Goal: Task Accomplishment & Management: Complete application form

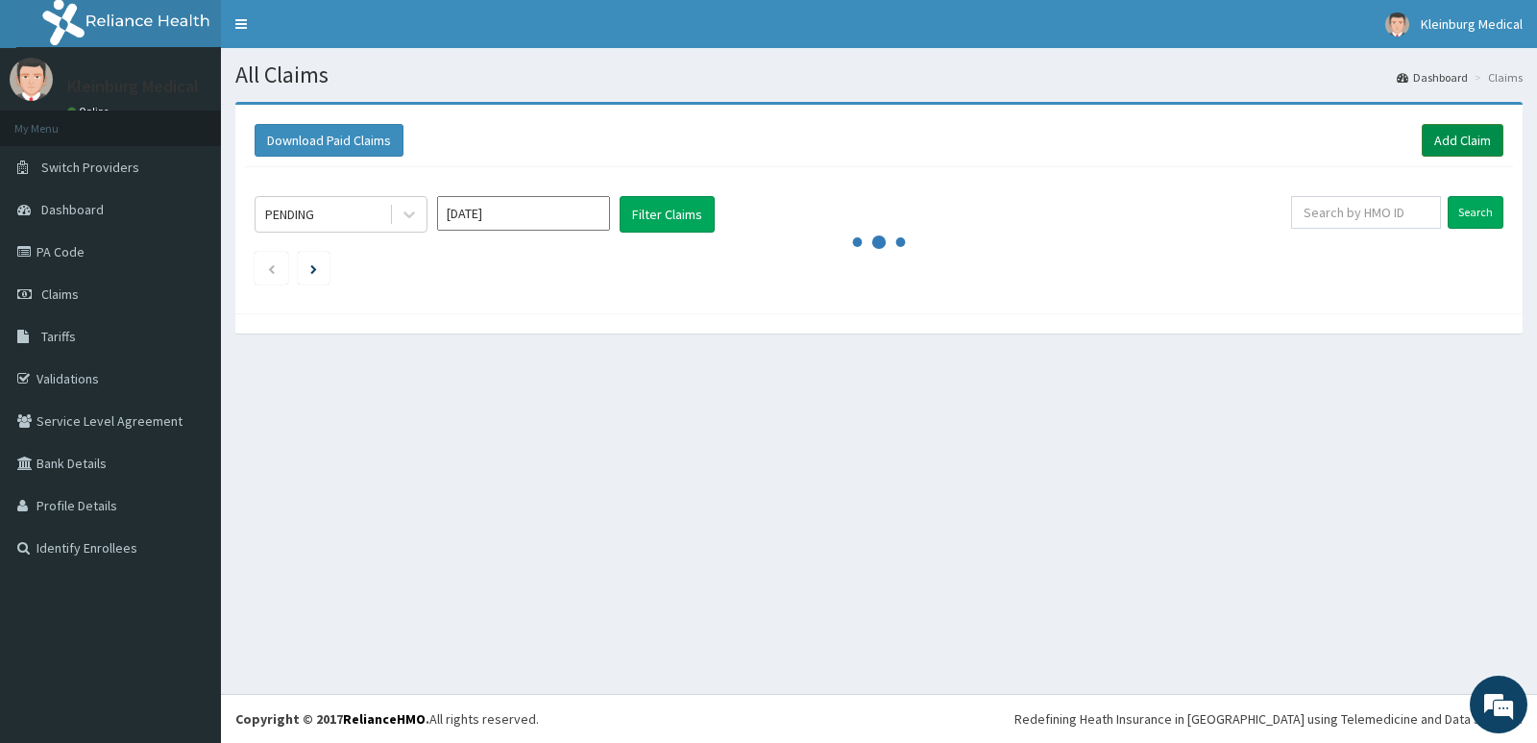
click at [1446, 140] on link "Add Claim" at bounding box center [1463, 140] width 82 height 33
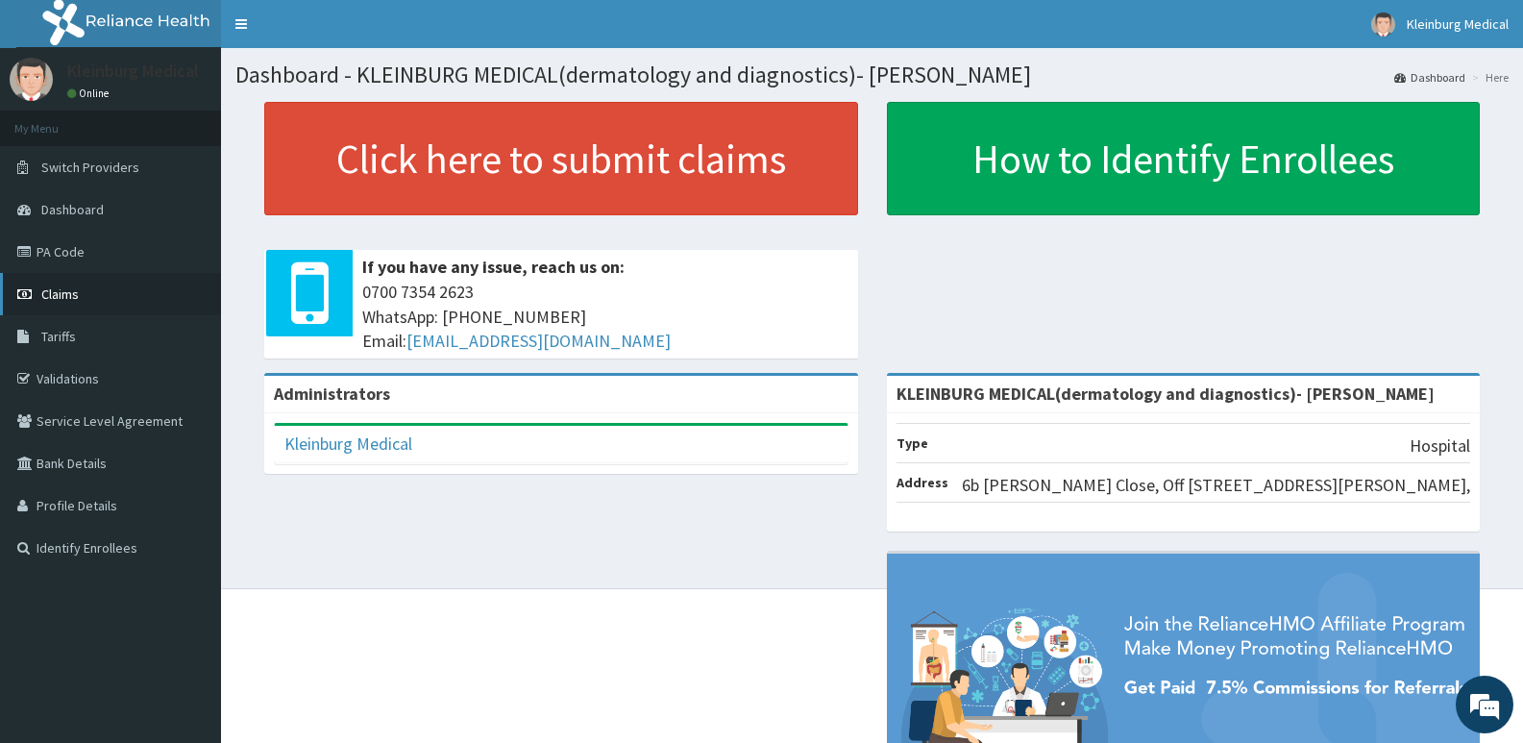
click at [111, 307] on link "Claims" at bounding box center [110, 294] width 221 height 42
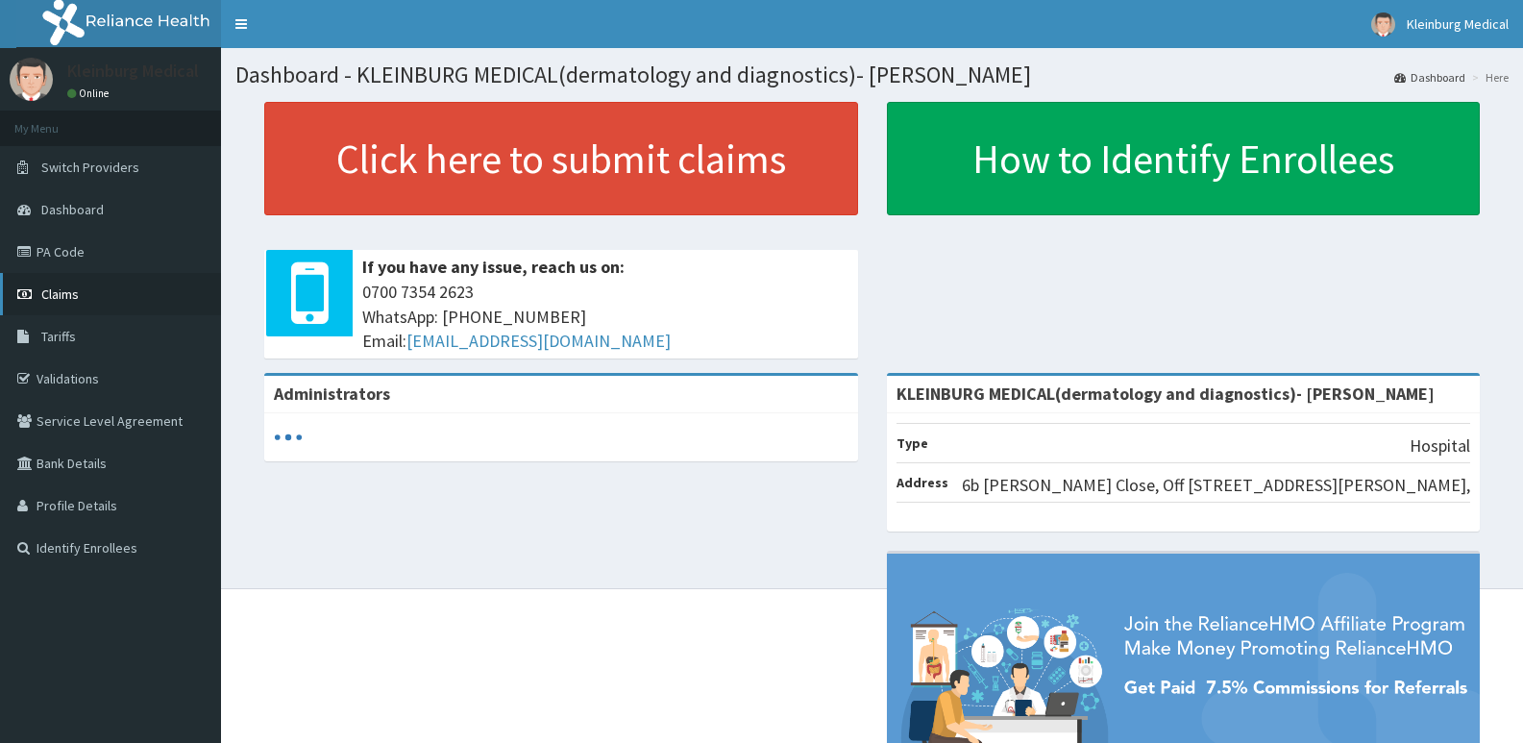
click at [81, 297] on link "Claims" at bounding box center [110, 294] width 221 height 42
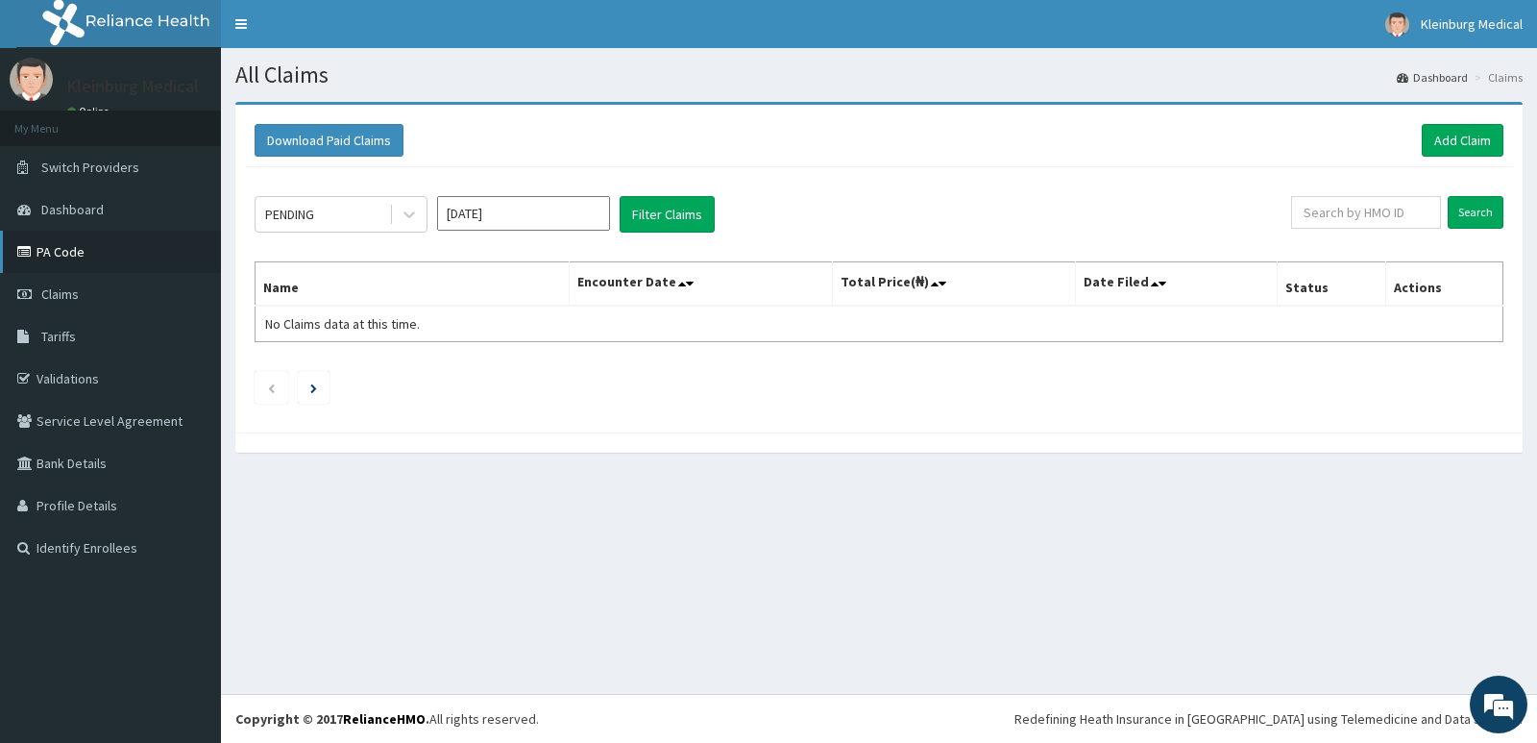
click at [87, 252] on link "PA Code" at bounding box center [110, 252] width 221 height 42
click at [1437, 140] on link "Add Claim" at bounding box center [1463, 140] width 82 height 33
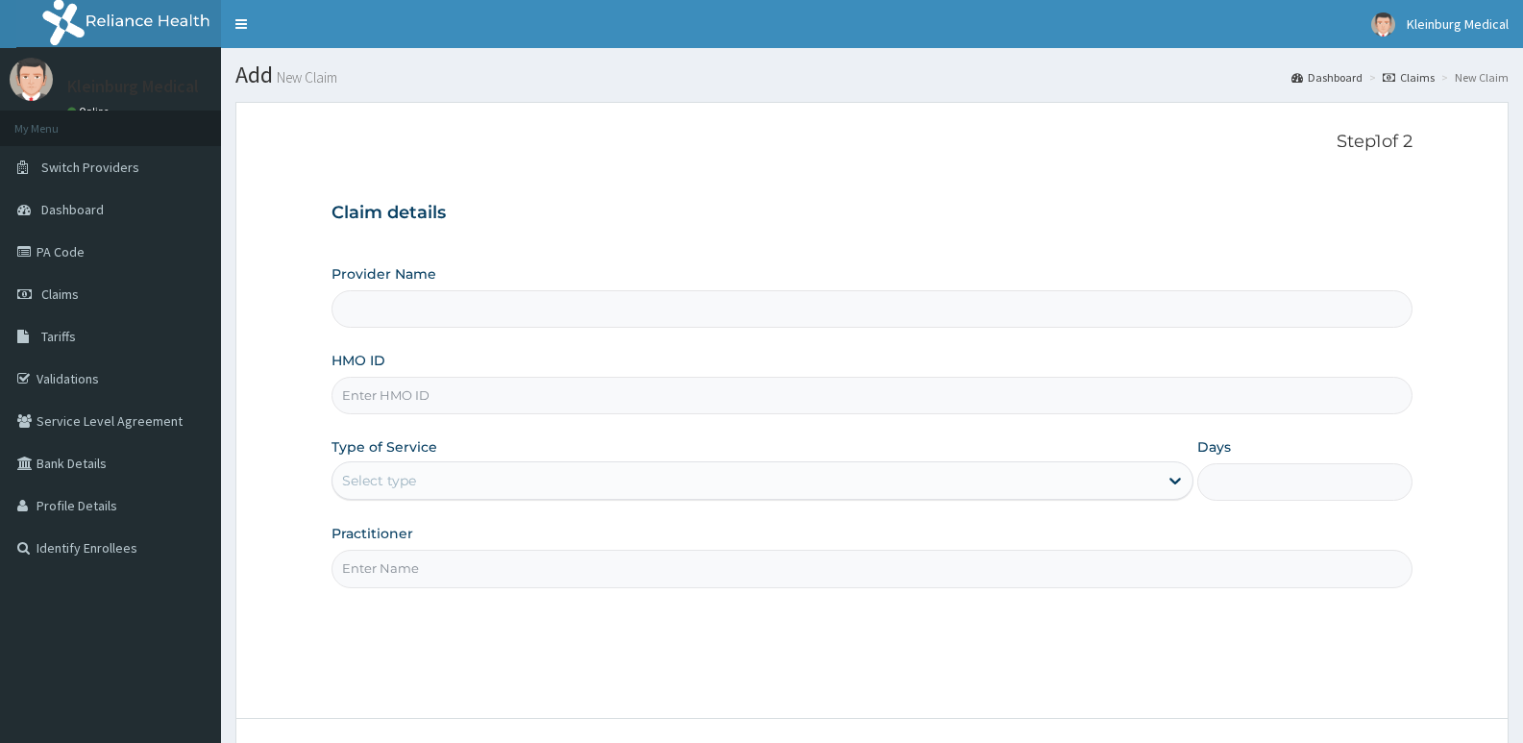
type input "KLEINBURG MEDICAL(dermatology and diagnostics)- [PERSON_NAME]"
click at [528, 401] on input "HMO ID" at bounding box center [871, 395] width 1081 height 37
paste input "OEV/10004/A"
type input "OEV/10004/A"
click at [494, 477] on div "Select type" at bounding box center [744, 480] width 824 height 31
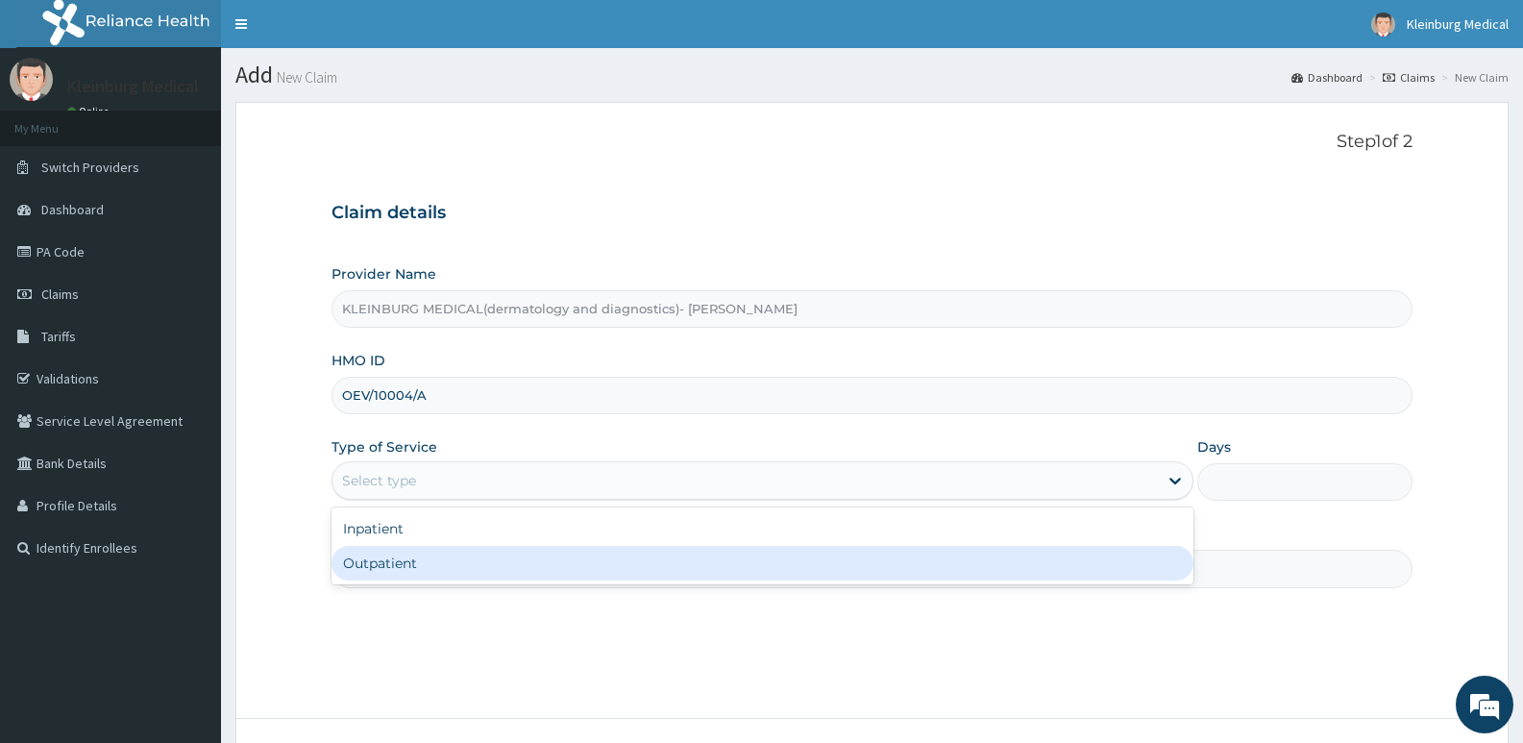
click at [420, 552] on div "Outpatient" at bounding box center [761, 563] width 861 height 35
type input "1"
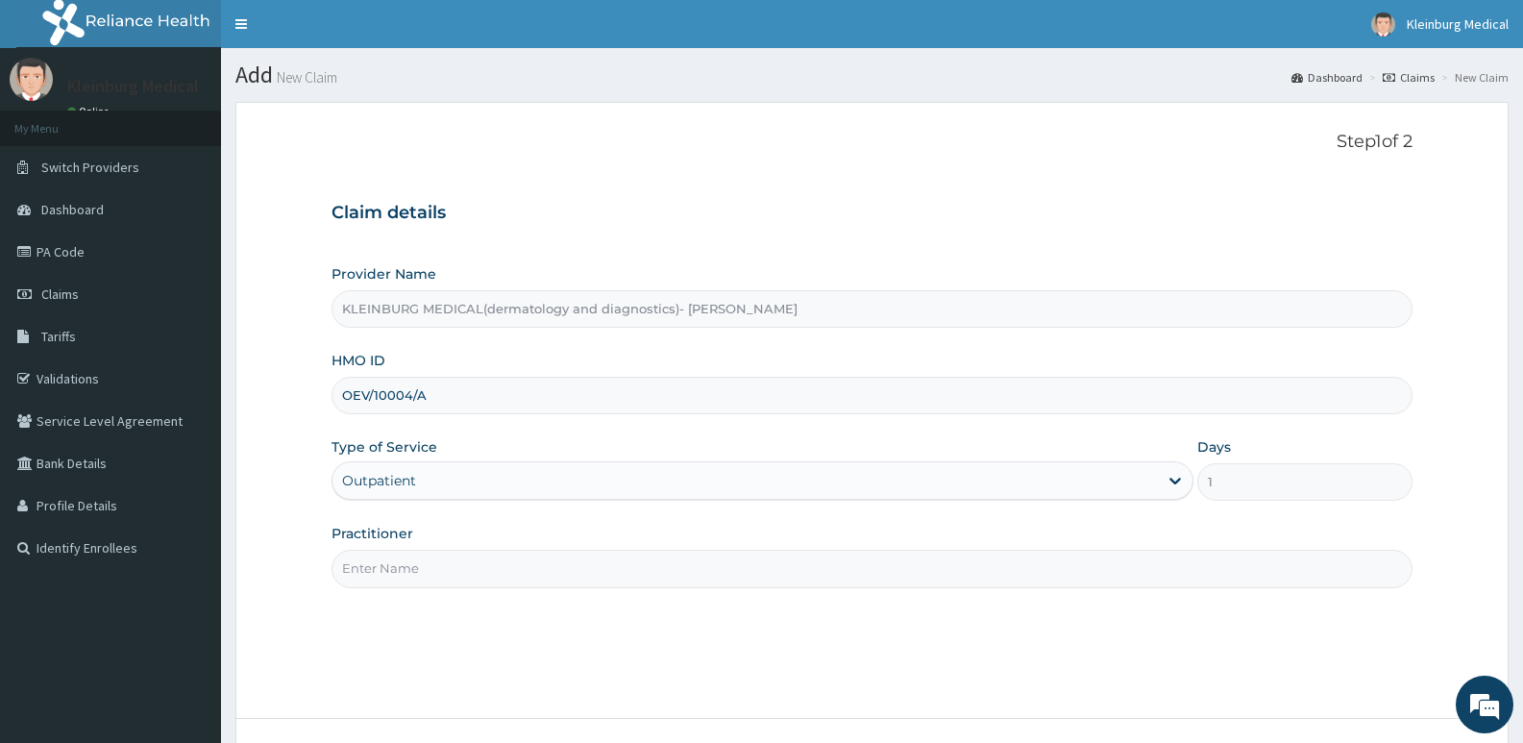
drag, startPoint x: 426, startPoint y: 573, endPoint x: 419, endPoint y: 587, distance: 15.9
click at [426, 574] on input "Practitioner" at bounding box center [871, 567] width 1081 height 37
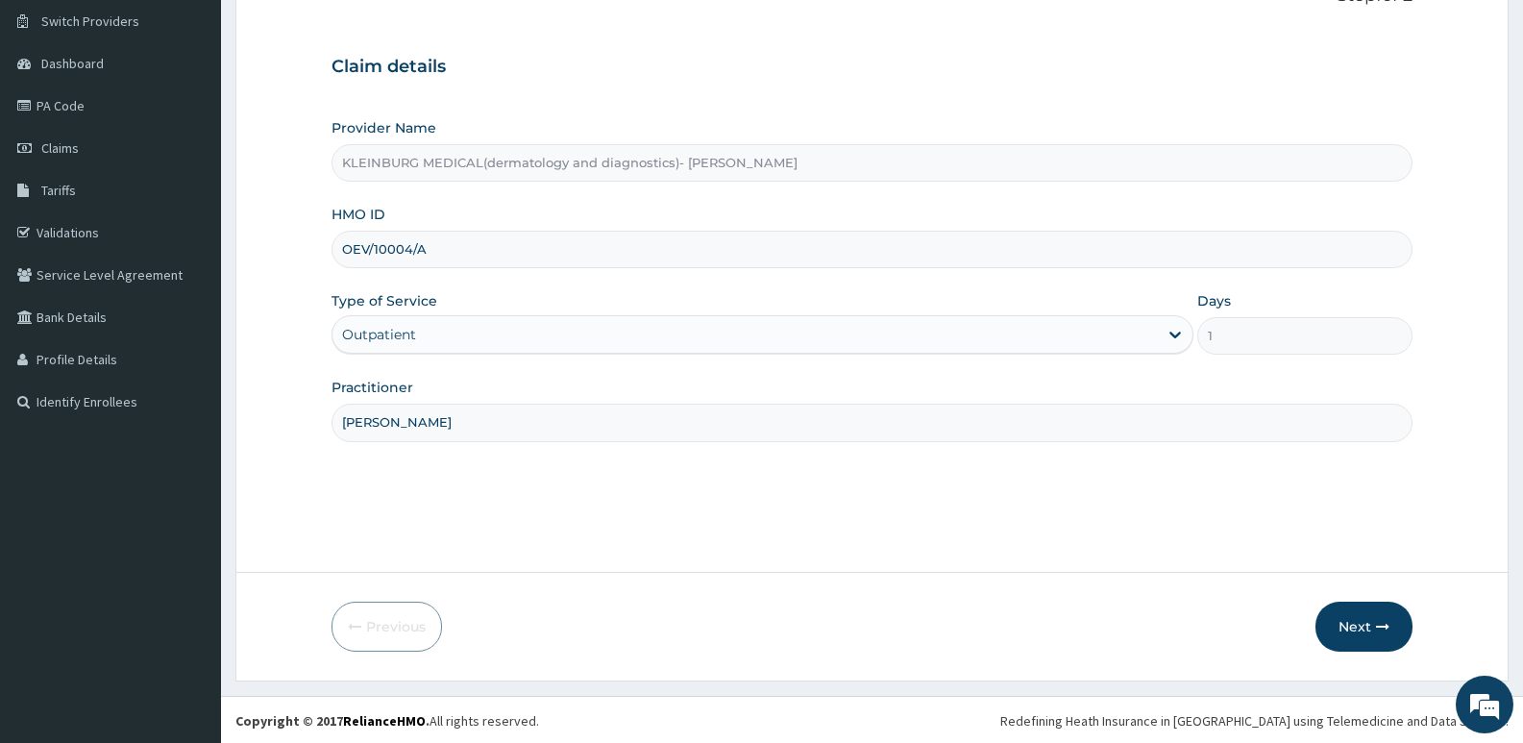
scroll to position [148, 0]
type input "[PERSON_NAME]"
click at [1369, 619] on button "Next" at bounding box center [1363, 624] width 97 height 50
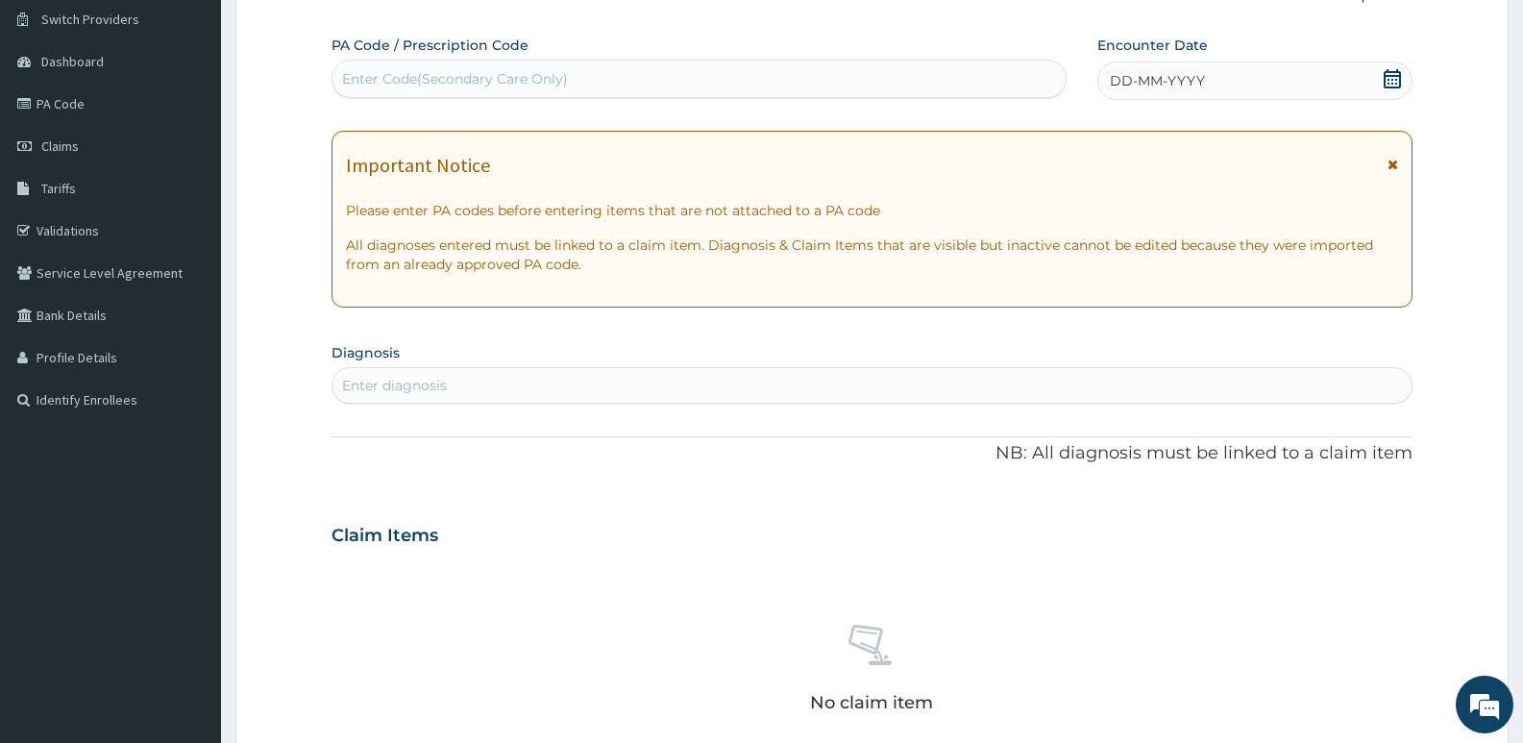
click at [1403, 79] on div "DD-MM-YYYY" at bounding box center [1254, 80] width 315 height 38
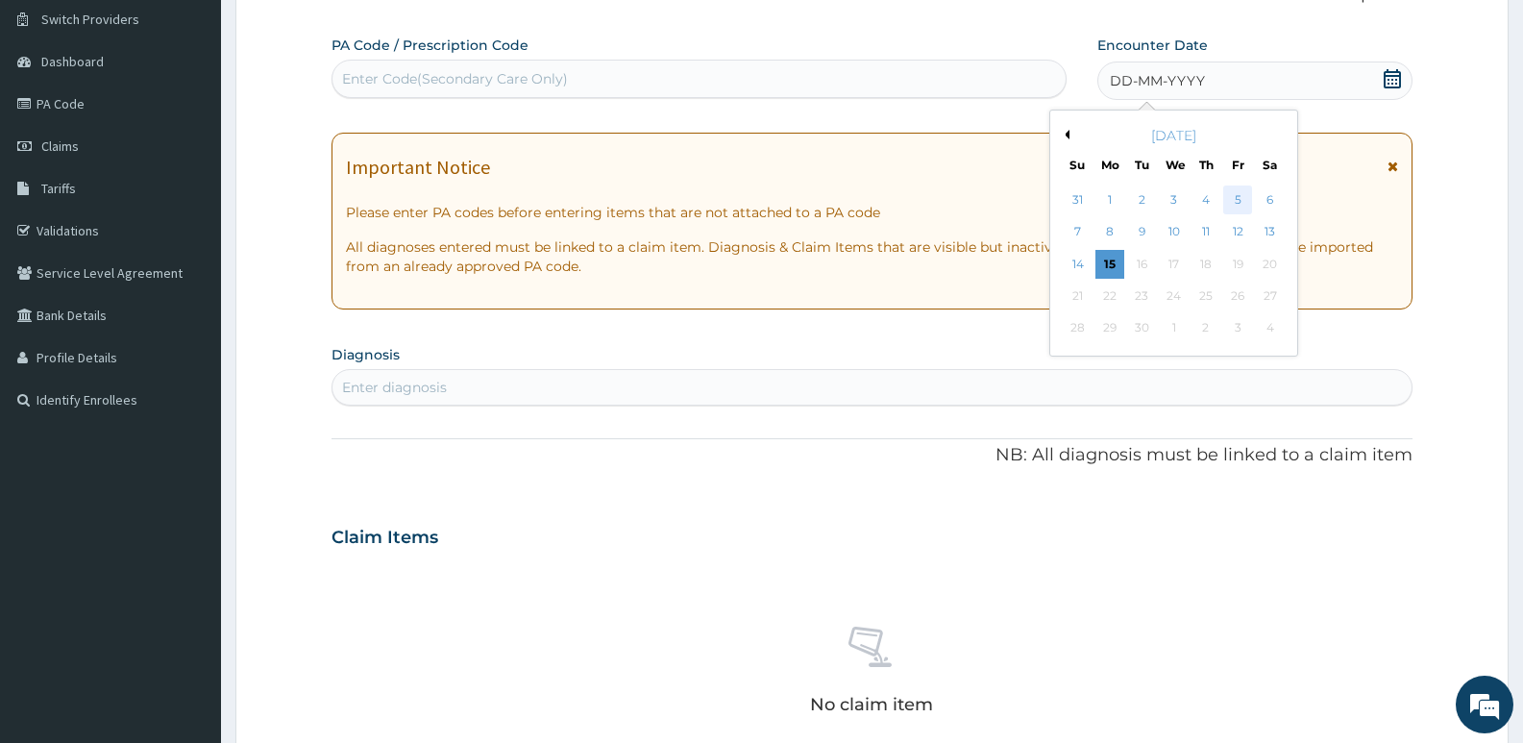
click at [1245, 201] on div "5" at bounding box center [1237, 199] width 29 height 29
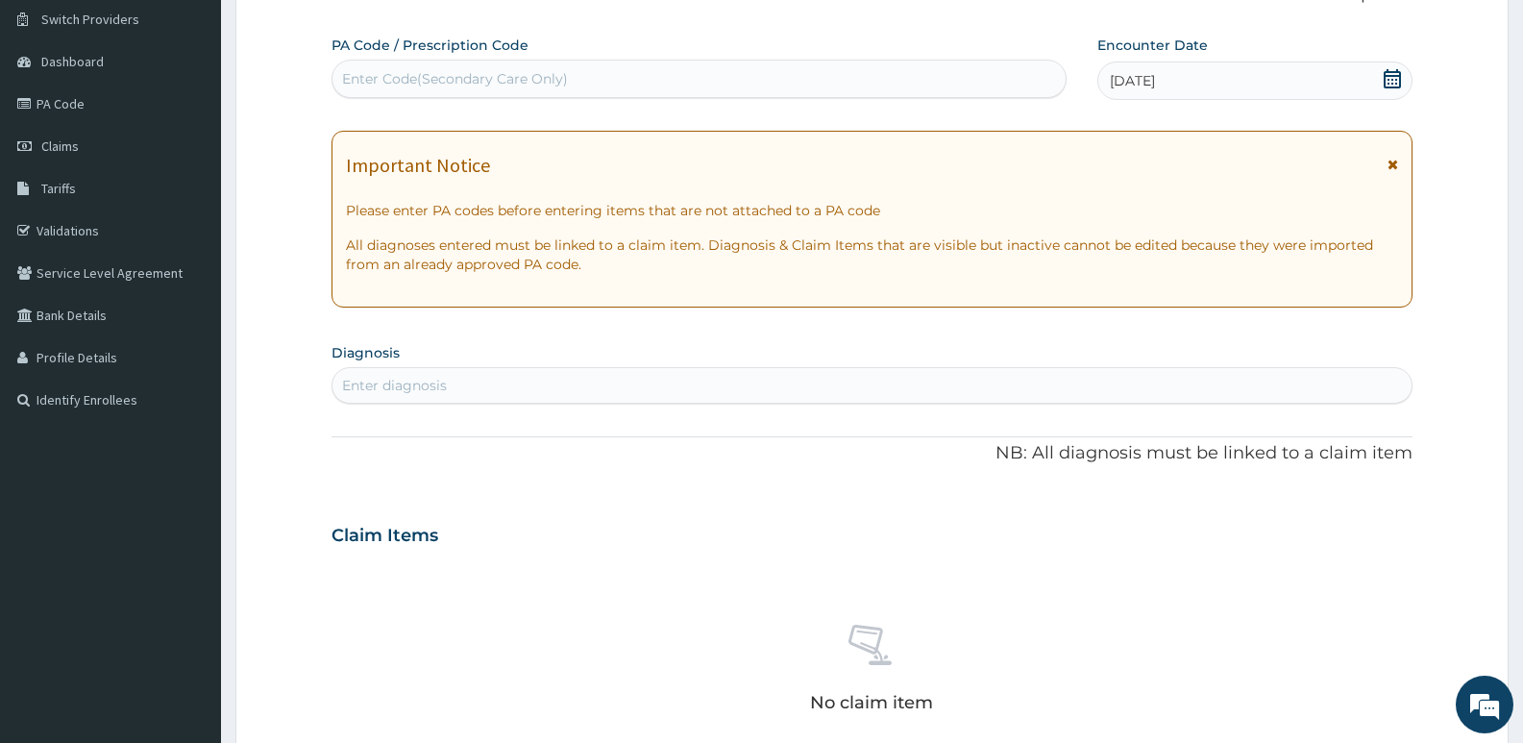
click at [529, 382] on div "Enter diagnosis" at bounding box center [871, 385] width 1079 height 31
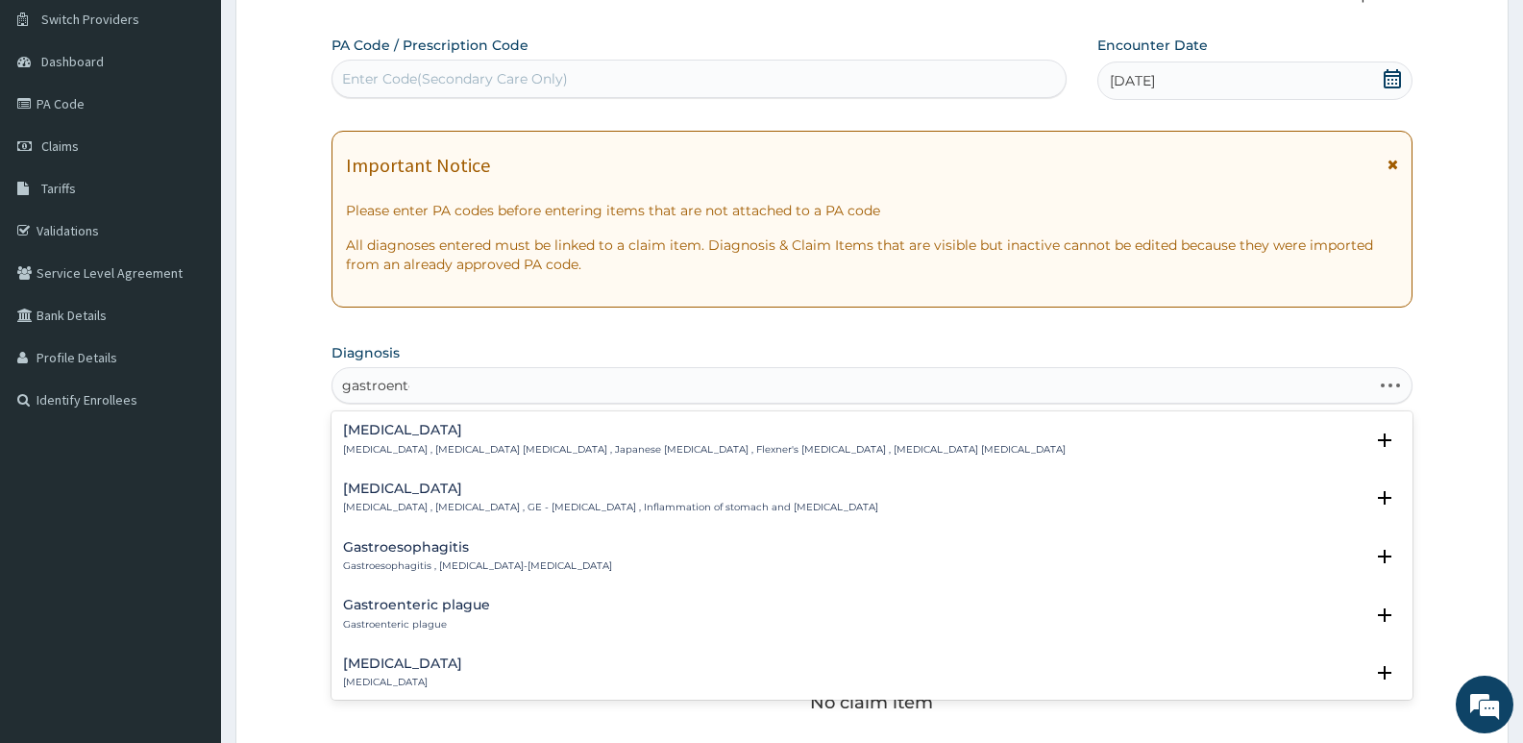
type input "gastroenter"
click at [444, 487] on h4 "[MEDICAL_DATA]" at bounding box center [610, 488] width 535 height 14
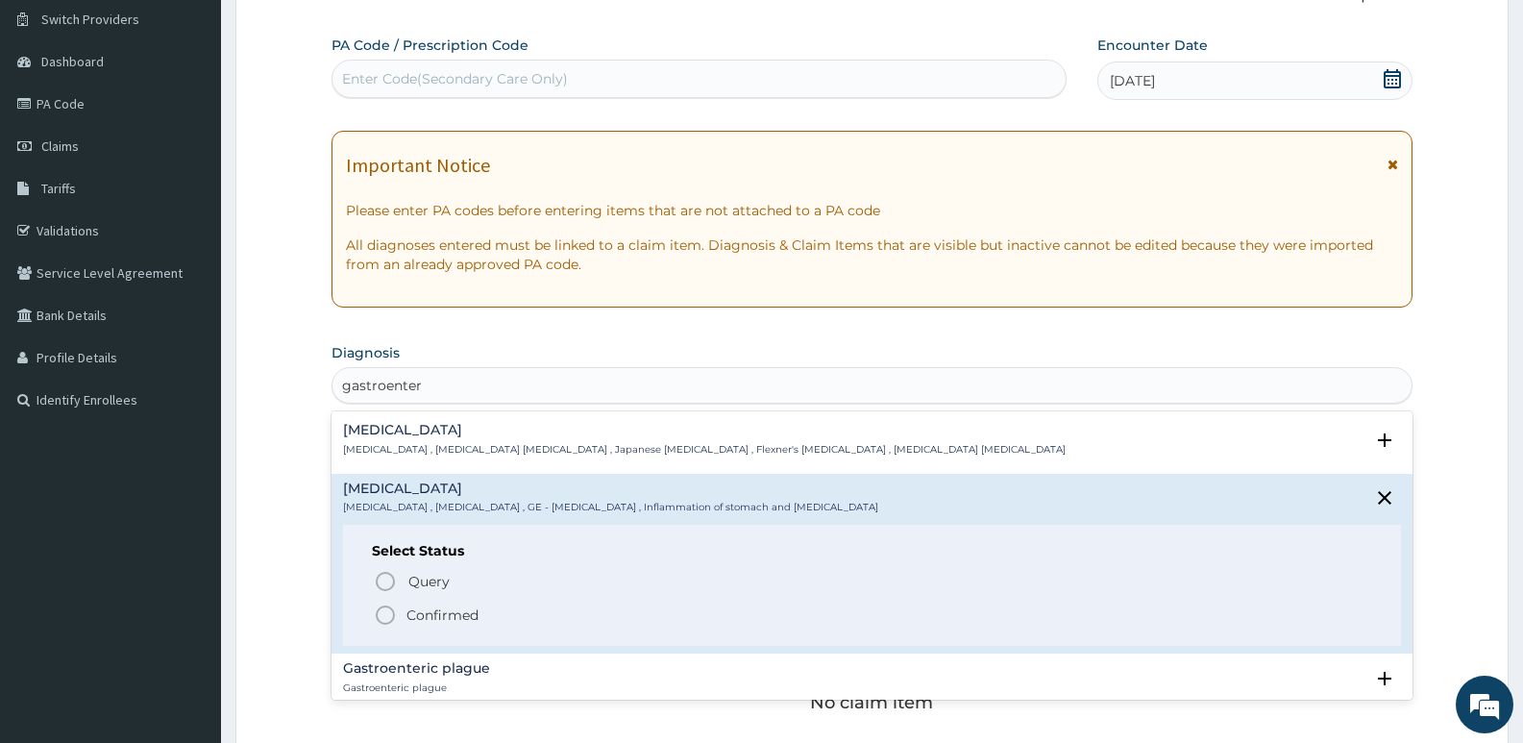
click at [476, 619] on p "Confirmed" at bounding box center [442, 614] width 72 height 19
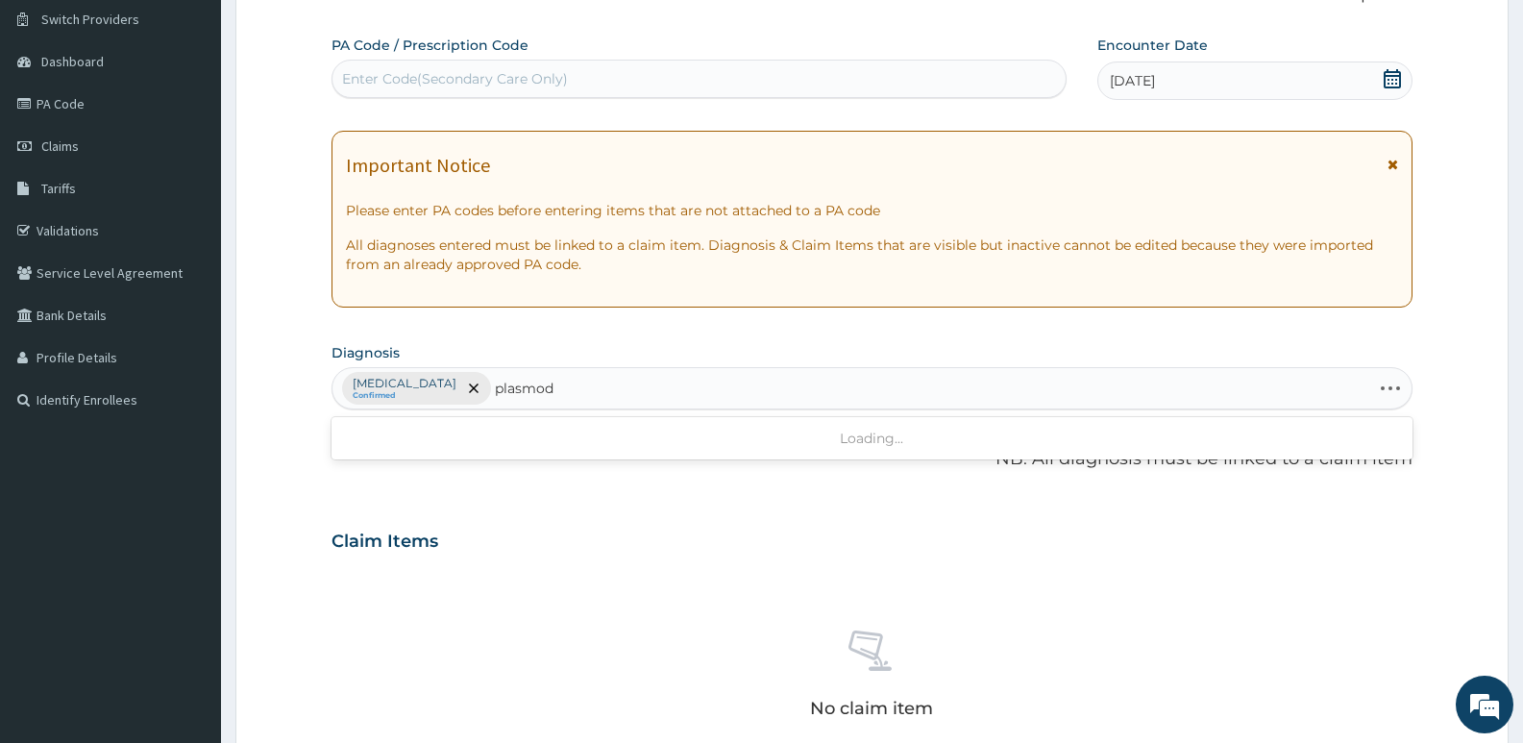
type input "plasmodi"
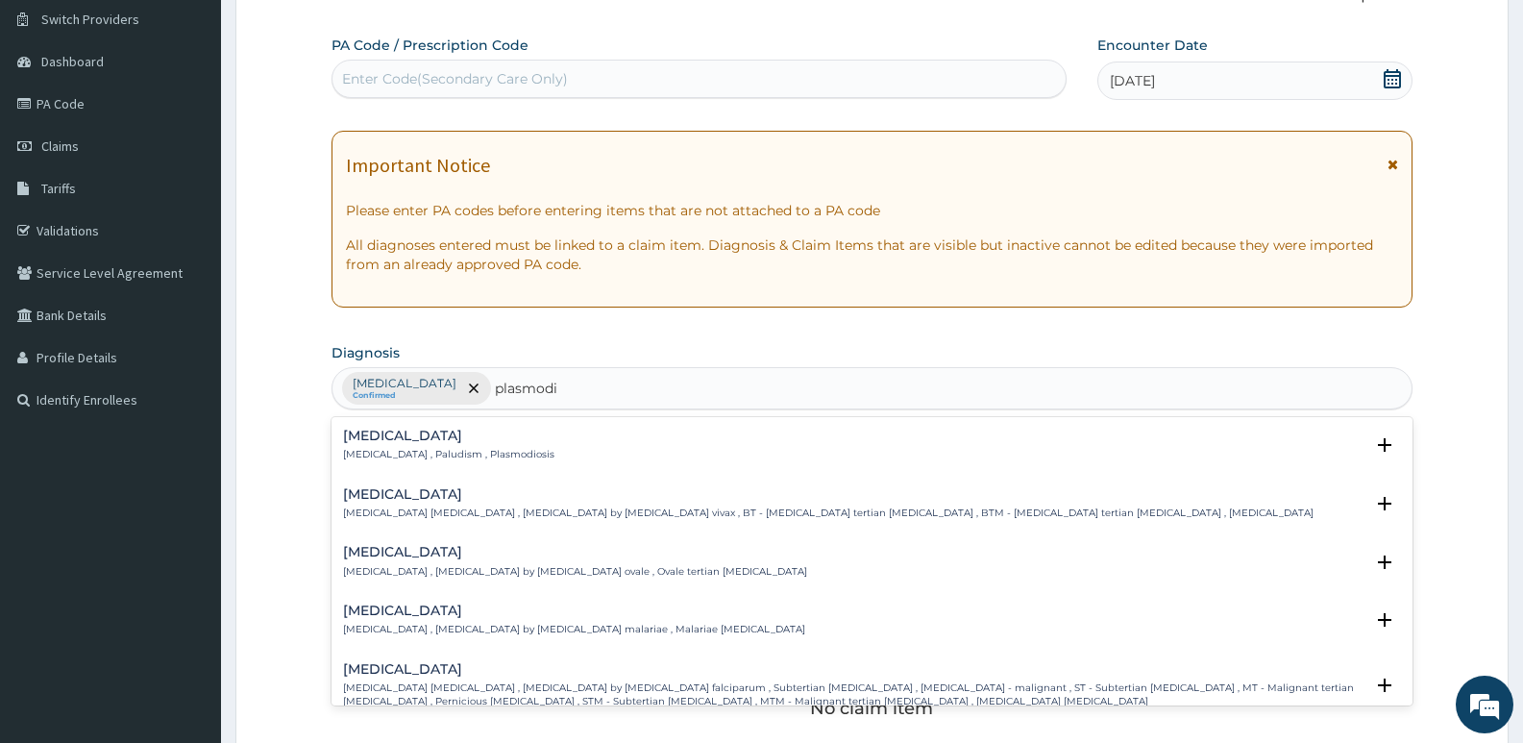
click at [415, 457] on p "[MEDICAL_DATA] , Paludism , Plasmodiosis" at bounding box center [448, 454] width 211 height 13
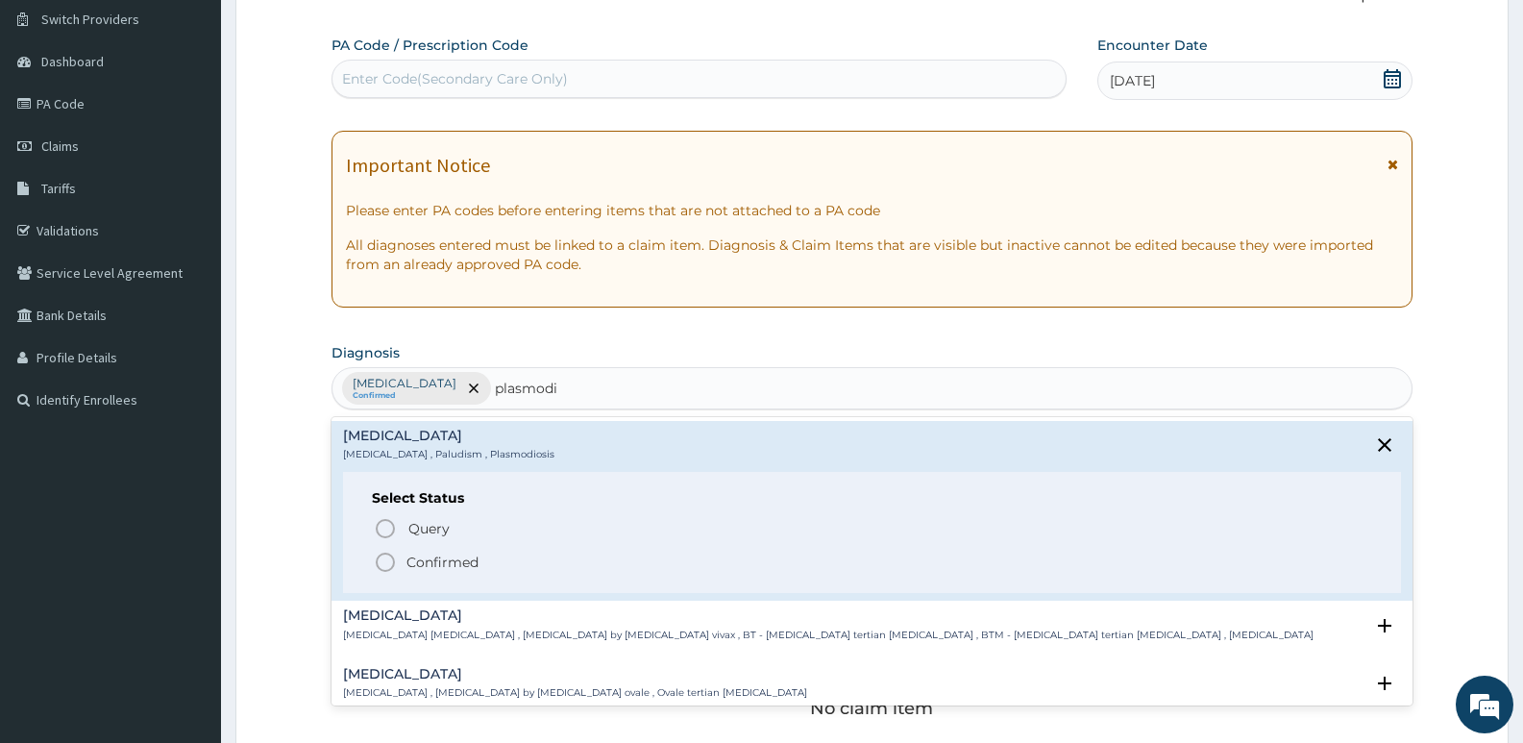
click at [469, 561] on p "Confirmed" at bounding box center [442, 561] width 72 height 19
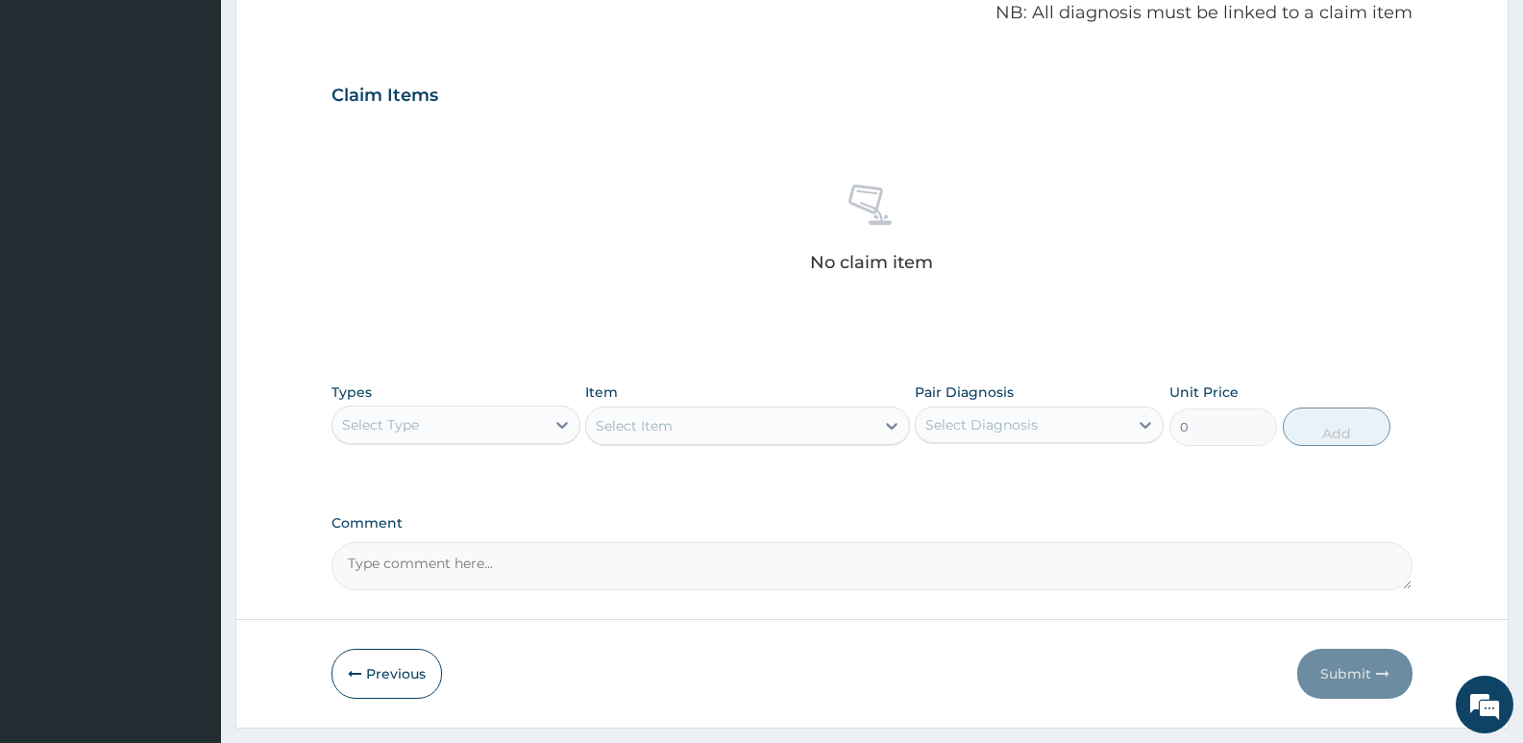
scroll to position [628, 0]
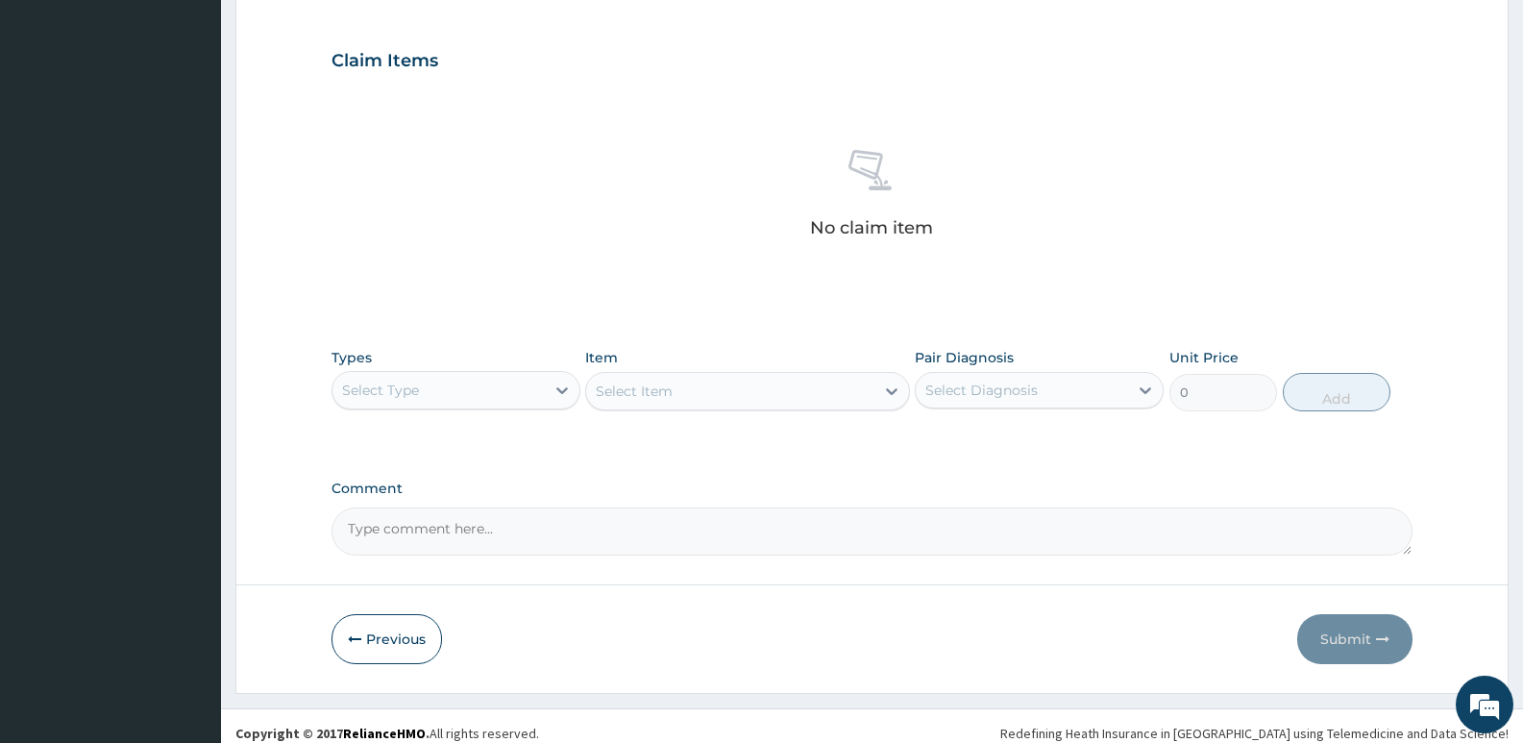
click at [482, 383] on div "Select Type" at bounding box center [438, 390] width 212 height 31
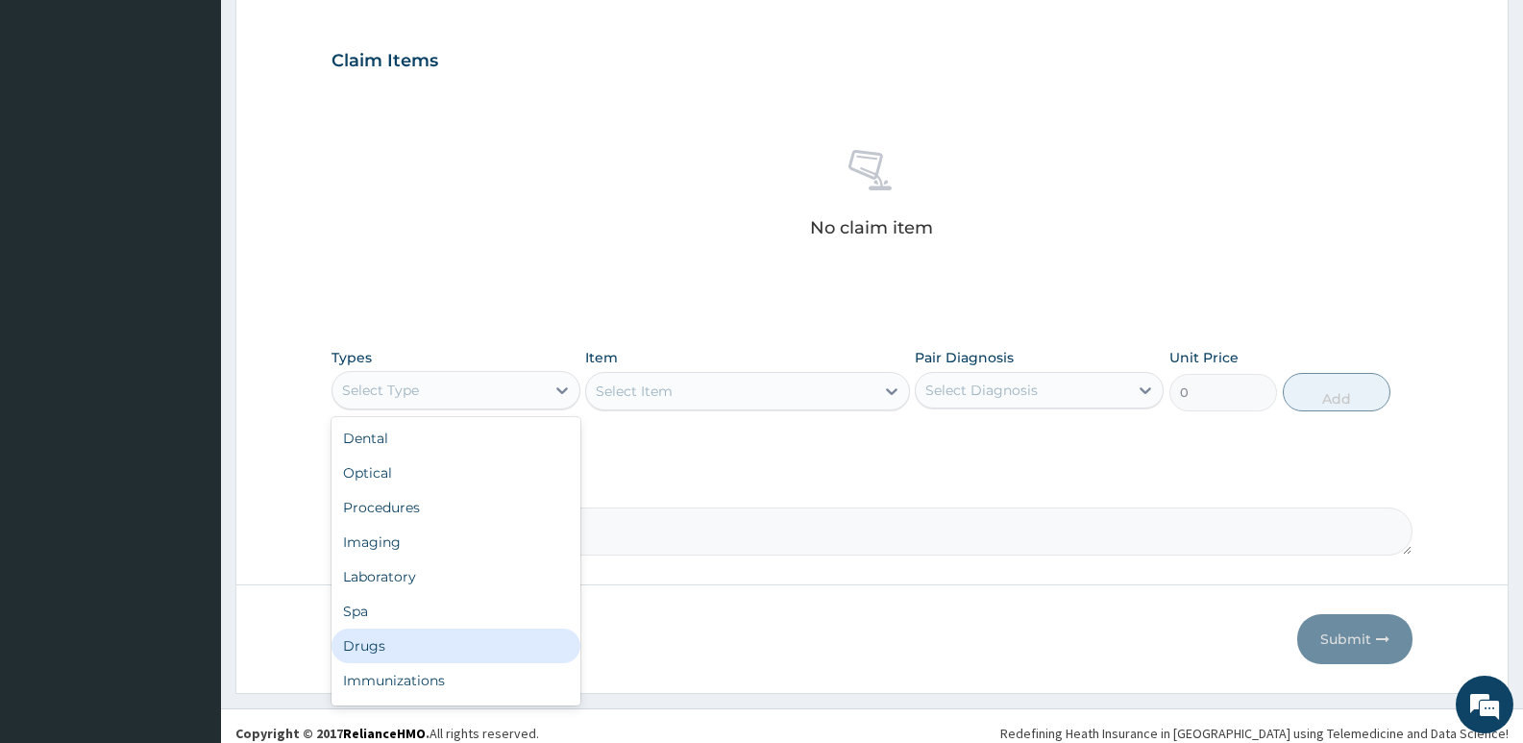
click at [398, 642] on div "Drugs" at bounding box center [455, 645] width 249 height 35
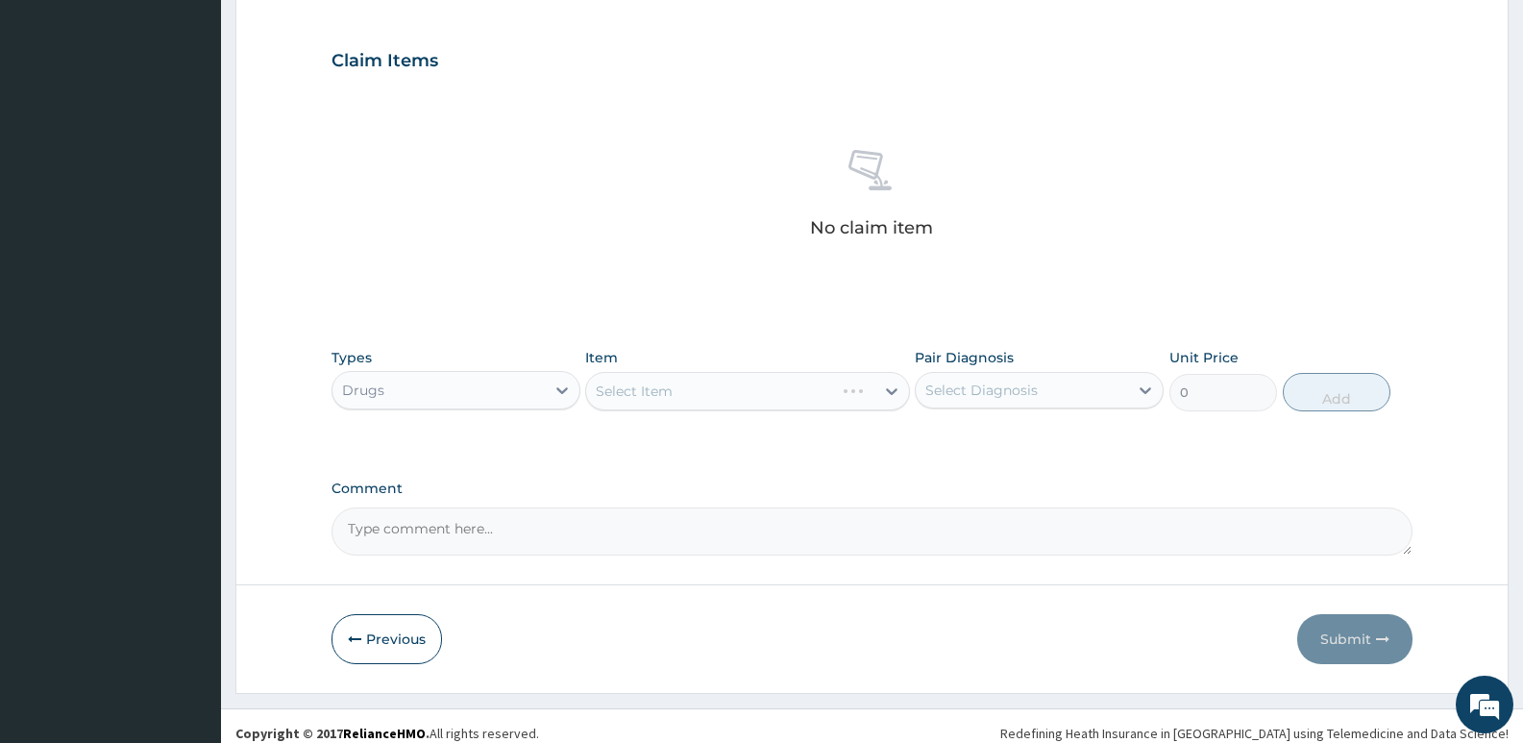
click at [634, 397] on div "Select Item" at bounding box center [747, 391] width 324 height 38
click at [681, 261] on div "No claim item" at bounding box center [871, 196] width 1081 height 221
click at [677, 379] on div "Select Item" at bounding box center [747, 391] width 324 height 38
click at [610, 236] on div "No claim item" at bounding box center [871, 196] width 1081 height 221
click at [688, 396] on div "Select Item" at bounding box center [747, 391] width 324 height 38
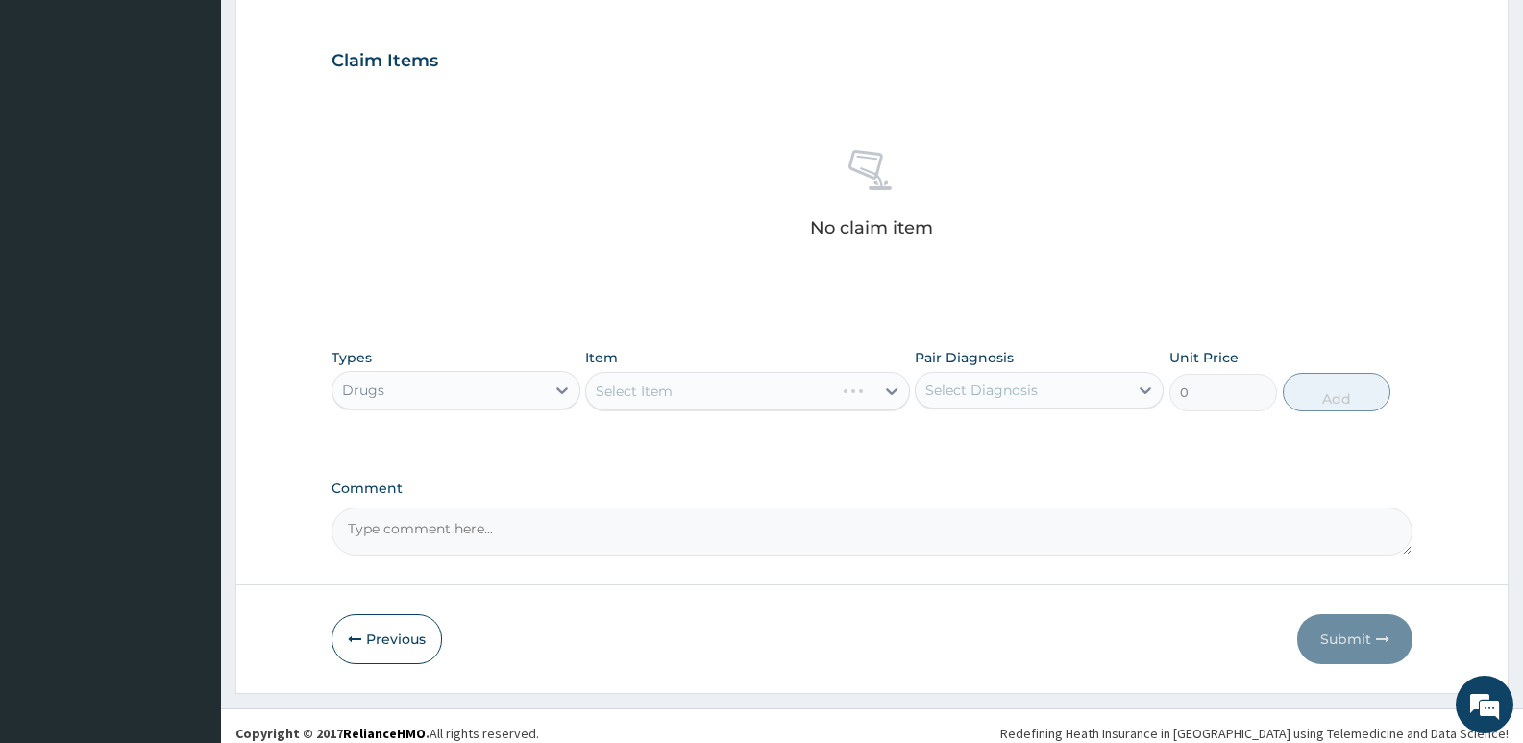
click at [535, 220] on div "No claim item" at bounding box center [871, 196] width 1081 height 221
click at [669, 388] on div "Select Item" at bounding box center [747, 391] width 324 height 38
click at [568, 310] on div "PA Code / Prescription Code Enter Code(Secondary Care Only) Encounter Date 05-0…" at bounding box center [871, 55] width 1081 height 1000
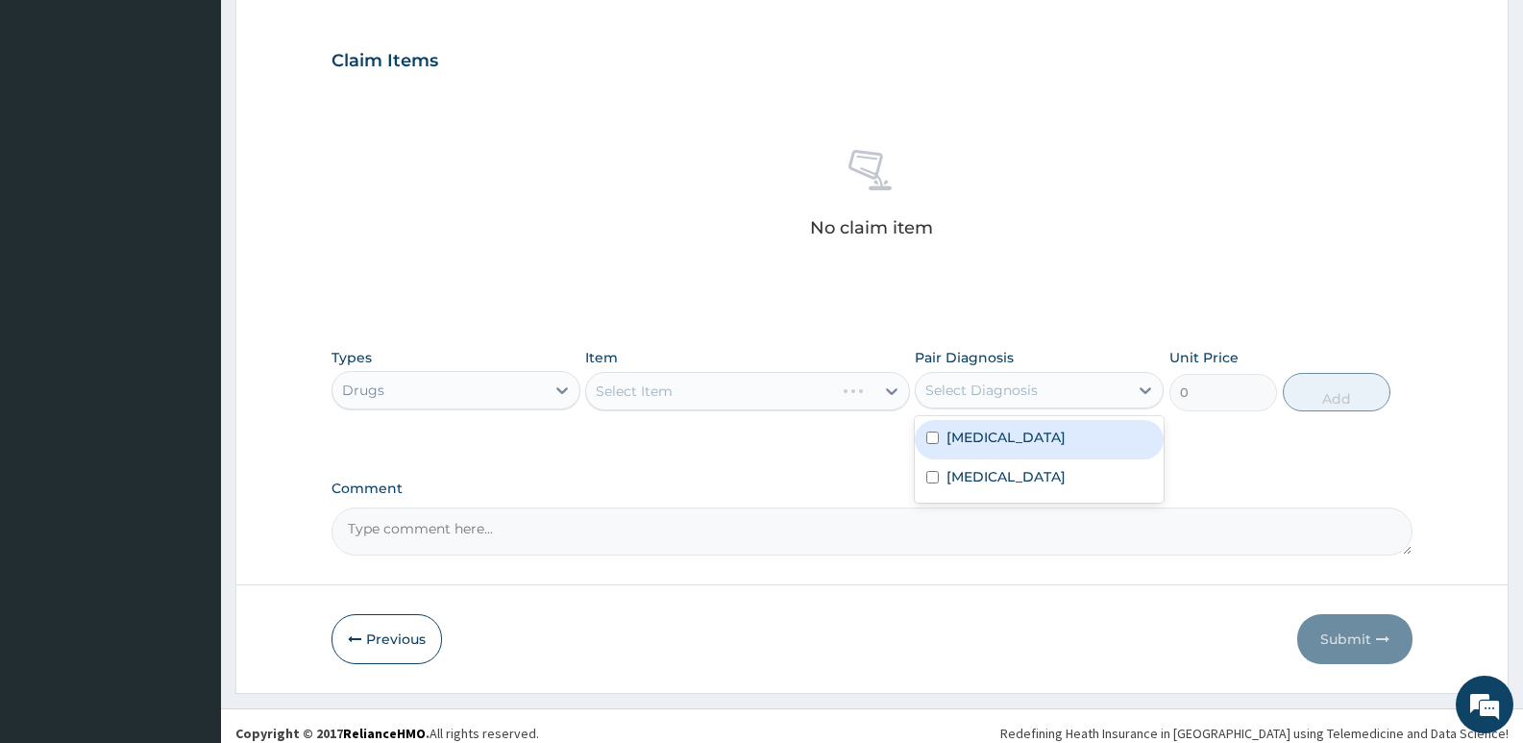
click at [977, 388] on div "Select Diagnosis" at bounding box center [981, 389] width 112 height 19
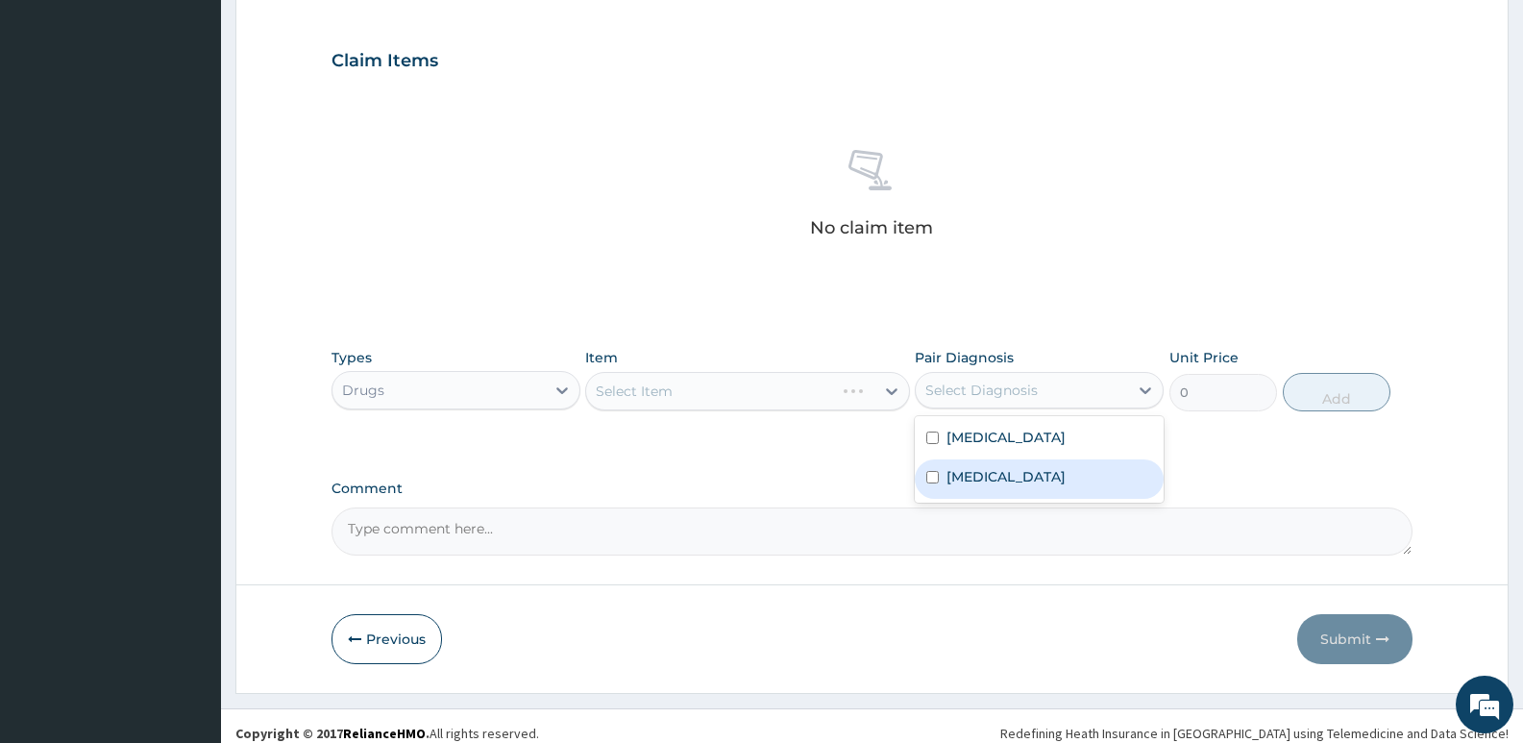
click at [964, 479] on label "Malaria" at bounding box center [1005, 476] width 119 height 19
checkbox input "true"
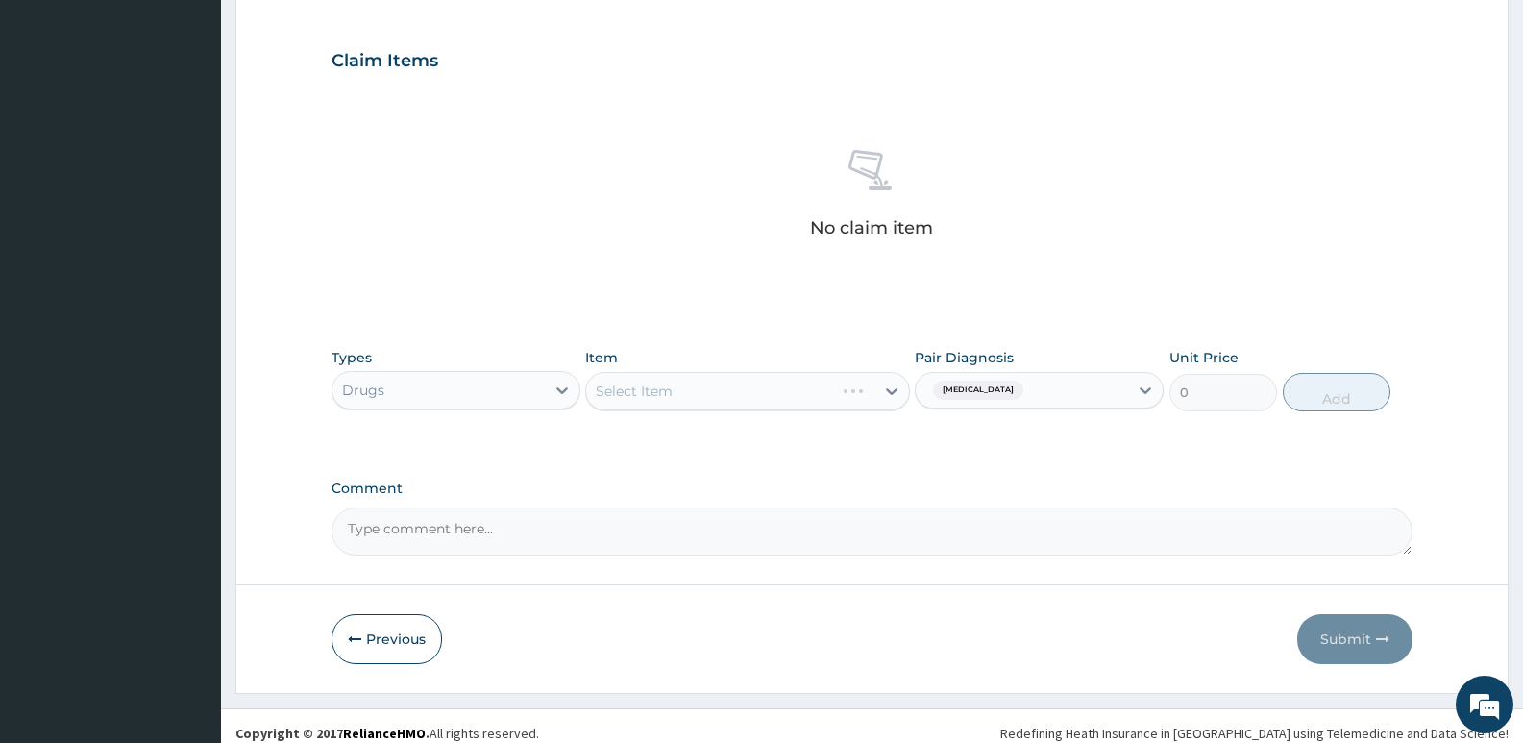
click at [756, 382] on div "Select Item" at bounding box center [747, 391] width 324 height 38
click at [684, 389] on div "Select Item" at bounding box center [729, 391] width 287 height 31
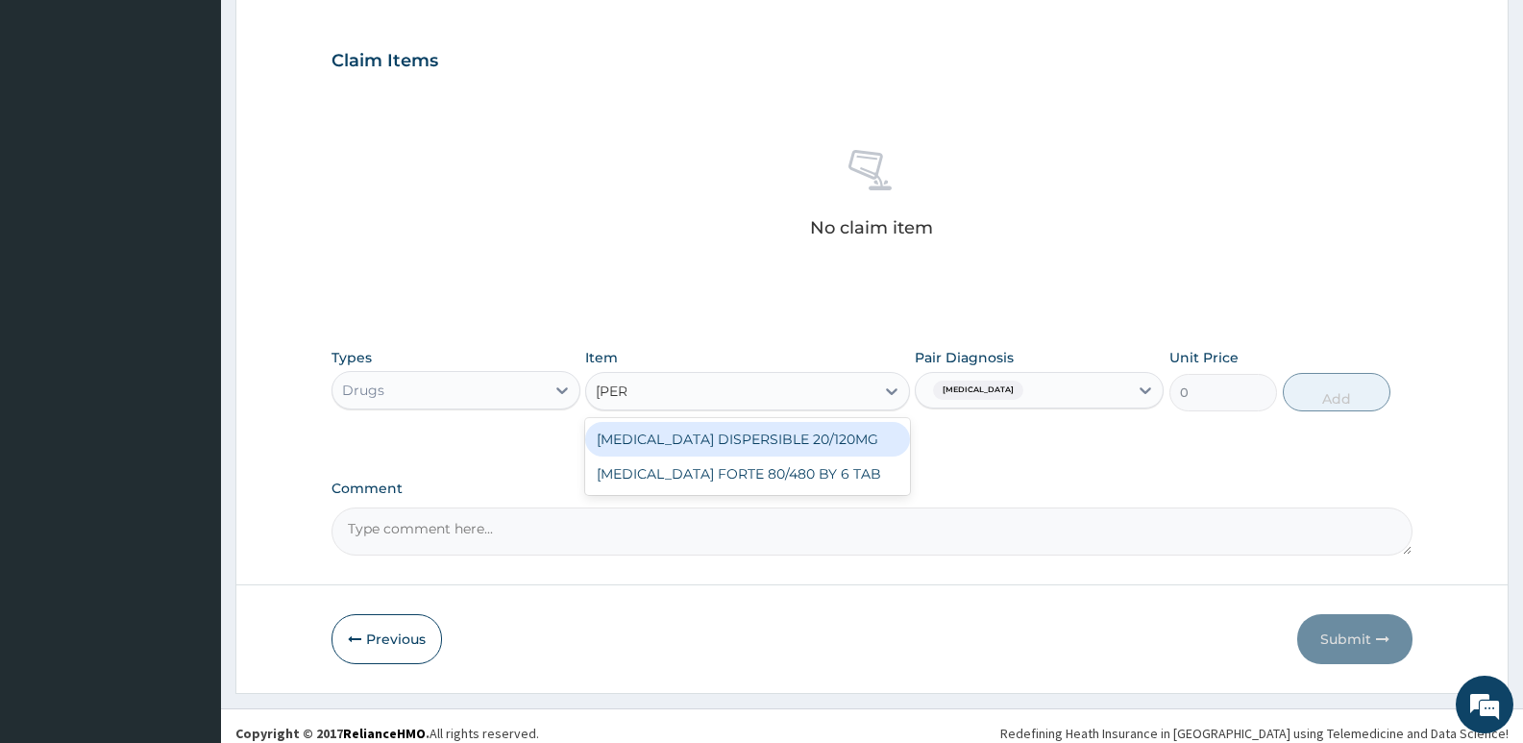
type input "coart"
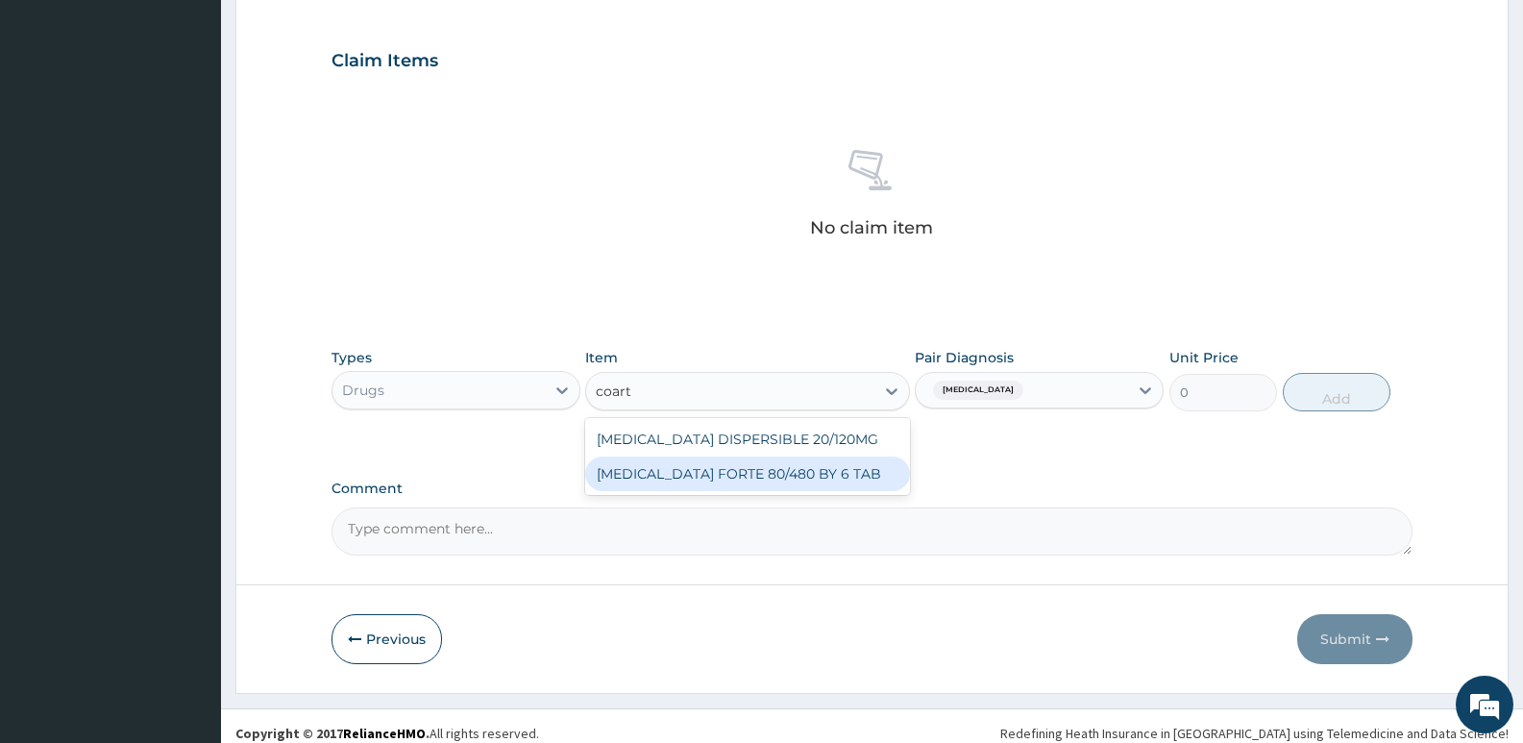
drag, startPoint x: 687, startPoint y: 476, endPoint x: 969, endPoint y: 384, distance: 296.8
click at [687, 476] on div "COARTEM FORTE 80/480 BY 6 TAB" at bounding box center [747, 473] width 324 height 35
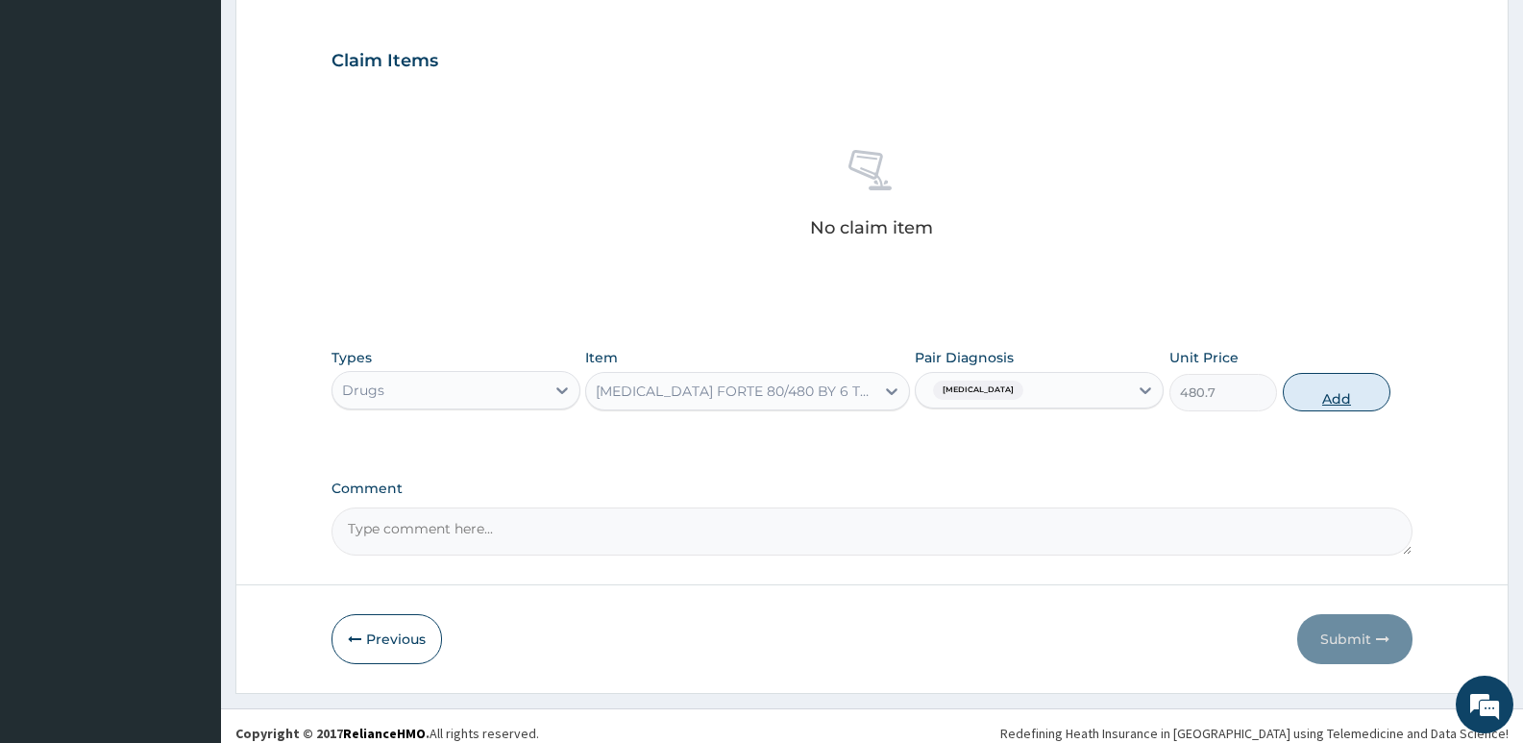
click at [1318, 400] on button "Add" at bounding box center [1336, 392] width 108 height 38
type input "0"
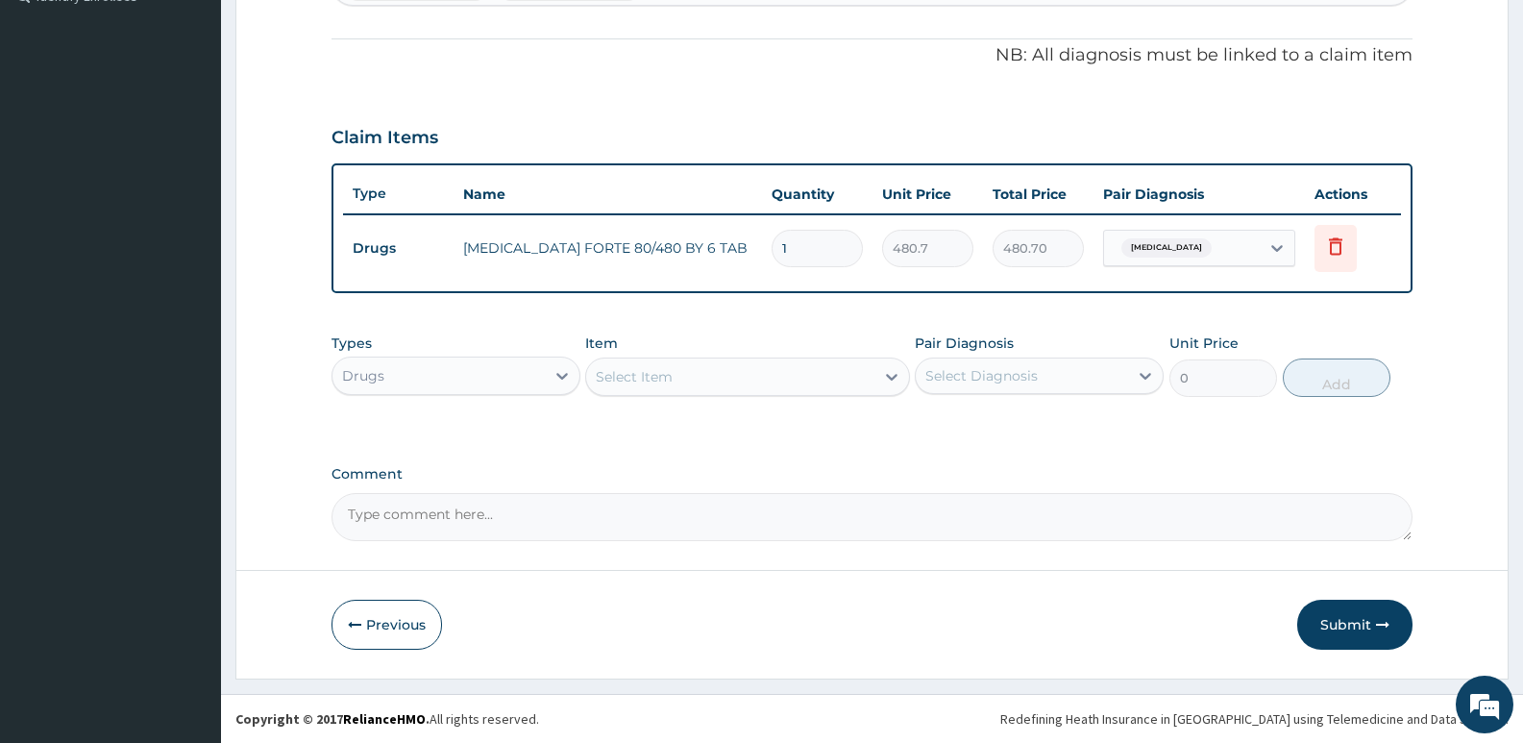
scroll to position [551, 0]
click at [480, 365] on div "Drugs" at bounding box center [438, 375] width 212 height 31
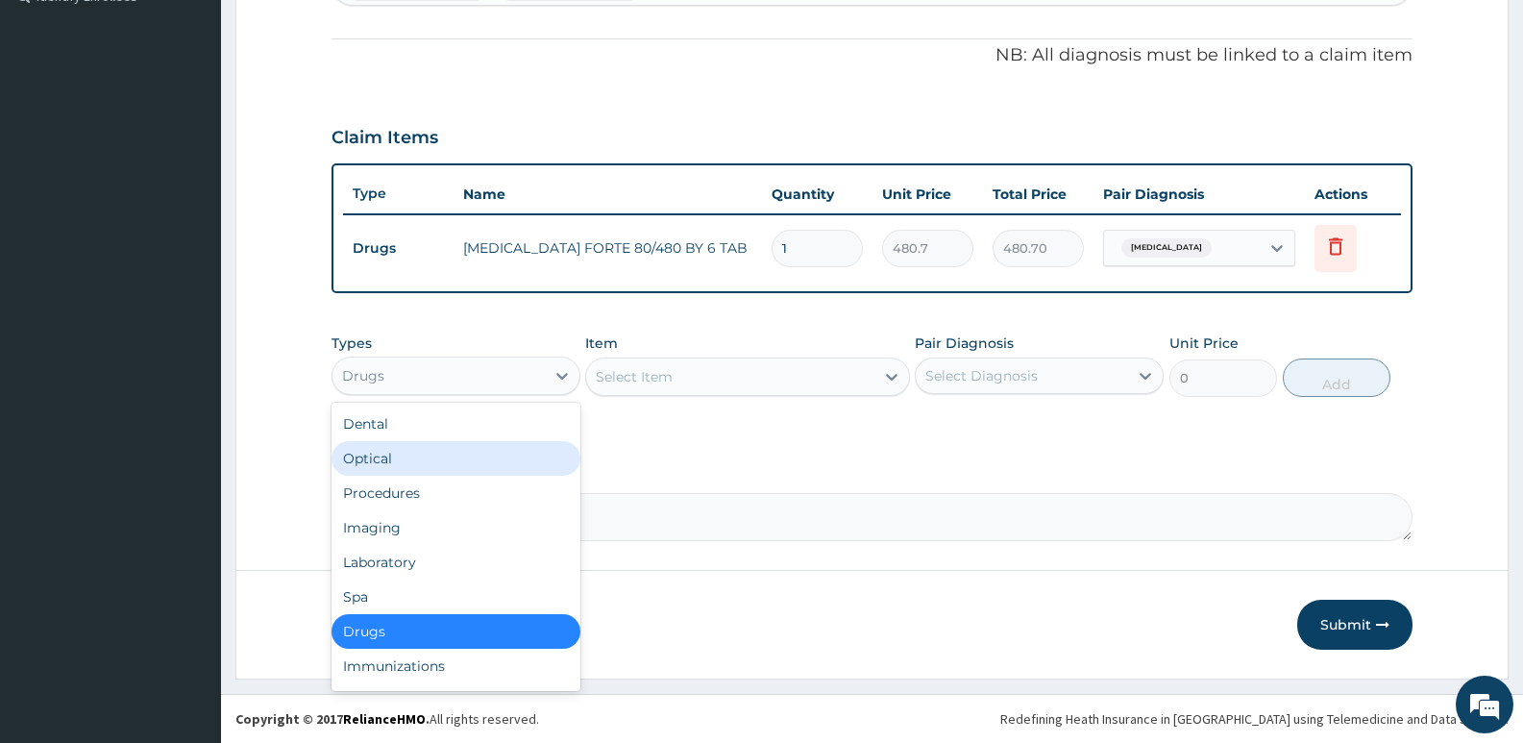
click at [686, 365] on div "Select Item" at bounding box center [729, 376] width 287 height 31
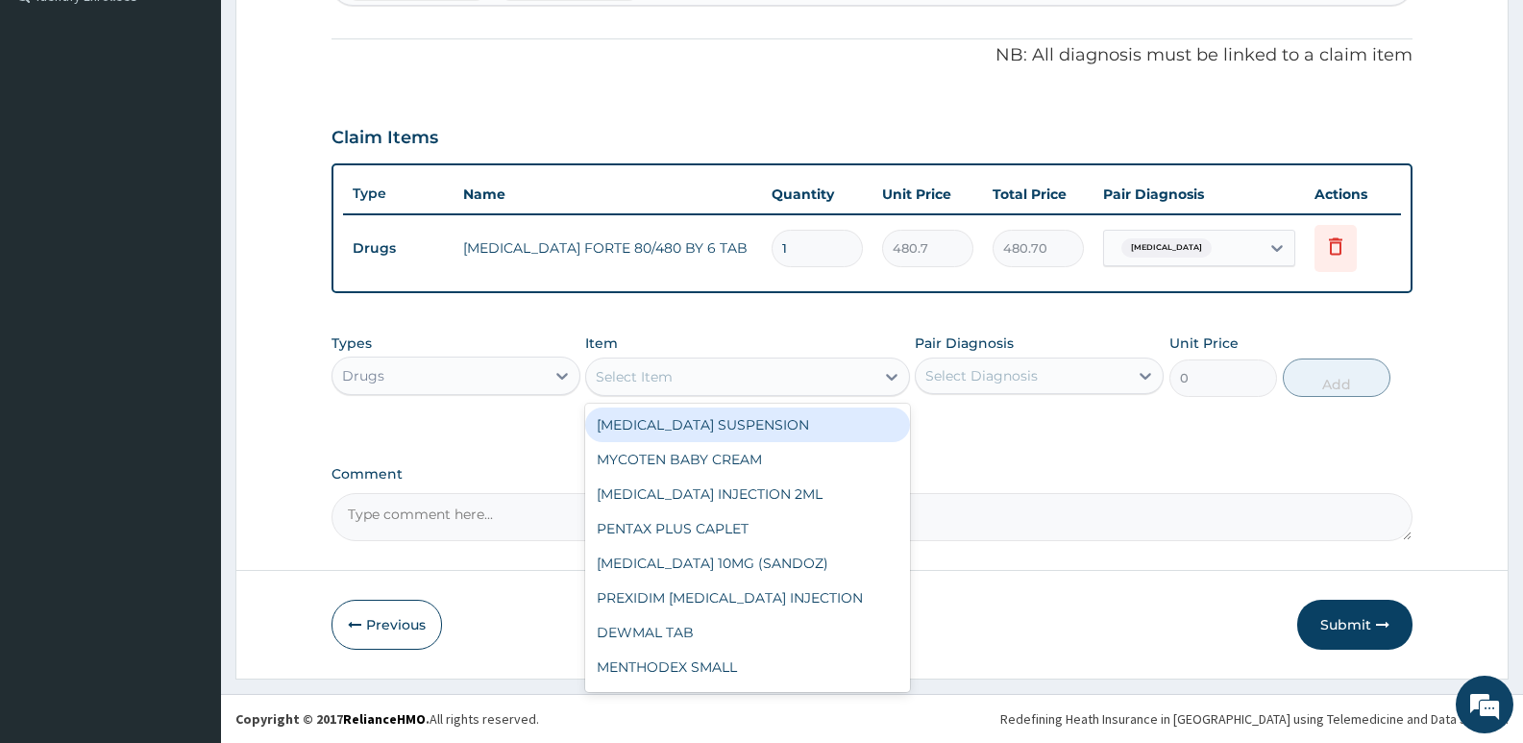
type input "m"
type input "fla"
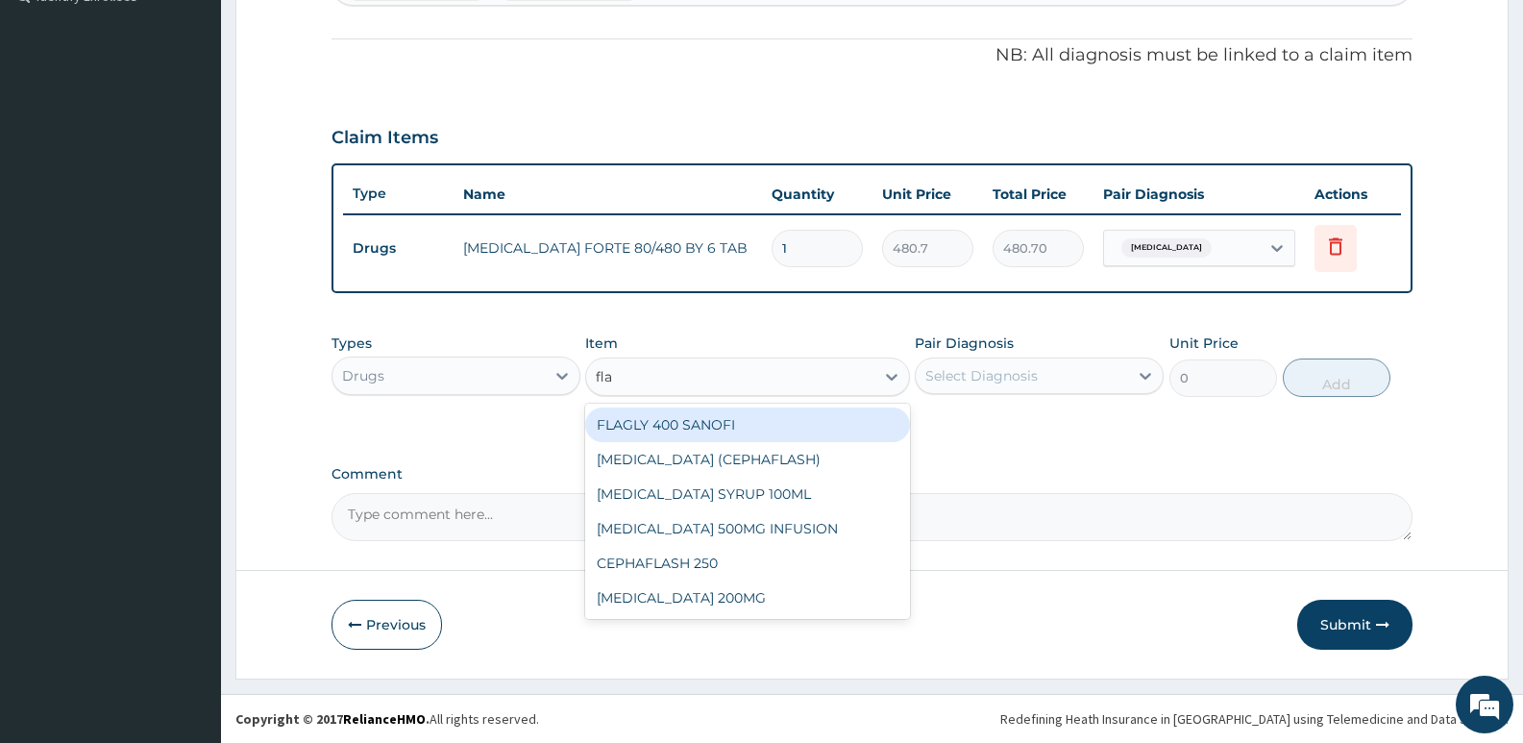
click at [695, 427] on div "FLAGLY 400 SANOFI" at bounding box center [747, 424] width 324 height 35
type input "75.9"
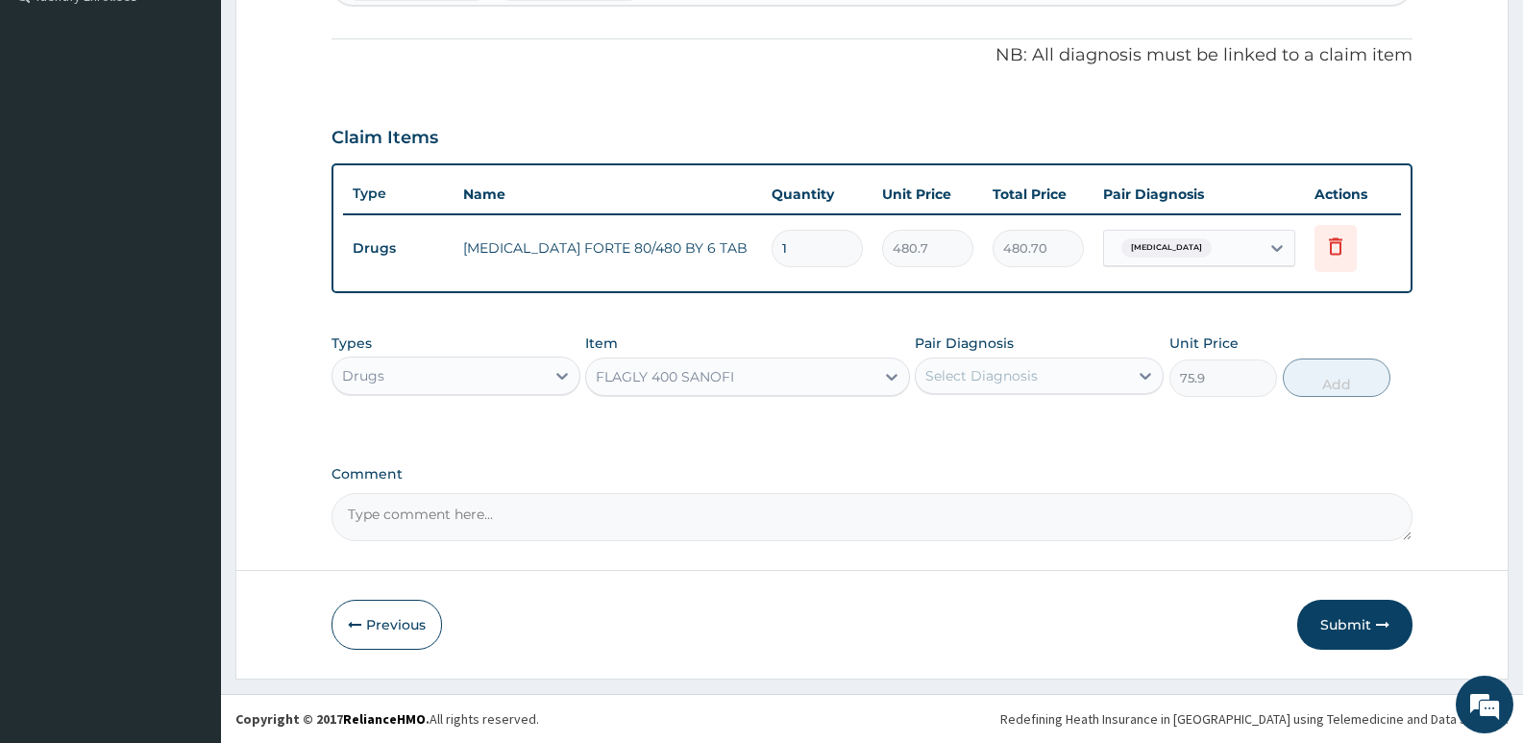
click at [1025, 383] on div "Select Diagnosis" at bounding box center [981, 375] width 112 height 19
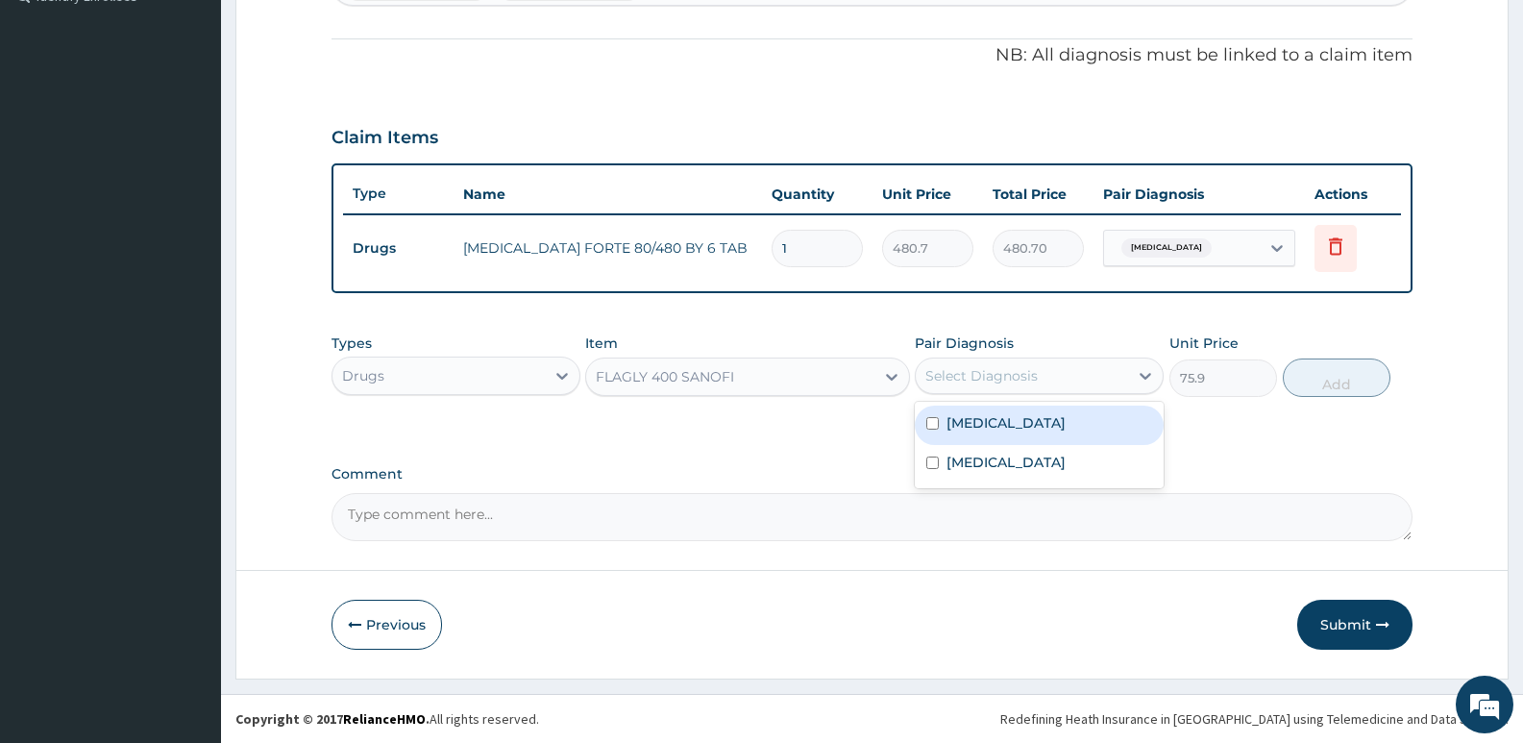
click at [1026, 418] on label "Gastroenteritis" at bounding box center [1005, 422] width 119 height 19
checkbox input "true"
click at [1316, 372] on button "Add" at bounding box center [1336, 377] width 108 height 38
type input "0"
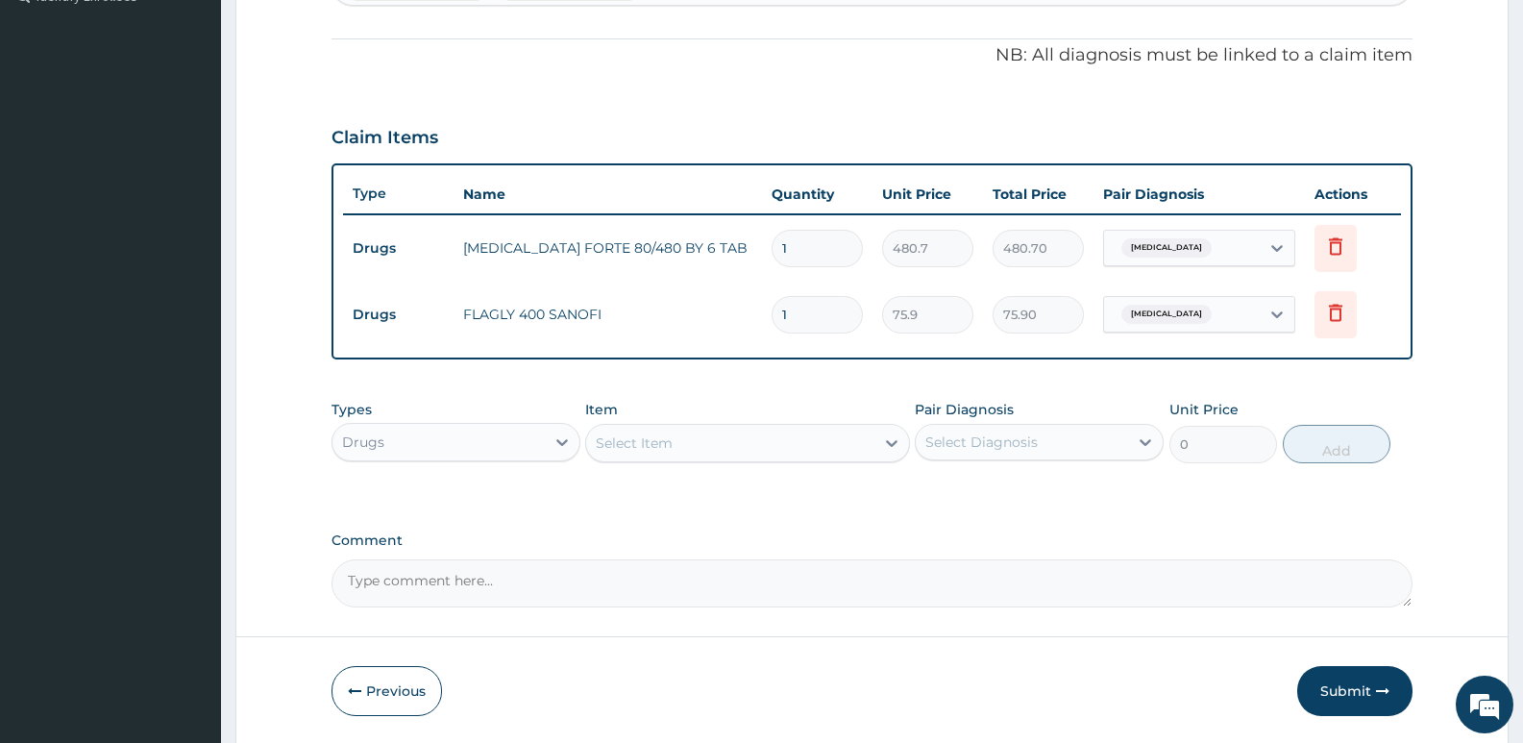
type input "15"
type input "1138.50"
type input "15"
click at [536, 388] on div "PA Code / Prescription Code Enter Code(Secondary Care Only) Encounter Date 05-0…" at bounding box center [871, 119] width 1081 height 975
drag, startPoint x: 804, startPoint y: 251, endPoint x: 762, endPoint y: 245, distance: 42.7
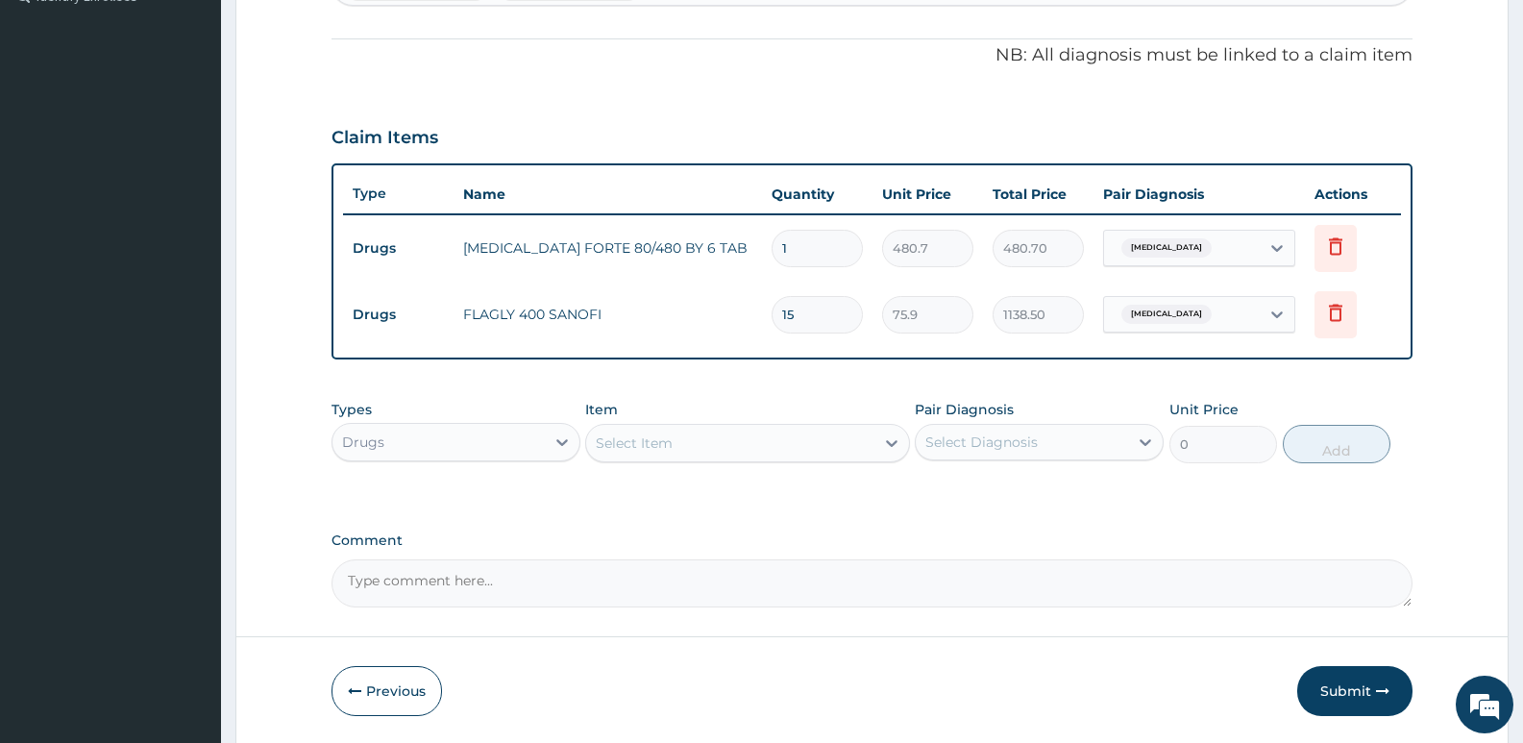
click at [762, 245] on td "1" at bounding box center [817, 248] width 110 height 57
type input "6"
type input "2884.20"
type input "6"
click at [667, 290] on tr "Drugs FLAGLY 400 SANOFI 15 75.9 1138.50 Gastroenteritis Delete" at bounding box center [872, 314] width 1058 height 66
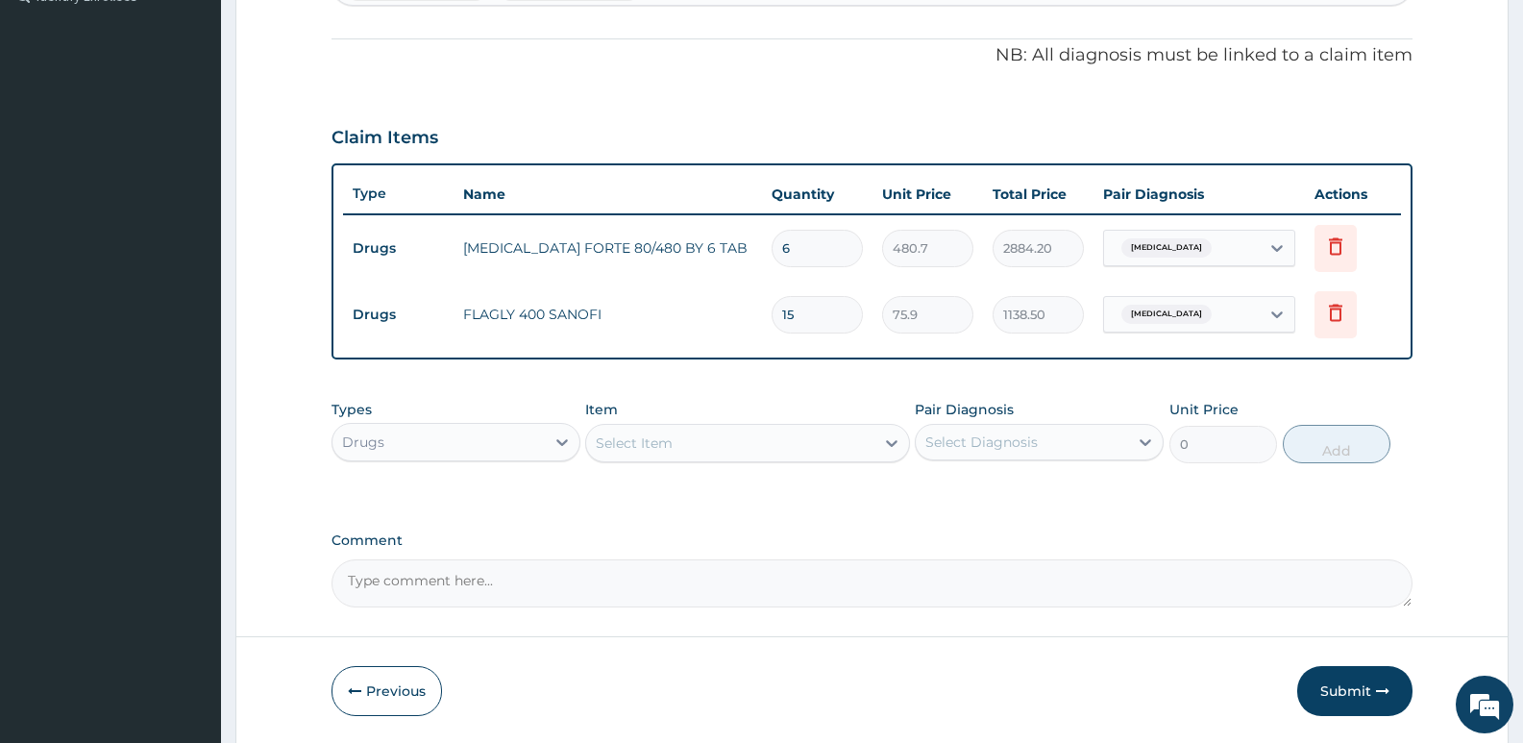
click at [653, 444] on div "Select Item" at bounding box center [634, 442] width 77 height 19
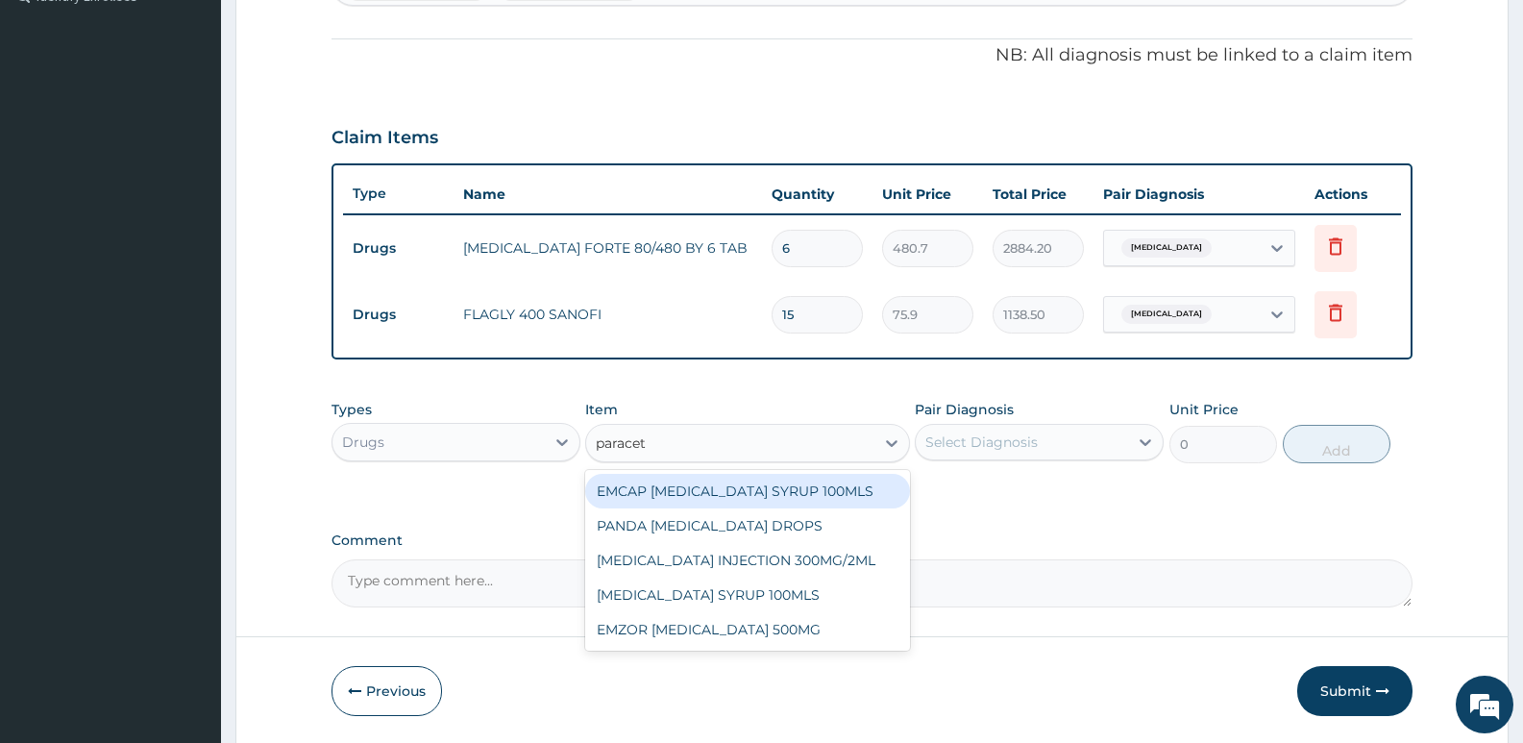
type input "paraceta"
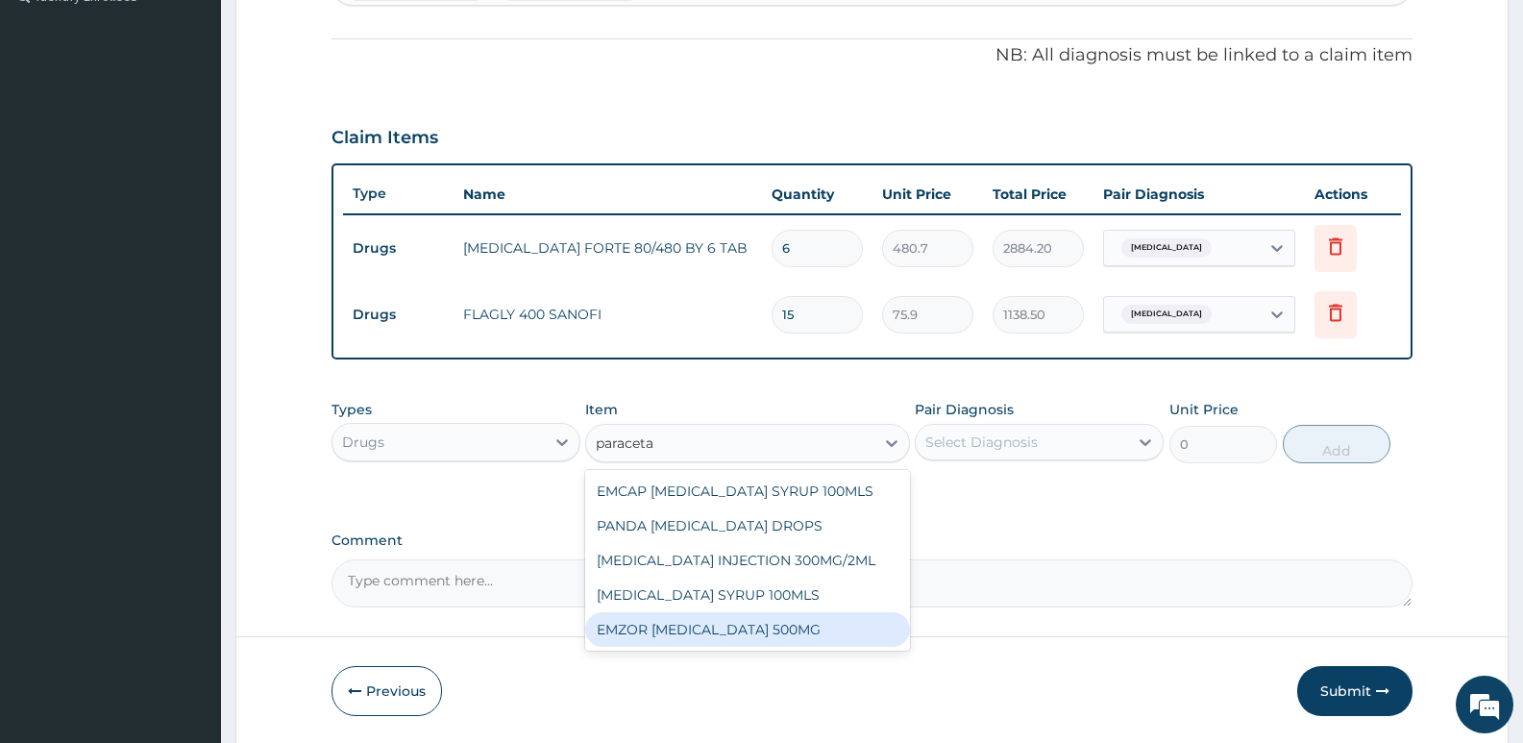
click at [806, 619] on div "EMZOR PARACETAMOL 500MG" at bounding box center [747, 629] width 324 height 35
type input "25.3"
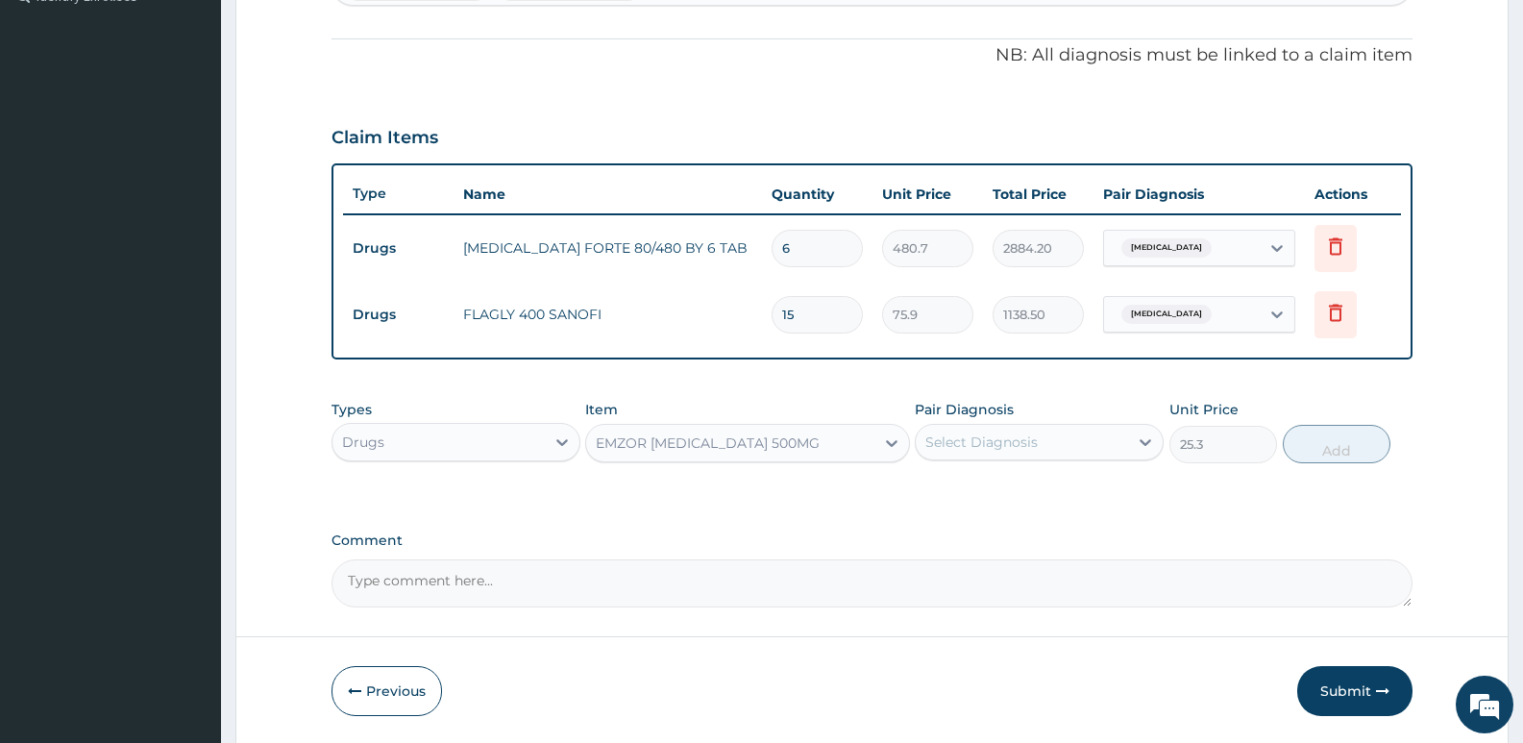
click at [1009, 448] on div "Select Diagnosis" at bounding box center [981, 441] width 112 height 19
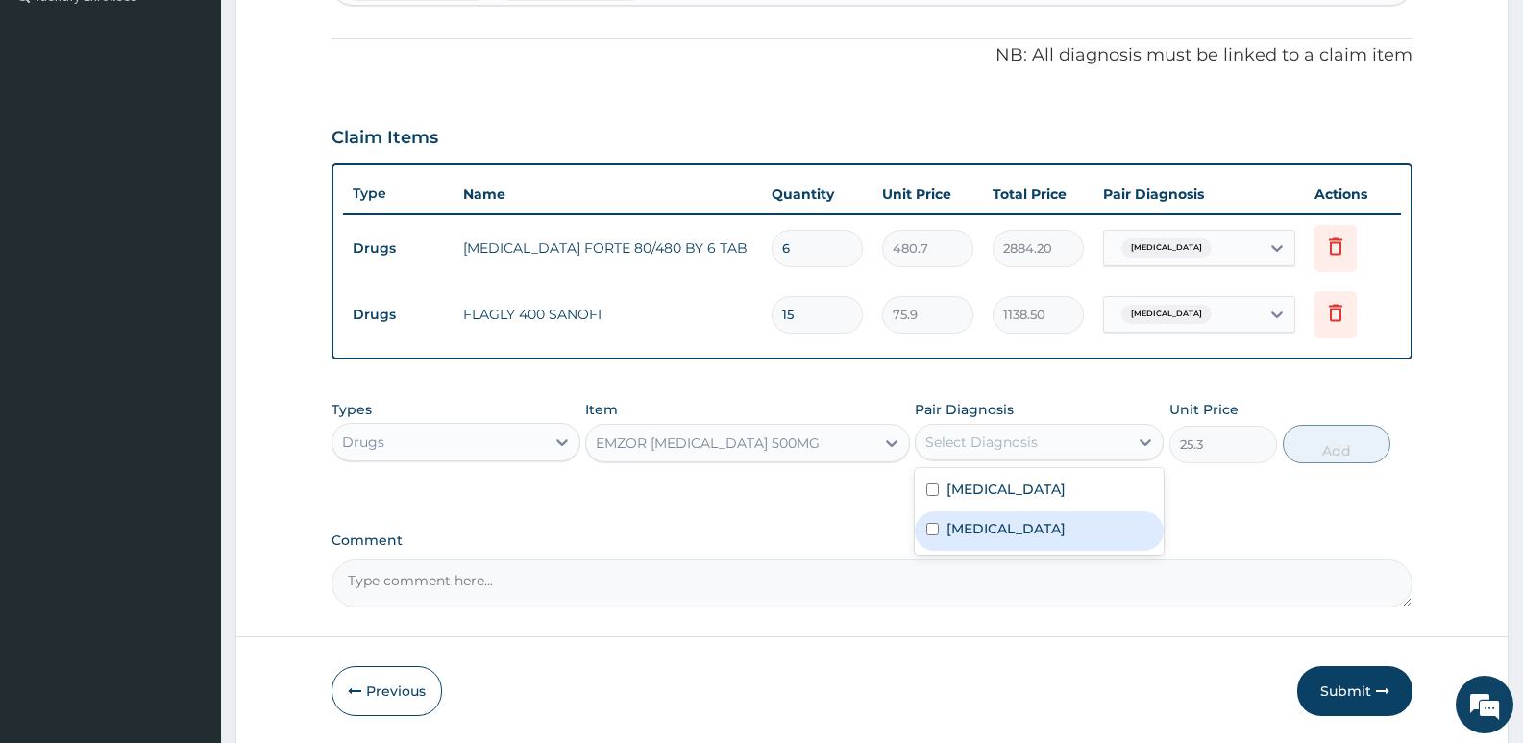
click at [997, 537] on div "Malaria" at bounding box center [1039, 530] width 249 height 39
checkbox input "true"
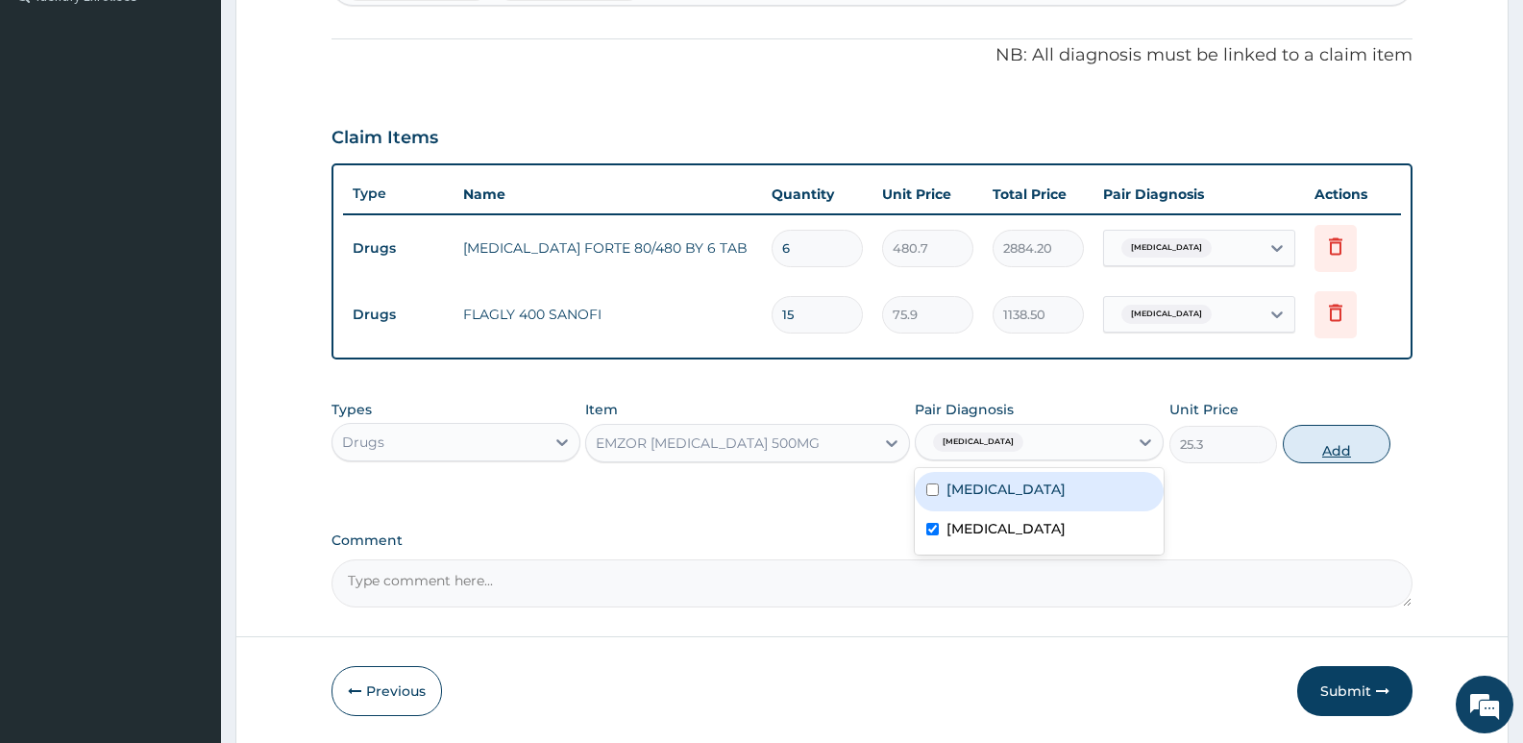
click at [1347, 447] on button "Add" at bounding box center [1336, 444] width 108 height 38
type input "0"
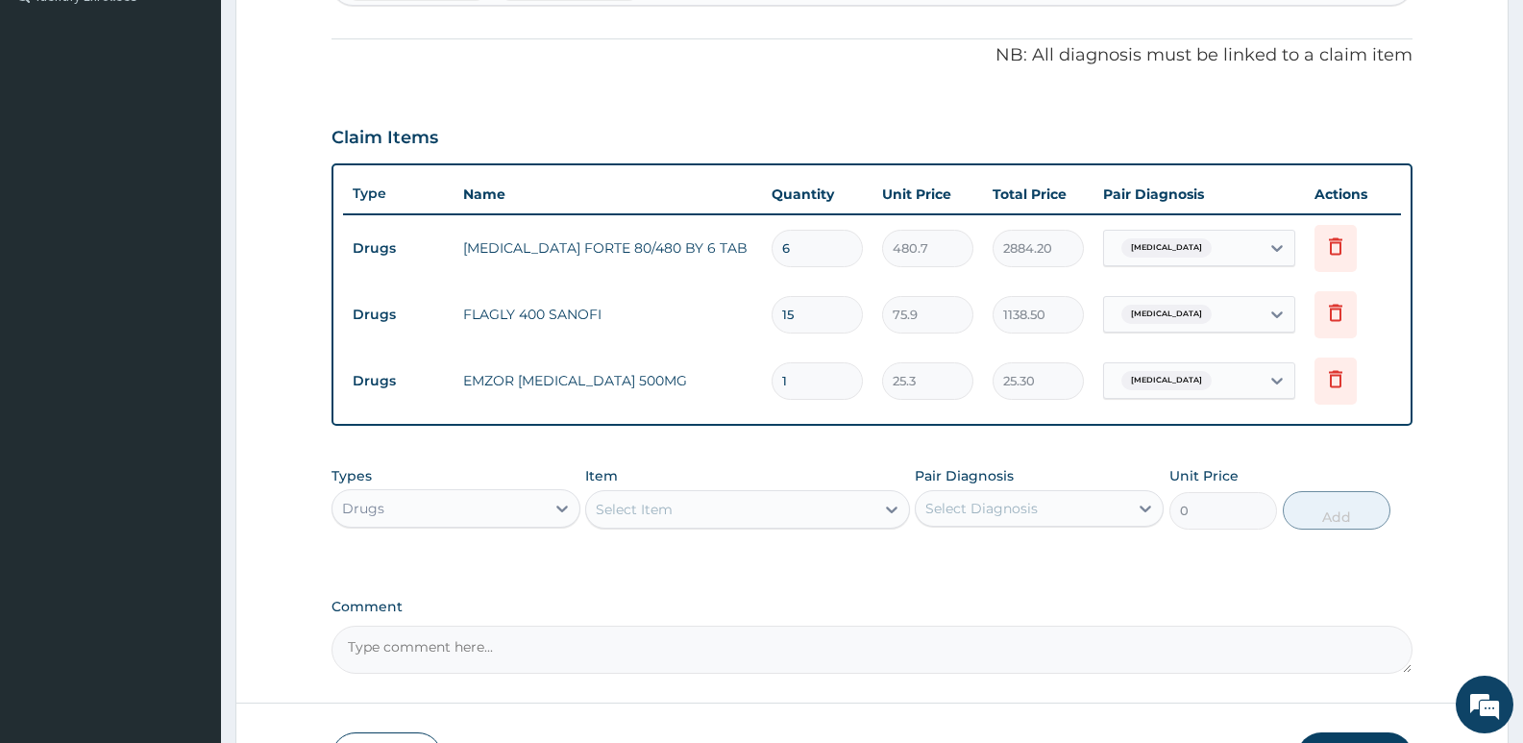
drag, startPoint x: 792, startPoint y: 378, endPoint x: 762, endPoint y: 378, distance: 29.8
click at [762, 378] on td "1" at bounding box center [817, 381] width 110 height 57
type input "9"
type input "227.70"
type input "0.00"
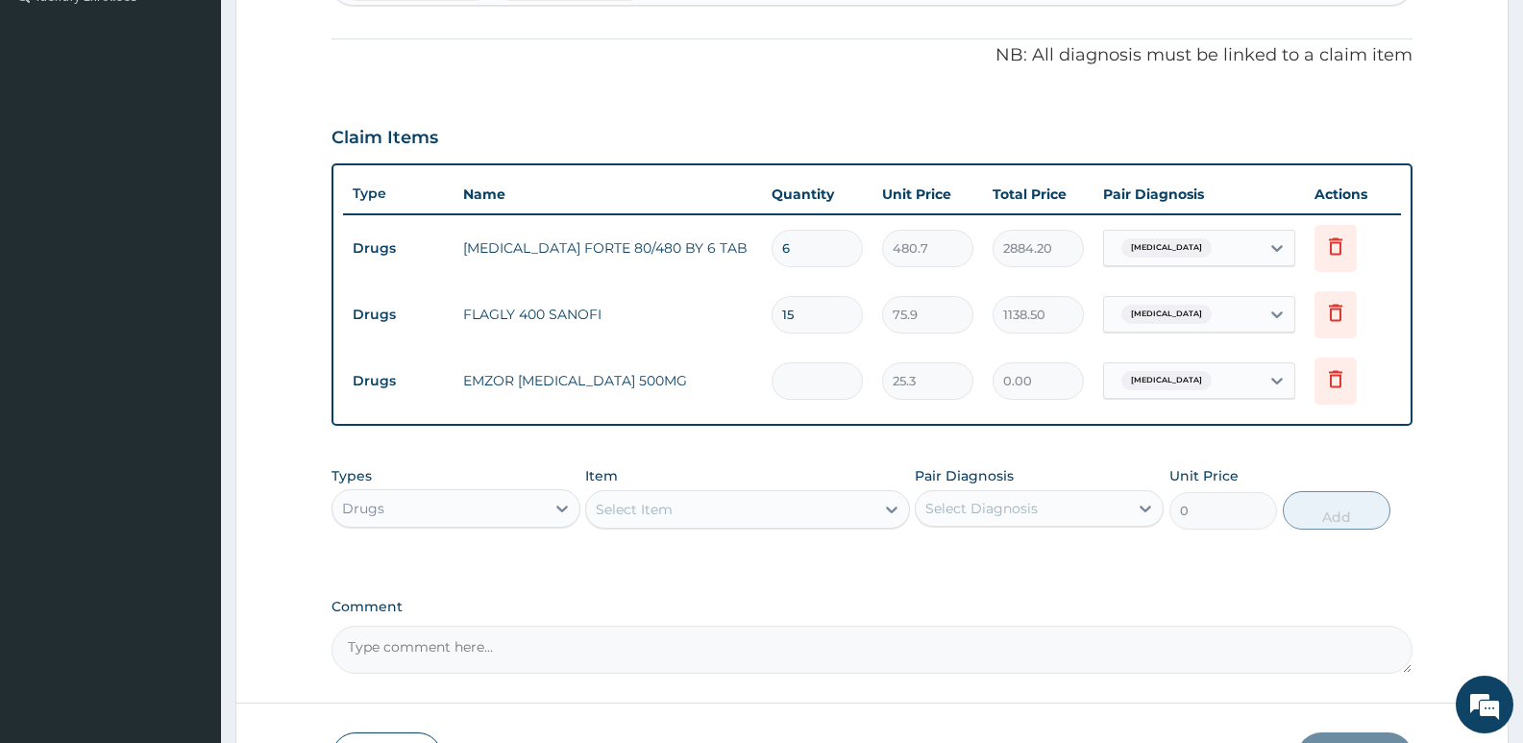
type input "1"
type input "25.30"
type input "18"
type input "455.40"
type input "18"
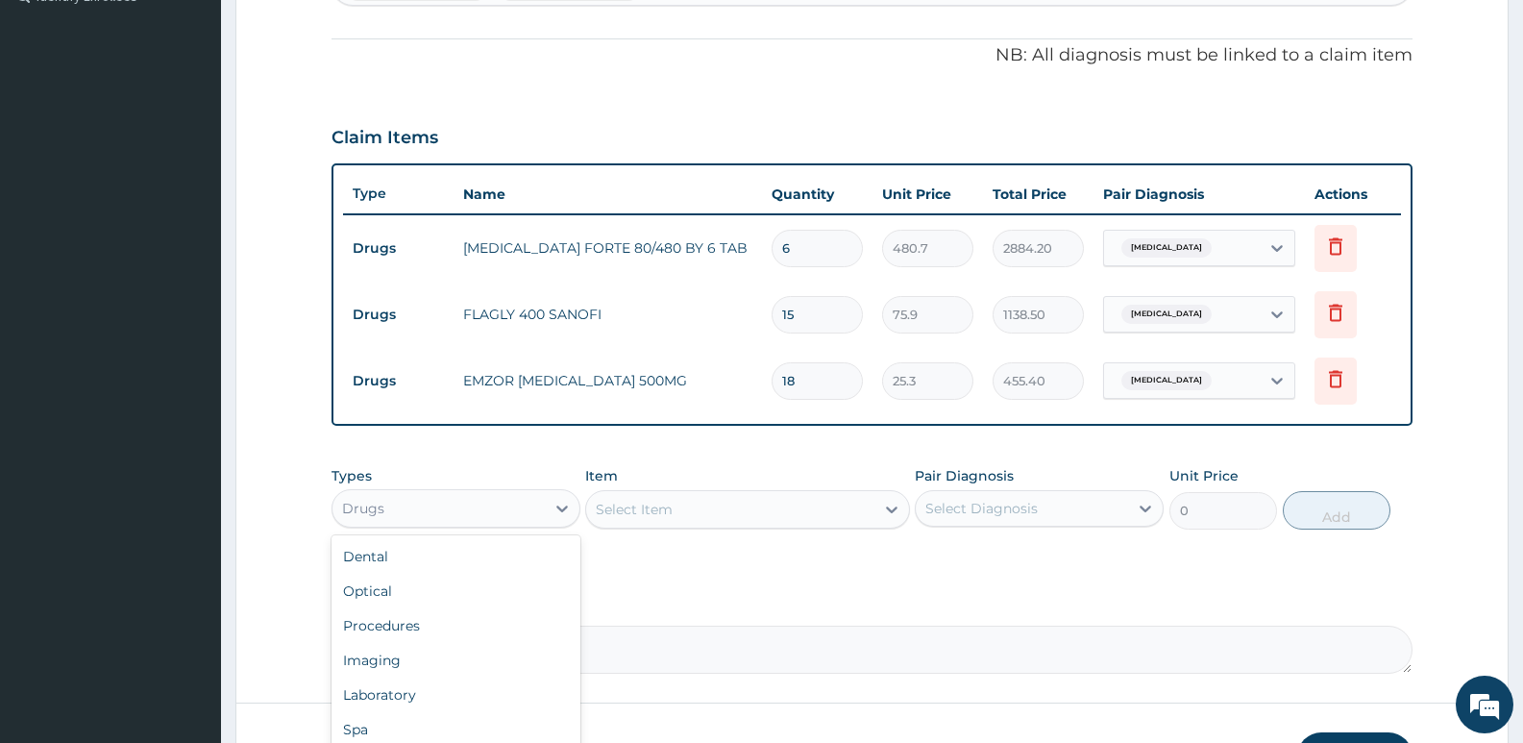
click at [486, 515] on div "Drugs" at bounding box center [438, 508] width 212 height 31
click at [422, 620] on div "Procedures" at bounding box center [455, 625] width 249 height 35
click at [605, 516] on div "Select Item" at bounding box center [634, 509] width 77 height 19
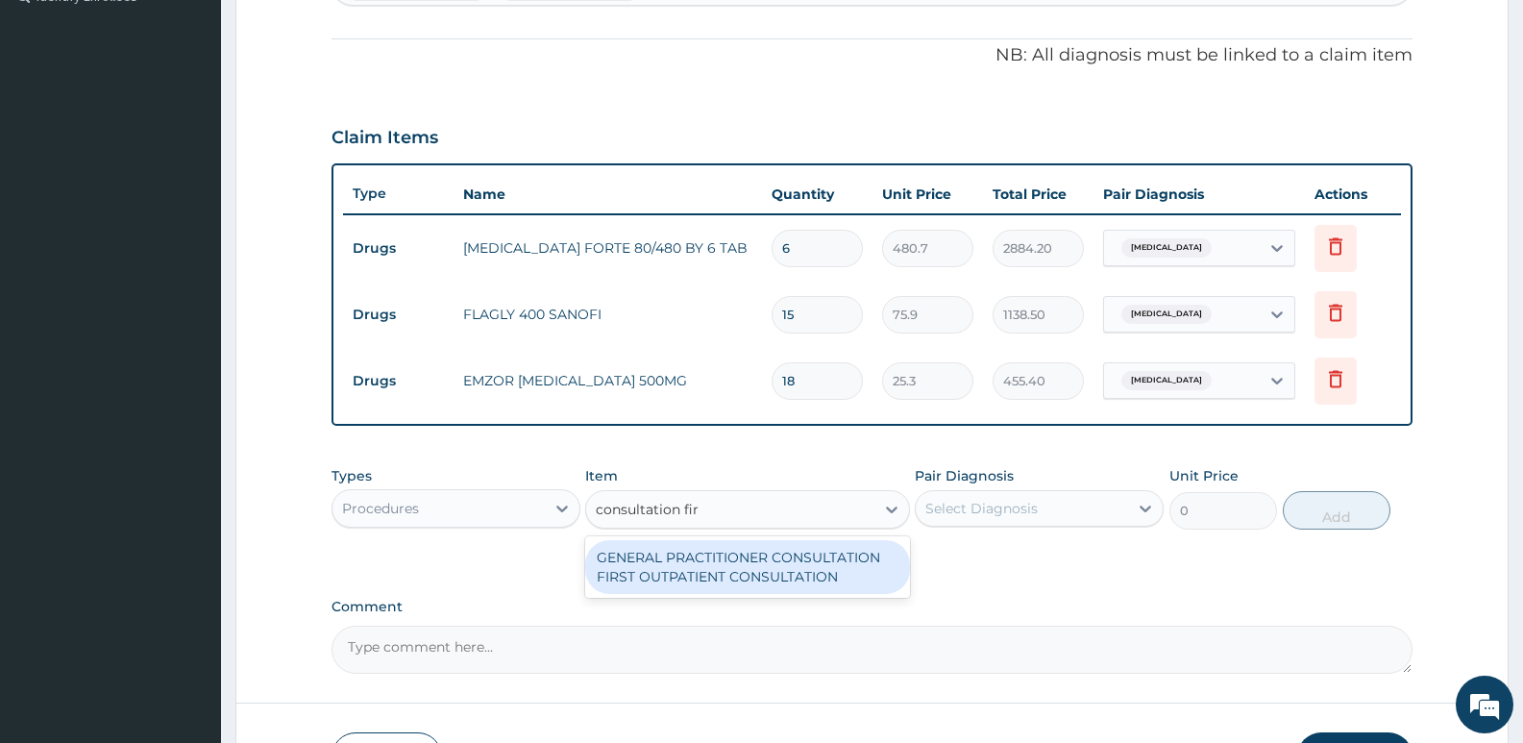
type input "consultation first"
click at [714, 560] on div "GENERAL PRACTITIONER CONSULTATION FIRST OUTPATIENT CONSULTATION" at bounding box center [747, 567] width 324 height 54
type input "3795"
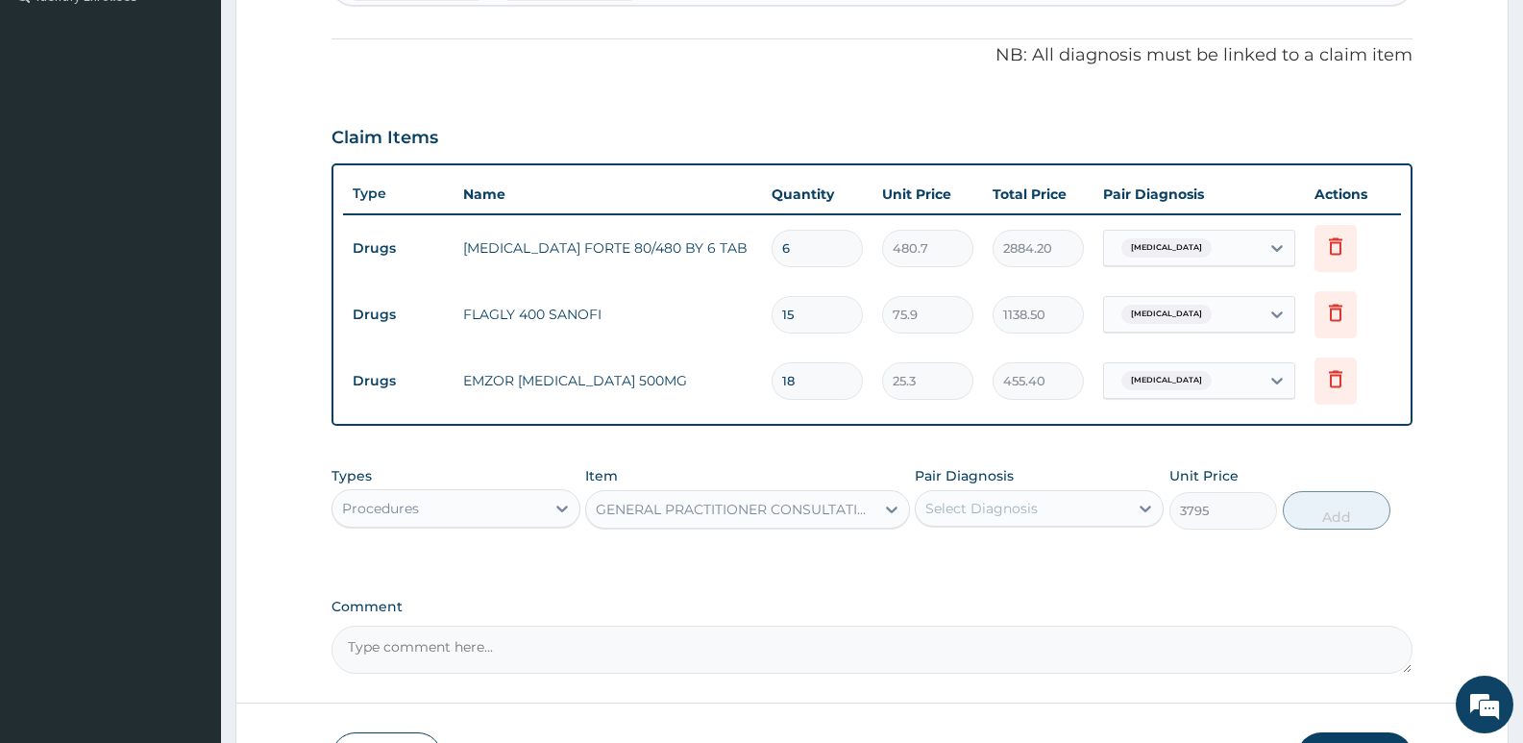
click at [1007, 516] on div "Select Diagnosis" at bounding box center [981, 508] width 112 height 19
click at [1006, 553] on label "Gastroenteritis" at bounding box center [1005, 555] width 119 height 19
checkbox input "true"
click at [1038, 512] on div "Gastroenteritis" at bounding box center [1022, 508] width 212 height 33
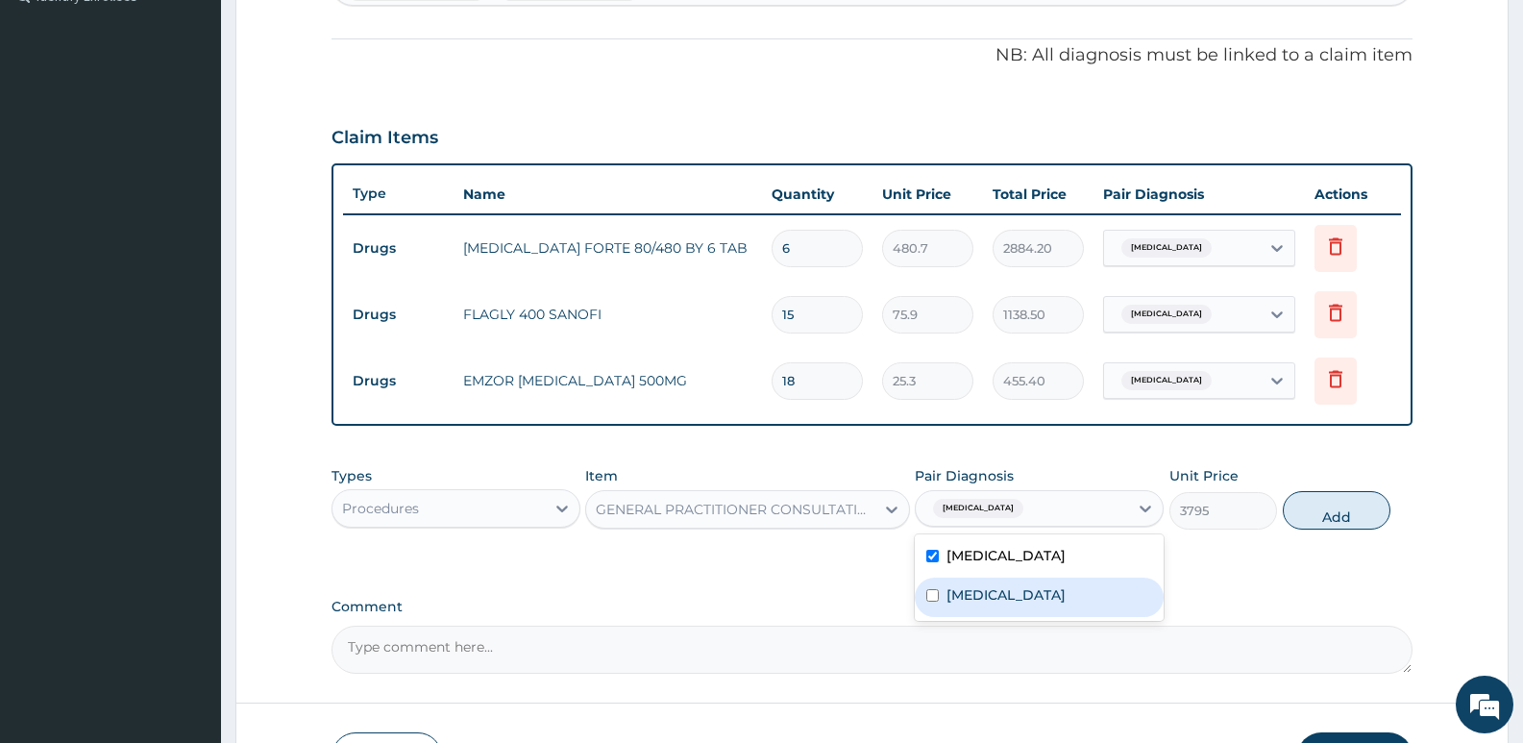
click at [999, 597] on div "Malaria" at bounding box center [1039, 596] width 249 height 39
checkbox input "true"
click at [1331, 498] on button "Add" at bounding box center [1336, 510] width 108 height 38
type input "0"
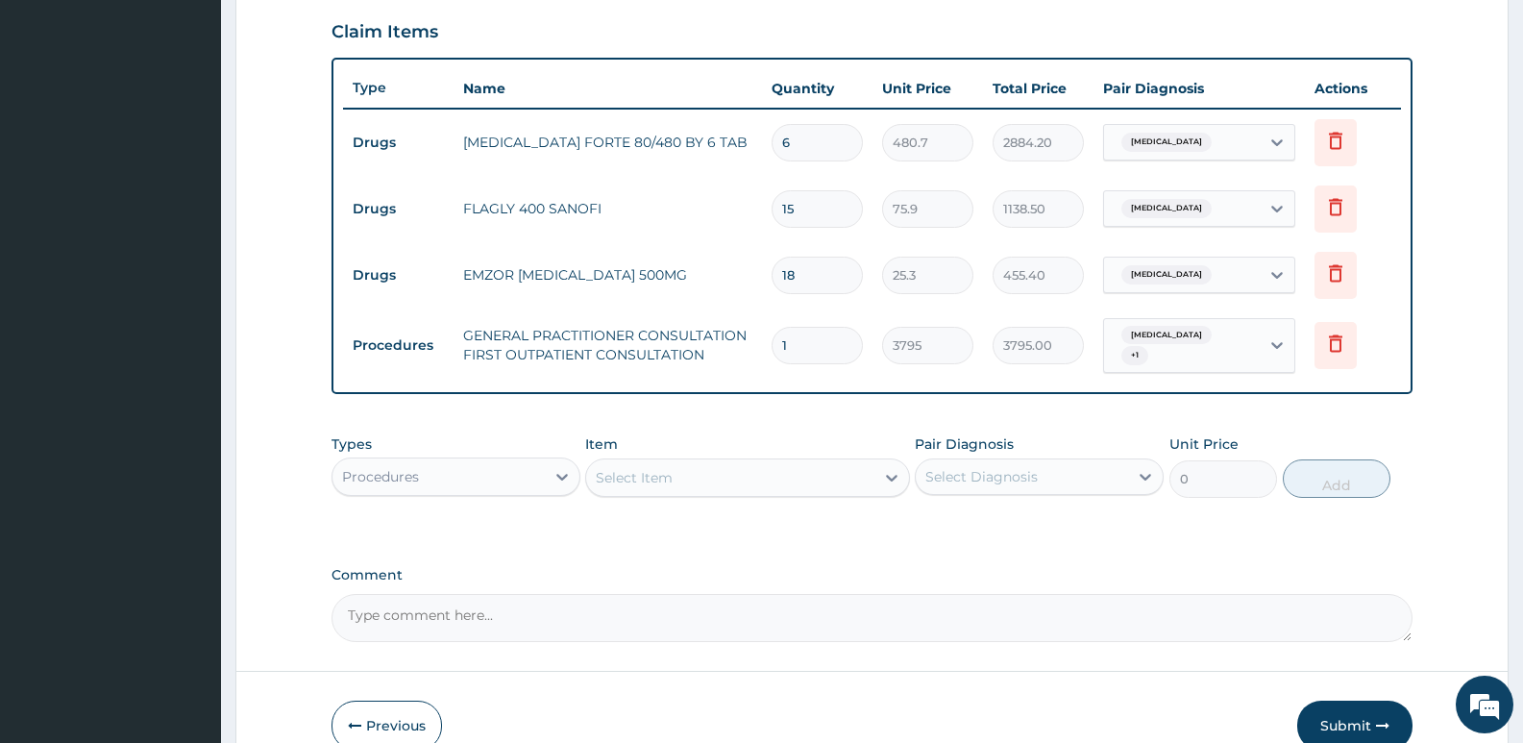
scroll to position [750, 0]
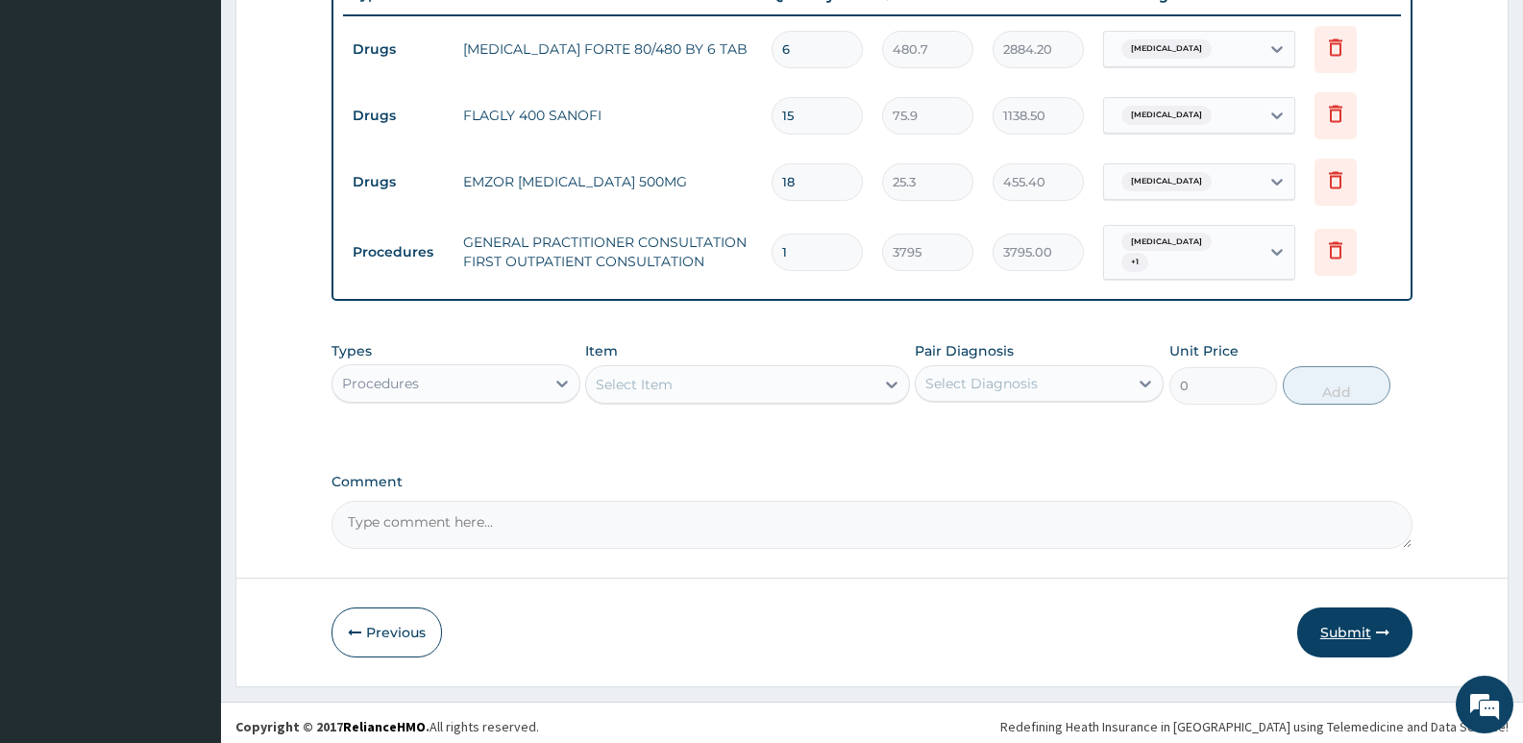
click at [1331, 620] on button "Submit" at bounding box center [1354, 632] width 115 height 50
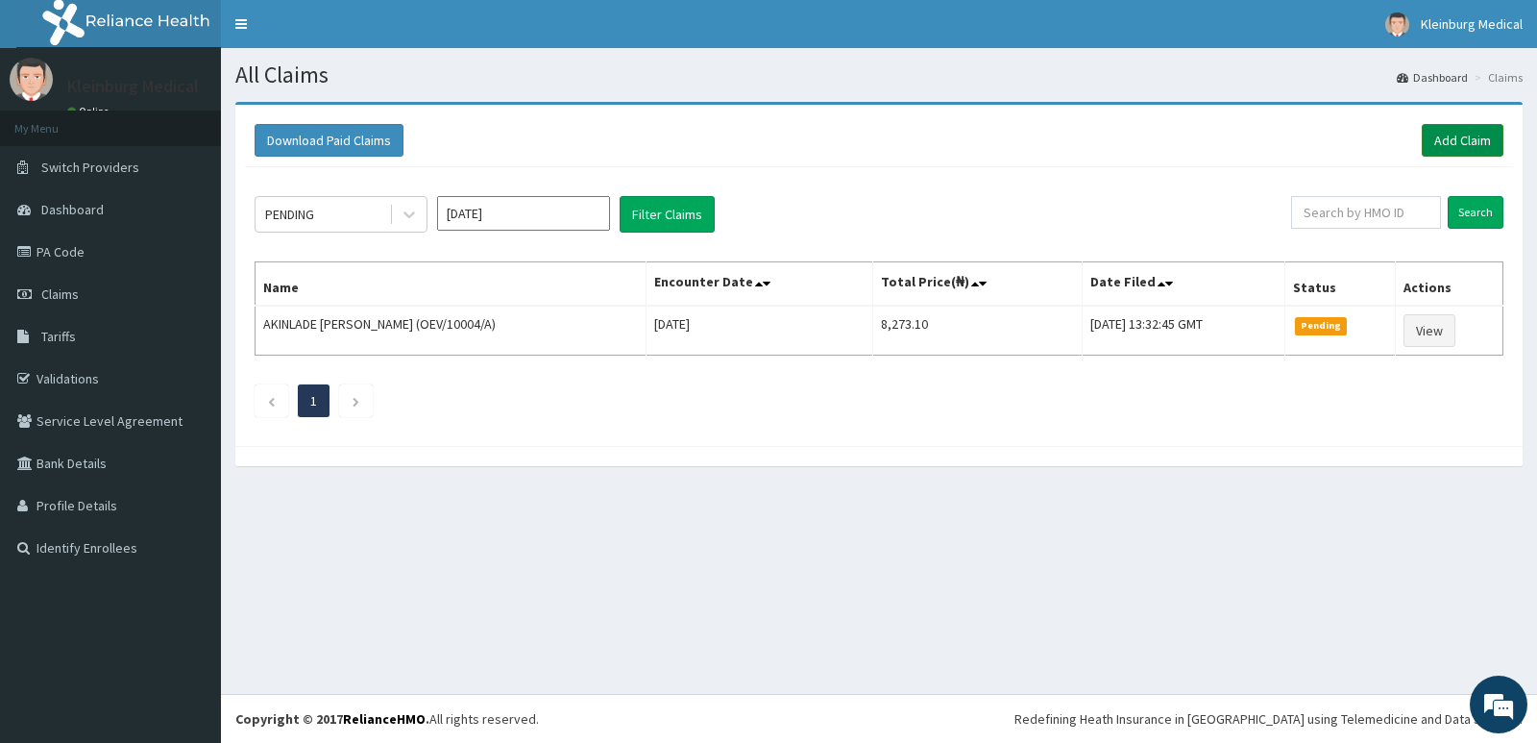
click at [1449, 140] on link "Add Claim" at bounding box center [1463, 140] width 82 height 33
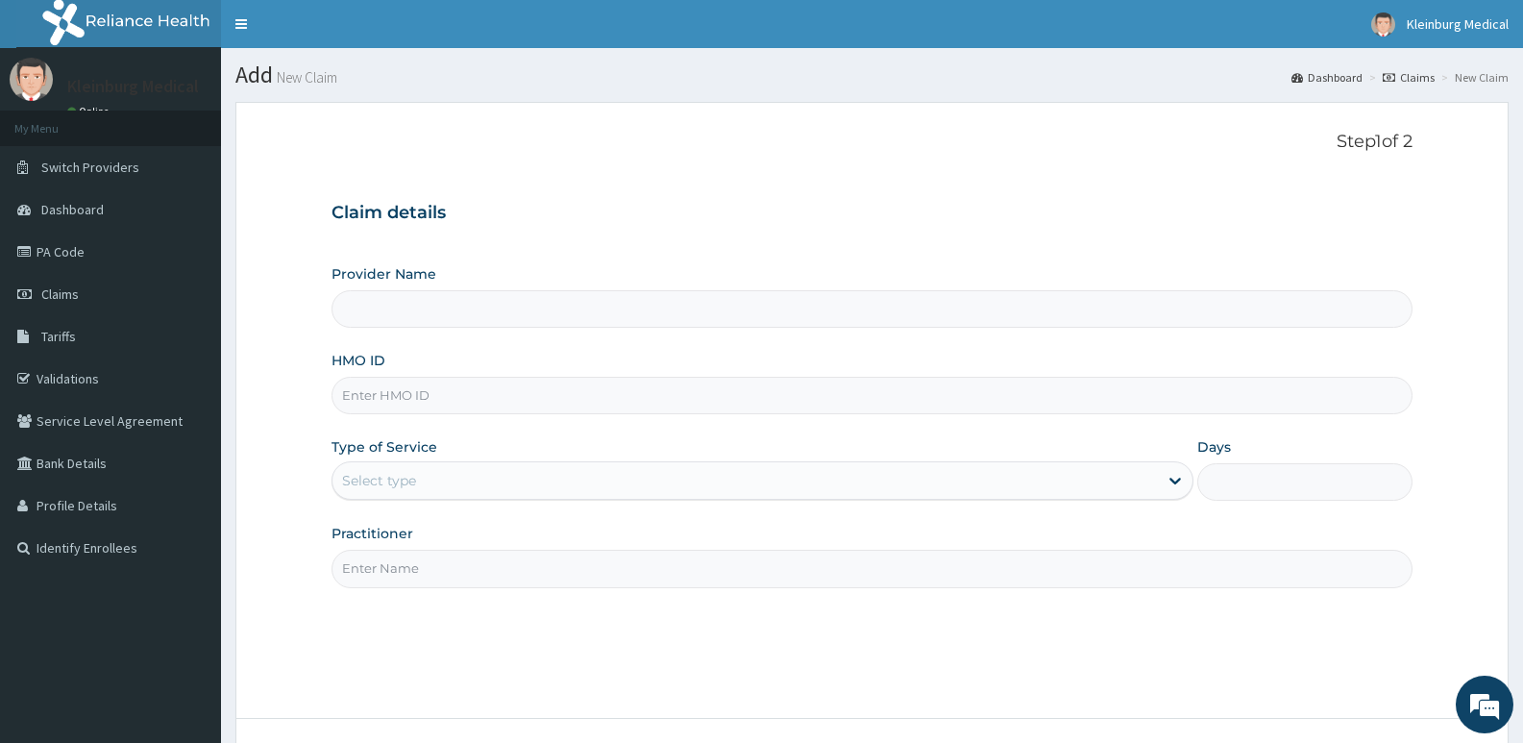
click at [500, 563] on input "Practitioner" at bounding box center [871, 567] width 1081 height 37
type input "D"
type input "KLEINBURG MEDICAL(dermatology and diagnostics)- [PERSON_NAME]"
type input "[PERSON_NAME]"
click at [443, 393] on input "HMO ID" at bounding box center [871, 395] width 1081 height 37
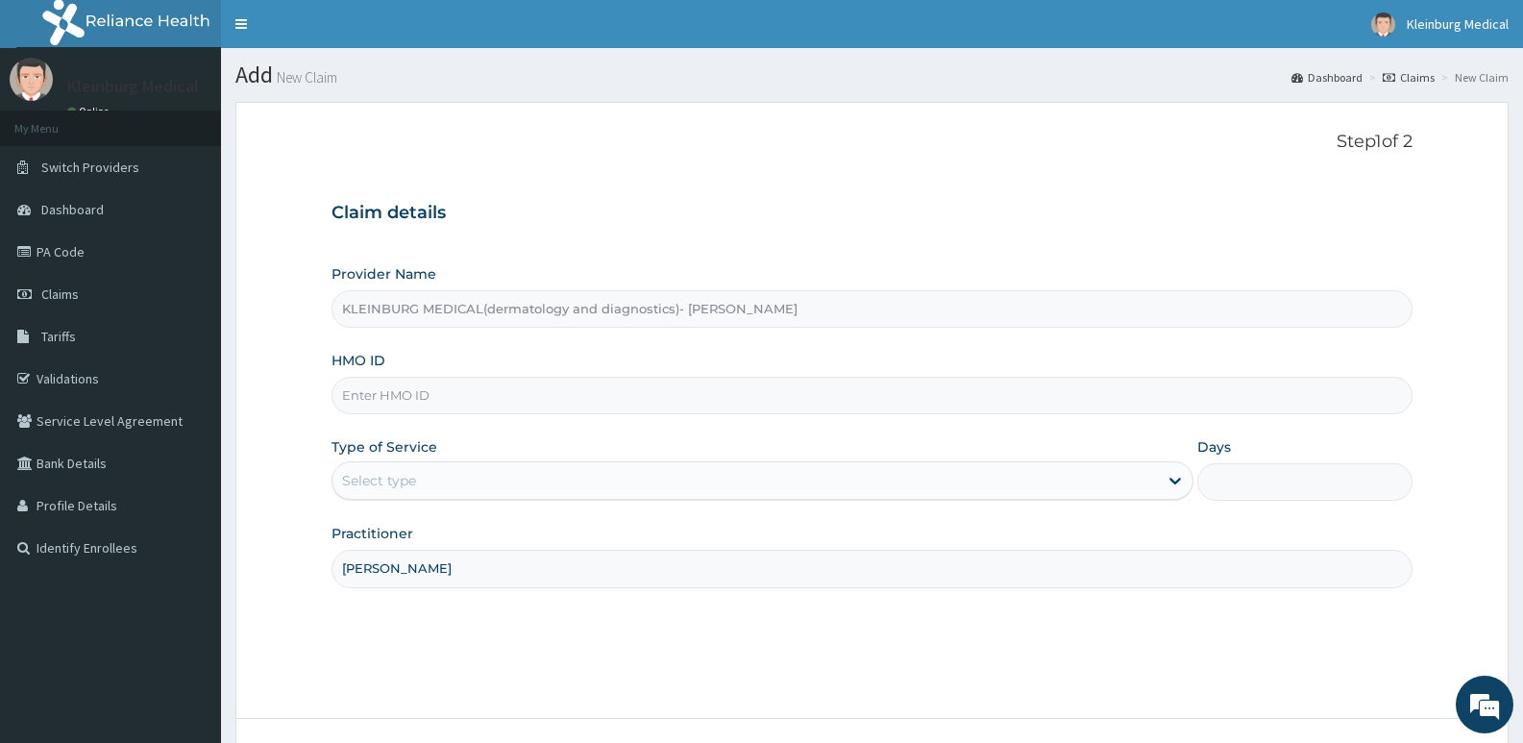
paste input "HSS/10037/A"
type input "HSS/10037/A"
click at [441, 485] on div "Select type" at bounding box center [744, 480] width 824 height 31
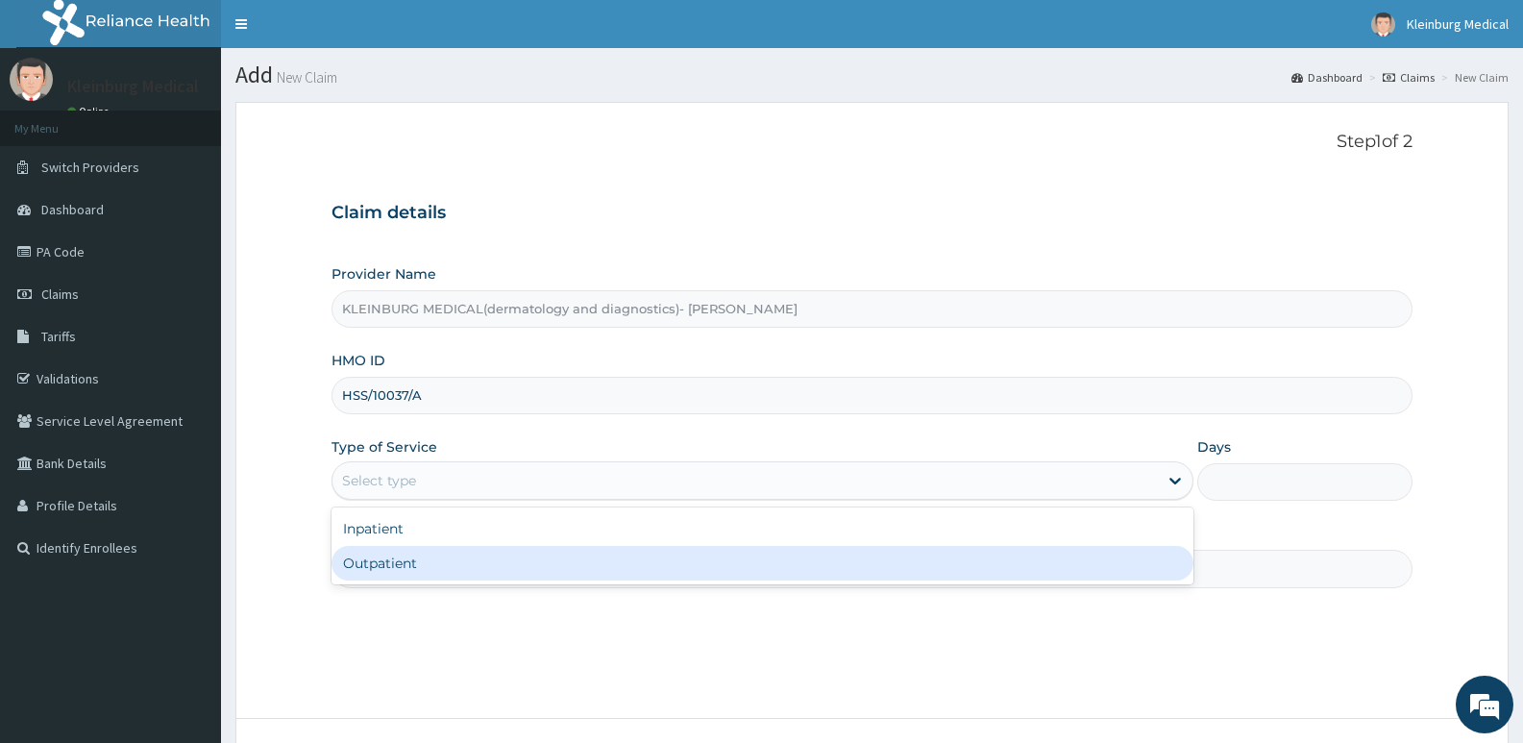
click at [449, 557] on div "Outpatient" at bounding box center [761, 563] width 861 height 35
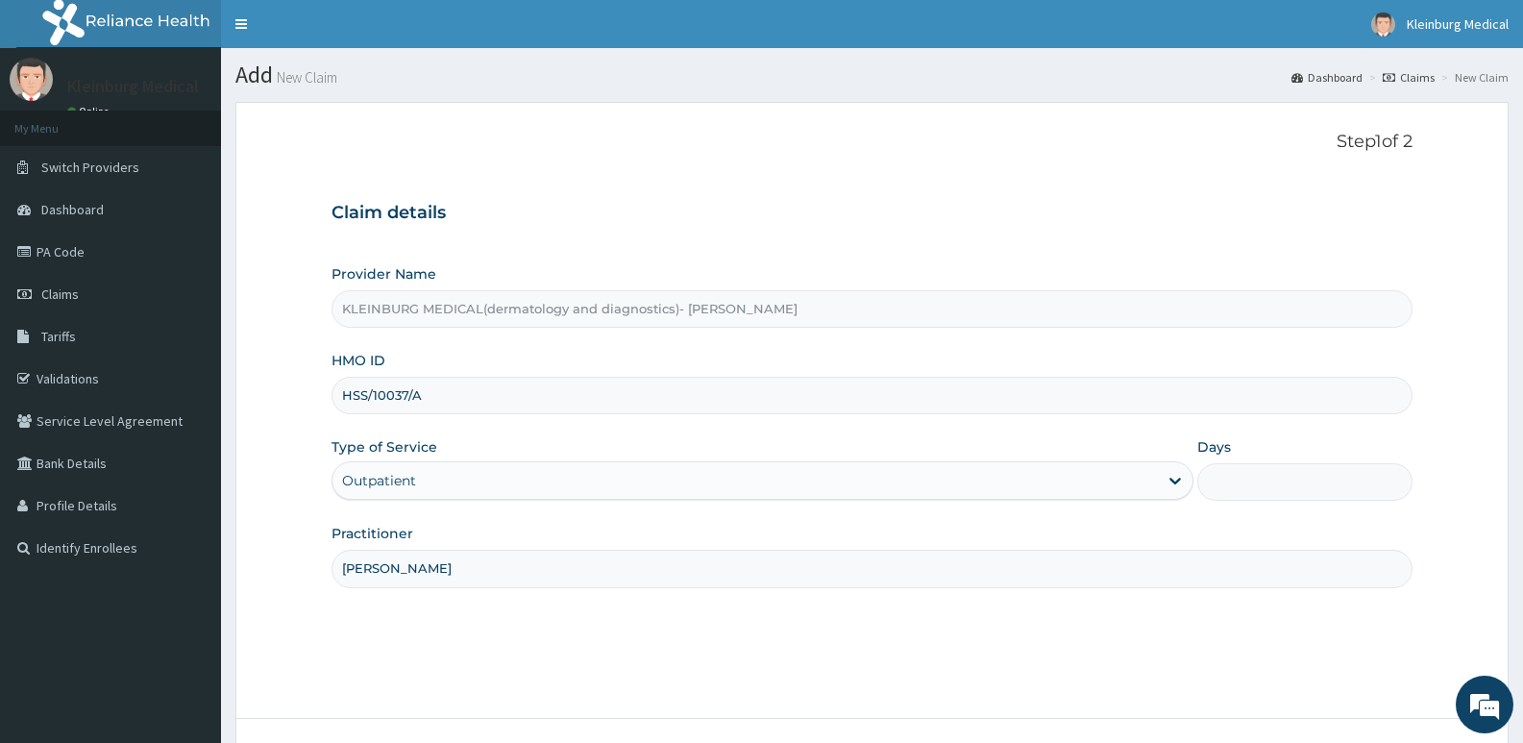
type input "1"
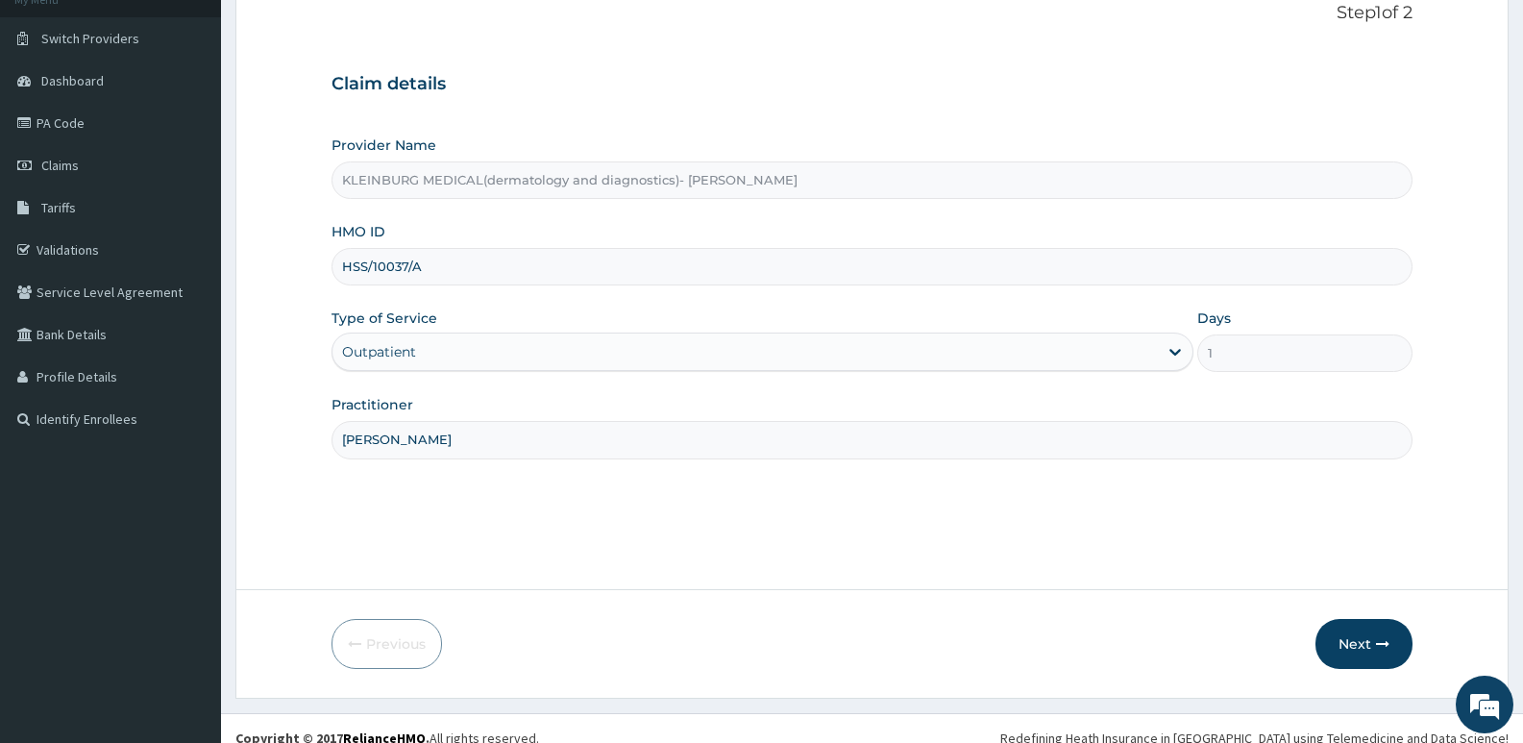
scroll to position [148, 0]
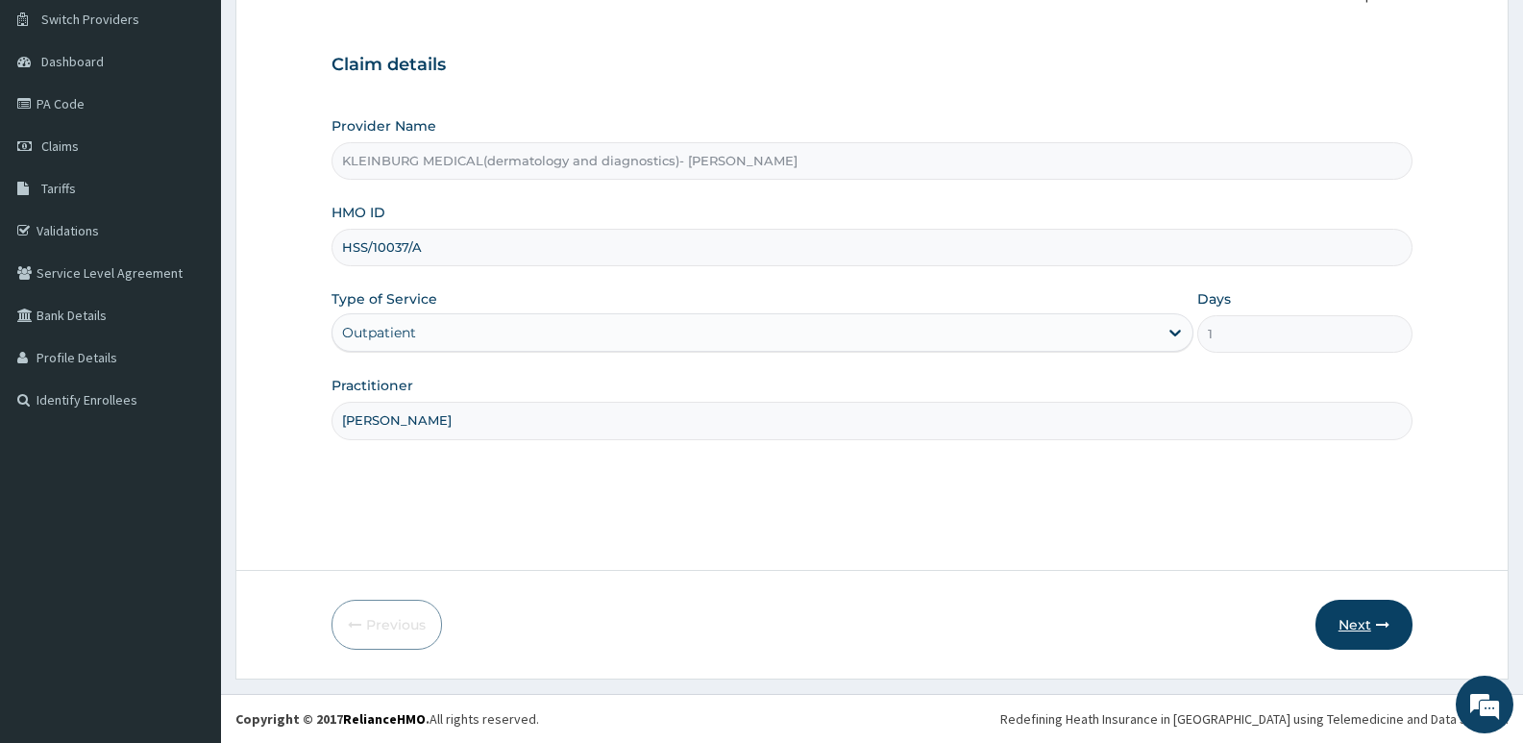
click at [1354, 623] on button "Next" at bounding box center [1363, 624] width 97 height 50
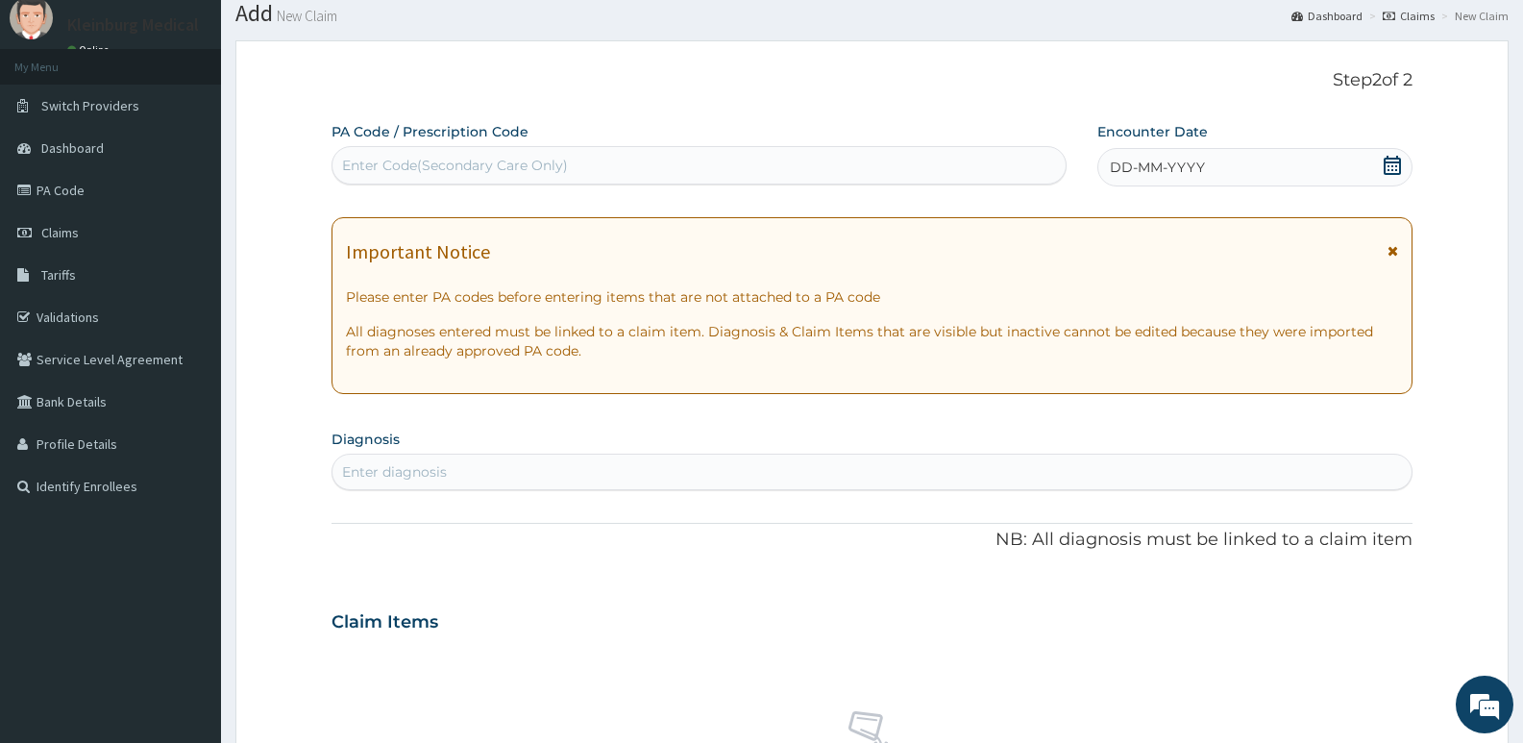
scroll to position [0, 0]
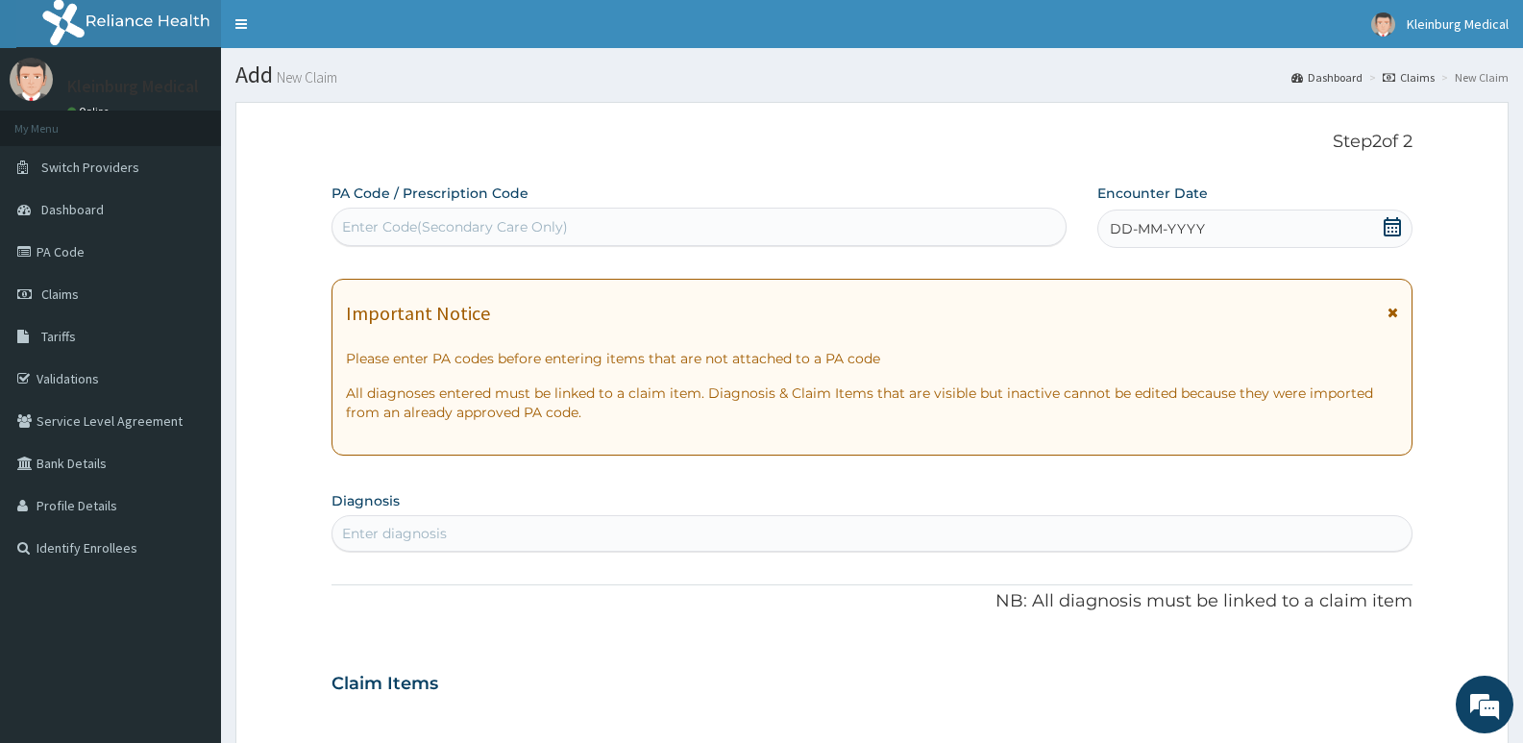
click at [597, 218] on div "Enter Code(Secondary Care Only)" at bounding box center [698, 226] width 733 height 31
paste input "PA/002977"
type input "PA/002977"
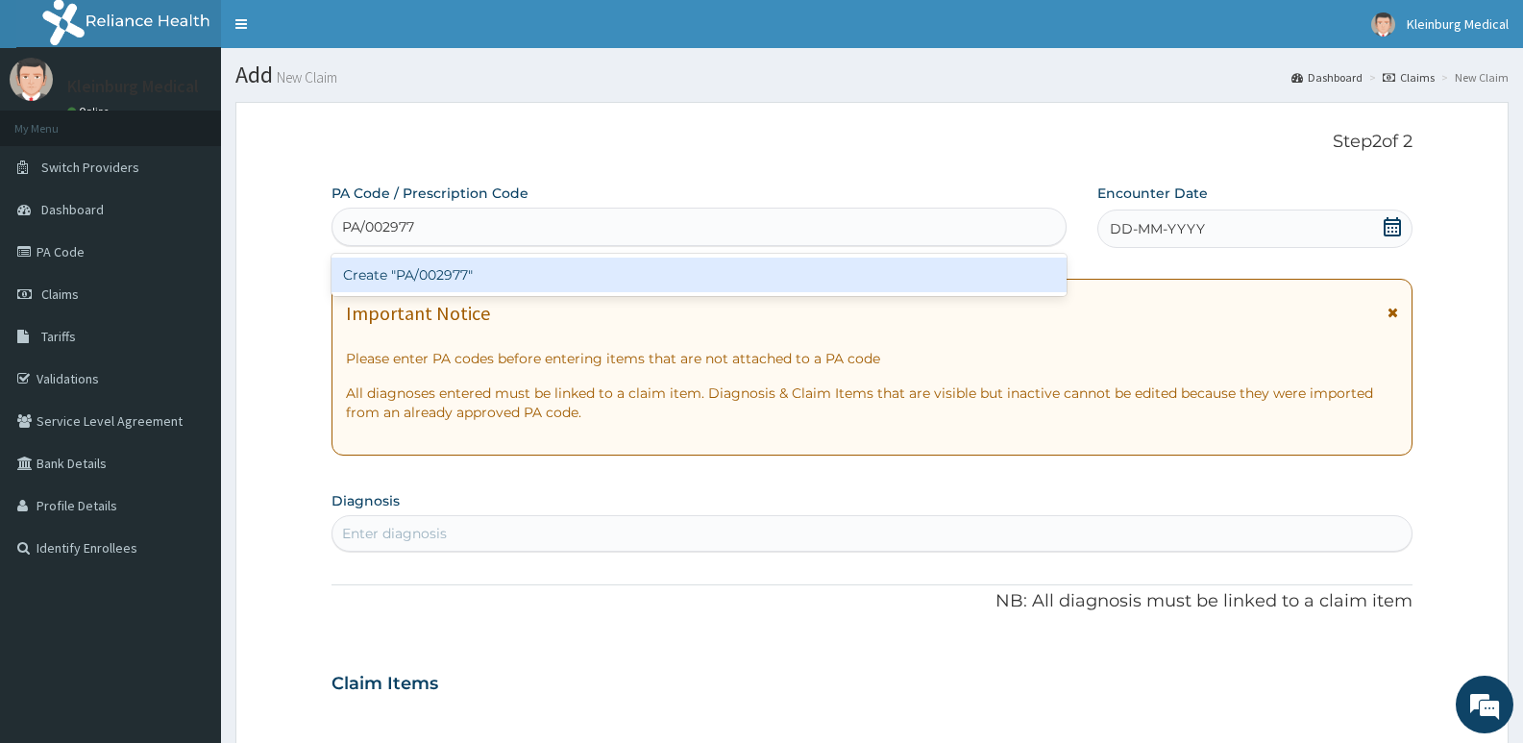
click at [545, 282] on div "Create "PA/002977"" at bounding box center [698, 274] width 735 height 35
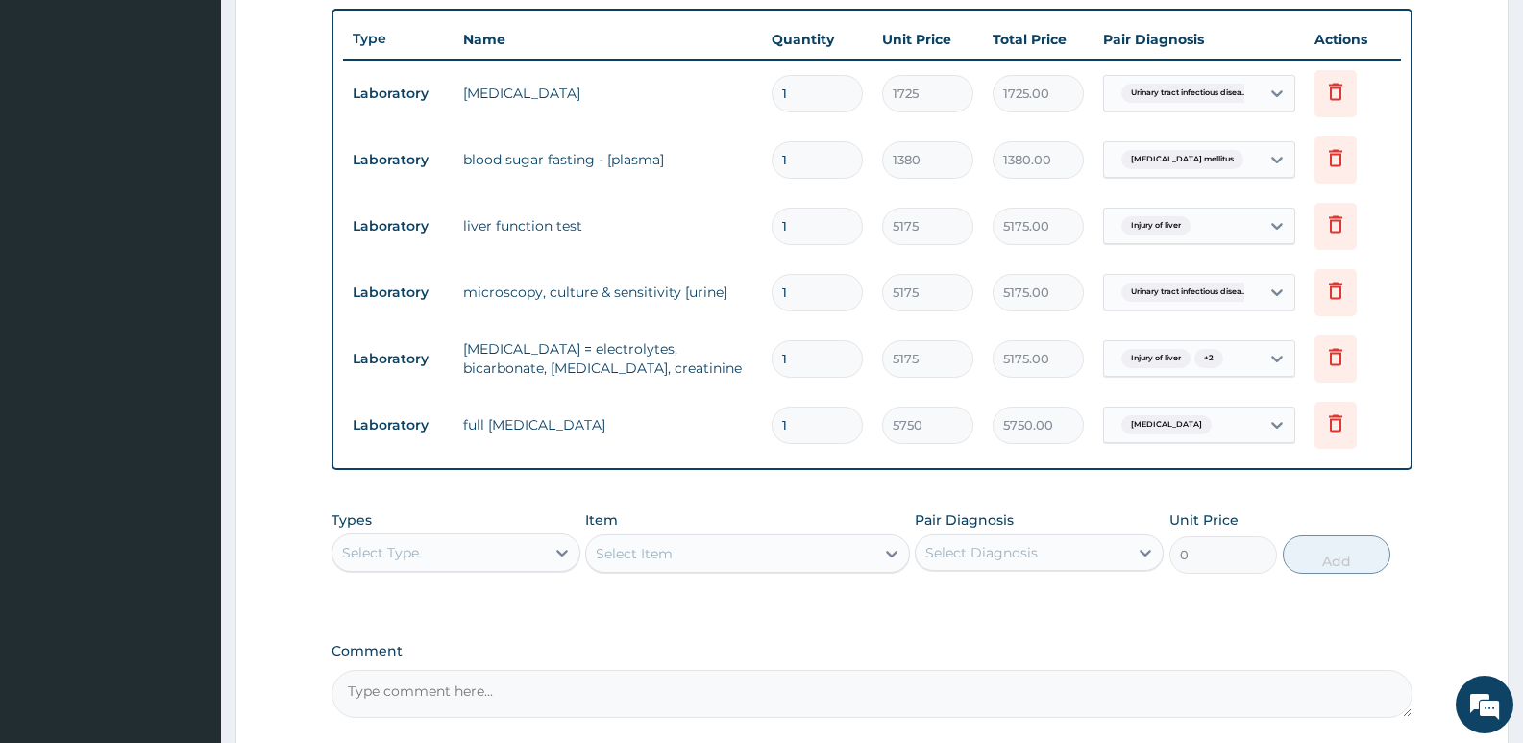
scroll to position [672, 0]
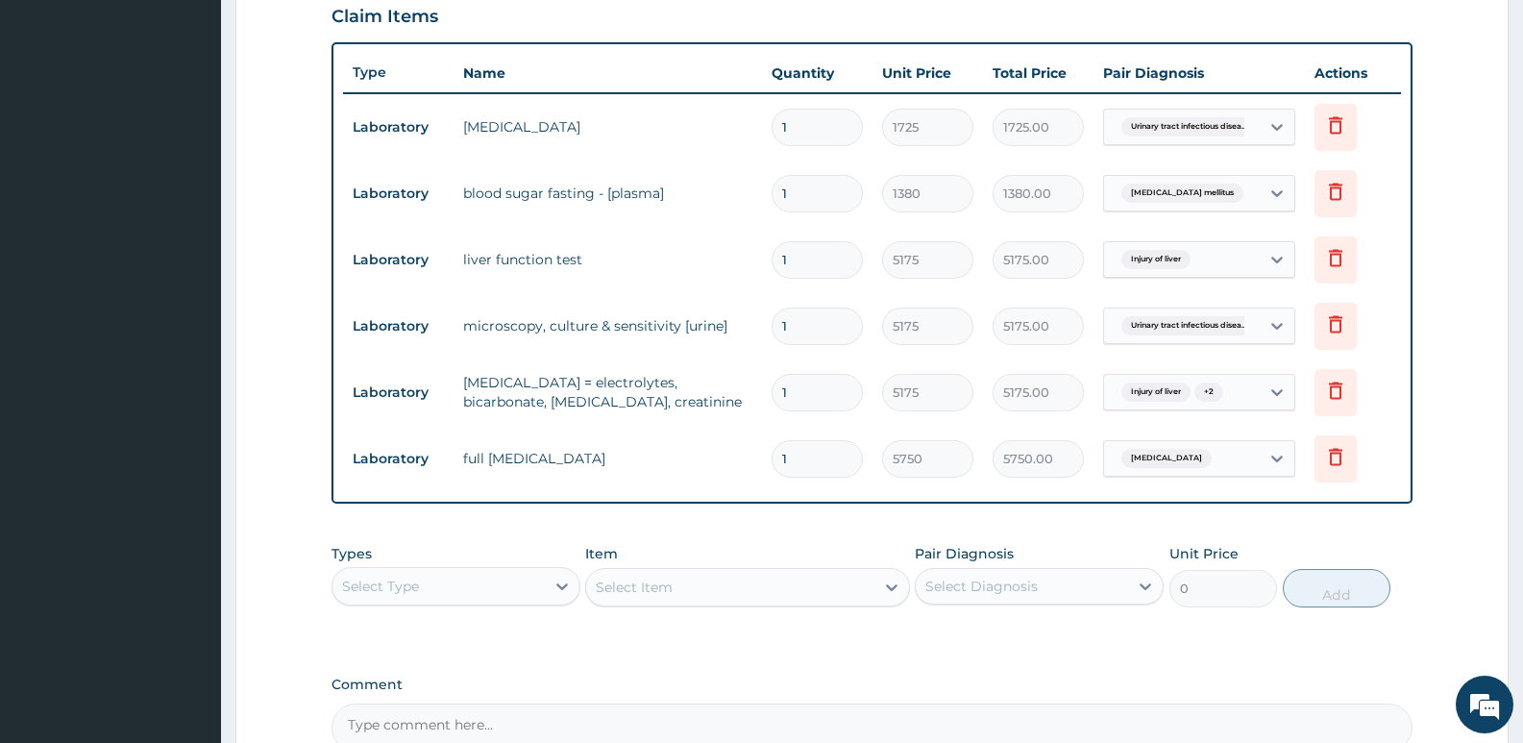
click at [491, 583] on div "Select Type" at bounding box center [438, 586] width 212 height 31
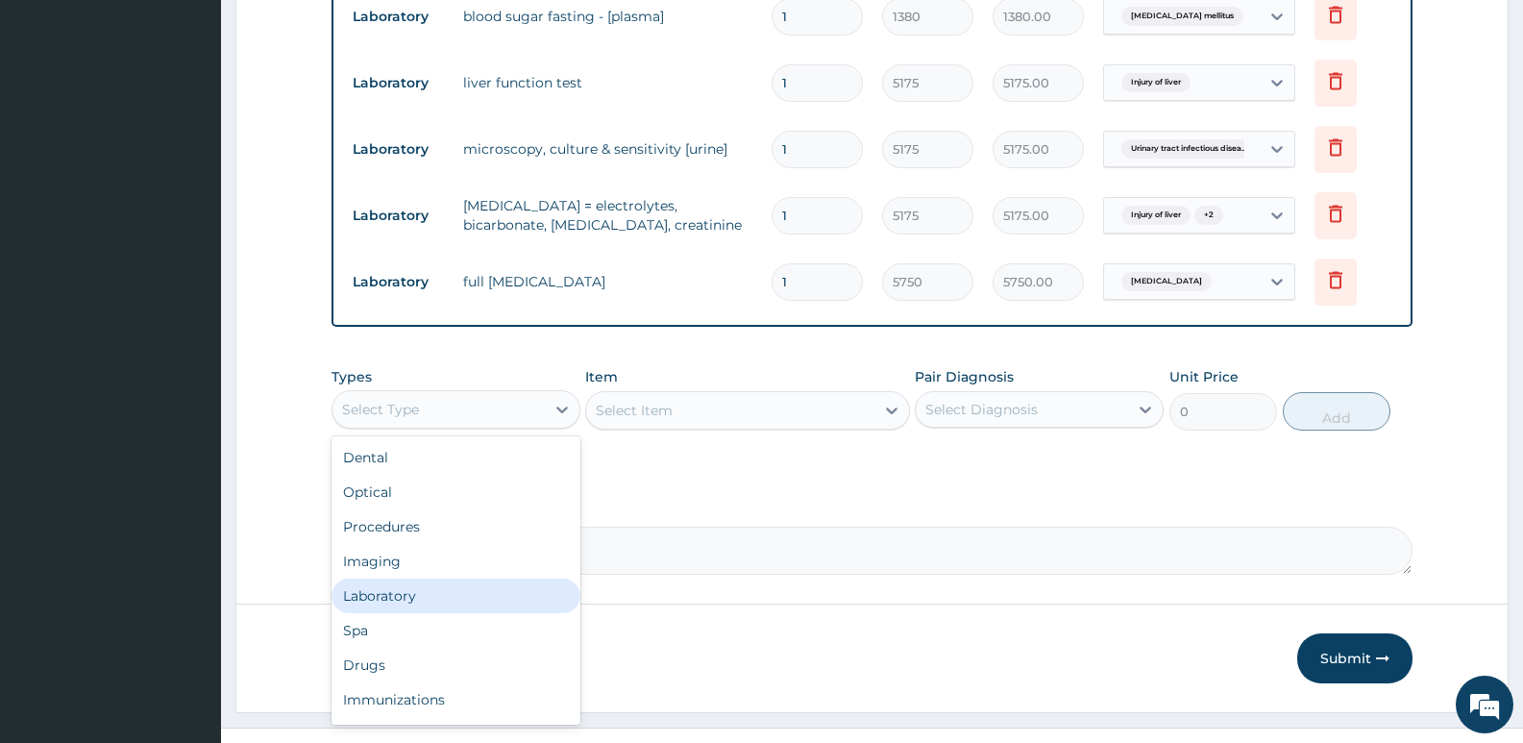
scroll to position [865, 0]
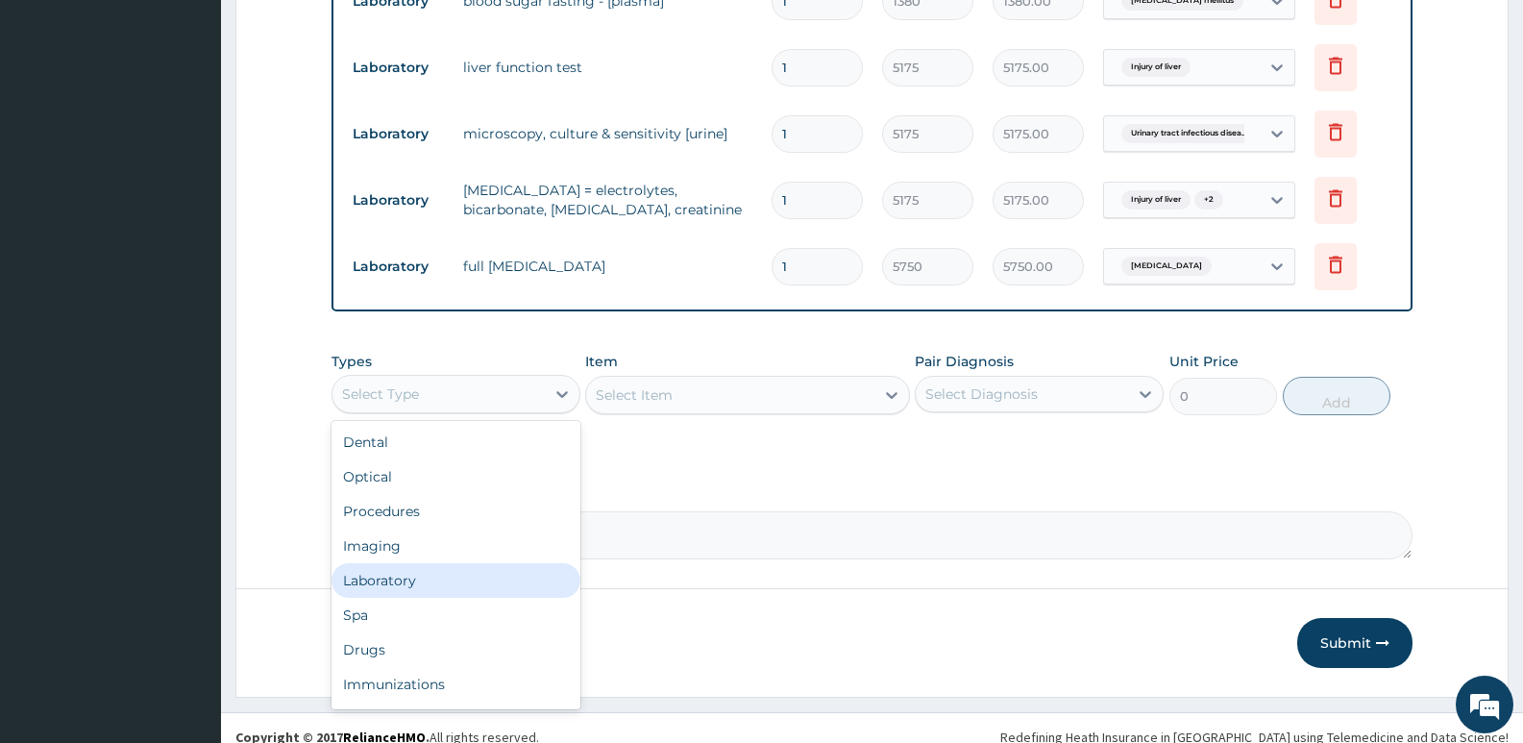
click at [421, 591] on div "Laboratory" at bounding box center [455, 580] width 249 height 35
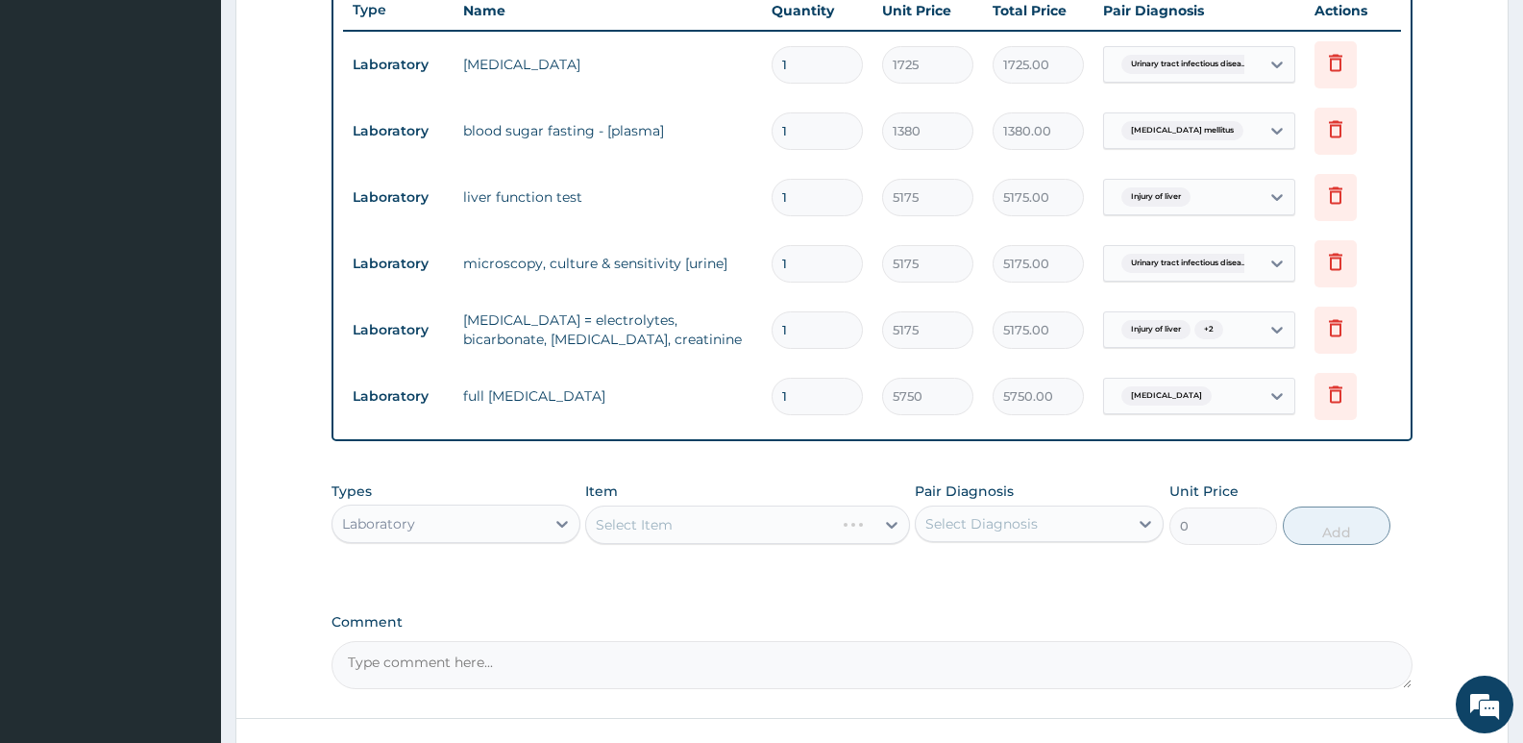
scroll to position [769, 0]
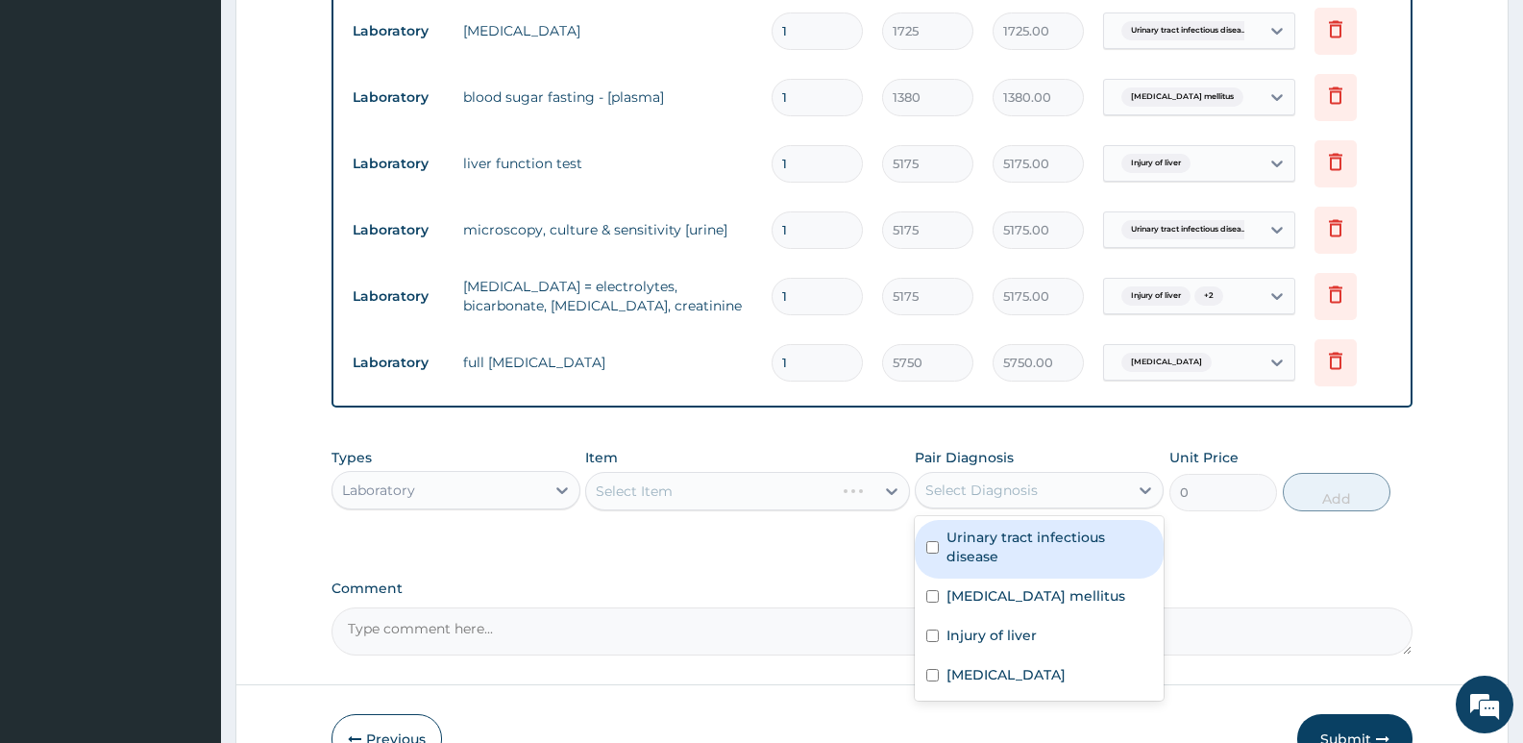
click at [1055, 507] on div "Select Diagnosis" at bounding box center [1039, 490] width 249 height 37
click at [1020, 547] on label "Urinary tract infectious disease" at bounding box center [1049, 546] width 206 height 38
checkbox input "true"
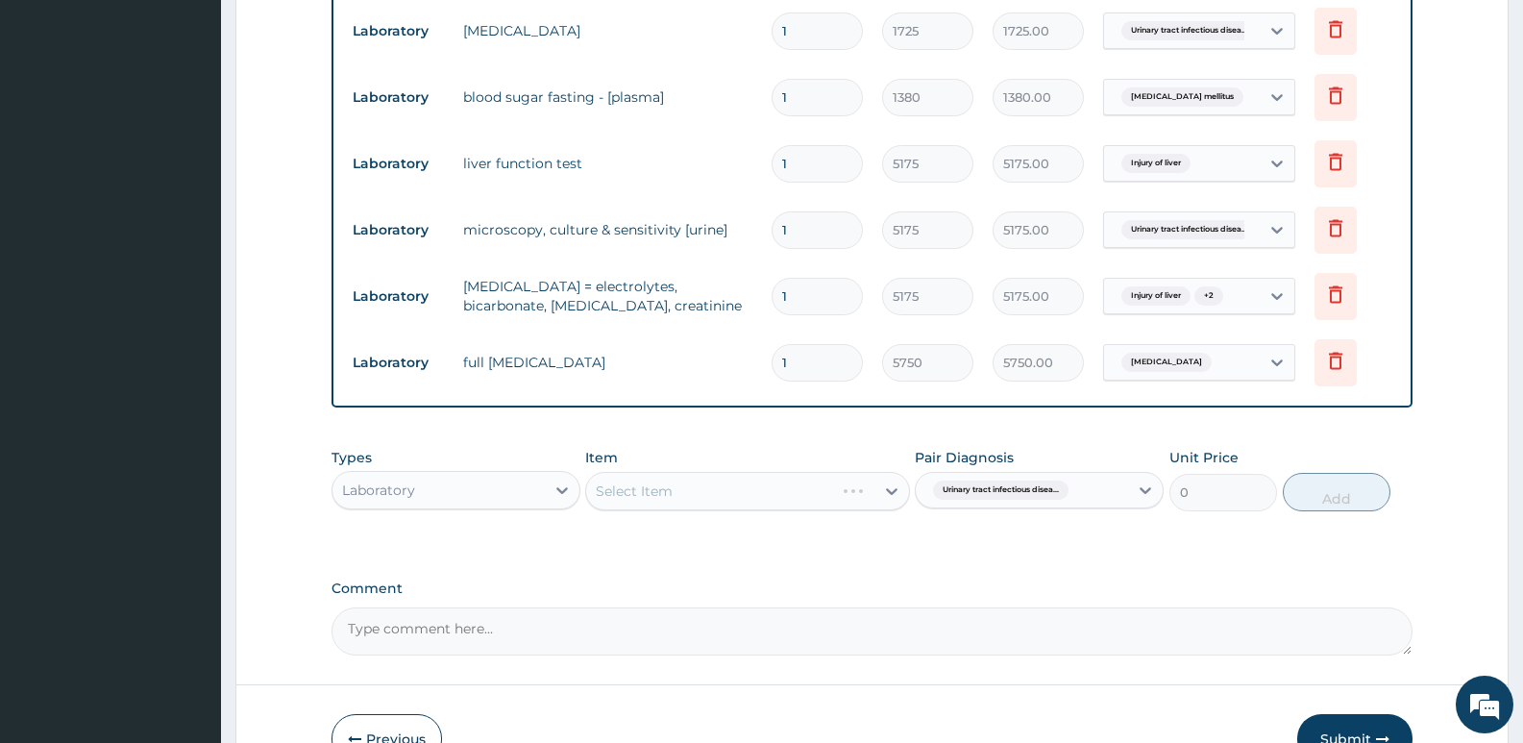
click at [693, 498] on div "Select Item" at bounding box center [747, 491] width 324 height 38
click at [812, 484] on div "Select Item" at bounding box center [729, 491] width 287 height 31
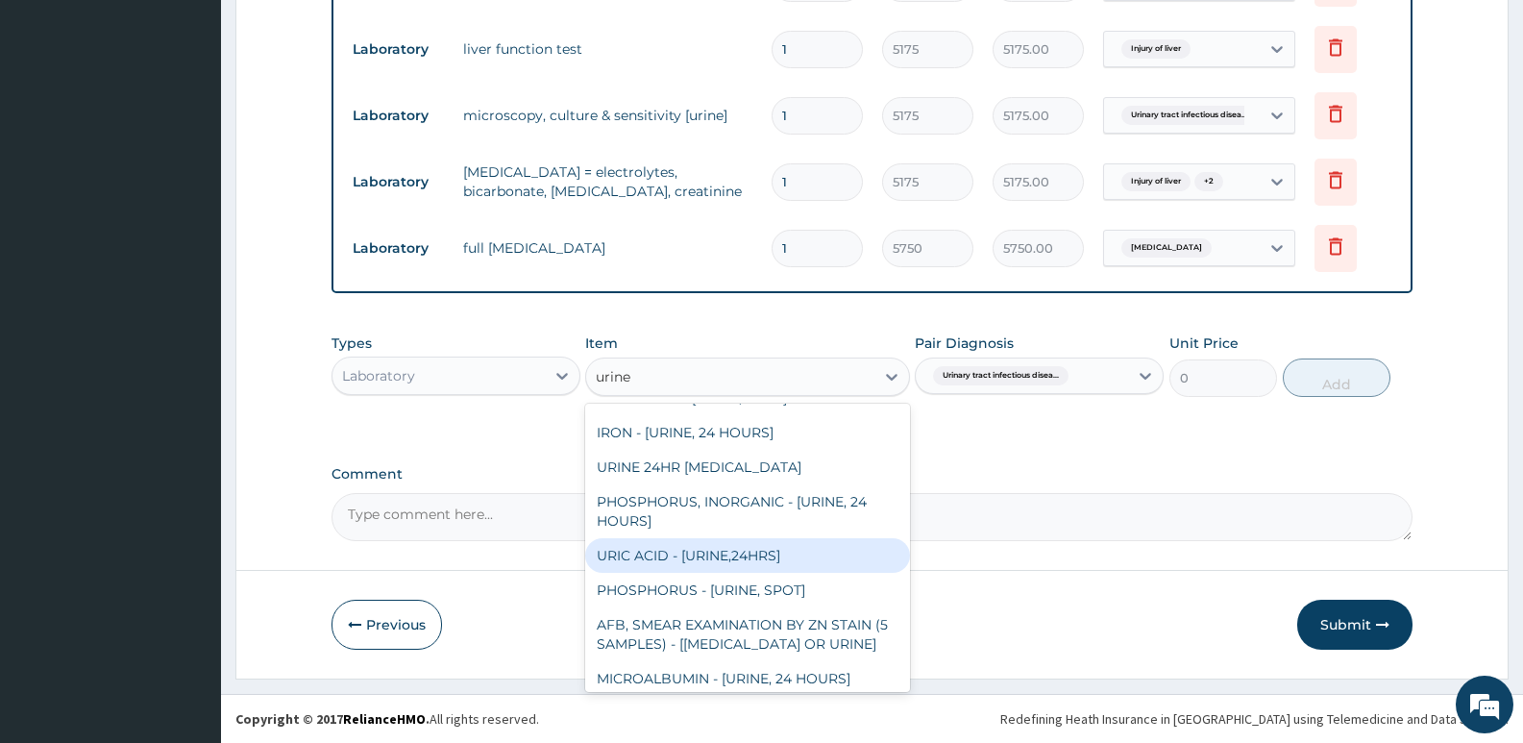
scroll to position [0, 0]
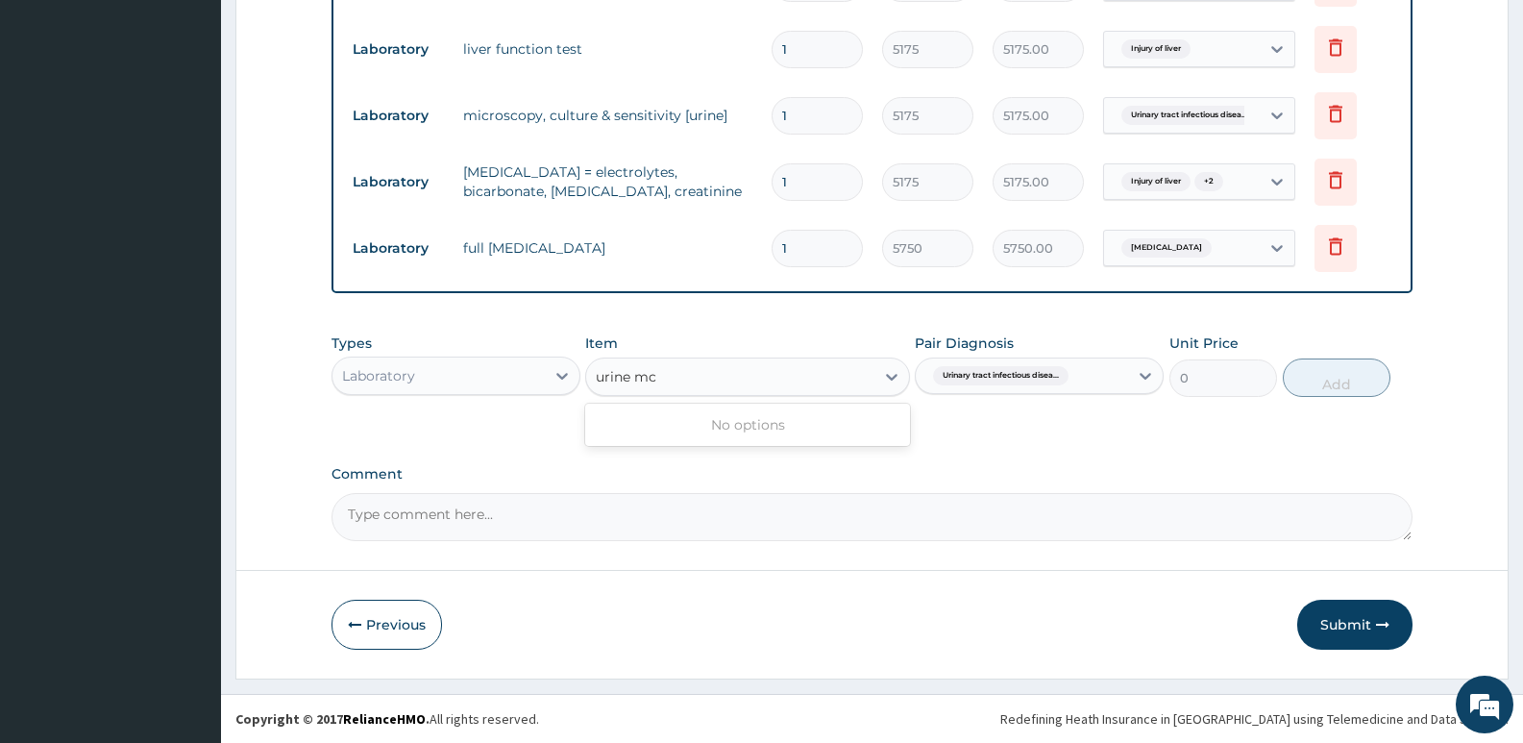
type input "urine m"
click at [707, 436] on div "URINE MICROSCOPY" at bounding box center [747, 424] width 324 height 35
click at [1331, 384] on button "Add" at bounding box center [1336, 377] width 108 height 38
type input "0"
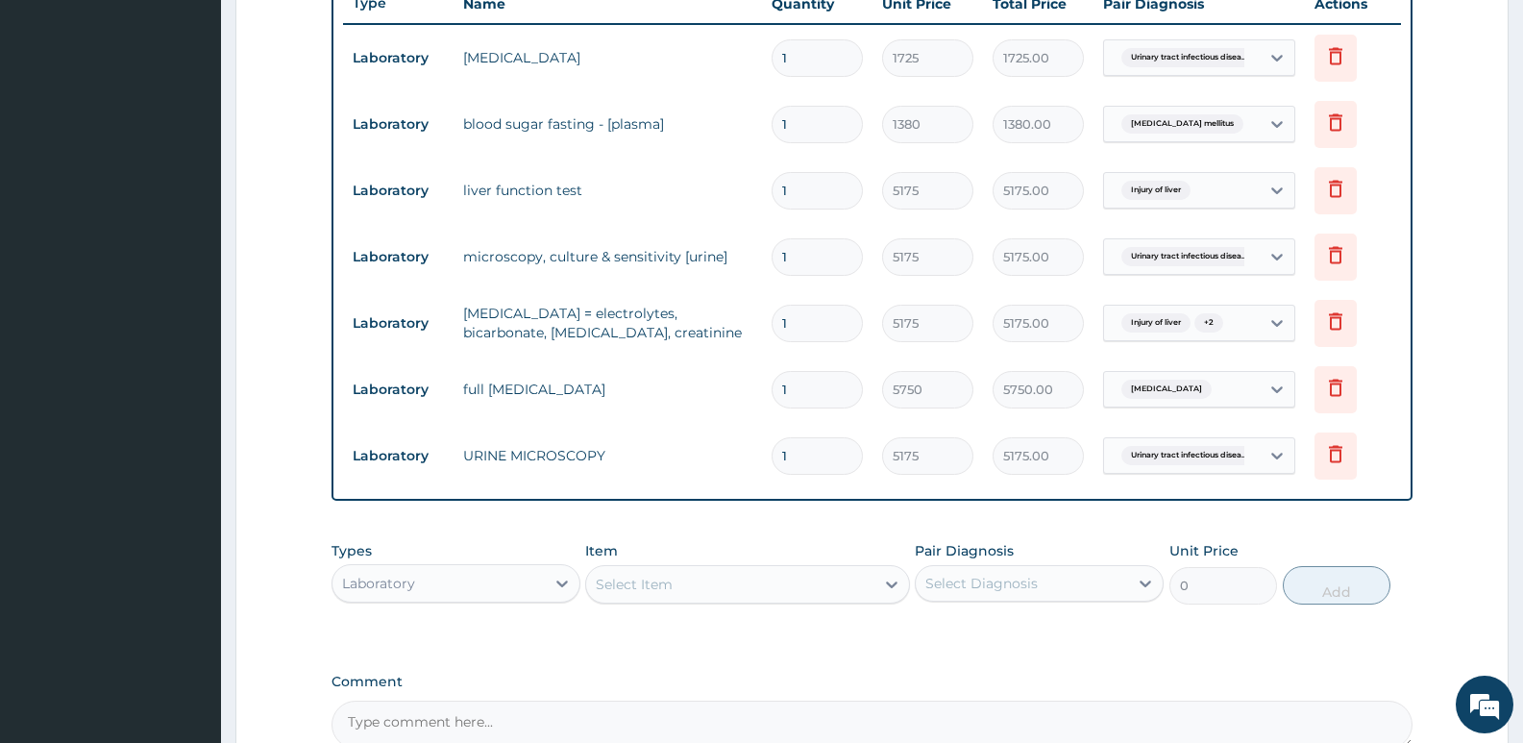
scroll to position [691, 0]
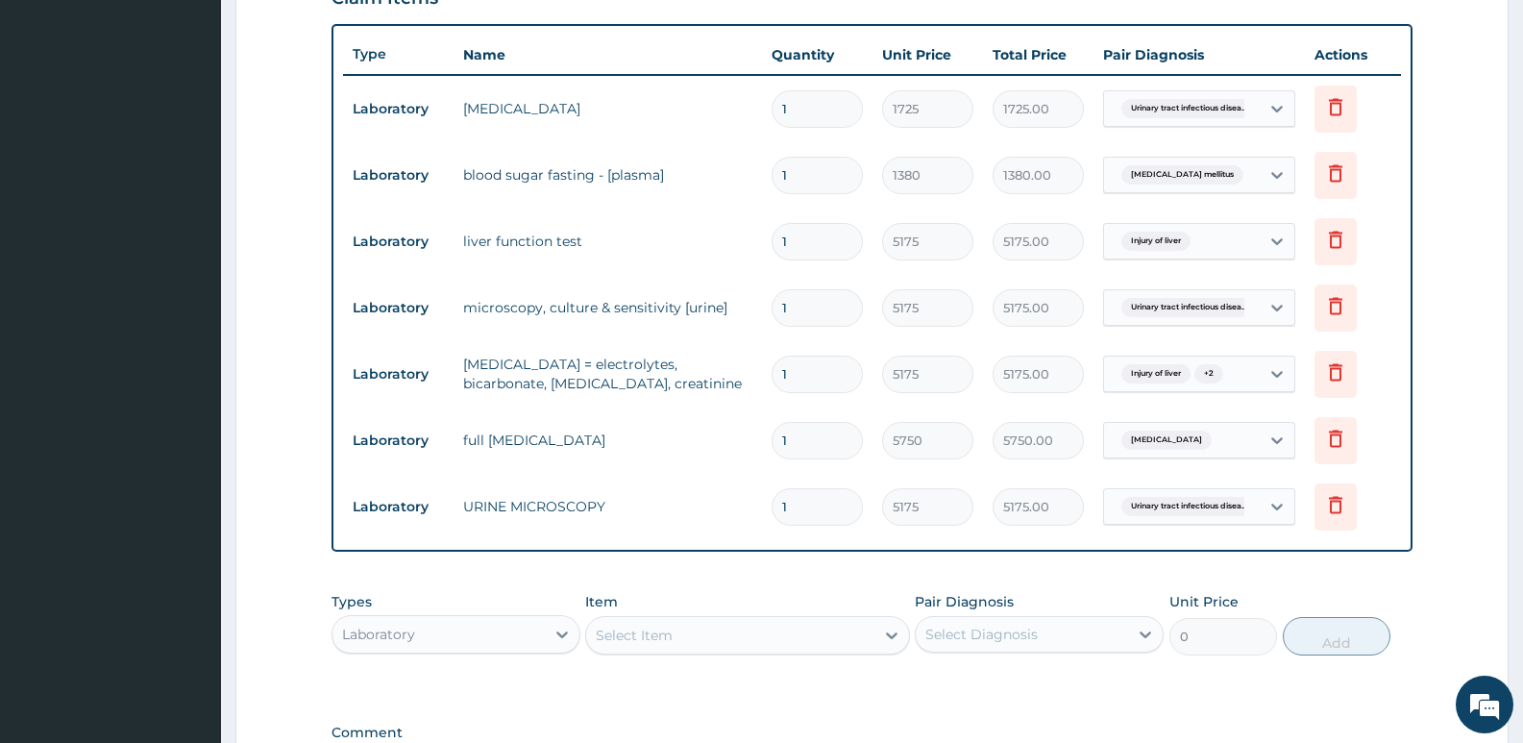
click at [625, 644] on div "Select Item" at bounding box center [634, 634] width 77 height 19
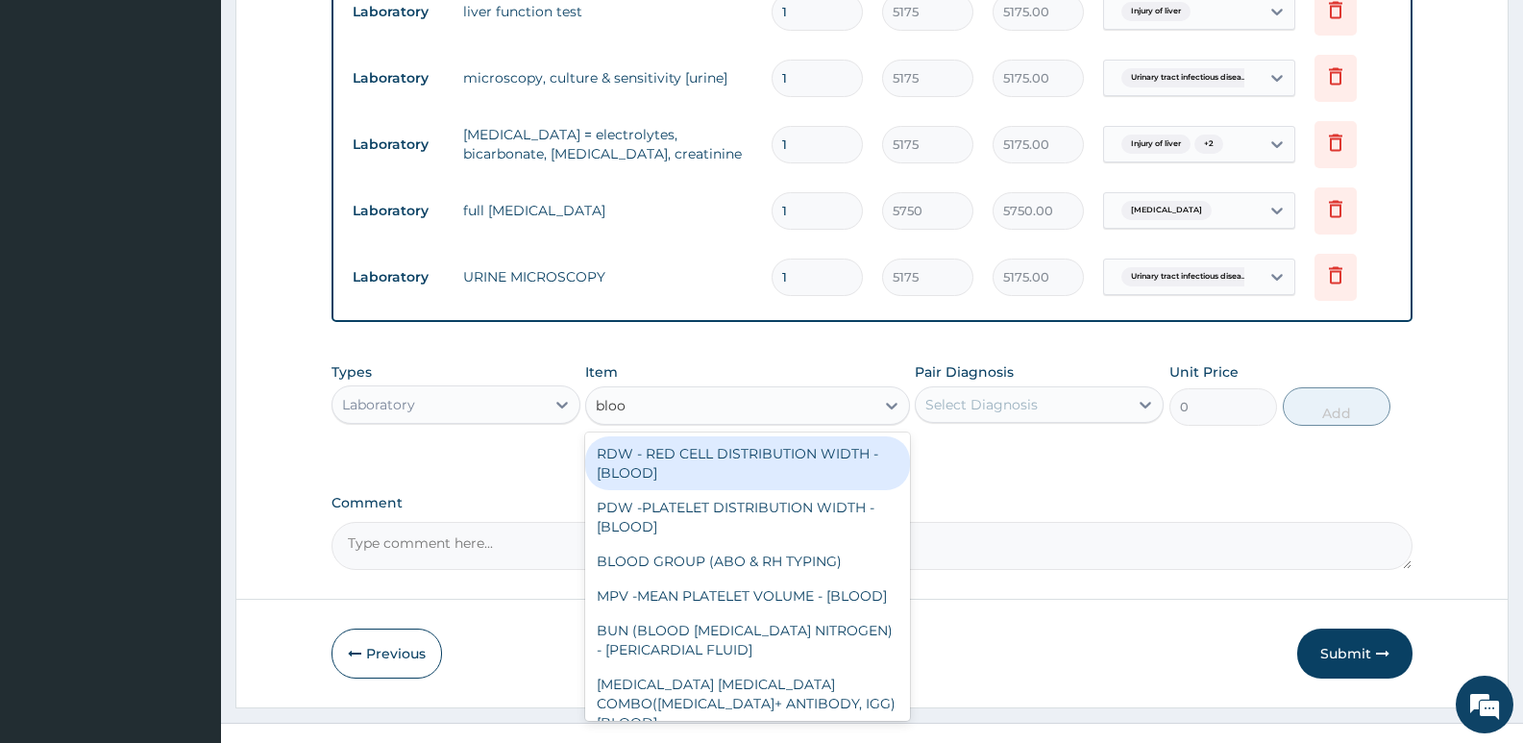
scroll to position [949, 0]
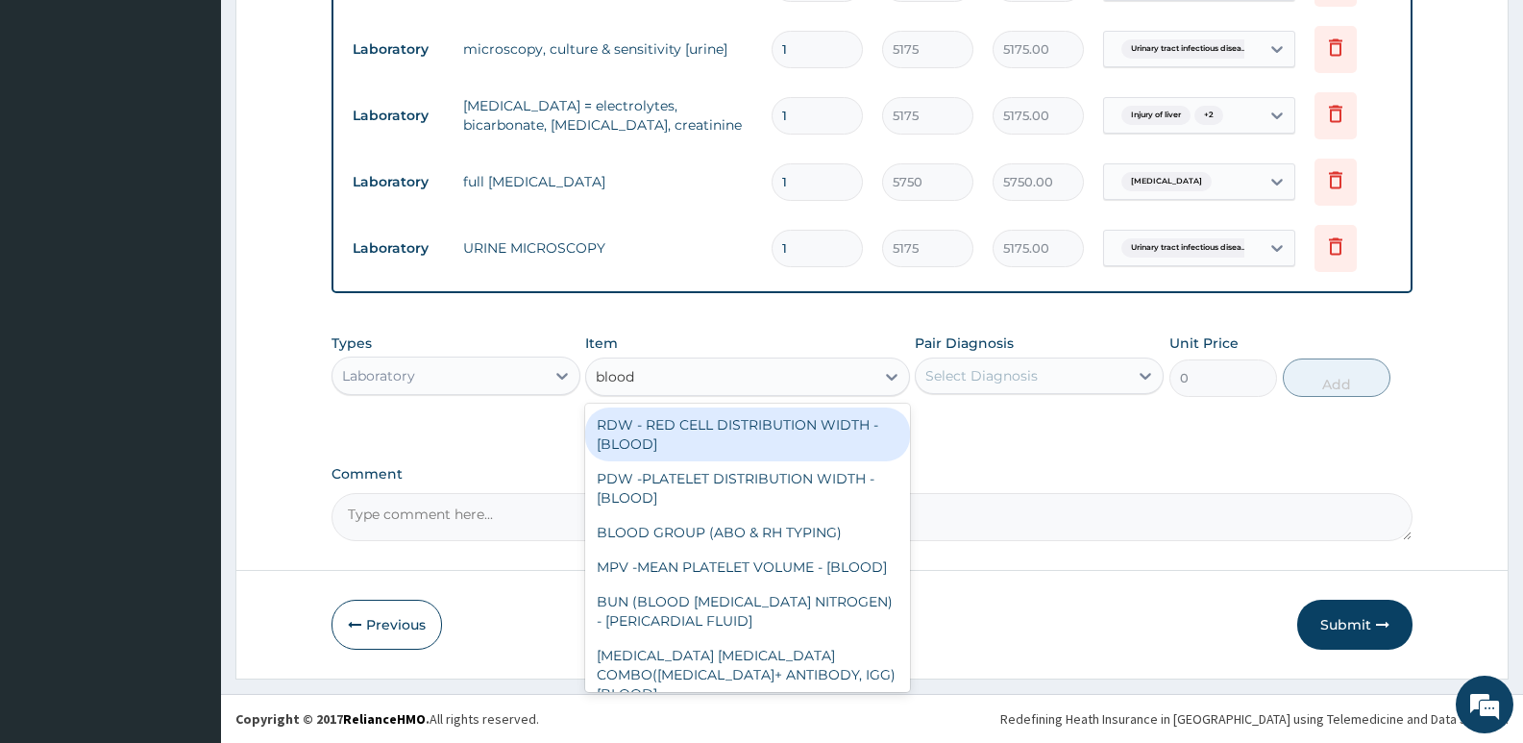
type input "blood s"
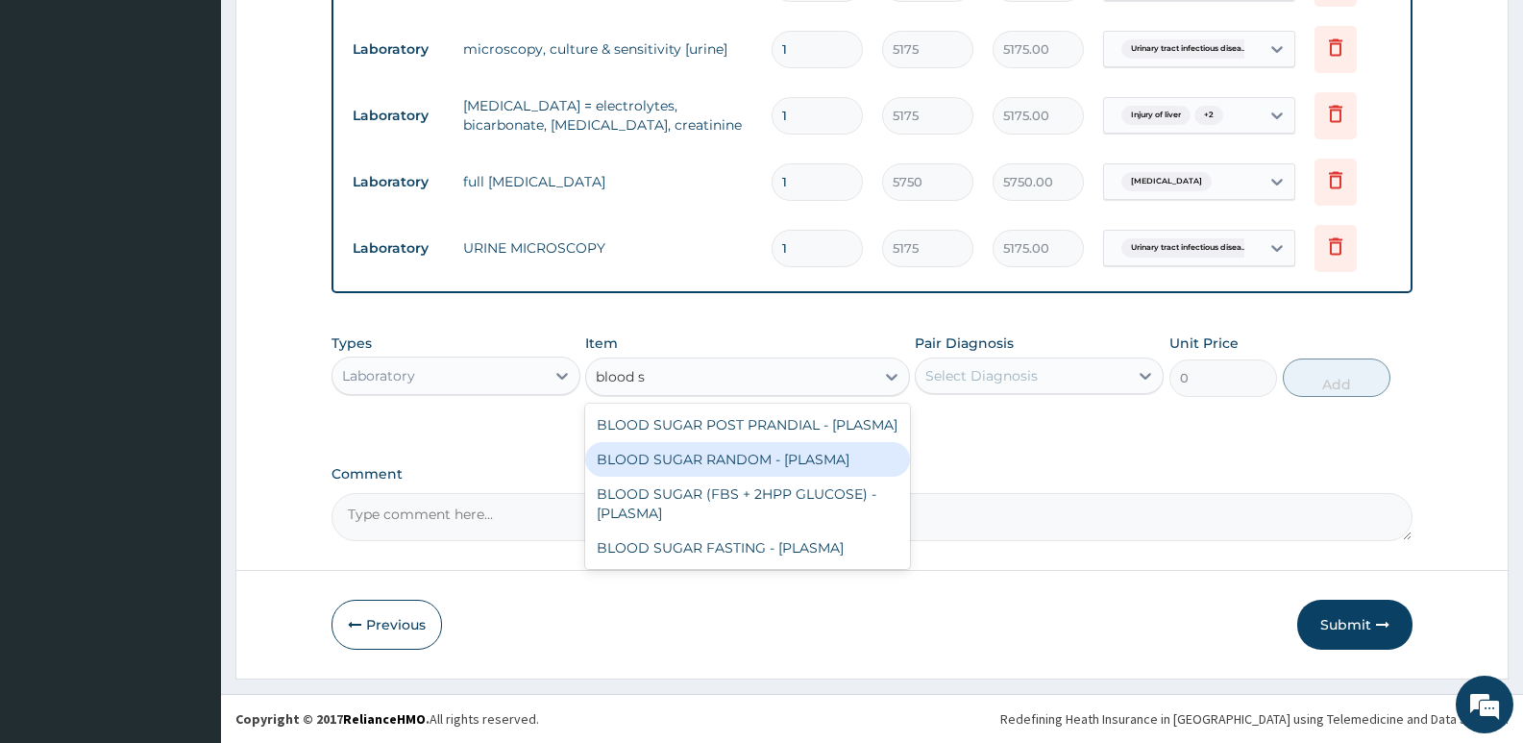
click at [786, 453] on div "BLOOD SUGAR RANDOM - [PLASMA]" at bounding box center [747, 459] width 324 height 35
type input "1380"
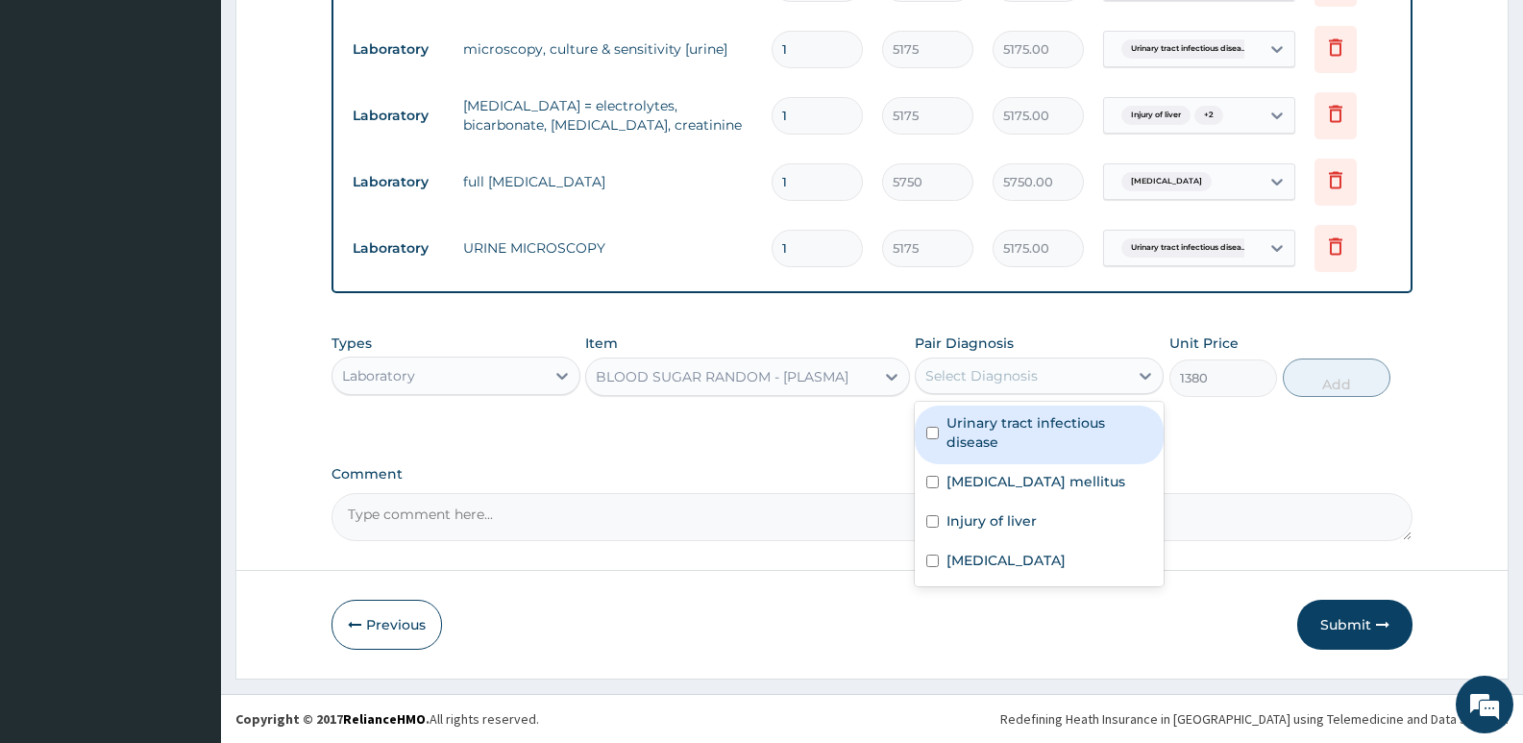
click at [984, 368] on div "Select Diagnosis" at bounding box center [981, 375] width 112 height 19
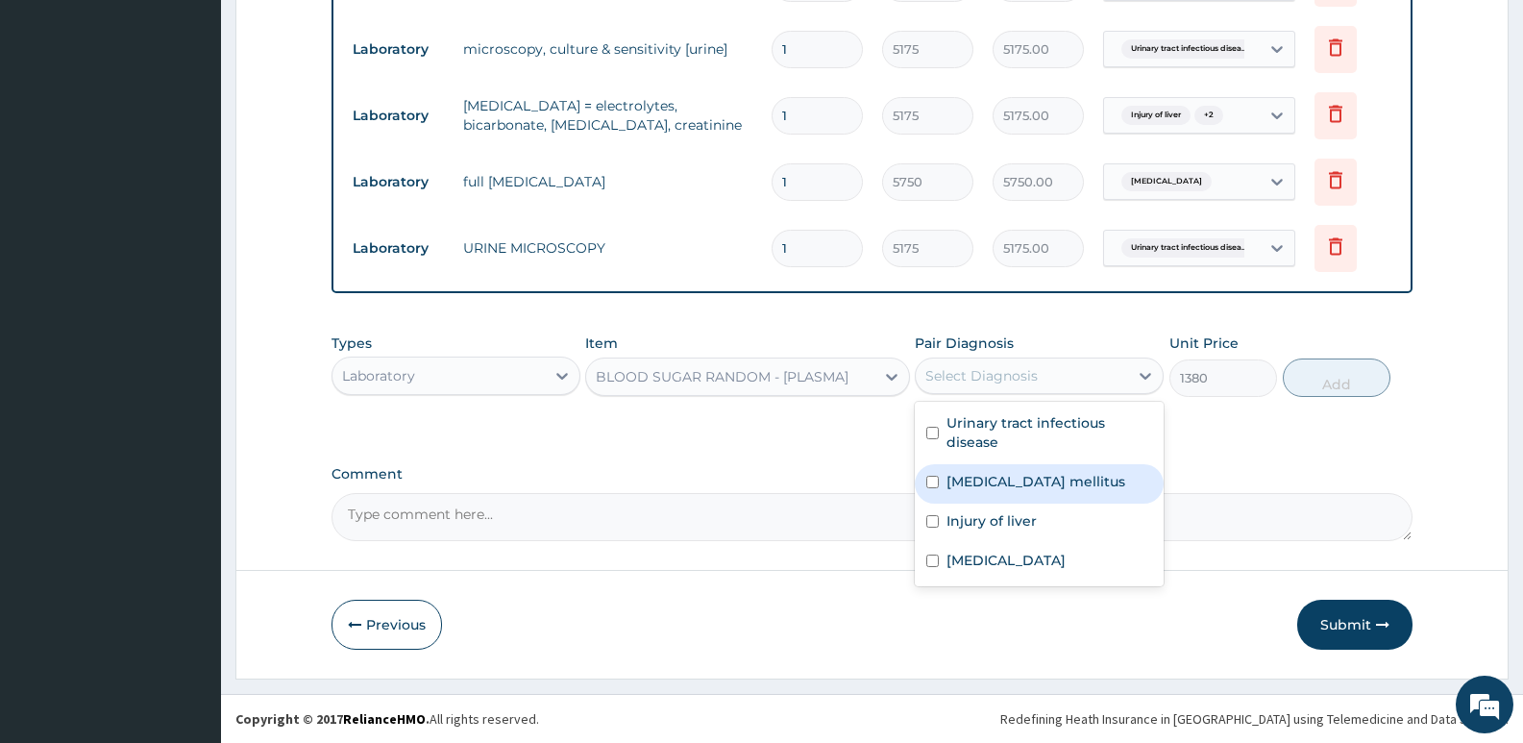
click at [996, 476] on label "Diabetes mellitus" at bounding box center [1035, 481] width 179 height 19
checkbox input "true"
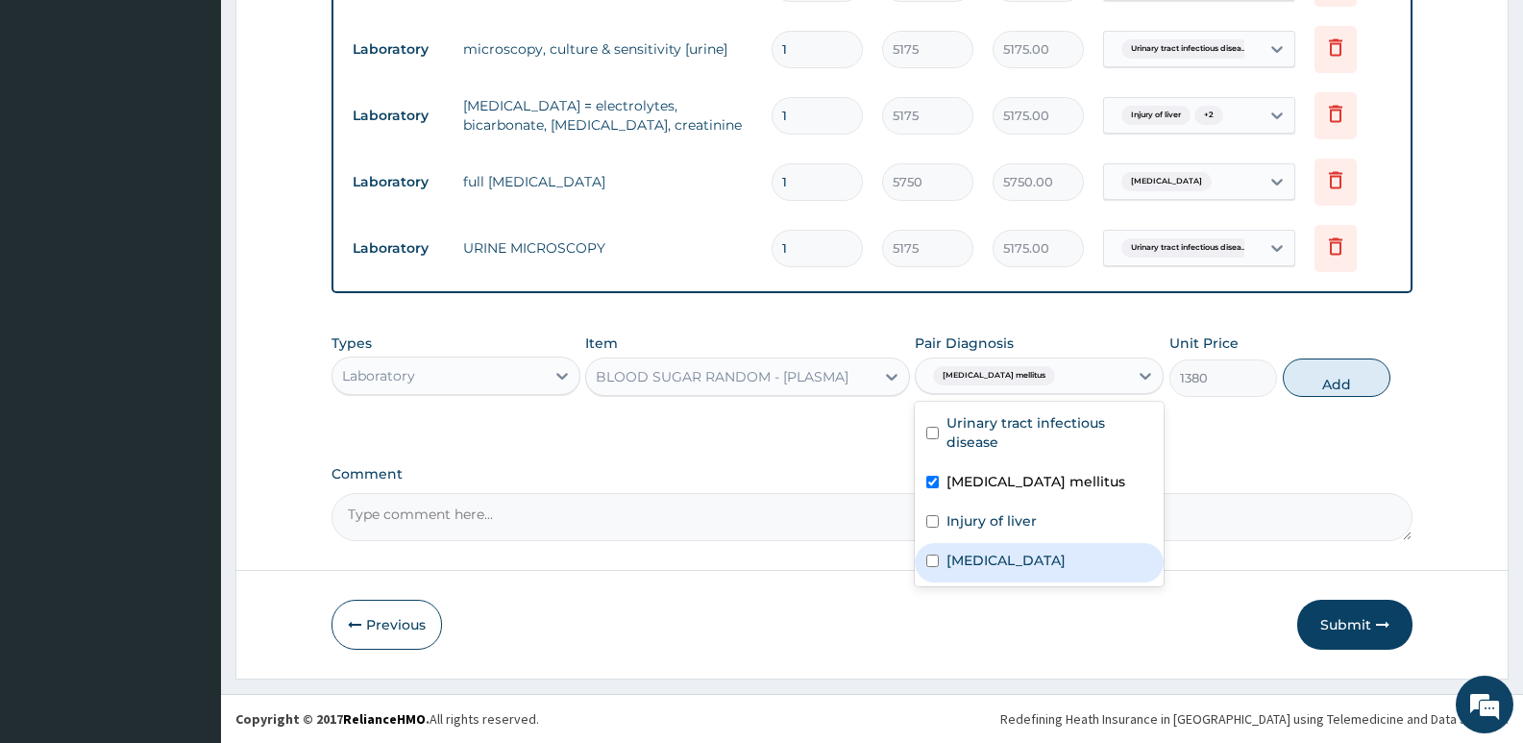
click at [969, 568] on label "Hyperlipidemia" at bounding box center [1005, 559] width 119 height 19
checkbox input "true"
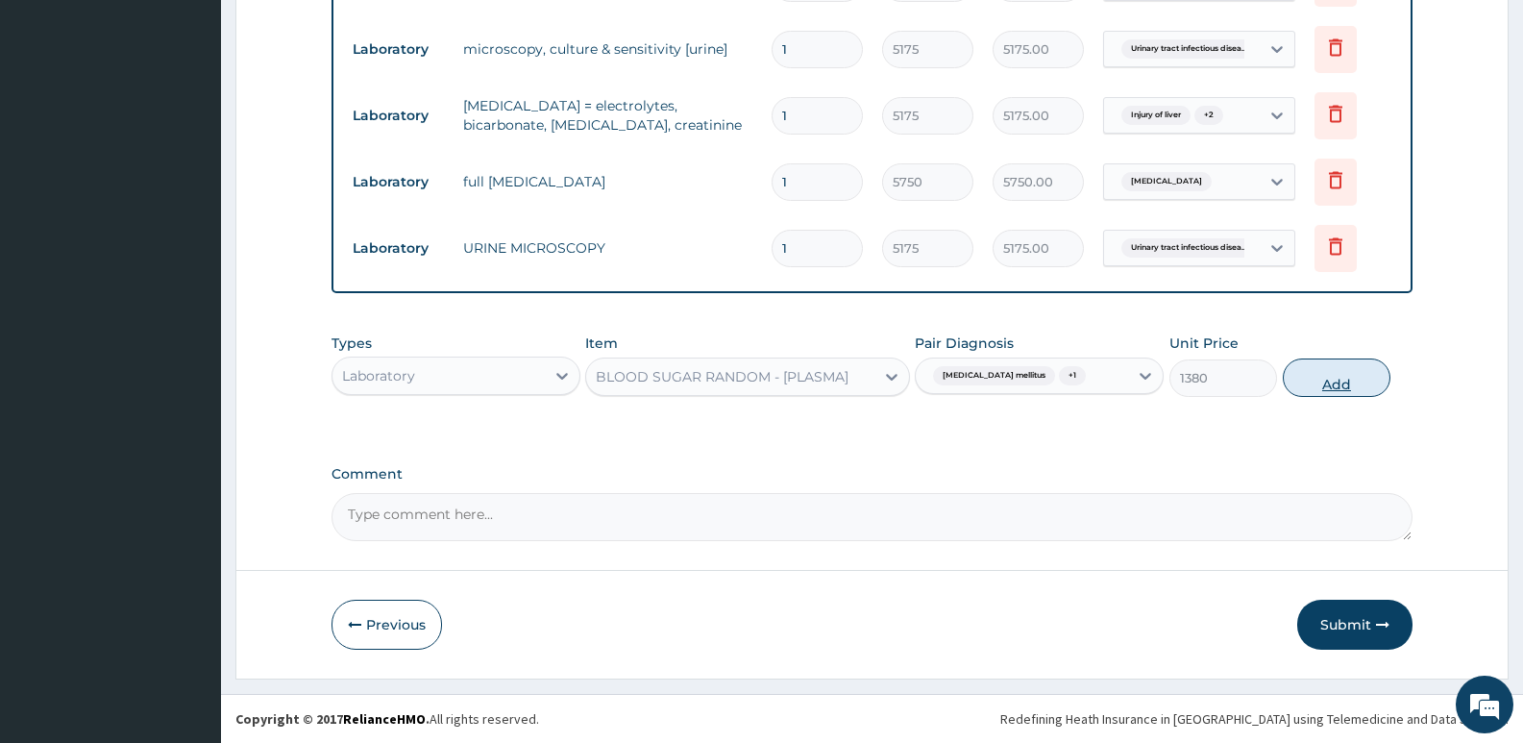
click at [1309, 380] on button "Add" at bounding box center [1336, 377] width 108 height 38
type input "0"
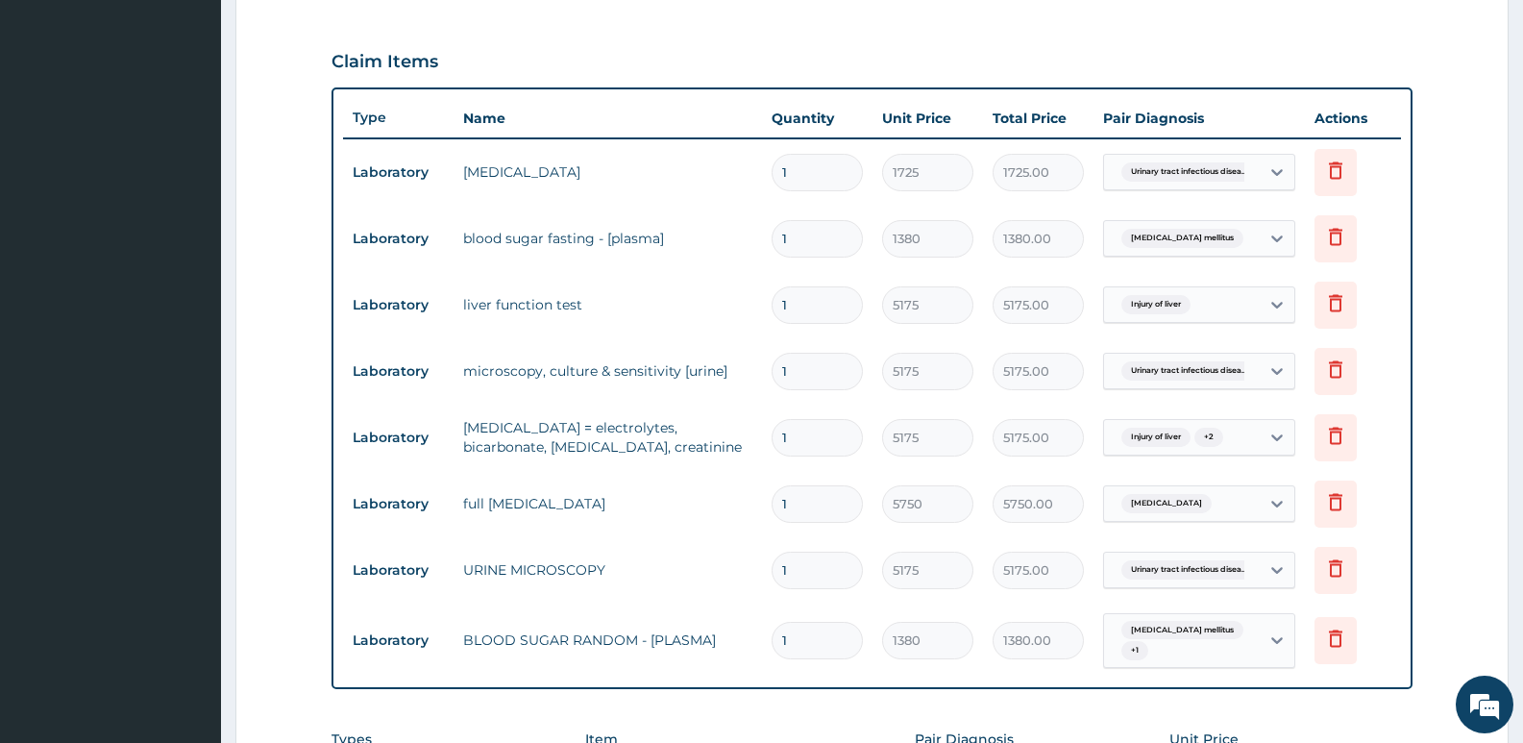
scroll to position [661, 0]
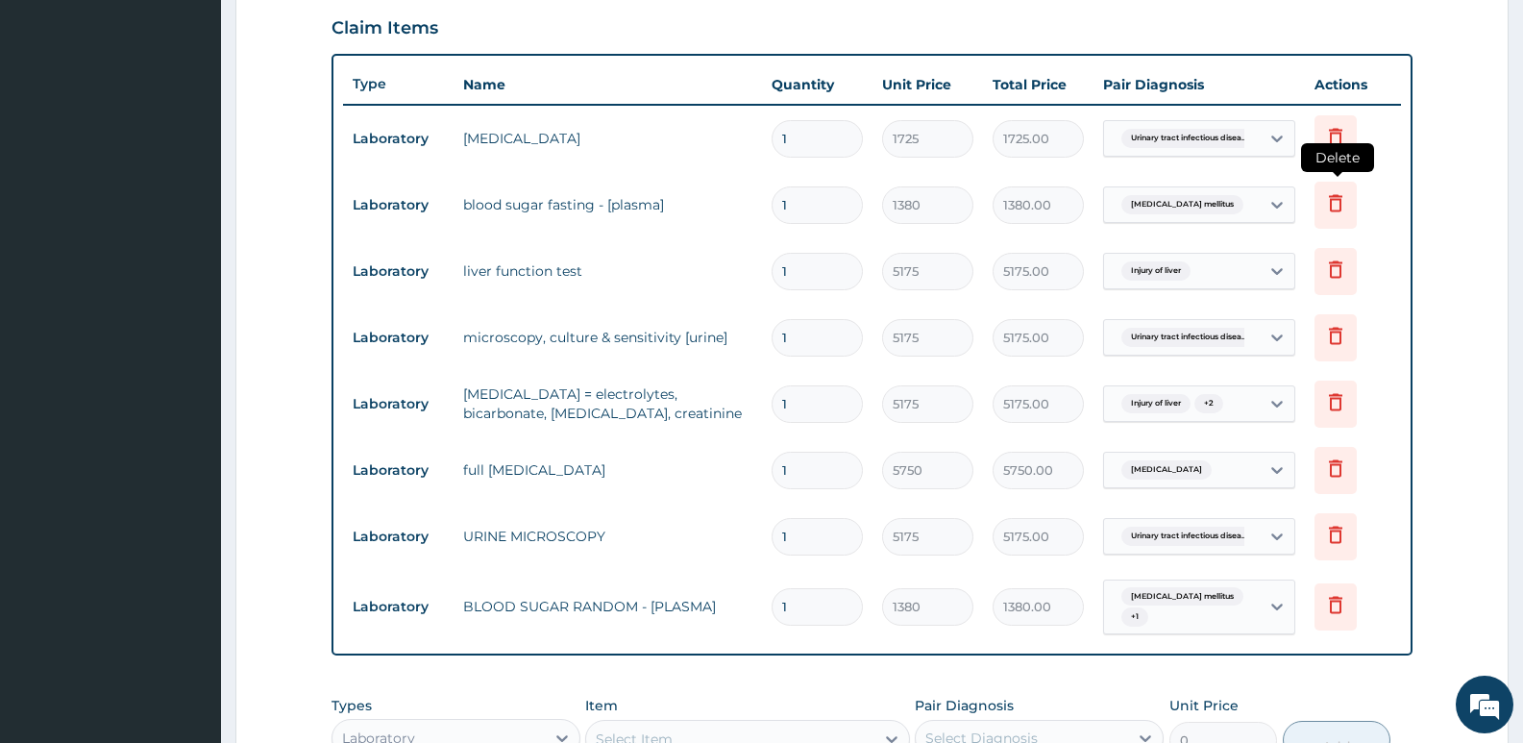
click at [1331, 207] on icon at bounding box center [1335, 202] width 13 height 17
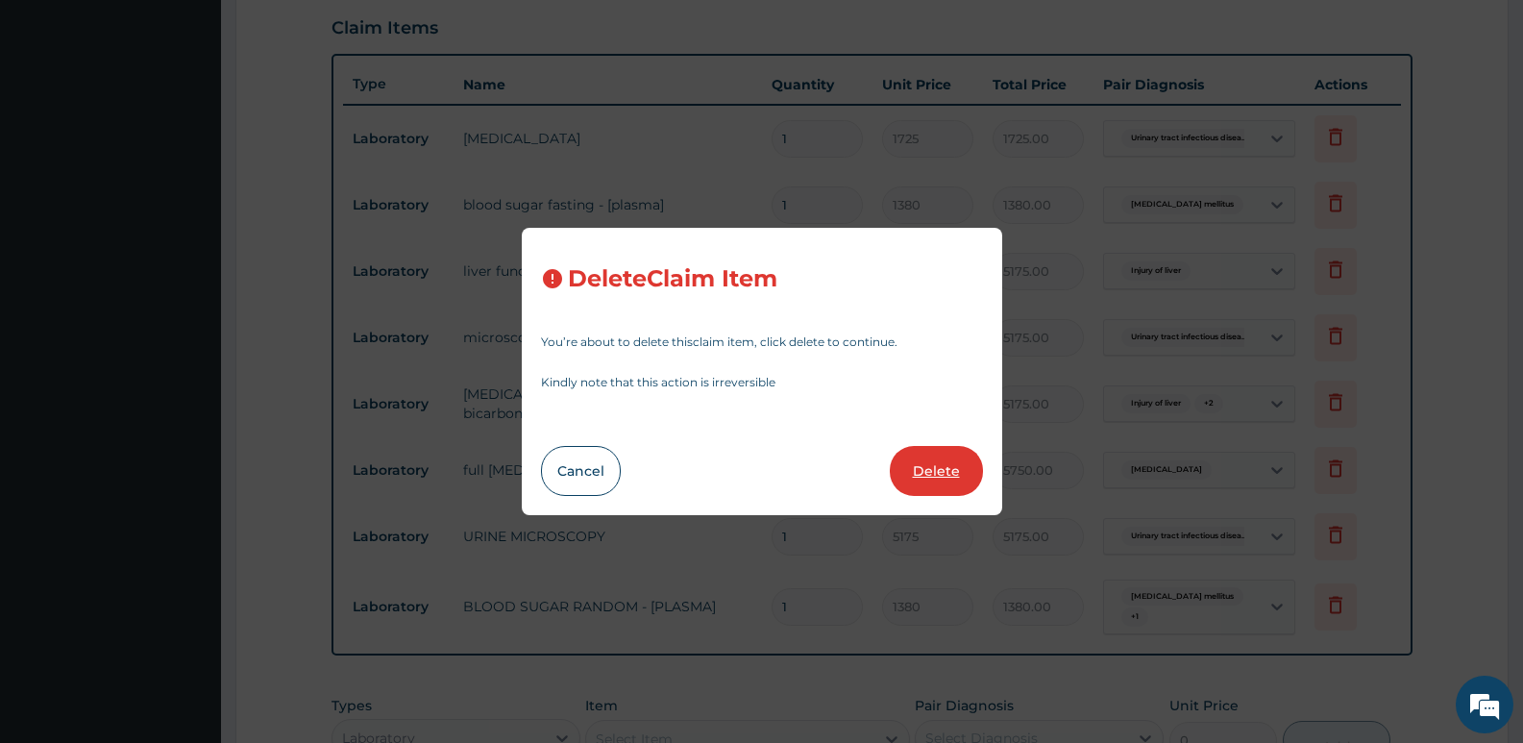
click at [957, 452] on button "Delete" at bounding box center [936, 471] width 93 height 50
type input "5175"
type input "5175.00"
type input "5750"
type input "5750.00"
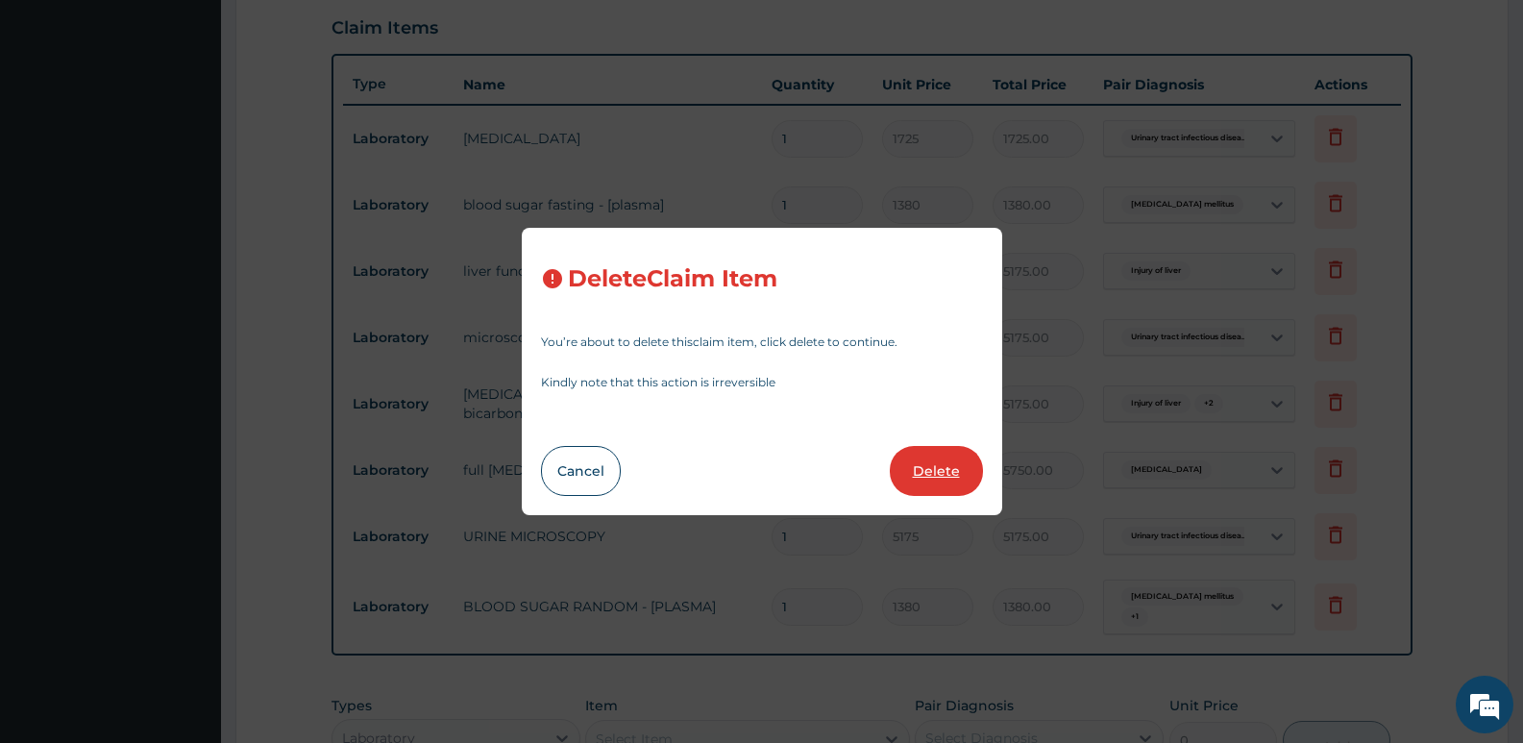
type input "5175"
type input "5175.00"
type input "1380"
type input "1380.00"
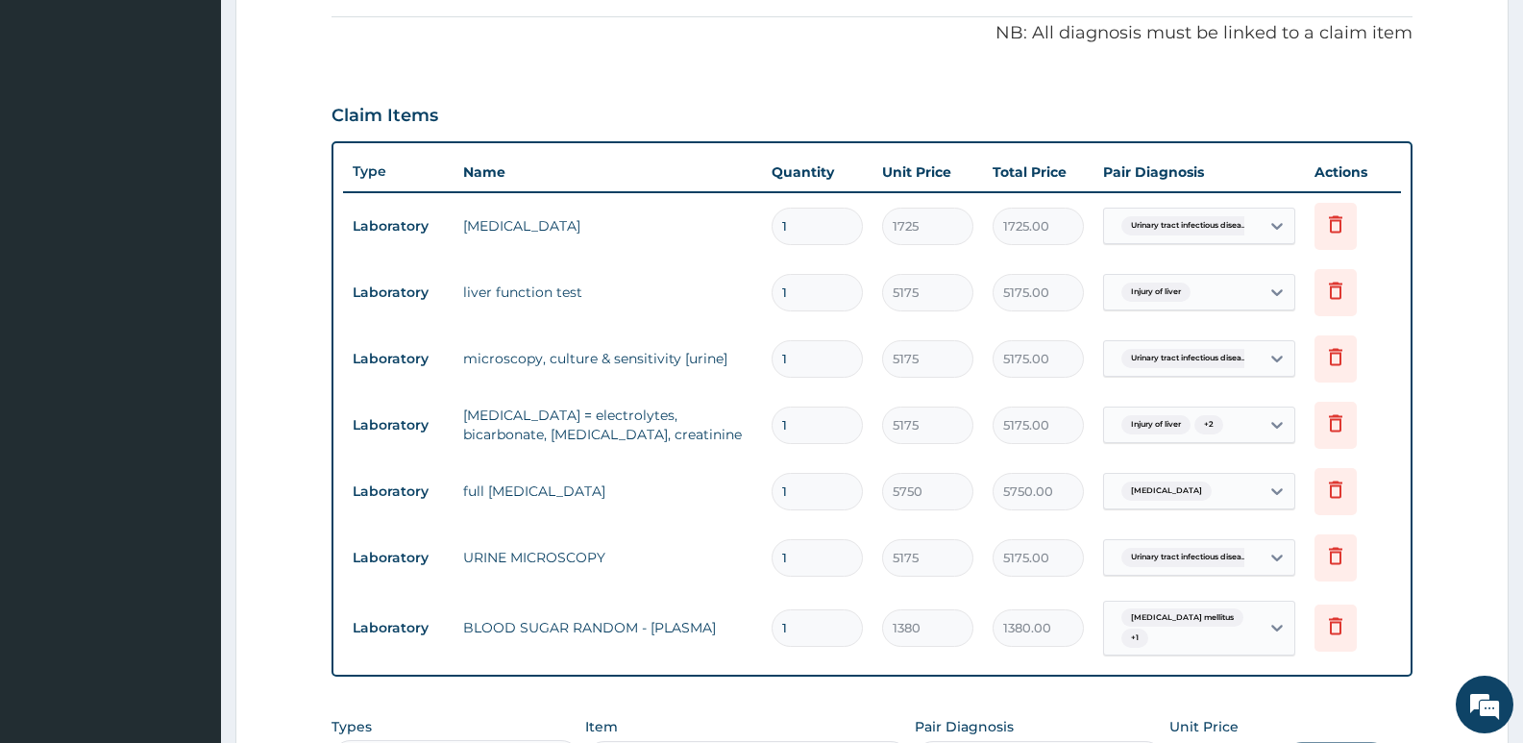
scroll to position [757, 0]
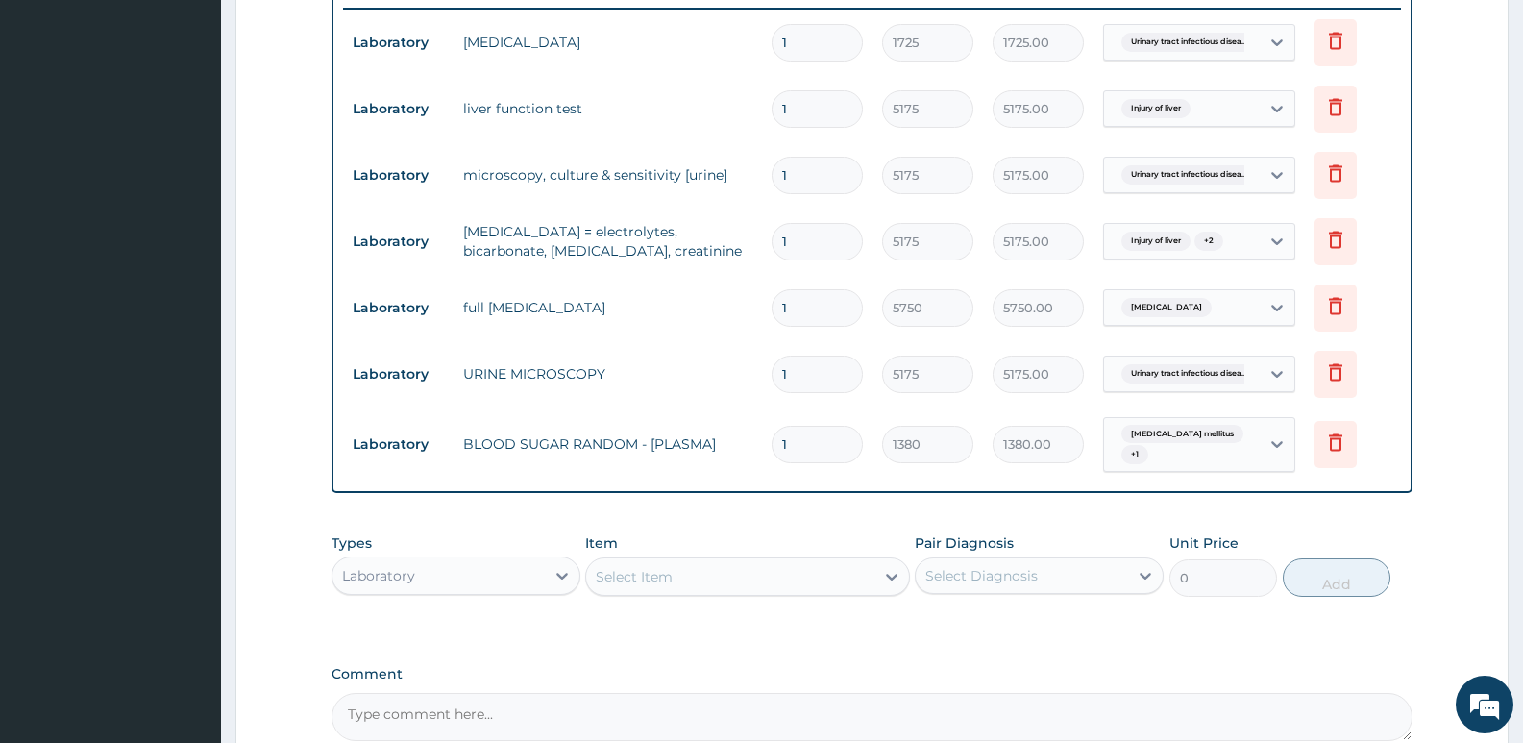
click at [620, 567] on div "Select Item" at bounding box center [634, 576] width 77 height 19
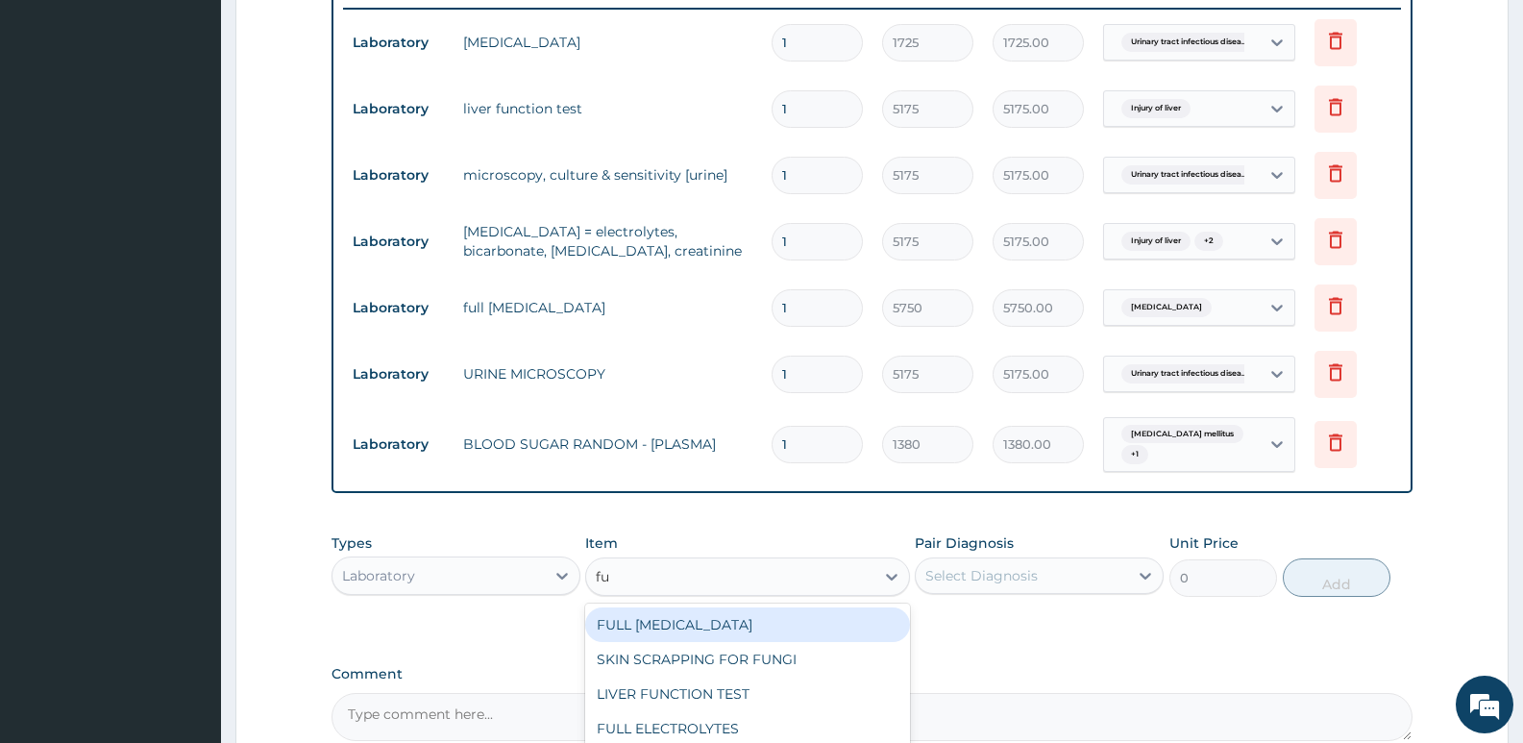
type input "f"
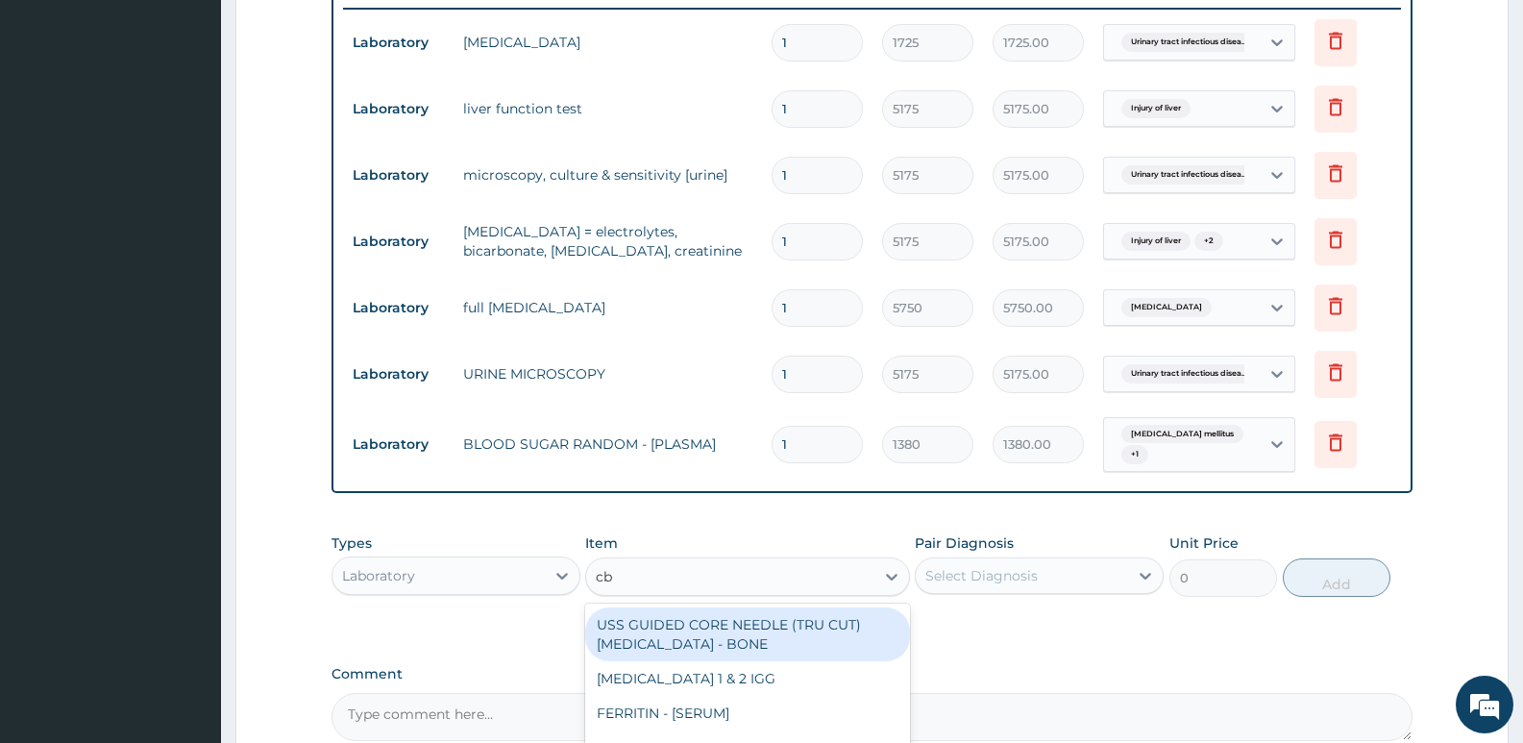
type input "cbc"
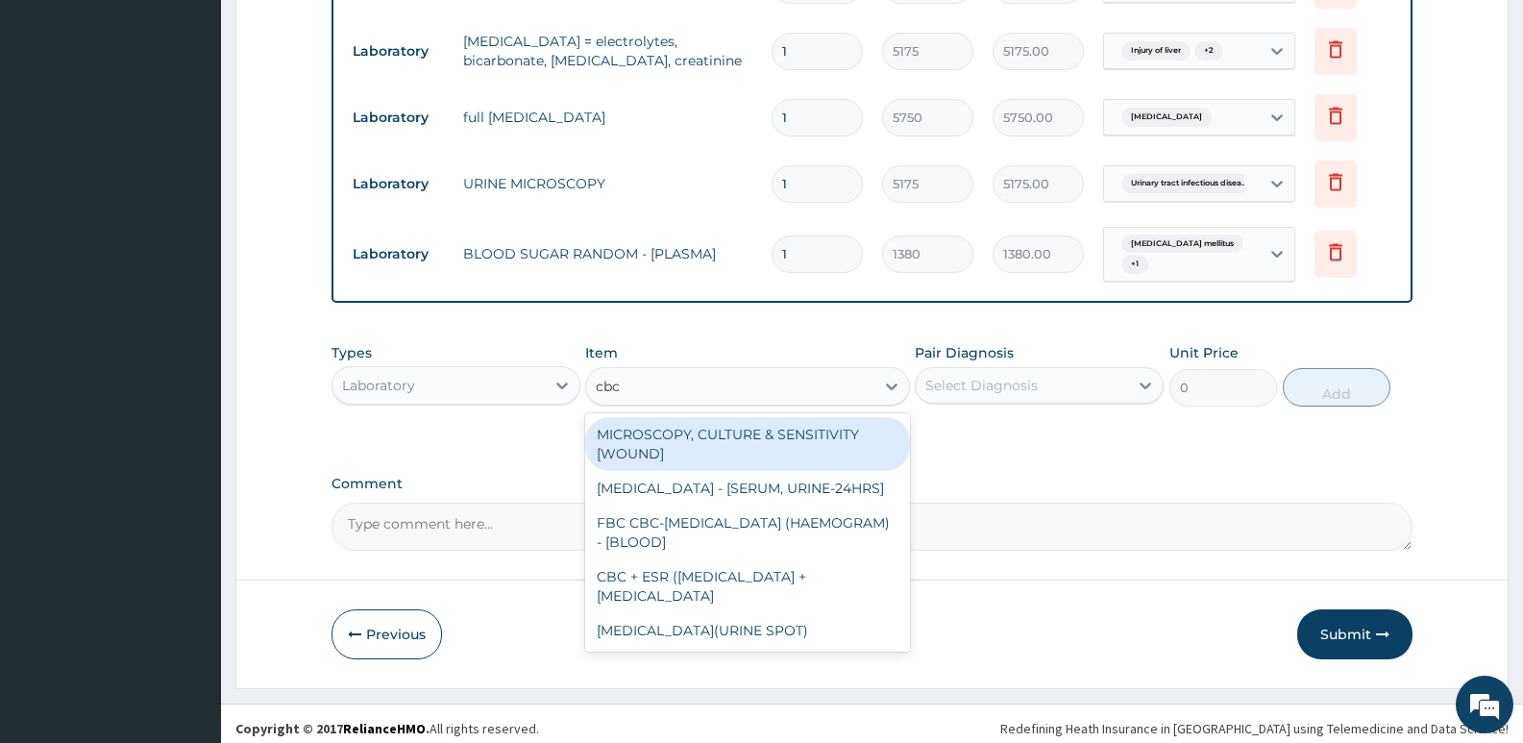
scroll to position [949, 0]
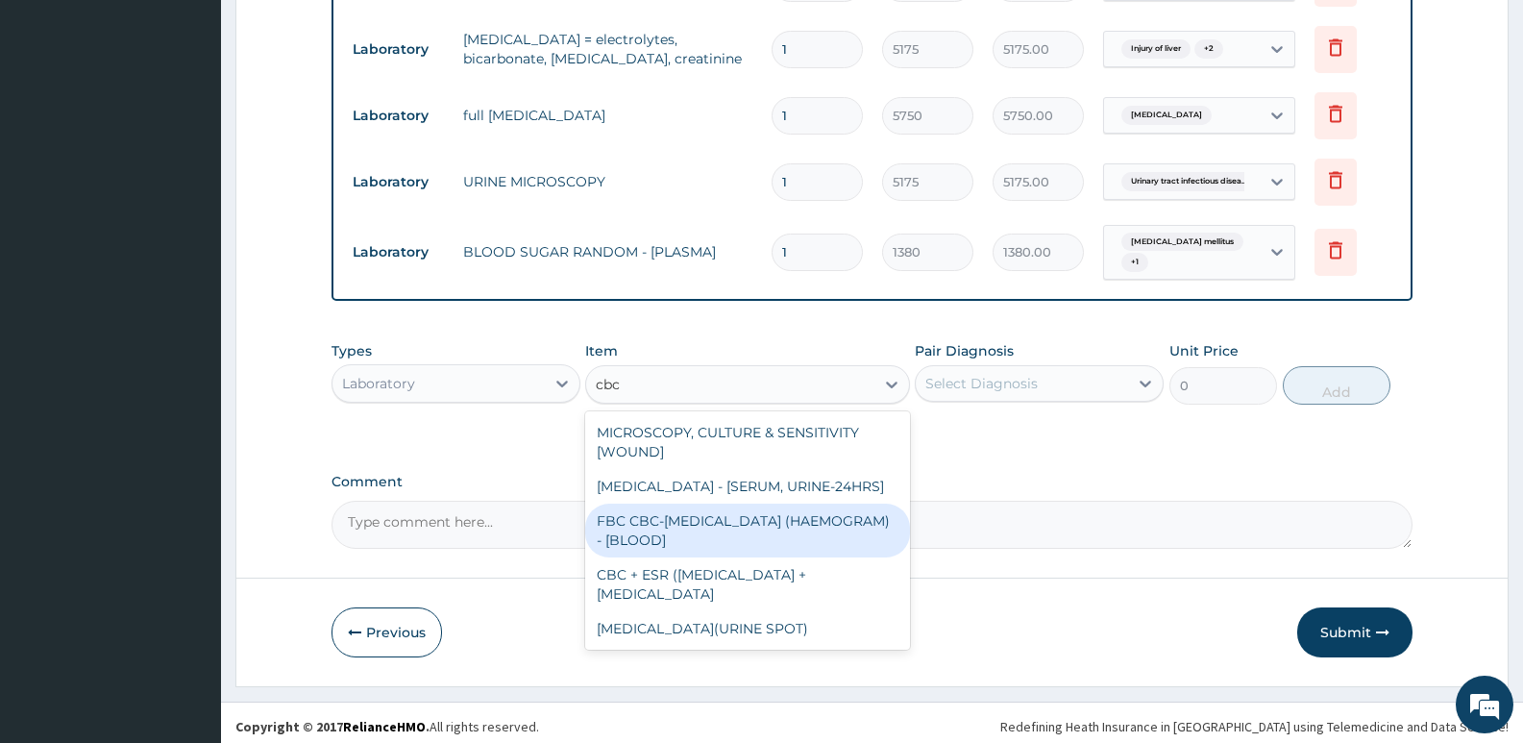
click at [761, 557] on div "FBC CBC-COMPLETE BLOOD COUNT (HAEMOGRAM) - [BLOOD]" at bounding box center [747, 530] width 324 height 54
type input "4600"
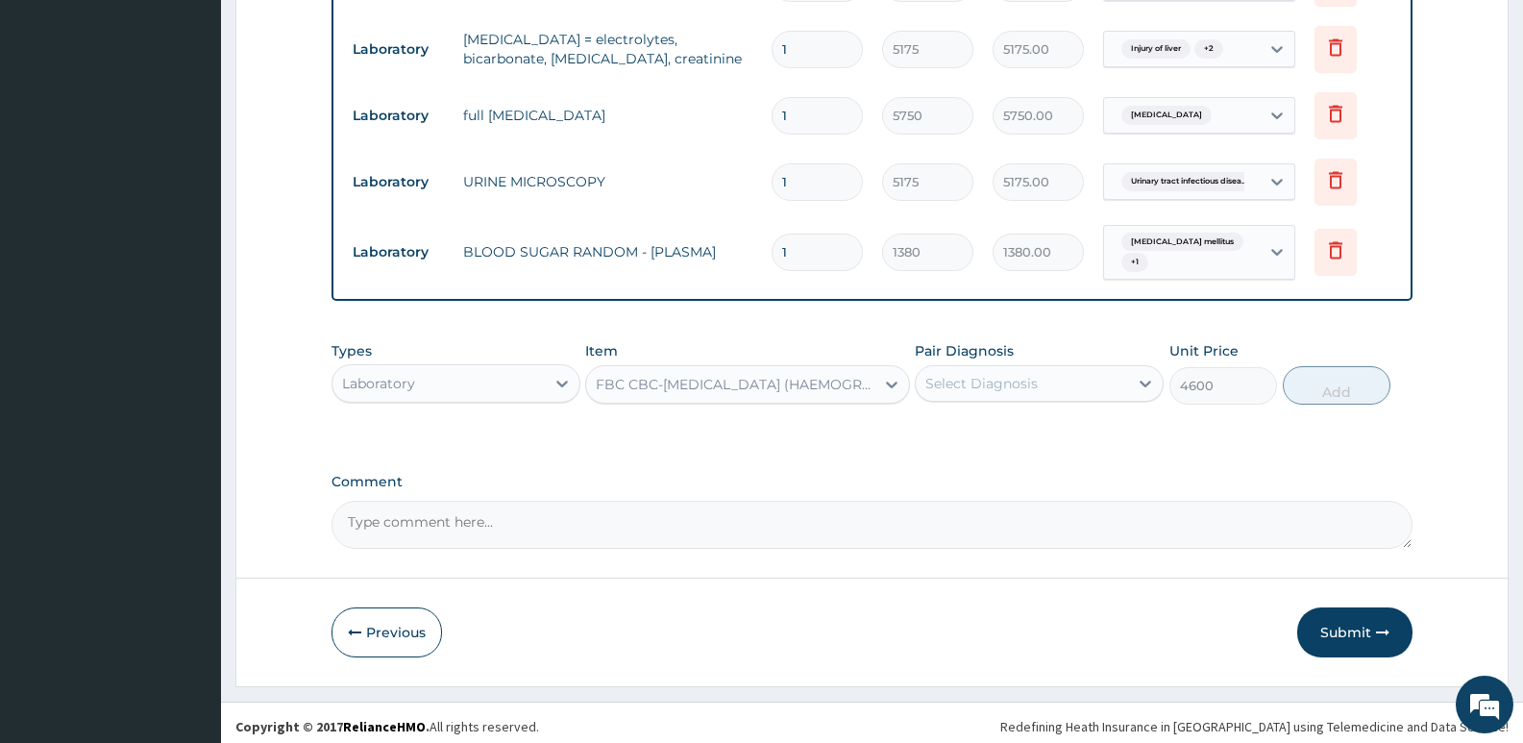
click at [1020, 374] on div "Select Diagnosis" at bounding box center [981, 383] width 112 height 19
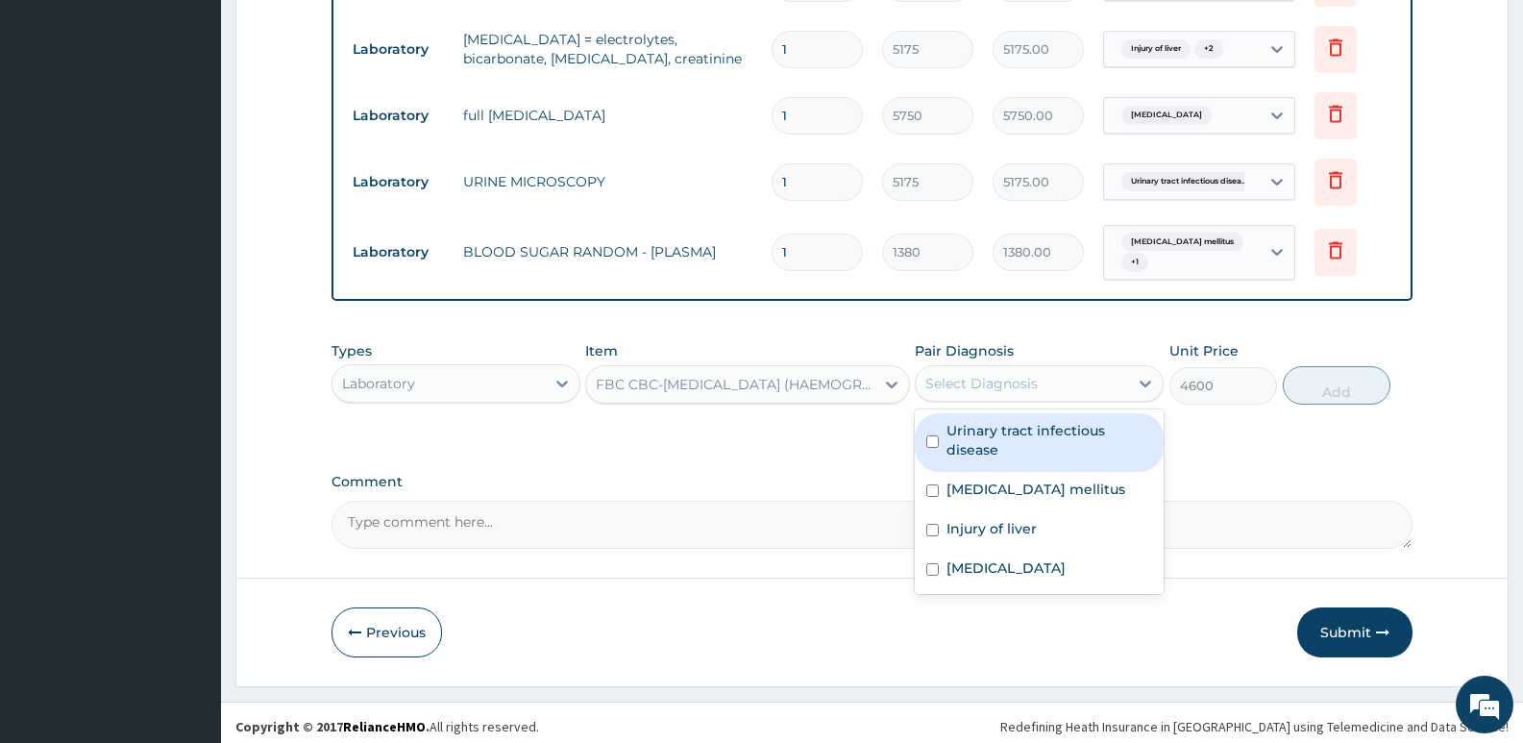
click at [999, 429] on label "Urinary tract infectious disease" at bounding box center [1049, 440] width 206 height 38
checkbox input "true"
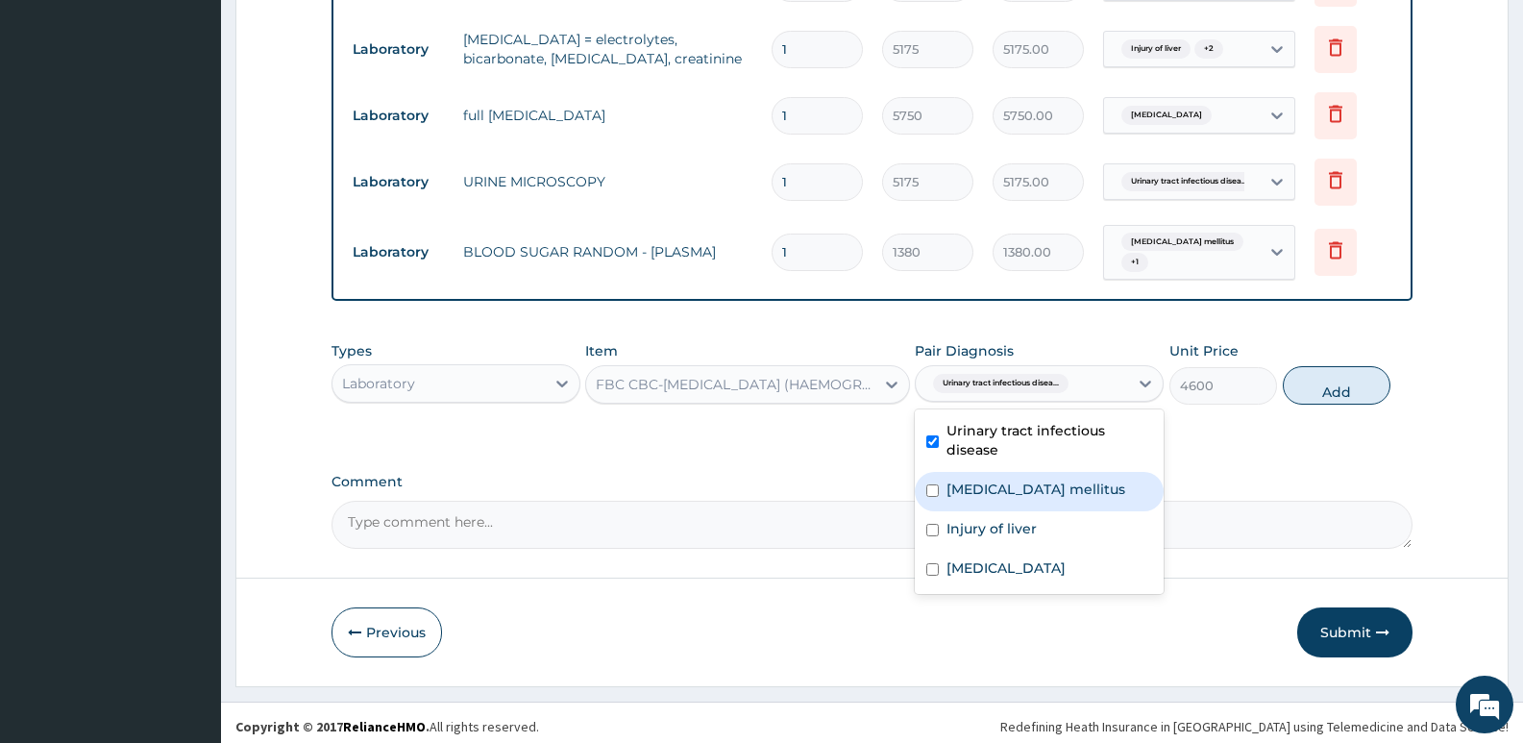
click at [982, 486] on label "Diabetes mellitus" at bounding box center [1035, 488] width 179 height 19
checkbox input "true"
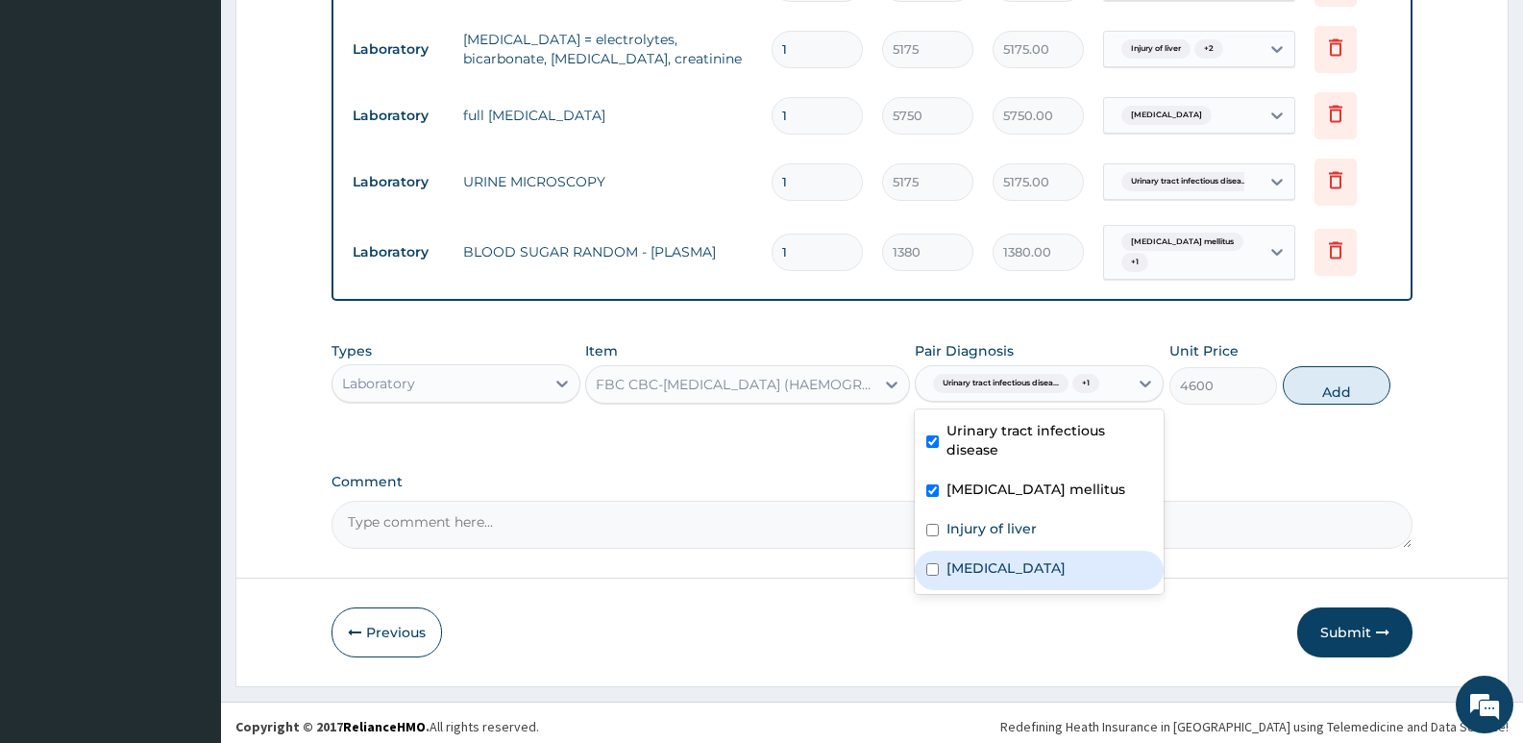
click at [990, 550] on div "Hyperlipidemia" at bounding box center [1039, 569] width 249 height 39
checkbox input "true"
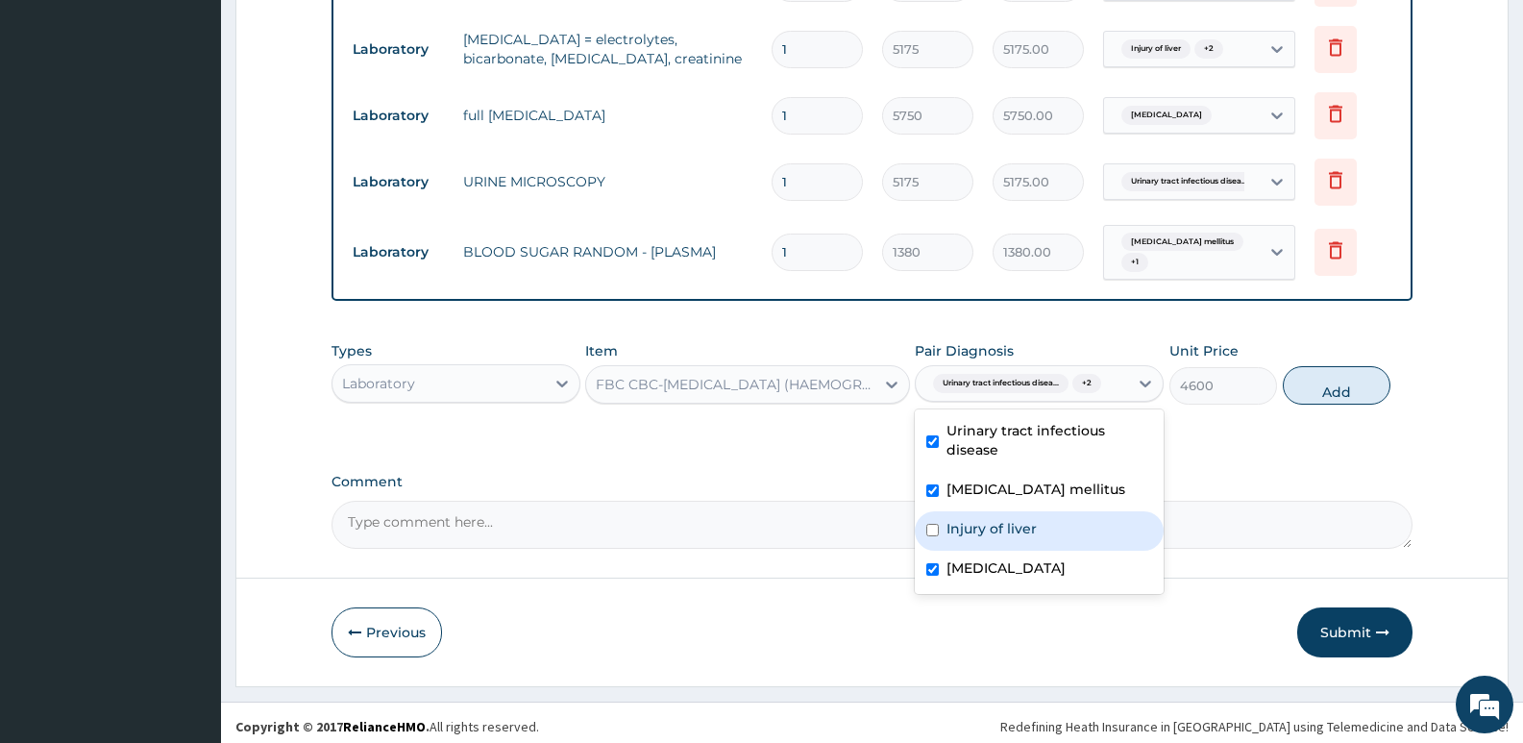
click at [989, 523] on label "Injury of liver" at bounding box center [991, 528] width 90 height 19
checkbox input "true"
click at [1029, 432] on label "Urinary tract infectious disease" at bounding box center [1049, 440] width 206 height 38
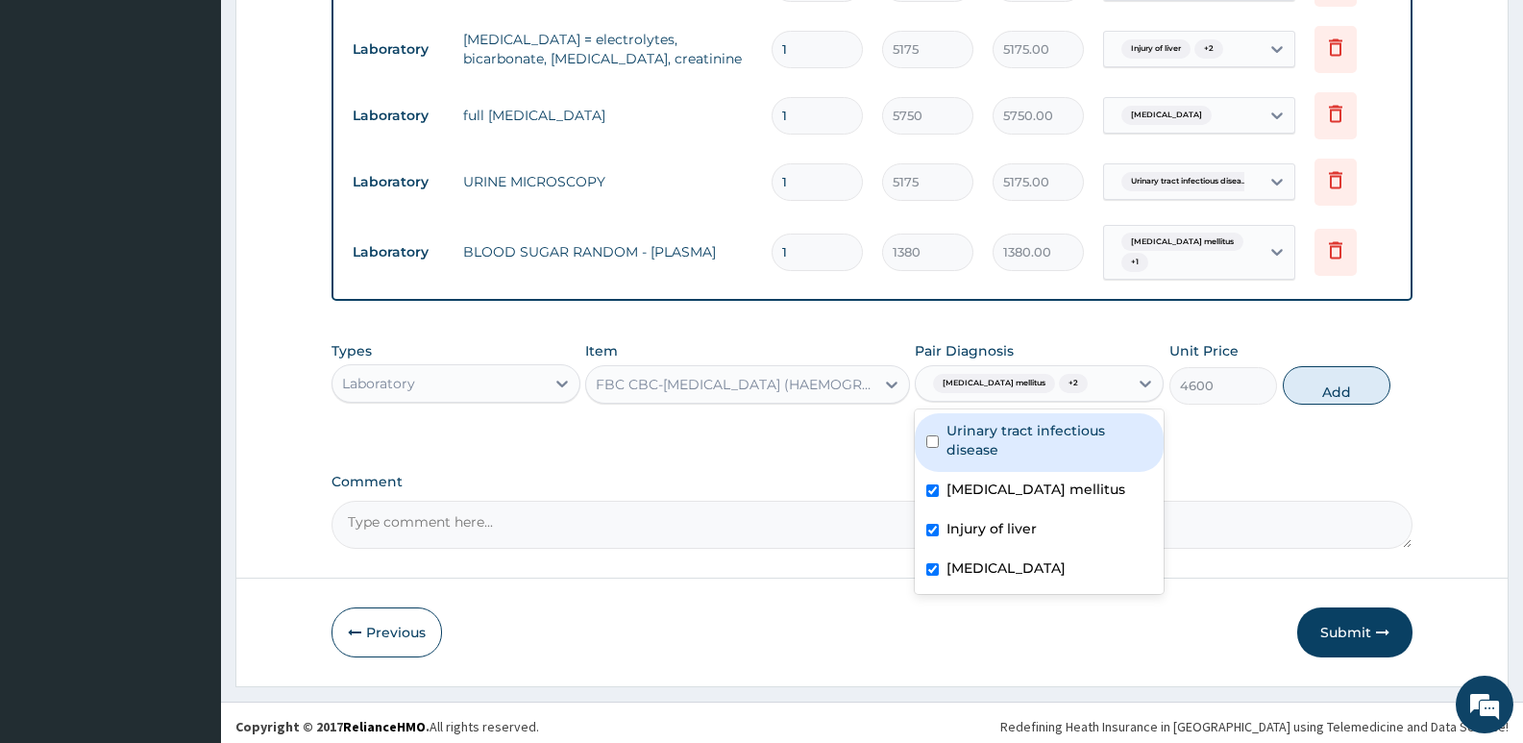
click at [1029, 432] on label "Urinary tract infectious disease" at bounding box center [1049, 440] width 206 height 38
checkbox input "true"
click at [1335, 389] on button "Add" at bounding box center [1336, 385] width 108 height 38
type input "0"
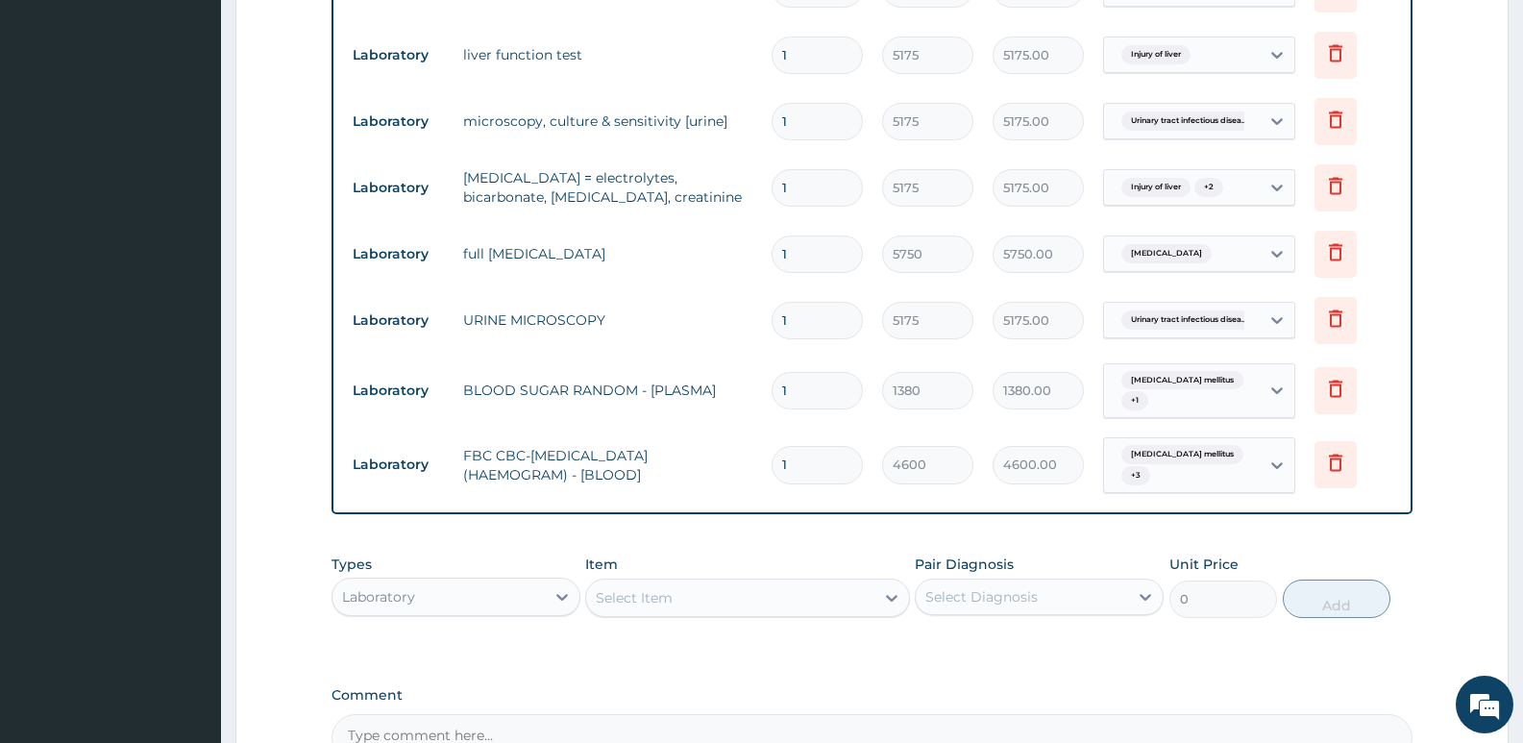
scroll to position [853, 0]
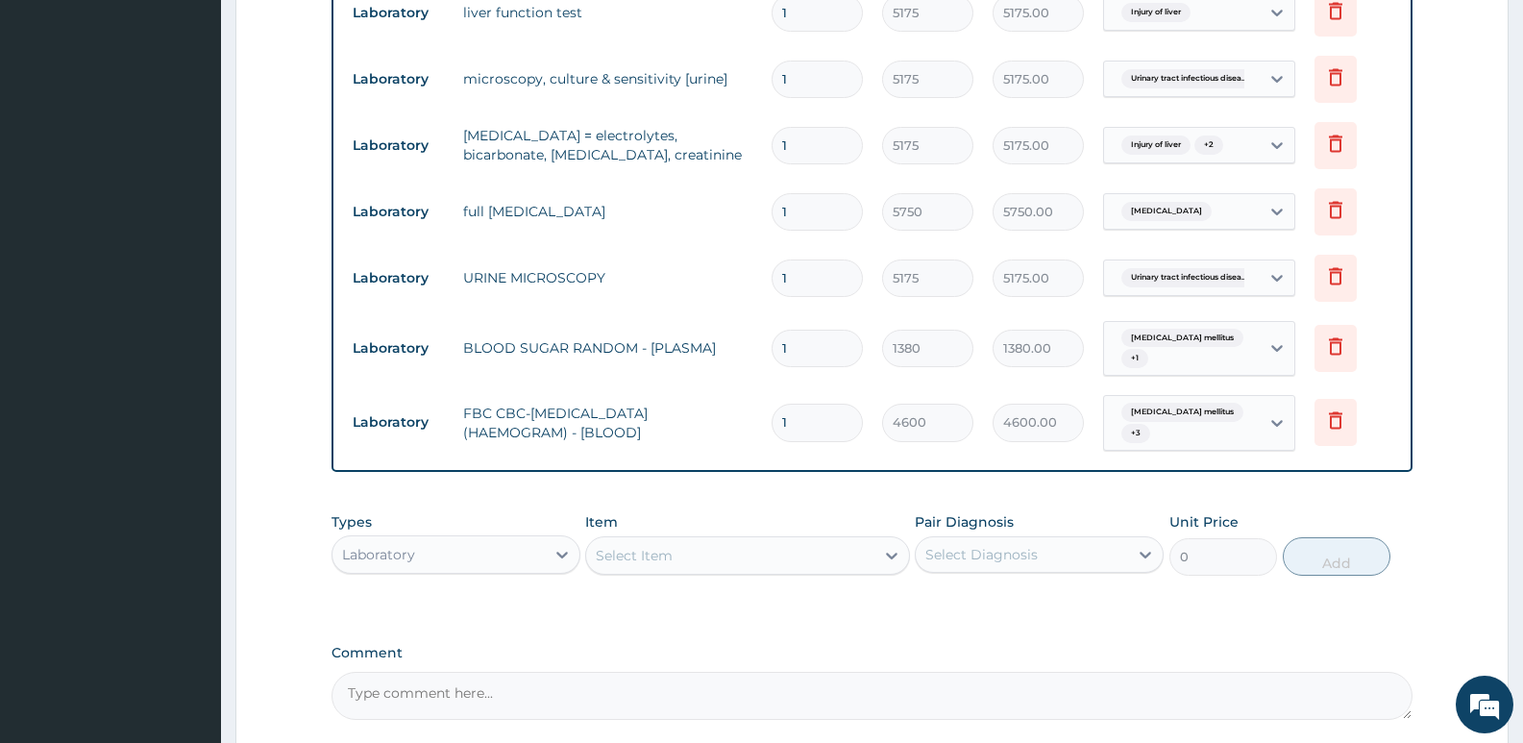
click at [460, 550] on div "Laboratory" at bounding box center [438, 554] width 212 height 31
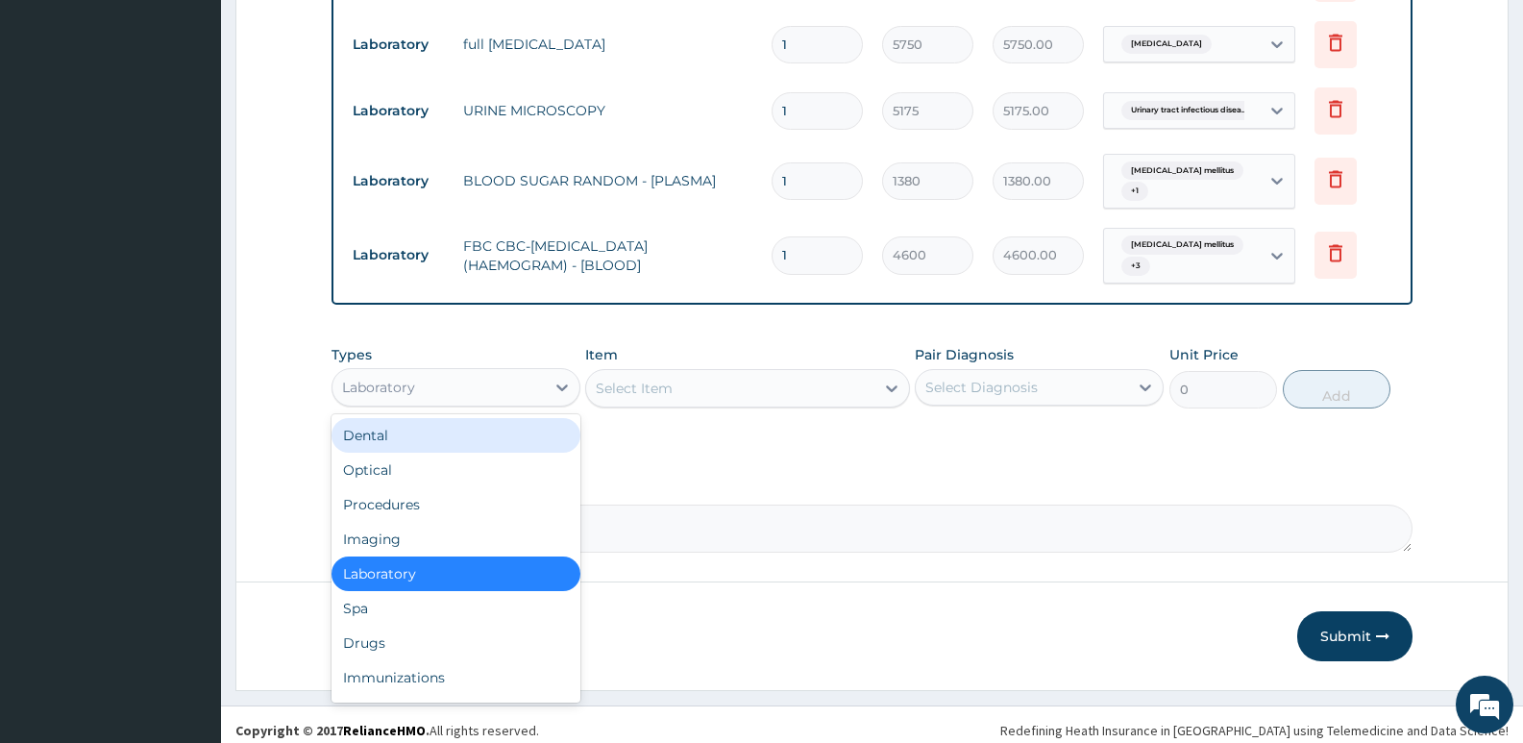
scroll to position [1023, 0]
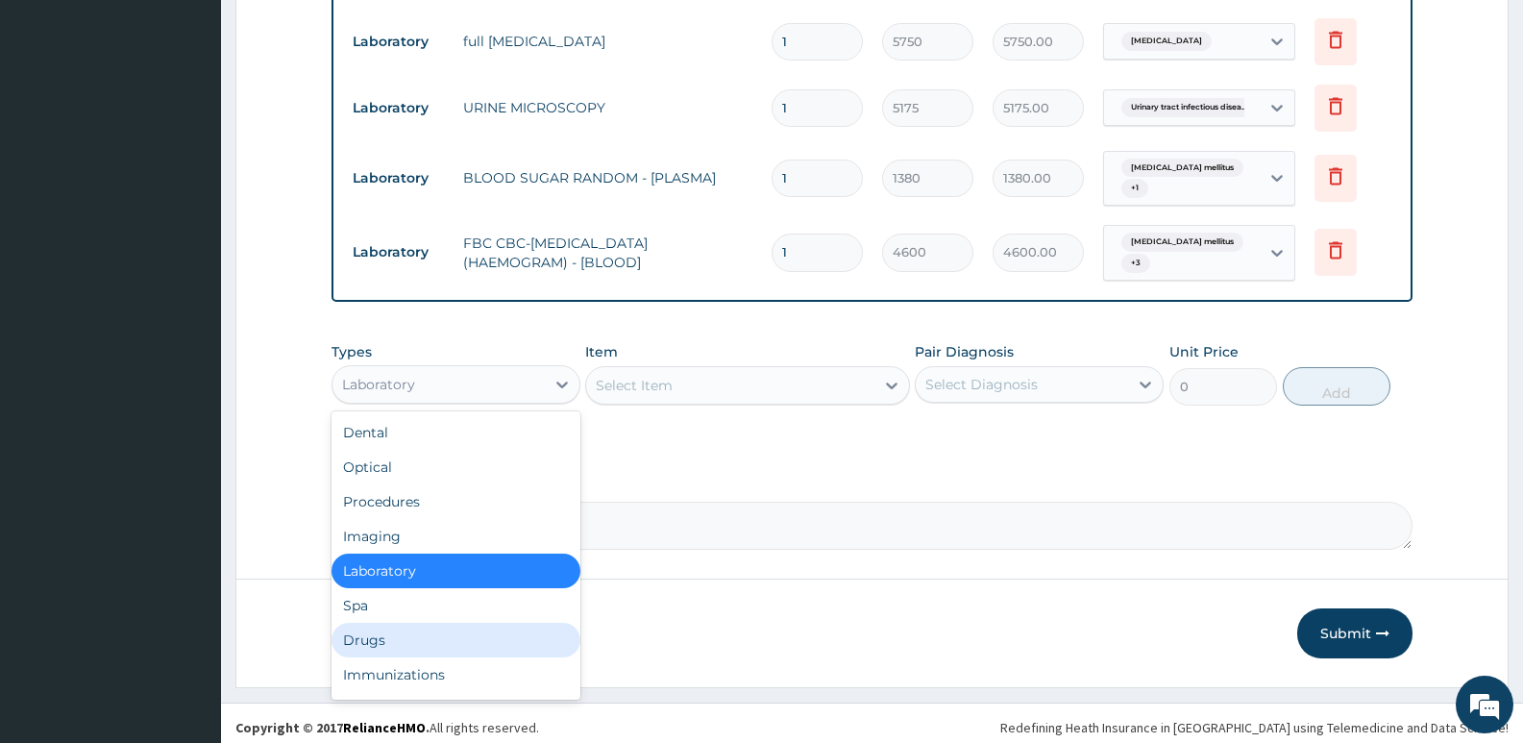
click at [402, 625] on div "Drugs" at bounding box center [455, 640] width 249 height 35
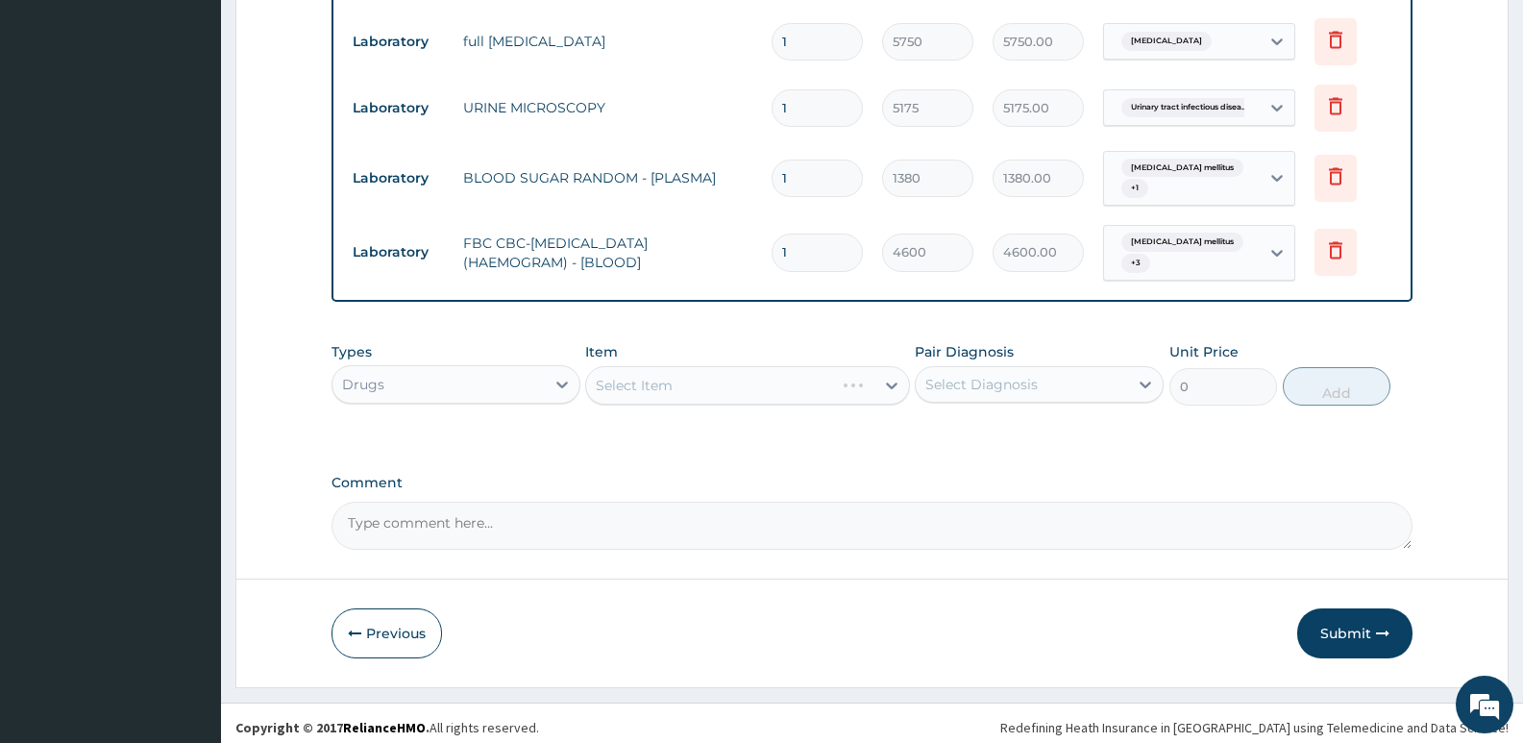
click at [695, 427] on div "Types option Drugs, selected. Select is focused ,type to refine list, press Dow…" at bounding box center [871, 387] width 1081 height 111
click at [695, 381] on div "Select Item" at bounding box center [747, 385] width 324 height 38
click at [735, 433] on div "Types Drugs Item Select Item Pair Diagnosis Select Diagnosis Unit Price 0 Add" at bounding box center [871, 387] width 1081 height 111
click at [737, 375] on div "Select Item" at bounding box center [747, 385] width 324 height 38
click at [928, 377] on div "Select Diagnosis" at bounding box center [1022, 384] width 212 height 31
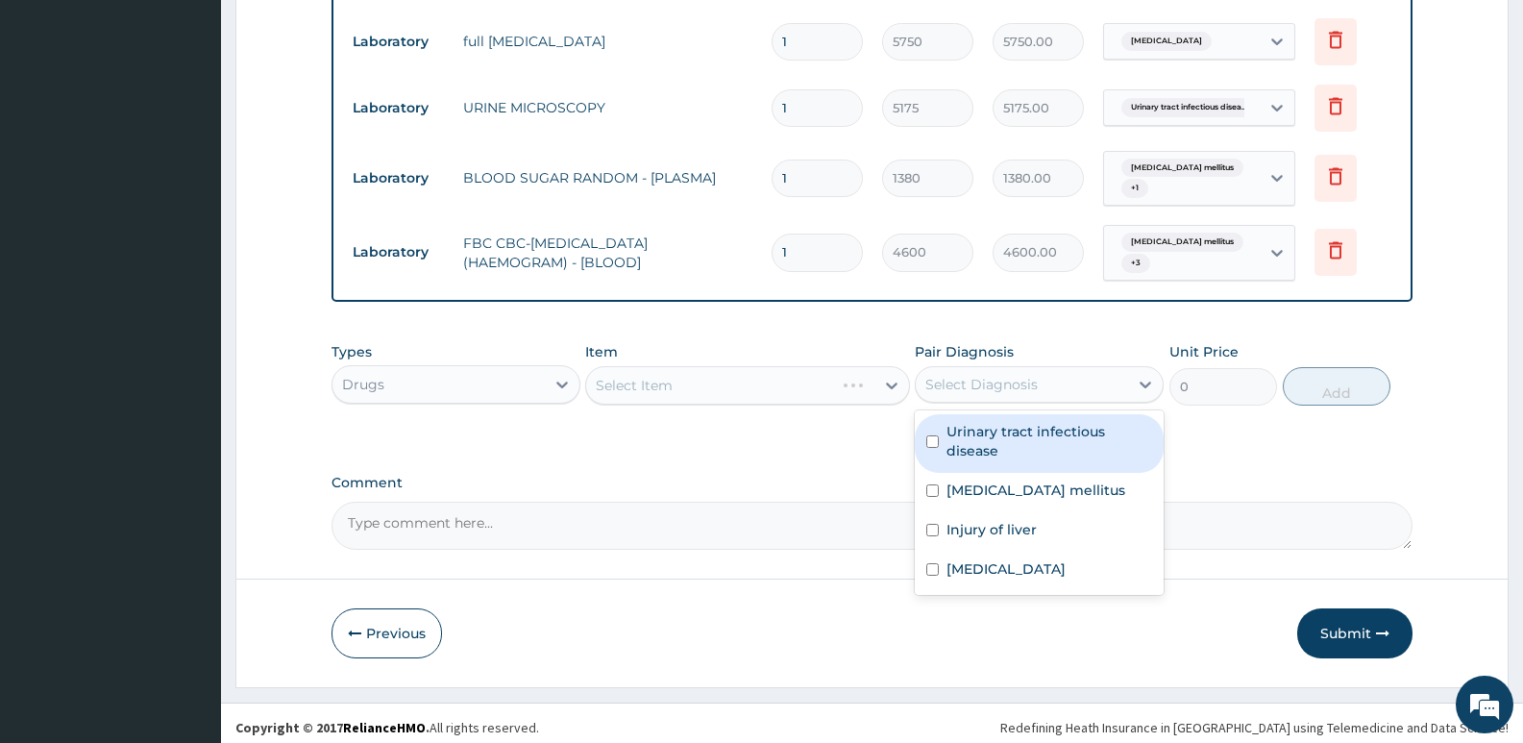
click at [724, 388] on div "Select Item" at bounding box center [747, 385] width 324 height 38
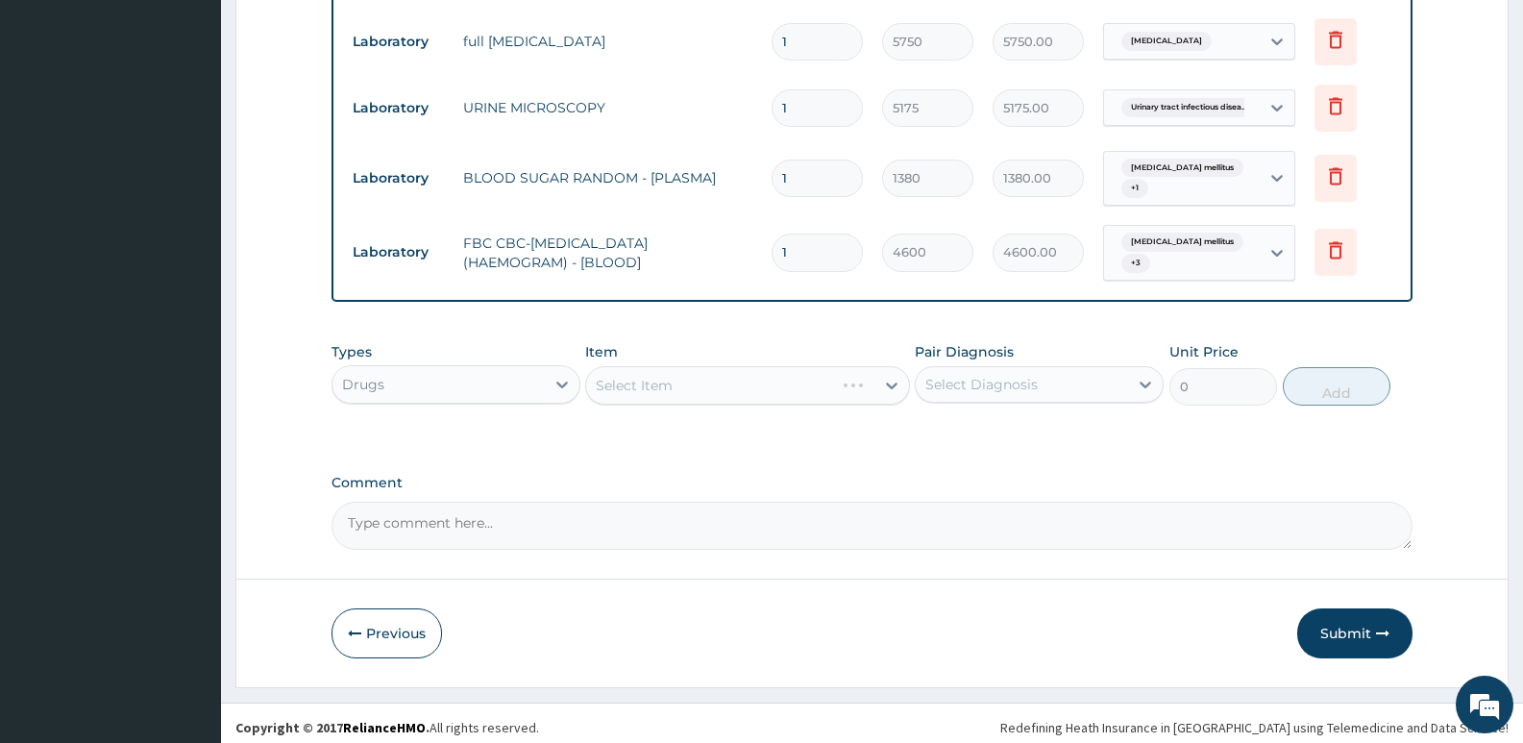
drag, startPoint x: 1089, startPoint y: 375, endPoint x: 1067, endPoint y: 368, distance: 23.1
click at [1088, 374] on div "Select Diagnosis" at bounding box center [1022, 384] width 212 height 31
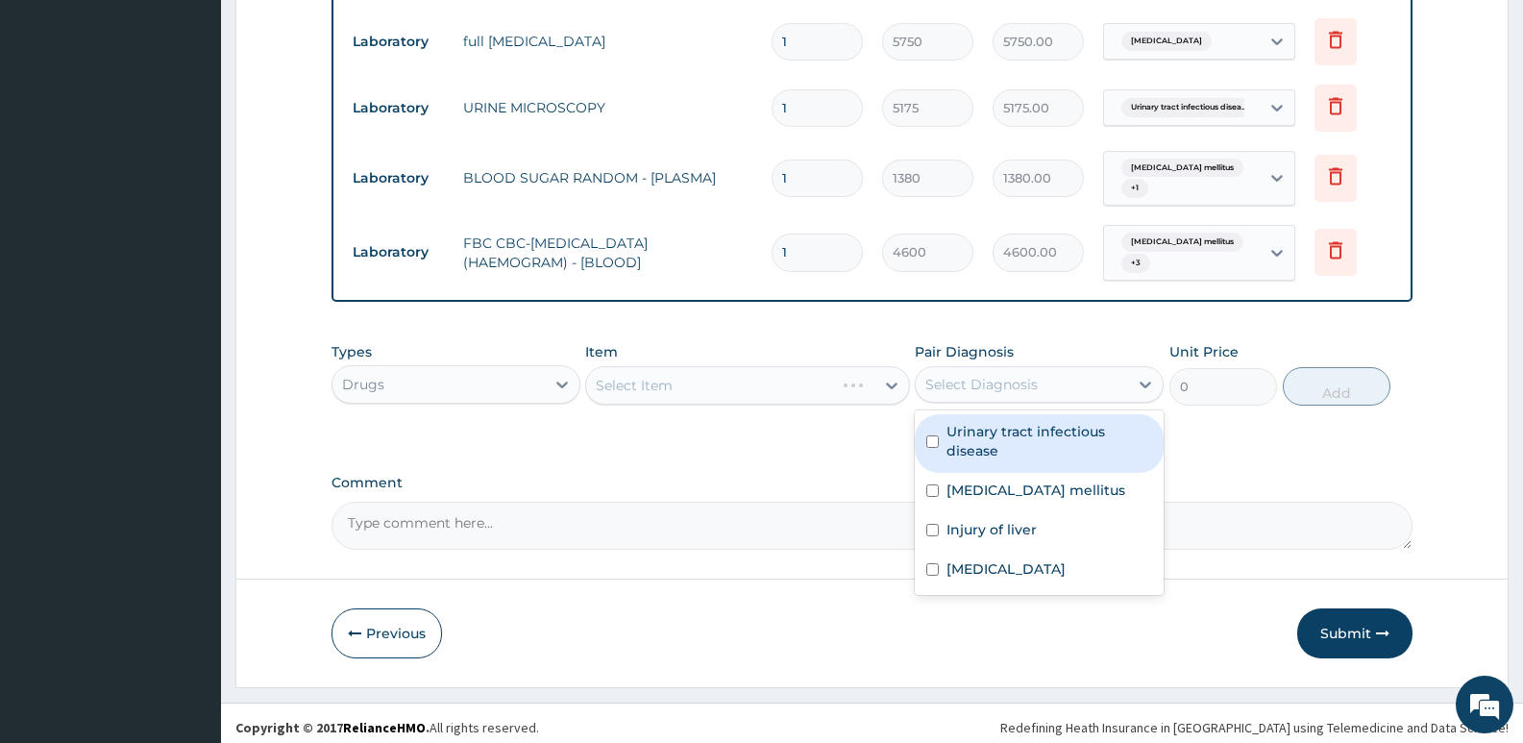
click at [830, 366] on div "Select Item" at bounding box center [747, 385] width 324 height 38
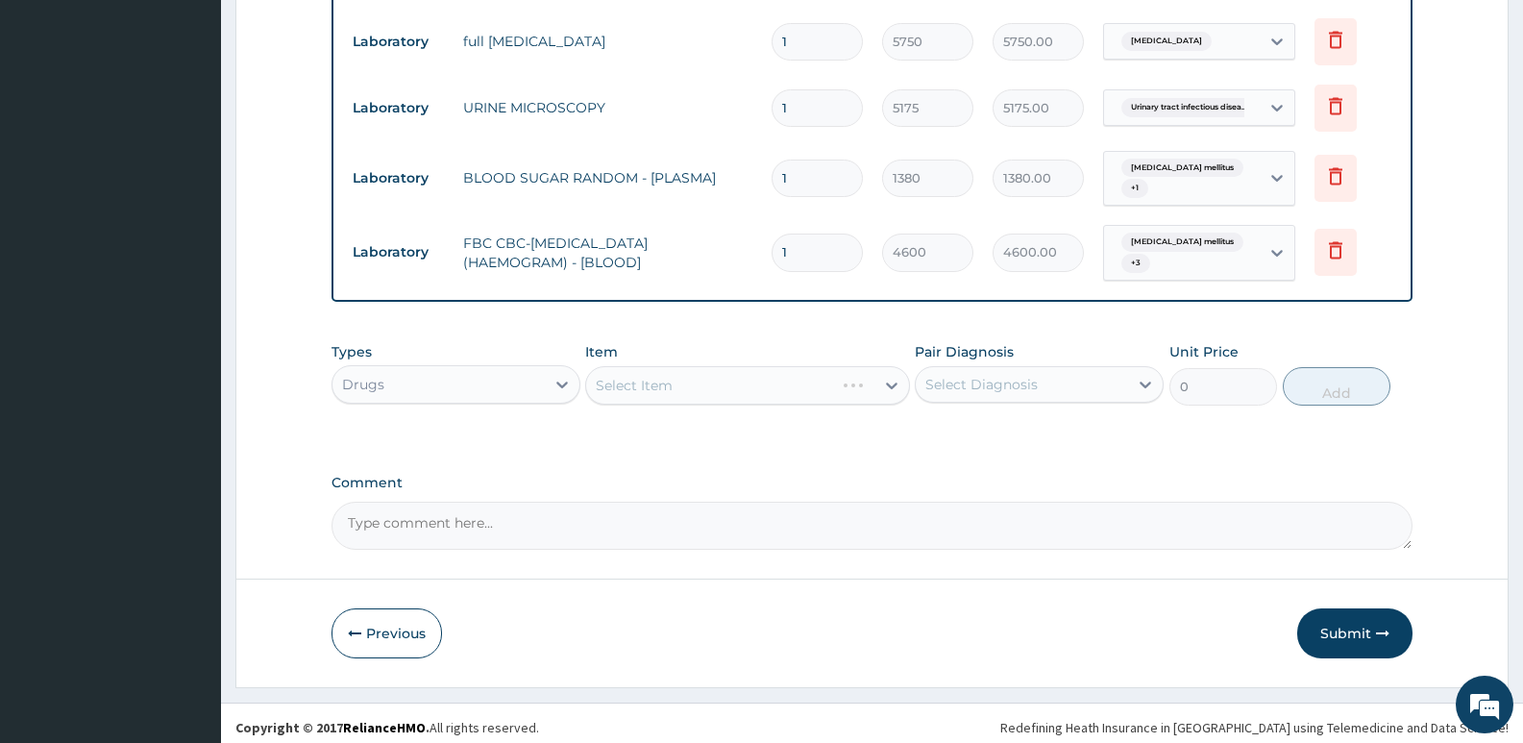
click at [1019, 352] on div "Pair Diagnosis Select Diagnosis" at bounding box center [1039, 373] width 249 height 63
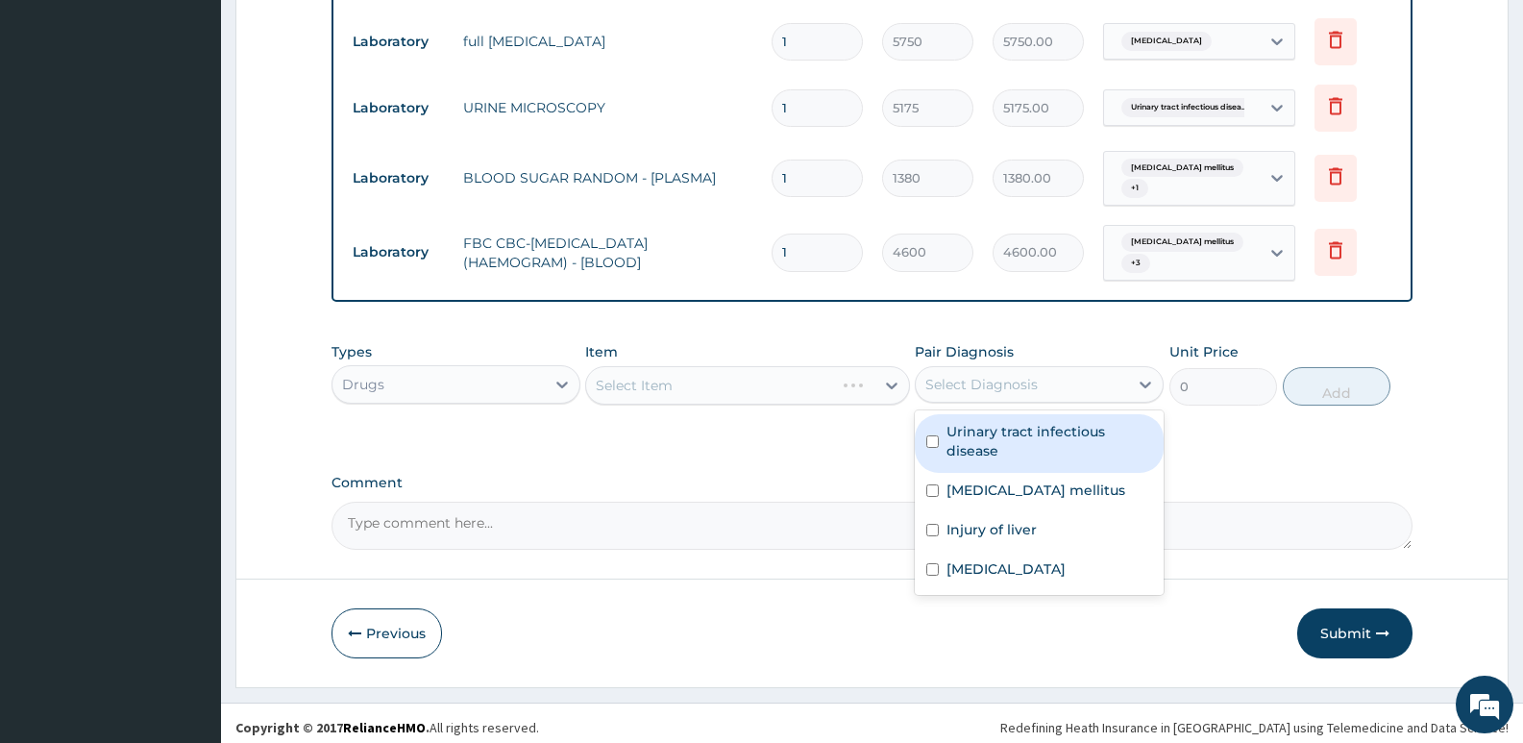
click at [1011, 375] on div "Select Diagnosis" at bounding box center [981, 384] width 112 height 19
click at [736, 375] on div "Select Item" at bounding box center [729, 385] width 287 height 31
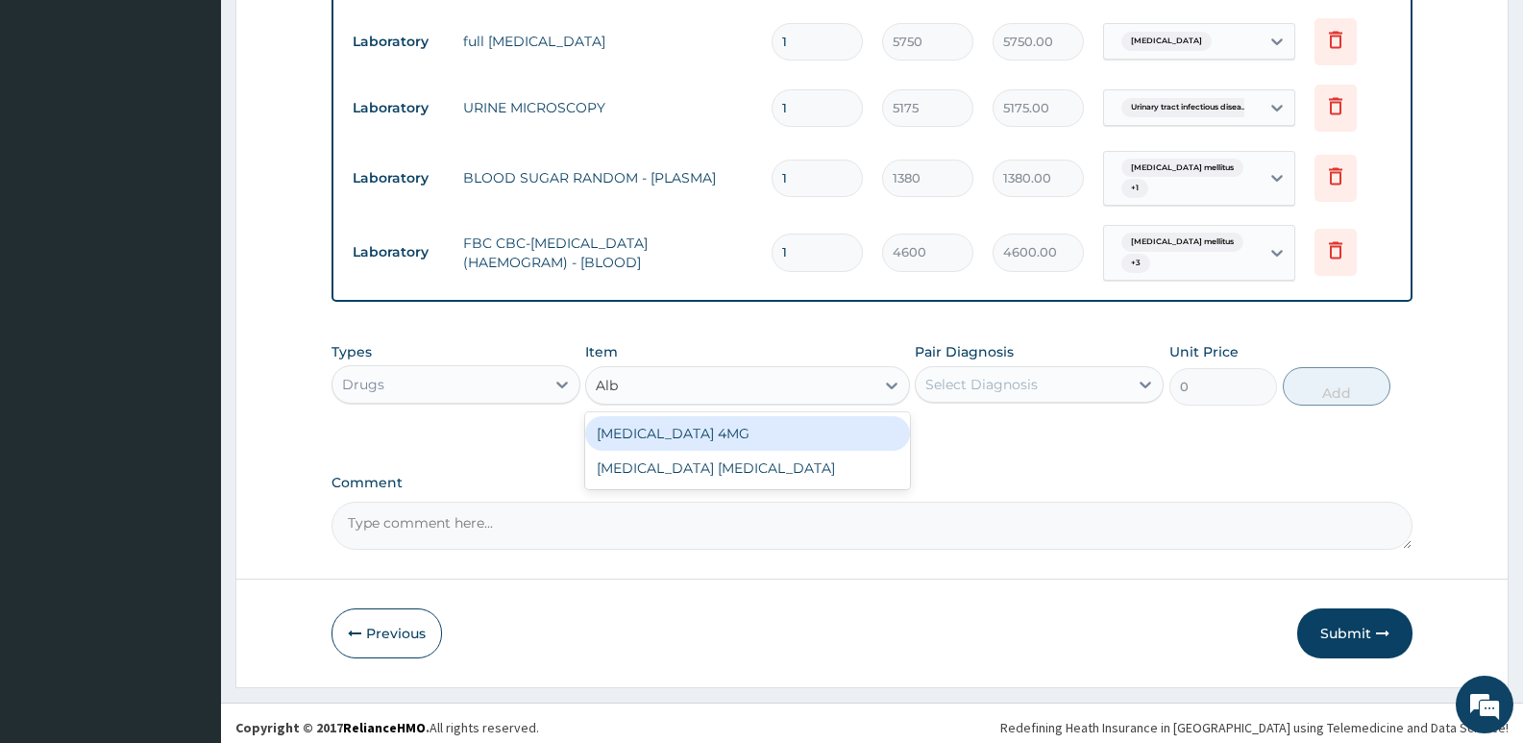
type input "Alb"
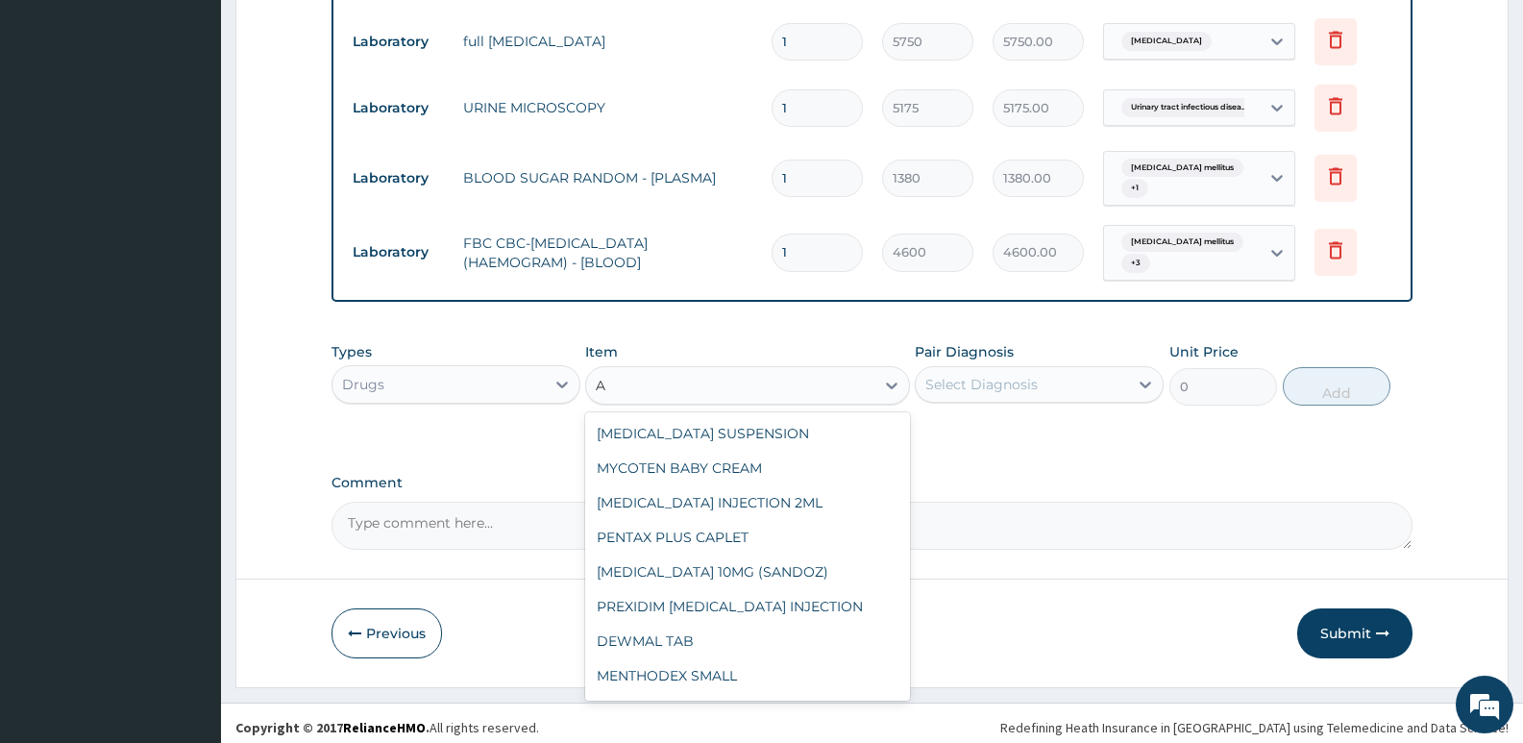
type input "A"
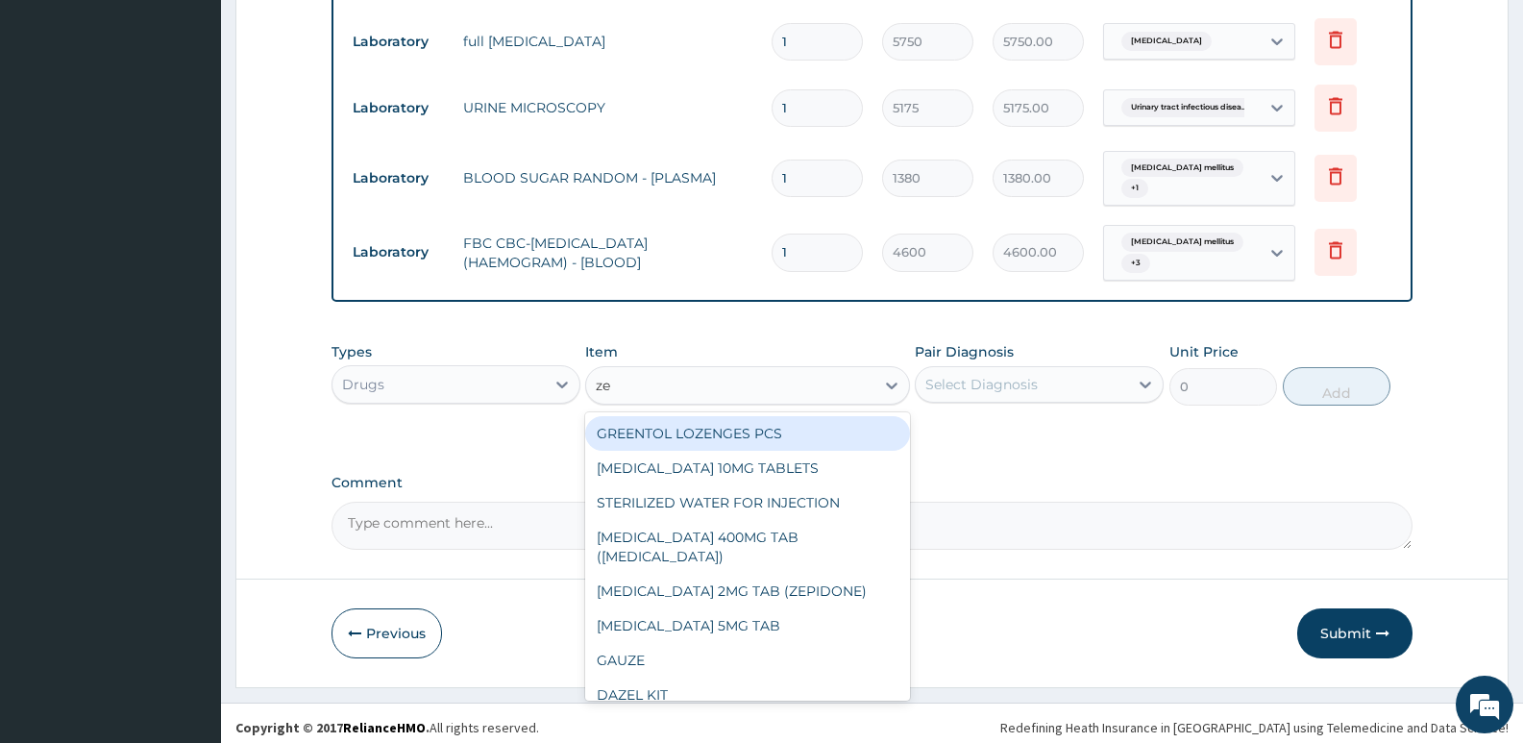
type input "z"
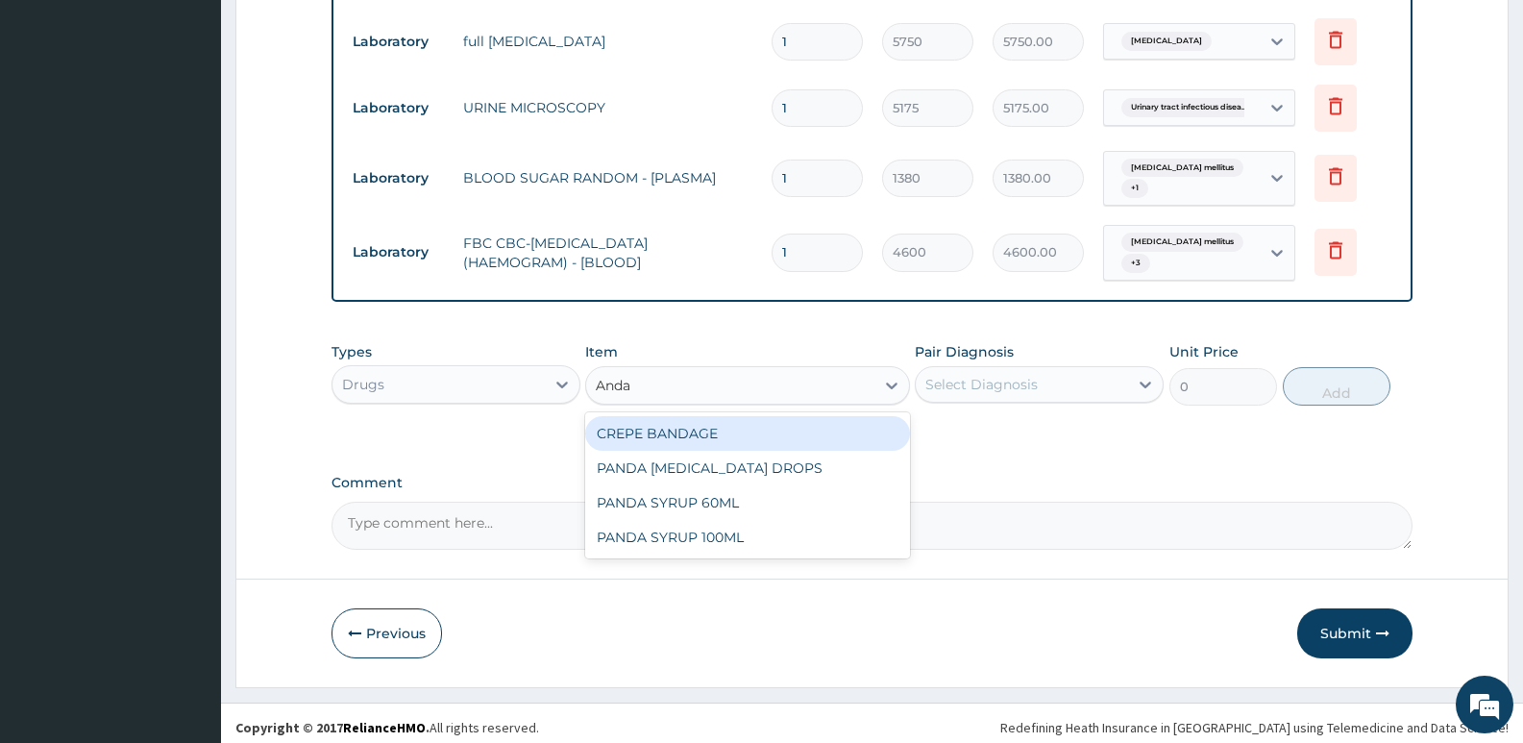
type input "Anda"
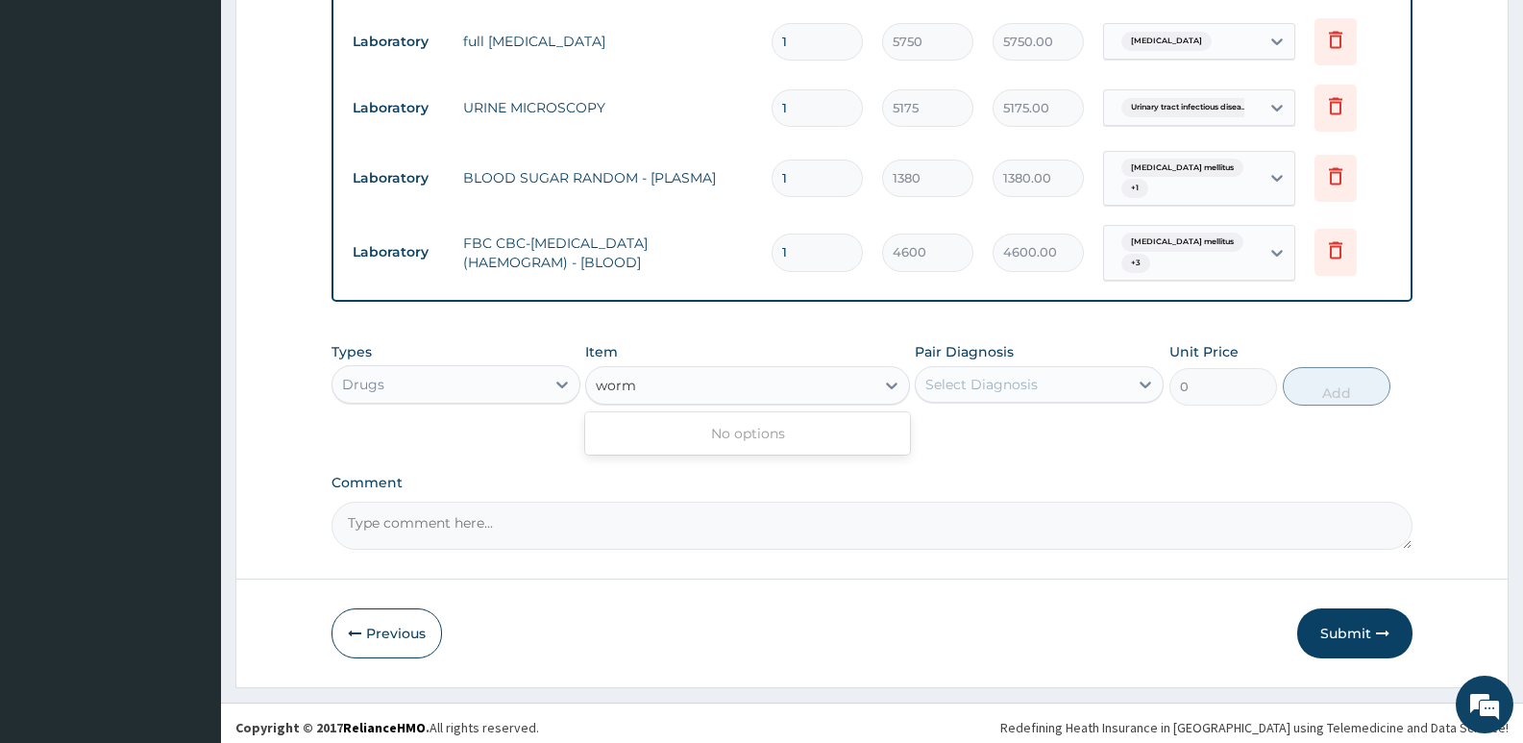
type input "worm"
type input "zent"
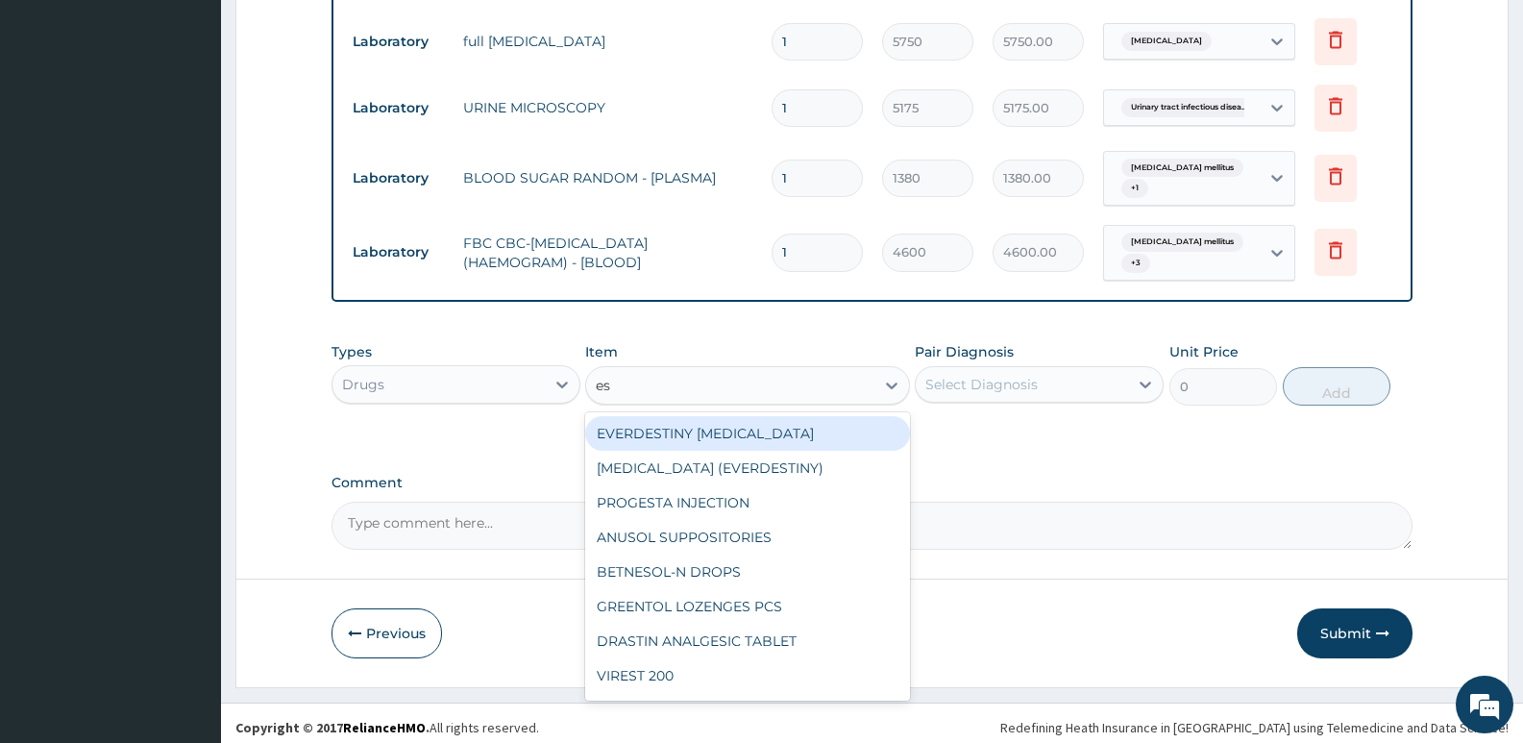
type input "e"
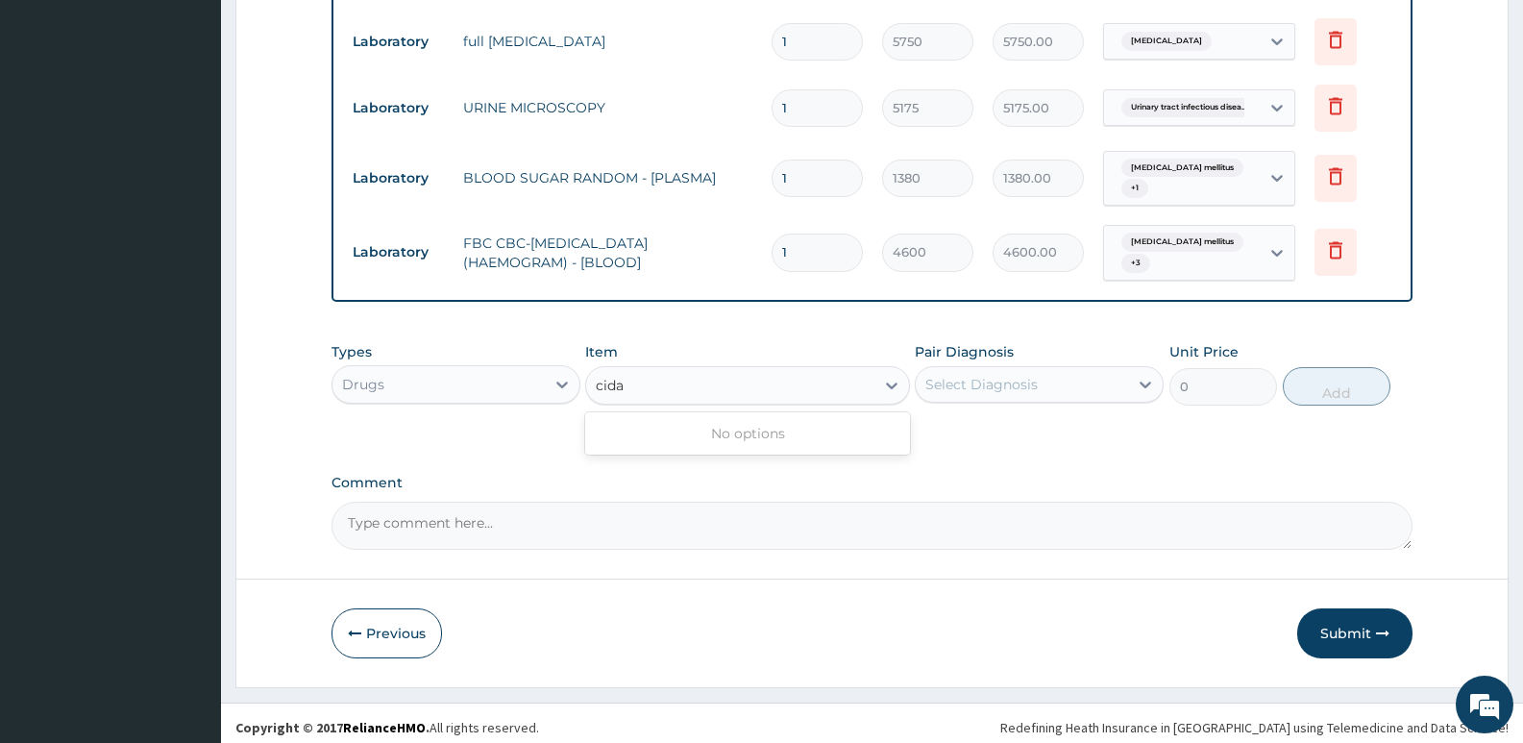
type input "cida"
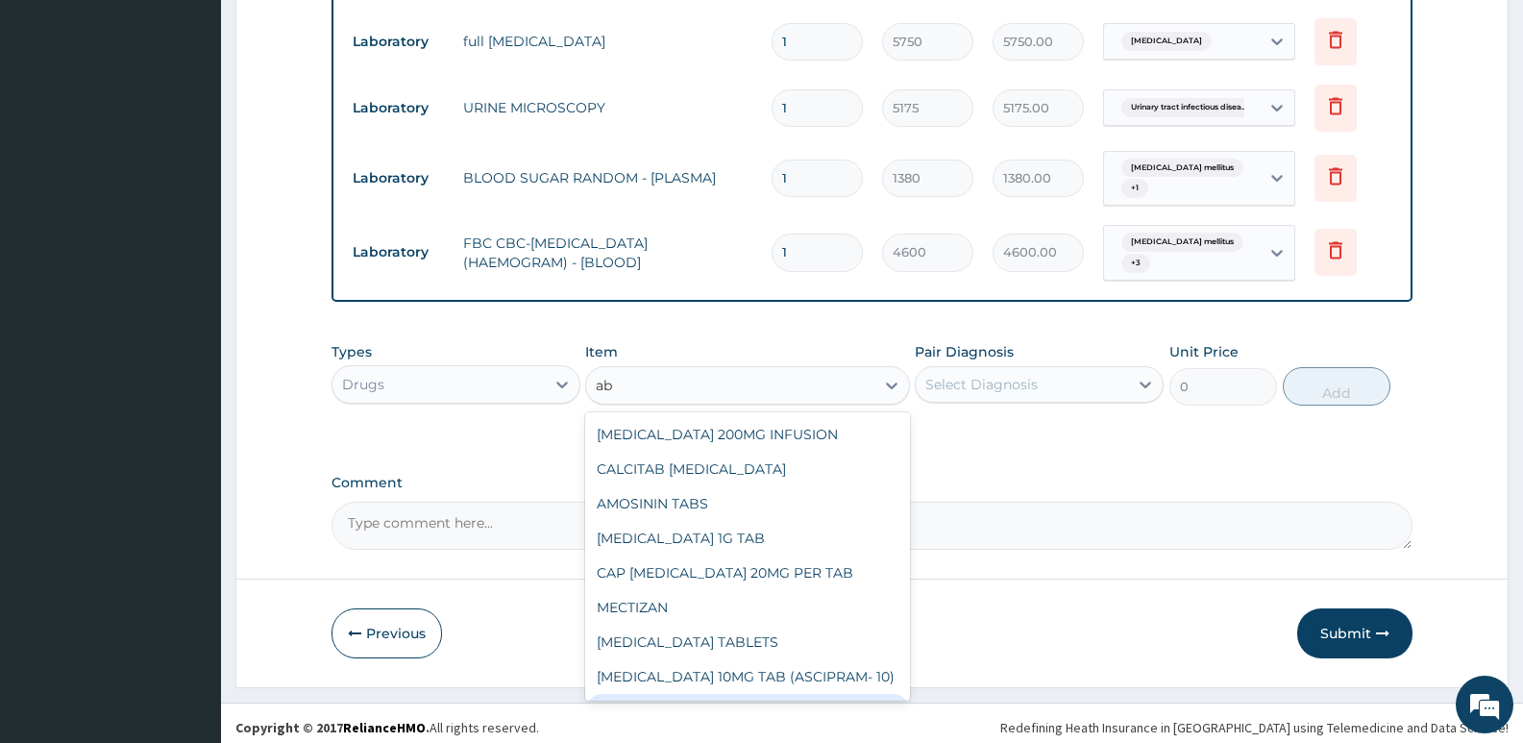
scroll to position [2017, 0]
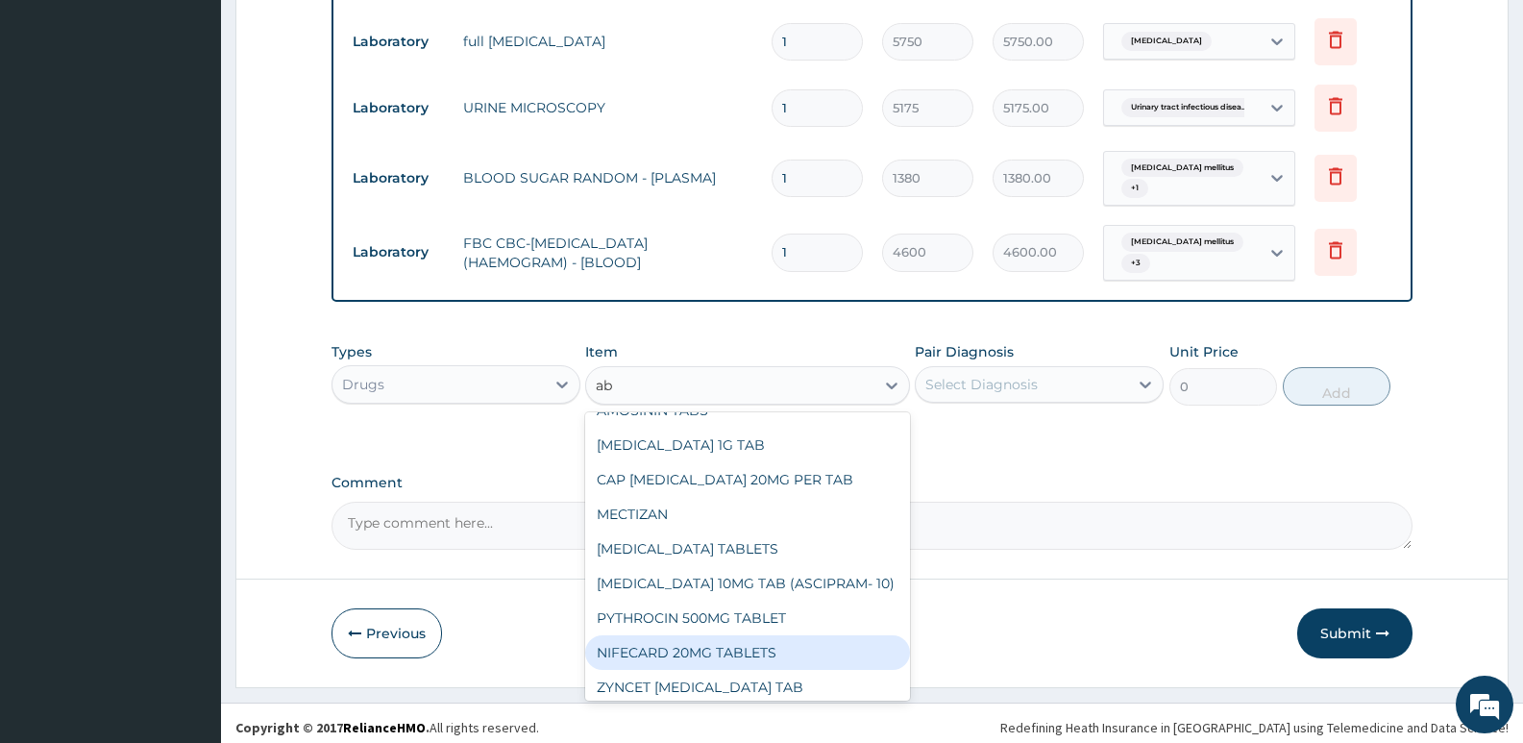
type input "a"
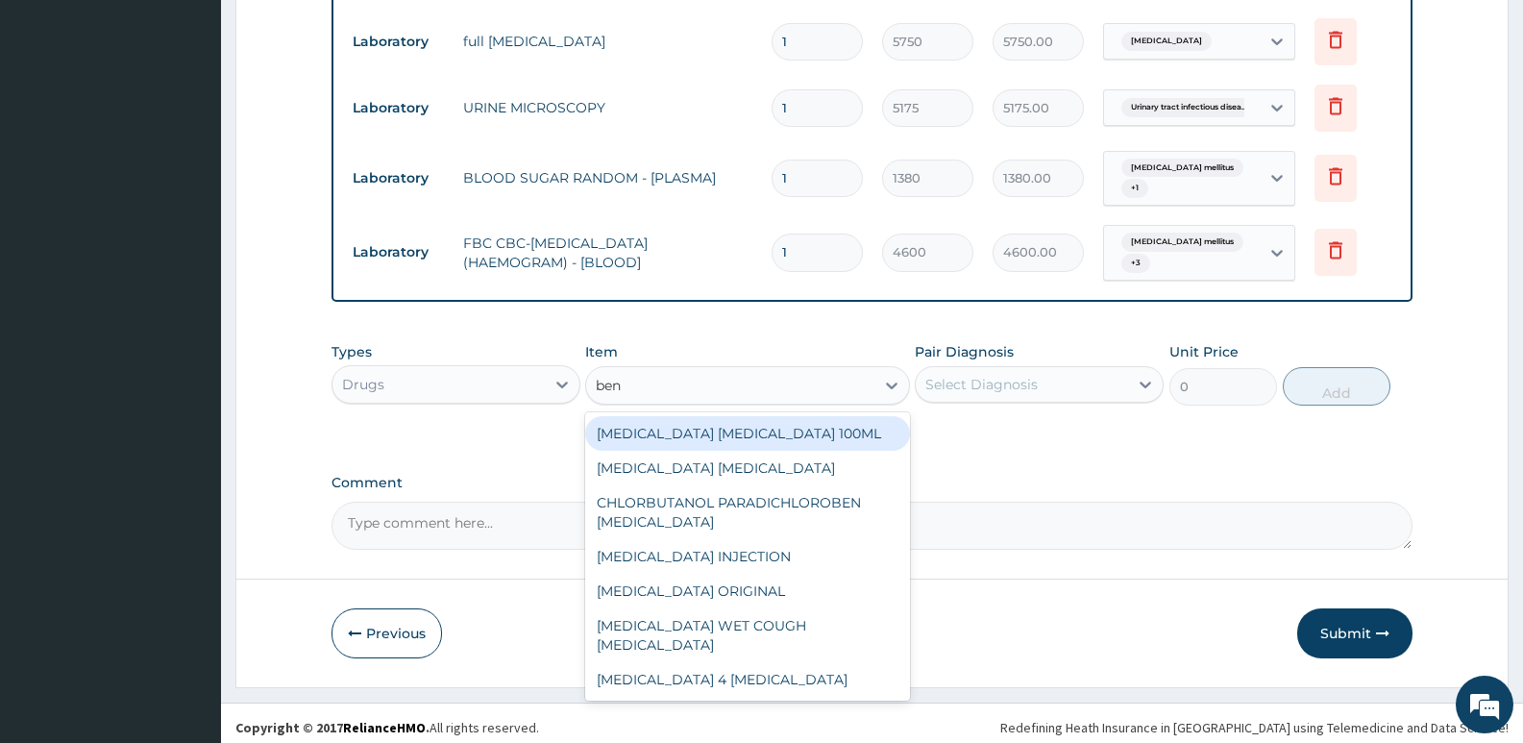
scroll to position [0, 0]
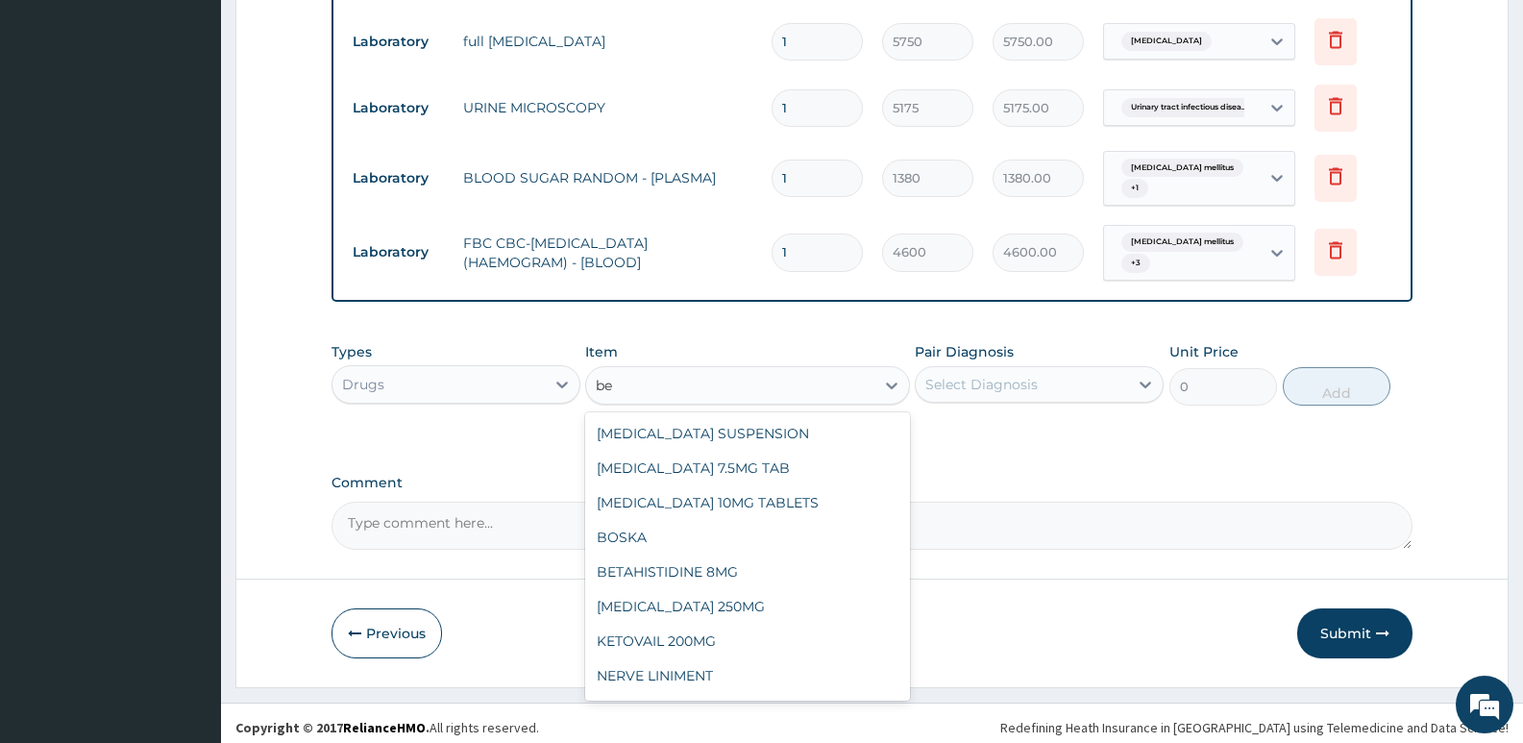
type input "b"
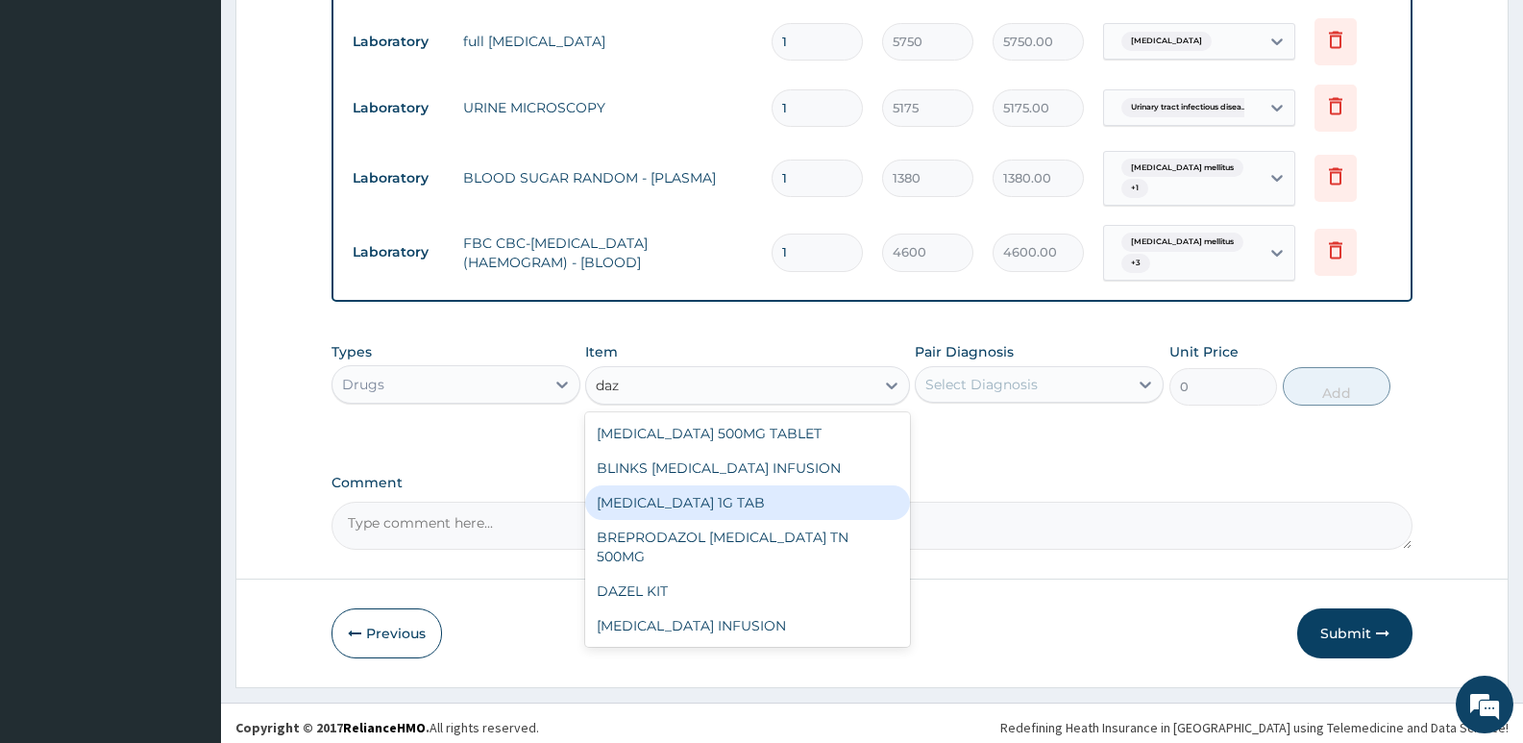
type input "daz"
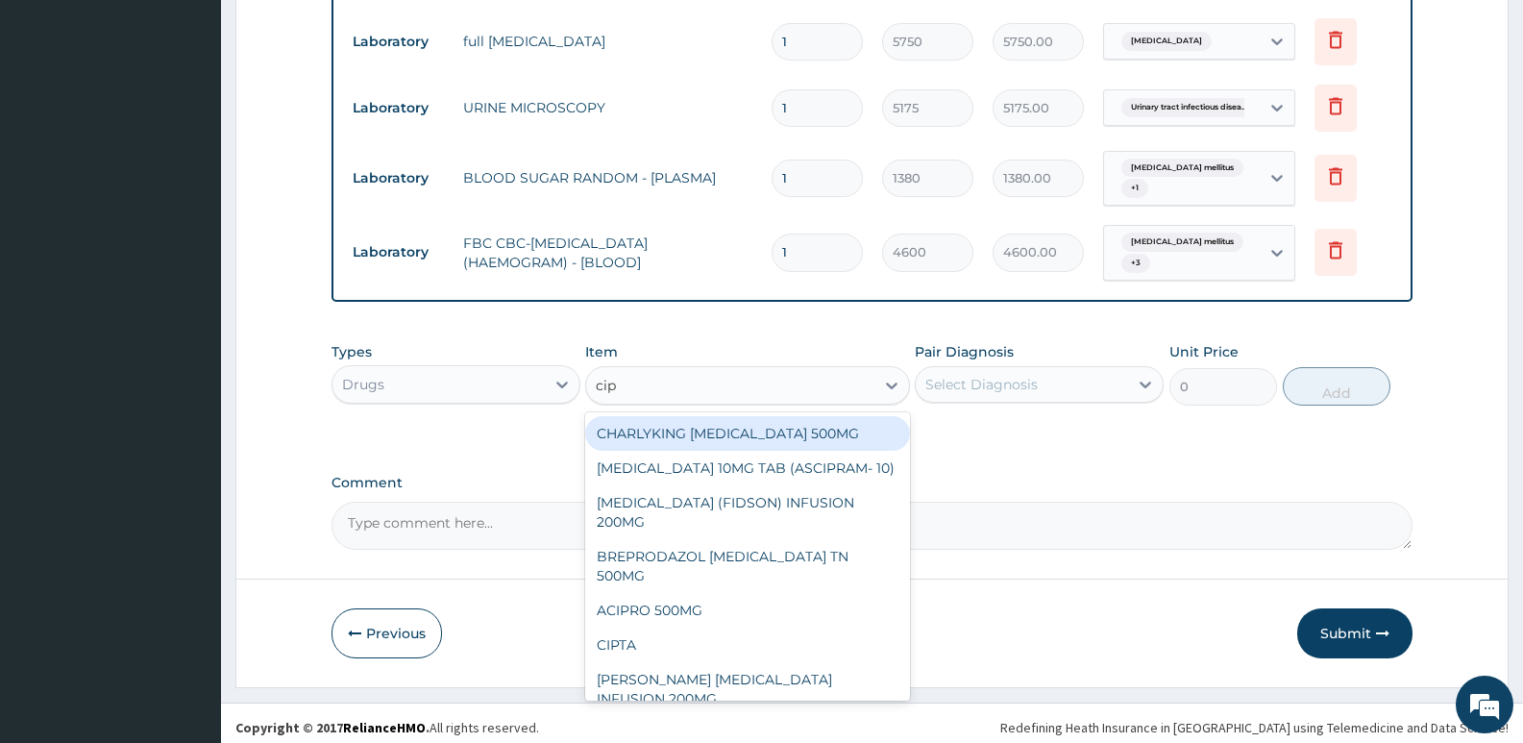
type input "cip"
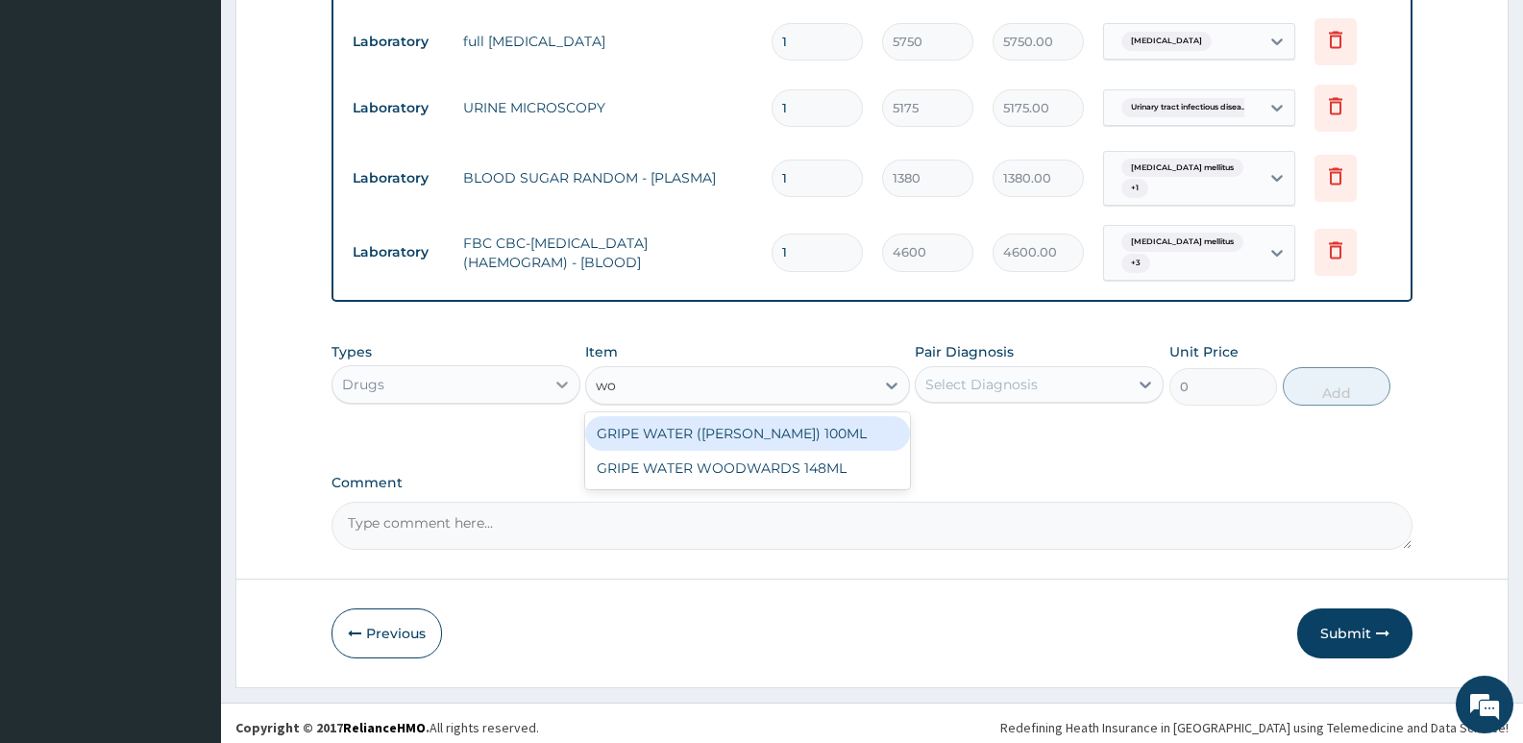
type input "w"
type input "z"
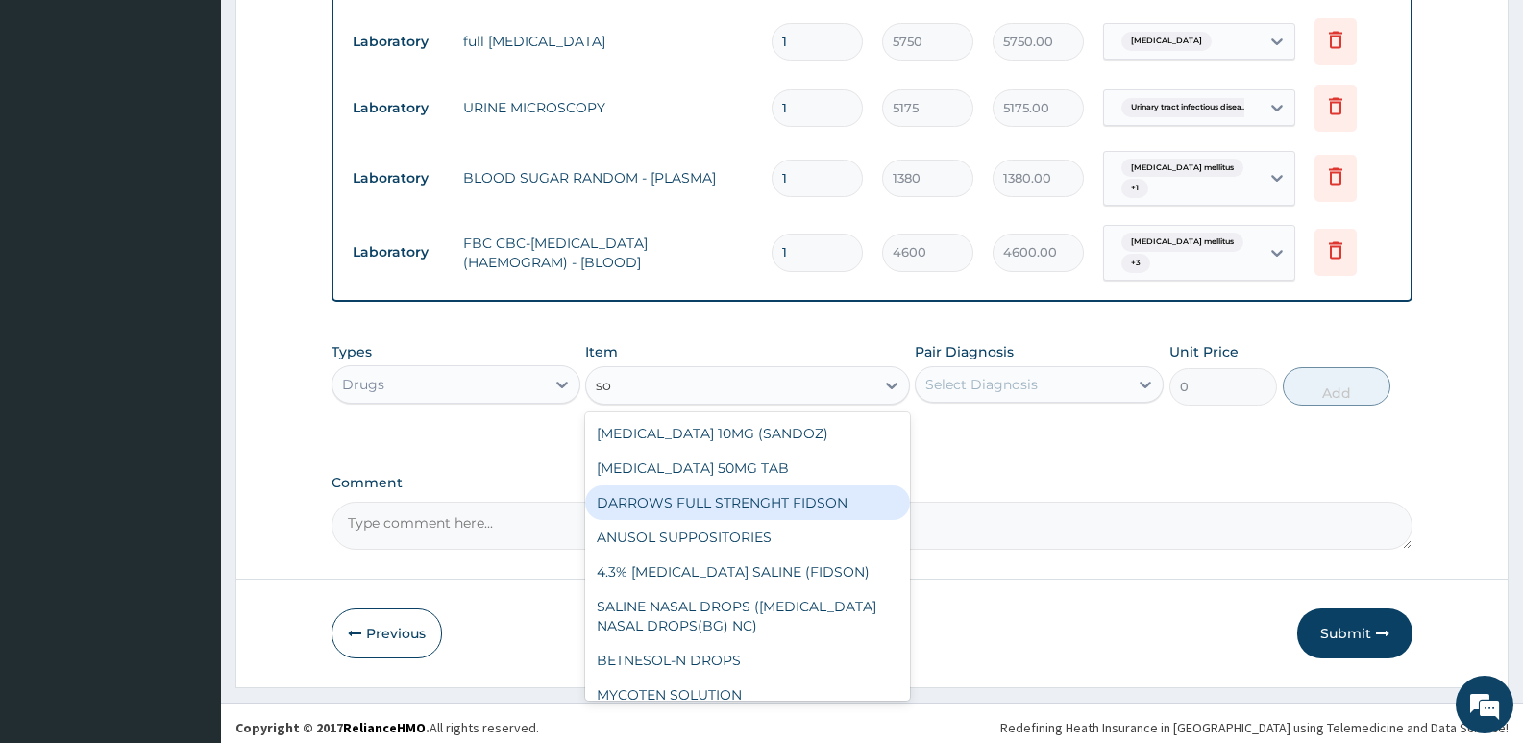
type input "s"
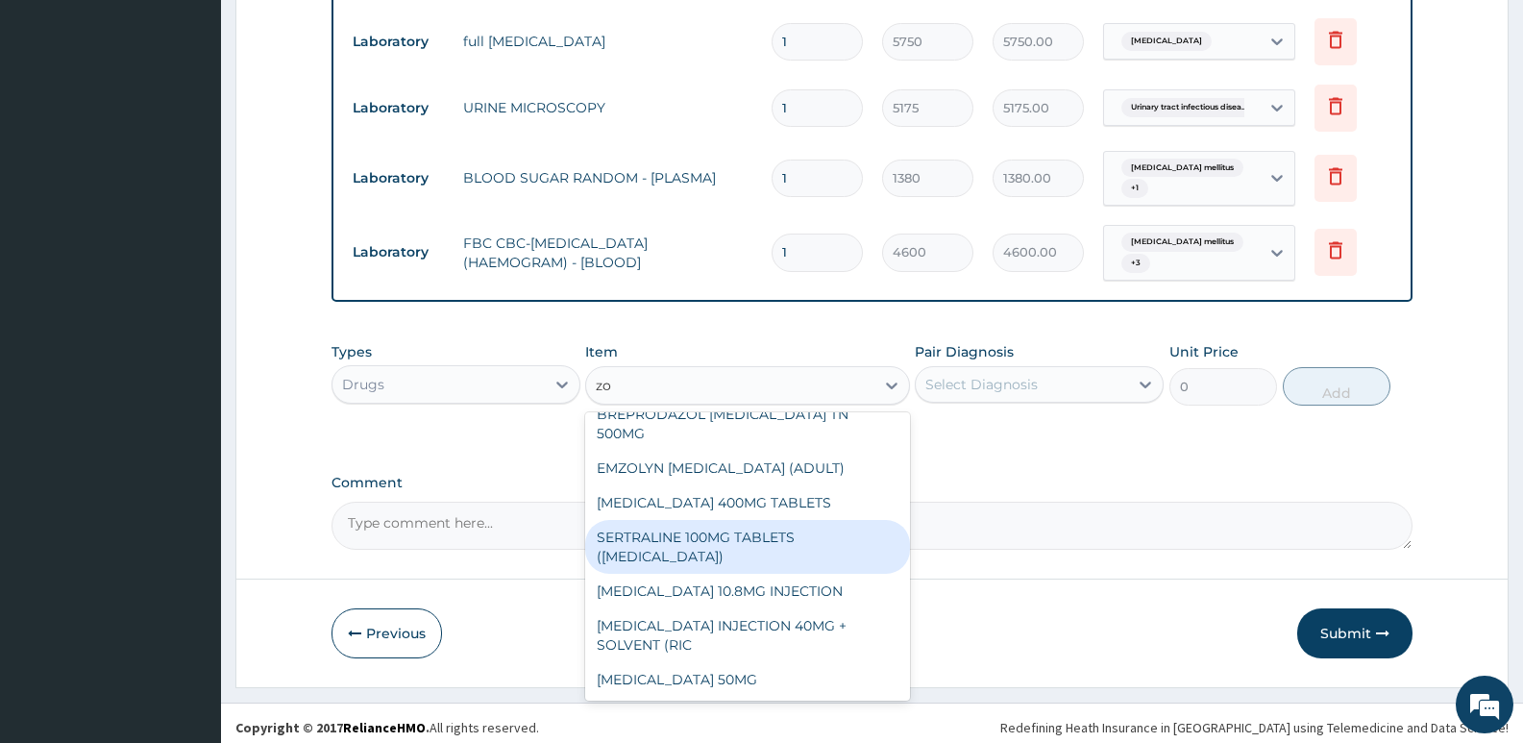
scroll to position [1091, 0]
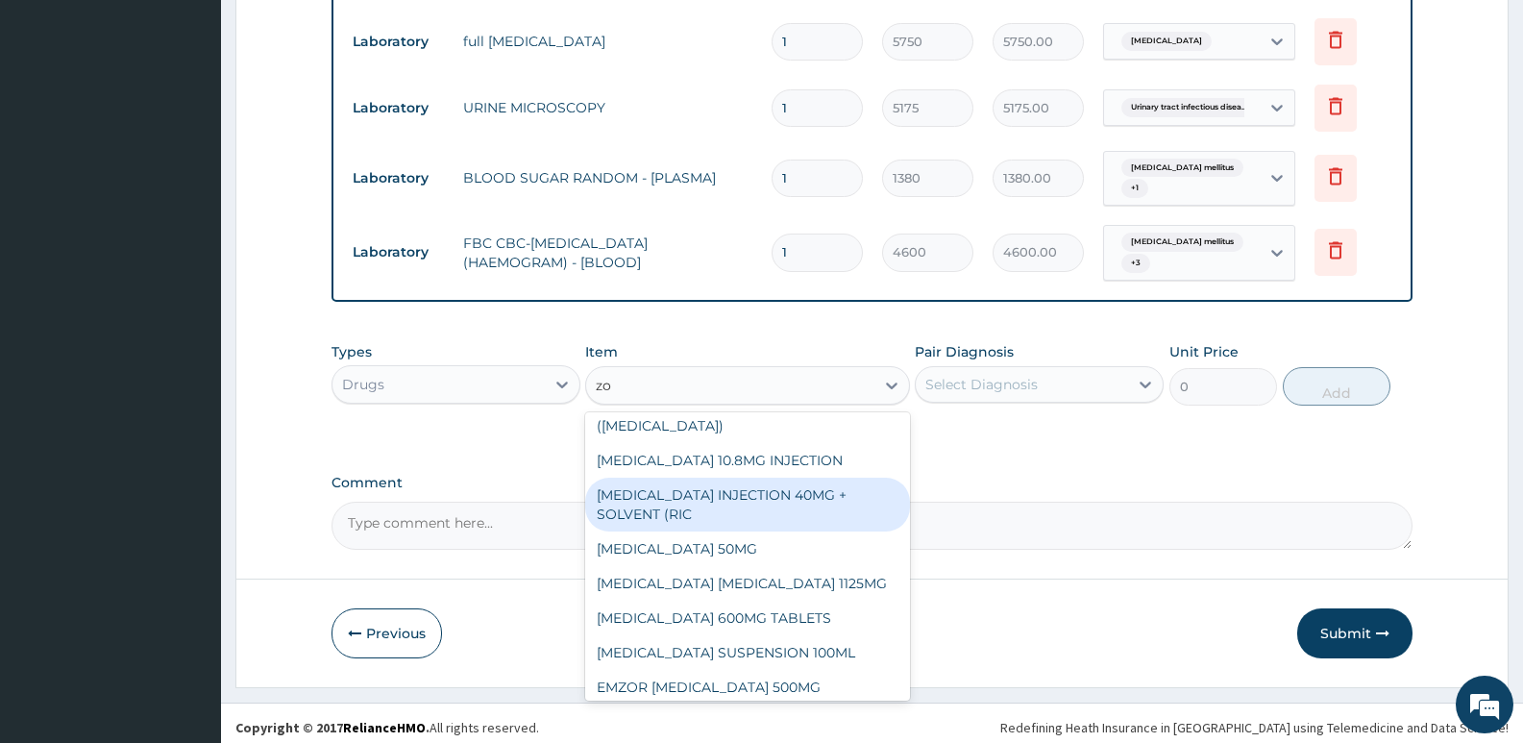
type input "zo"
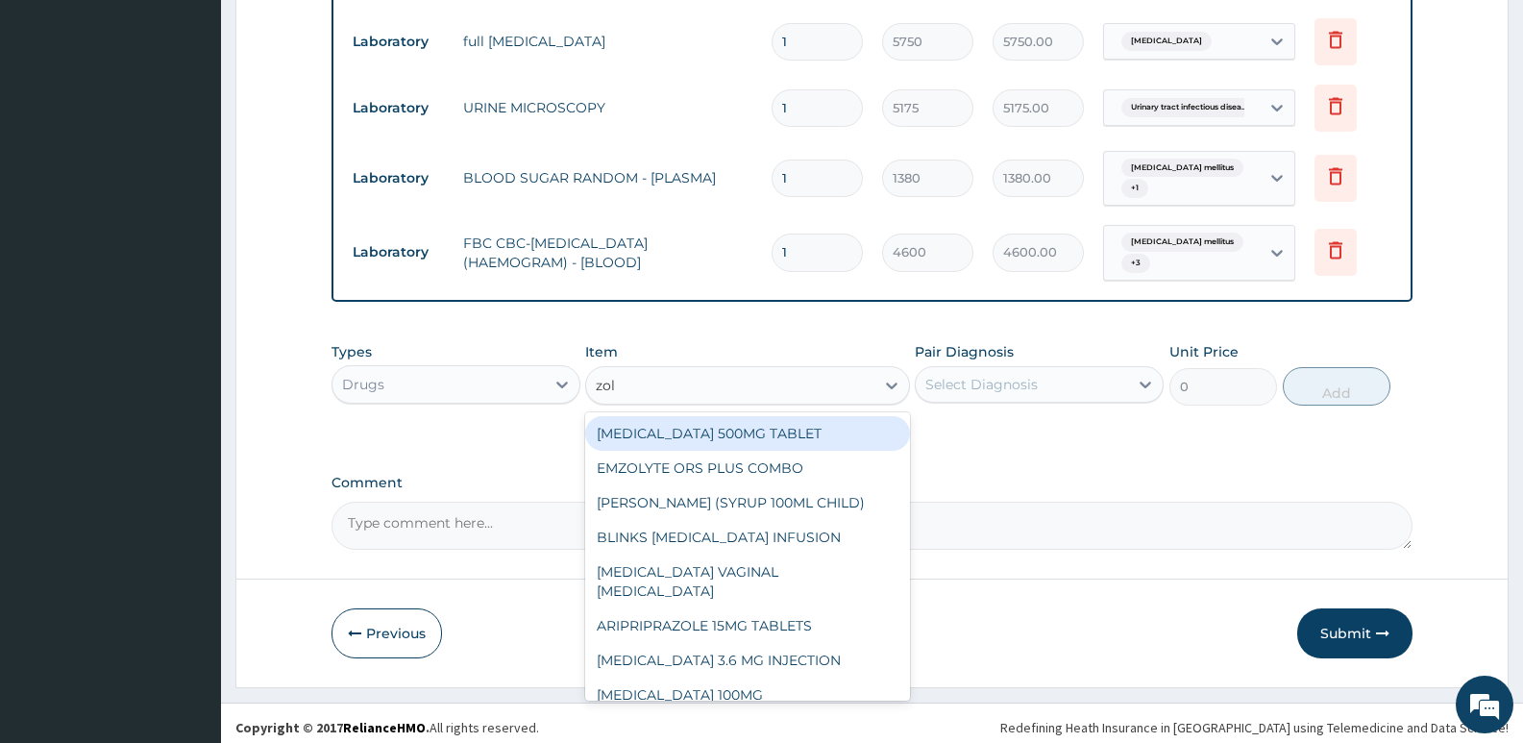
type input "zola"
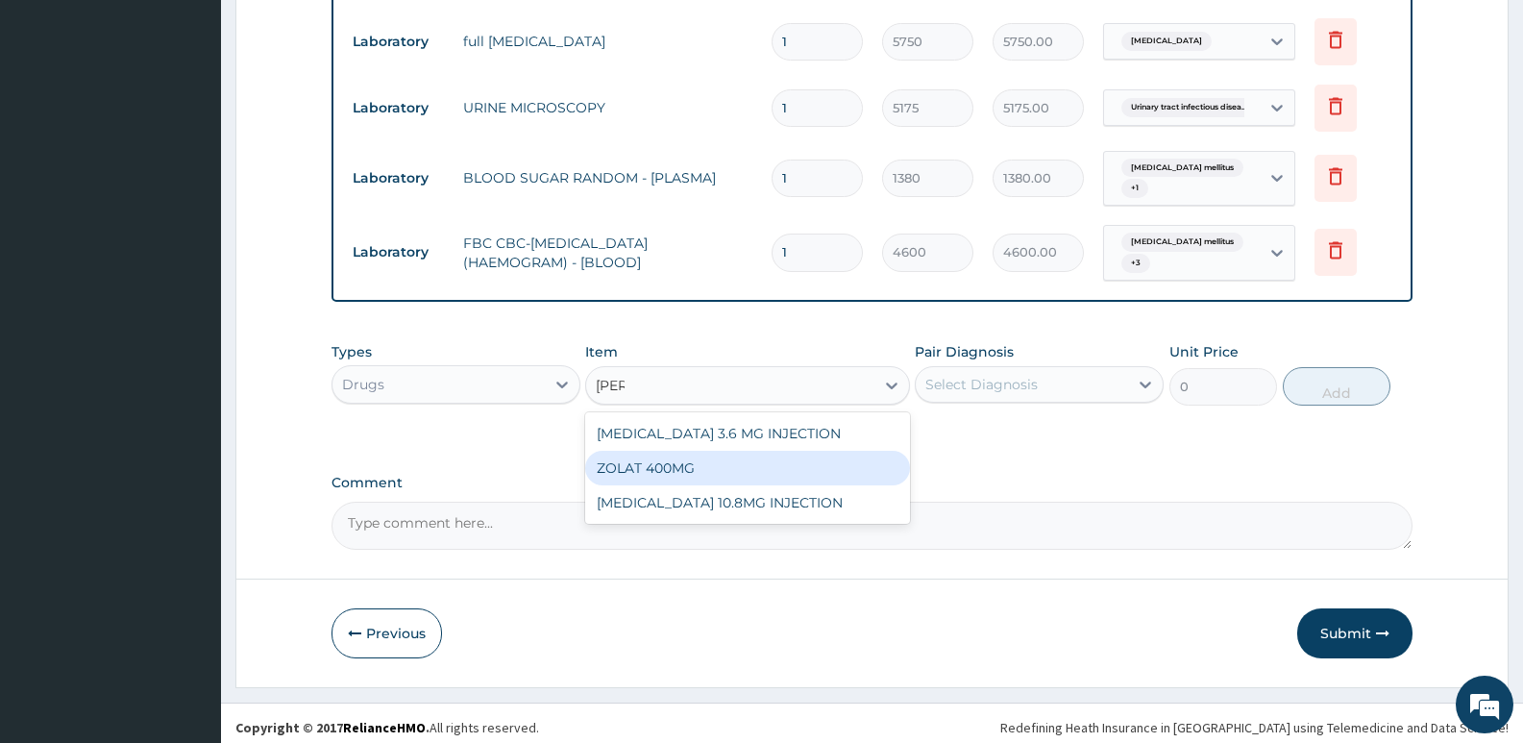
click at [704, 474] on div "ZOLAT 400MG" at bounding box center [747, 468] width 324 height 35
type input "442.75"
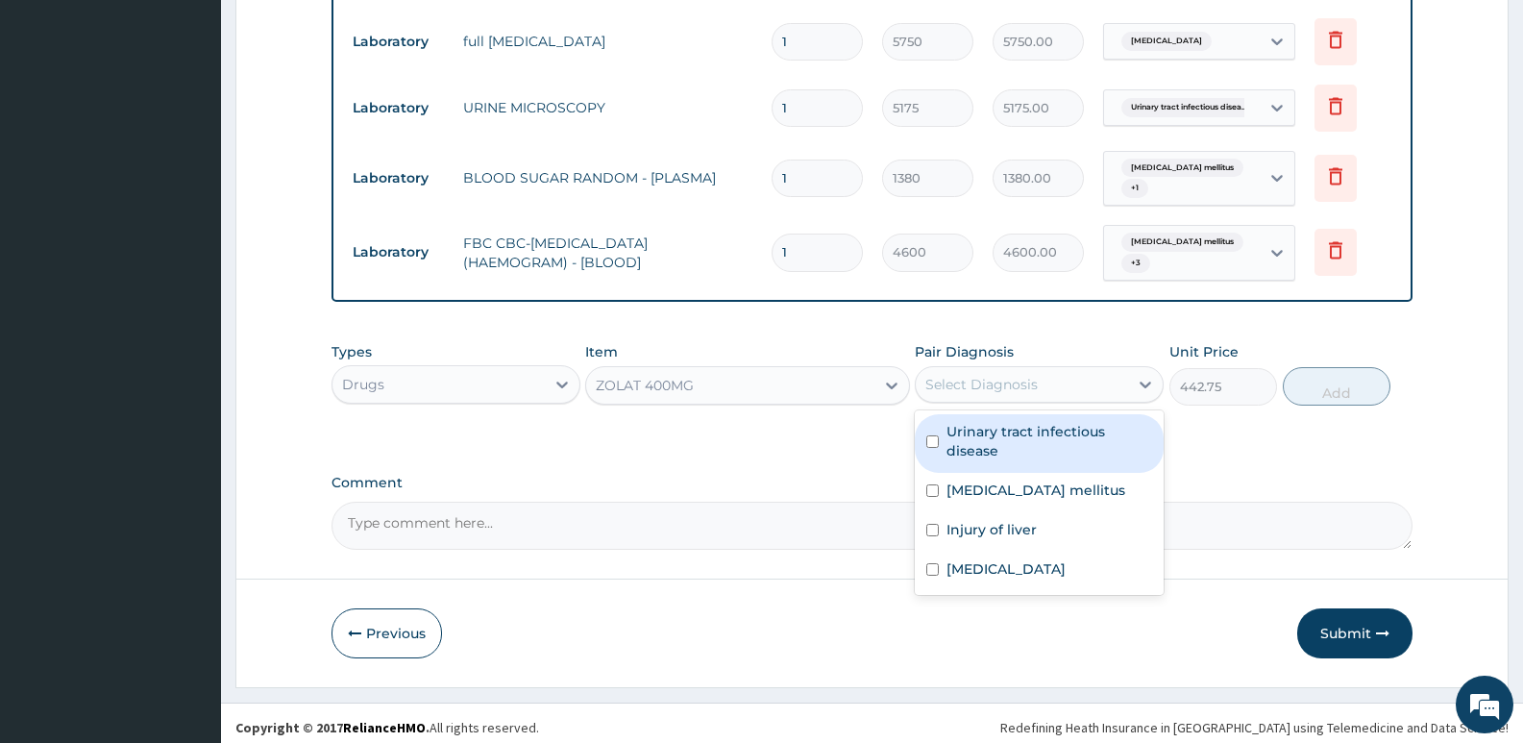
click at [1031, 375] on div "Select Diagnosis" at bounding box center [981, 384] width 112 height 19
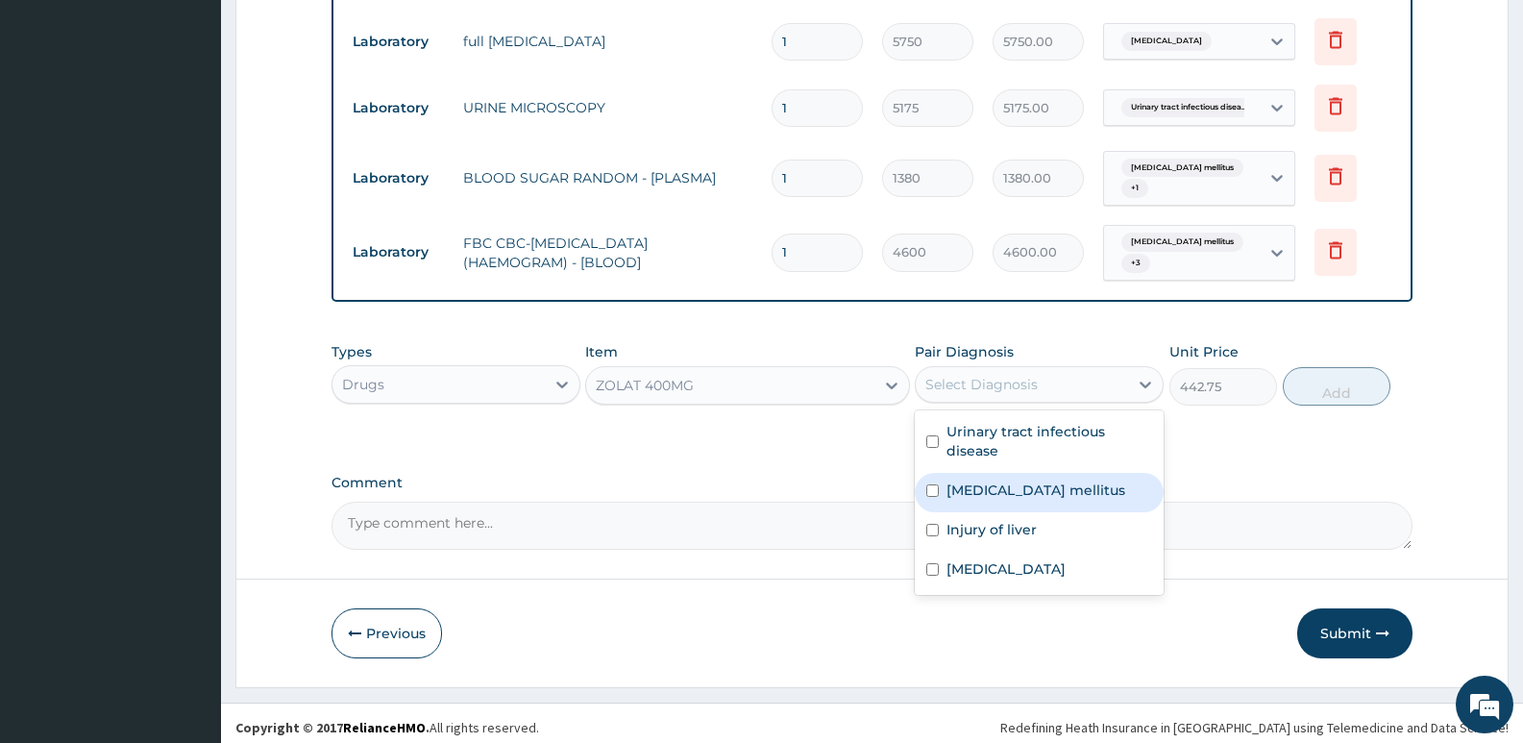
click at [1018, 485] on label "Diabetes mellitus" at bounding box center [1035, 489] width 179 height 19
checkbox input "true"
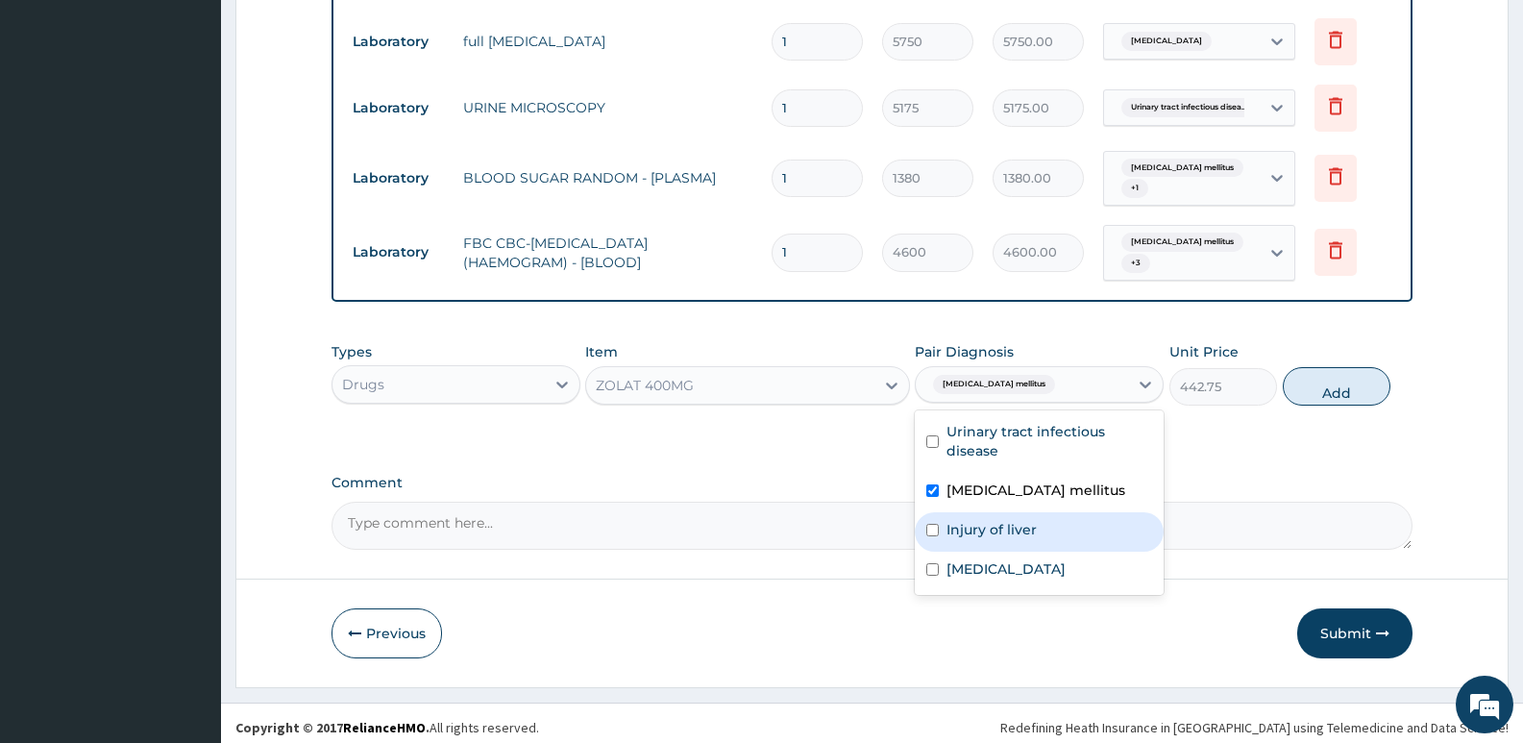
click at [1100, 532] on div "Injury of liver" at bounding box center [1039, 531] width 249 height 39
checkbox input "true"
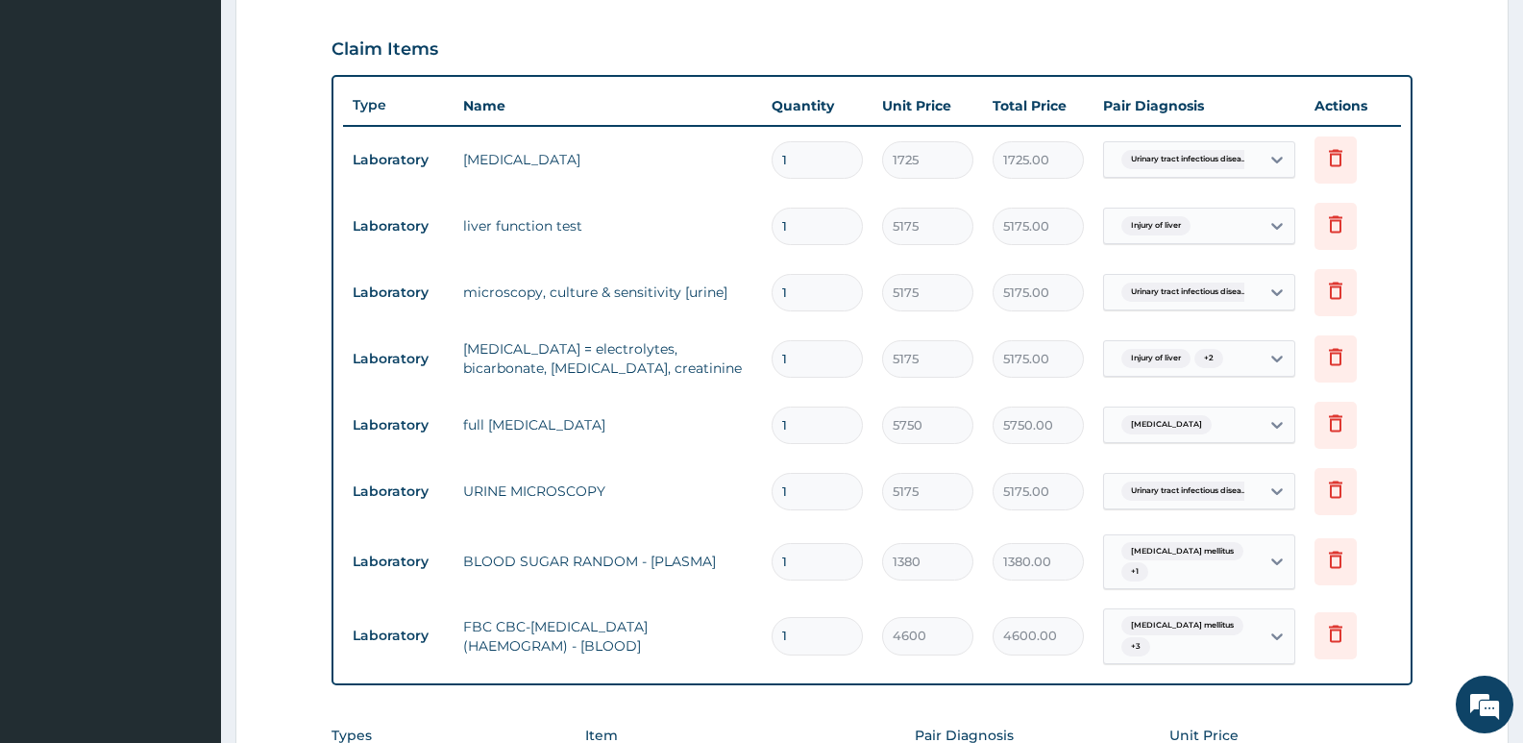
scroll to position [831, 0]
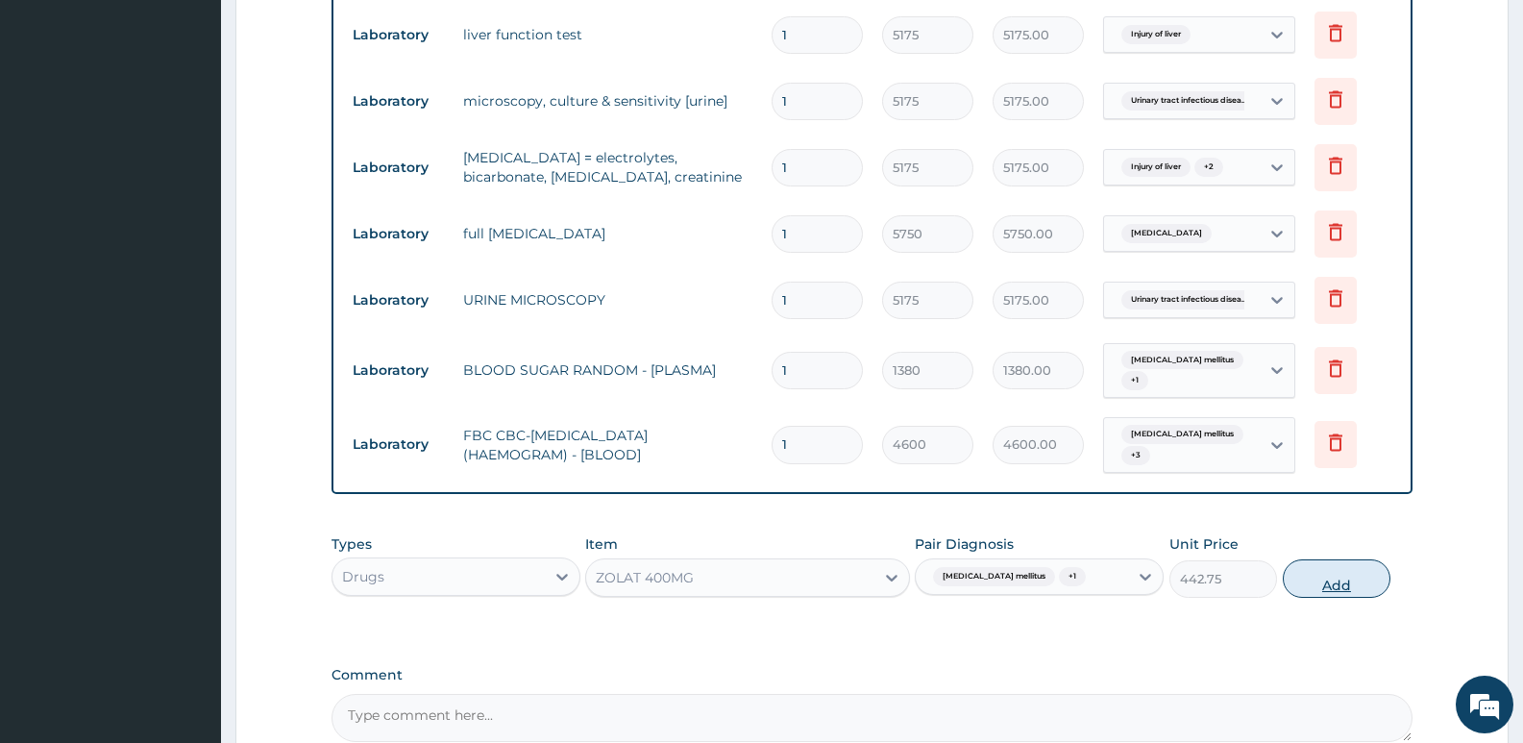
drag, startPoint x: 1308, startPoint y: 572, endPoint x: 1357, endPoint y: 571, distance: 49.0
click at [1357, 571] on button "Add" at bounding box center [1336, 578] width 108 height 38
type input "0"
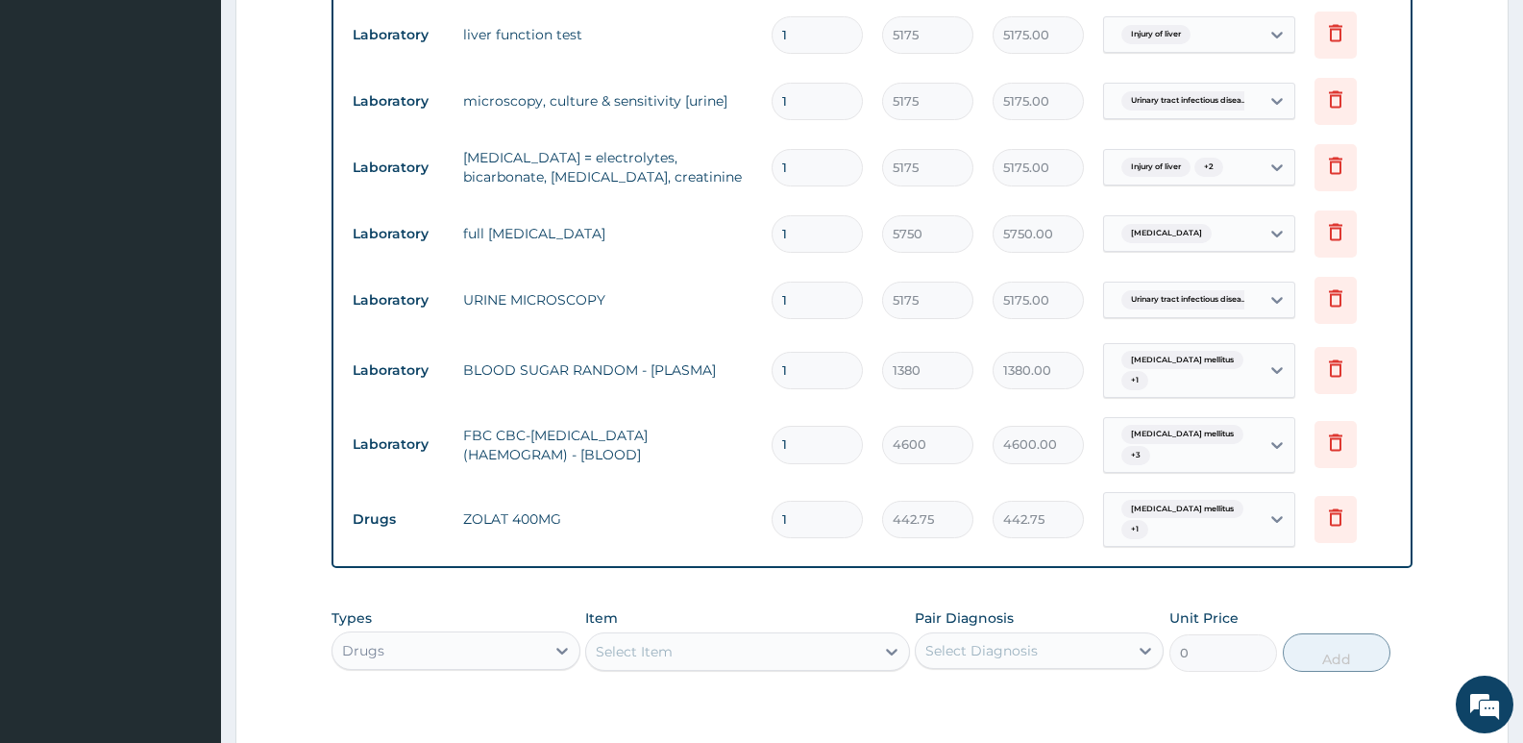
click at [1357, 571] on div "PA Code / Prescription Code PA/002977 Encounter Date 05-09-2025 Important Notic…" at bounding box center [871, 84] width 1081 height 1463
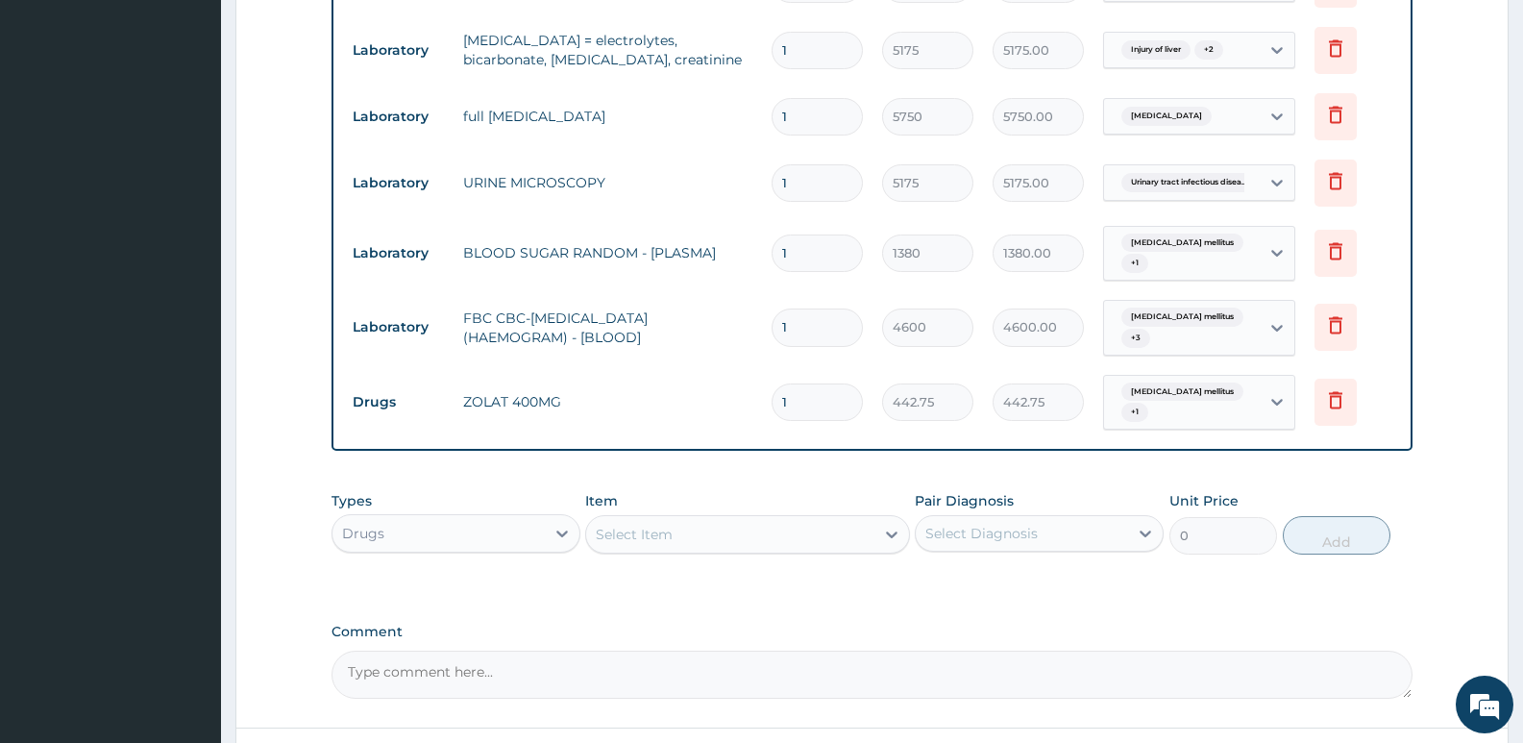
scroll to position [1023, 0]
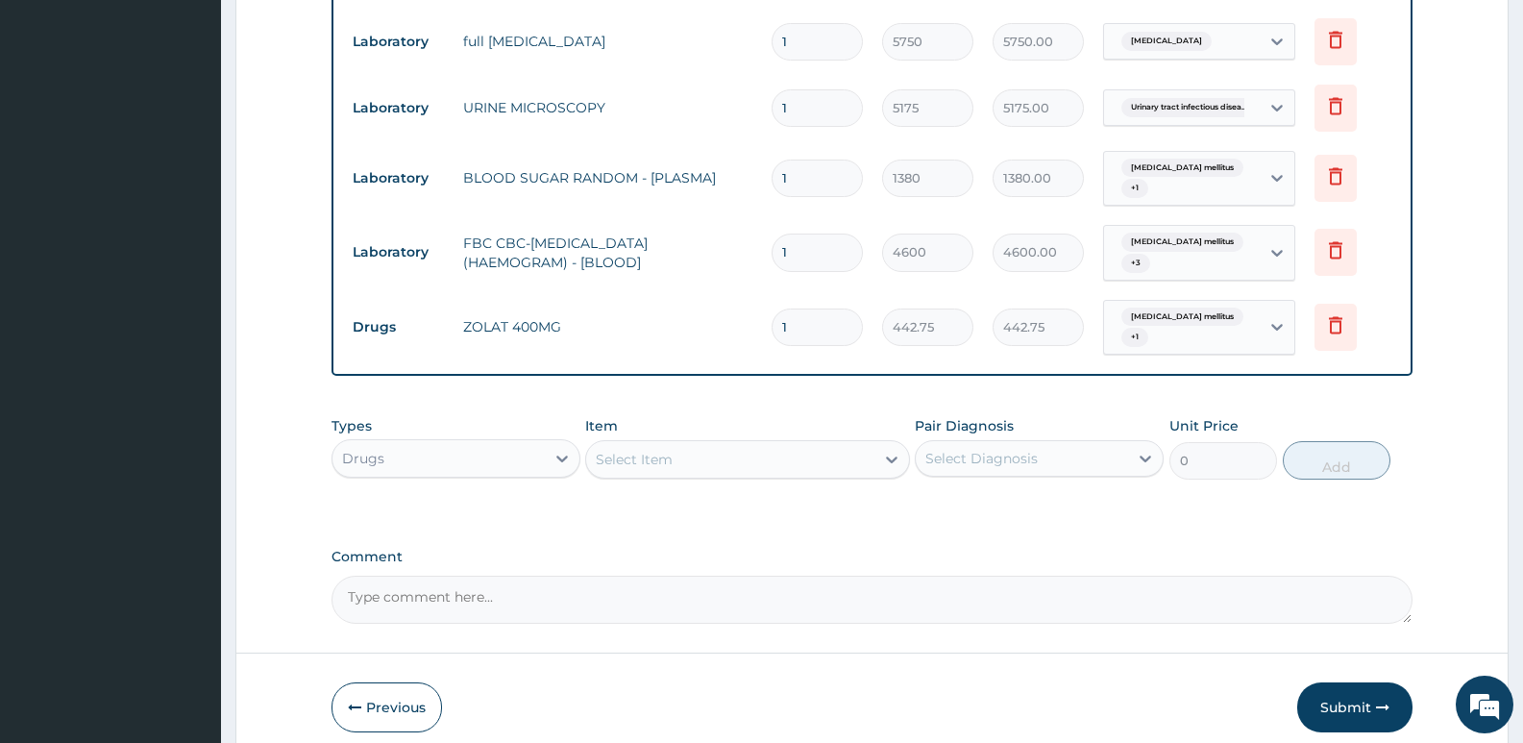
click at [685, 446] on div "Select Item" at bounding box center [729, 459] width 287 height 31
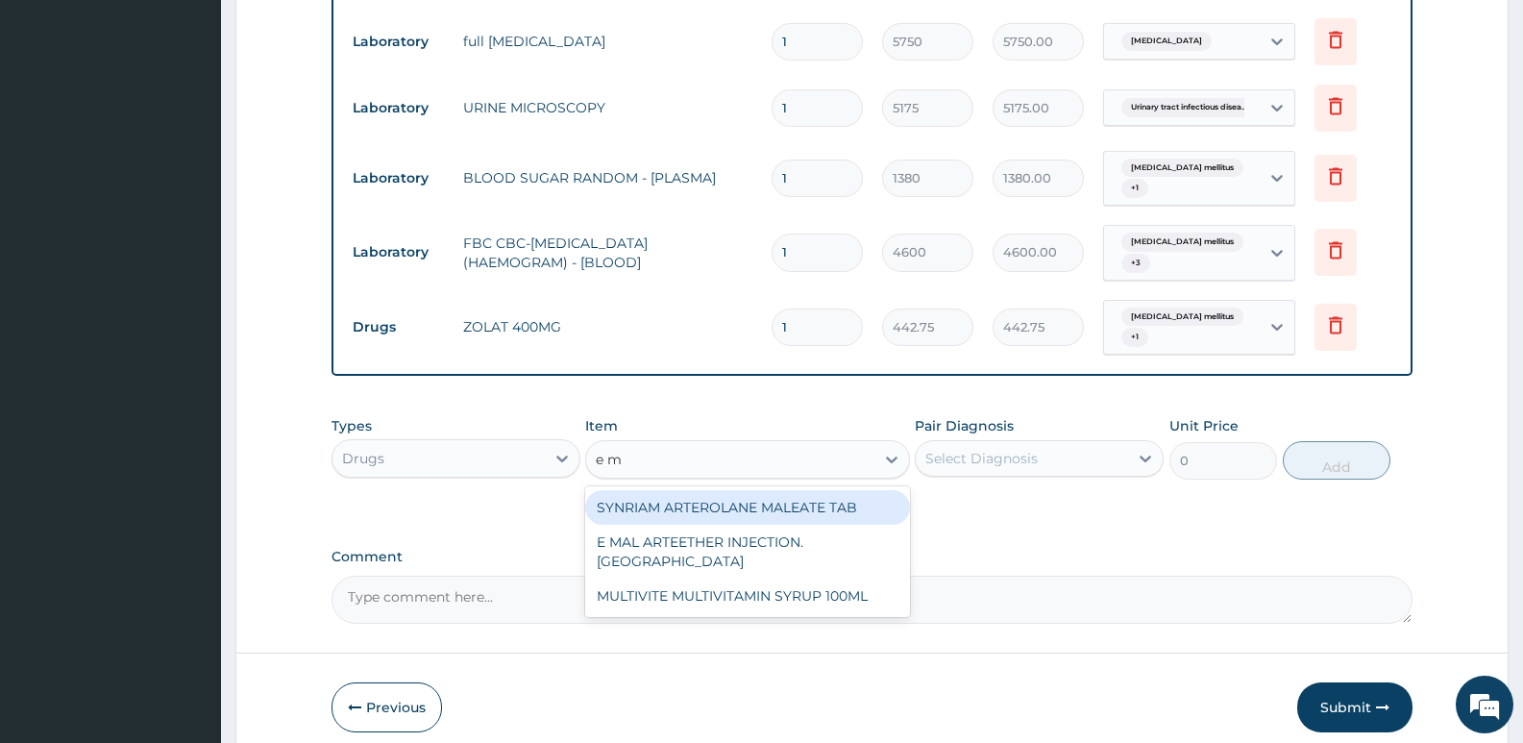
type input "e ma"
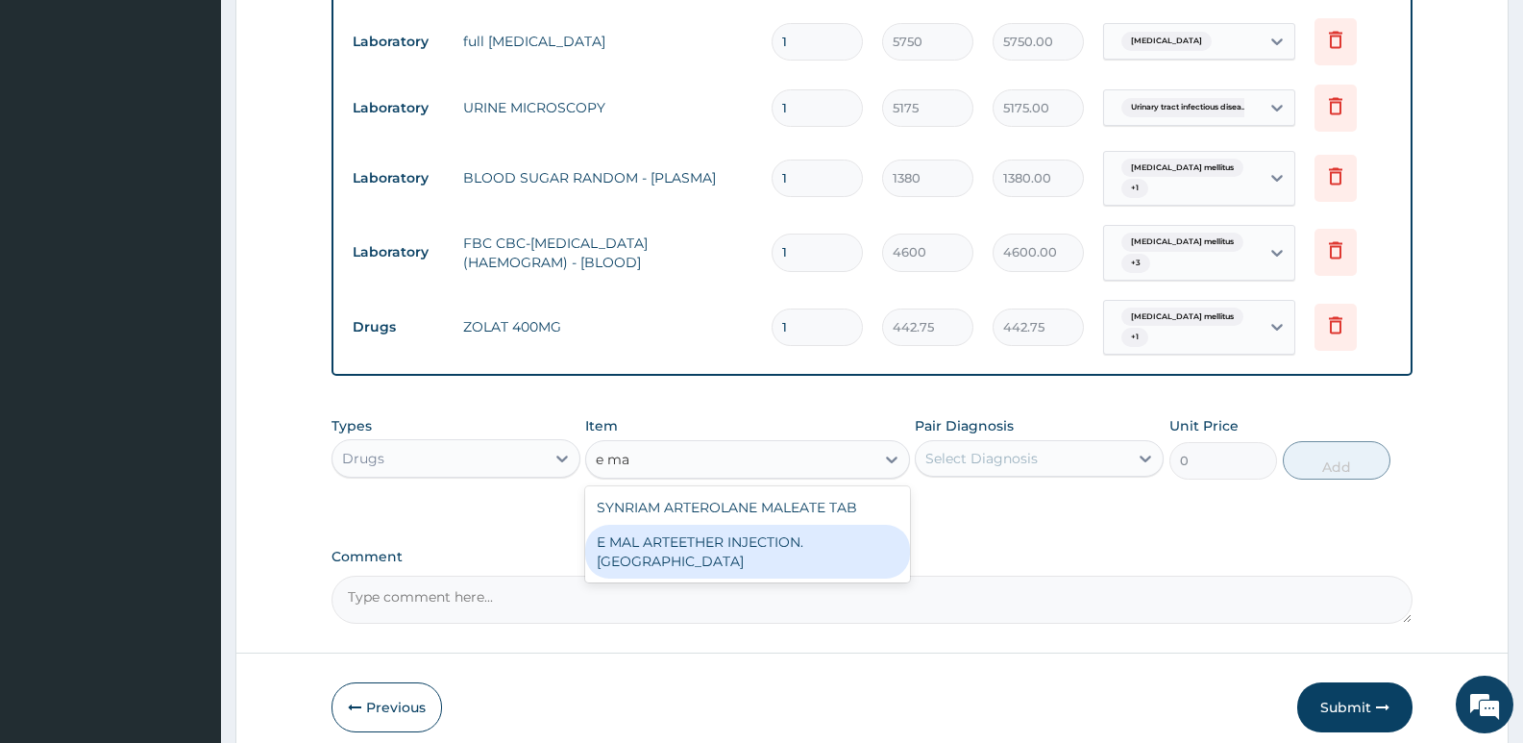
click at [746, 525] on div "E MAL ARTEETHER INJECTION. FIDSON" at bounding box center [747, 552] width 324 height 54
type input "1897.5"
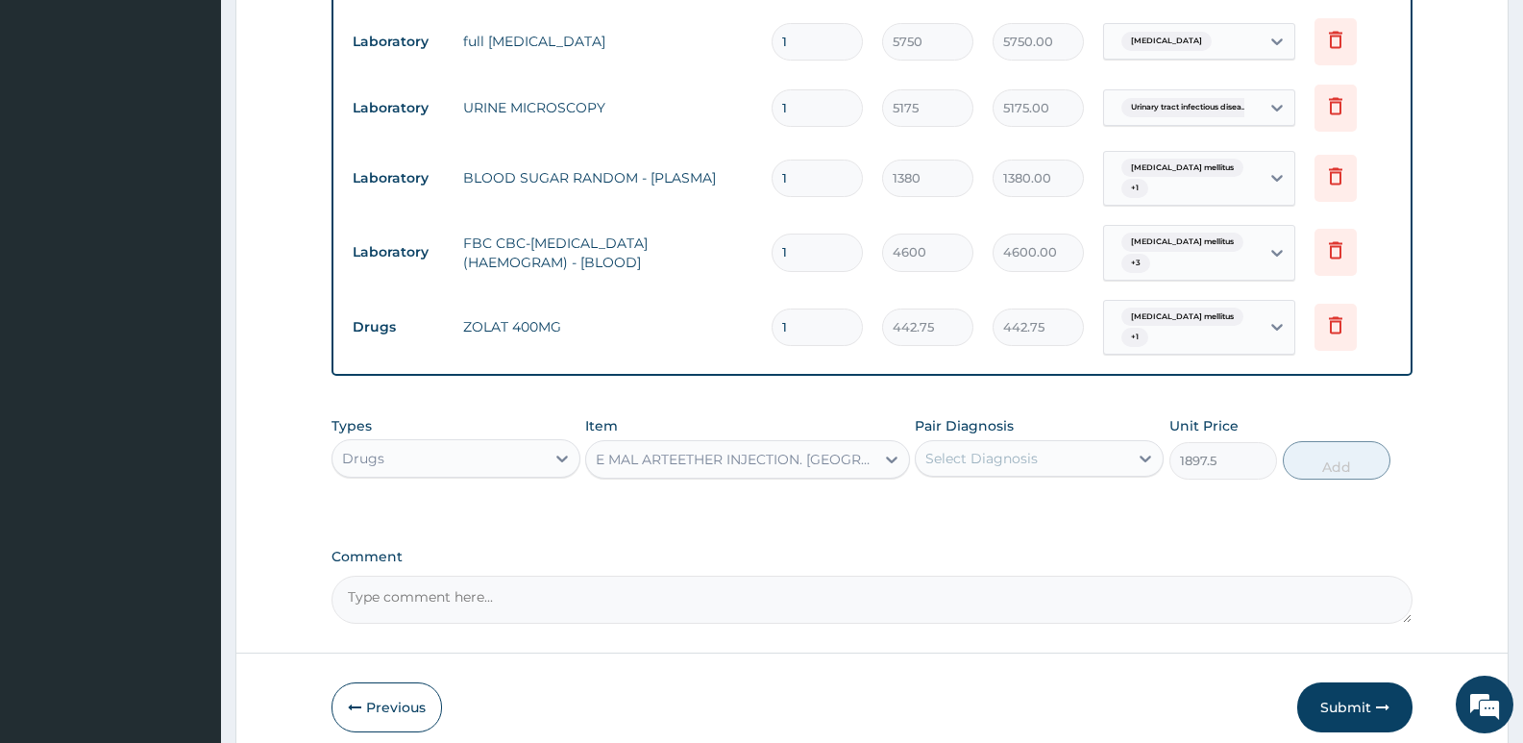
click at [982, 449] on div "Select Diagnosis" at bounding box center [981, 458] width 112 height 19
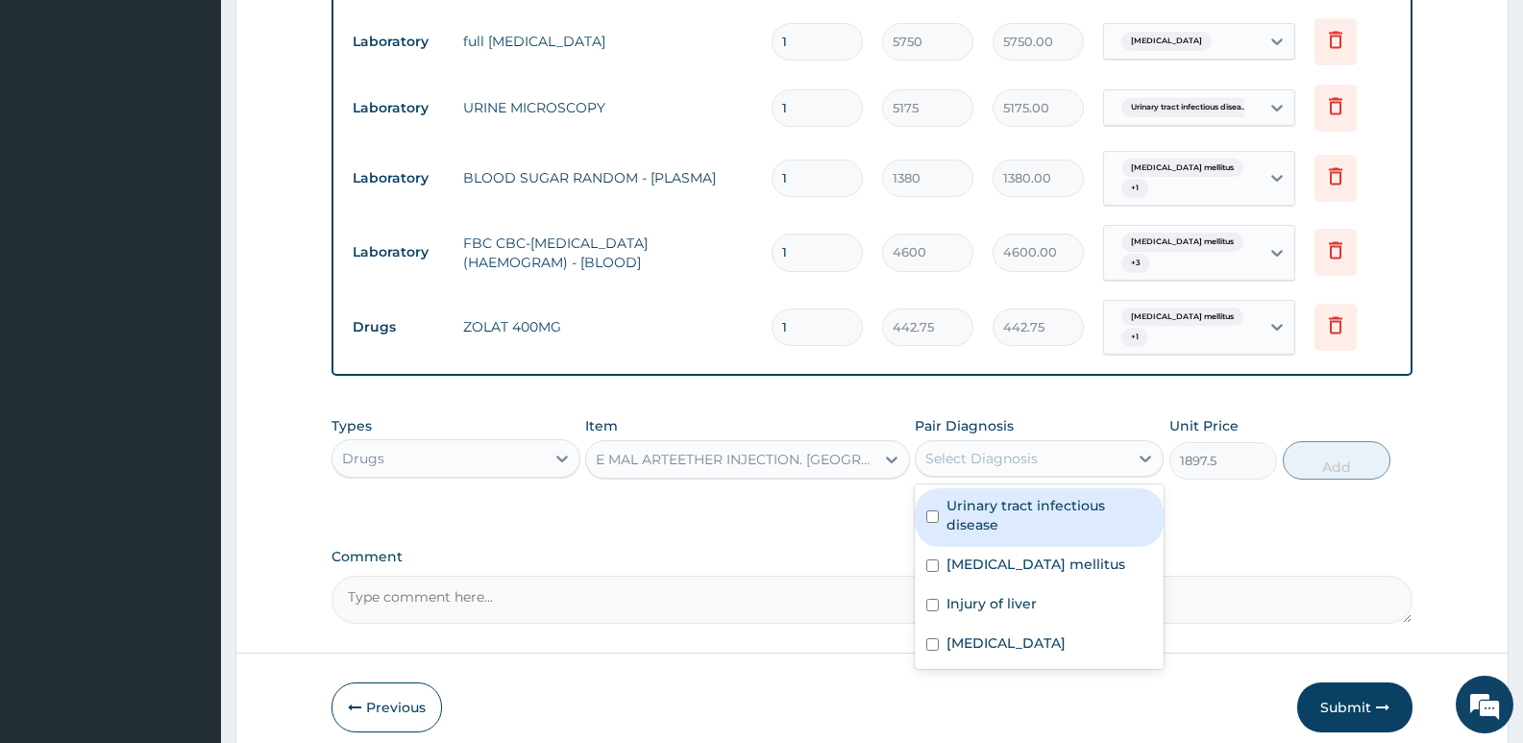
click at [826, 549] on label "Comment" at bounding box center [871, 557] width 1081 height 16
click at [826, 575] on textarea "Comment" at bounding box center [871, 599] width 1081 height 48
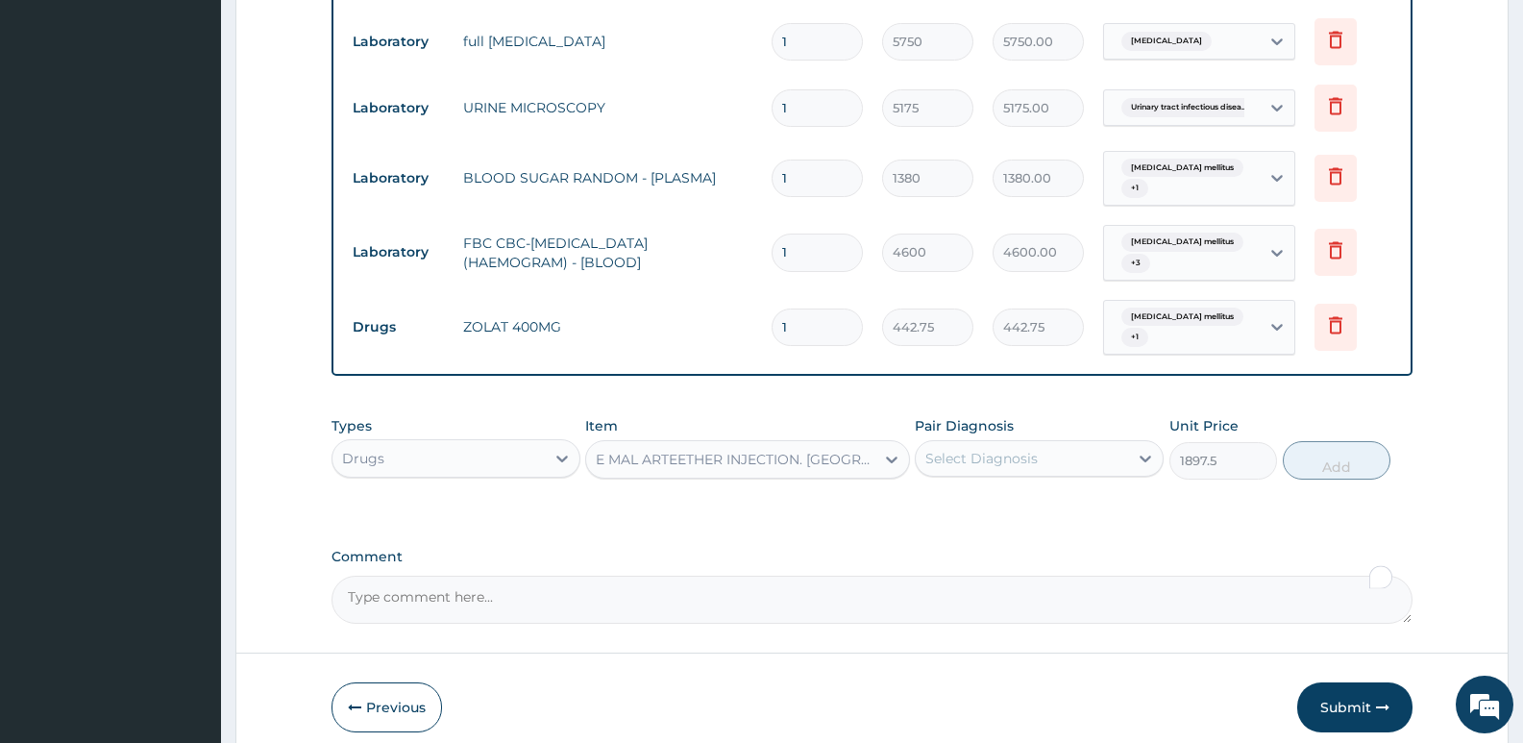
scroll to position [351, 0]
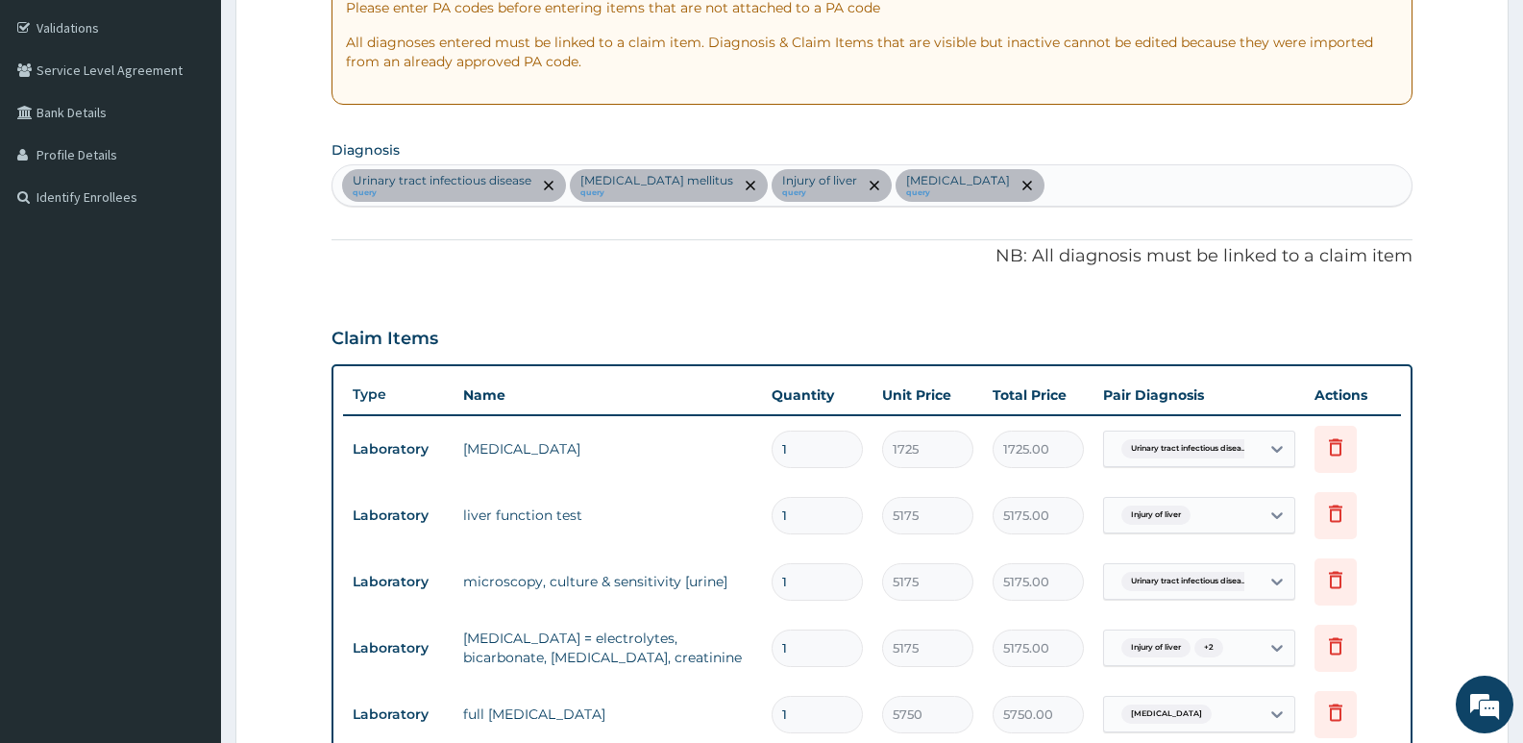
click at [1062, 191] on div "Urinary tract infectious disease query Diabetes mellitus query Injury of liver …" at bounding box center [871, 185] width 1079 height 40
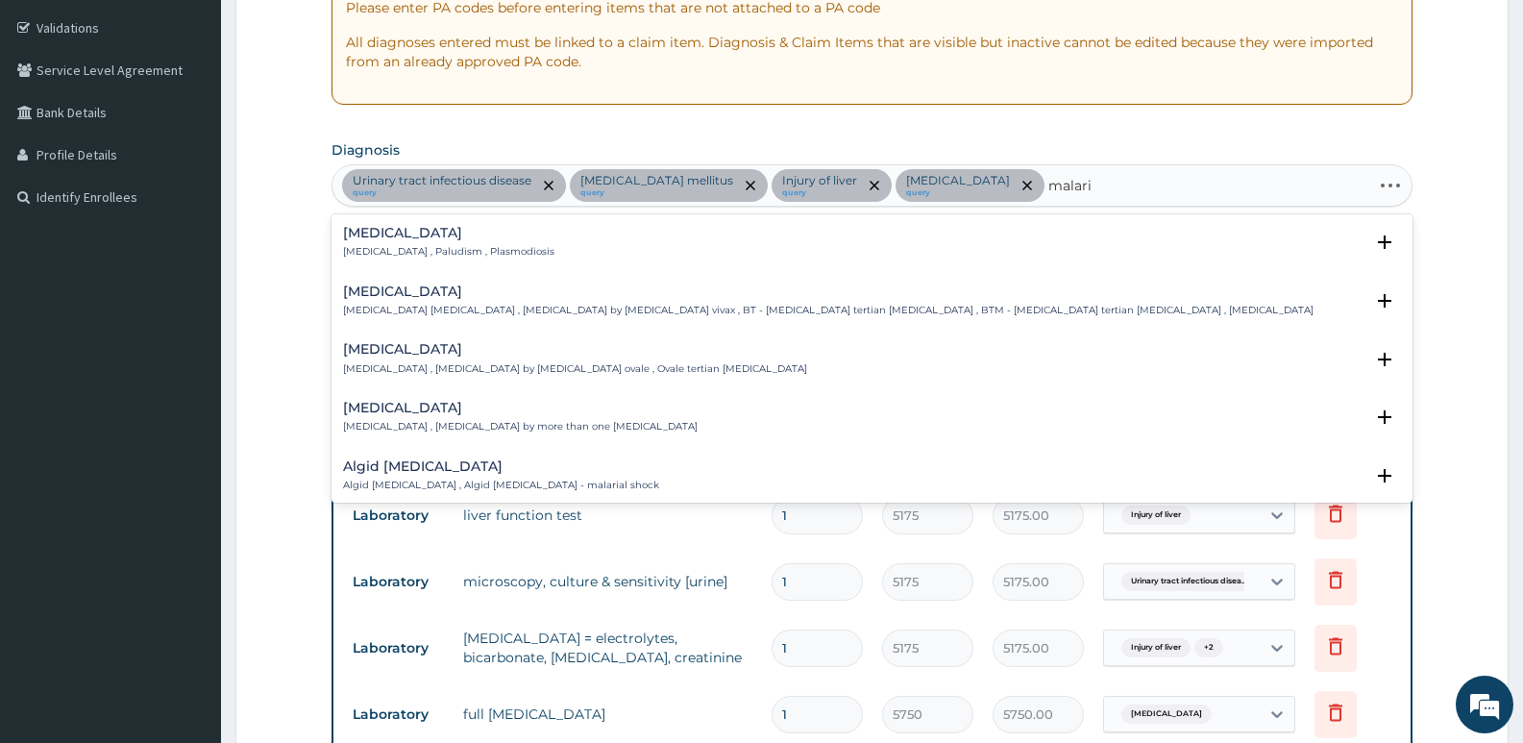
type input "malaria"
click at [647, 250] on div "Malaria Malaria , Paludism , Plasmodiosis" at bounding box center [872, 243] width 1058 height 34
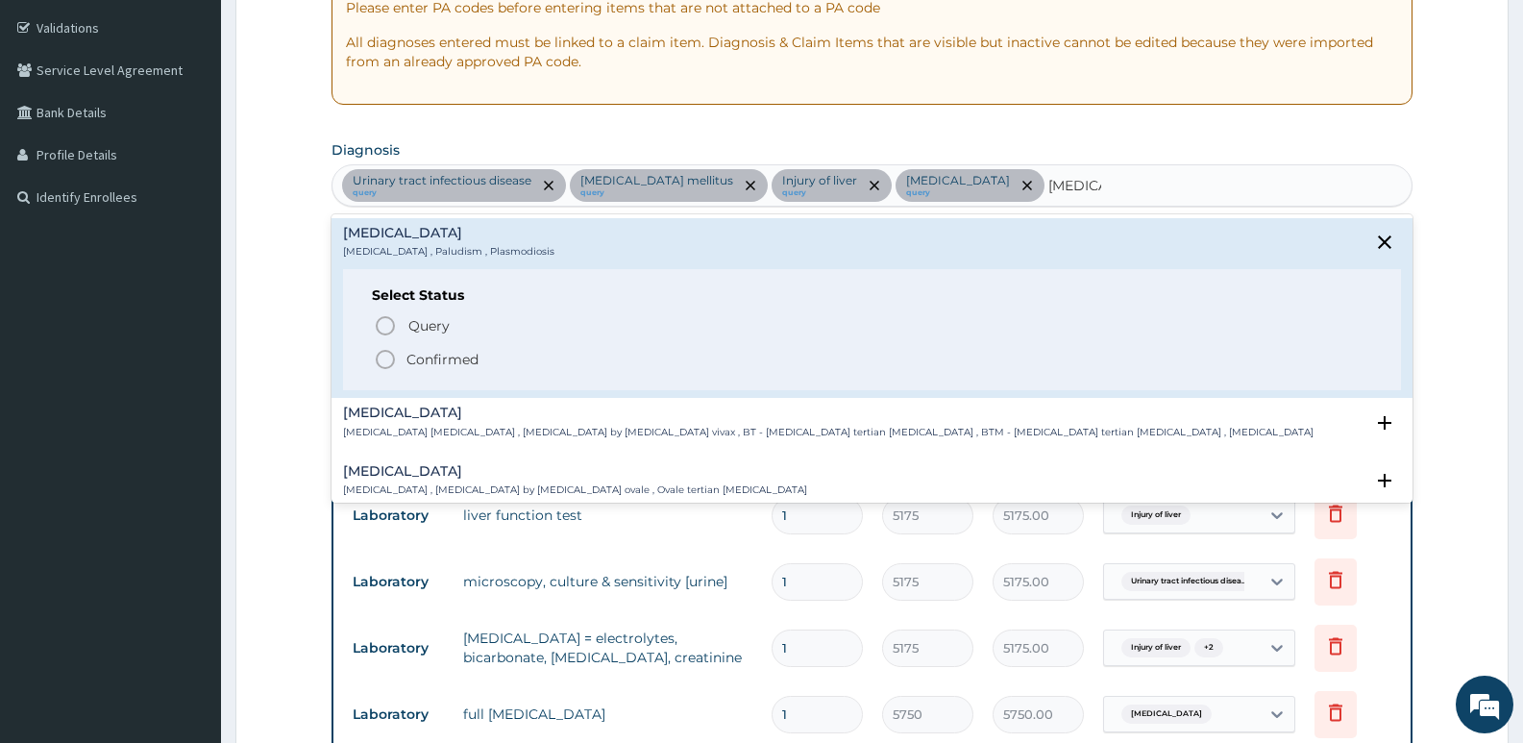
click at [471, 346] on div "Query Query covers suspected (?), Keep in view (kiv), Ruled out (r/o) Confirmed" at bounding box center [872, 341] width 1000 height 59
click at [467, 355] on p "Confirmed" at bounding box center [442, 359] width 72 height 19
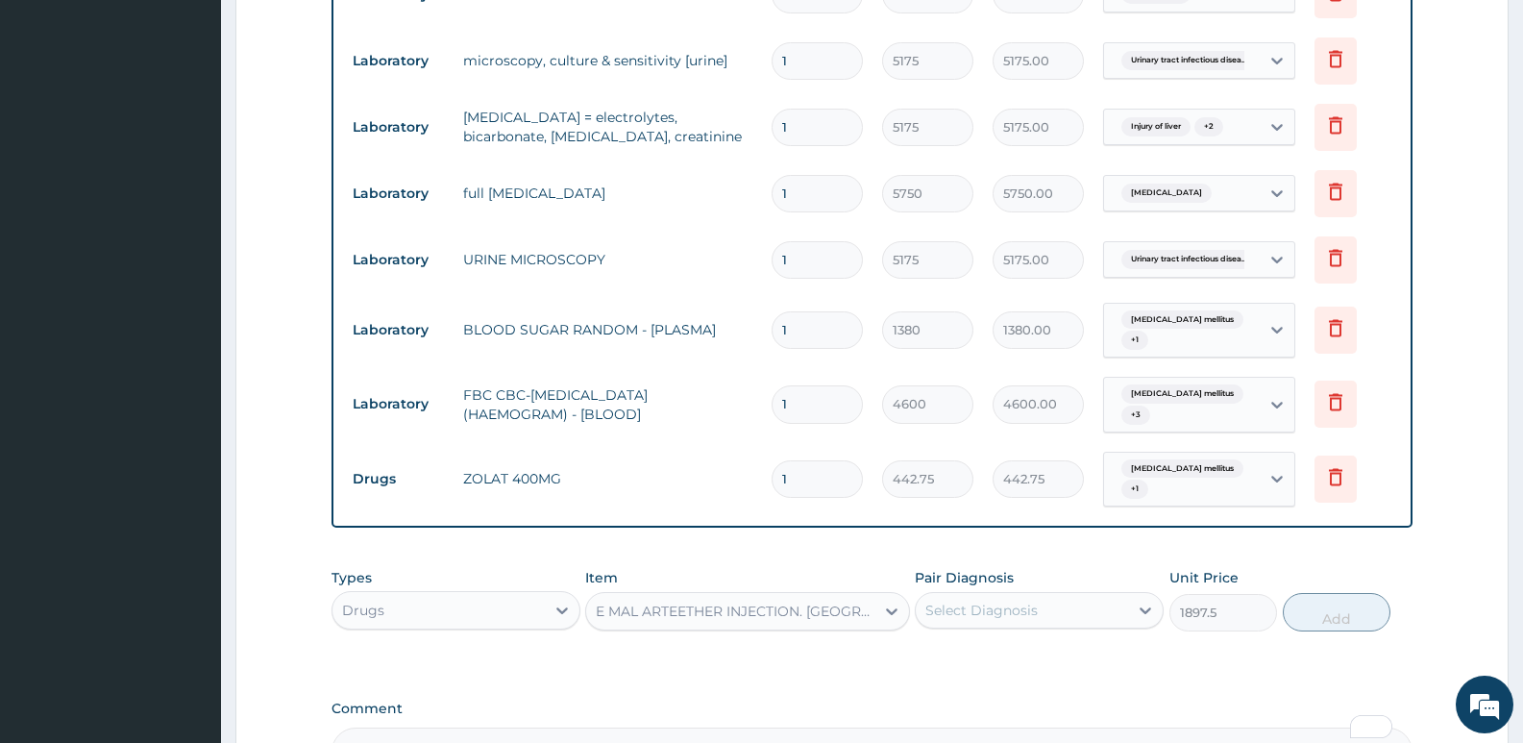
scroll to position [927, 0]
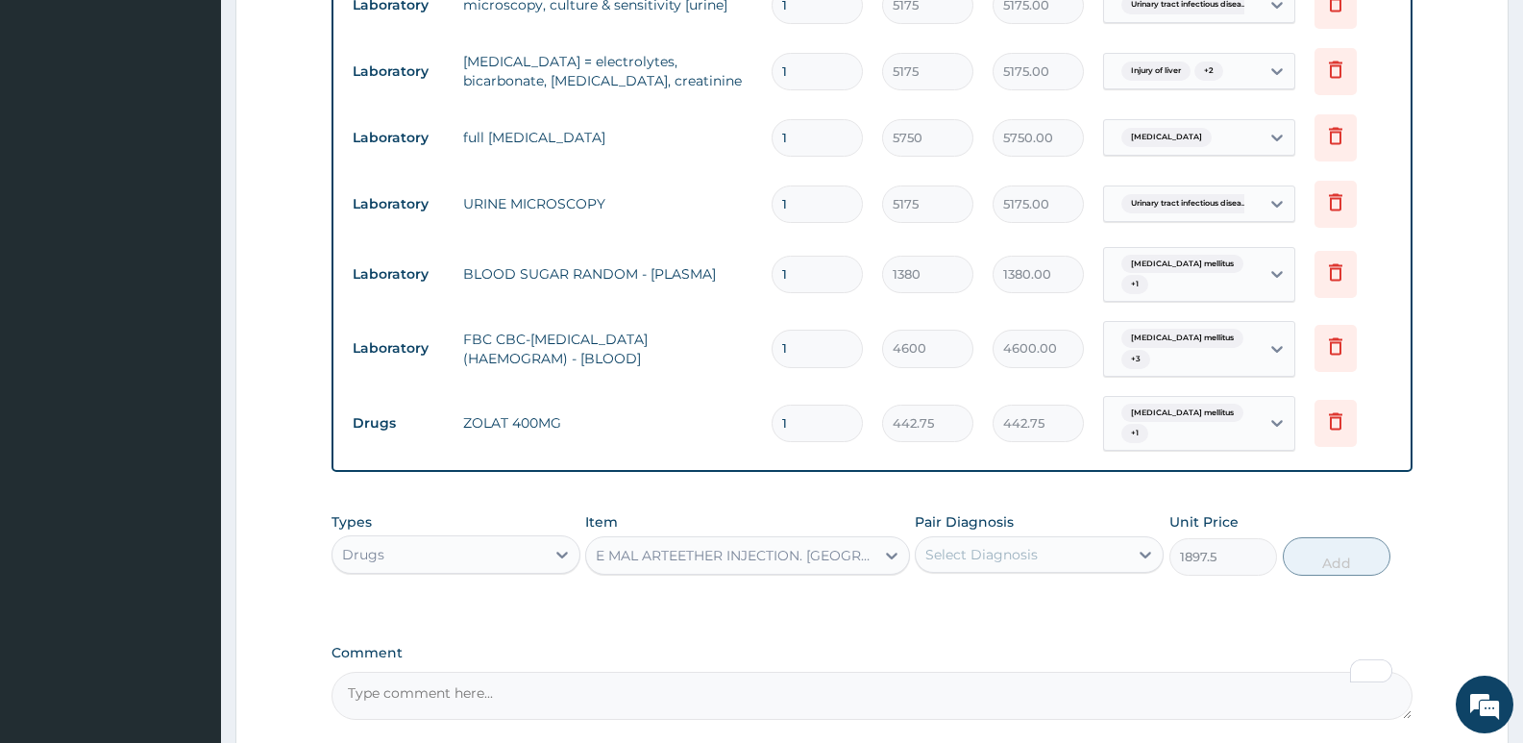
click at [973, 545] on div "Select Diagnosis" at bounding box center [981, 554] width 112 height 19
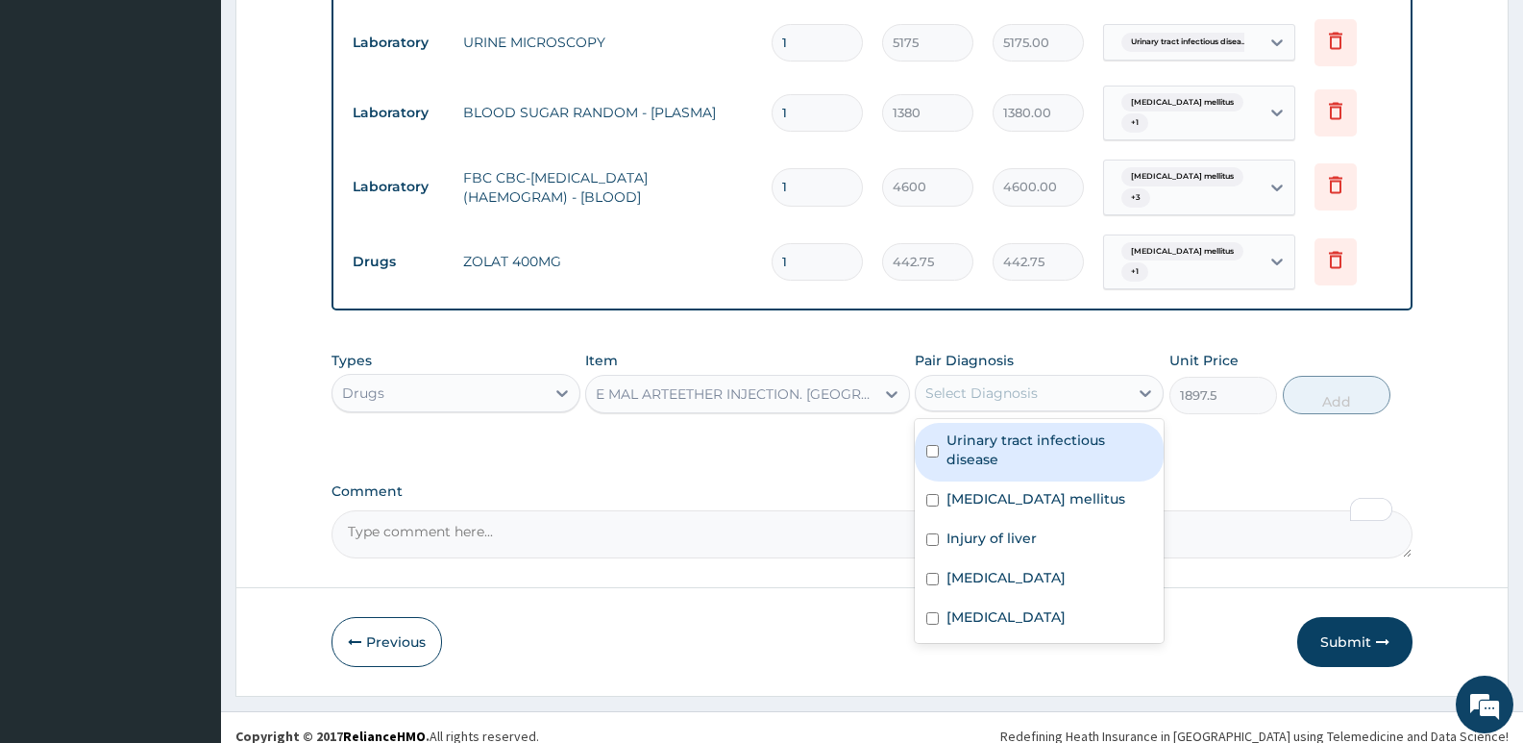
scroll to position [1089, 0]
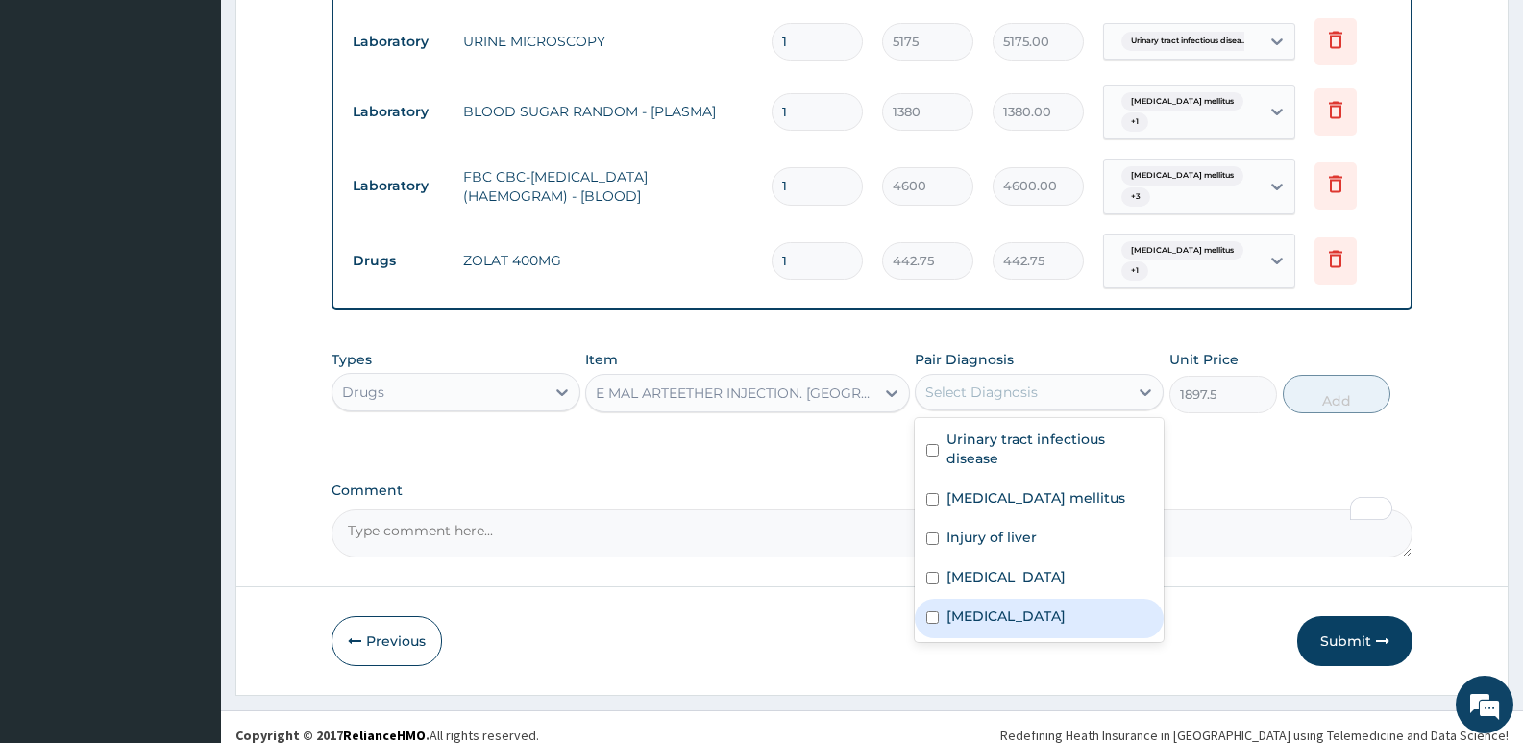
click at [1000, 604] on div "Malaria" at bounding box center [1039, 617] width 249 height 39
checkbox input "true"
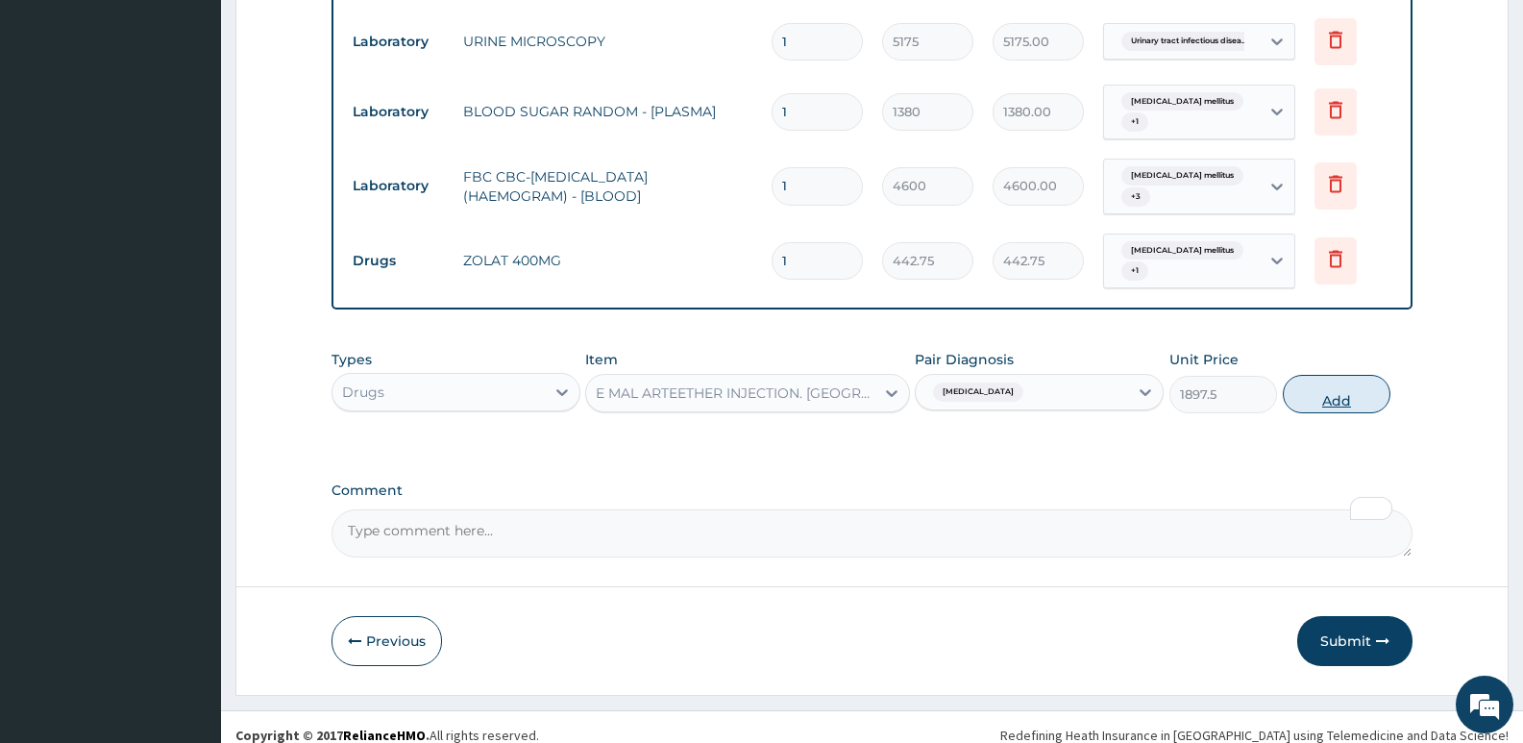
click at [1356, 383] on button "Add" at bounding box center [1336, 394] width 108 height 38
type input "0"
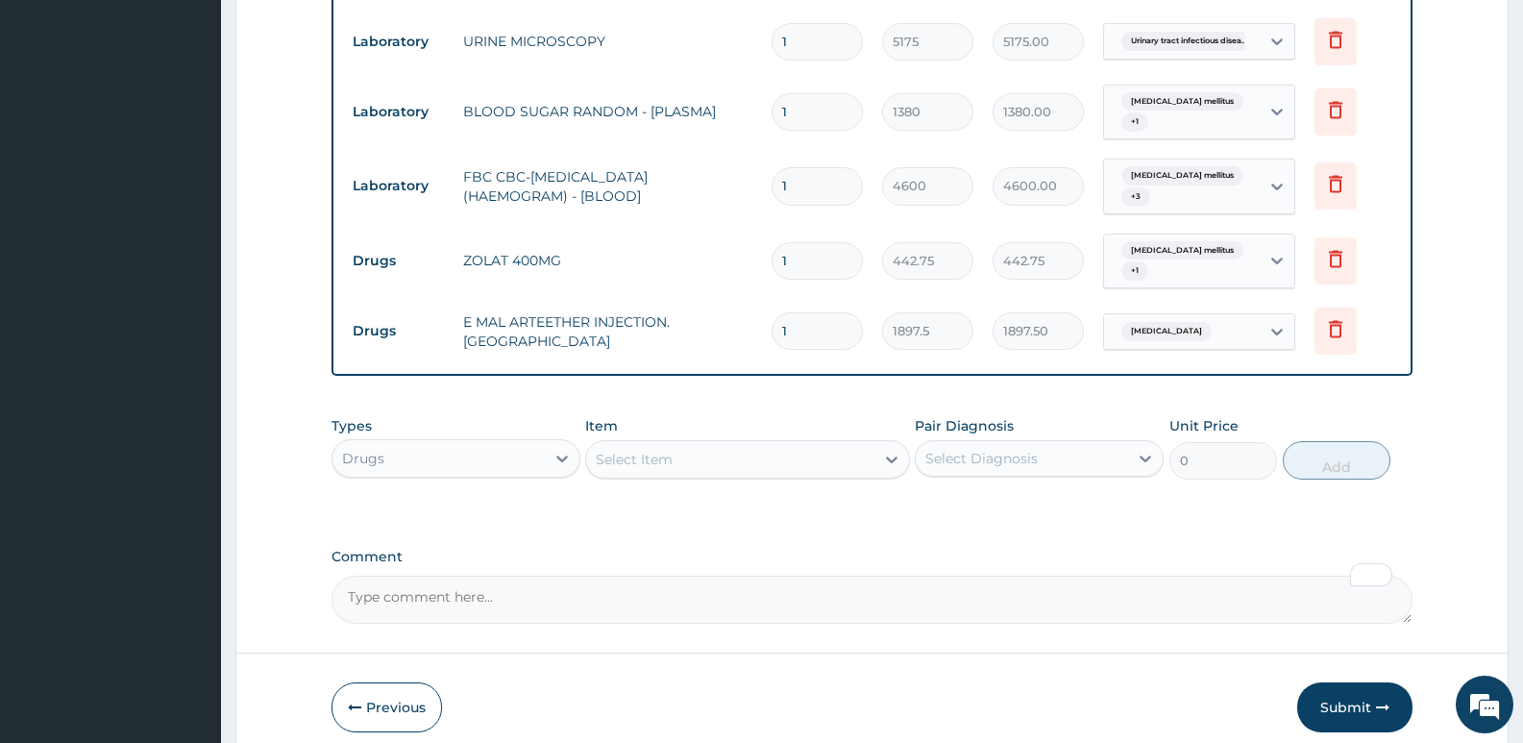
click at [661, 450] on div "Select Item" at bounding box center [634, 459] width 77 height 19
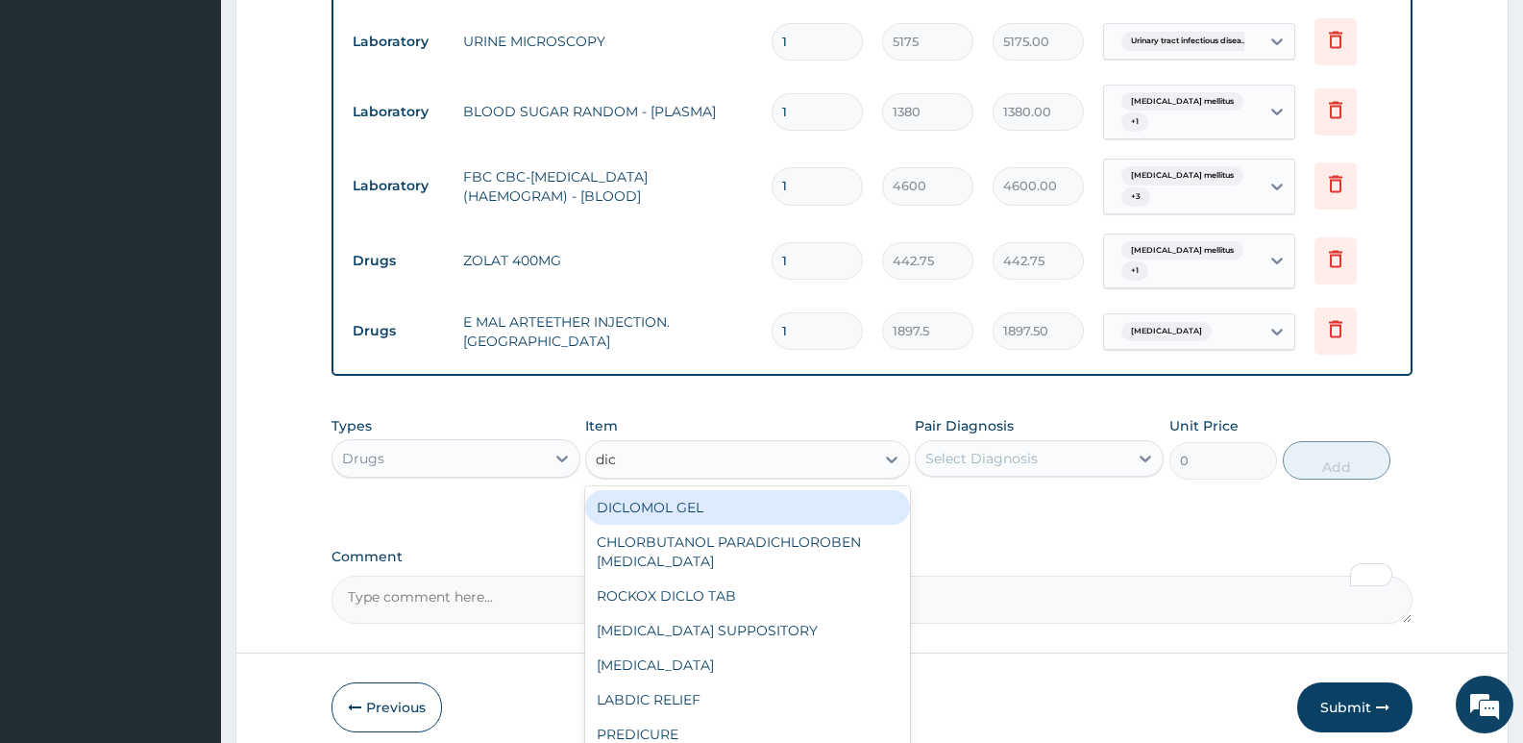
type input "dicl"
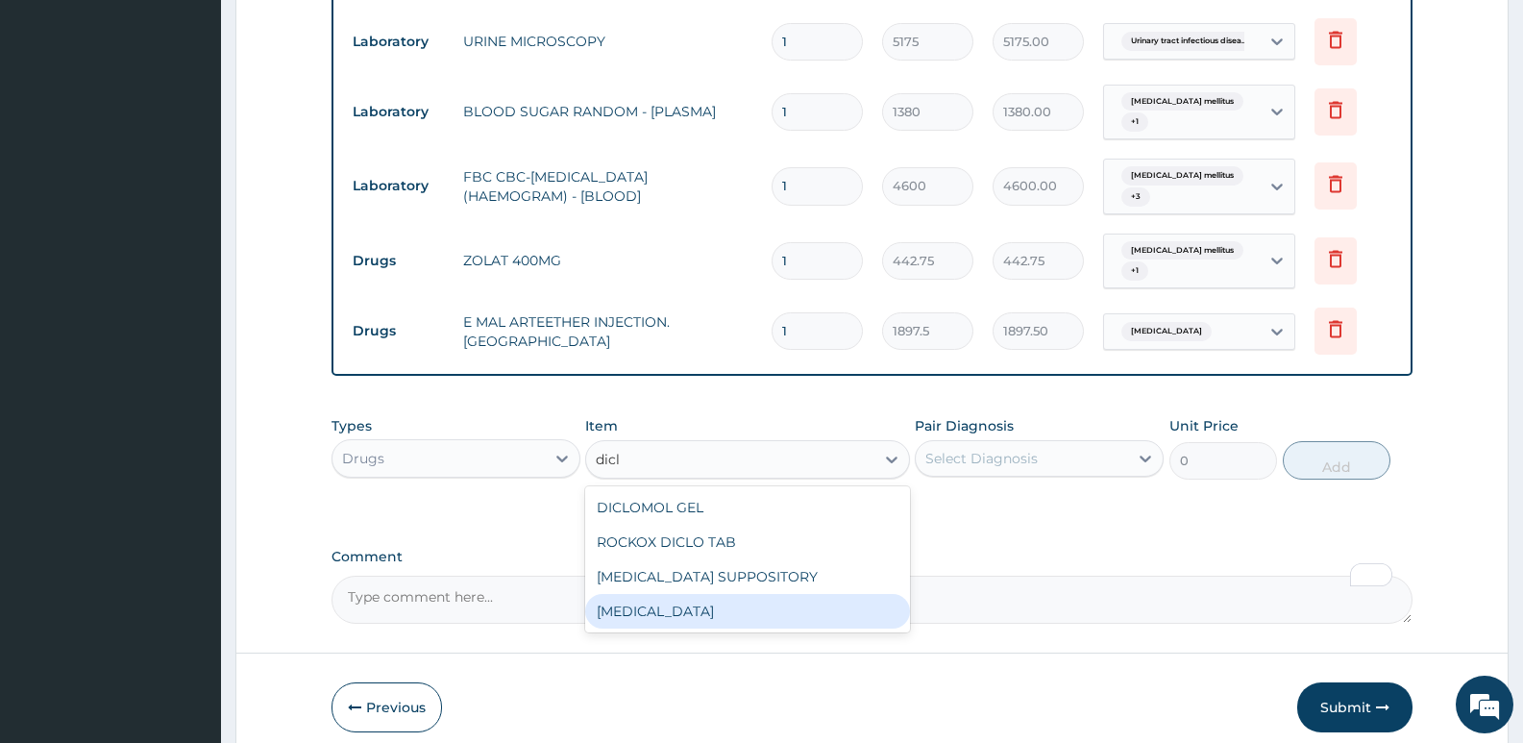
click at [665, 601] on div "DICLOFENAC" at bounding box center [747, 611] width 324 height 35
type input "632.5"
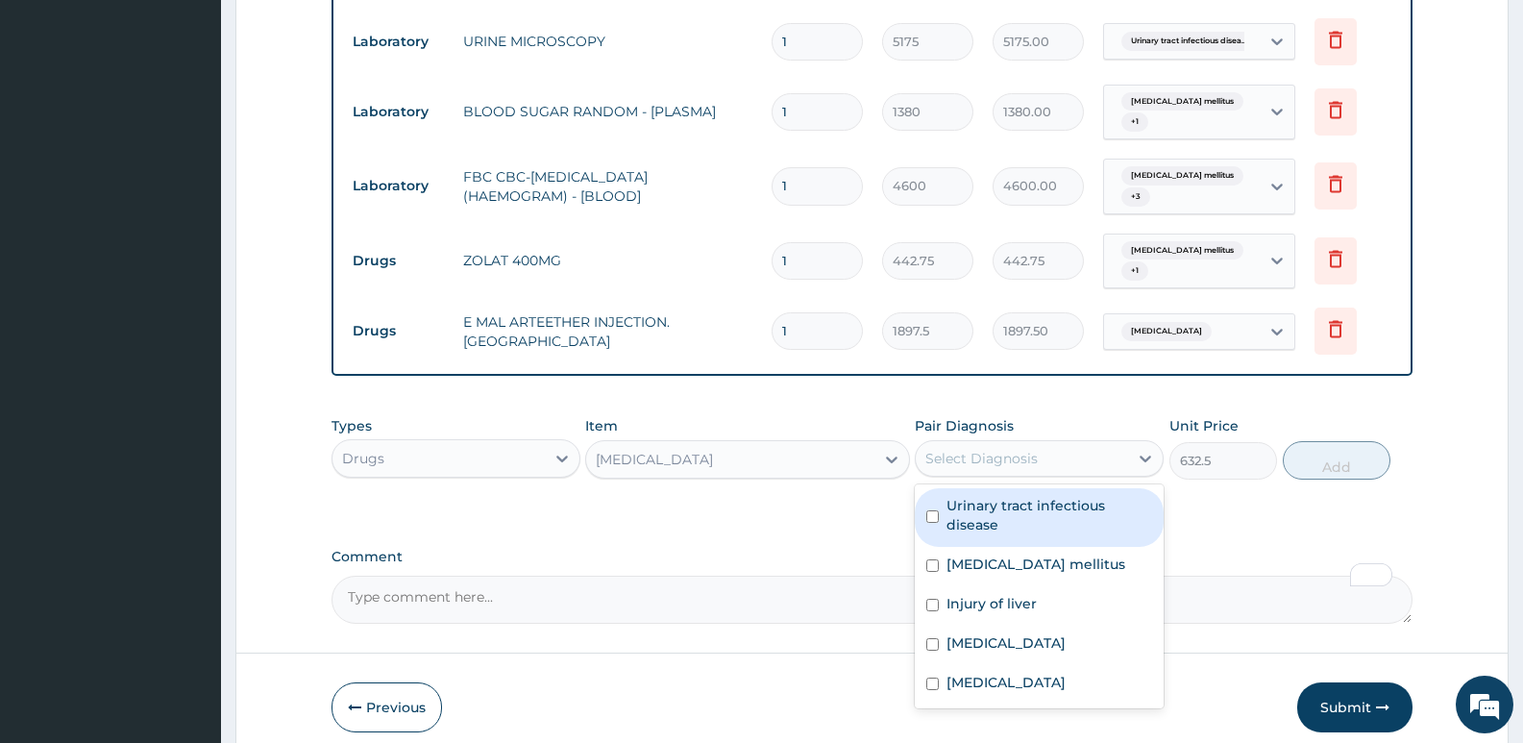
click at [1034, 453] on div "Select Diagnosis" at bounding box center [1022, 458] width 212 height 31
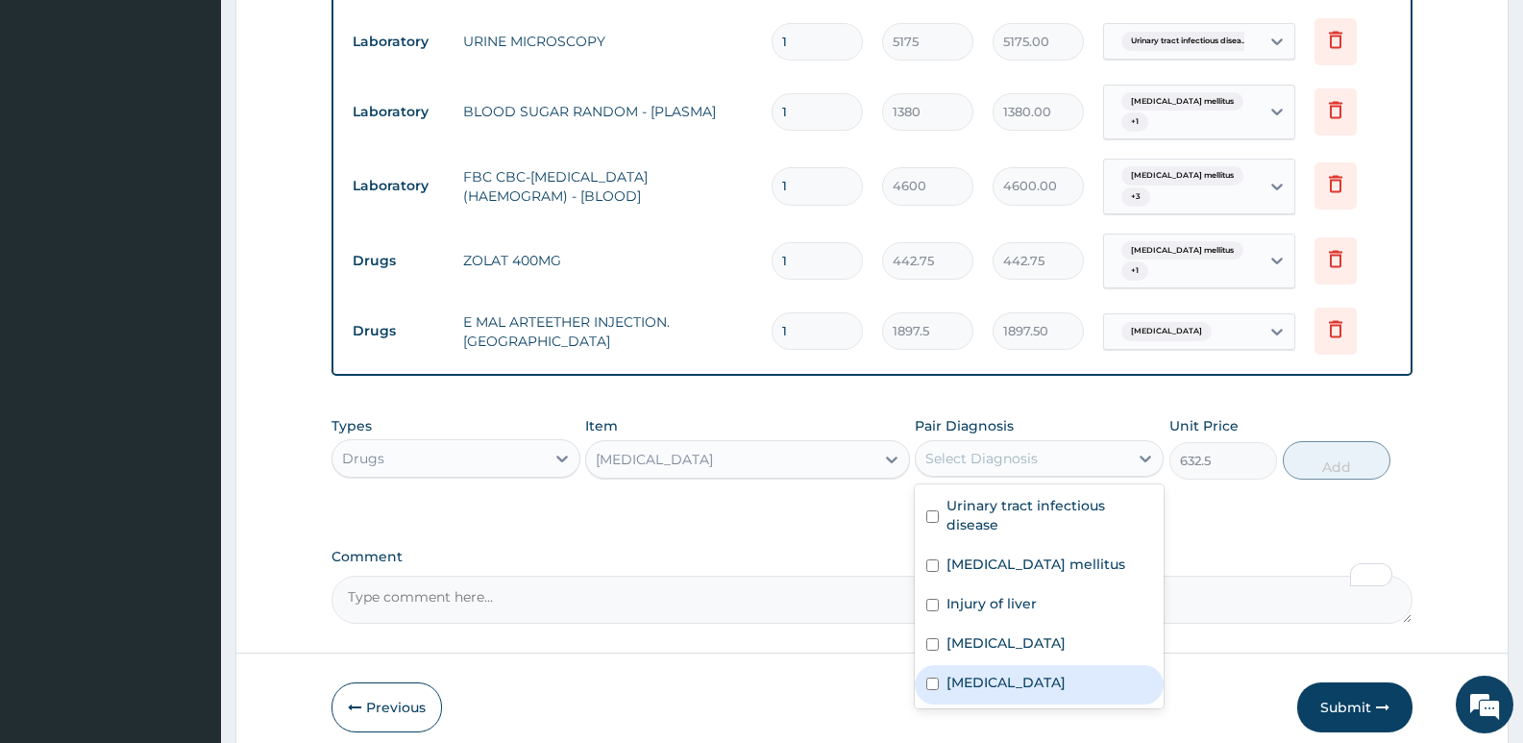
click at [1006, 665] on div "Malaria" at bounding box center [1039, 684] width 249 height 39
checkbox input "true"
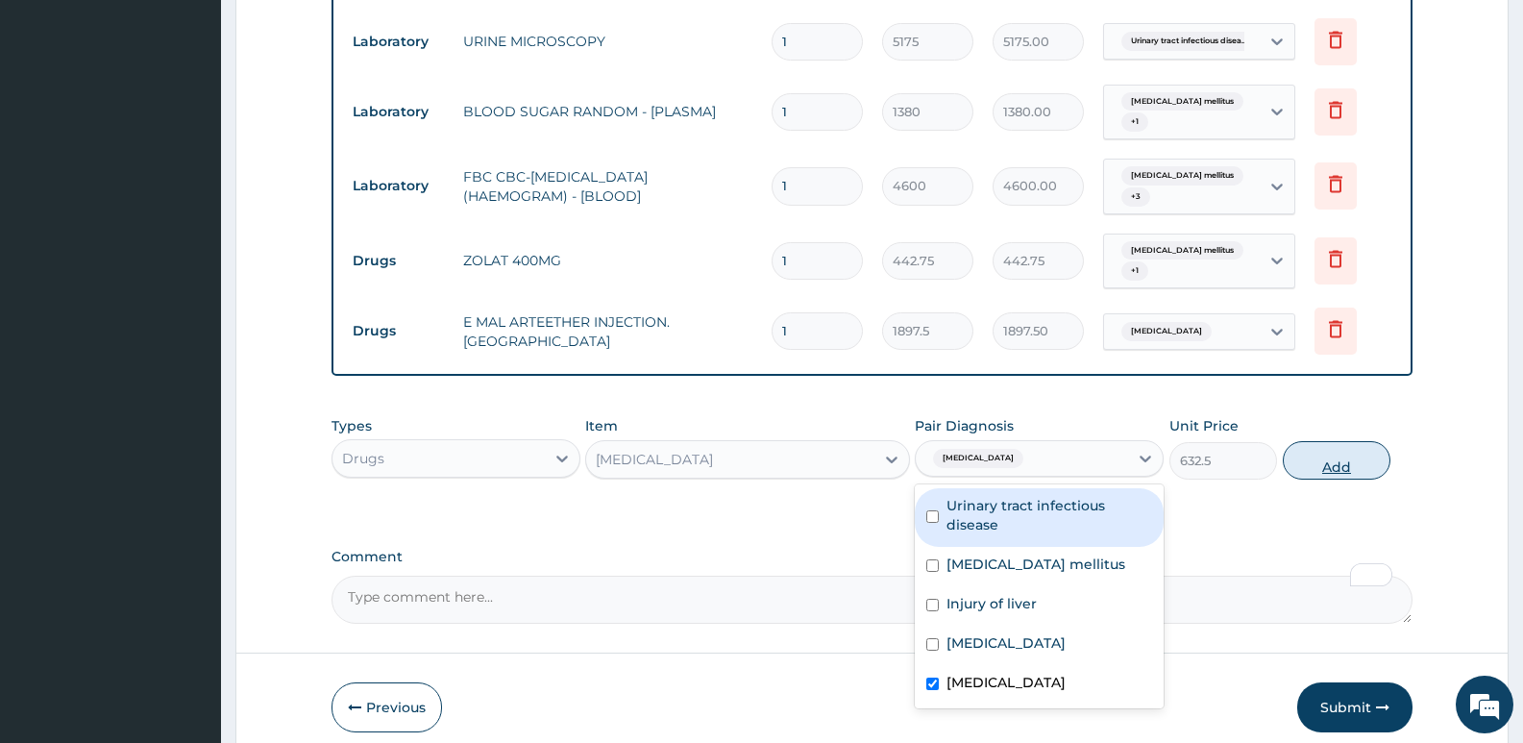
click at [1328, 442] on button "Add" at bounding box center [1336, 460] width 108 height 38
type input "0"
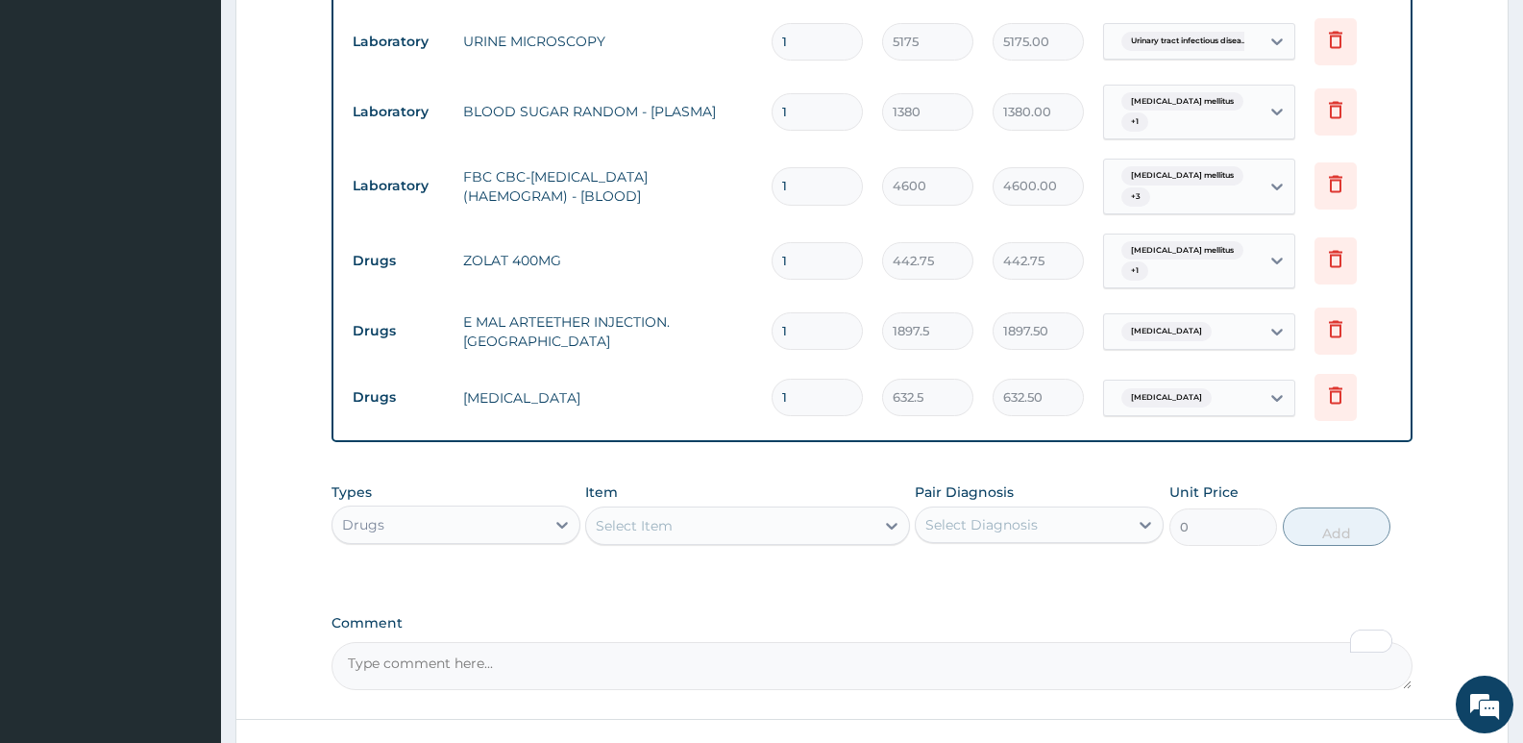
click at [612, 516] on div "Select Item" at bounding box center [634, 525] width 77 height 19
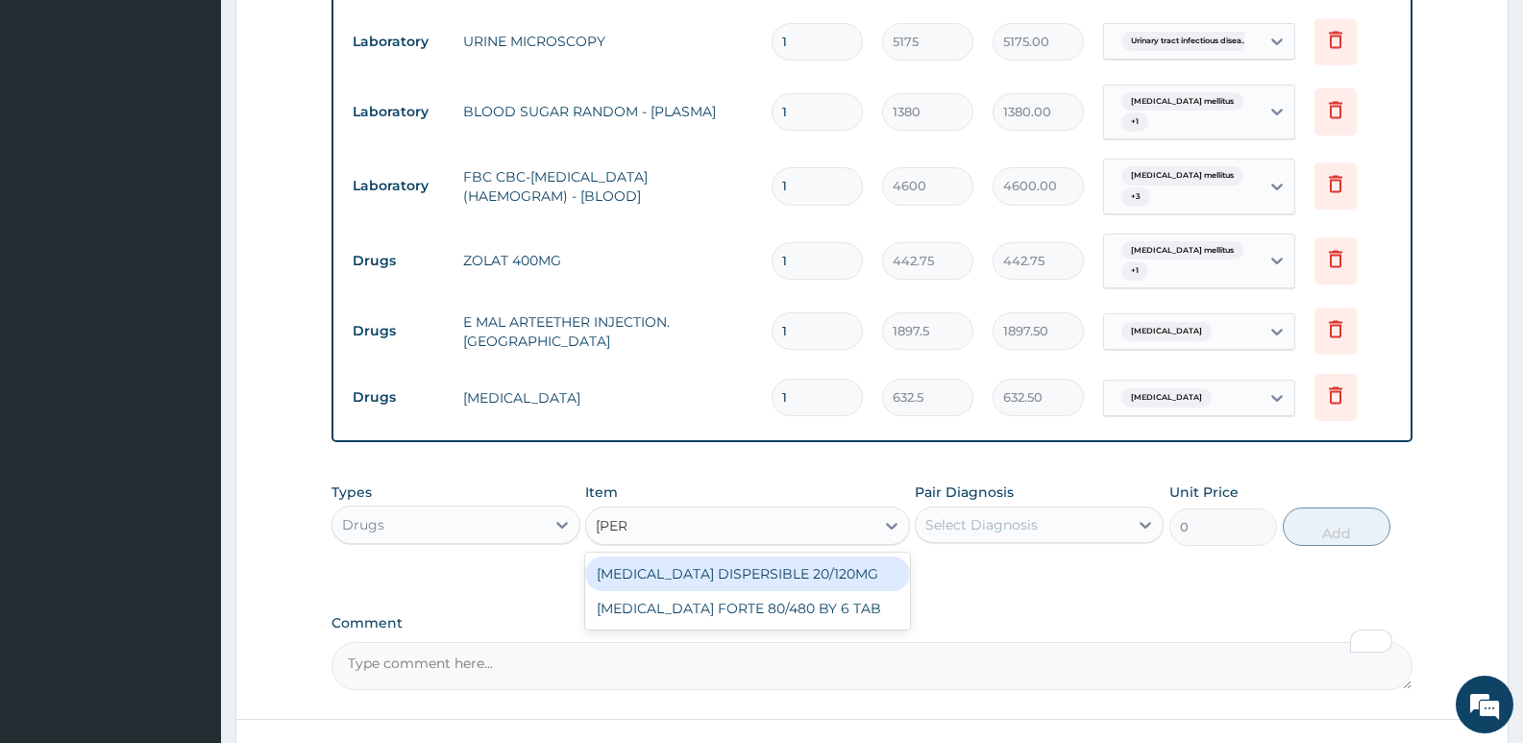
type input "coart"
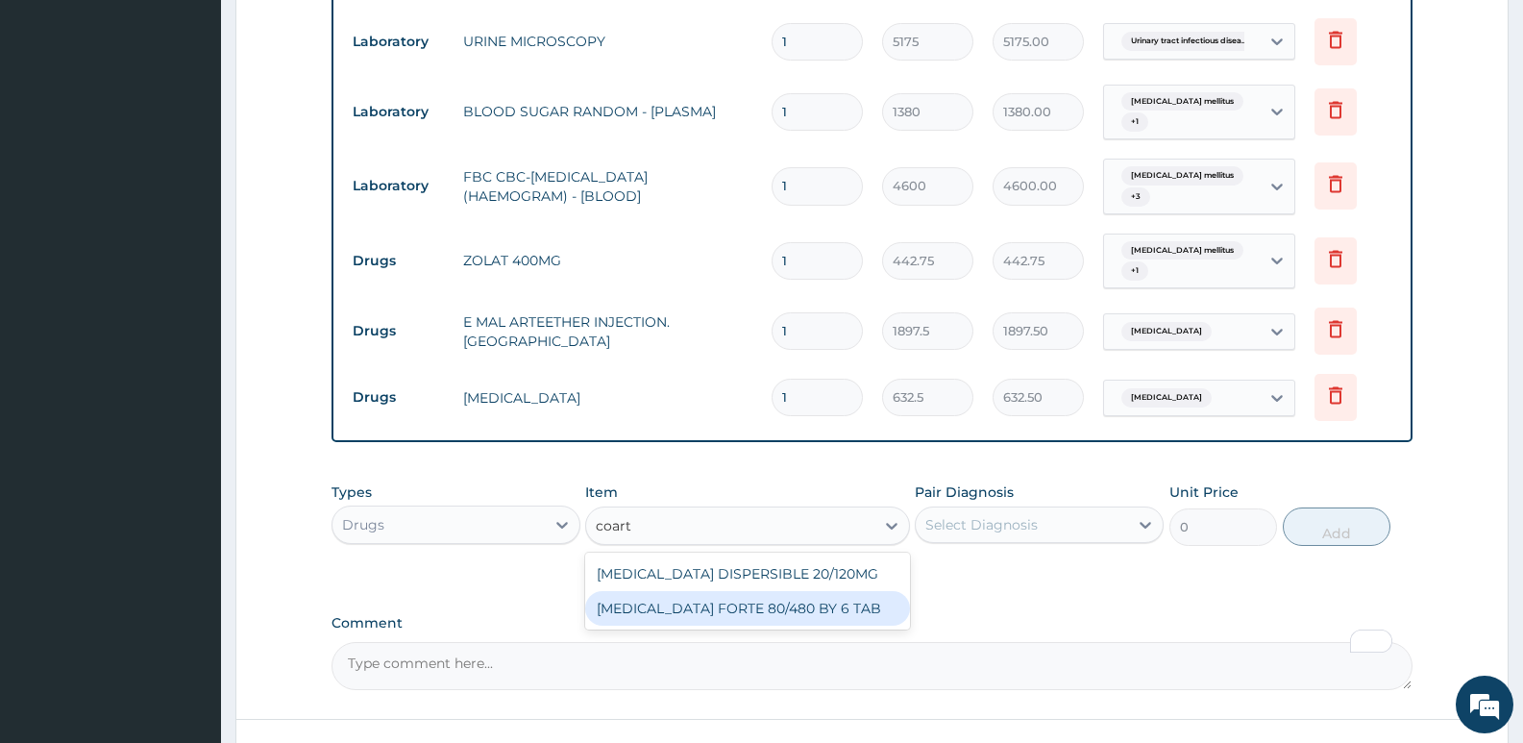
click at [687, 591] on div "COARTEM FORTE 80/480 BY 6 TAB" at bounding box center [747, 608] width 324 height 35
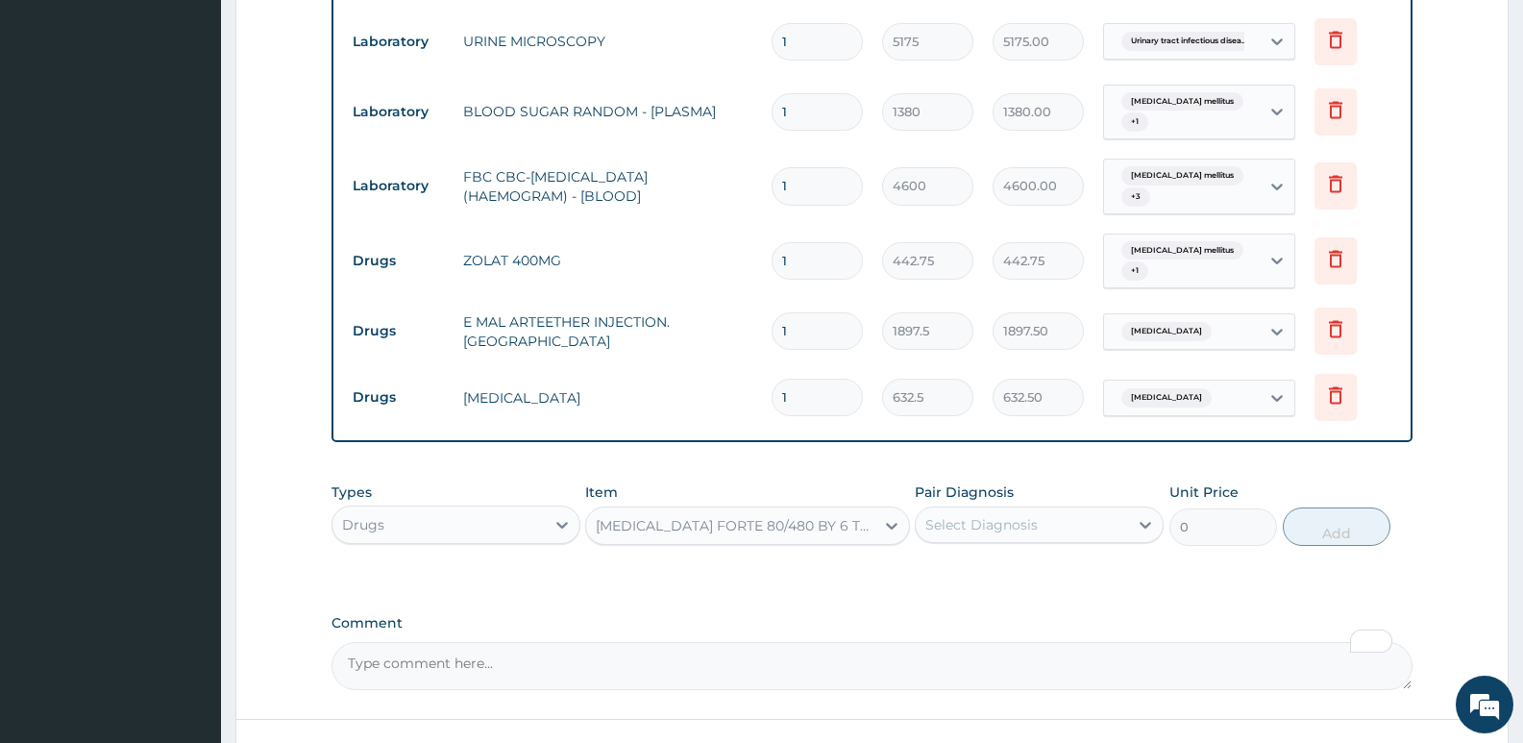
type input "480.7"
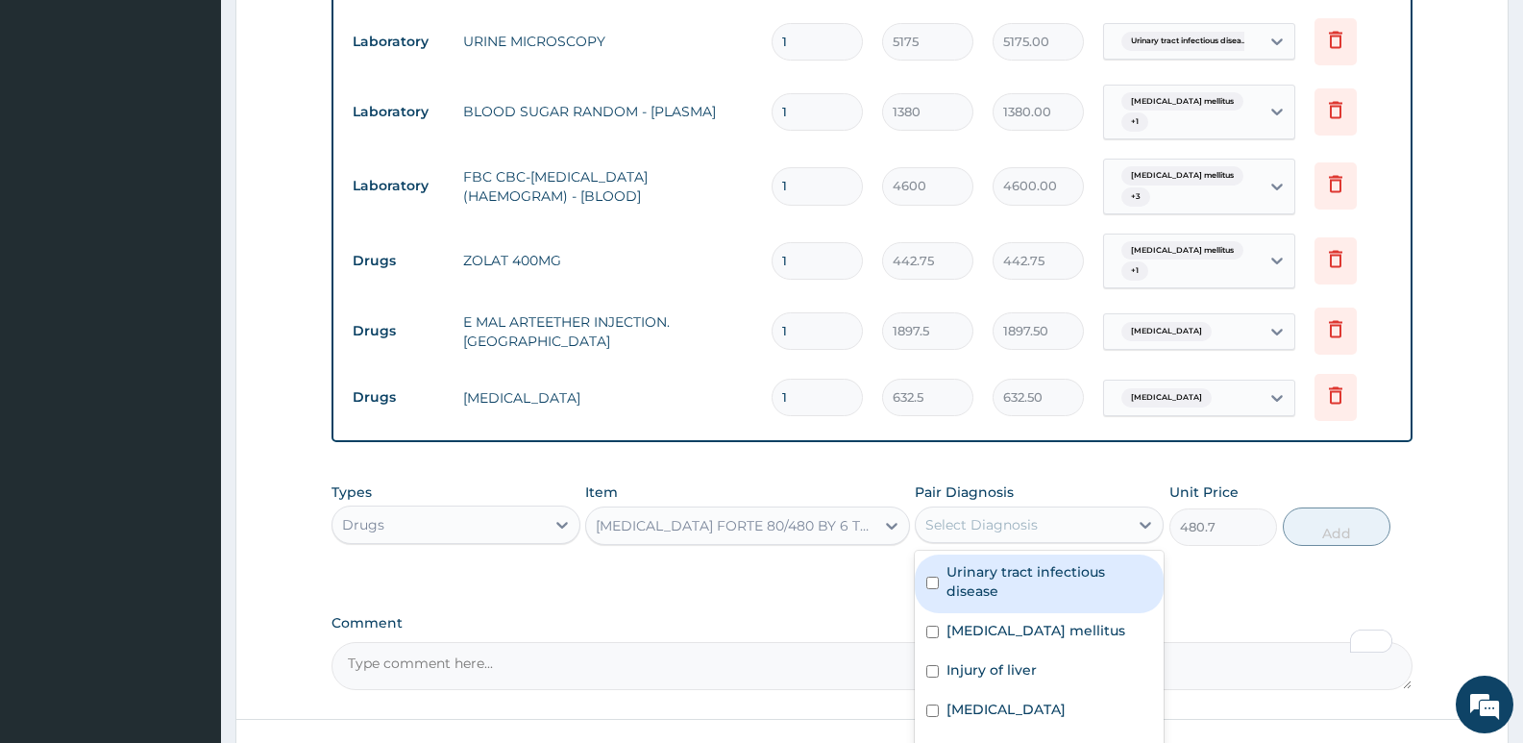
click at [1030, 515] on div "Select Diagnosis" at bounding box center [981, 524] width 112 height 19
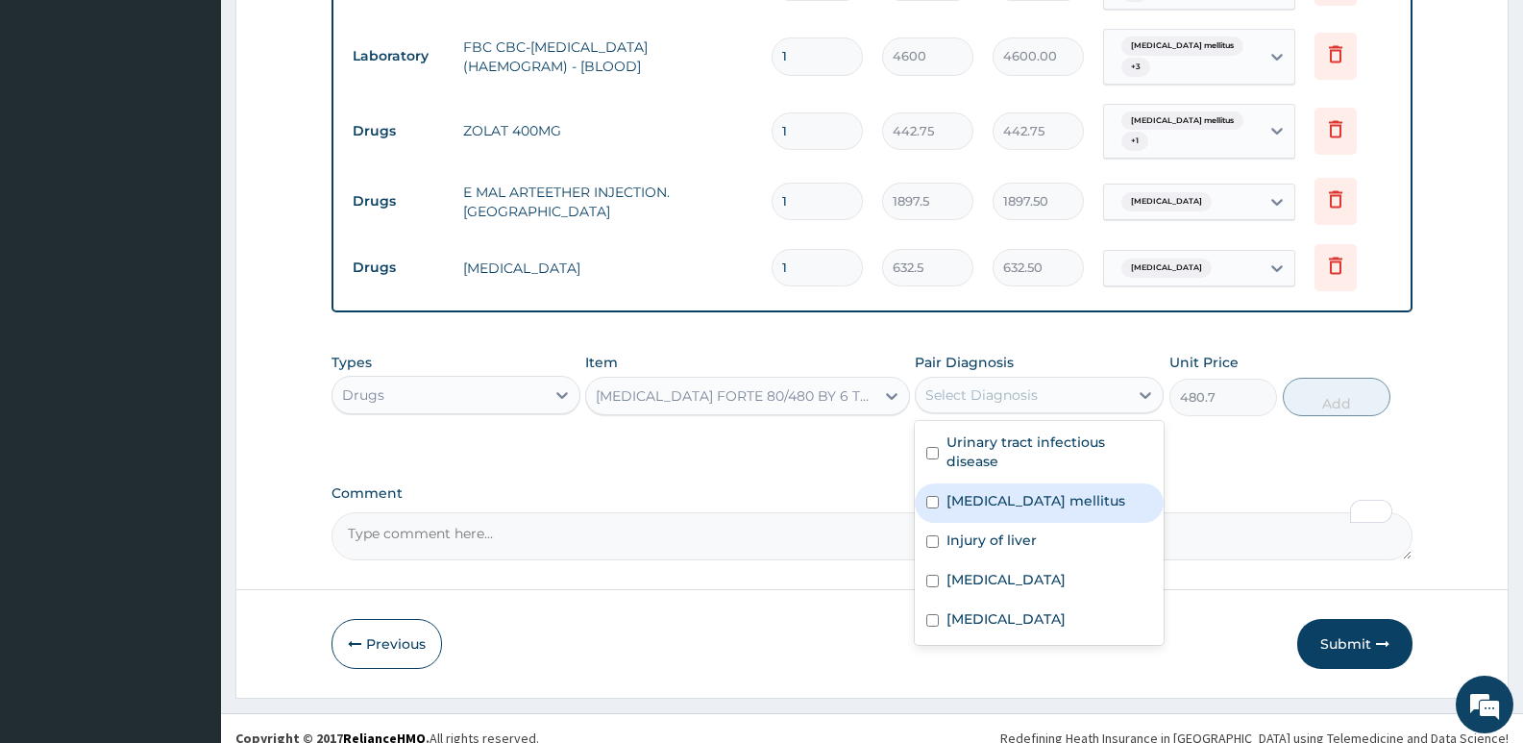
scroll to position [1222, 0]
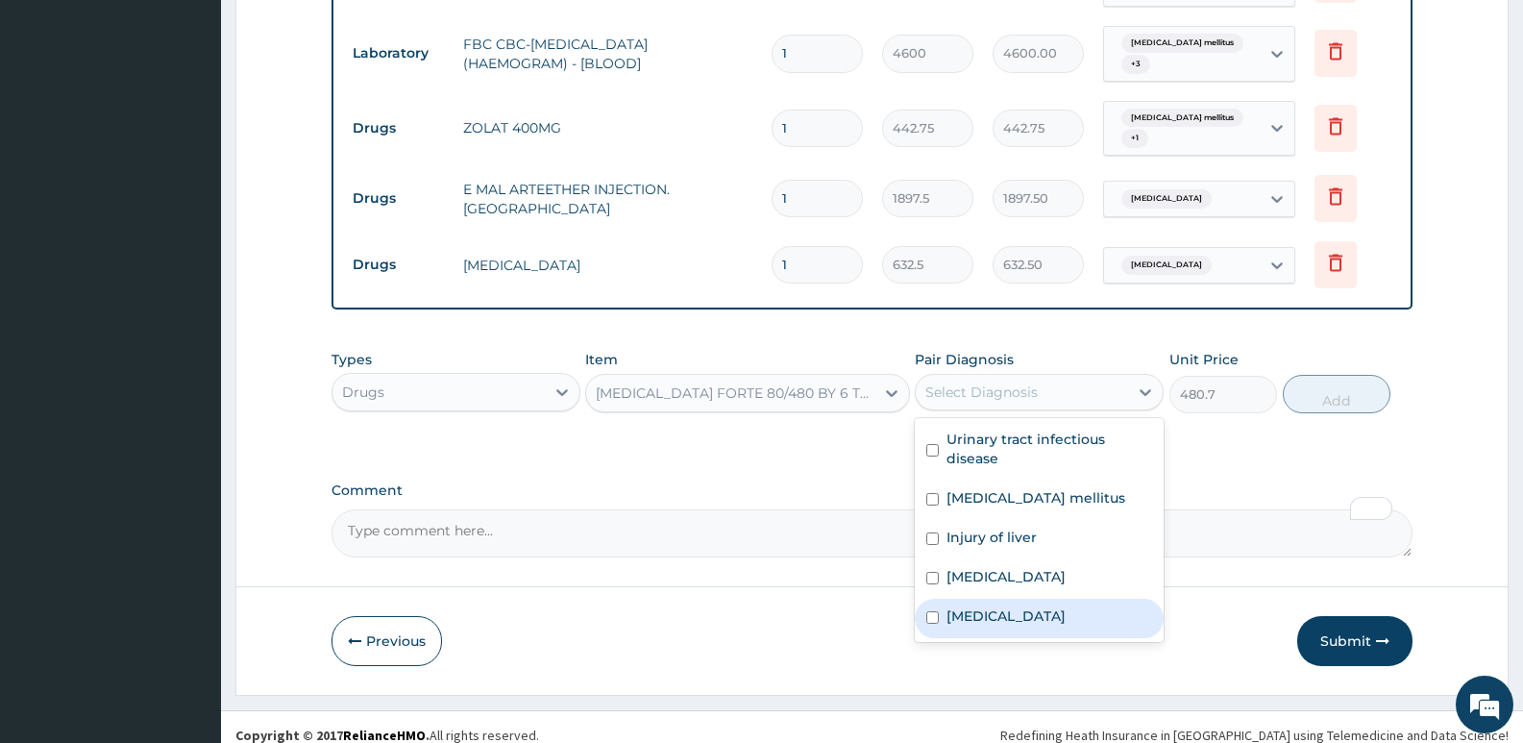
click at [1017, 606] on div "Malaria" at bounding box center [1039, 617] width 249 height 39
checkbox input "true"
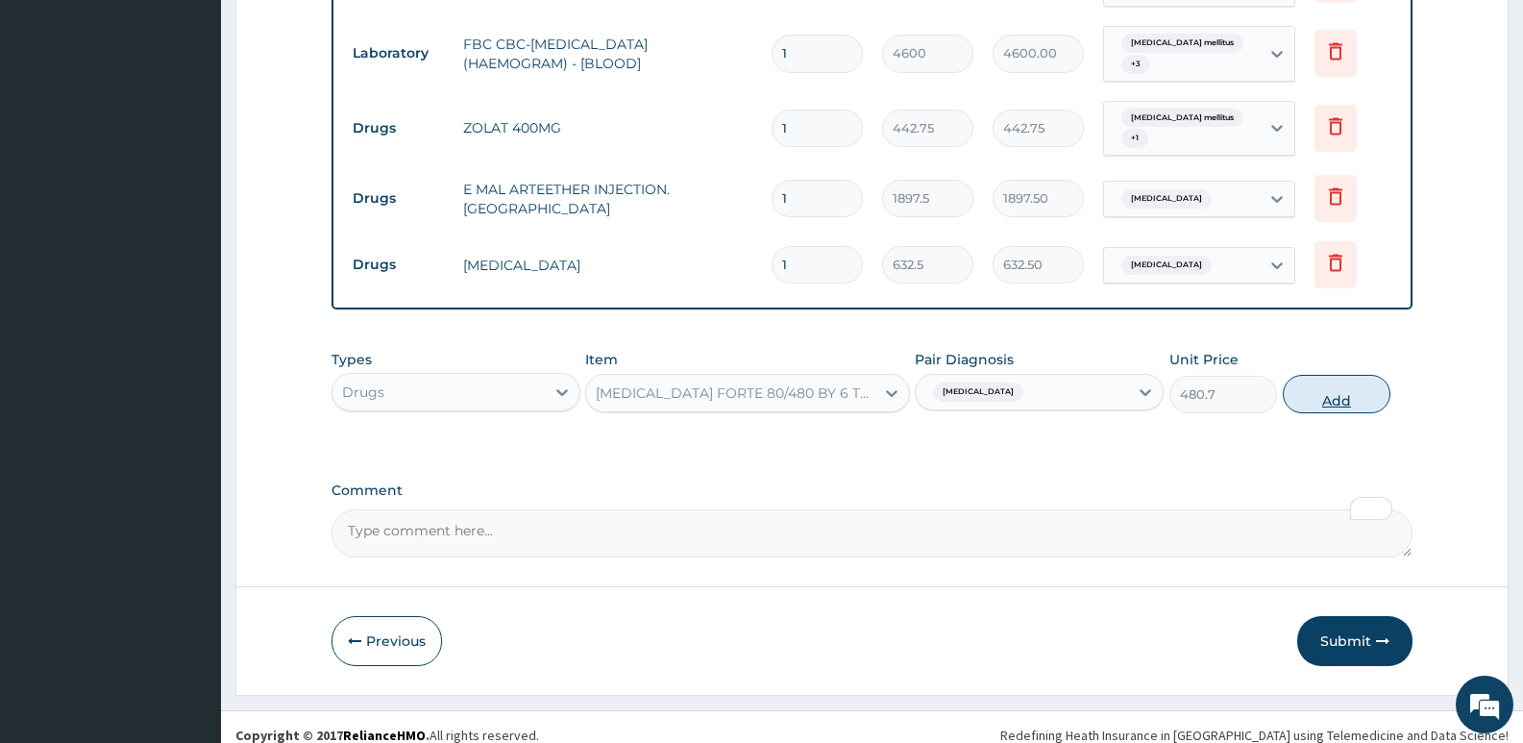
click at [1334, 381] on button "Add" at bounding box center [1336, 394] width 108 height 38
type input "0"
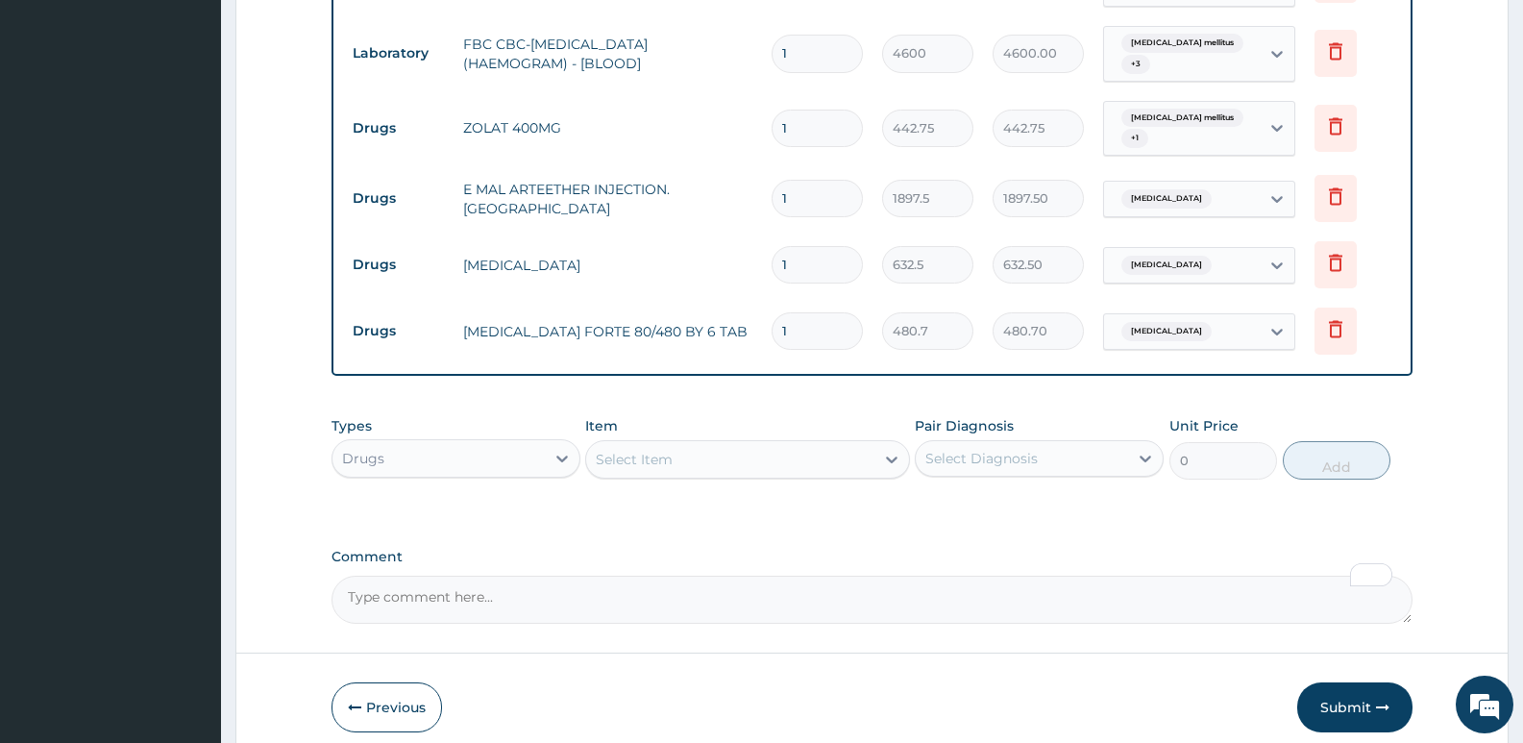
click at [764, 307] on td "1" at bounding box center [817, 331] width 110 height 57
type input "6"
type input "2884.20"
type input "6"
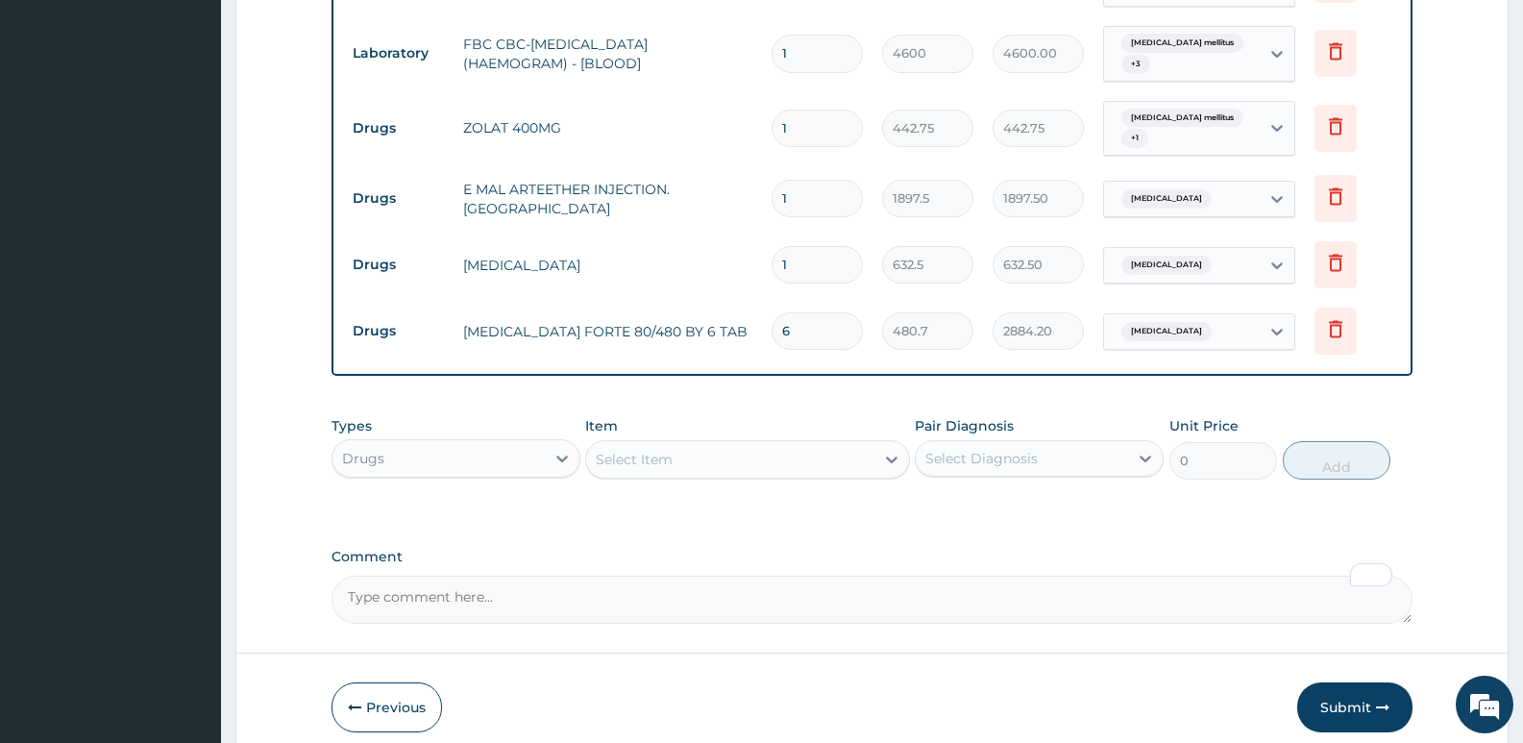
click at [681, 454] on div "Select Item" at bounding box center [729, 459] width 287 height 31
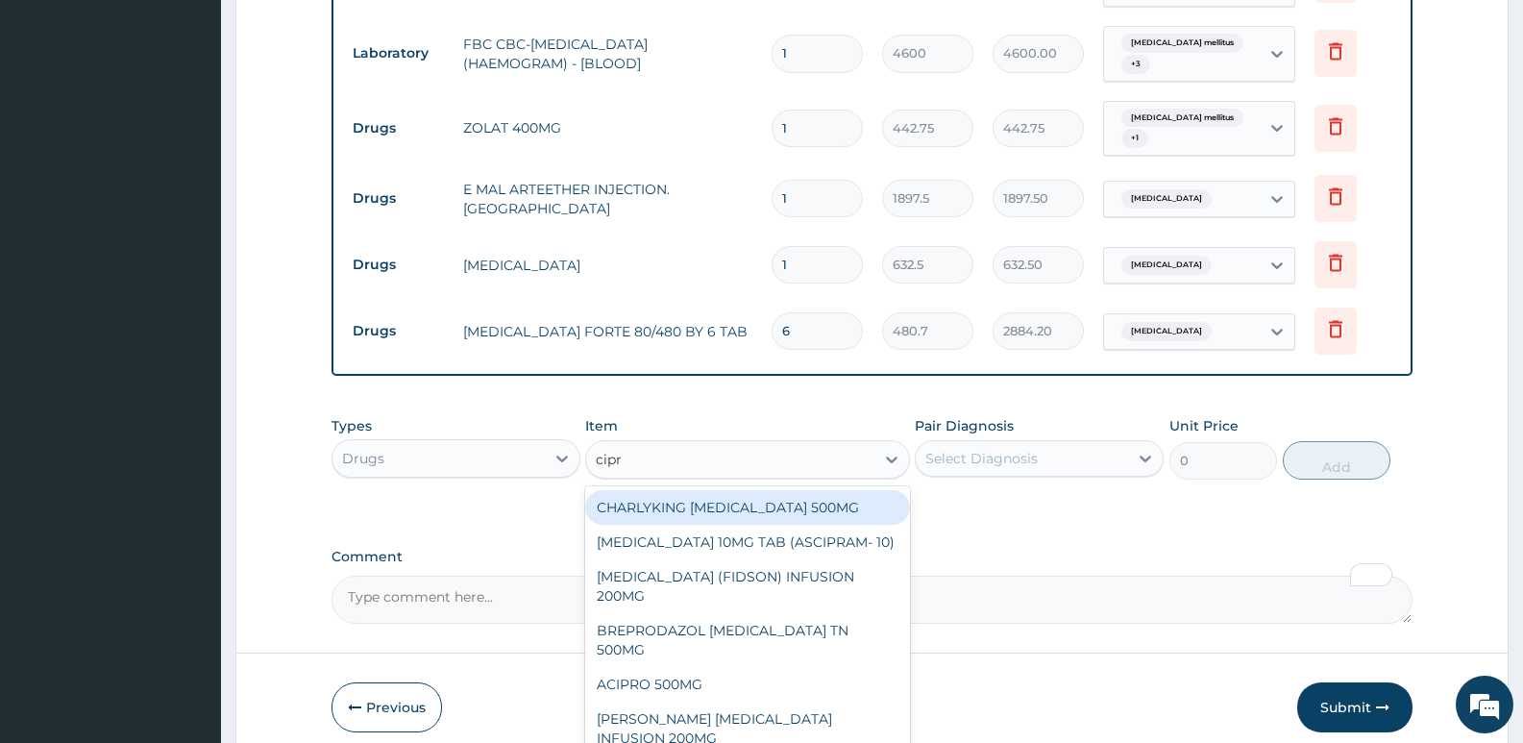
type input "cipro"
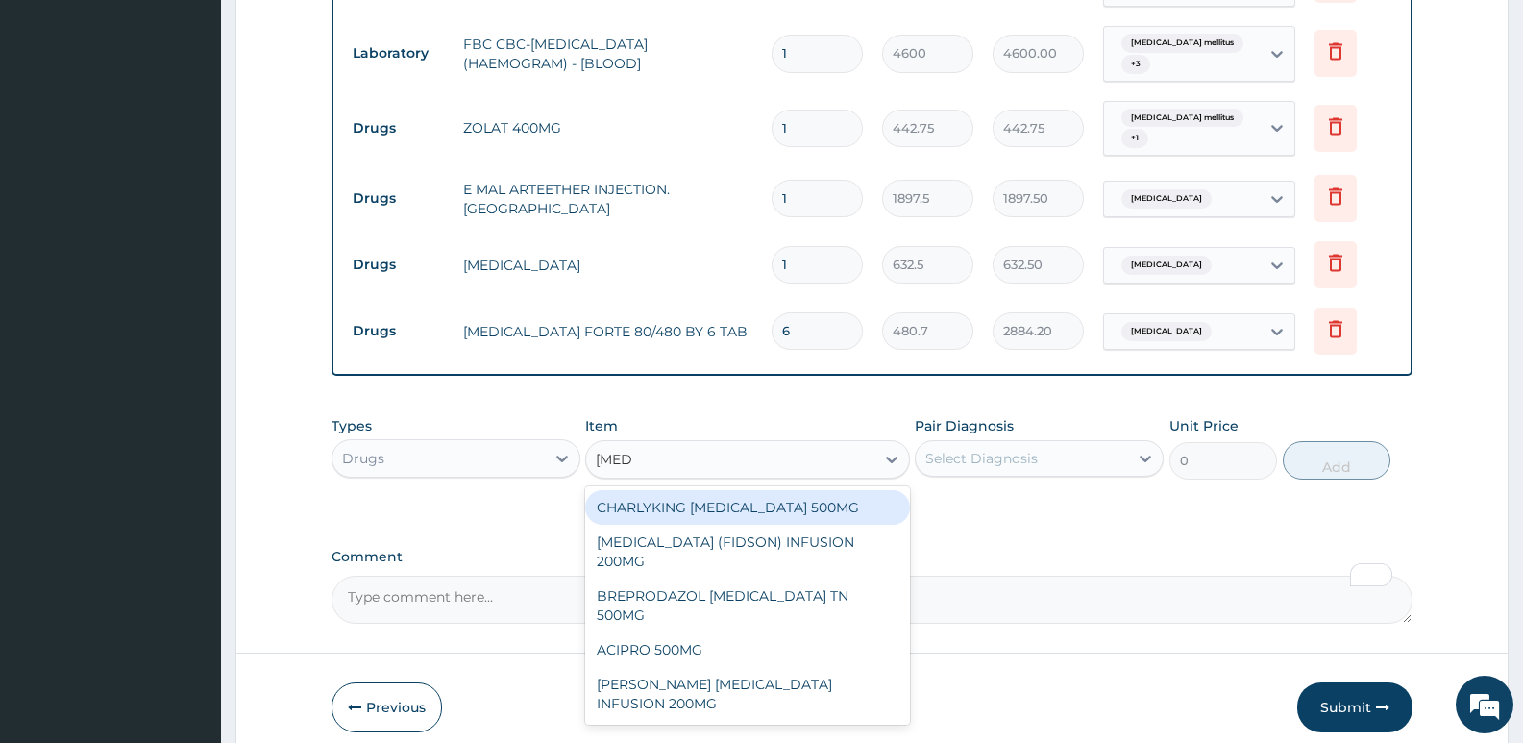
click at [706, 490] on div "CHARLYKING CIPROFLOXACIN 500MG" at bounding box center [747, 507] width 324 height 35
type input "189.75"
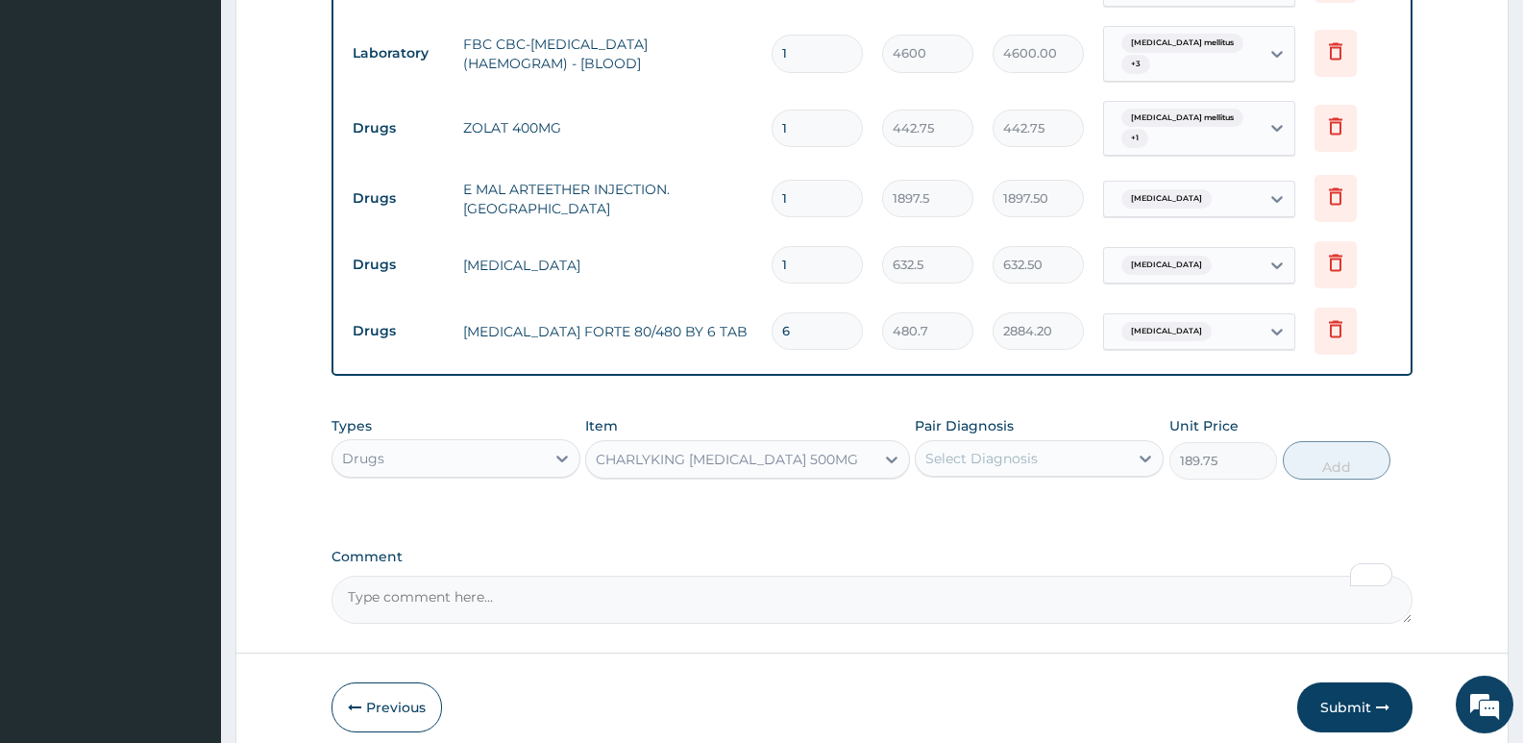
click at [1033, 449] on div "Select Diagnosis" at bounding box center [981, 458] width 112 height 19
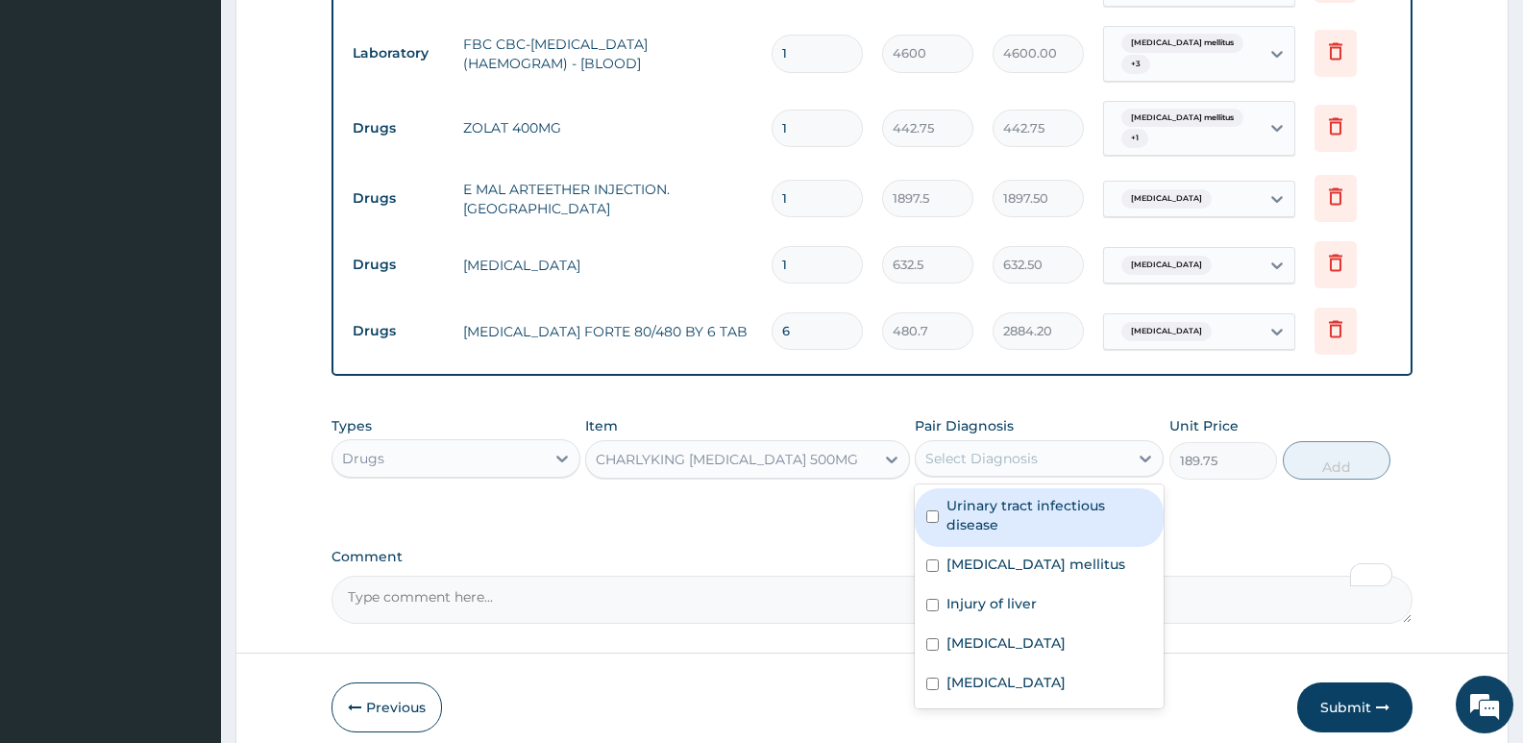
click at [1023, 503] on label "Urinary tract infectious disease" at bounding box center [1049, 515] width 206 height 38
checkbox input "true"
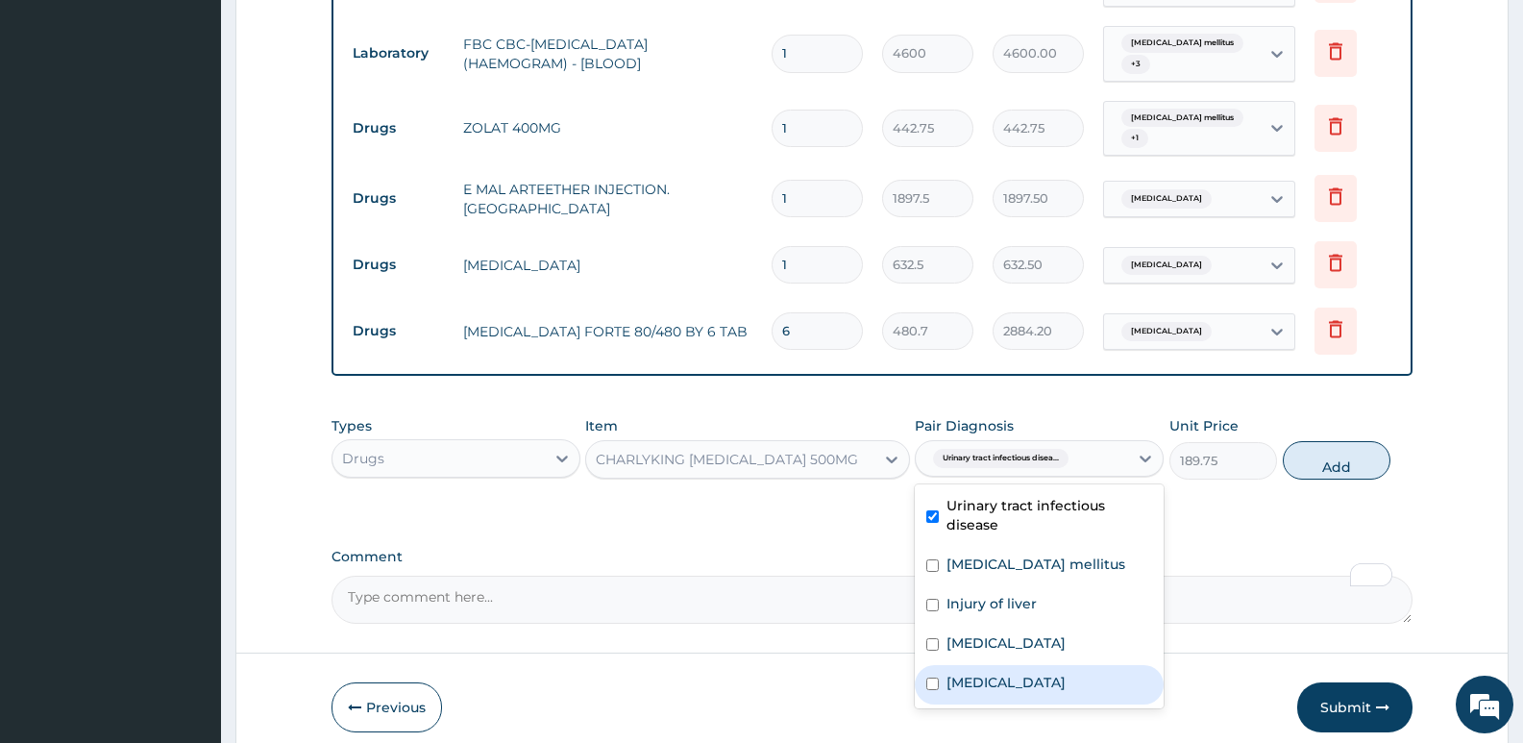
click at [999, 665] on div "Malaria" at bounding box center [1039, 684] width 249 height 39
checkbox input "true"
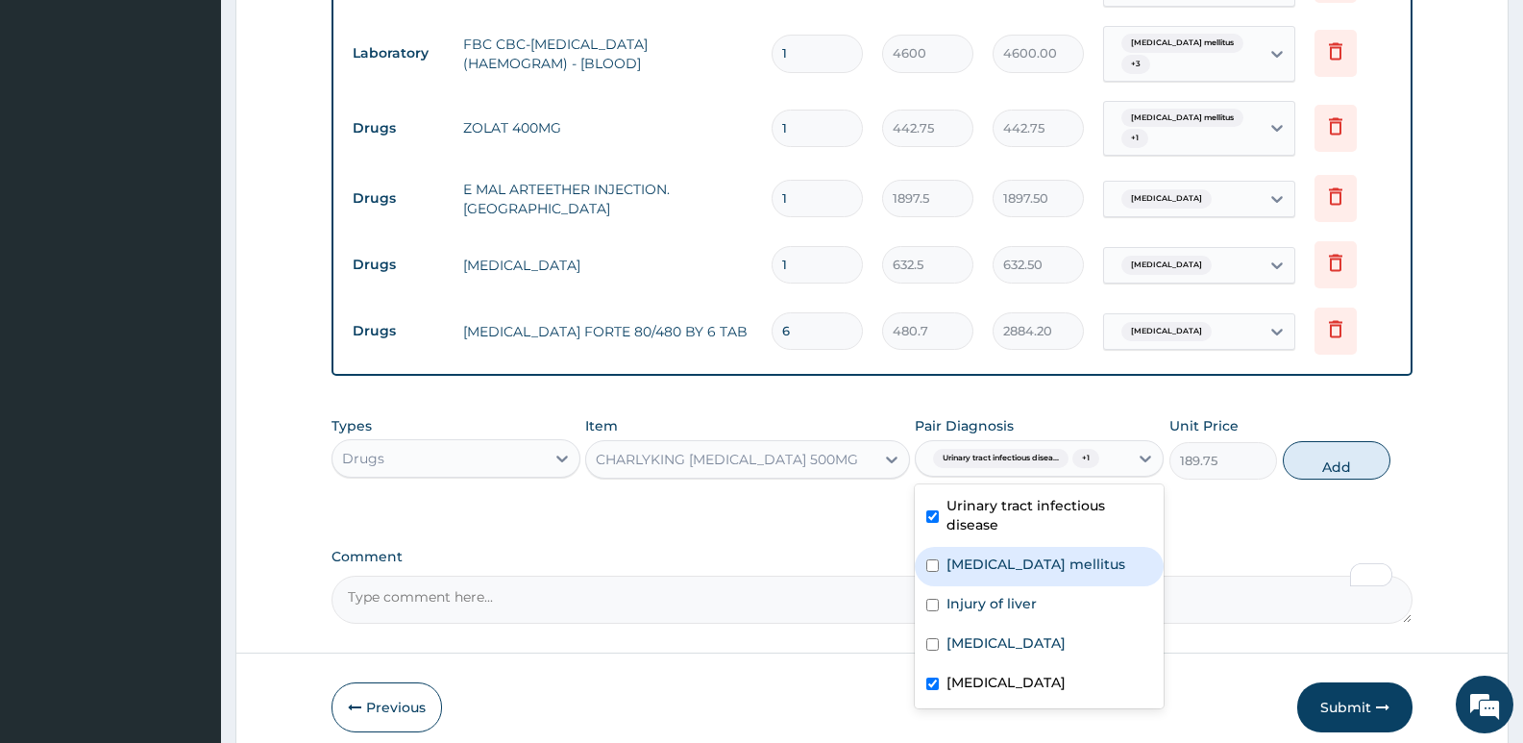
click at [1038, 556] on label "Diabetes mellitus" at bounding box center [1035, 563] width 179 height 19
checkbox input "true"
click at [1305, 441] on button "Add" at bounding box center [1336, 460] width 108 height 38
type input "0"
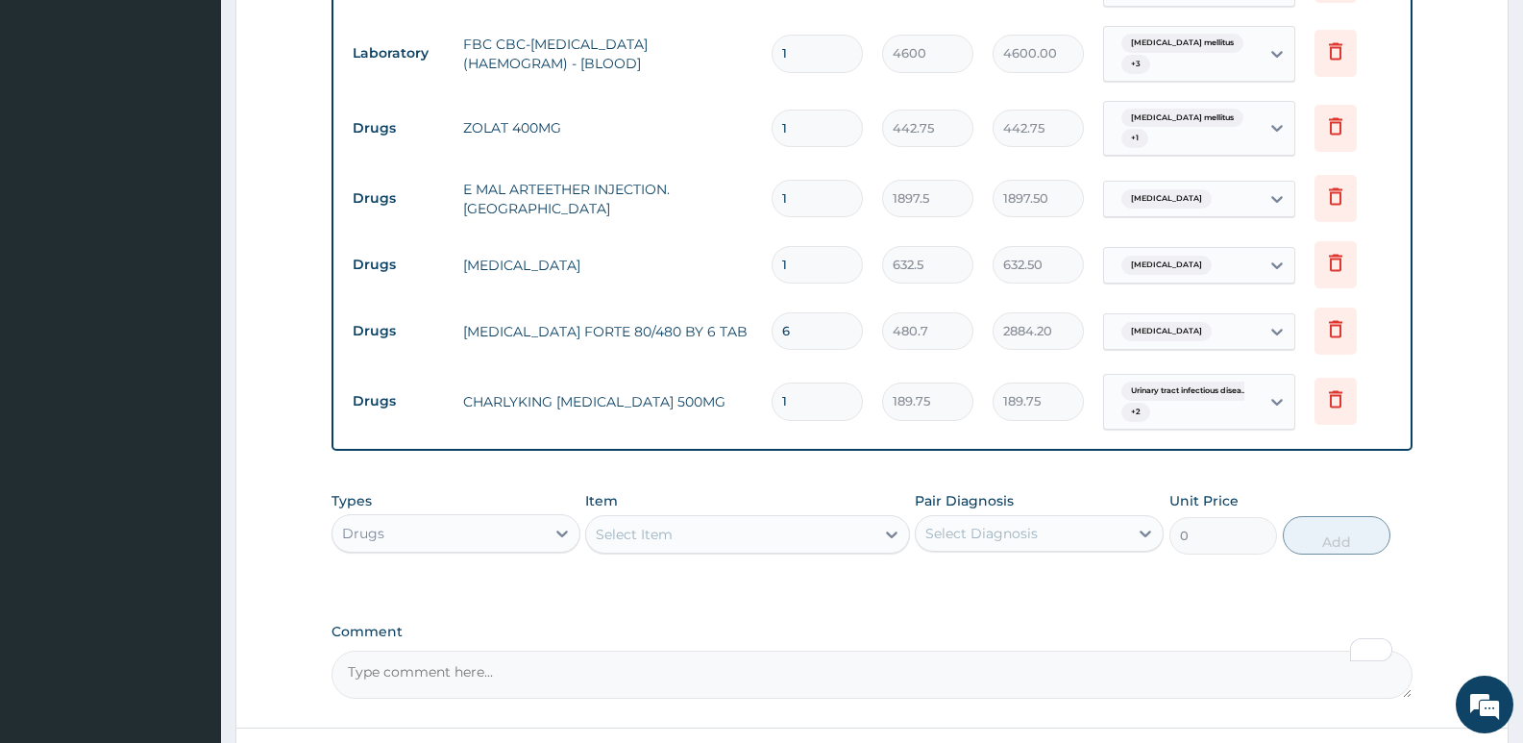
type input "10"
type input "1897.50"
type input "10"
click at [710, 519] on div "Select Item" at bounding box center [729, 534] width 287 height 31
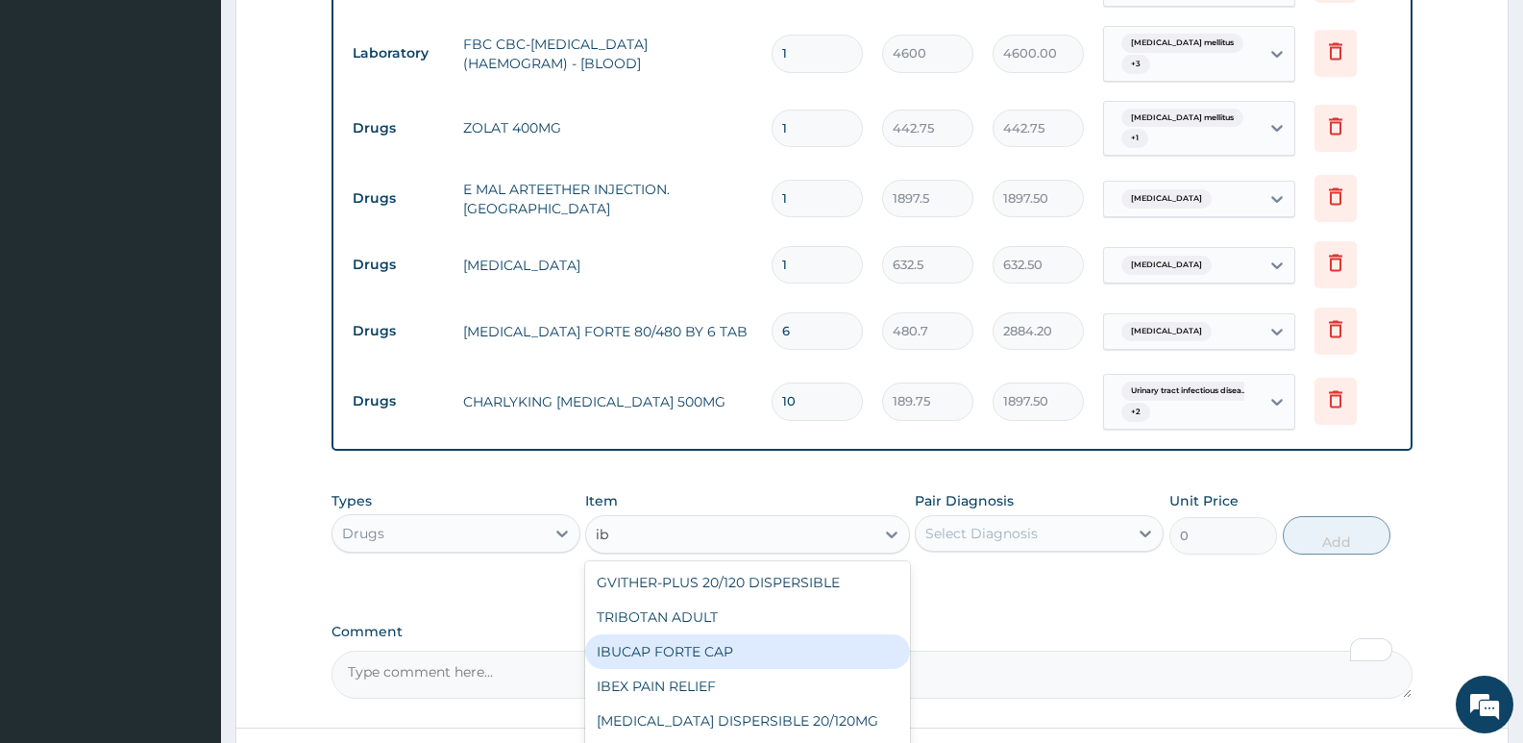
type input "ibu"
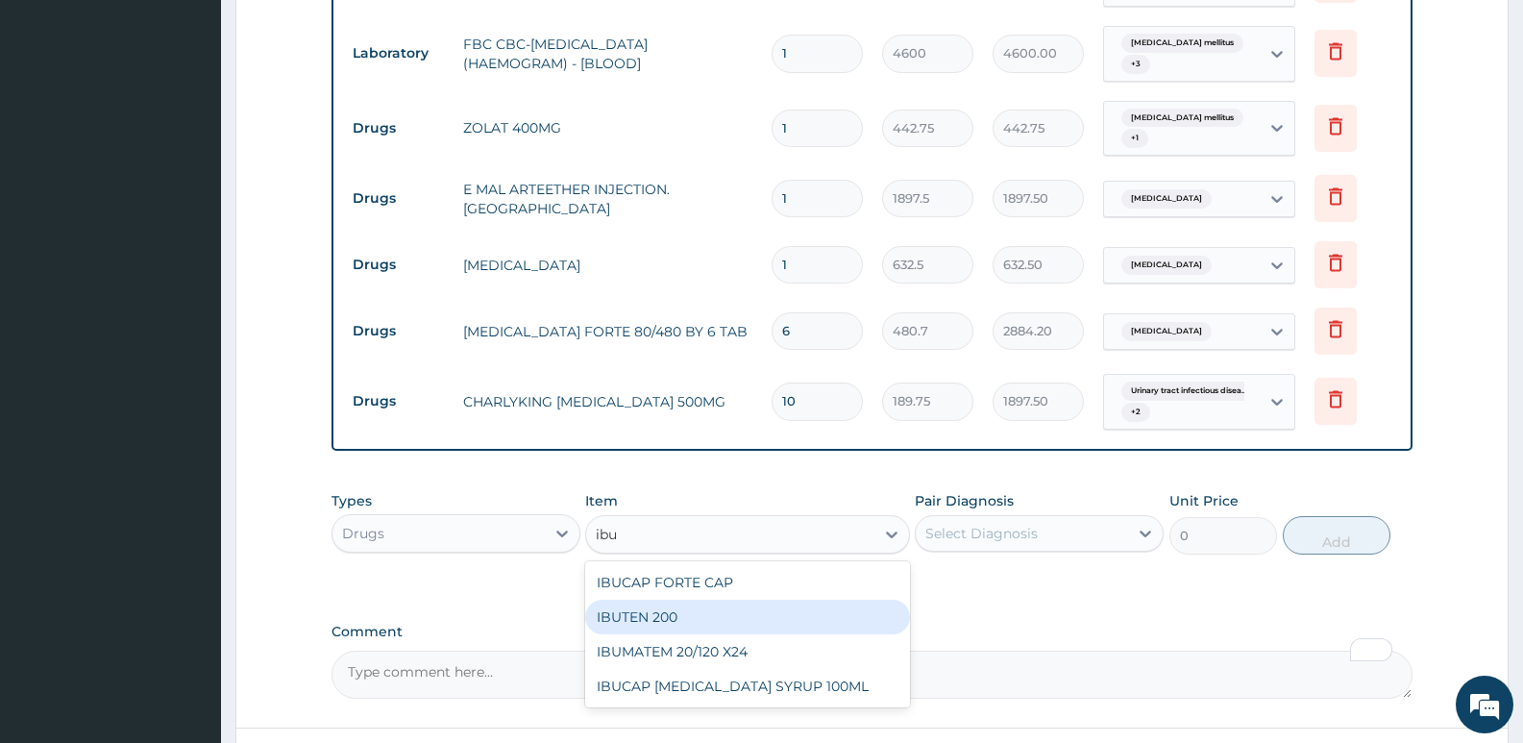
click at [664, 605] on div "IBUTEN 200" at bounding box center [747, 616] width 324 height 35
type input "88.55"
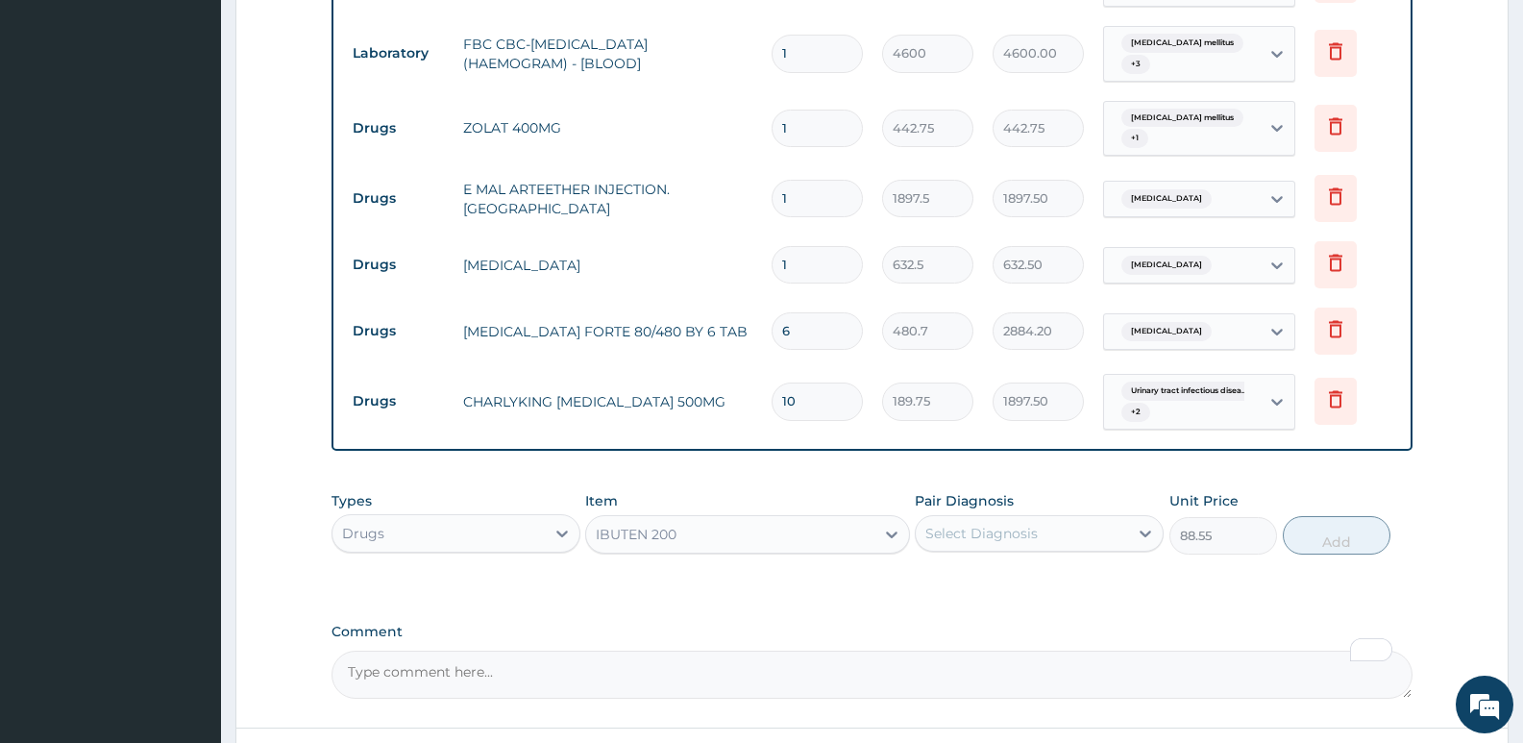
click at [988, 524] on div "Select Diagnosis" at bounding box center [981, 533] width 112 height 19
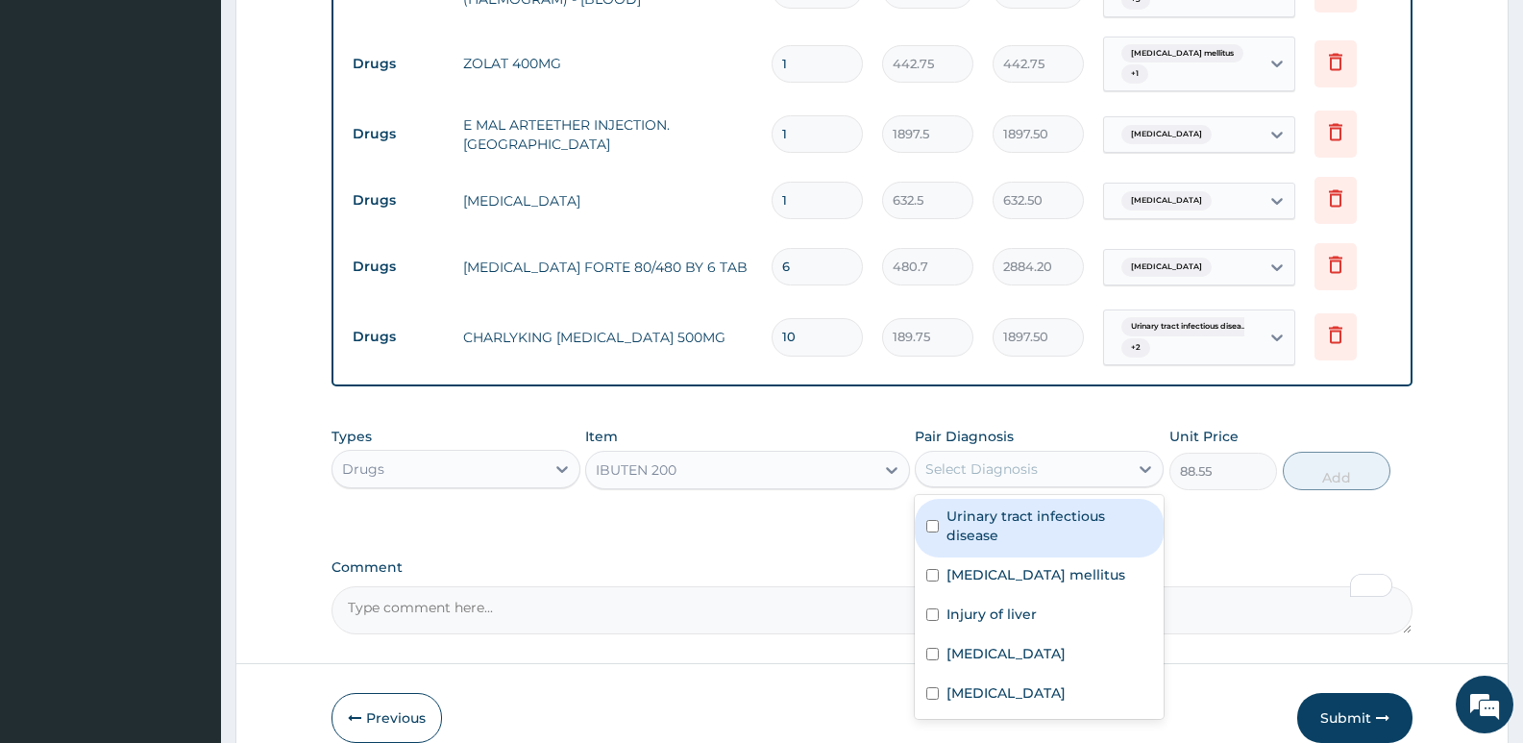
scroll to position [1363, 0]
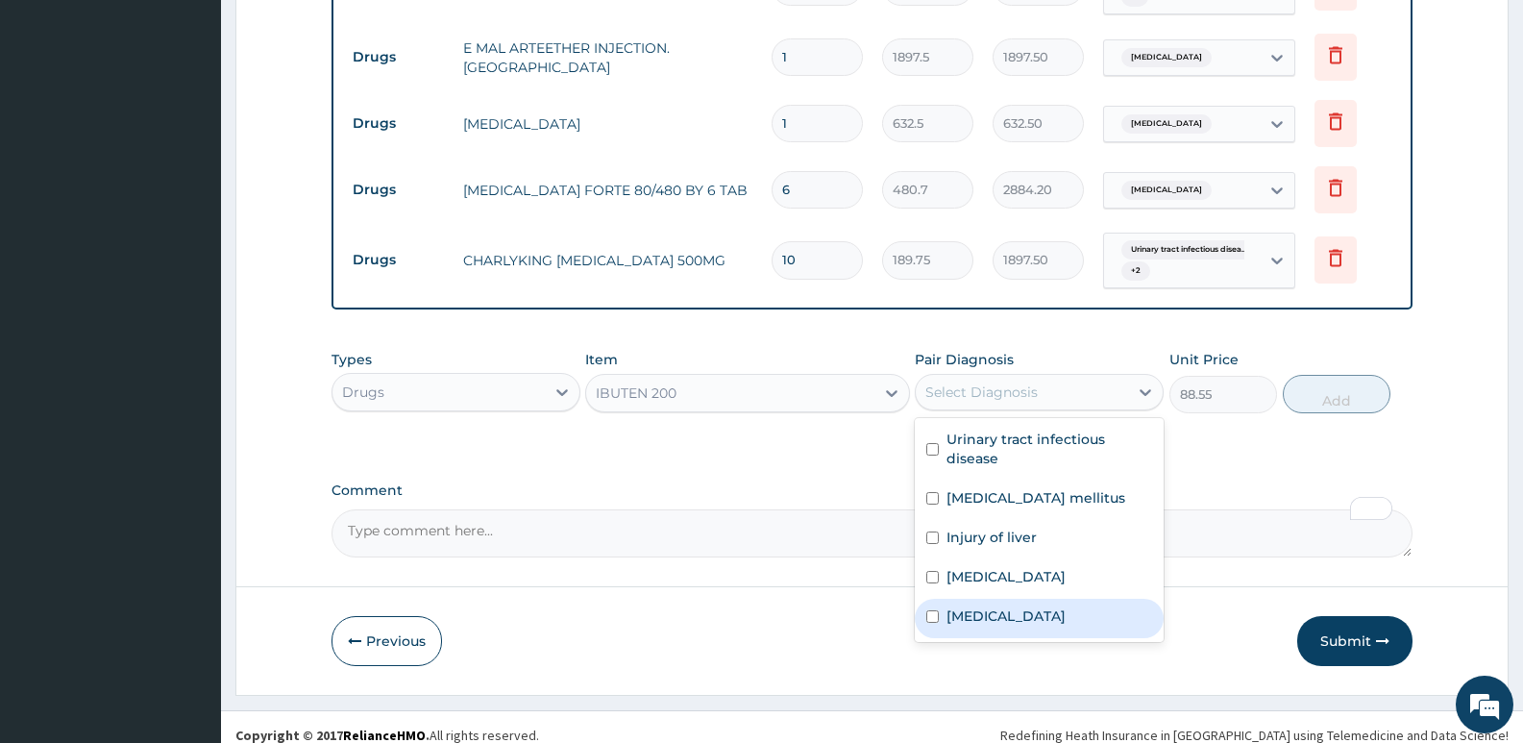
click at [1004, 598] on div "Malaria" at bounding box center [1039, 617] width 249 height 39
checkbox input "true"
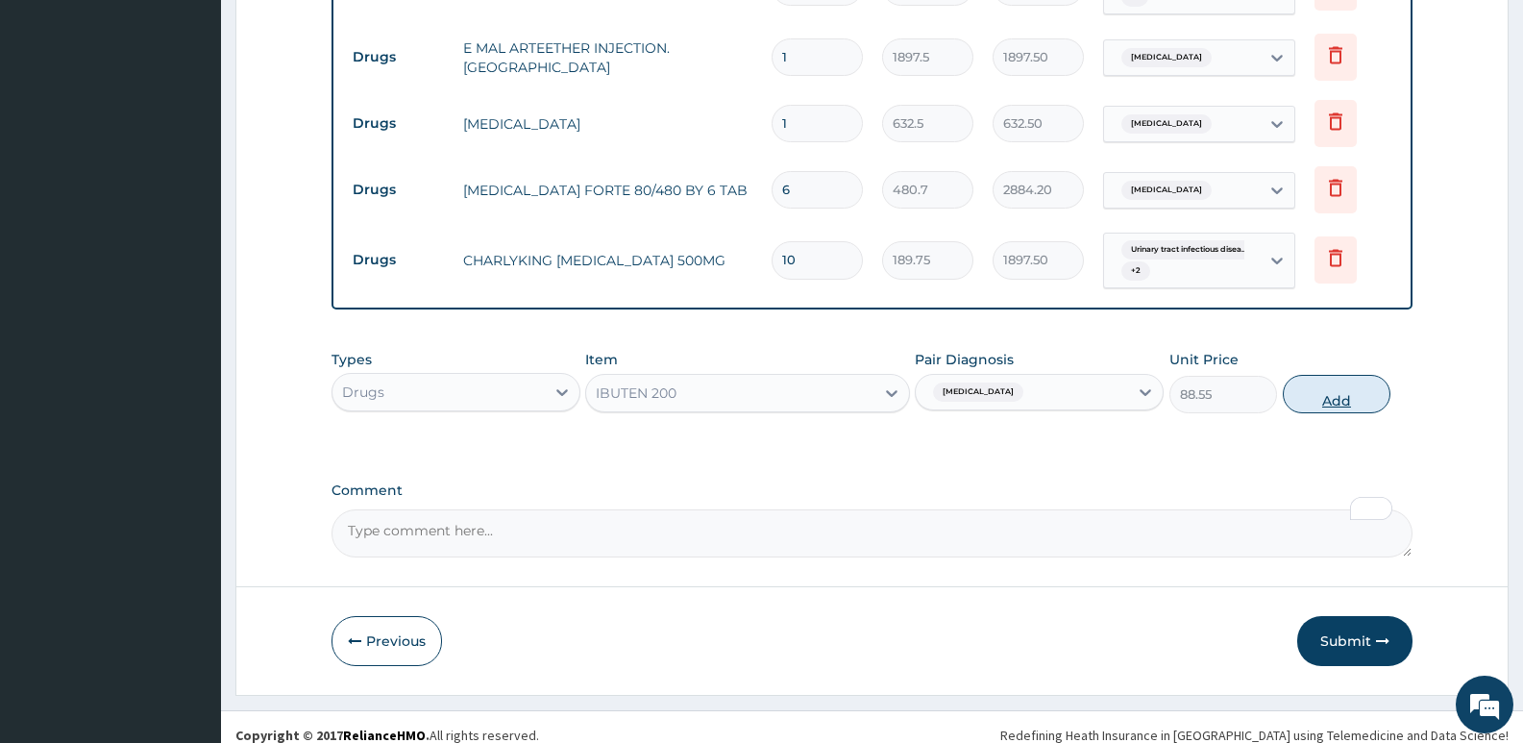
click at [1311, 384] on button "Add" at bounding box center [1336, 394] width 108 height 38
type input "0"
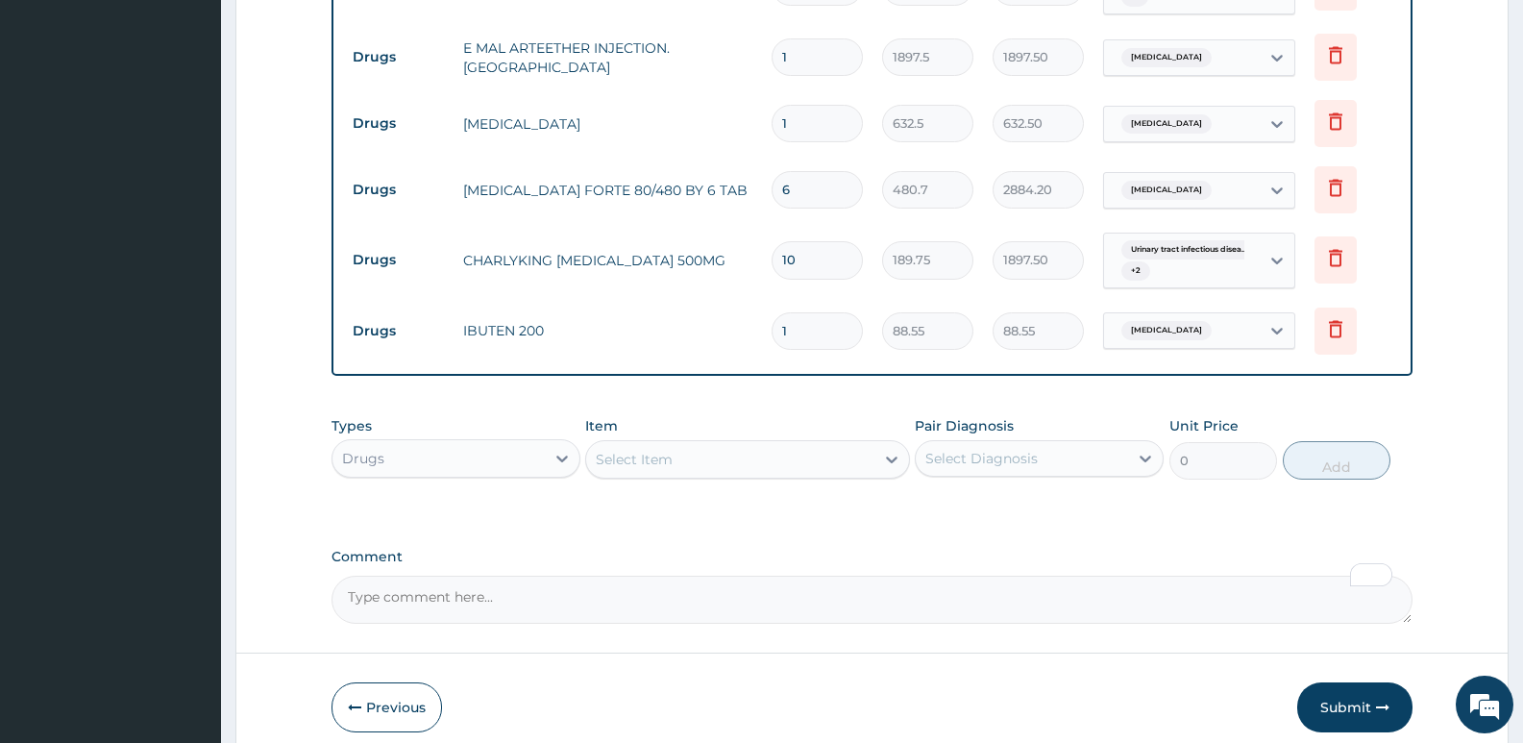
type input "16"
type input "1416.80"
type input "16"
click at [794, 416] on div "Item Select Item" at bounding box center [747, 447] width 324 height 63
click at [685, 449] on div "Select Item" at bounding box center [729, 459] width 287 height 31
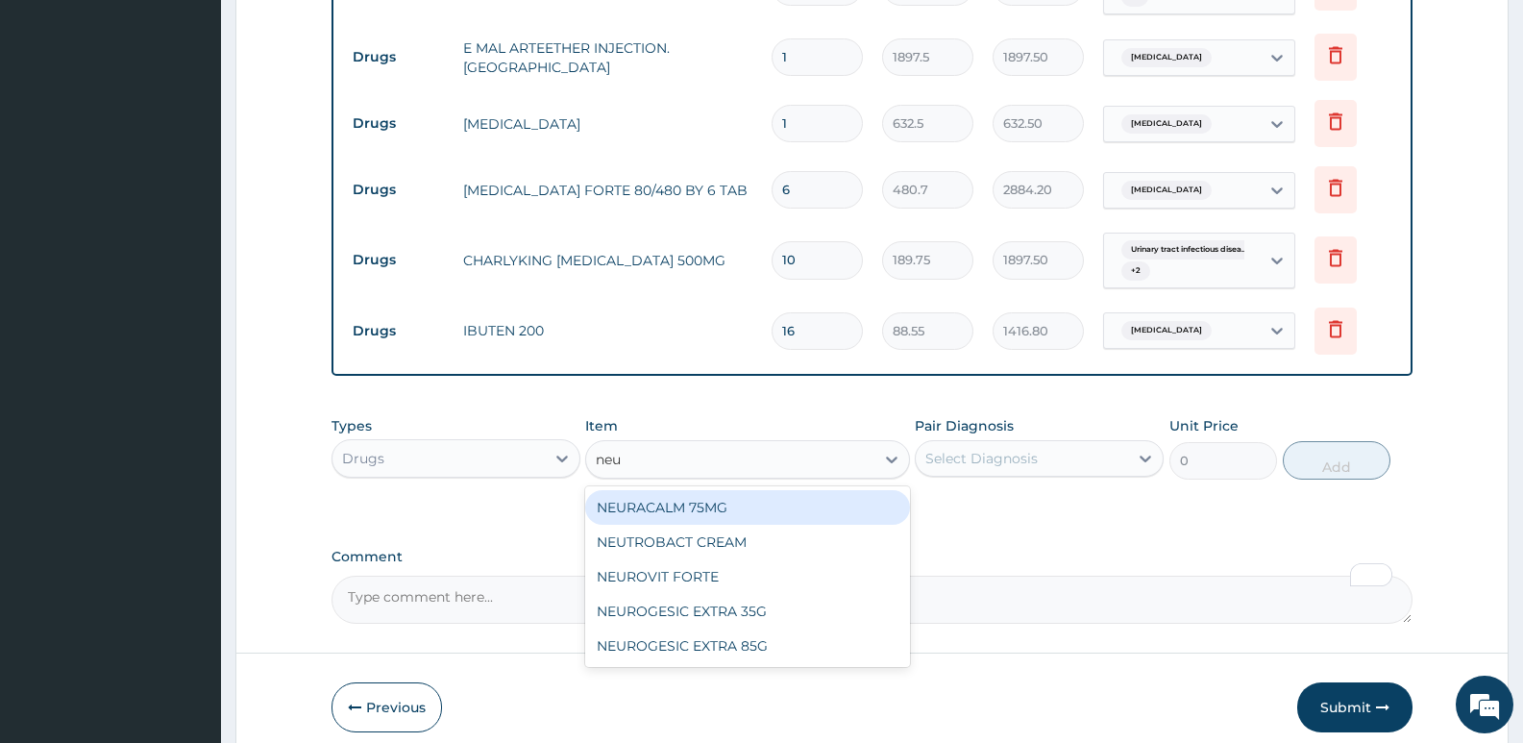
type input "neur"
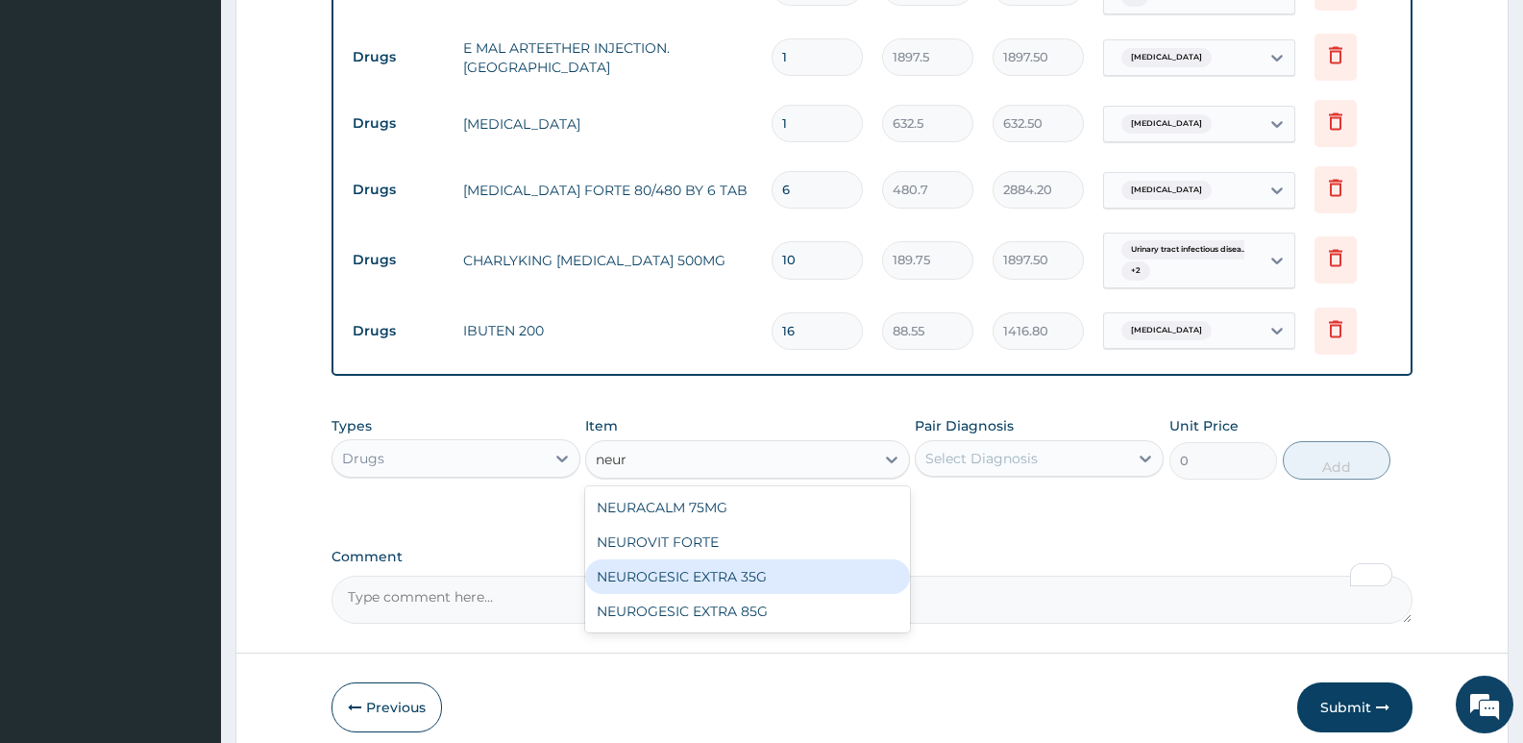
click at [737, 559] on div "NEUROGESIC EXTRA 35G" at bounding box center [747, 576] width 324 height 35
type input "1897.5"
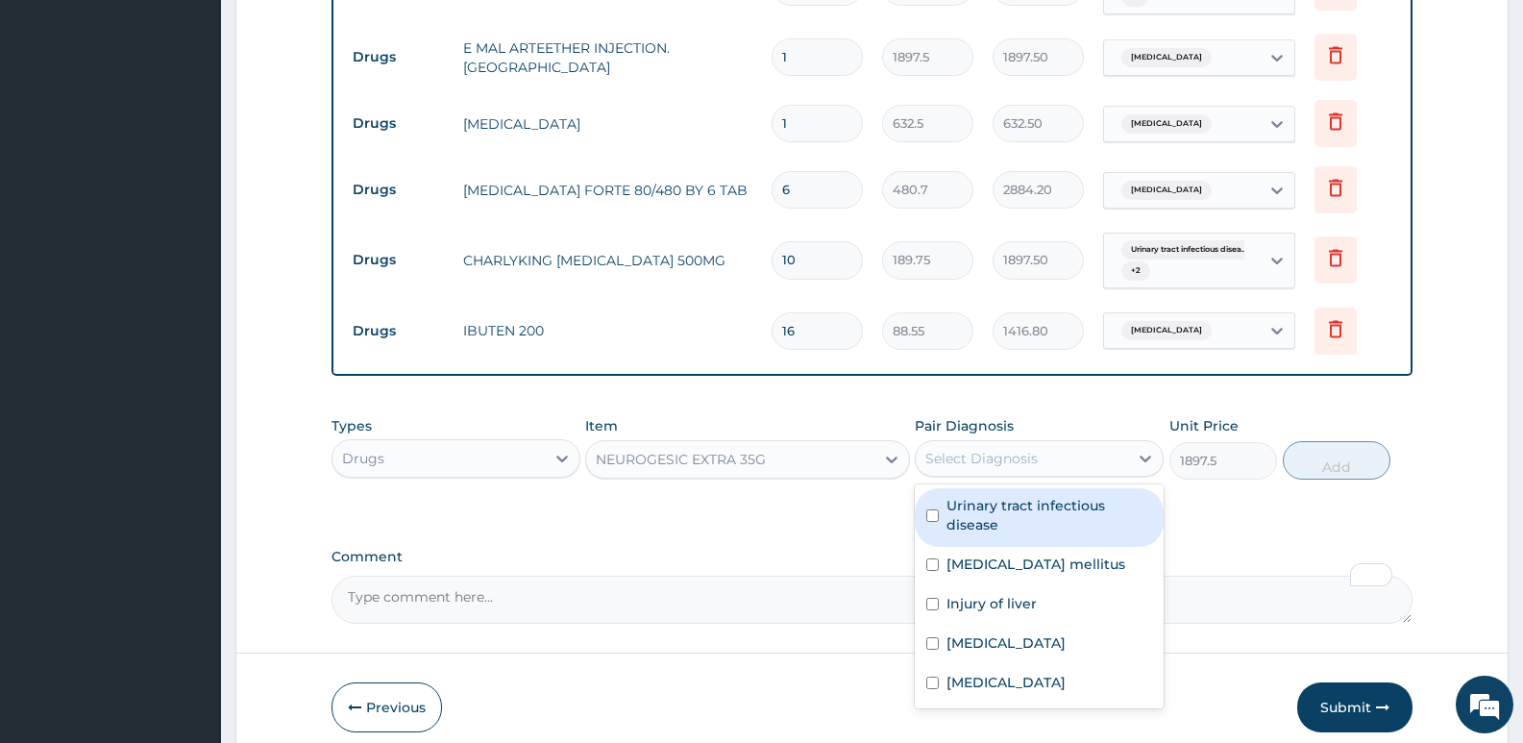
click at [1003, 449] on div "Select Diagnosis" at bounding box center [981, 458] width 112 height 19
click at [1027, 449] on div "Select Diagnosis" at bounding box center [981, 458] width 112 height 19
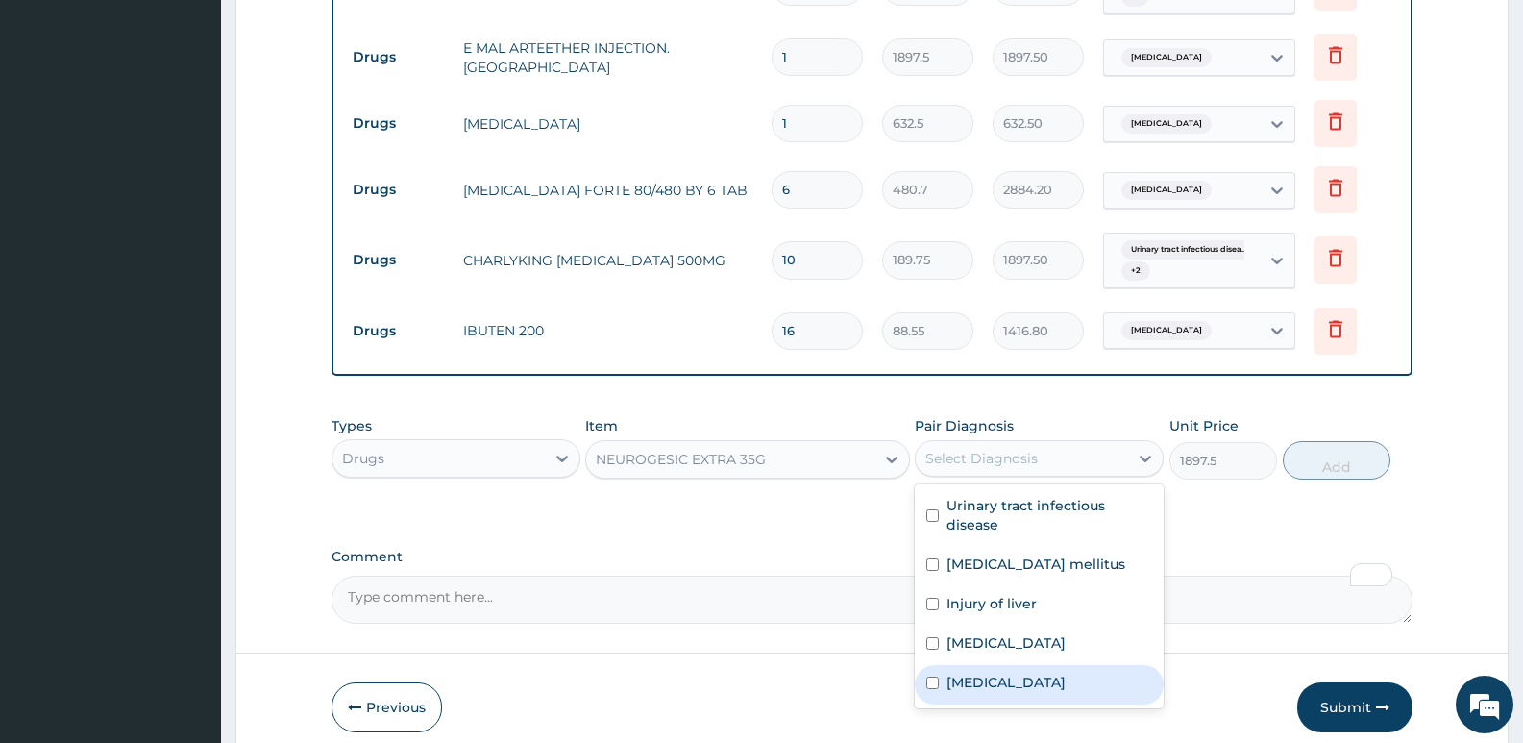
click at [959, 672] on label "[MEDICAL_DATA]" at bounding box center [1005, 681] width 119 height 19
checkbox input "true"
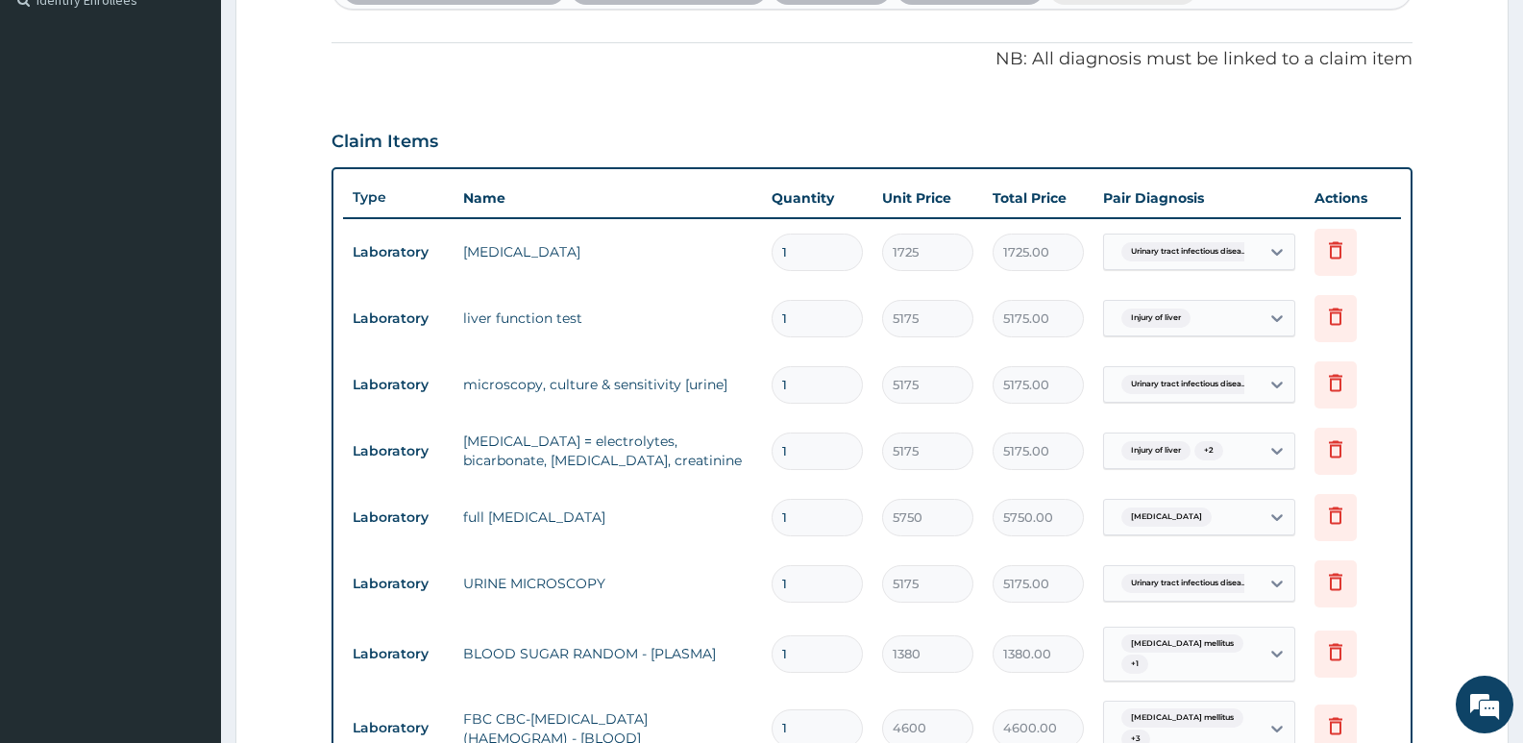
scroll to position [499, 0]
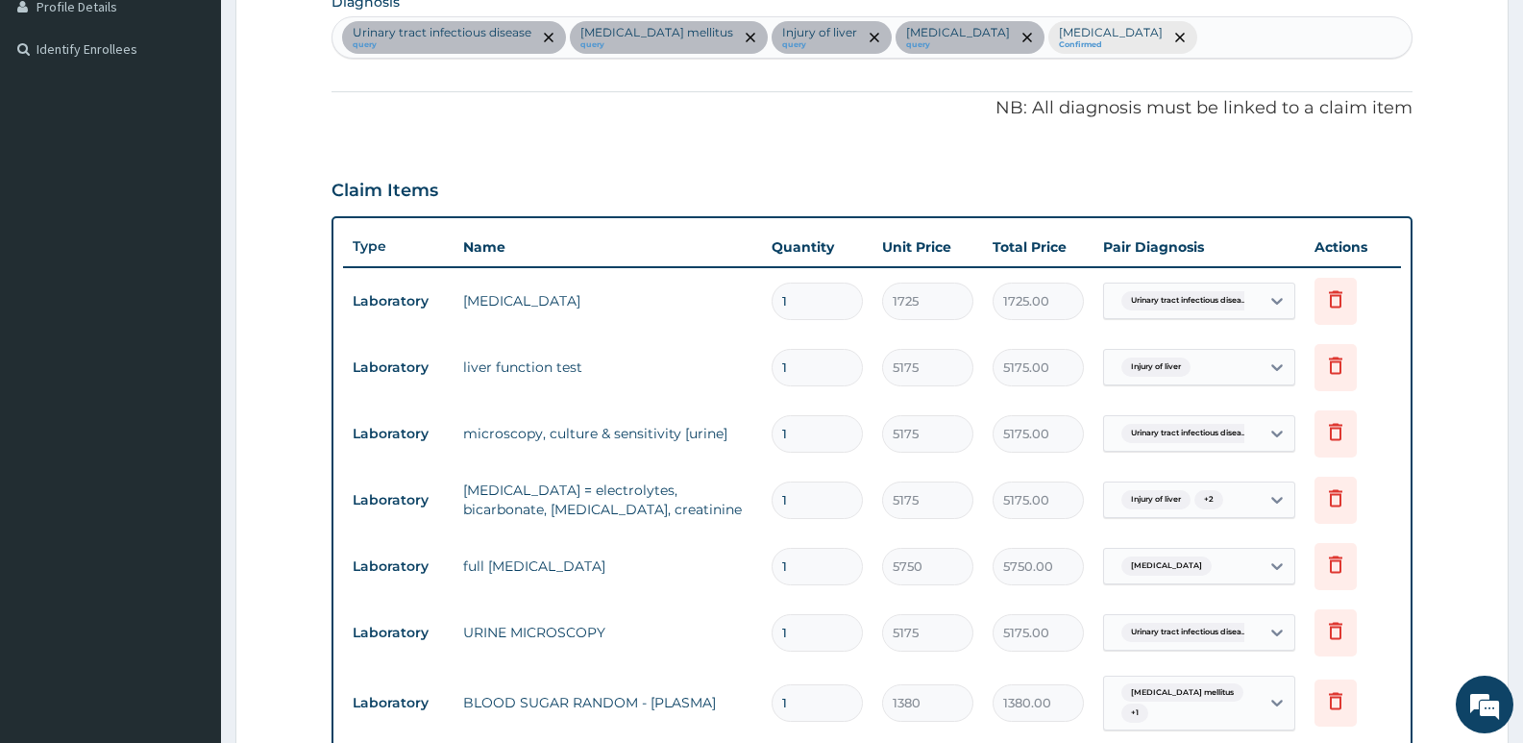
click at [1144, 55] on div "Urinary tract infectious disease query Diabetes mellitus query Injury of liver …" at bounding box center [871, 37] width 1079 height 40
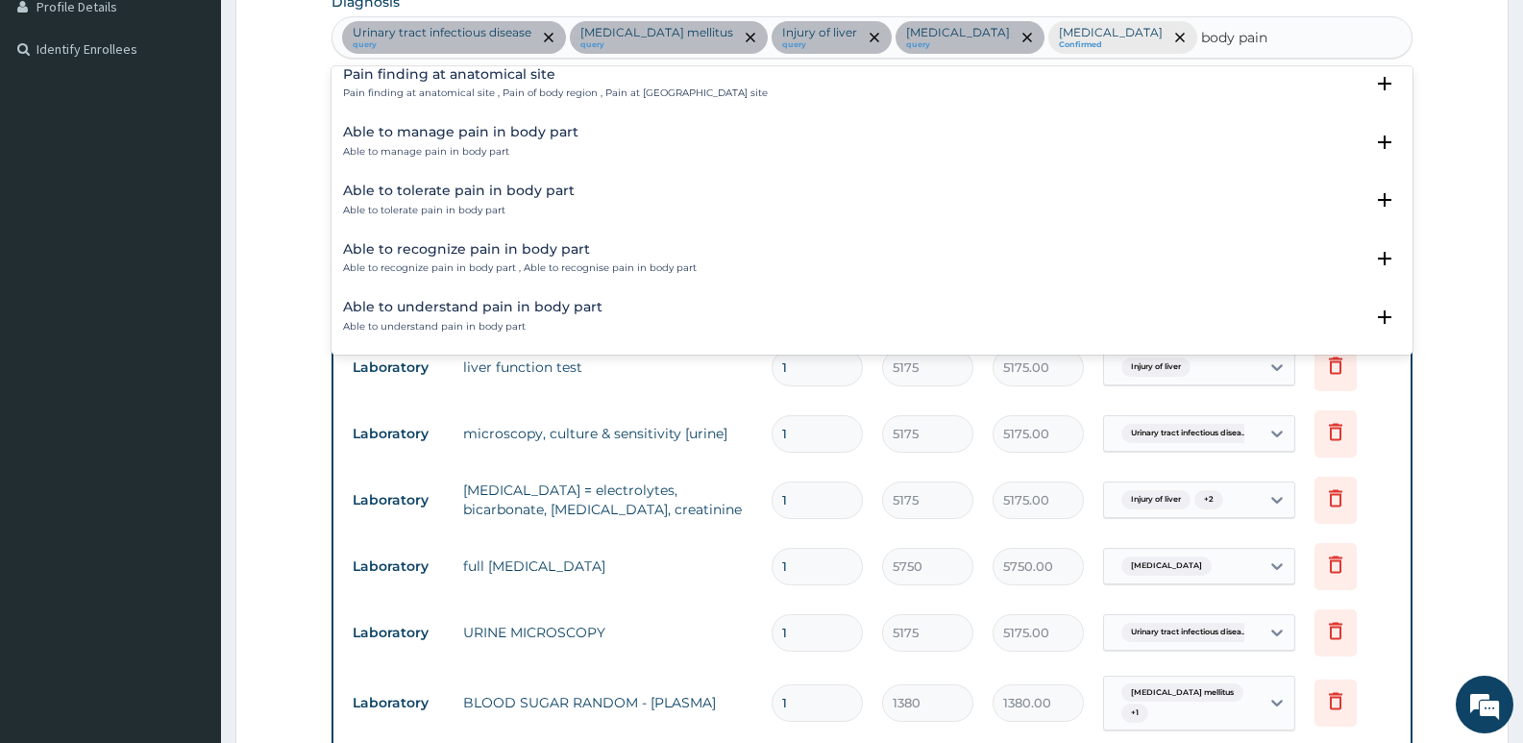
scroll to position [0, 0]
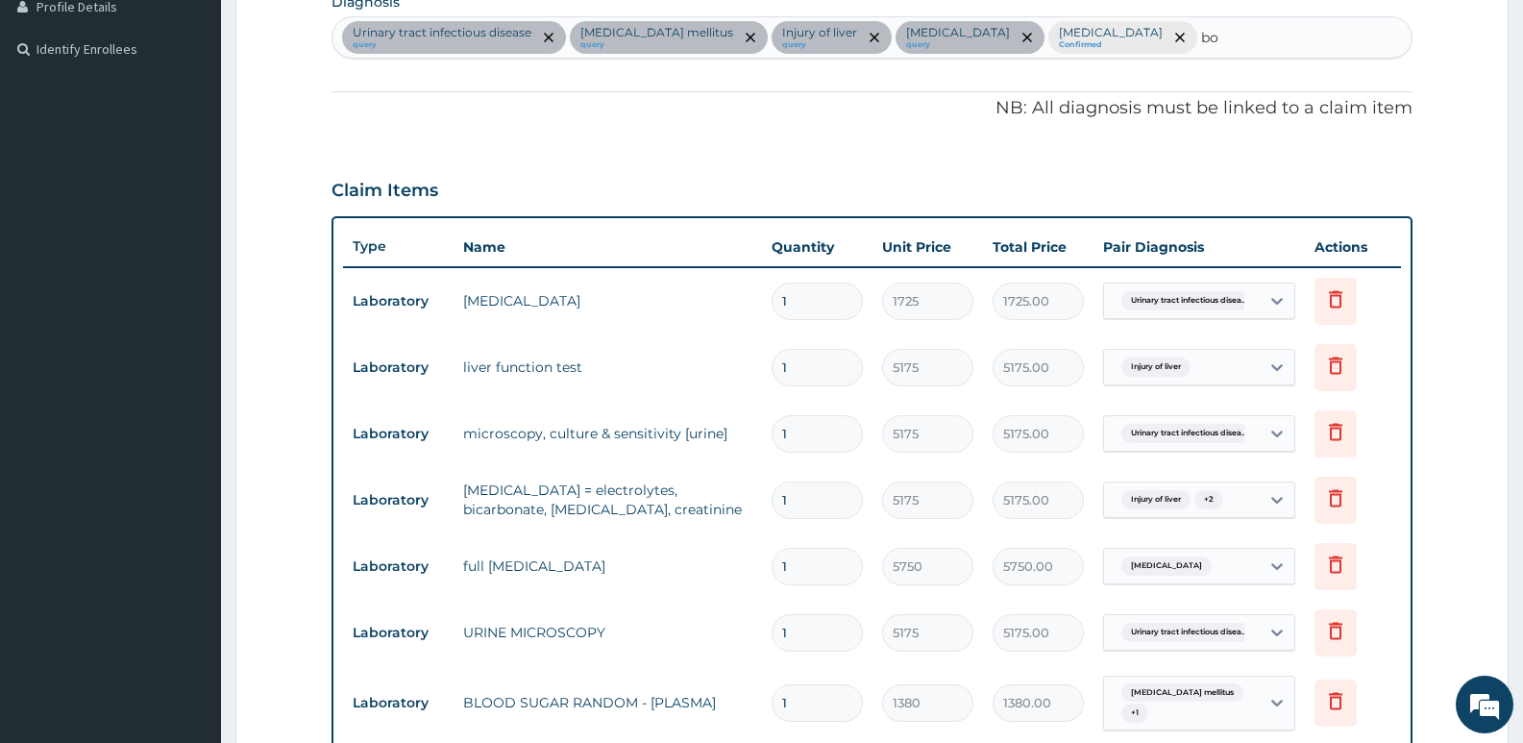
type input "b"
type input "art"
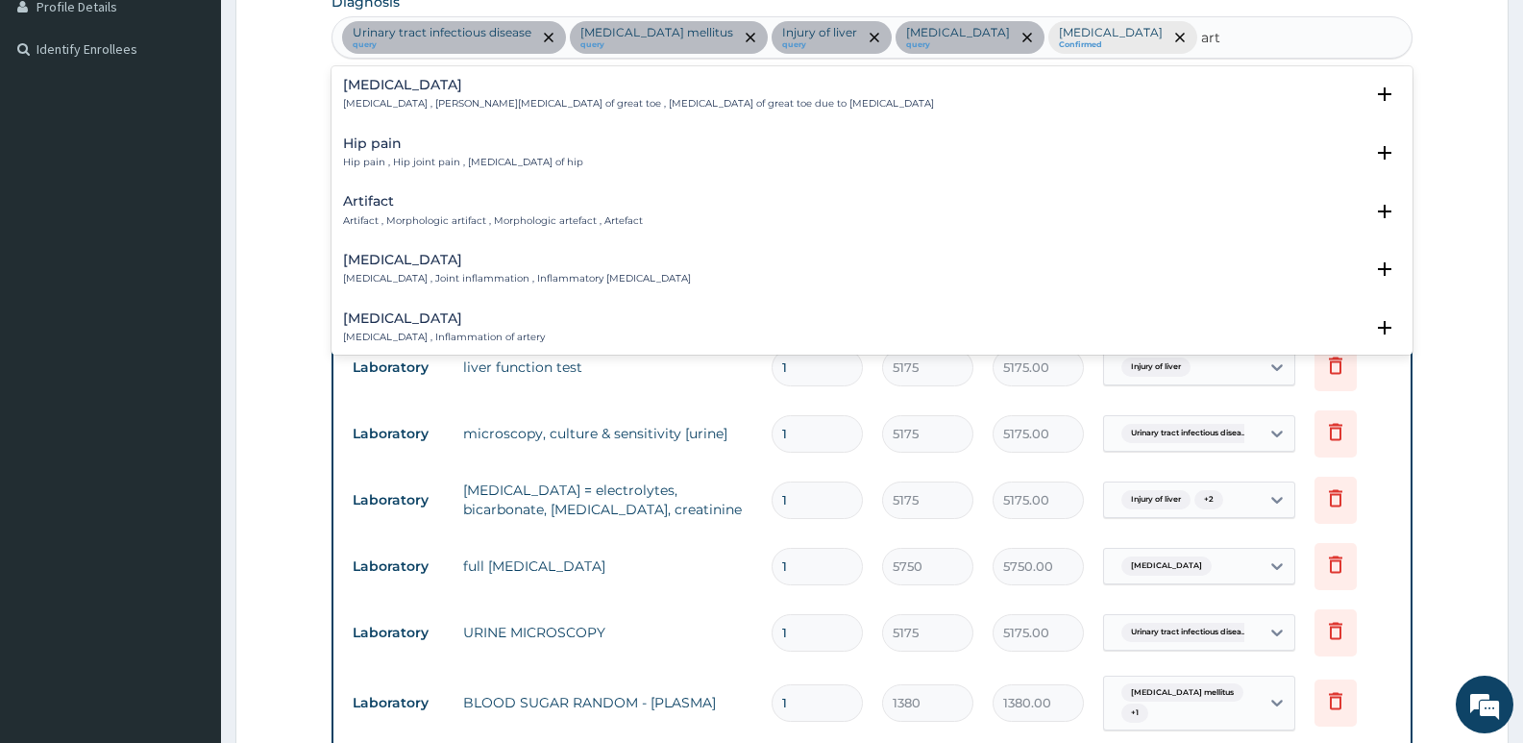
click at [433, 270] on div "Arthritis Arthritis , Joint inflammation , Inflammatory arthritis" at bounding box center [517, 270] width 348 height 34
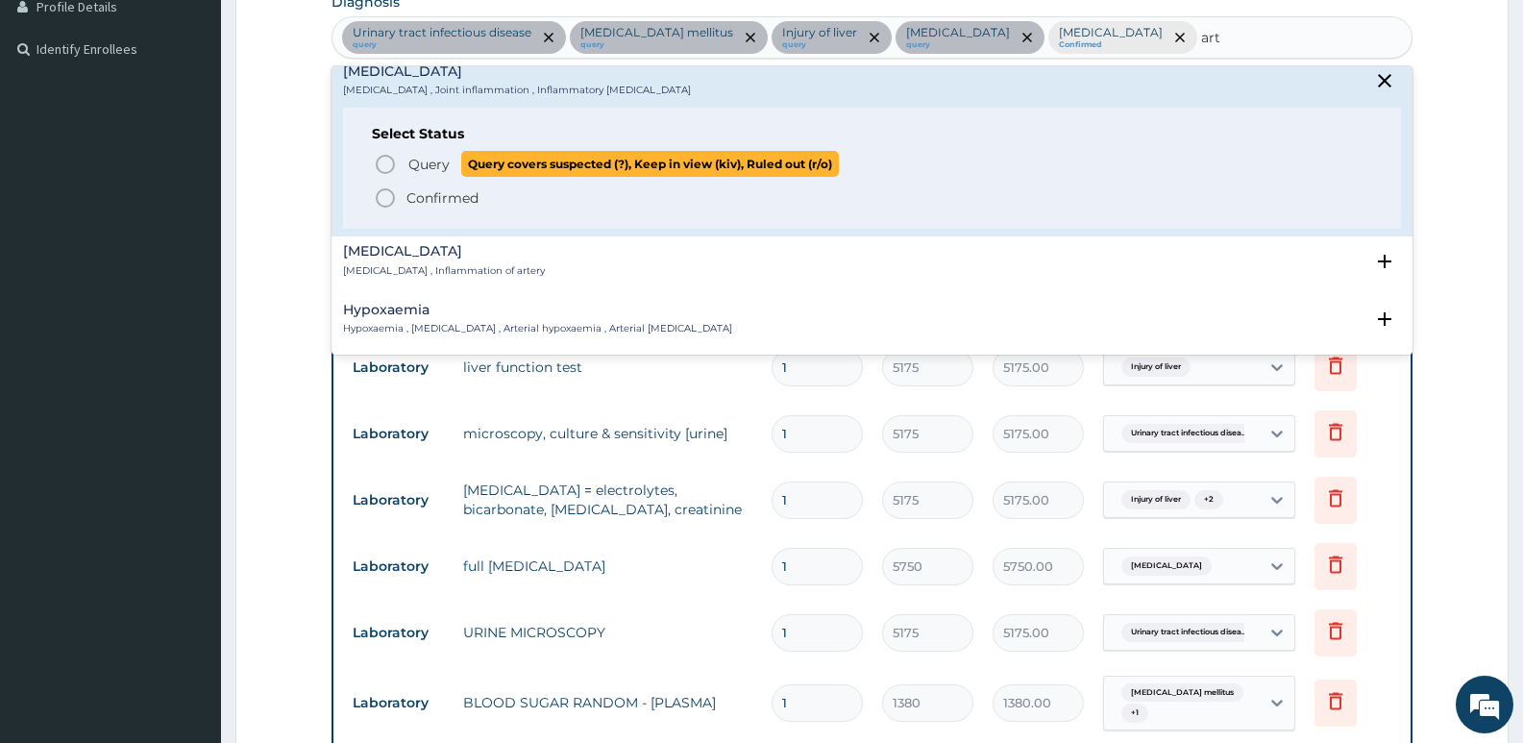
scroll to position [192, 0]
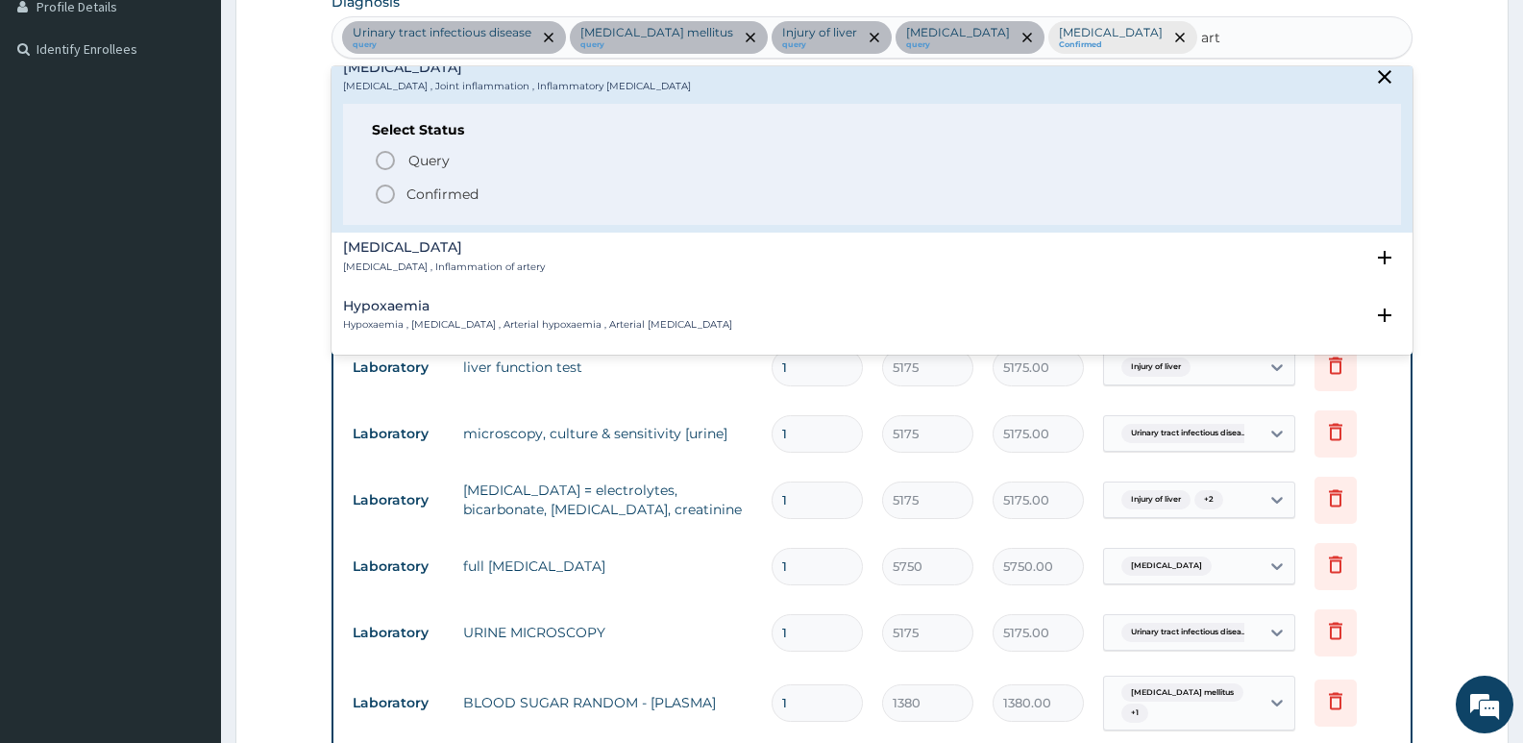
click at [452, 199] on p "Confirmed" at bounding box center [442, 193] width 72 height 19
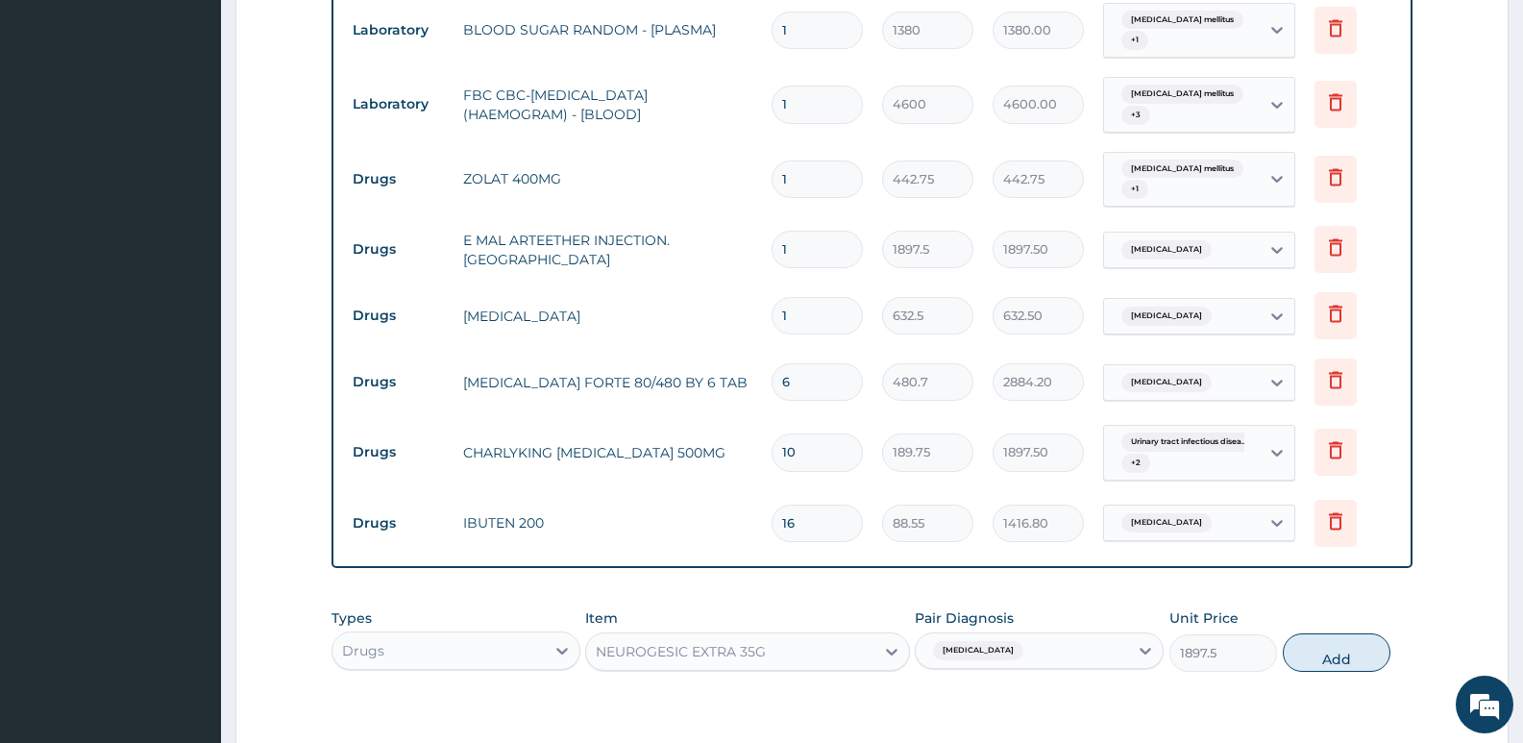
scroll to position [1267, 0]
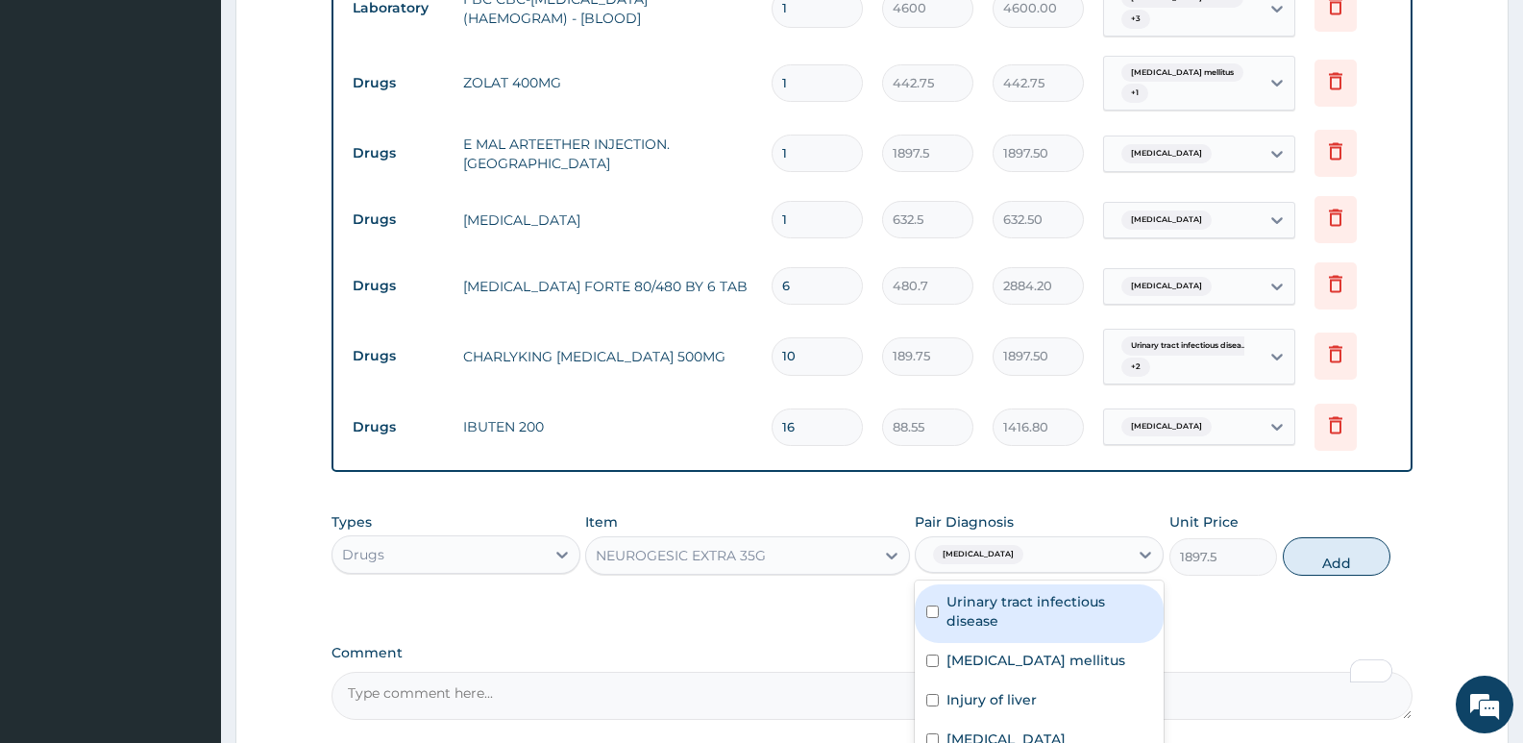
drag, startPoint x: 1018, startPoint y: 535, endPoint x: 1019, endPoint y: 545, distance: 9.7
click at [1019, 541] on div "[MEDICAL_DATA]" at bounding box center [1022, 554] width 212 height 33
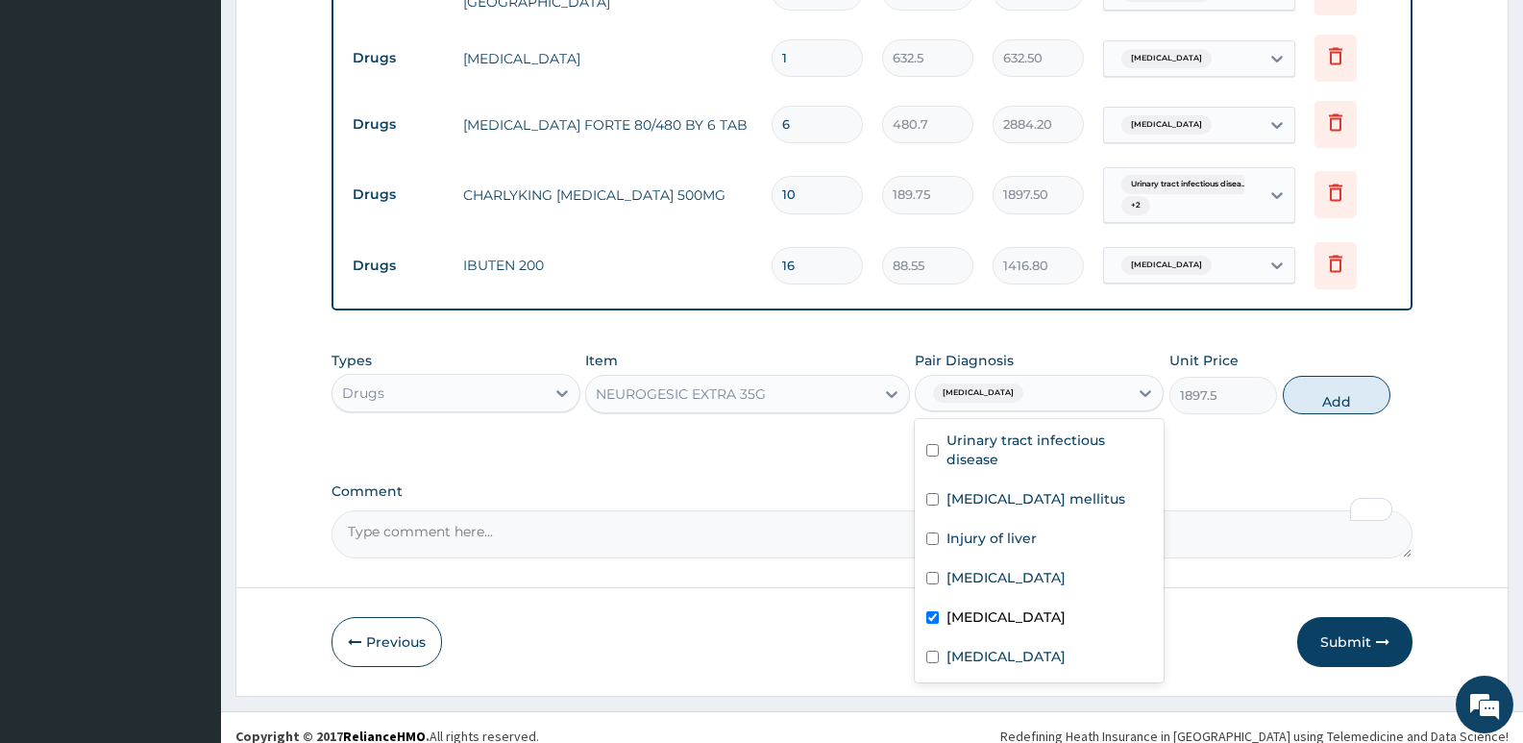
scroll to position [1429, 0]
click at [1045, 640] on div "Arthritis" at bounding box center [1039, 657] width 249 height 39
checkbox input "true"
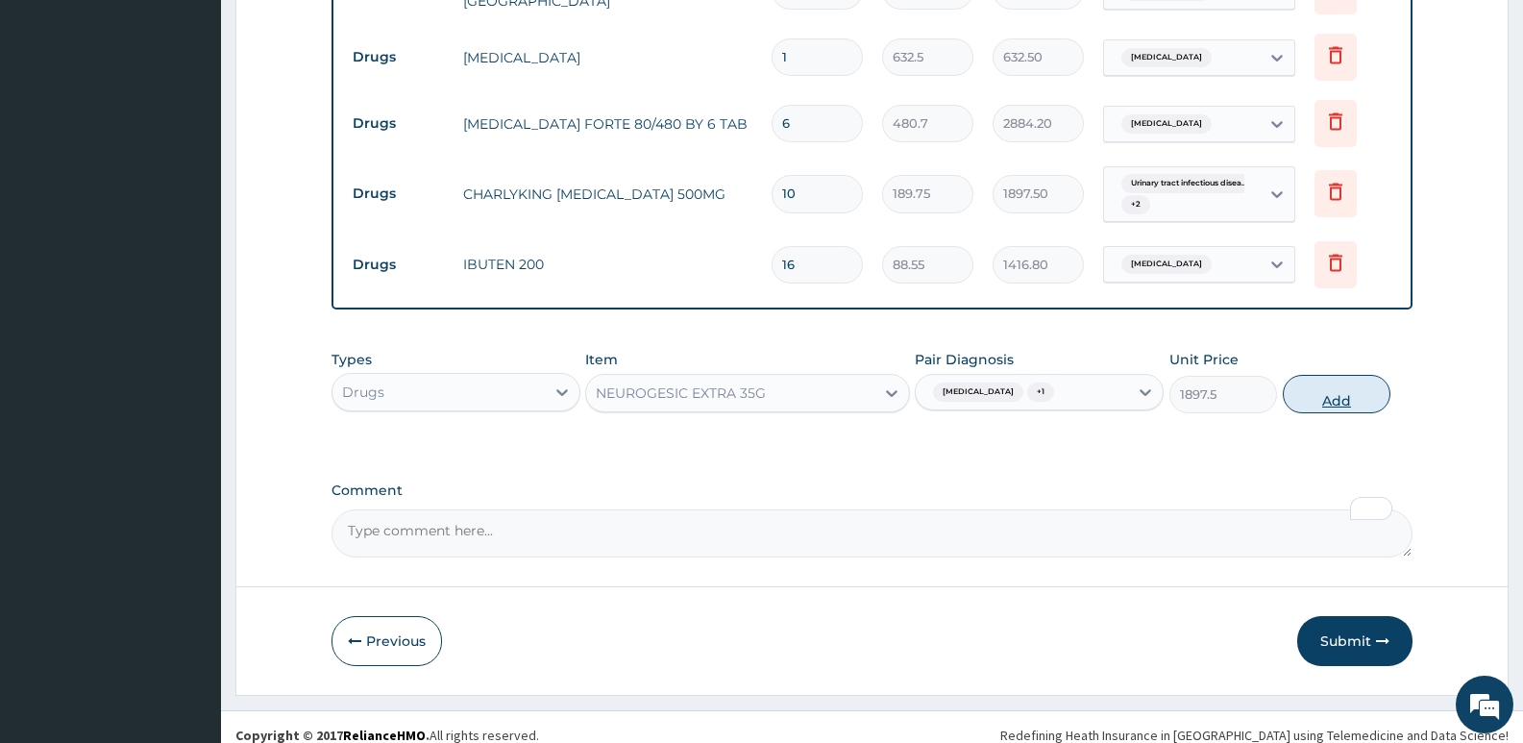
click at [1307, 380] on button "Add" at bounding box center [1336, 394] width 108 height 38
type input "0"
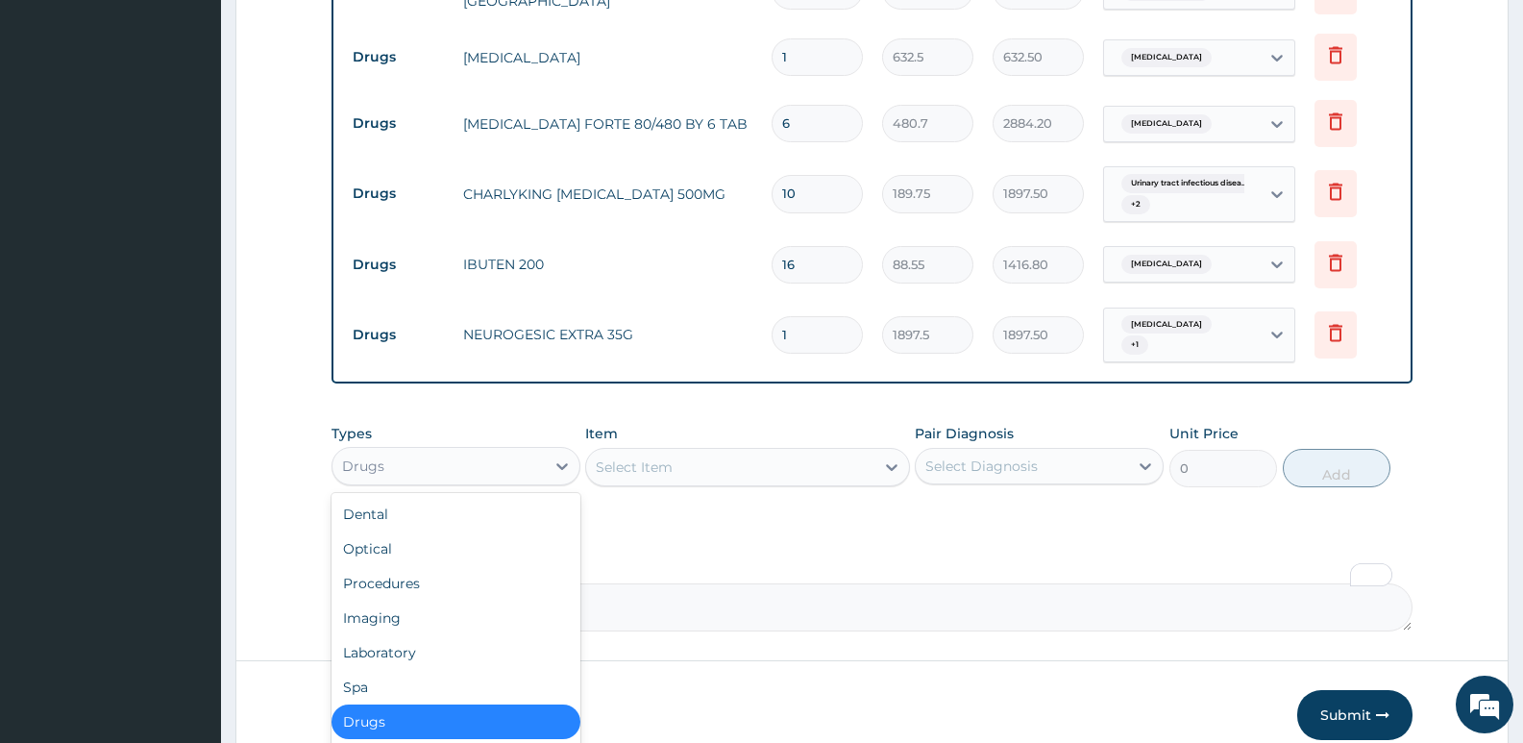
click at [475, 451] on div "Drugs" at bounding box center [438, 466] width 212 height 31
click at [410, 572] on div "Procedures" at bounding box center [455, 583] width 249 height 35
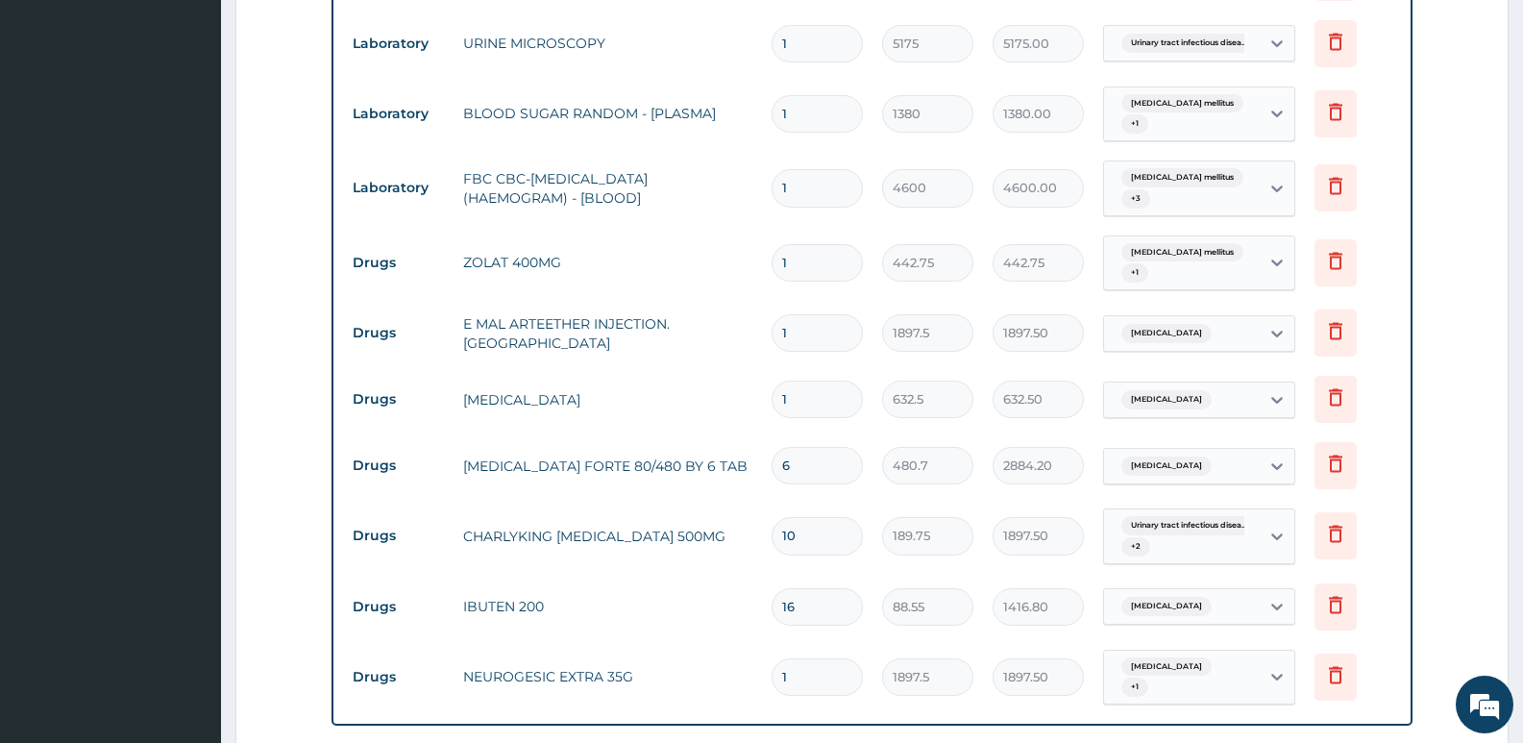
scroll to position [1496, 0]
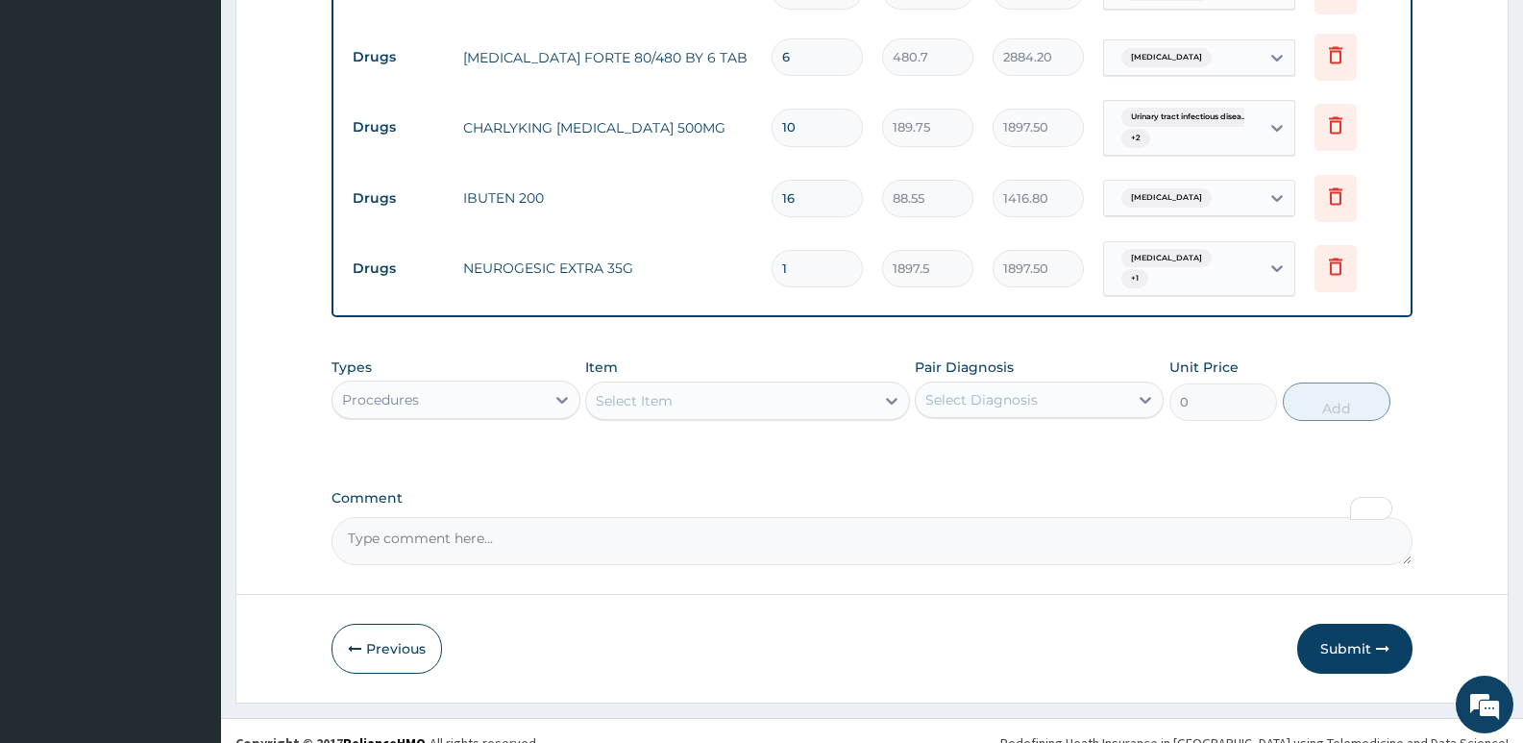
click at [675, 387] on div "Select Item" at bounding box center [729, 400] width 287 height 31
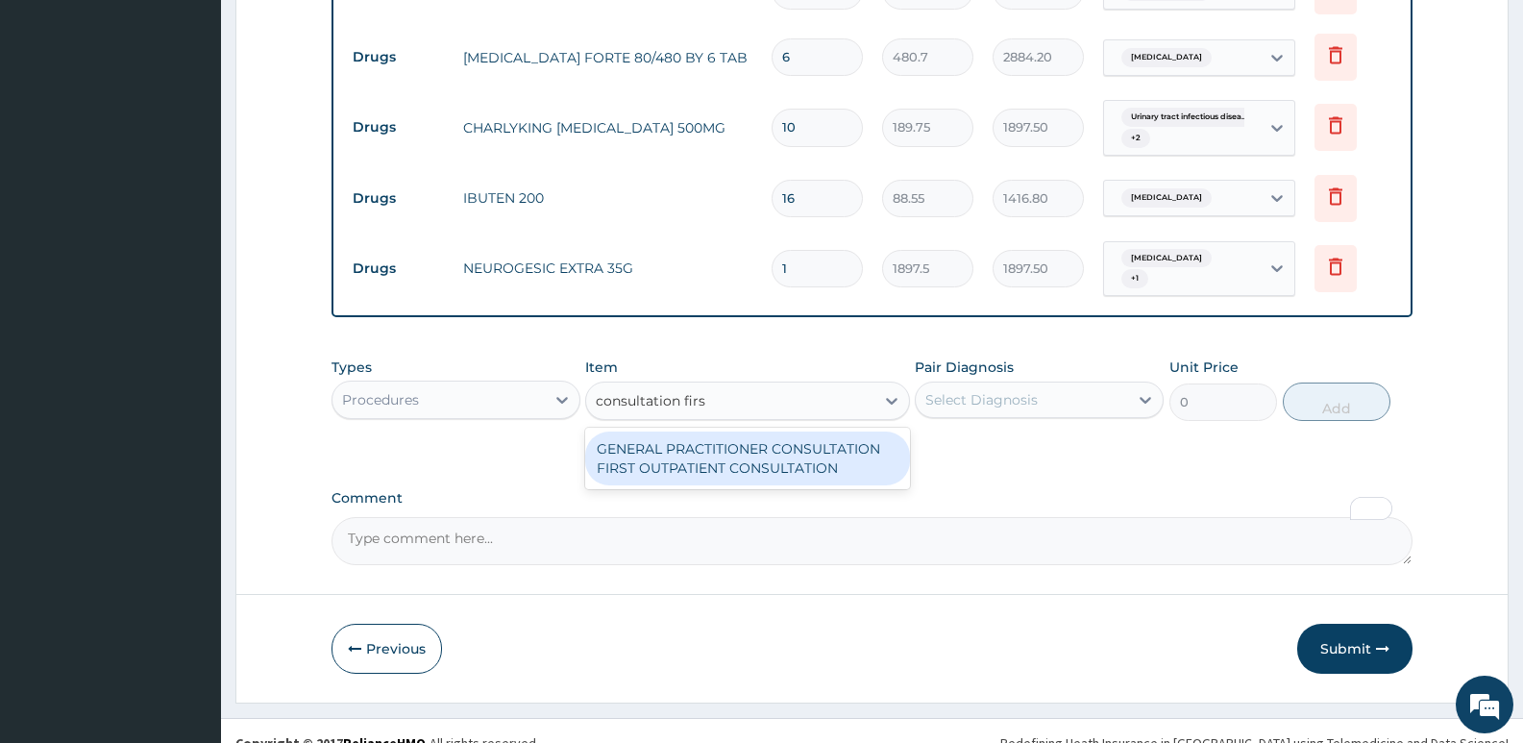
type input "consultation first"
click at [680, 431] on div "GENERAL PRACTITIONER CONSULTATION FIRST OUTPATIENT CONSULTATION" at bounding box center [747, 458] width 324 height 54
type input "3795"
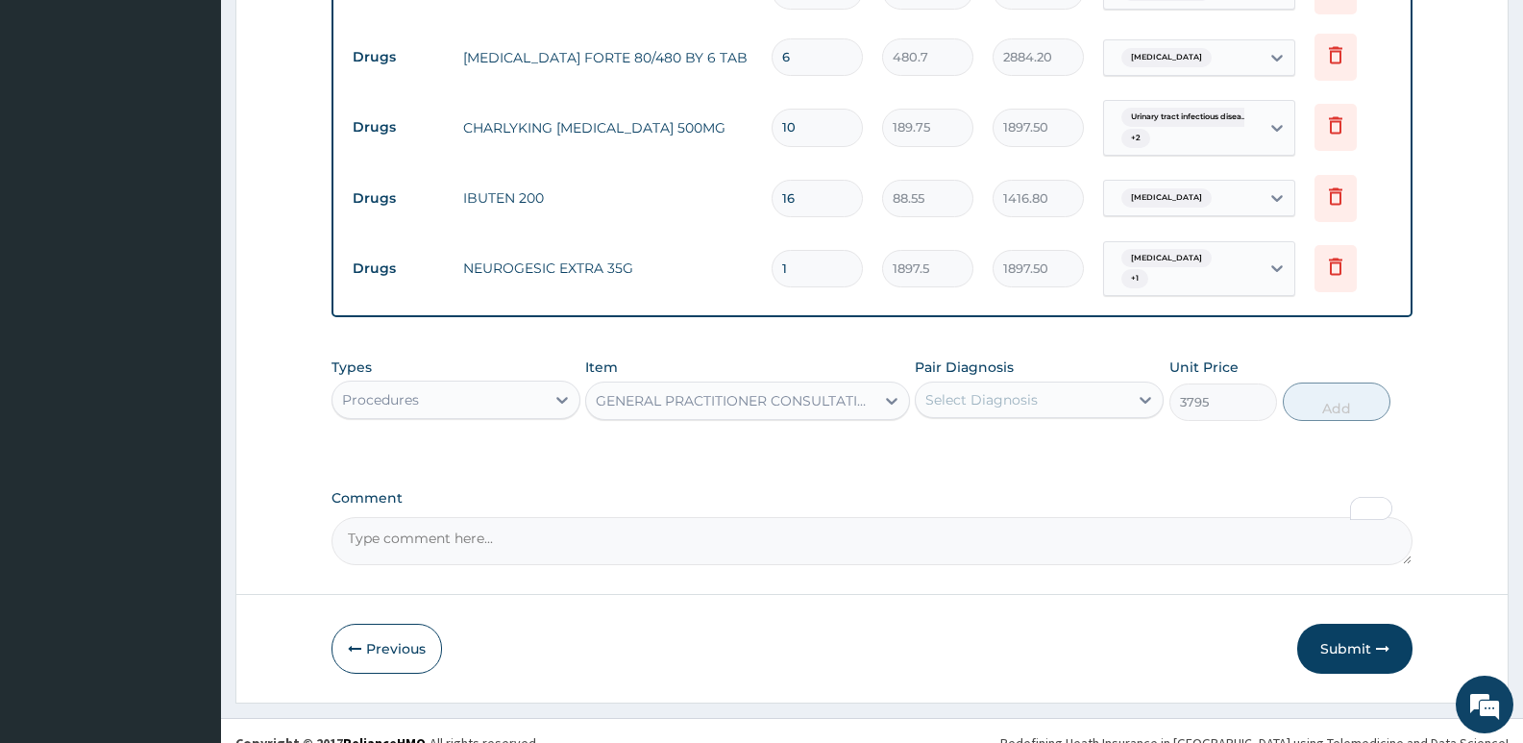
drag, startPoint x: 972, startPoint y: 370, endPoint x: 950, endPoint y: 385, distance: 26.9
click at [969, 390] on div "Select Diagnosis" at bounding box center [981, 399] width 112 height 19
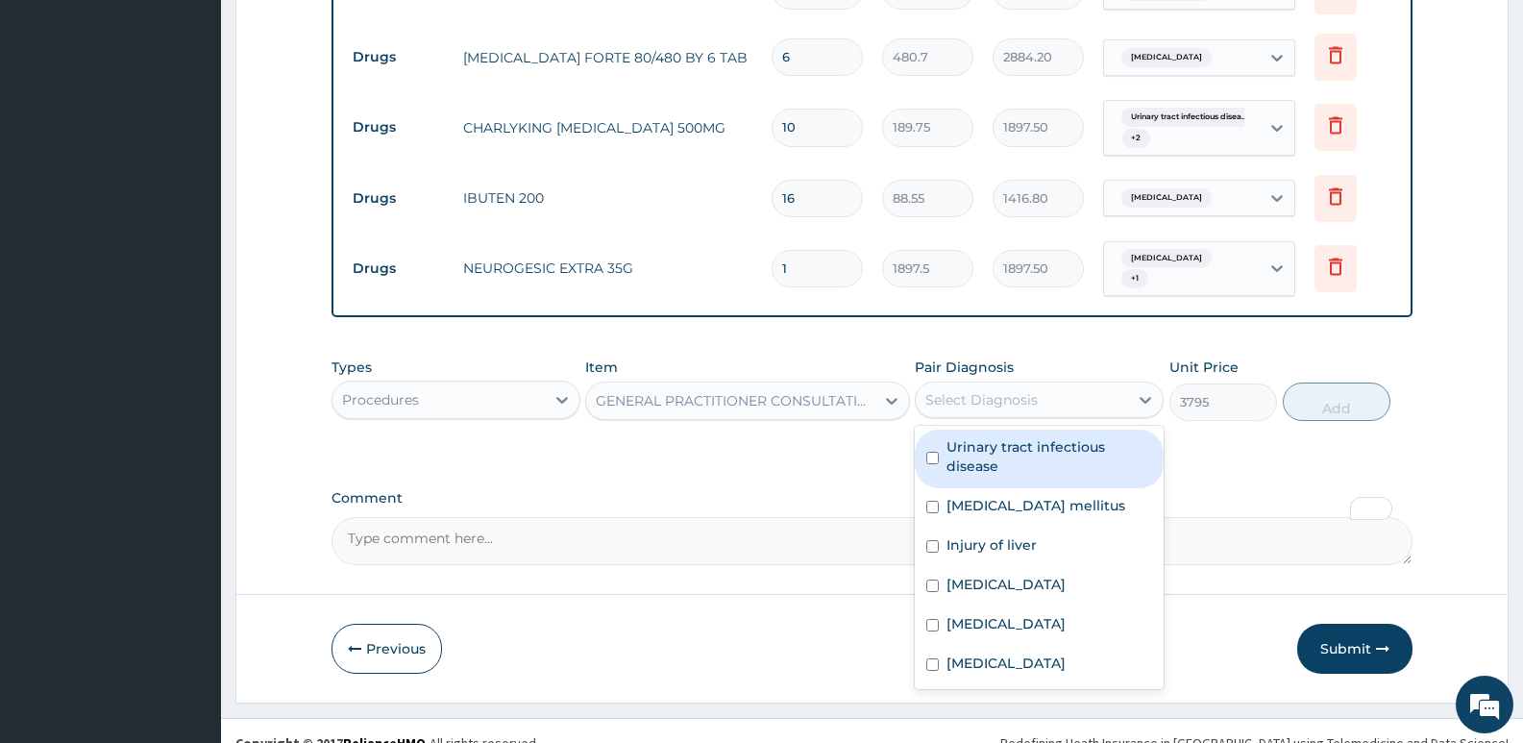
click at [952, 442] on label "Urinary tract infectious disease" at bounding box center [1049, 456] width 206 height 38
checkbox input "true"
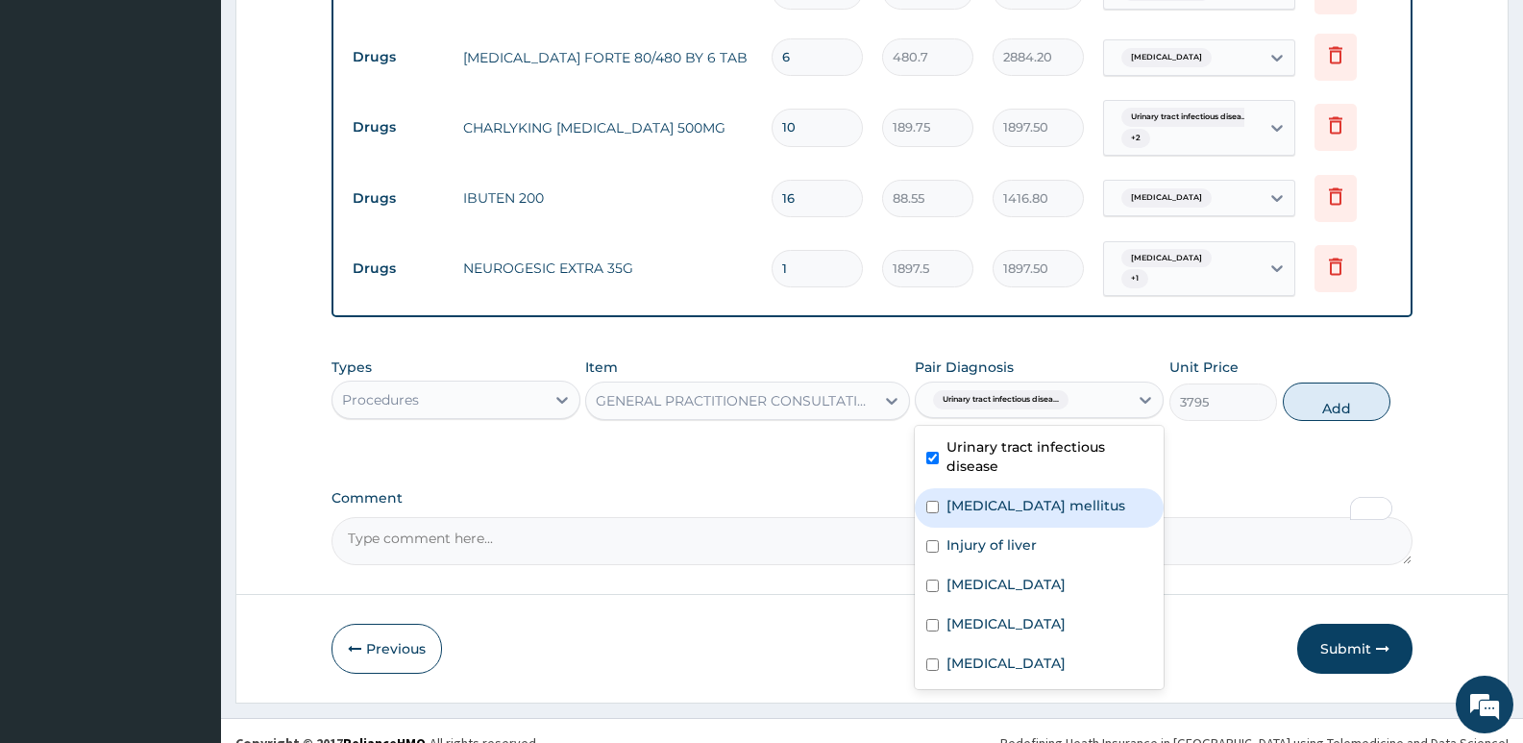
click at [955, 496] on label "Diabetes mellitus" at bounding box center [1035, 505] width 179 height 19
checkbox input "true"
click at [959, 527] on div "Injury of liver" at bounding box center [1039, 546] width 249 height 39
checkbox input "true"
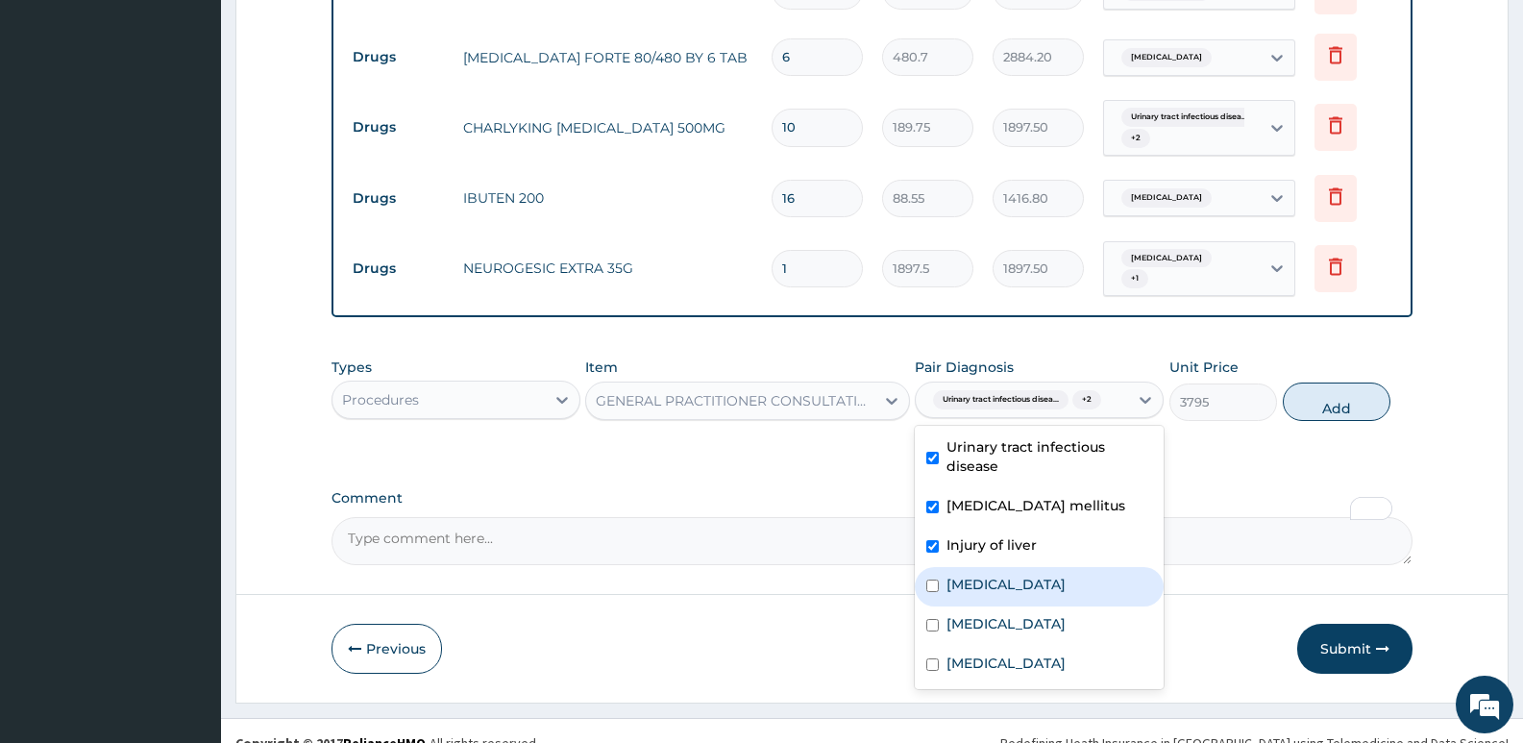
click at [940, 573] on div "Hyperlipidemia" at bounding box center [1039, 586] width 249 height 39
checkbox input "true"
click at [946, 606] on div "Malaria" at bounding box center [1039, 625] width 249 height 39
checkbox input "true"
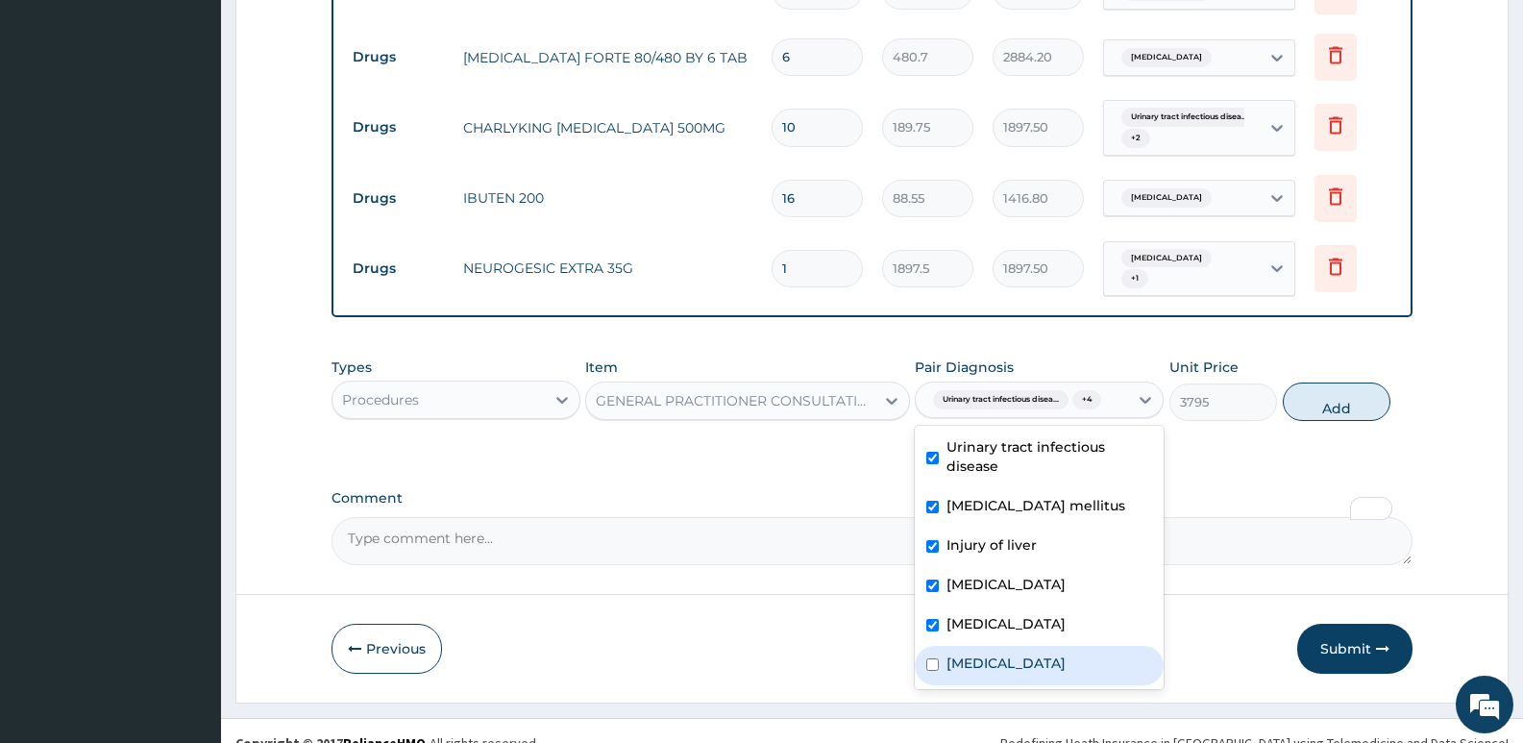
click at [945, 646] on div "Arthritis" at bounding box center [1039, 665] width 249 height 39
checkbox input "true"
click at [1313, 382] on button "Add" at bounding box center [1336, 401] width 108 height 38
type input "0"
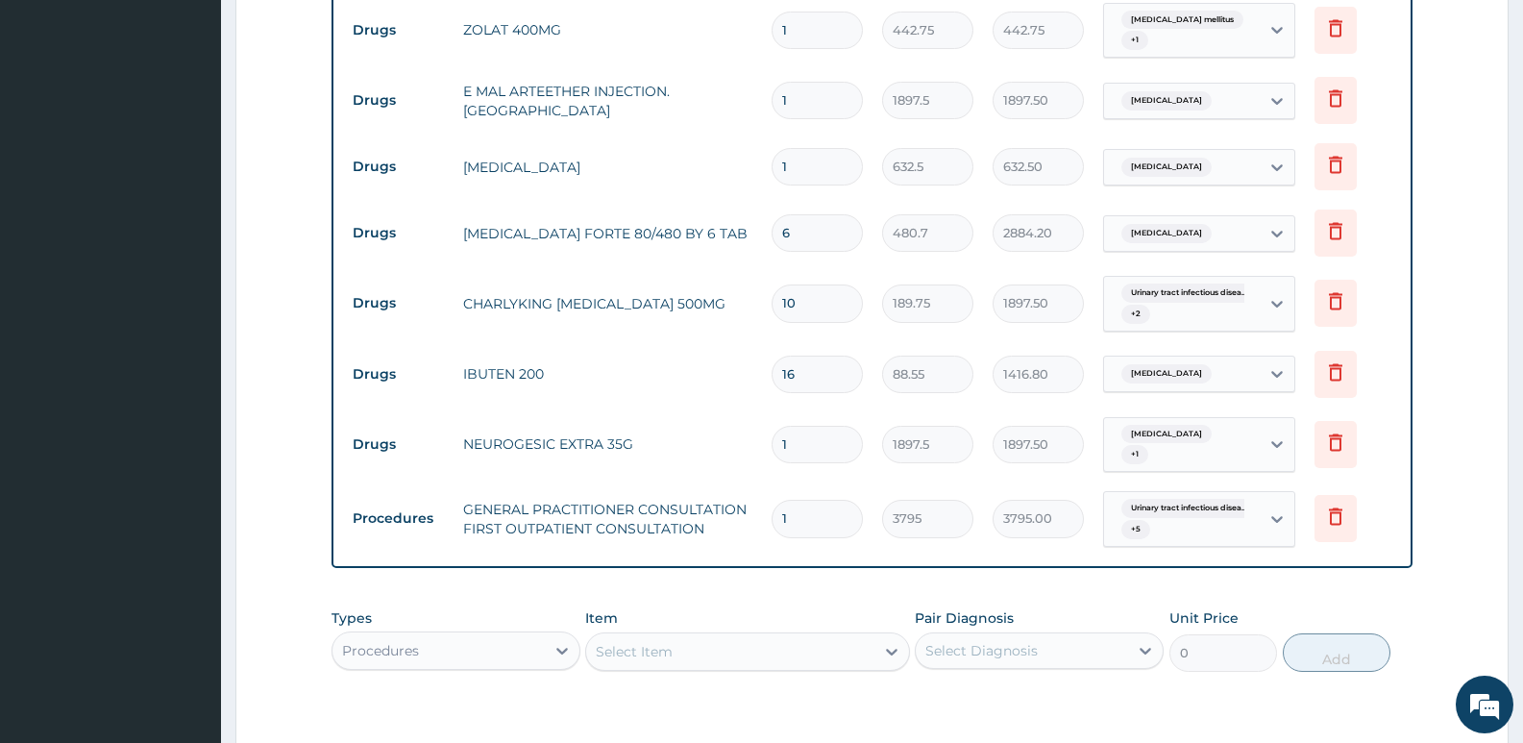
scroll to position [1570, 0]
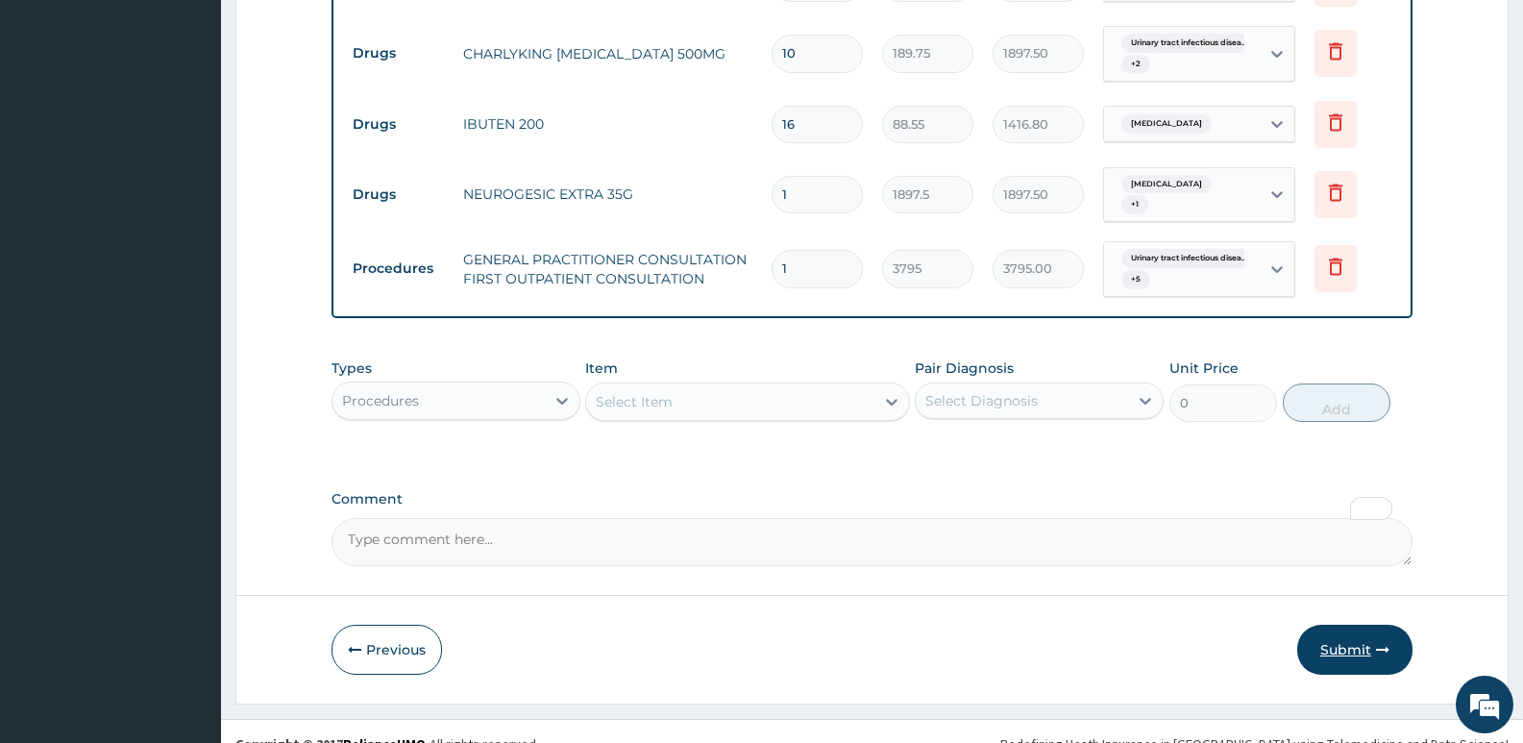
click at [1349, 636] on button "Submit" at bounding box center [1354, 649] width 115 height 50
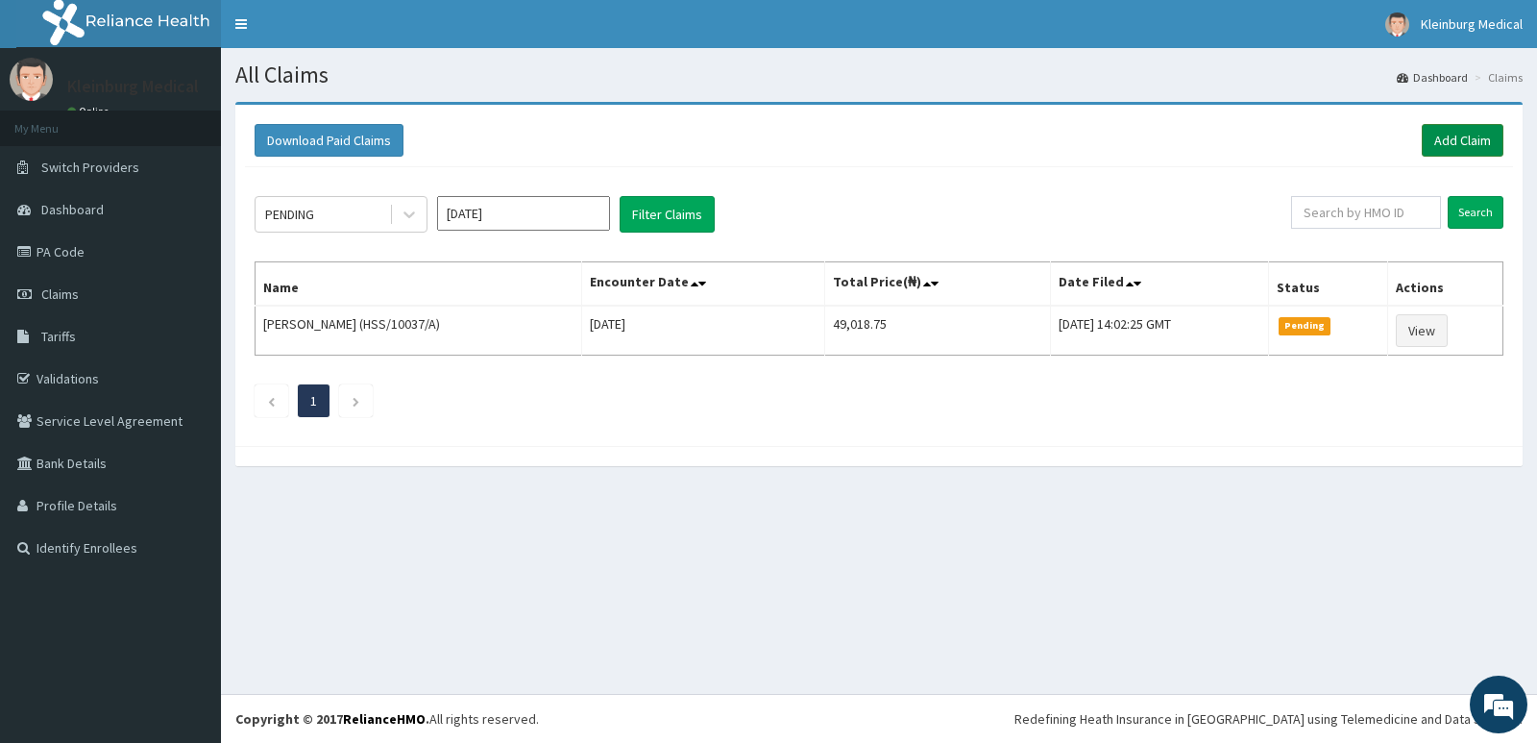
click at [1433, 148] on link "Add Claim" at bounding box center [1463, 140] width 82 height 33
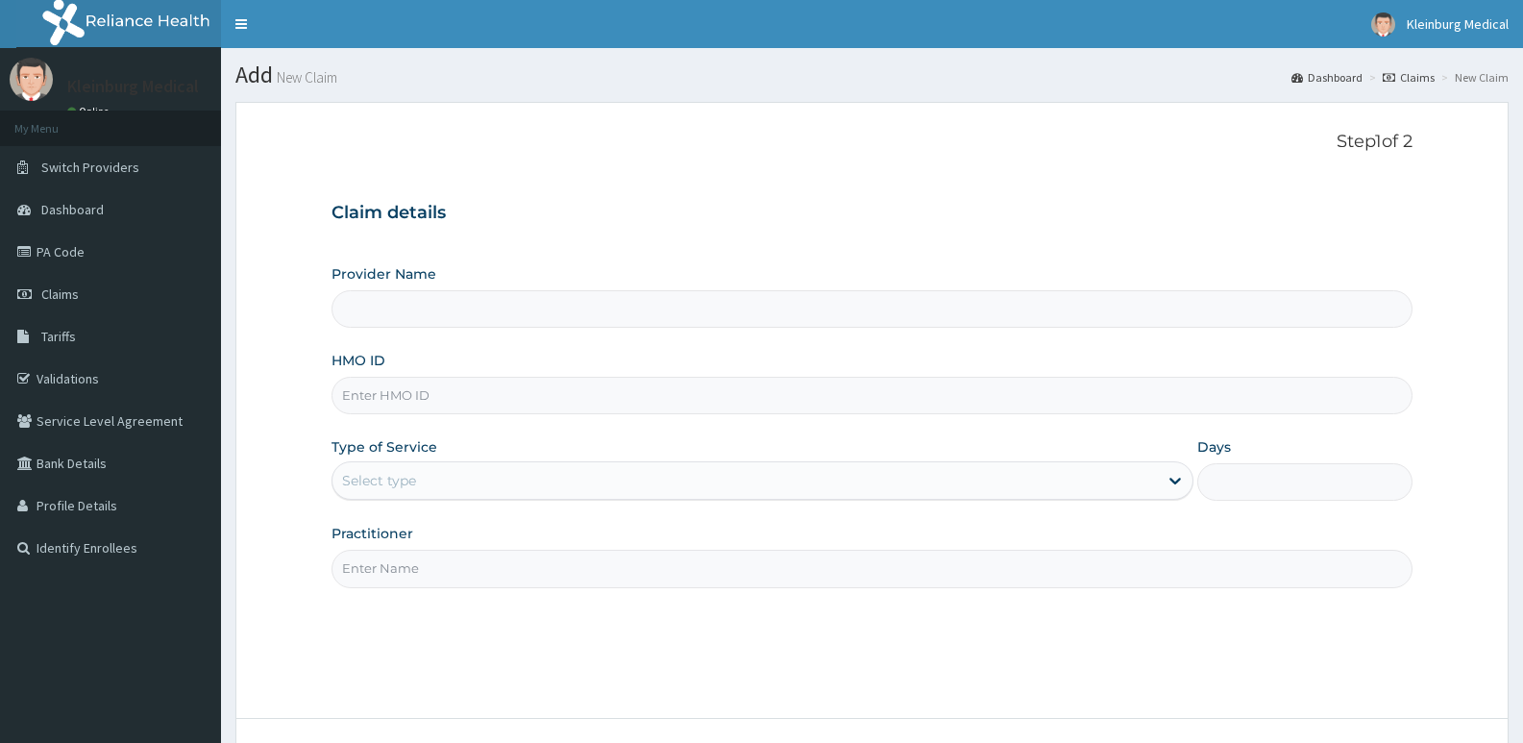
type input "KLEINBURG MEDICAL(dermatology and diagnostics)- [PERSON_NAME]"
click at [404, 405] on input "HMO ID" at bounding box center [871, 395] width 1081 height 37
paste input "SRH/10007/A"
type input "SRH/10007/A"
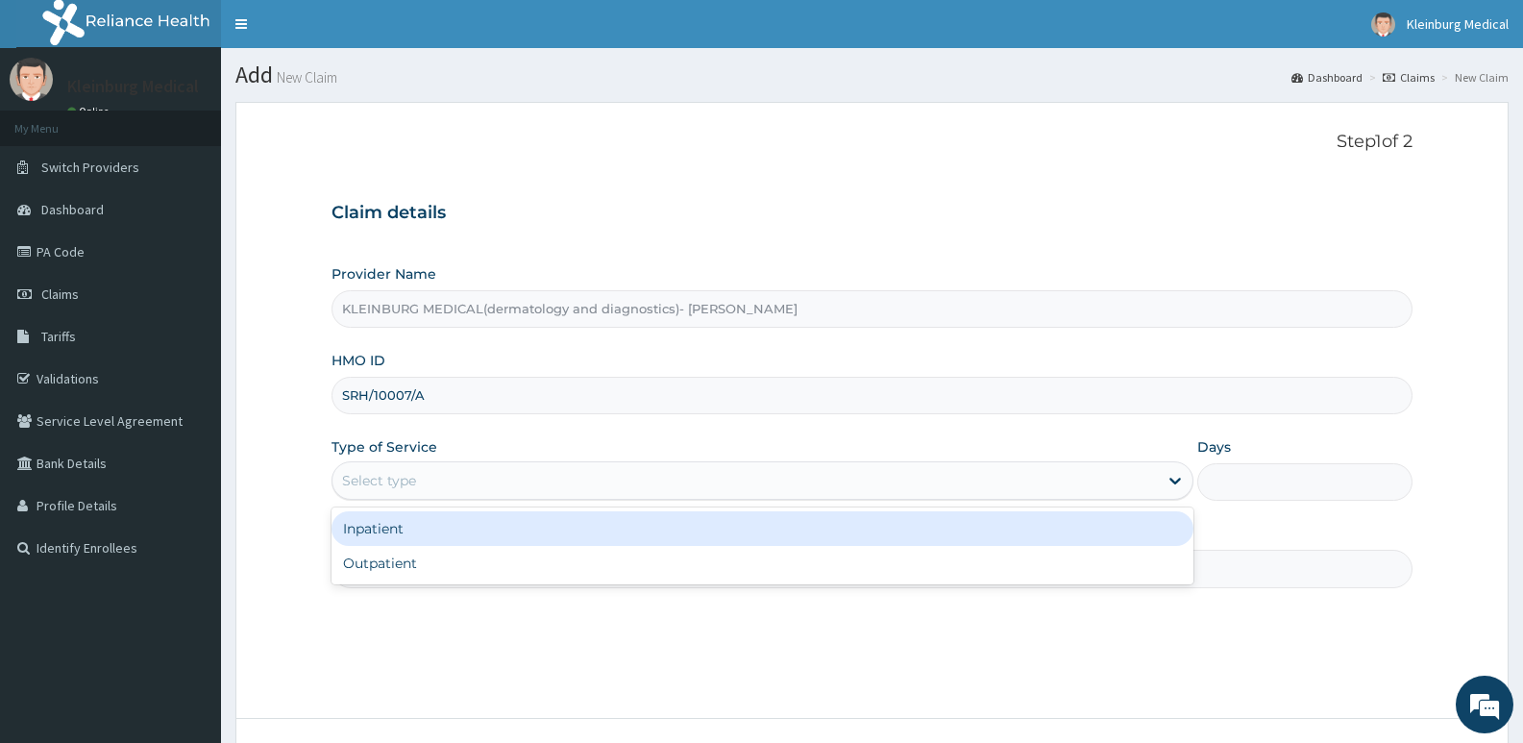
click at [628, 474] on div "Select type" at bounding box center [744, 480] width 824 height 31
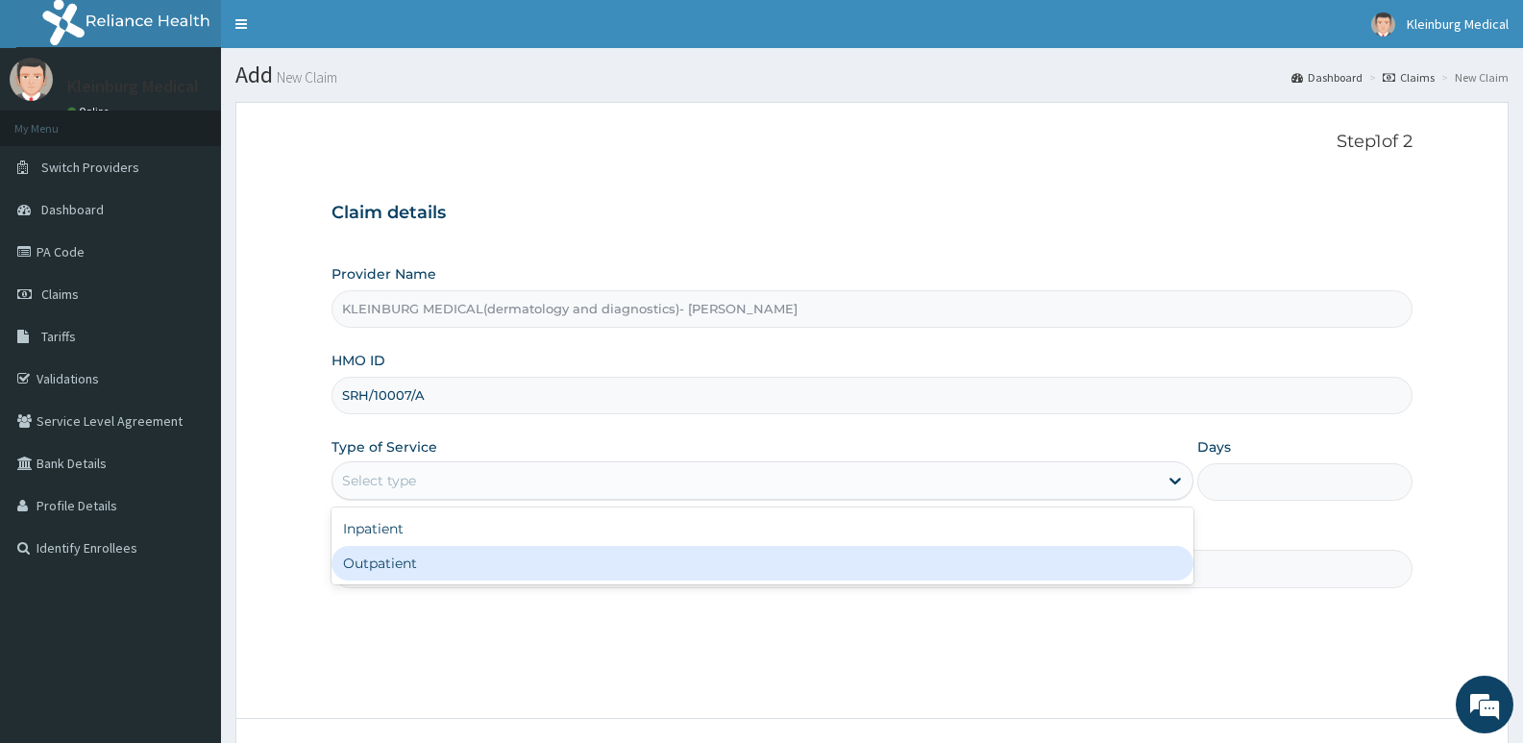
click at [522, 569] on div "Outpatient" at bounding box center [761, 563] width 861 height 35
type input "1"
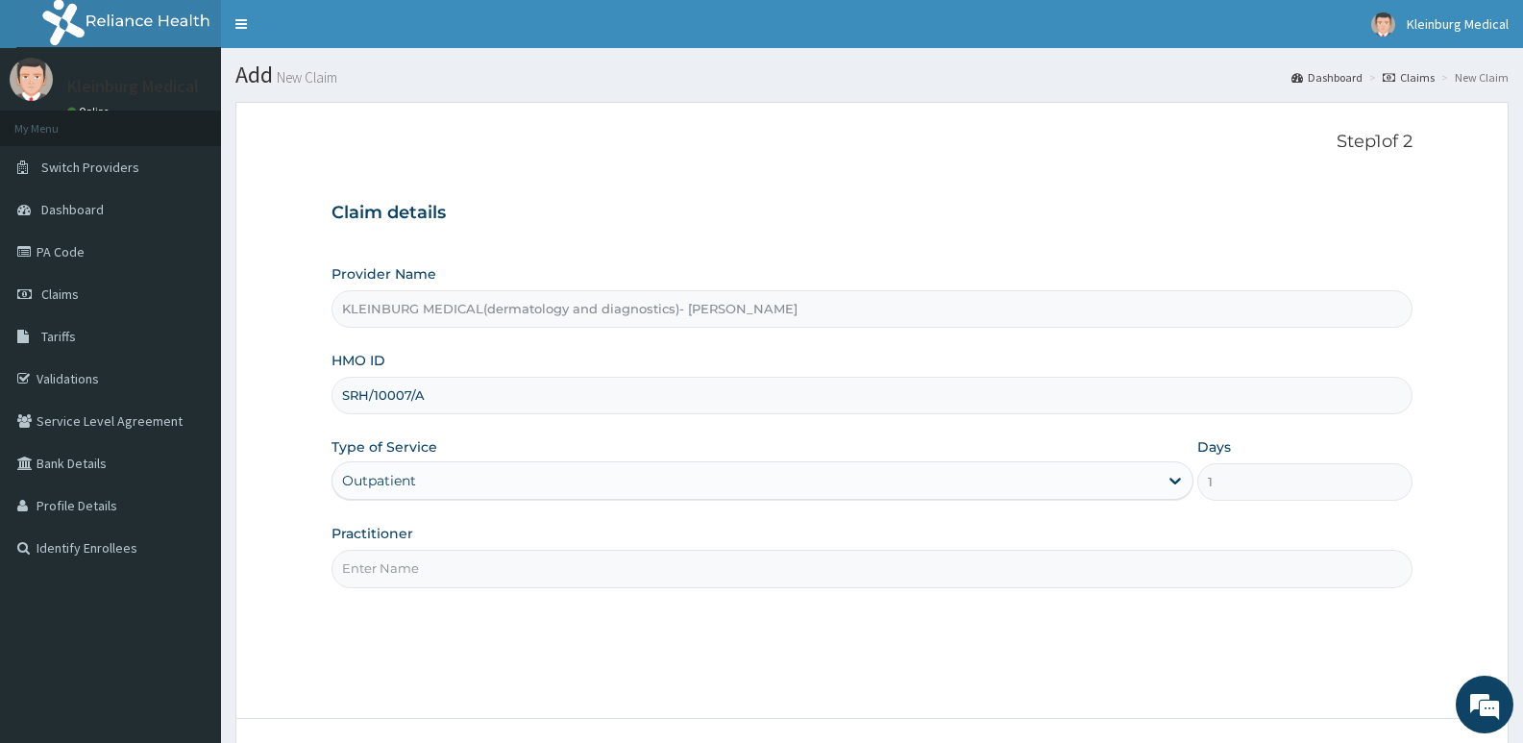
click at [502, 582] on input "Practitioner" at bounding box center [871, 567] width 1081 height 37
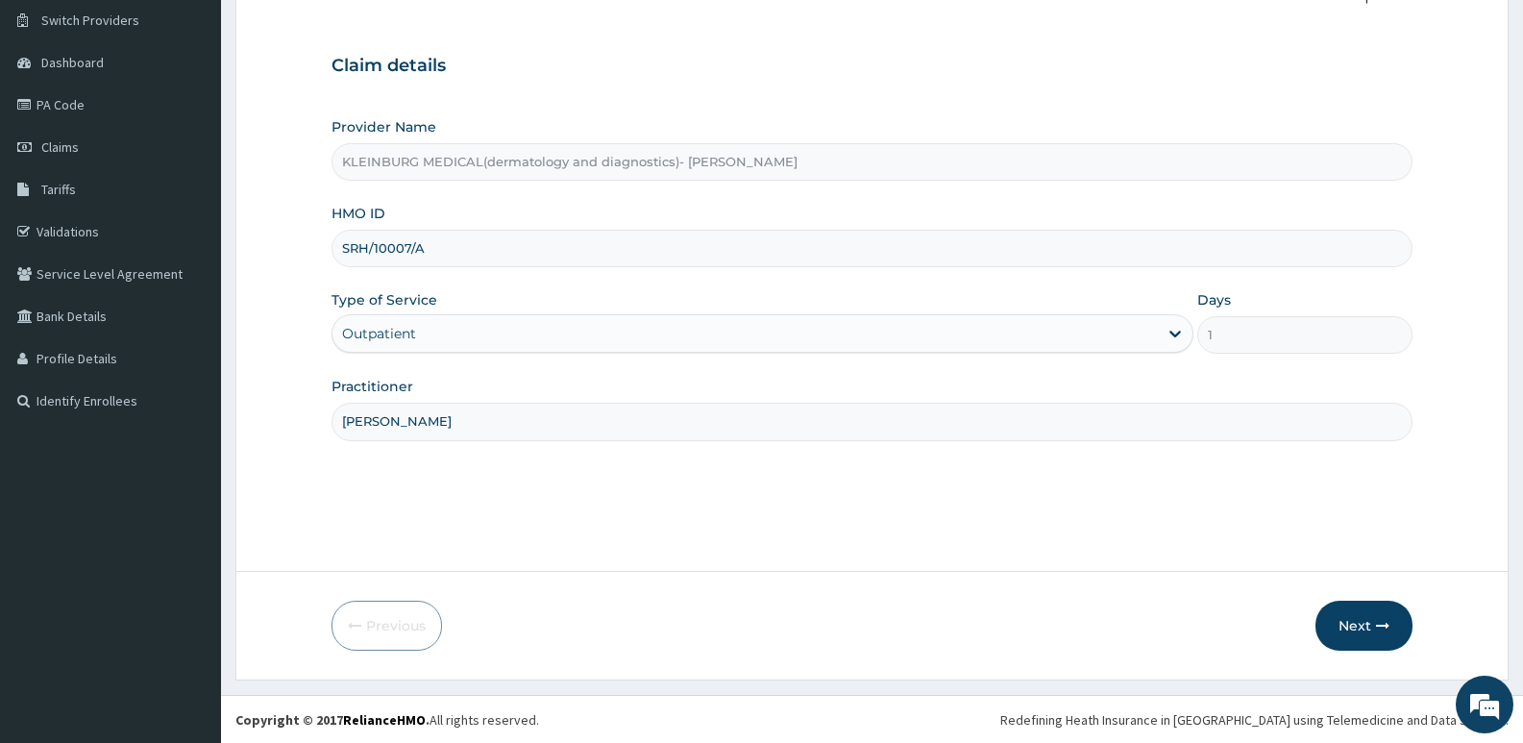
scroll to position [148, 0]
type input "DR CHISOM"
click at [1352, 610] on button "Next" at bounding box center [1363, 624] width 97 height 50
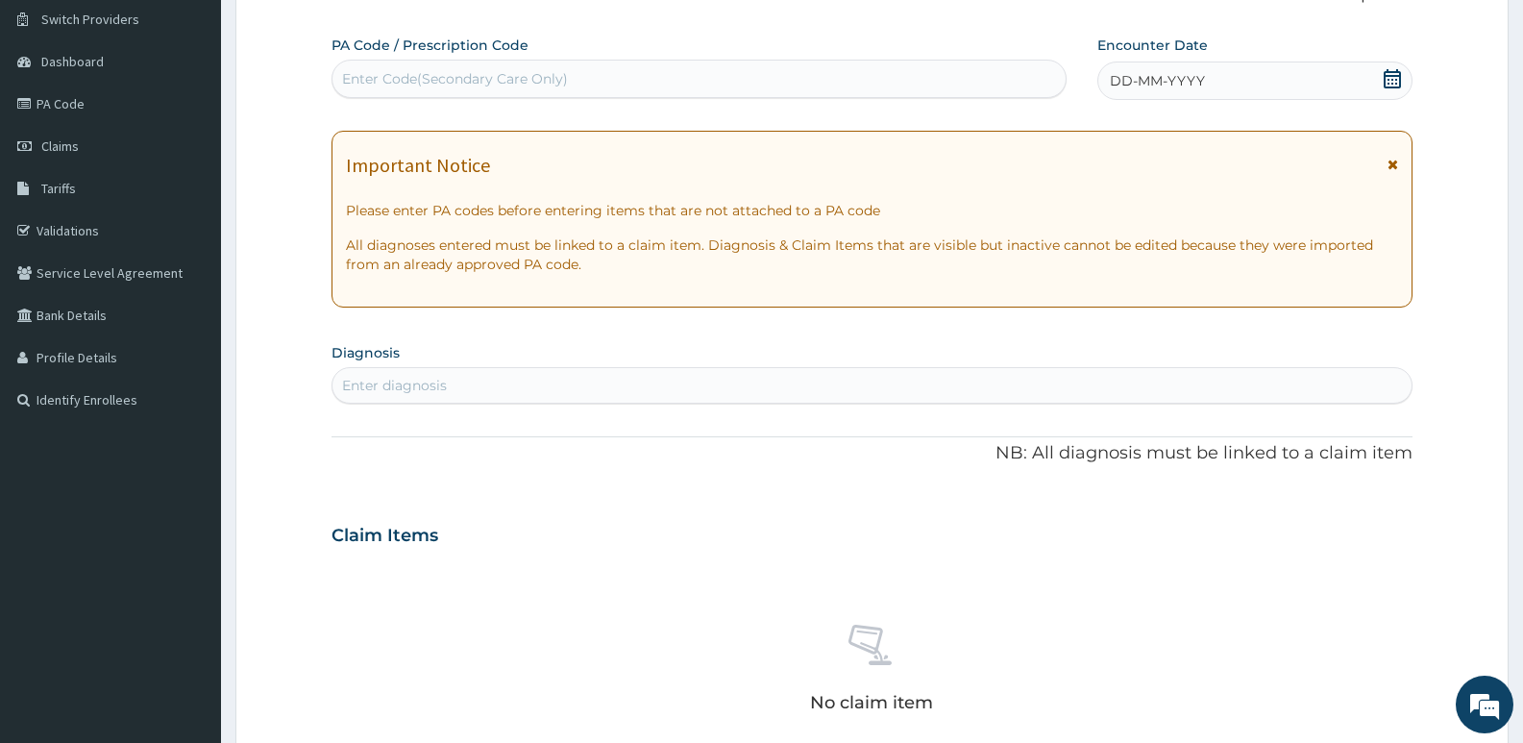
click at [1392, 78] on icon at bounding box center [1391, 78] width 19 height 19
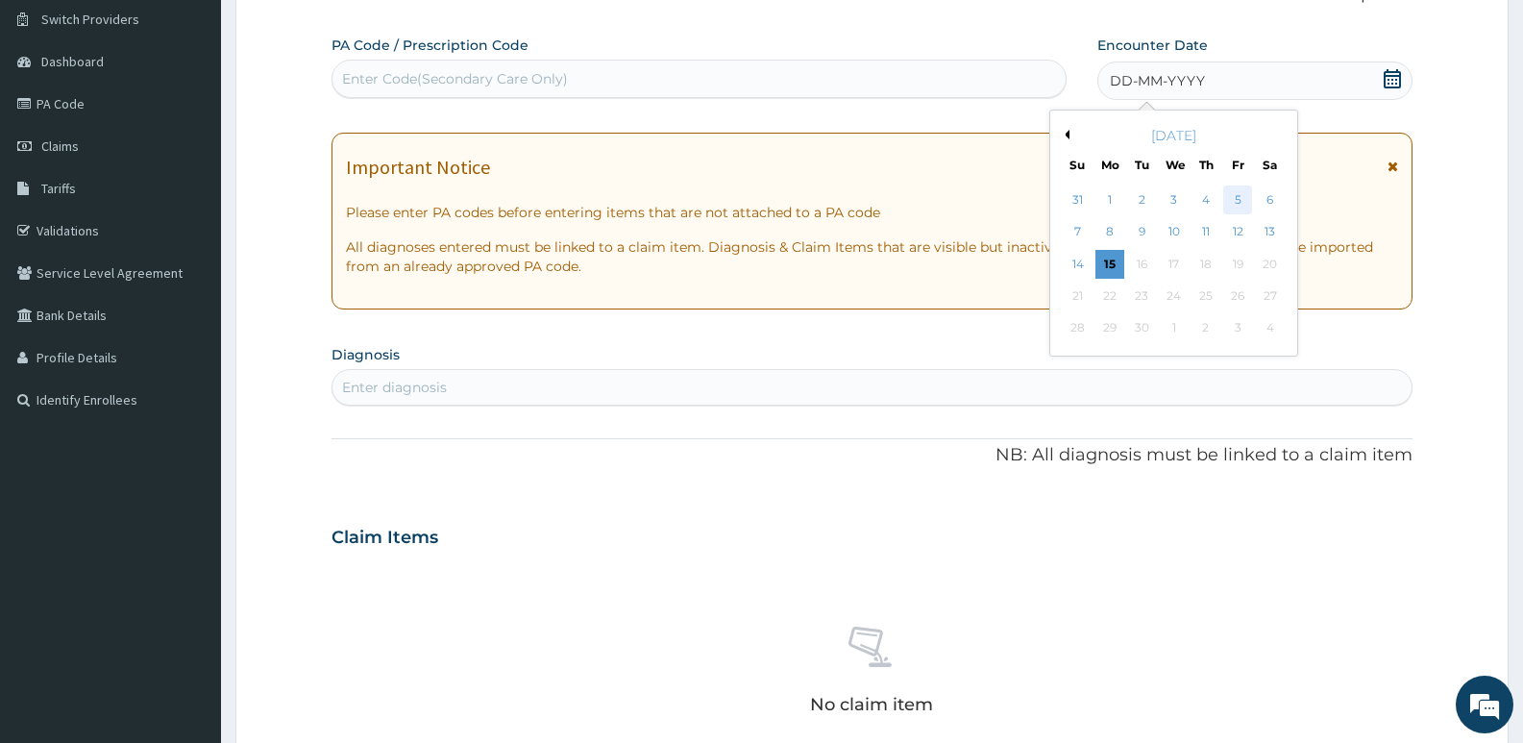
click at [1238, 193] on div "5" at bounding box center [1237, 199] width 29 height 29
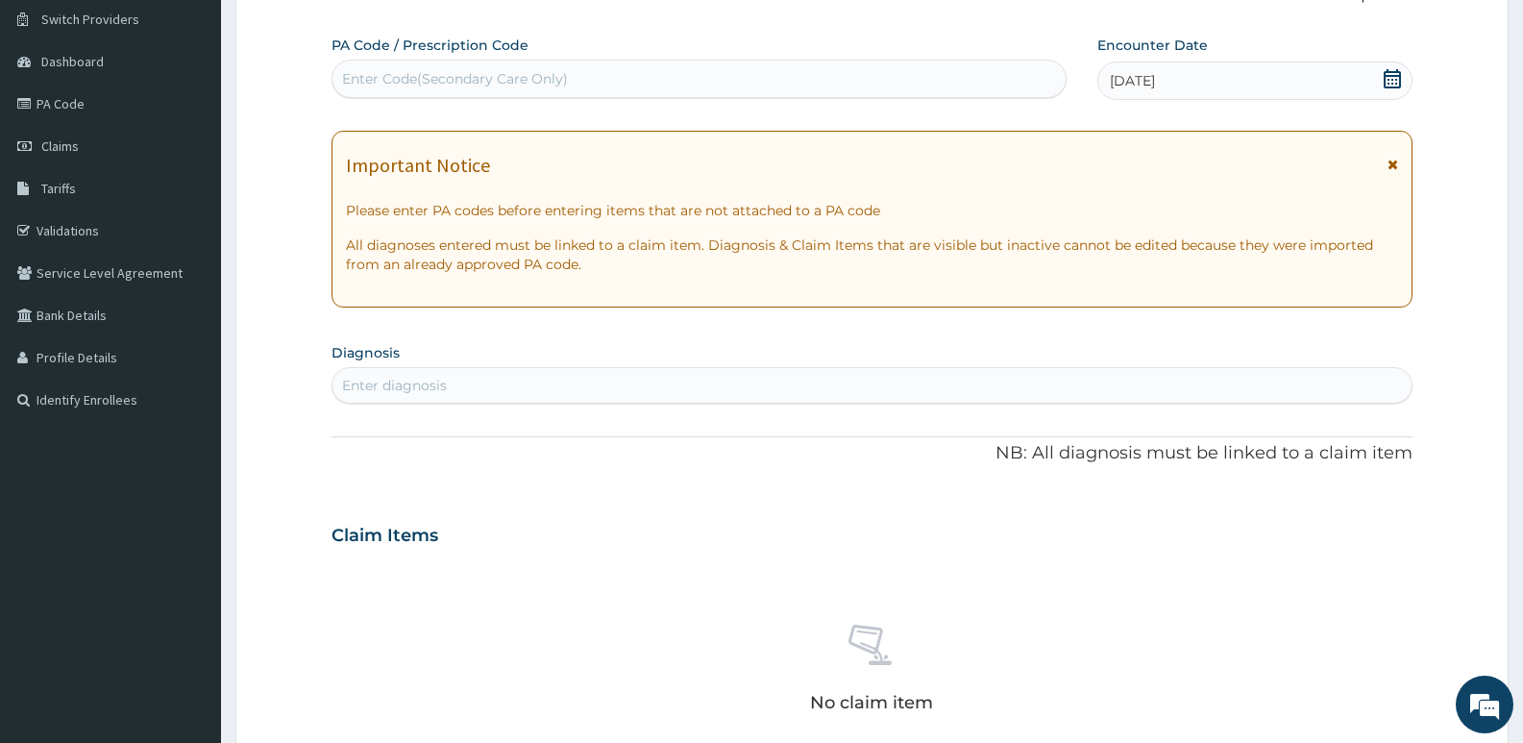
click at [643, 400] on div "Enter diagnosis" at bounding box center [871, 385] width 1079 height 31
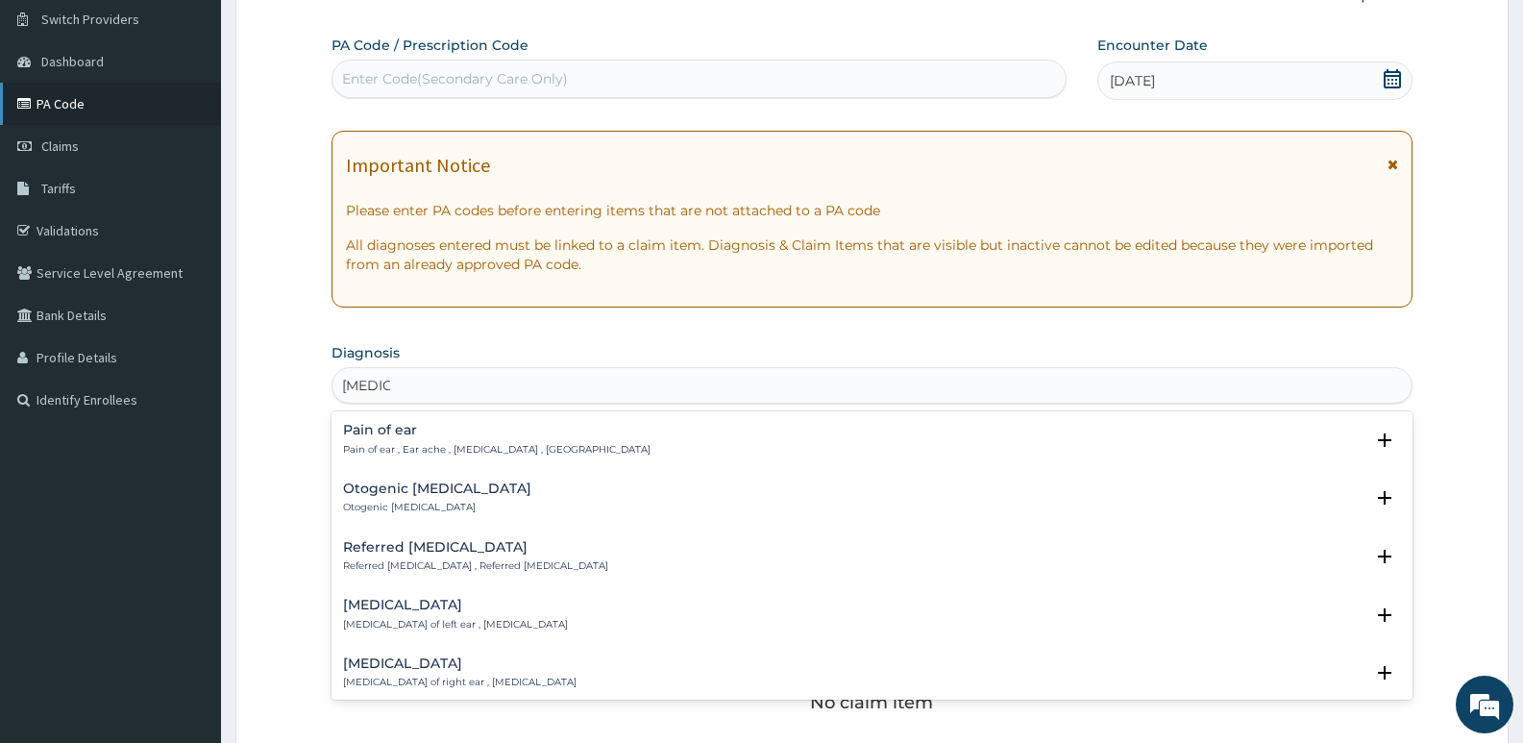
type input "otalgia"
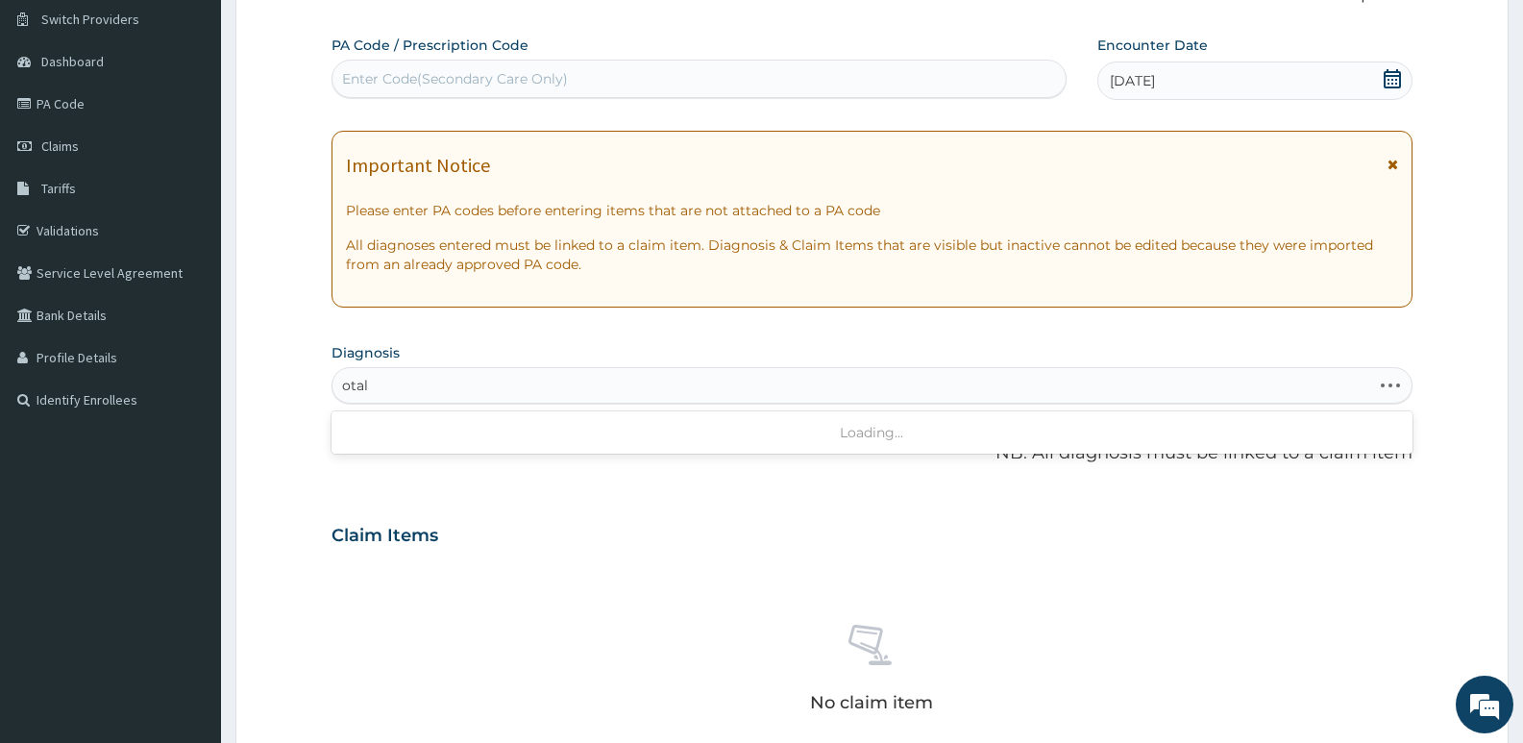
type input "otalg"
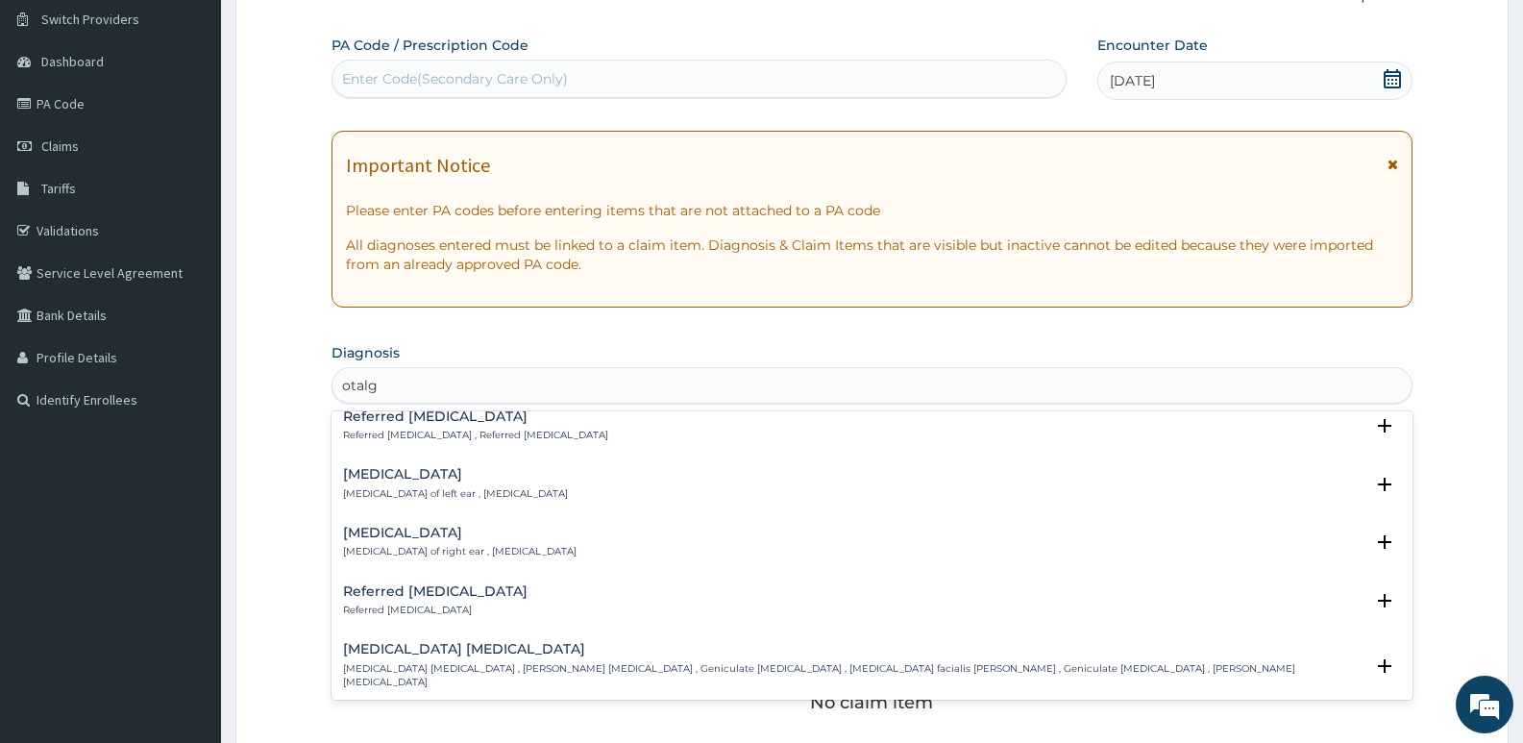
scroll to position [52, 0]
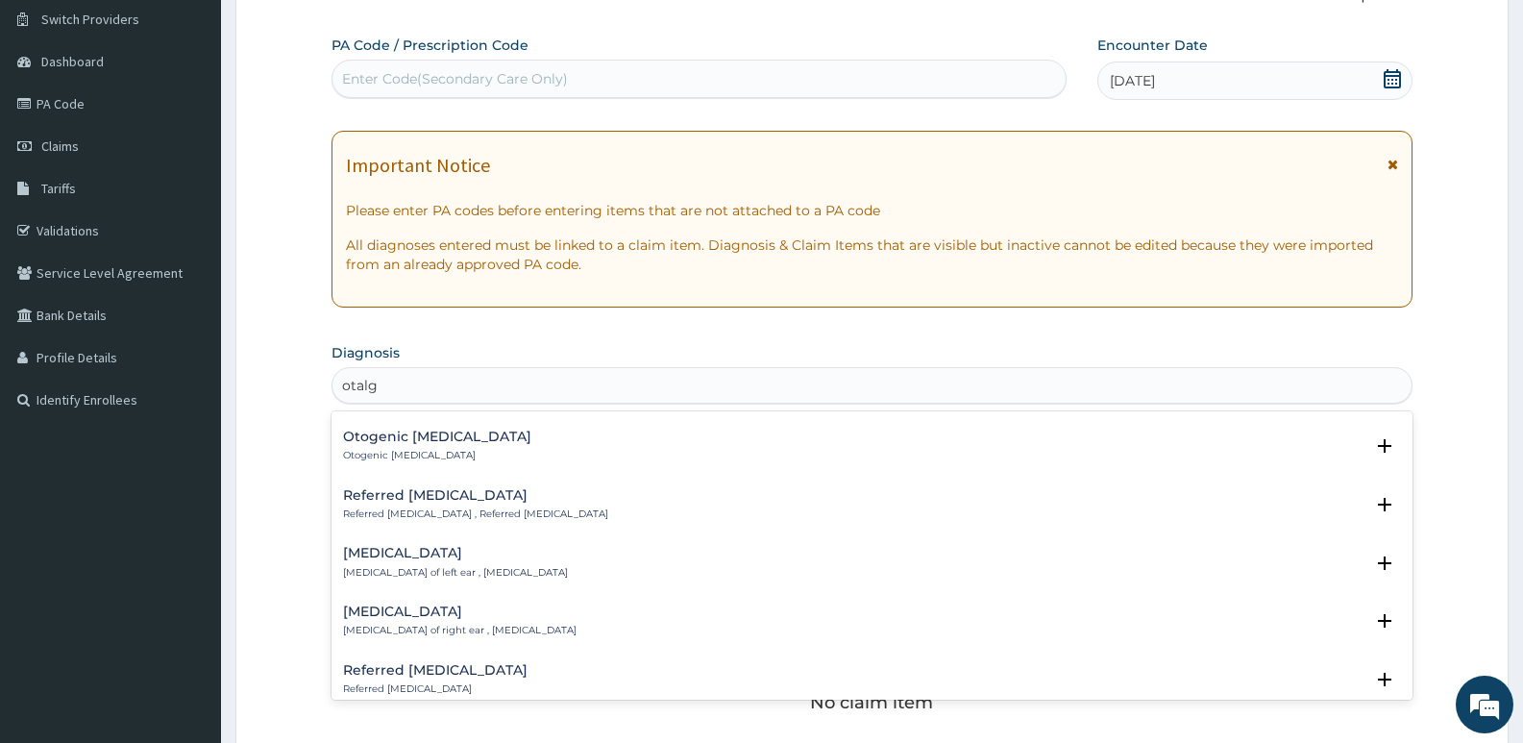
click at [404, 547] on h4 "Otalgia of left ear" at bounding box center [455, 553] width 225 height 14
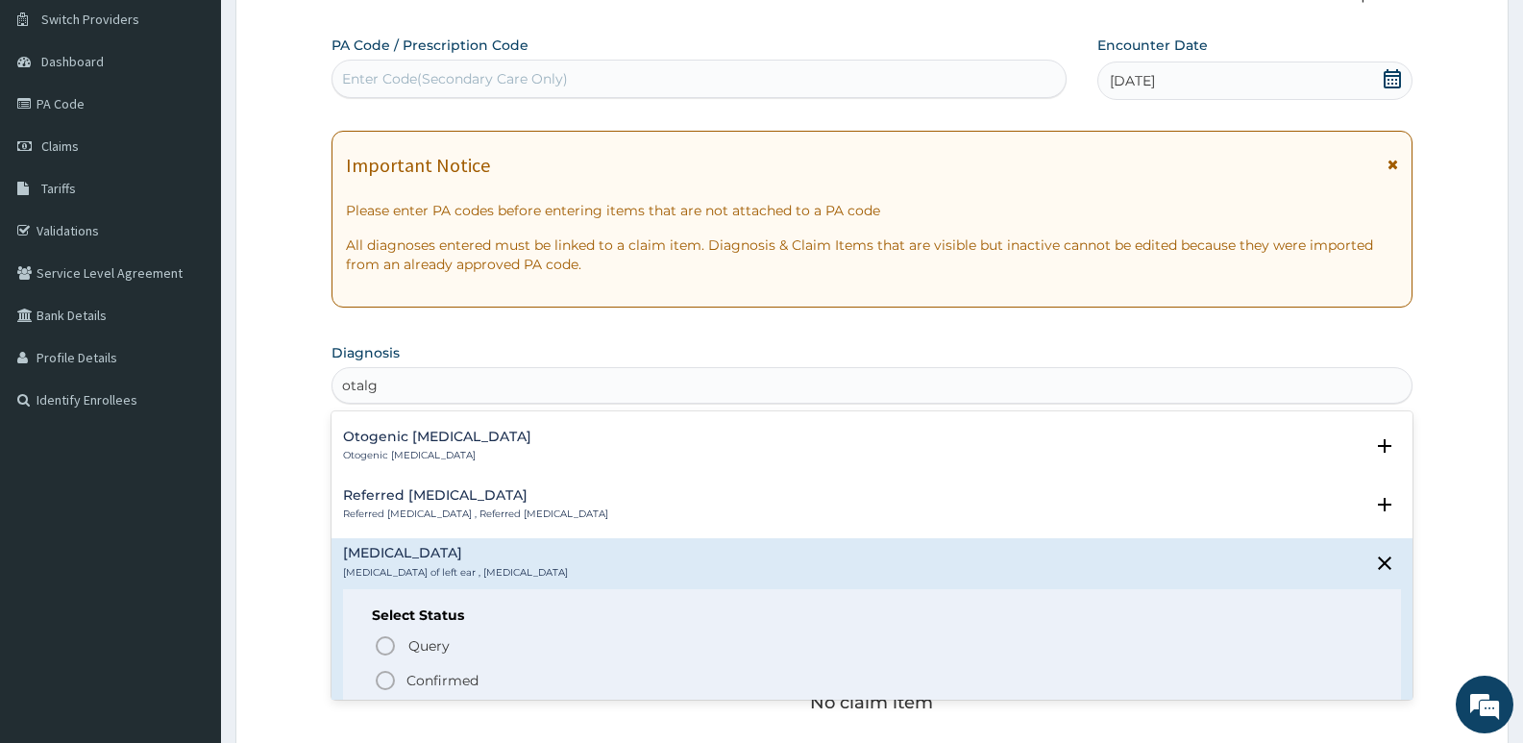
click at [404, 547] on h4 "Otalgia of left ear" at bounding box center [455, 553] width 225 height 14
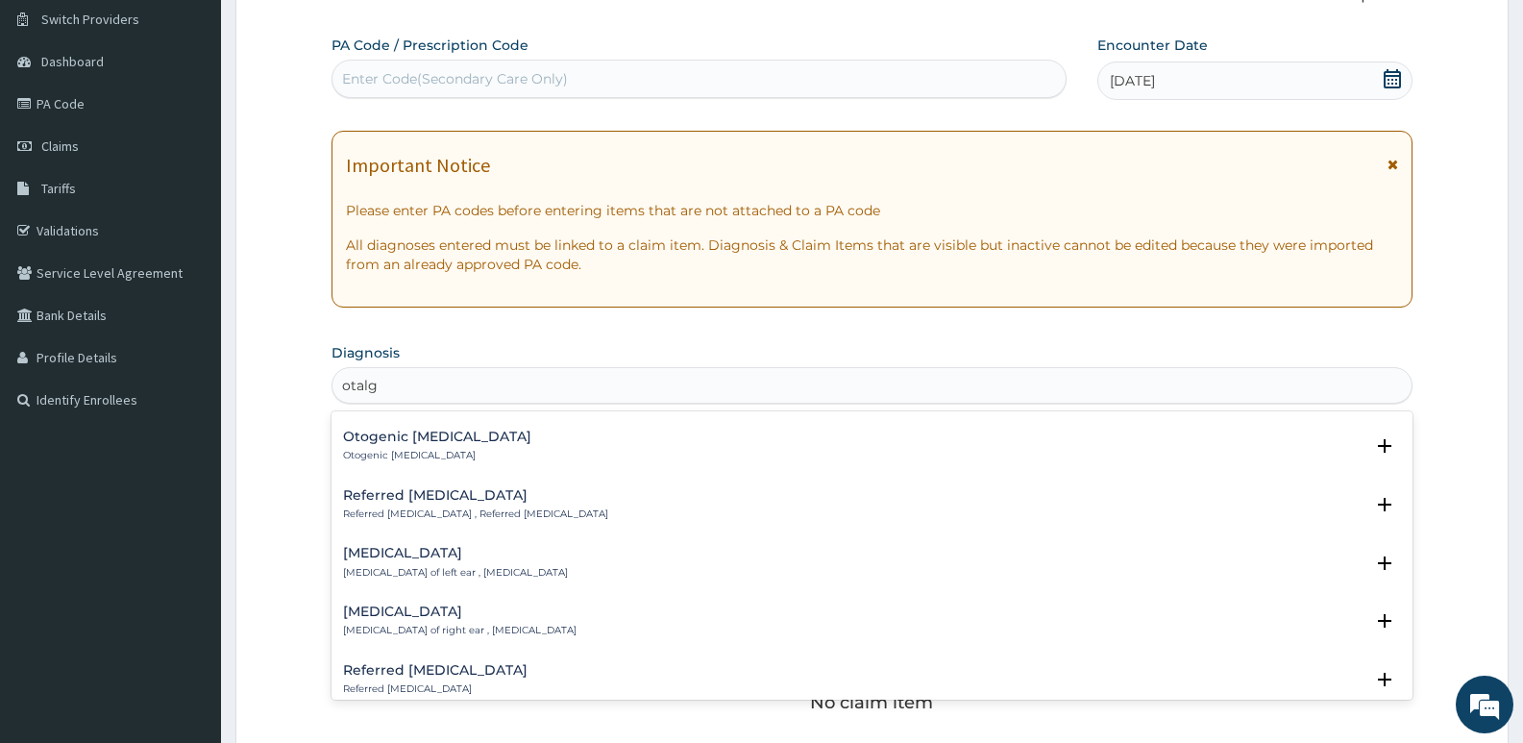
click at [435, 558] on h4 "Otalgia of left ear" at bounding box center [455, 553] width 225 height 14
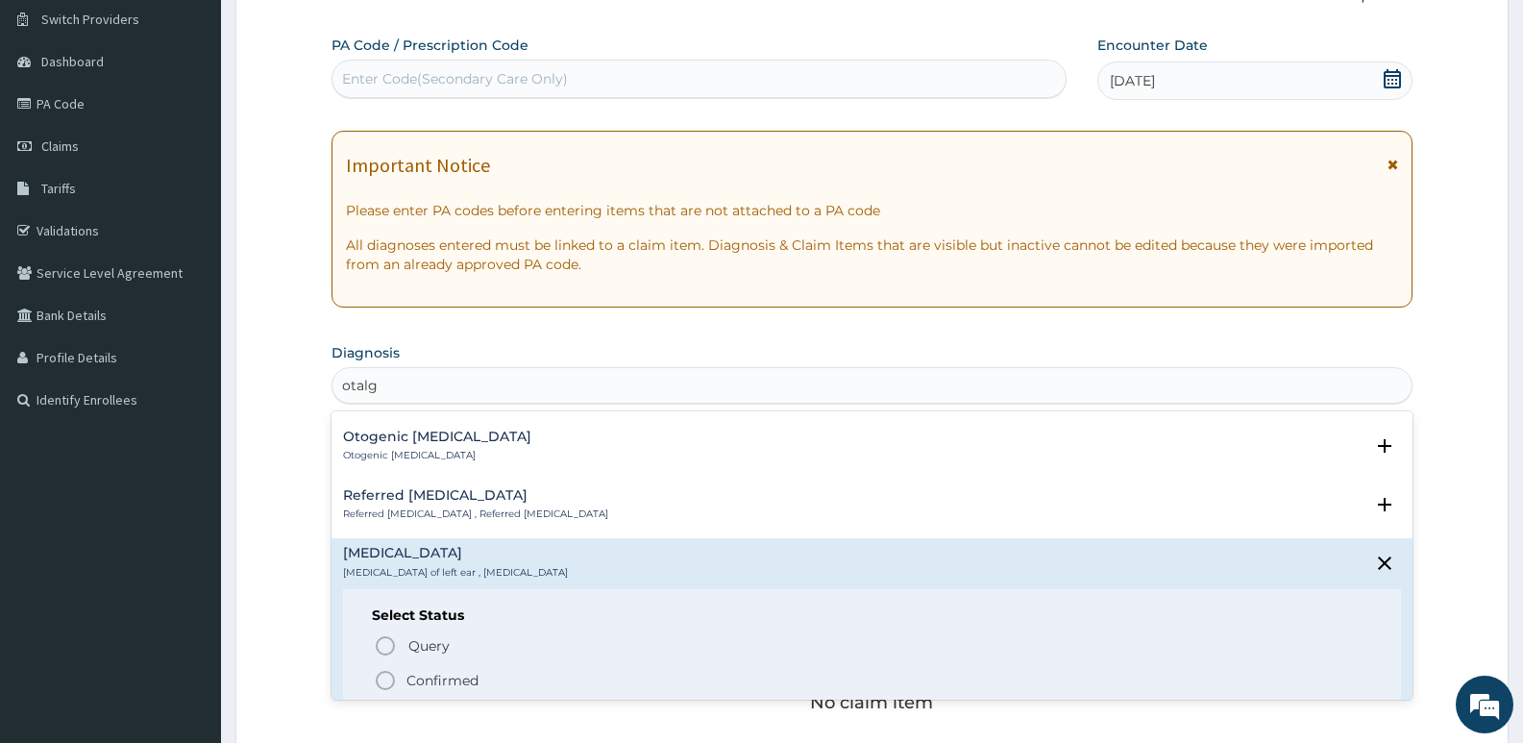
click at [397, 670] on icon "status option filled" at bounding box center [385, 680] width 23 height 23
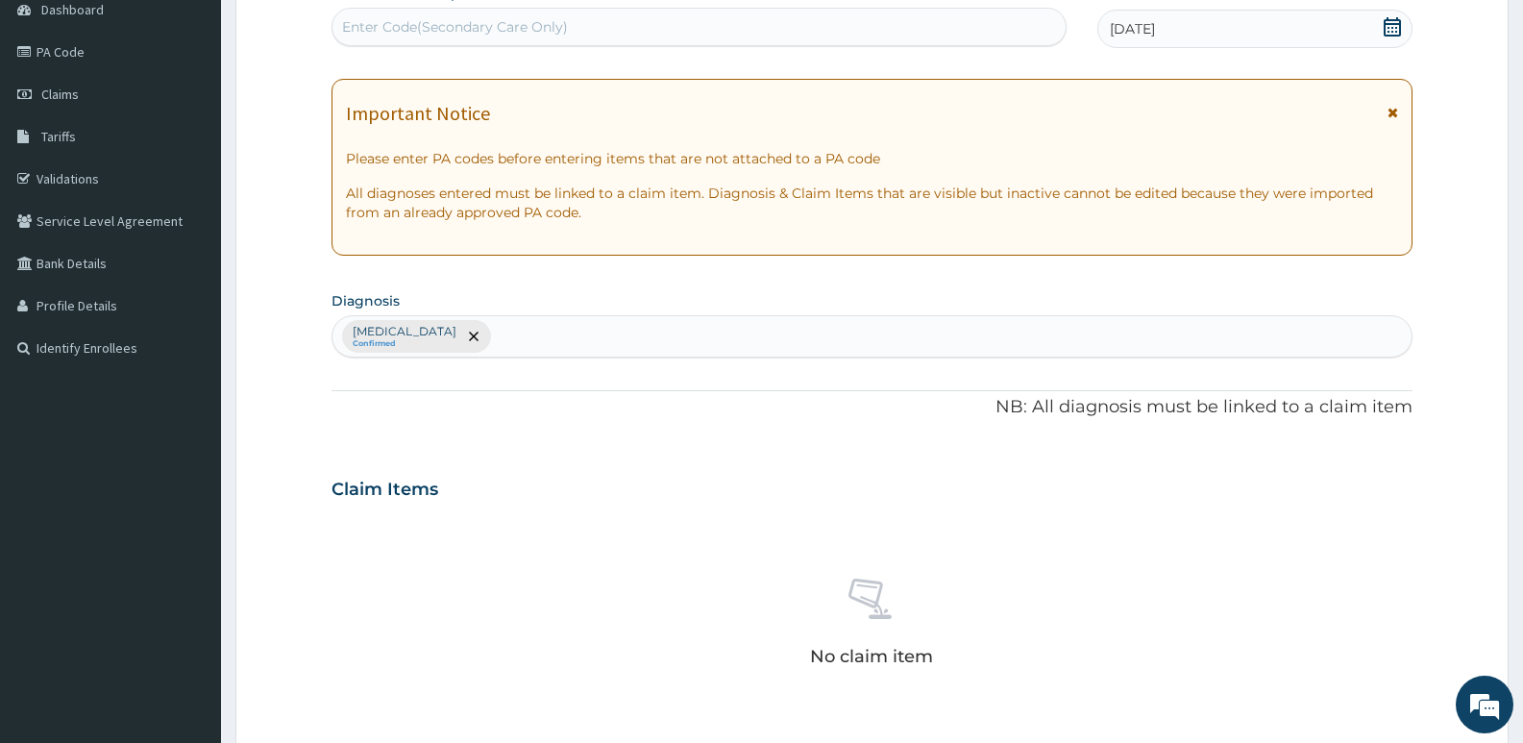
scroll to position [244, 0]
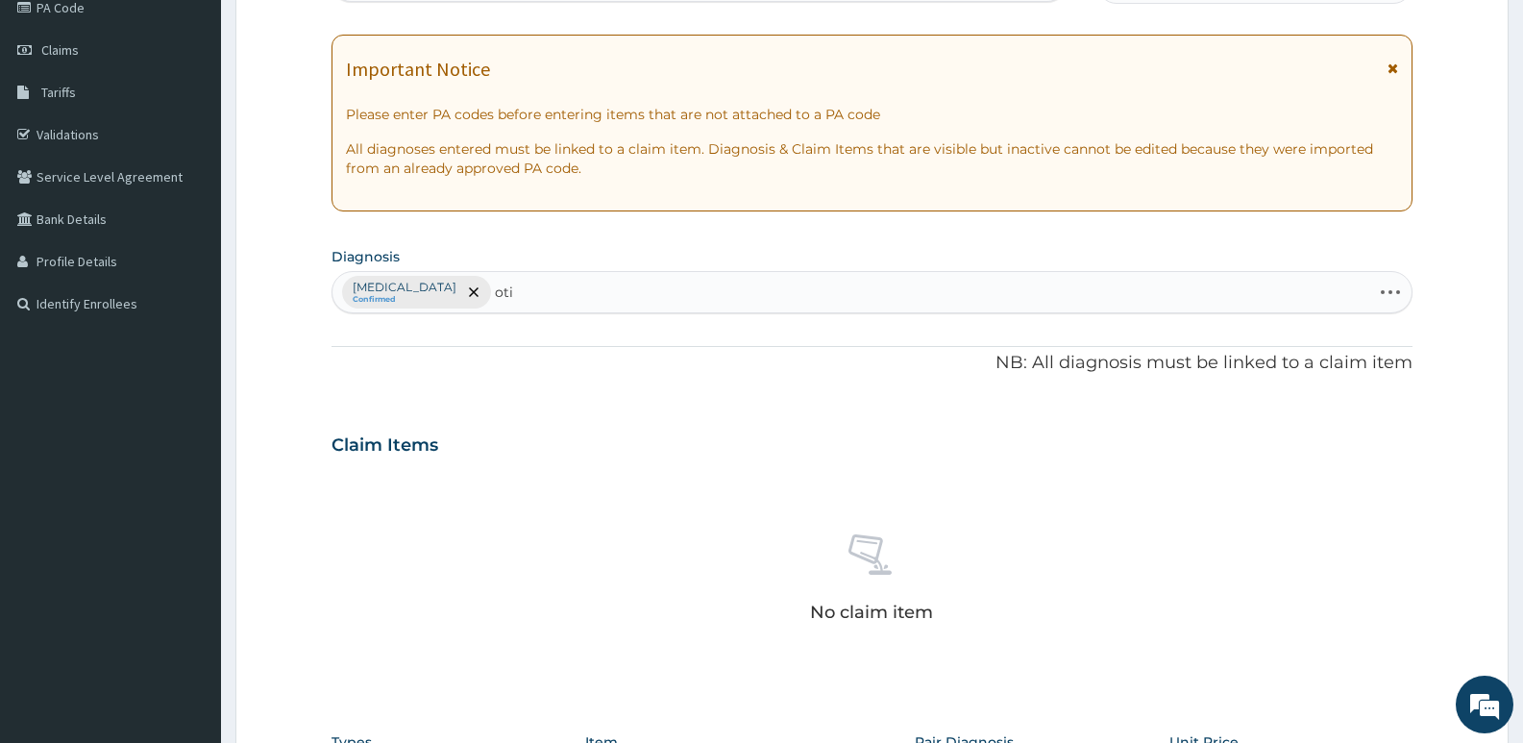
type input "otit"
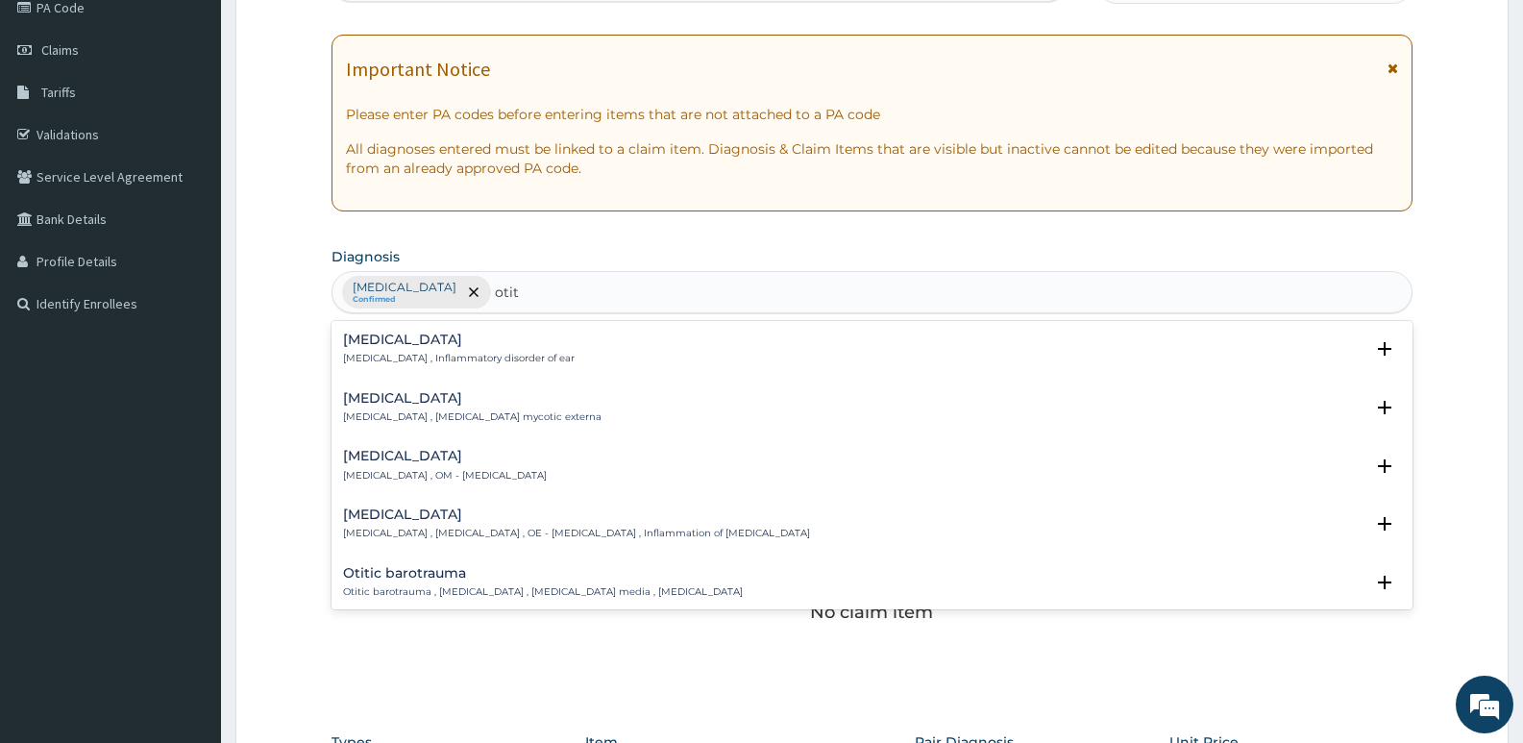
click at [388, 342] on h4 "Otitis" at bounding box center [459, 339] width 232 height 14
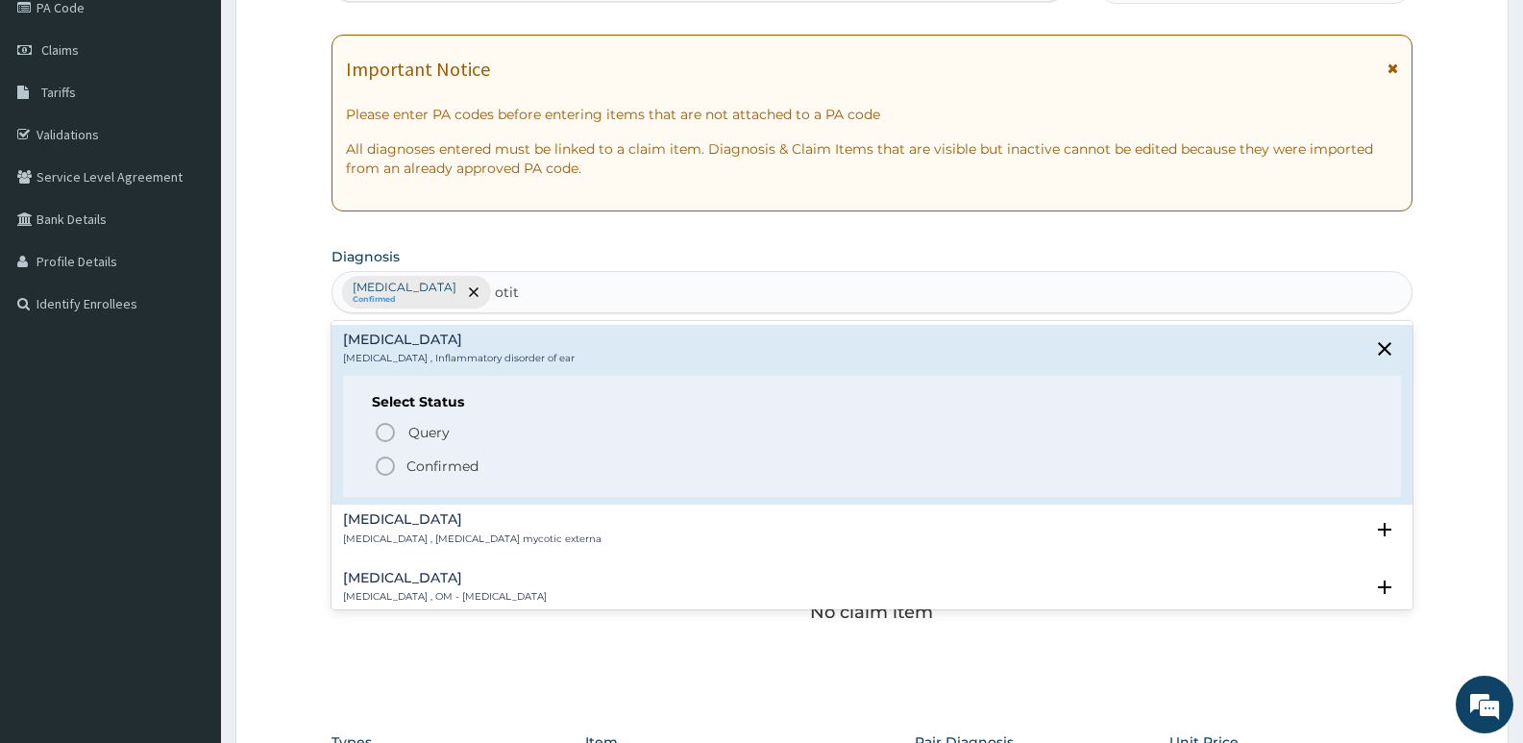
click at [426, 460] on p "Confirmed" at bounding box center [442, 465] width 72 height 19
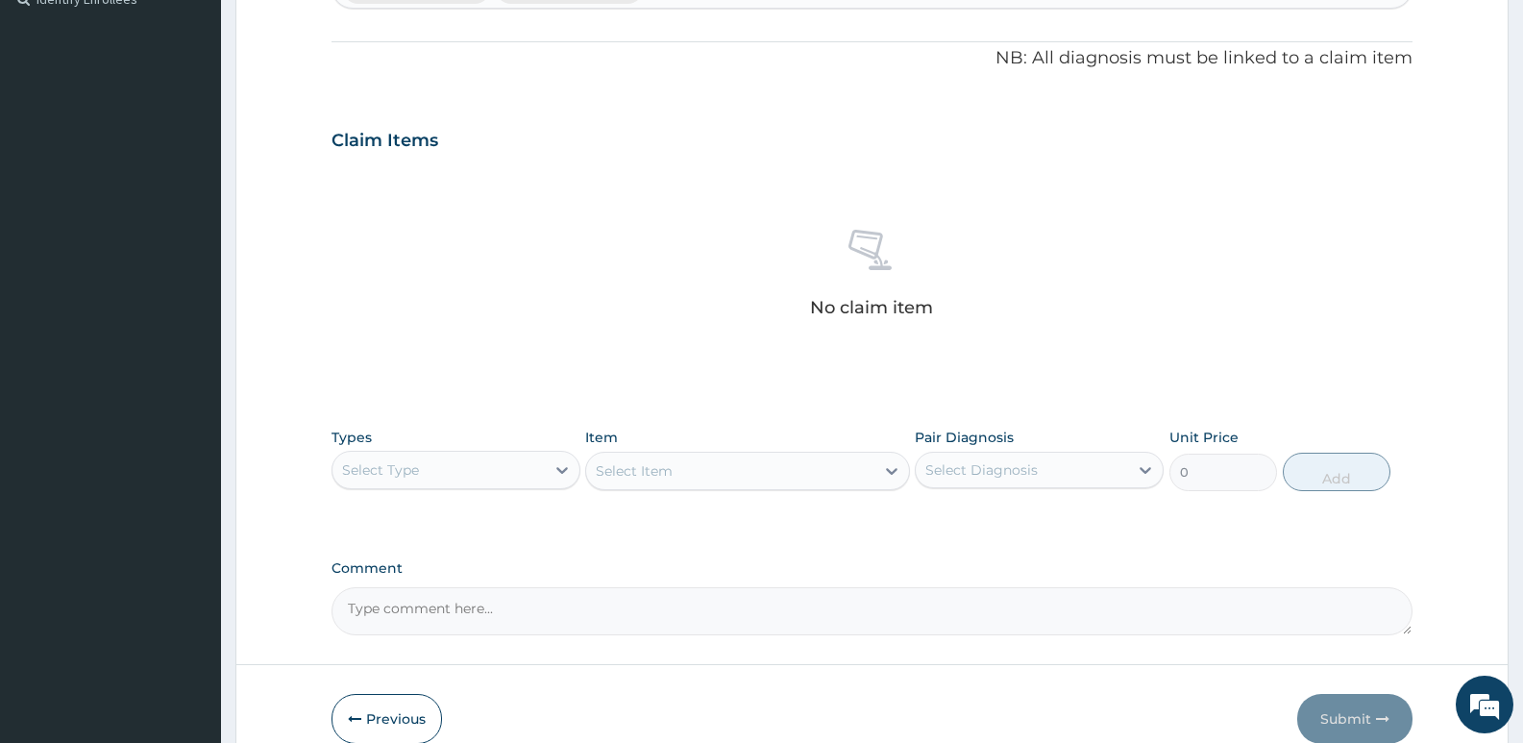
scroll to position [643, 0]
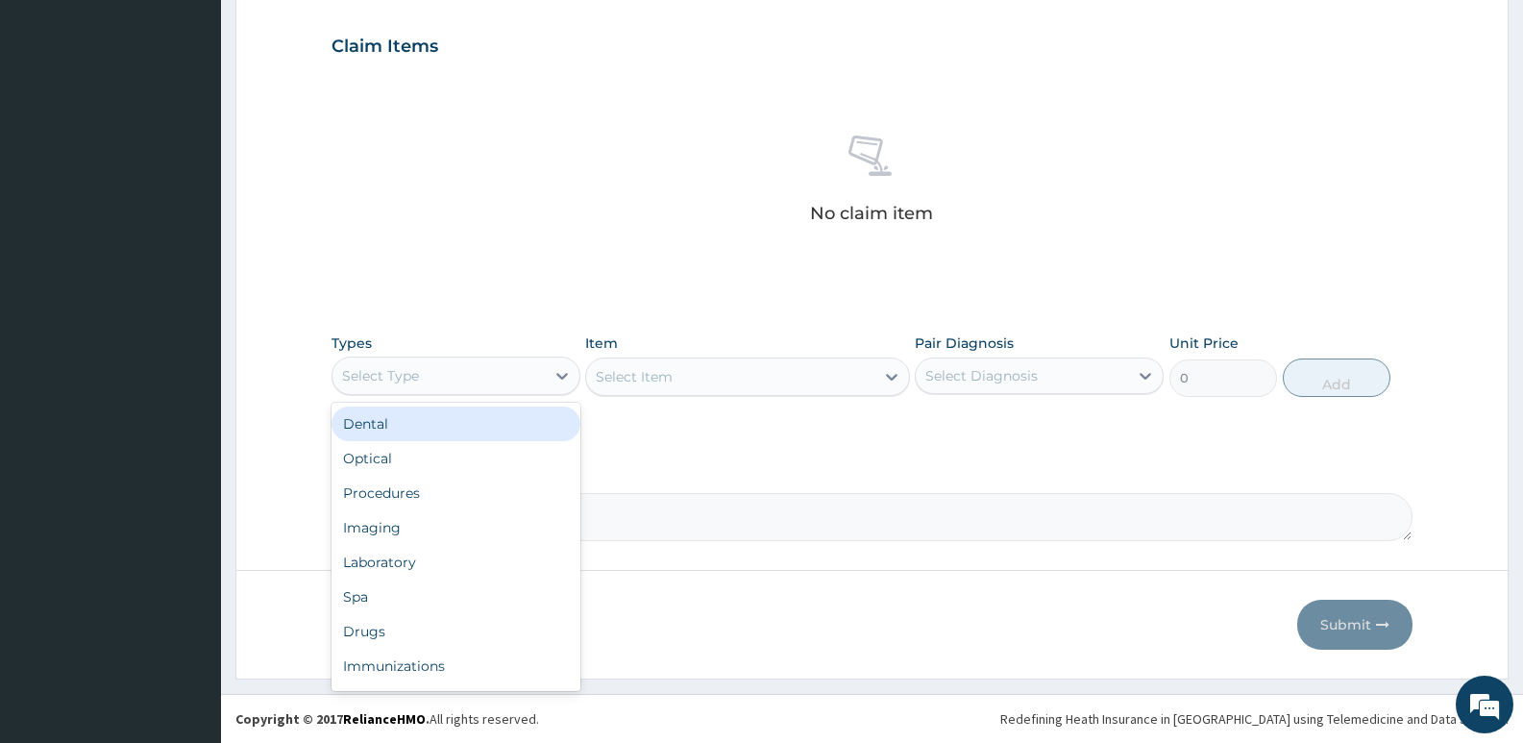
click at [433, 384] on div "Select Type" at bounding box center [438, 375] width 212 height 31
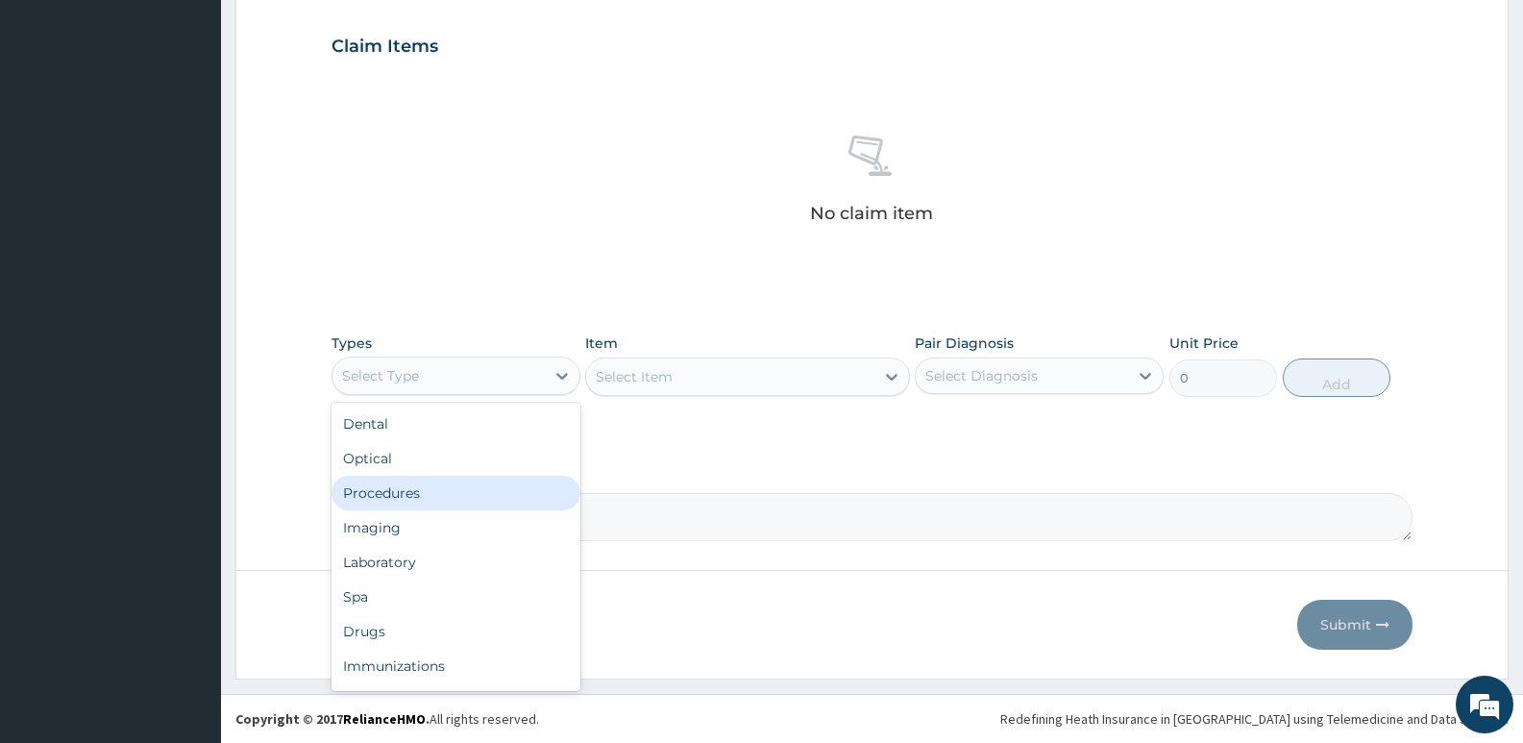
click at [432, 495] on div "Procedures" at bounding box center [455, 493] width 249 height 35
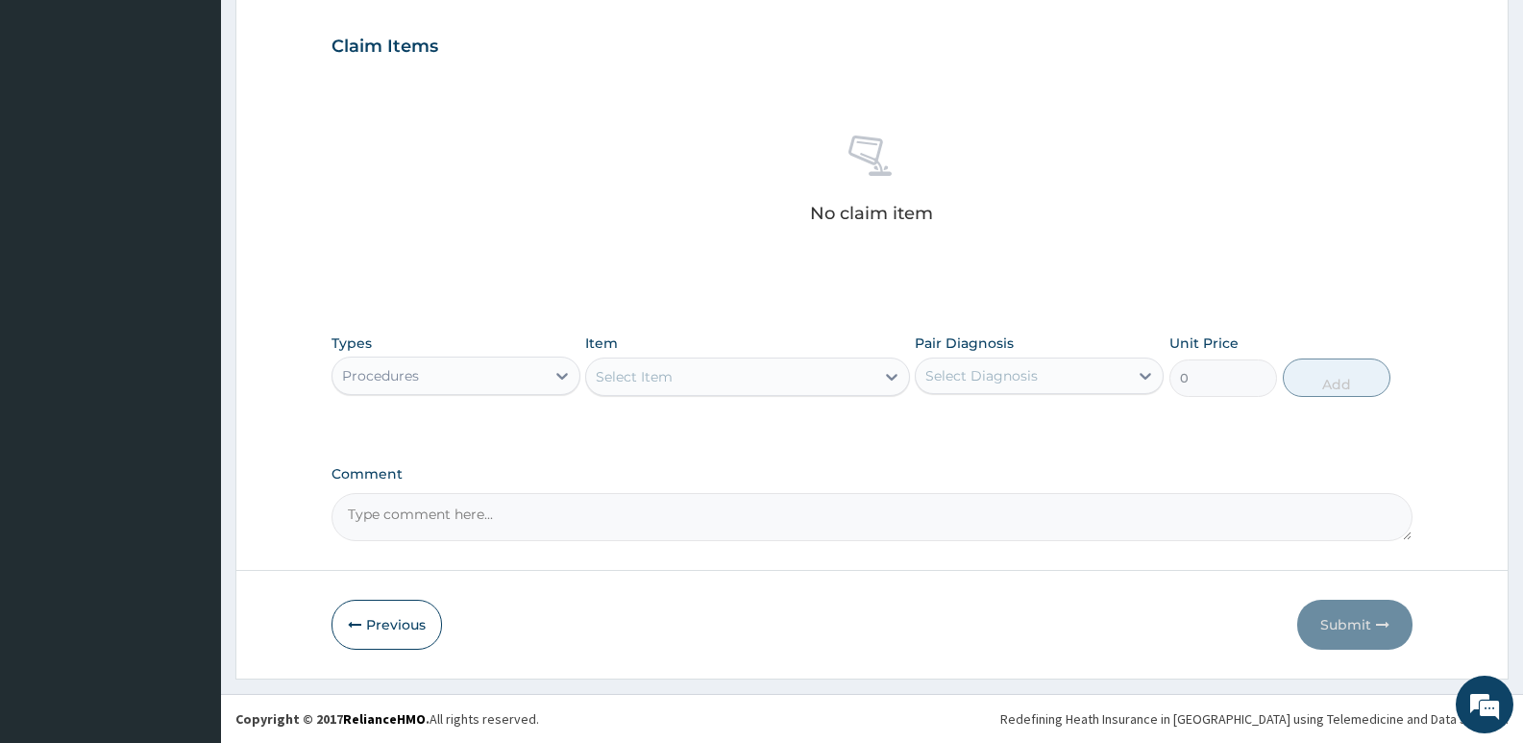
click at [1028, 390] on div "Select Diagnosis" at bounding box center [1039, 375] width 249 height 37
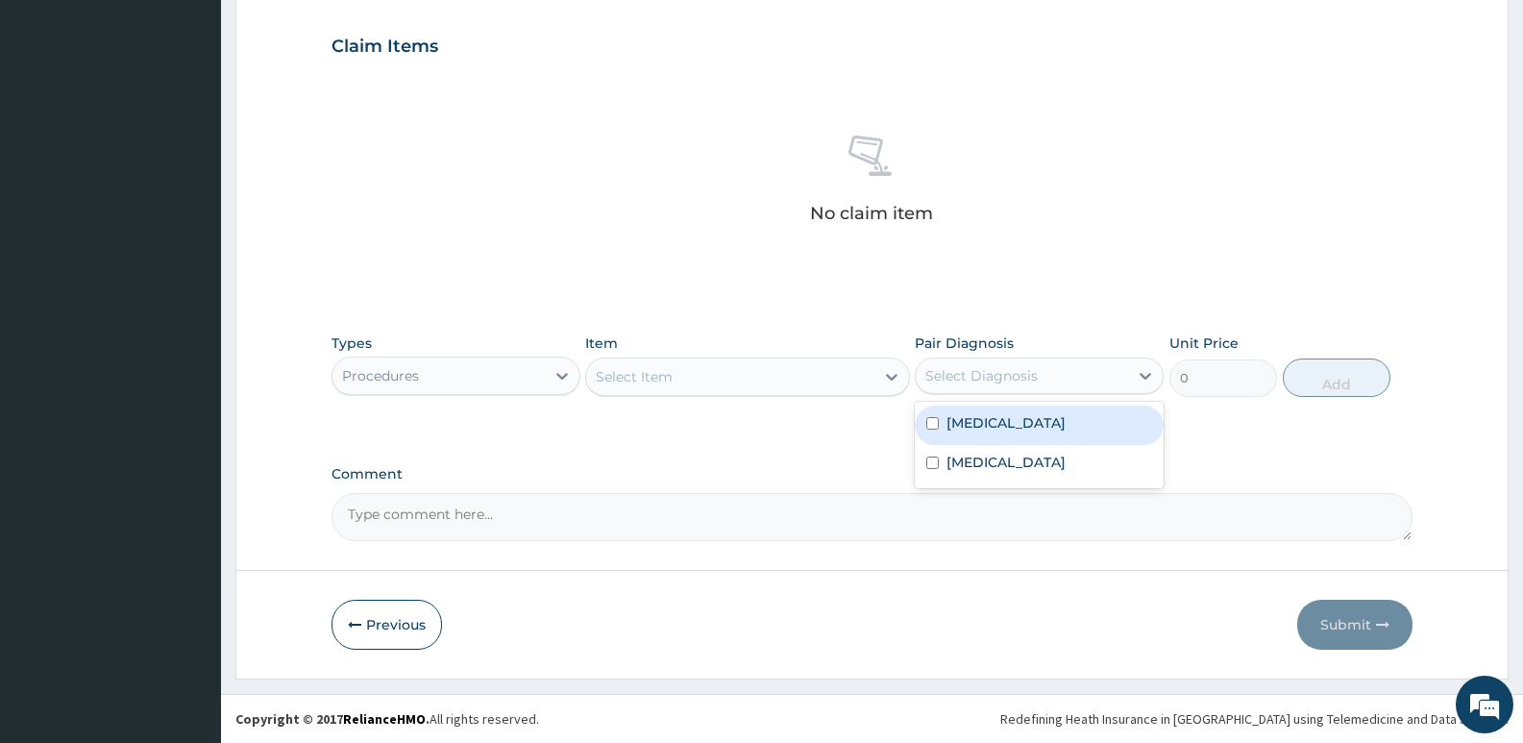
click at [1000, 428] on label "Otalgia of left ear" at bounding box center [1005, 422] width 119 height 19
checkbox input "true"
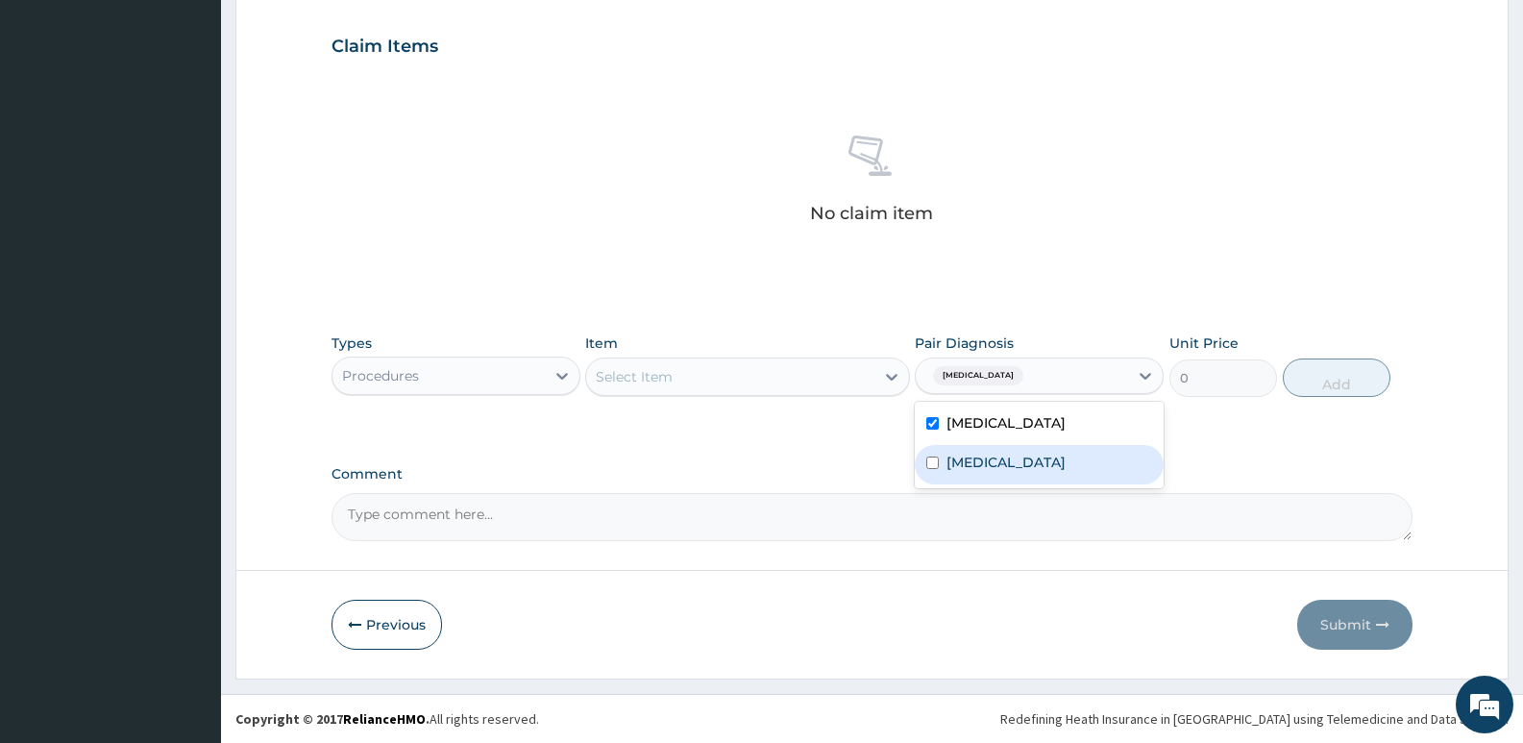
drag, startPoint x: 989, startPoint y: 459, endPoint x: 970, endPoint y: 433, distance: 31.7
click at [989, 458] on div "Otitis" at bounding box center [1039, 464] width 249 height 39
checkbox input "true"
click at [788, 372] on div "Select Item" at bounding box center [729, 376] width 287 height 31
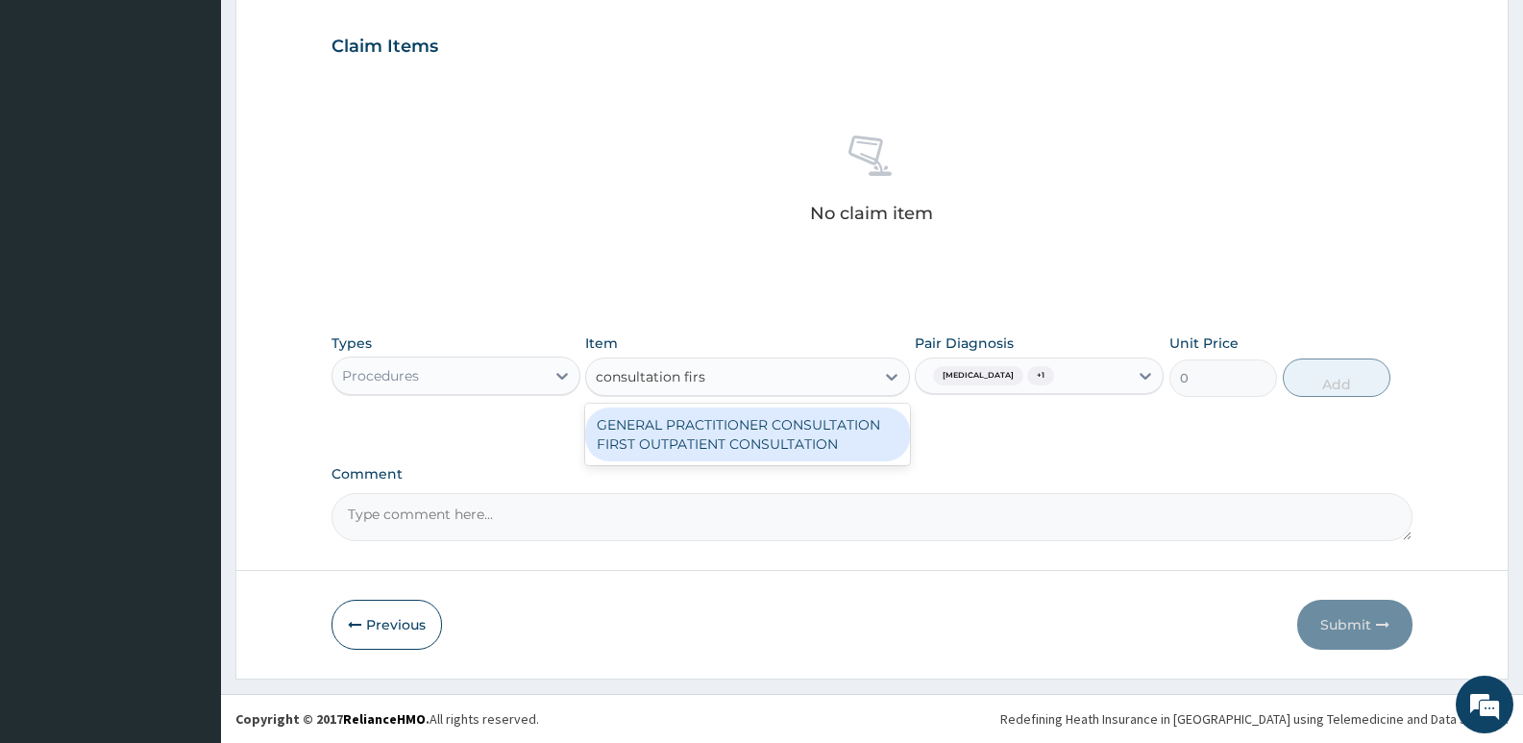
type input "consultation first"
drag, startPoint x: 761, startPoint y: 424, endPoint x: 780, endPoint y: 423, distance: 19.2
click at [763, 425] on div "GENERAL PRACTITIONER CONSULTATION FIRST OUTPATIENT CONSULTATION" at bounding box center [747, 434] width 324 height 54
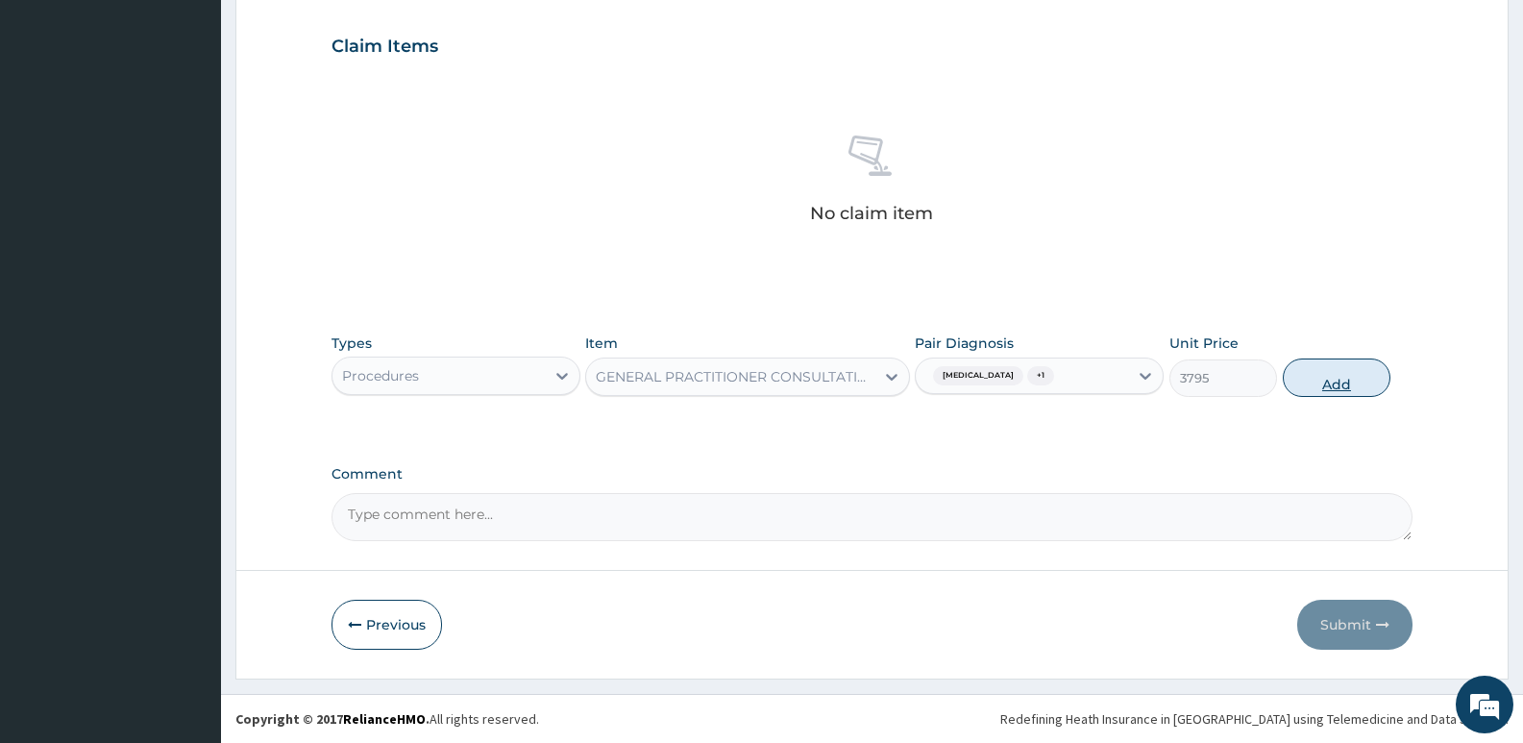
click at [1303, 391] on button "Add" at bounding box center [1336, 377] width 108 height 38
type input "0"
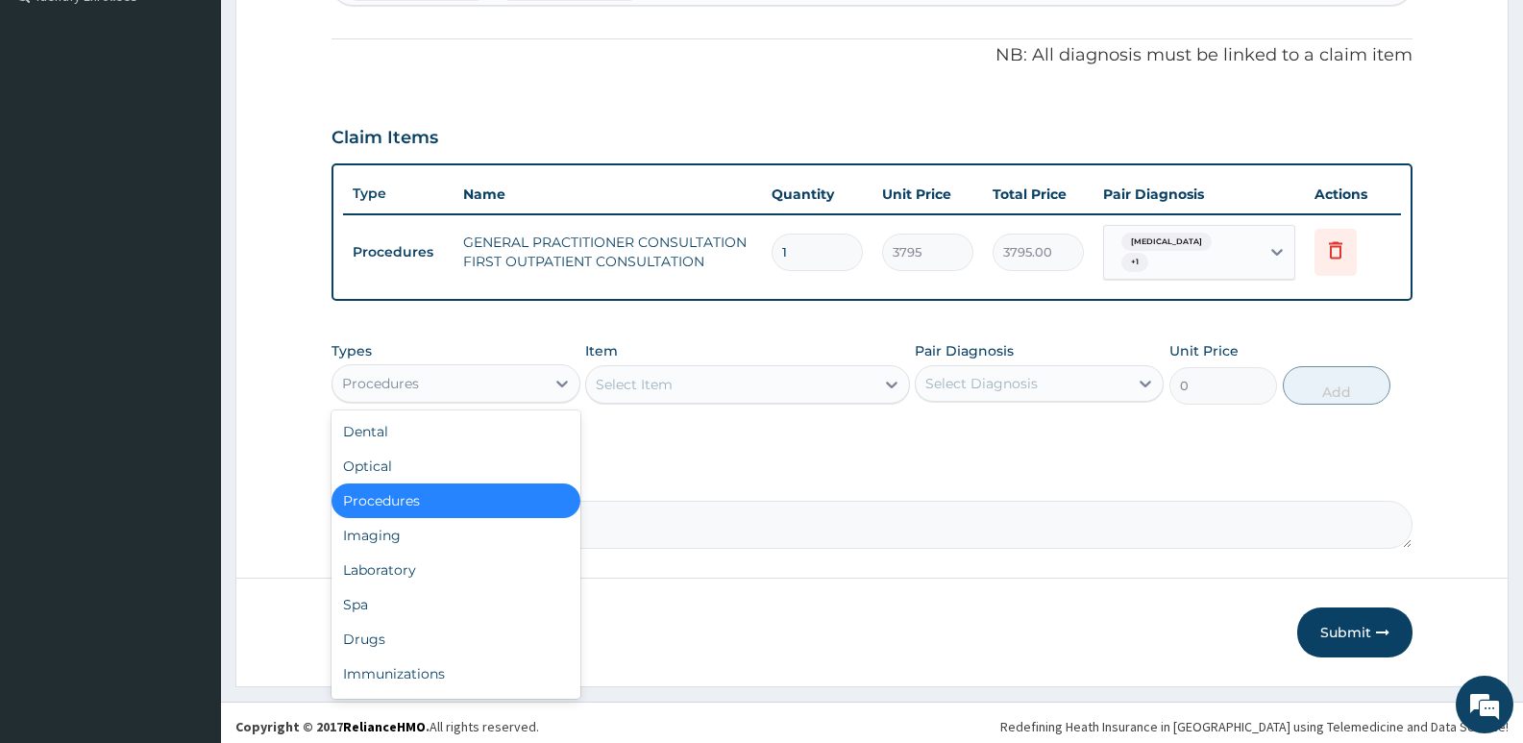
click at [526, 374] on div "Procedures" at bounding box center [438, 383] width 212 height 31
click at [425, 626] on div "Drugs" at bounding box center [455, 639] width 249 height 35
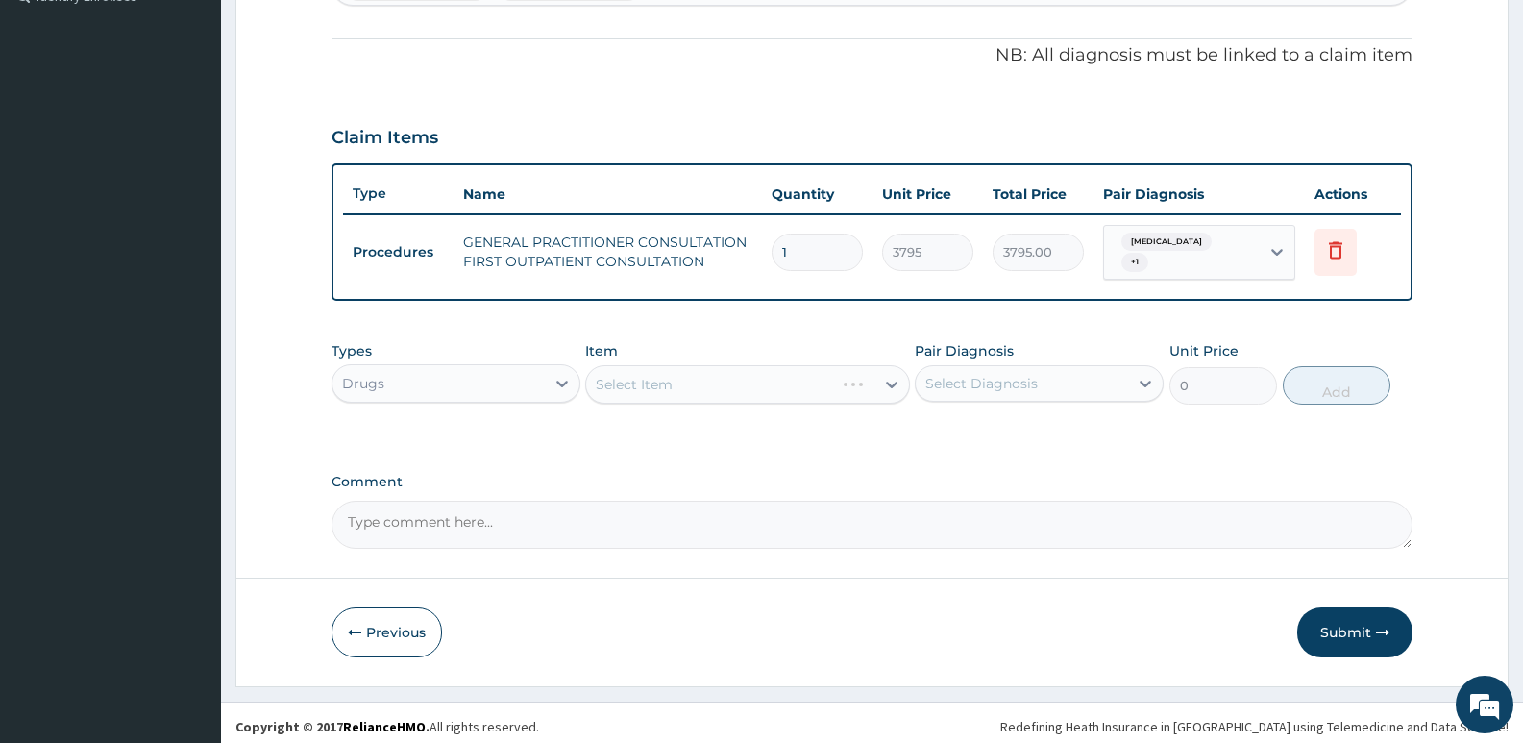
drag, startPoint x: 985, startPoint y: 366, endPoint x: 1000, endPoint y: 385, distance: 24.6
click at [988, 374] on div "Select Diagnosis" at bounding box center [981, 383] width 112 height 19
click at [1039, 427] on label "Otalgia of left ear" at bounding box center [1005, 430] width 119 height 19
checkbox input "true"
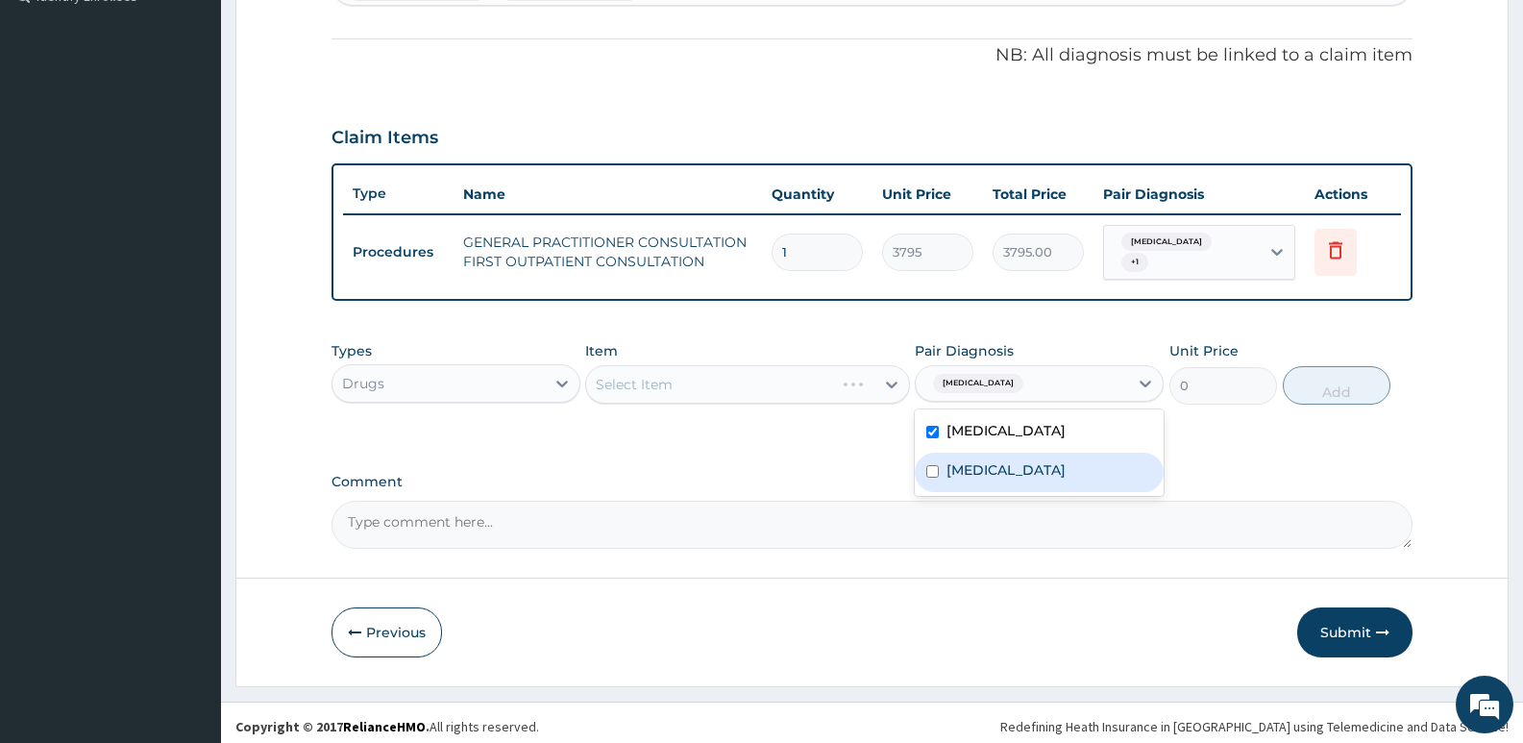
click at [1025, 465] on div "Otitis" at bounding box center [1039, 471] width 249 height 39
checkbox input "true"
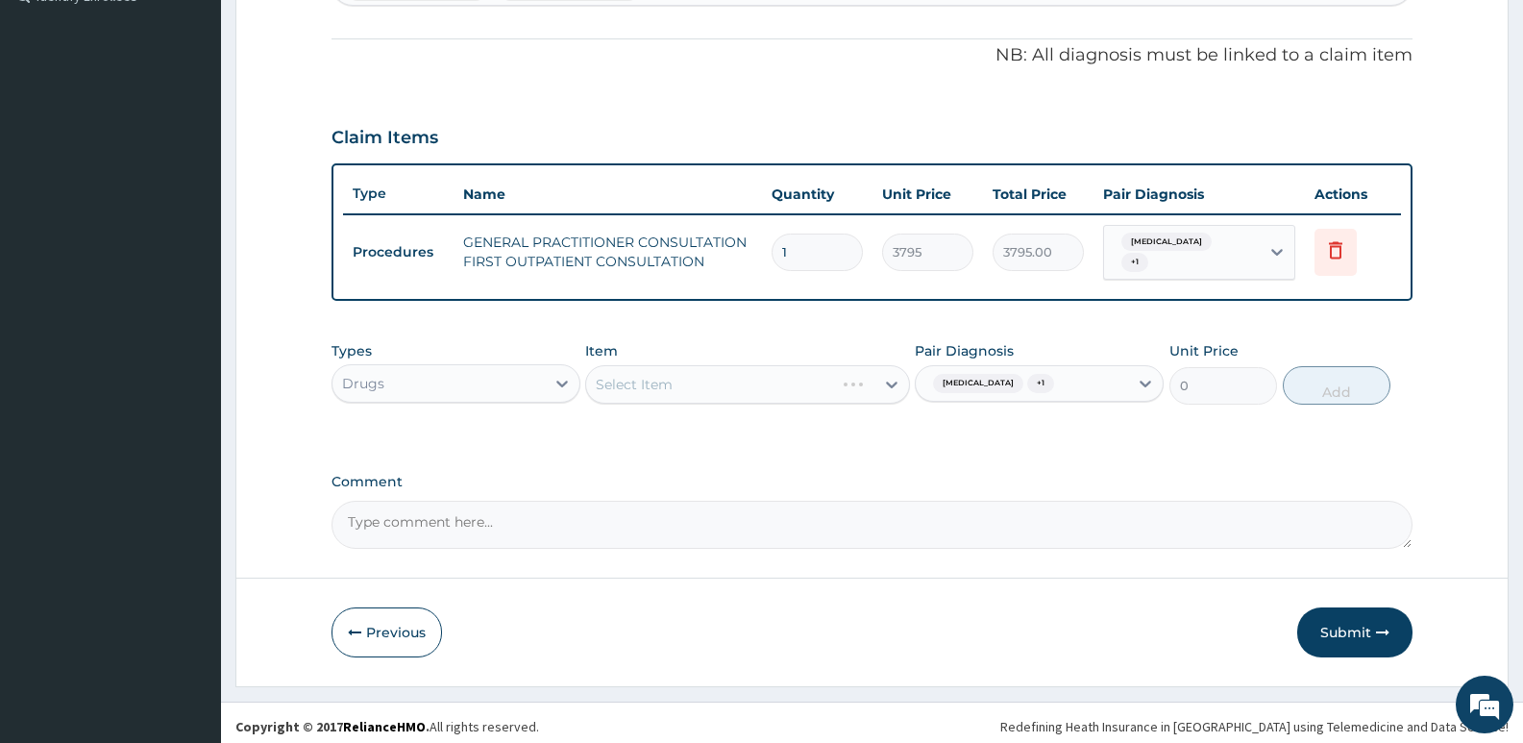
click at [811, 380] on div "Select Item" at bounding box center [747, 384] width 324 height 38
click at [773, 375] on div "Select Item" at bounding box center [747, 384] width 324 height 38
click at [773, 375] on div "Select Item" at bounding box center [729, 384] width 287 height 31
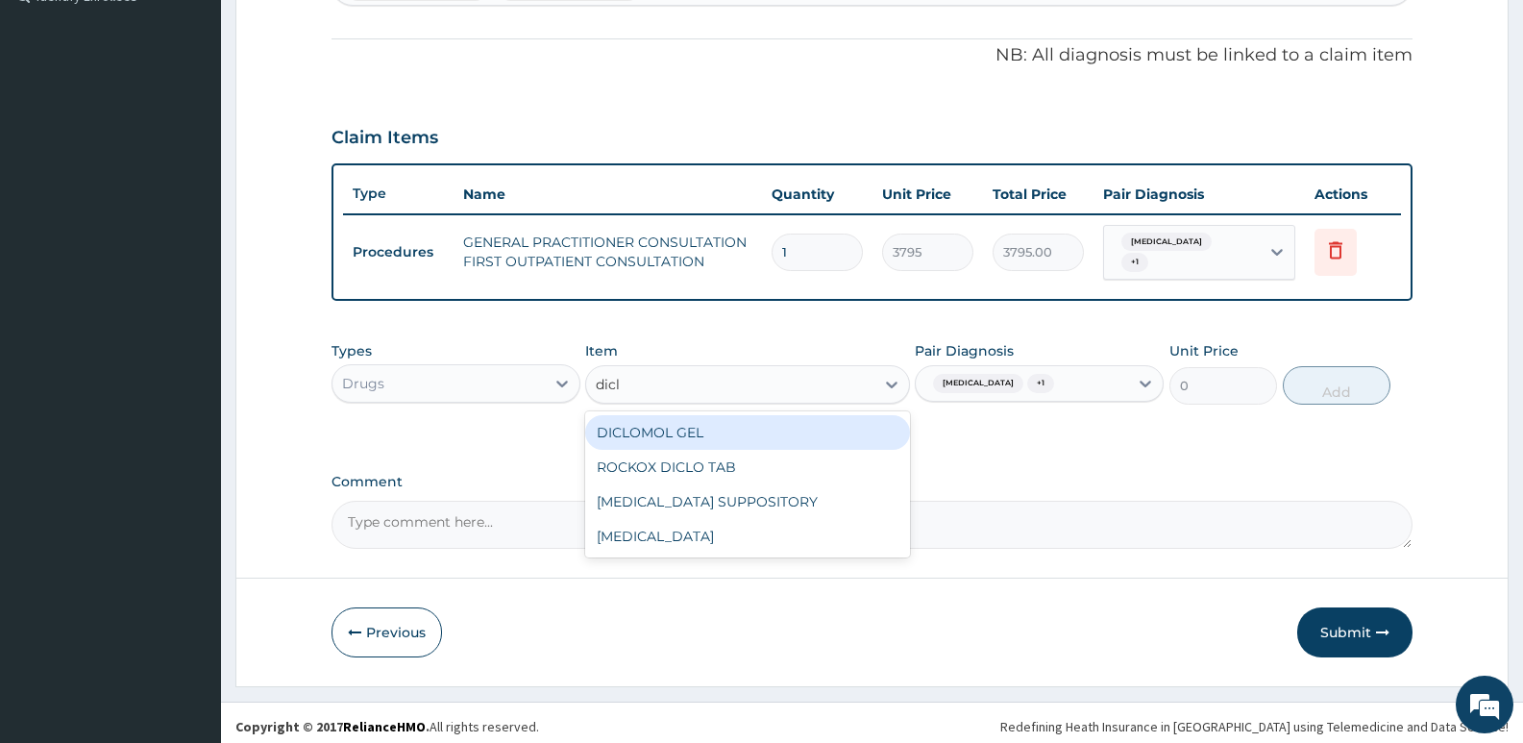
type input "diclo"
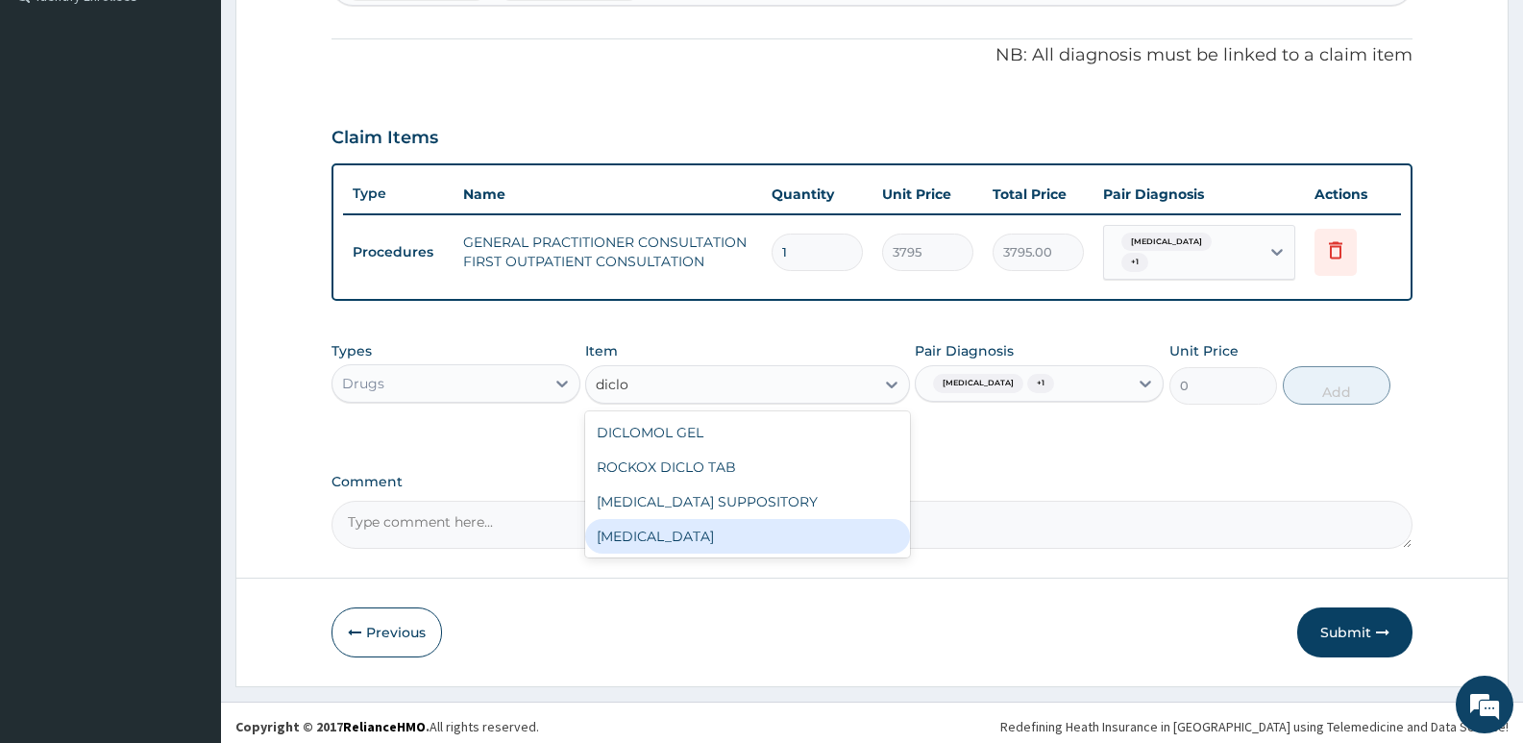
click at [731, 519] on div "[MEDICAL_DATA]" at bounding box center [747, 536] width 324 height 35
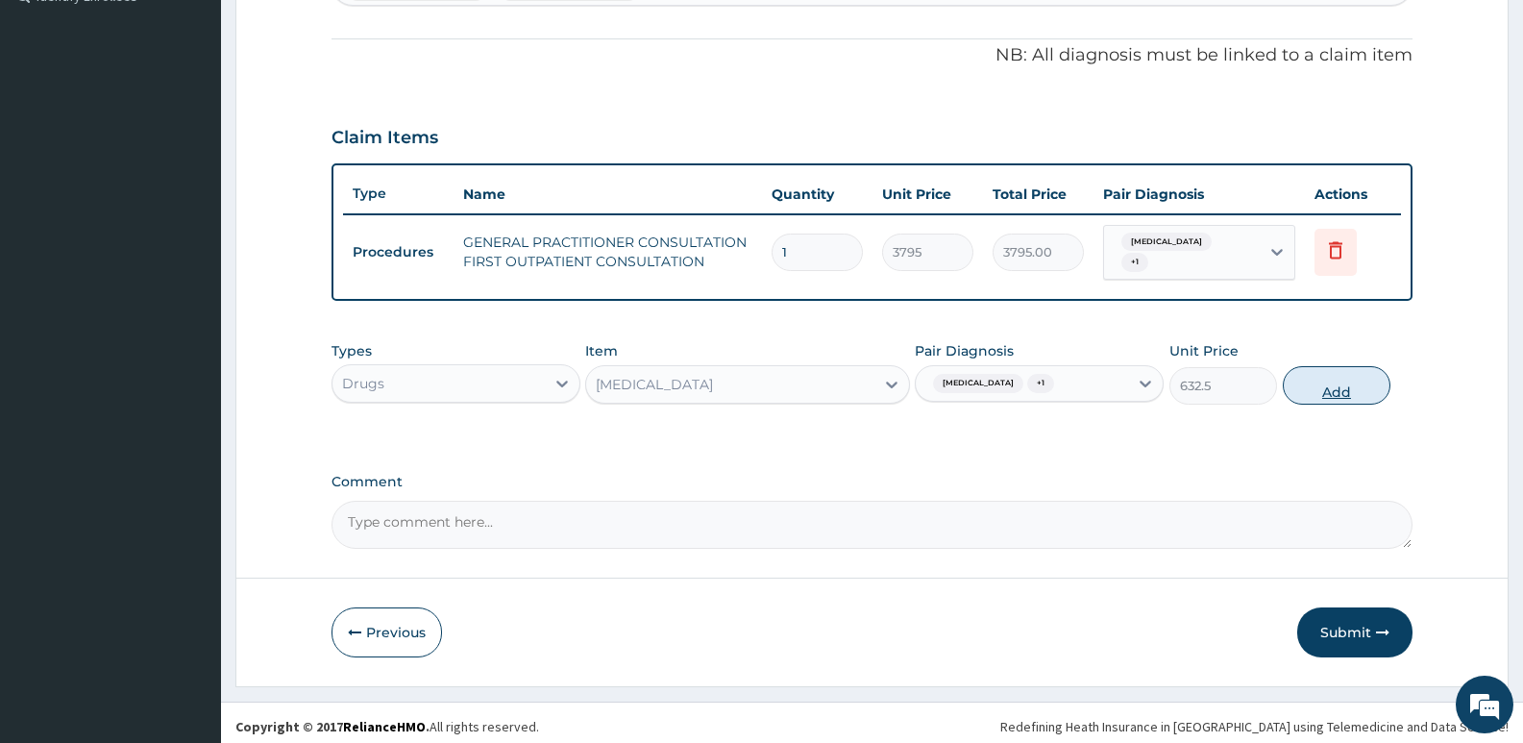
click at [1322, 377] on button "Add" at bounding box center [1336, 385] width 108 height 38
type input "0"
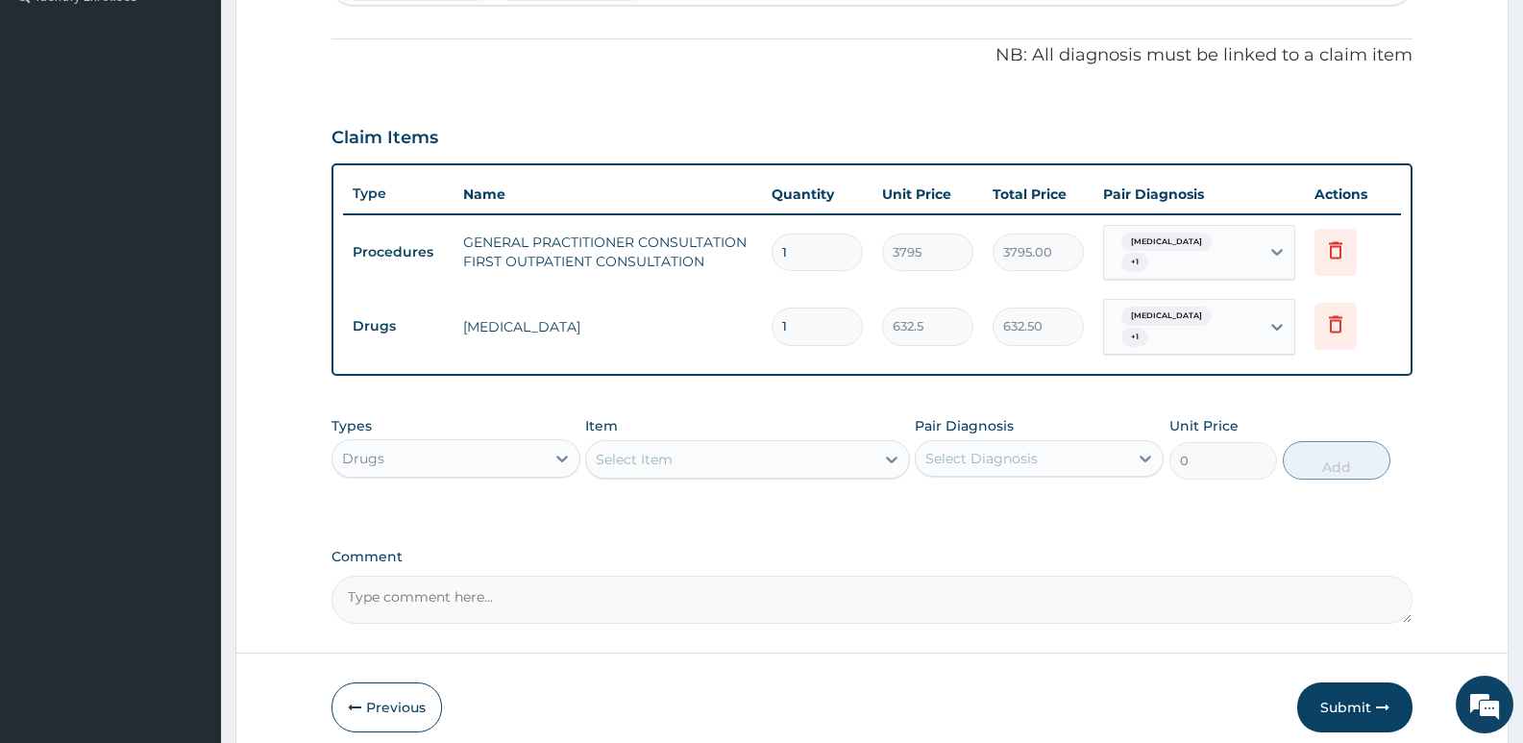
click at [726, 444] on div "Select Item" at bounding box center [729, 459] width 287 height 31
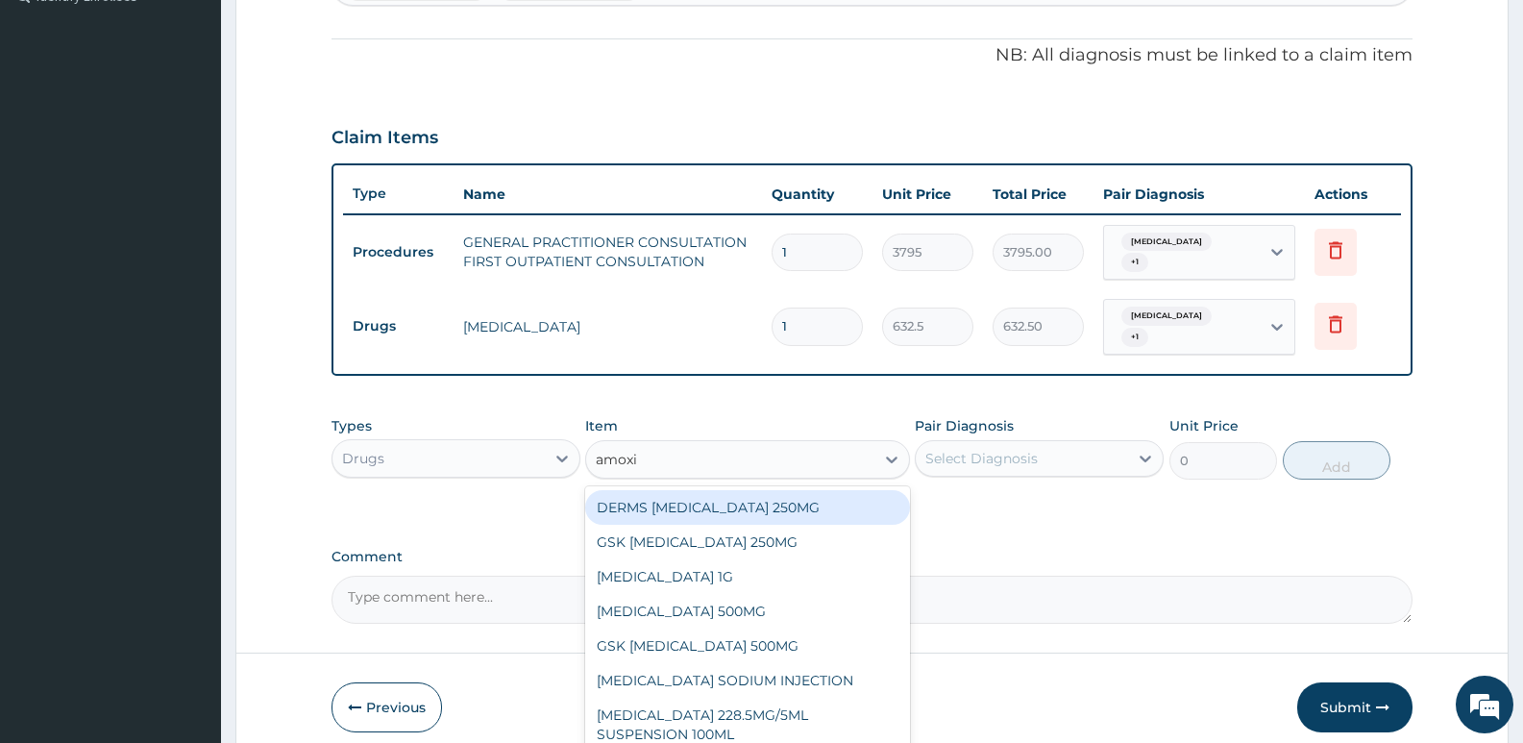
type input "amoxil"
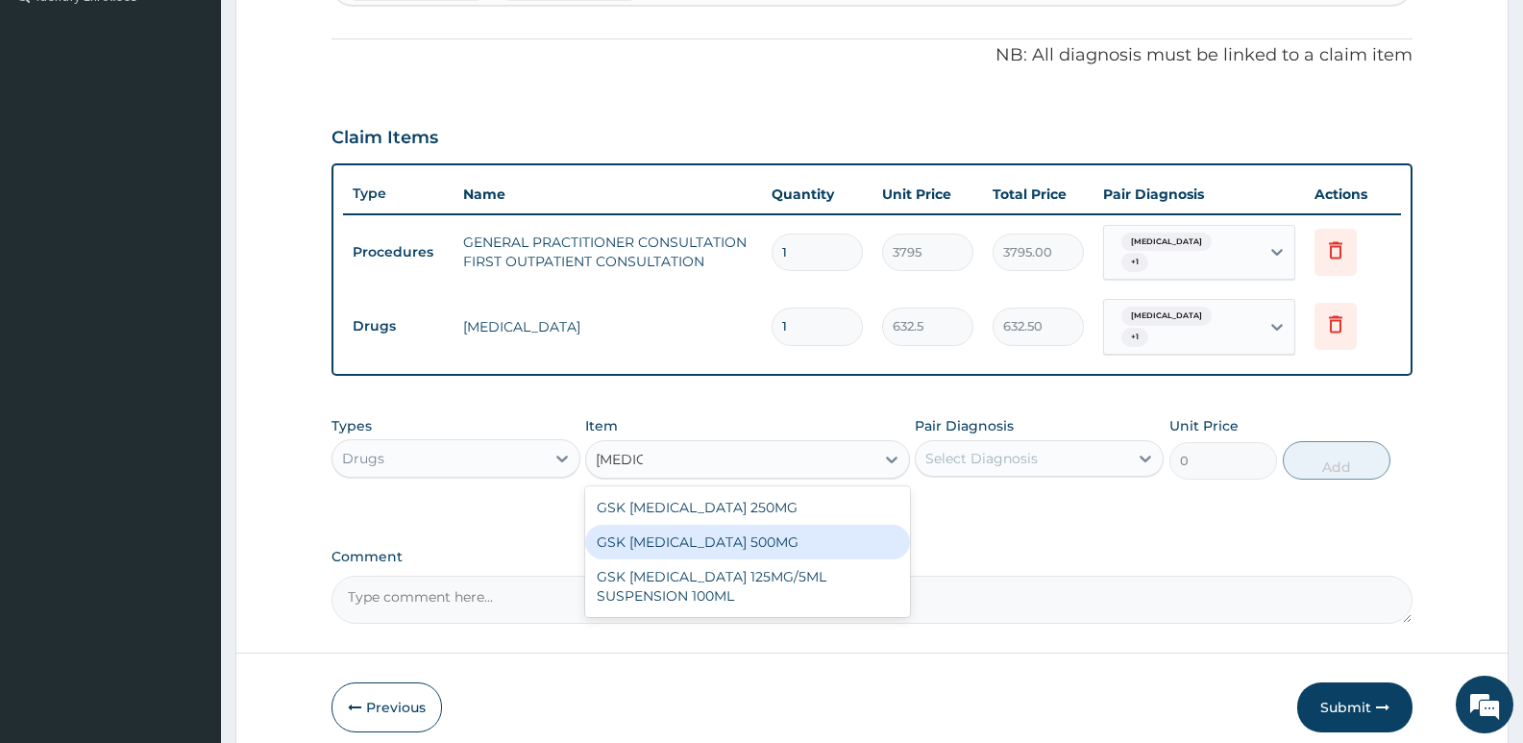
click at [749, 527] on div "GSK [MEDICAL_DATA] 500MG" at bounding box center [747, 542] width 324 height 35
type input "63.25"
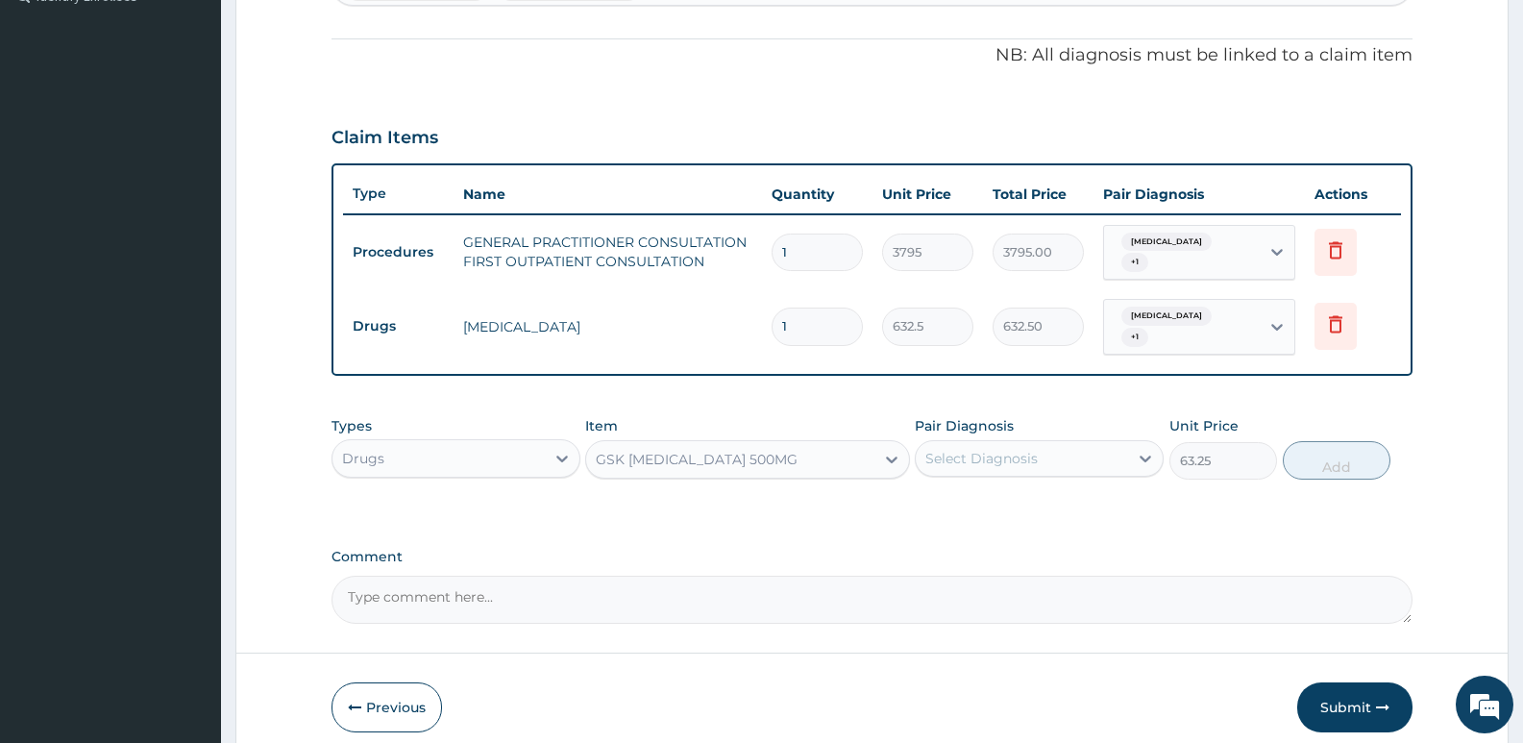
click at [1062, 451] on div "Select Diagnosis" at bounding box center [1022, 458] width 212 height 31
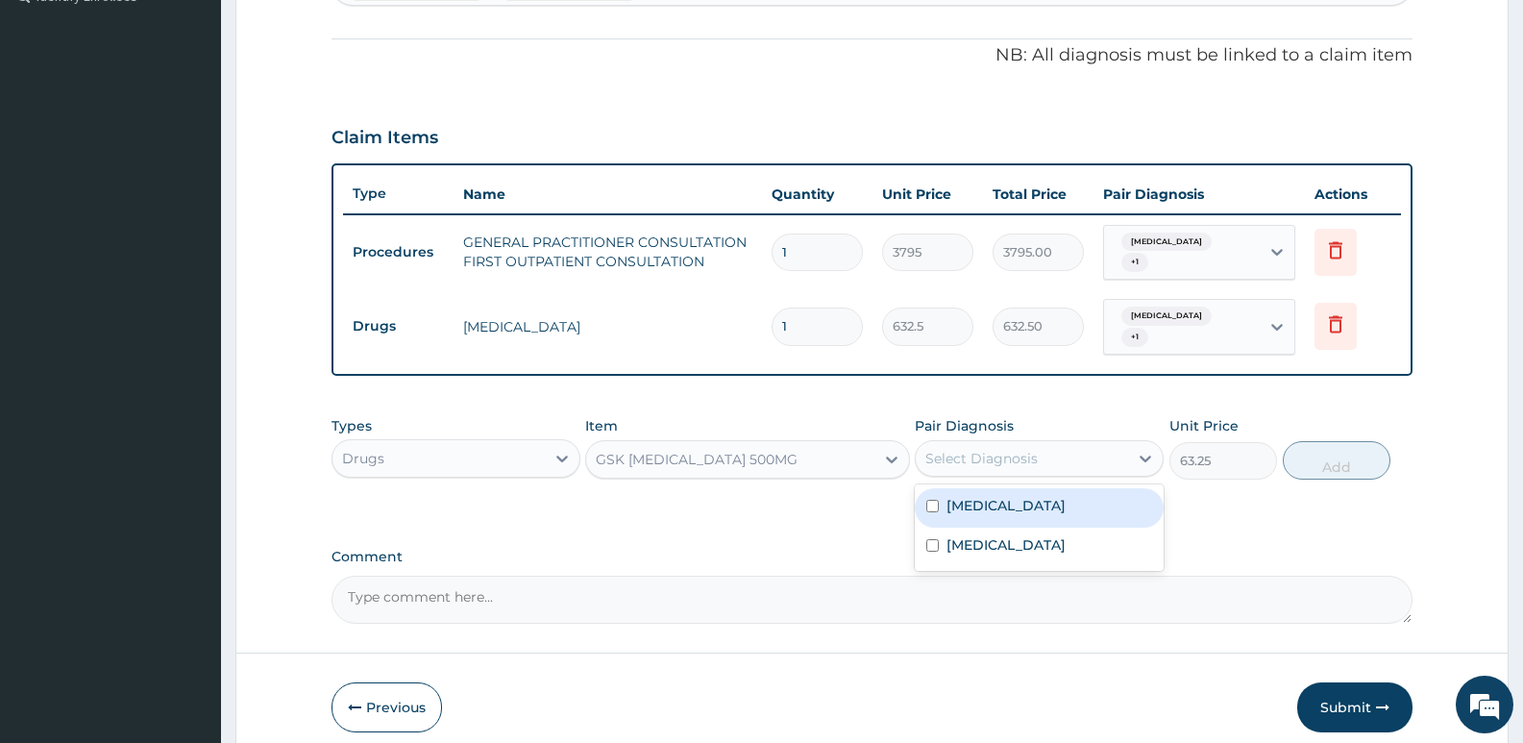
click at [1034, 500] on div "Otalgia of left ear" at bounding box center [1039, 507] width 249 height 39
checkbox input "true"
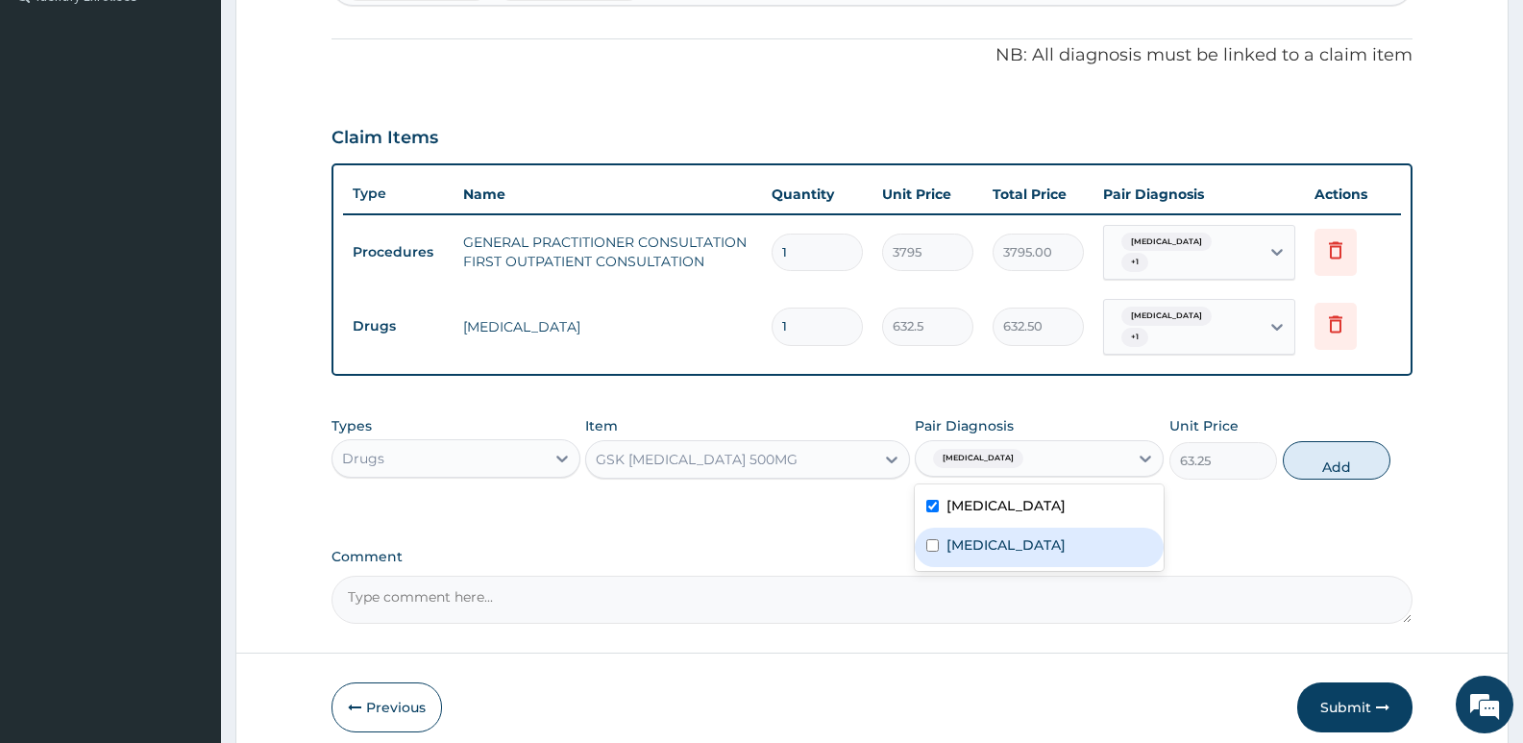
click at [1029, 527] on div "Otitis" at bounding box center [1039, 546] width 249 height 39
checkbox input "true"
click at [1311, 441] on button "Add" at bounding box center [1336, 460] width 108 height 38
type input "0"
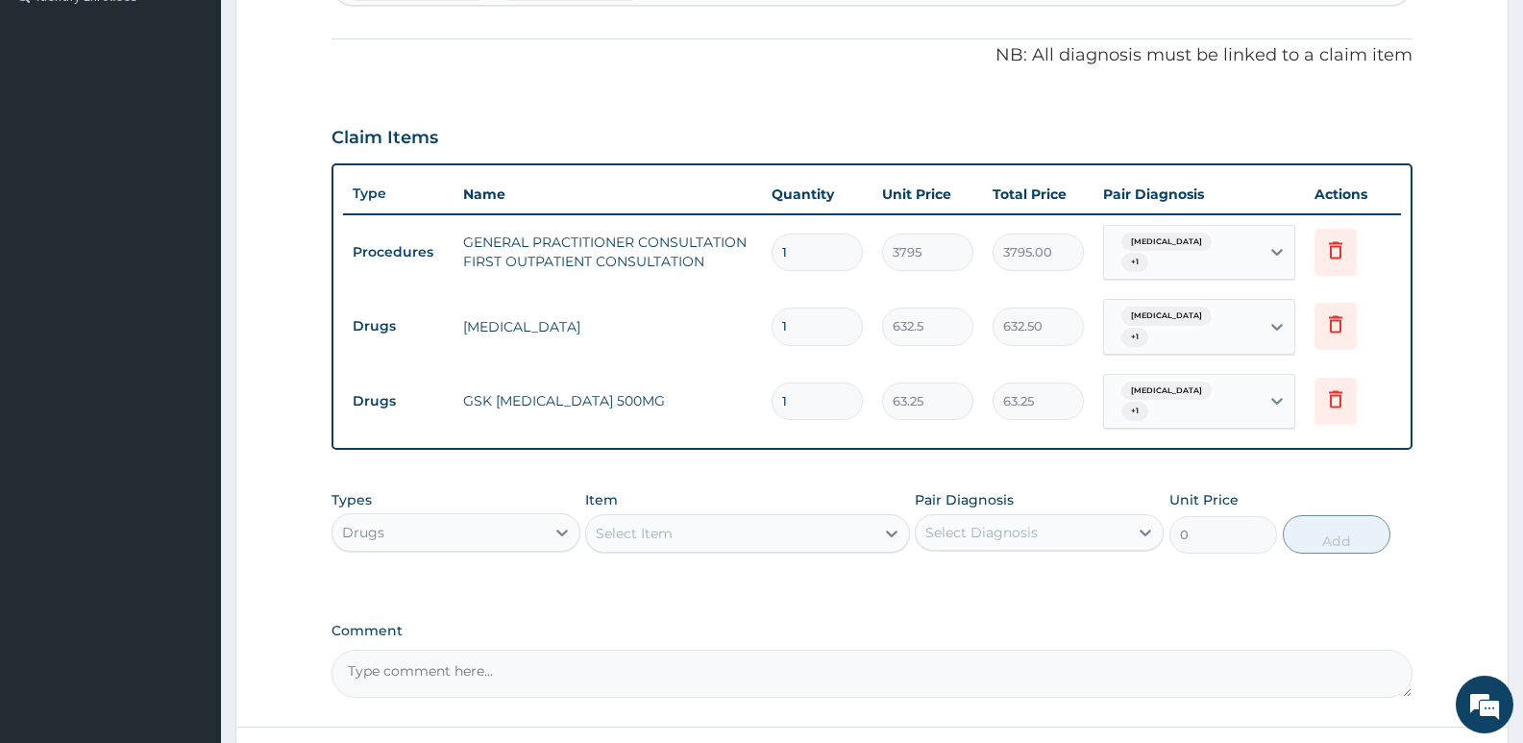
type input "15"
type input "948.75"
type input "15"
click at [699, 514] on div "Select Item" at bounding box center [747, 533] width 324 height 38
click at [739, 518] on div "Select Item" at bounding box center [729, 533] width 287 height 31
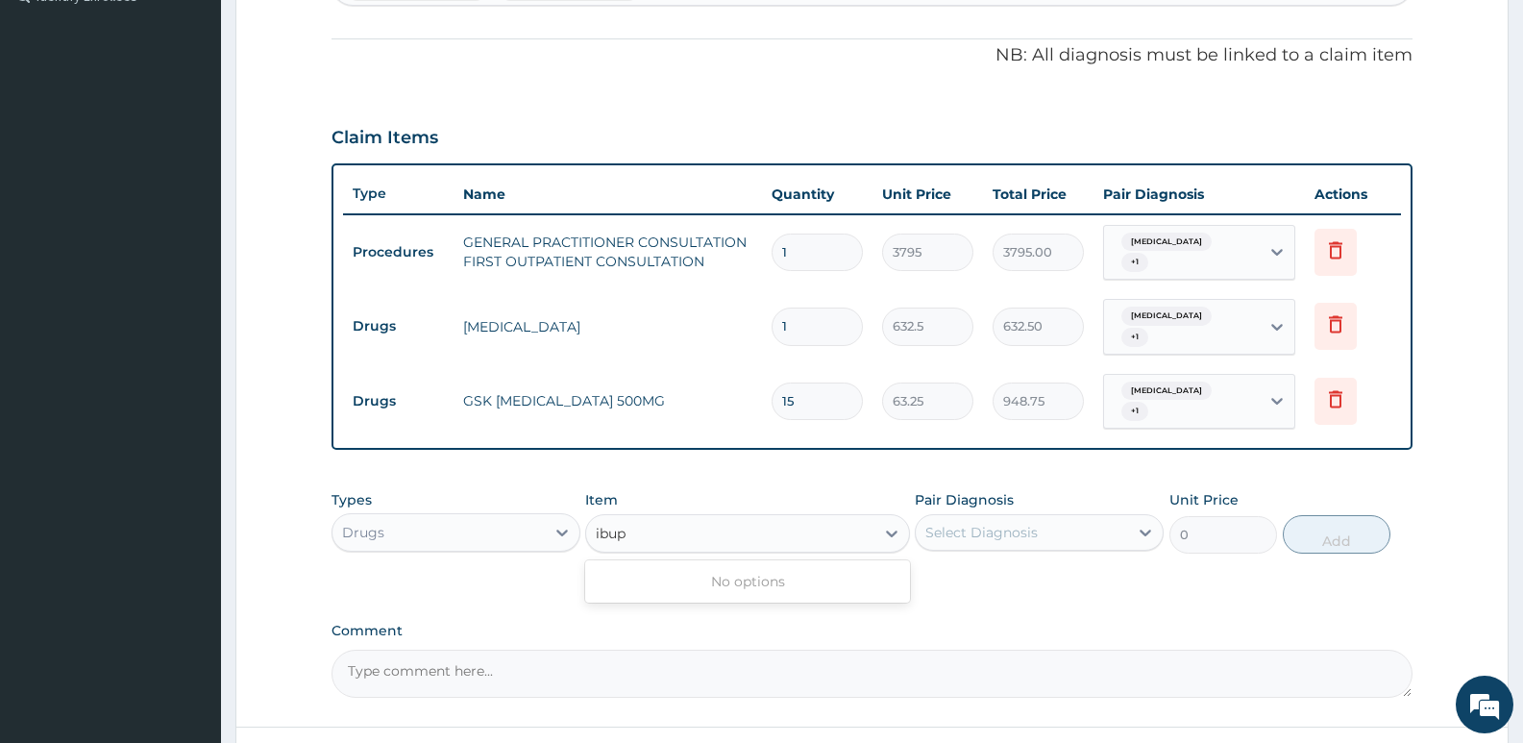
type input "ibu"
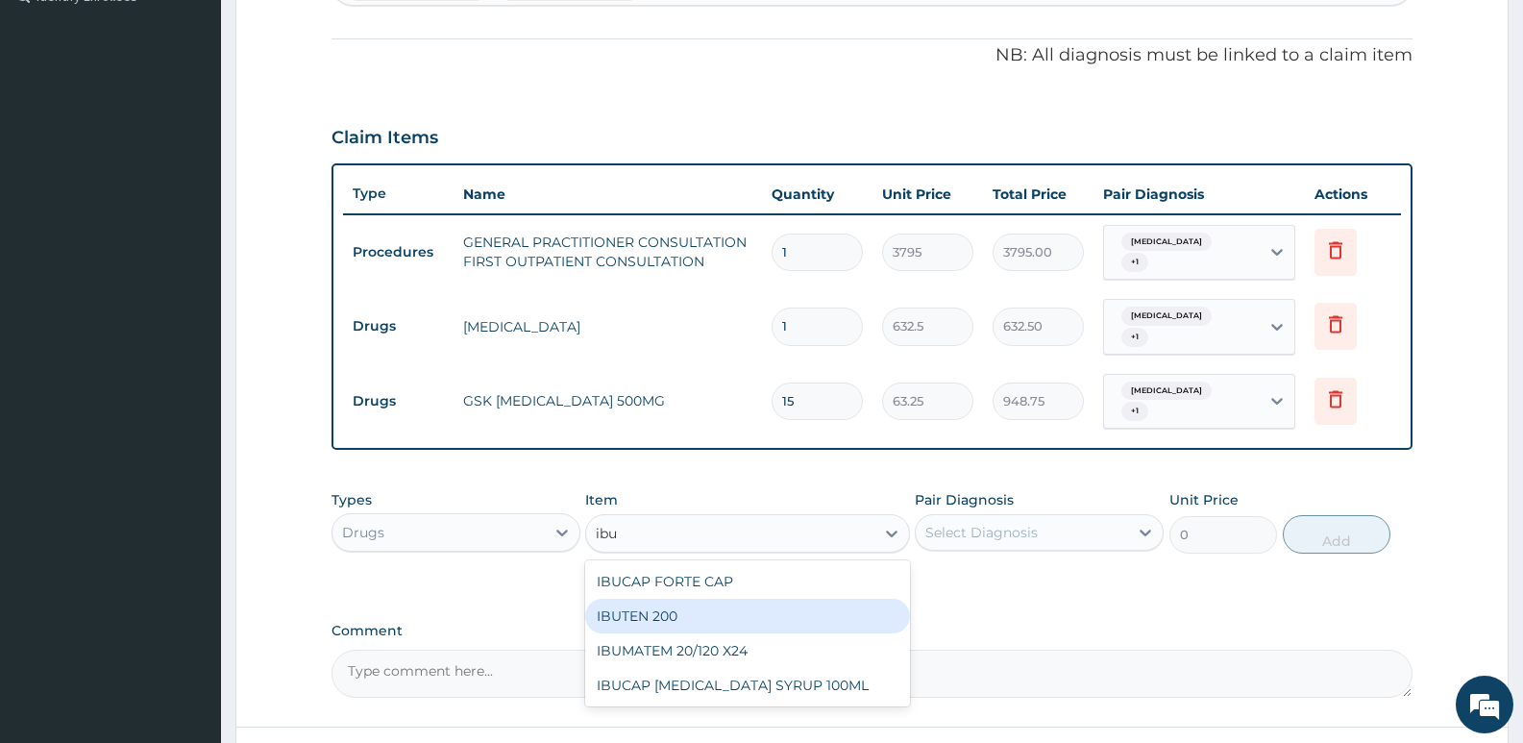
click at [732, 598] on div "IBUTEN 200" at bounding box center [747, 615] width 324 height 35
type input "88.55"
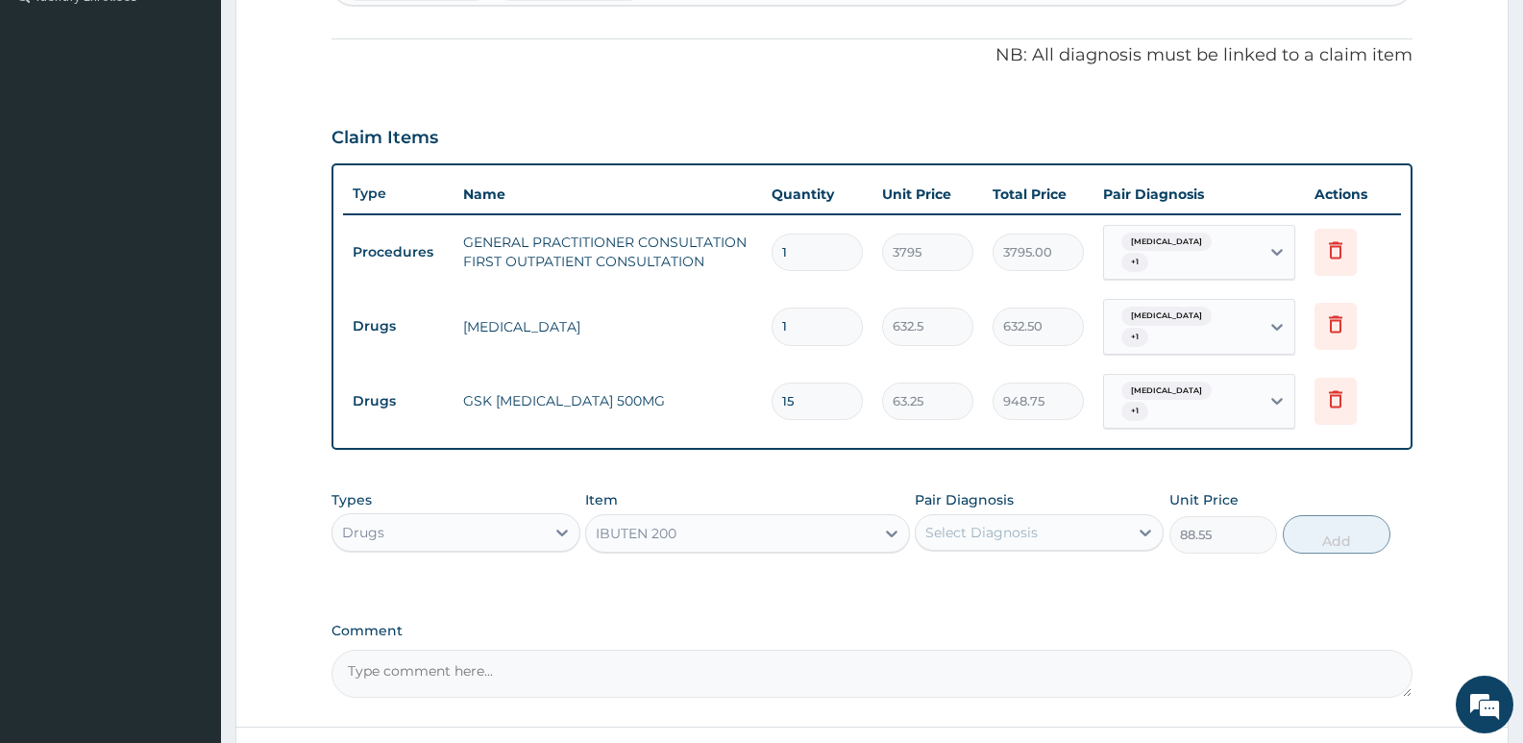
click at [964, 523] on div "Select Diagnosis" at bounding box center [981, 532] width 112 height 19
click at [967, 570] on label "Otalgia of left ear" at bounding box center [1005, 579] width 119 height 19
checkbox input "true"
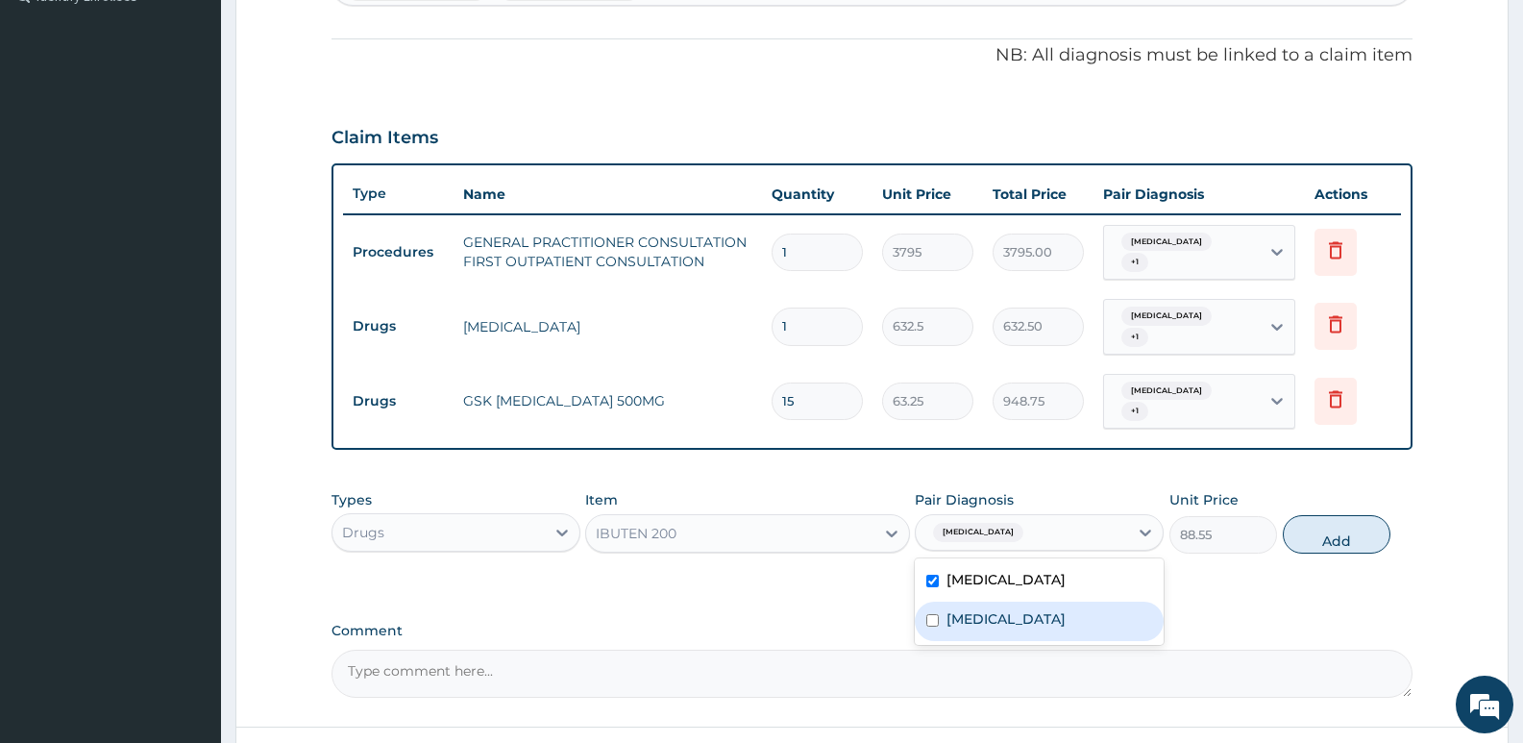
click at [980, 606] on div "Otitis" at bounding box center [1039, 620] width 249 height 39
checkbox input "true"
click at [1356, 517] on button "Add" at bounding box center [1336, 534] width 108 height 38
type input "0"
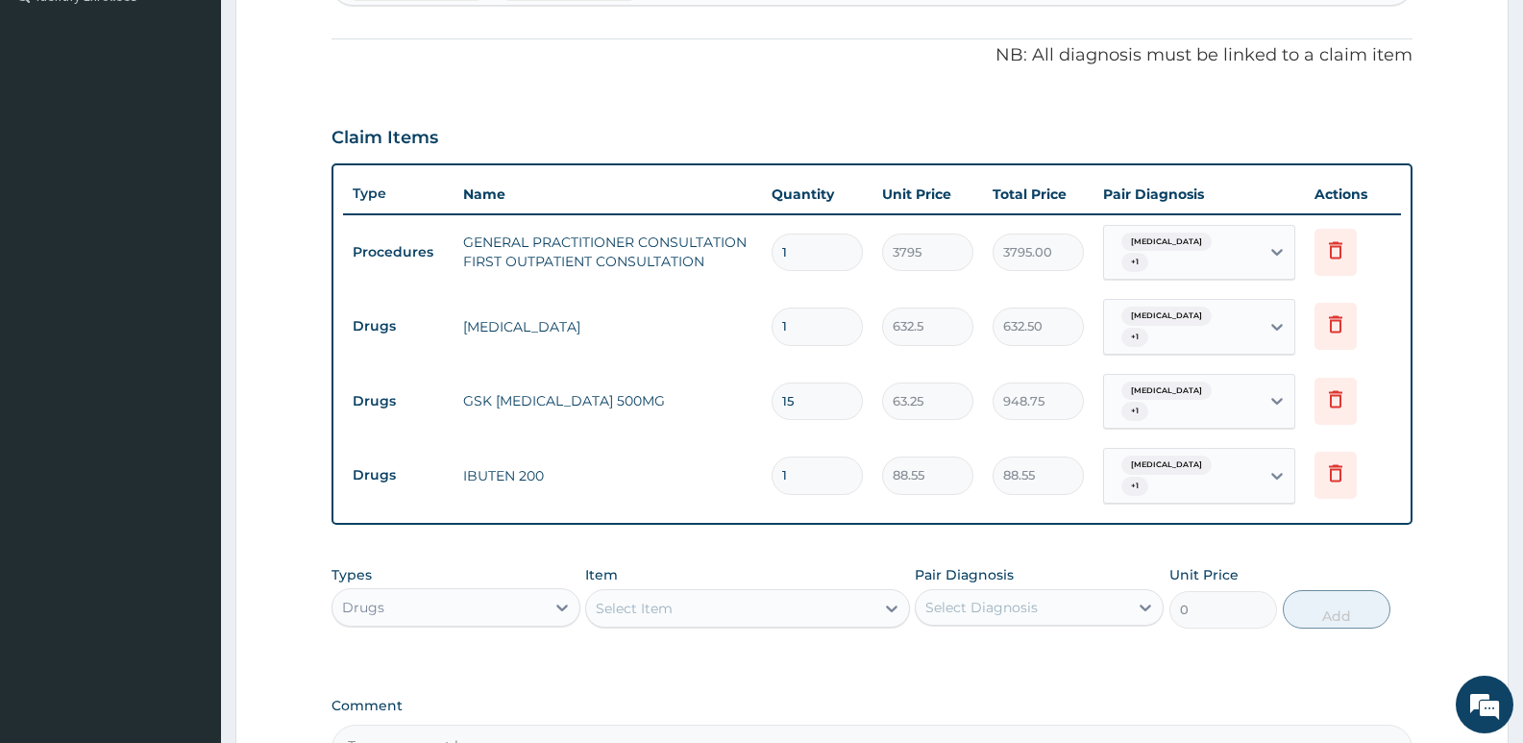
type input "16"
type input "1416.80"
type input "16"
click at [786, 593] on div "Select Item" at bounding box center [729, 608] width 287 height 31
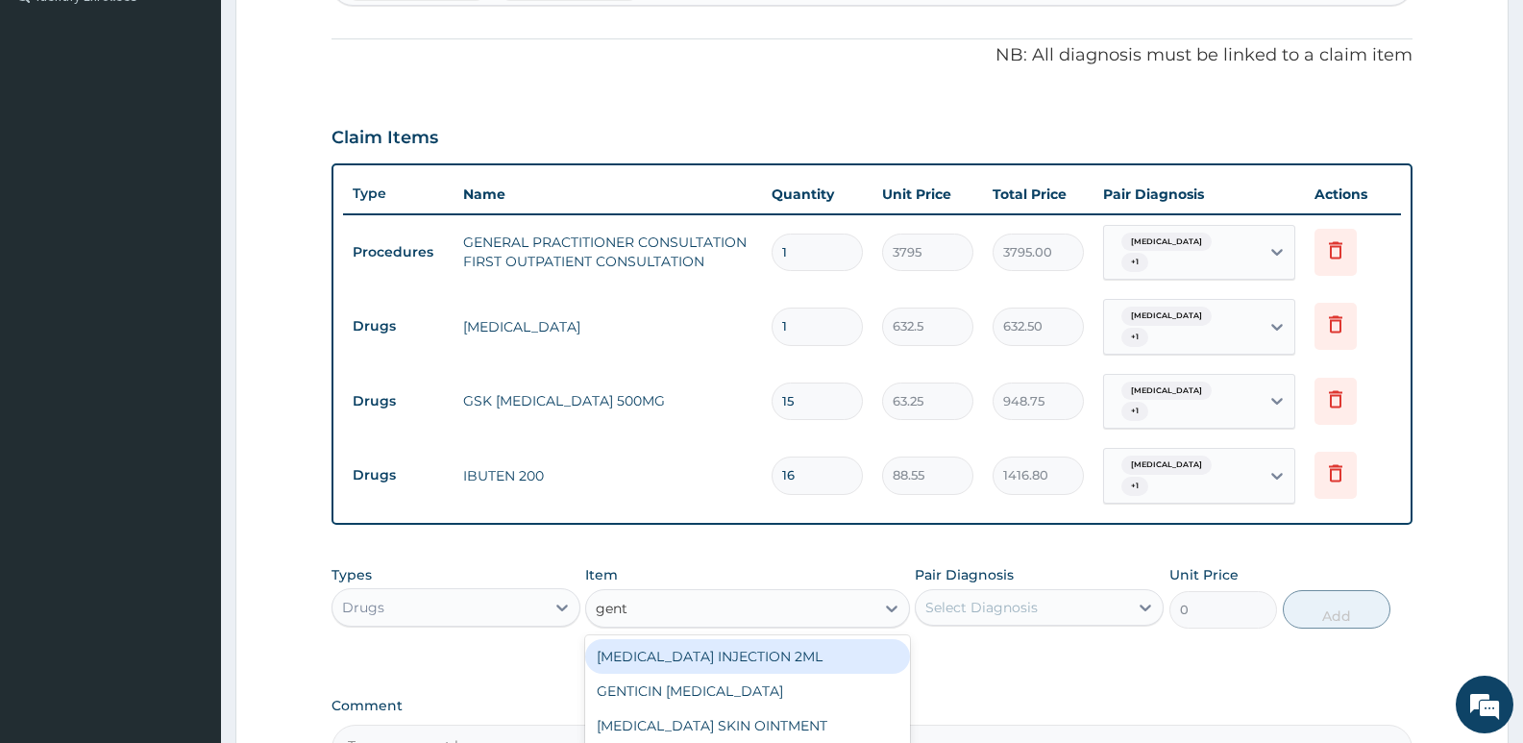
type input "genta"
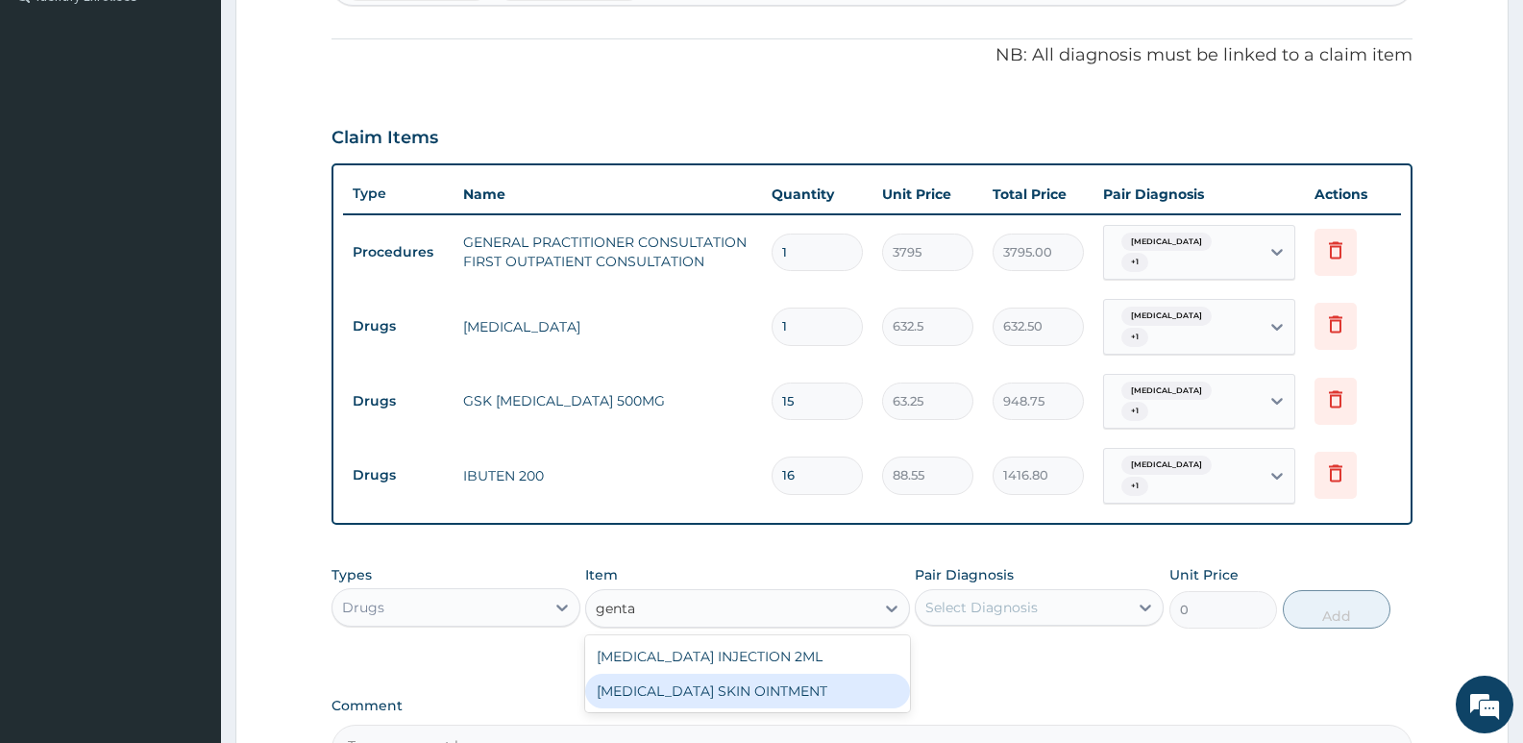
click at [766, 673] on div "[MEDICAL_DATA] SKIN OINTMENT" at bounding box center [747, 690] width 324 height 35
type input "885.5"
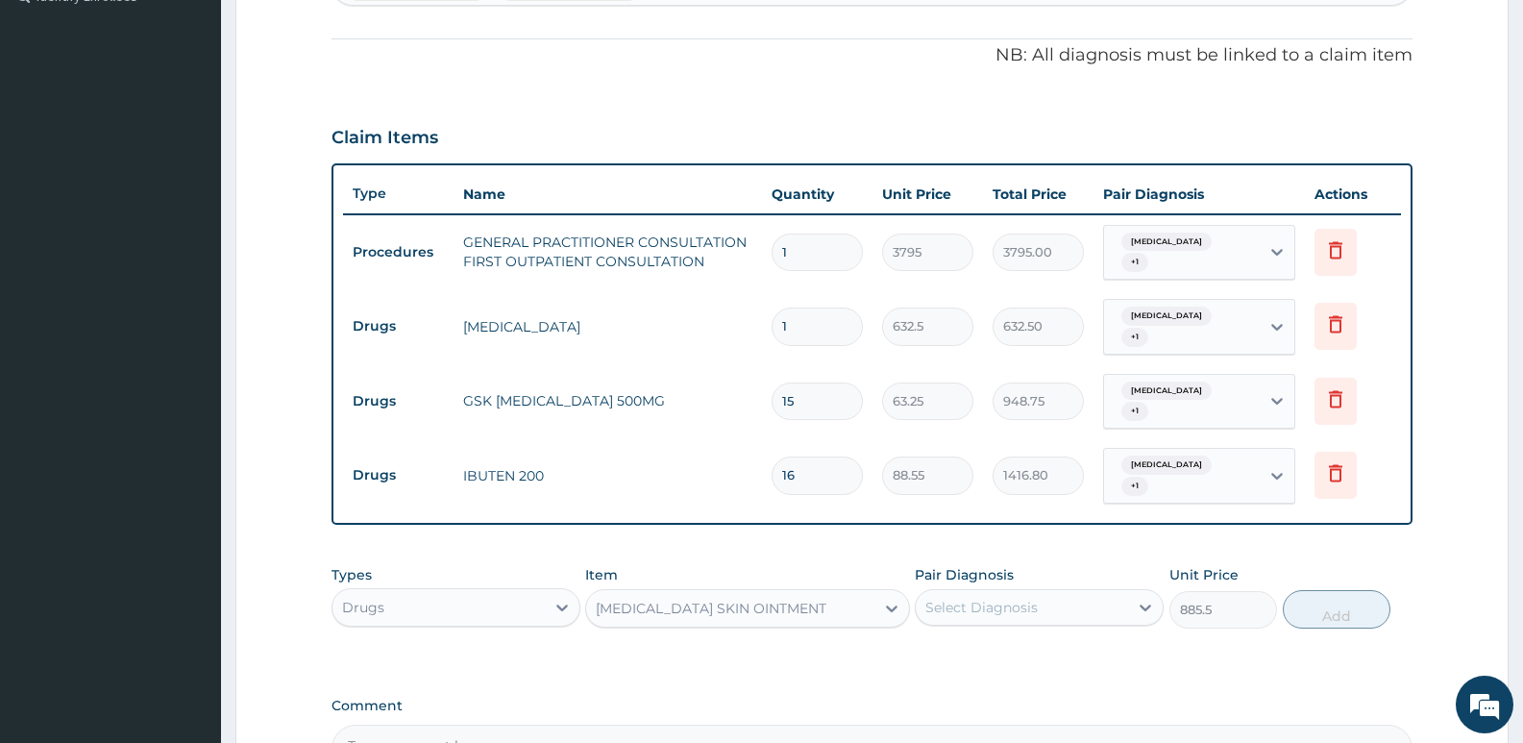
click at [815, 593] on div "[MEDICAL_DATA] SKIN OINTMENT" at bounding box center [729, 608] width 287 height 31
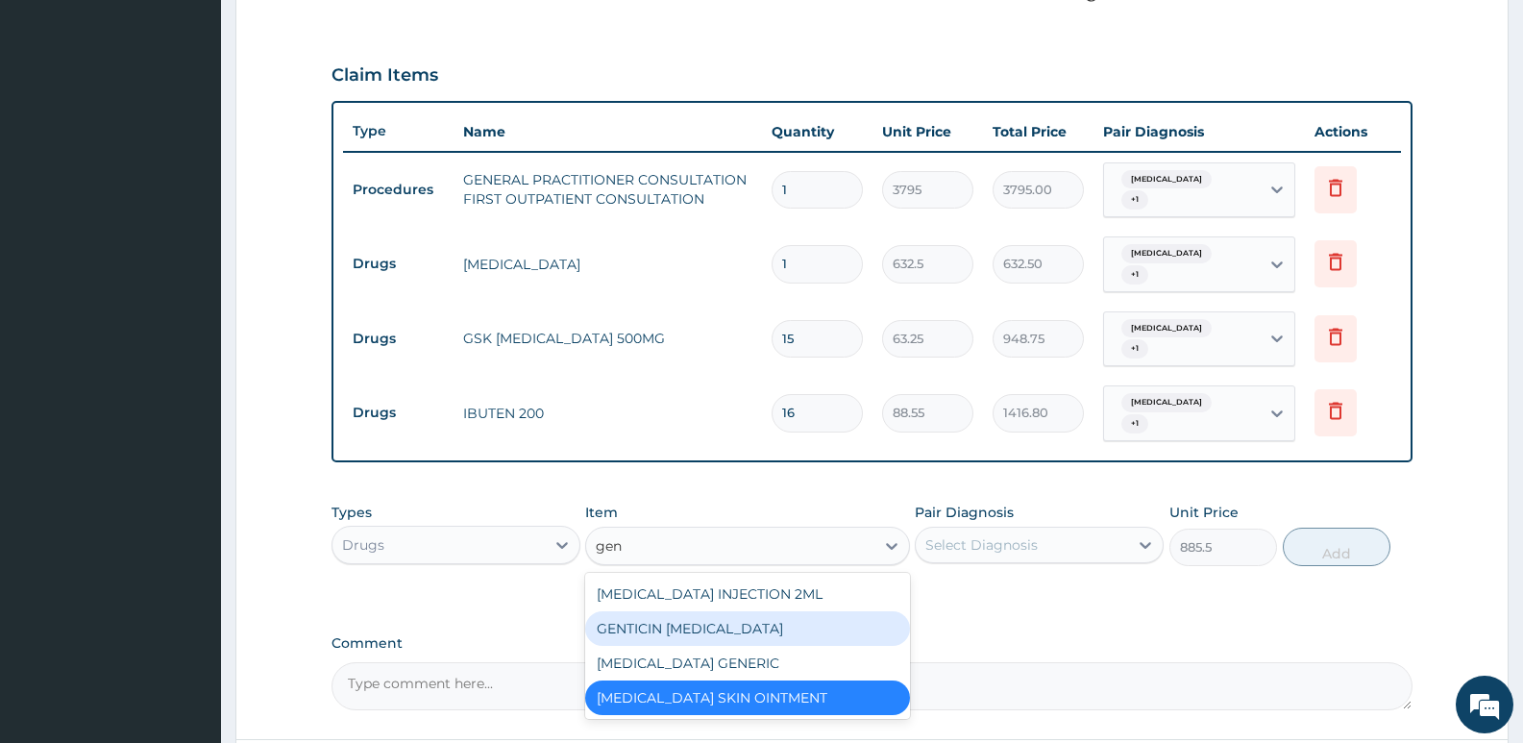
scroll to position [647, 0]
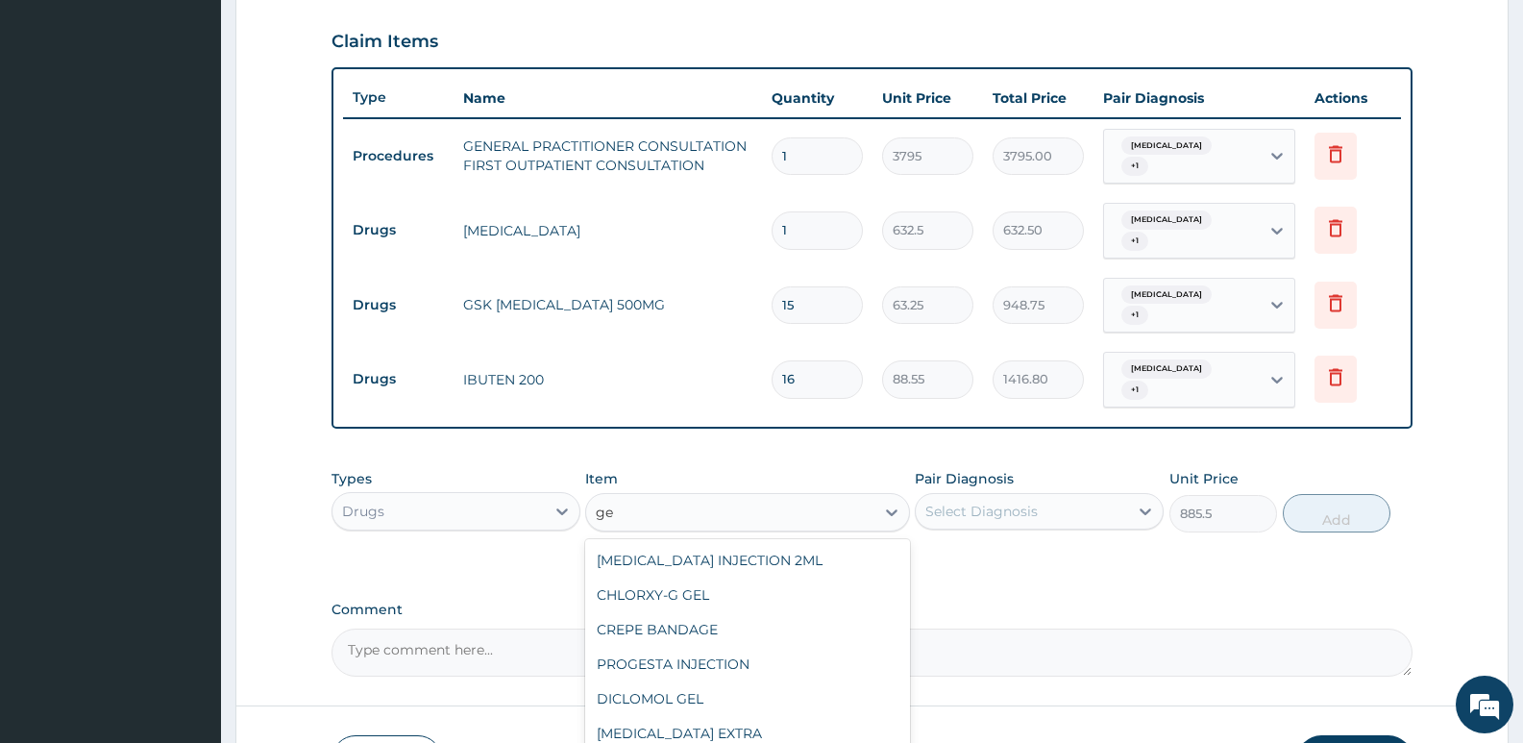
type input "g"
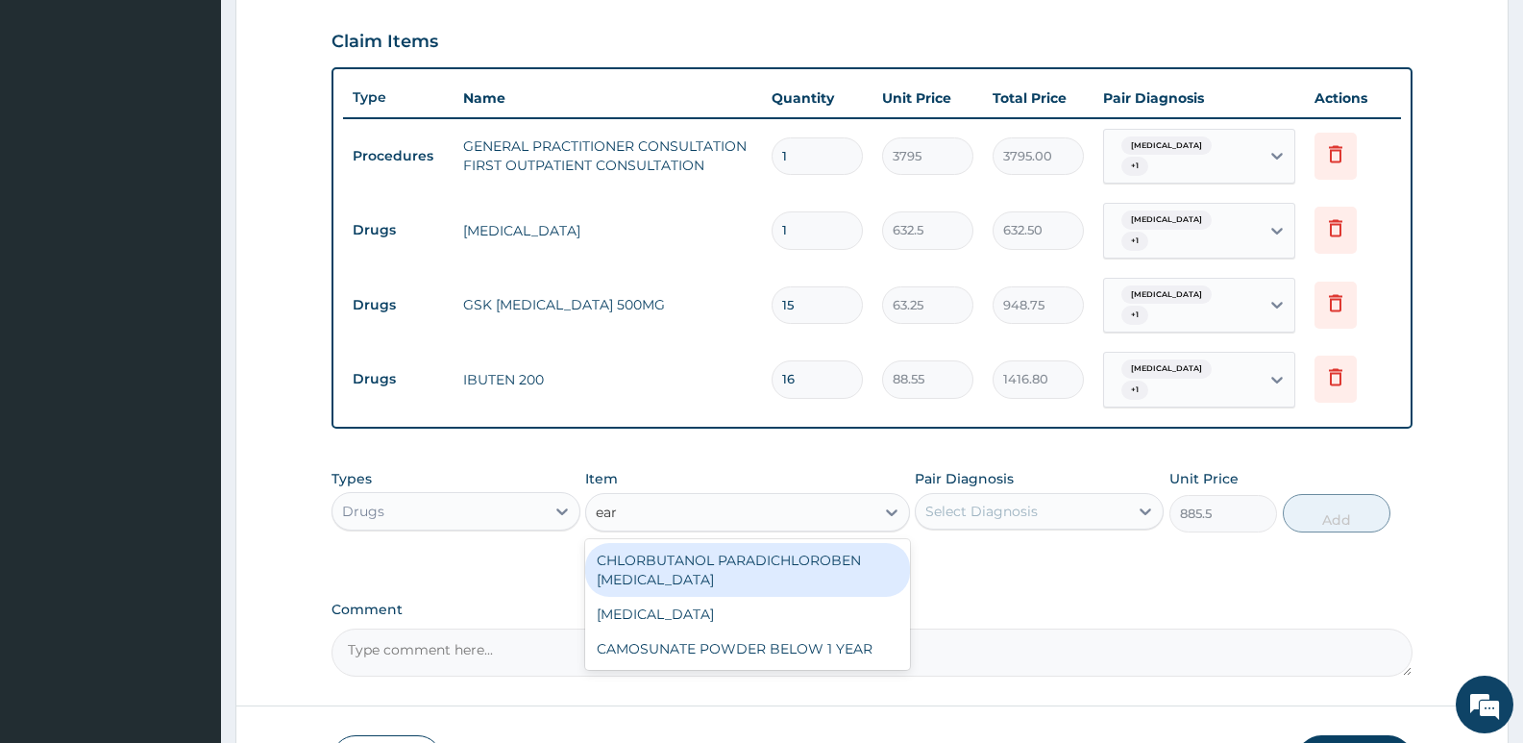
type input "ear"
click at [832, 543] on div "CHLORBUTANOL PARADICHLOROBEN [MEDICAL_DATA]" at bounding box center [747, 570] width 324 height 54
type input "2530"
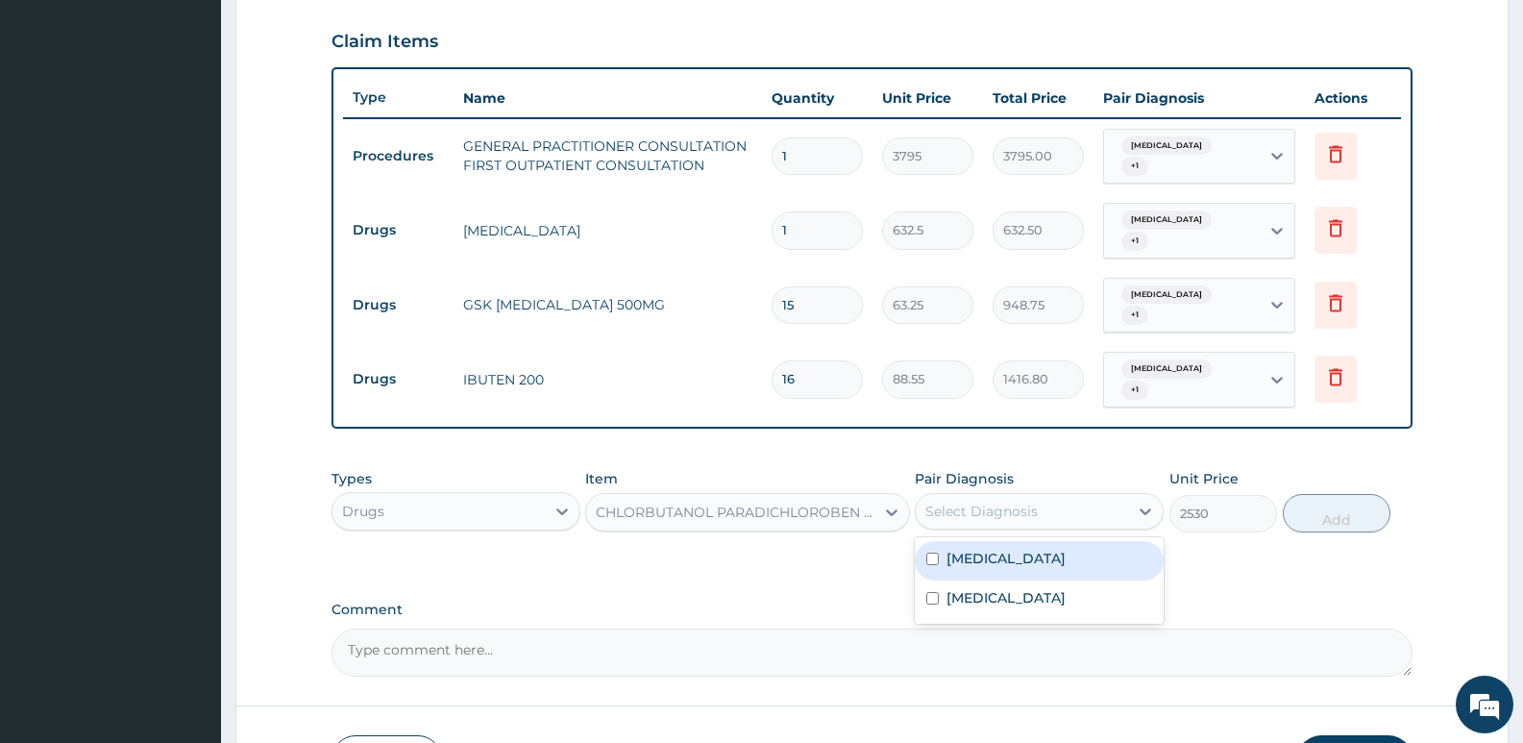
click at [1011, 501] on div "Select Diagnosis" at bounding box center [981, 510] width 112 height 19
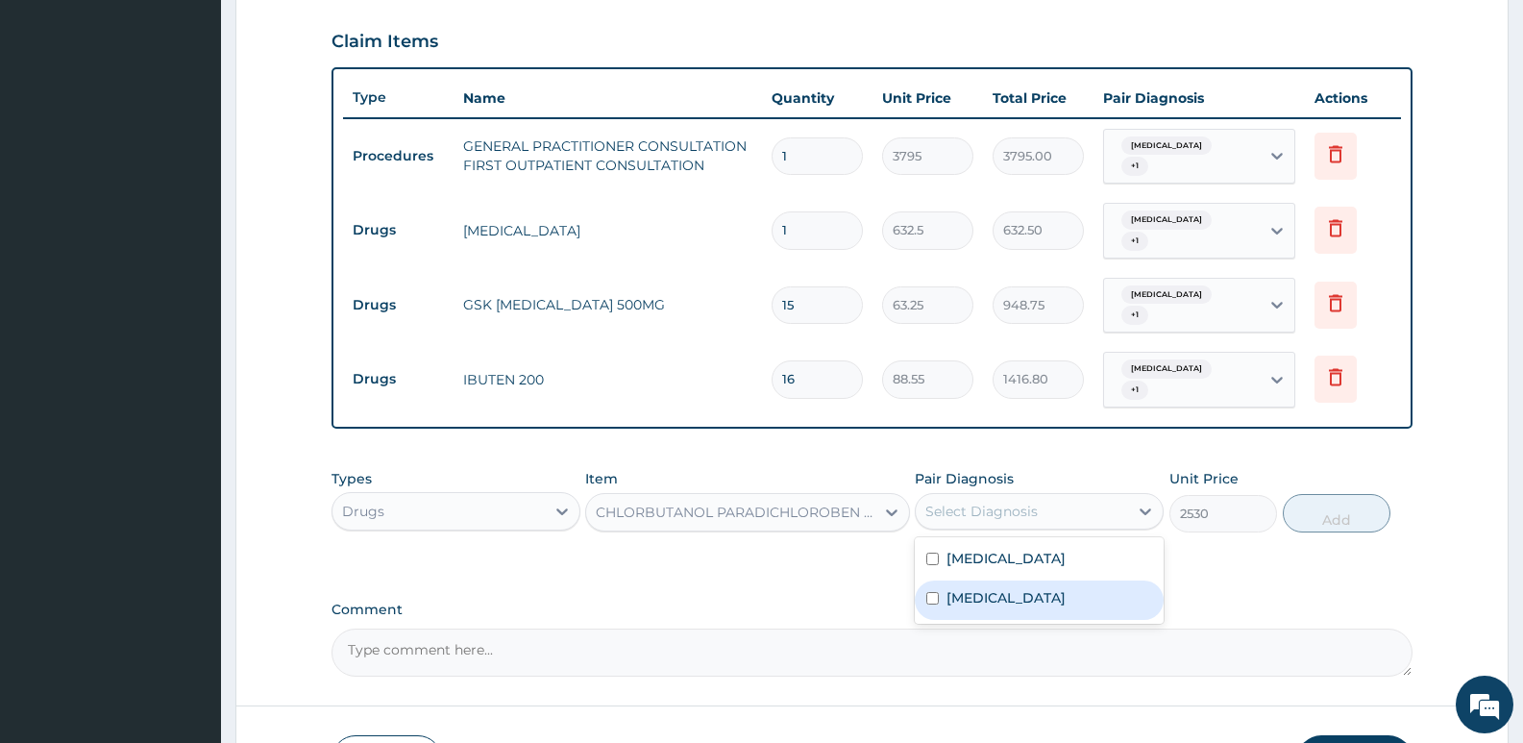
click at [996, 580] on div "Otitis" at bounding box center [1039, 599] width 249 height 39
checkbox input "true"
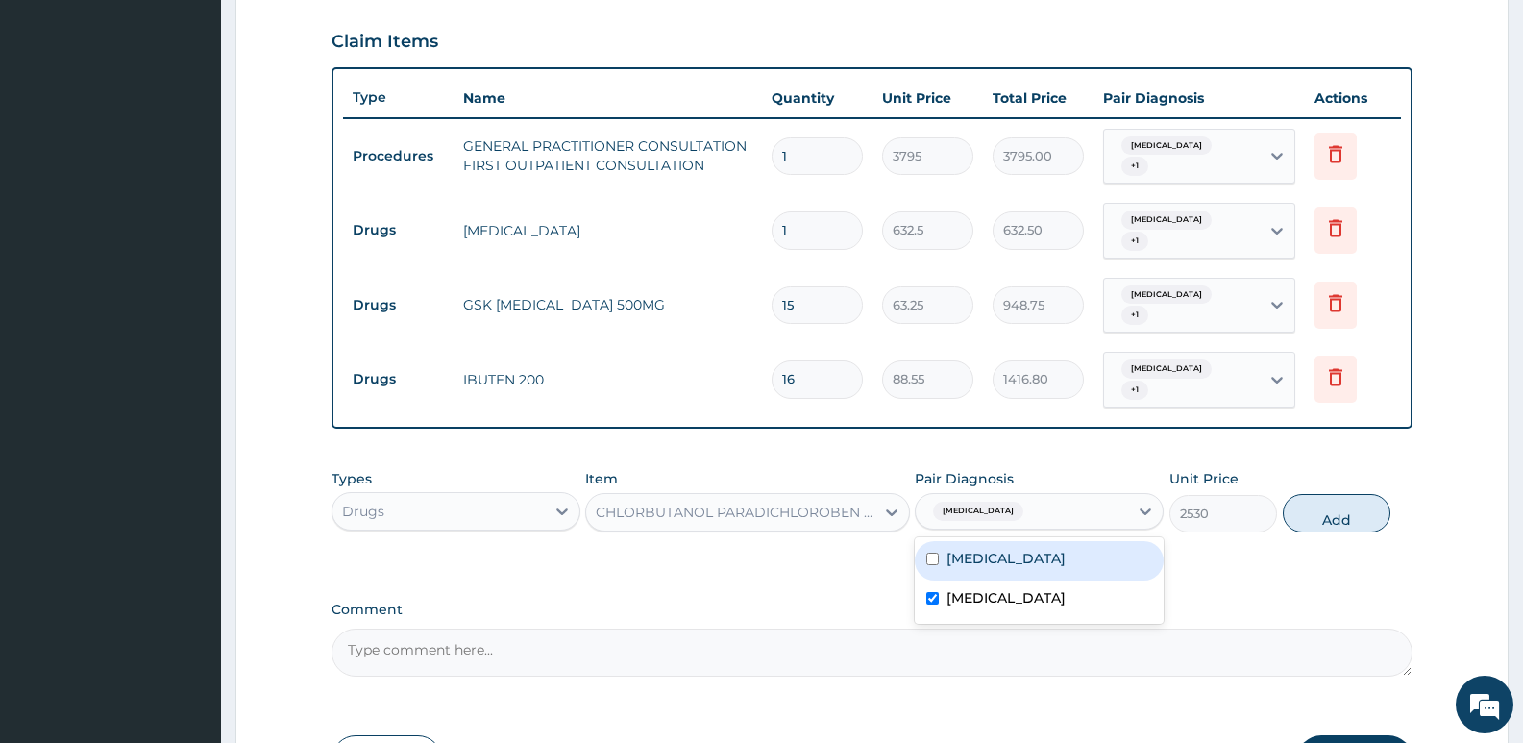
click at [1006, 549] on label "Otalgia of left ear" at bounding box center [1005, 558] width 119 height 19
checkbox input "true"
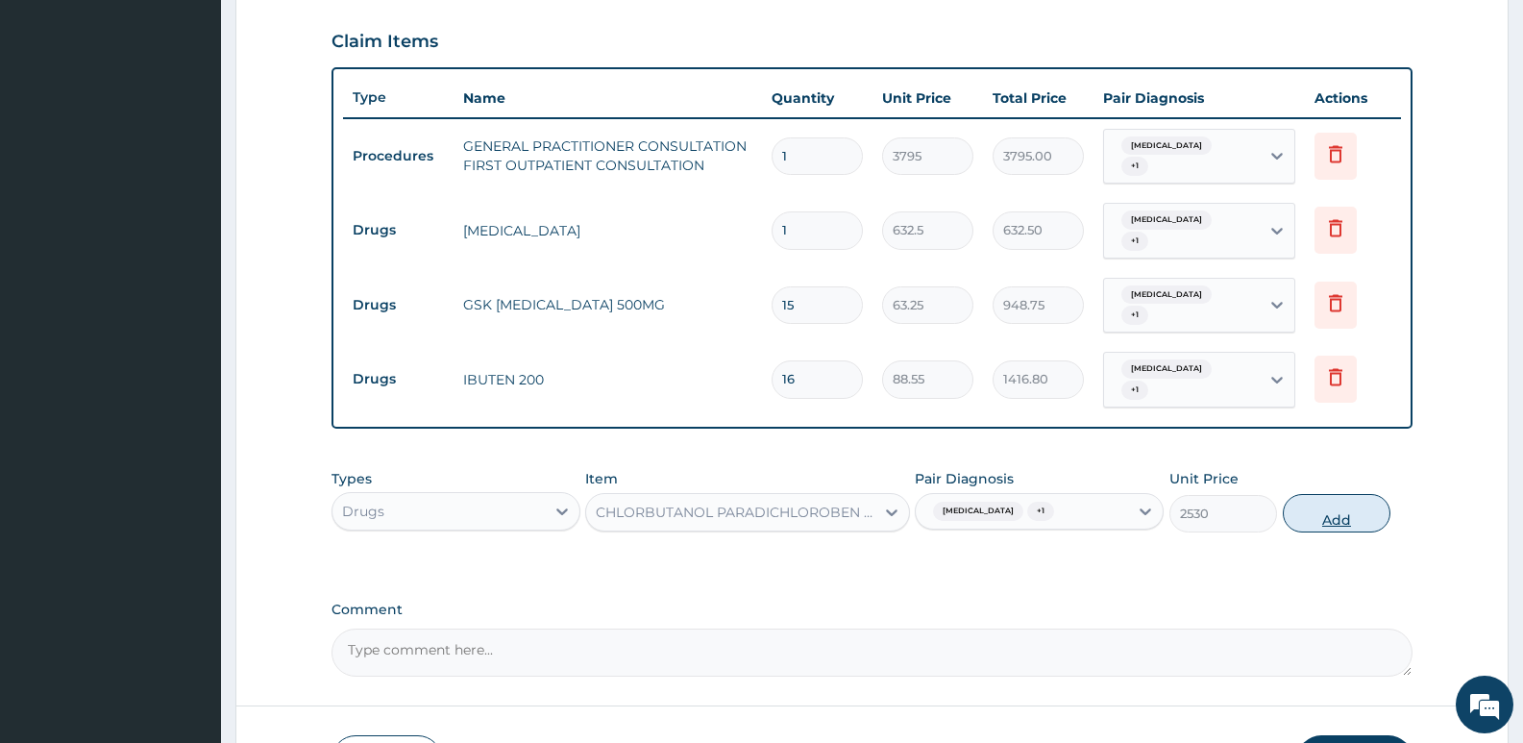
click at [1338, 494] on button "Add" at bounding box center [1336, 513] width 108 height 38
type input "0"
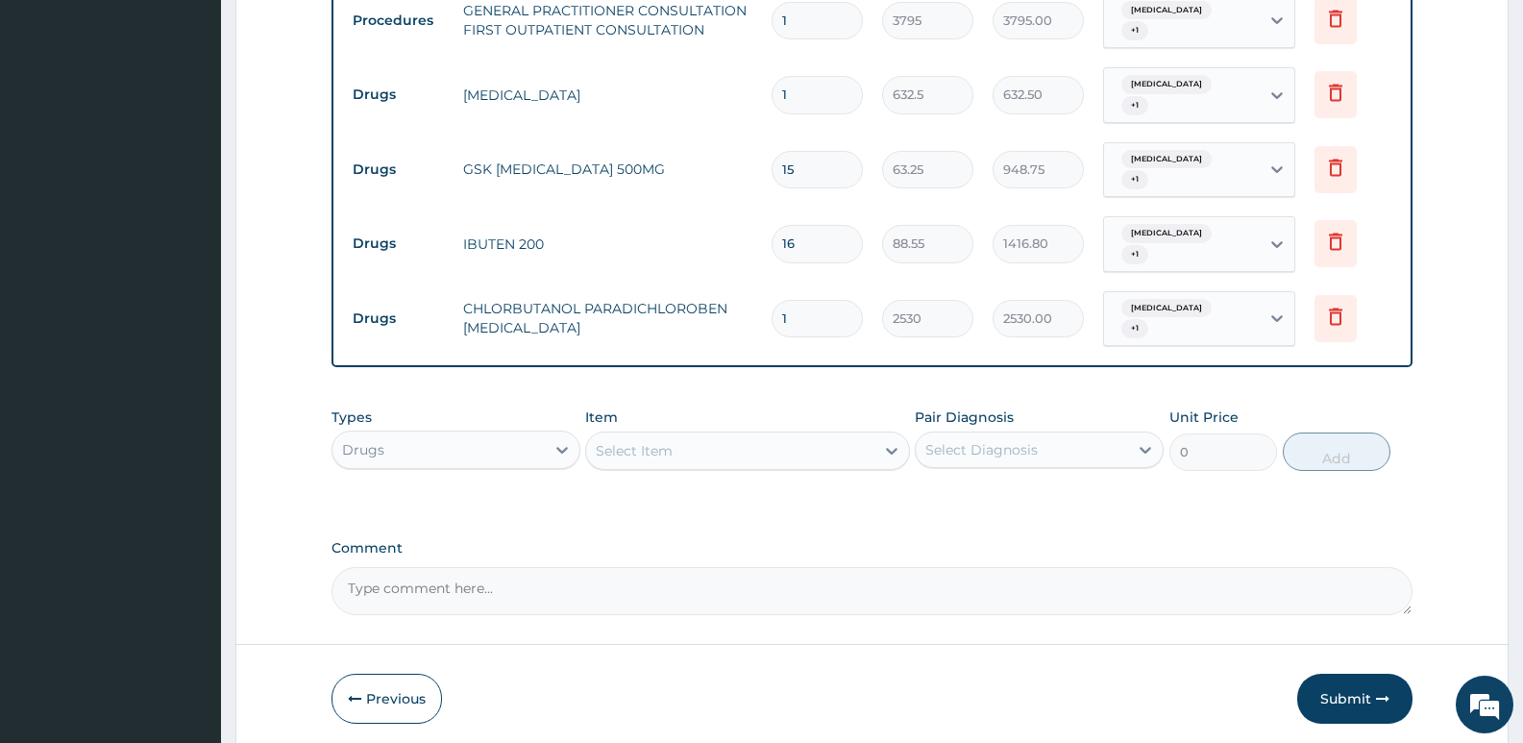
scroll to position [817, 0]
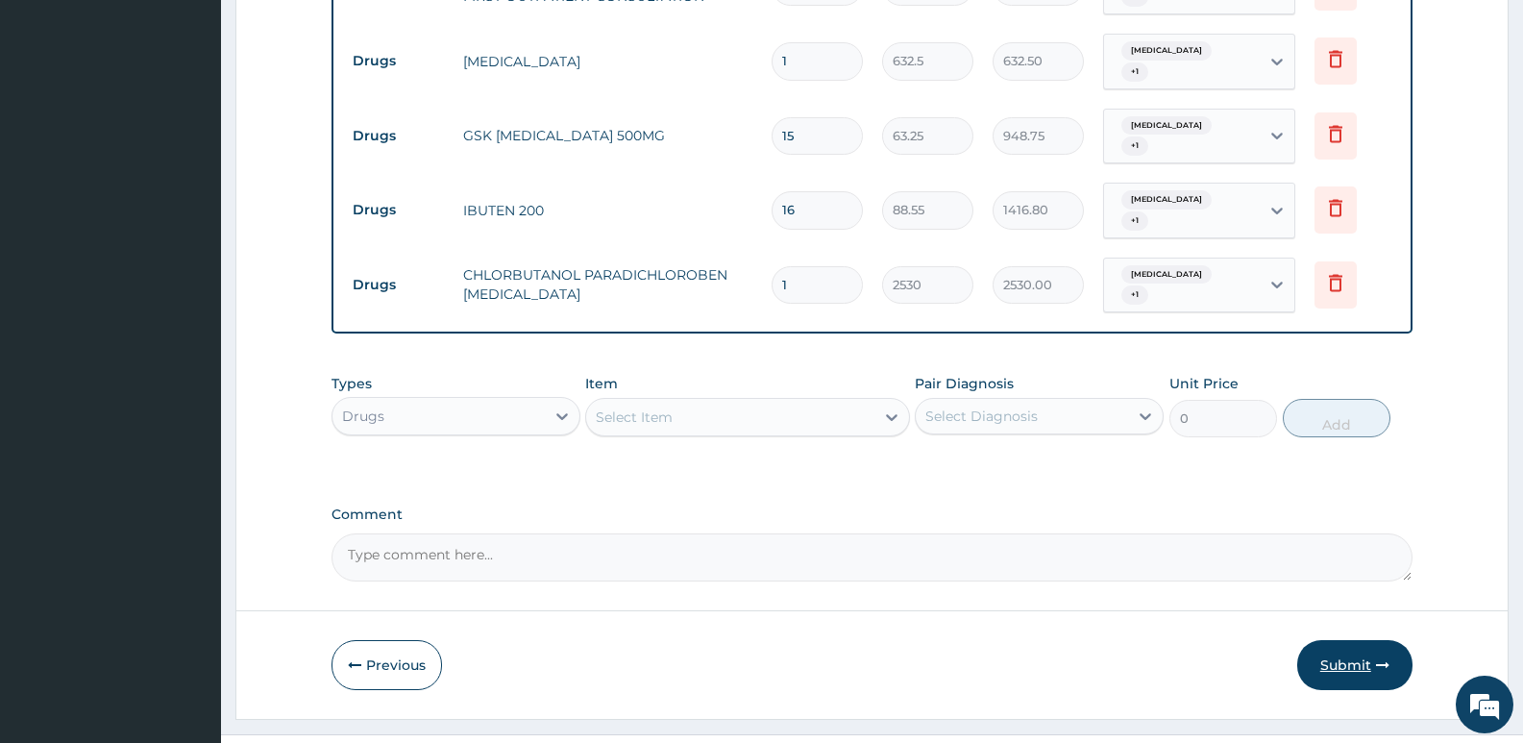
click at [1338, 640] on button "Submit" at bounding box center [1354, 665] width 115 height 50
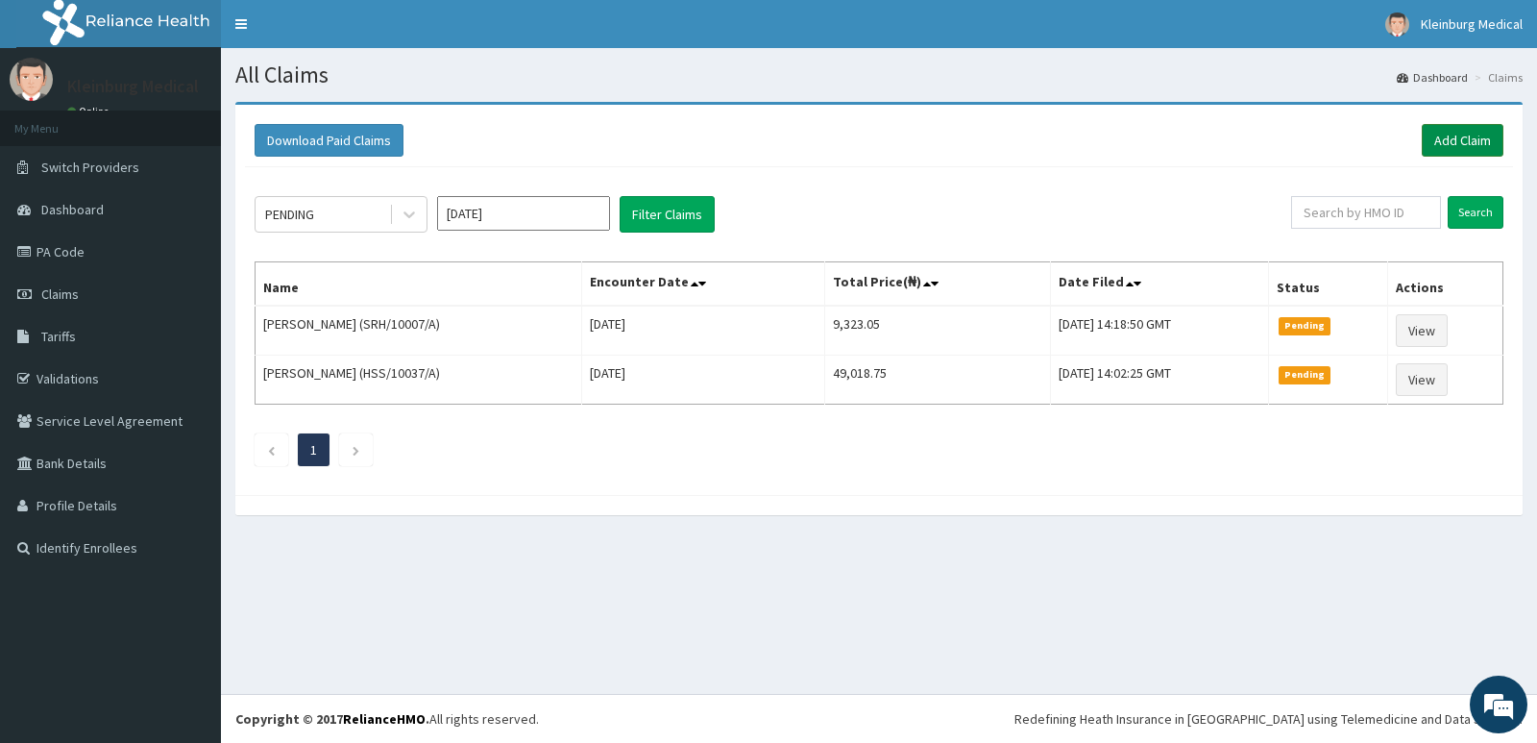
click at [1447, 140] on link "Add Claim" at bounding box center [1463, 140] width 82 height 33
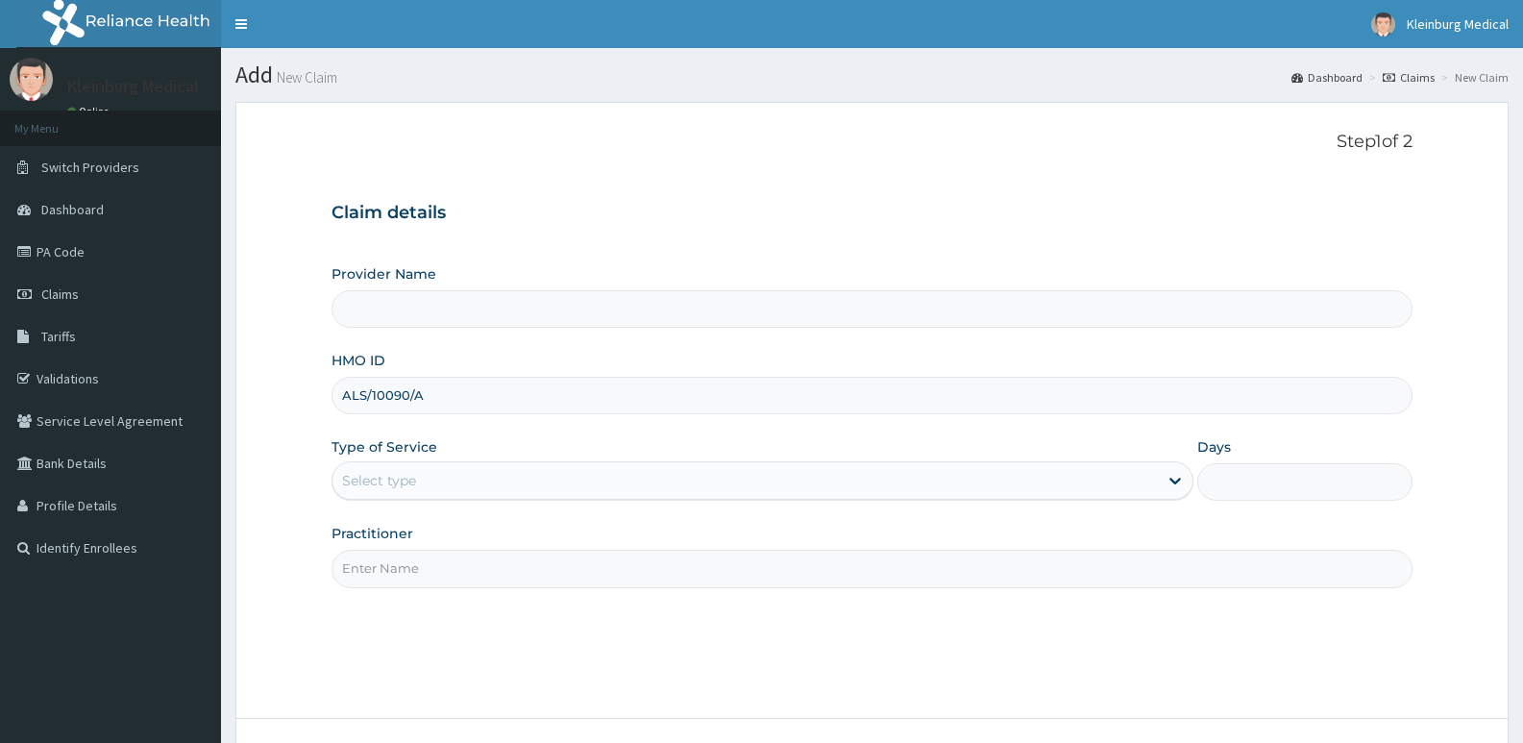
type input "KLEINBURG MEDICAL(dermatology and diagnostics)- [PERSON_NAME]"
click at [373, 395] on input "ALS/10090/A" at bounding box center [871, 395] width 1081 height 37
type input "ALS/10090/A"
click at [410, 485] on div "Select type" at bounding box center [379, 480] width 74 height 19
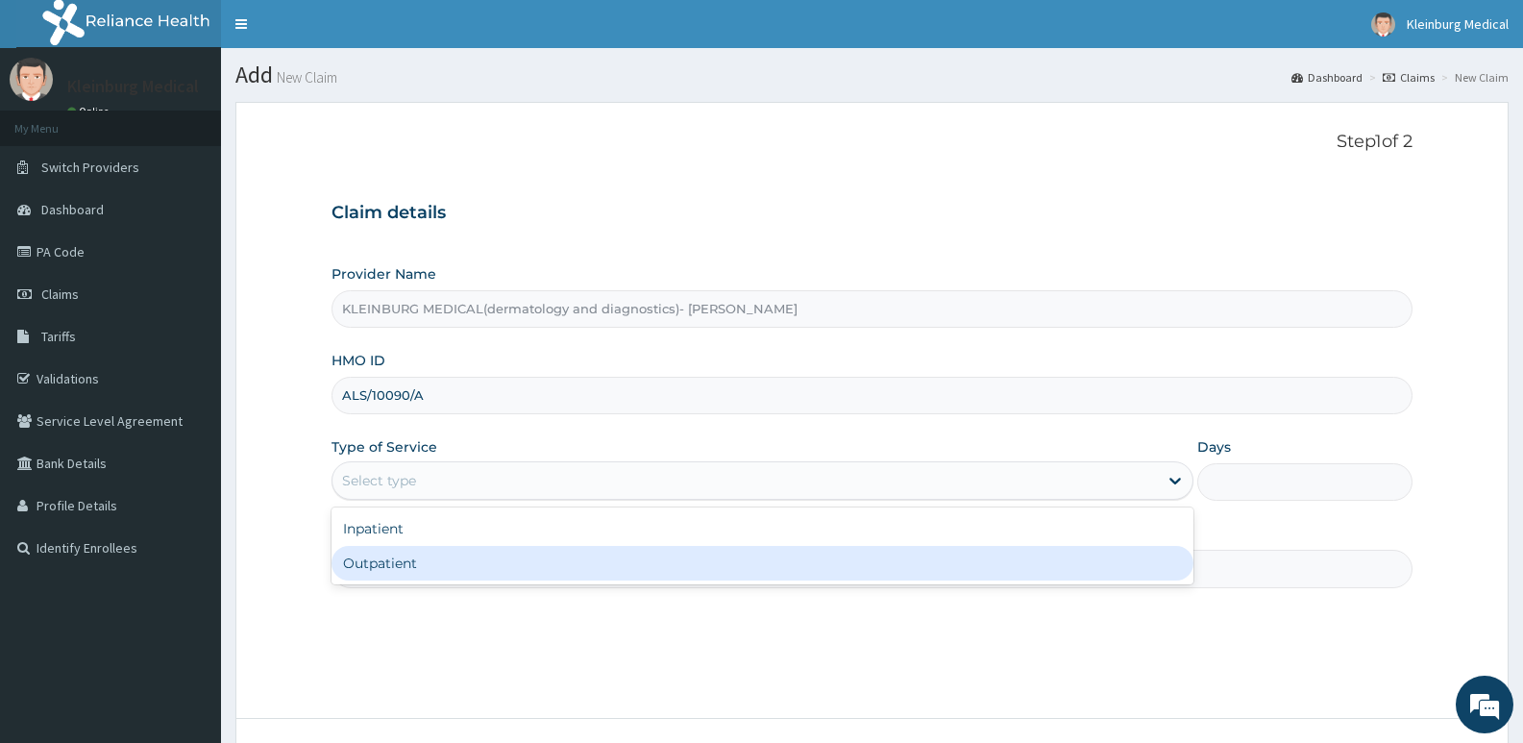
click at [403, 576] on div "Outpatient" at bounding box center [761, 563] width 861 height 35
type input "1"
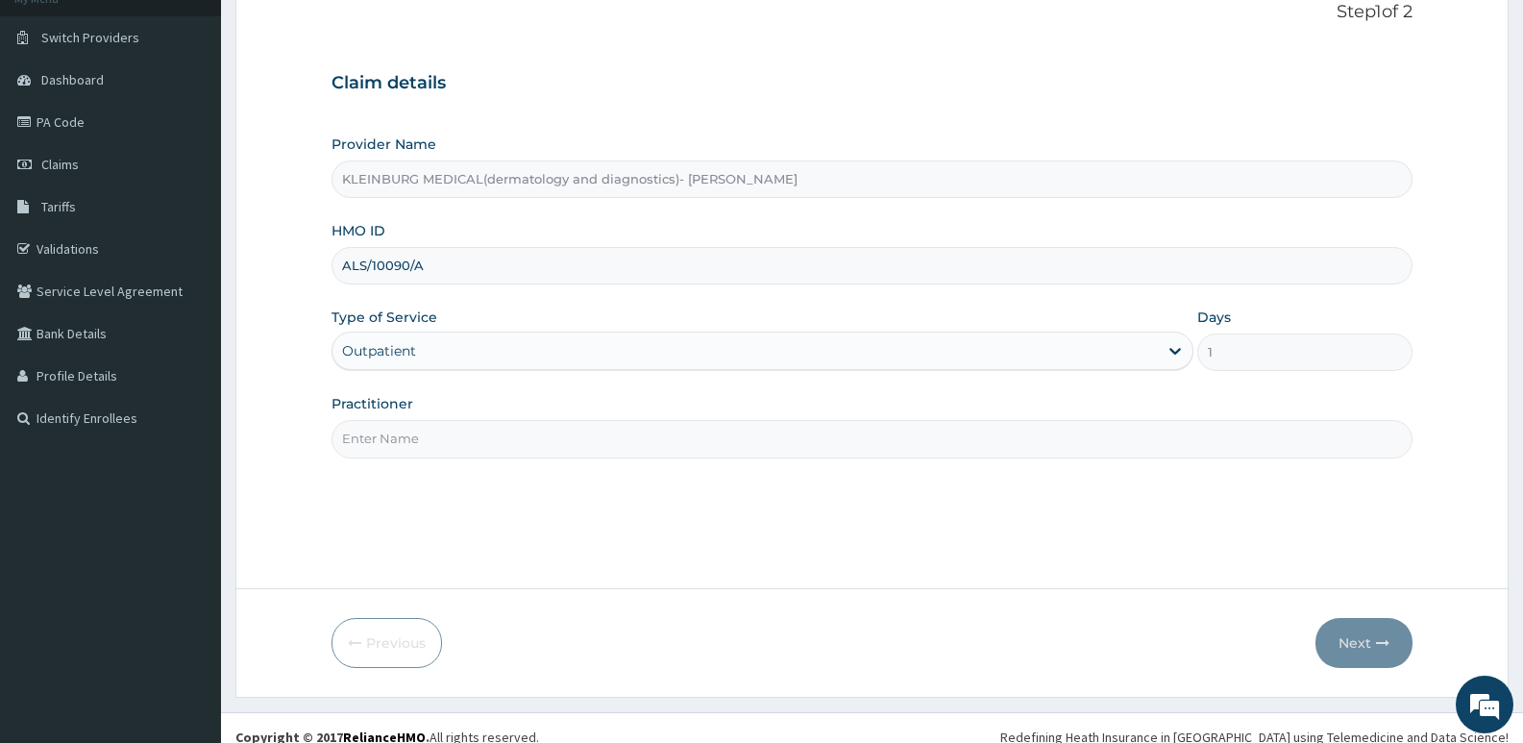
scroll to position [148, 0]
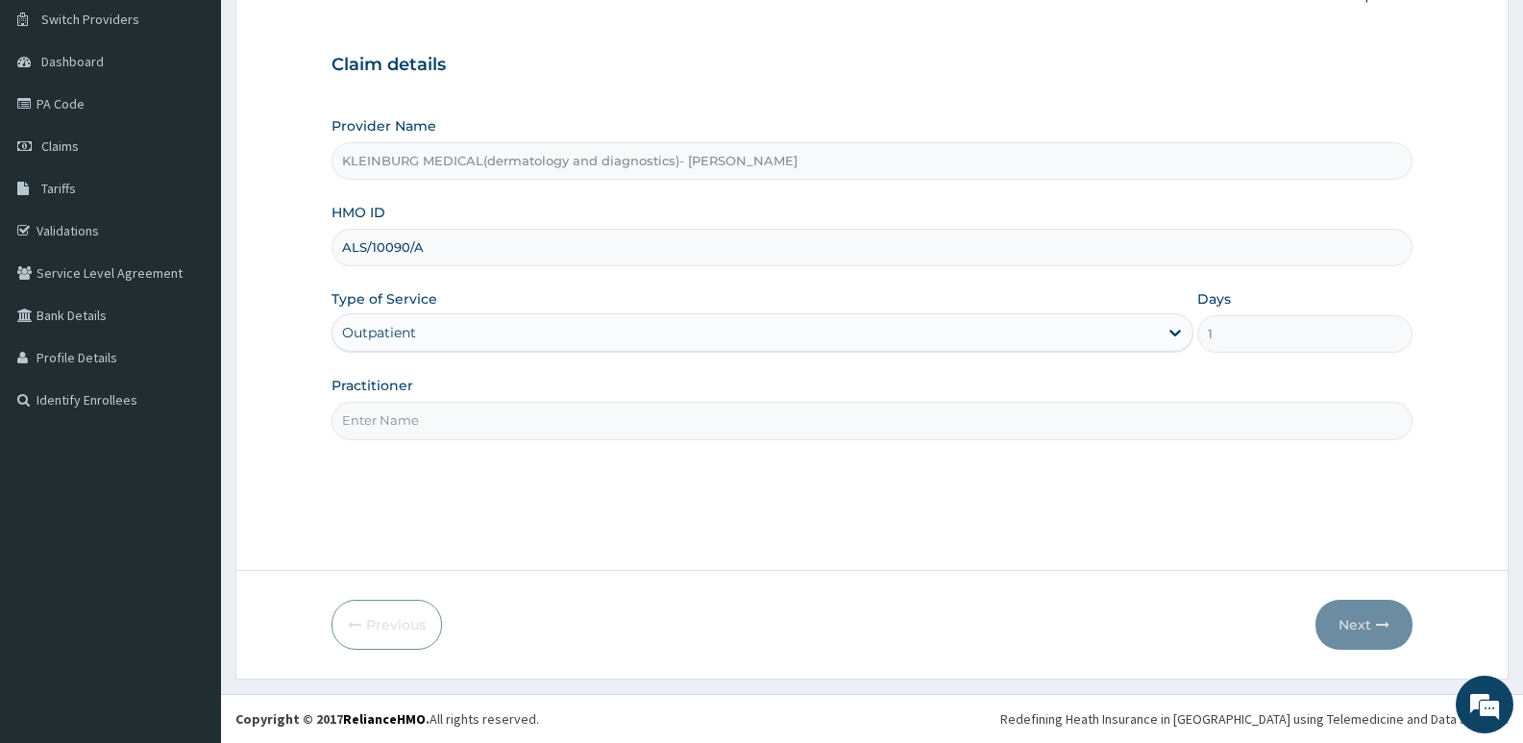
drag, startPoint x: 434, startPoint y: 420, endPoint x: 422, endPoint y: 399, distance: 24.5
click at [434, 420] on input "Practitioner" at bounding box center [871, 420] width 1081 height 37
type input "DR CHISOM"
click at [1360, 623] on button "Next" at bounding box center [1363, 624] width 97 height 50
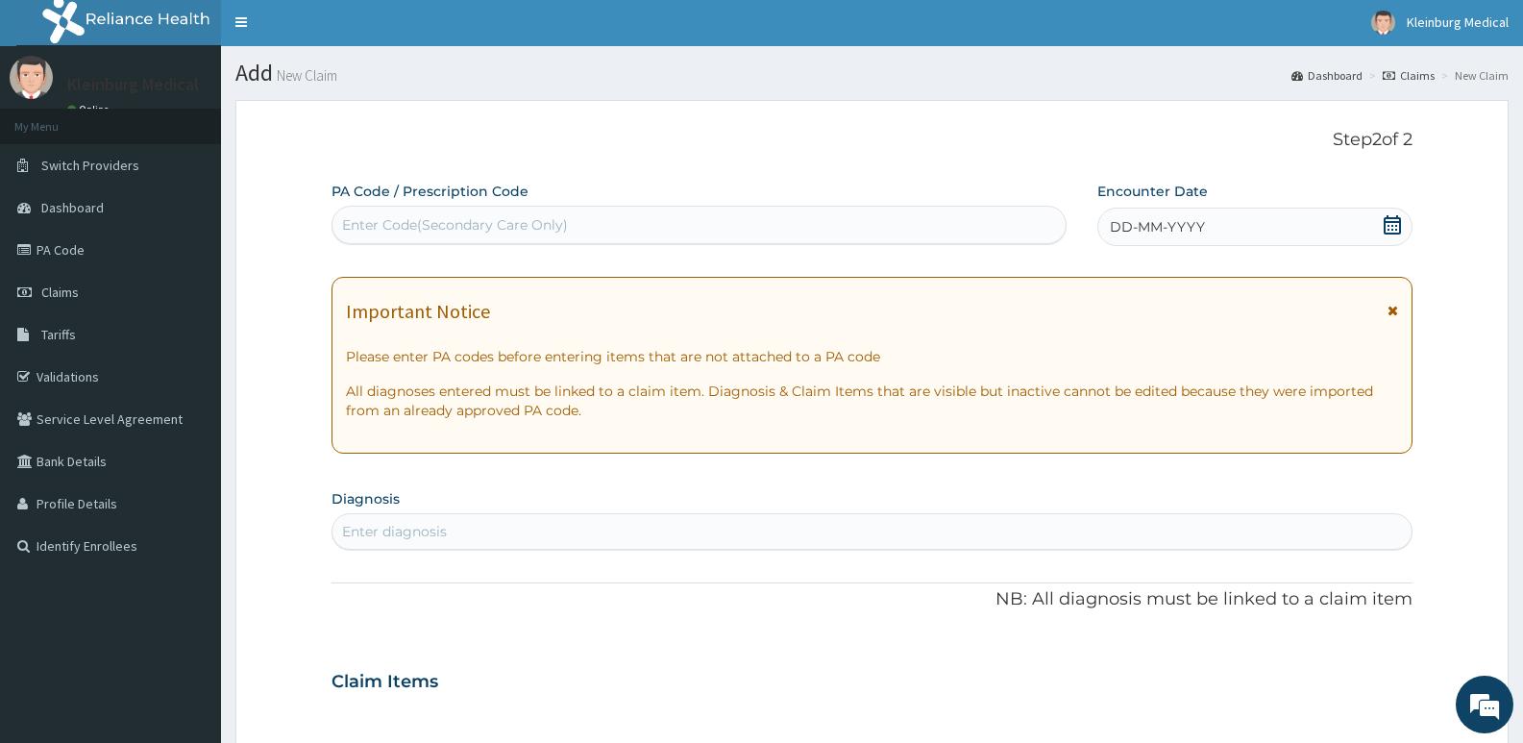
scroll to position [0, 0]
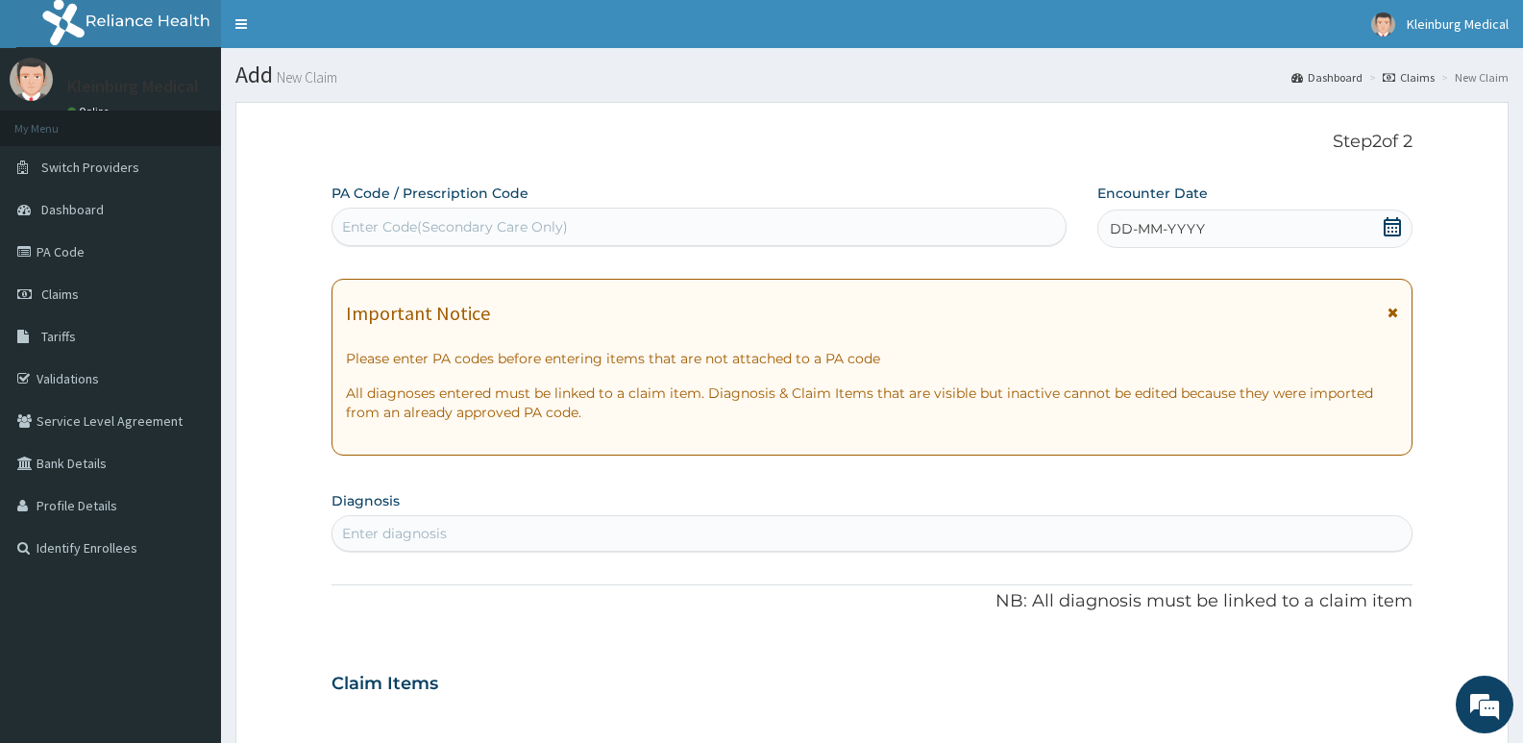
click at [645, 230] on div "Enter Code(Secondary Care Only)" at bounding box center [698, 226] width 733 height 31
paste input "PA/8FF486"
type input "PA/8FF486"
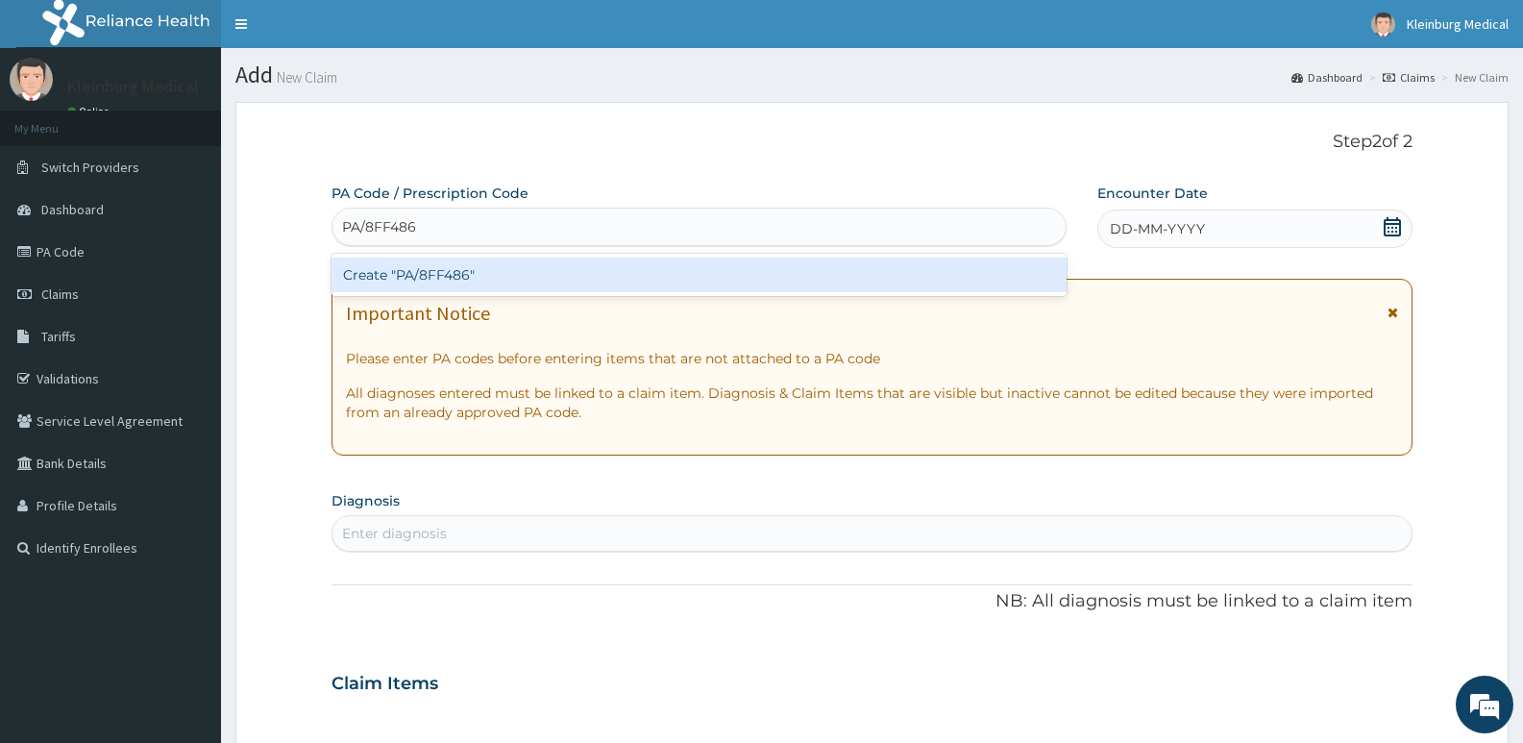
click at [658, 279] on div "Create "PA/8FF486"" at bounding box center [698, 274] width 735 height 35
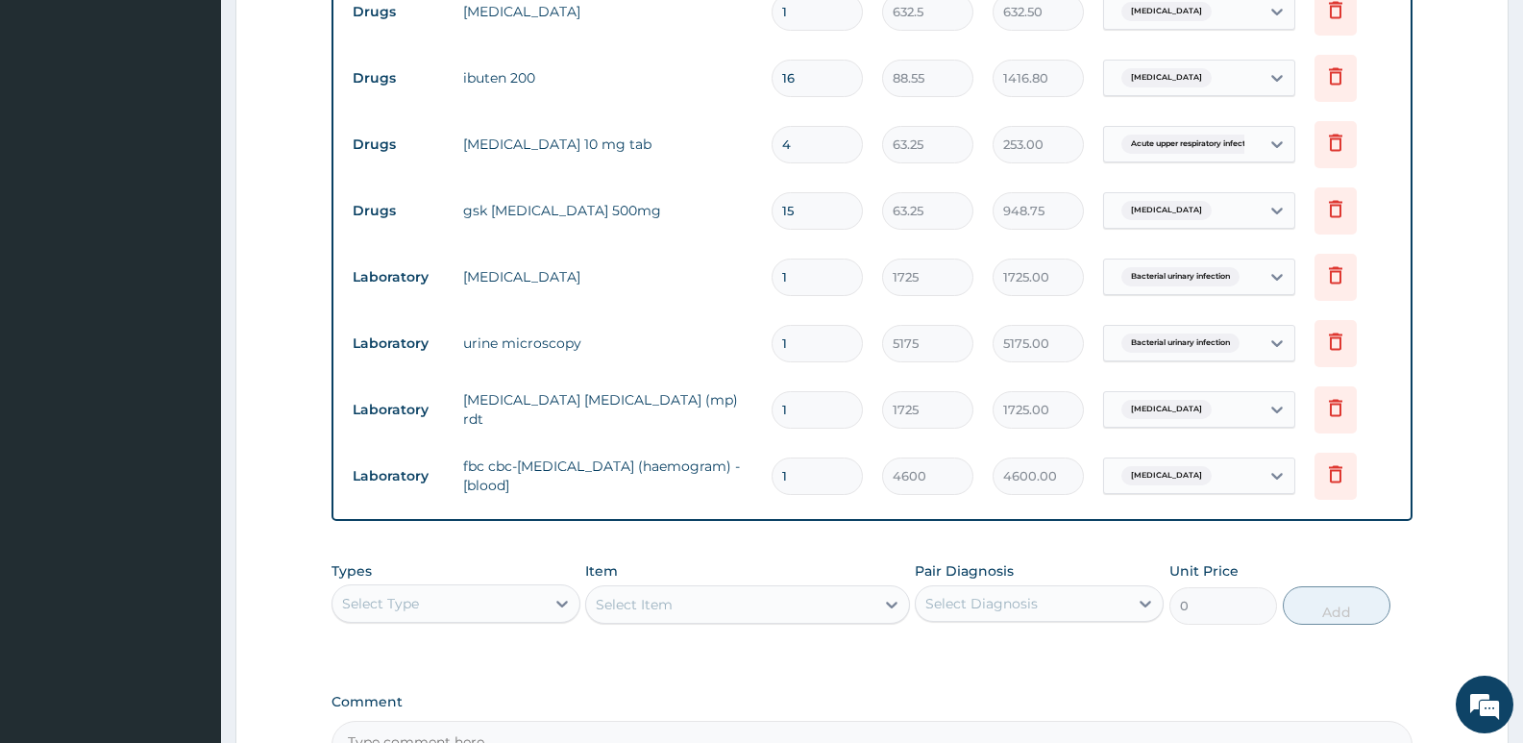
scroll to position [929, 0]
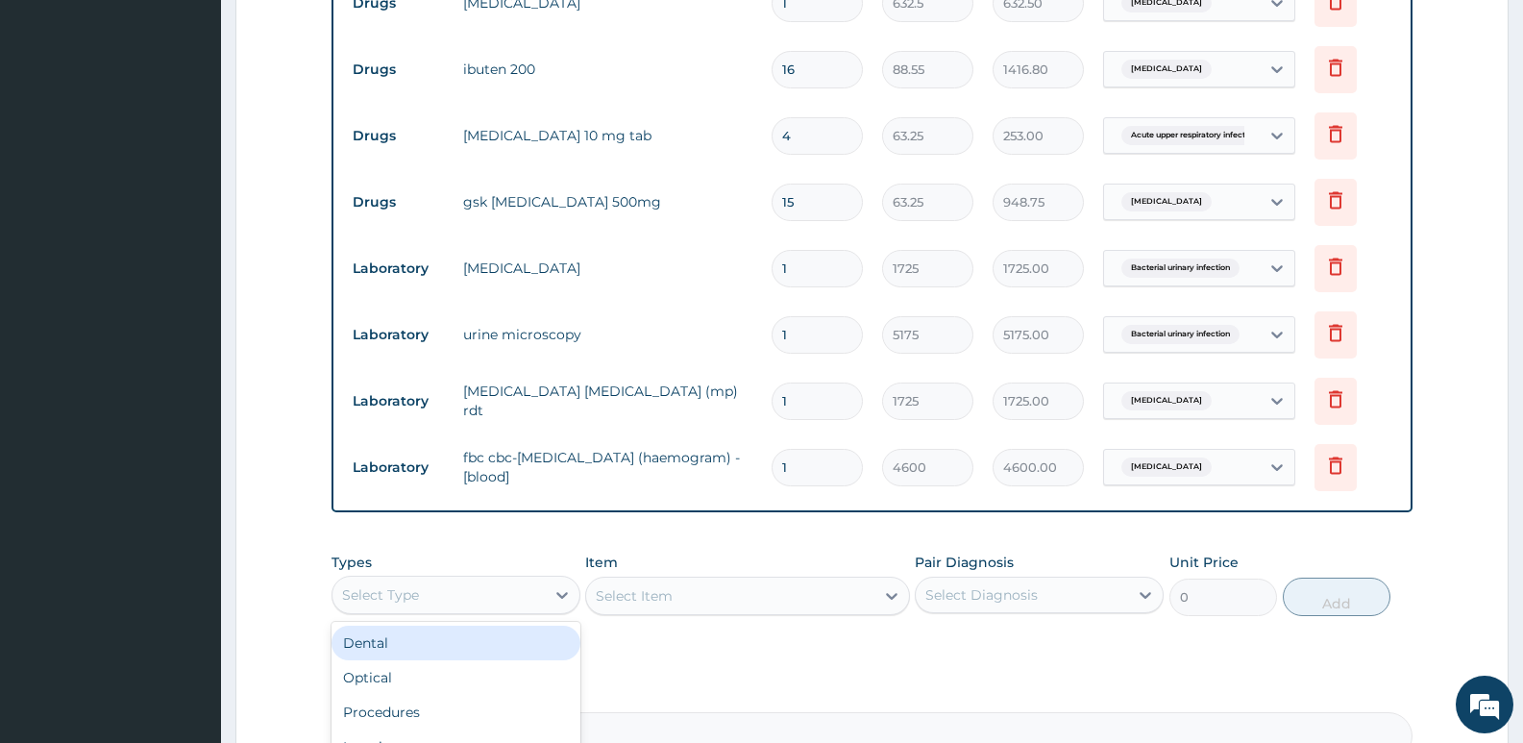
click at [493, 588] on div "Select Type" at bounding box center [438, 594] width 212 height 31
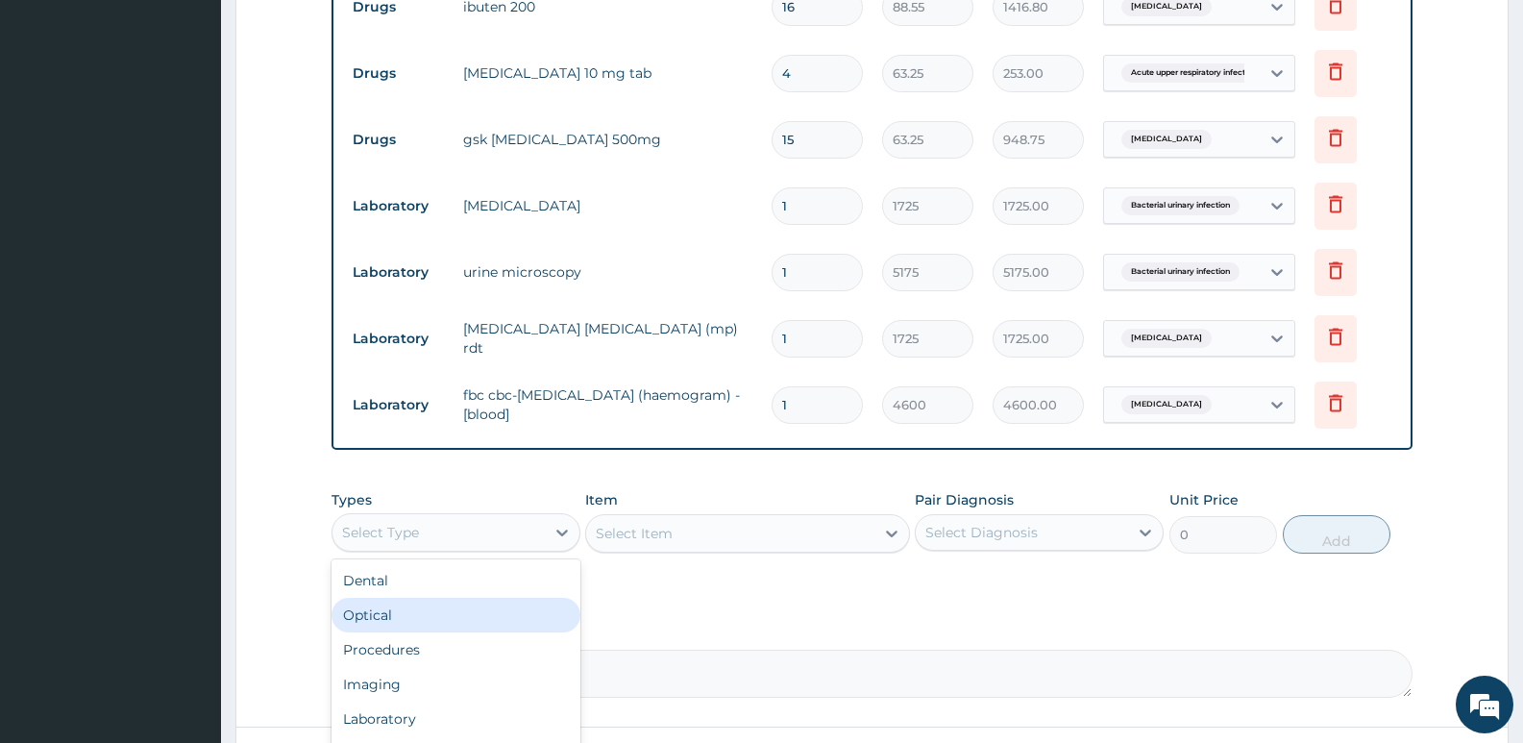
scroll to position [1025, 0]
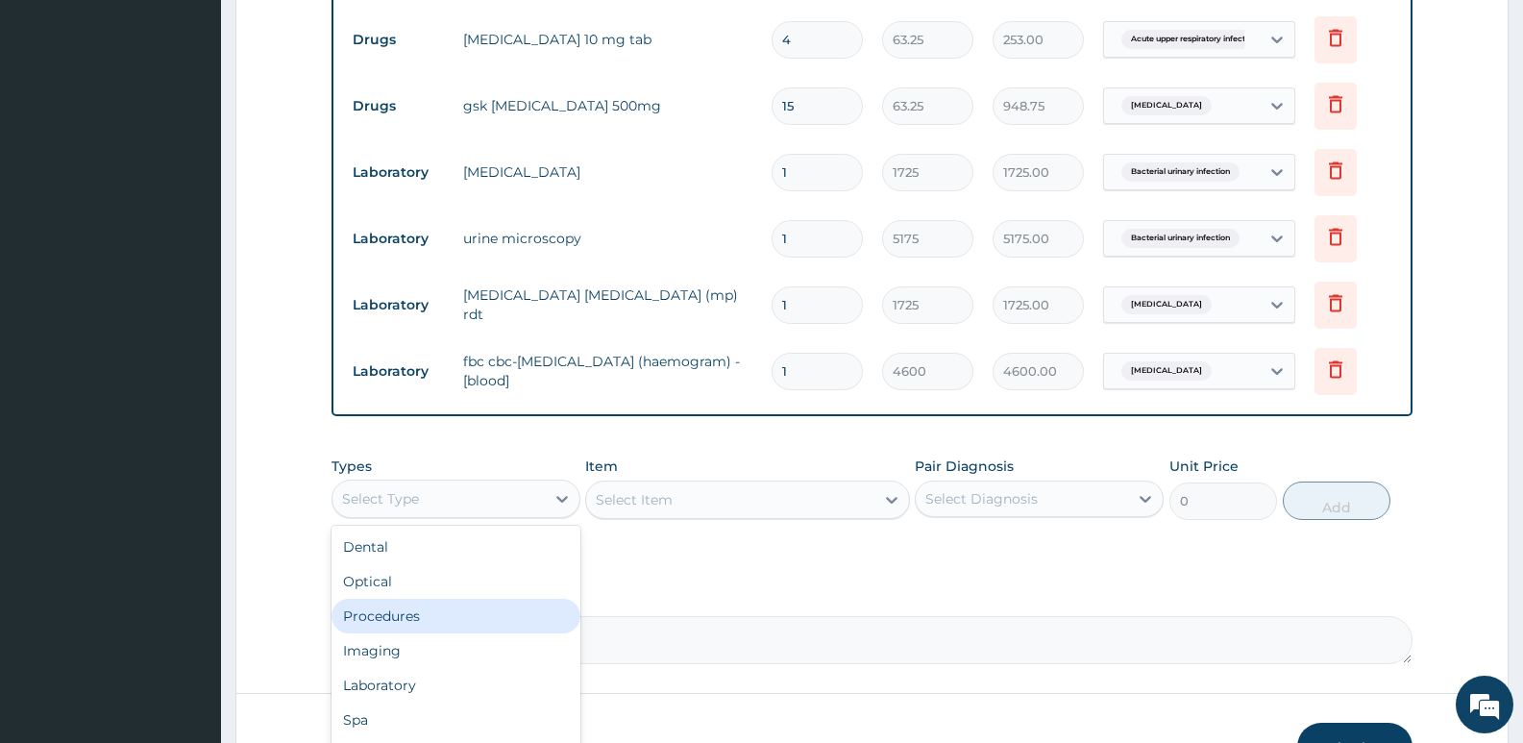
click at [469, 611] on div "Procedures" at bounding box center [455, 615] width 249 height 35
click at [685, 501] on div "Select Item" at bounding box center [729, 499] width 287 height 31
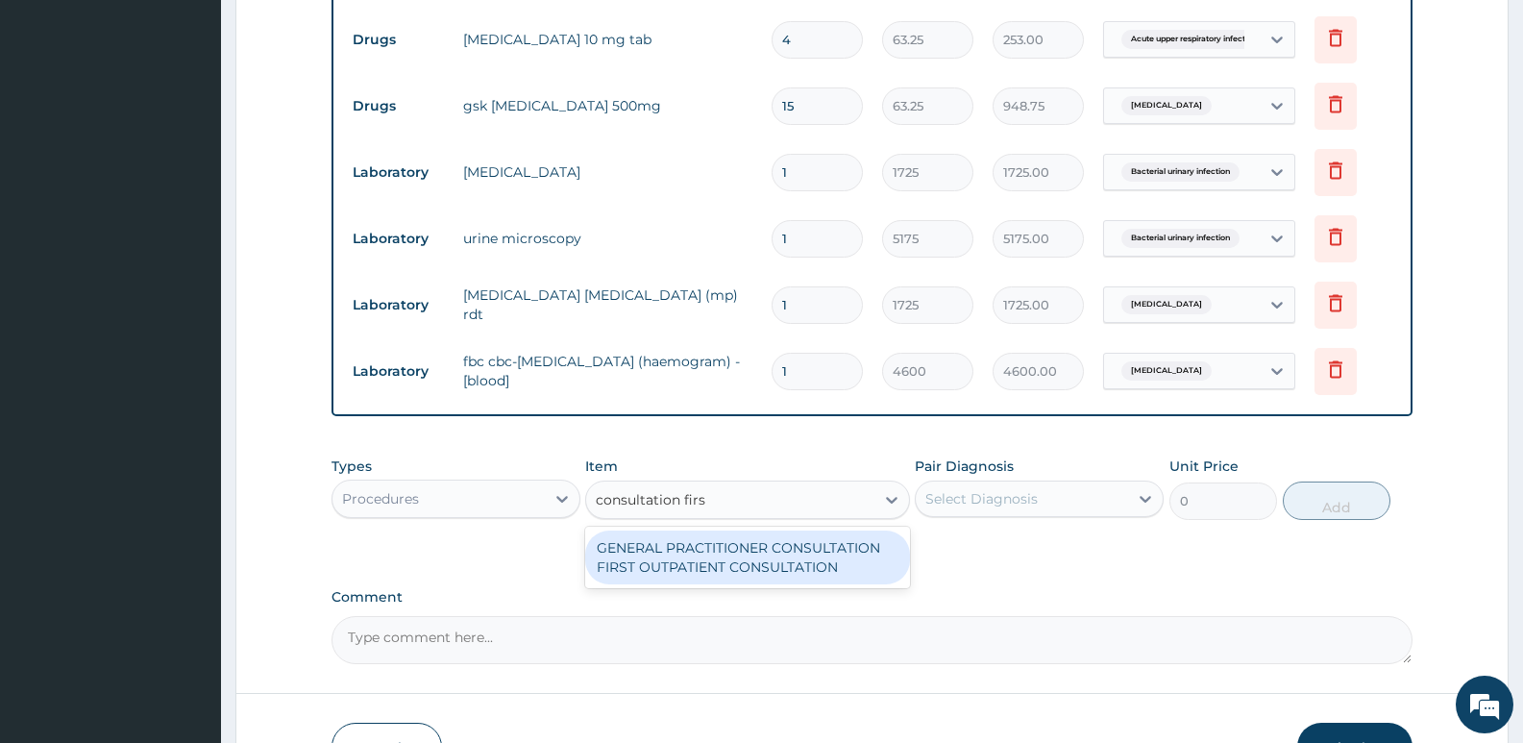
type input "consultation first"
click at [726, 562] on div "GENERAL PRACTITIONER CONSULTATION FIRST OUTPATIENT CONSULTATION" at bounding box center [747, 557] width 324 height 54
type input "3795"
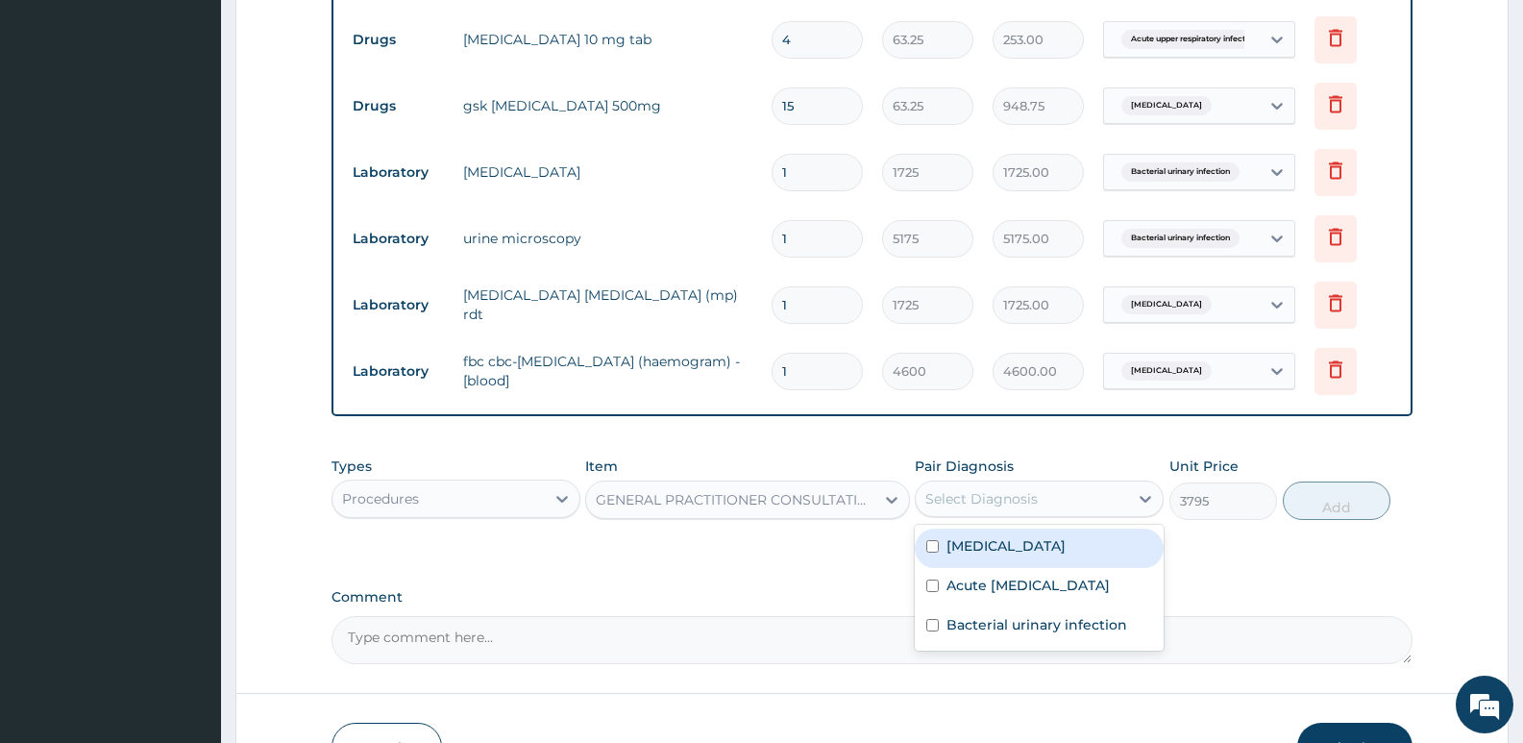
click at [1018, 492] on div "Select Diagnosis" at bounding box center [981, 498] width 112 height 19
click at [979, 548] on label "Malaria" at bounding box center [1005, 545] width 119 height 19
checkbox input "true"
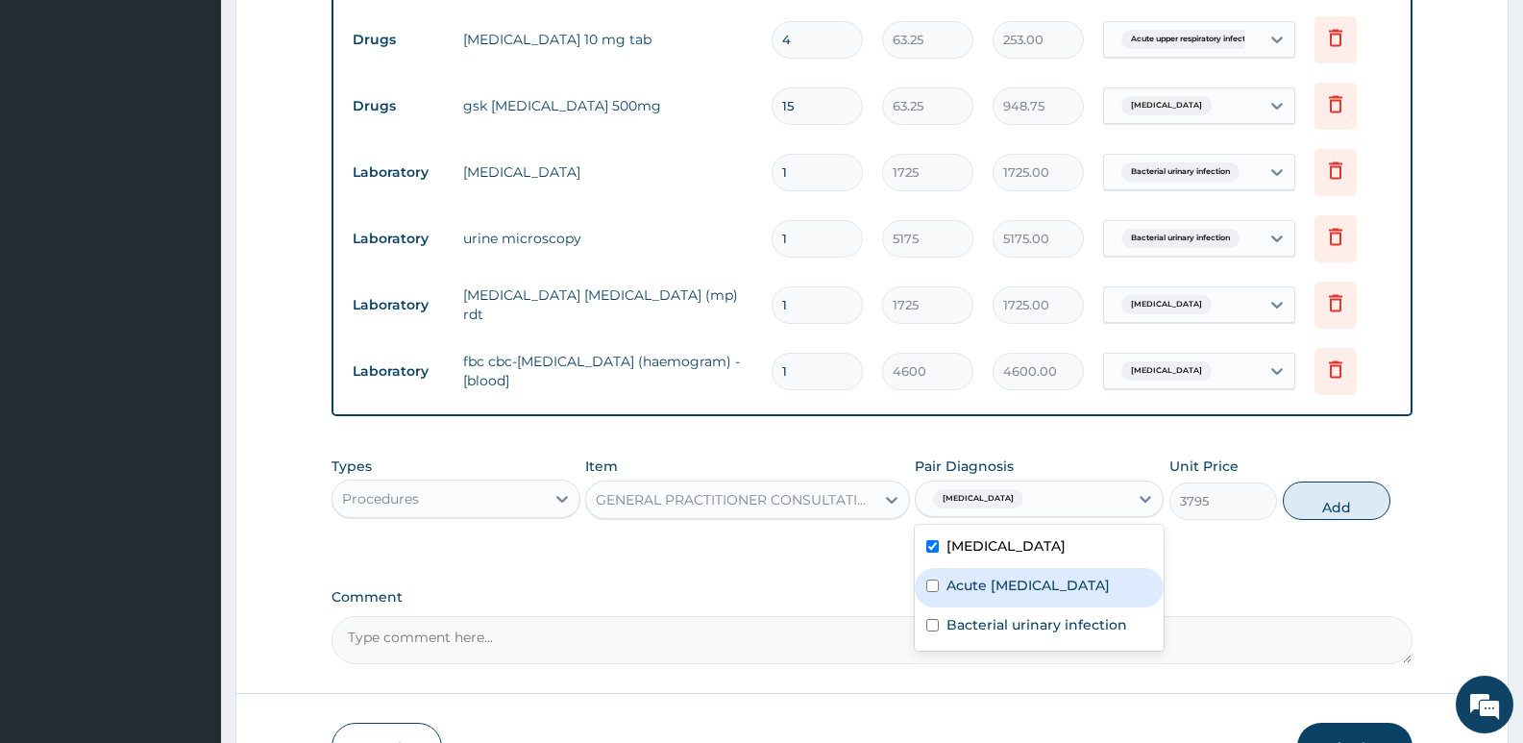
drag, startPoint x: 986, startPoint y: 591, endPoint x: 988, endPoint y: 618, distance: 27.0
click at [988, 595] on label "Acute upper respiratory infection" at bounding box center [1027, 584] width 163 height 19
checkbox input "true"
click at [993, 632] on div "Bacterial urinary infection" at bounding box center [1039, 626] width 249 height 39
checkbox input "true"
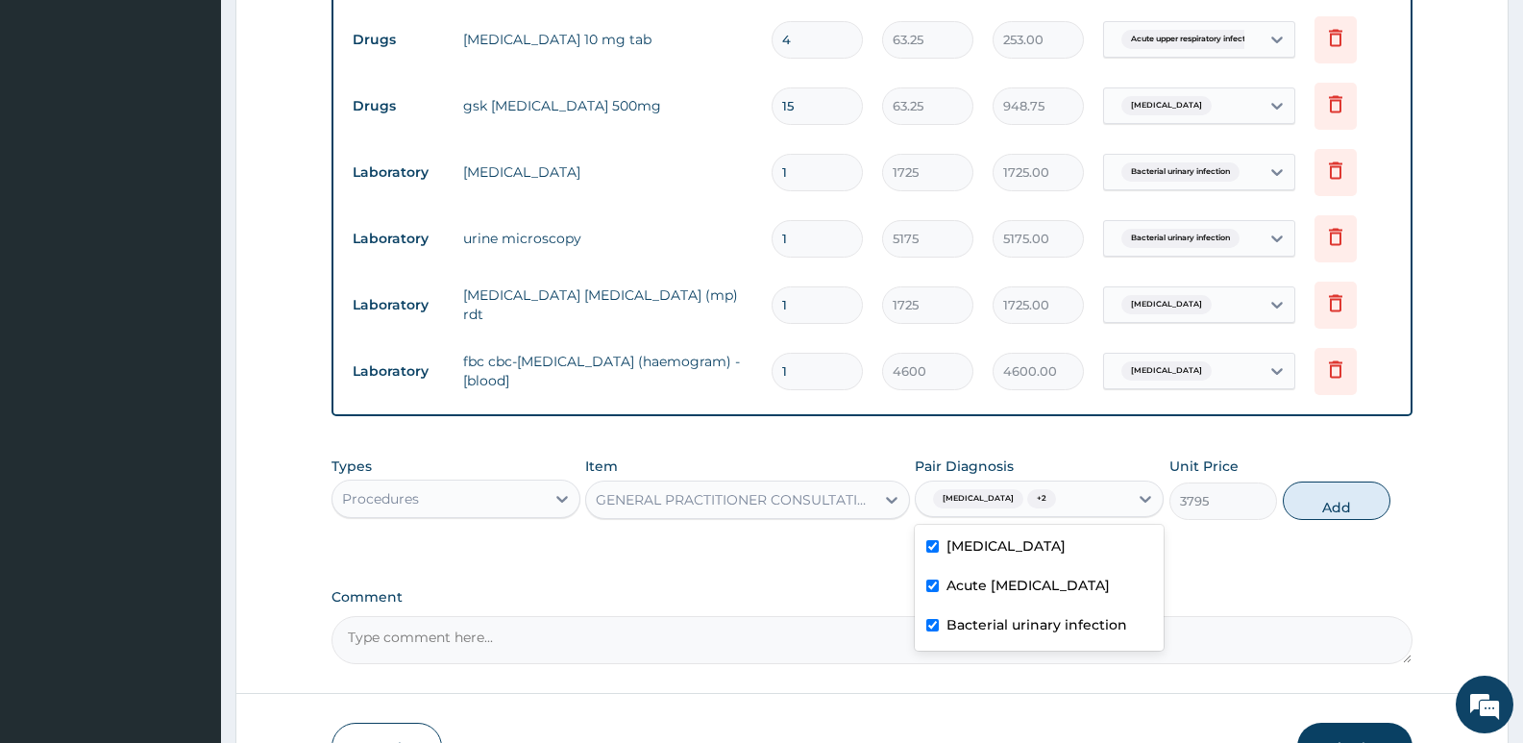
click at [1310, 507] on button "Add" at bounding box center [1336, 500] width 108 height 38
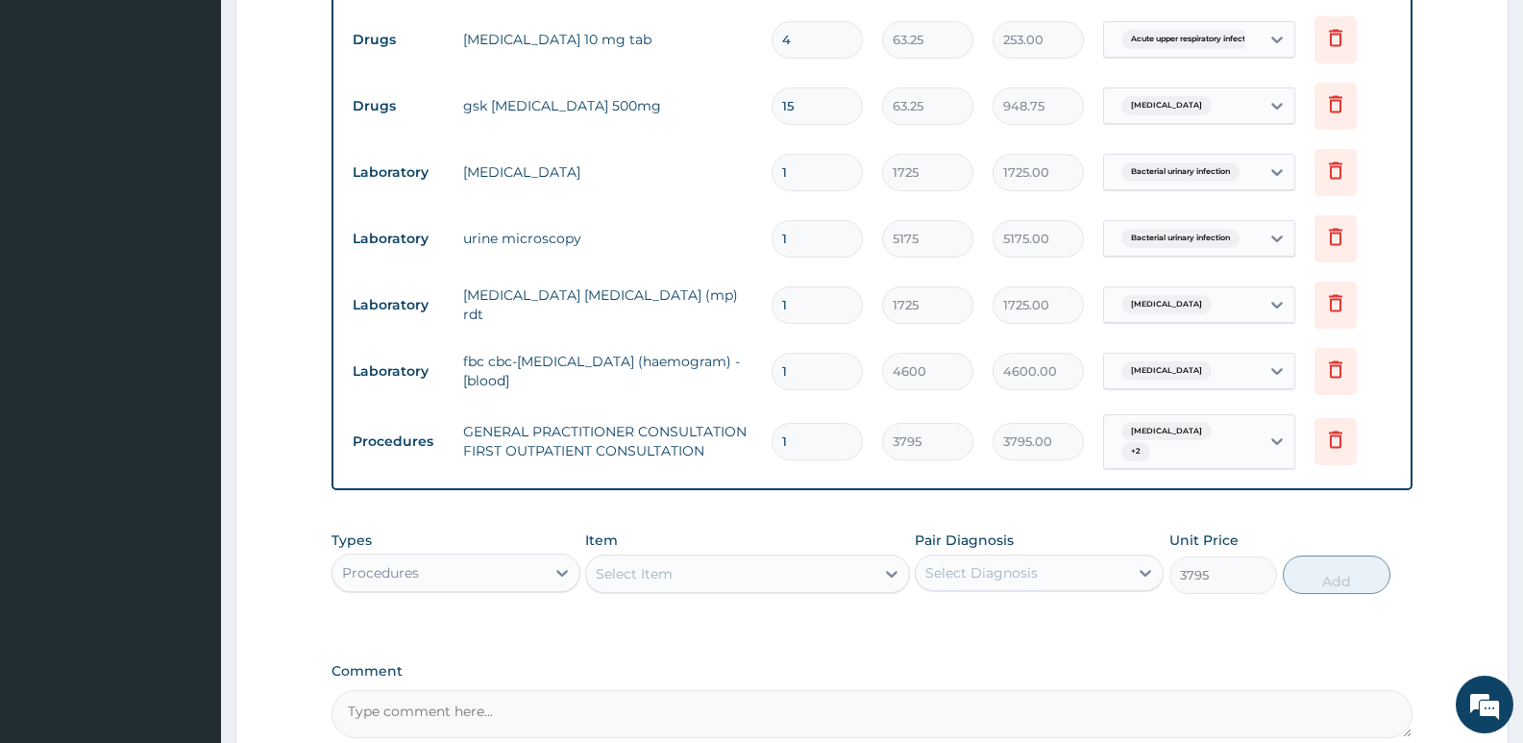
type input "0"
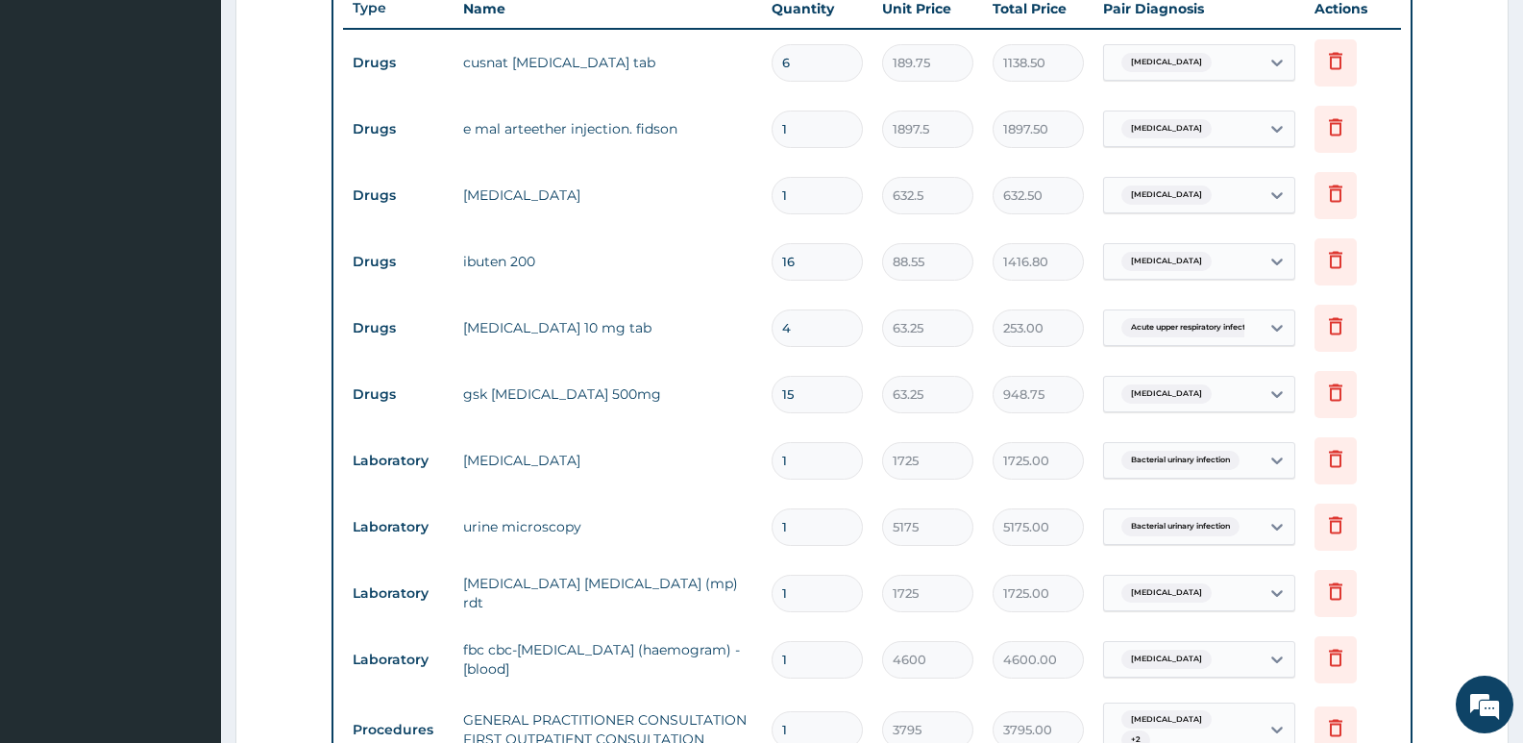
scroll to position [641, 0]
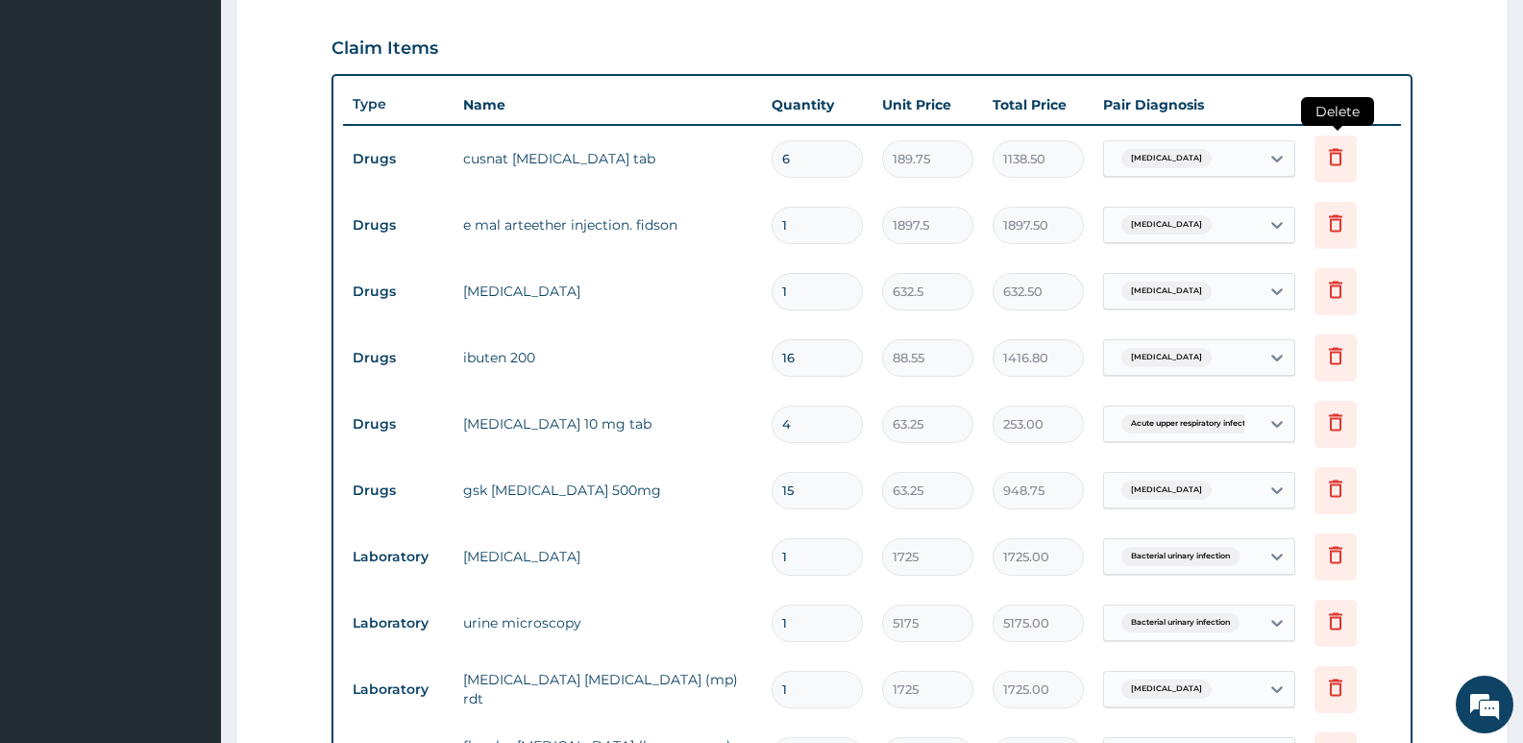
click at [1324, 149] on icon at bounding box center [1335, 156] width 23 height 23
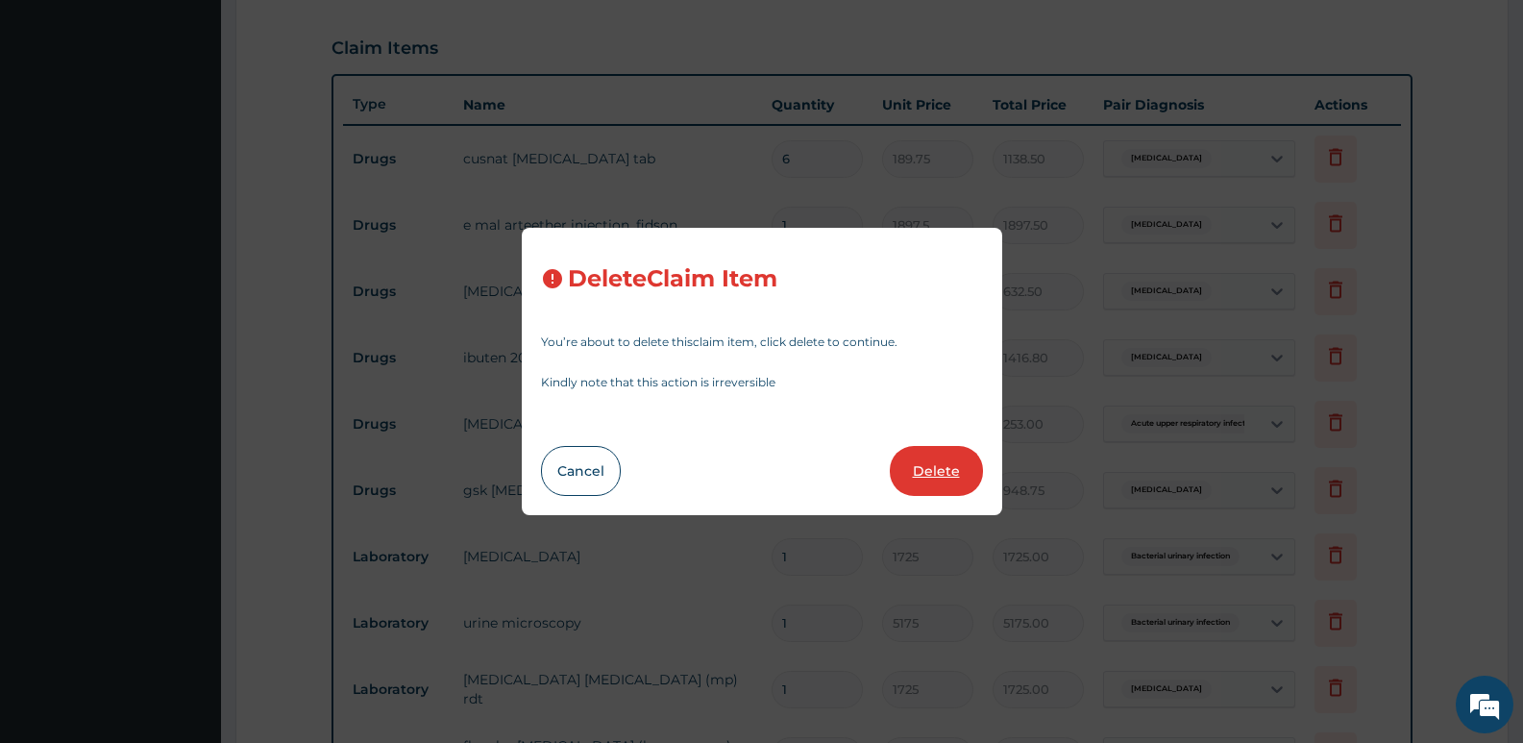
click at [924, 481] on button "Delete" at bounding box center [936, 471] width 93 height 50
type input "1"
type input "1897.5"
type input "1897.50"
type input "632.5"
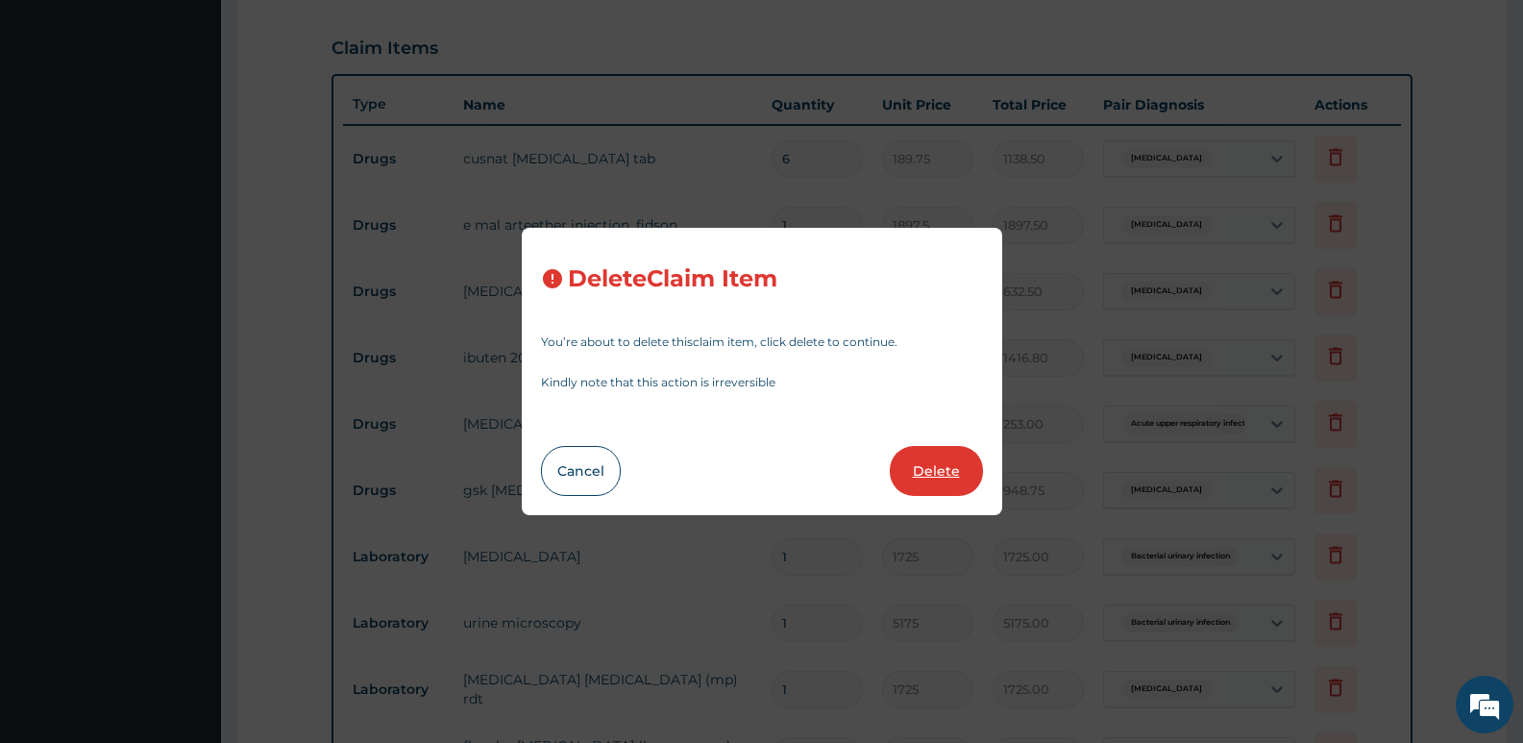
type input "632.50"
type input "16"
type input "88.55"
type input "1416.80"
type input "4"
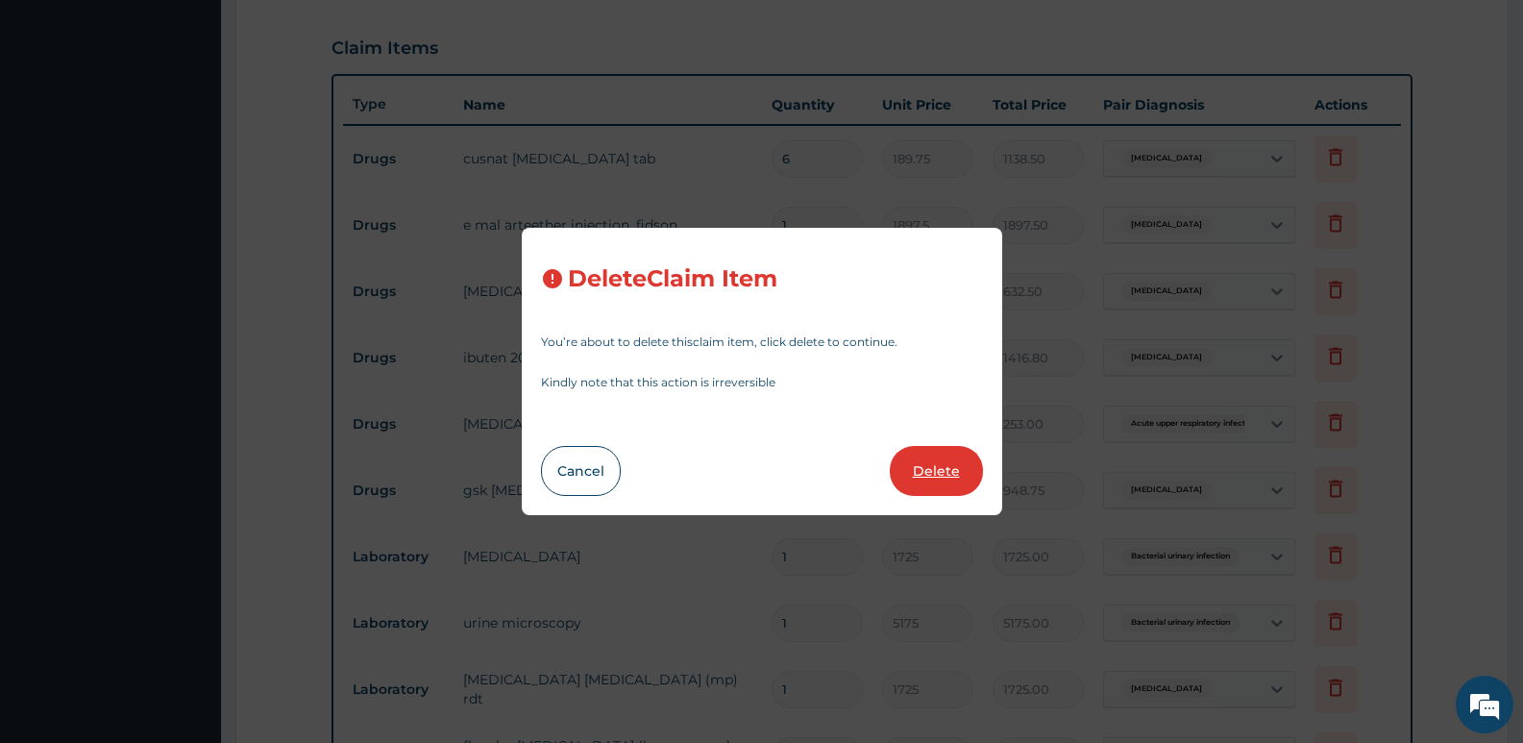
type input "63.25"
type input "253.00"
type input "15"
type input "948.75"
type input "1"
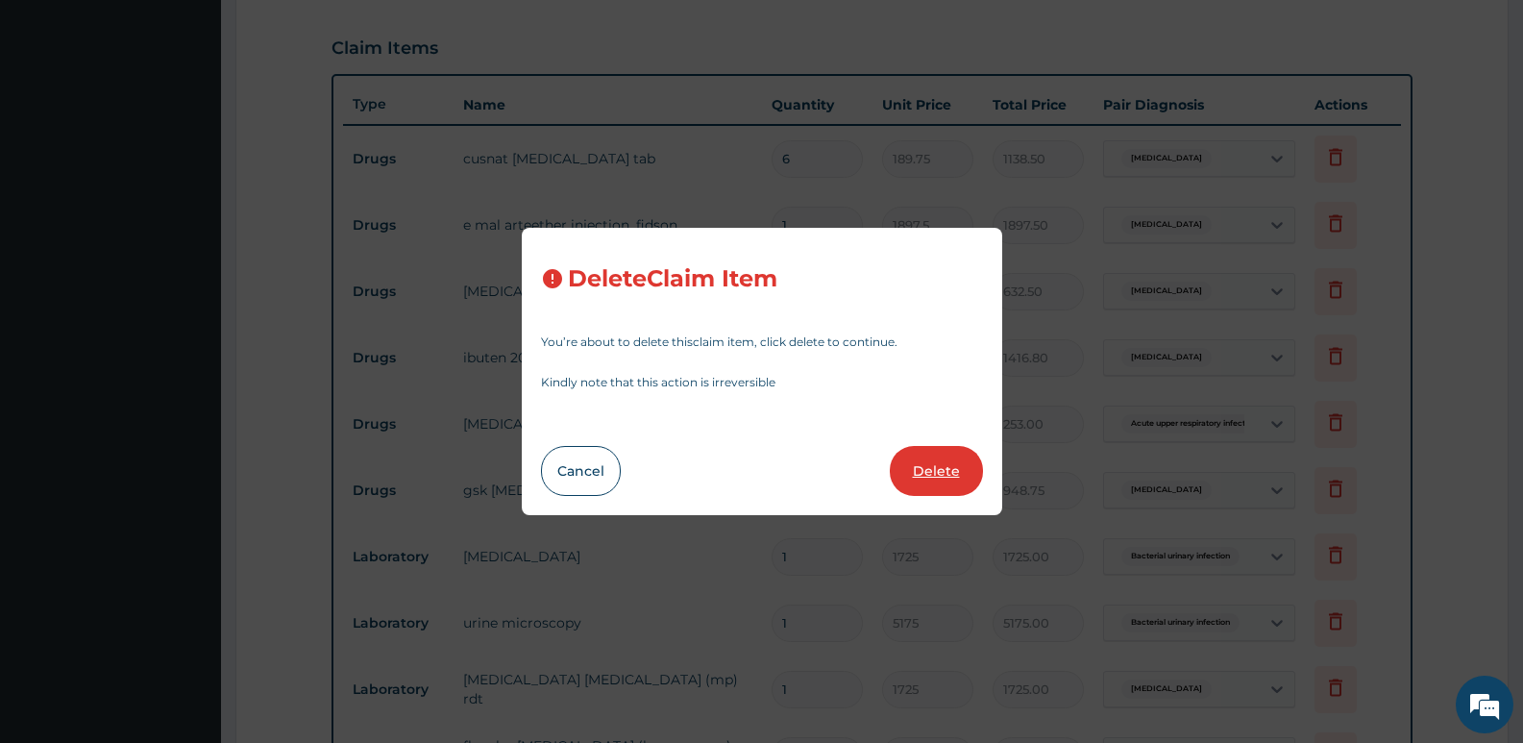
type input "1725"
type input "1725.00"
type input "5175"
type input "5175.00"
type input "1725"
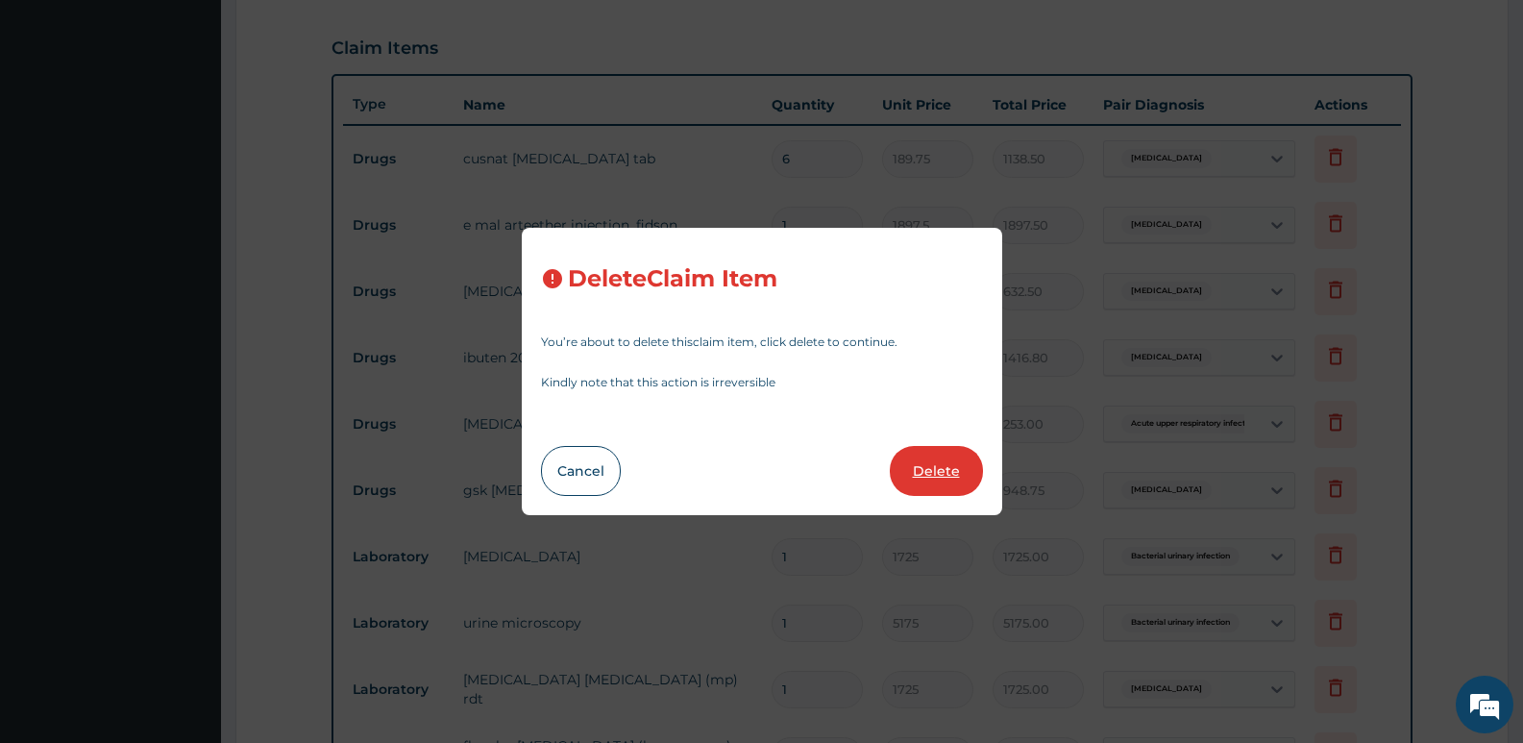
type input "1725.00"
type input "4600"
type input "4600.00"
type input "3795"
type input "3795.00"
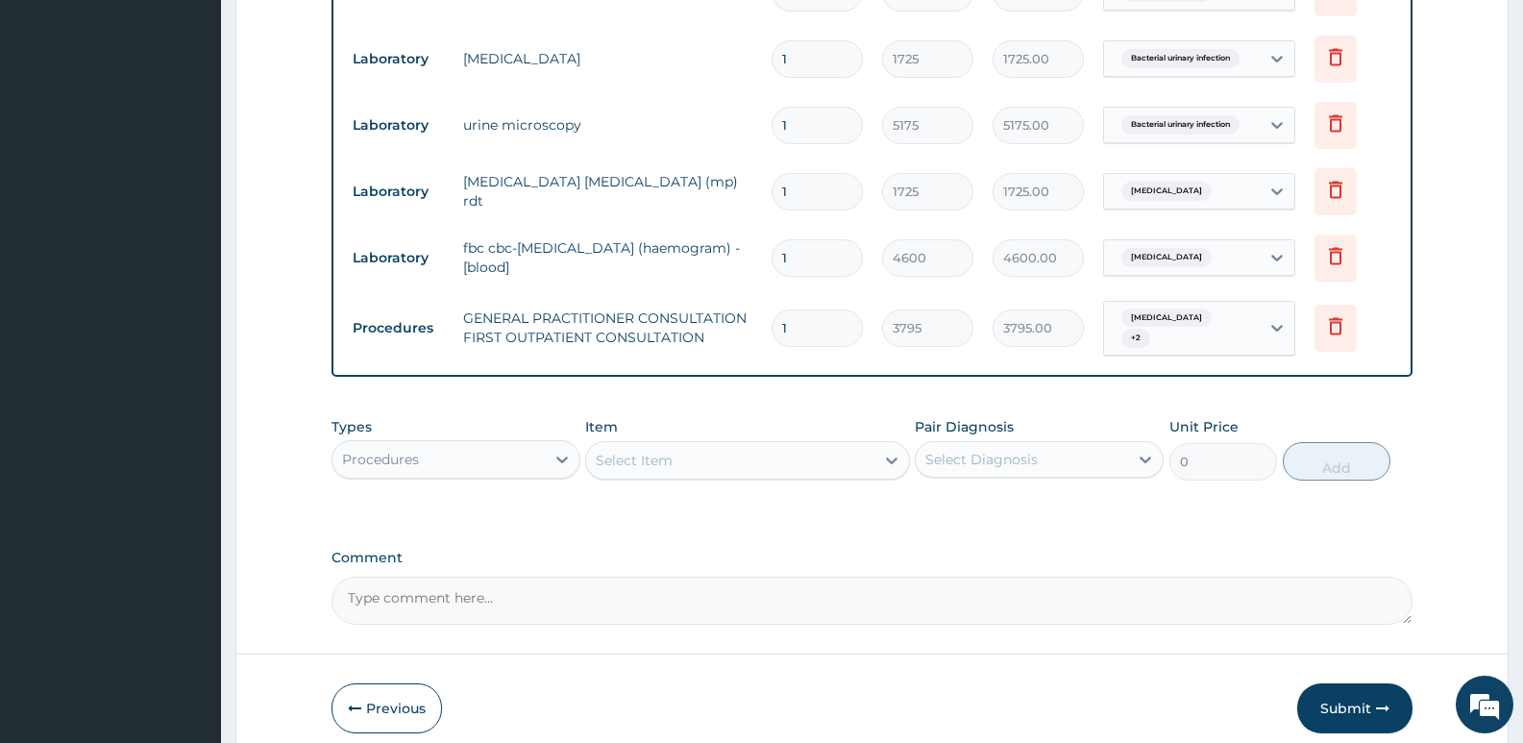
scroll to position [1121, 0]
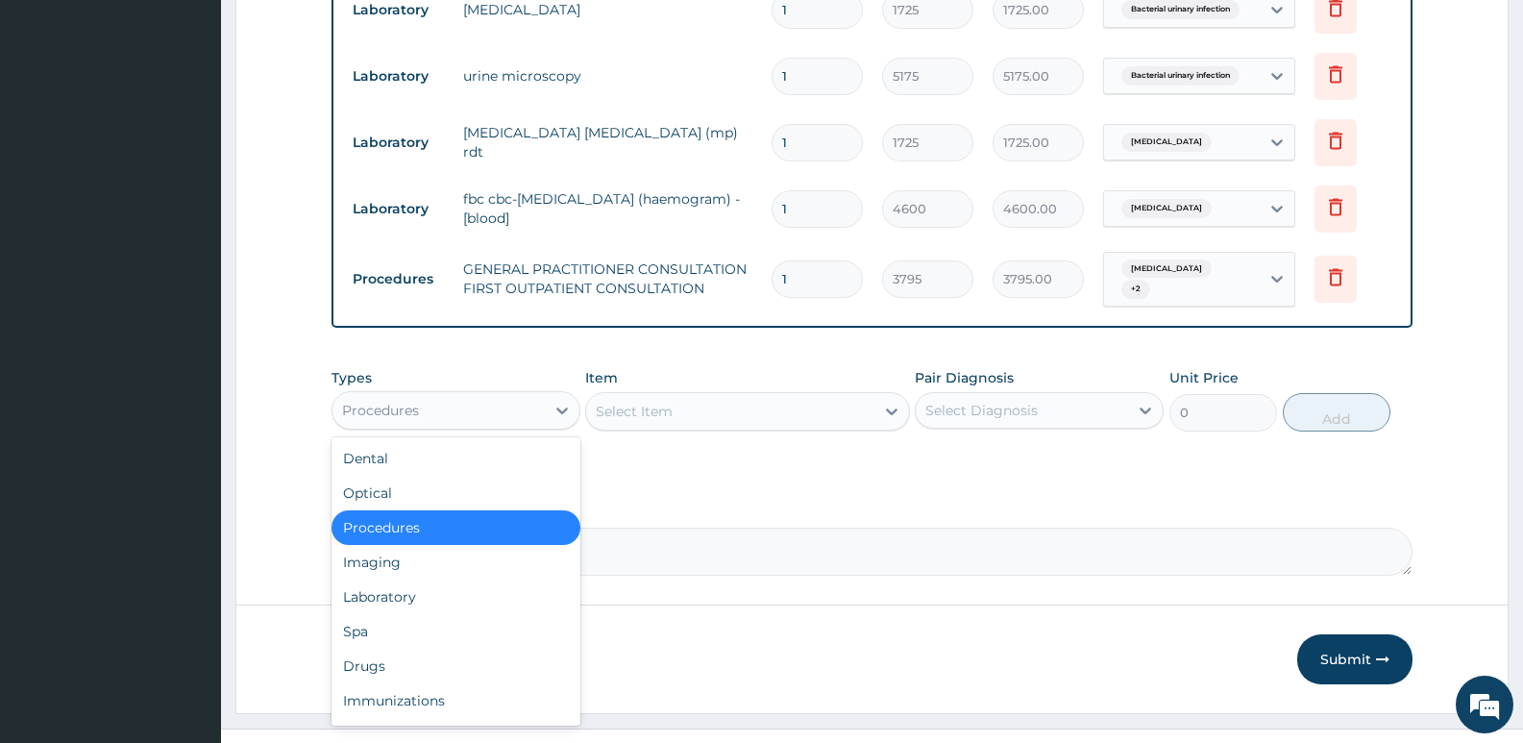
click at [531, 415] on div "Procedures" at bounding box center [438, 410] width 212 height 31
click at [416, 648] on div "Drugs" at bounding box center [455, 665] width 249 height 35
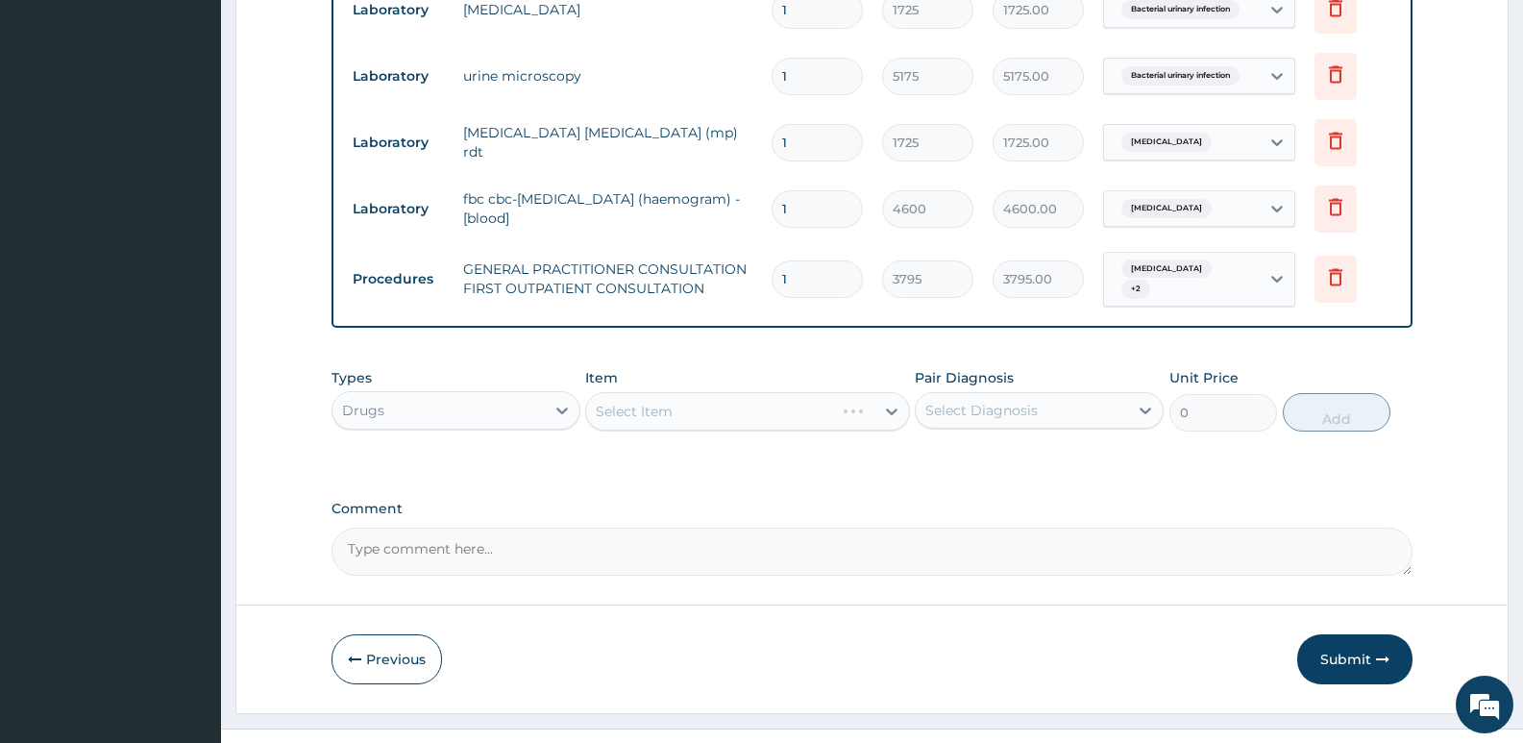
click at [653, 398] on div "Select Item" at bounding box center [747, 411] width 324 height 38
click at [1145, 410] on icon at bounding box center [1144, 410] width 19 height 19
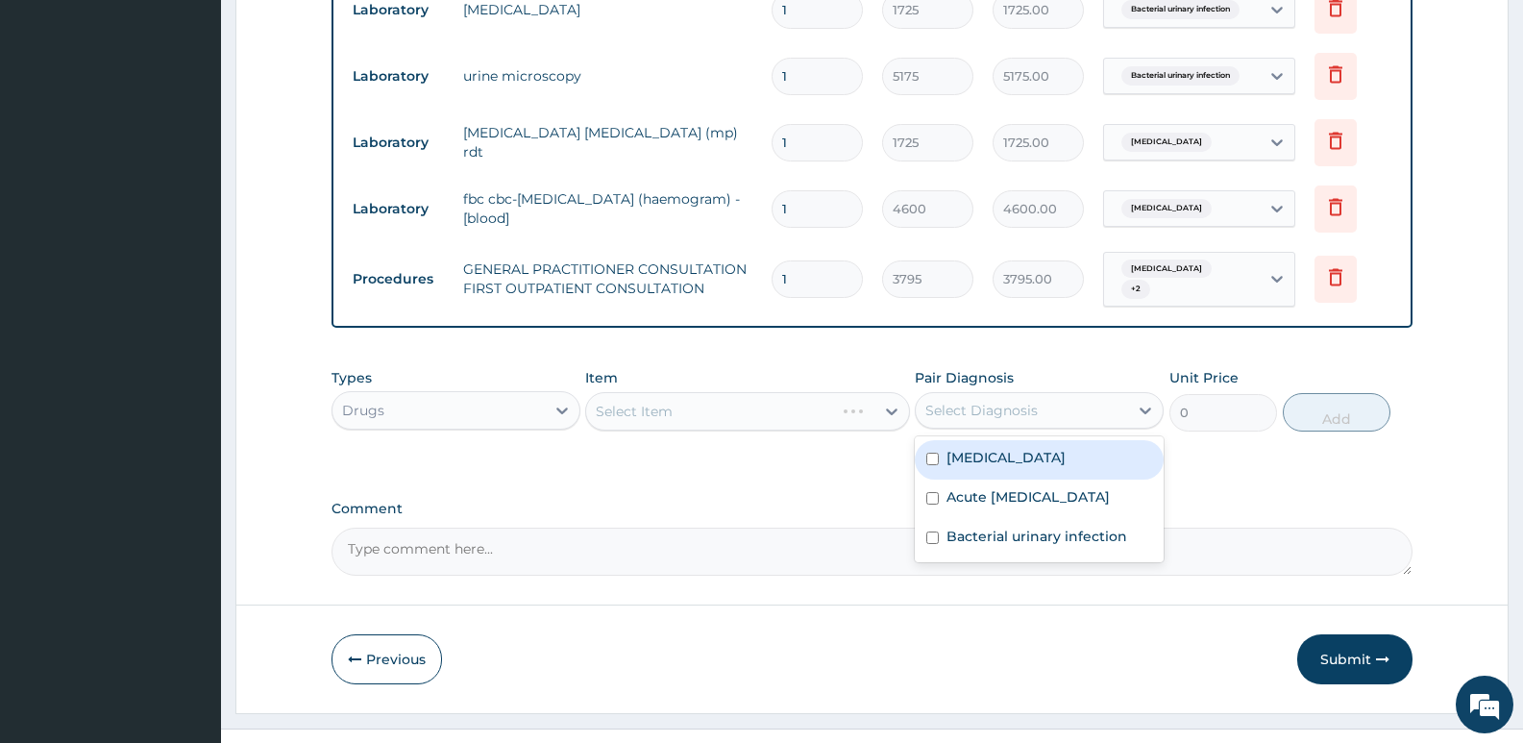
click at [1051, 461] on div "Malaria" at bounding box center [1039, 459] width 249 height 39
checkbox input "true"
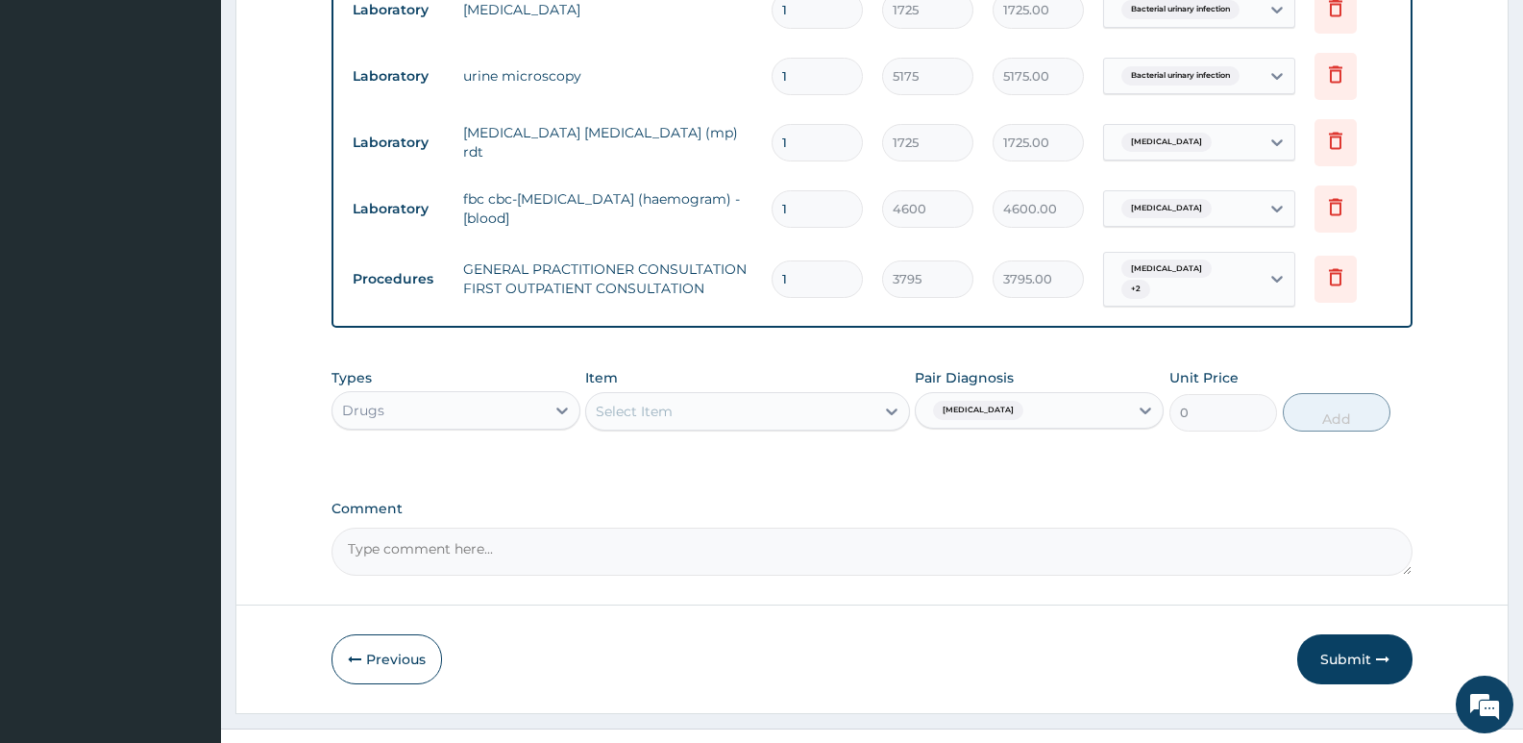
click at [655, 403] on div "Select Item" at bounding box center [634, 411] width 77 height 19
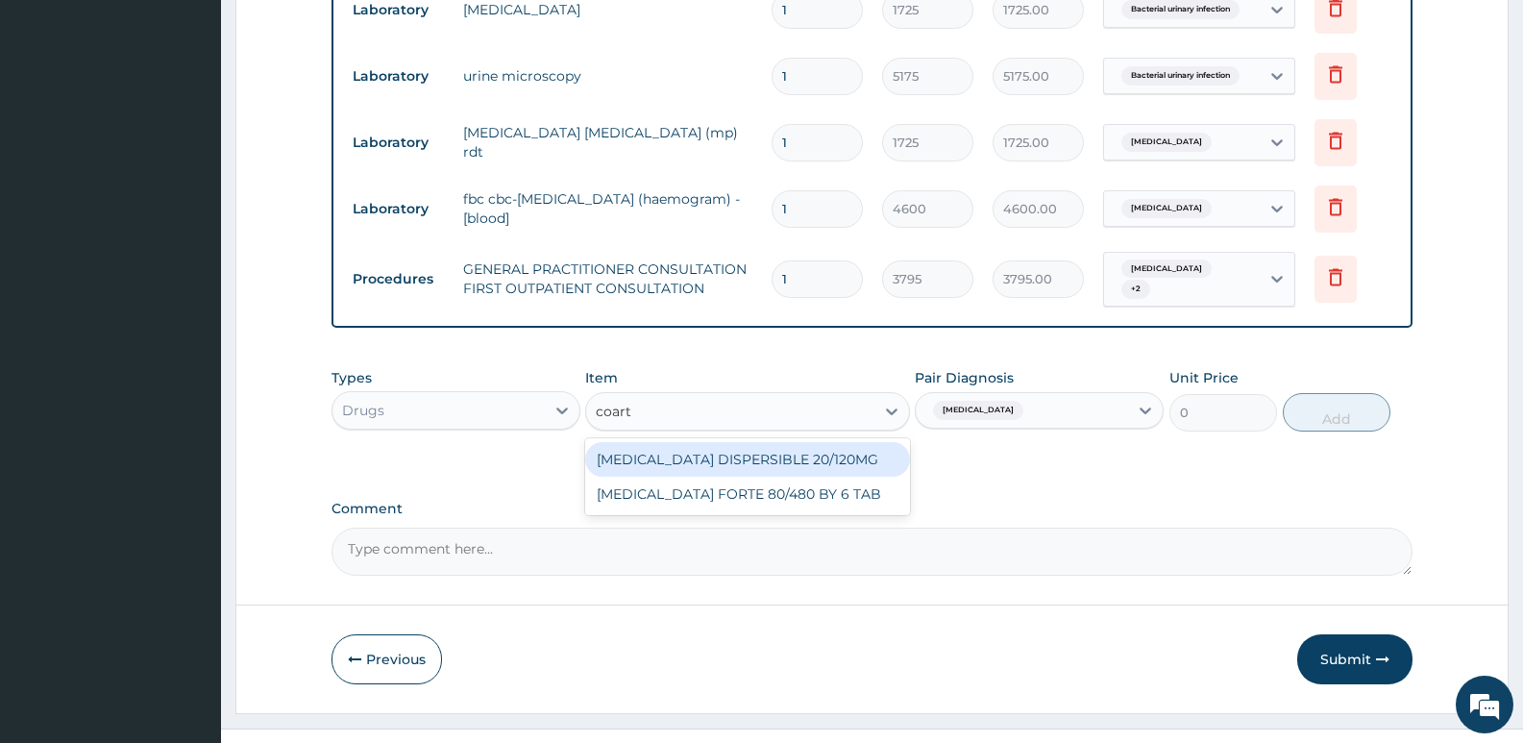
type input "coarte"
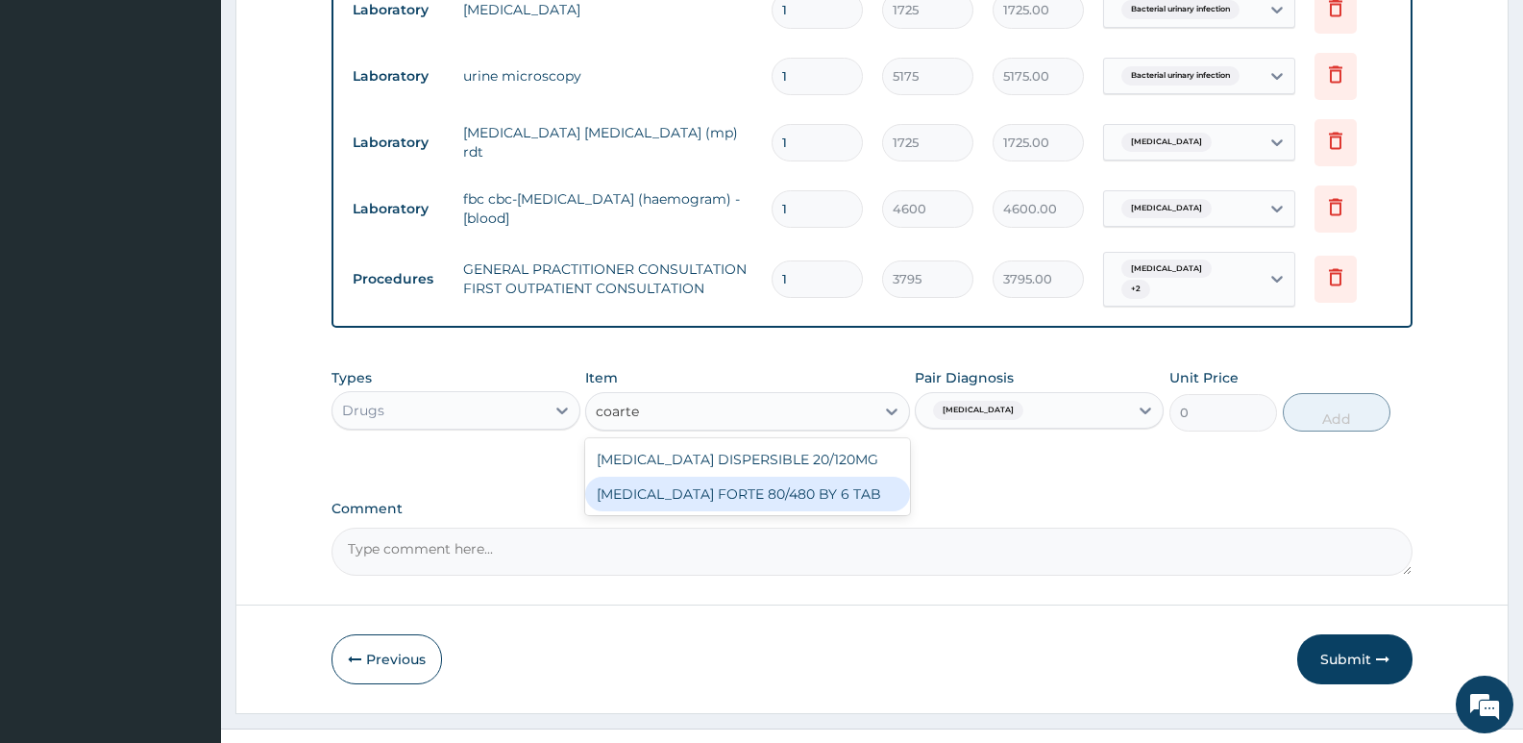
click at [832, 482] on div "COARTEM FORTE 80/480 BY 6 TAB" at bounding box center [747, 493] width 324 height 35
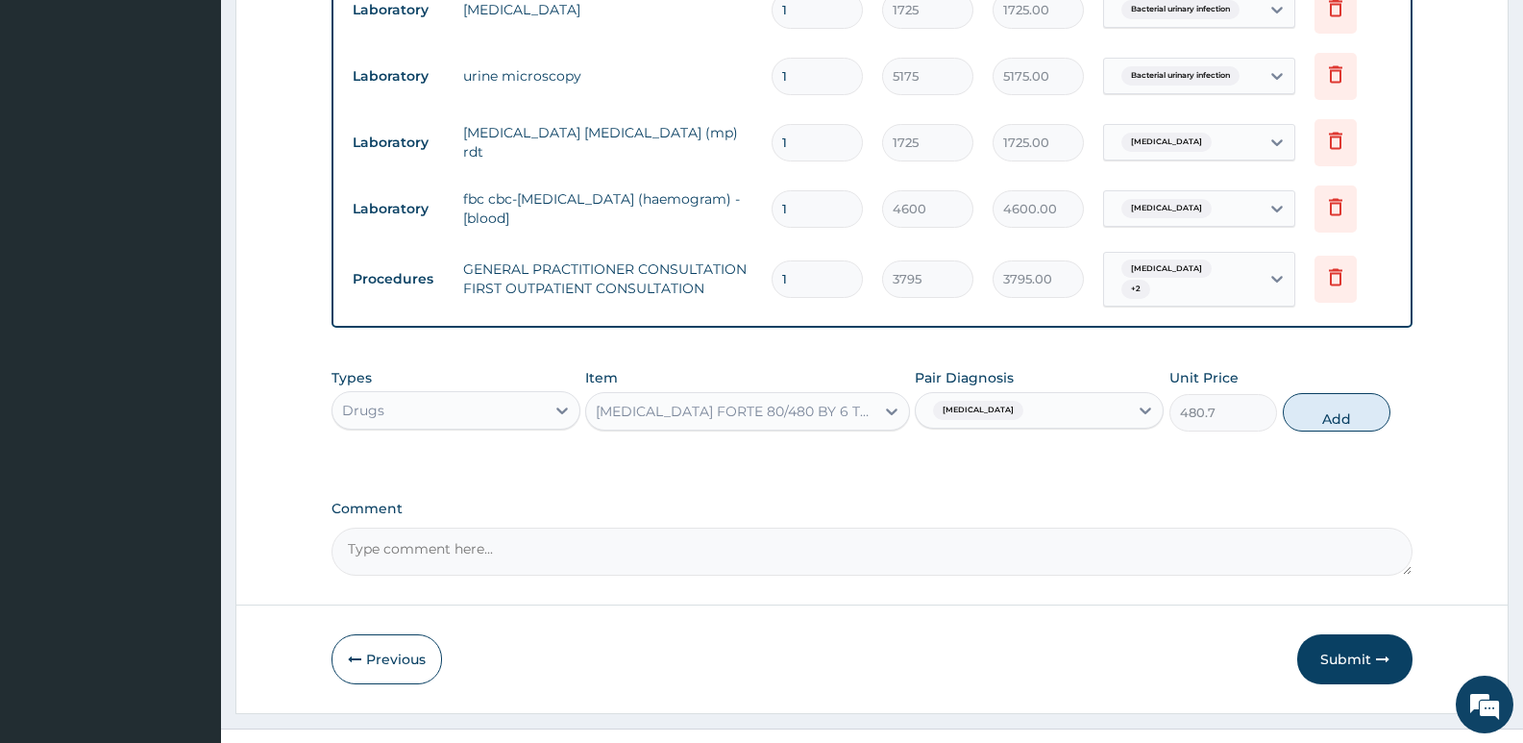
click at [990, 401] on div "Malaria" at bounding box center [1022, 410] width 212 height 33
click at [1341, 412] on button "Add" at bounding box center [1336, 412] width 108 height 38
type input "0"
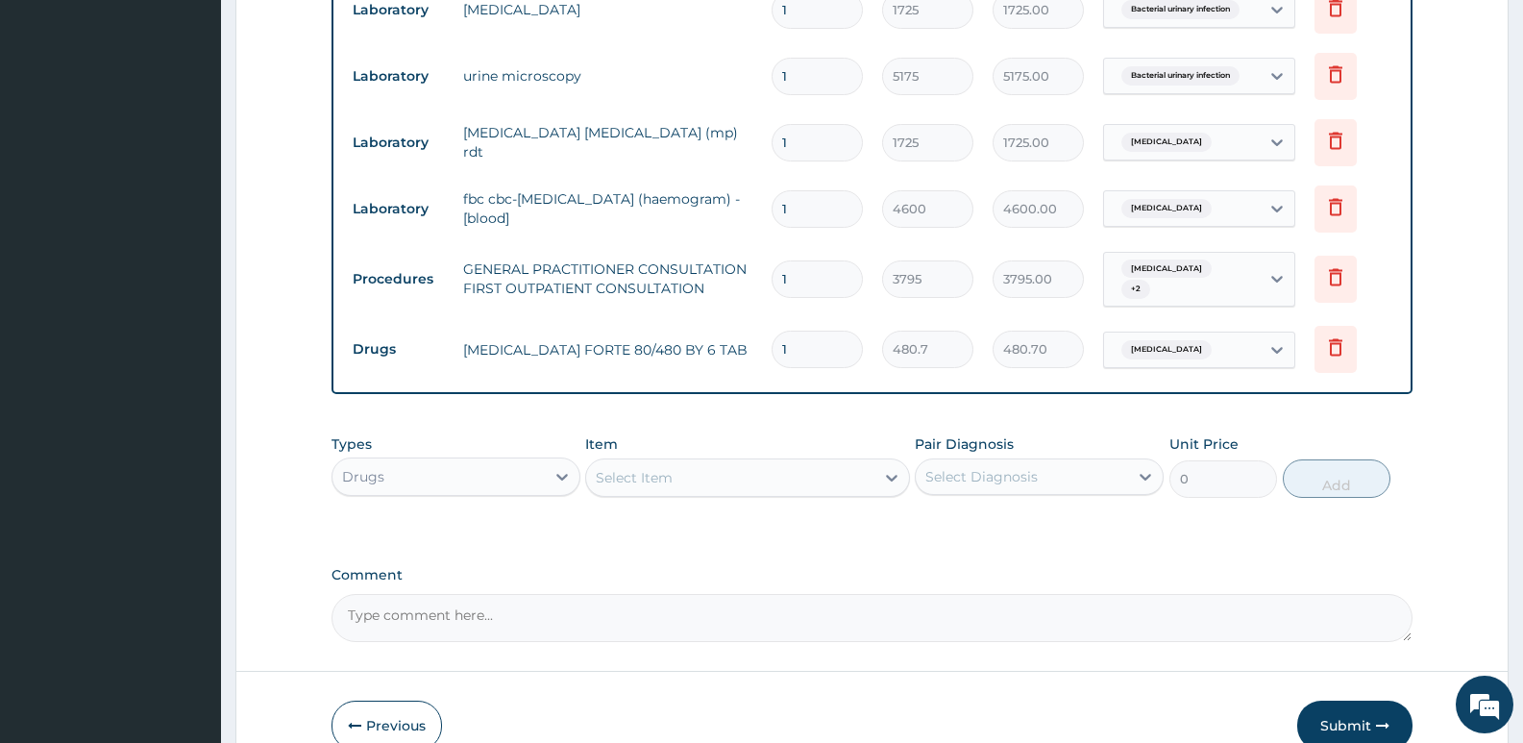
type input "0.00"
type input "6"
type input "2884.20"
type input "6"
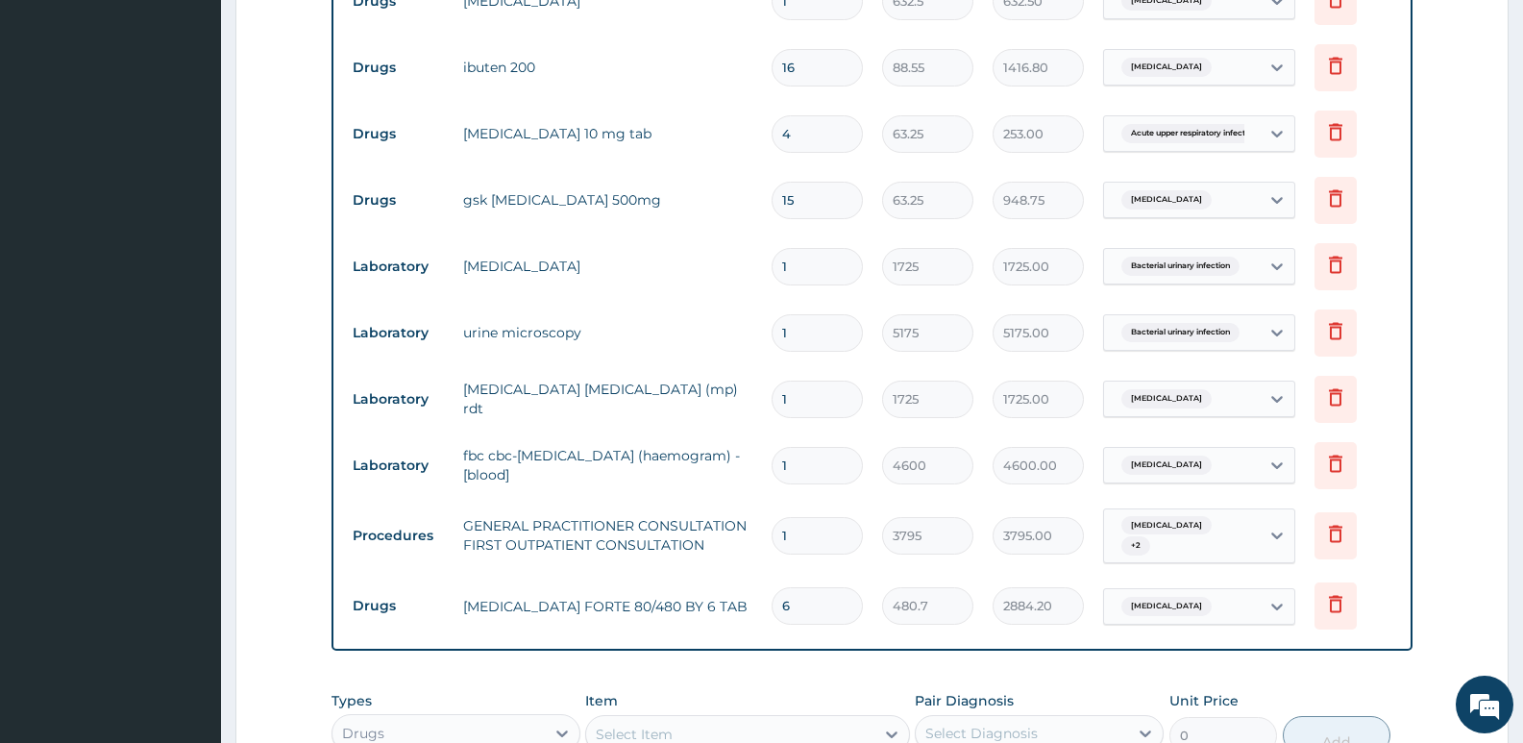
scroll to position [1214, 0]
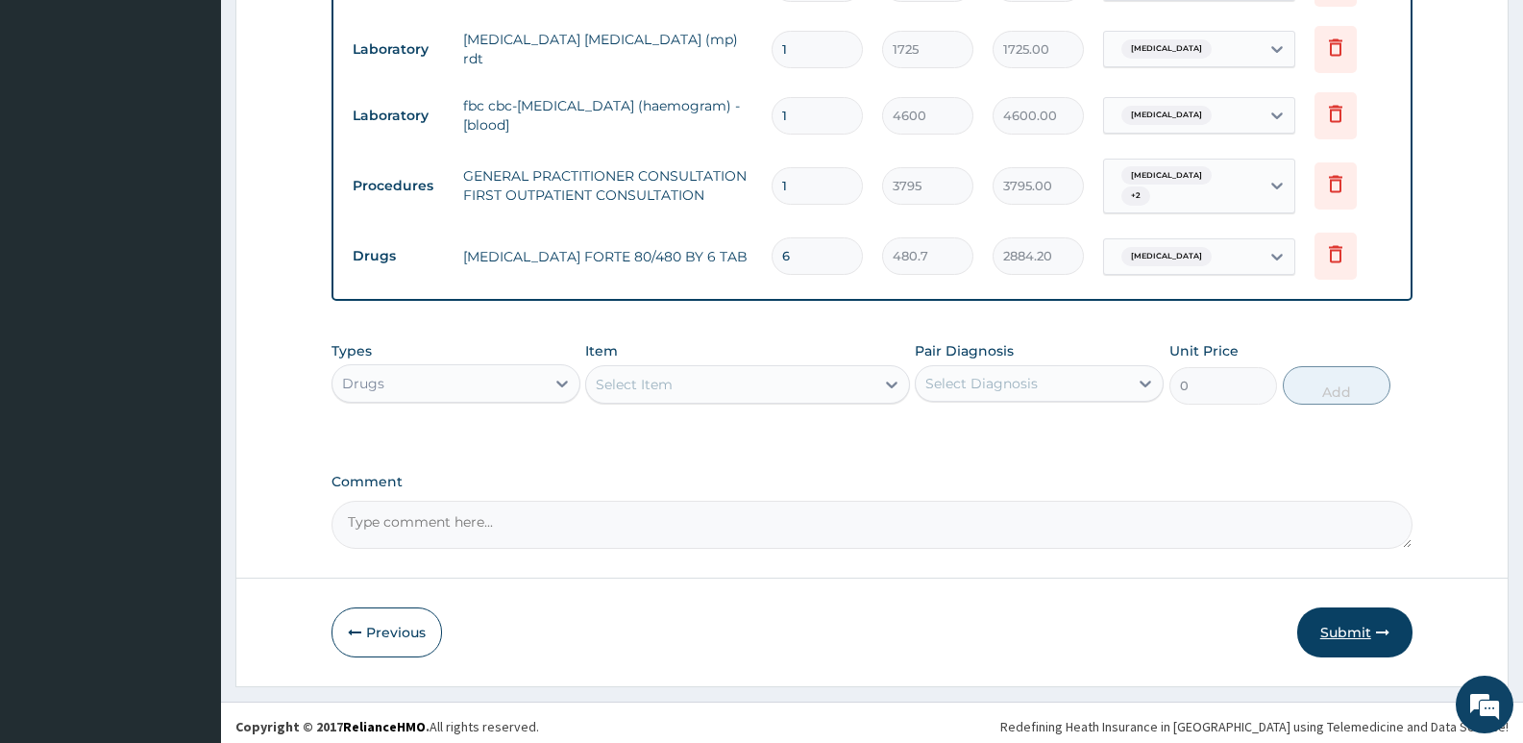
click at [1340, 627] on button "Submit" at bounding box center [1354, 632] width 115 height 50
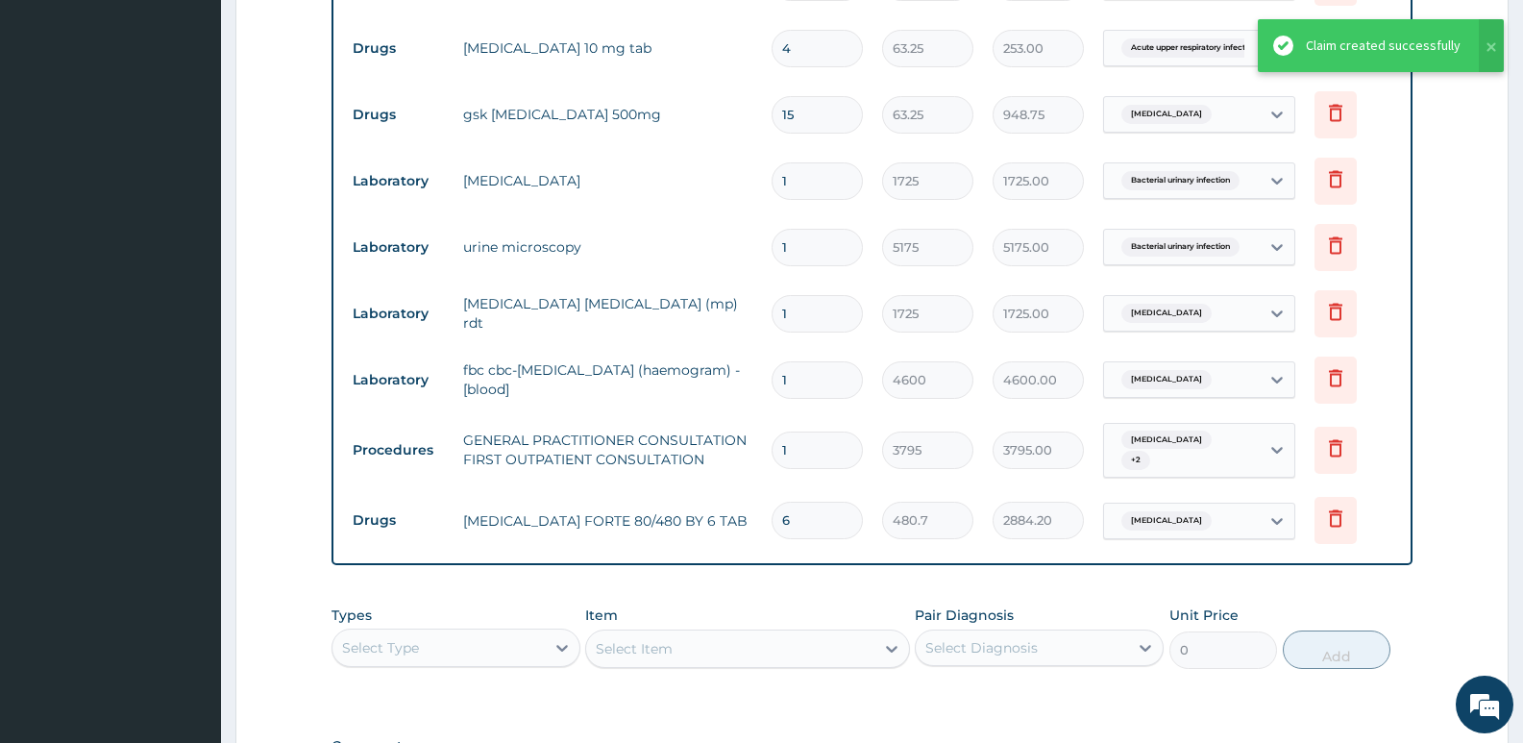
scroll to position [737, 0]
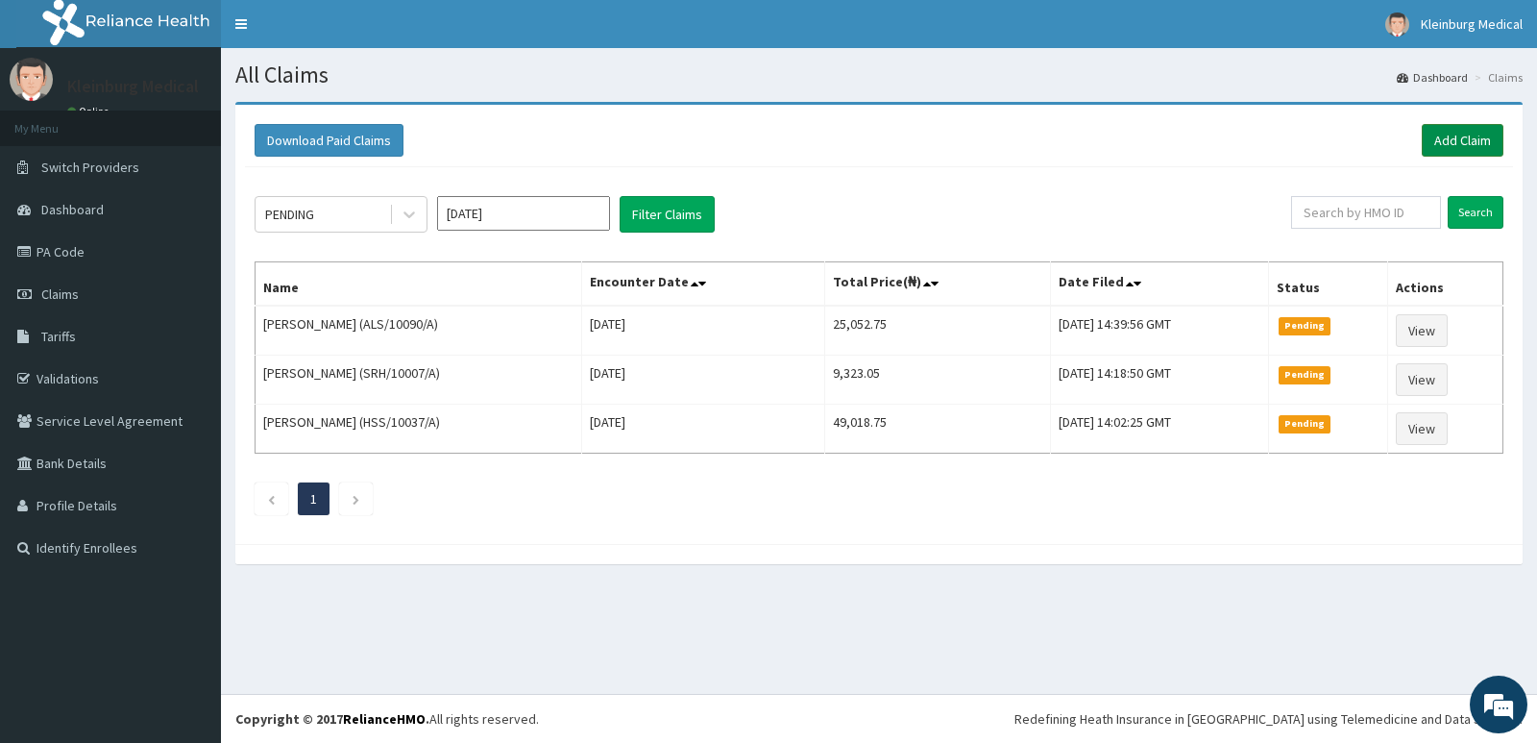
click at [1453, 145] on link "Add Claim" at bounding box center [1463, 140] width 82 height 33
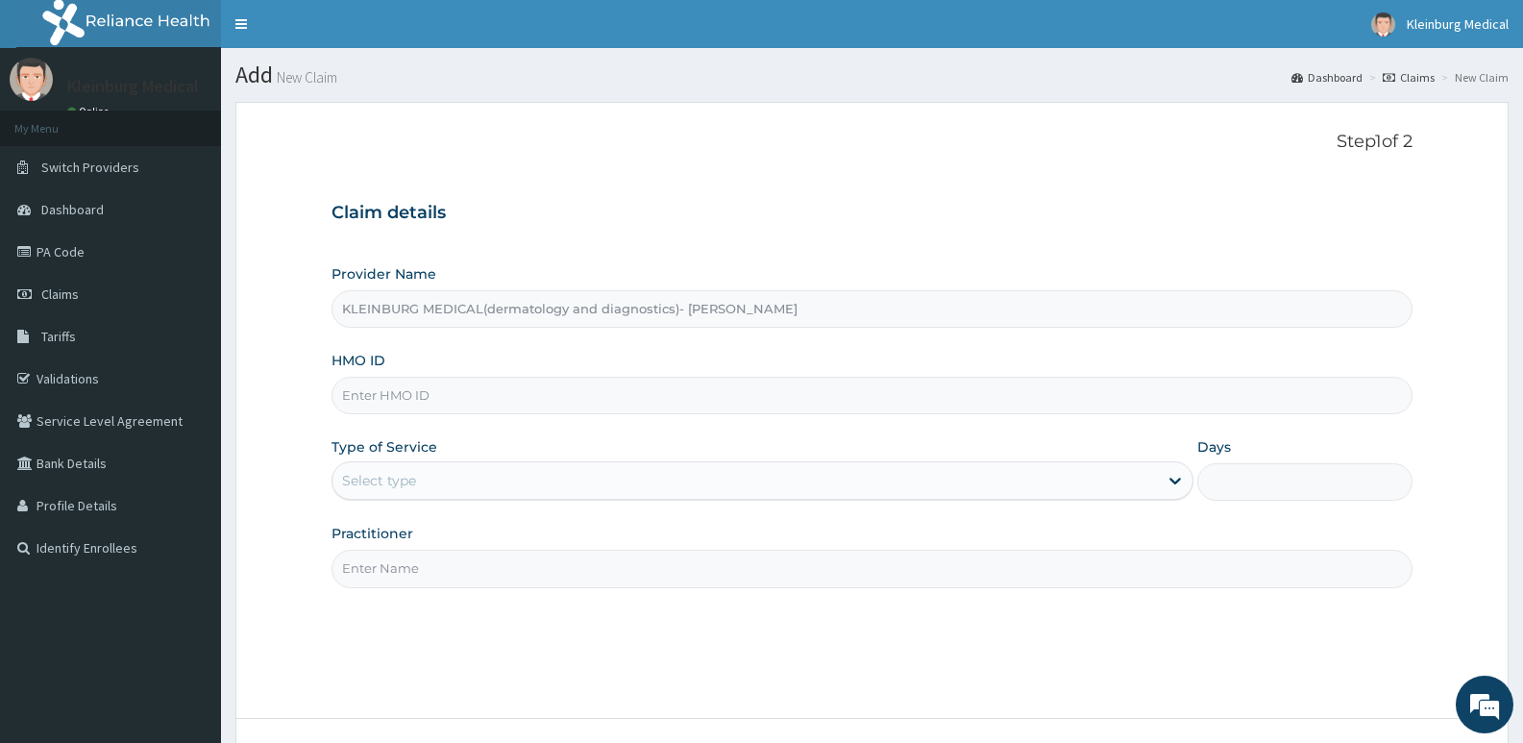
click at [512, 413] on input "HMO ID" at bounding box center [871, 395] width 1081 height 37
paste input "ALS/10137/A"
type input "ALS/10137/A"
drag, startPoint x: 491, startPoint y: 465, endPoint x: 484, endPoint y: 497, distance: 32.4
click at [489, 473] on div "Select type" at bounding box center [744, 480] width 824 height 31
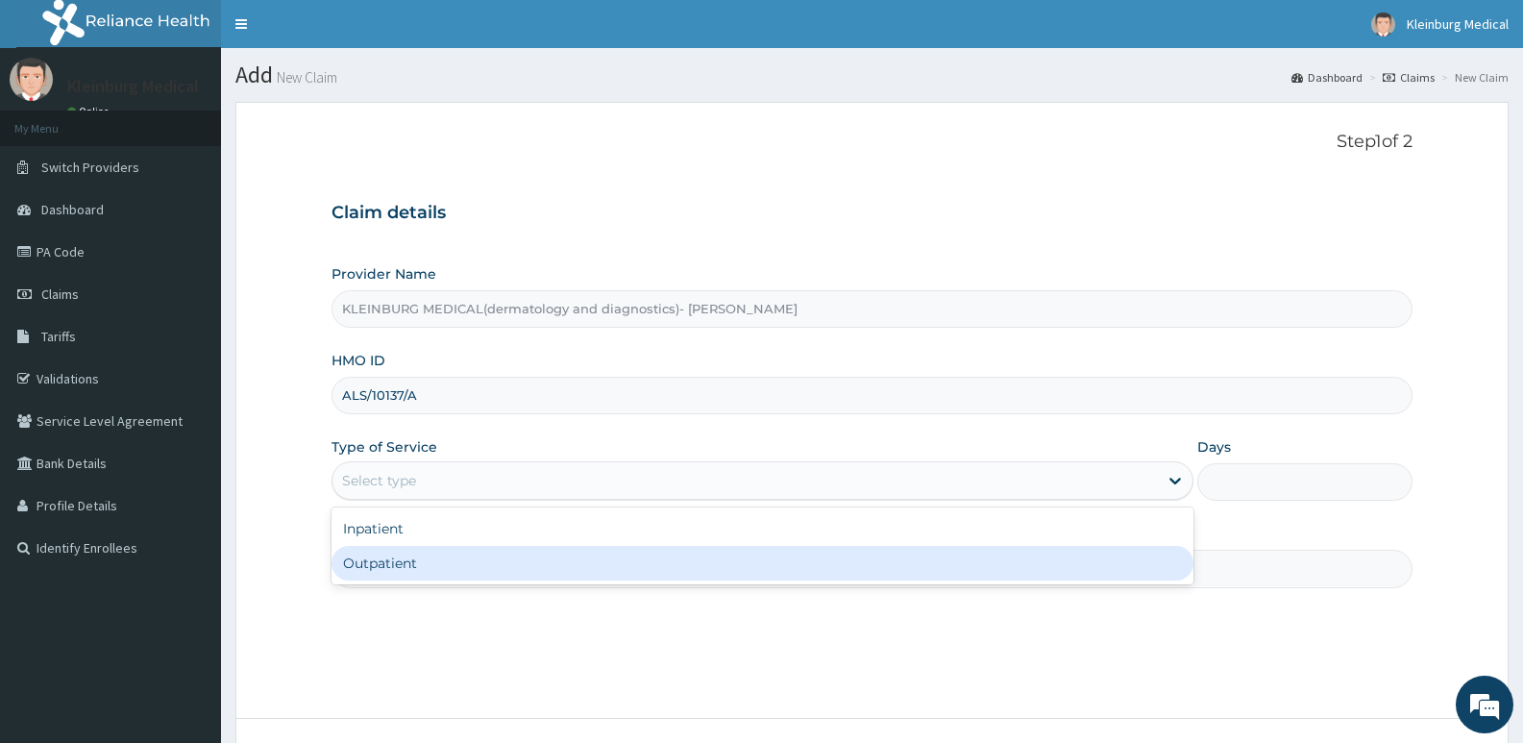
click at [462, 563] on div "Outpatient" at bounding box center [761, 563] width 861 height 35
type input "1"
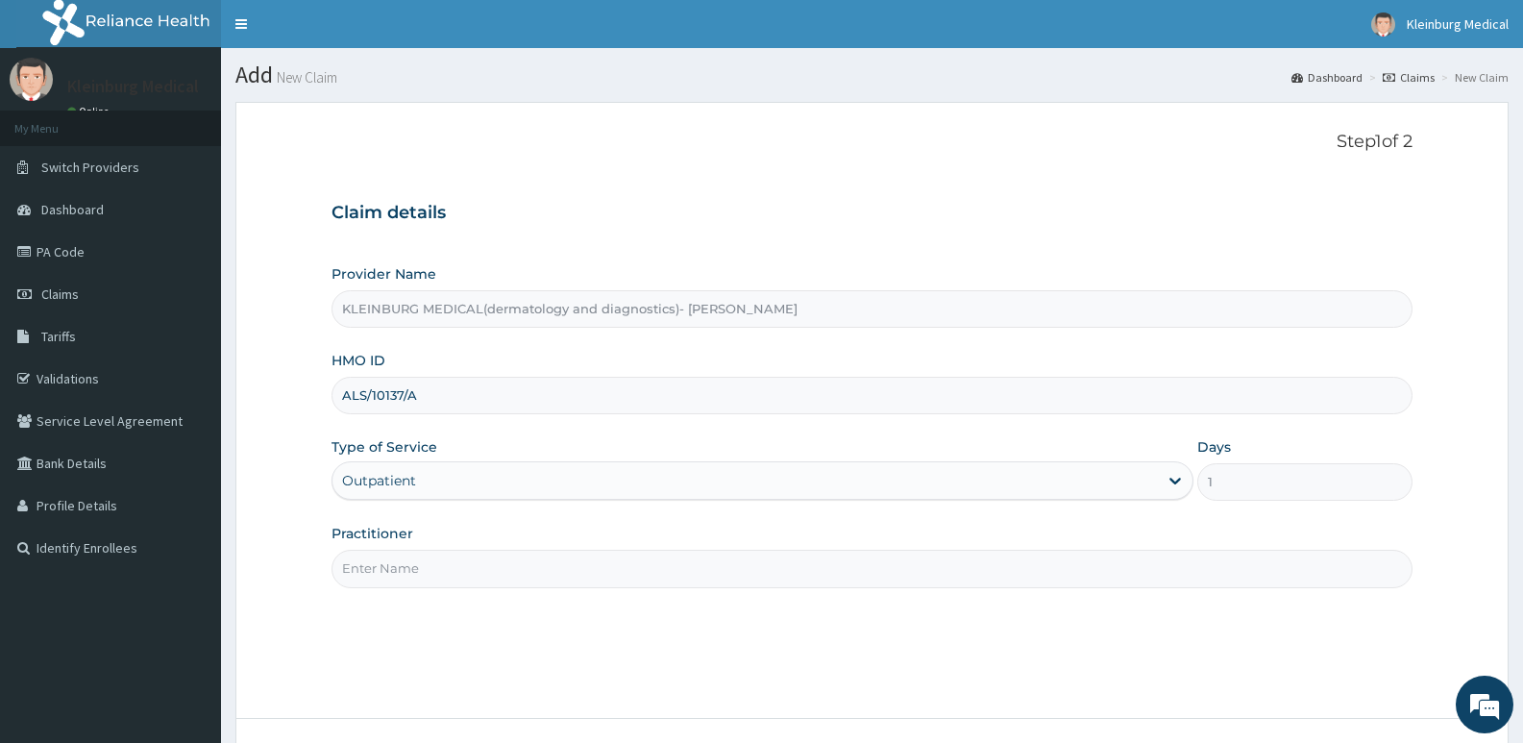
click at [451, 582] on input "Practitioner" at bounding box center [871, 567] width 1081 height 37
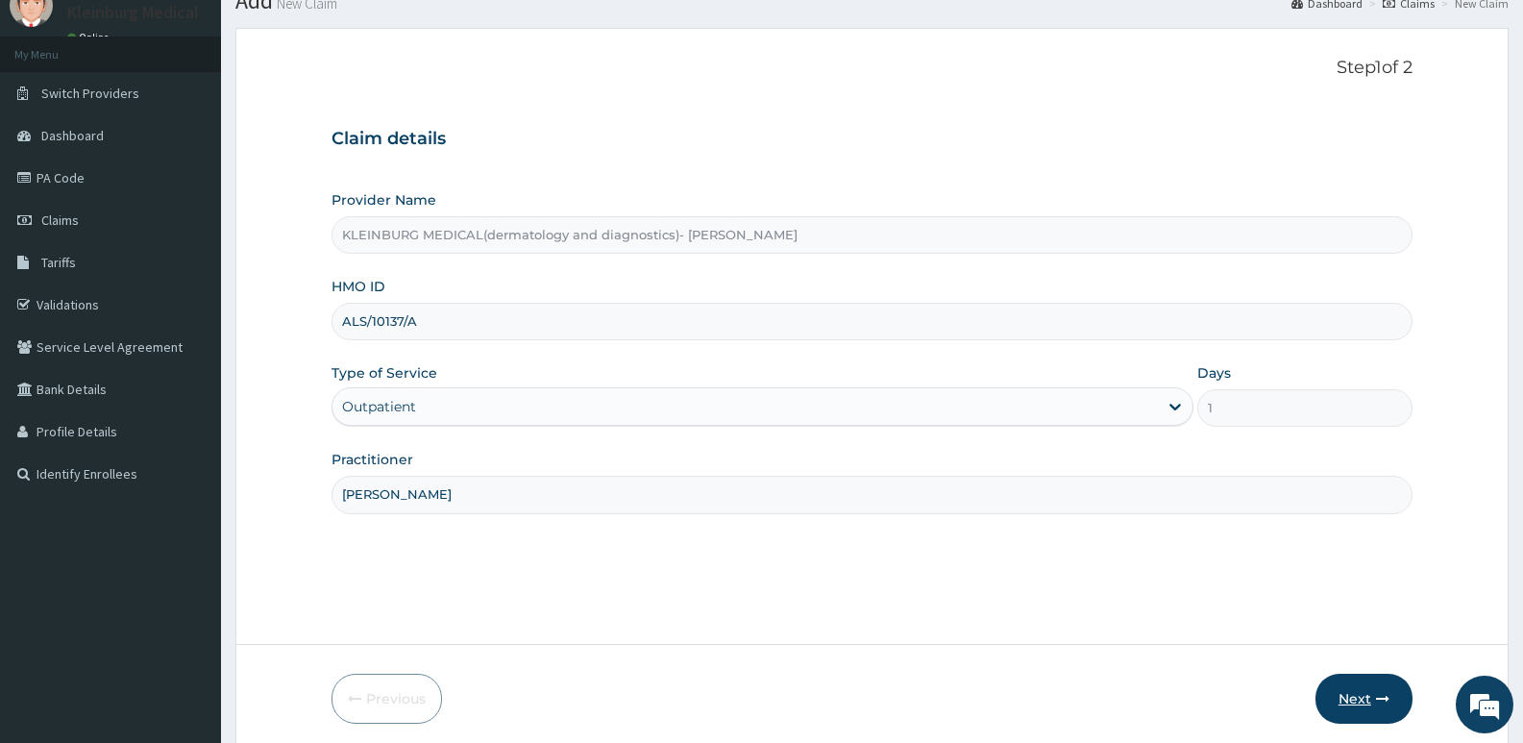
scroll to position [148, 0]
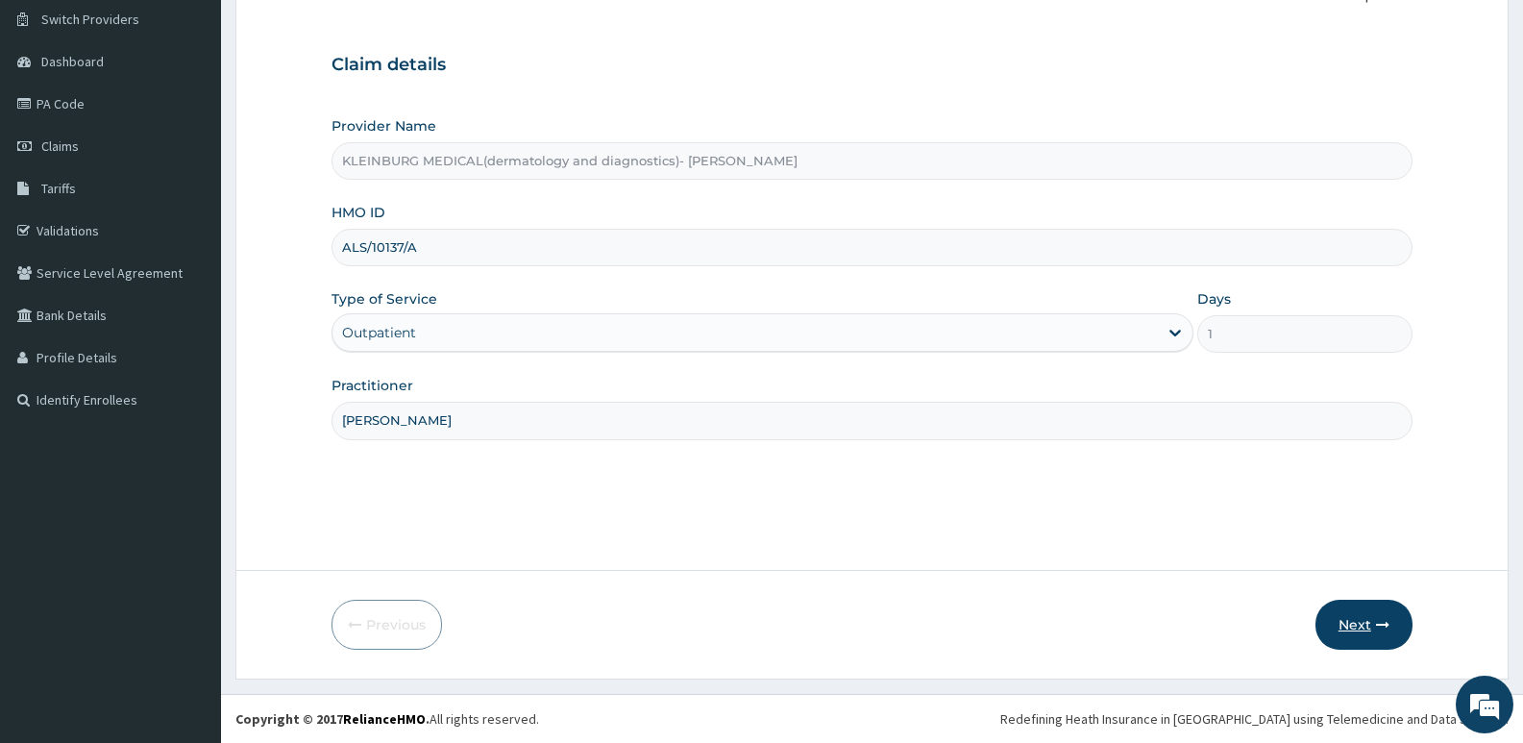
type input "[PERSON_NAME]"
click at [1373, 640] on button "Next" at bounding box center [1363, 624] width 97 height 50
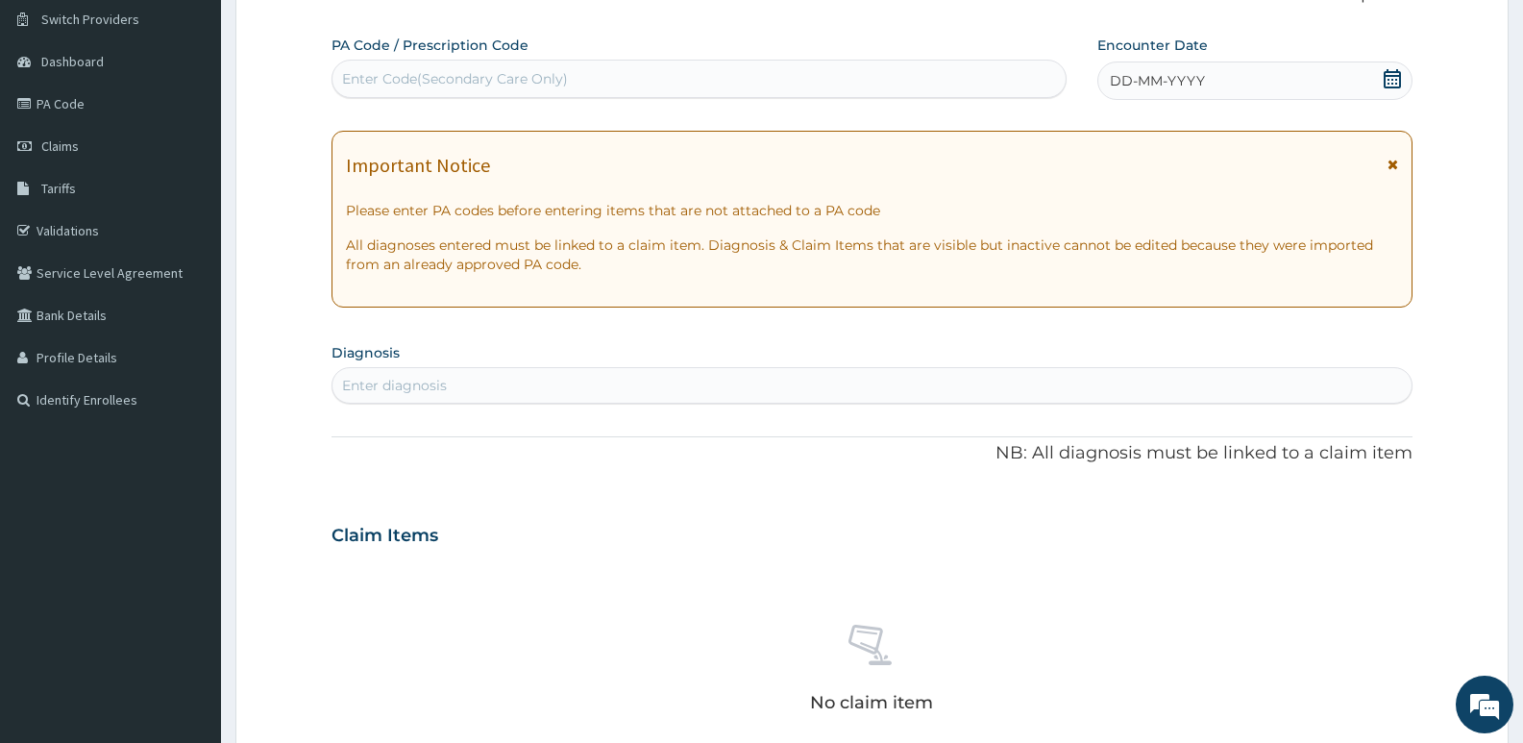
click at [1390, 85] on icon at bounding box center [1391, 78] width 19 height 19
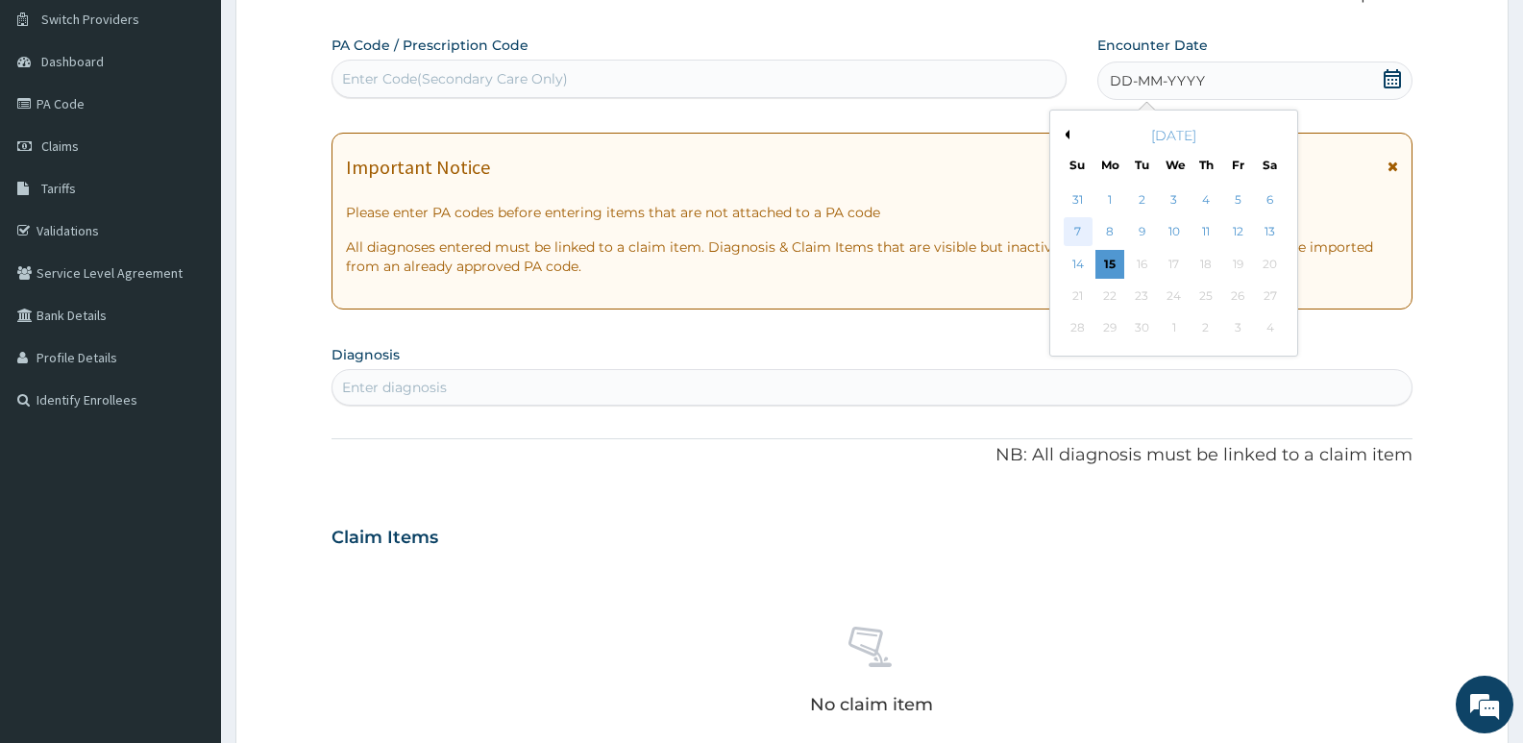
click at [1086, 226] on div "7" at bounding box center [1077, 232] width 29 height 29
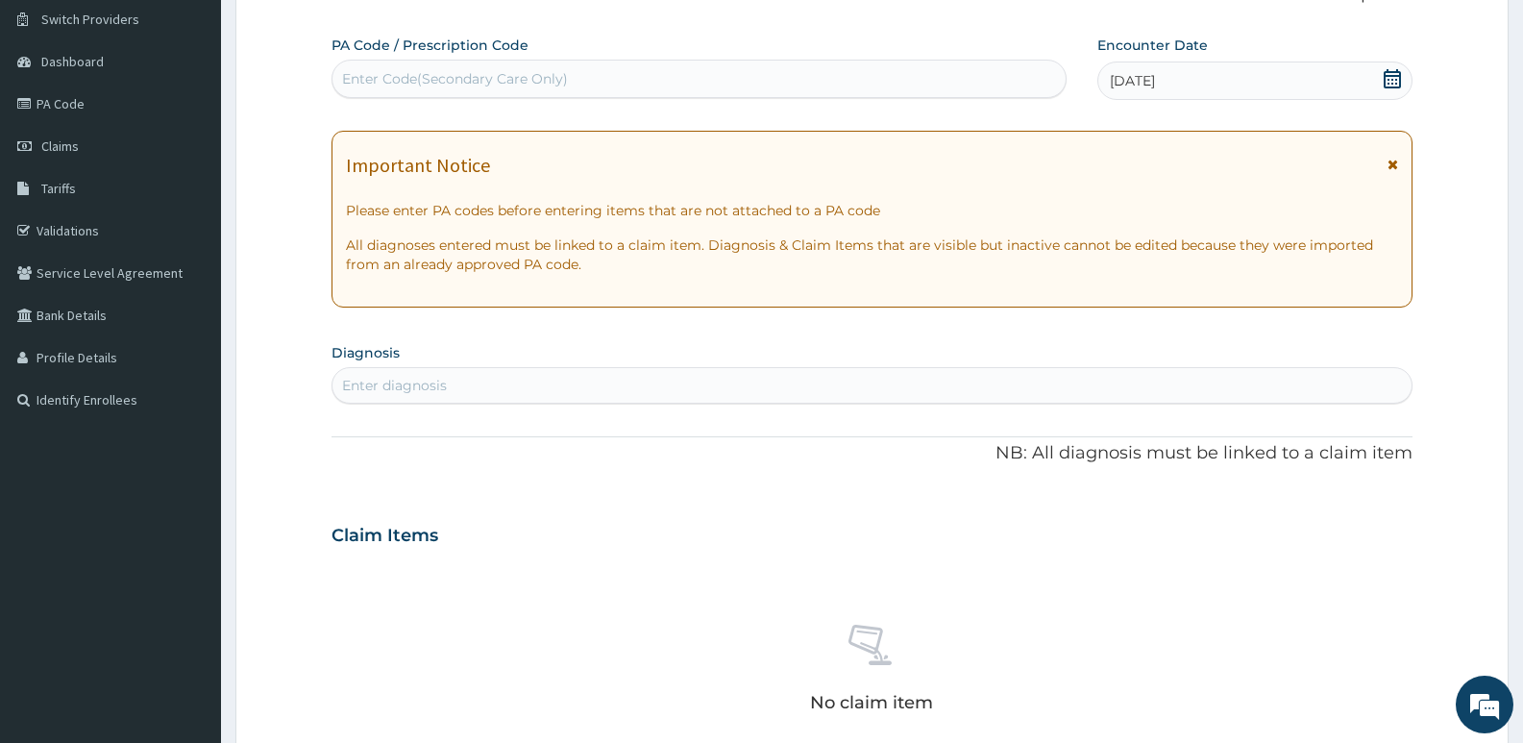
click at [427, 381] on div "Enter diagnosis" at bounding box center [394, 385] width 105 height 19
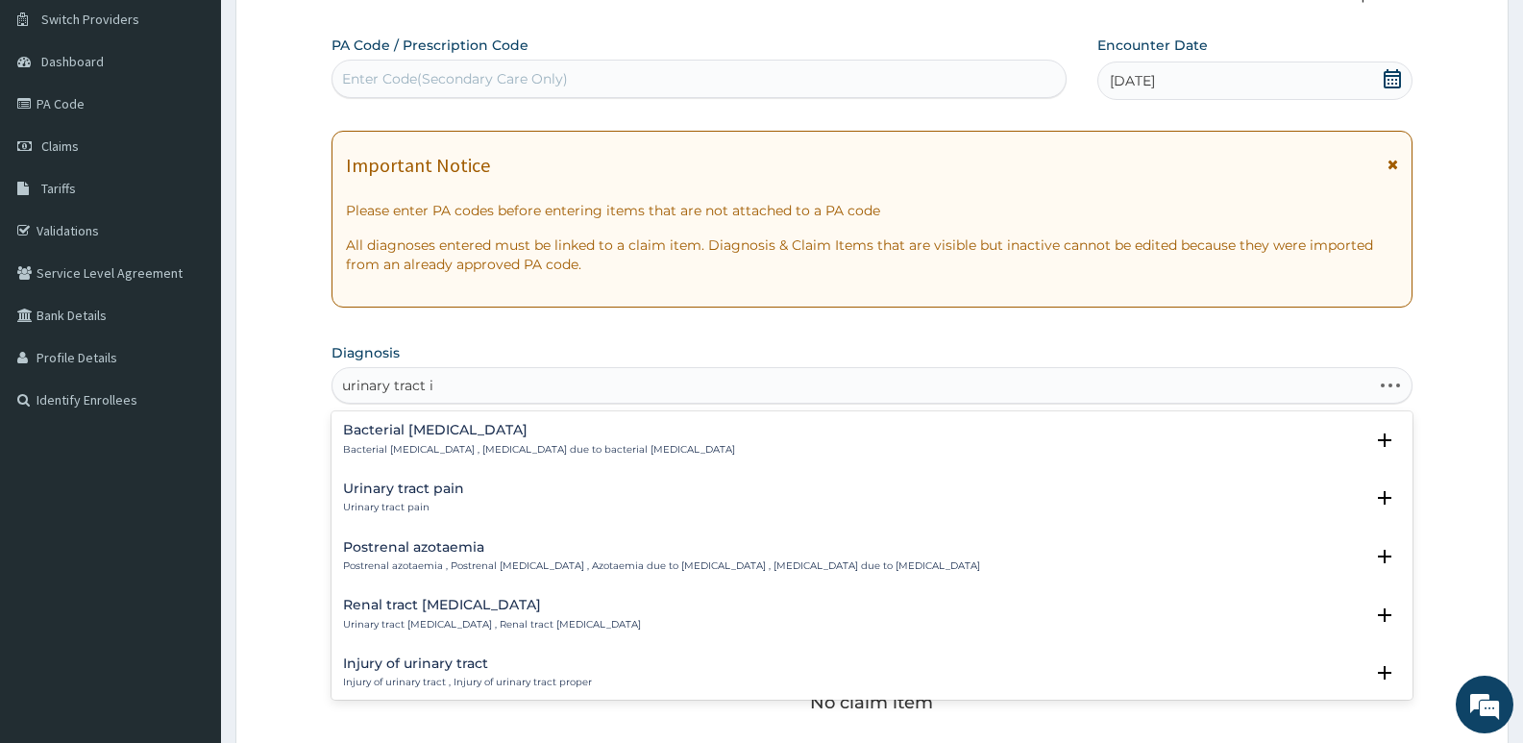
type input "urinary tract in"
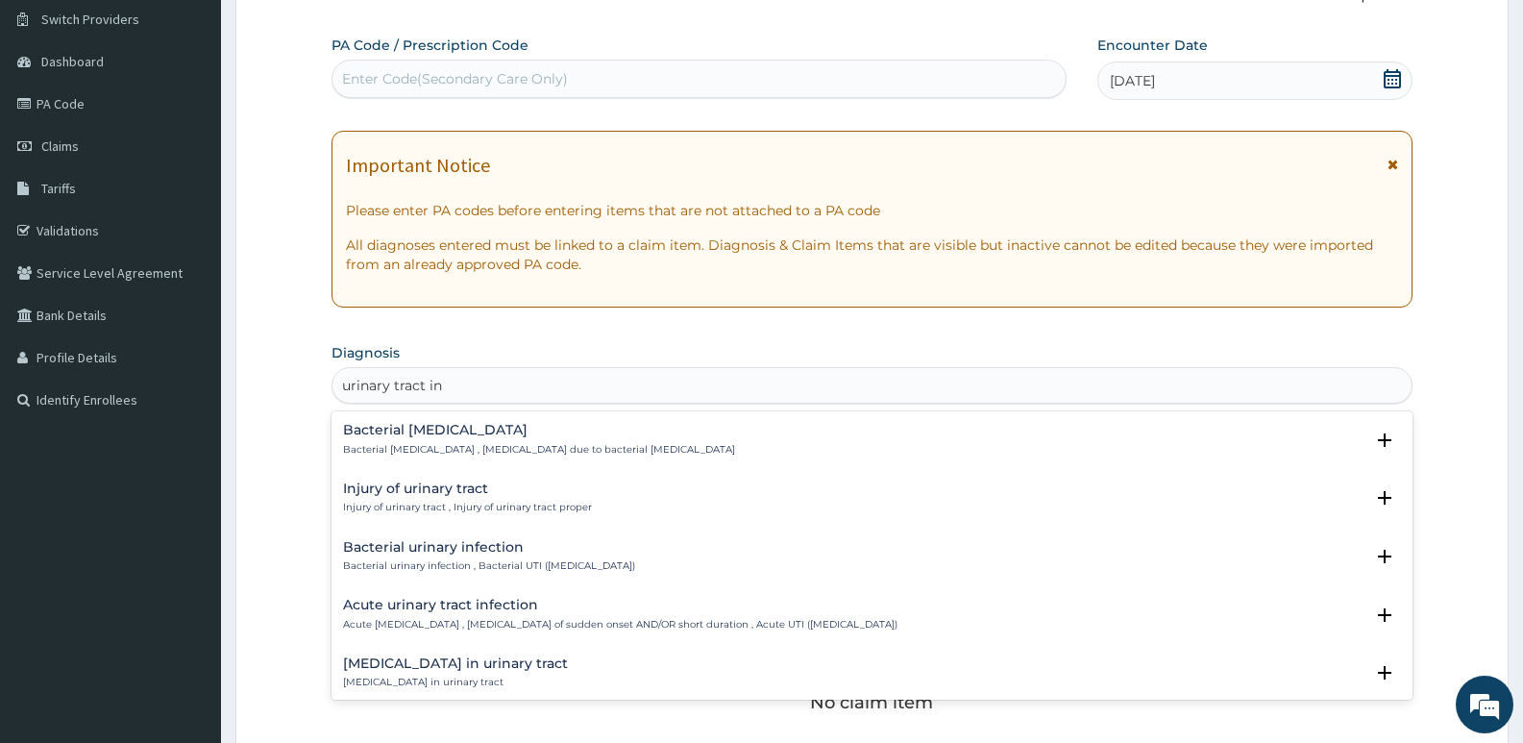
click at [501, 627] on p "Acute [MEDICAL_DATA] , [MEDICAL_DATA] of sudden onset AND/OR short duration , A…" at bounding box center [620, 624] width 554 height 13
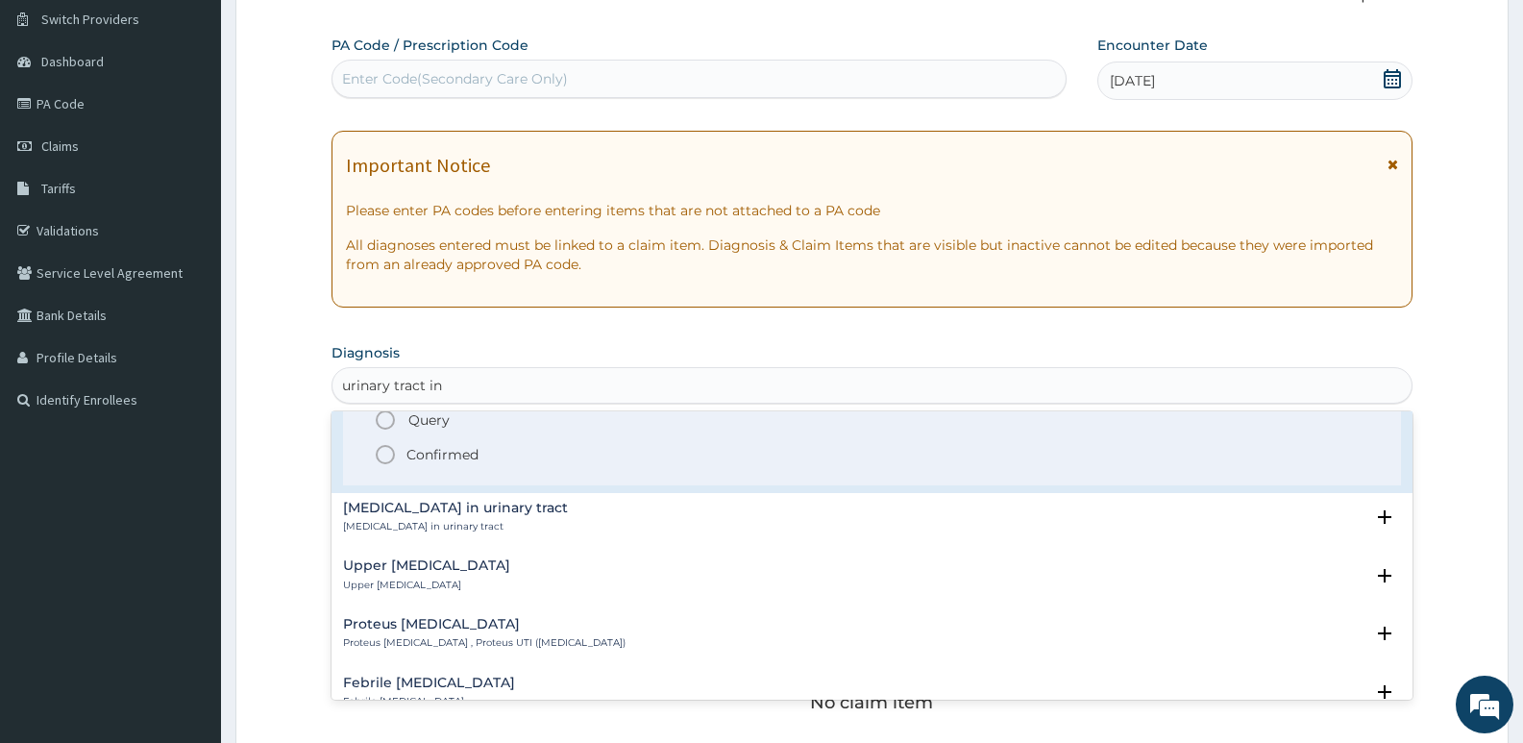
scroll to position [288, 0]
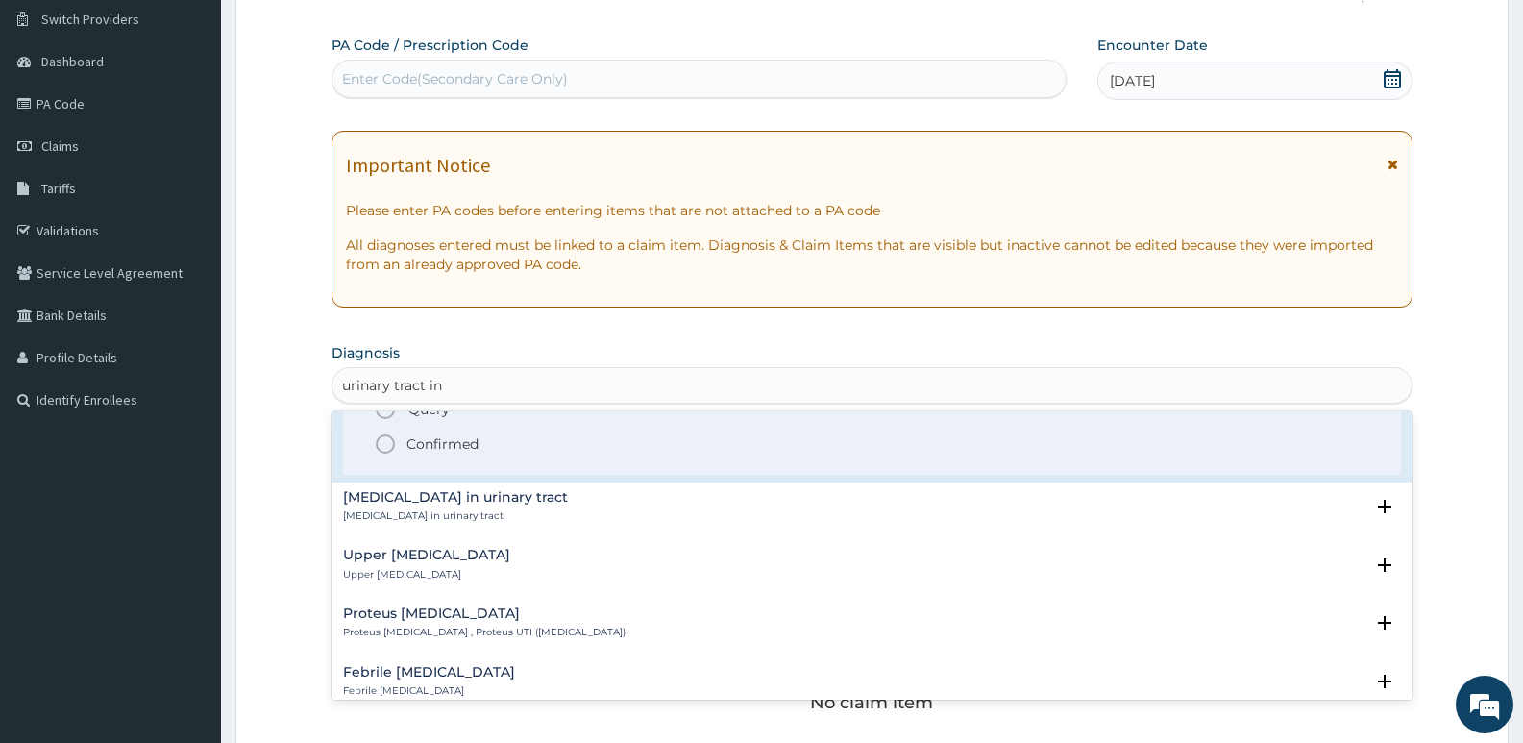
click at [450, 445] on p "Confirmed" at bounding box center [442, 443] width 72 height 19
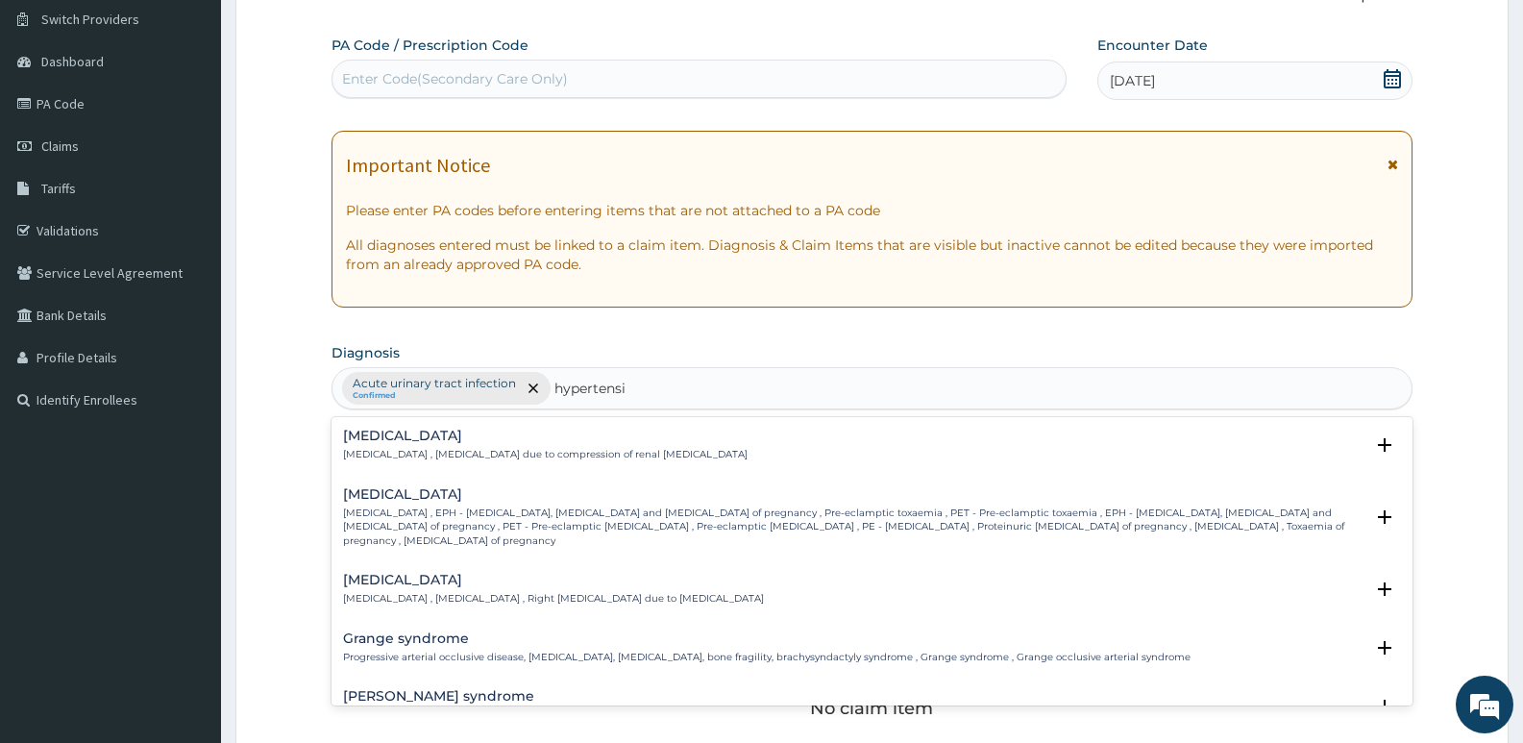
type input "hypertensio"
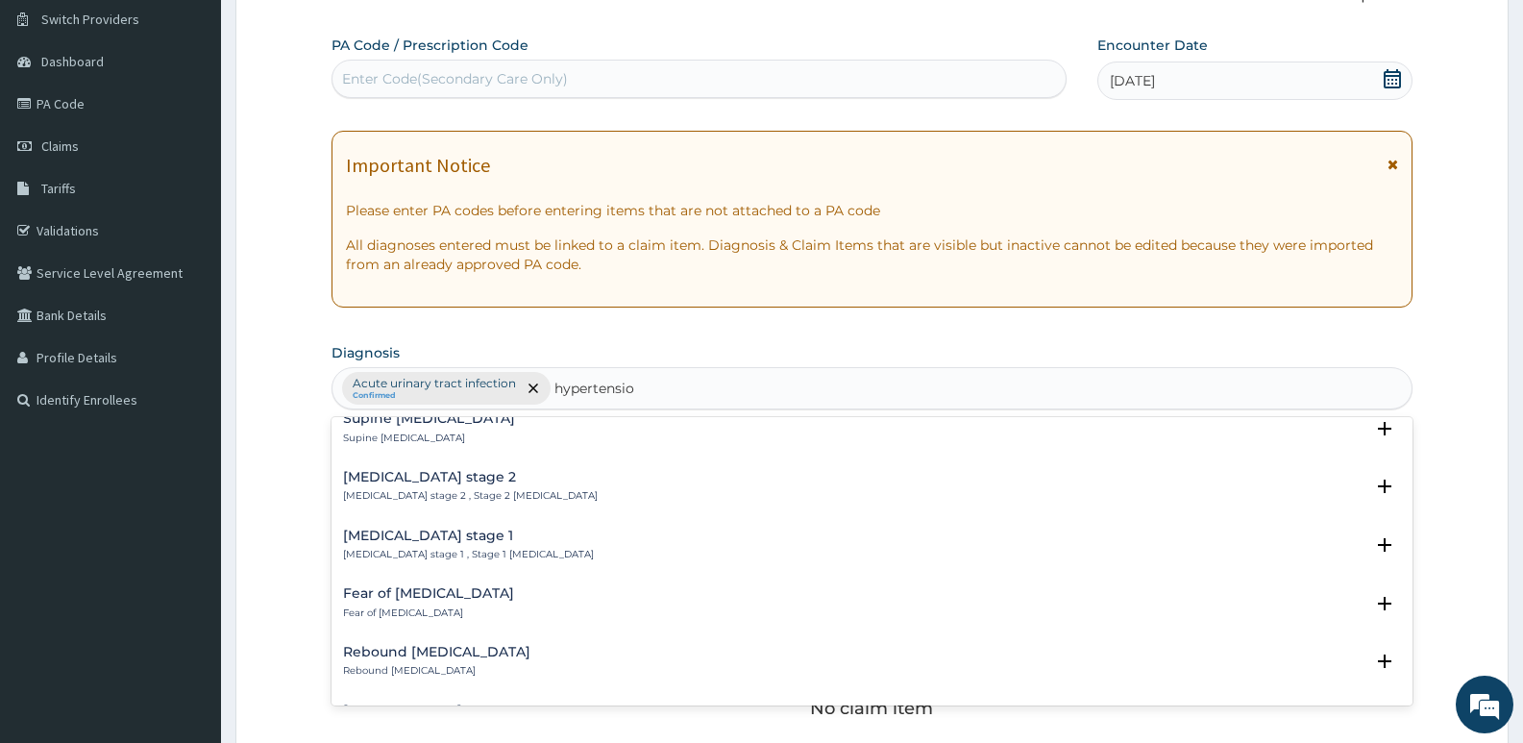
scroll to position [672, 0]
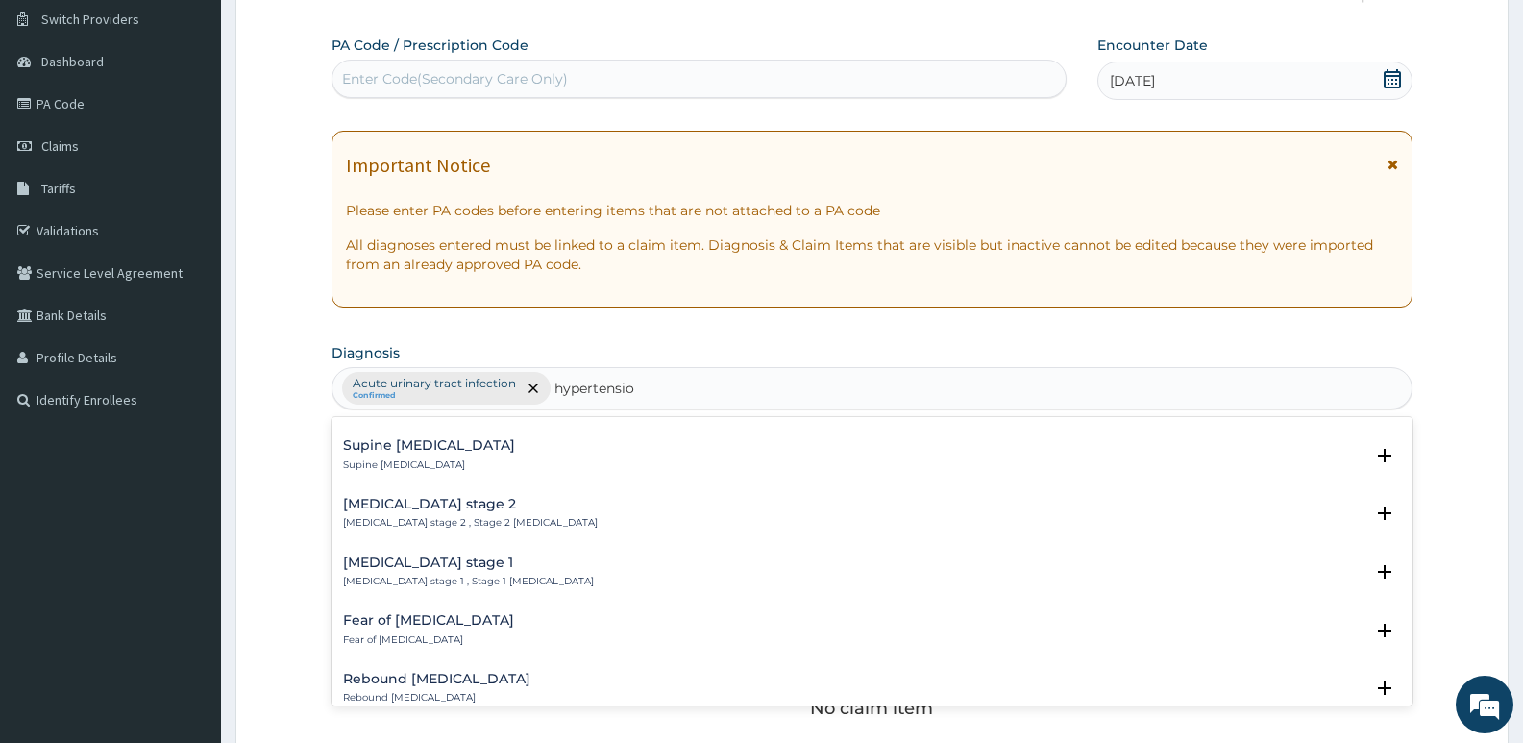
click at [476, 574] on p "[MEDICAL_DATA] stage 1 , Stage 1 [MEDICAL_DATA]" at bounding box center [468, 580] width 251 height 13
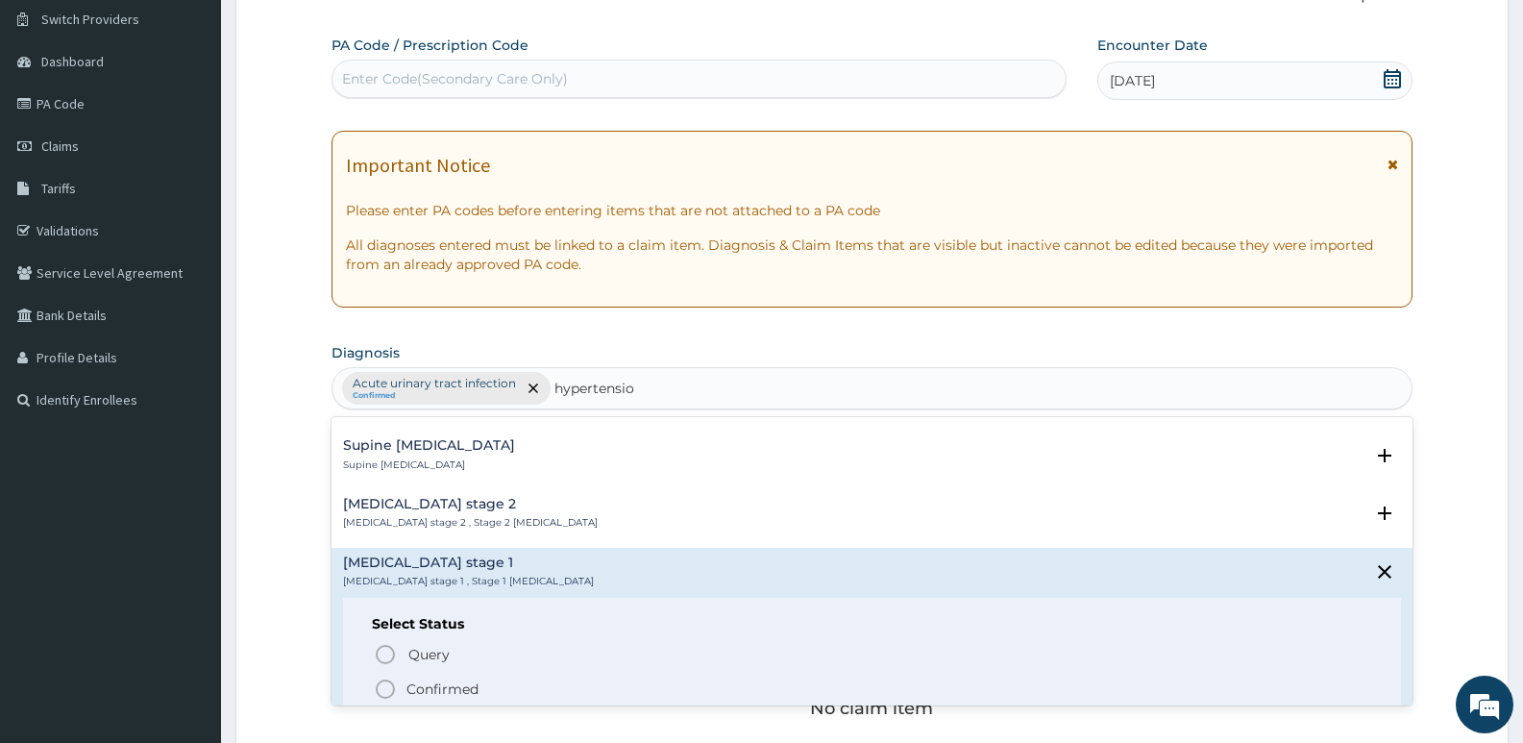
click at [439, 679] on p "Confirmed" at bounding box center [442, 688] width 72 height 19
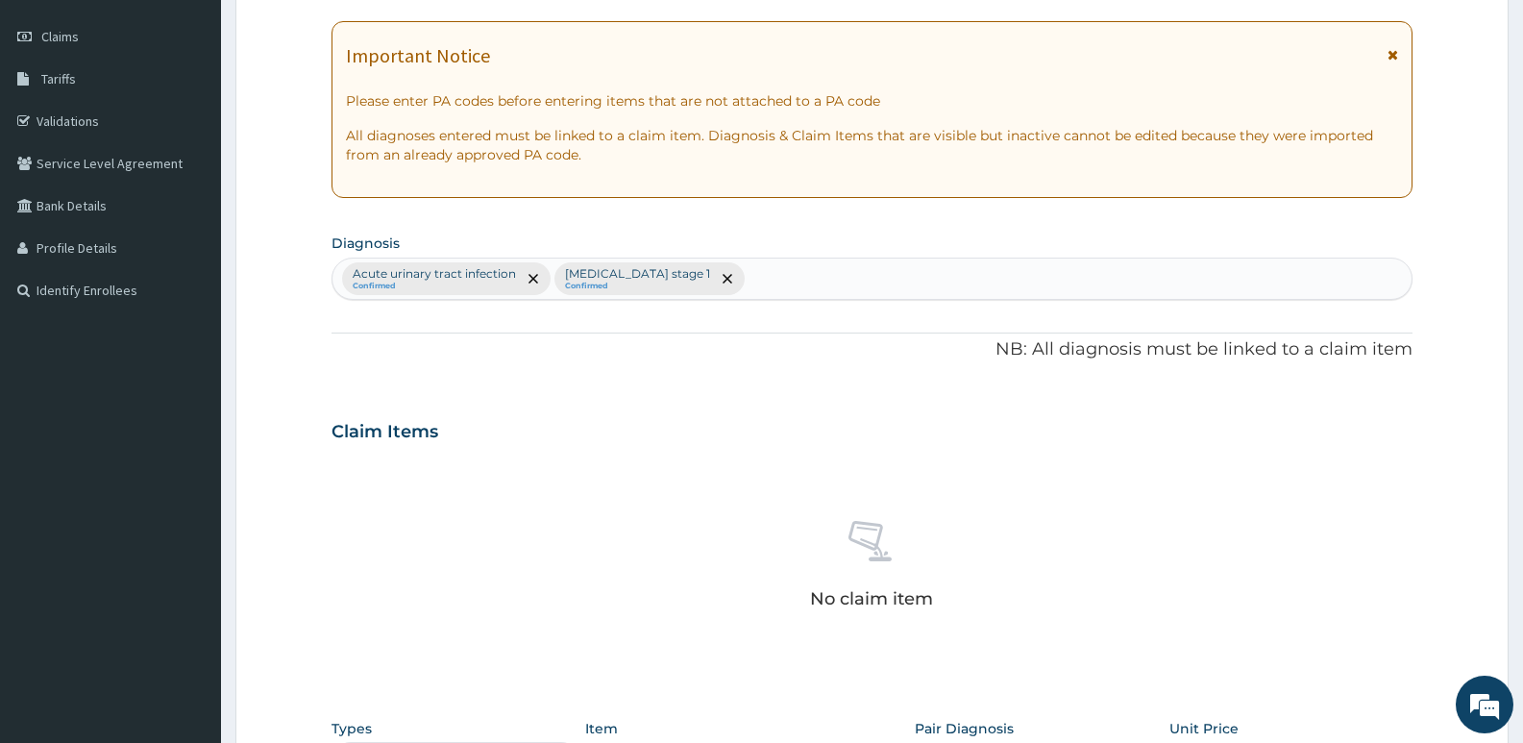
scroll to position [532, 0]
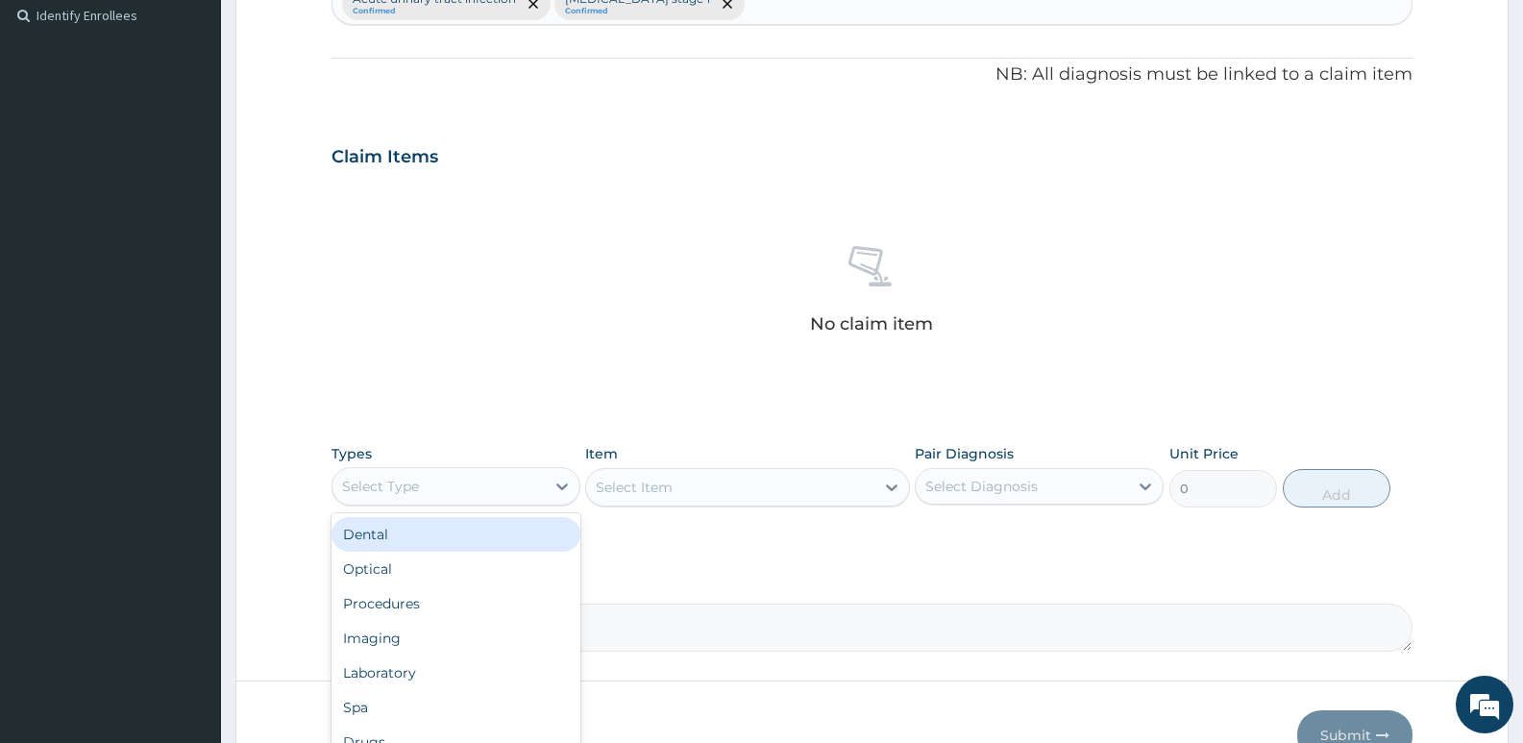
click at [403, 481] on div "Select Type" at bounding box center [380, 485] width 77 height 19
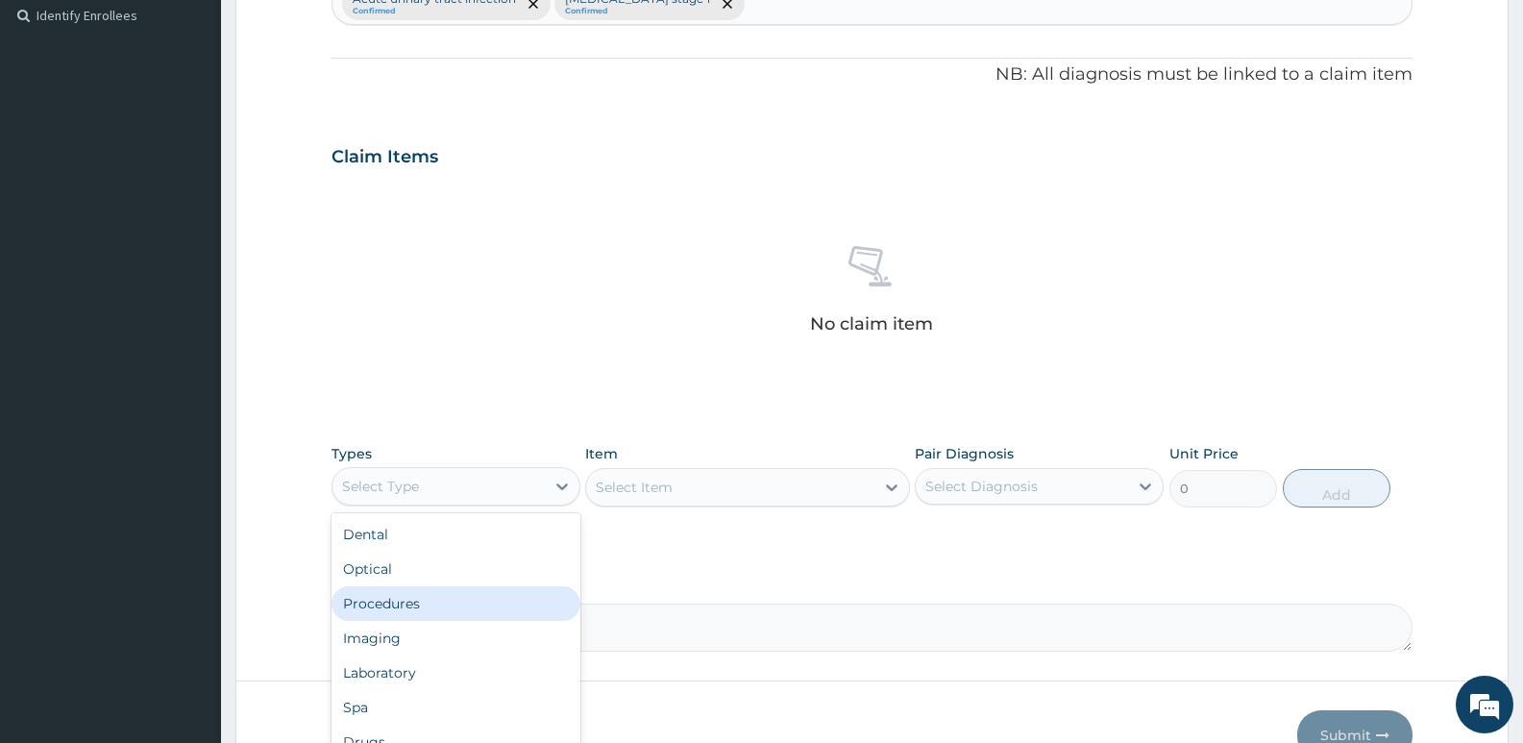
click at [432, 606] on div "Procedures" at bounding box center [455, 603] width 249 height 35
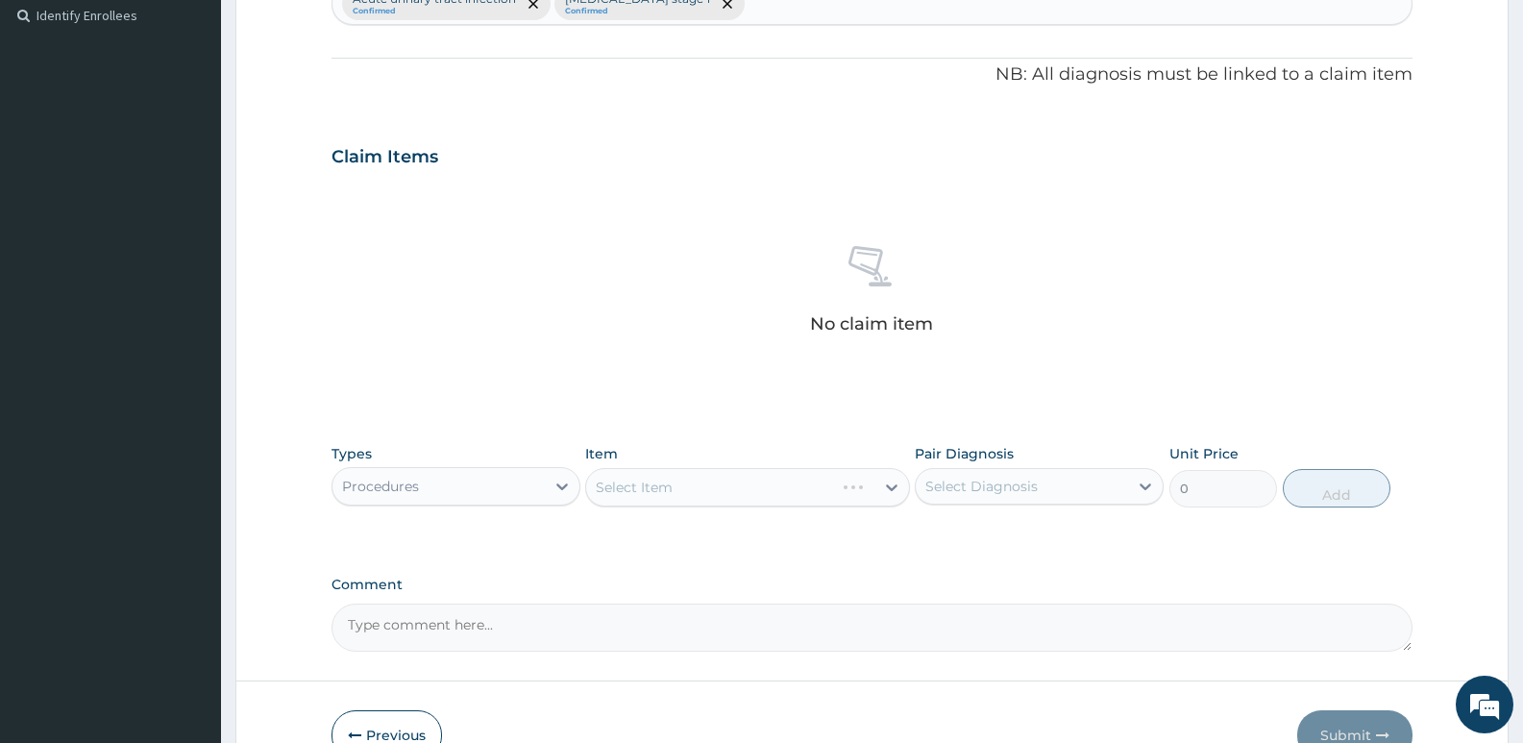
click at [693, 486] on div "Select Item" at bounding box center [747, 487] width 324 height 38
click at [976, 474] on div "Select Diagnosis" at bounding box center [1022, 486] width 212 height 31
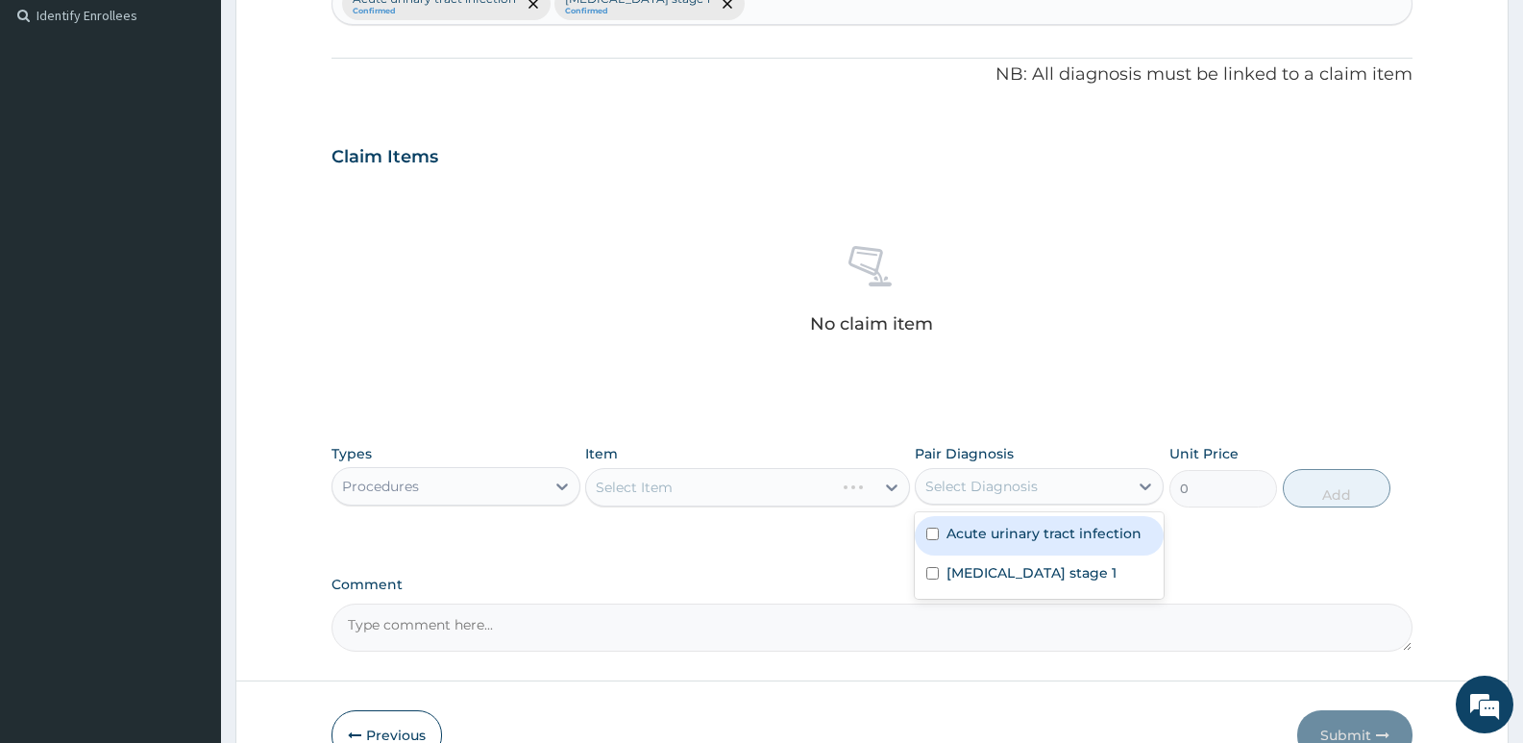
click at [979, 528] on label "Acute urinary tract infection" at bounding box center [1043, 533] width 195 height 19
checkbox input "true"
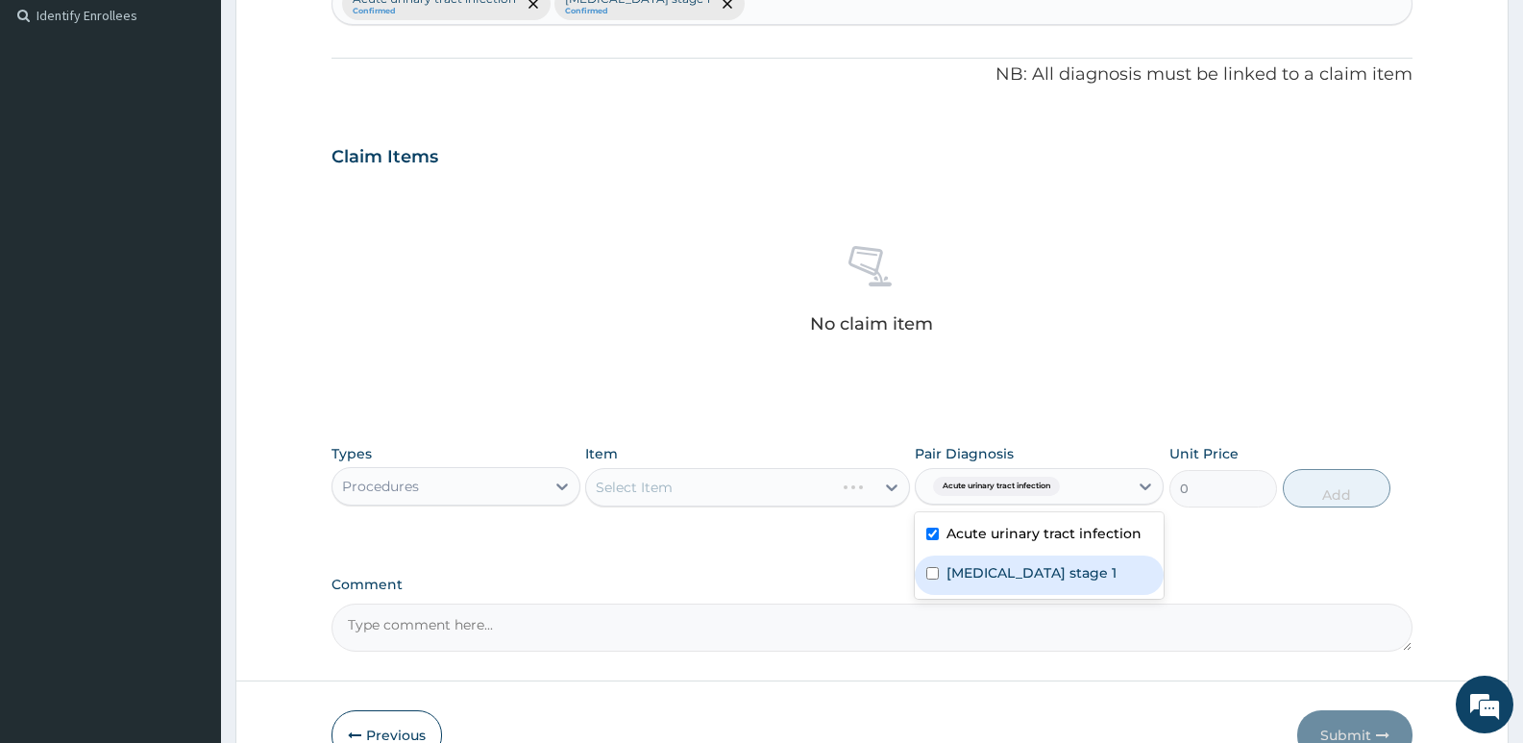
drag, startPoint x: 976, startPoint y: 566, endPoint x: 1066, endPoint y: 506, distance: 108.2
click at [988, 564] on label "[MEDICAL_DATA] stage 1" at bounding box center [1031, 572] width 170 height 19
checkbox input "true"
click at [773, 481] on div "Select Item" at bounding box center [729, 487] width 287 height 31
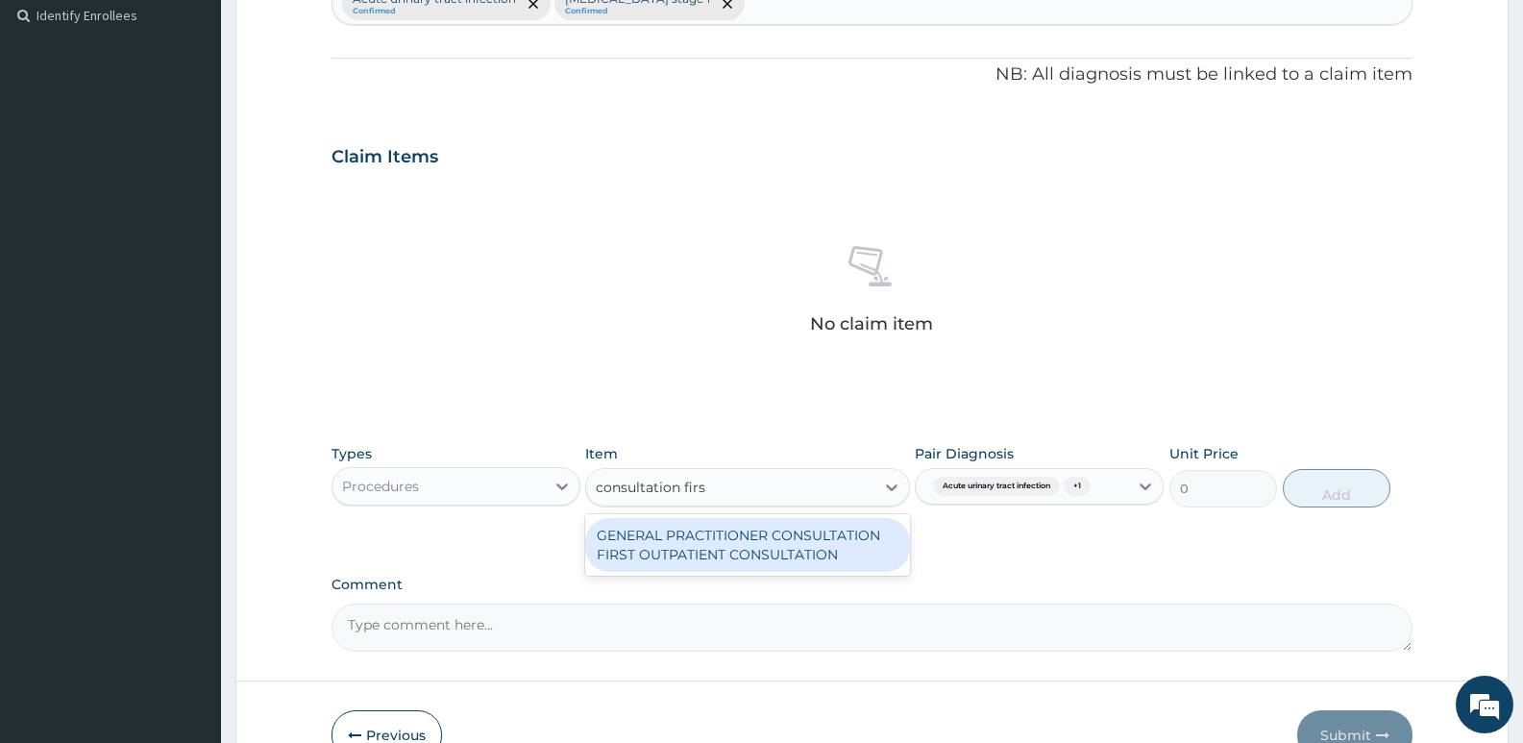
type input "consultation first"
click at [708, 538] on div "GENERAL PRACTITIONER CONSULTATION FIRST OUTPATIENT CONSULTATION" at bounding box center [747, 545] width 324 height 54
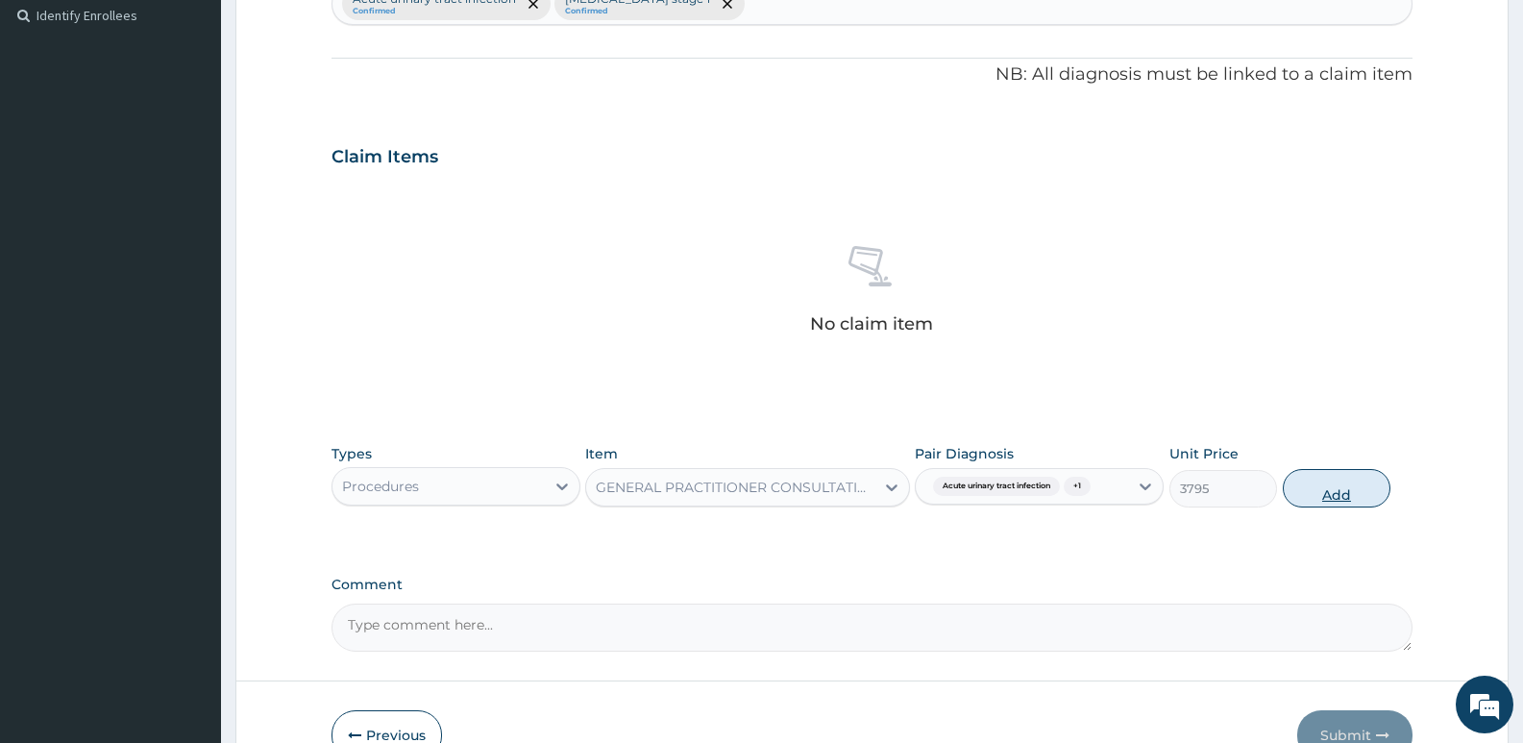
click at [1315, 490] on button "Add" at bounding box center [1336, 488] width 108 height 38
type input "0"
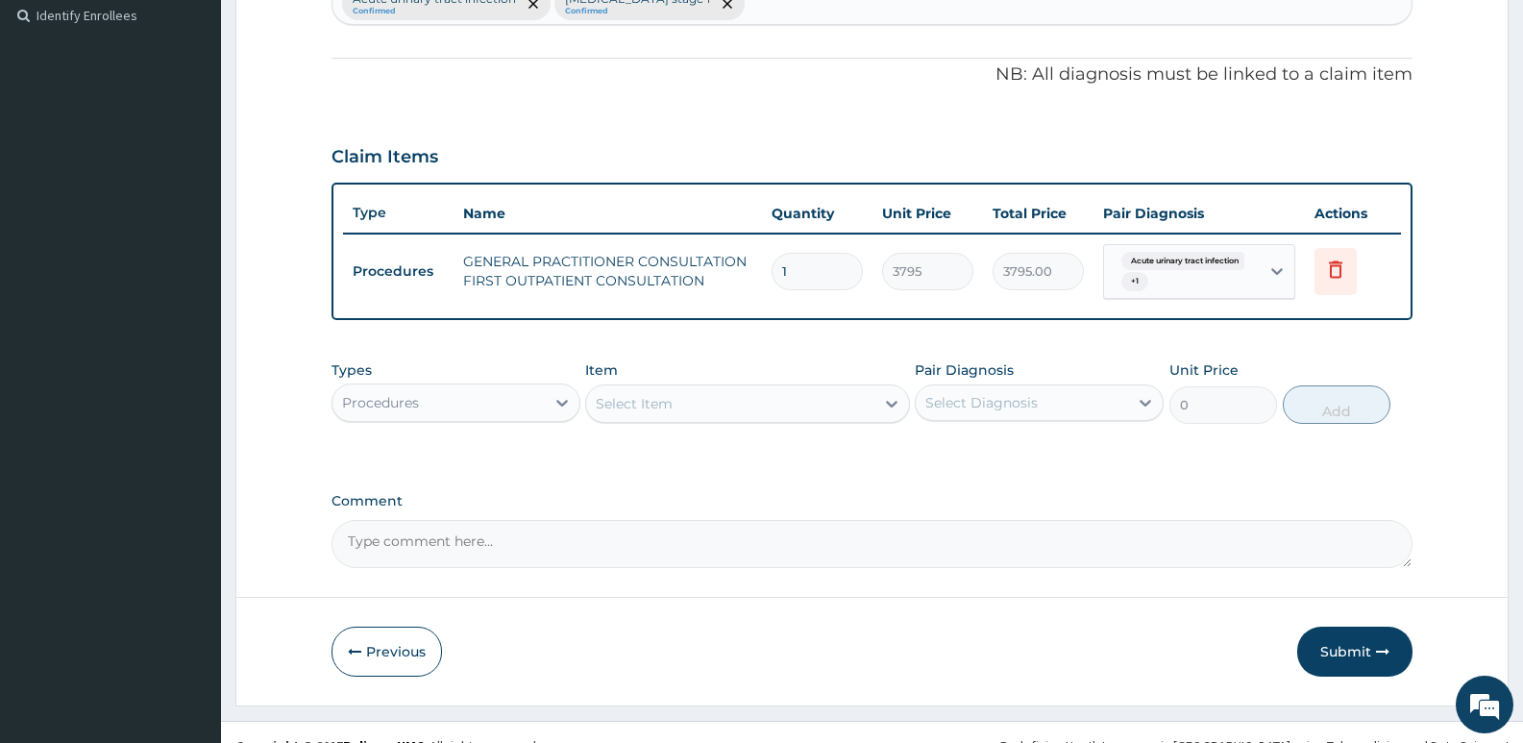
click at [655, 405] on div "Select Item" at bounding box center [634, 403] width 77 height 19
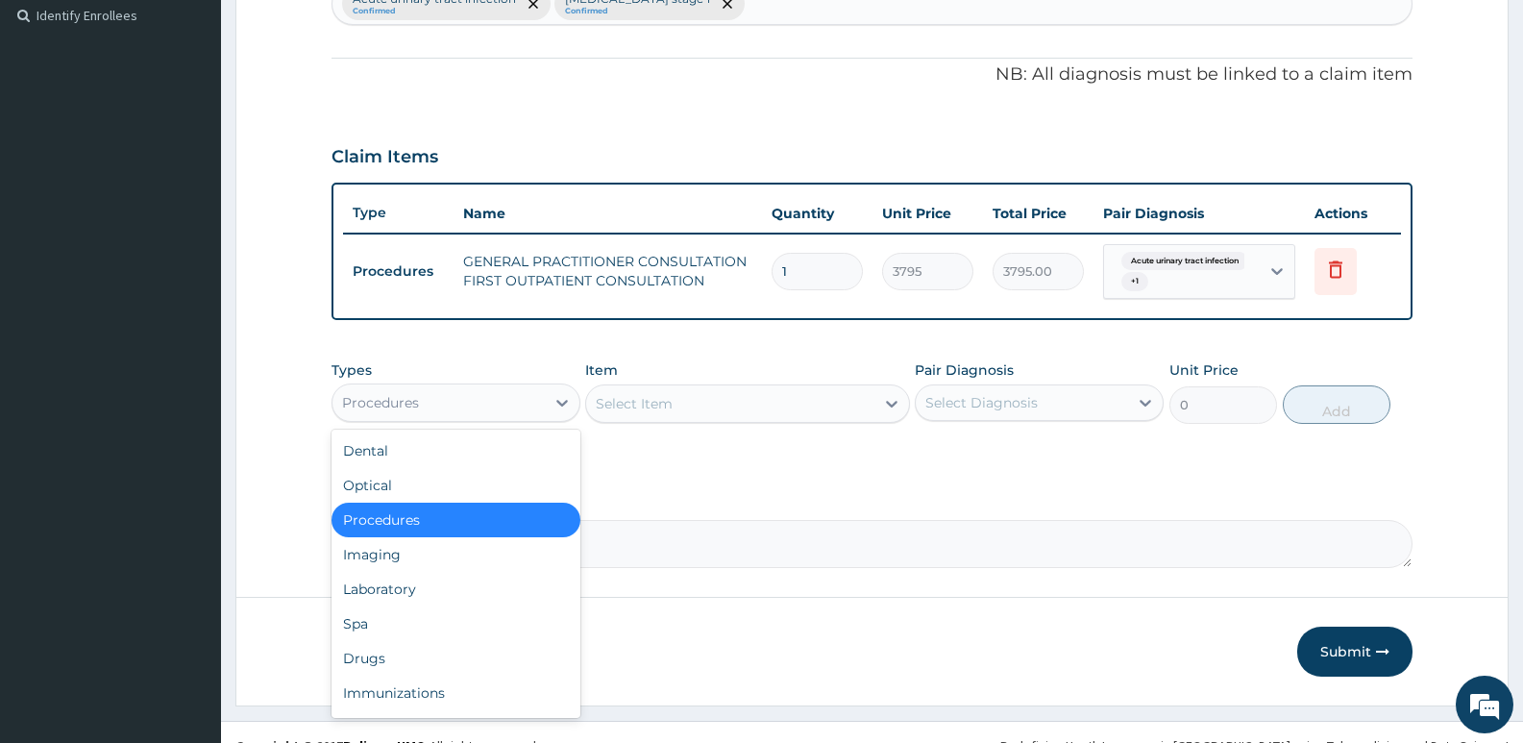
click at [540, 407] on div "Procedures" at bounding box center [438, 402] width 212 height 31
click at [470, 582] on div "Laboratory" at bounding box center [455, 589] width 249 height 35
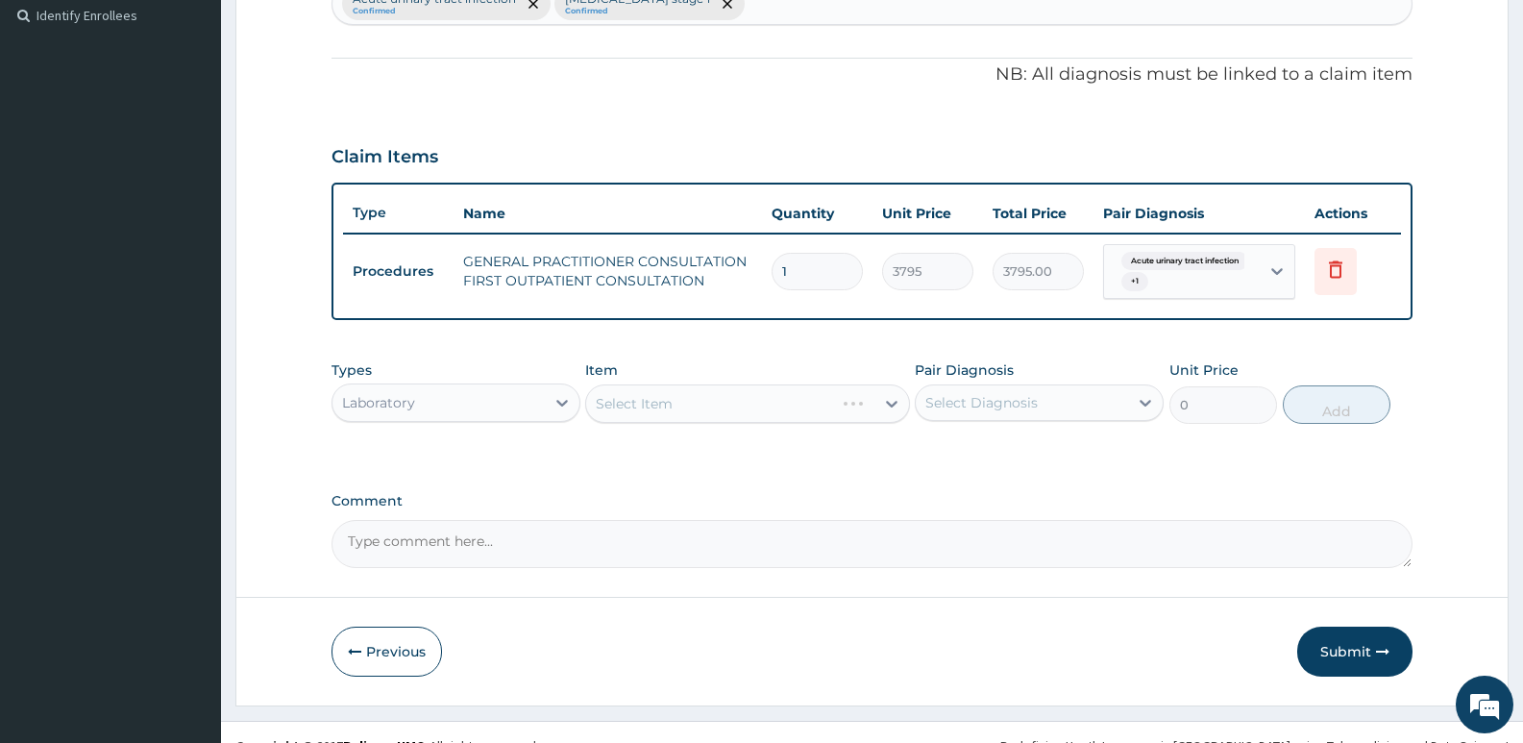
click at [1003, 410] on div "Select Diagnosis" at bounding box center [981, 402] width 112 height 19
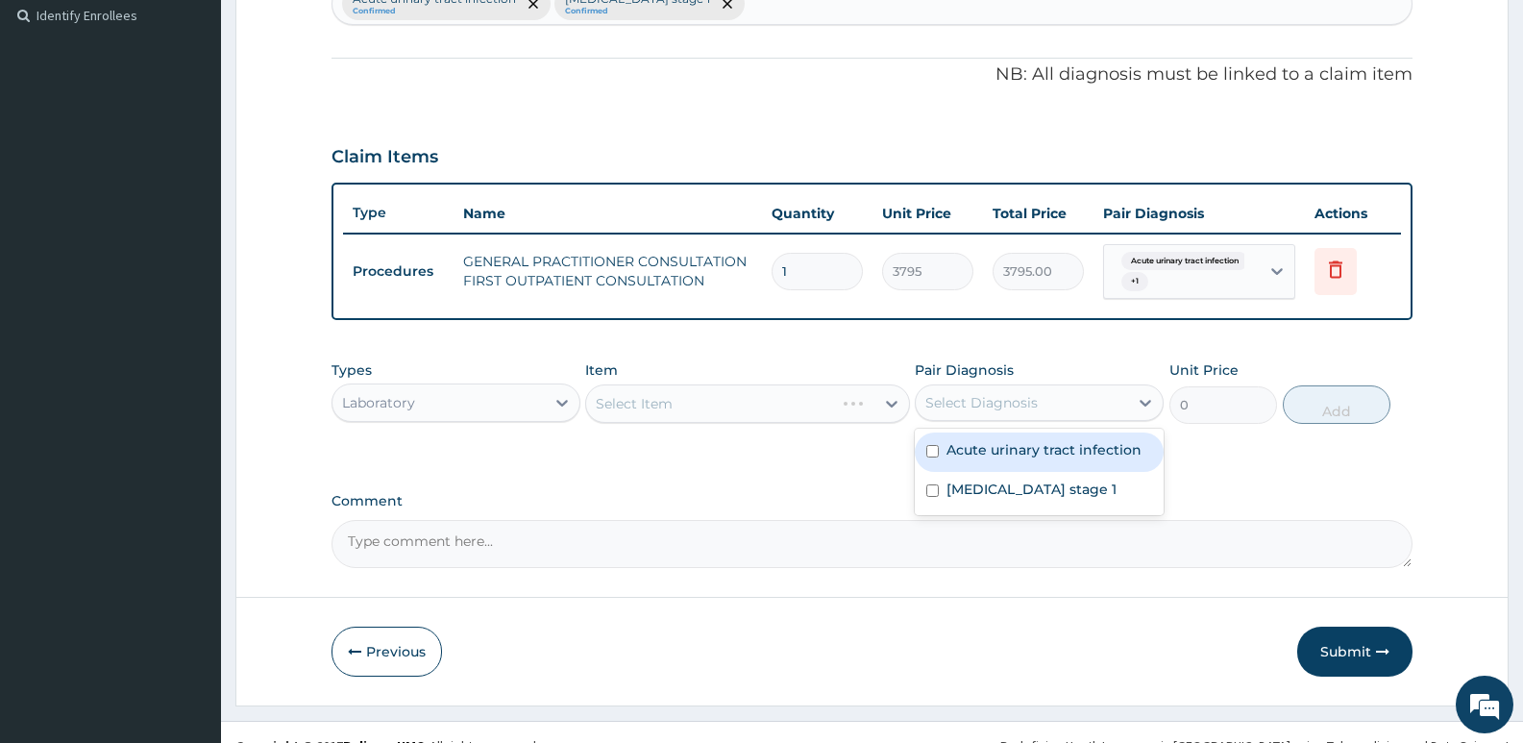
click at [995, 462] on div "Acute urinary tract infection" at bounding box center [1039, 451] width 249 height 39
checkbox input "true"
click at [668, 405] on div "Select Item" at bounding box center [747, 403] width 324 height 38
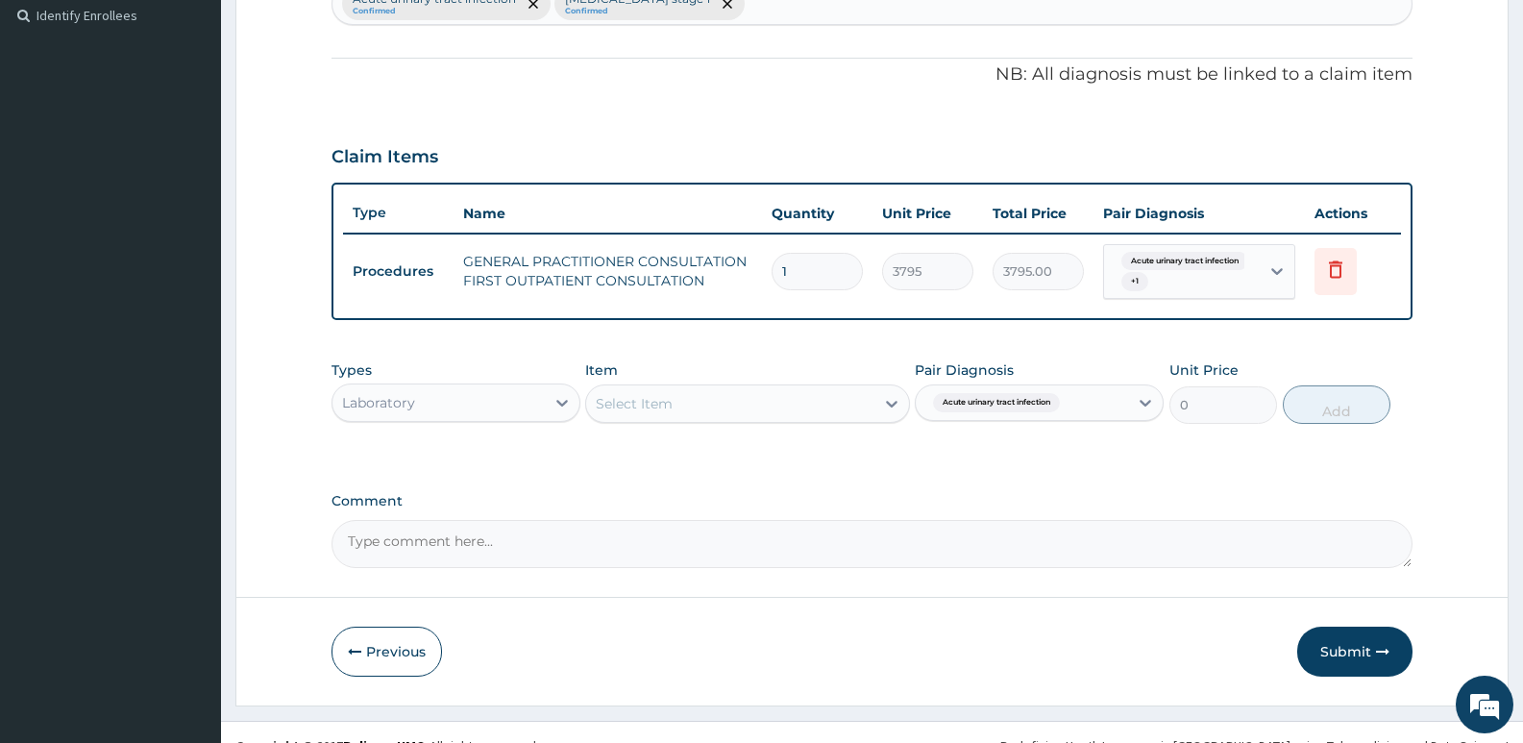
click at [675, 407] on div "Select Item" at bounding box center [729, 403] width 287 height 31
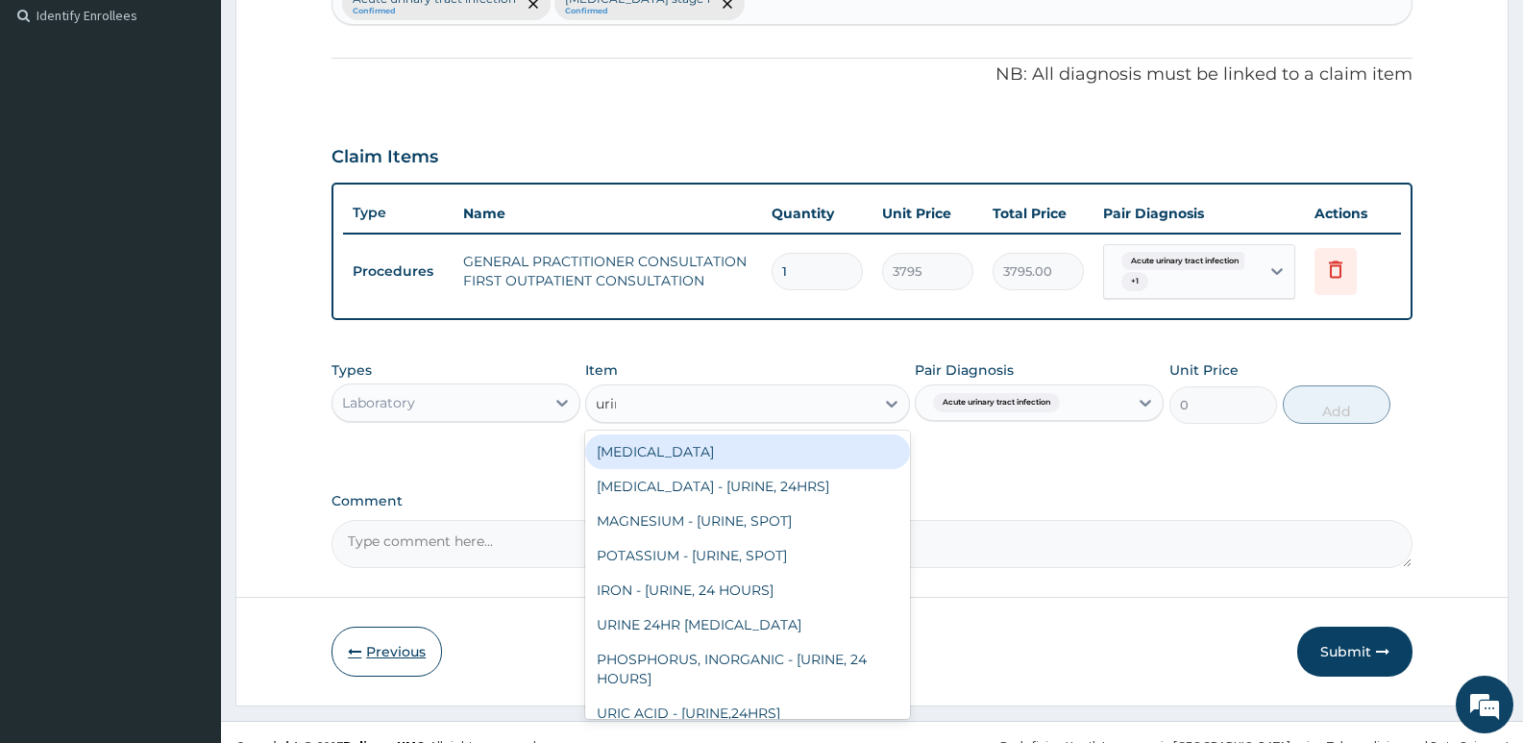
type input "urina"
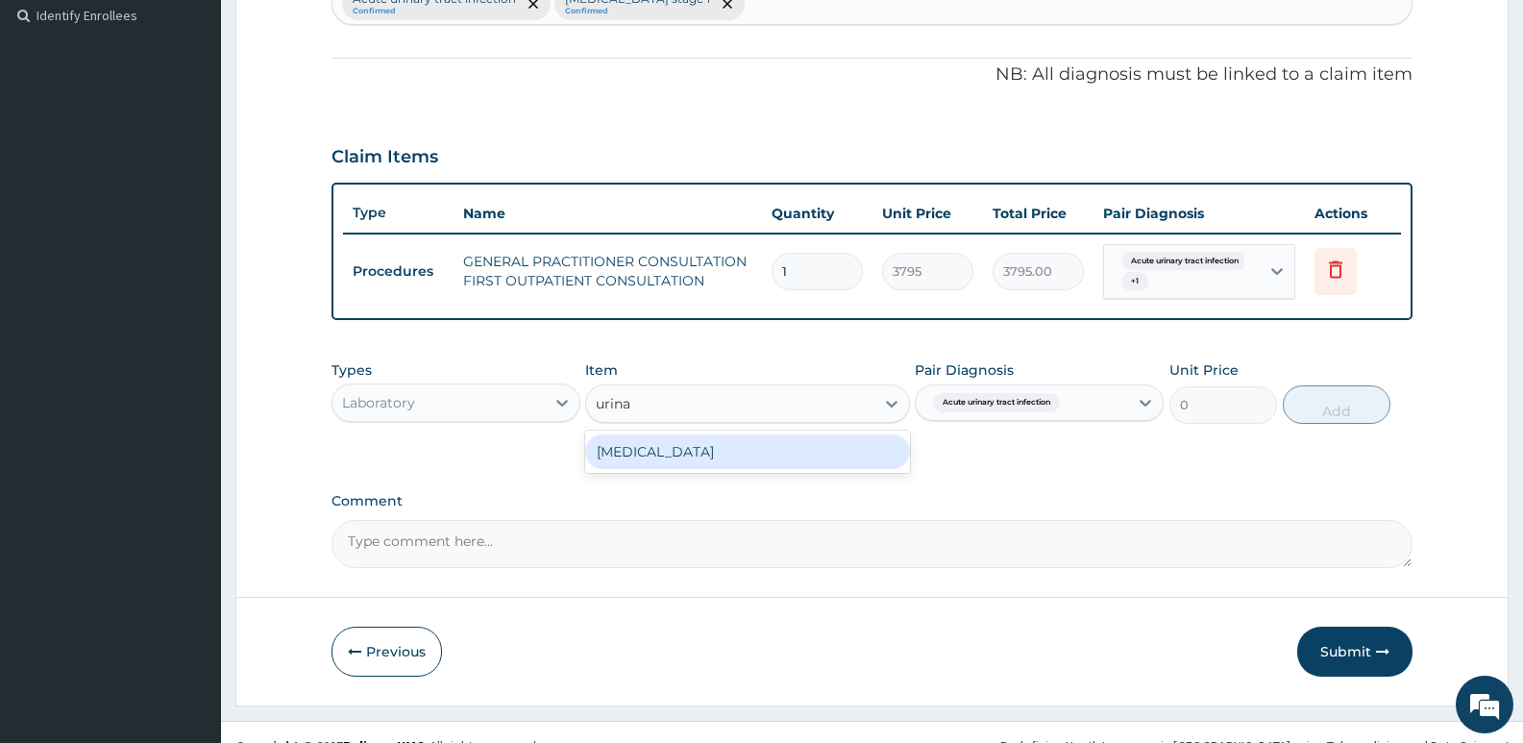
click at [667, 465] on div "URINALYSIS" at bounding box center [747, 451] width 324 height 35
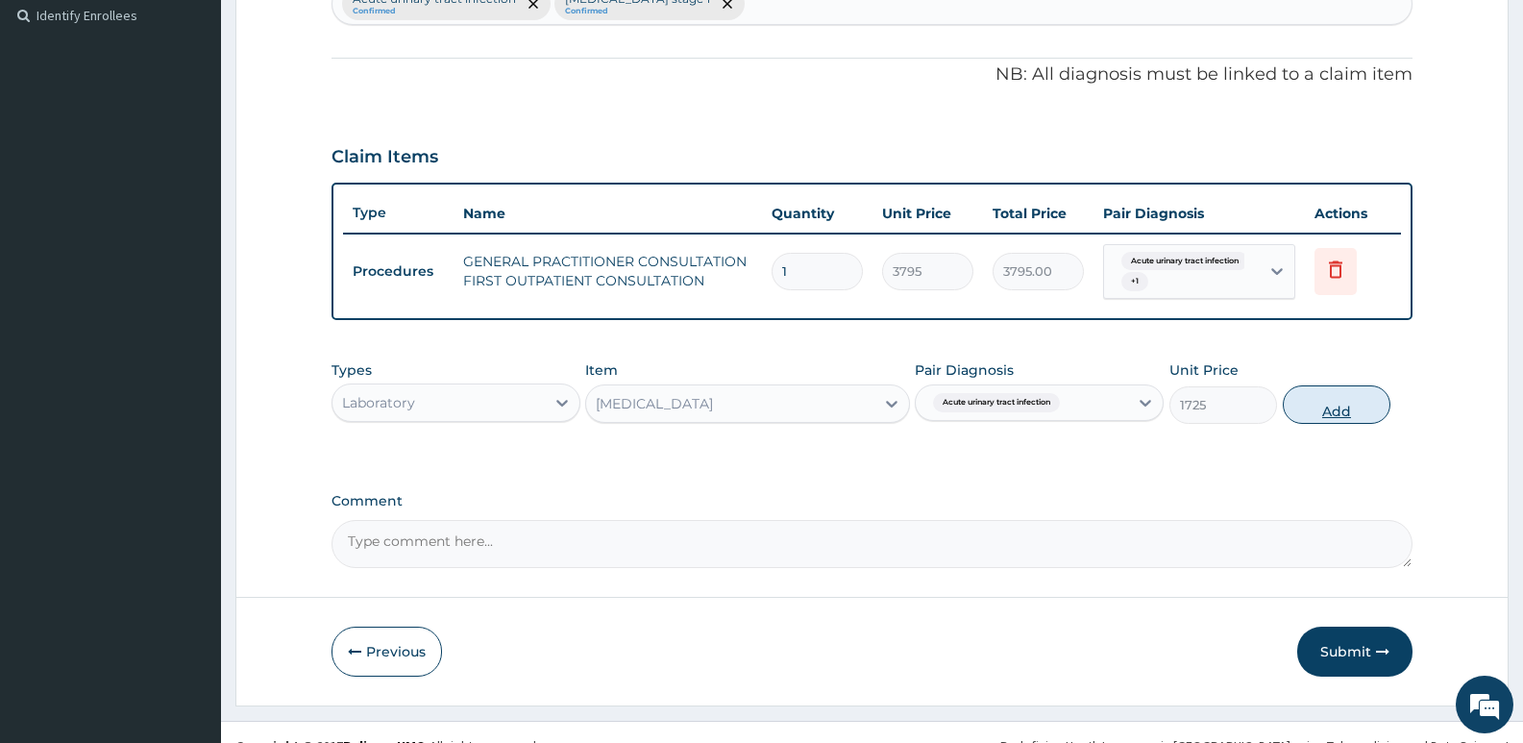
click at [1311, 408] on button "Add" at bounding box center [1336, 404] width 108 height 38
type input "0"
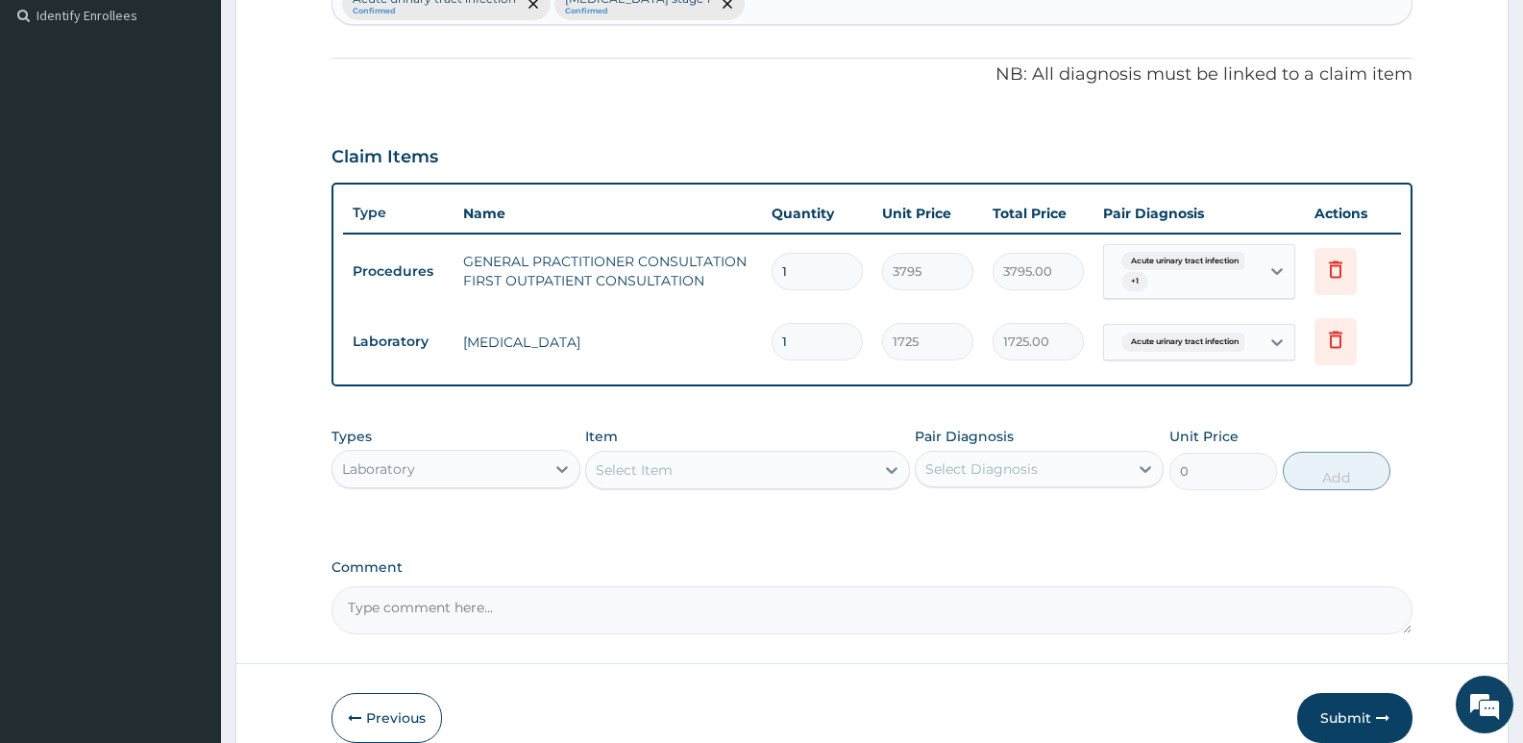
click at [807, 472] on div "Select Item" at bounding box center [729, 469] width 287 height 31
type input "urine m"
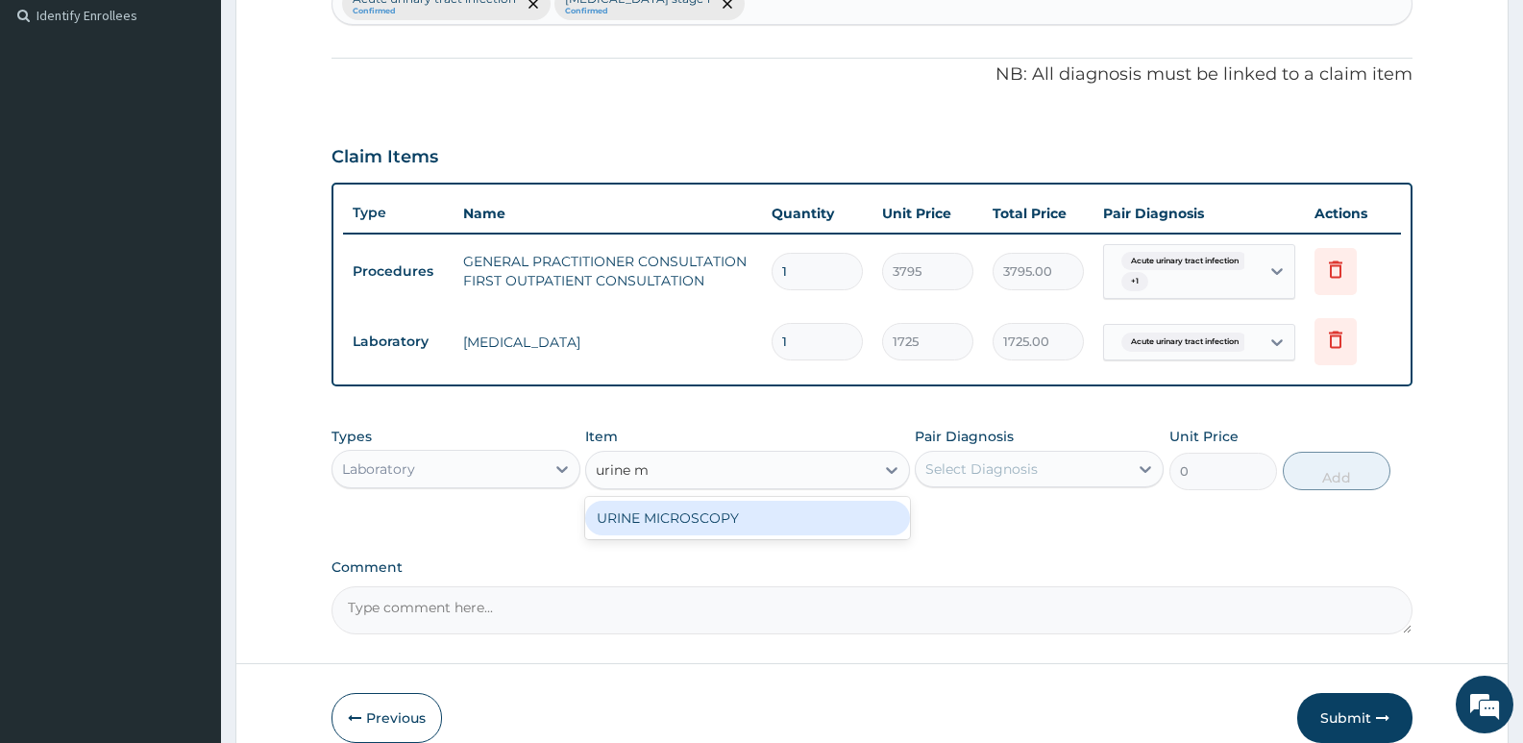
click at [735, 527] on div "URINE MICROSCOPY" at bounding box center [747, 517] width 324 height 35
type input "5175"
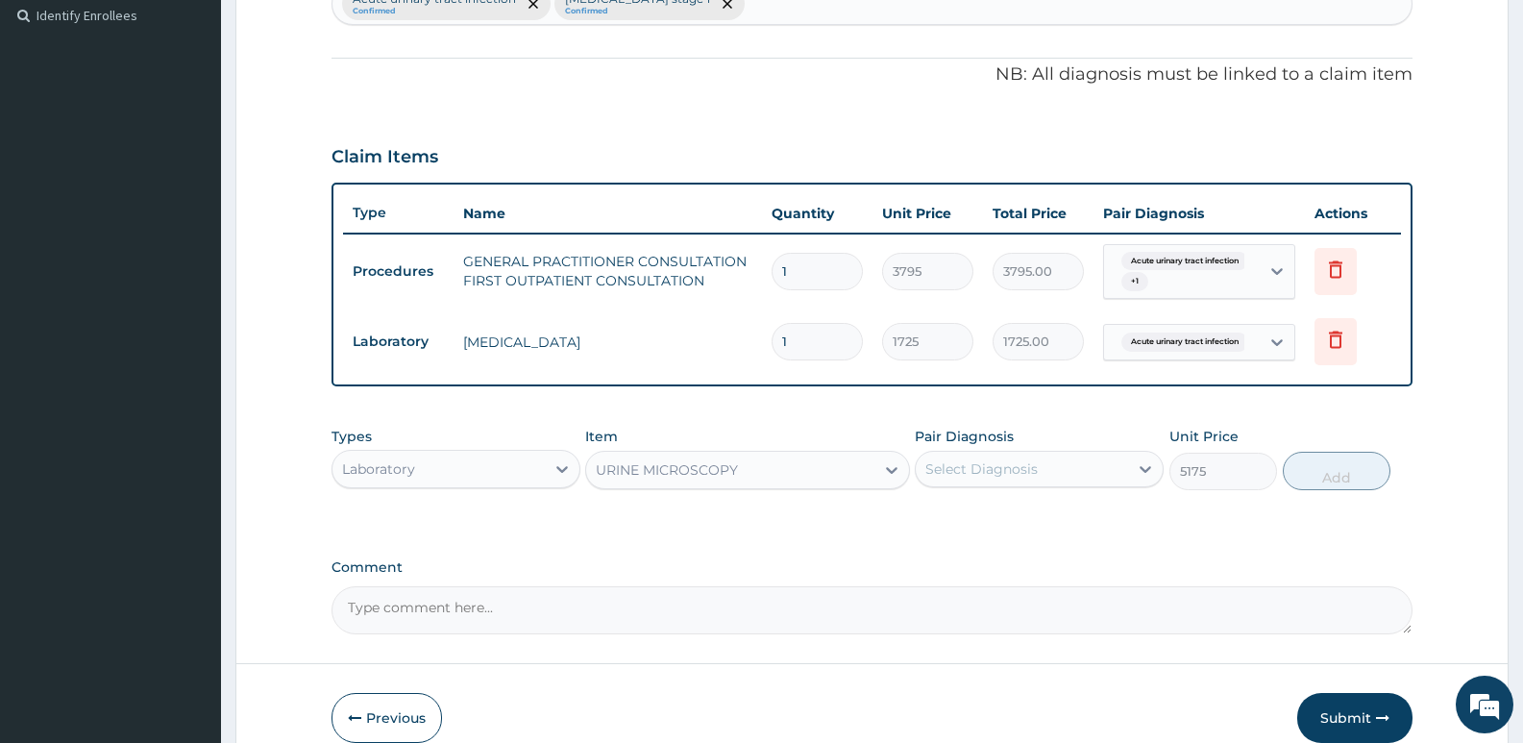
click at [1007, 470] on div "Select Diagnosis" at bounding box center [981, 468] width 112 height 19
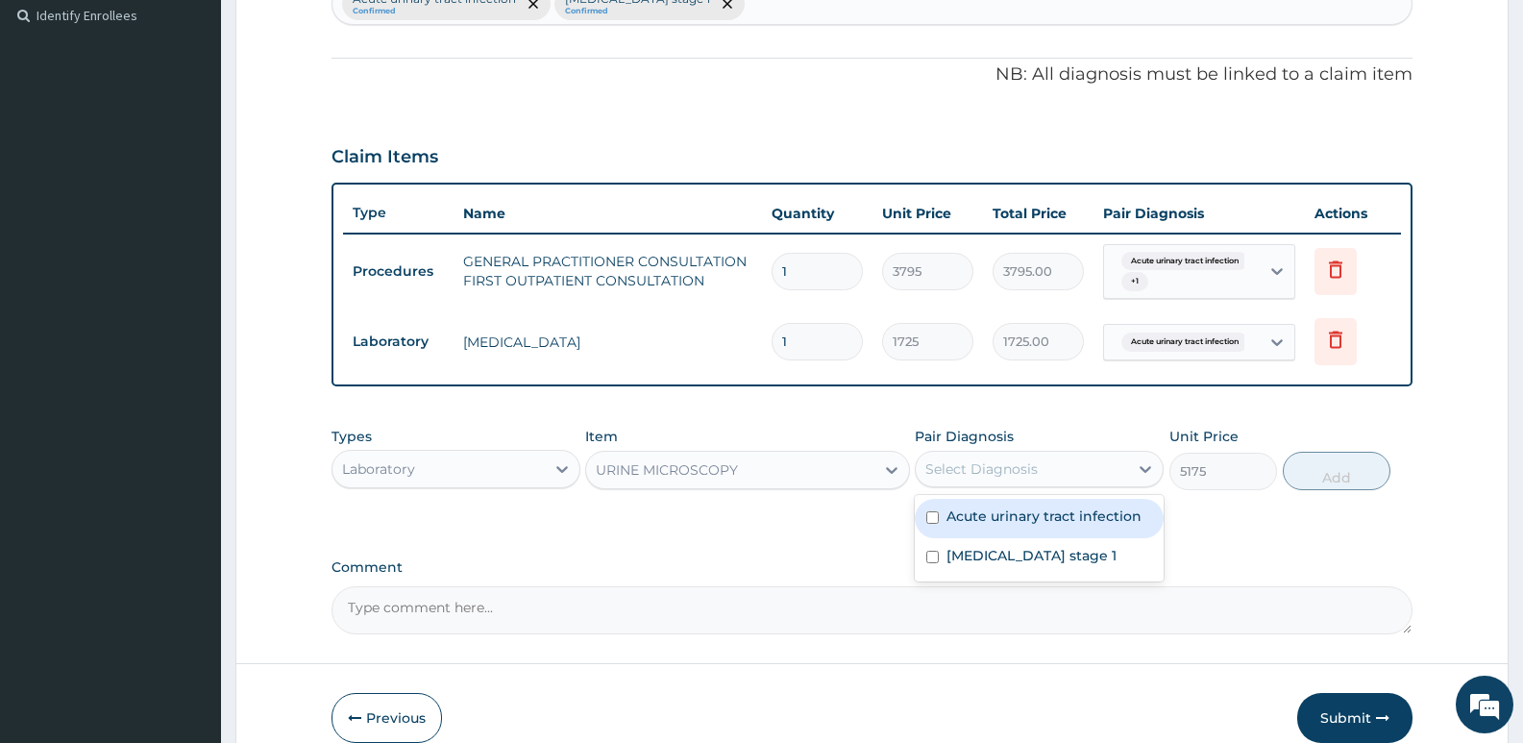
click at [995, 516] on label "Acute urinary tract infection" at bounding box center [1043, 515] width 195 height 19
checkbox input "true"
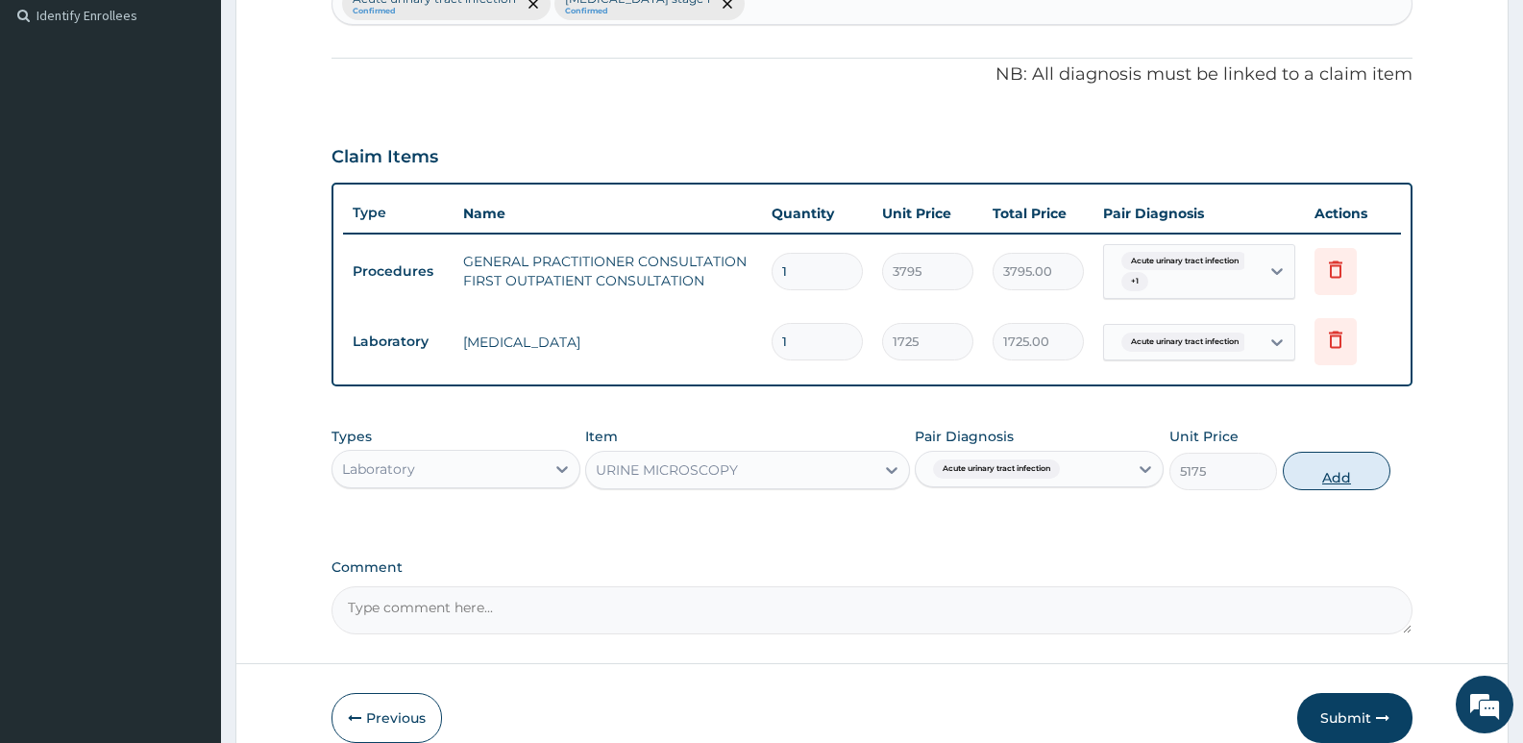
click at [1318, 471] on button "Add" at bounding box center [1336, 471] width 108 height 38
type input "0"
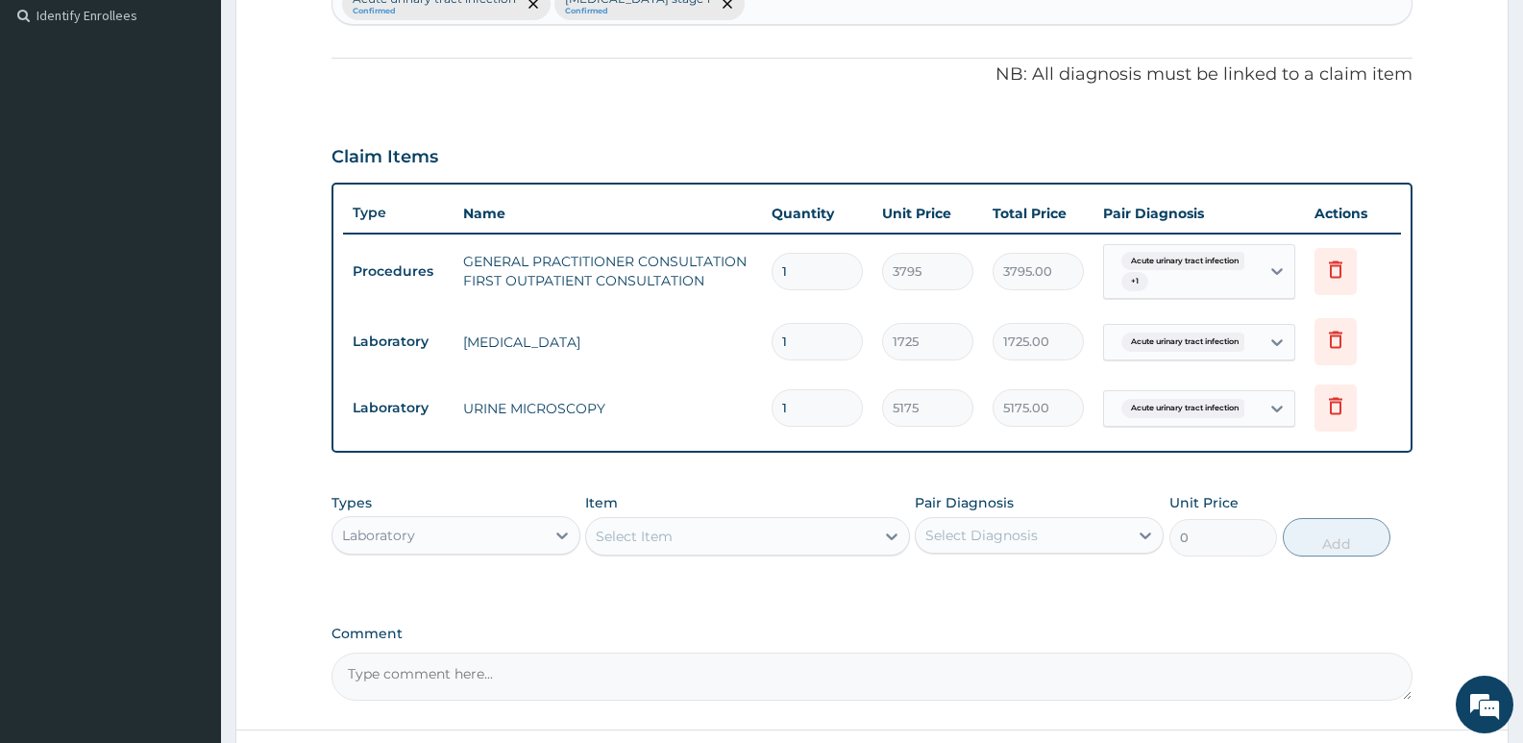
click at [677, 529] on div "Select Item" at bounding box center [729, 536] width 287 height 31
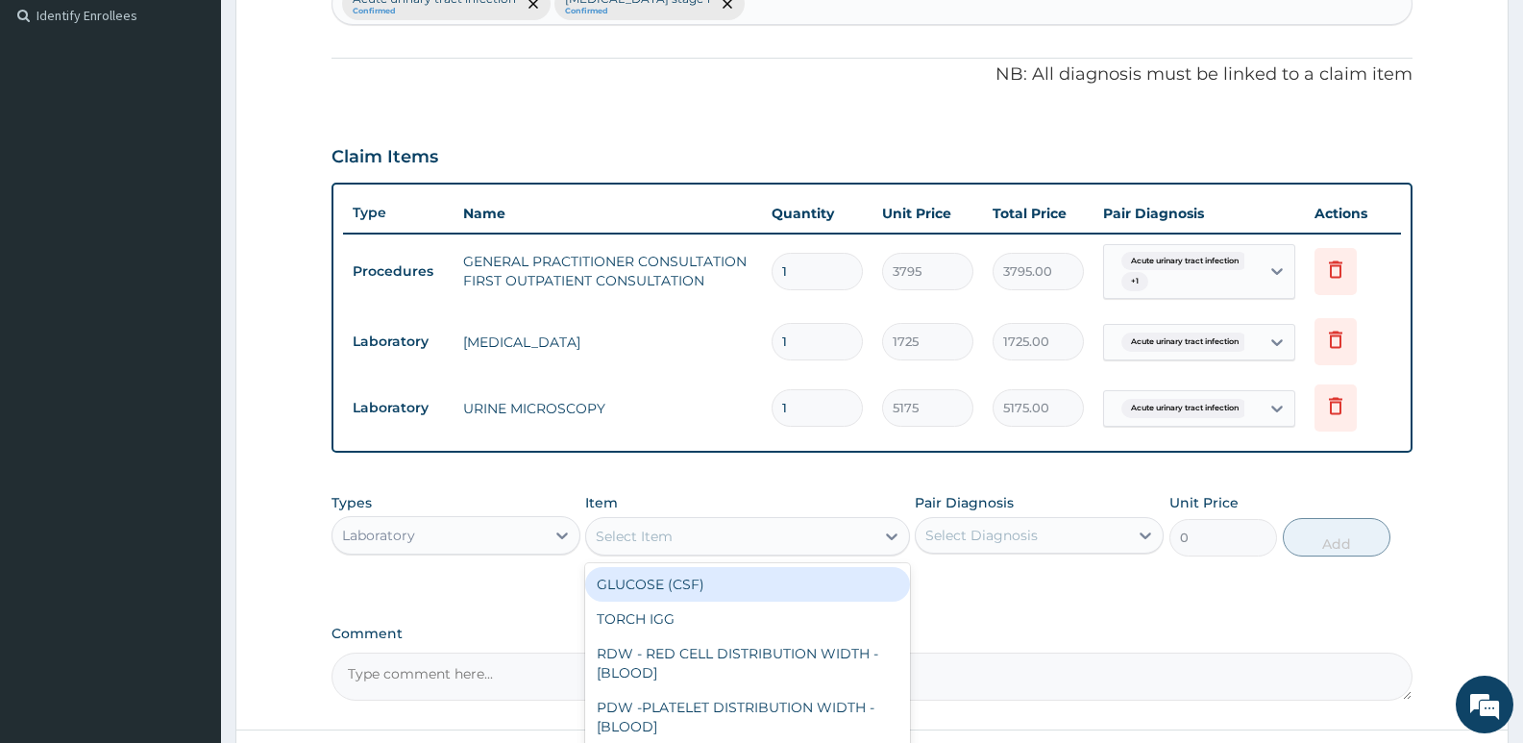
click at [526, 525] on div "Laboratory" at bounding box center [438, 535] width 212 height 31
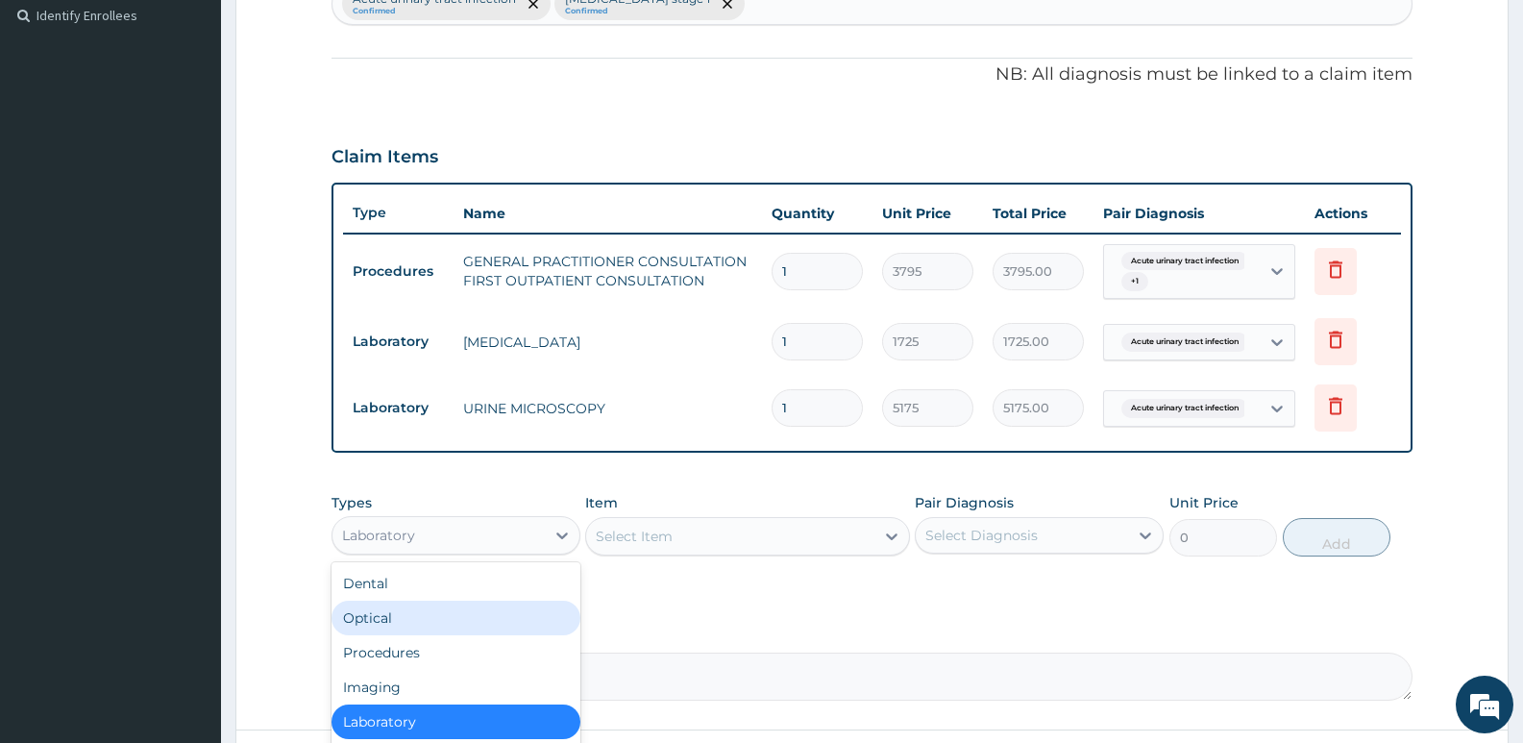
scroll to position [65, 0]
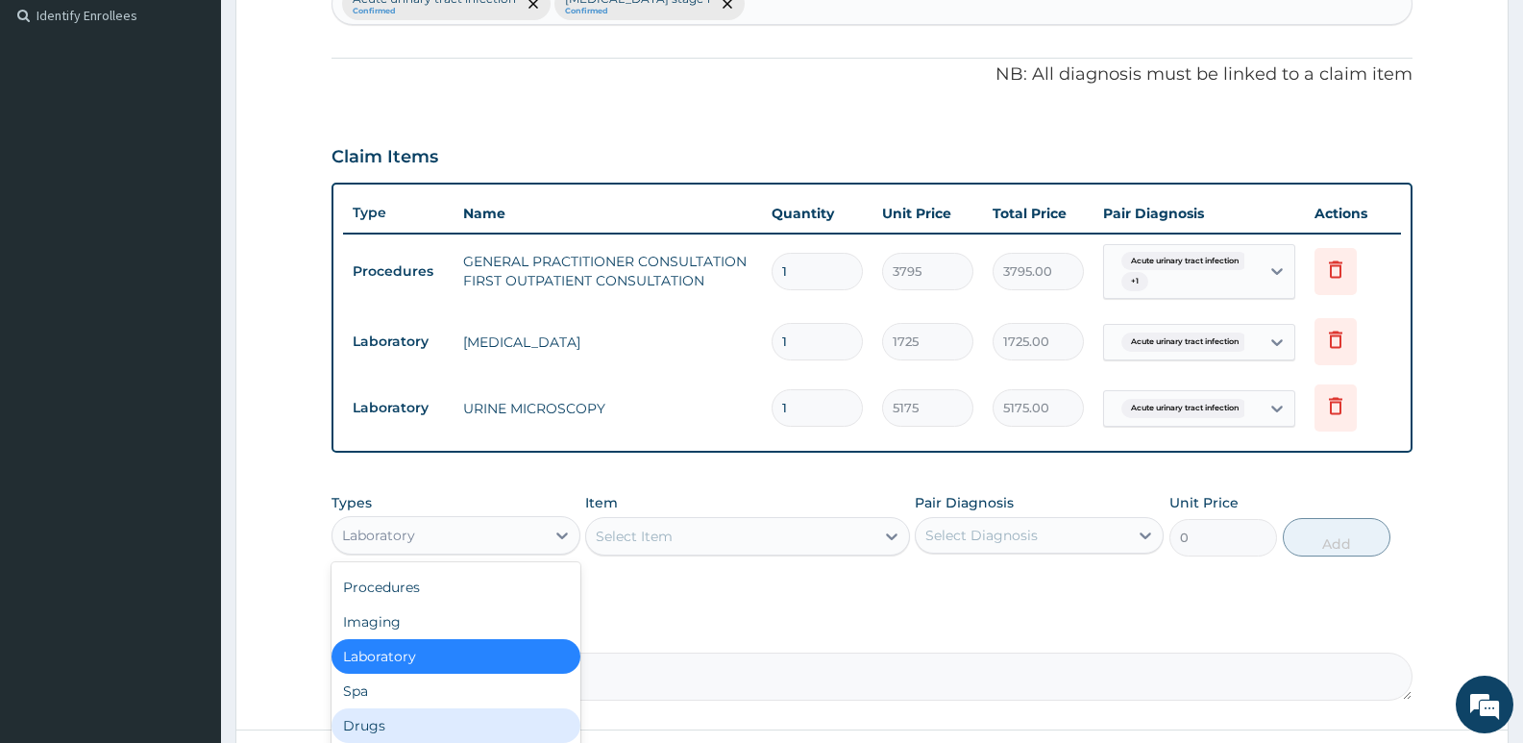
click at [436, 718] on div "Drugs" at bounding box center [455, 725] width 249 height 35
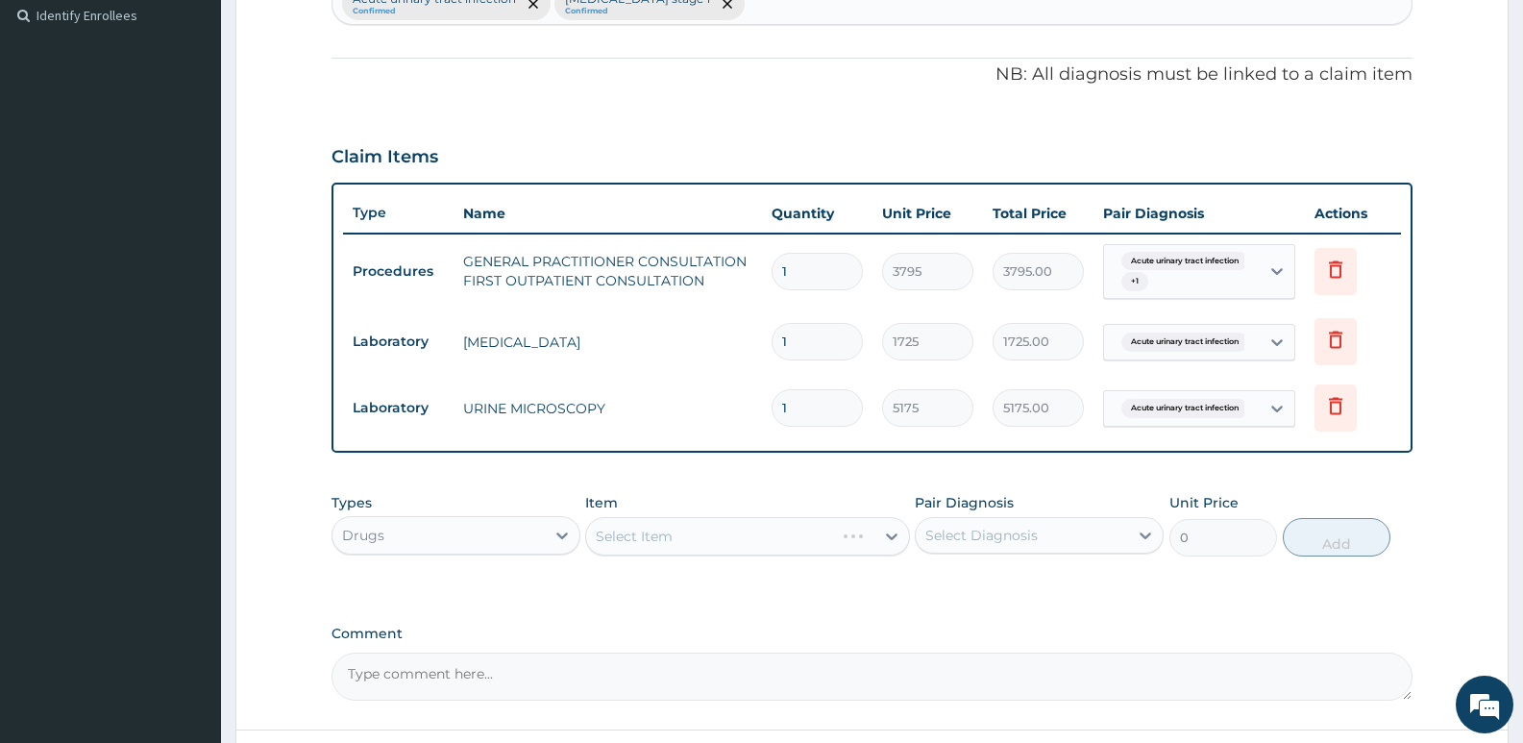
click at [627, 543] on div "Select Item" at bounding box center [747, 536] width 324 height 38
click at [954, 525] on div "Select Diagnosis" at bounding box center [1022, 535] width 212 height 31
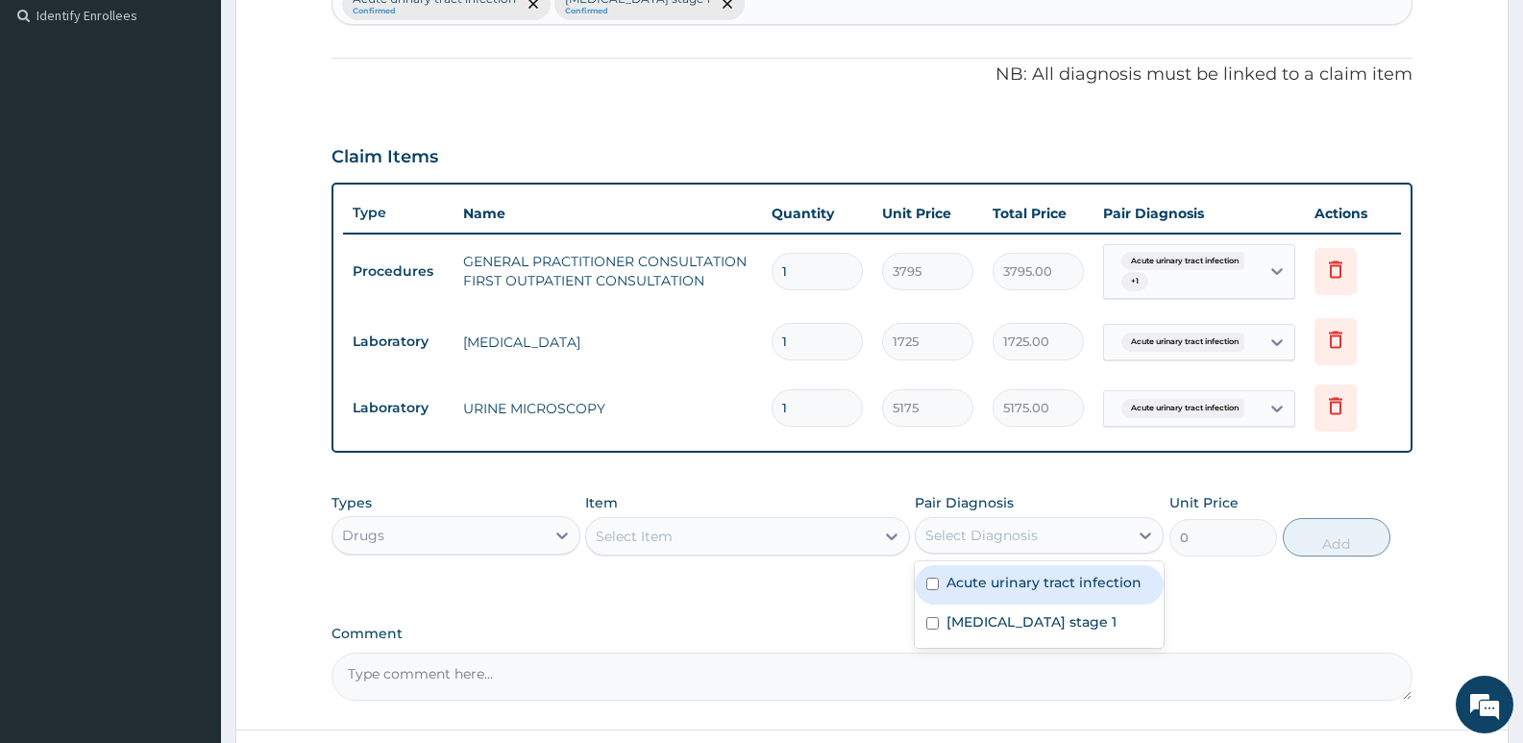
click at [1000, 591] on label "Acute urinary tract infection" at bounding box center [1043, 582] width 195 height 19
checkbox input "true"
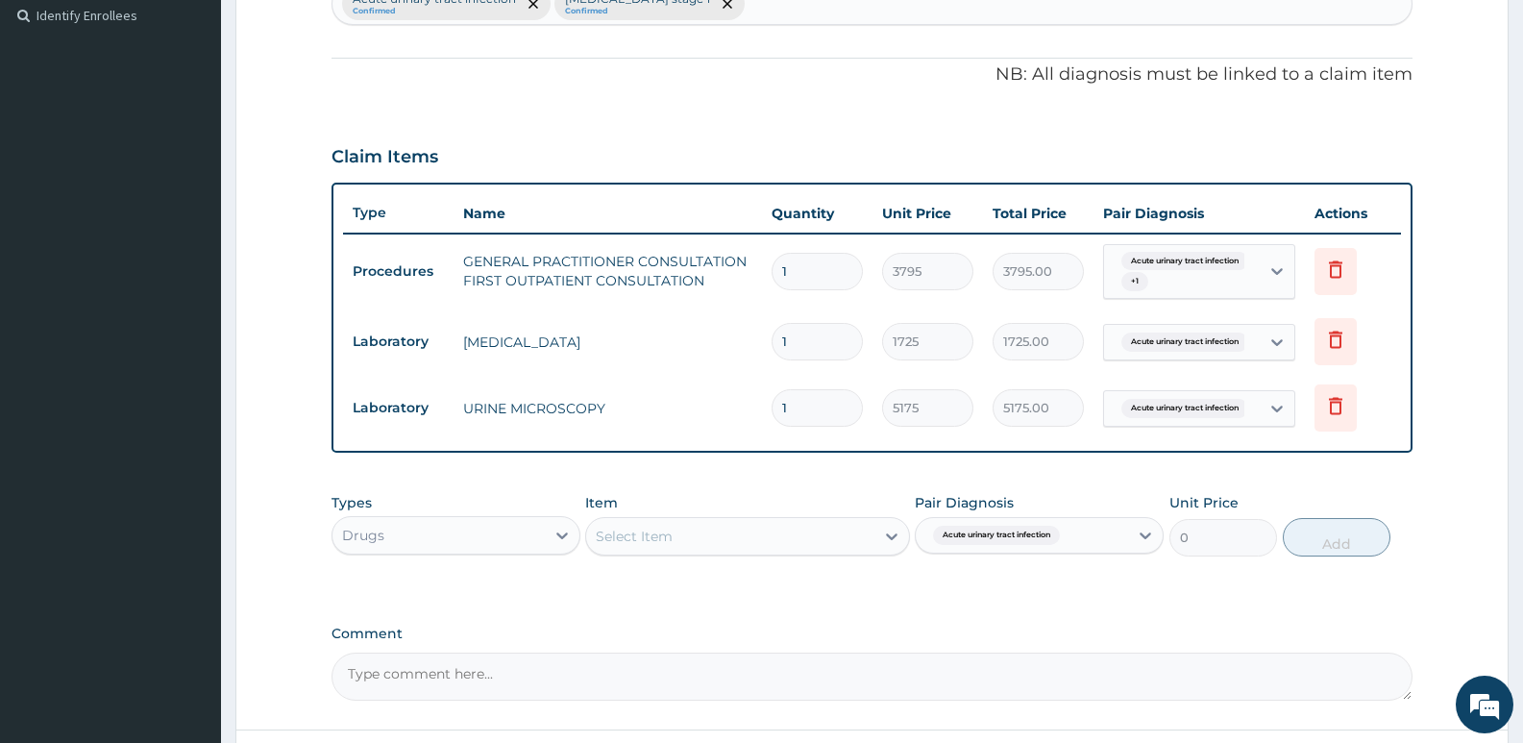
click at [689, 539] on div "Select Item" at bounding box center [729, 536] width 287 height 31
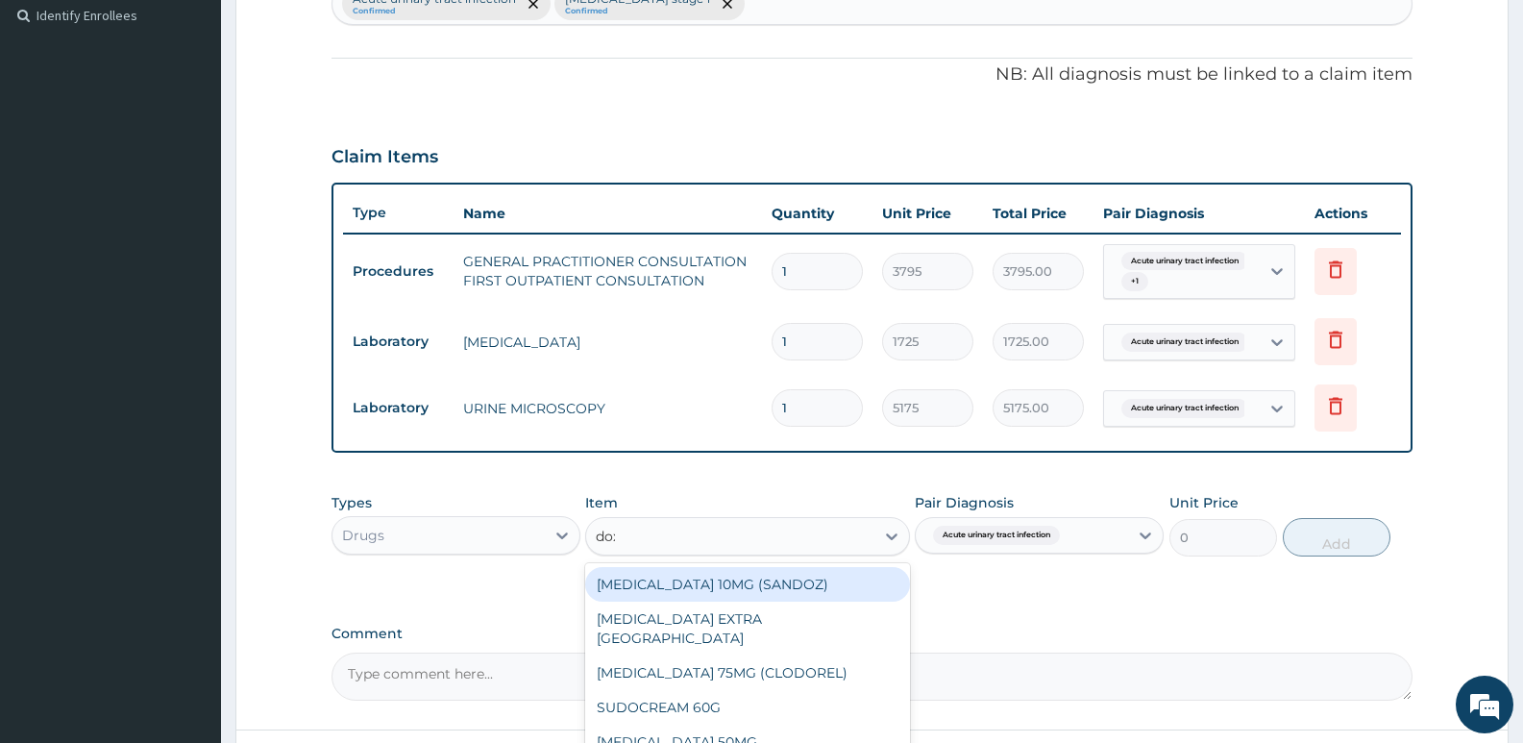
type input "doxy"
click at [665, 586] on div "DOXIN DOXYCYCLINE CAPS" at bounding box center [747, 584] width 324 height 35
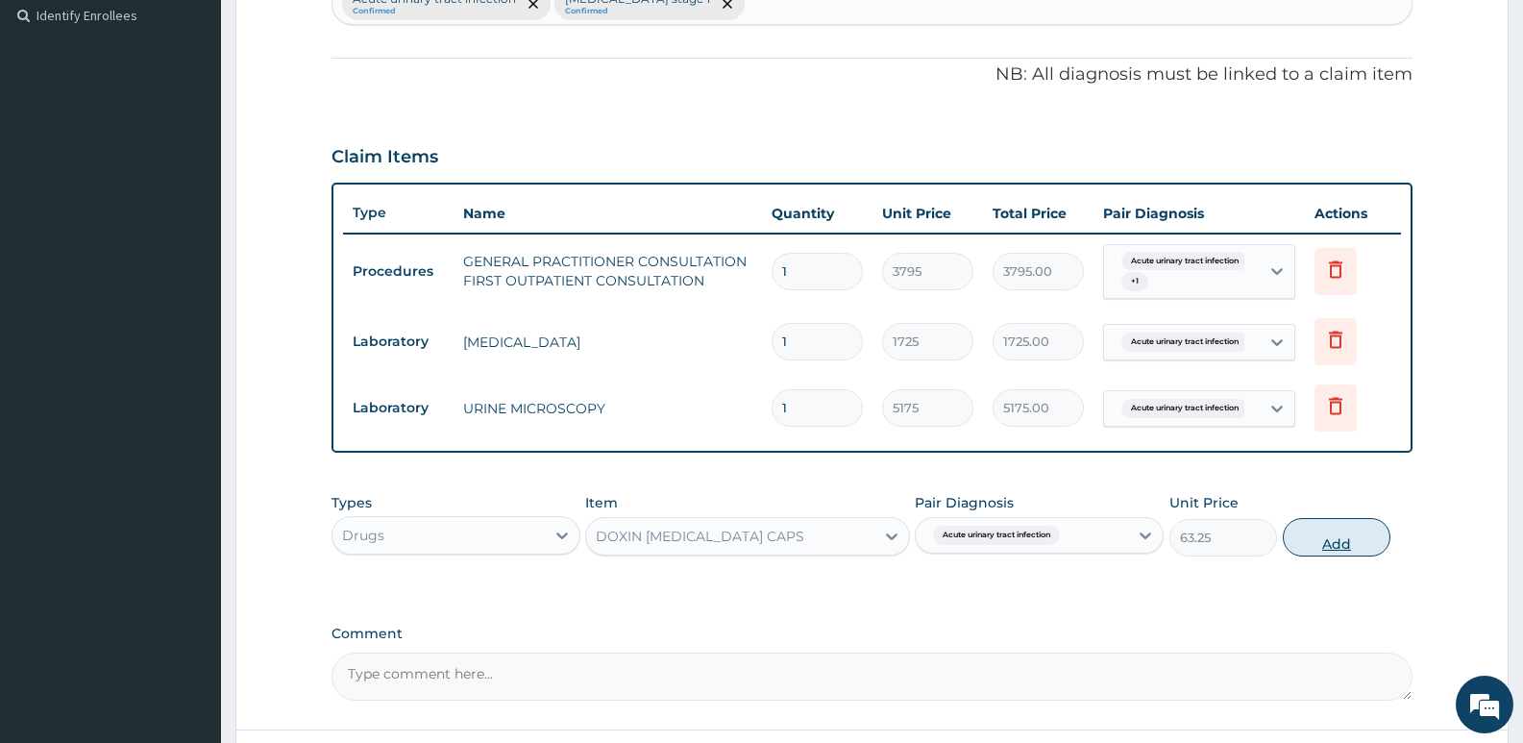
click at [1340, 546] on button "Add" at bounding box center [1336, 537] width 108 height 38
type input "0"
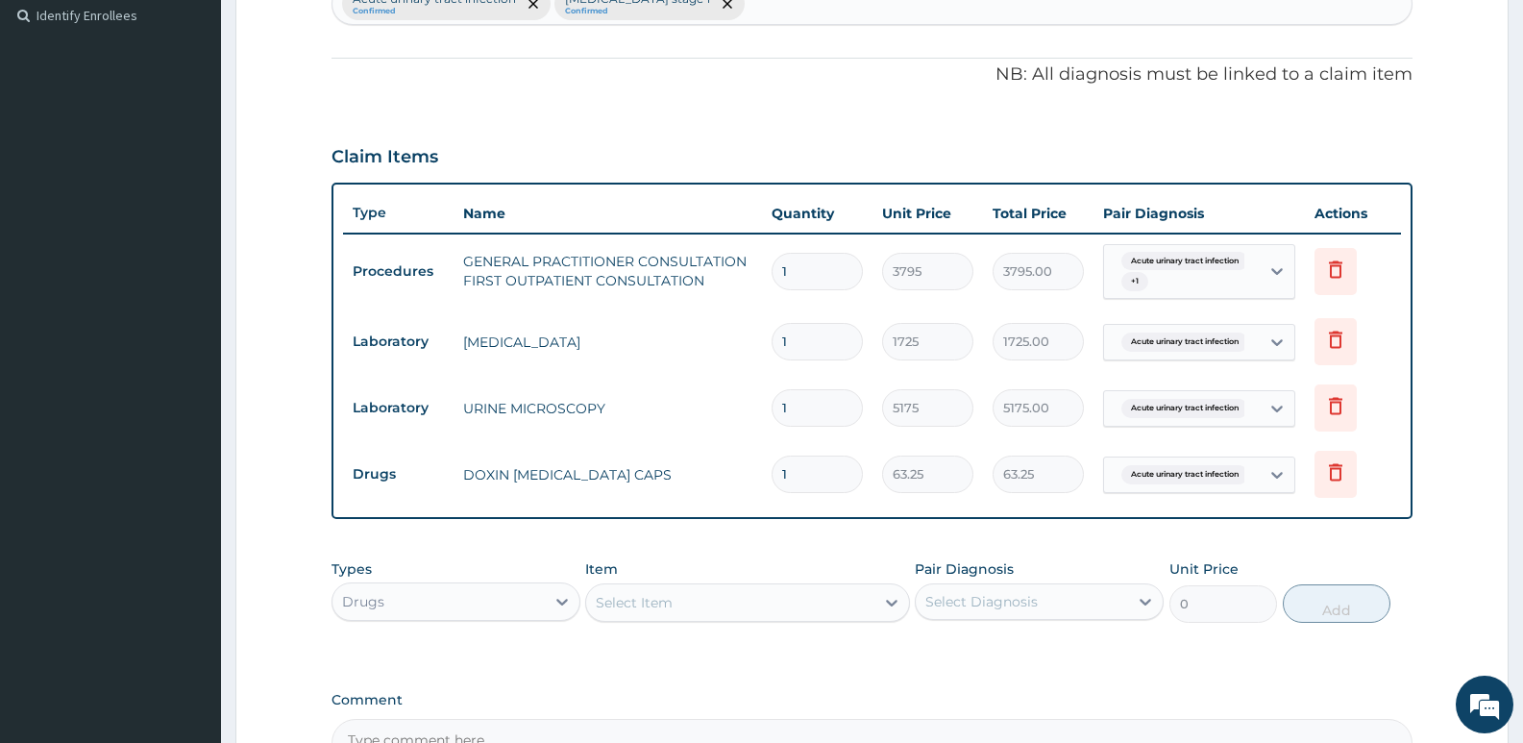
drag, startPoint x: 803, startPoint y: 479, endPoint x: 793, endPoint y: 476, distance: 10.0
click at [794, 477] on input "1" at bounding box center [816, 473] width 91 height 37
click at [750, 461] on tr "Drugs DOXIN DOXYCYCLINE CAPS 1 63.25 63.25 Acute urinary tract infection Delete" at bounding box center [872, 474] width 1058 height 66
type input "8"
type input "506.00"
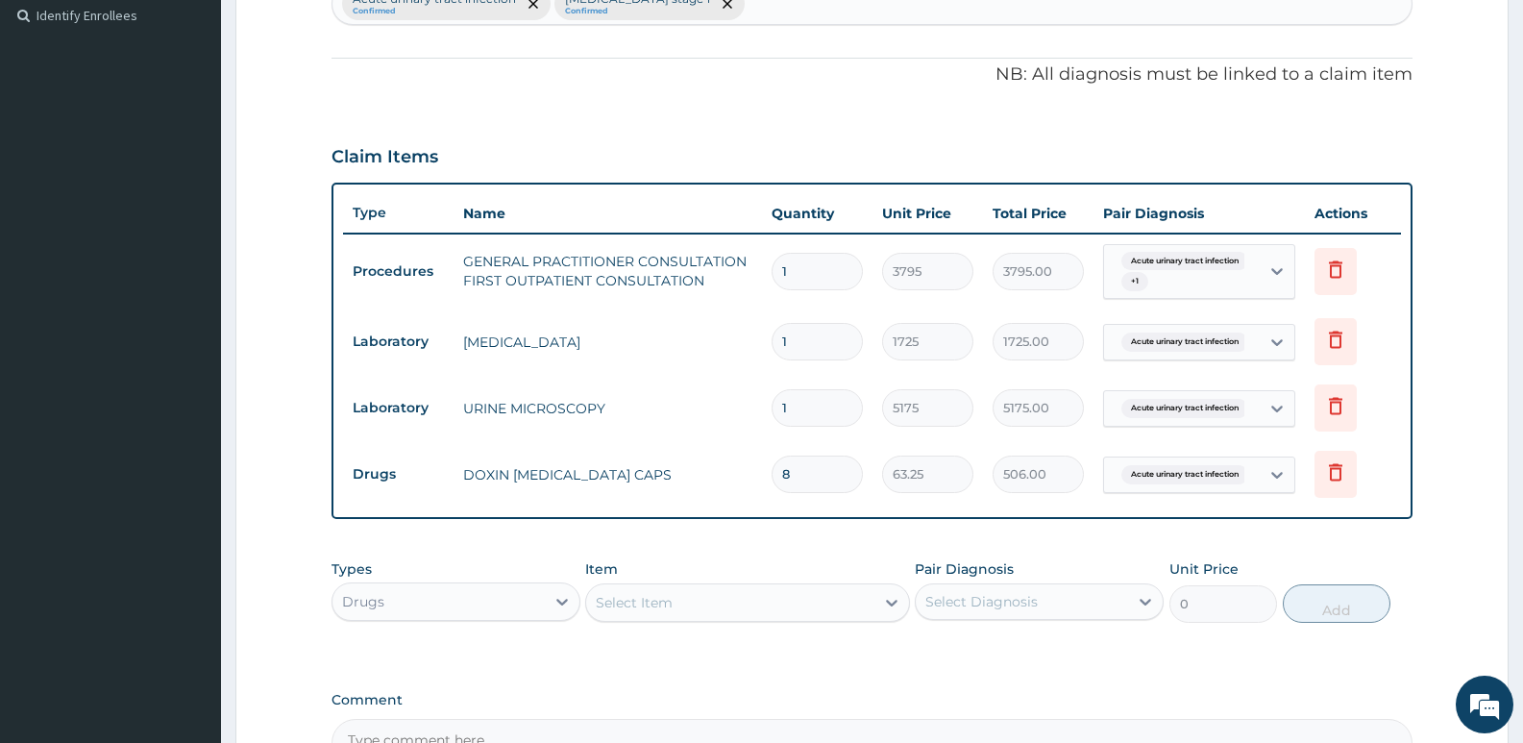
type input "8"
click at [785, 567] on div "Item Select Item" at bounding box center [747, 590] width 324 height 63
click at [707, 605] on div "Select Item" at bounding box center [729, 602] width 287 height 31
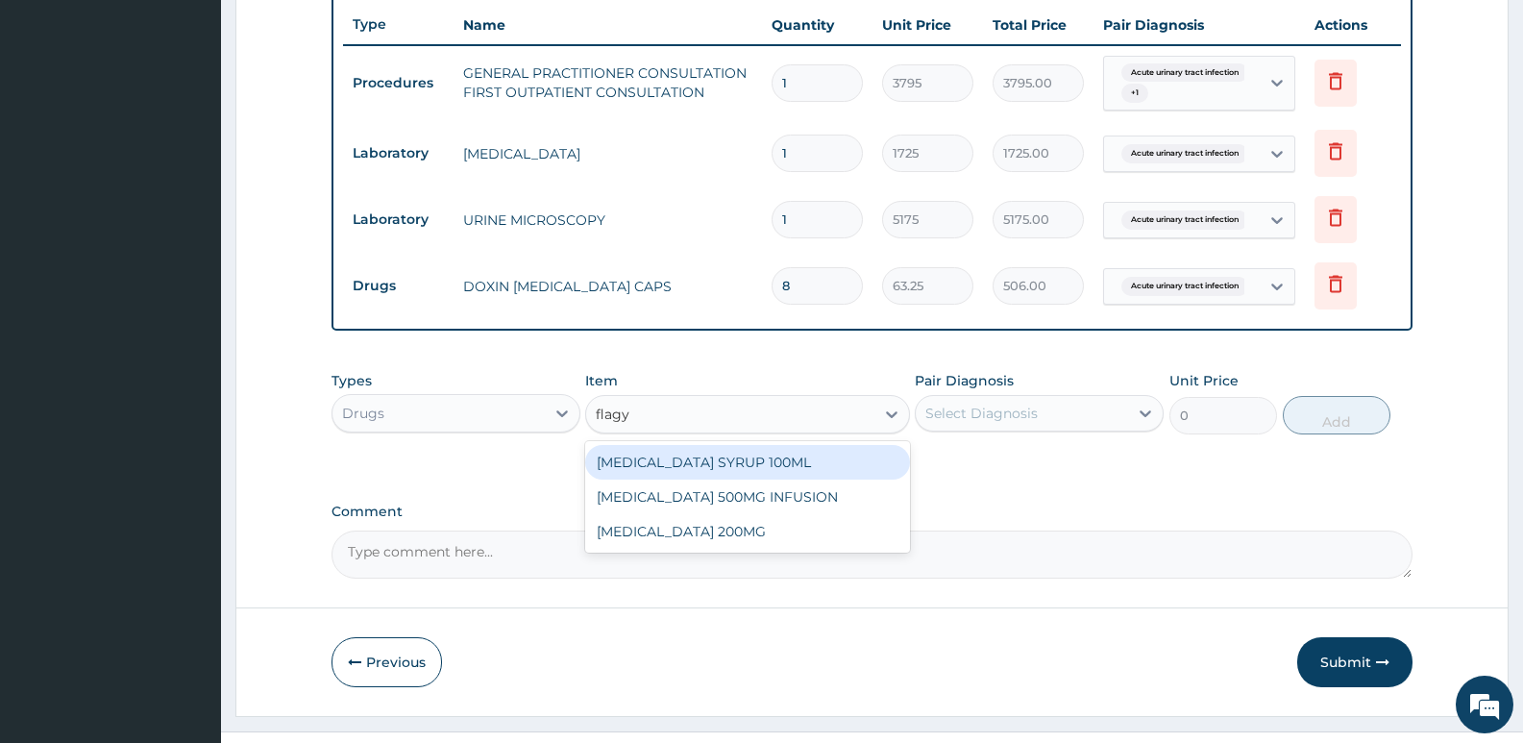
scroll to position [724, 0]
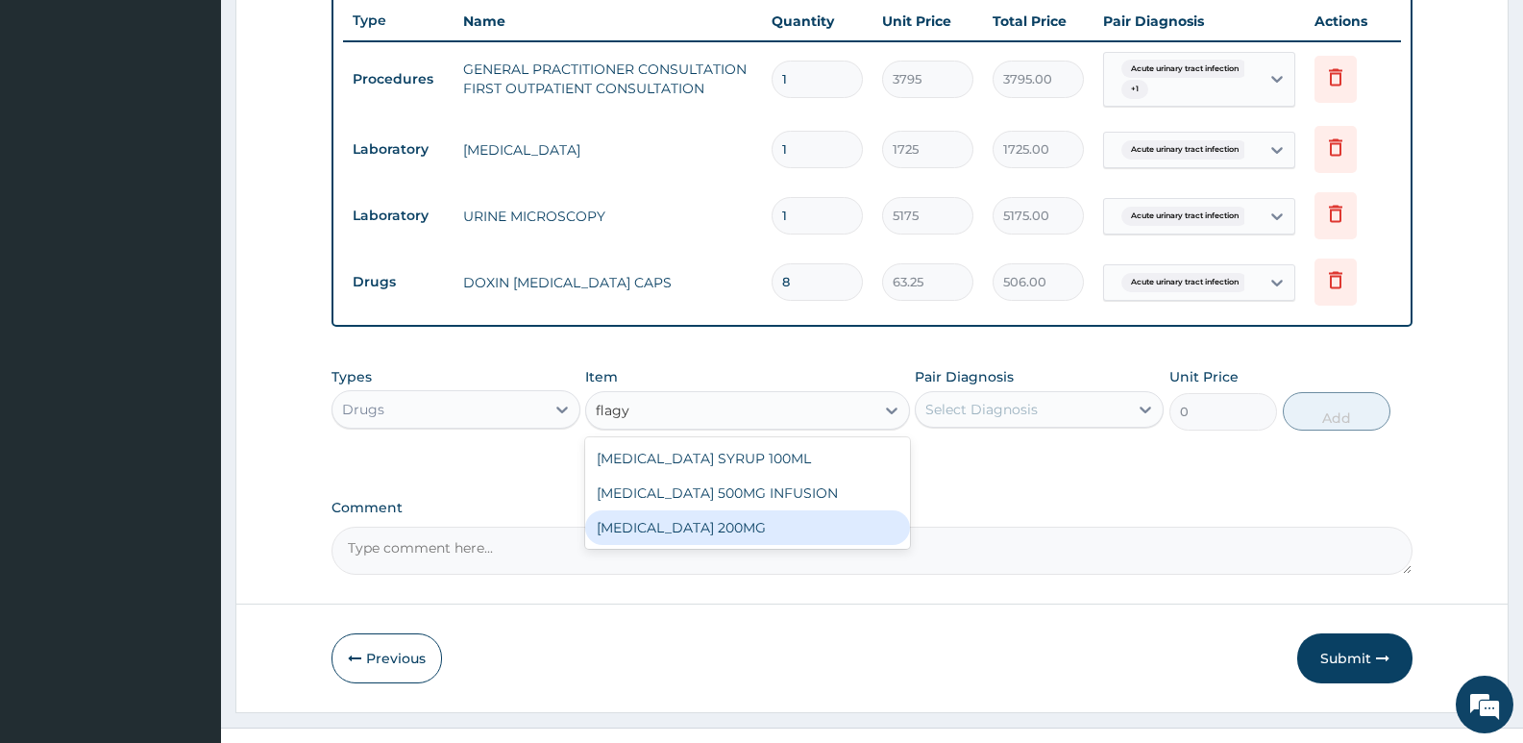
type input "flag"
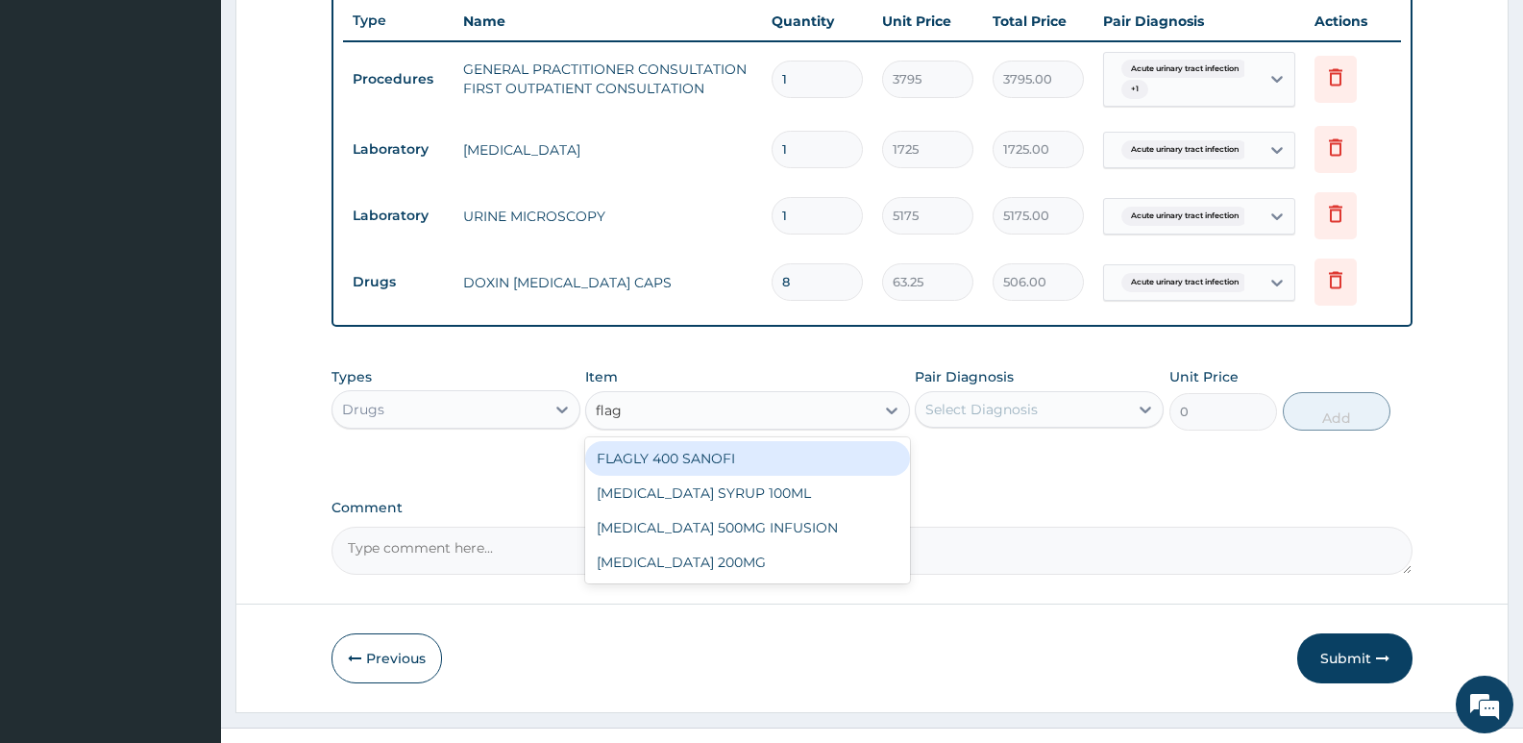
click at [762, 467] on div "FLAGLY 400 SANOFI" at bounding box center [747, 458] width 324 height 35
type input "75.9"
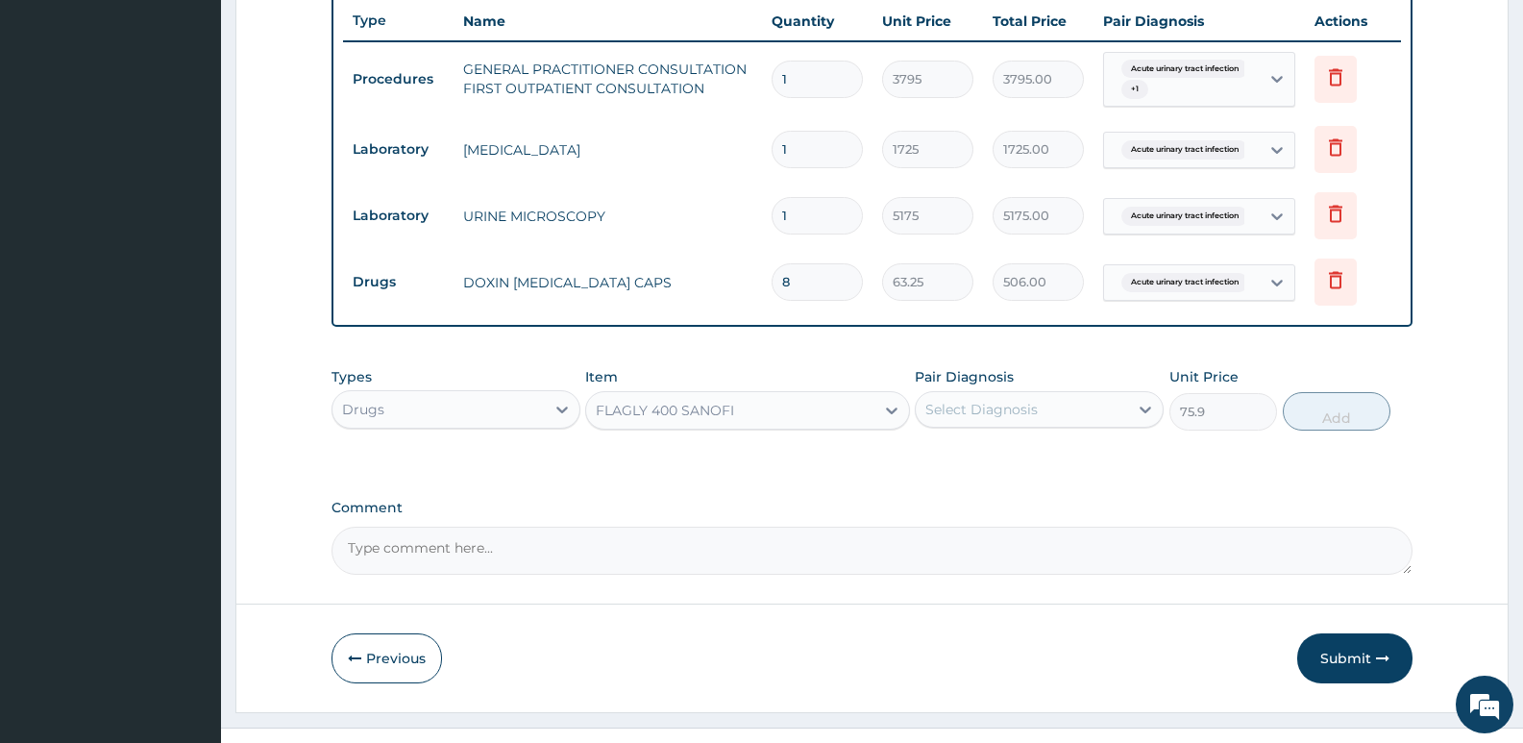
click at [961, 405] on div "Select Diagnosis" at bounding box center [981, 409] width 112 height 19
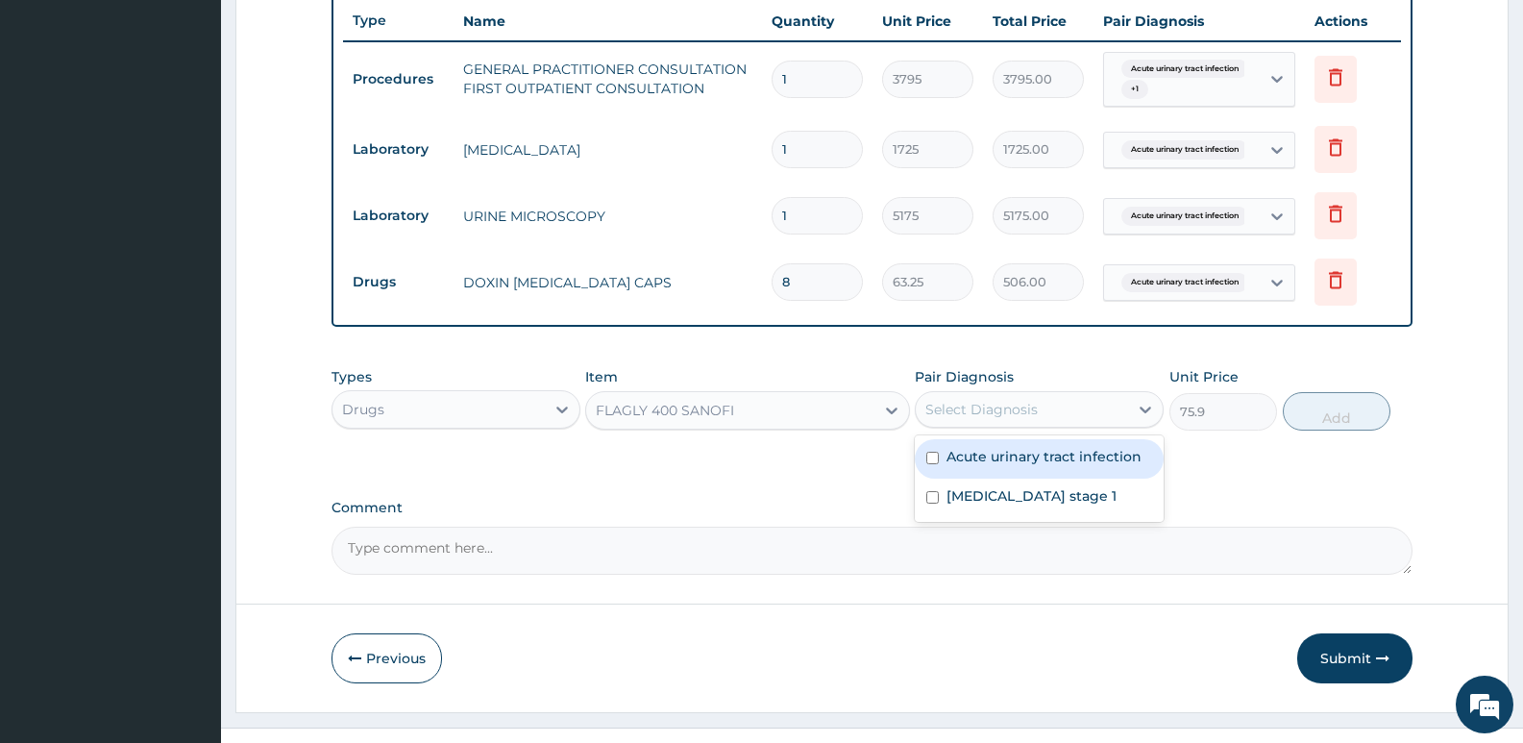
click at [984, 451] on label "Acute urinary tract infection" at bounding box center [1043, 456] width 195 height 19
checkbox input "true"
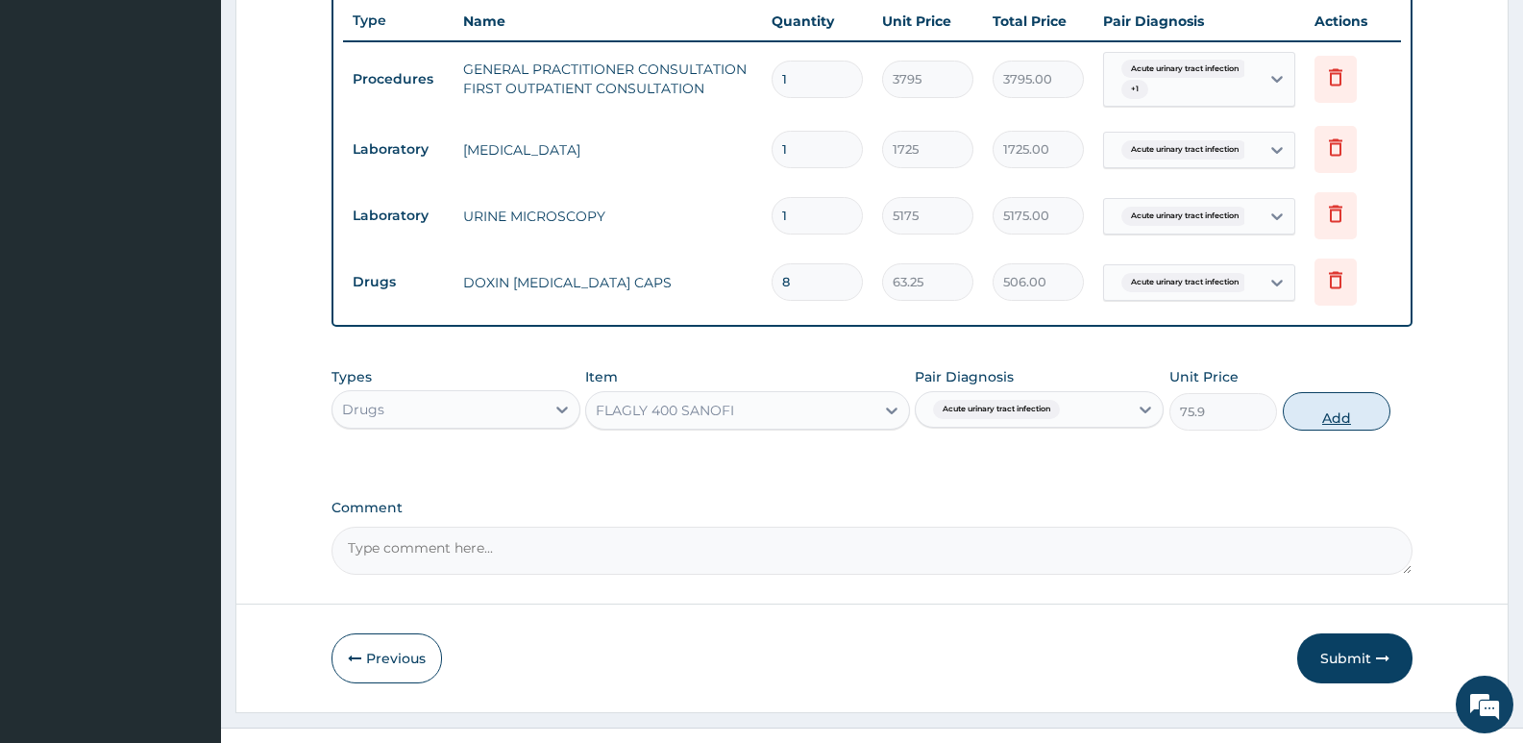
click at [1363, 418] on button "Add" at bounding box center [1336, 411] width 108 height 38
type input "0"
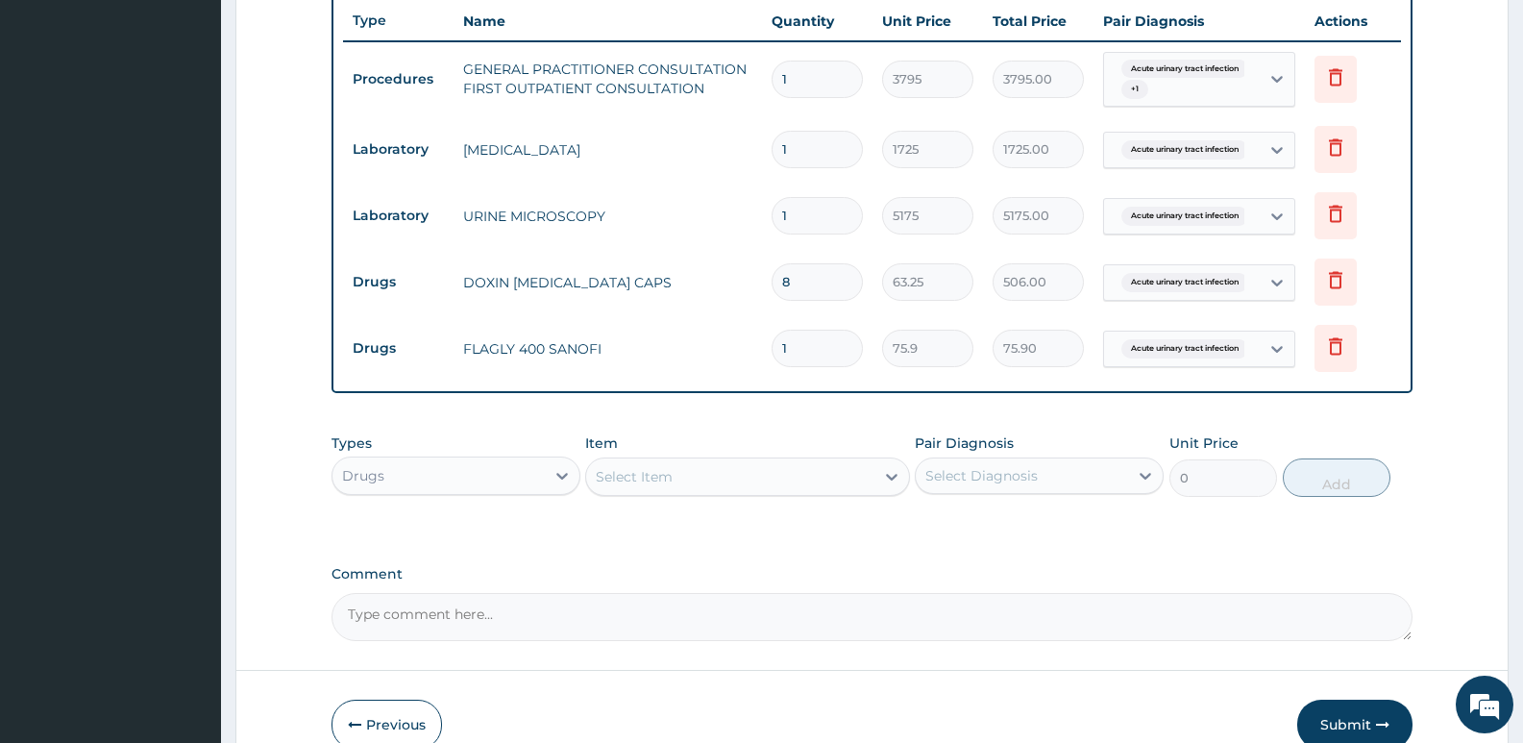
type input "12"
type input "910.80"
type input "12"
click at [801, 423] on div "PA Code / Prescription Code Enter Code(Secondary Care Only) Encounter Date 07-0…" at bounding box center [871, 50] width 1081 height 1182
click at [696, 488] on div "Select Item" at bounding box center [729, 476] width 287 height 31
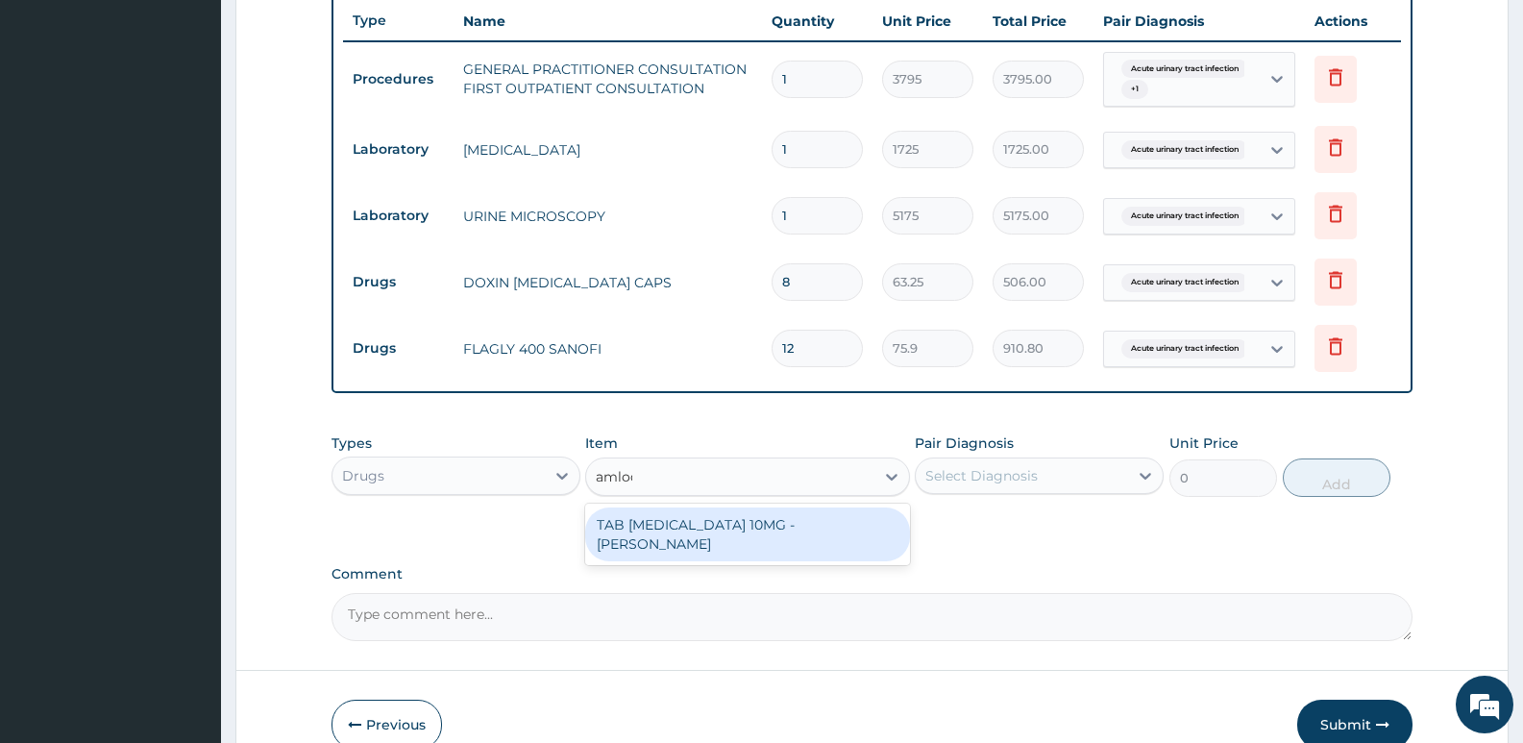
type input "amlodi"
click at [673, 526] on div "TAB [MEDICAL_DATA] 10MG - [PERSON_NAME]" at bounding box center [747, 534] width 324 height 54
type input "180"
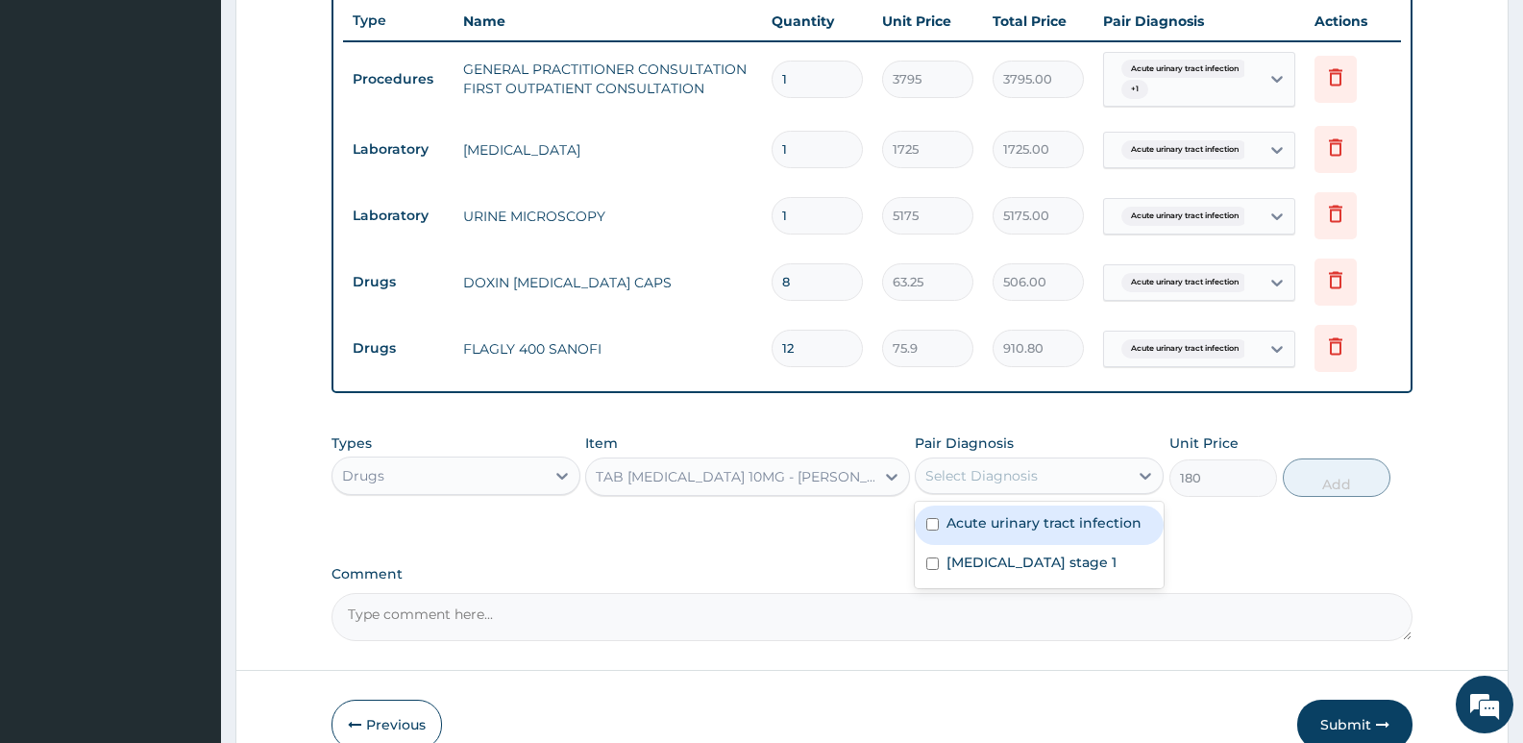
click at [958, 476] on div "Select Diagnosis" at bounding box center [981, 475] width 112 height 19
click at [983, 556] on label "[MEDICAL_DATA] stage 1" at bounding box center [1031, 561] width 170 height 19
checkbox input "true"
click at [1306, 483] on button "Add" at bounding box center [1336, 477] width 108 height 38
type input "0"
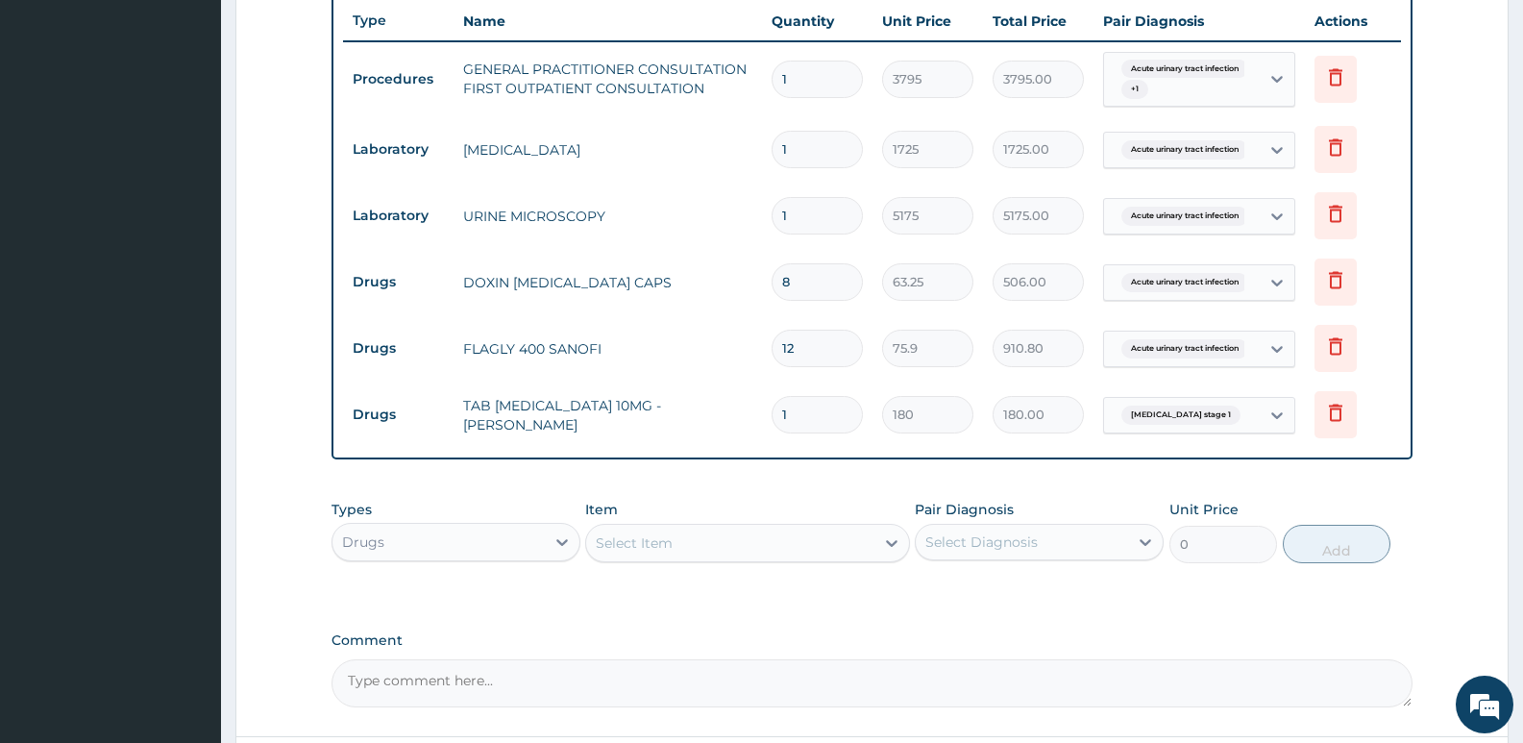
drag, startPoint x: 788, startPoint y: 421, endPoint x: 778, endPoint y: 416, distance: 10.7
click at [778, 416] on input "1" at bounding box center [816, 414] width 91 height 37
type input "3"
type input "540.00"
type input "30"
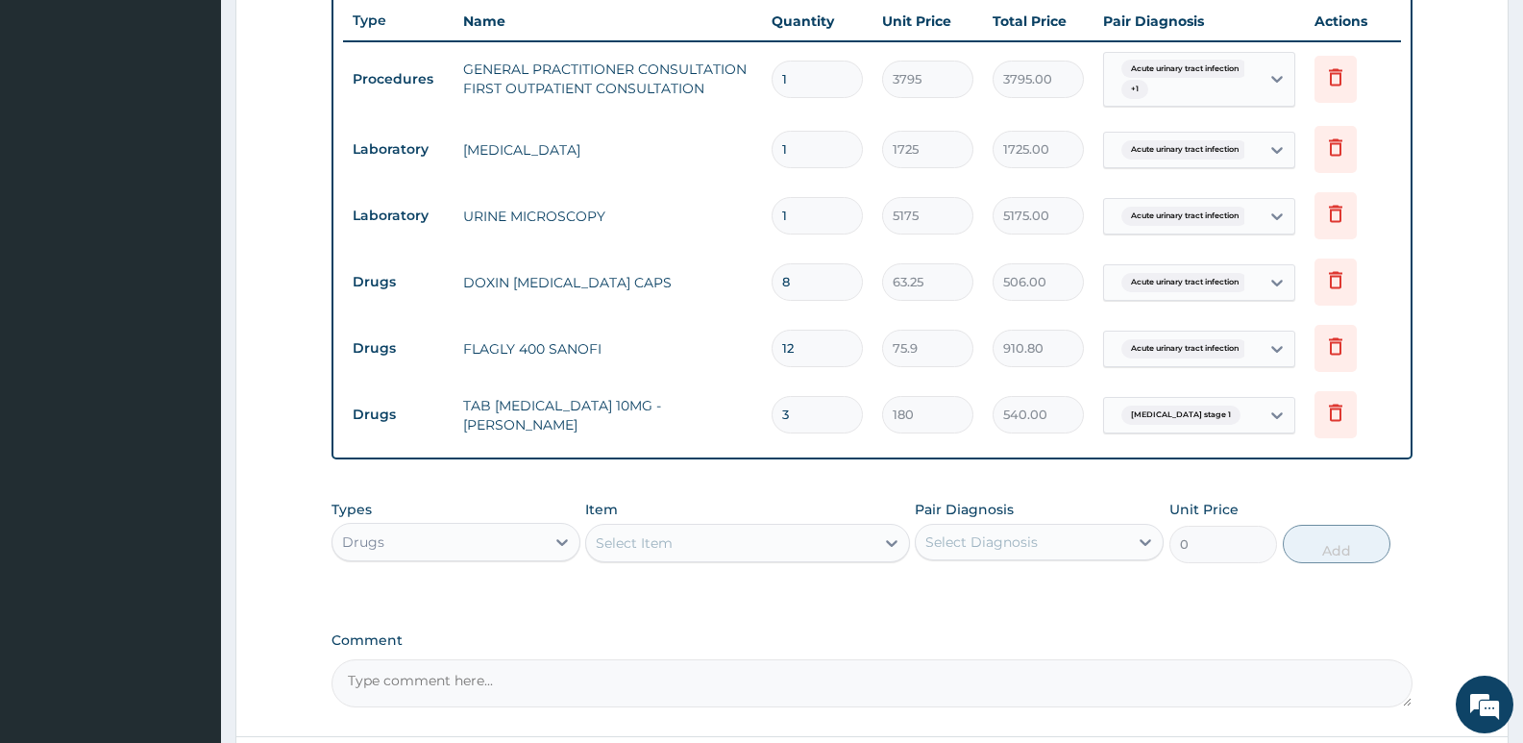
type input "5400.00"
type input "30"
click at [817, 483] on div "PA Code / Prescription Code Enter Code(Secondary Care Only) Encounter Date 07-0…" at bounding box center [871, 83] width 1081 height 1248
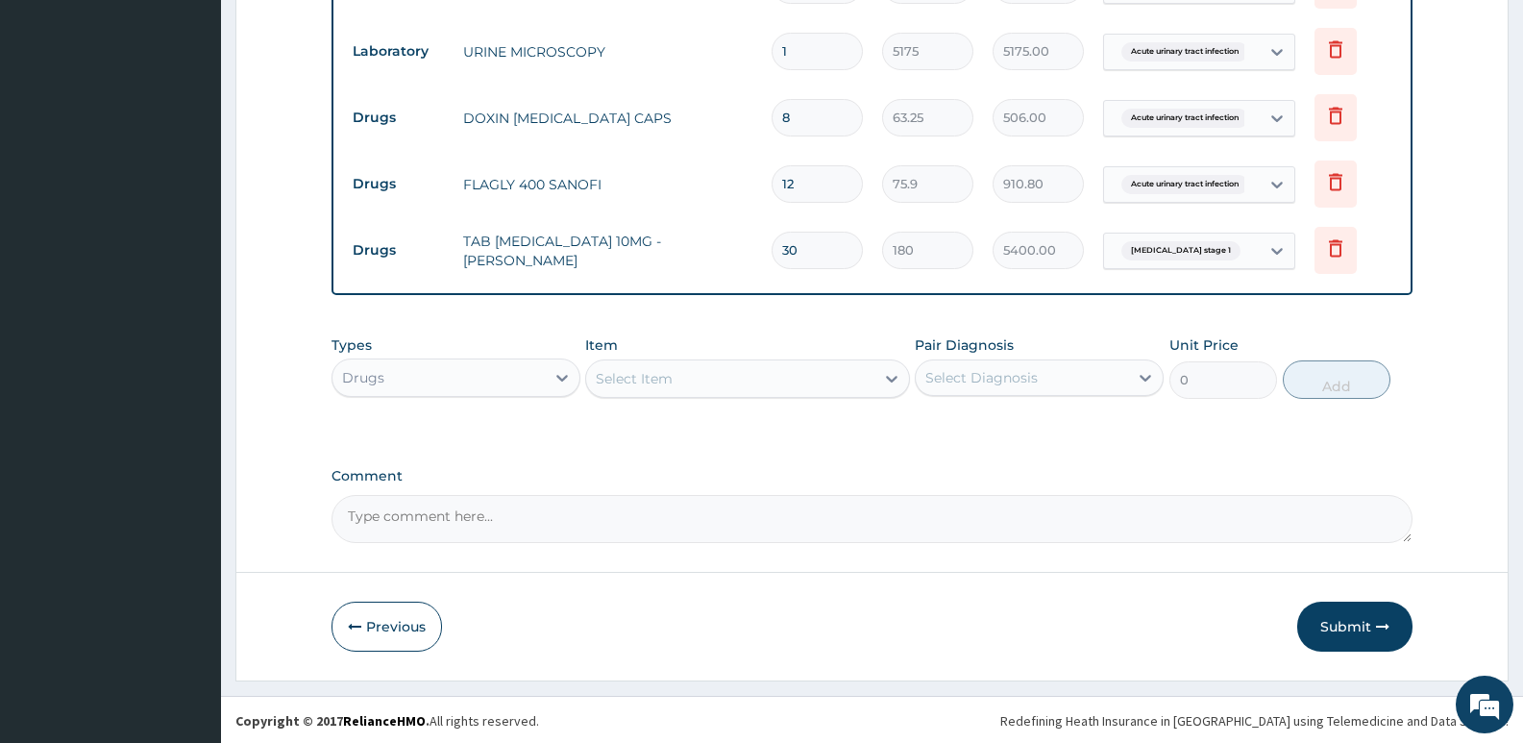
scroll to position [891, 0]
click at [1345, 614] on button "Submit" at bounding box center [1354, 624] width 115 height 50
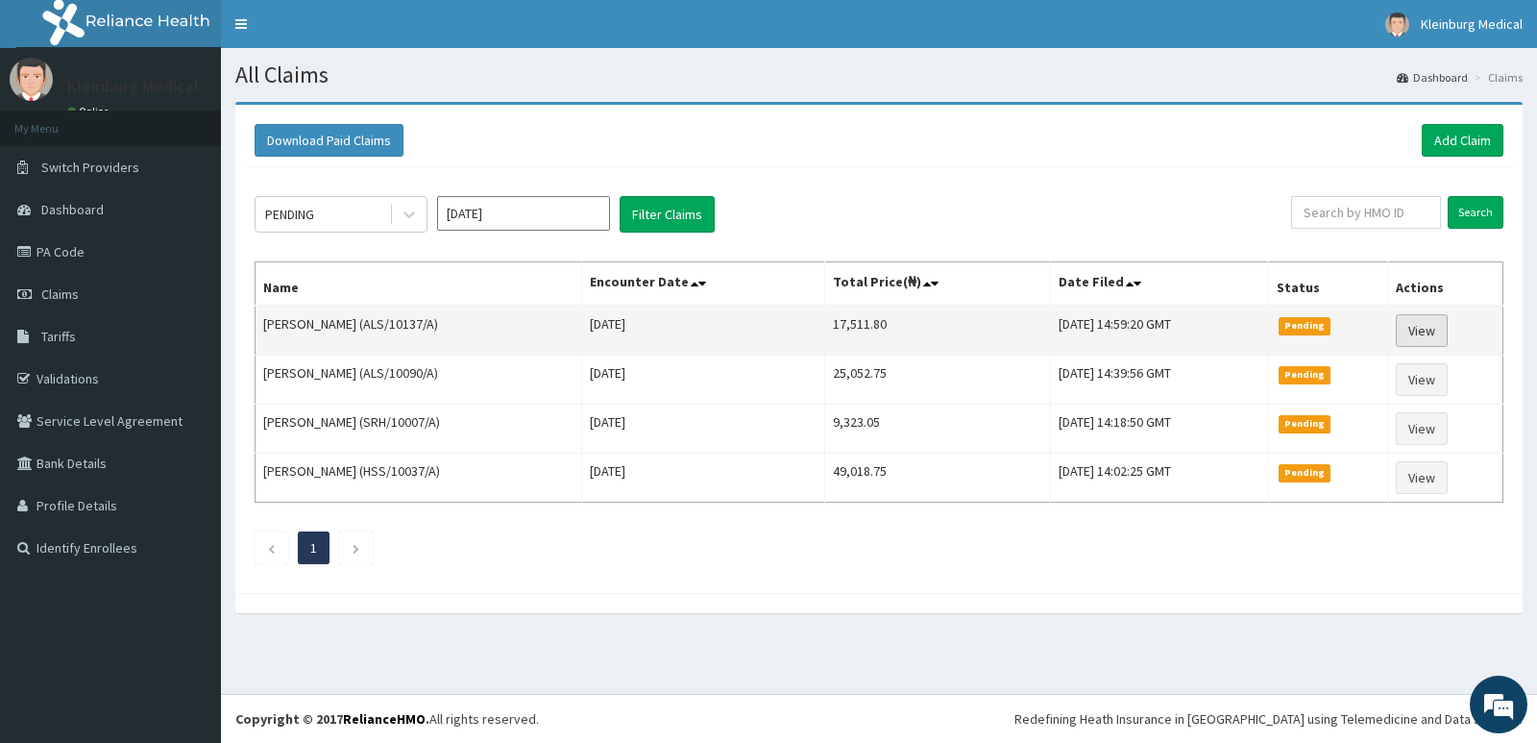
click at [1443, 341] on link "View" at bounding box center [1422, 330] width 52 height 33
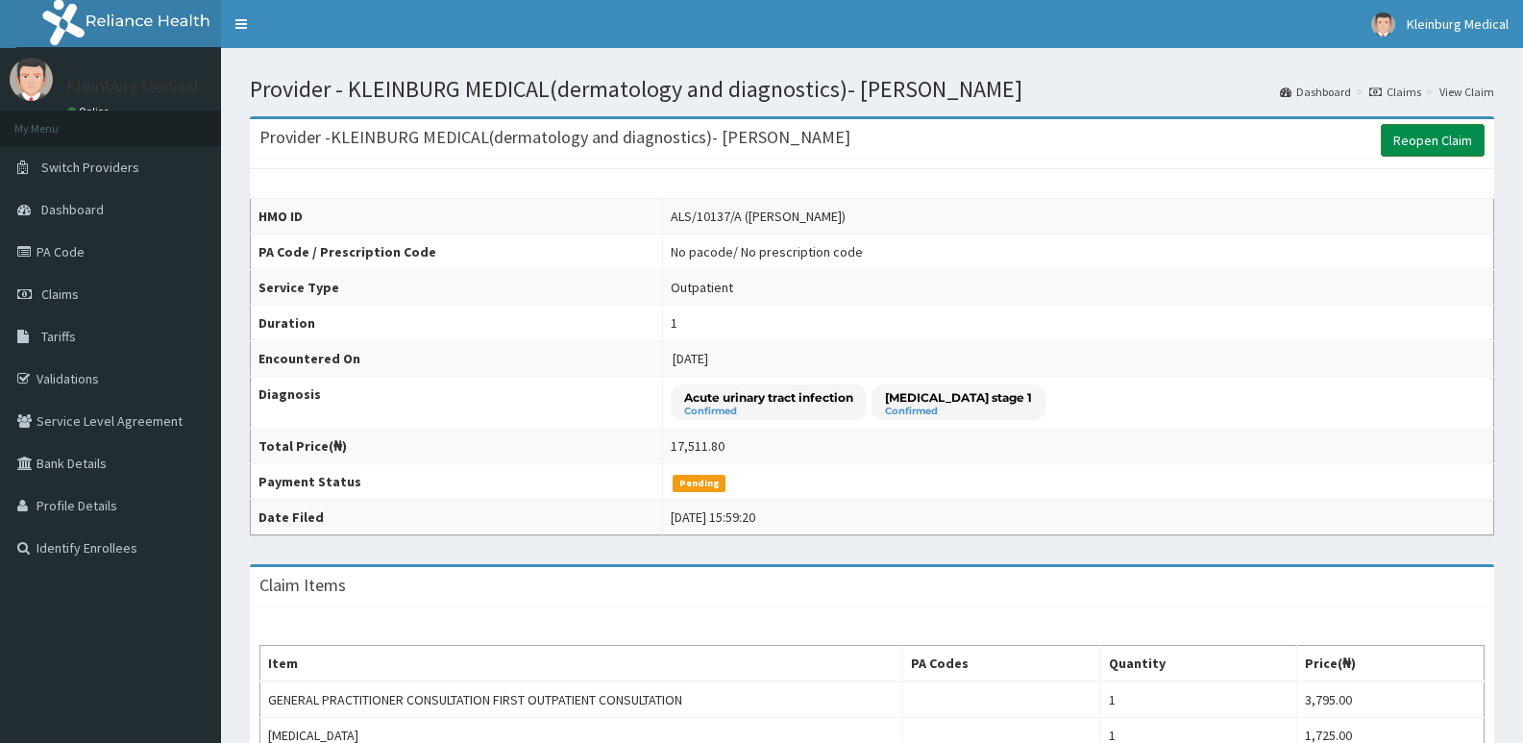
click at [1407, 155] on link "Reopen Claim" at bounding box center [1432, 140] width 104 height 33
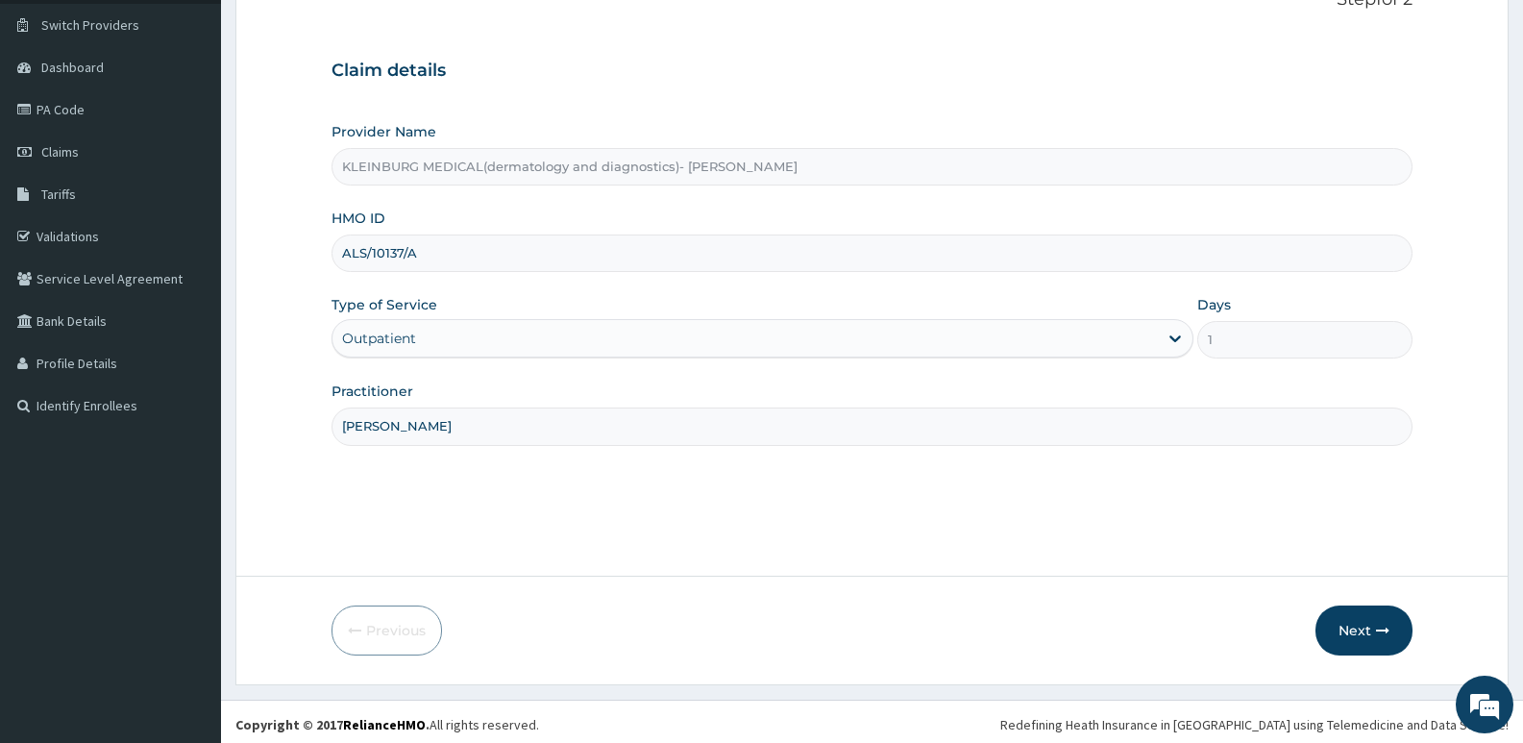
scroll to position [148, 0]
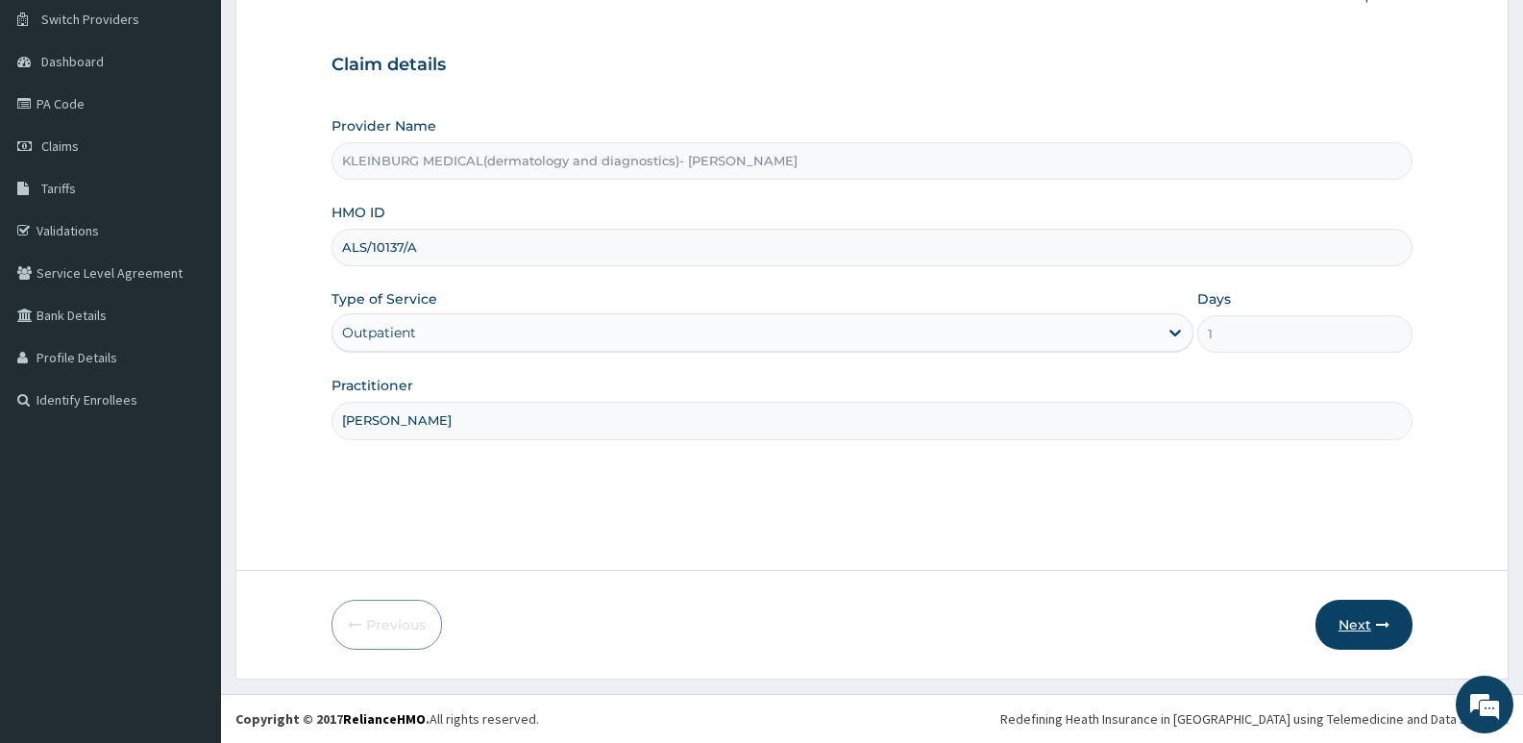
click at [1325, 628] on button "Next" at bounding box center [1363, 624] width 97 height 50
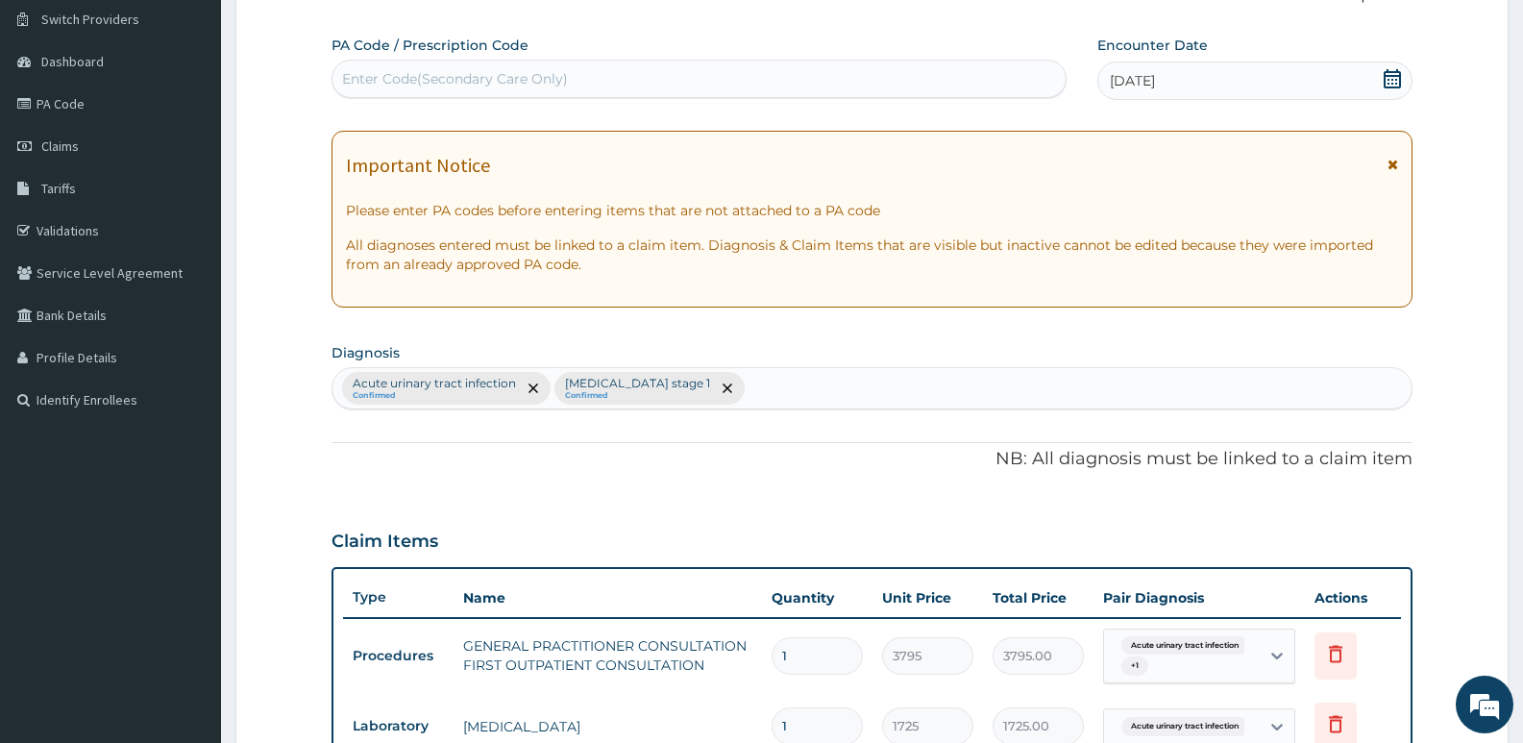
click at [751, 74] on div "Enter Code(Secondary Care Only)" at bounding box center [698, 78] width 733 height 31
paste input "PA/EAF70A"
type input "PA/EAF70A"
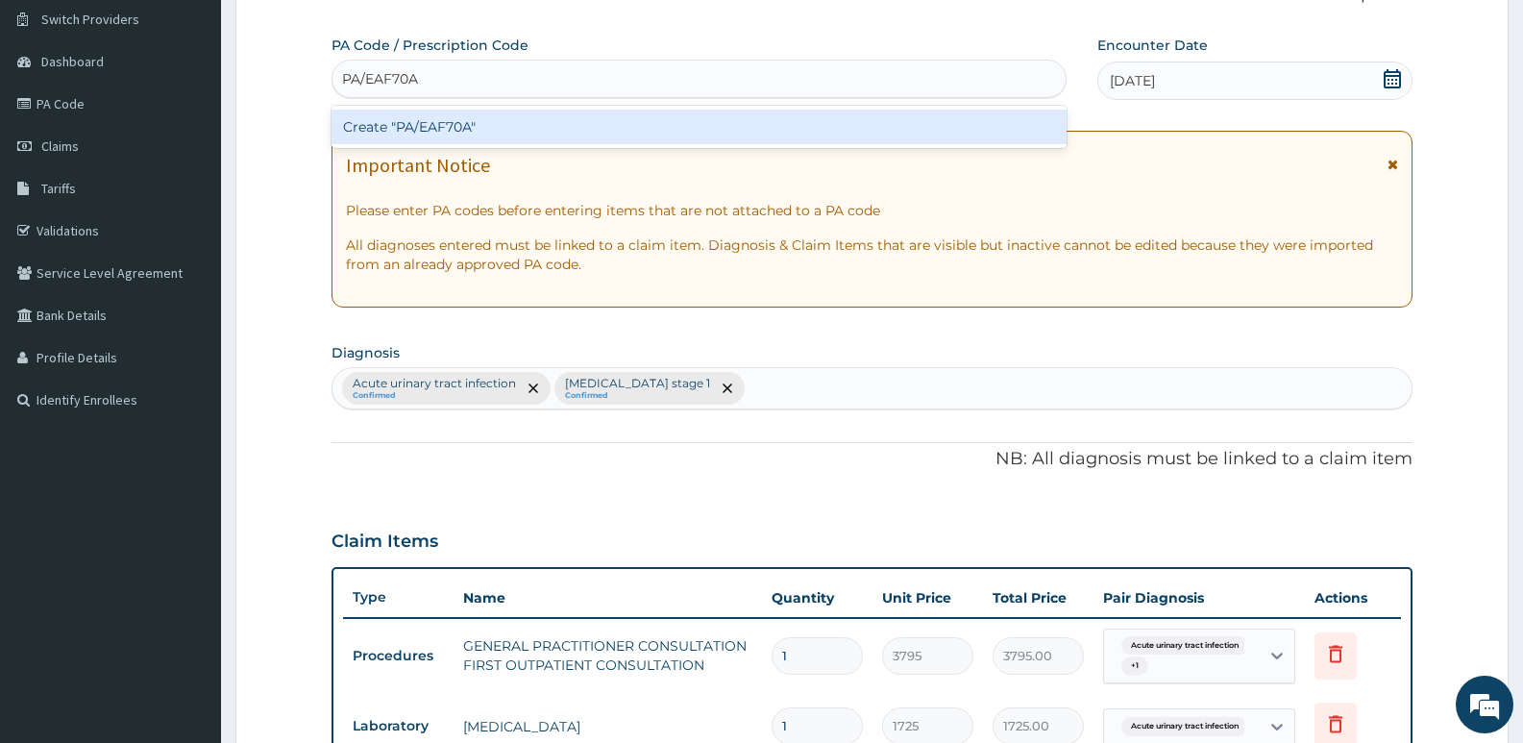
scroll to position [0, 0]
click at [700, 119] on div "Create "PA/EAF70A"" at bounding box center [698, 127] width 735 height 35
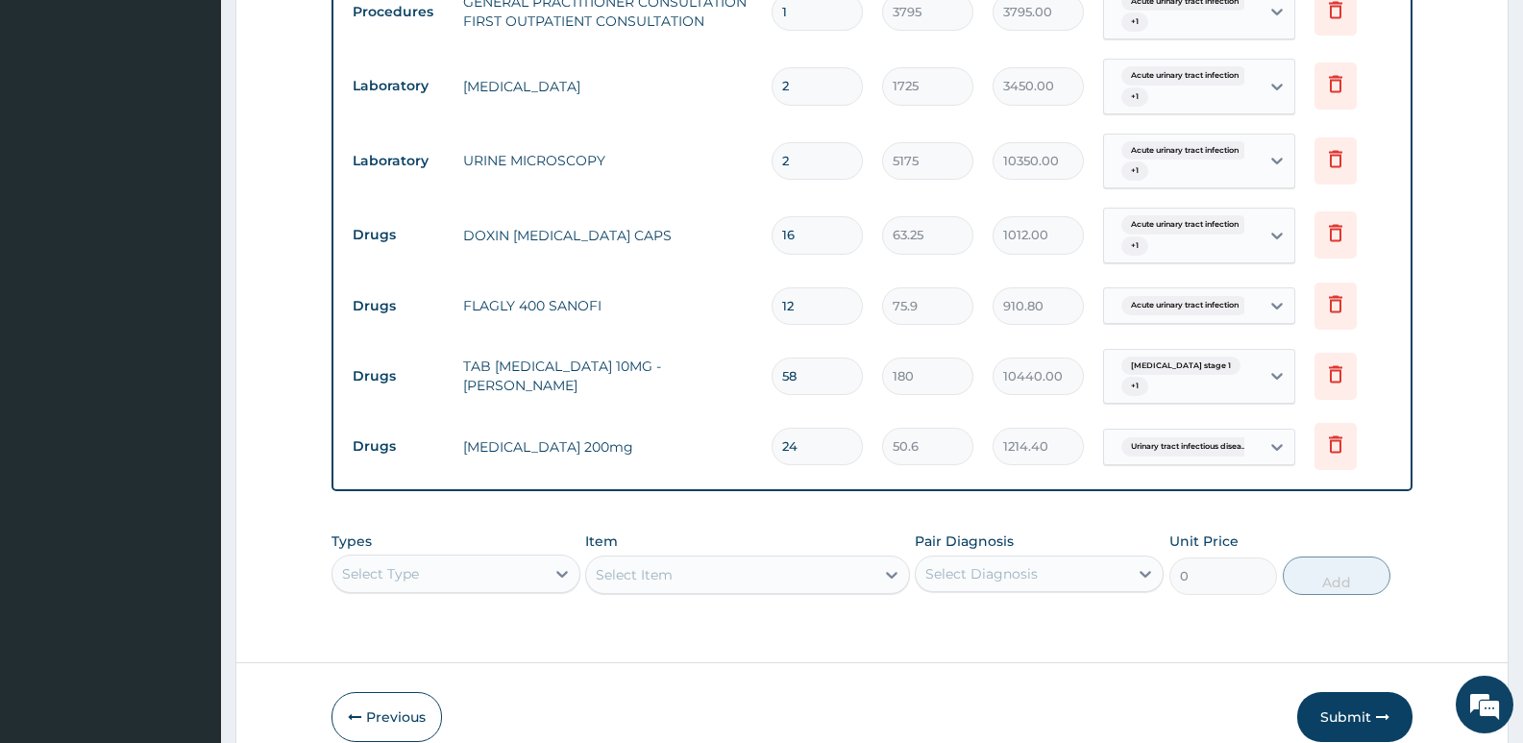
scroll to position [884, 0]
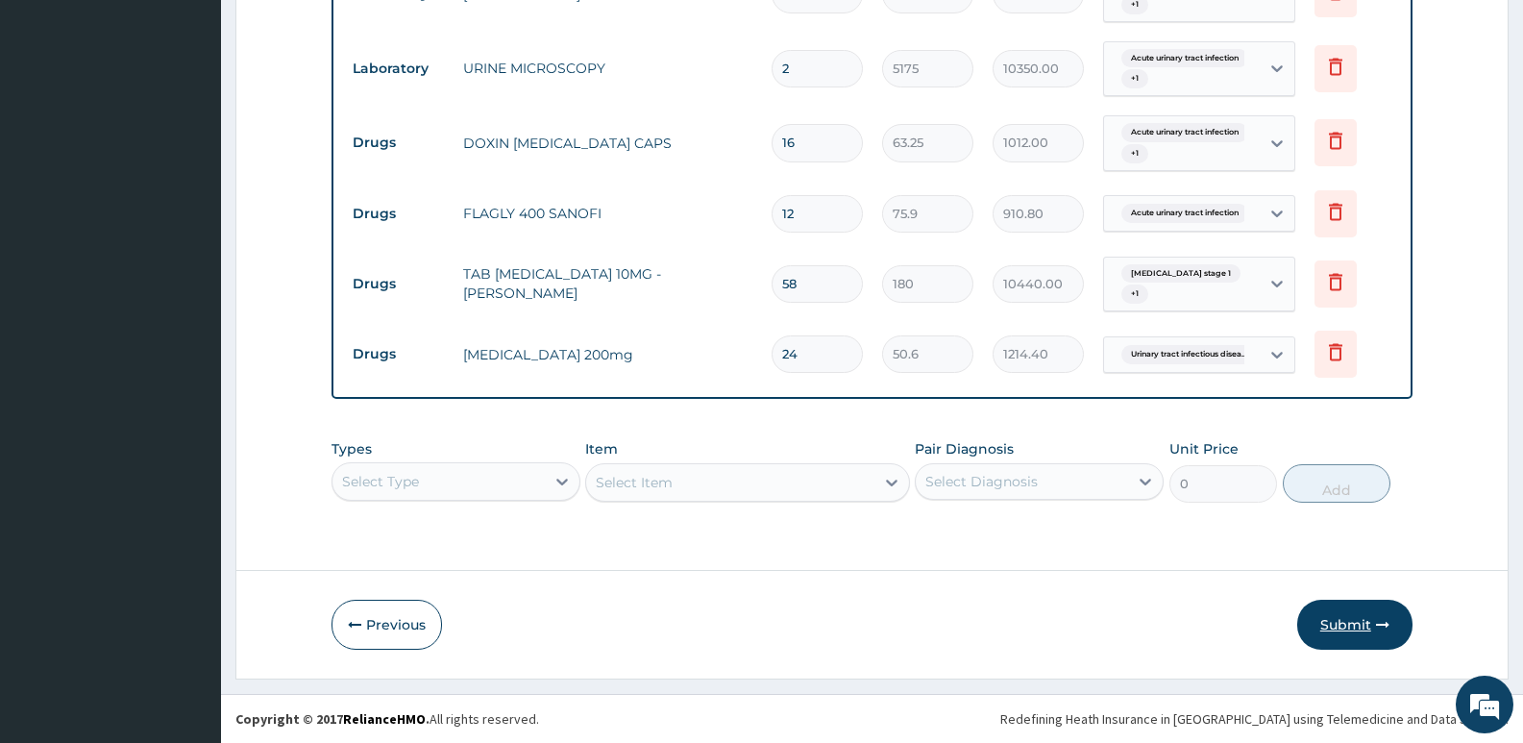
click at [1322, 613] on button "Submit" at bounding box center [1354, 624] width 115 height 50
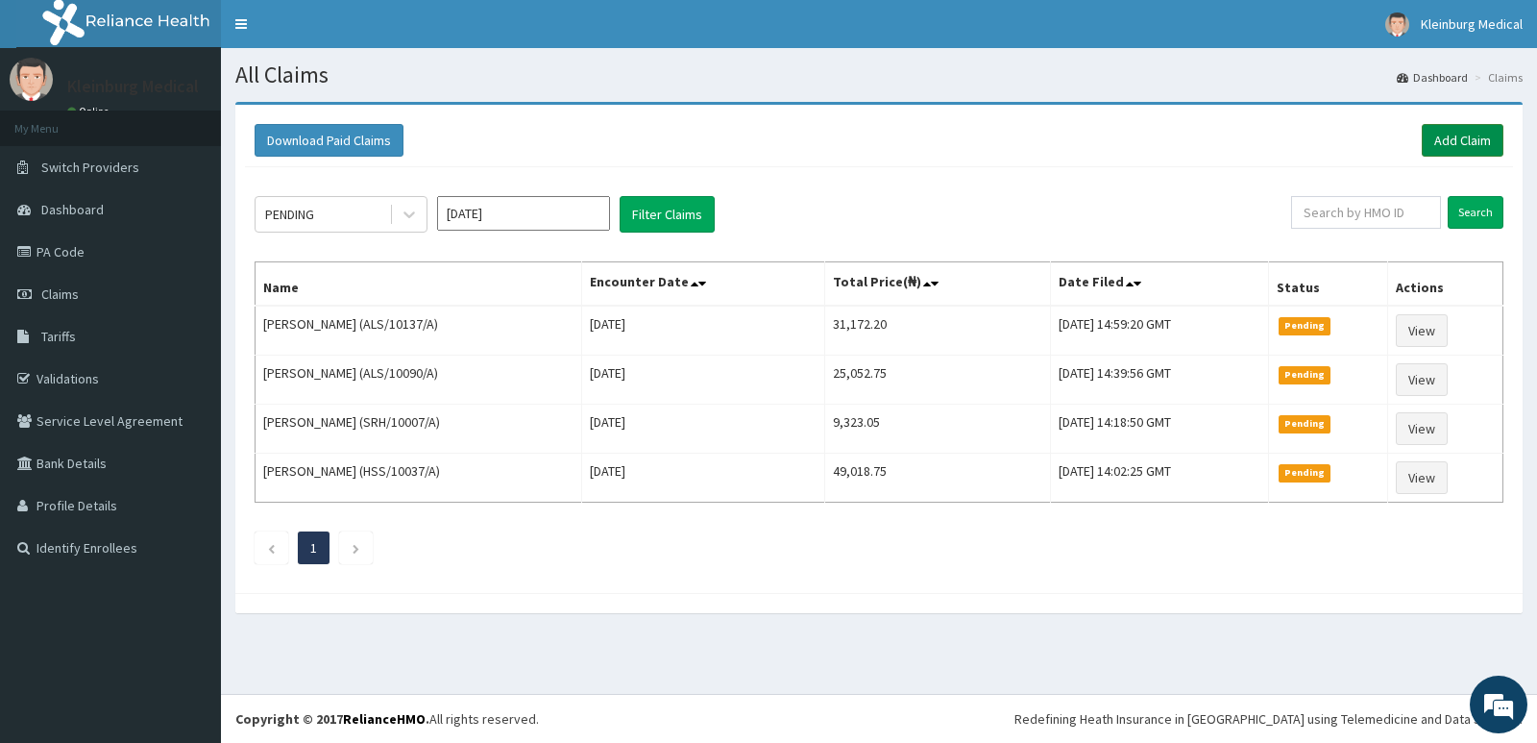
click at [1453, 151] on link "Add Claim" at bounding box center [1463, 140] width 82 height 33
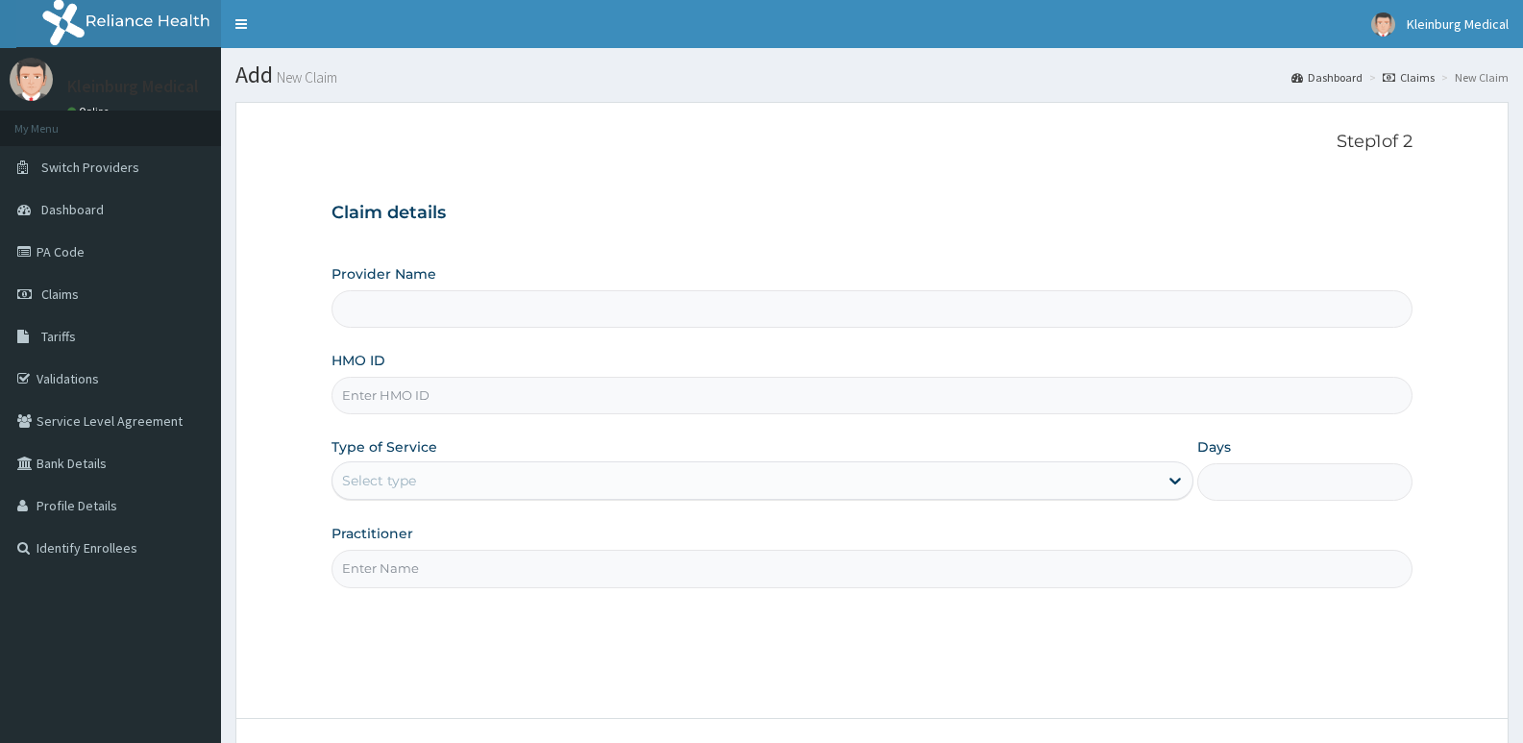
type input "KLEINBURG MEDICAL(dermatology and diagnostics)- Saka Tinubu"
click at [592, 399] on input "HMO ID" at bounding box center [871, 395] width 1081 height 37
paste input "HSS/10045/A"
type input "HSS/10045/A"
click at [413, 479] on div "Select type" at bounding box center [379, 480] width 74 height 19
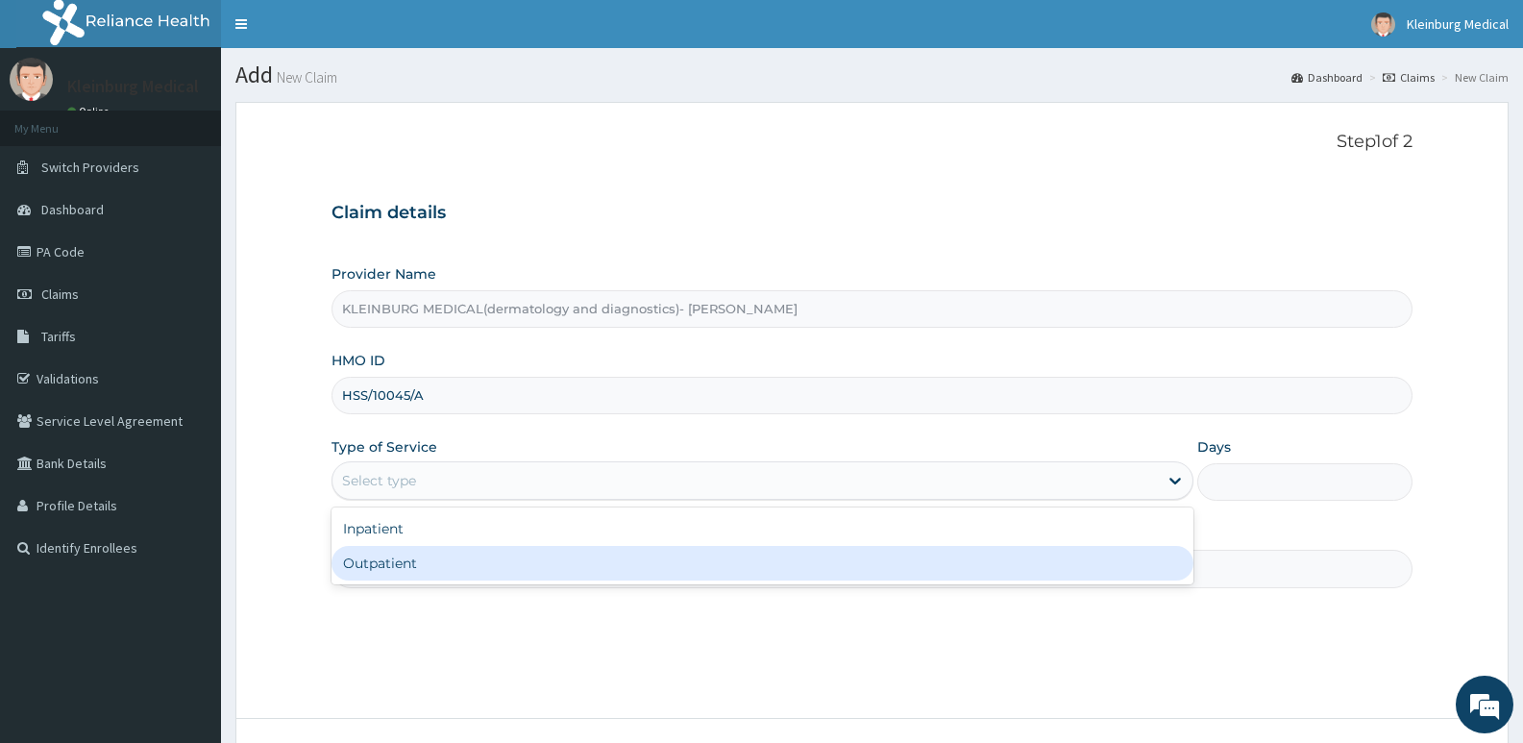
click at [419, 560] on div "Outpatient" at bounding box center [761, 563] width 861 height 35
type input "1"
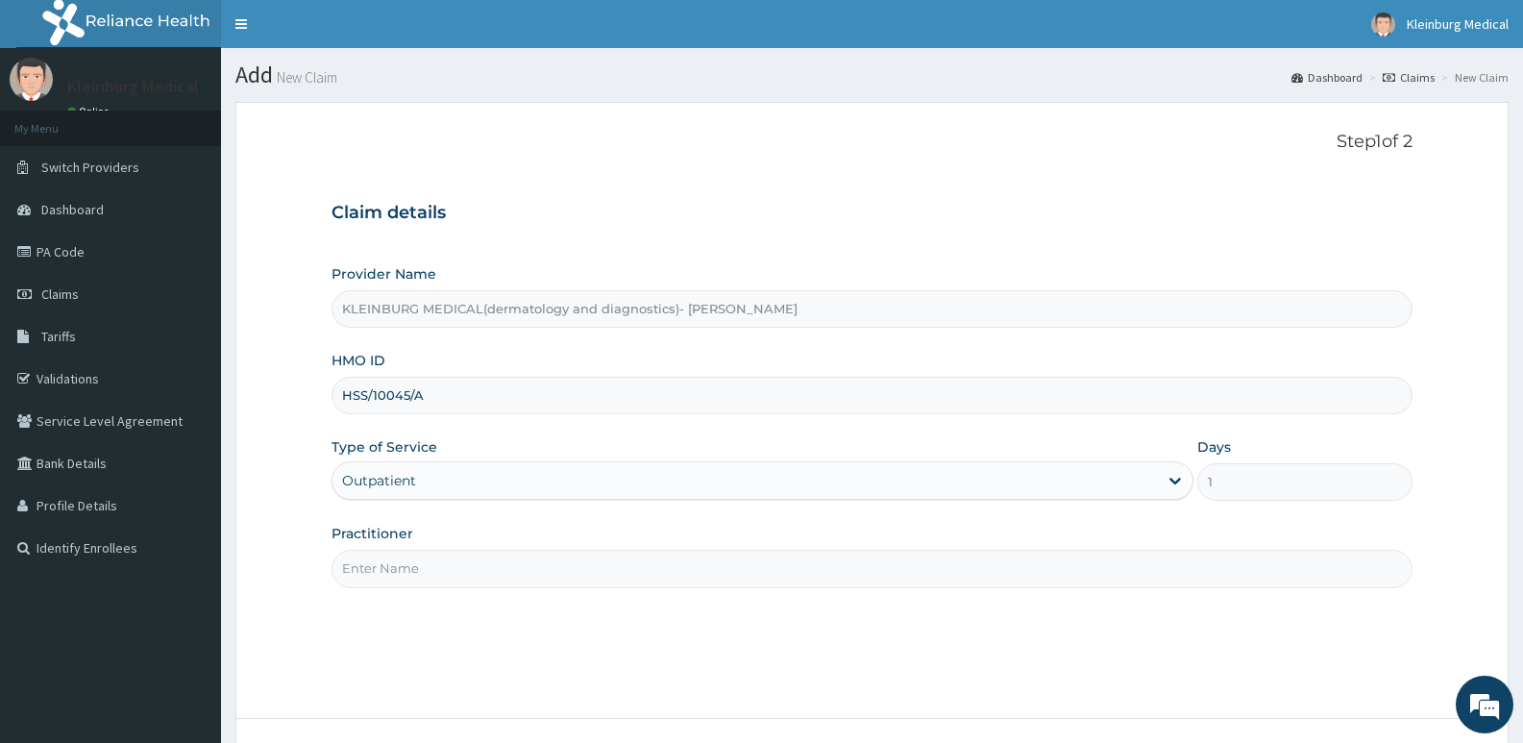
click at [590, 568] on input "Practitioner" at bounding box center [871, 567] width 1081 height 37
click at [443, 571] on input "DR" at bounding box center [871, 567] width 1081 height 37
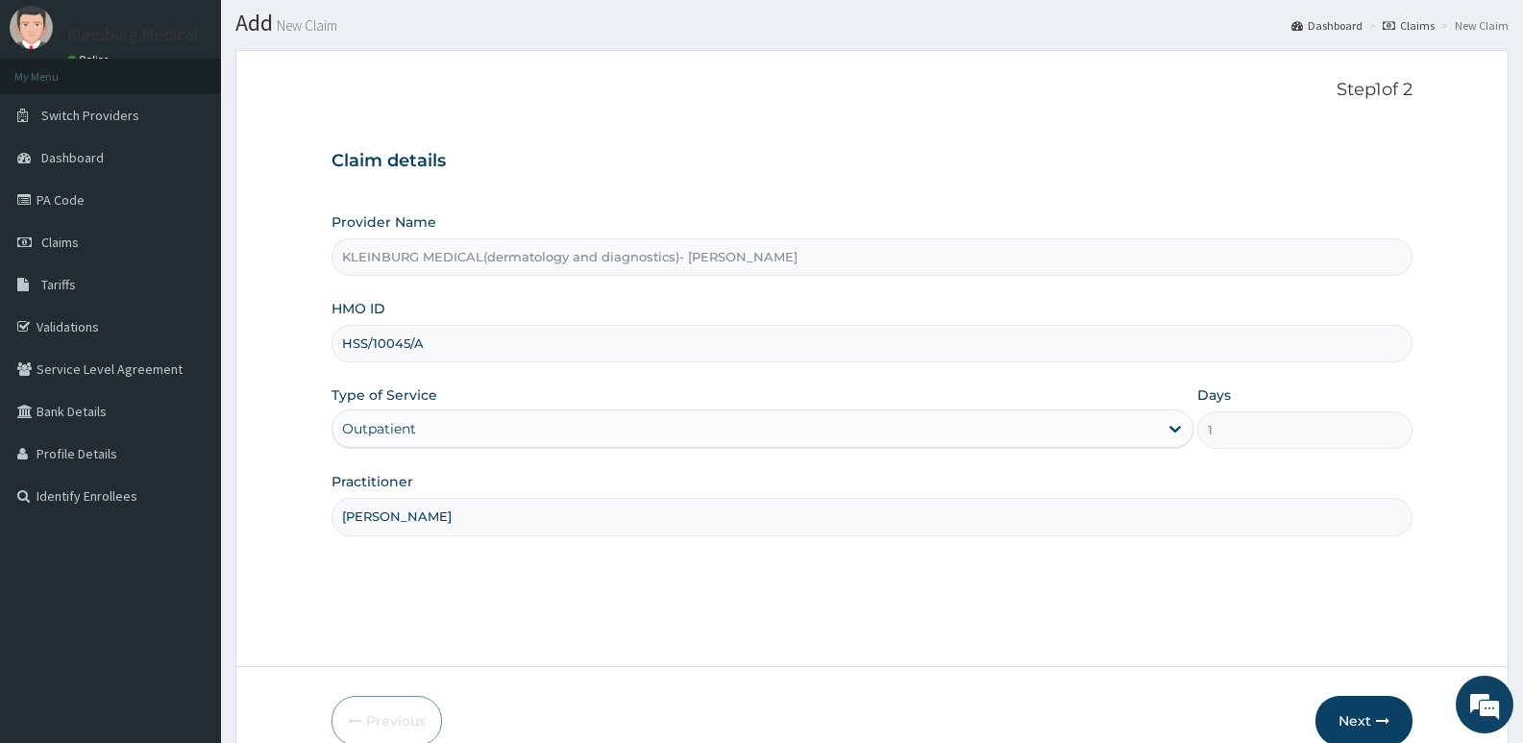
scroll to position [96, 0]
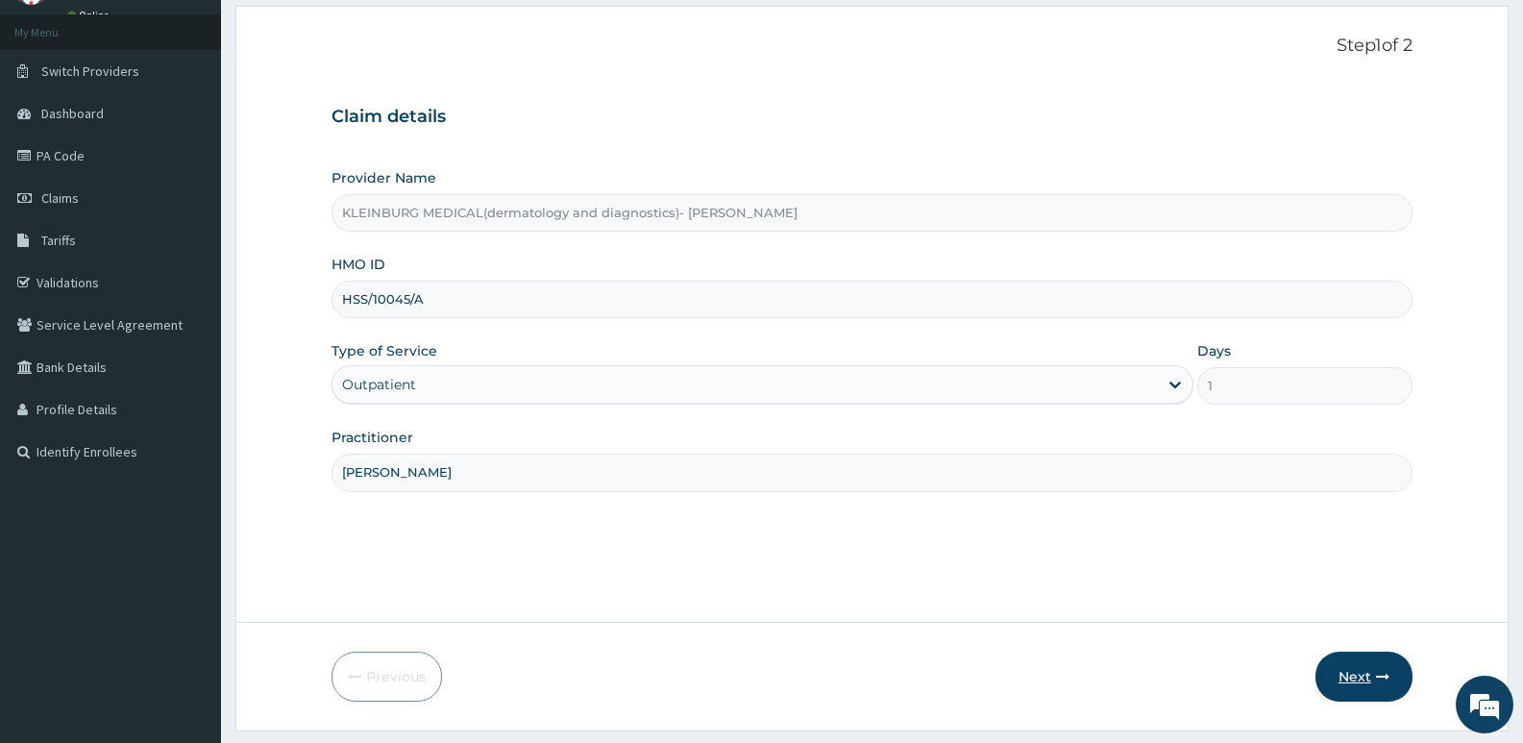
type input "DR CHISOM"
click at [1368, 674] on button "Next" at bounding box center [1363, 676] width 97 height 50
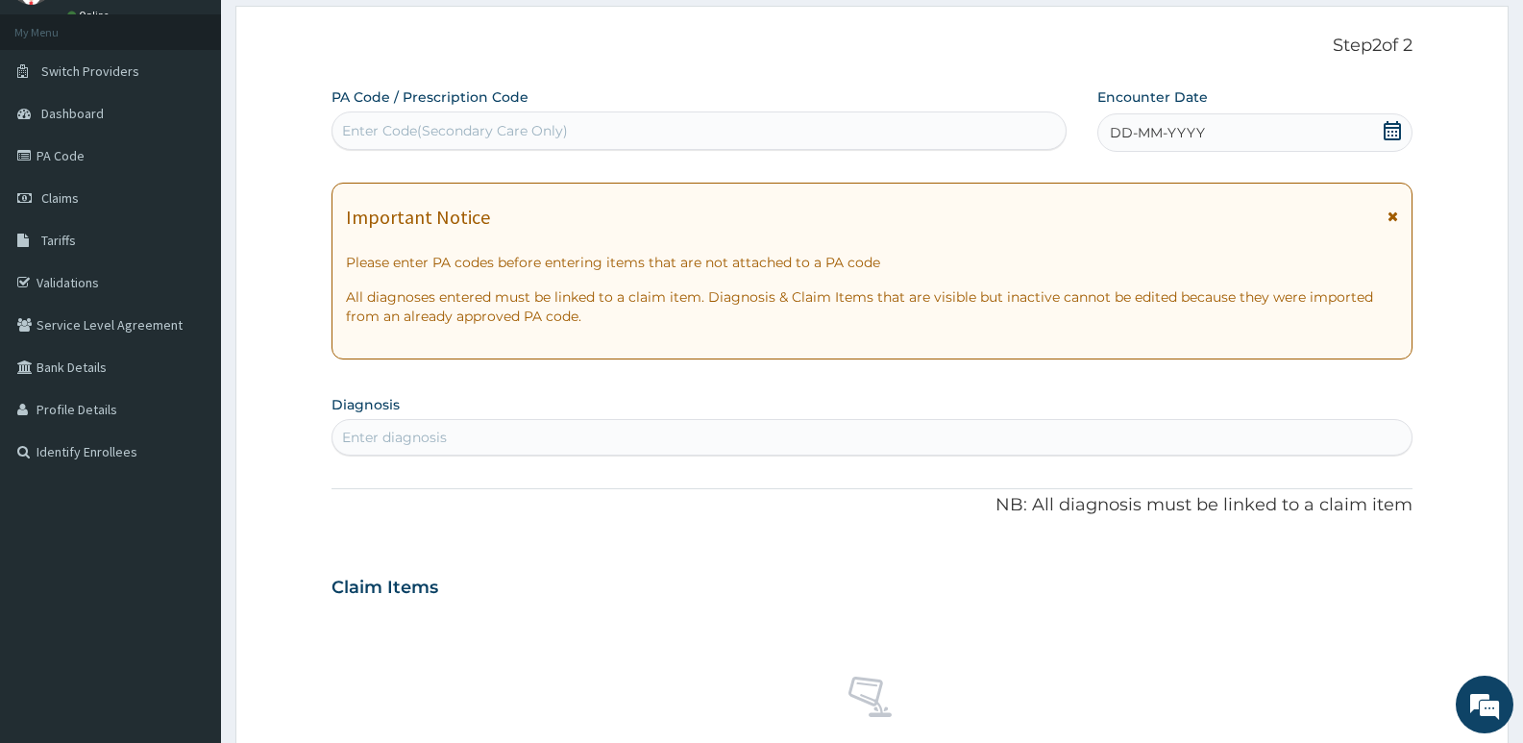
click at [709, 131] on div "Enter Code(Secondary Care Only)" at bounding box center [698, 130] width 733 height 31
paste input "PA/CBECE4"
type input "PA/CBECE4"
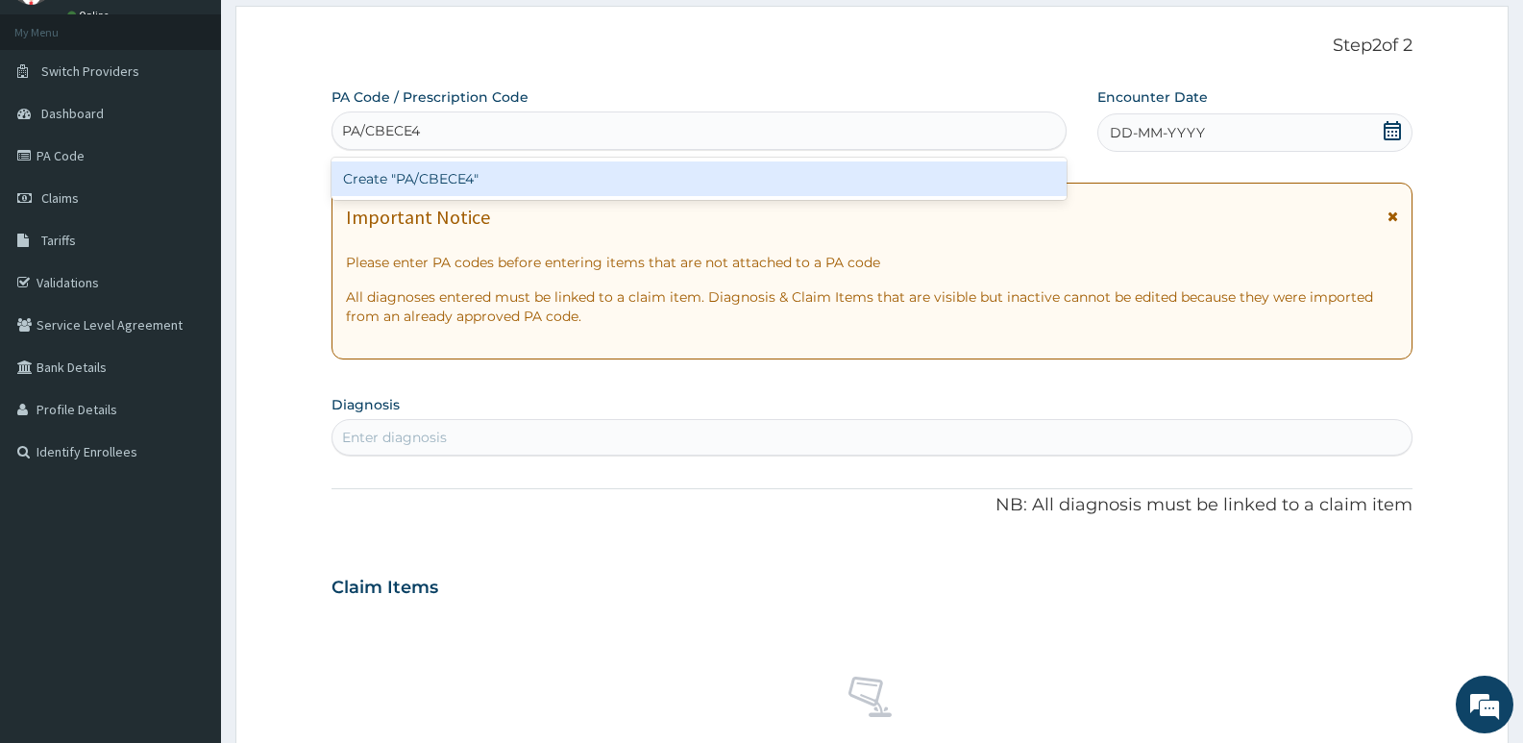
click at [684, 171] on div "Create "PA/CBECE4"" at bounding box center [698, 178] width 735 height 35
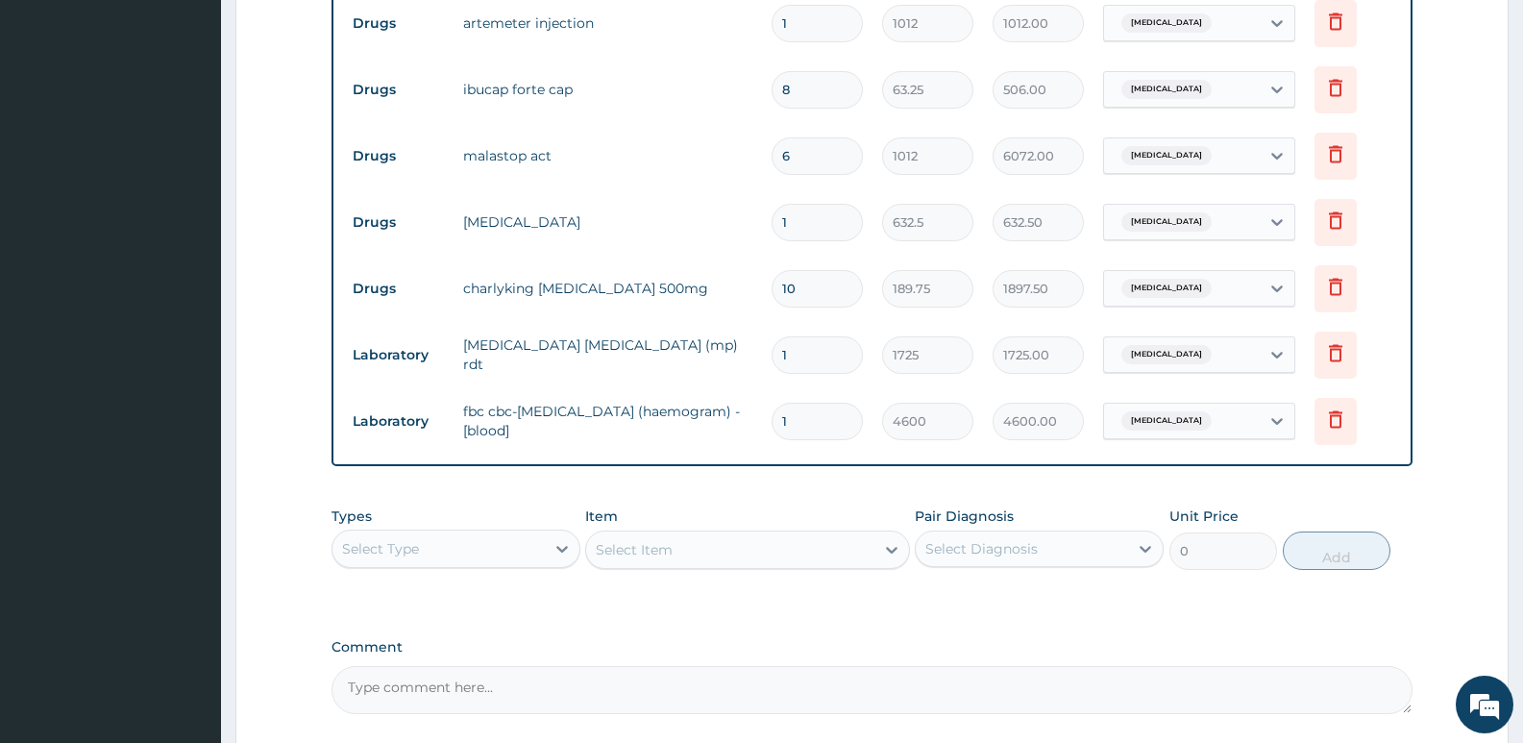
scroll to position [730, 0]
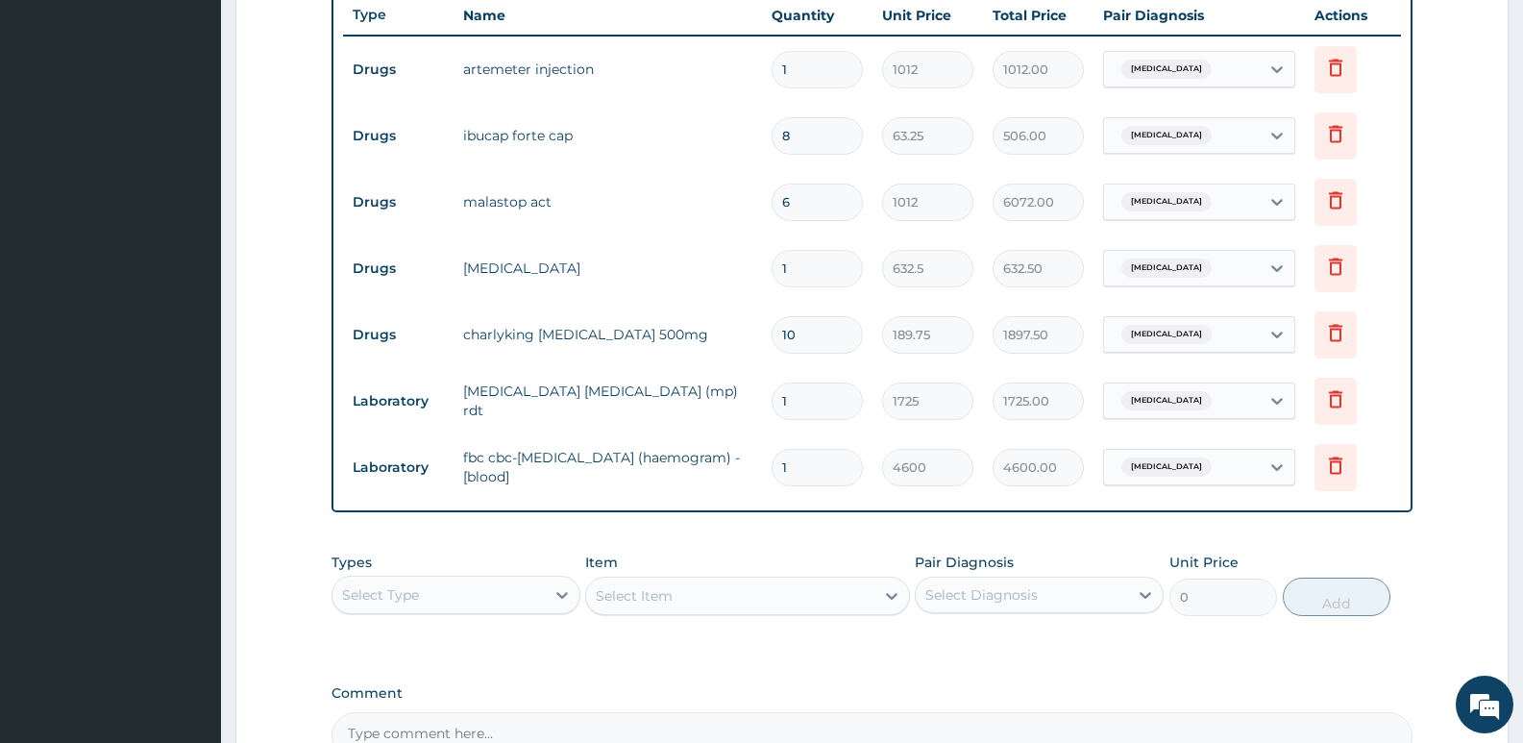
click at [549, 192] on td "malastop act" at bounding box center [607, 202] width 308 height 38
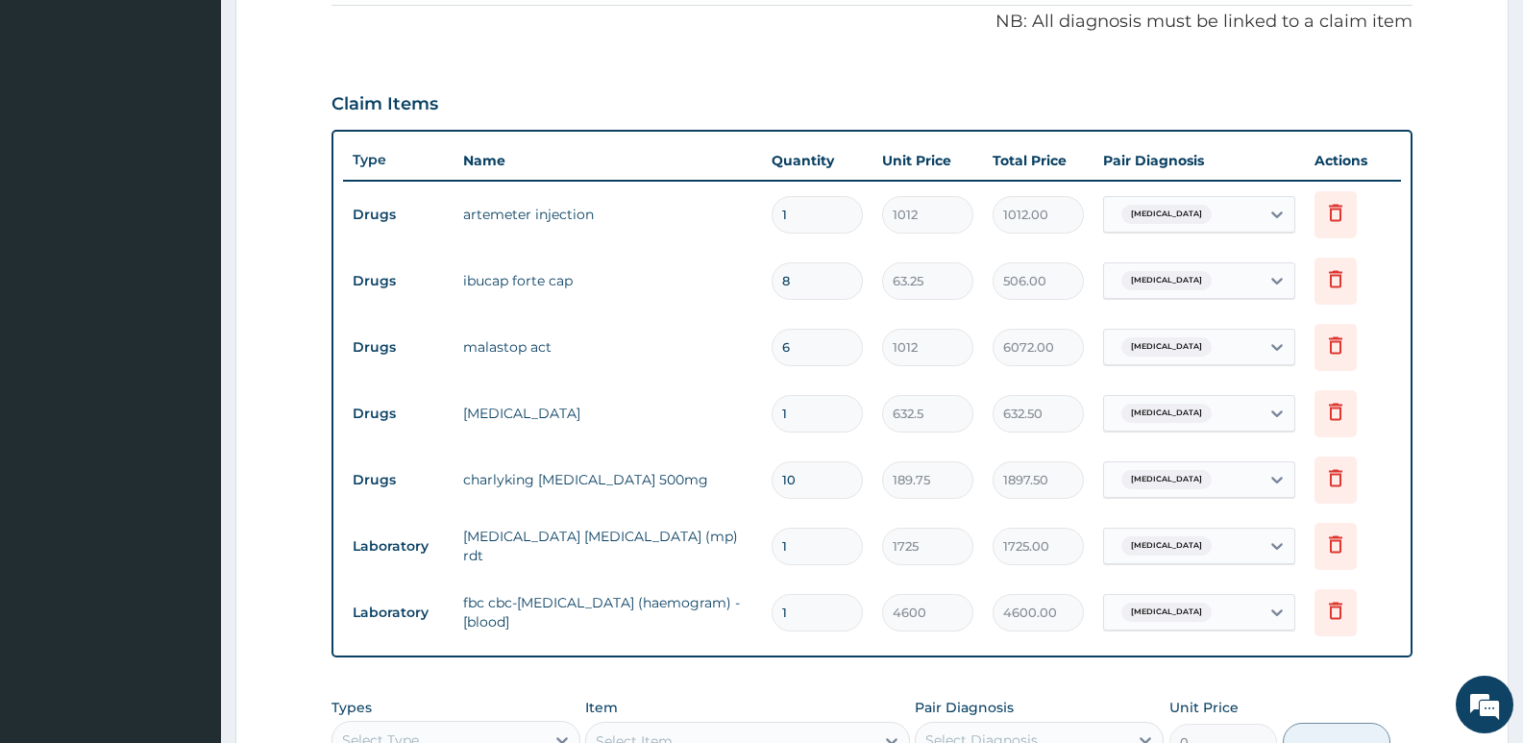
scroll to position [538, 0]
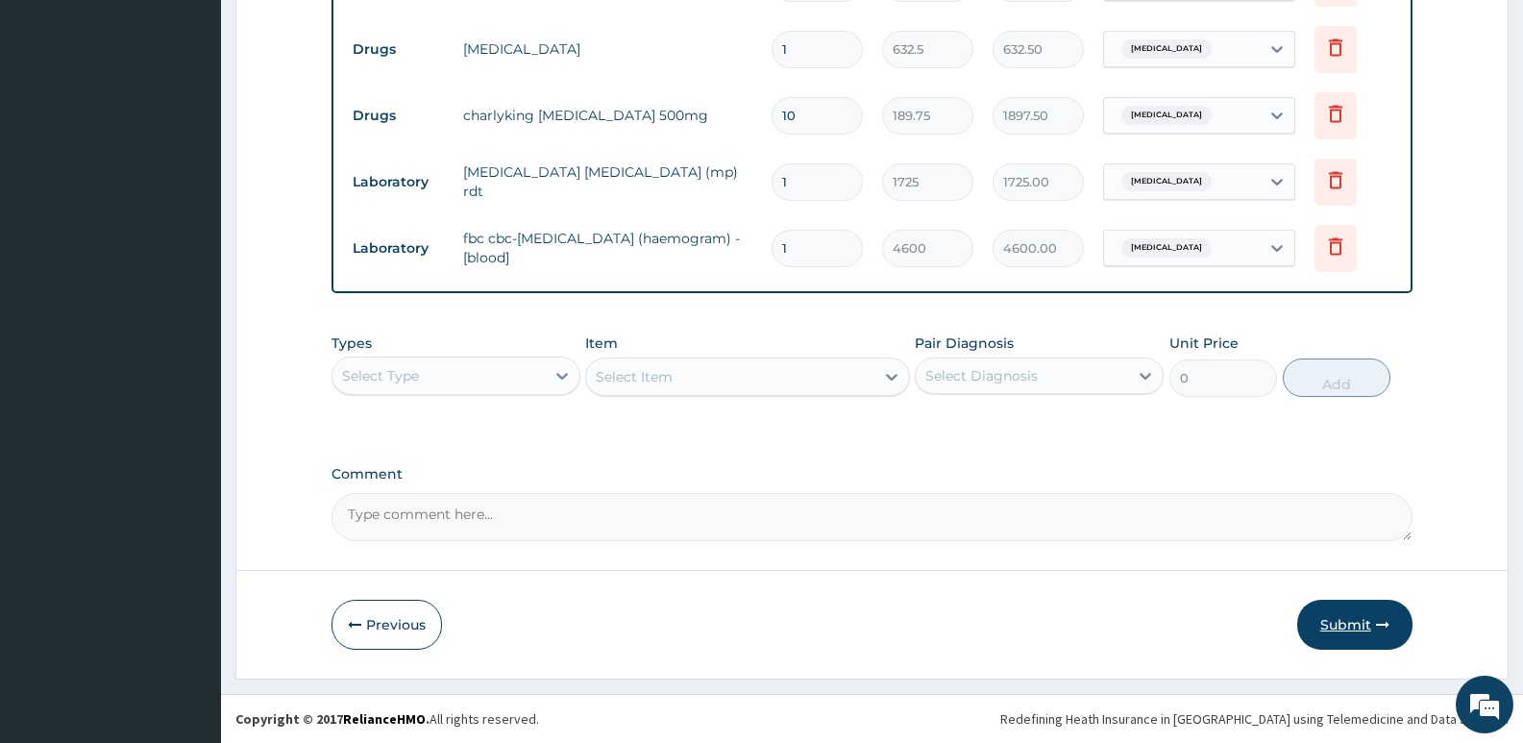
click at [1338, 630] on button "Submit" at bounding box center [1354, 624] width 115 height 50
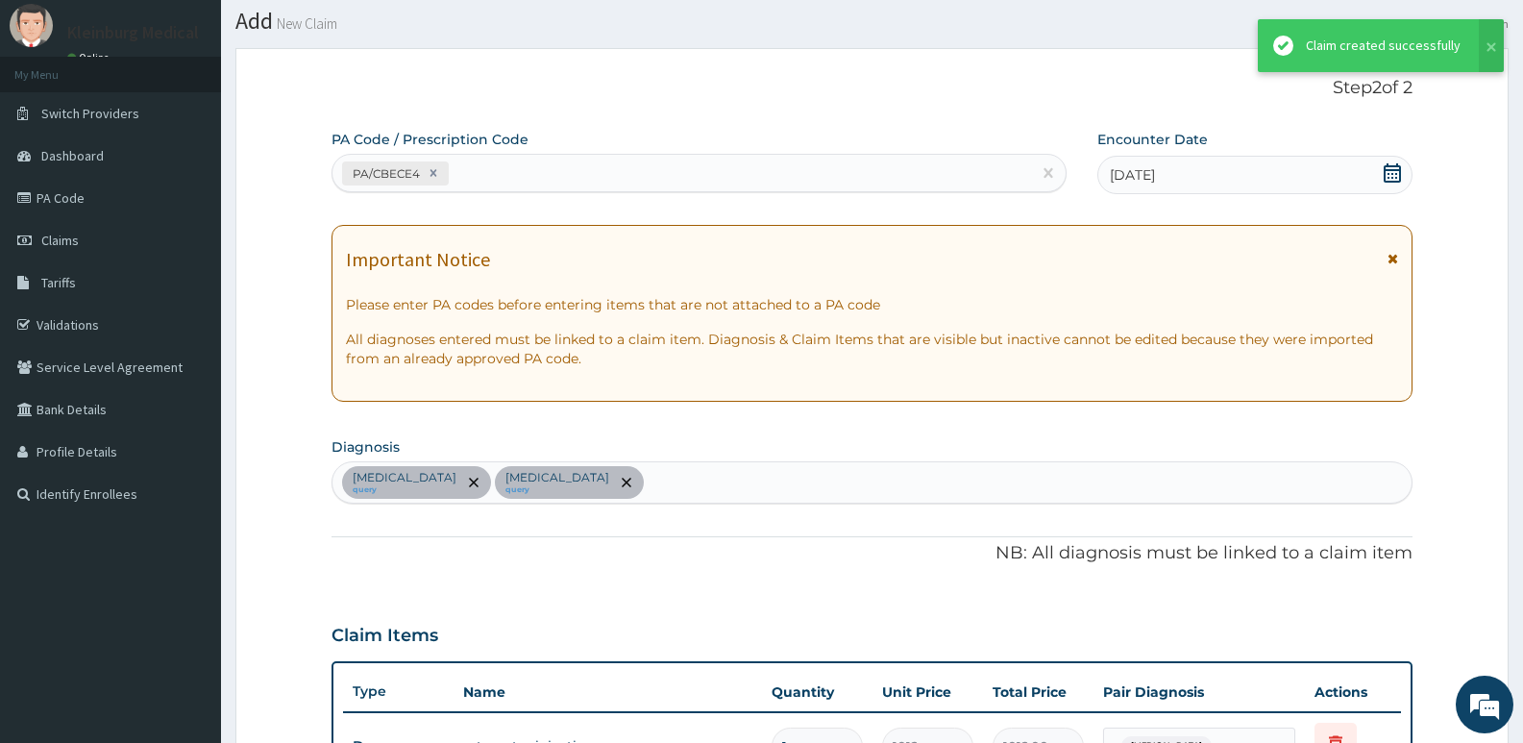
scroll to position [949, 0]
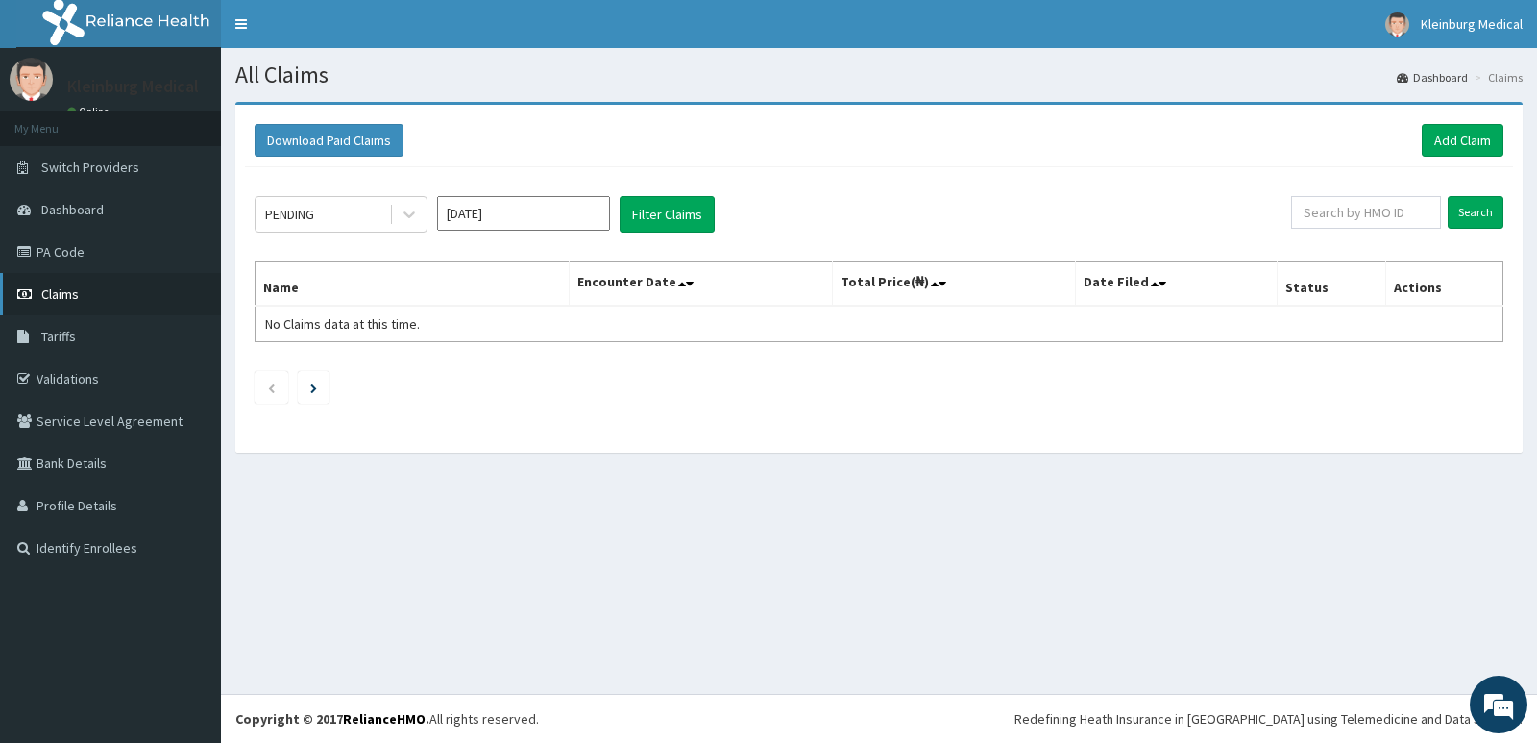
click at [97, 281] on link "Claims" at bounding box center [110, 294] width 221 height 42
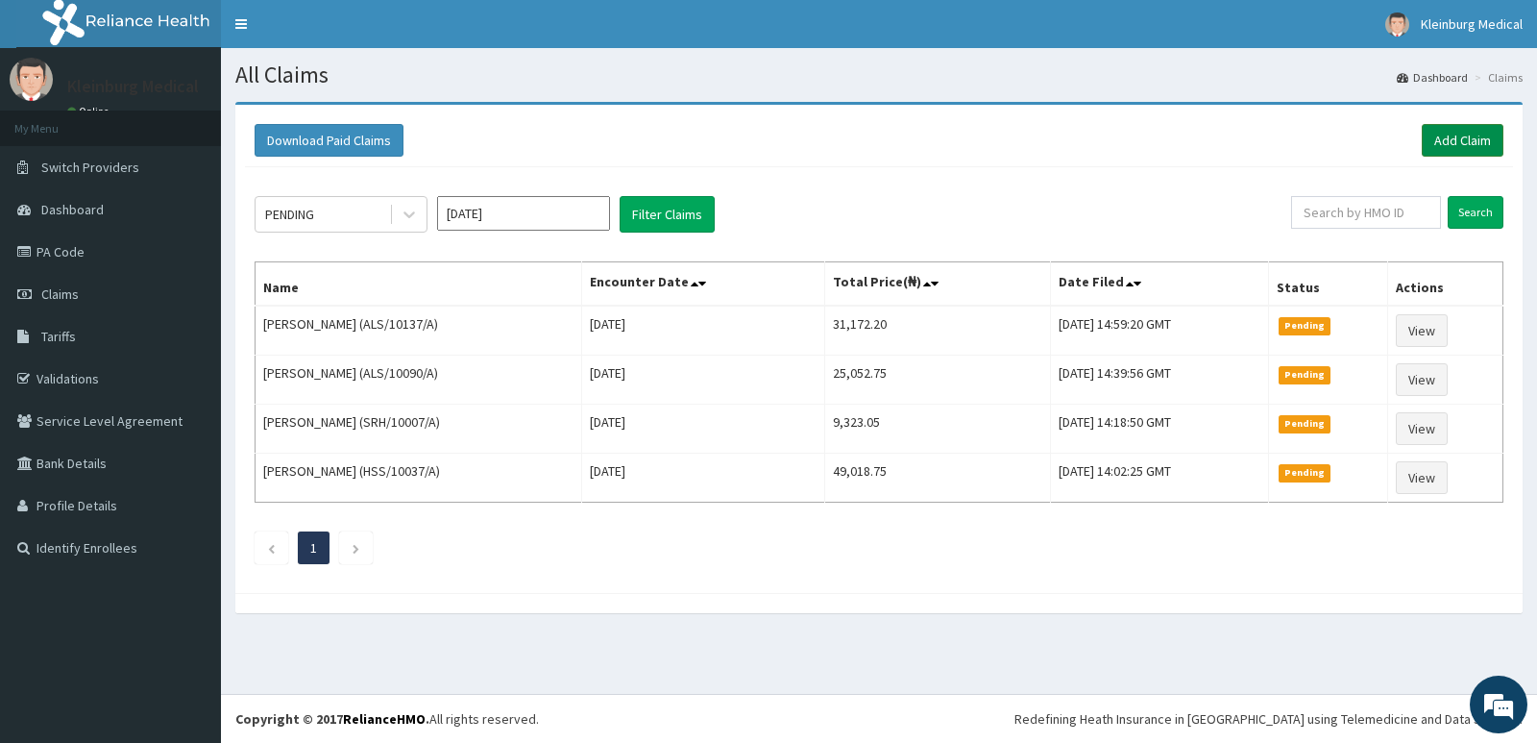
click at [1459, 147] on link "Add Claim" at bounding box center [1463, 140] width 82 height 33
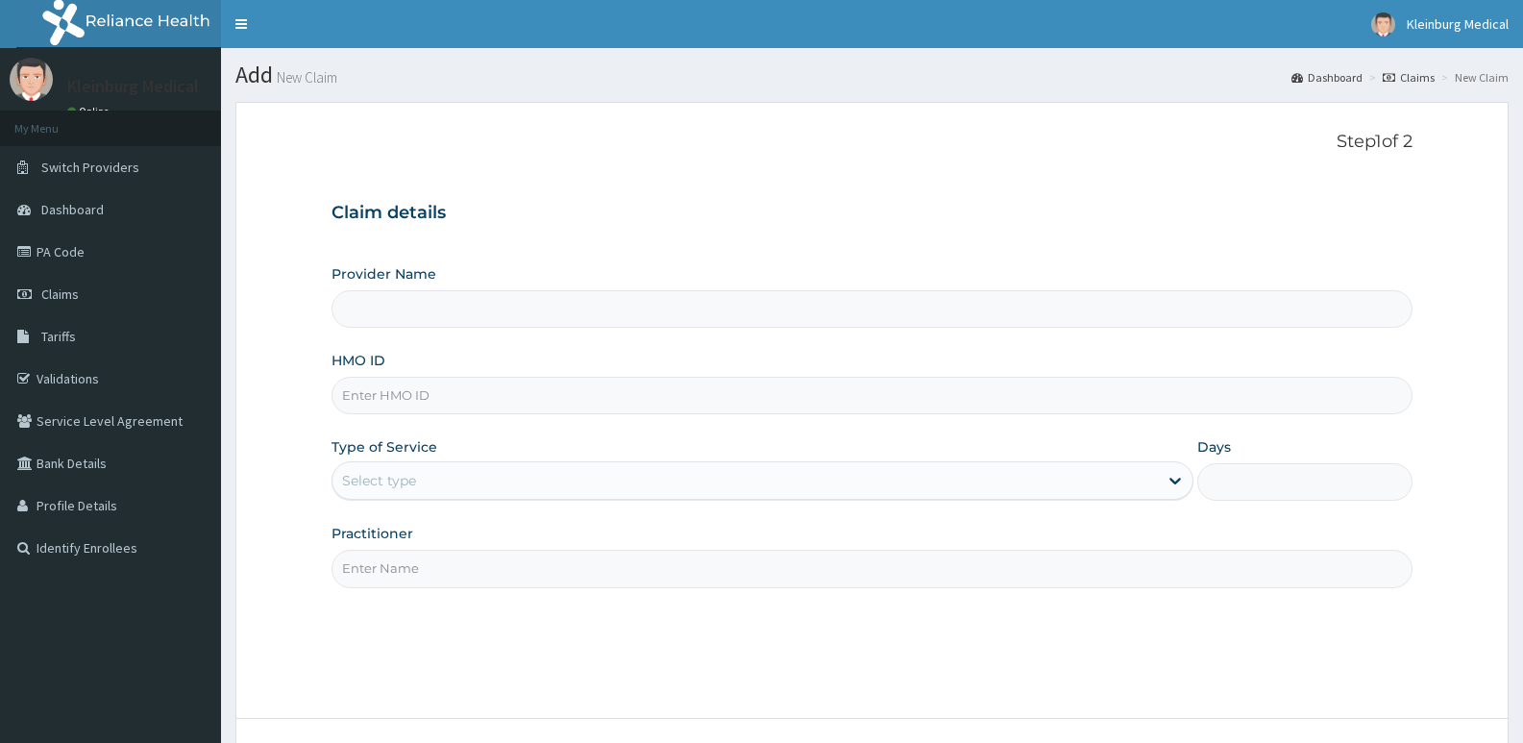
type input "KLEINBURG MEDICAL(dermatology and diagnostics)- [PERSON_NAME]"
click at [529, 399] on input "HMO ID" at bounding box center [871, 395] width 1081 height 37
paste input "ALS/10154/A"
type input "ALS/10154/A"
click at [519, 475] on div "Select type" at bounding box center [744, 480] width 824 height 31
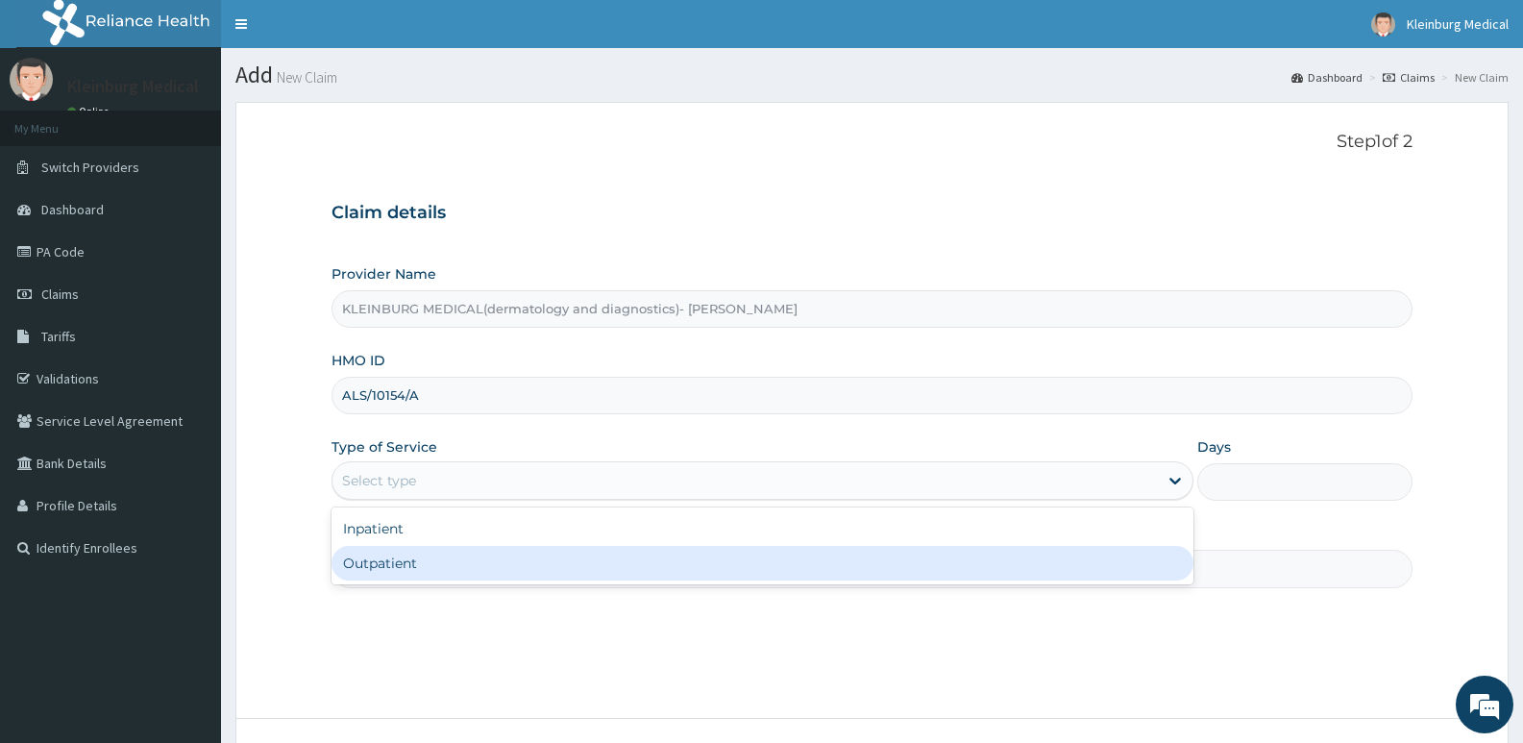
click at [488, 549] on div "Outpatient" at bounding box center [761, 563] width 861 height 35
type input "1"
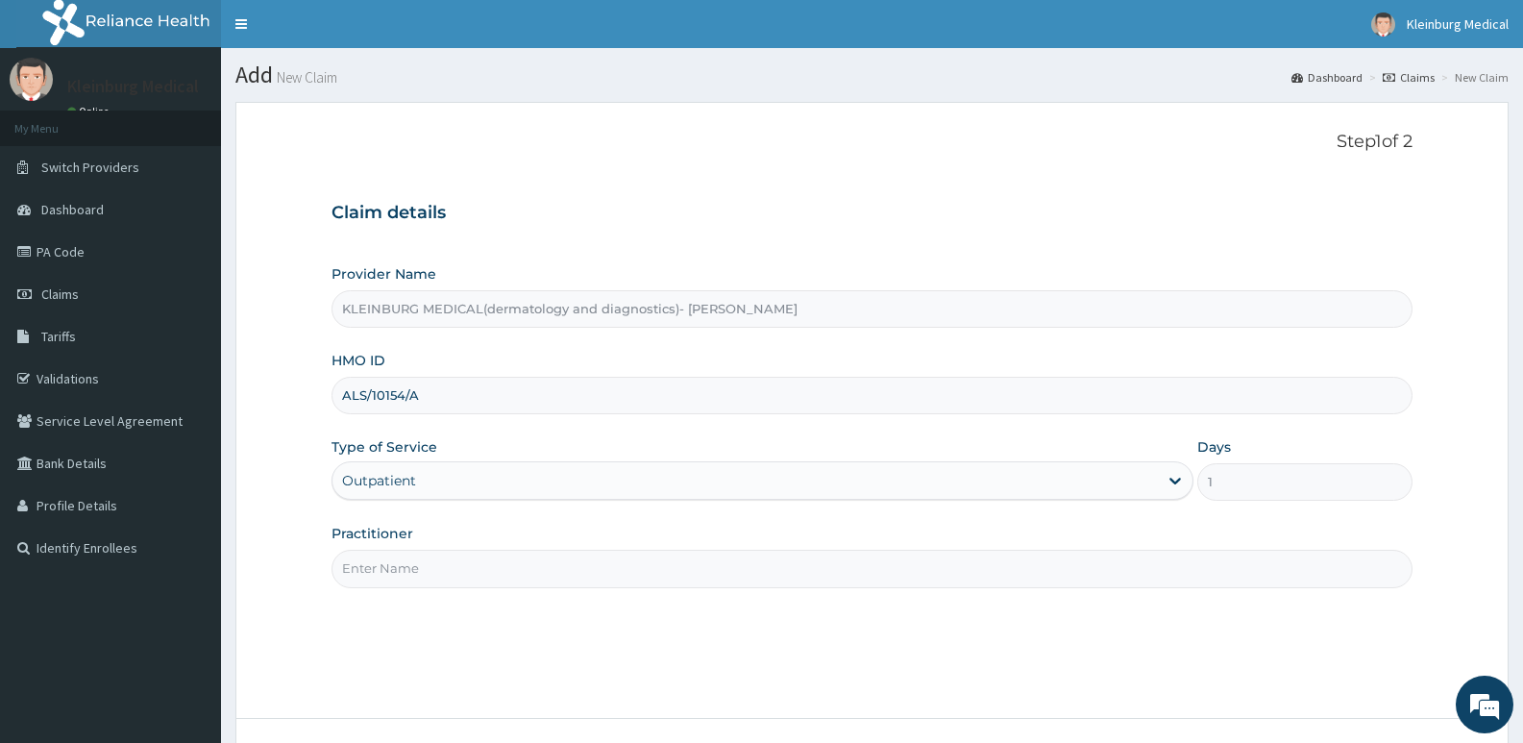
drag, startPoint x: 417, startPoint y: 581, endPoint x: 427, endPoint y: 589, distance: 13.1
click at [417, 581] on input "Practitioner" at bounding box center [871, 567] width 1081 height 37
type input "[PERSON_NAME]"
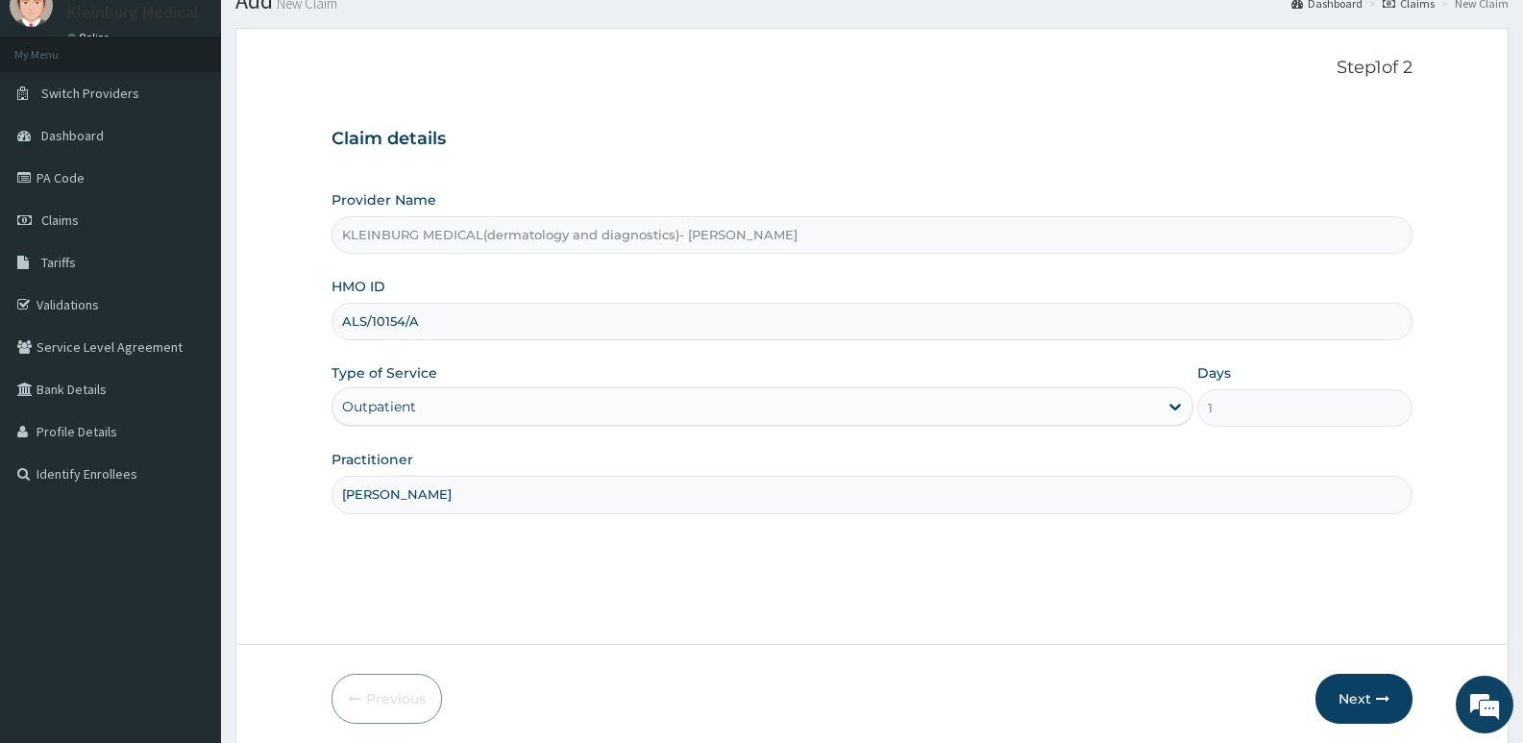
scroll to position [148, 0]
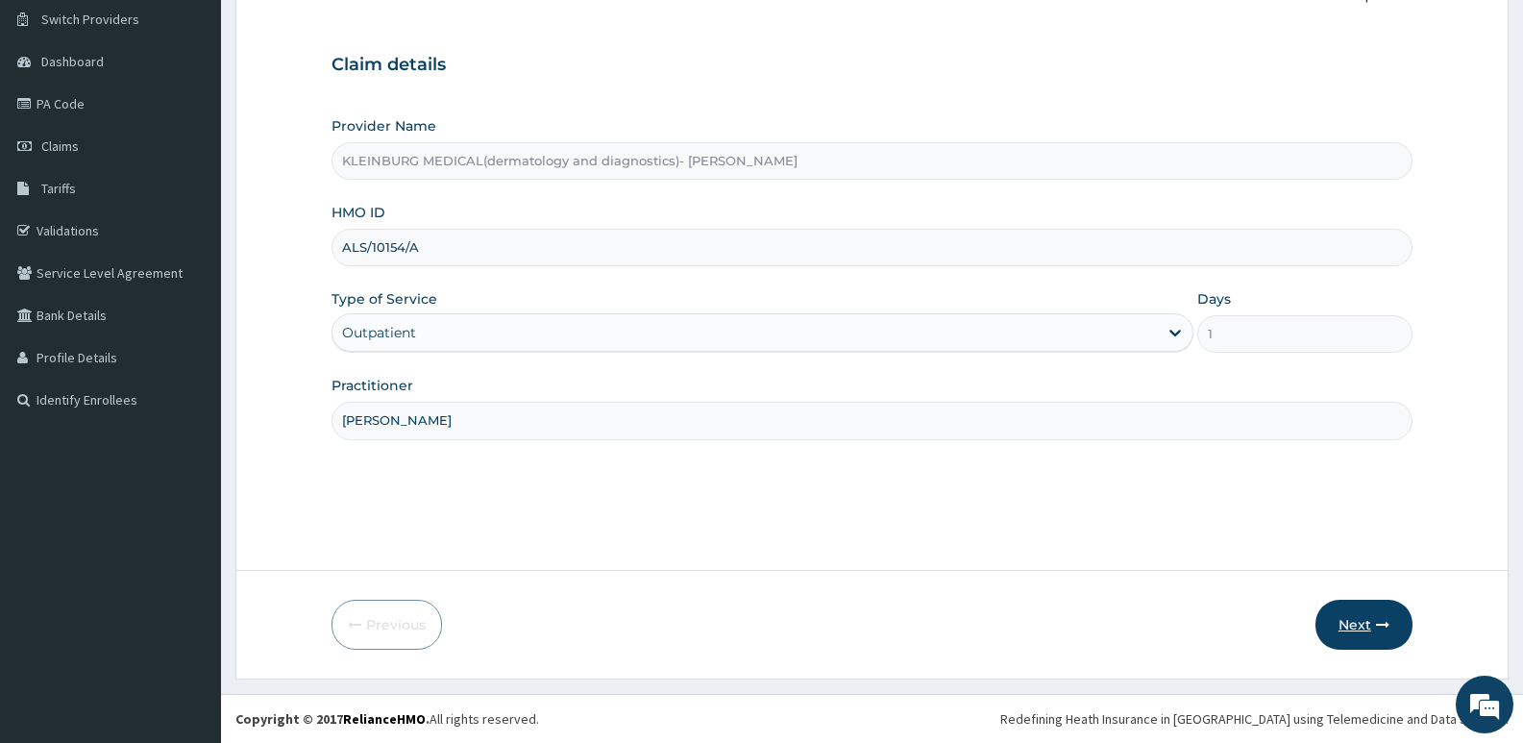
click at [1368, 637] on button "Next" at bounding box center [1363, 624] width 97 height 50
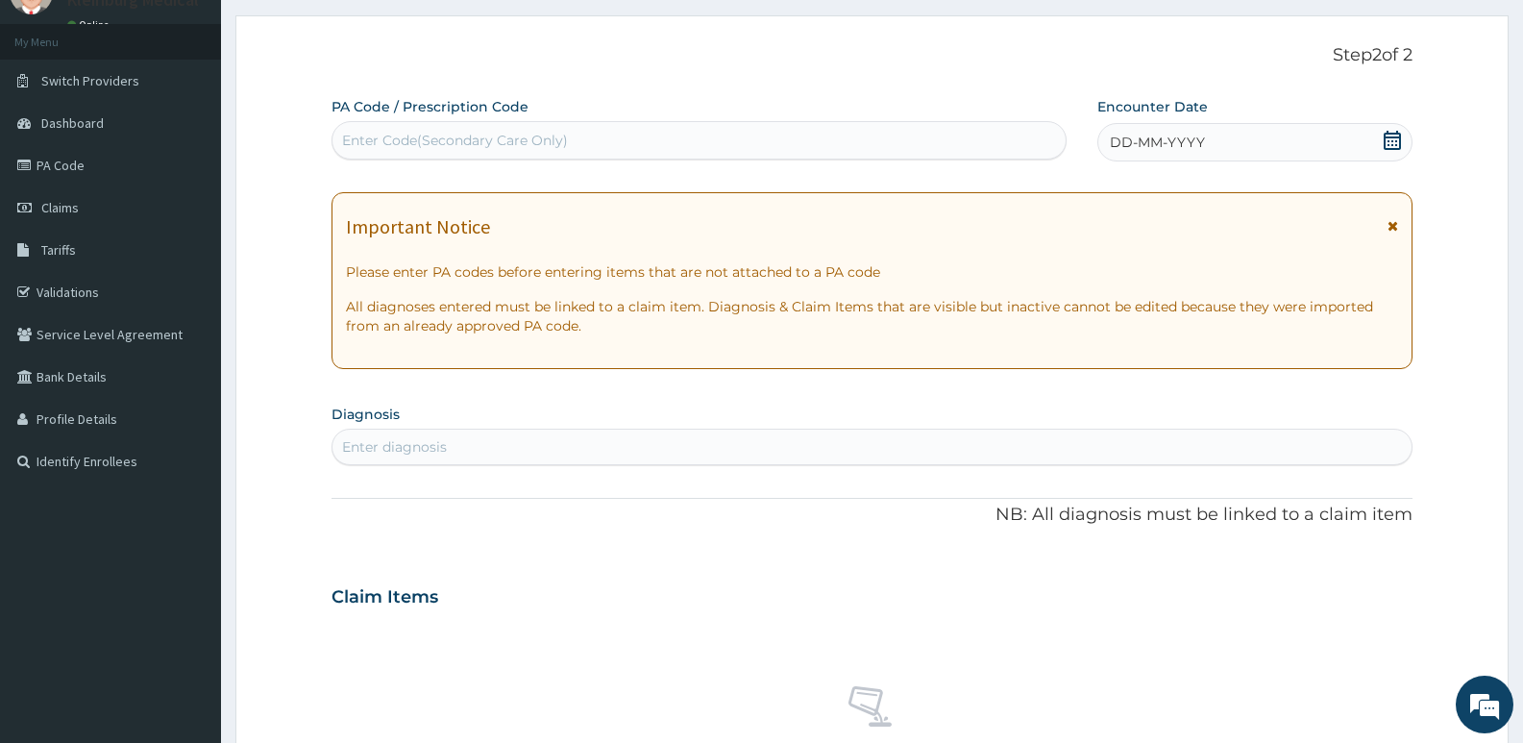
scroll to position [52, 0]
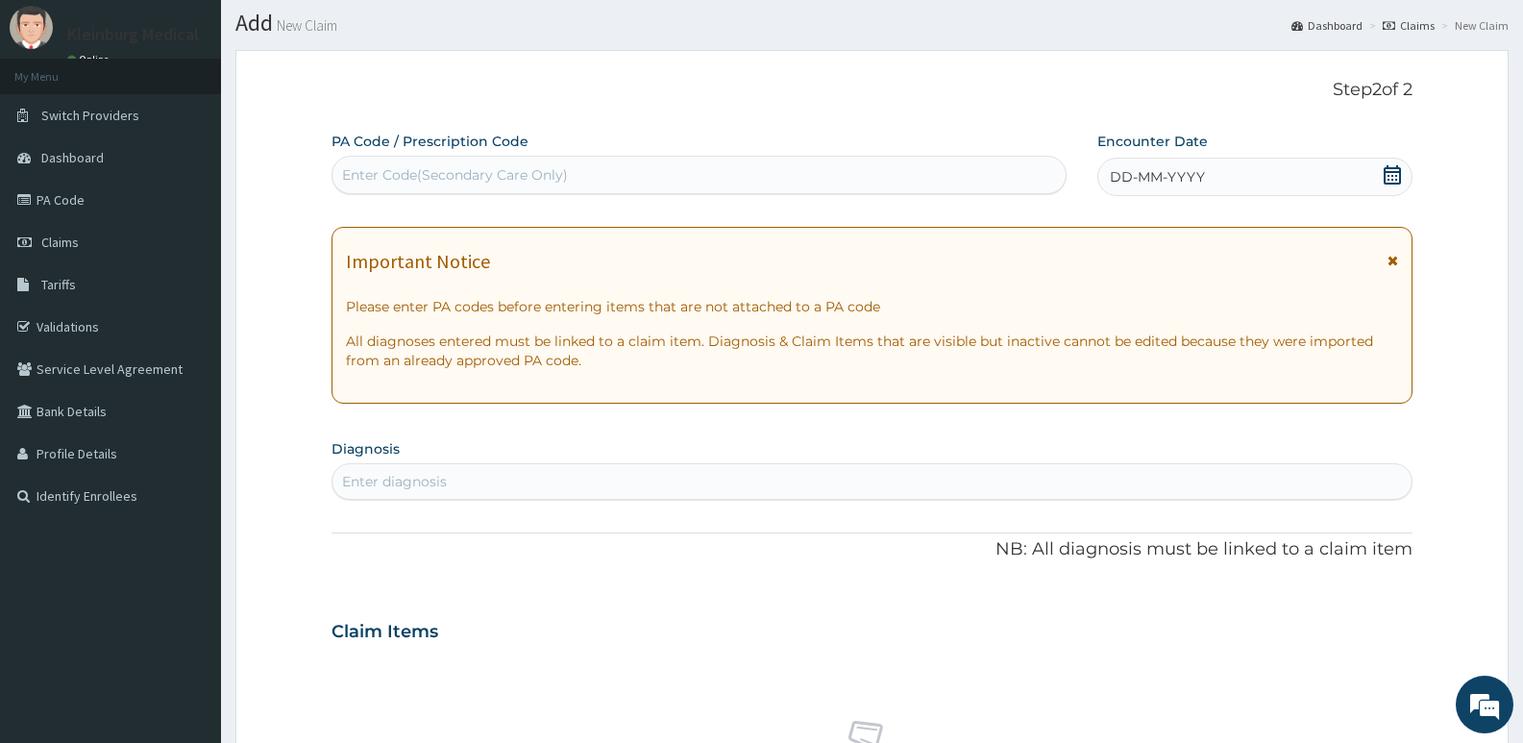
click at [838, 176] on div "Enter Code(Secondary Care Only)" at bounding box center [698, 174] width 733 height 31
paste input "PA/FC6B3E"
type input "PA/FC6B3E"
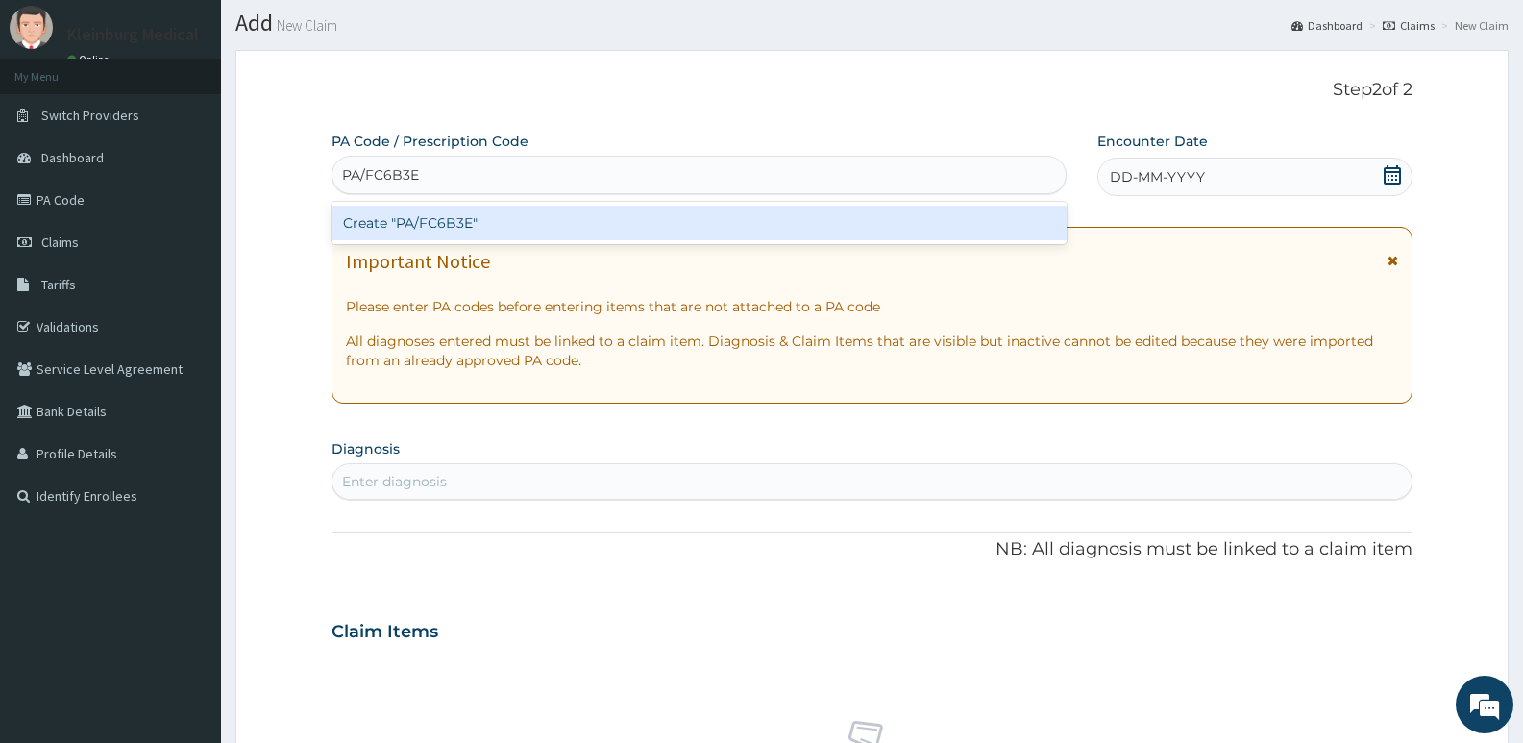
click at [680, 217] on div "Create "PA/FC6B3E"" at bounding box center [698, 223] width 735 height 35
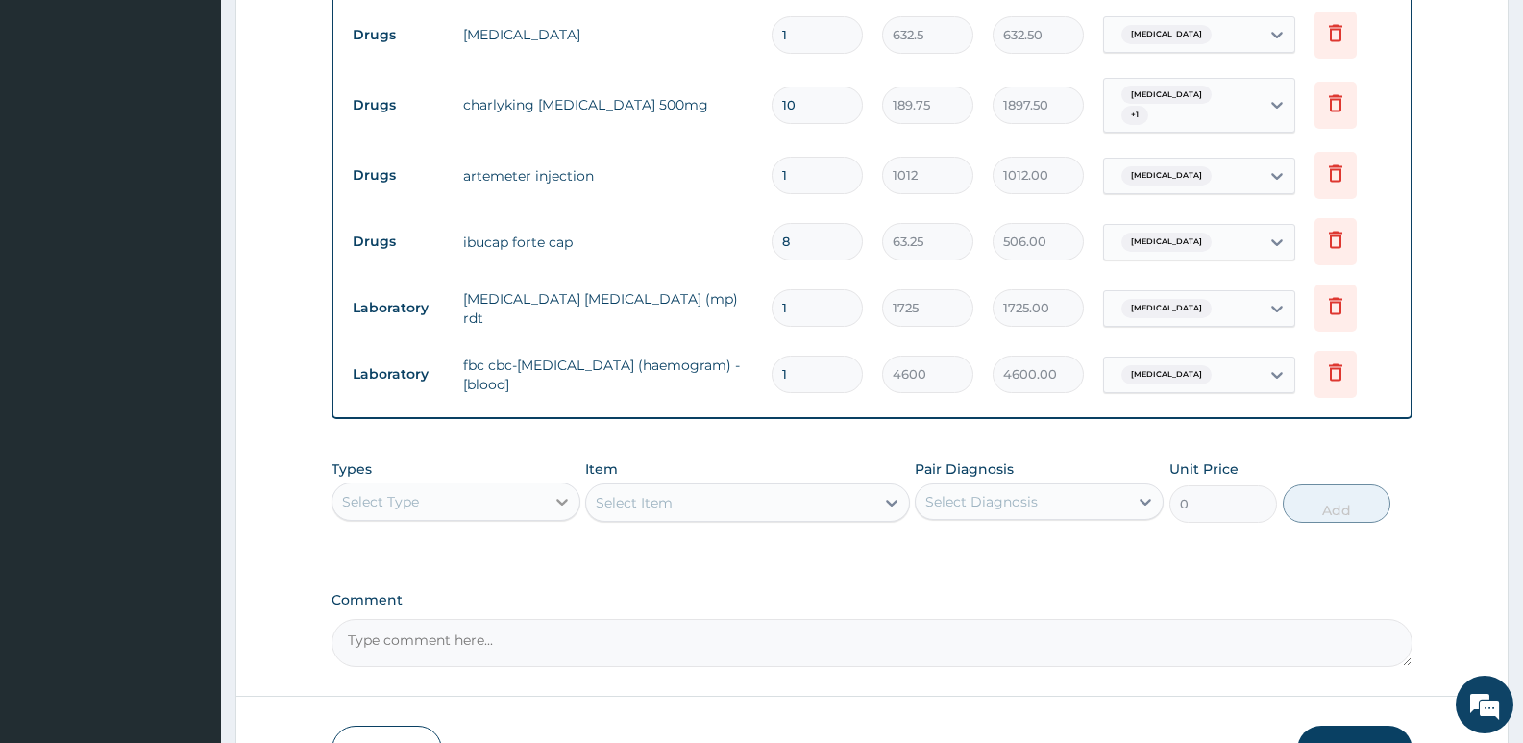
scroll to position [865, 0]
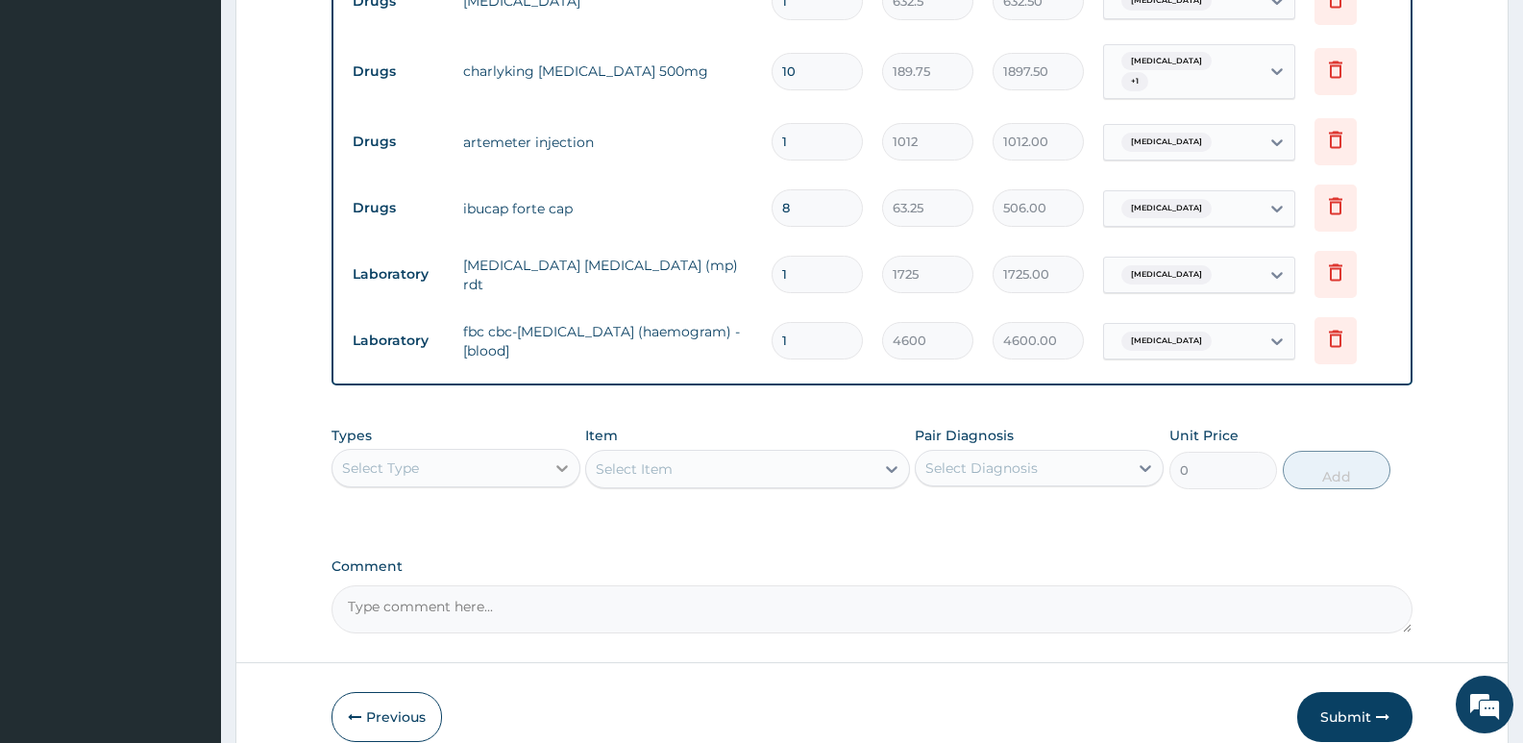
click at [553, 458] on icon at bounding box center [561, 467] width 19 height 19
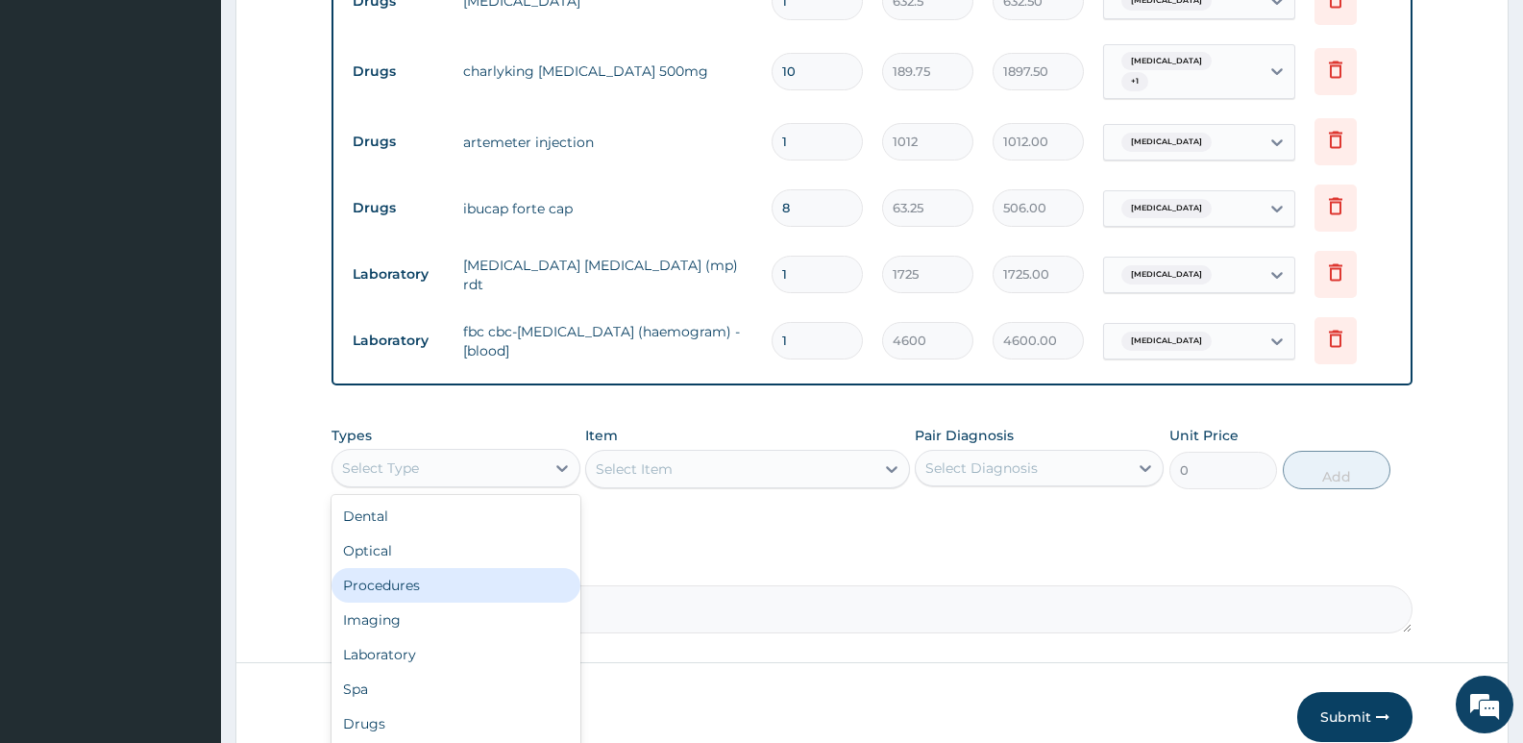
click at [442, 576] on div "Procedures" at bounding box center [455, 585] width 249 height 35
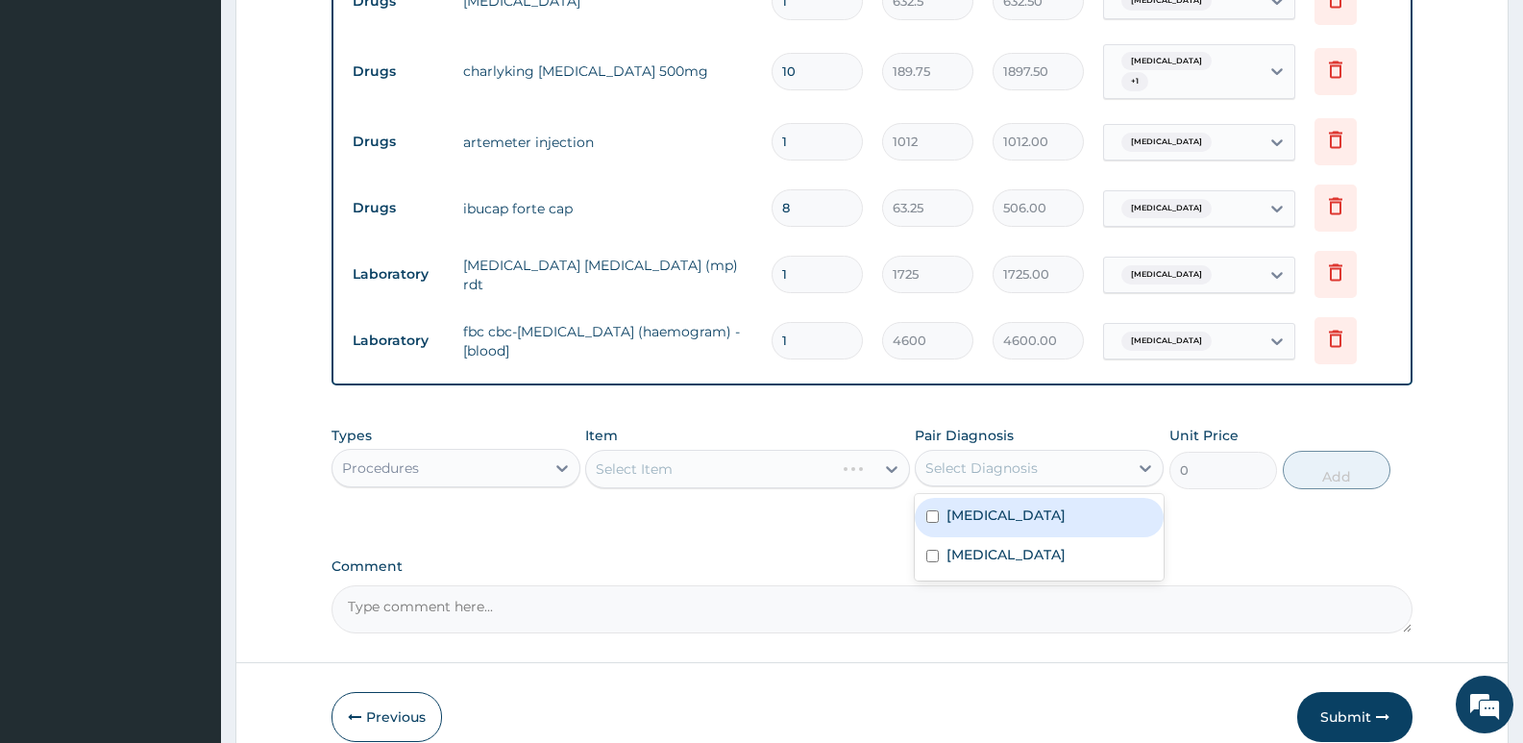
drag, startPoint x: 924, startPoint y: 456, endPoint x: 969, endPoint y: 475, distance: 48.7
click at [926, 456] on div "Select Diagnosis" at bounding box center [1022, 467] width 212 height 31
drag, startPoint x: 991, startPoint y: 501, endPoint x: 978, endPoint y: 550, distance: 50.8
click at [989, 505] on label "[MEDICAL_DATA]" at bounding box center [1005, 514] width 119 height 19
checkbox input "true"
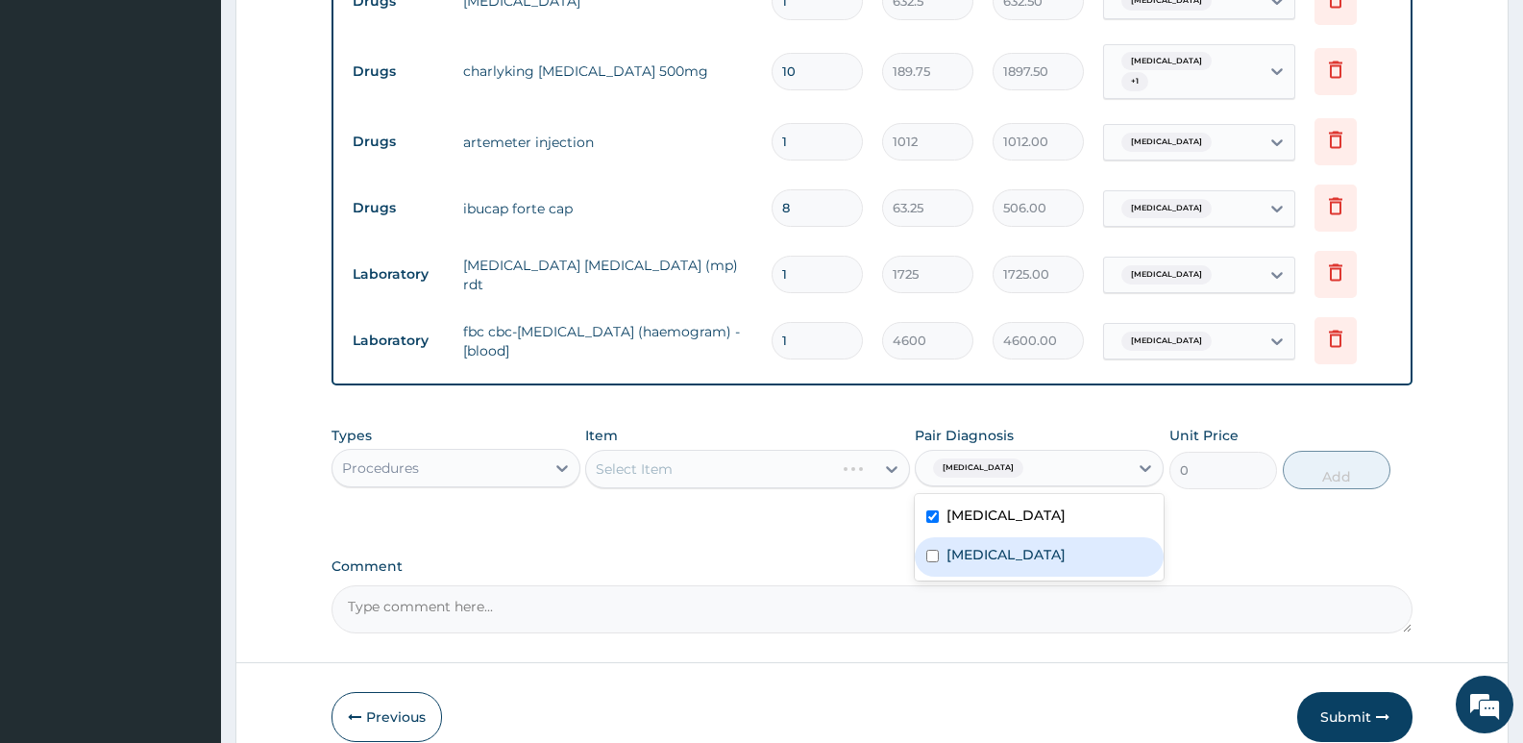
drag, startPoint x: 978, startPoint y: 557, endPoint x: 984, endPoint y: 542, distance: 16.4
click at [979, 557] on div "[MEDICAL_DATA]" at bounding box center [1039, 556] width 249 height 39
checkbox input "true"
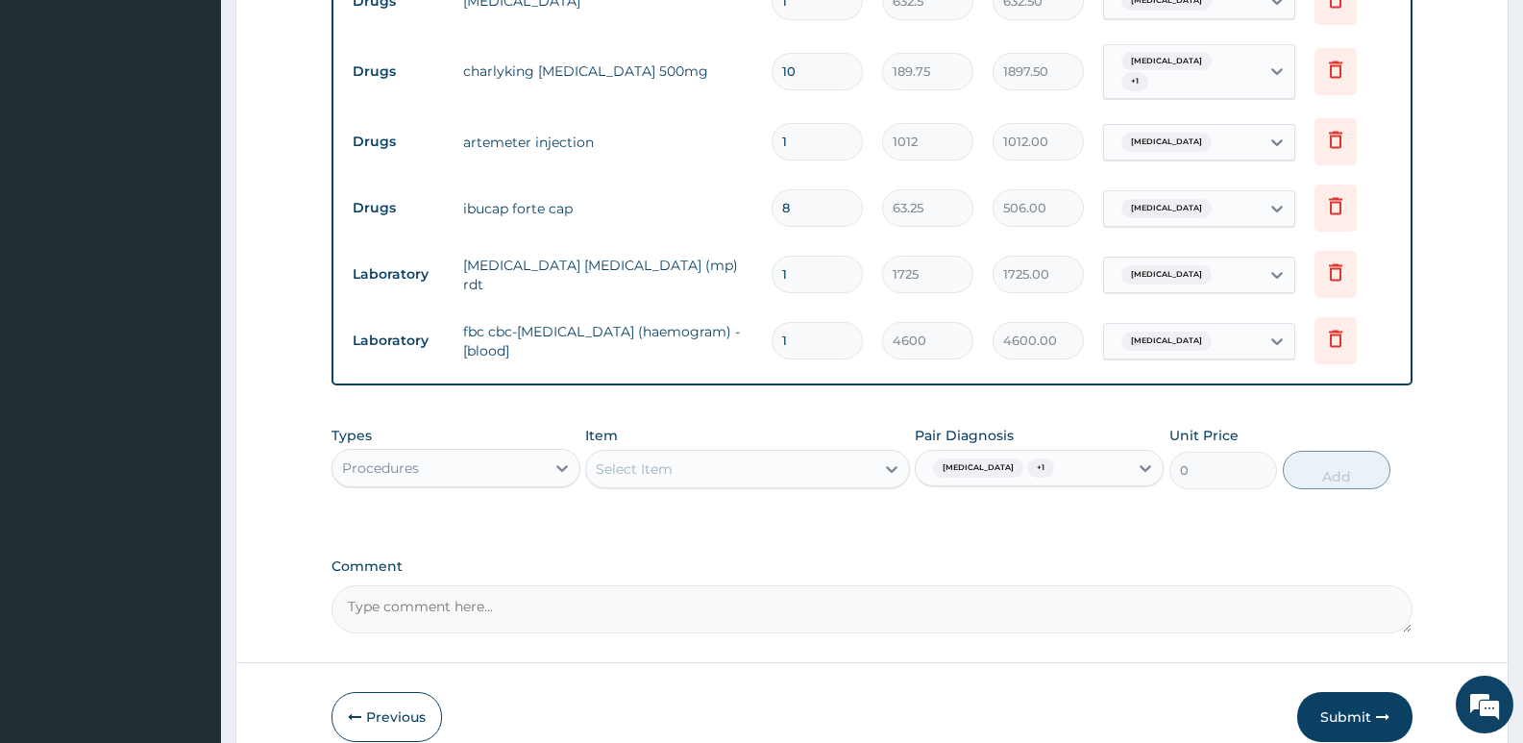
click at [622, 461] on div "Select Item" at bounding box center [634, 468] width 77 height 19
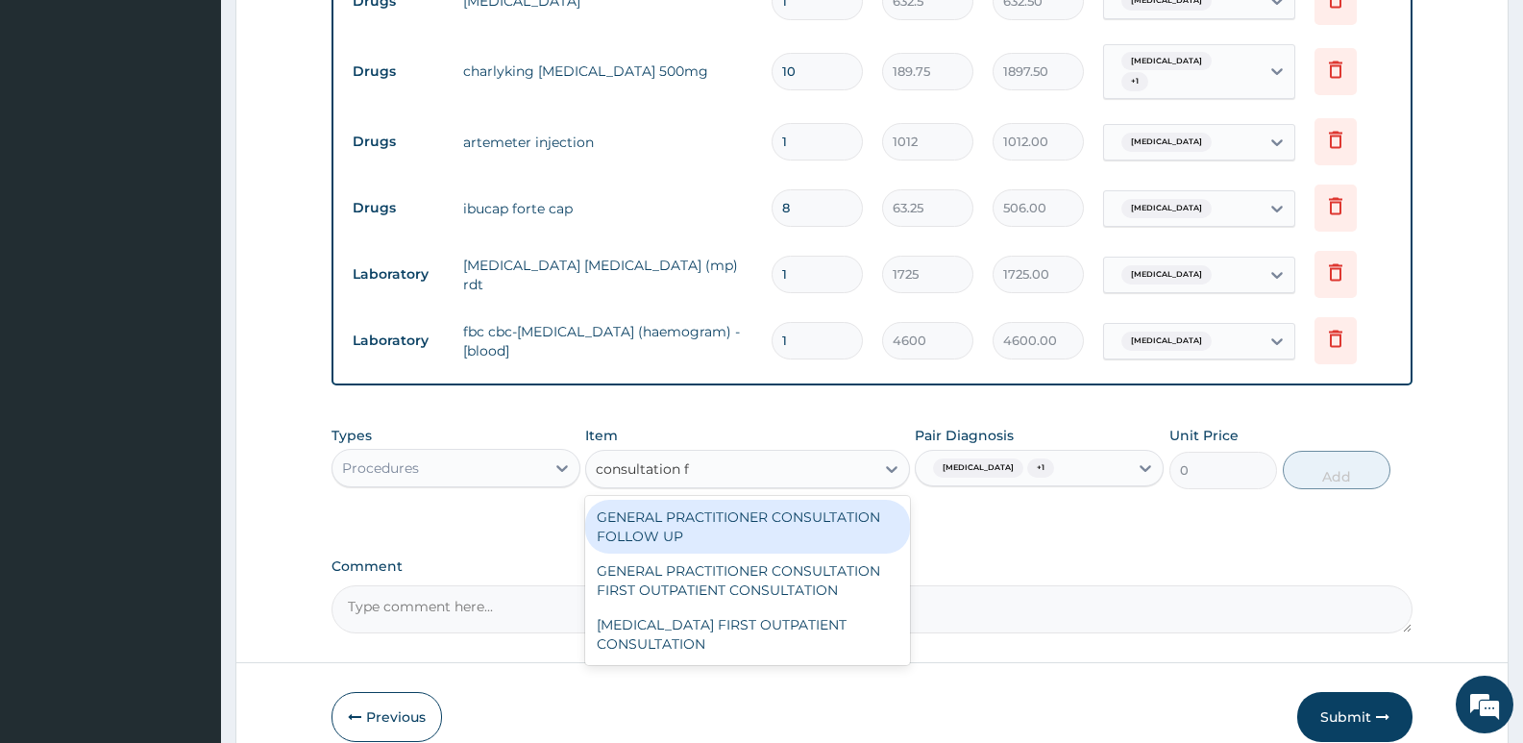
type input "consultation fi"
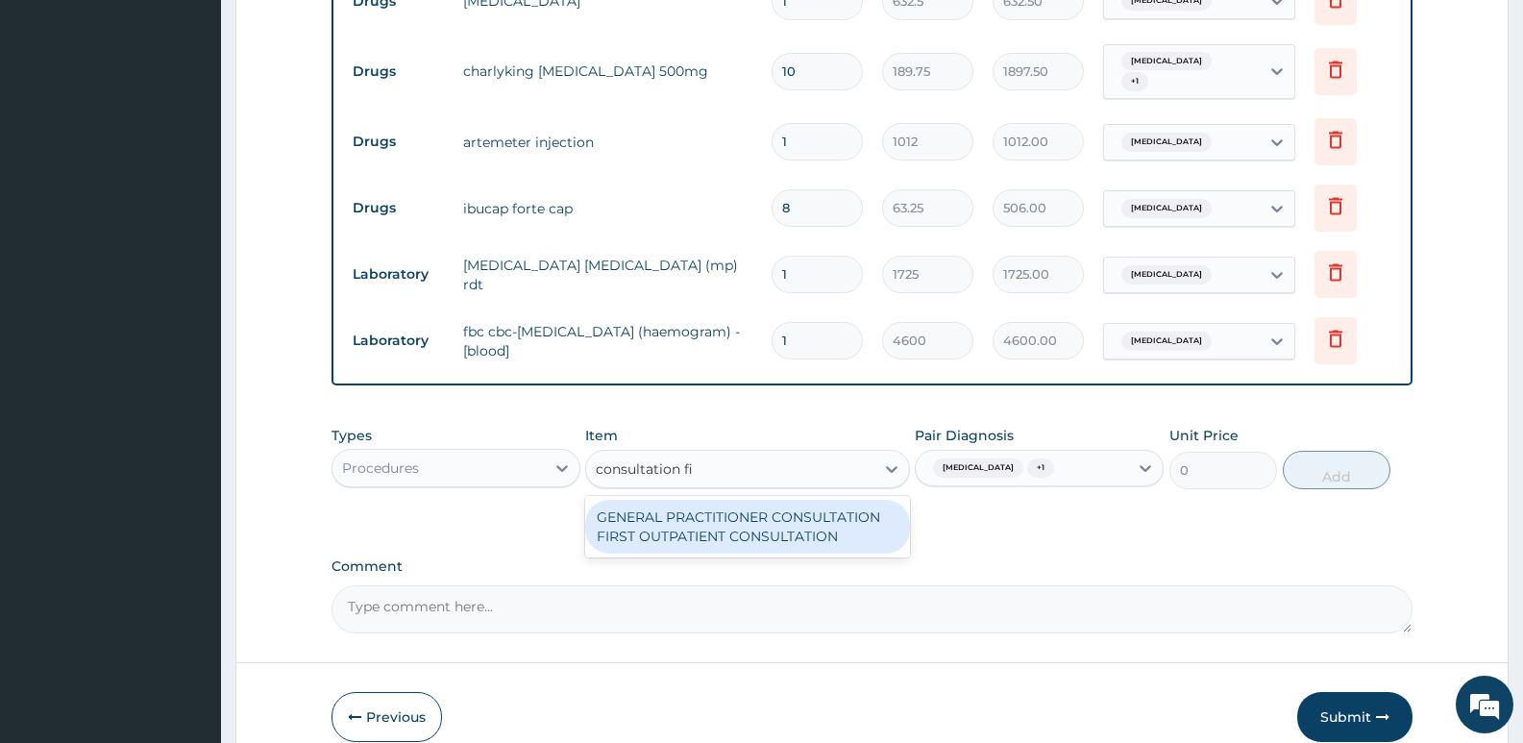
click at [849, 527] on div "GENERAL PRACTITIONER CONSULTATION FIRST OUTPATIENT CONSULTATION" at bounding box center [747, 527] width 324 height 54
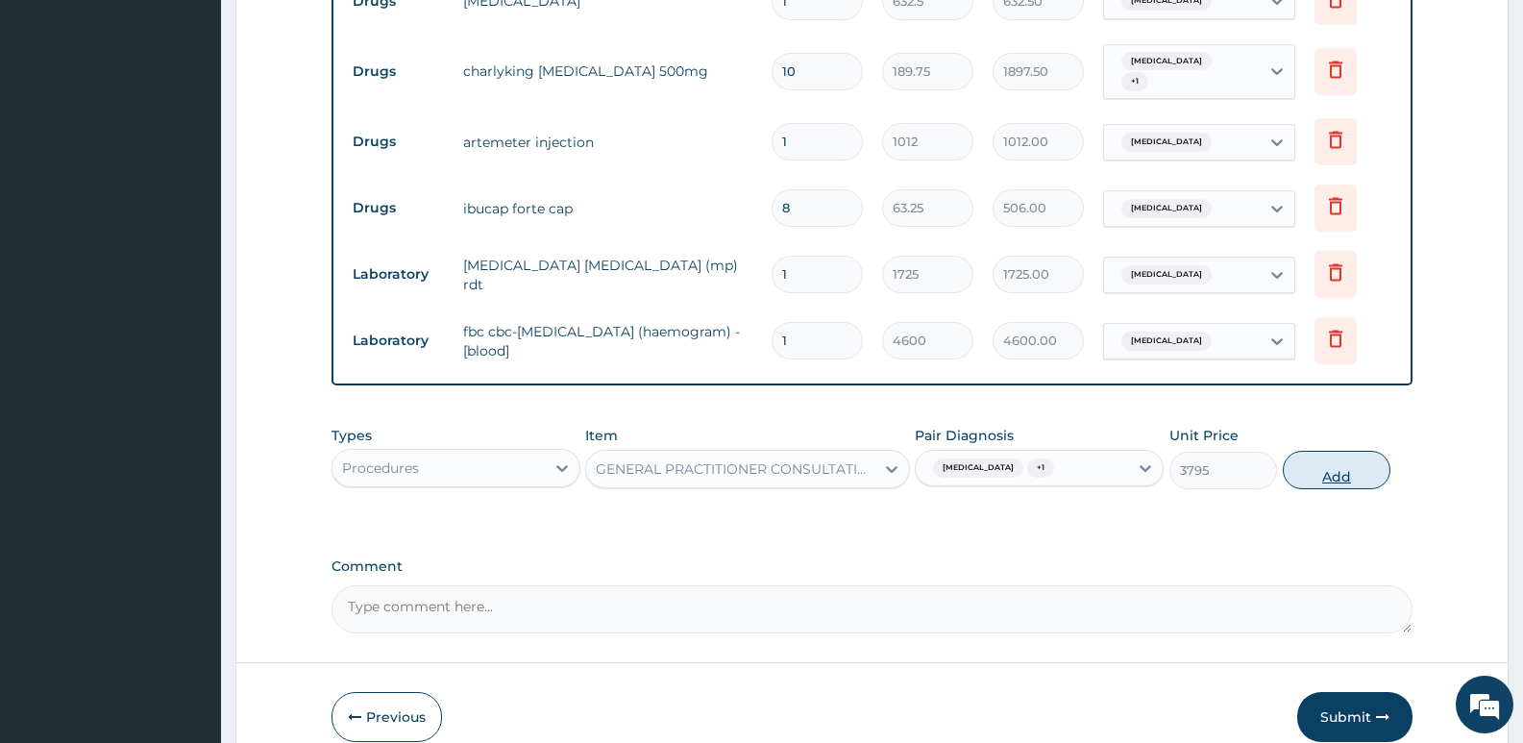
click at [1301, 472] on button "Add" at bounding box center [1336, 470] width 108 height 38
type input "0"
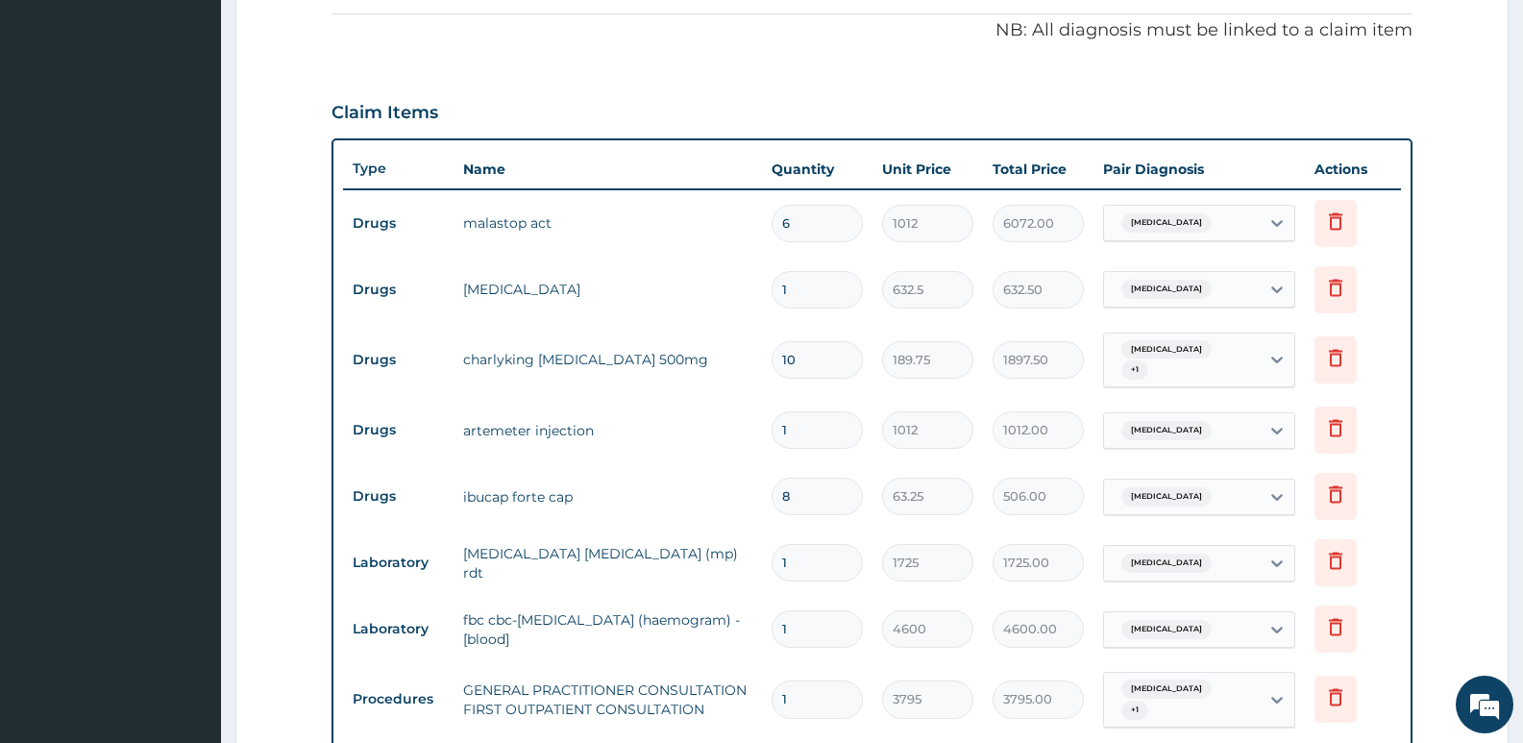
scroll to position [672, 0]
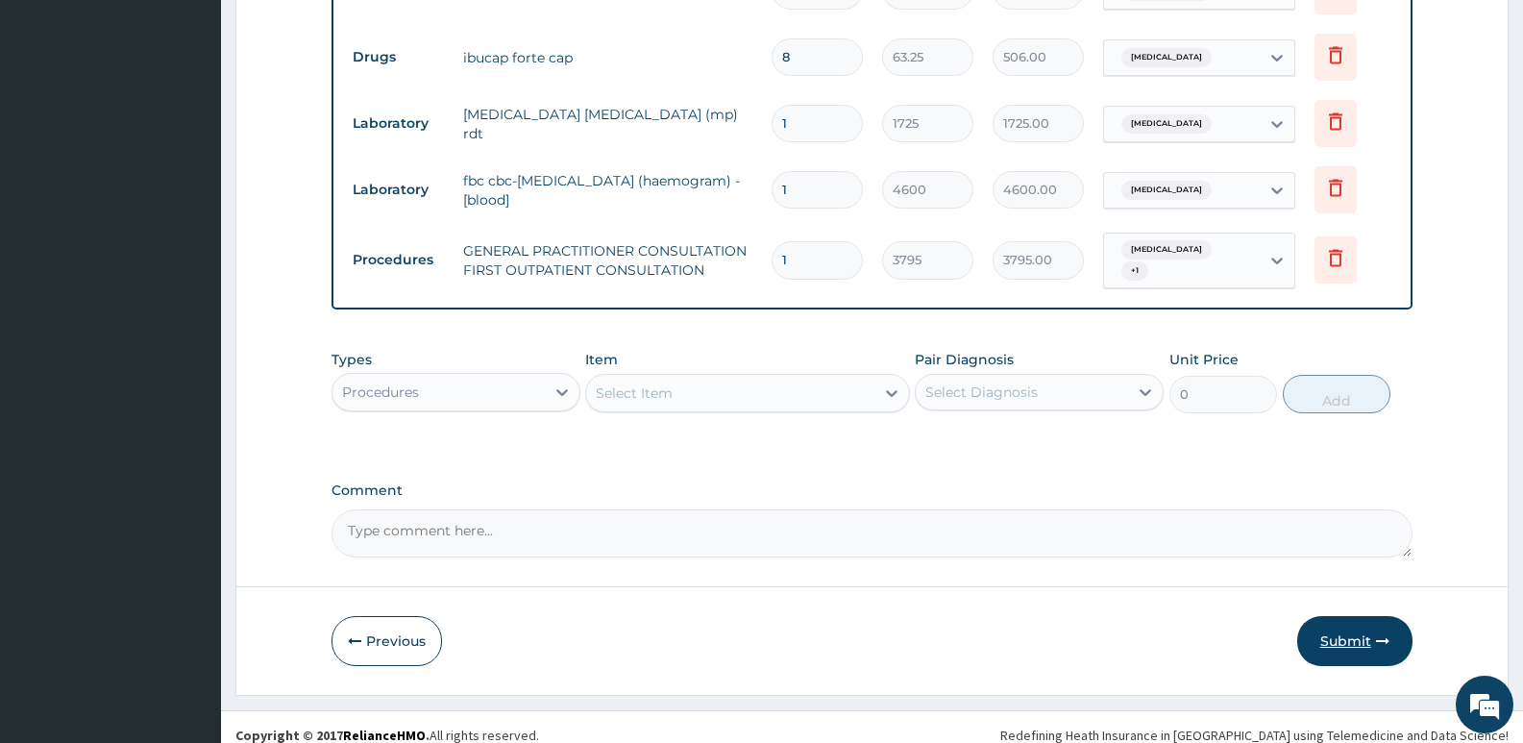
click at [1326, 624] on button "Submit" at bounding box center [1354, 641] width 115 height 50
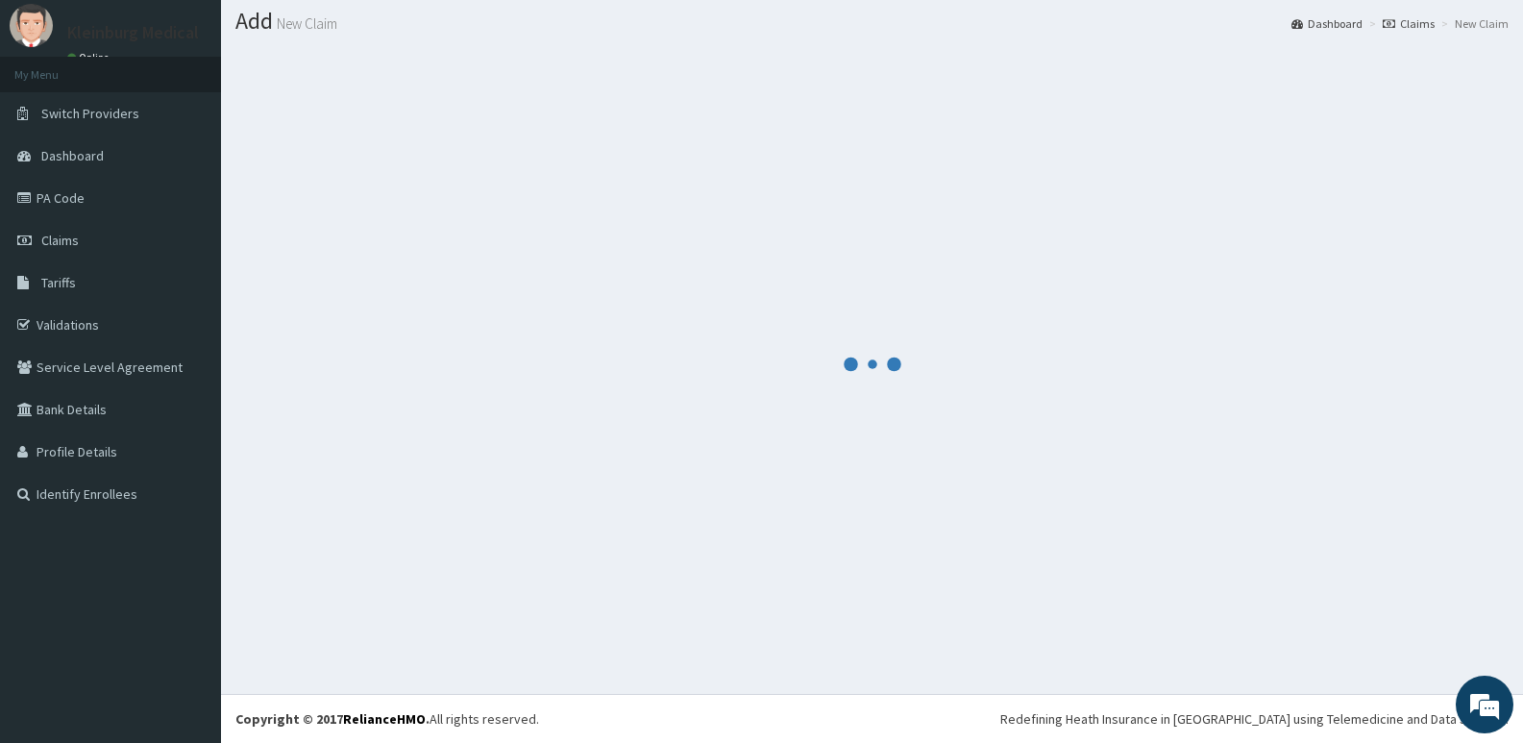
scroll to position [54, 0]
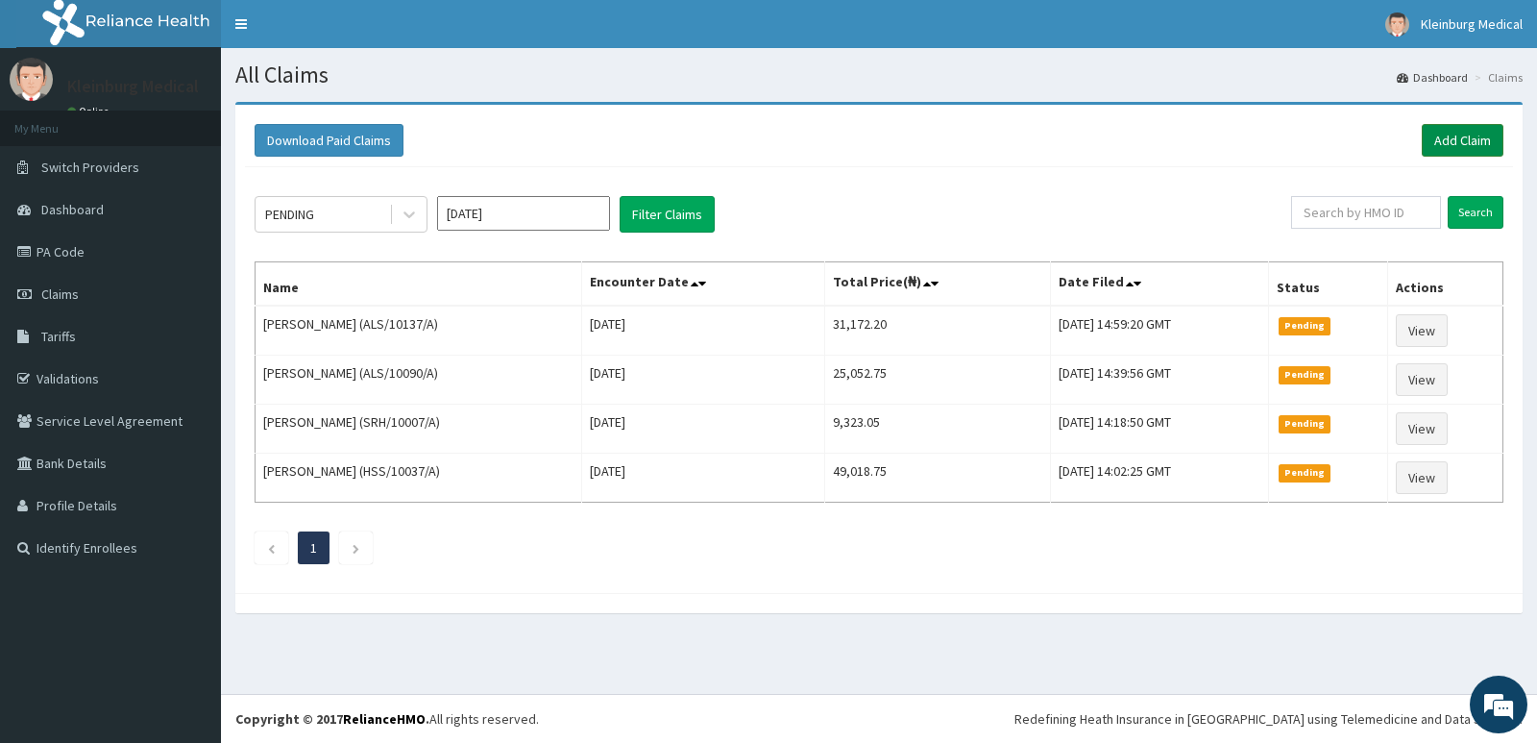
click at [1439, 147] on link "Add Claim" at bounding box center [1463, 140] width 82 height 33
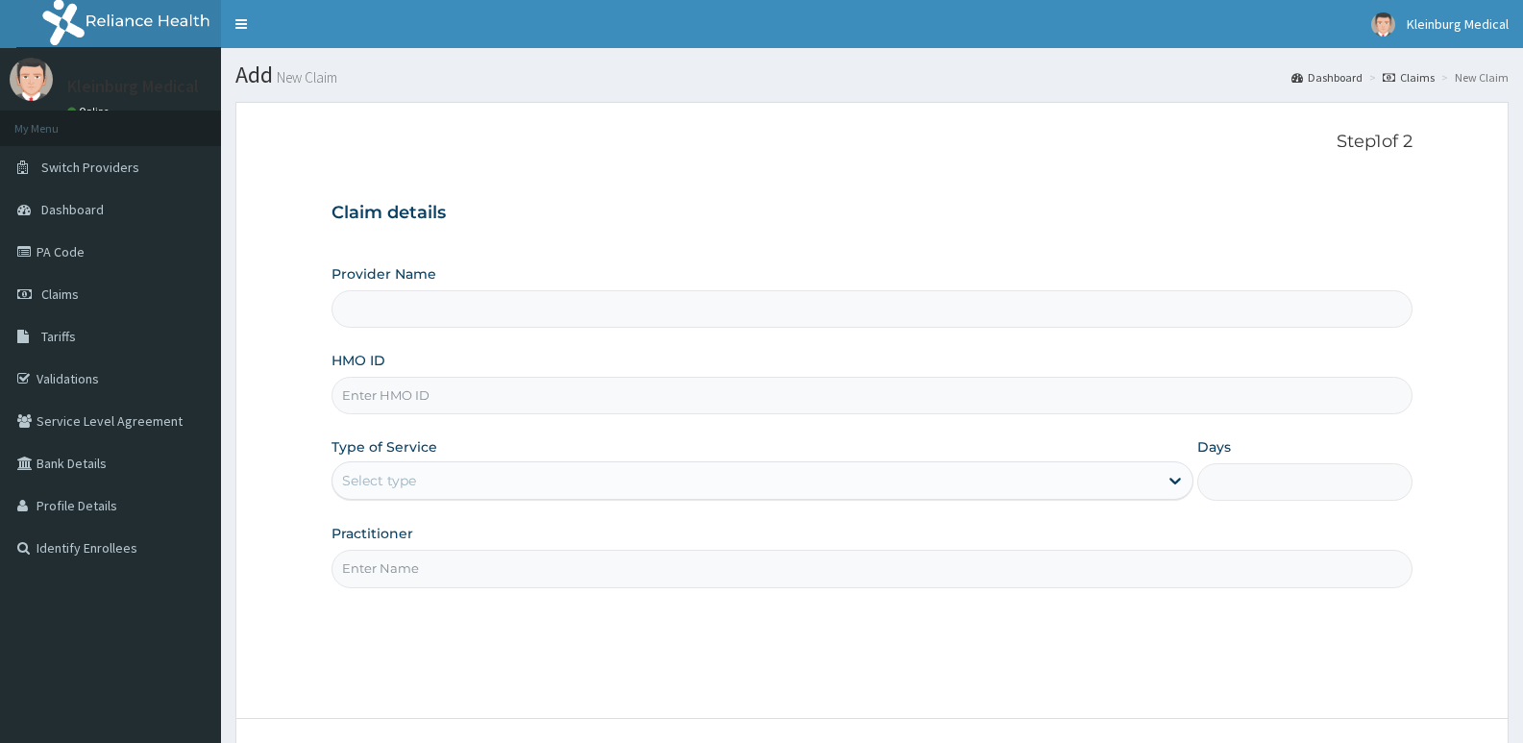
click at [921, 391] on input "HMO ID" at bounding box center [871, 395] width 1081 height 37
type input "KLEINBURG MEDICAL(dermatology and diagnostics)- [PERSON_NAME]"
paste input "UMEOKANNE [PERSON_NAME]"
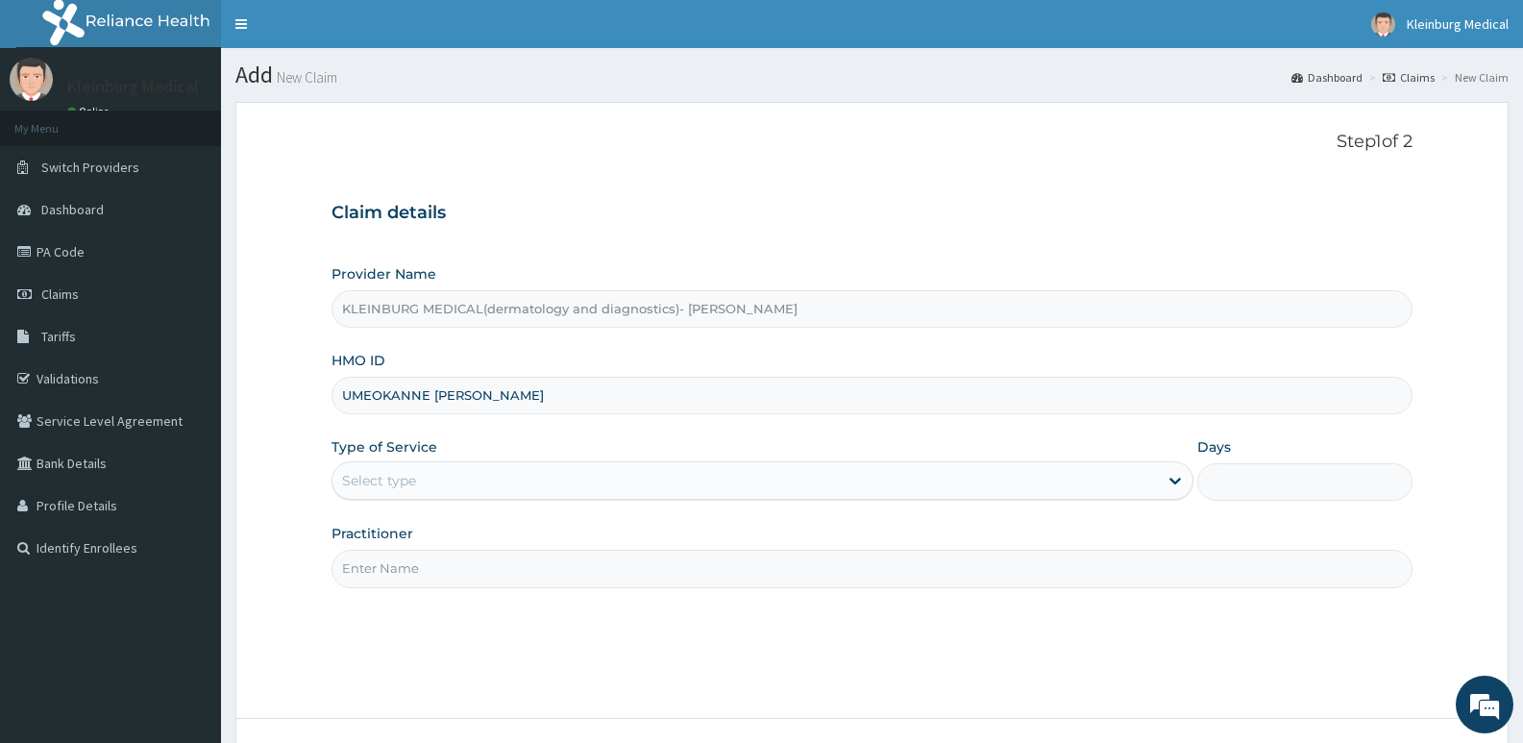
type input "UMEOKANNE [PERSON_NAME]"
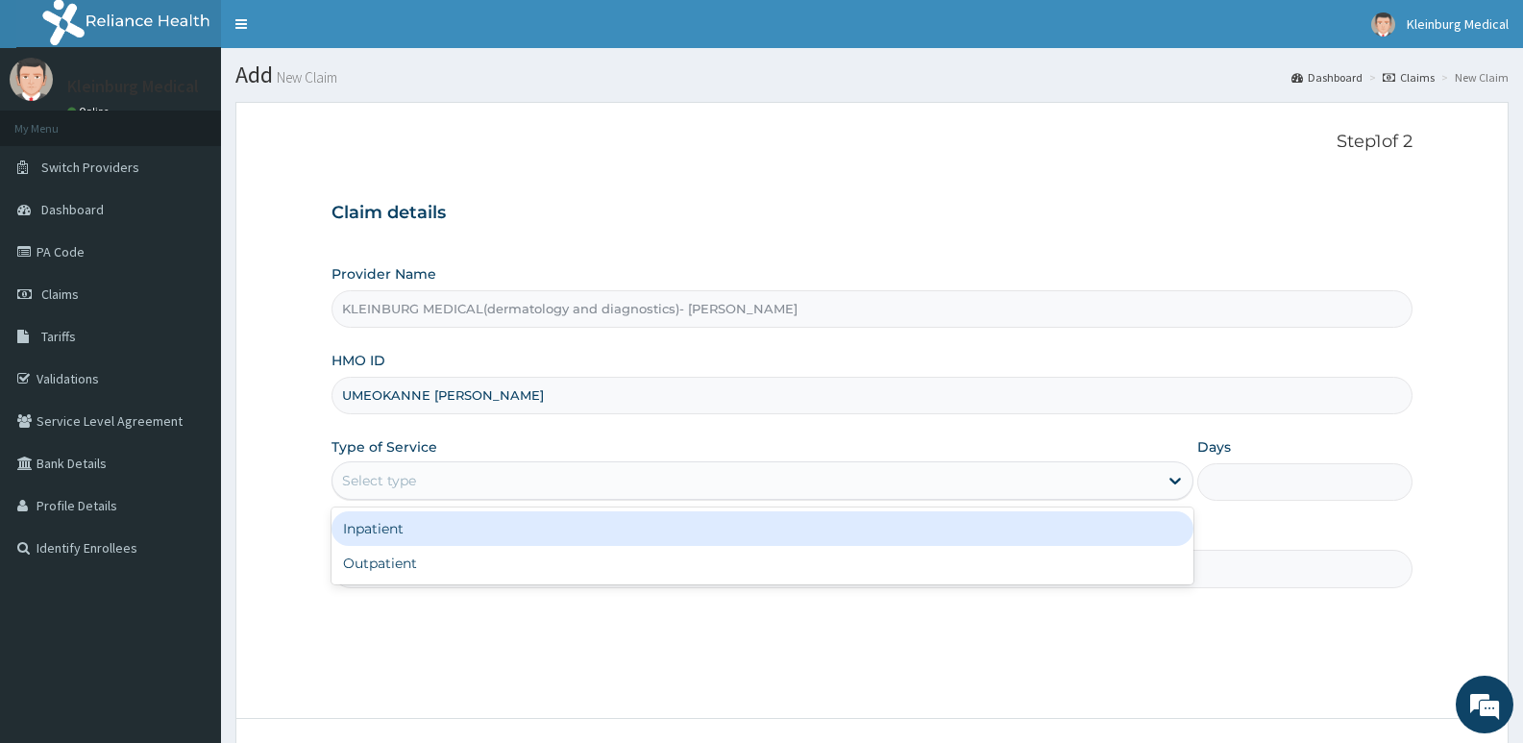
click at [644, 483] on div "Select type" at bounding box center [744, 480] width 824 height 31
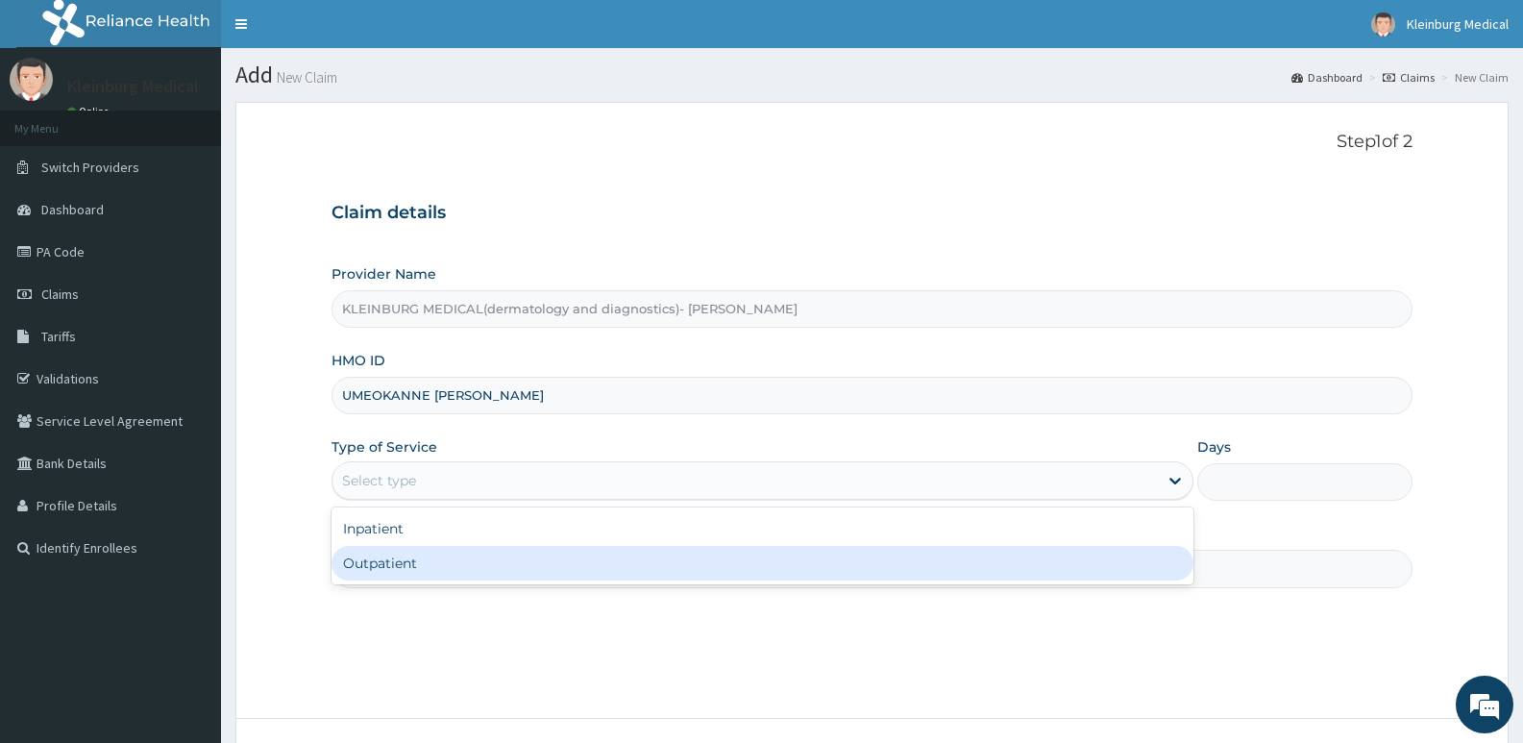
click at [590, 558] on div "Outpatient" at bounding box center [761, 563] width 861 height 35
type input "1"
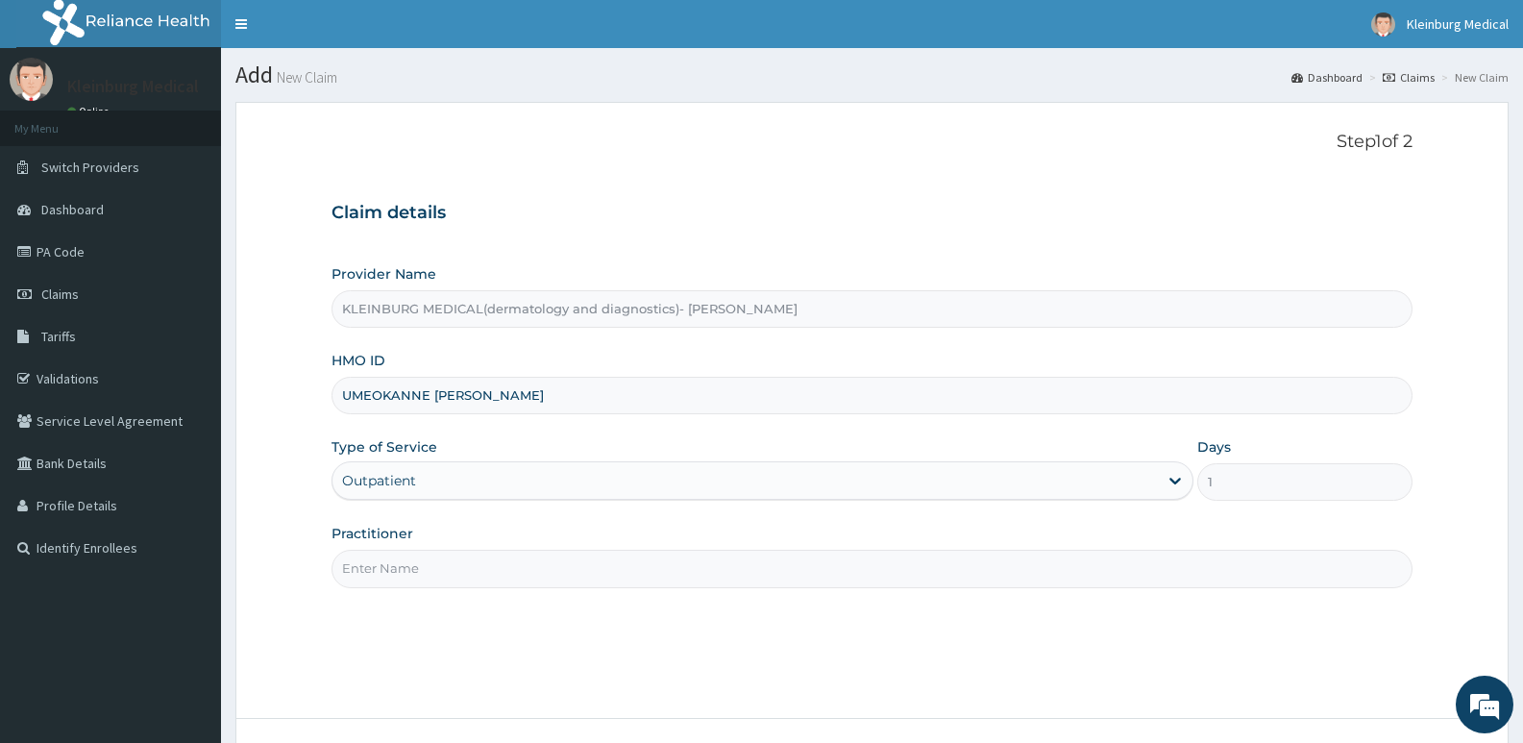
click at [623, 582] on input "Practitioner" at bounding box center [871, 567] width 1081 height 37
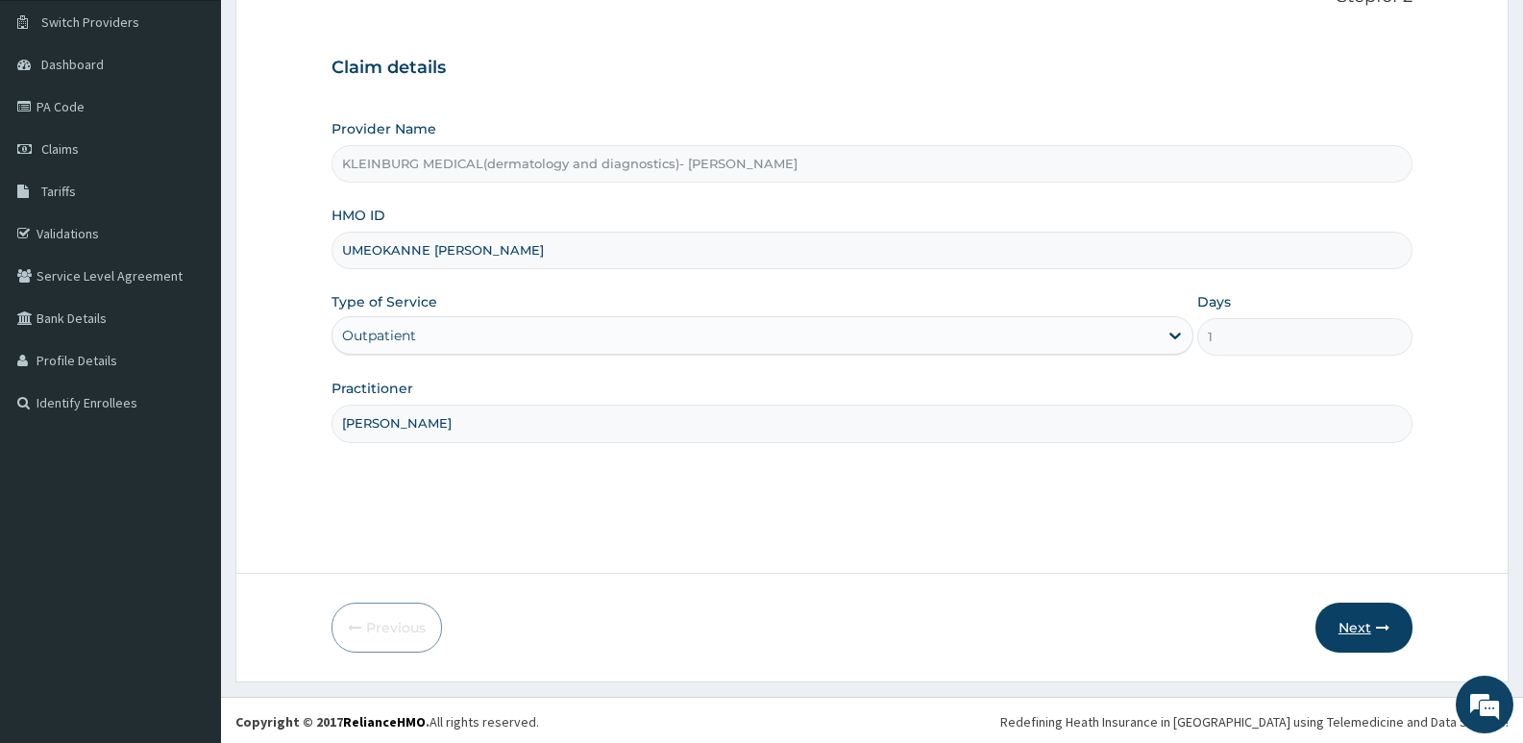
scroll to position [148, 0]
type input "[PERSON_NAME]"
click at [1382, 625] on icon "button" at bounding box center [1382, 624] width 13 height 13
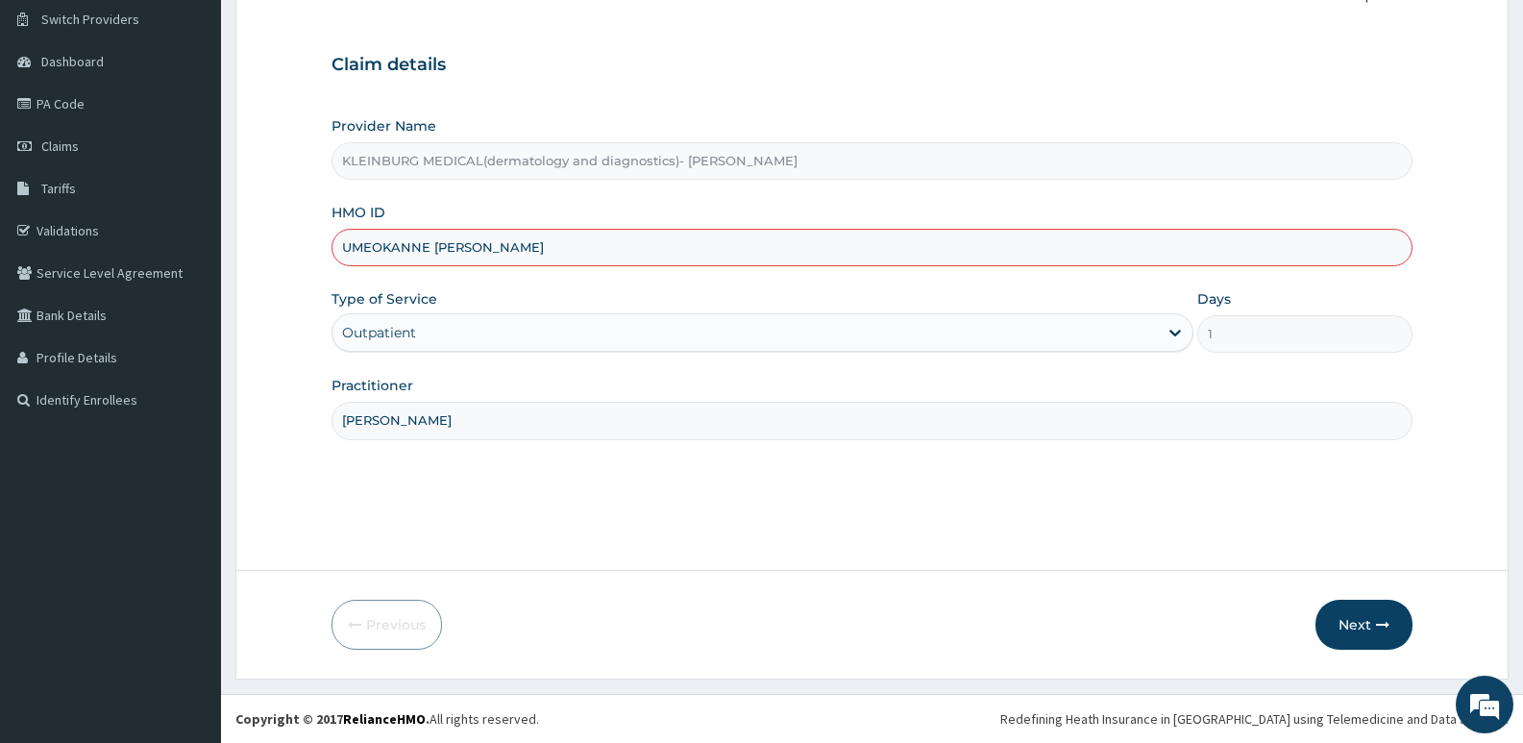
click at [932, 84] on div "Claim details Provider Name KLEINBURG MEDICAL(dermatology and diagnostics)- [PE…" at bounding box center [871, 237] width 1081 height 403
drag, startPoint x: 591, startPoint y: 247, endPoint x: 283, endPoint y: 232, distance: 307.7
click at [283, 232] on form "Step 1 of 2 Claim details Provider Name KLEINBURG MEDICAL(dermatology and diagn…" at bounding box center [871, 316] width 1273 height 725
paste input "TLO/10119/A"
type input "TLO/10119/A"
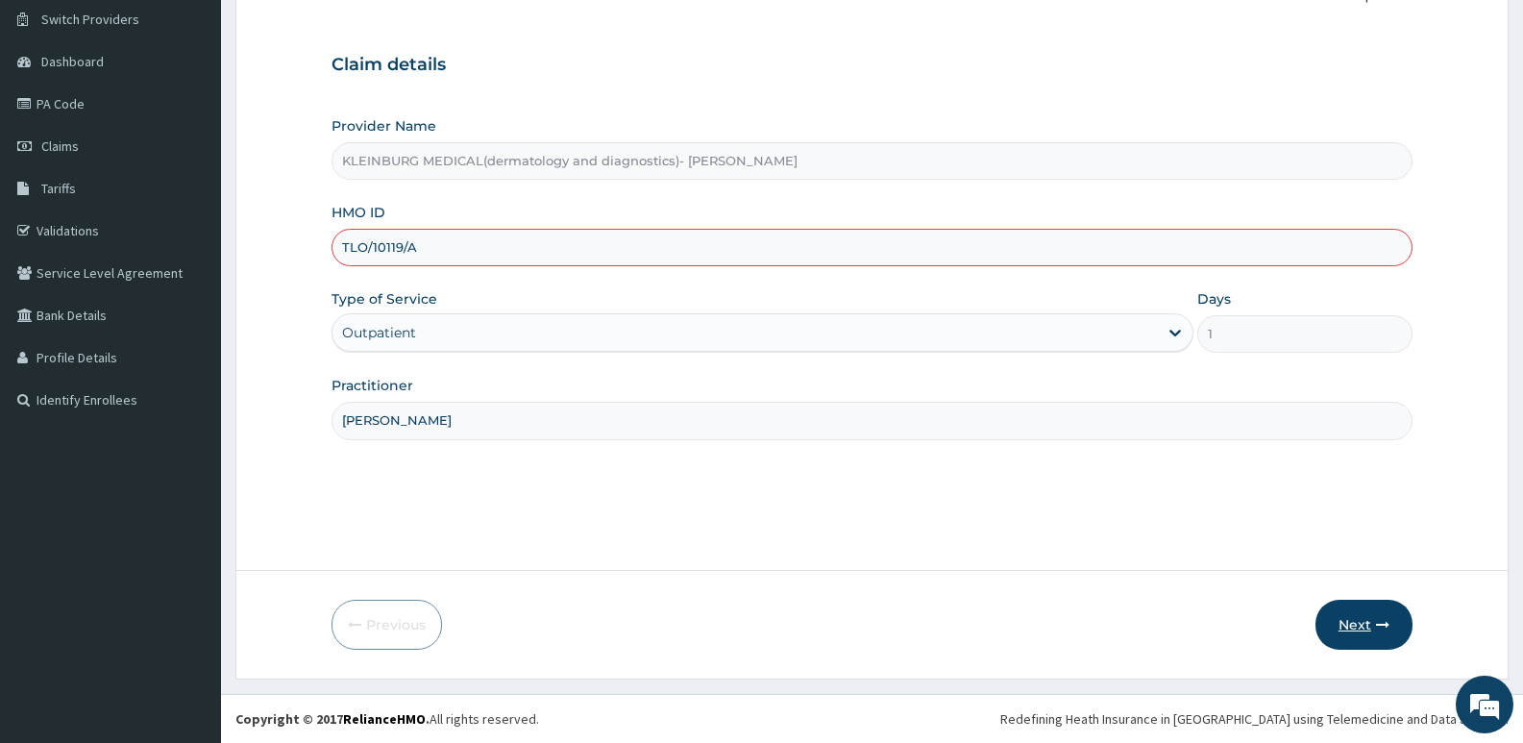
click at [1342, 630] on button "Next" at bounding box center [1363, 624] width 97 height 50
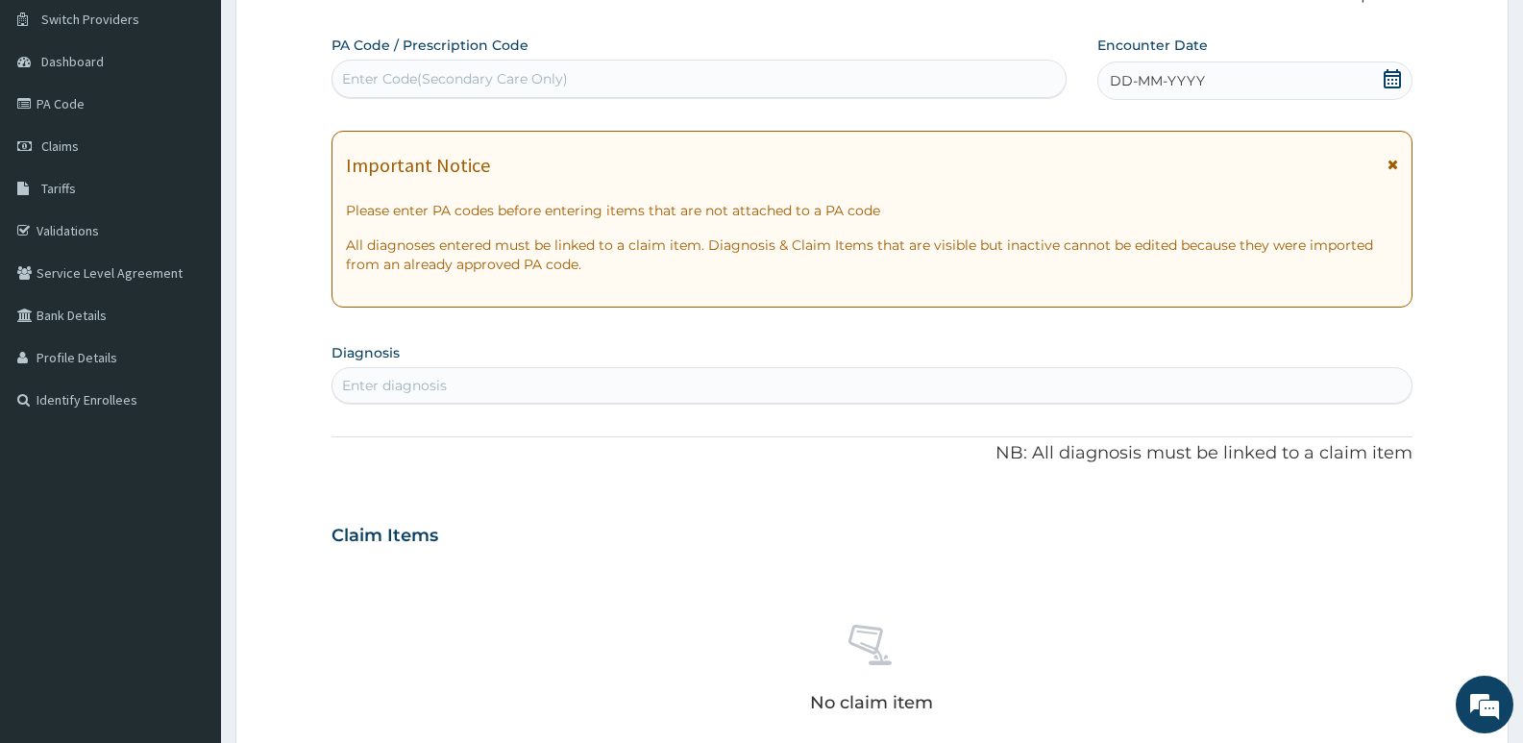
click at [1388, 80] on icon at bounding box center [1391, 78] width 17 height 19
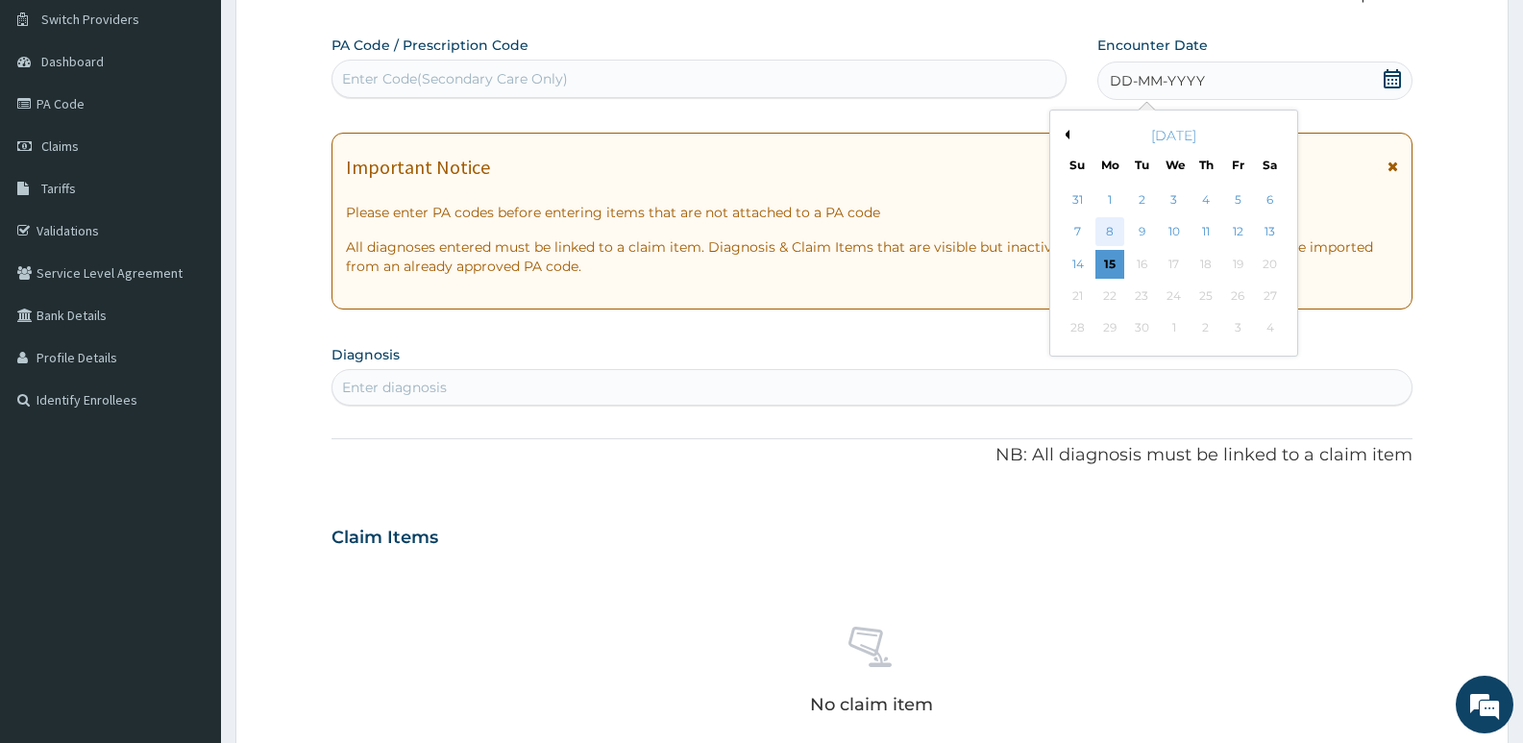
click at [1111, 228] on div "8" at bounding box center [1109, 232] width 29 height 29
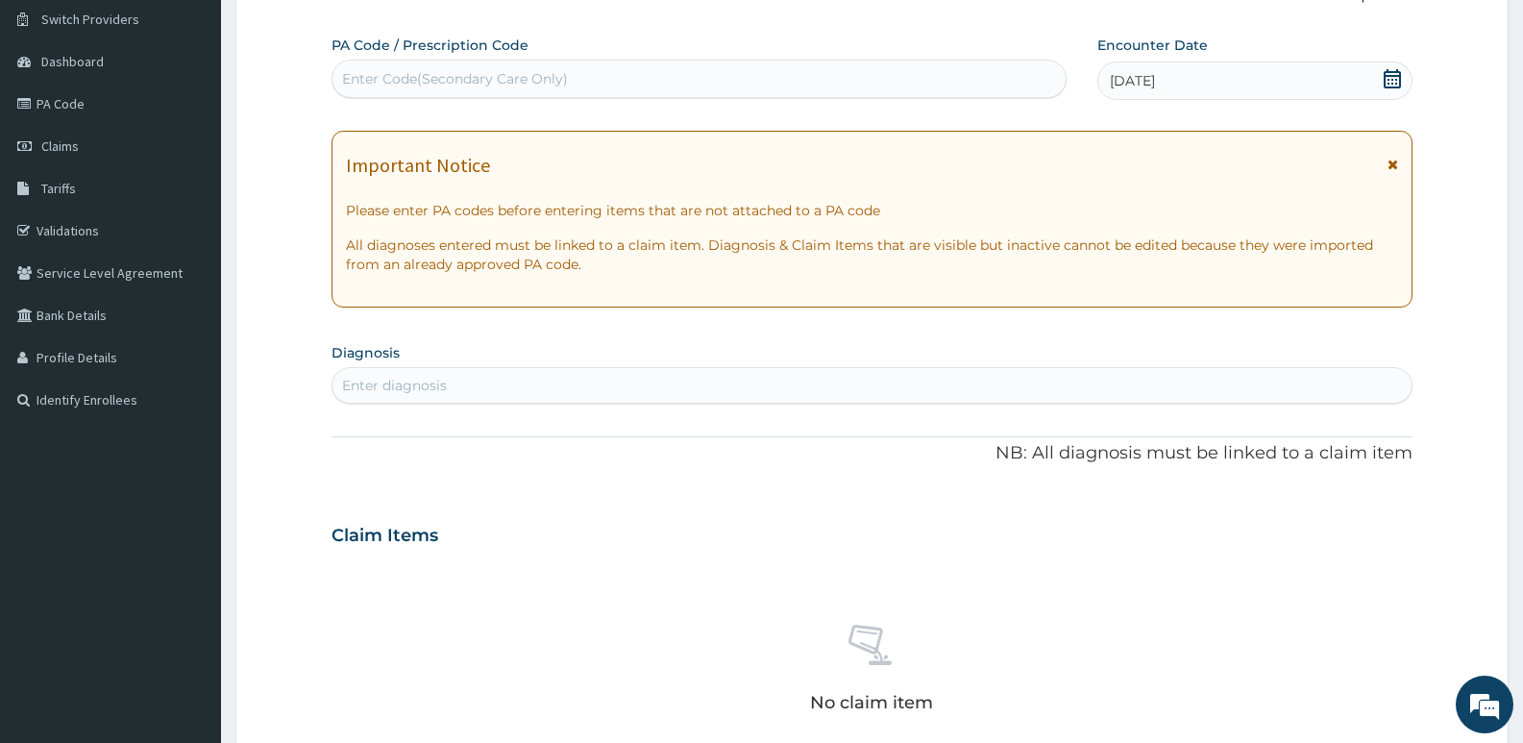
click at [595, 397] on div "Enter diagnosis" at bounding box center [871, 385] width 1079 height 31
type input "malaria"
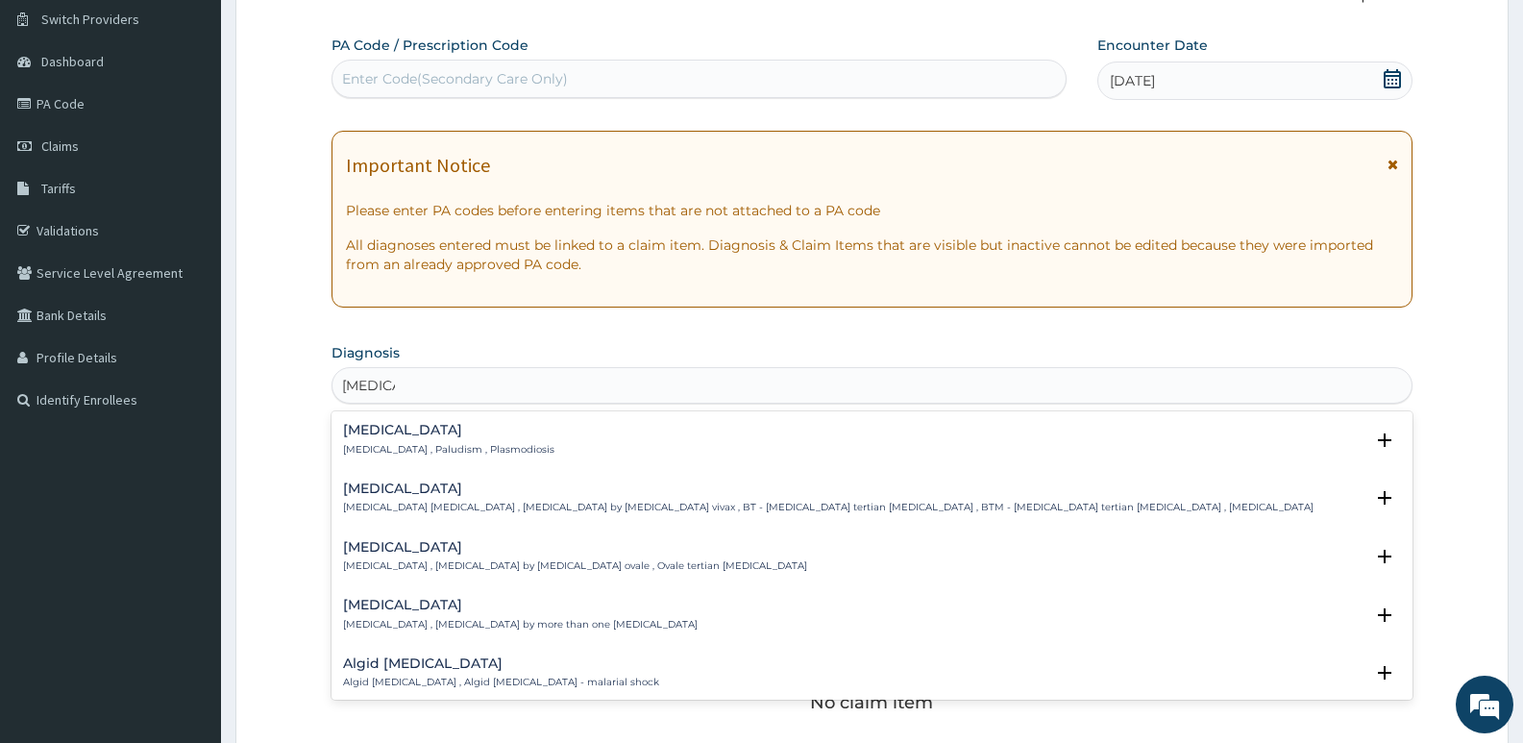
click at [558, 444] on div "Malaria Malaria , Paludism , Plasmodiosis" at bounding box center [872, 440] width 1058 height 34
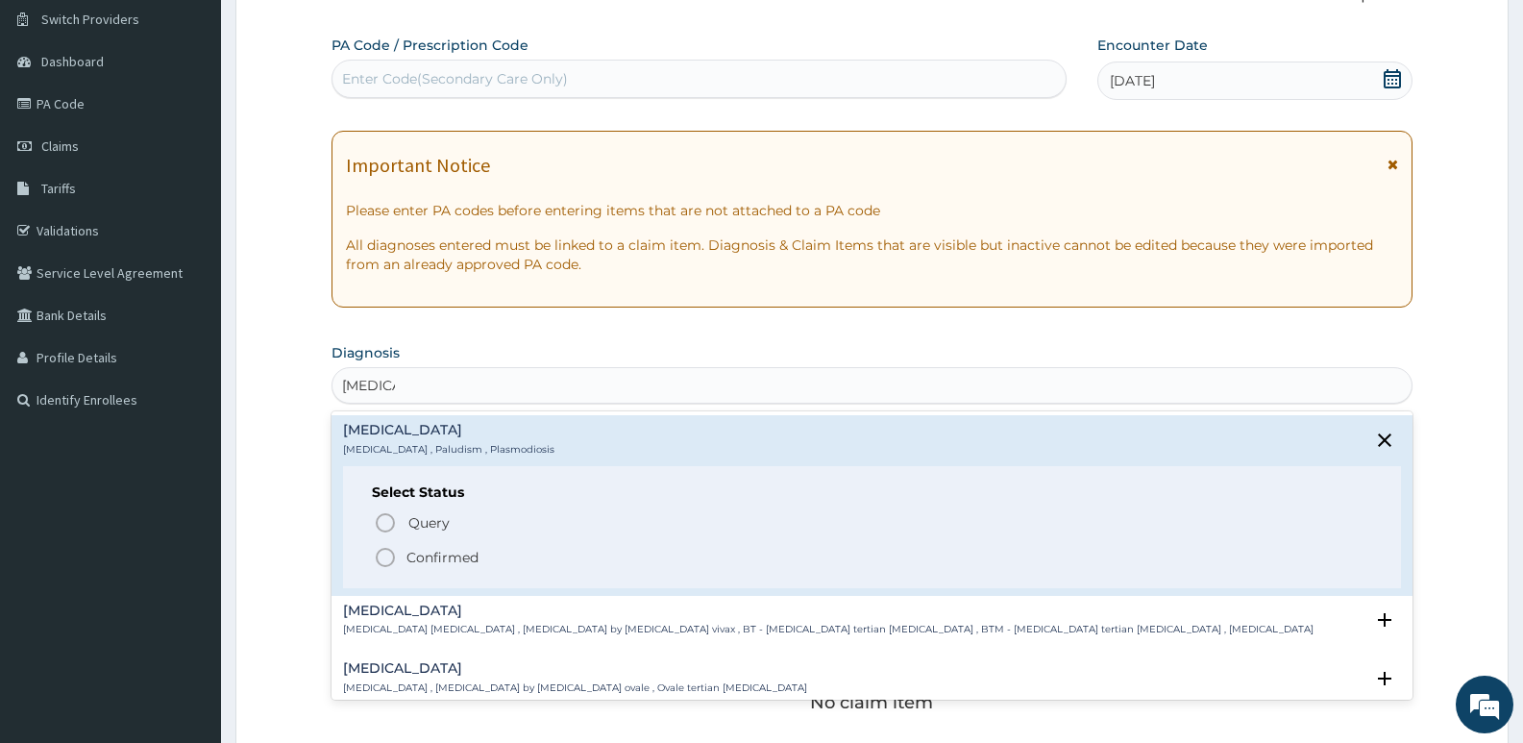
click at [438, 546] on span "Confirmed" at bounding box center [873, 557] width 998 height 23
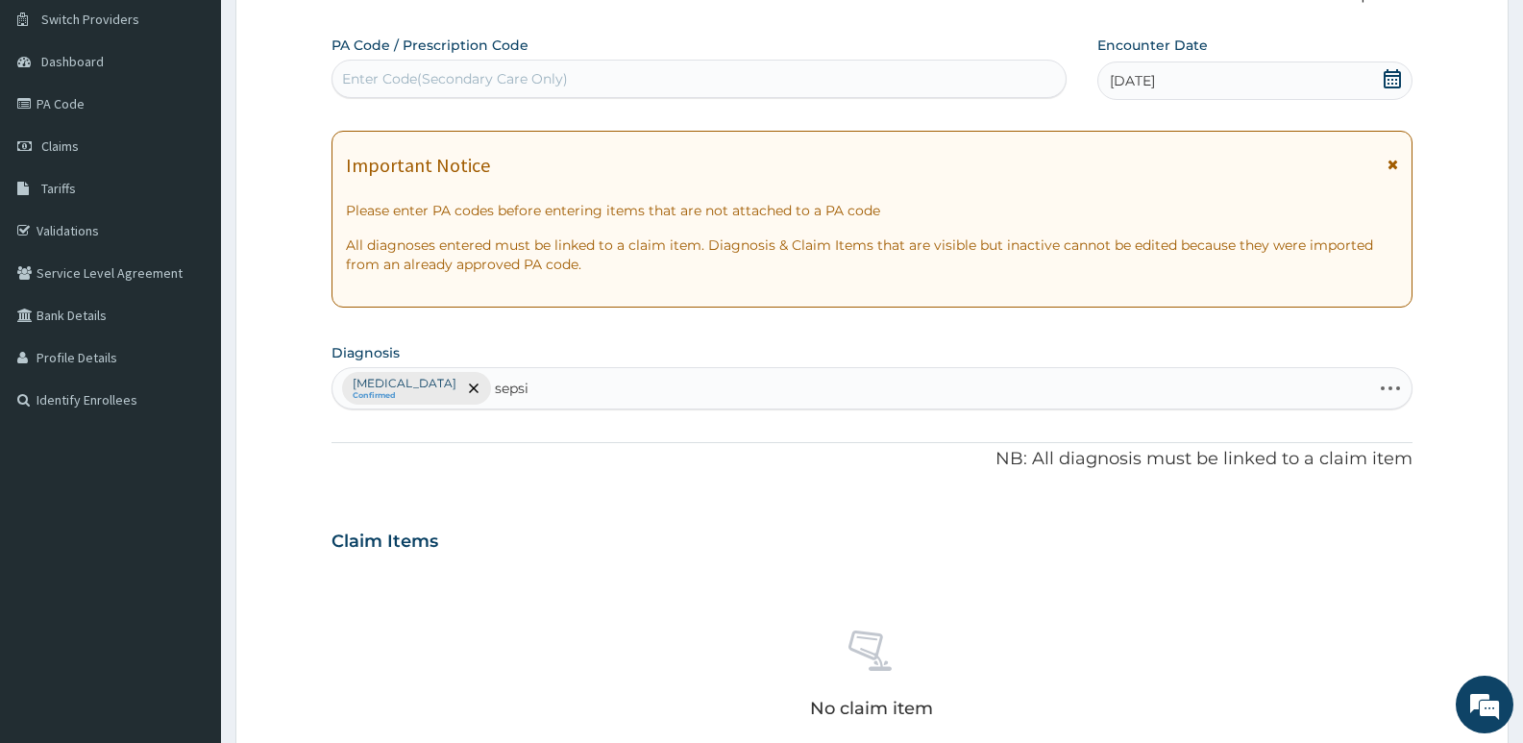
type input "sepsis"
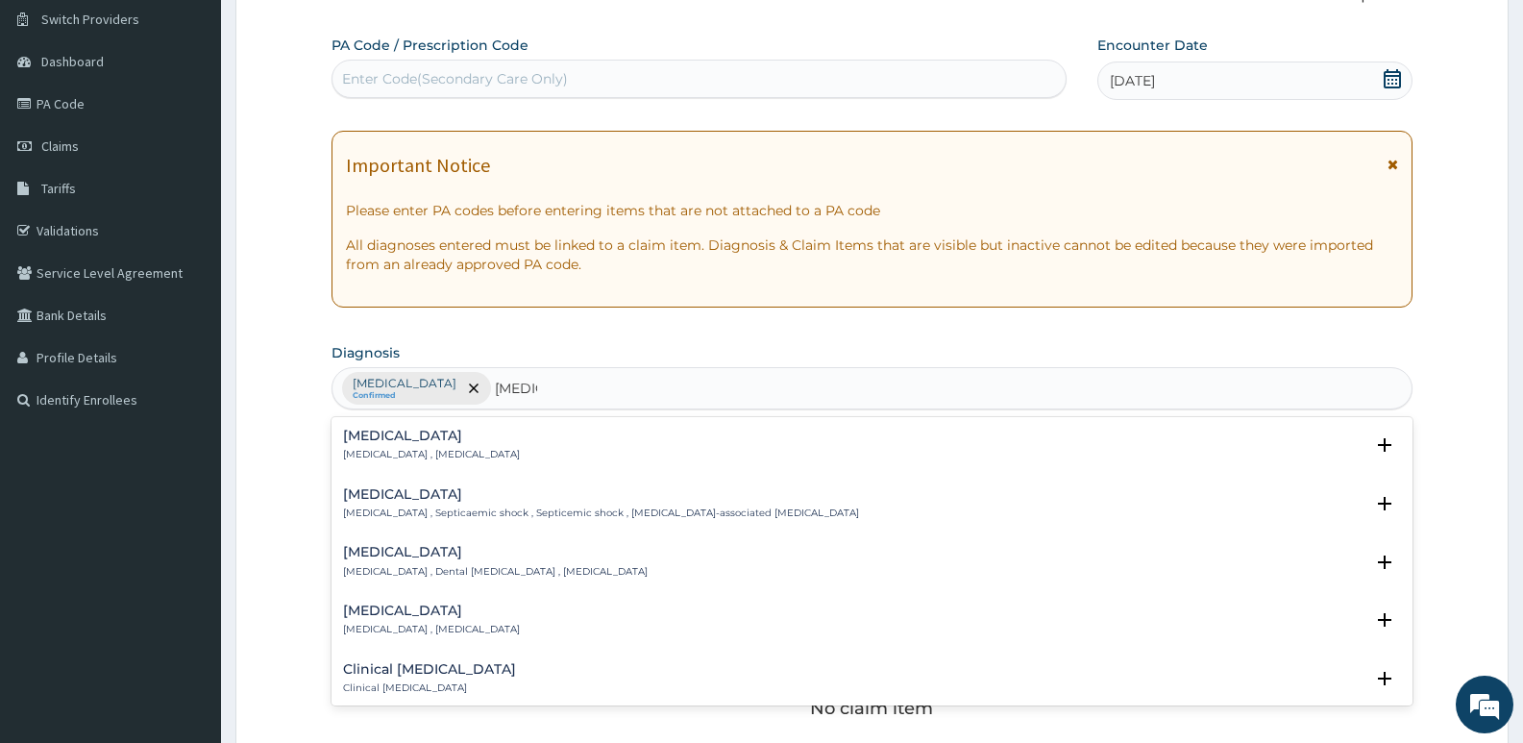
click at [463, 442] on h4 "Sepsis" at bounding box center [431, 435] width 177 height 14
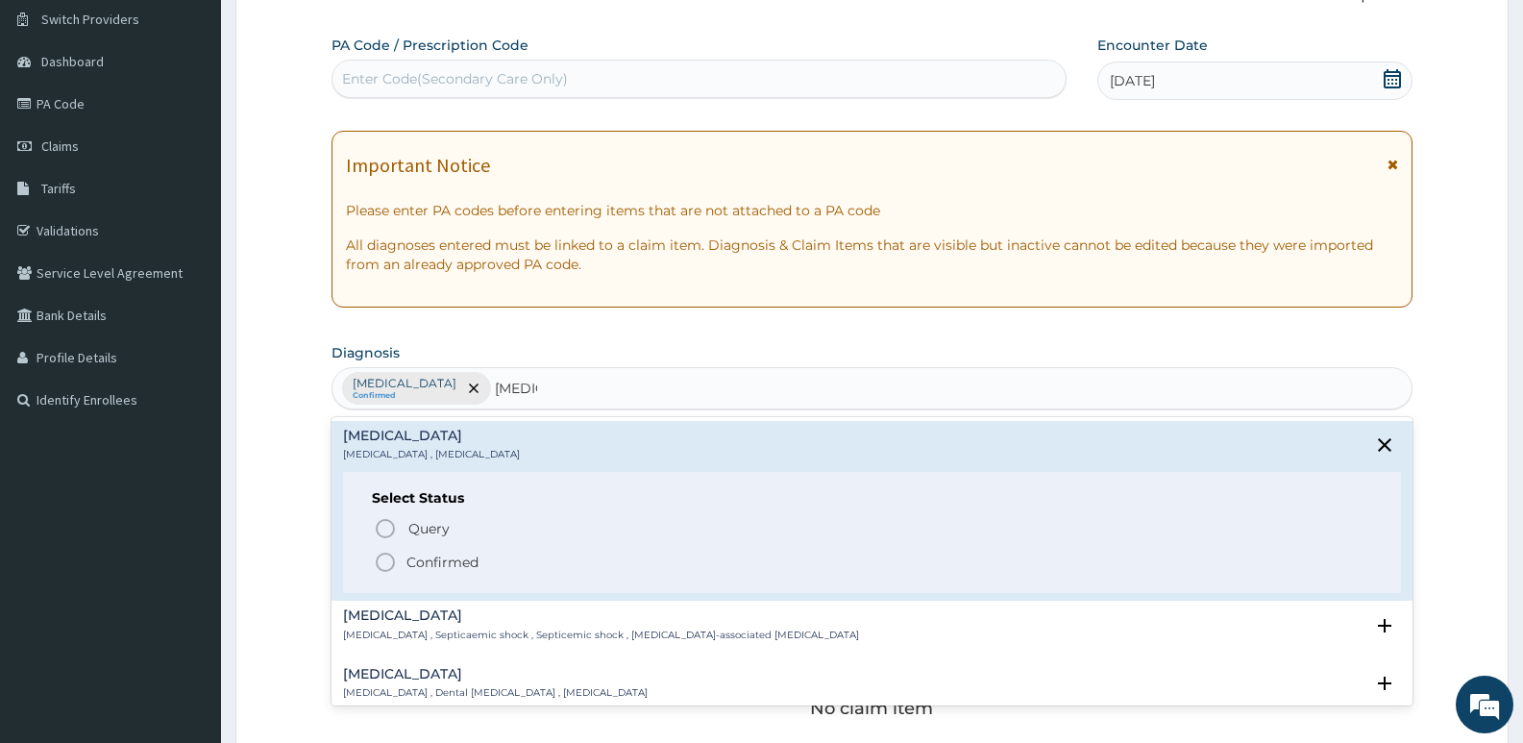
click at [415, 552] on p "Confirmed" at bounding box center [442, 561] width 72 height 19
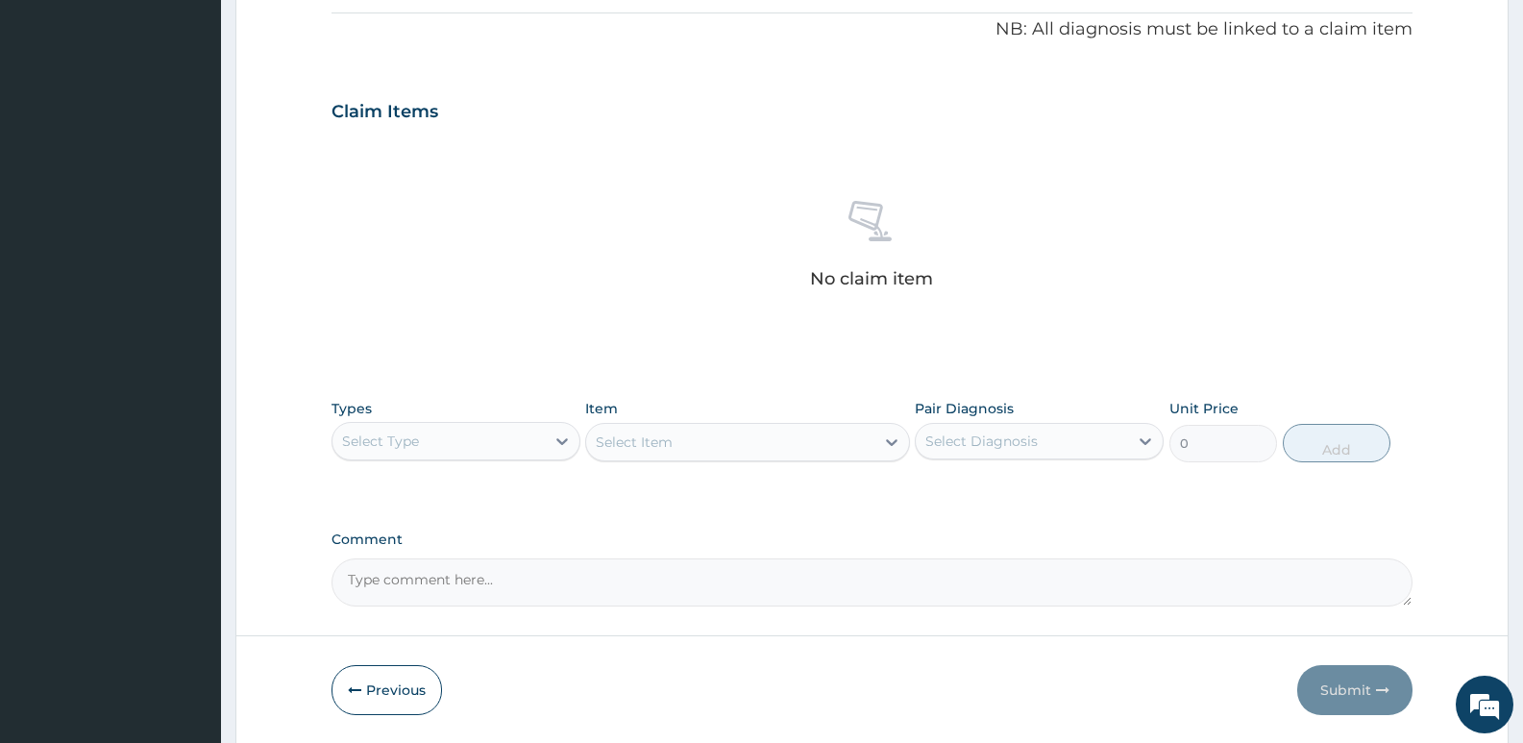
scroll to position [643, 0]
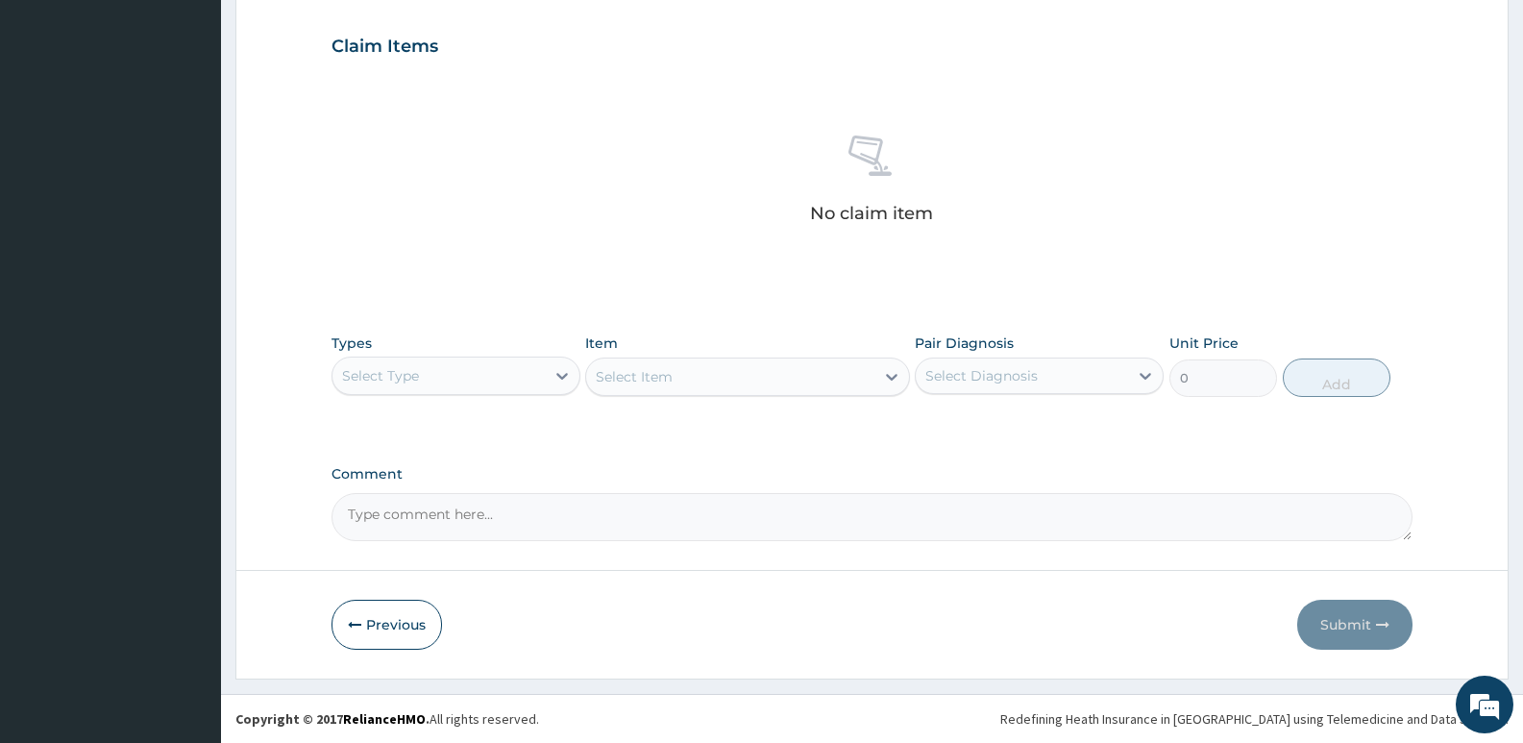
click at [487, 385] on div "Select Type" at bounding box center [438, 375] width 212 height 31
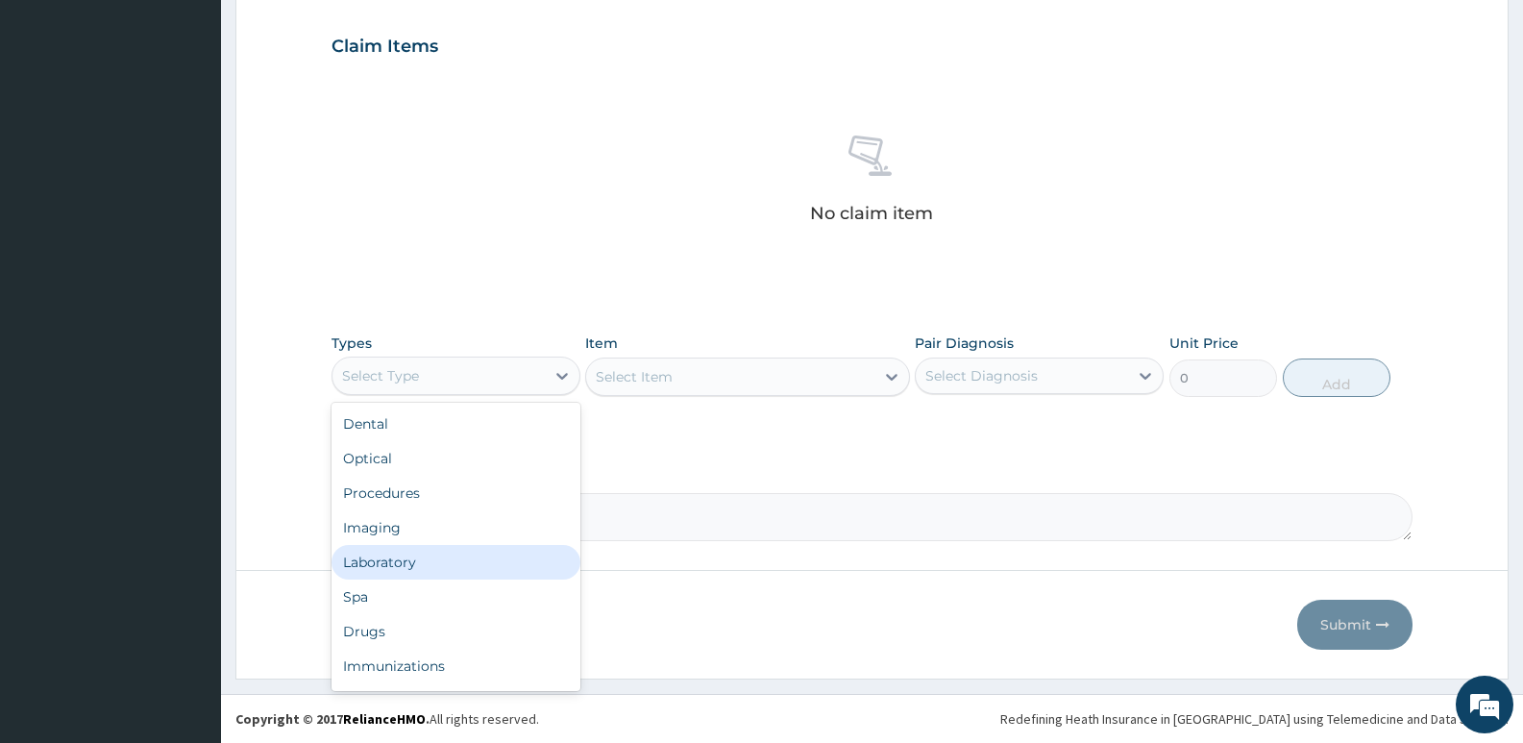
click at [435, 557] on div "Laboratory" at bounding box center [455, 562] width 249 height 35
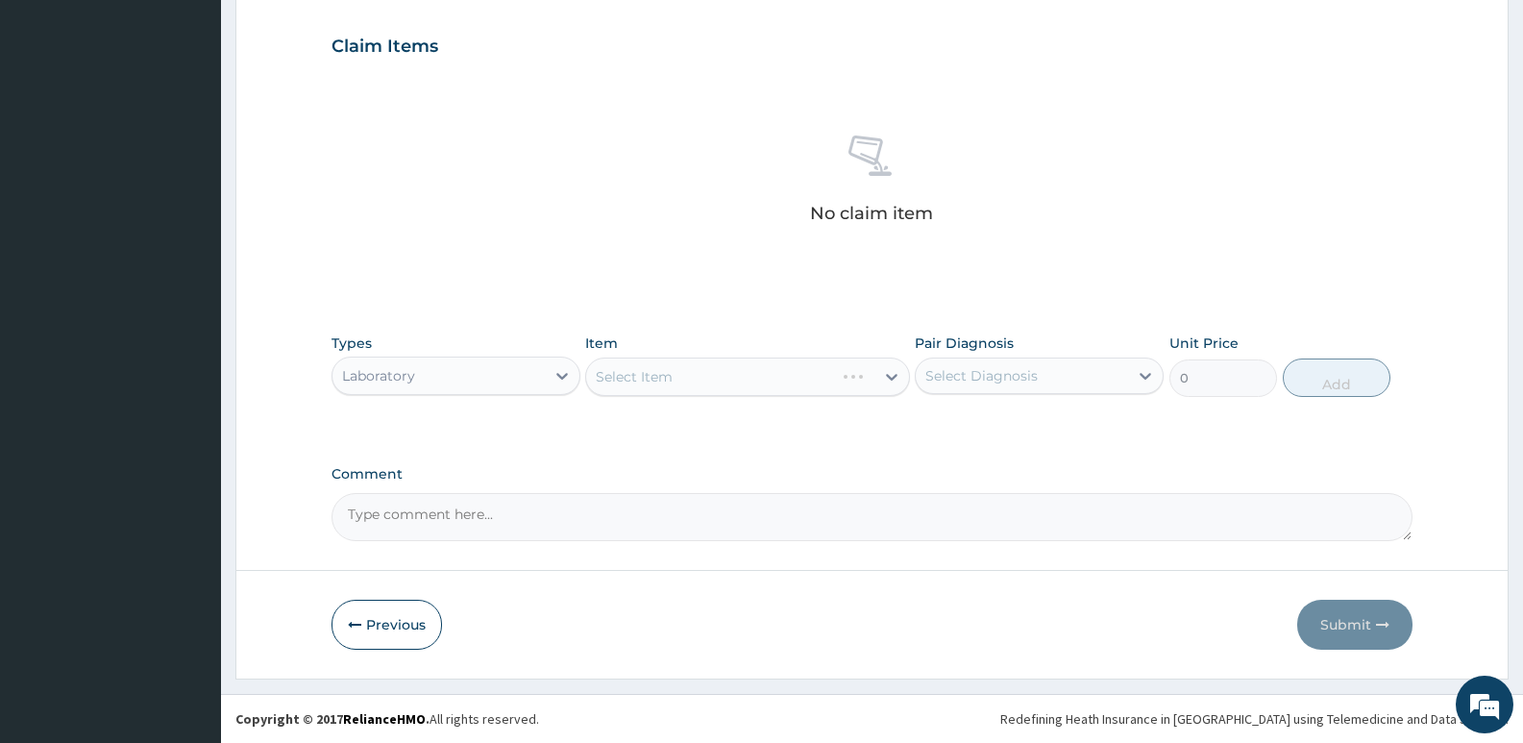
click at [635, 378] on div "Select Item" at bounding box center [747, 376] width 324 height 38
click at [800, 372] on div "Select Item" at bounding box center [747, 376] width 324 height 38
click at [768, 397] on div "Types Laboratory Item Select Item Pair Diagnosis Select Diagnosis Unit Price 0 …" at bounding box center [871, 365] width 1081 height 83
click at [767, 389] on div "Select Item" at bounding box center [729, 376] width 287 height 31
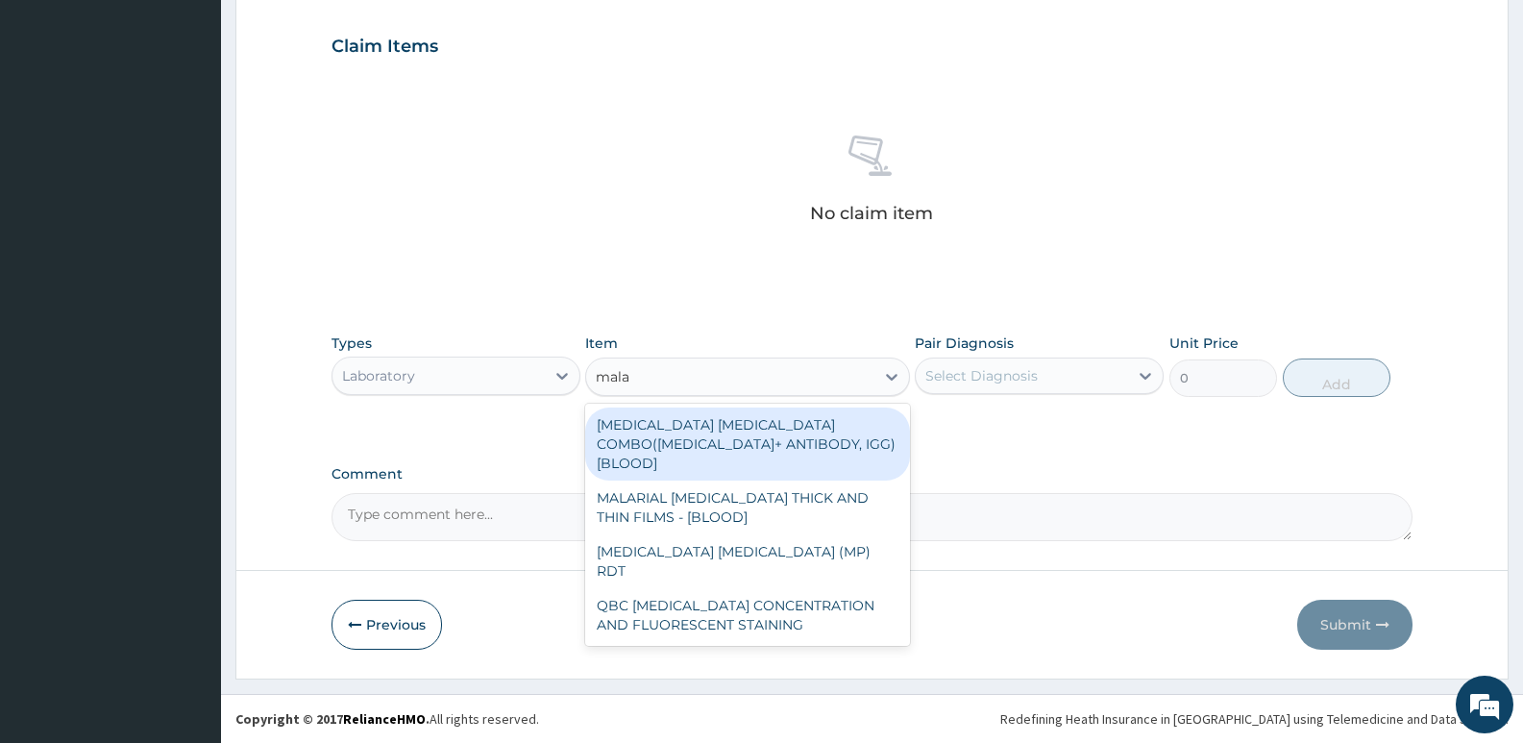
type input "malar"
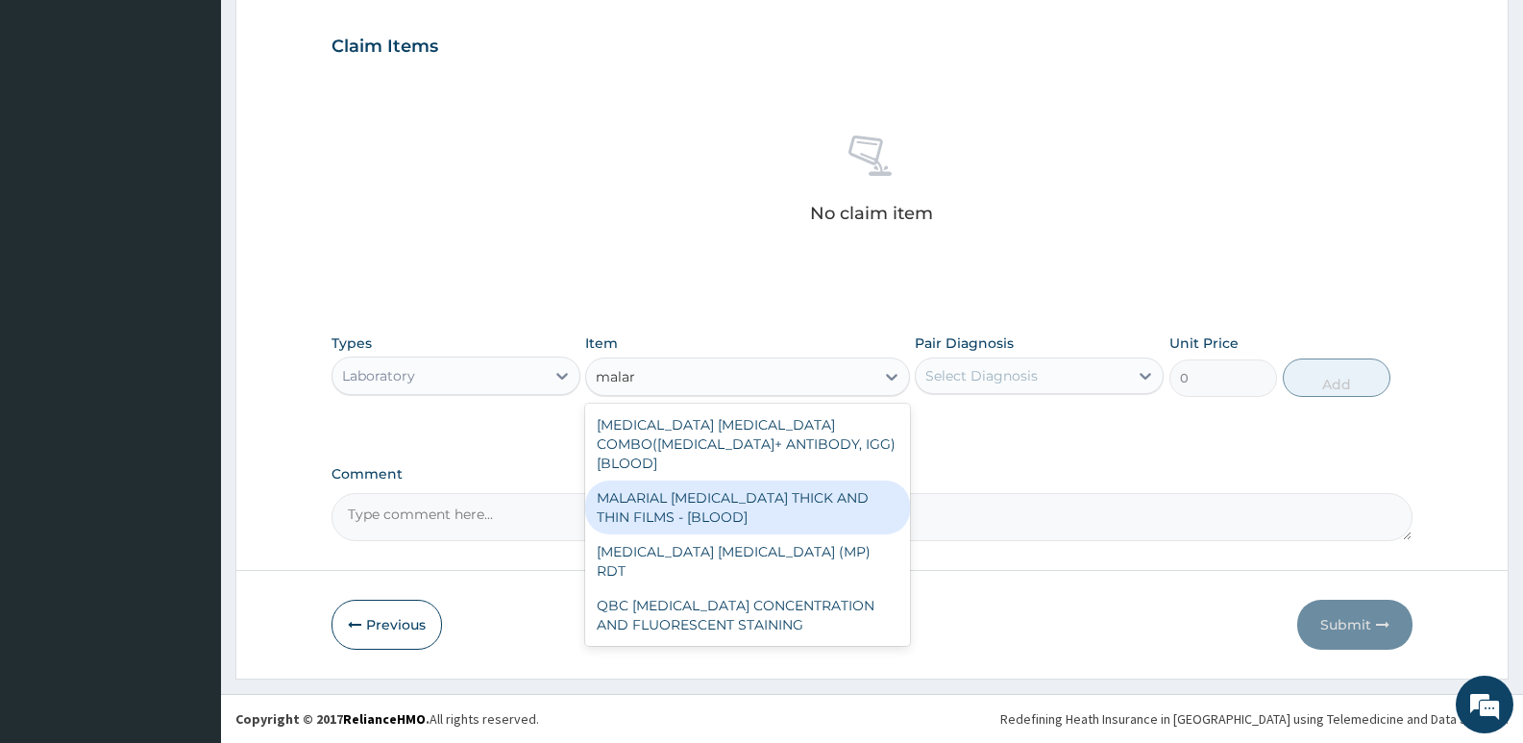
click at [692, 502] on div "MALARIAL PARASITE THICK AND THIN FILMS - [BLOOD]" at bounding box center [747, 507] width 324 height 54
type input "1725"
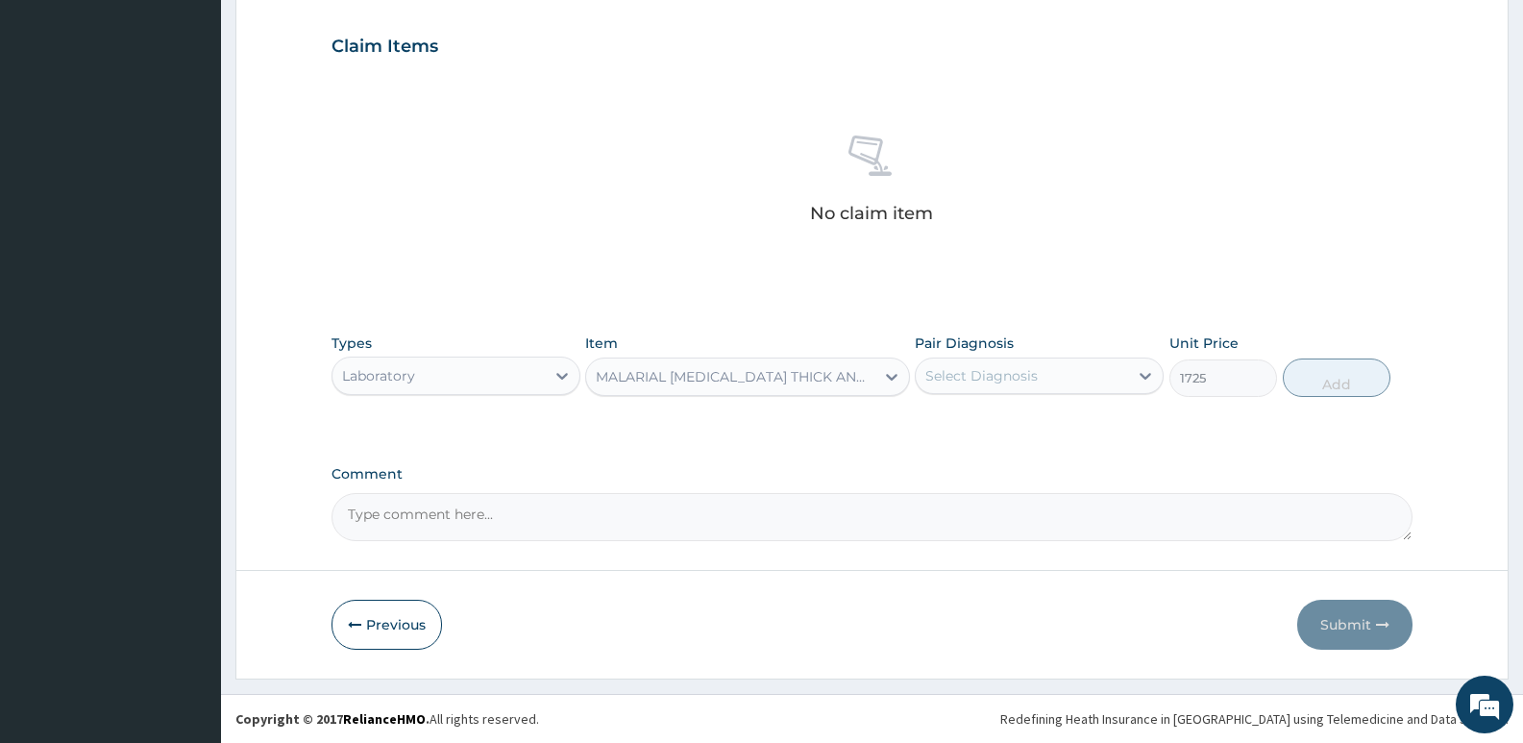
click at [1095, 366] on div "Select Diagnosis" at bounding box center [1022, 375] width 212 height 31
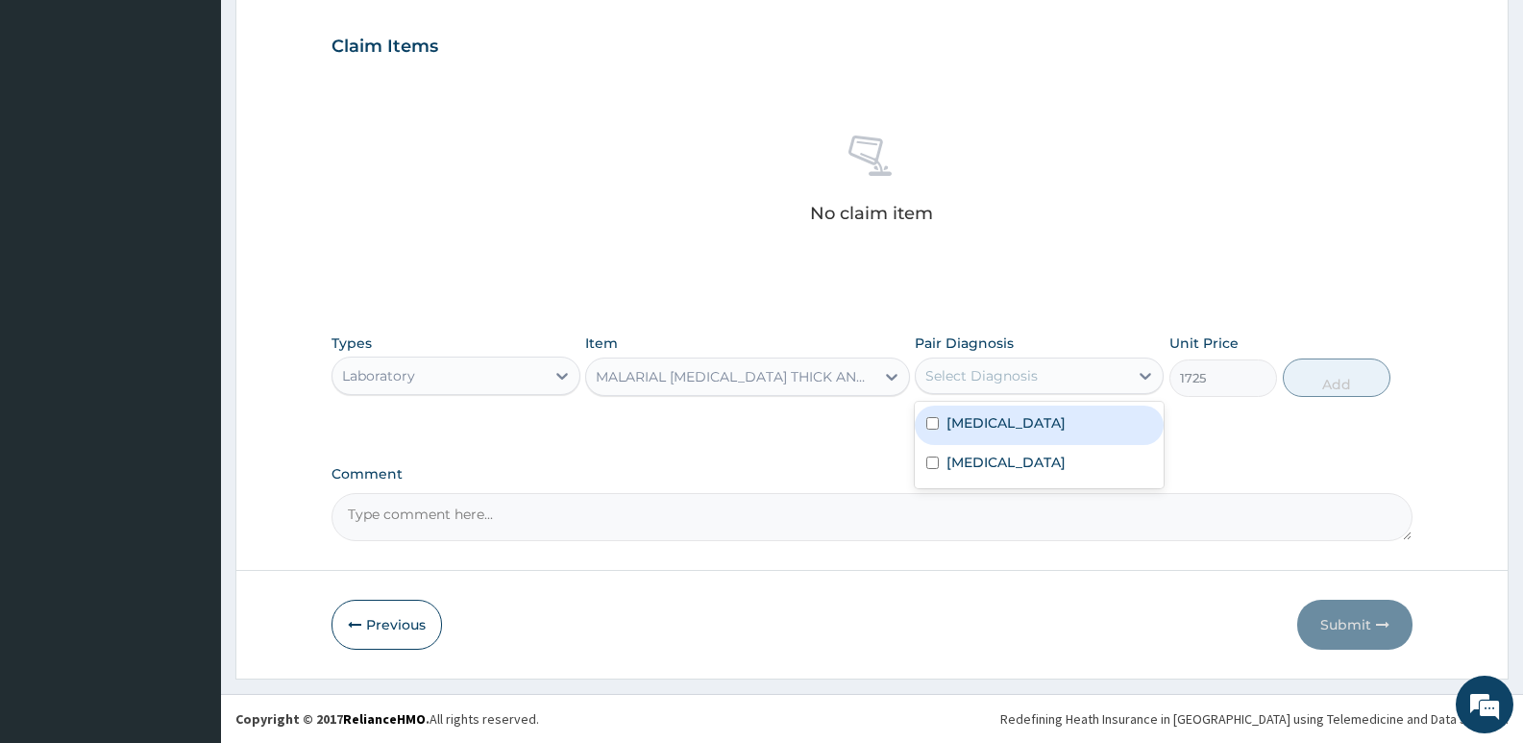
click at [1074, 436] on div "Malaria" at bounding box center [1039, 424] width 249 height 39
checkbox input "true"
click at [1306, 379] on button "Add" at bounding box center [1336, 377] width 108 height 38
type input "0"
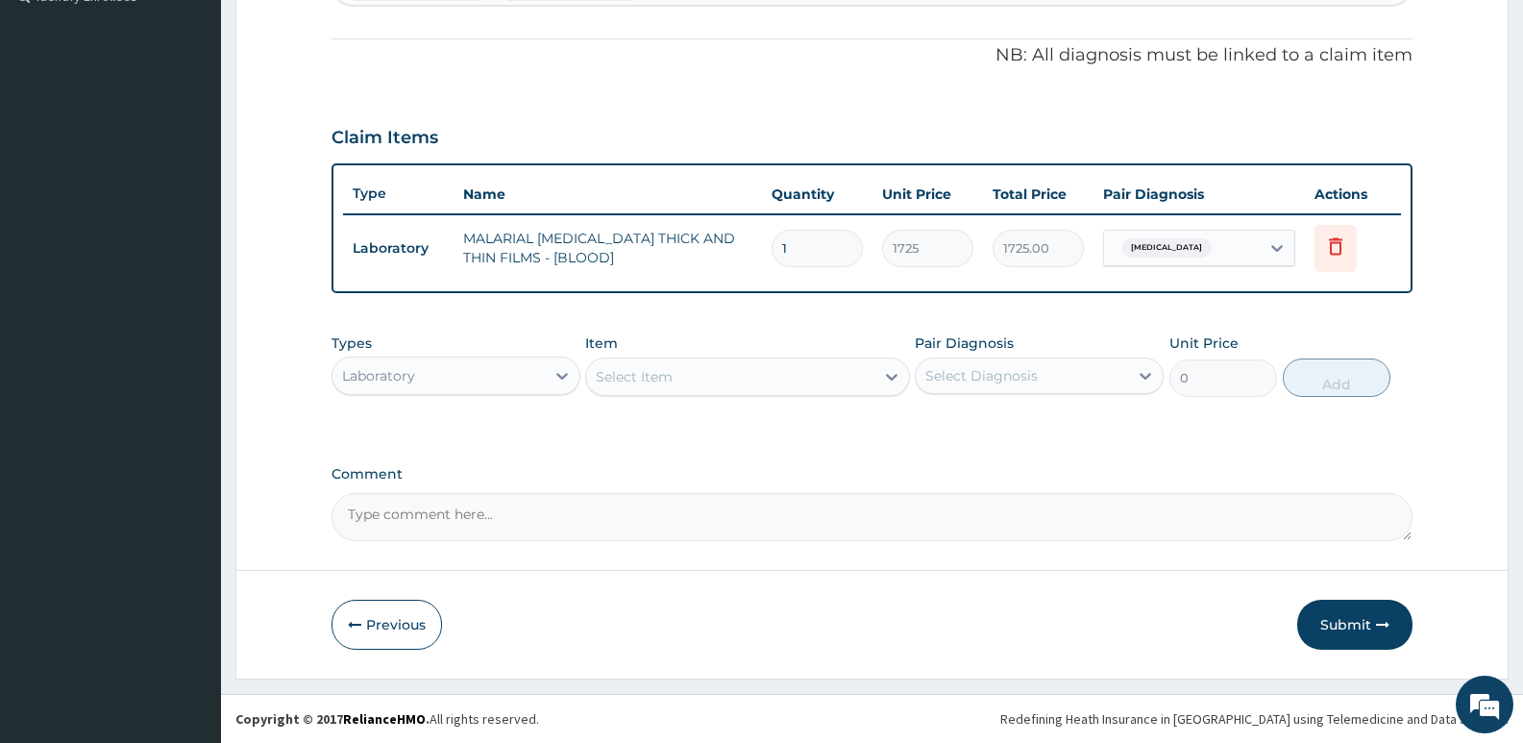
scroll to position [551, 0]
click at [650, 371] on div "Select Item" at bounding box center [634, 376] width 77 height 19
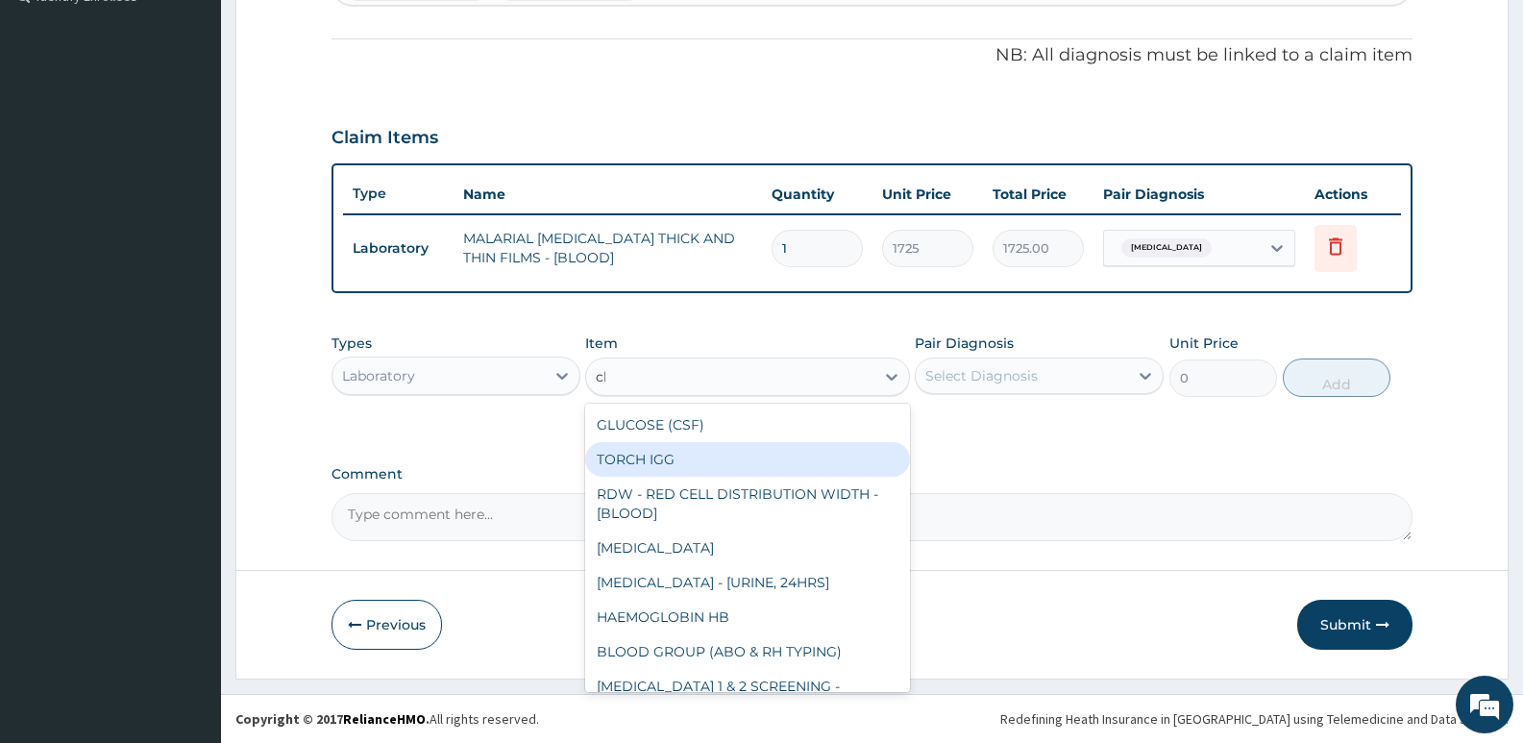
type input "cbc"
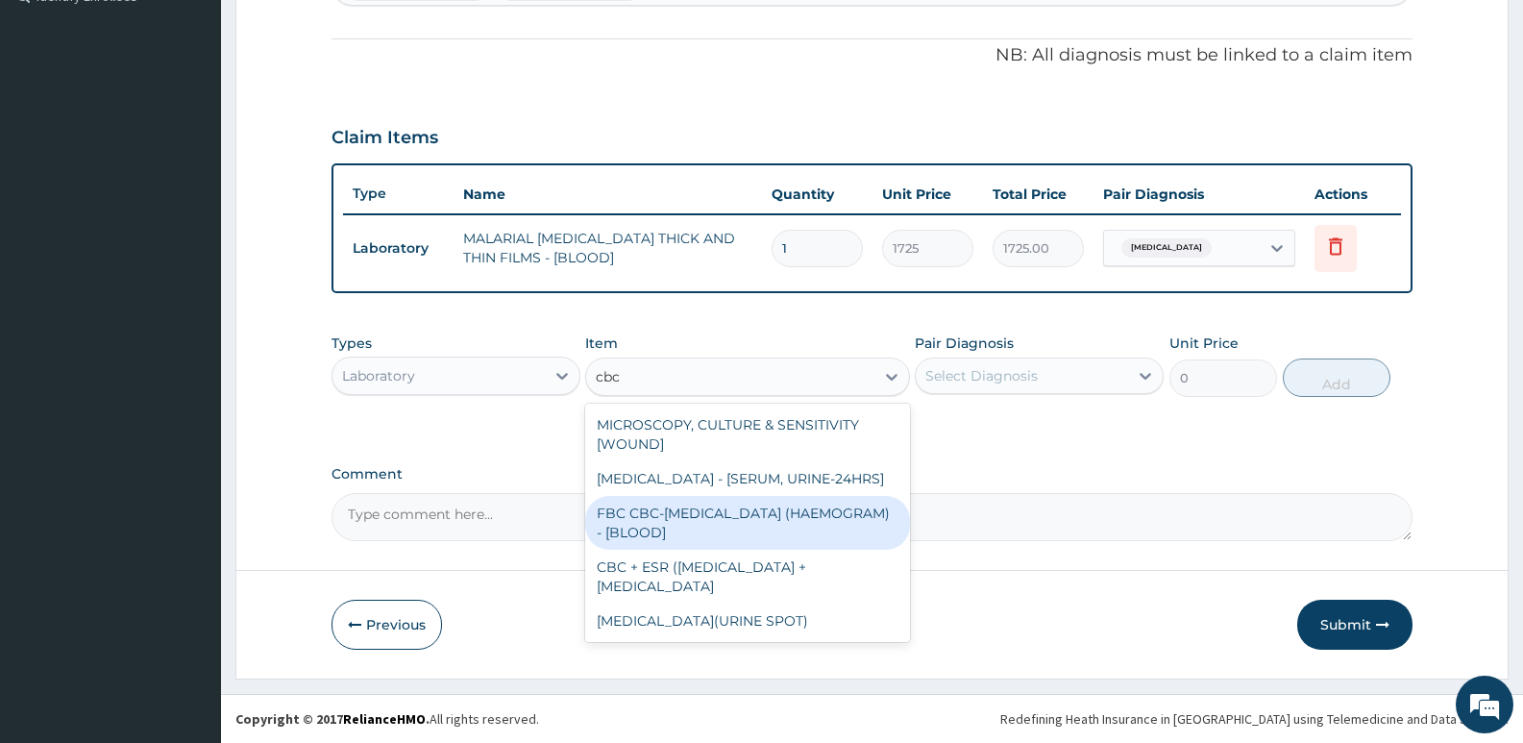
click at [778, 537] on div "FBC CBC-COMPLETE BLOOD COUNT (HAEMOGRAM) - [BLOOD]" at bounding box center [747, 523] width 324 height 54
type input "4600"
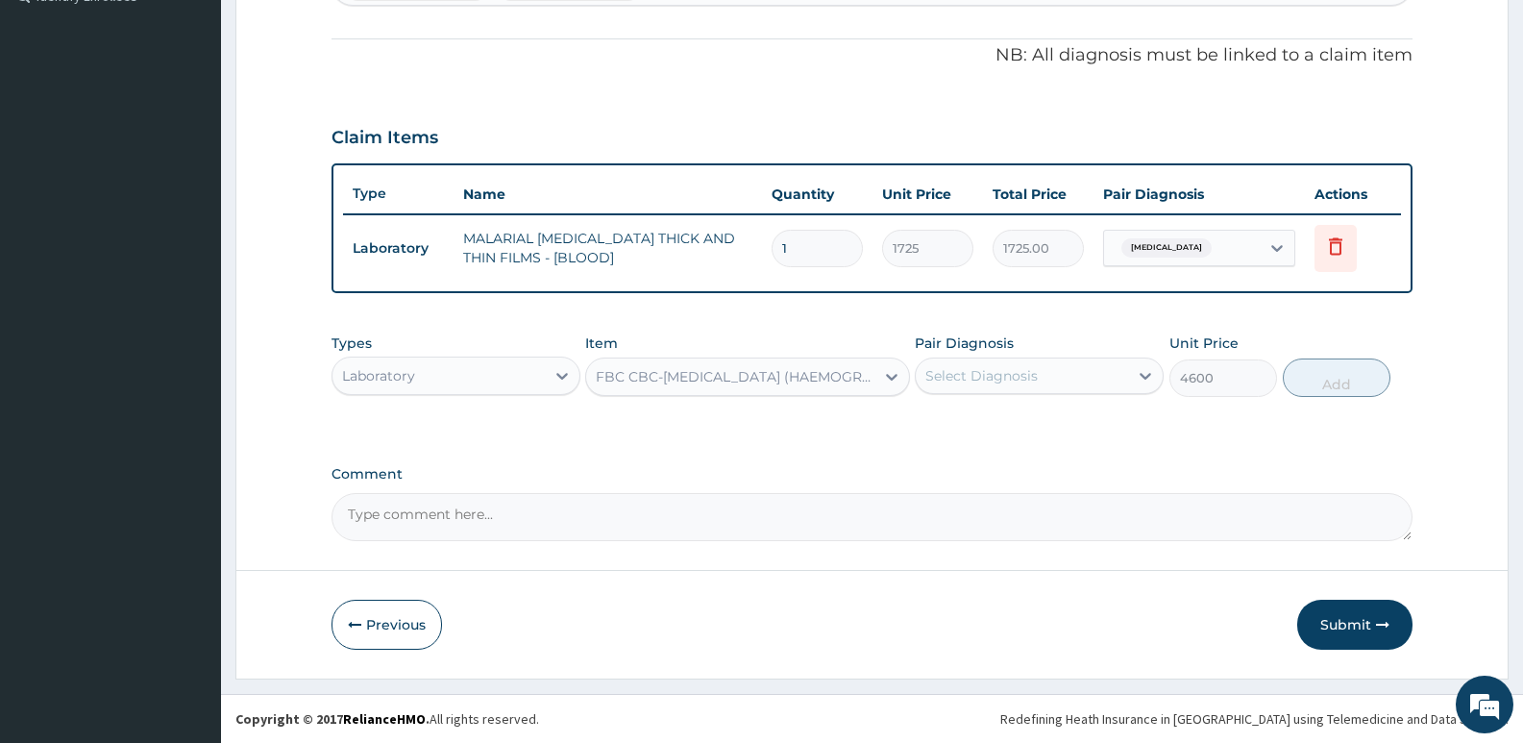
click at [1018, 355] on div "Pair Diagnosis Select Diagnosis" at bounding box center [1039, 364] width 249 height 63
click at [1016, 382] on div "Select Diagnosis" at bounding box center [981, 375] width 112 height 19
click at [995, 454] on div "Sepsis" at bounding box center [1039, 464] width 249 height 39
checkbox input "true"
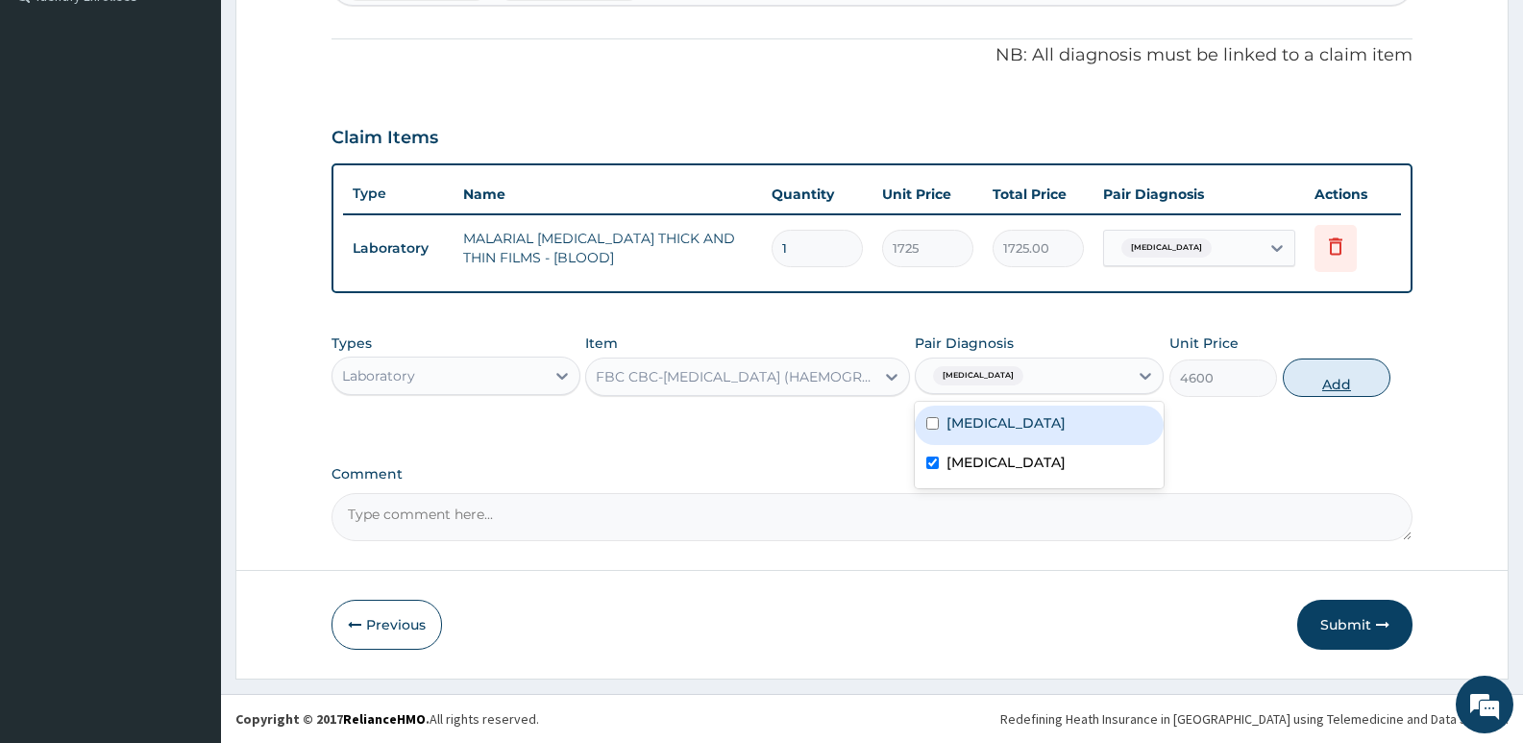
click at [1319, 392] on button "Add" at bounding box center [1336, 377] width 108 height 38
type input "0"
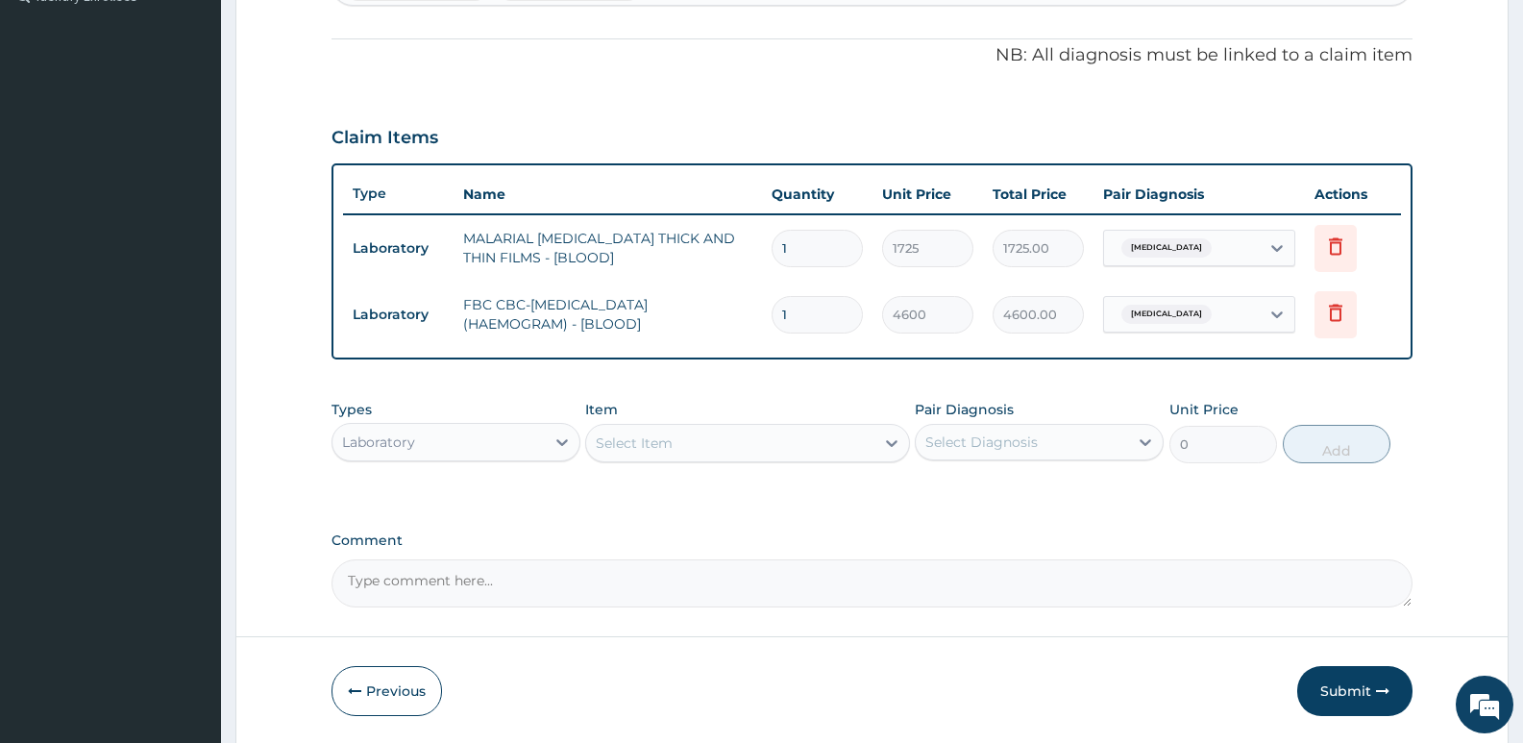
click at [513, 443] on div "Laboratory" at bounding box center [438, 442] width 212 height 31
click at [476, 456] on div "Laboratory" at bounding box center [438, 442] width 212 height 31
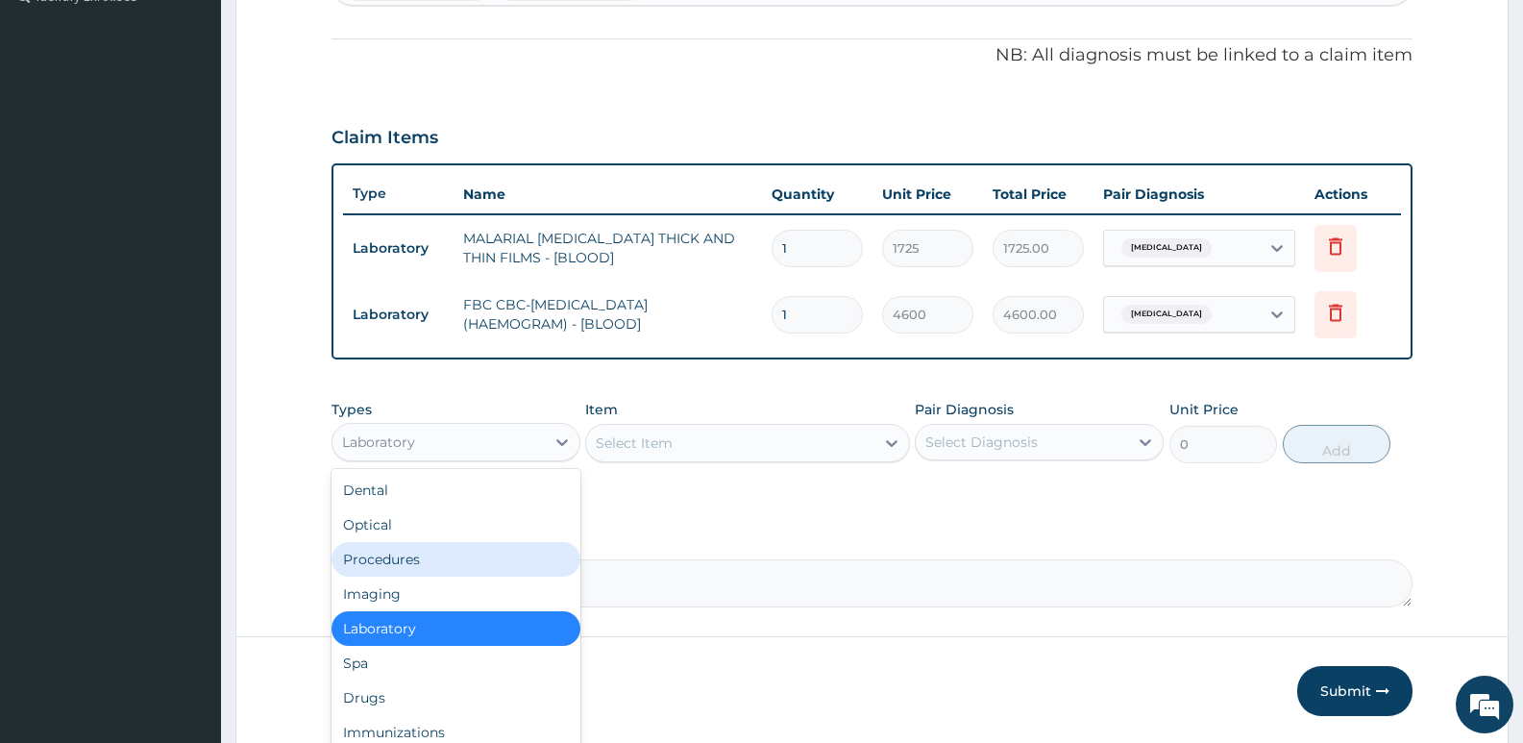
click at [433, 562] on div "Procedures" at bounding box center [455, 559] width 249 height 35
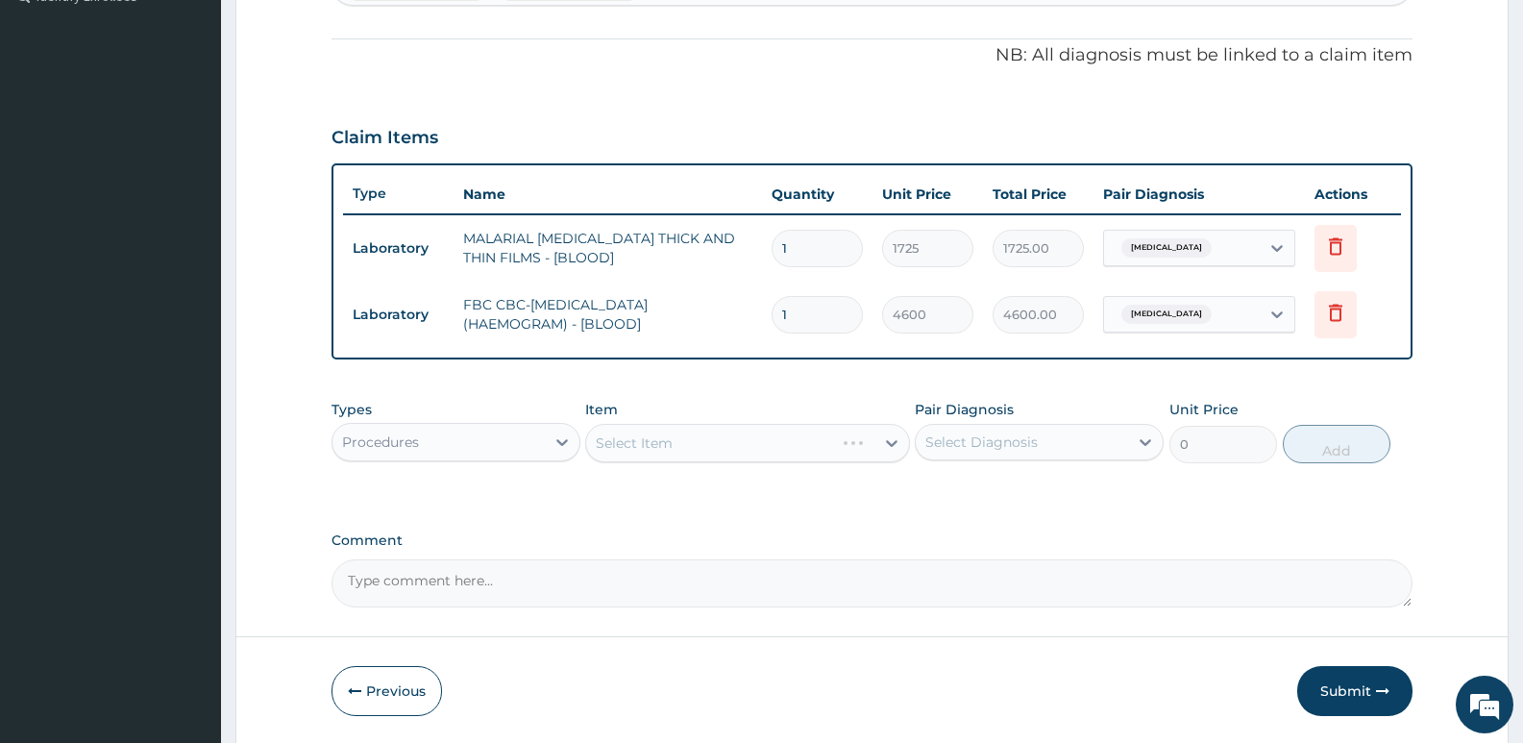
click at [715, 452] on div "Select Item" at bounding box center [747, 443] width 324 height 38
click at [797, 444] on div "Select Item" at bounding box center [747, 443] width 324 height 38
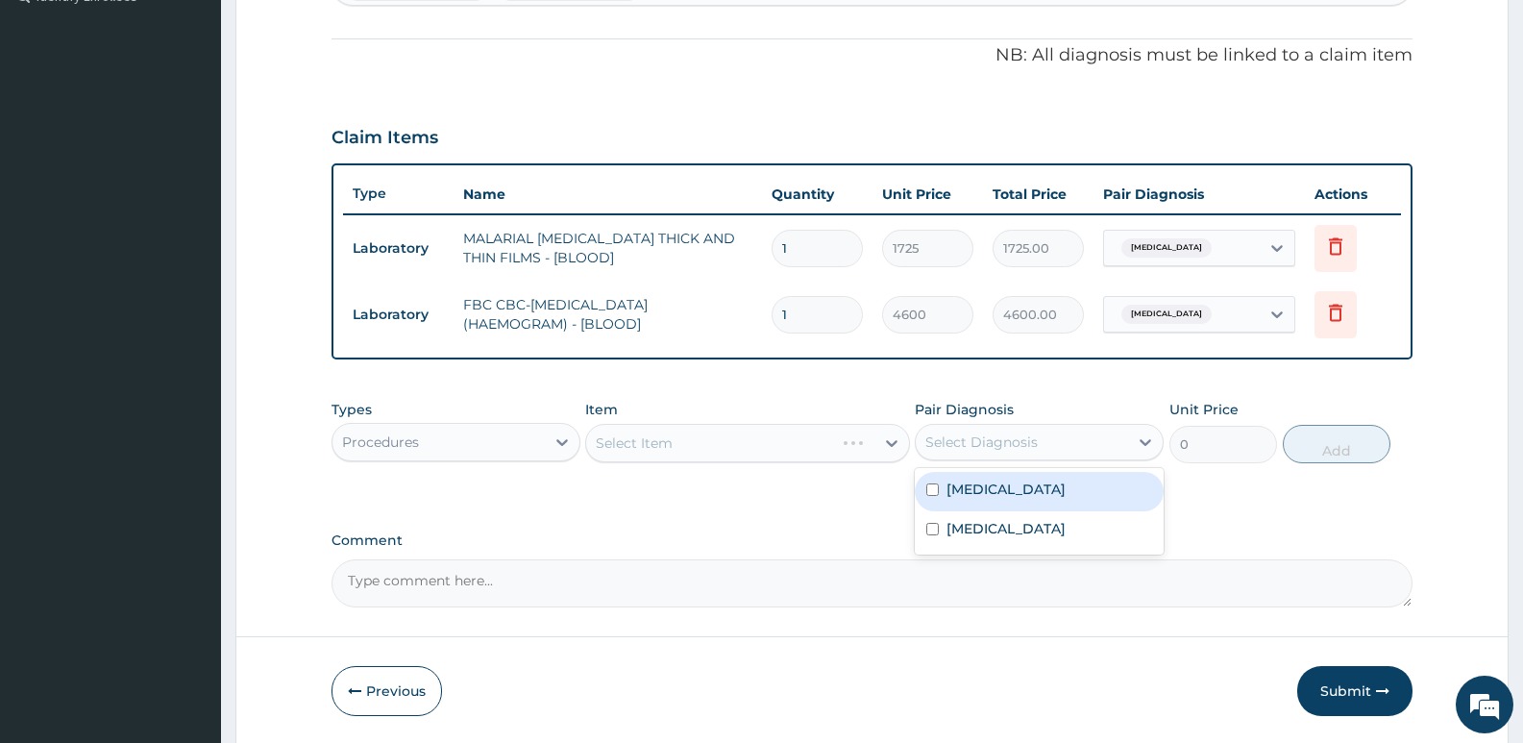
click at [1050, 430] on div "Select Diagnosis" at bounding box center [1022, 442] width 212 height 31
click at [1038, 497] on div "[MEDICAL_DATA]" at bounding box center [1039, 491] width 249 height 39
checkbox input "true"
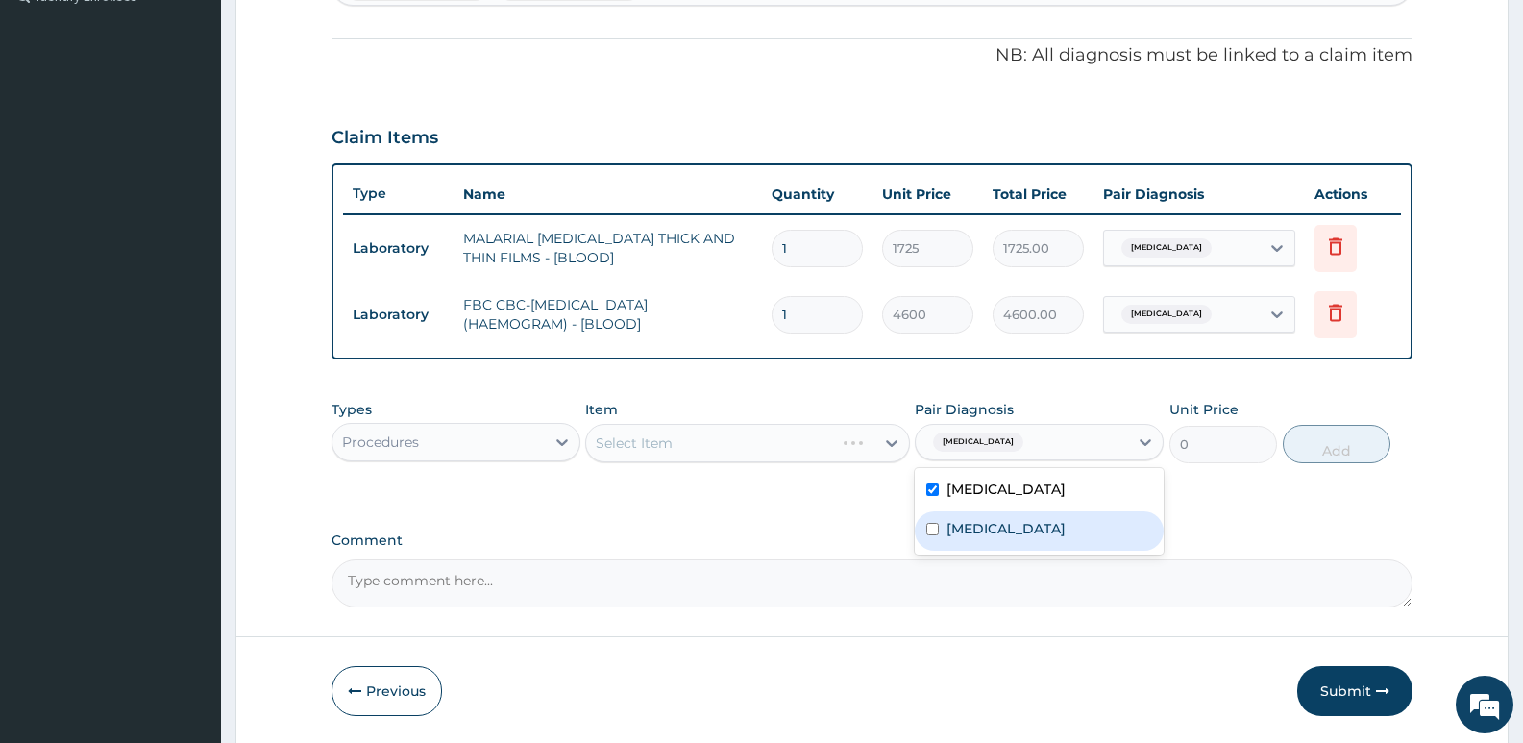
click at [1032, 519] on div "Sepsis" at bounding box center [1039, 530] width 249 height 39
checkbox input "true"
click at [1262, 505] on div "PA Code / Prescription Code Enter Code(Secondary Care Only) Encounter Date 08-0…" at bounding box center [871, 119] width 1081 height 975
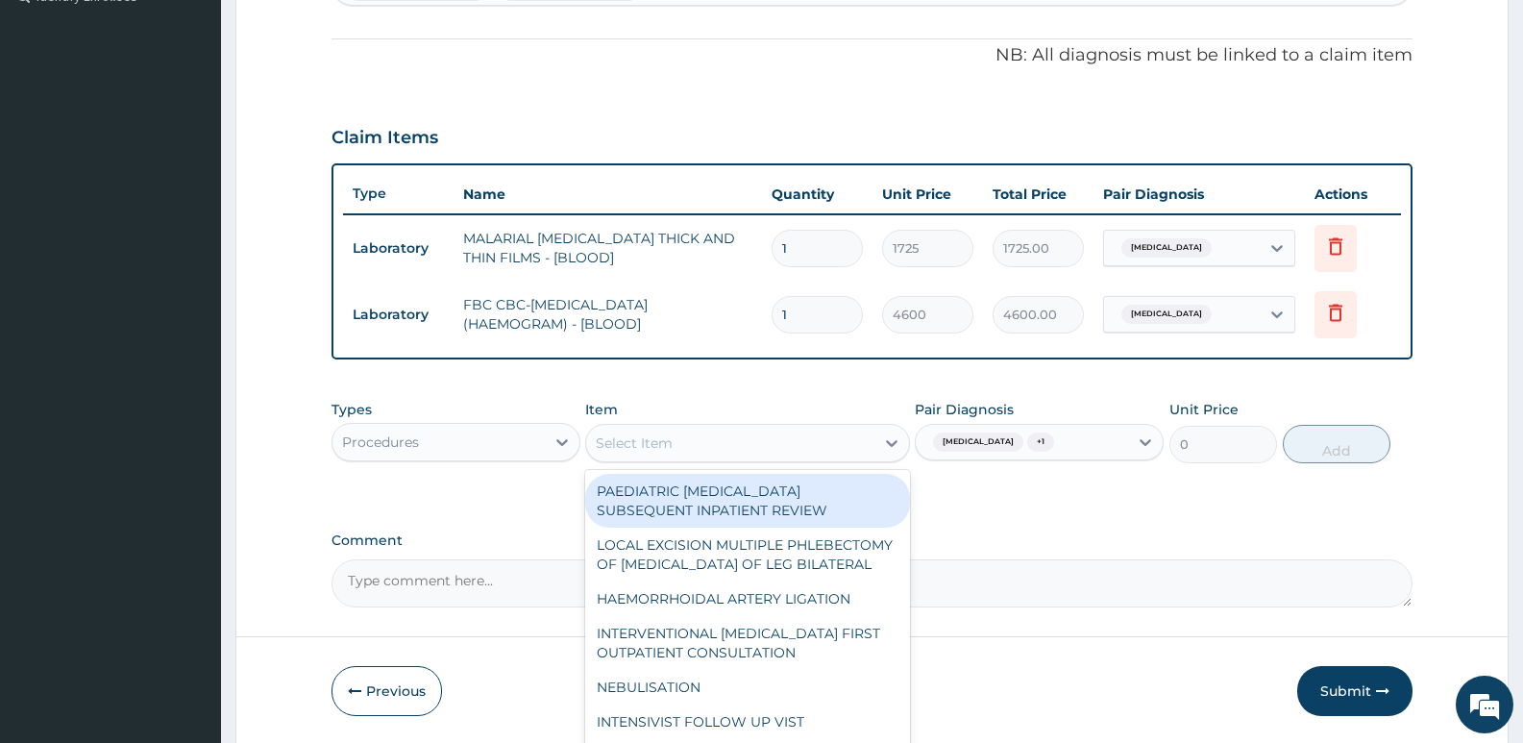
click at [808, 446] on div "Select Item" at bounding box center [729, 442] width 287 height 31
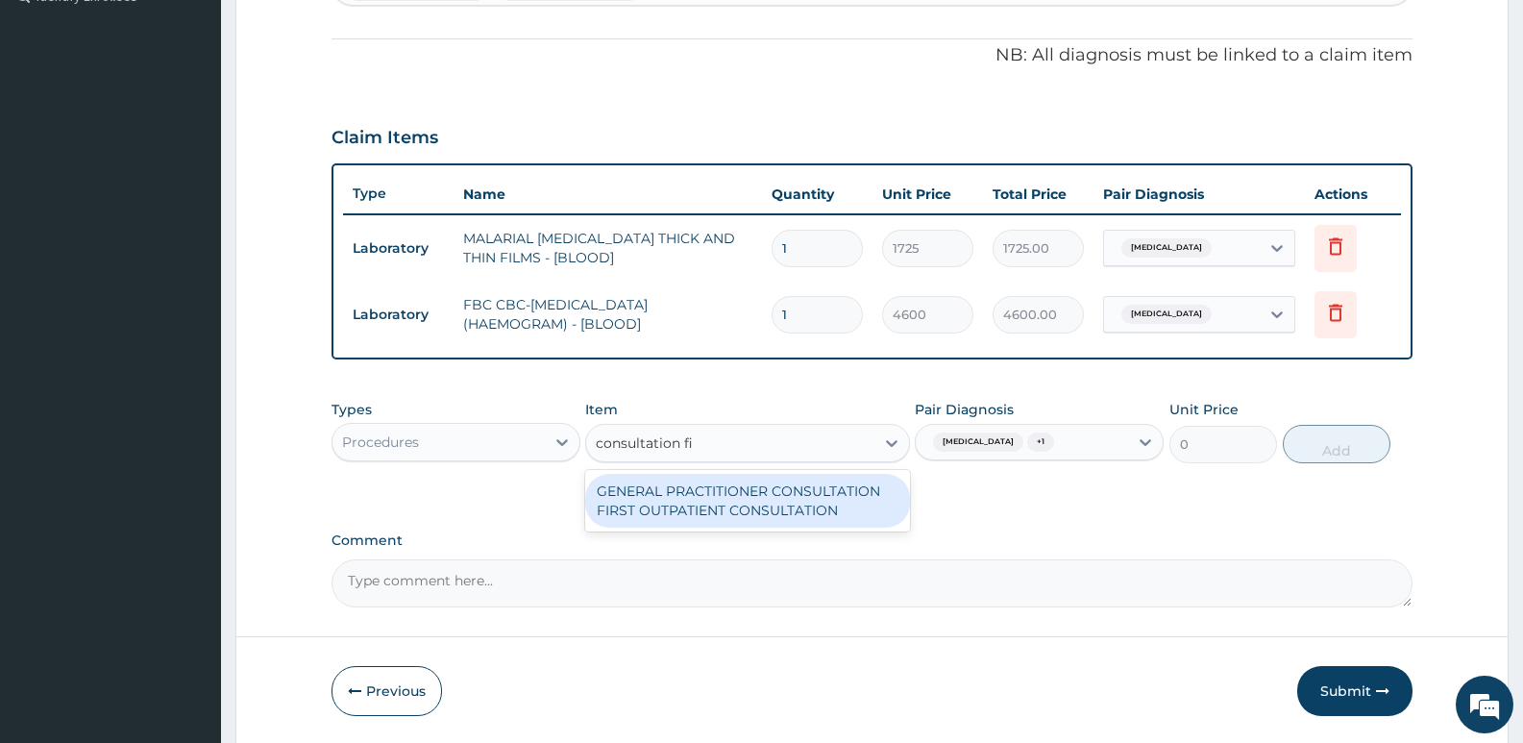
type input "consultation fir"
click at [829, 503] on div "GENERAL PRACTITIONER CONSULTATION FIRST OUTPATIENT CONSULTATION" at bounding box center [747, 501] width 324 height 54
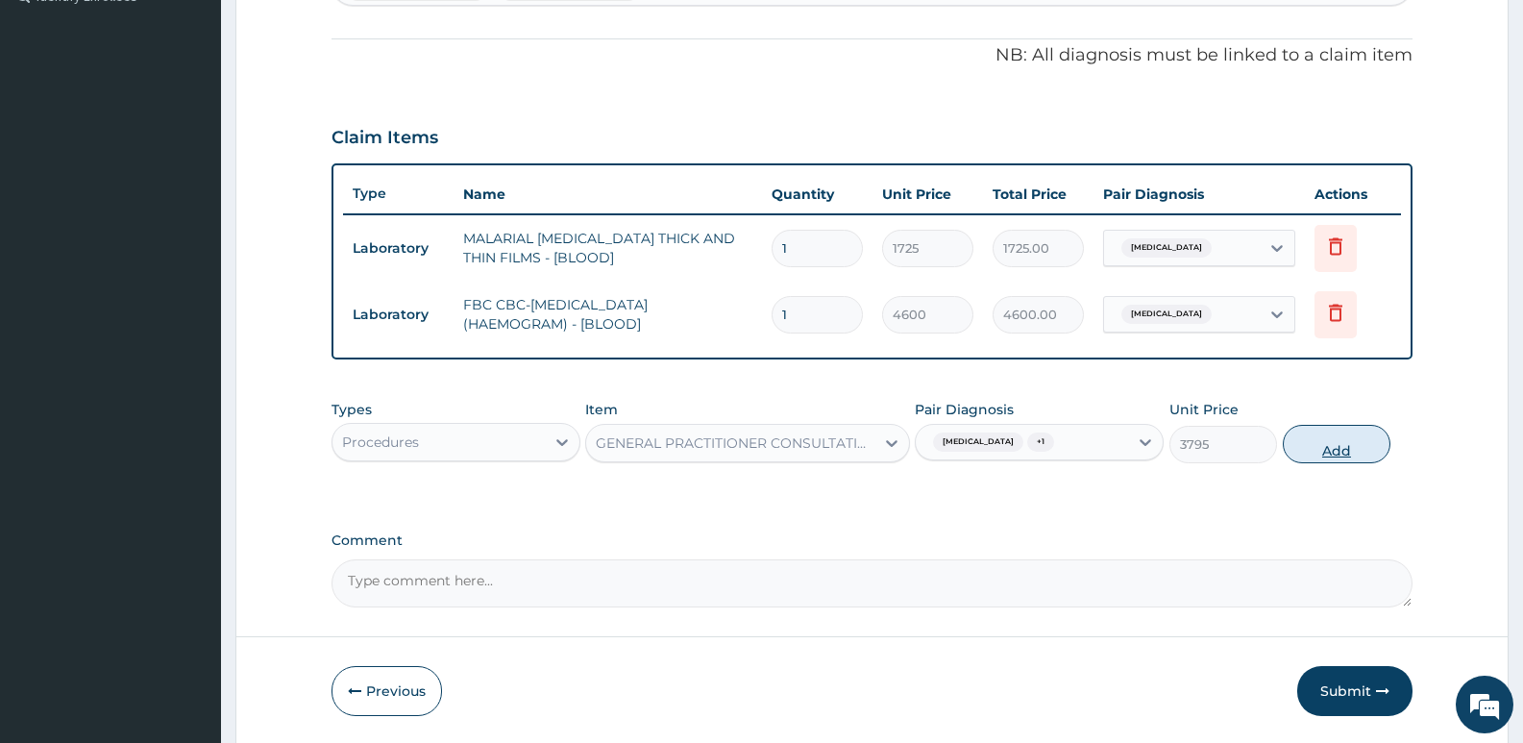
click at [1304, 435] on button "Add" at bounding box center [1336, 444] width 108 height 38
type input "0"
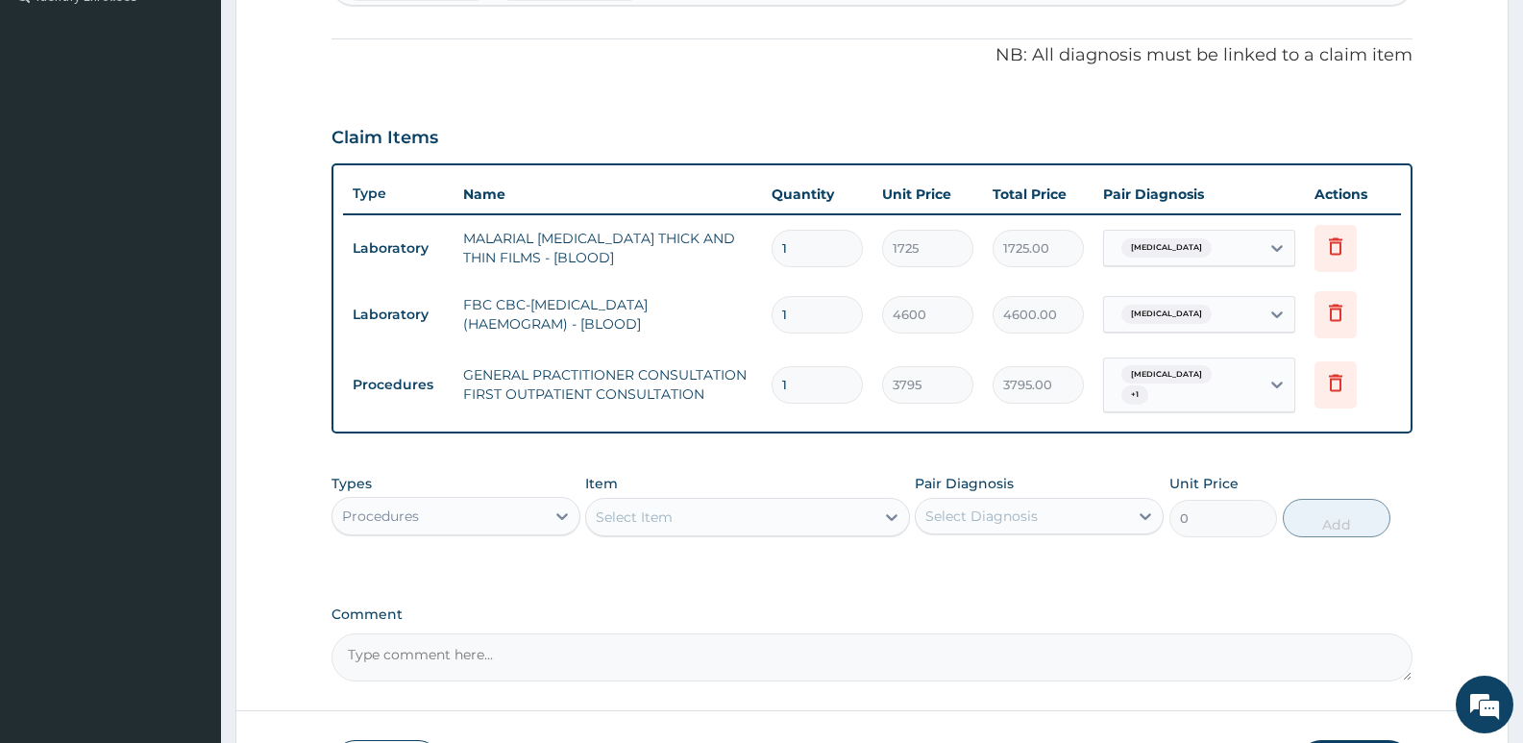
click at [654, 507] on div "Select Item" at bounding box center [634, 516] width 77 height 19
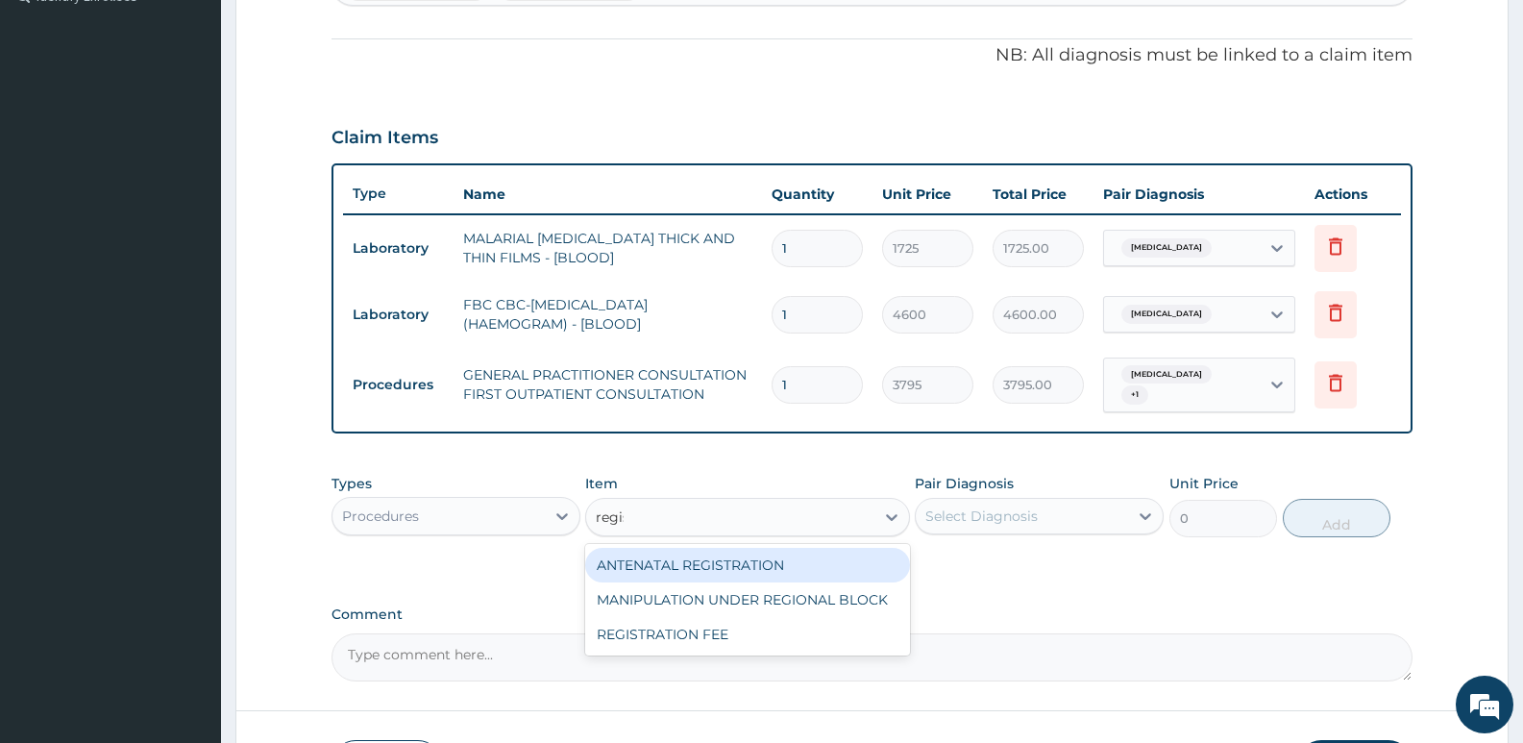
type input "regist"
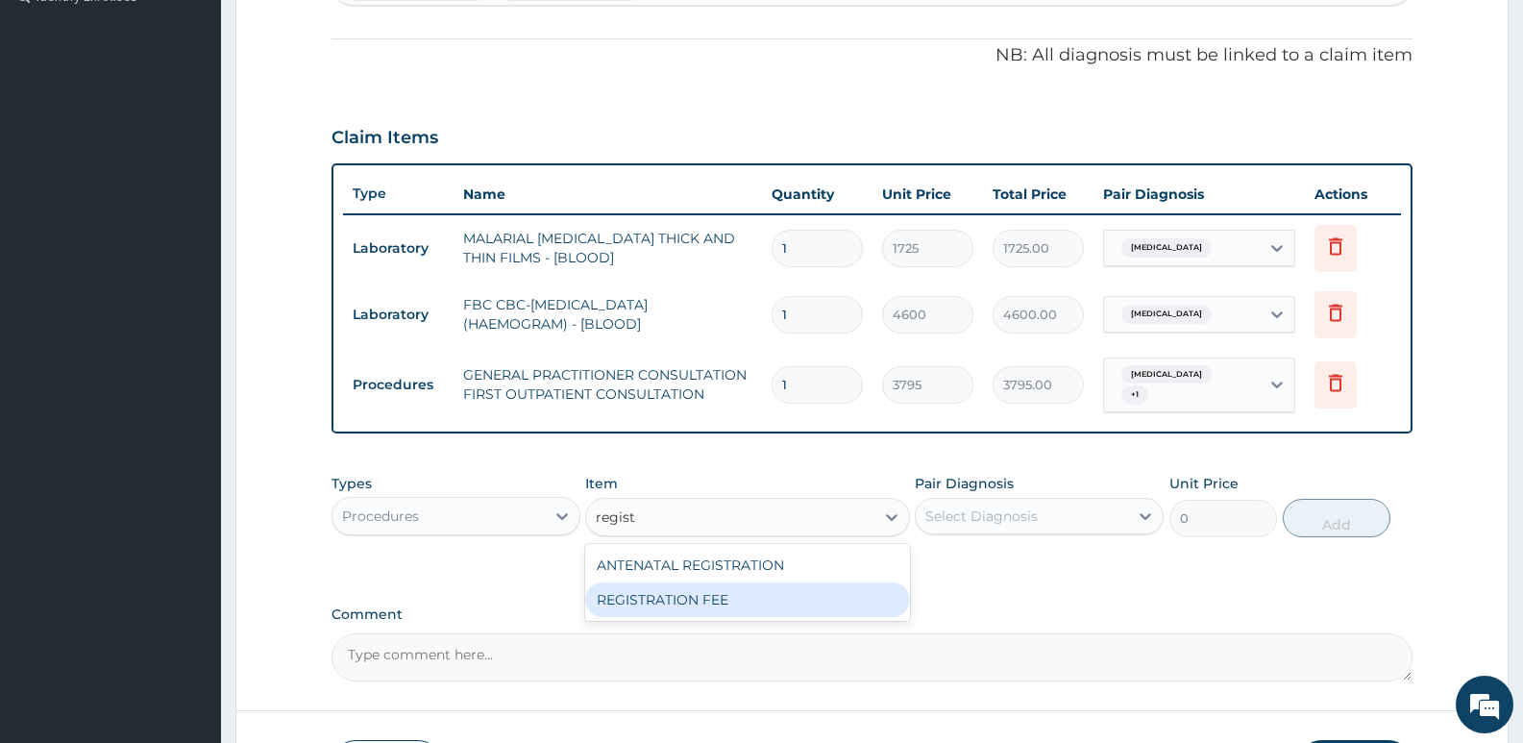
click at [797, 592] on div "REGISTRATION FEE" at bounding box center [747, 599] width 324 height 35
type input "2300"
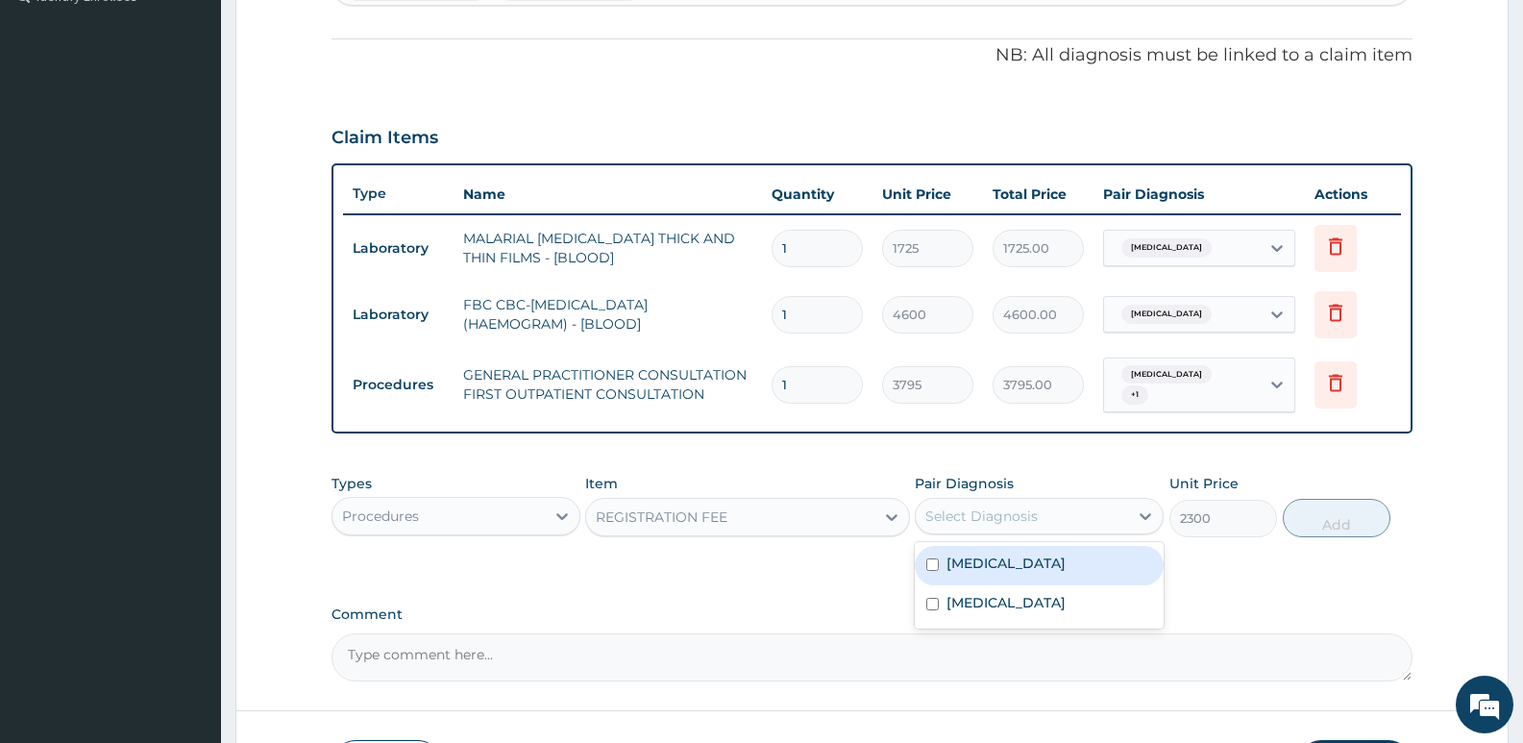
click at [1074, 505] on div "Select Diagnosis" at bounding box center [1022, 515] width 212 height 31
click at [1025, 570] on div "Malaria" at bounding box center [1039, 565] width 249 height 39
checkbox input "true"
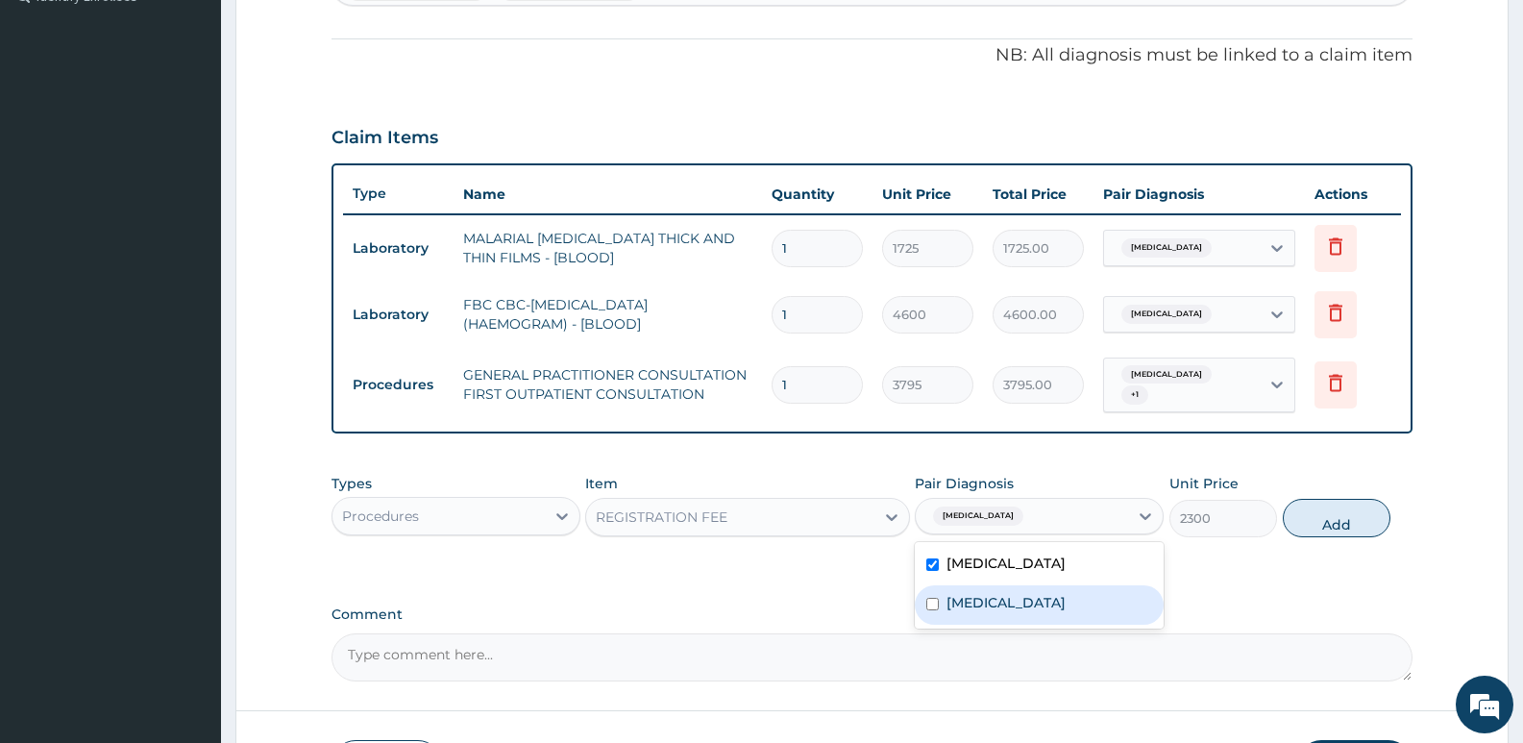
click at [1024, 592] on div "Sepsis" at bounding box center [1039, 604] width 249 height 39
checkbox input "true"
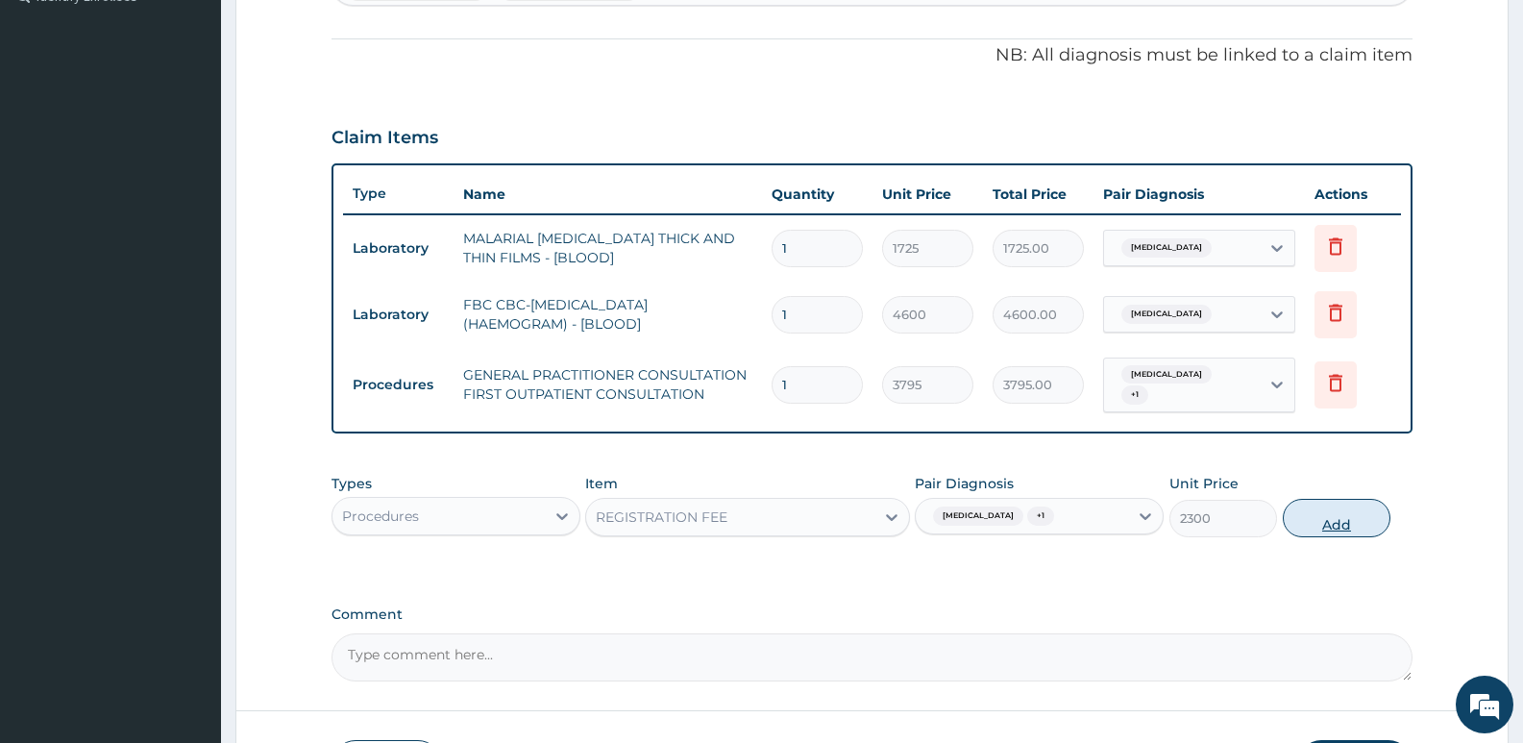
click at [1306, 519] on button "Add" at bounding box center [1336, 518] width 108 height 38
type input "0"
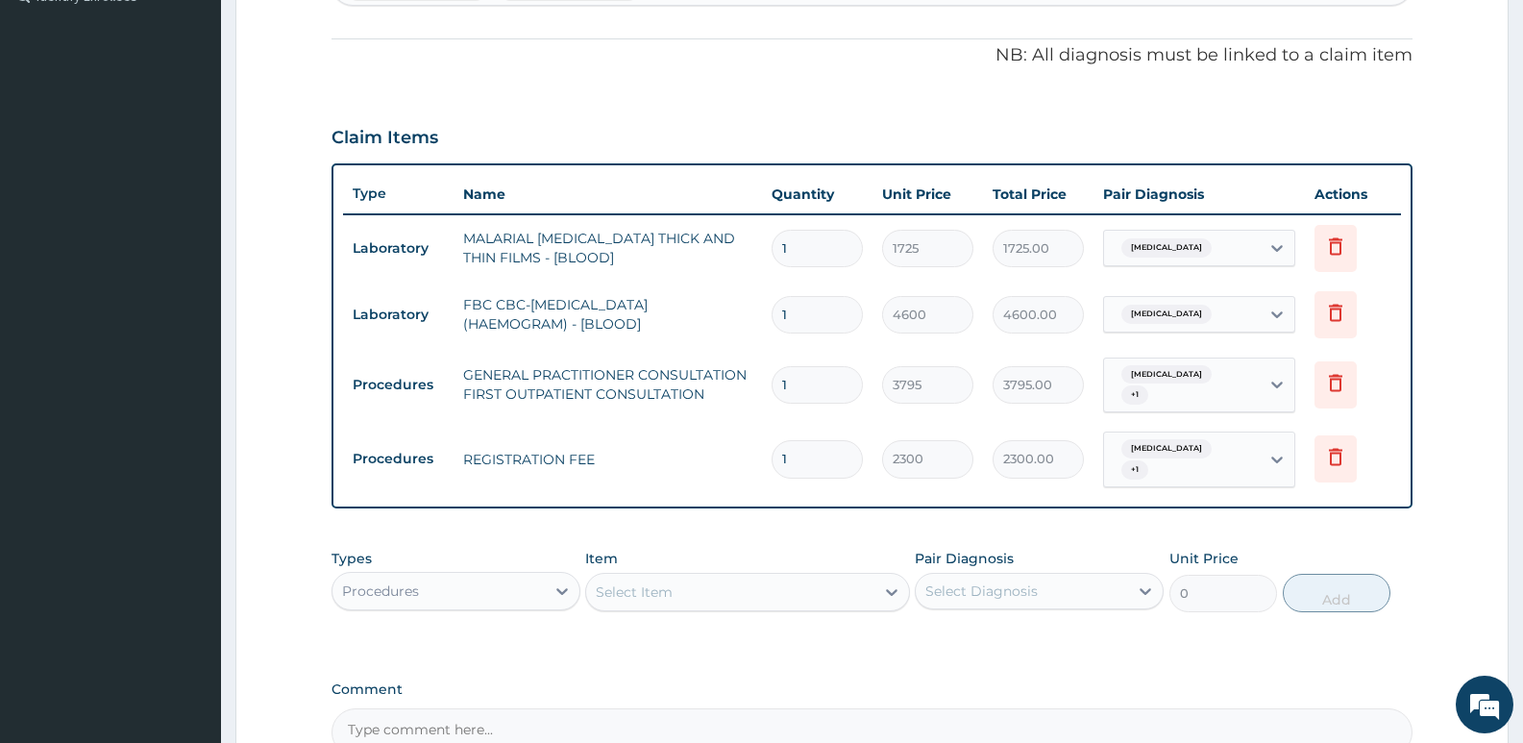
click at [354, 581] on div "Procedures" at bounding box center [380, 590] width 77 height 19
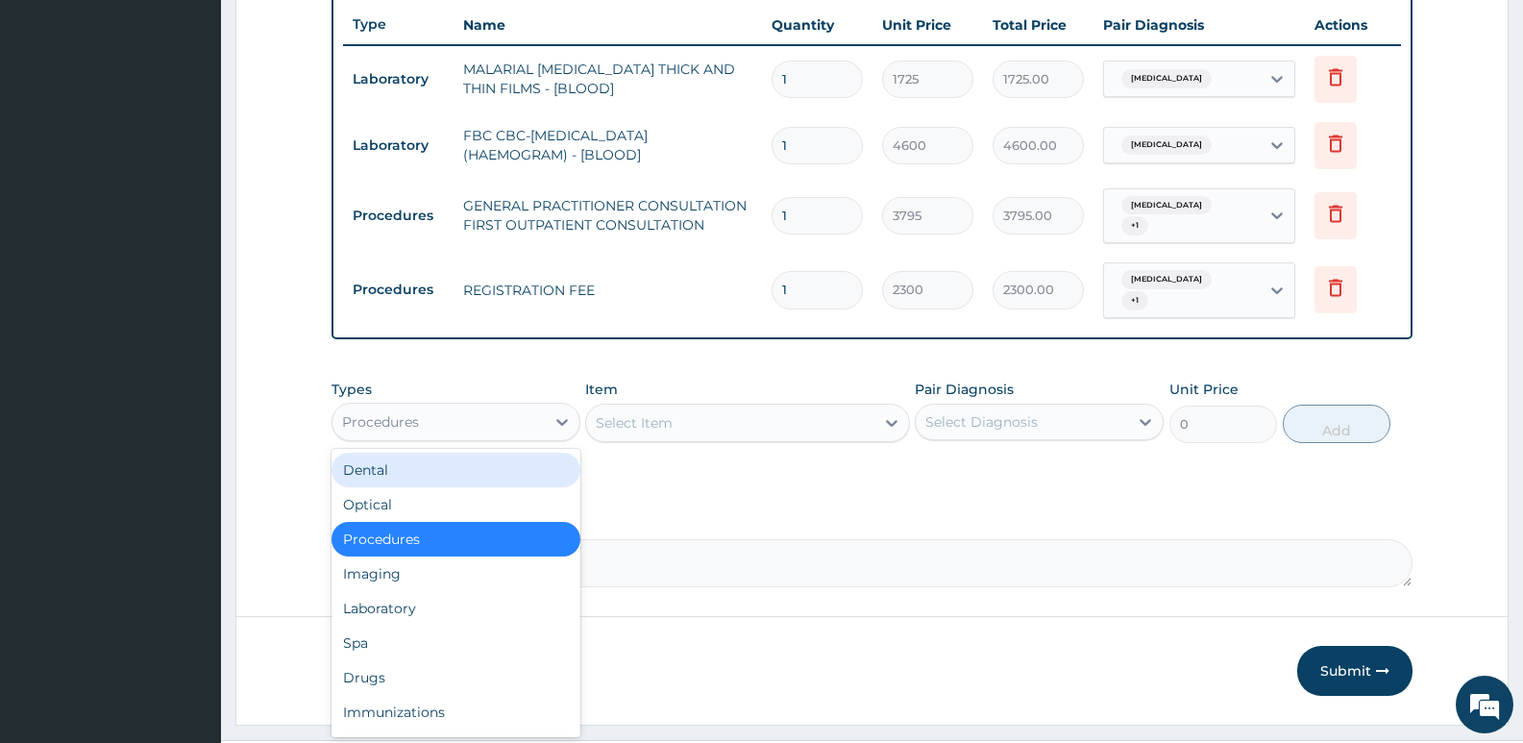
scroll to position [750, 0]
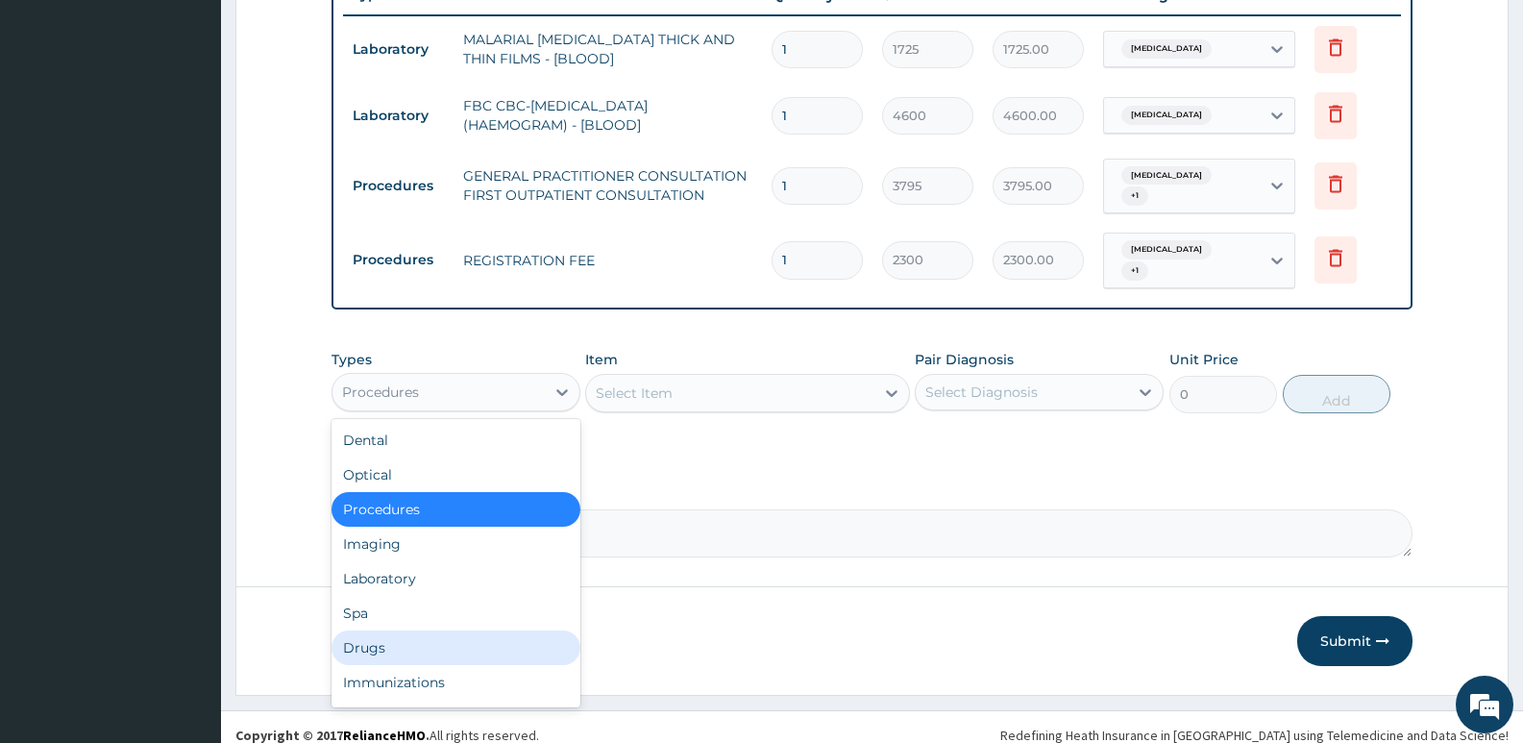
click at [433, 630] on div "Drugs" at bounding box center [455, 647] width 249 height 35
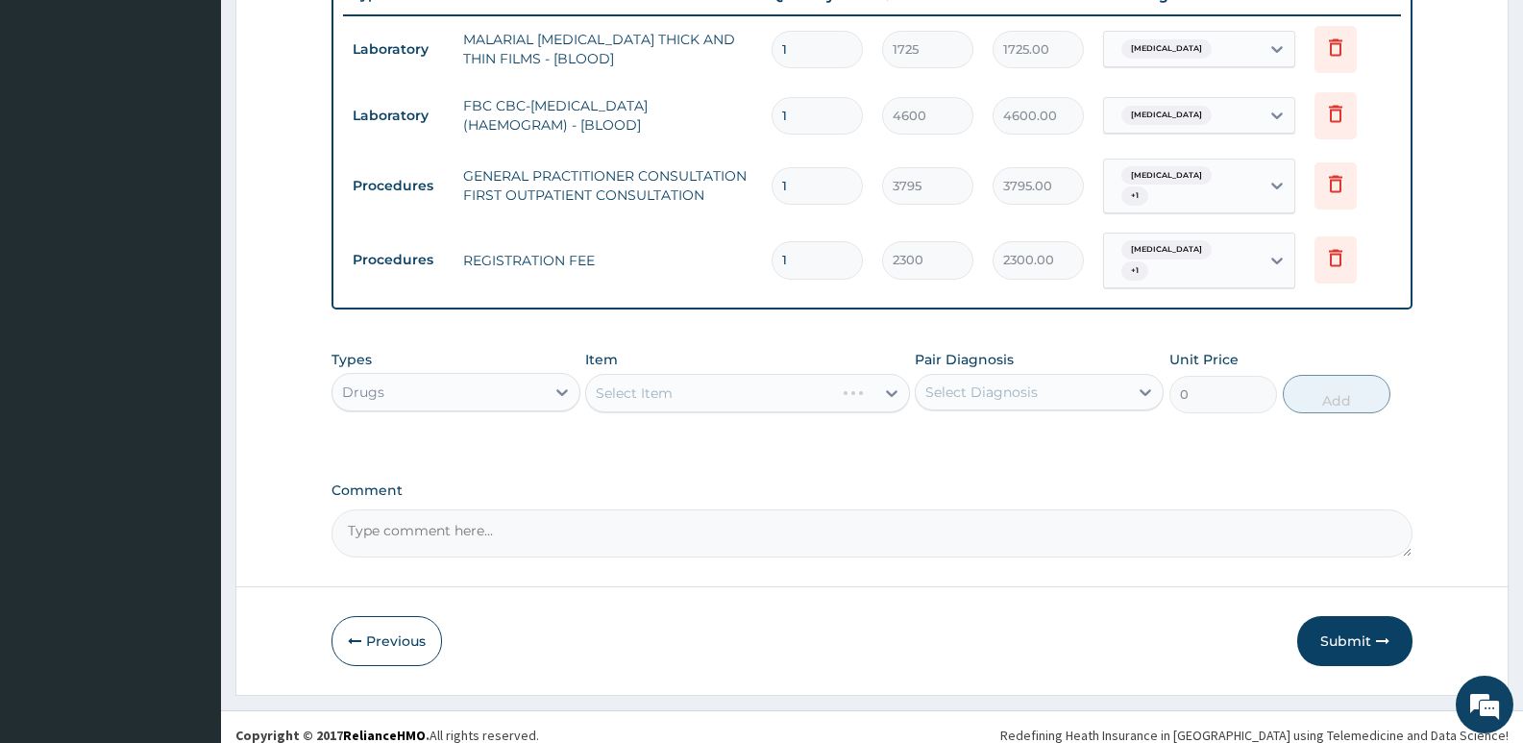
click at [716, 392] on div "Select Item" at bounding box center [747, 393] width 324 height 38
click at [722, 378] on div "Select Item" at bounding box center [747, 393] width 324 height 38
click at [722, 385] on div "Select Item" at bounding box center [747, 393] width 324 height 38
drag, startPoint x: 751, startPoint y: 432, endPoint x: 745, endPoint y: 391, distance: 41.9
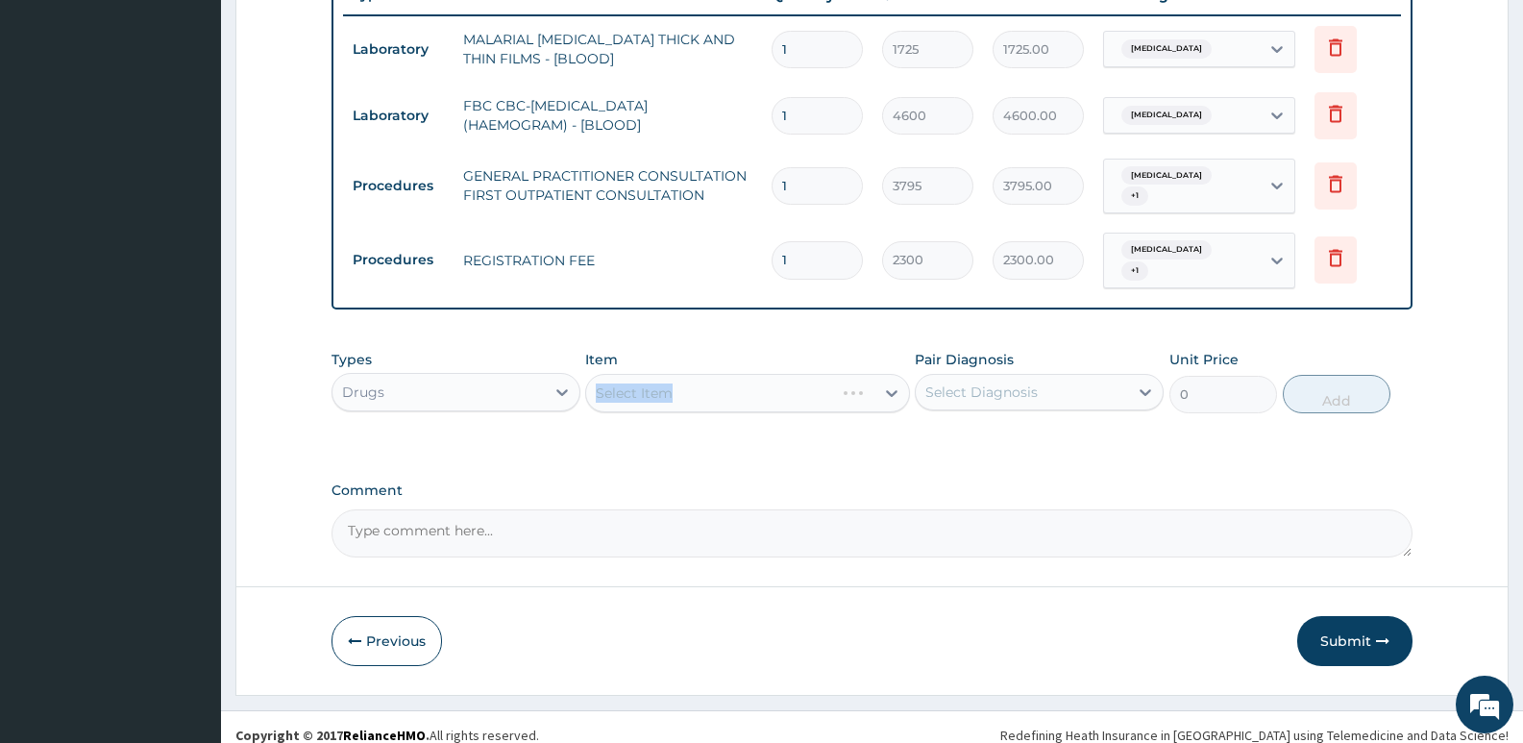
click at [751, 431] on div "Types Drugs Item Select Item Pair Diagnosis Select Diagnosis Unit Price 0 Add" at bounding box center [871, 395] width 1081 height 111
click at [745, 382] on div "Select Item" at bounding box center [747, 393] width 324 height 38
click at [771, 379] on div "Select Item" at bounding box center [747, 393] width 324 height 38
drag, startPoint x: 761, startPoint y: 436, endPoint x: 742, endPoint y: 391, distance: 49.1
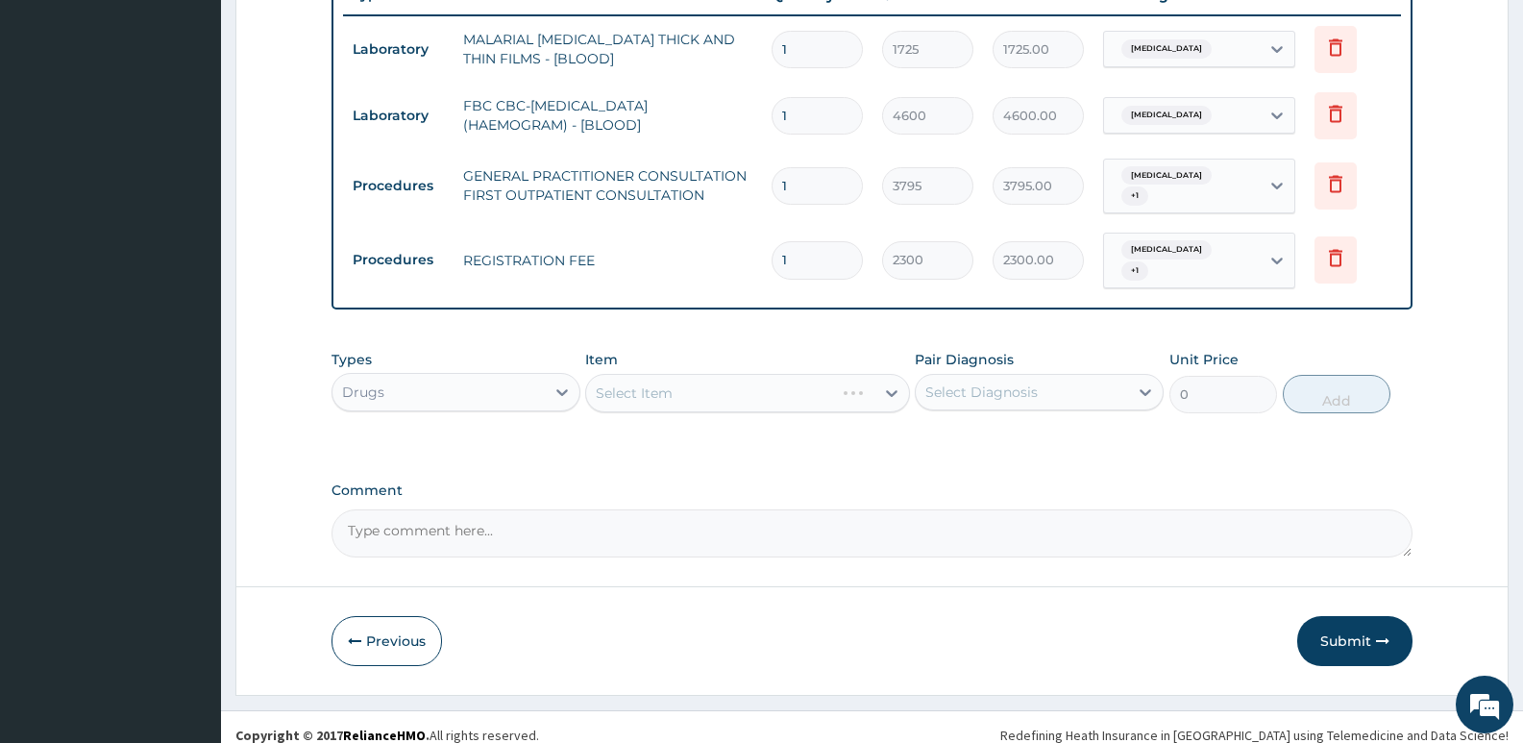
click at [739, 385] on div "Select Item" at bounding box center [747, 393] width 324 height 38
drag, startPoint x: 742, startPoint y: 426, endPoint x: 750, endPoint y: 384, distance: 42.2
click at [745, 416] on div "Types Drugs Item Select Item Pair Diagnosis Select Diagnosis Unit Price 0 Add" at bounding box center [871, 395] width 1081 height 111
click at [754, 378] on div "Select Item" at bounding box center [729, 393] width 287 height 31
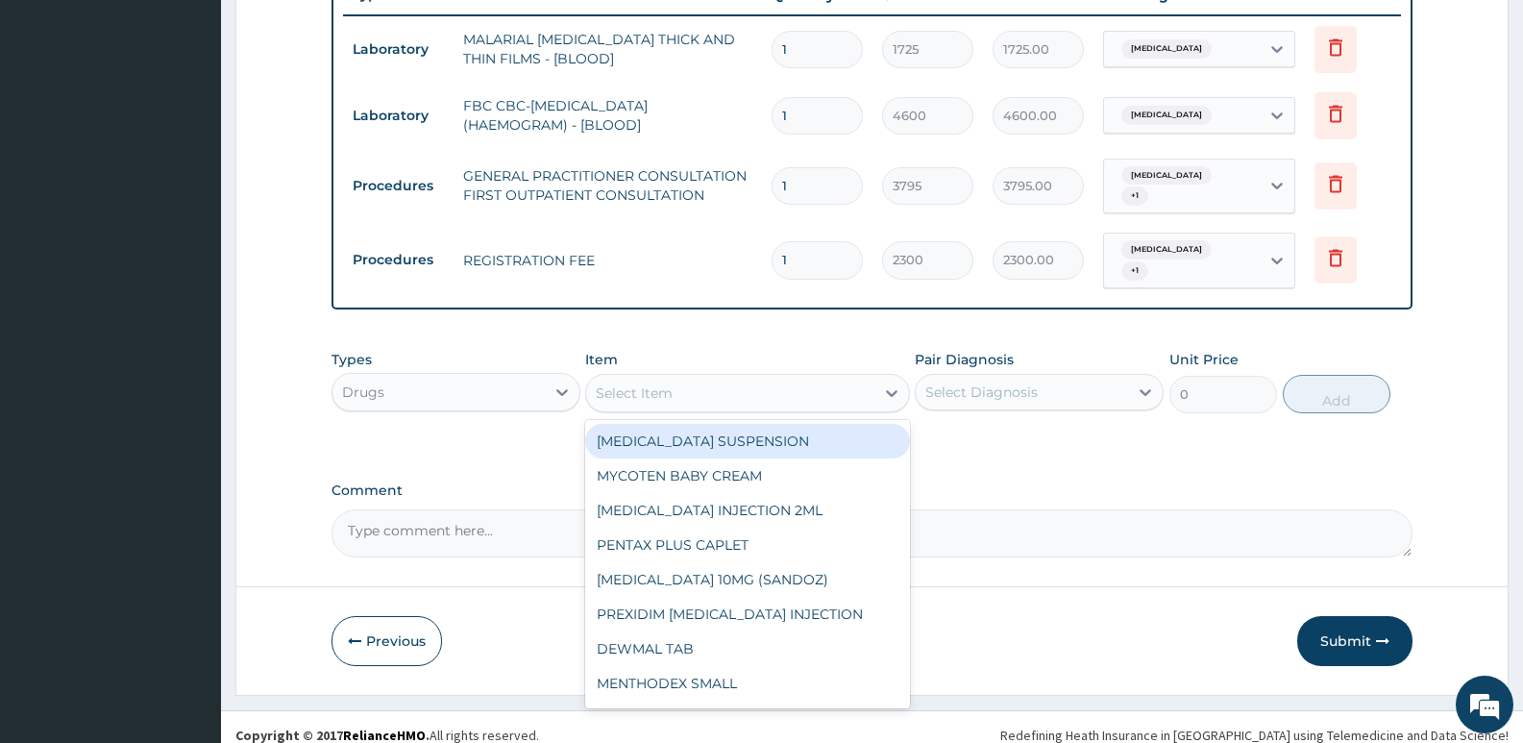
type input "e"
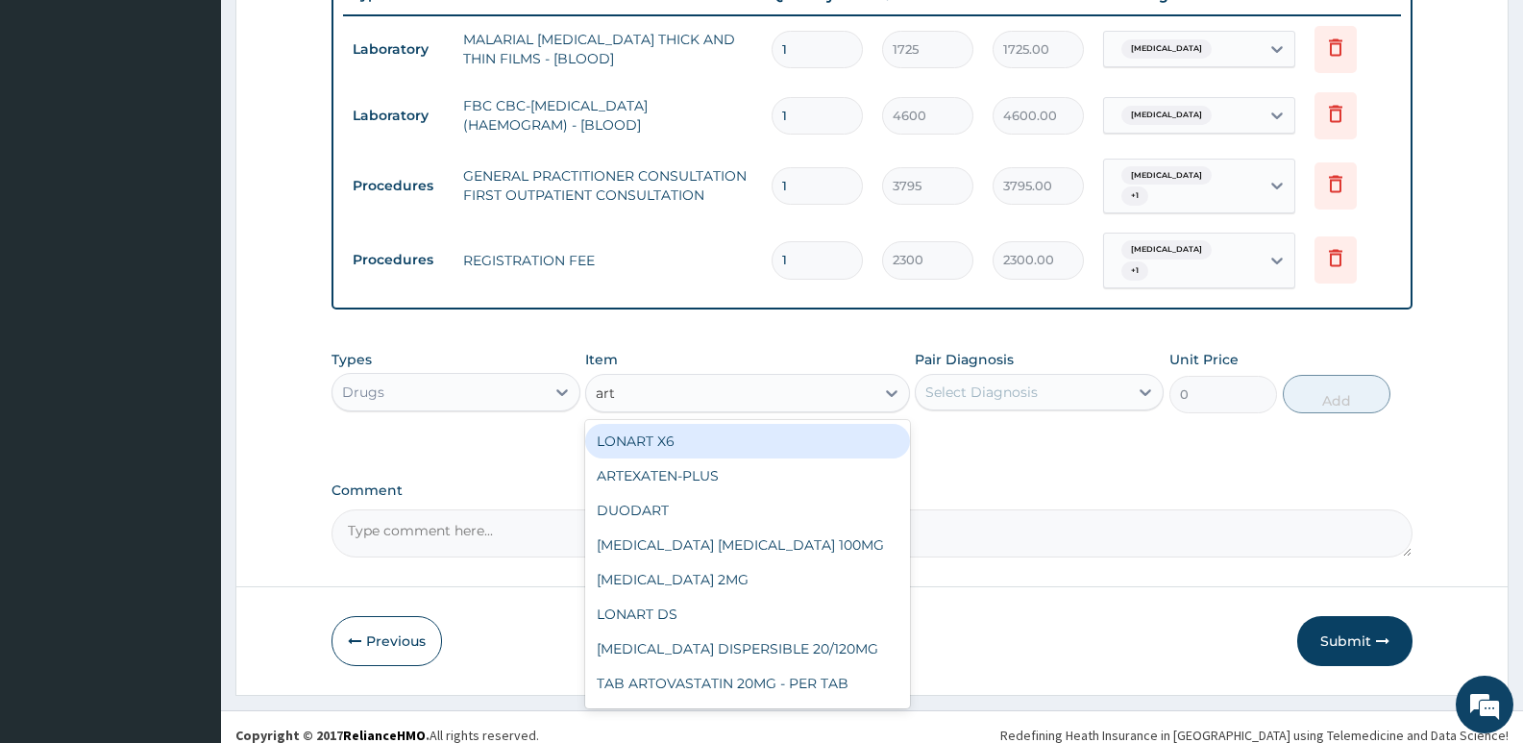
type input "arte"
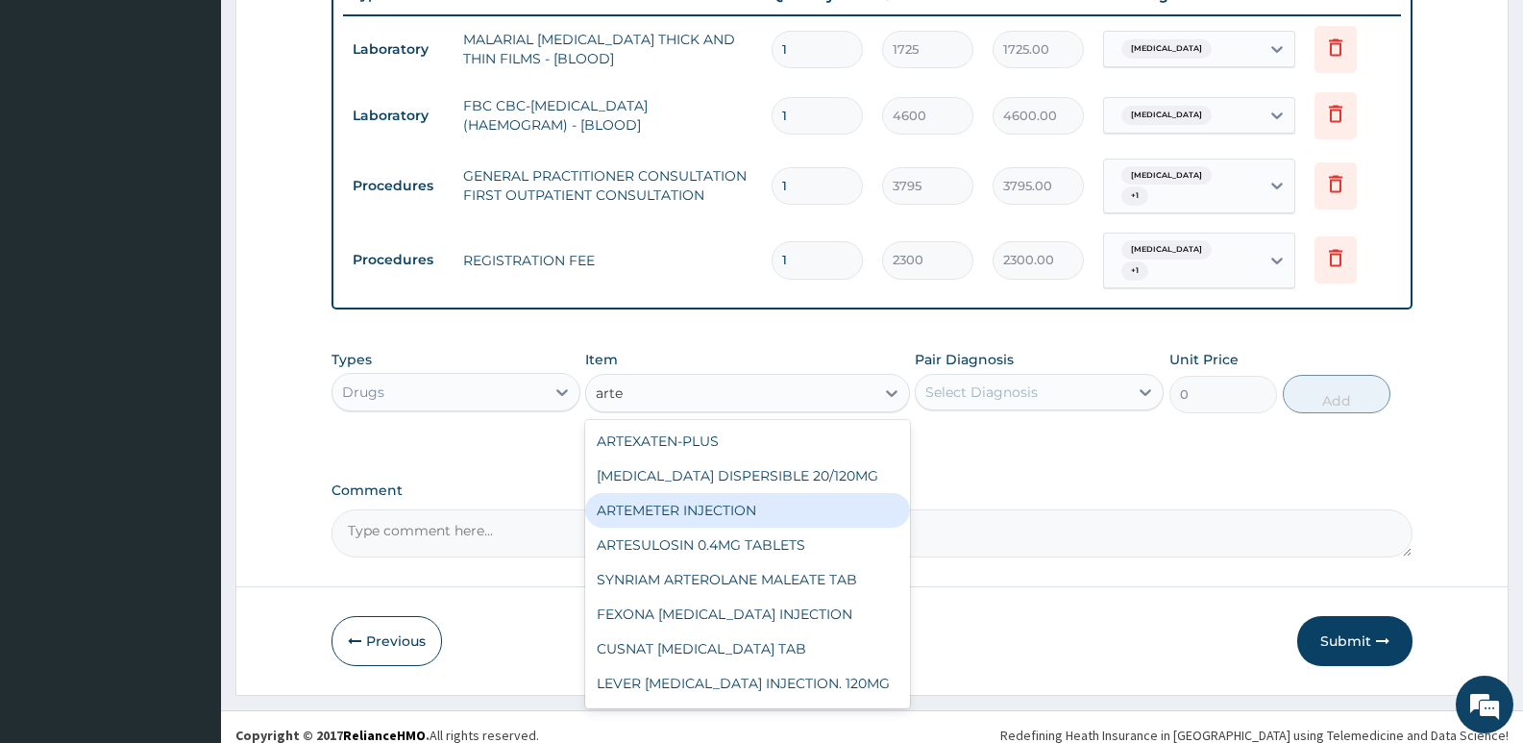
click at [704, 493] on div "ARTEMETER INJECTION" at bounding box center [747, 510] width 324 height 35
type input "1012"
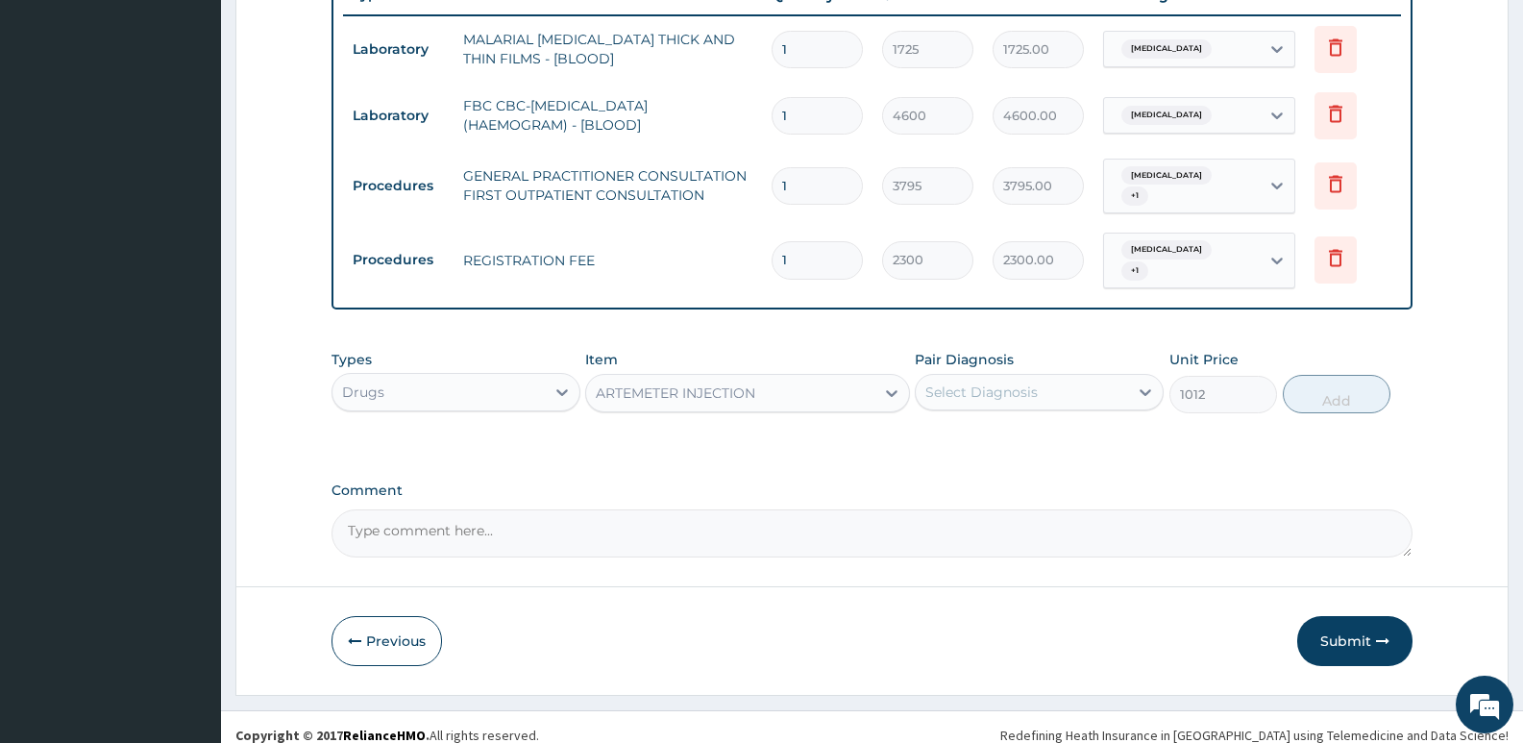
click at [1025, 382] on div "Select Diagnosis" at bounding box center [981, 391] width 112 height 19
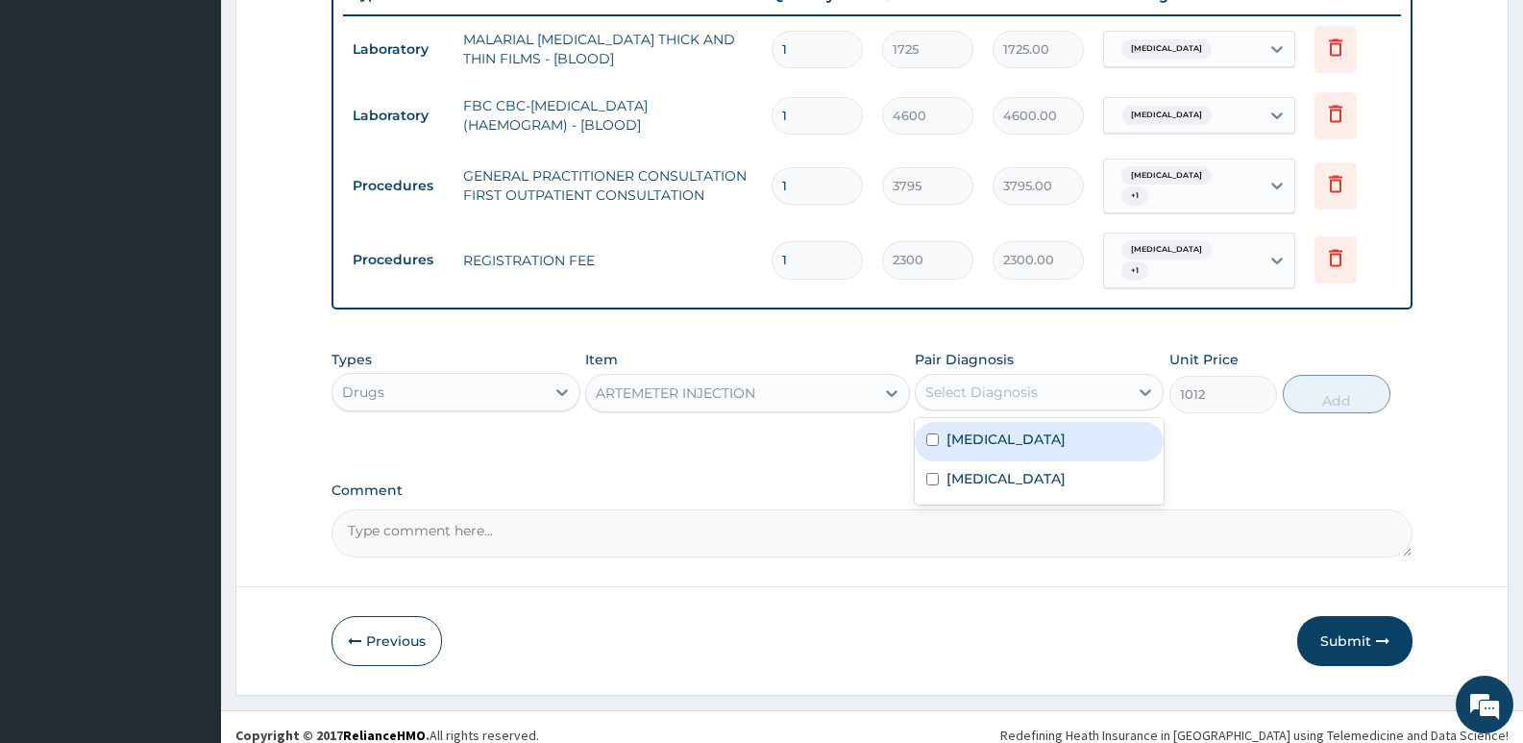
click at [1008, 423] on div "Malaria" at bounding box center [1039, 441] width 249 height 39
checkbox input "true"
click at [1327, 375] on button "Add" at bounding box center [1336, 394] width 108 height 38
type input "0"
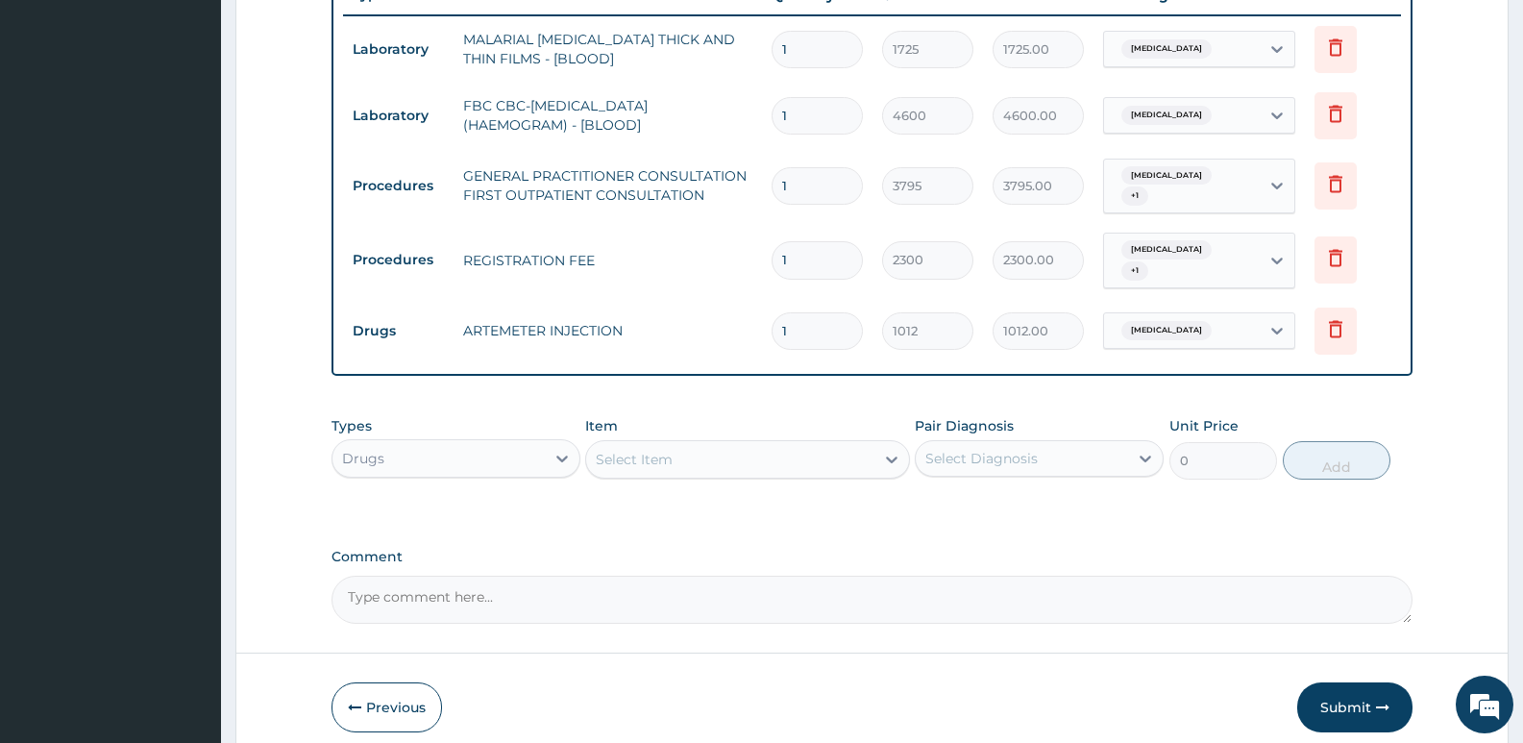
click at [748, 477] on div "Types Drugs Item Select Item Pair Diagnosis Select Diagnosis Unit Price 0 Add" at bounding box center [871, 461] width 1081 height 111
click at [755, 451] on div "Select Item" at bounding box center [729, 459] width 287 height 31
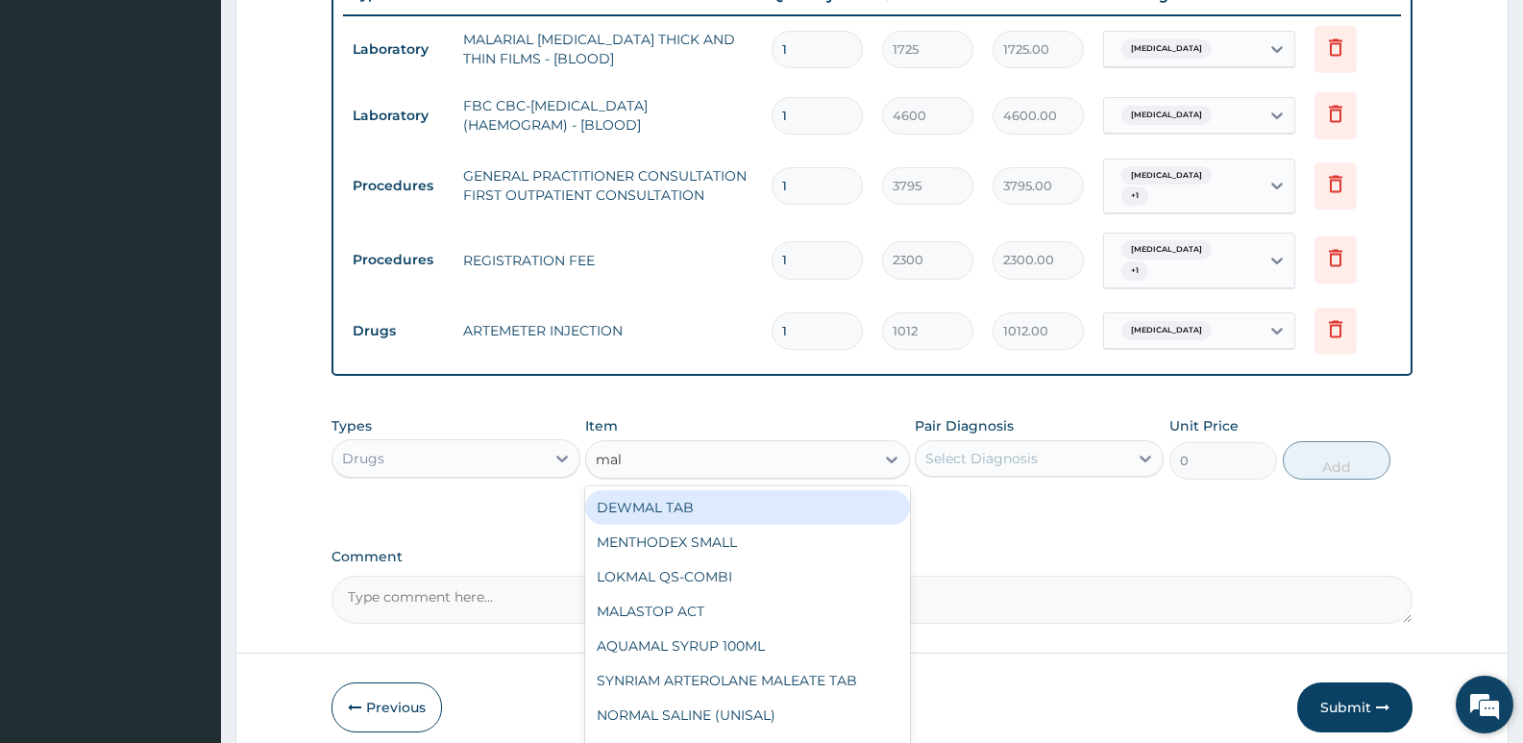
type input "mala"
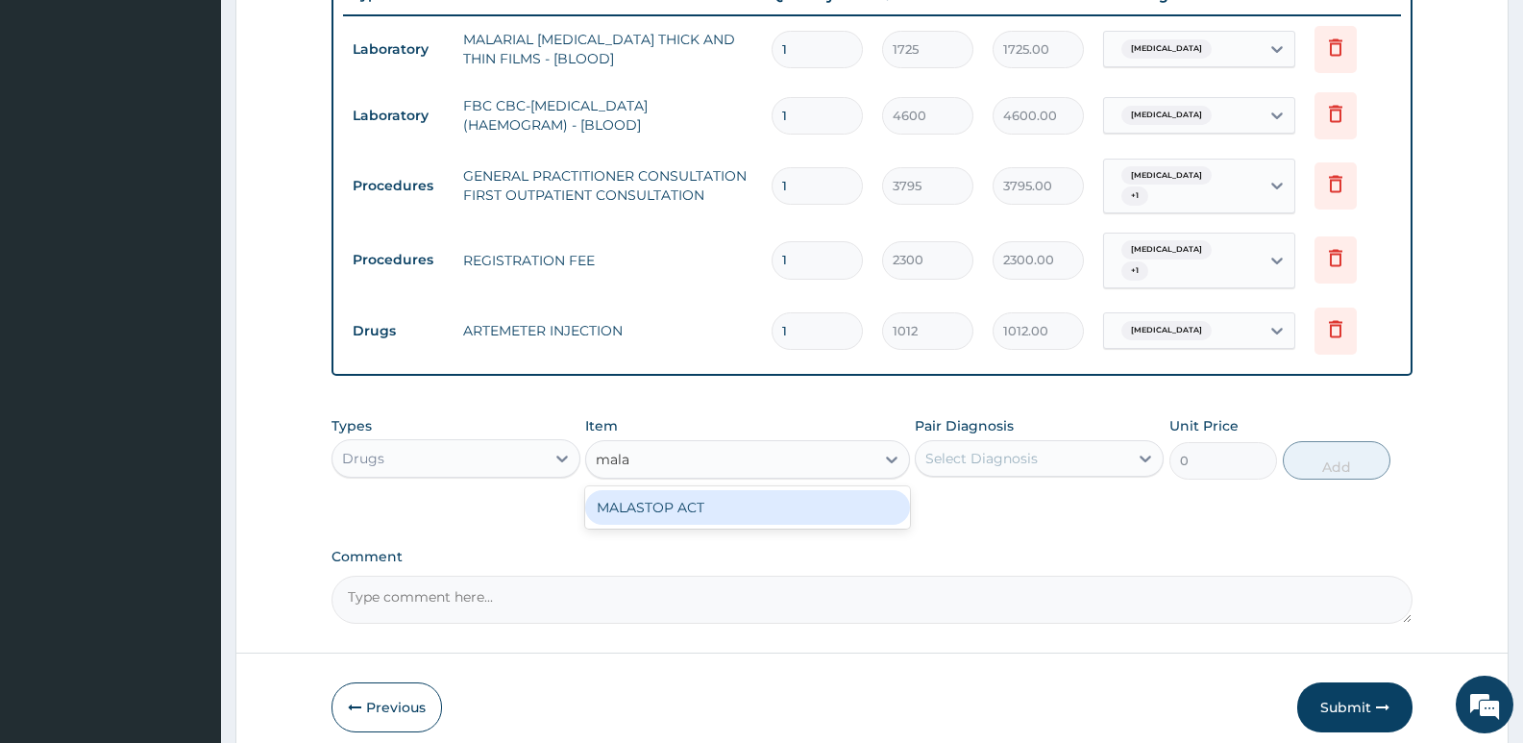
click at [831, 493] on div "MALASTOP ACT" at bounding box center [747, 507] width 324 height 35
type input "1012"
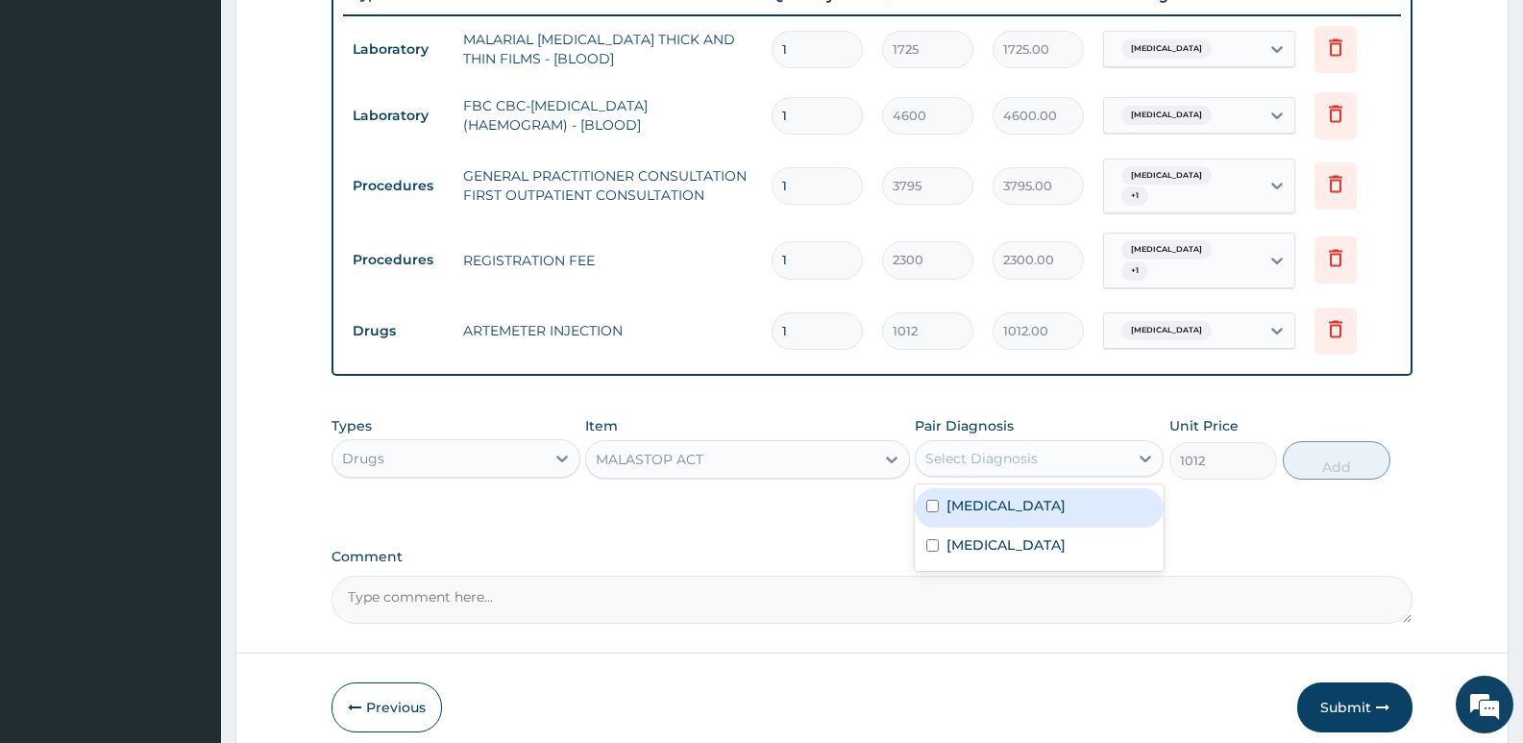
click at [975, 449] on div "Select Diagnosis" at bounding box center [981, 458] width 112 height 19
click at [991, 496] on label "Malaria" at bounding box center [1005, 505] width 119 height 19
checkbox input "true"
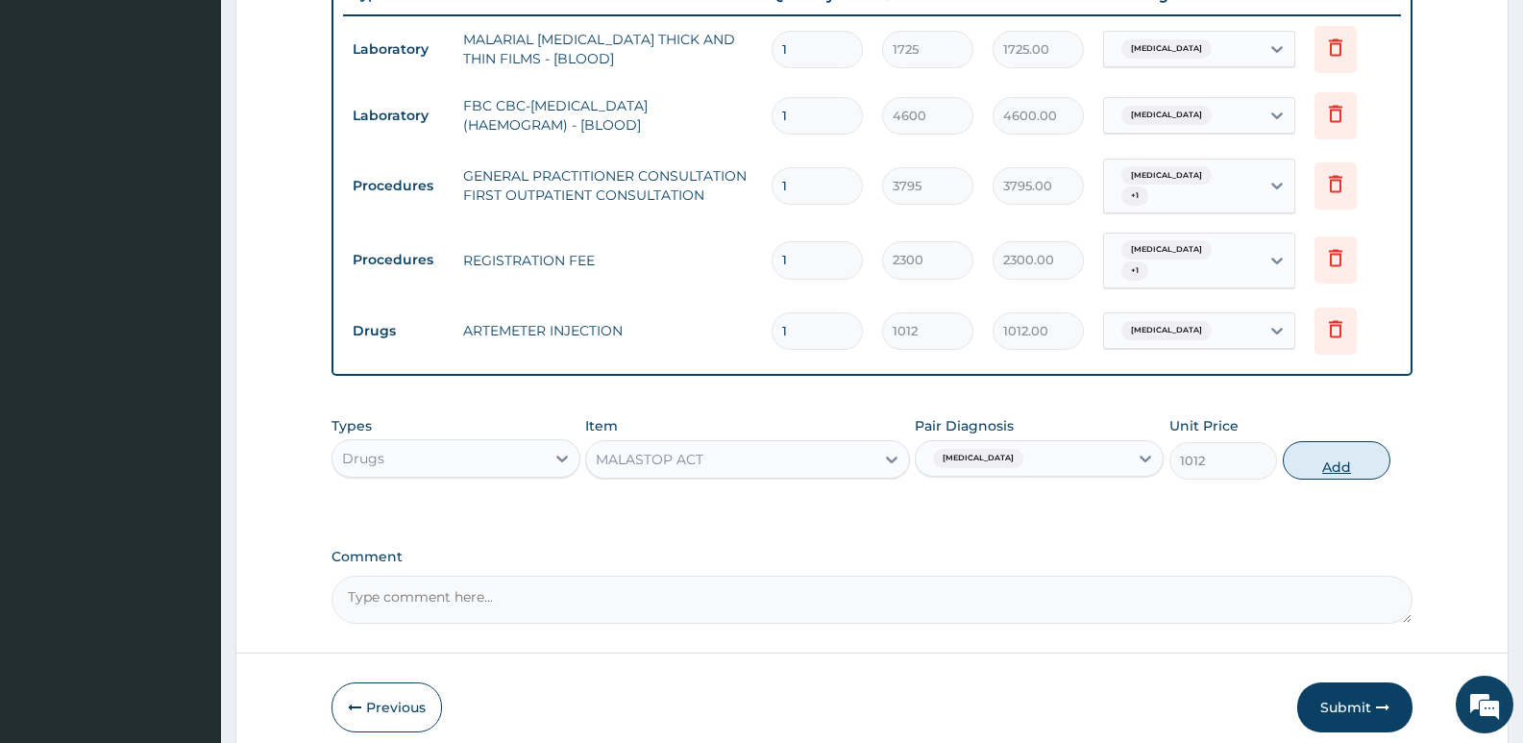
click at [1338, 441] on button "Add" at bounding box center [1336, 460] width 108 height 38
type input "0"
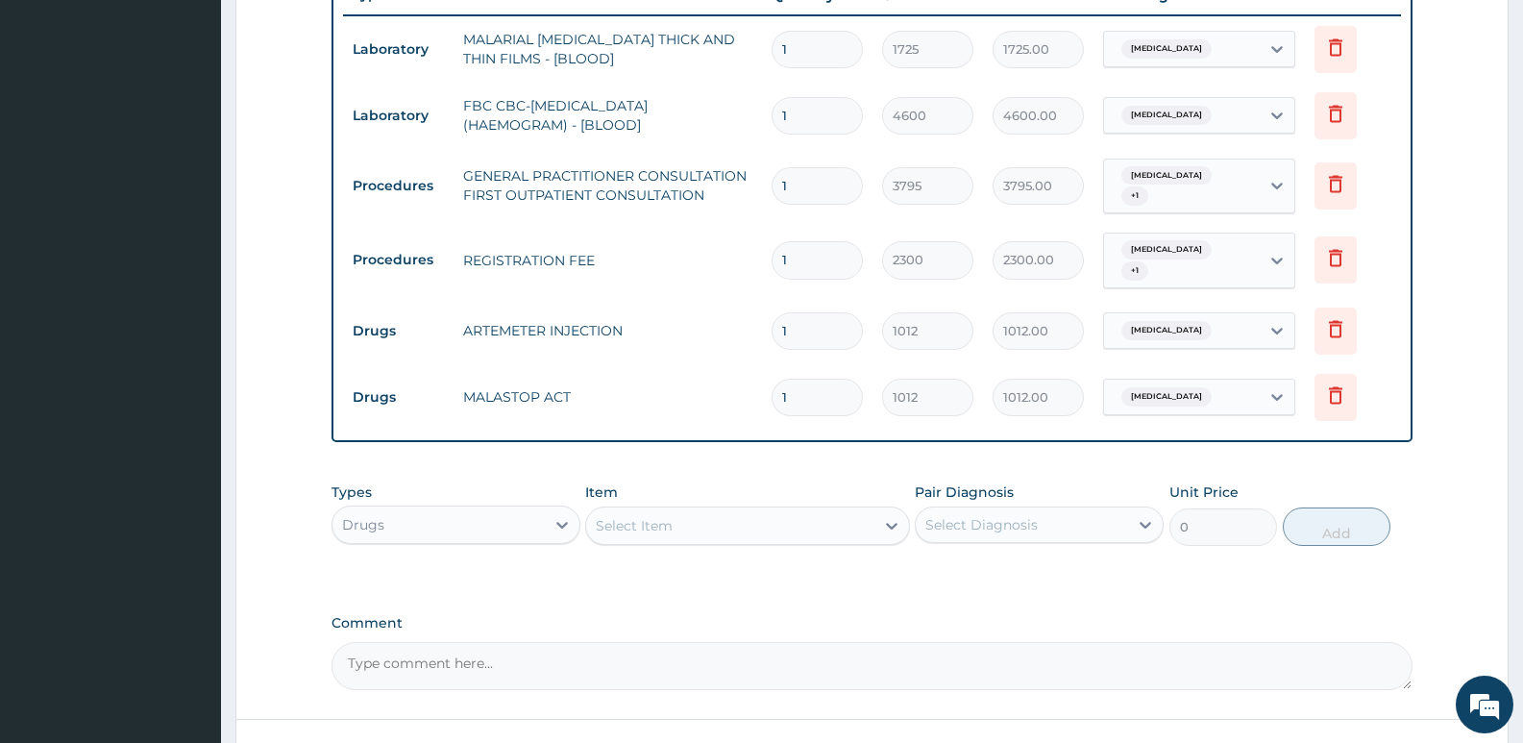
drag, startPoint x: 782, startPoint y: 378, endPoint x: 770, endPoint y: 381, distance: 11.9
click at [771, 381] on div "1" at bounding box center [816, 396] width 91 height 37
type input "6"
type input "6072.00"
type input "6"
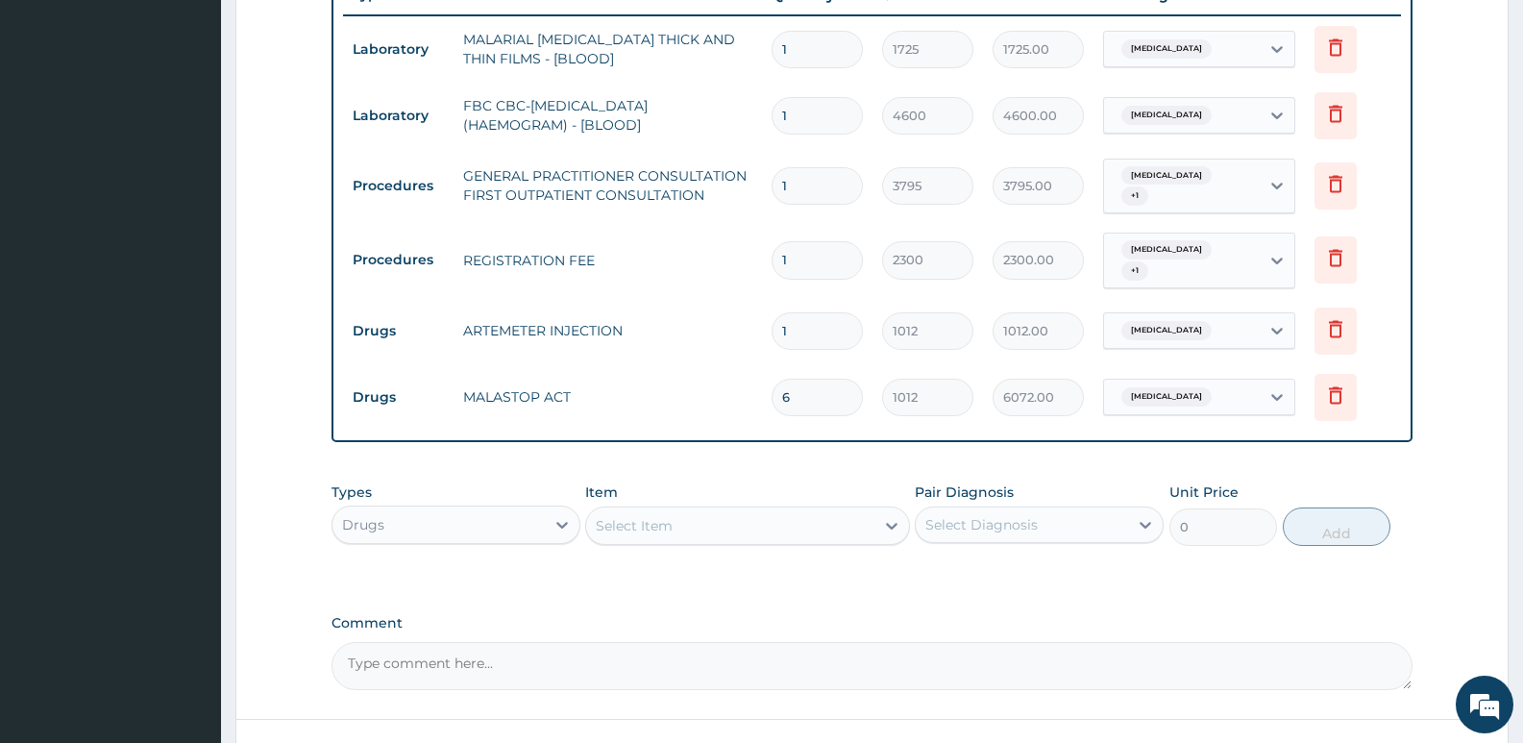
click at [844, 454] on div "PA Code / Prescription Code Enter Code(Secondary Care Only) Encounter Date 08-0…" at bounding box center [871, 61] width 1081 height 1257
click at [637, 516] on div "Select Item" at bounding box center [634, 525] width 77 height 19
click at [663, 522] on div "Select Item" at bounding box center [729, 525] width 287 height 31
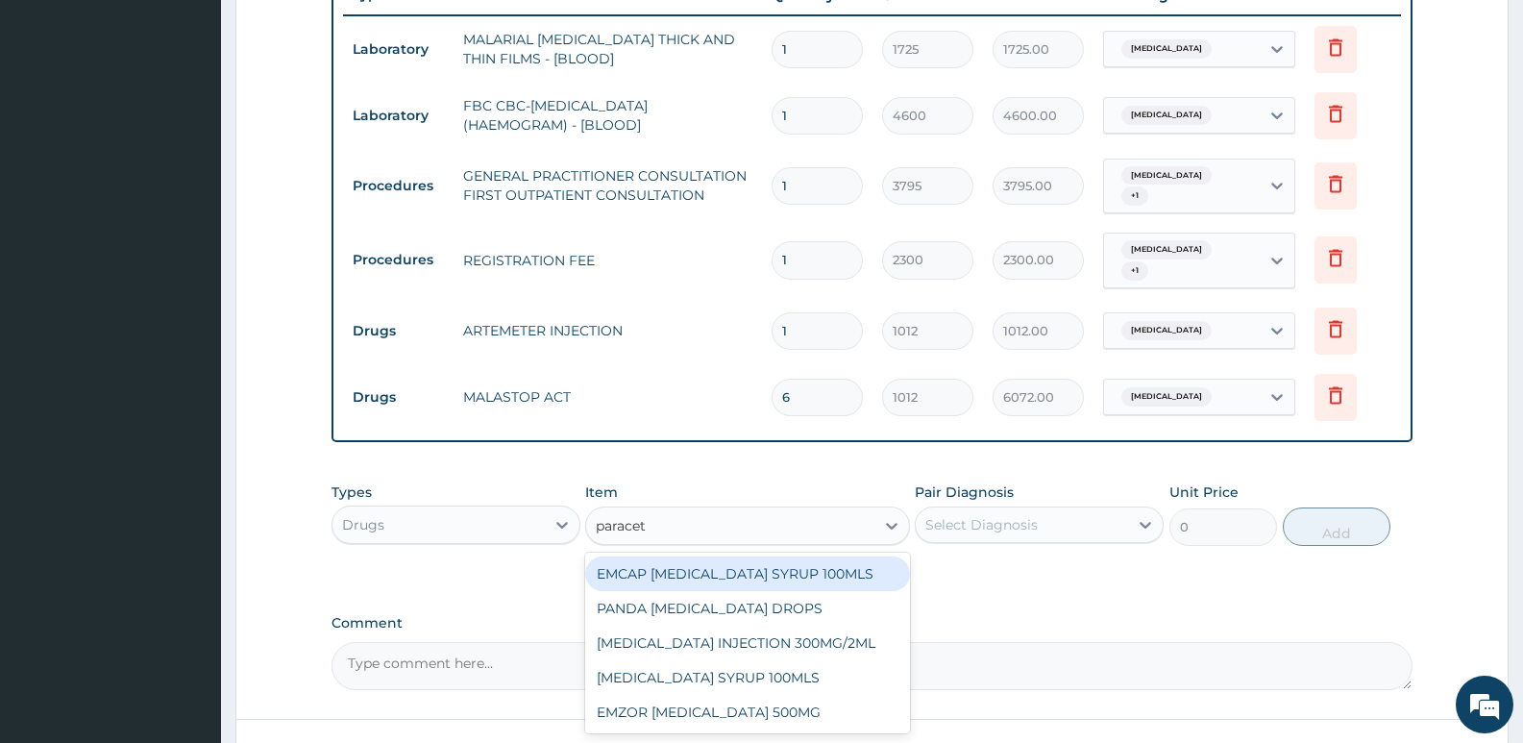
type input "paraceta"
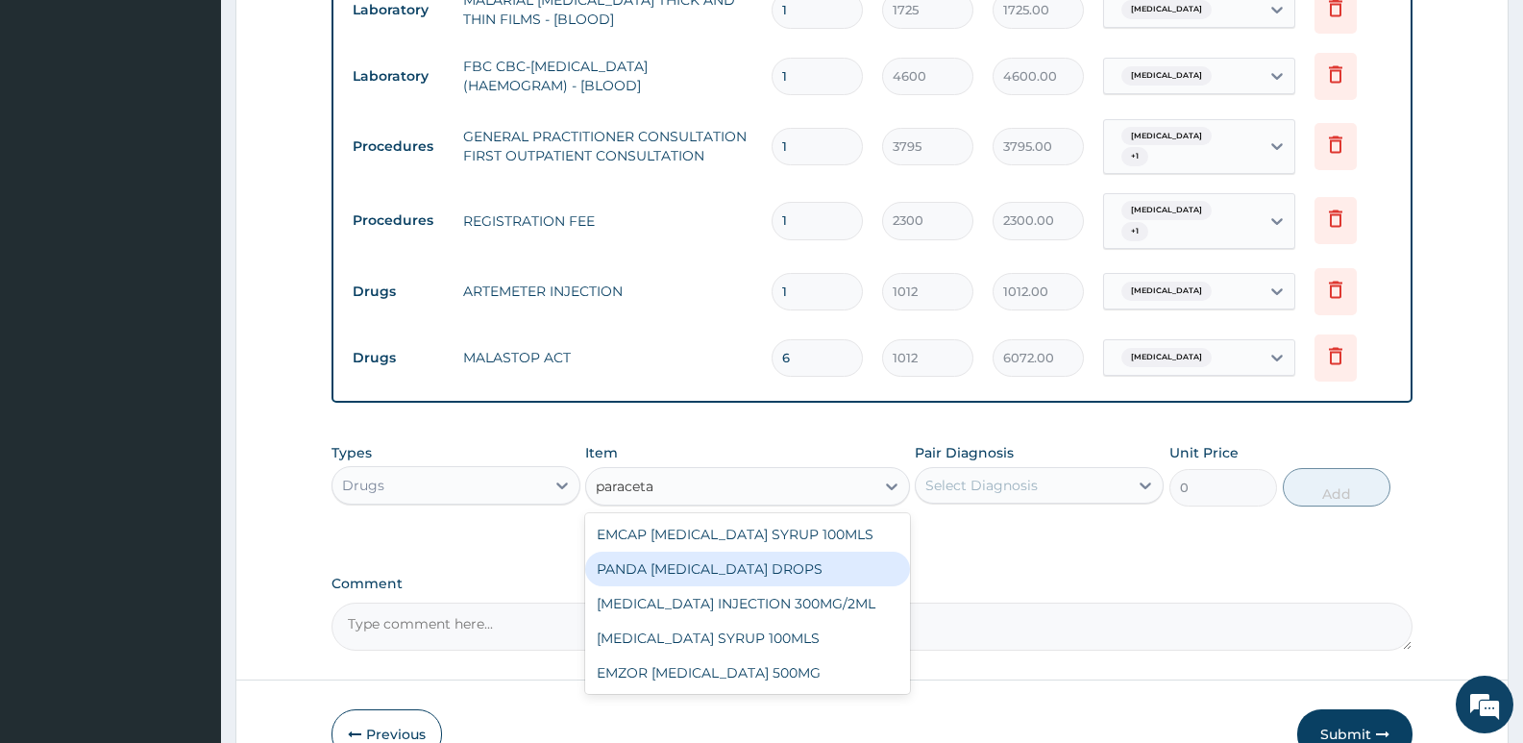
scroll to position [846, 0]
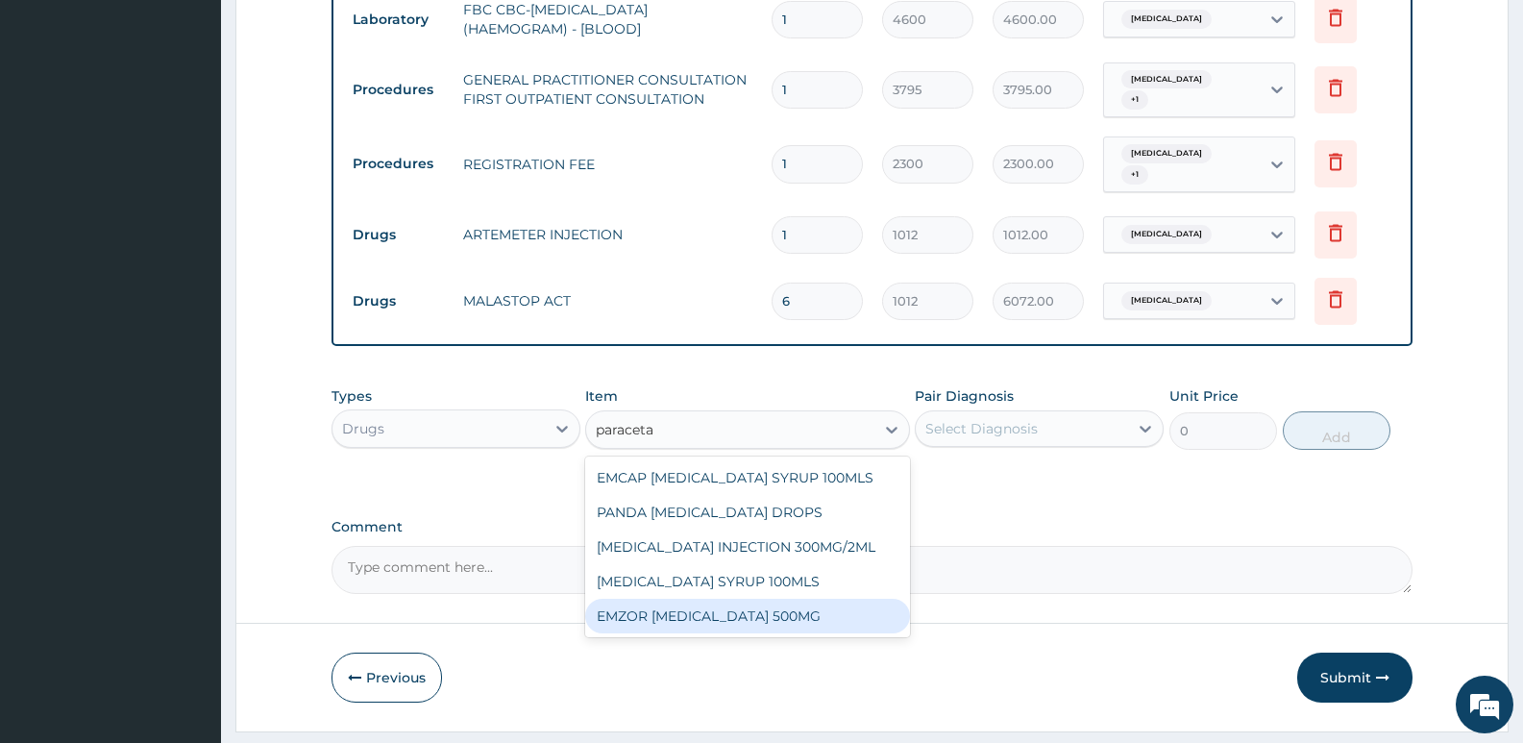
click at [843, 603] on div "EMZOR PARACETAMOL 500MG" at bounding box center [747, 615] width 324 height 35
type input "25.3"
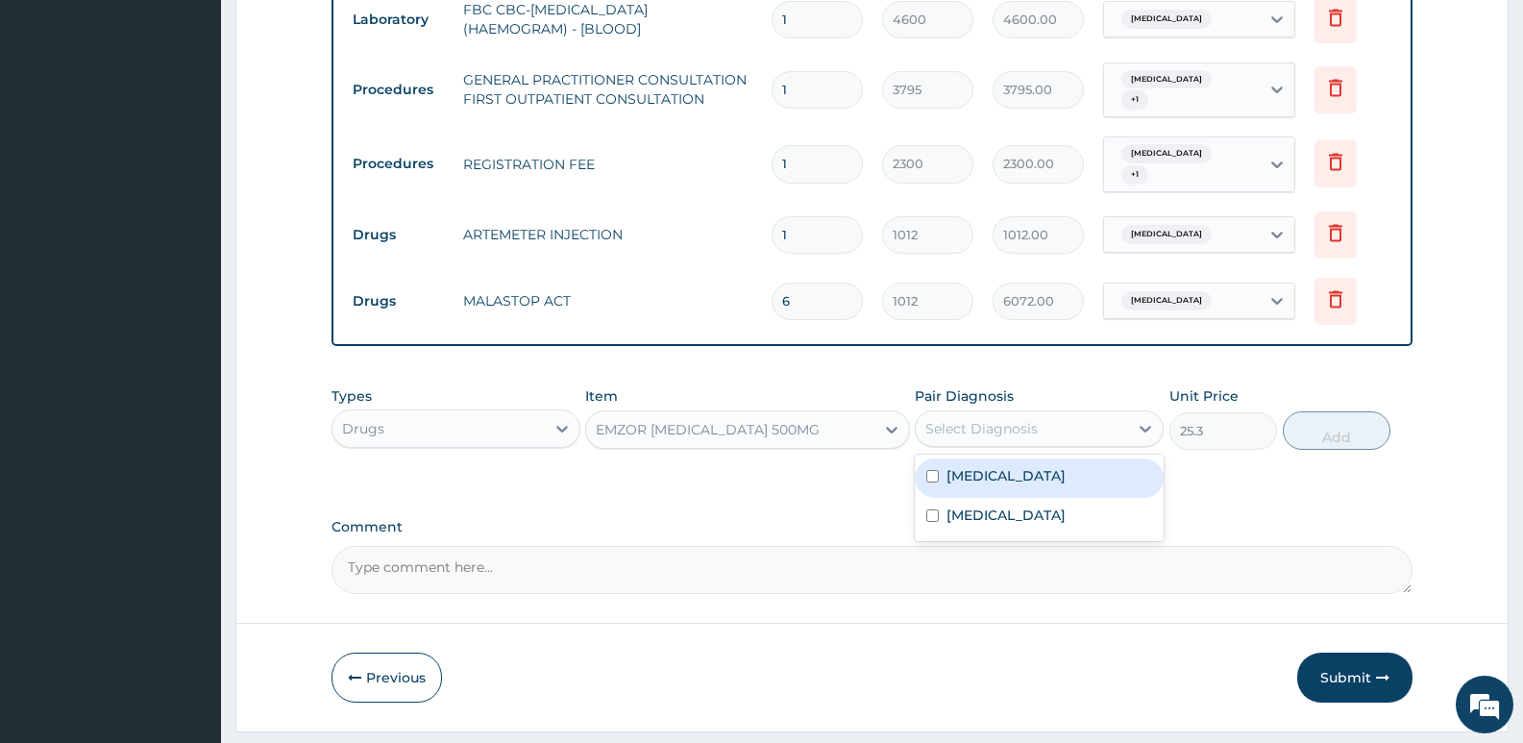
click at [950, 426] on div "Select Diagnosis" at bounding box center [1022, 428] width 212 height 31
click at [983, 467] on label "[MEDICAL_DATA]" at bounding box center [1005, 475] width 119 height 19
checkbox input "true"
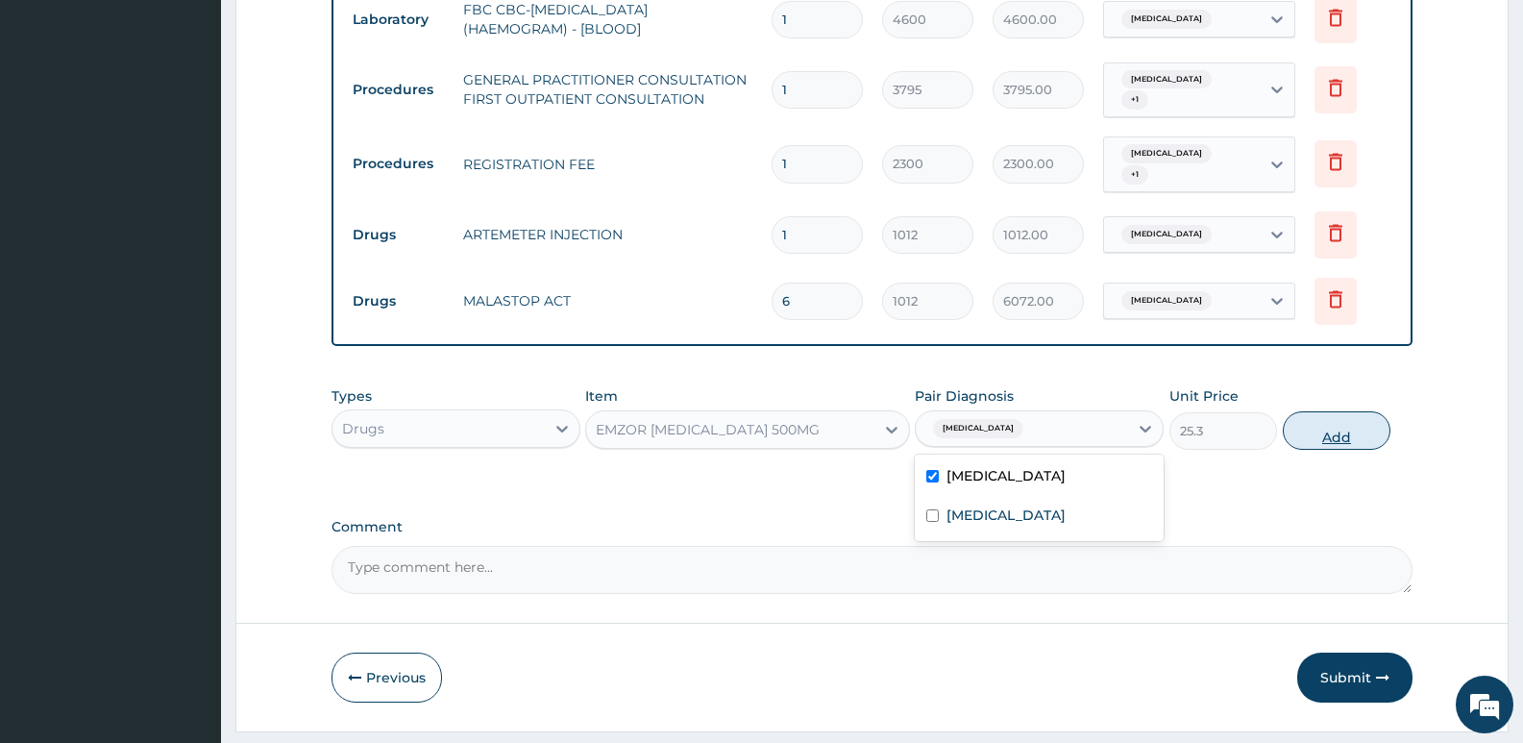
click at [1365, 415] on button "Add" at bounding box center [1336, 430] width 108 height 38
type input "0"
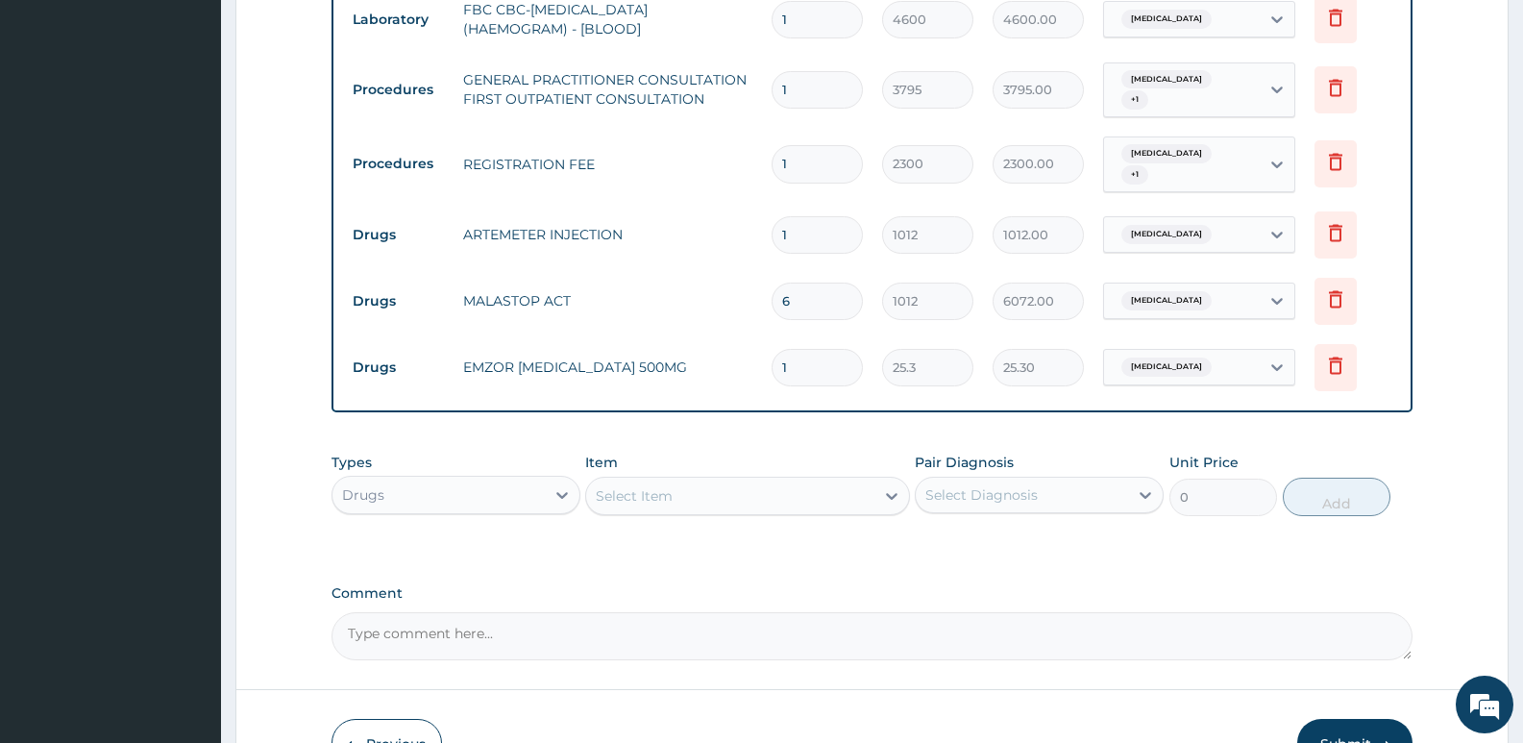
type input "16"
type input "404.80"
type input "1"
type input "25.30"
type input "18"
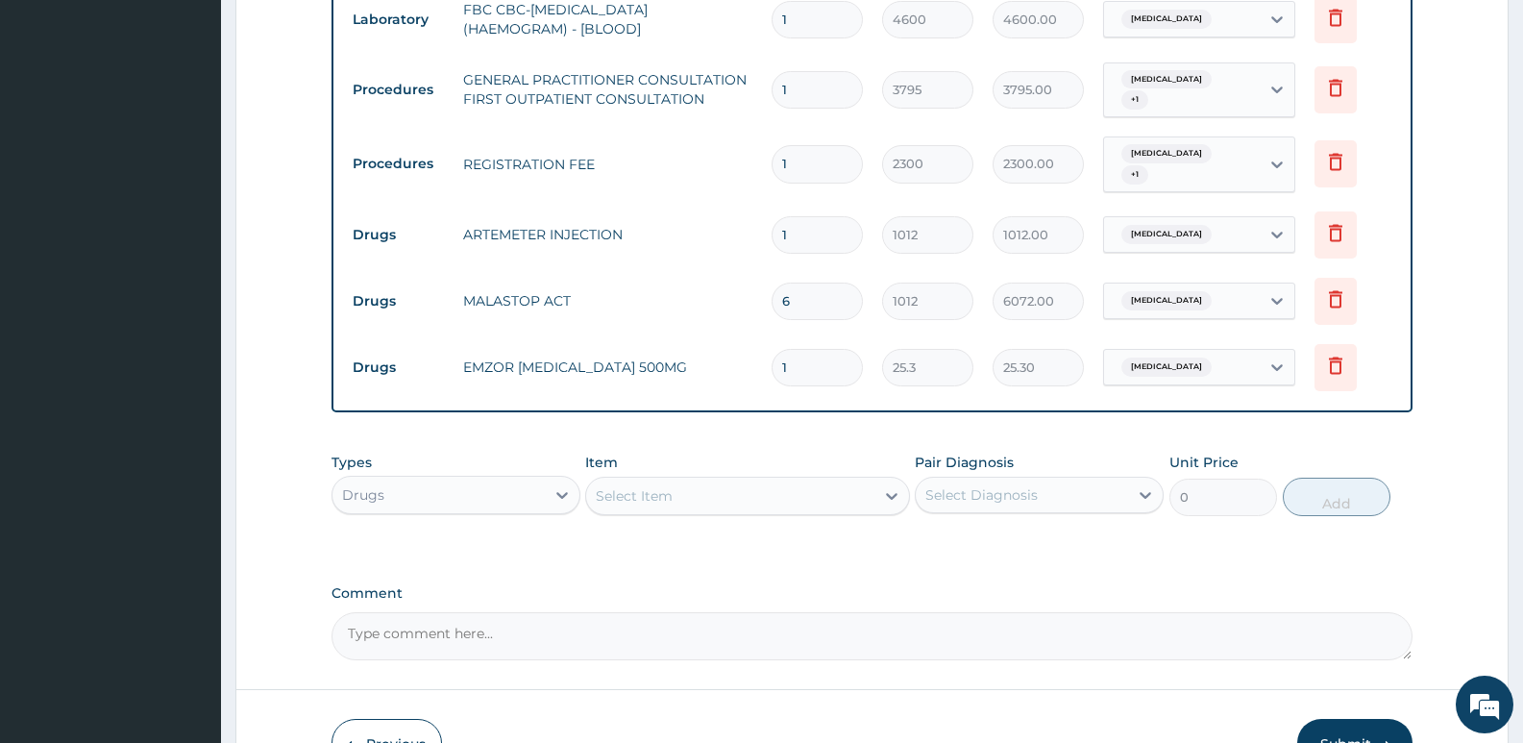
type input "455.40"
type input "18"
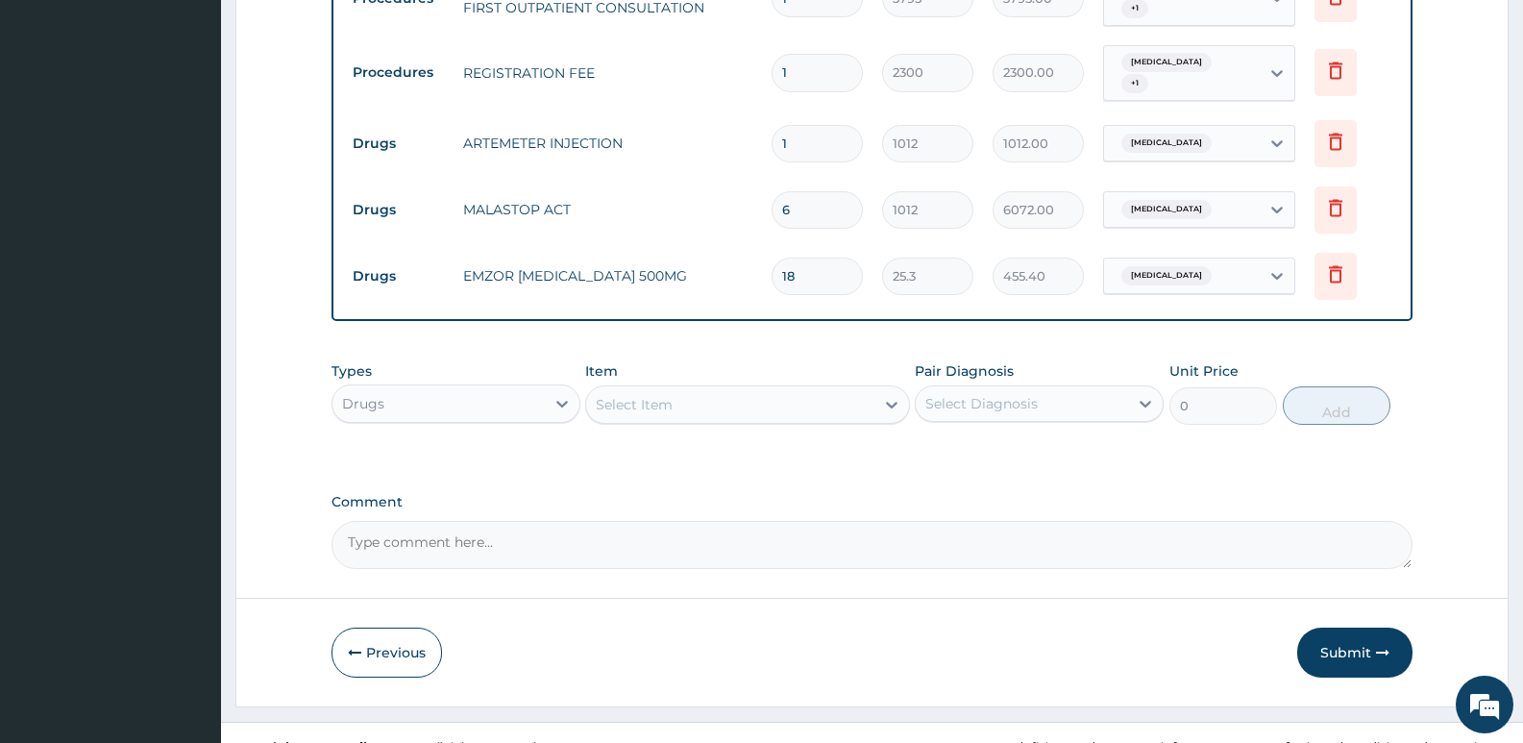
scroll to position [942, 0]
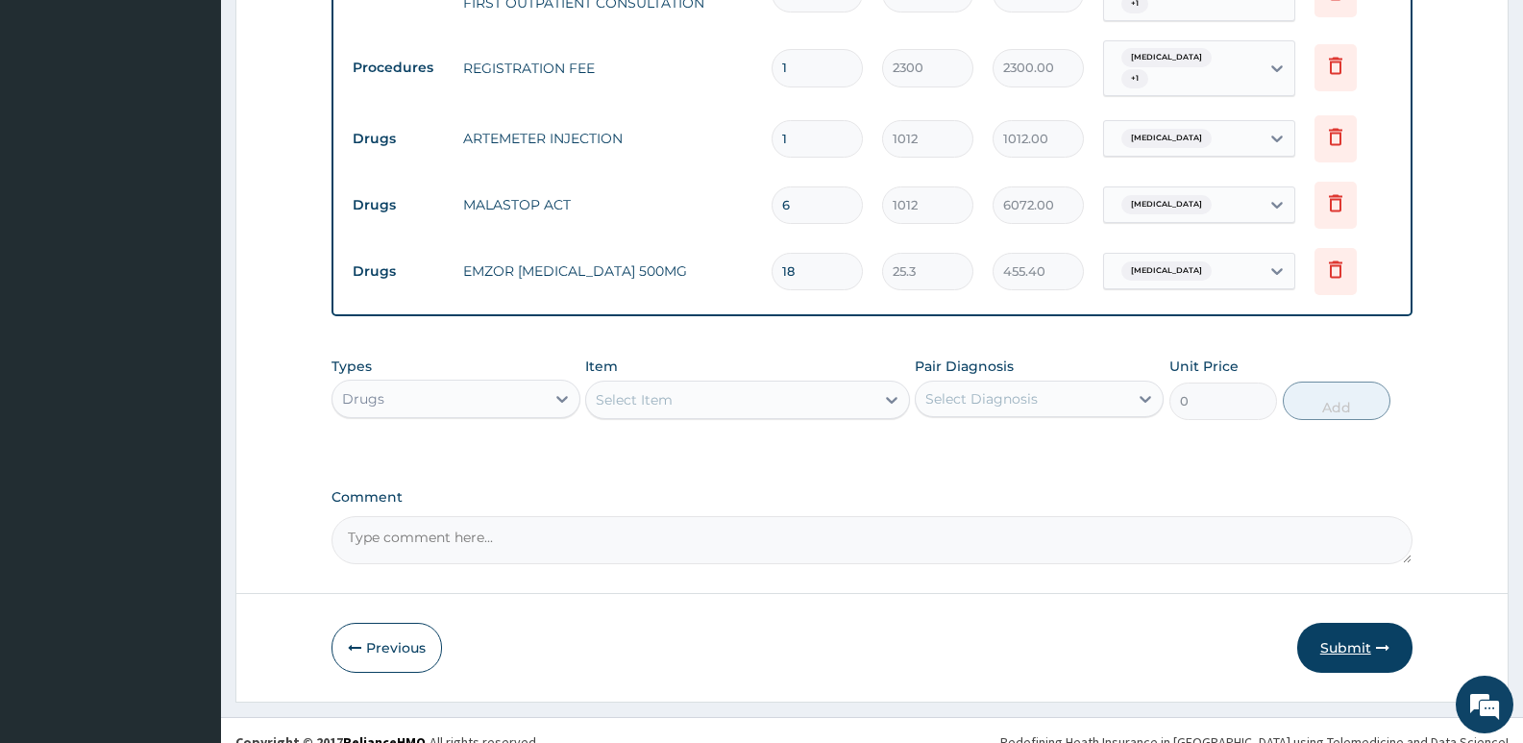
click at [1337, 635] on button "Submit" at bounding box center [1354, 648] width 115 height 50
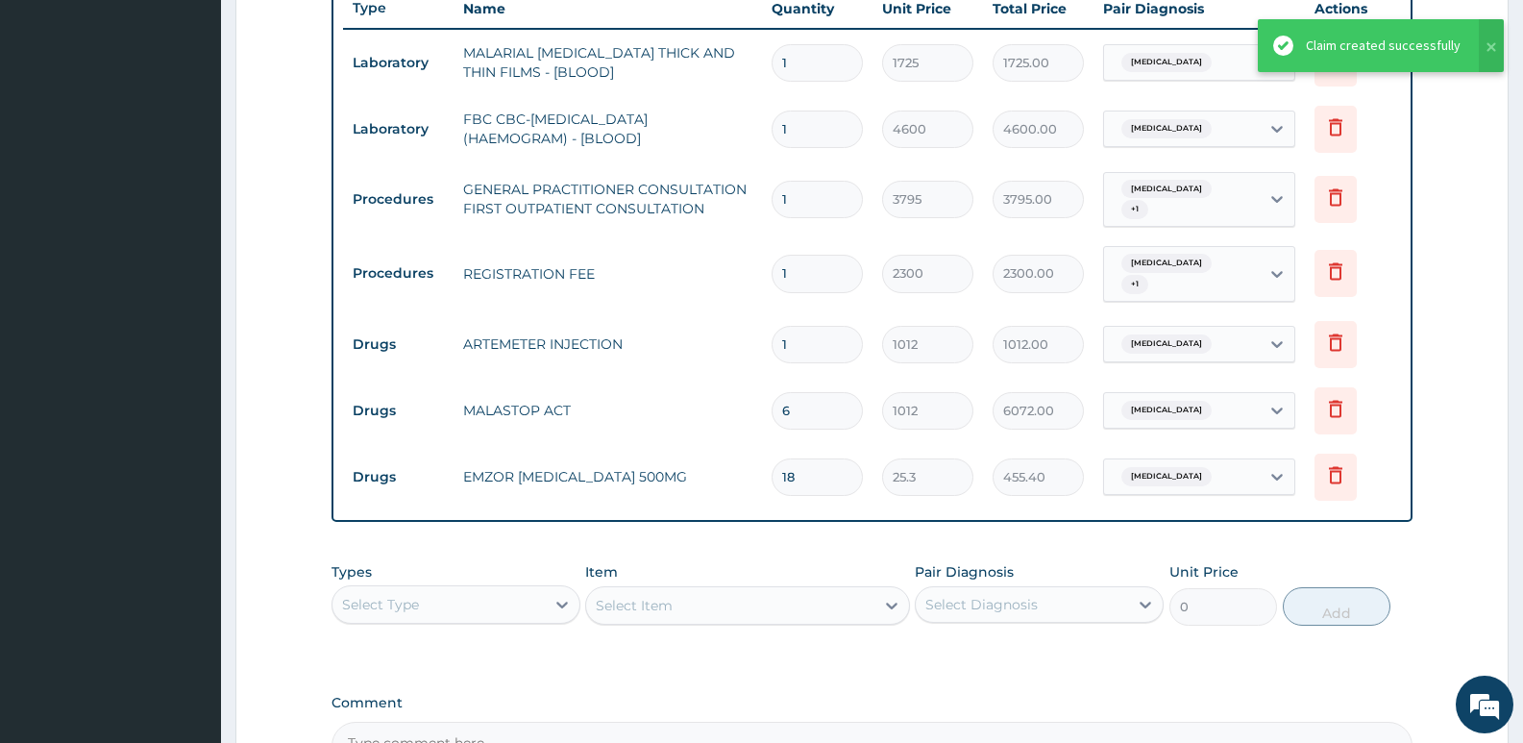
scroll to position [654, 0]
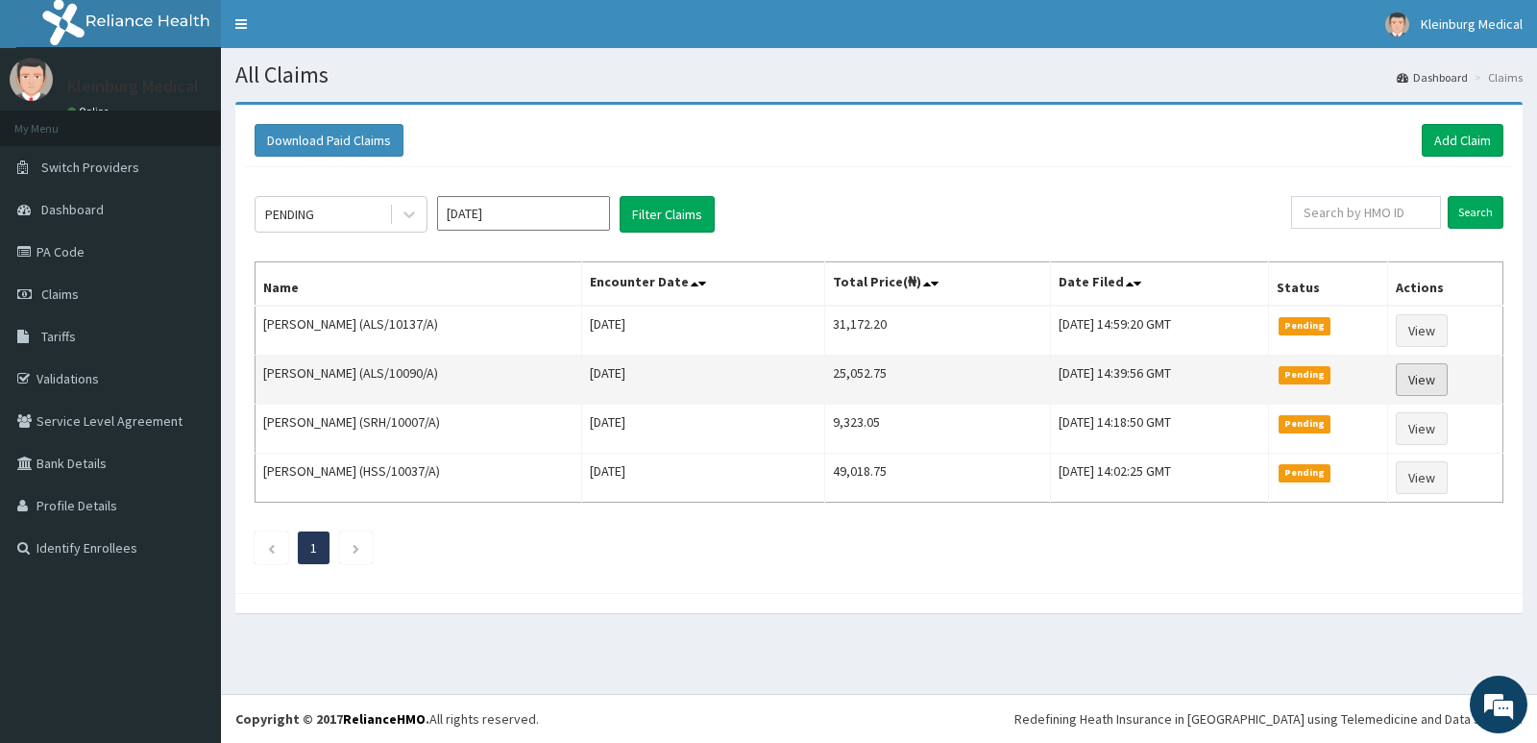
click at [1433, 388] on link "View" at bounding box center [1422, 379] width 52 height 33
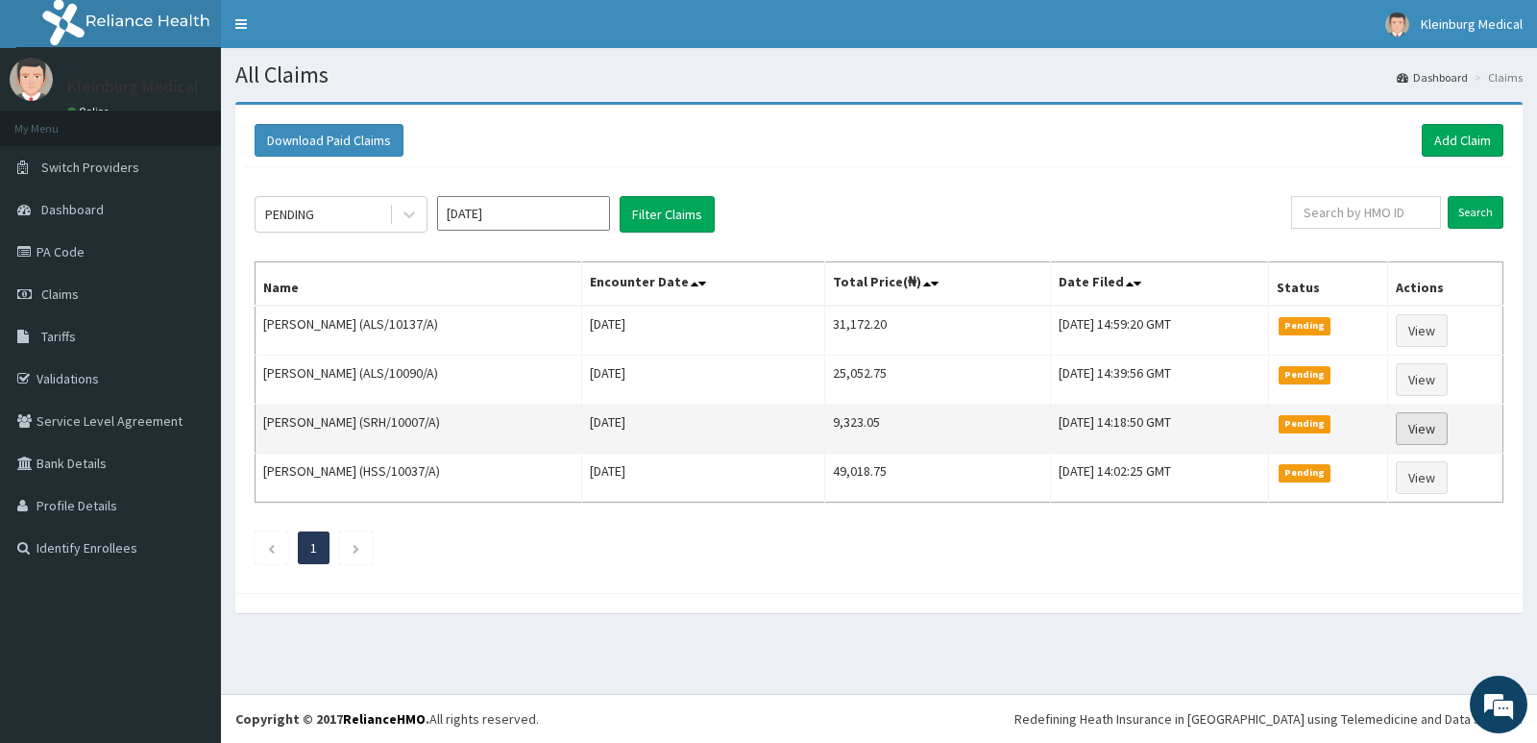
click at [1443, 427] on link "View" at bounding box center [1422, 428] width 52 height 33
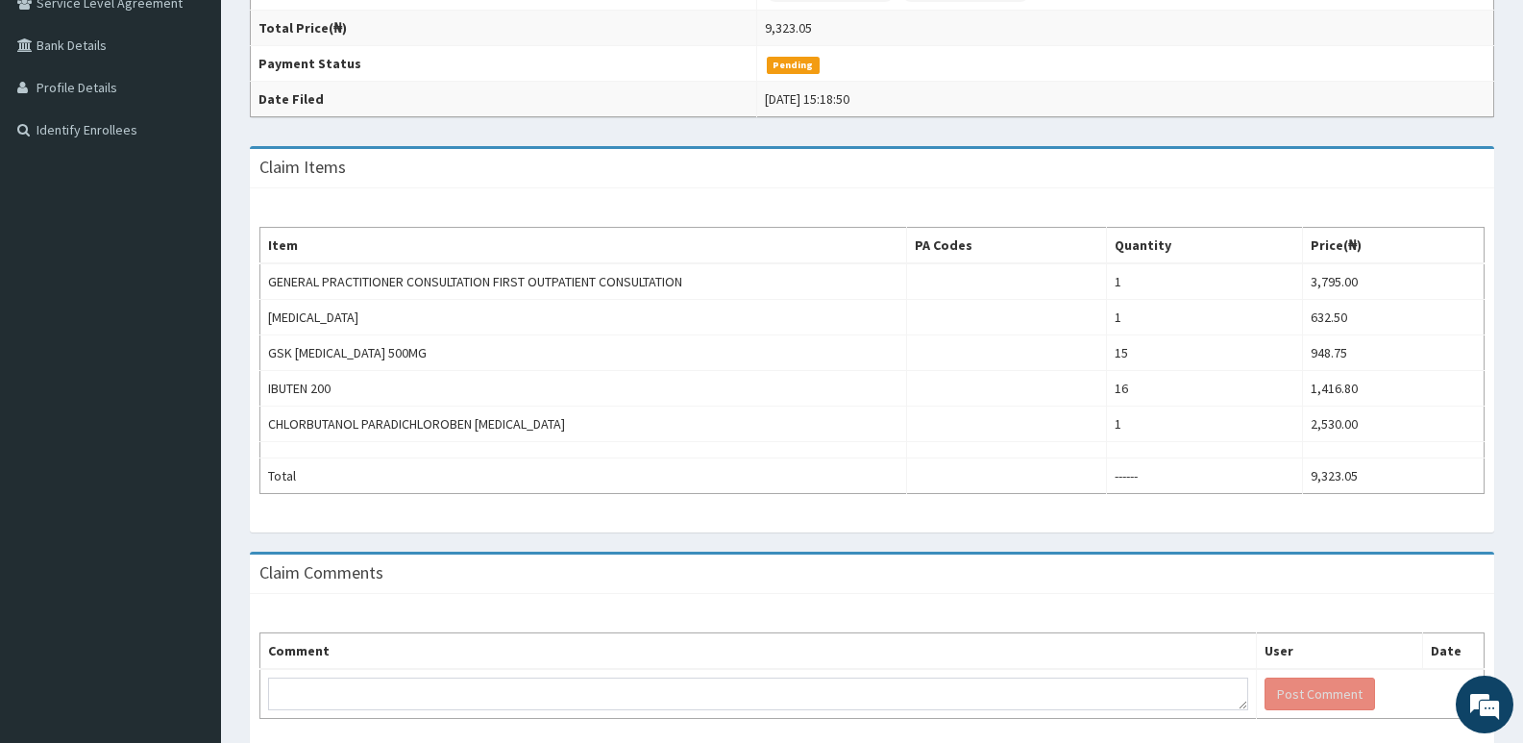
scroll to position [384, 0]
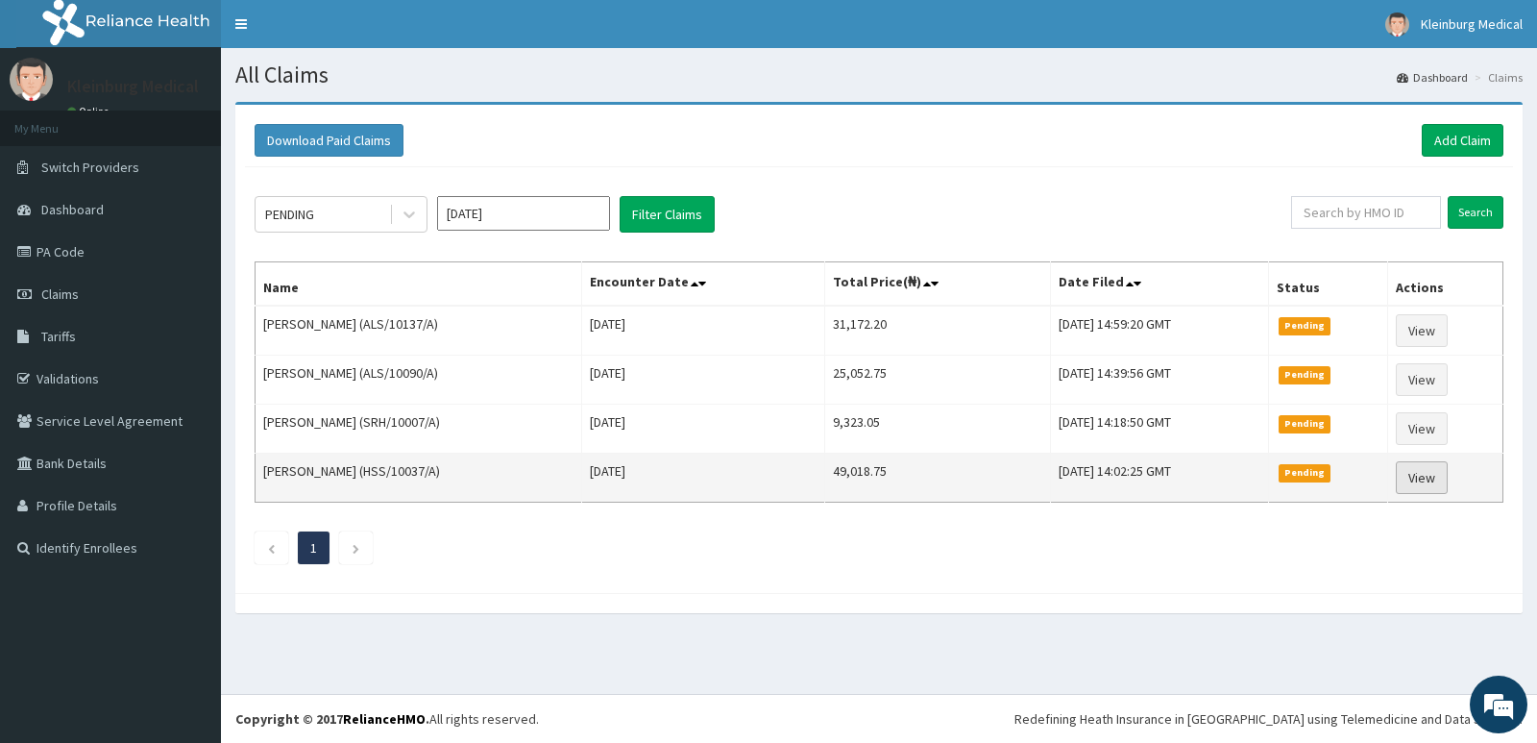
click at [1448, 484] on link "View" at bounding box center [1422, 477] width 52 height 33
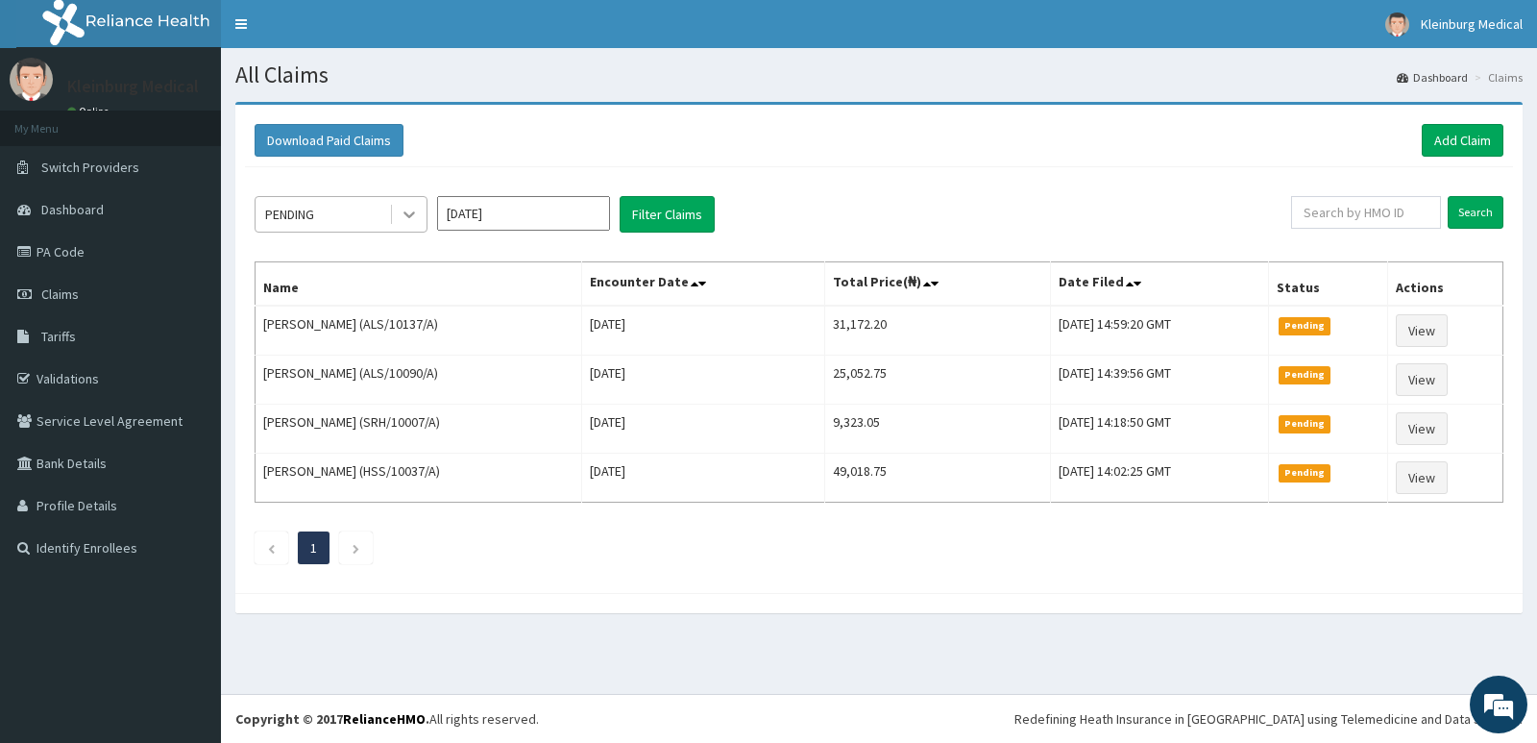
click at [405, 224] on icon at bounding box center [409, 214] width 19 height 19
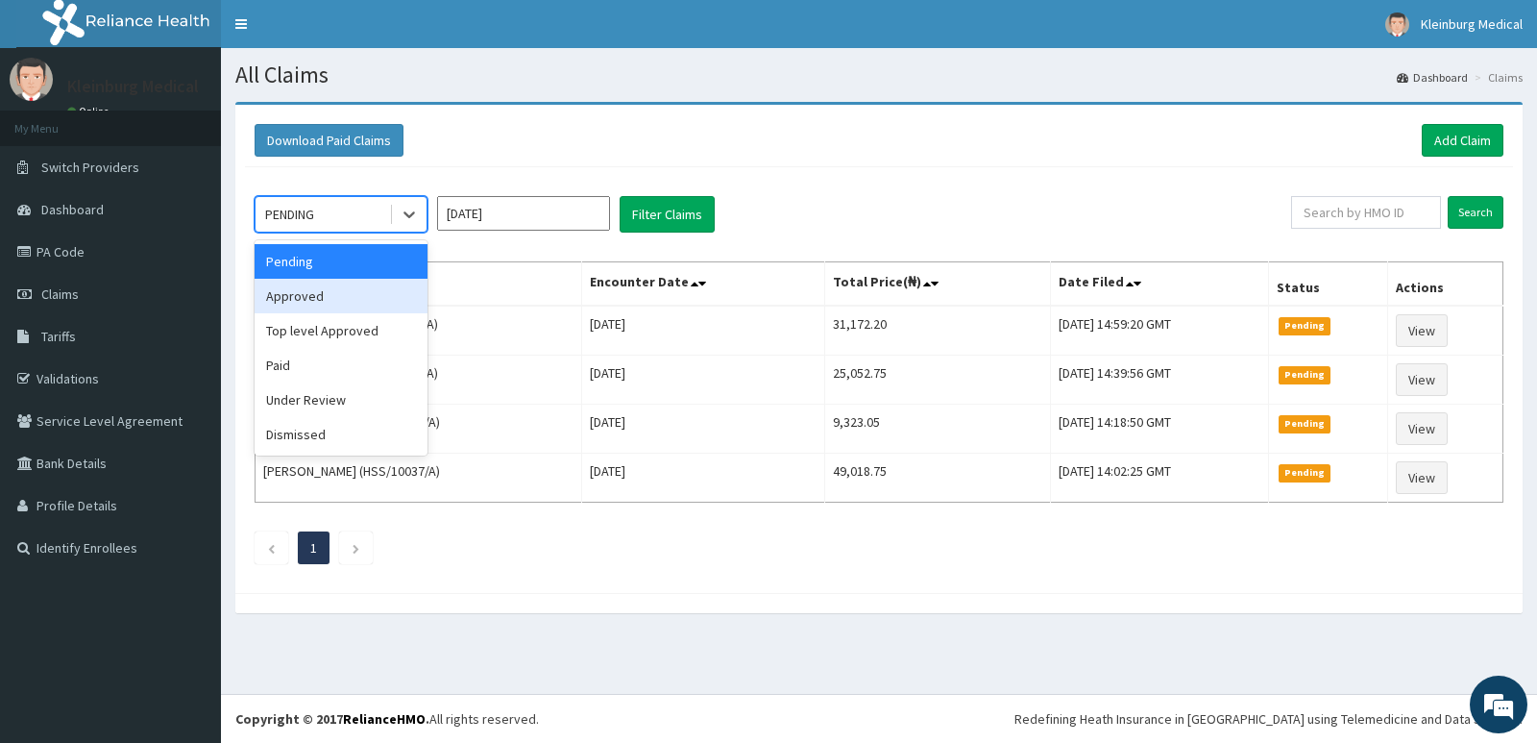
click at [371, 295] on div "Approved" at bounding box center [341, 296] width 173 height 35
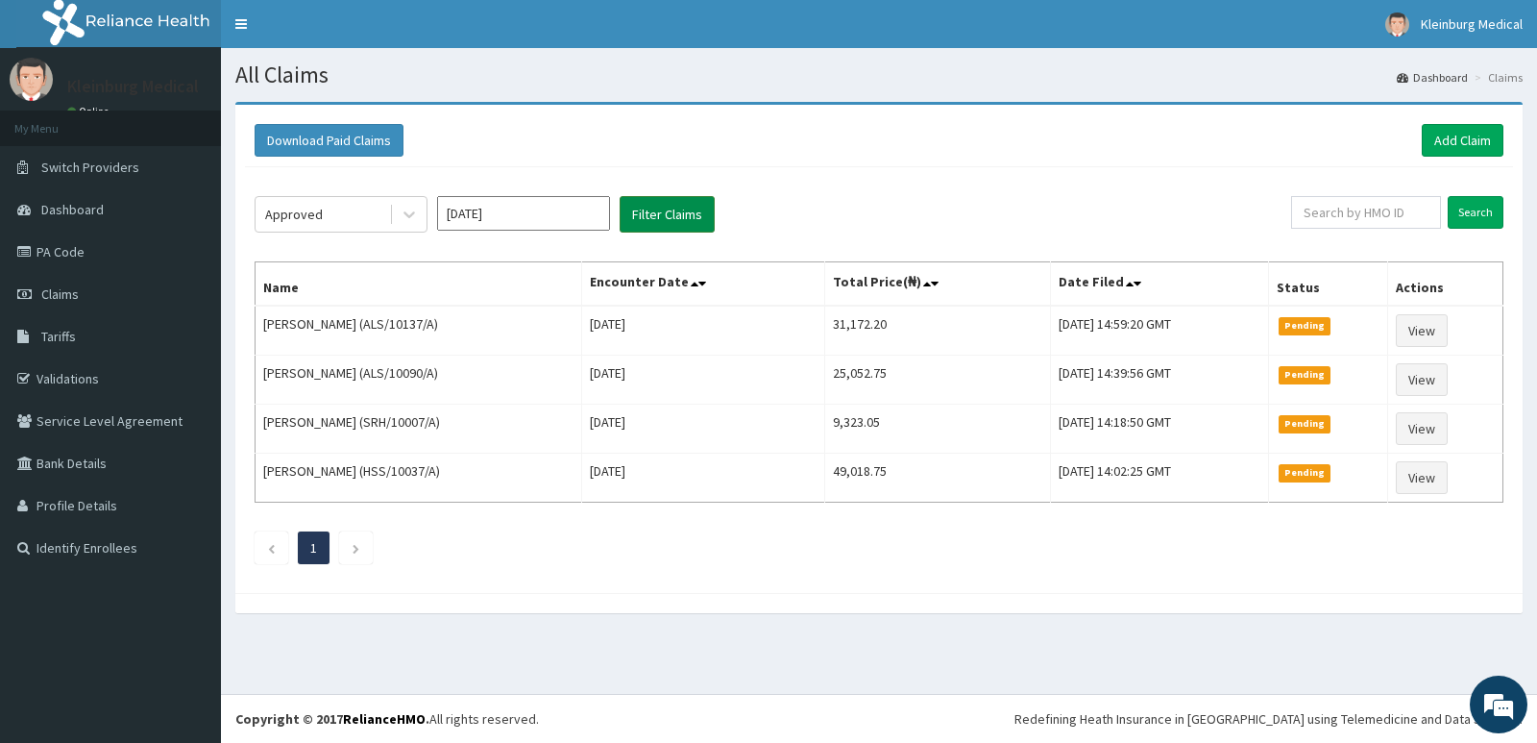
click at [659, 224] on button "Filter Claims" at bounding box center [667, 214] width 95 height 37
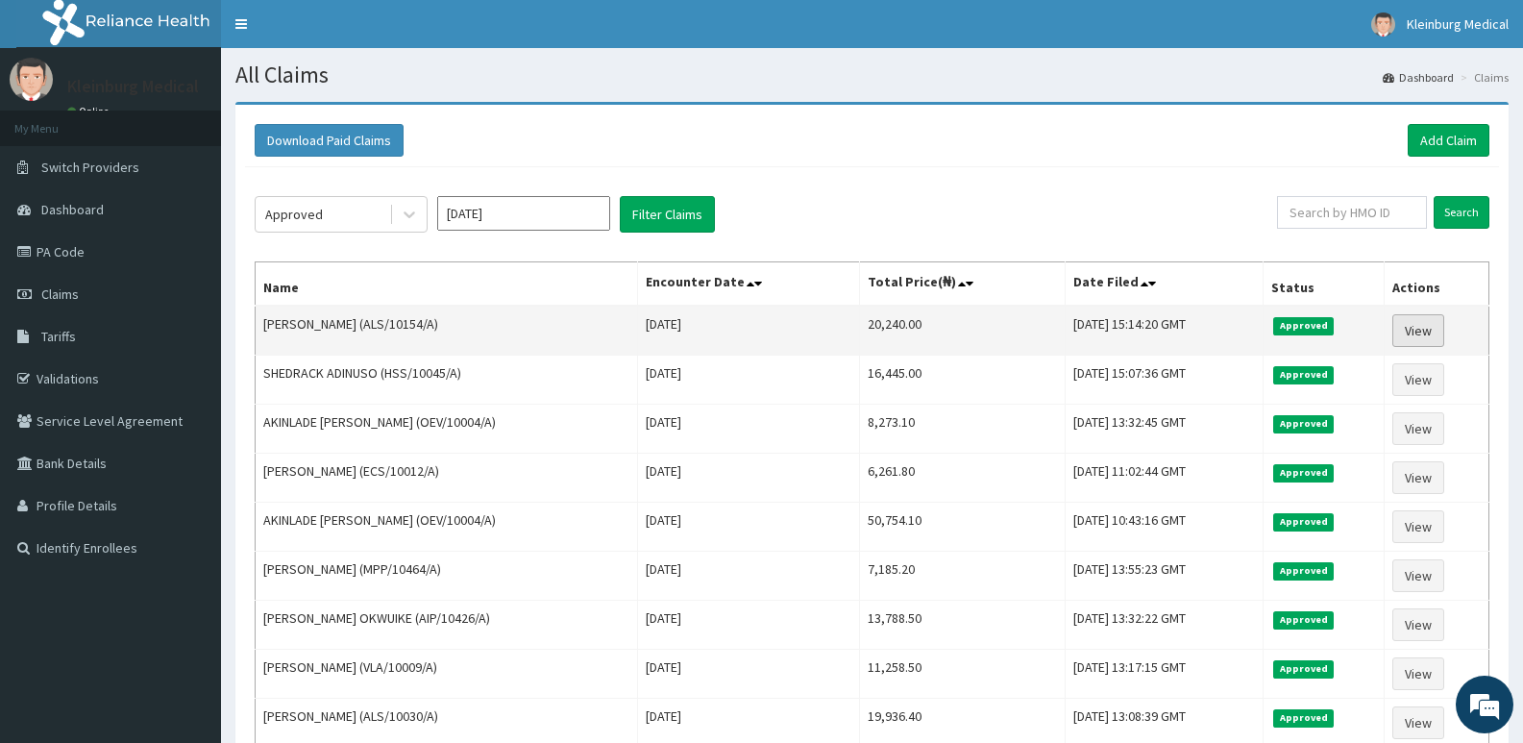
click at [1429, 342] on link "View" at bounding box center [1418, 330] width 52 height 33
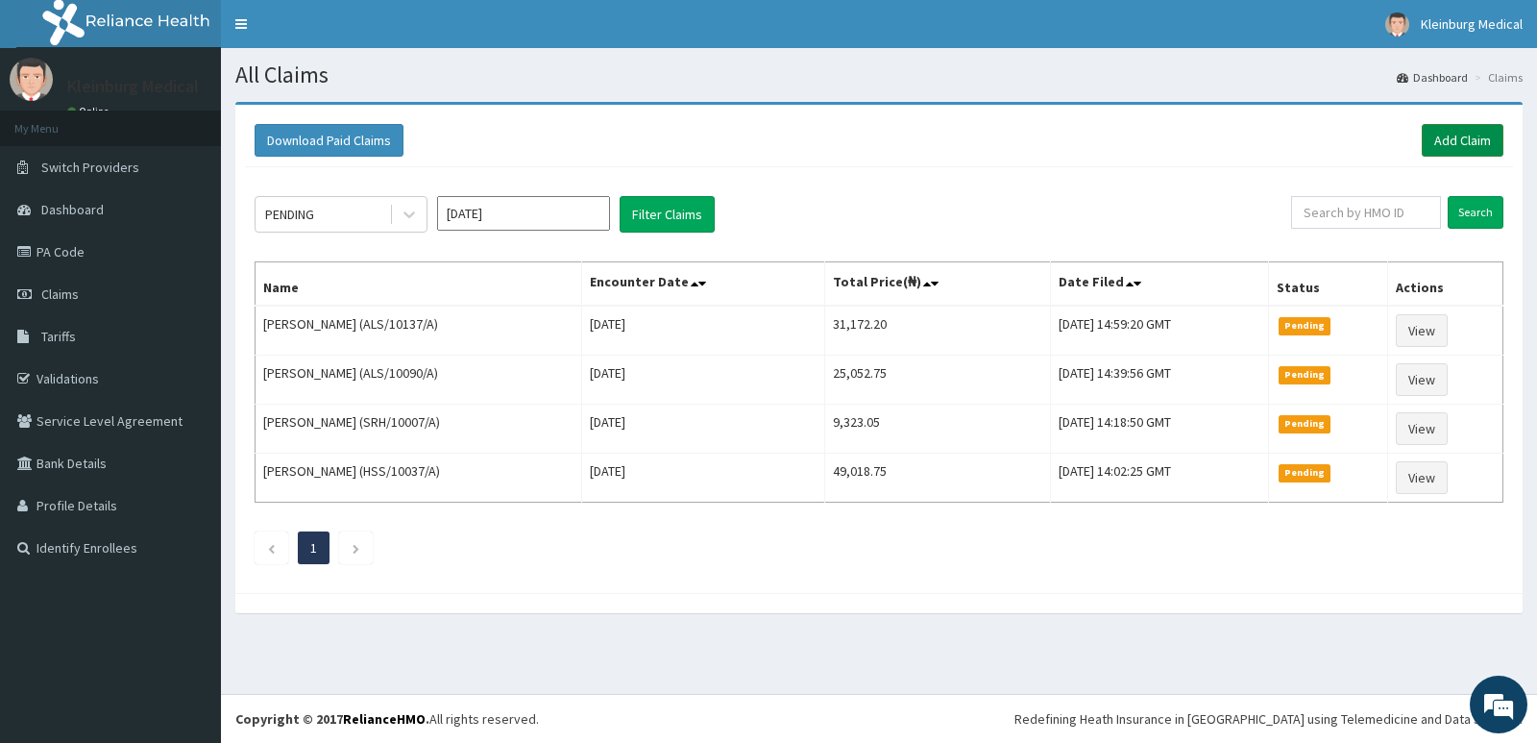
click at [1439, 138] on link "Add Claim" at bounding box center [1463, 140] width 82 height 33
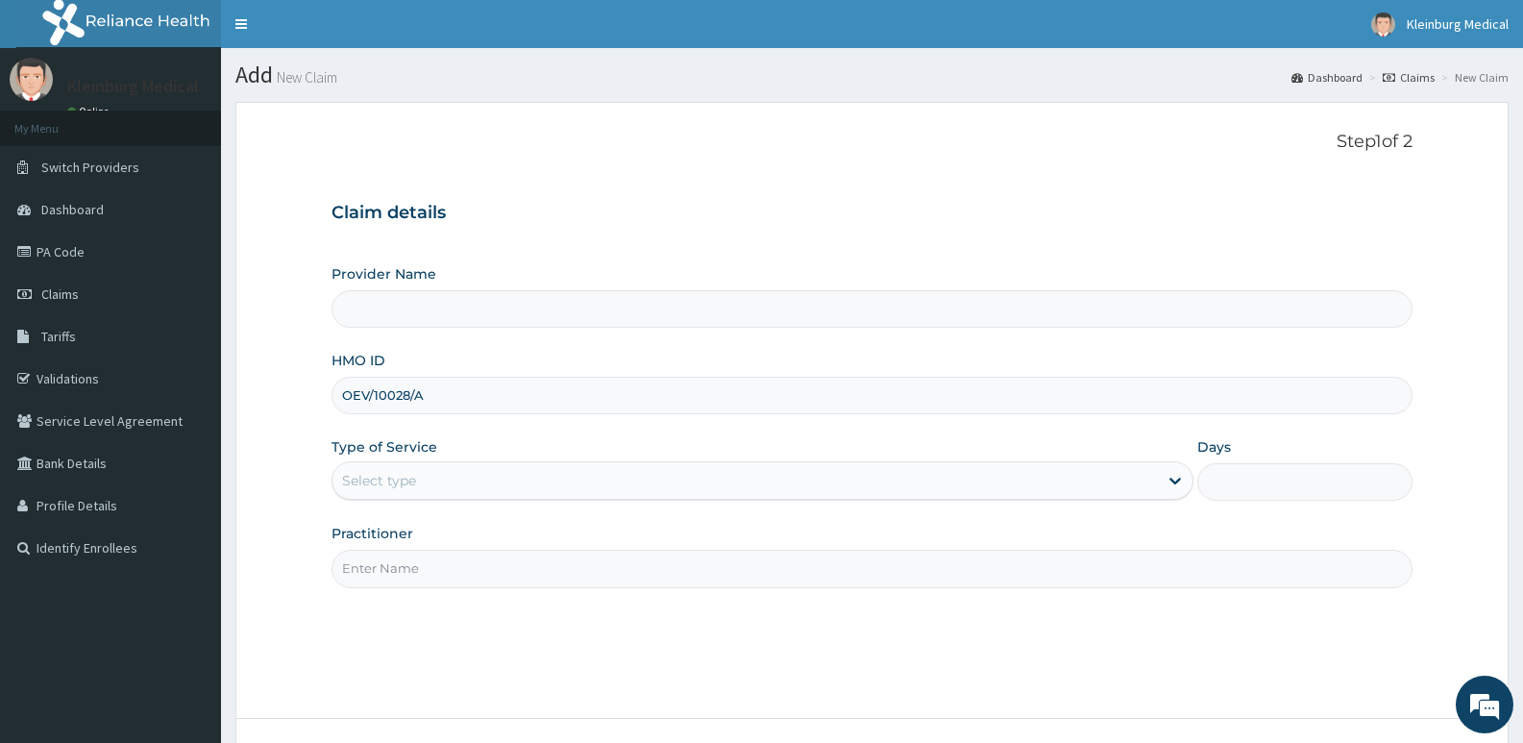
type input "KLEINBURG MEDICAL(dermatology and diagnostics)- Saka Tinubu"
click at [482, 483] on div "Select type" at bounding box center [744, 480] width 824 height 31
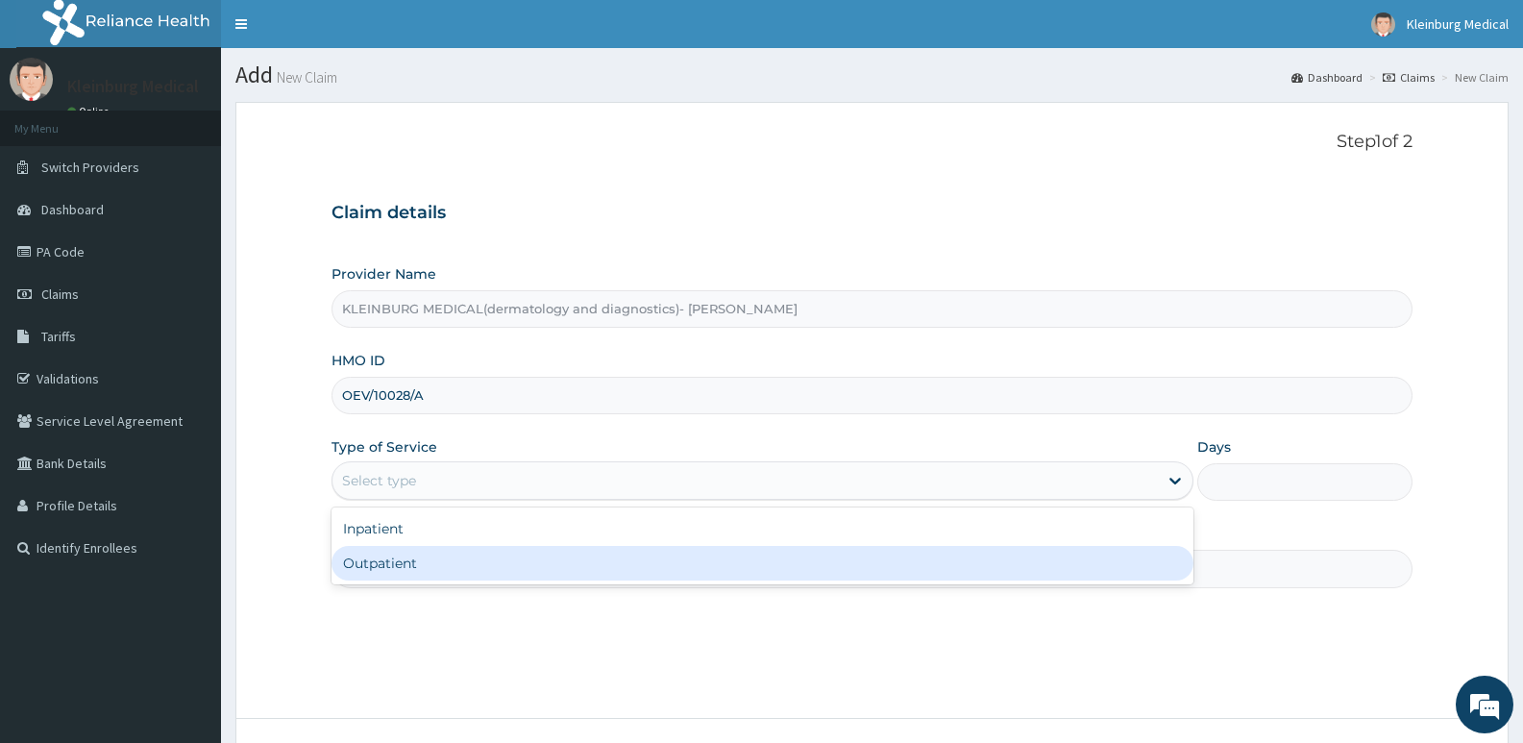
click at [466, 557] on div "Outpatient" at bounding box center [761, 563] width 861 height 35
type input "1"
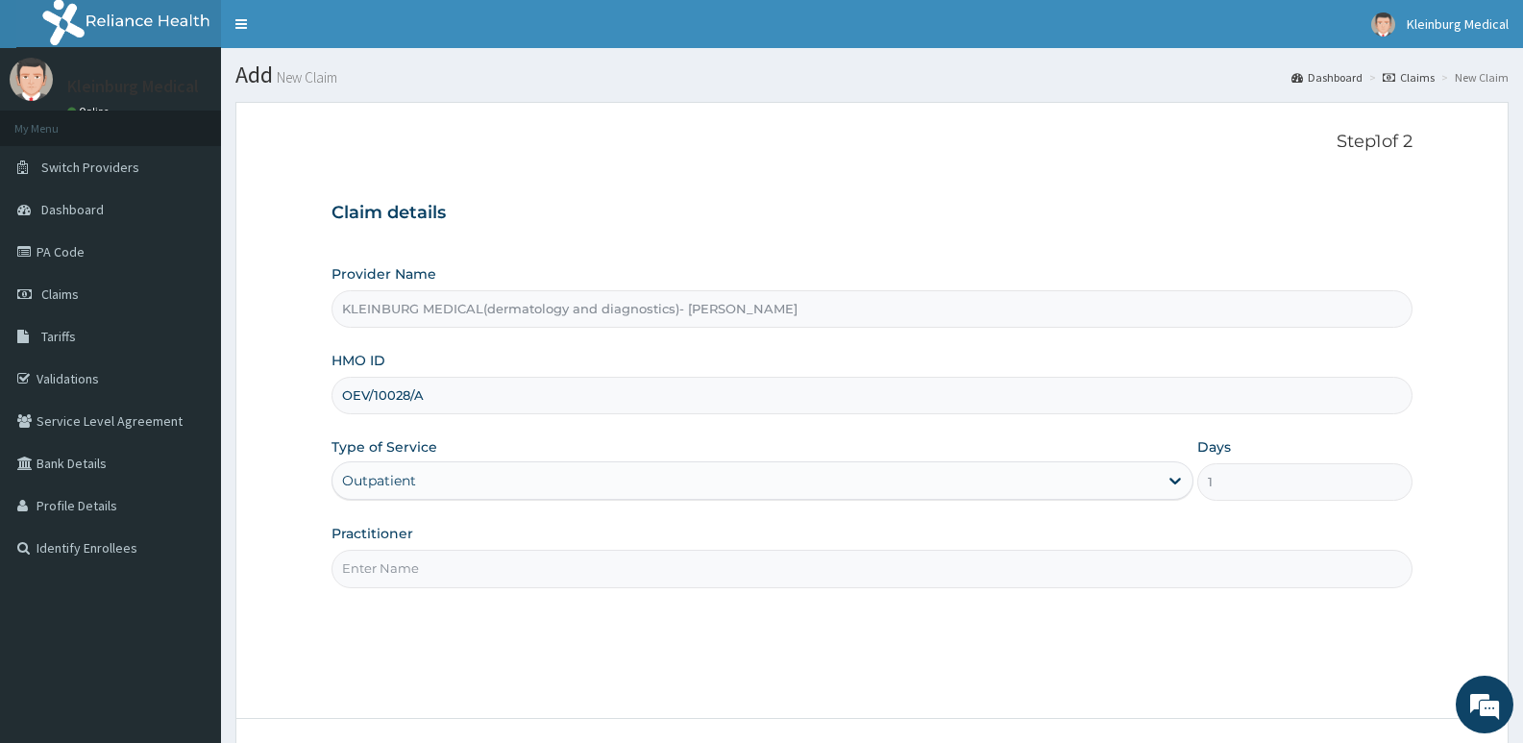
drag, startPoint x: 623, startPoint y: 576, endPoint x: 526, endPoint y: 603, distance: 99.8
click at [623, 576] on input "Practitioner" at bounding box center [871, 567] width 1081 height 37
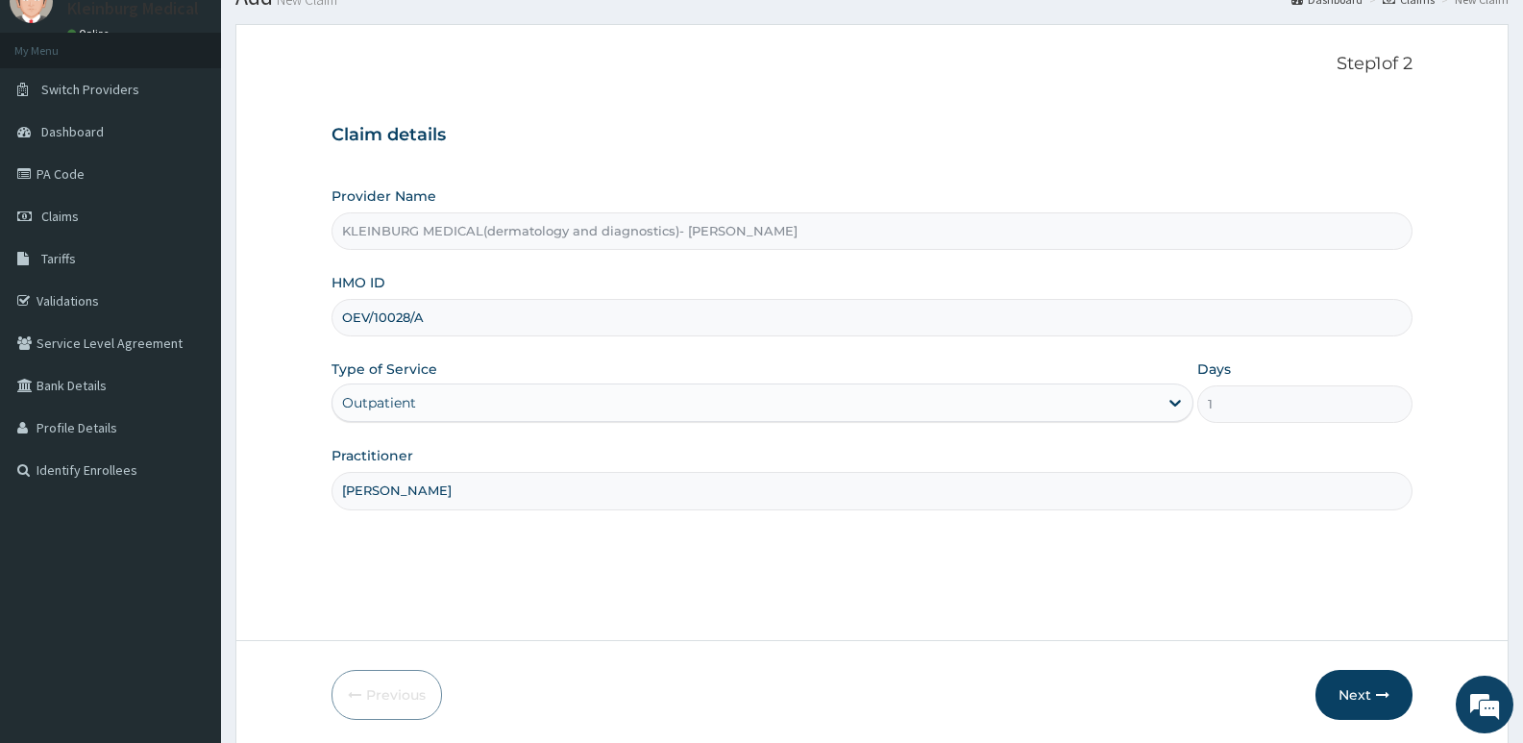
scroll to position [148, 0]
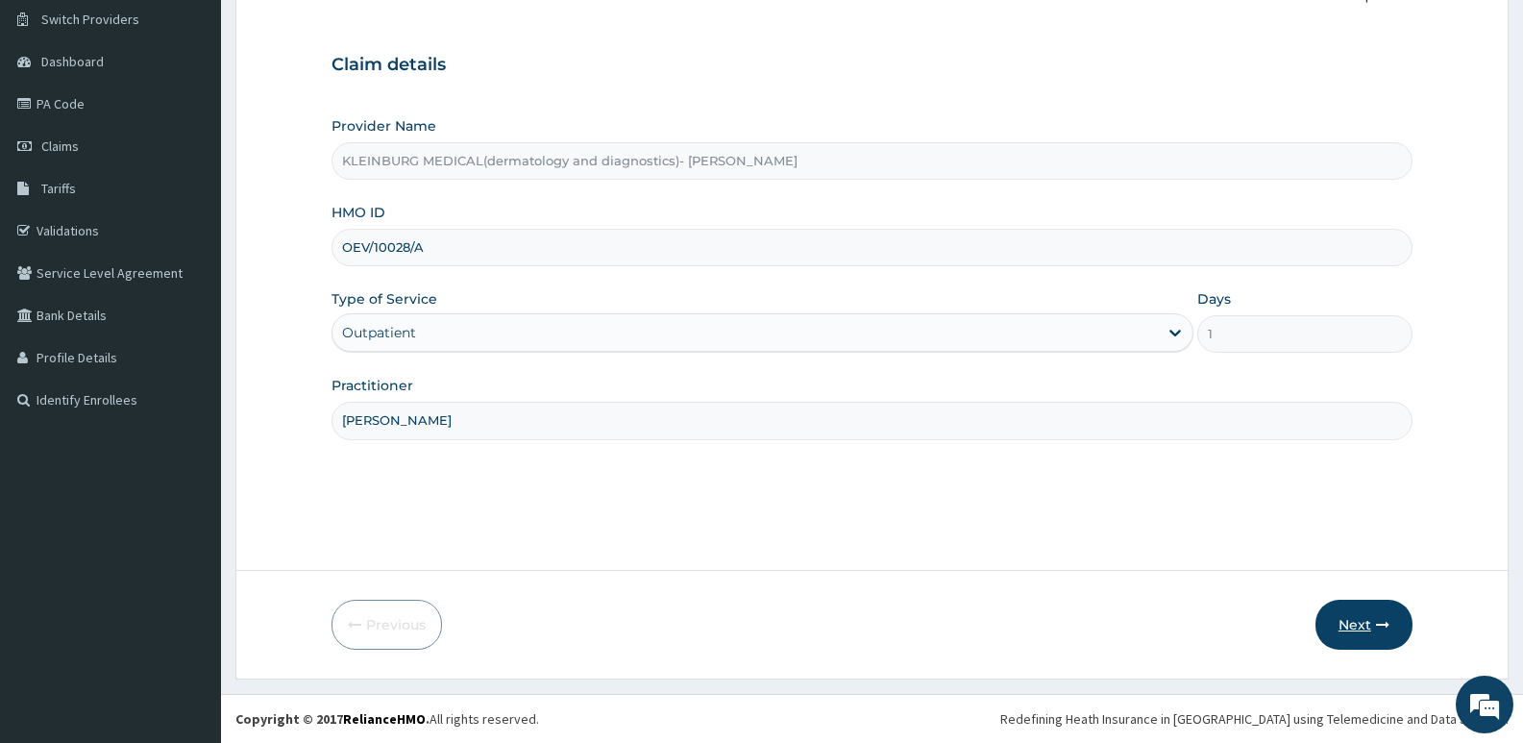
type input "DR BROWN"
click at [1326, 627] on button "Next" at bounding box center [1363, 624] width 97 height 50
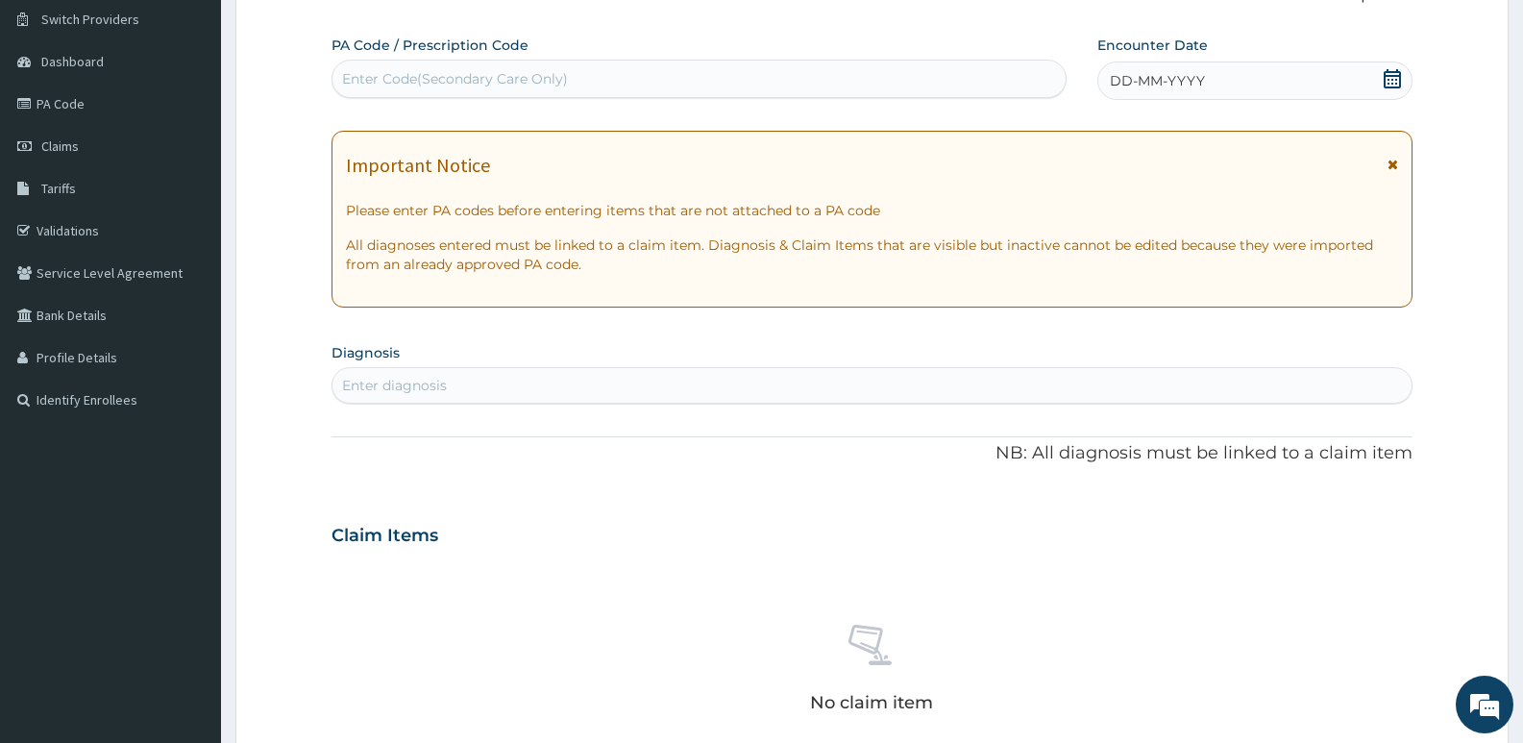
click at [1390, 73] on icon at bounding box center [1391, 78] width 19 height 19
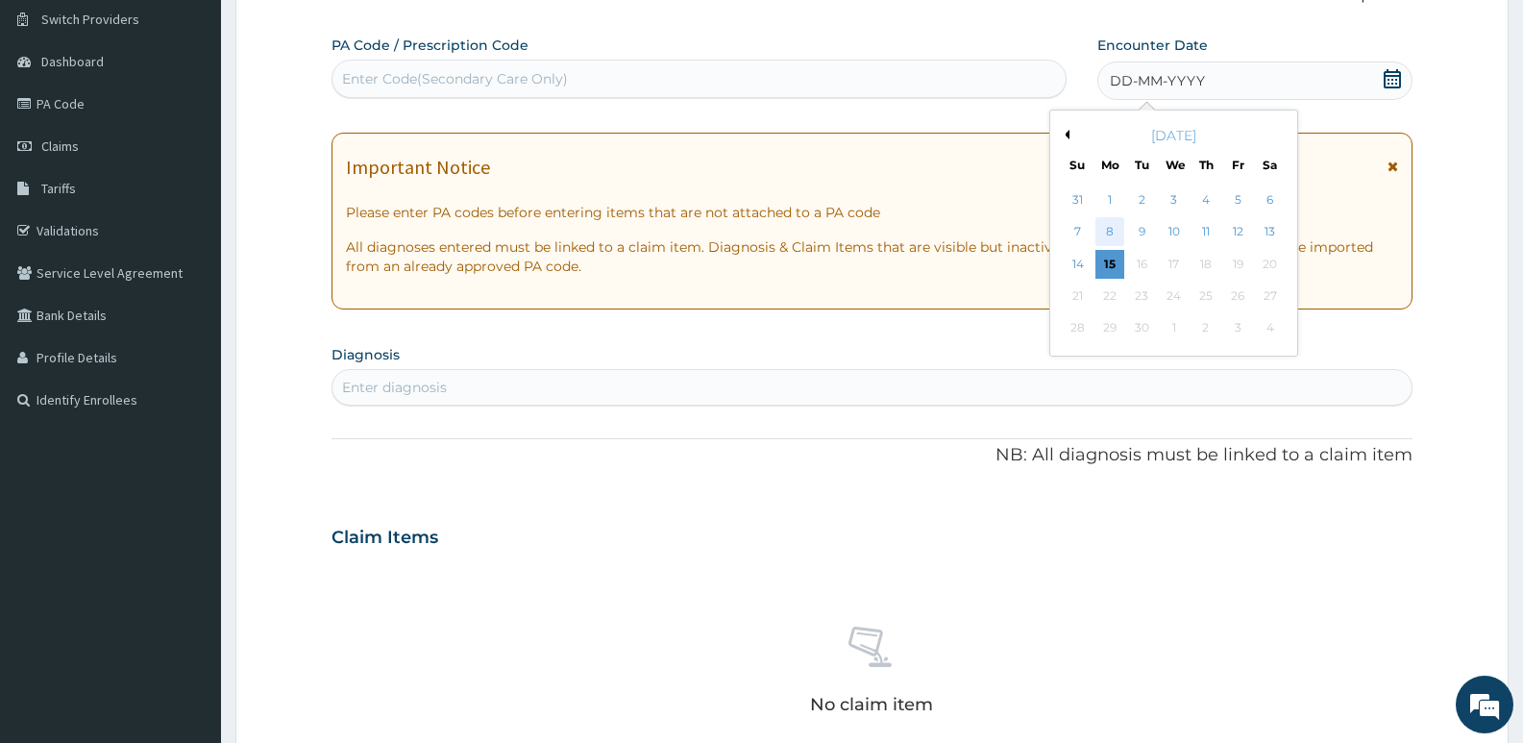
click at [1111, 230] on div "8" at bounding box center [1109, 232] width 29 height 29
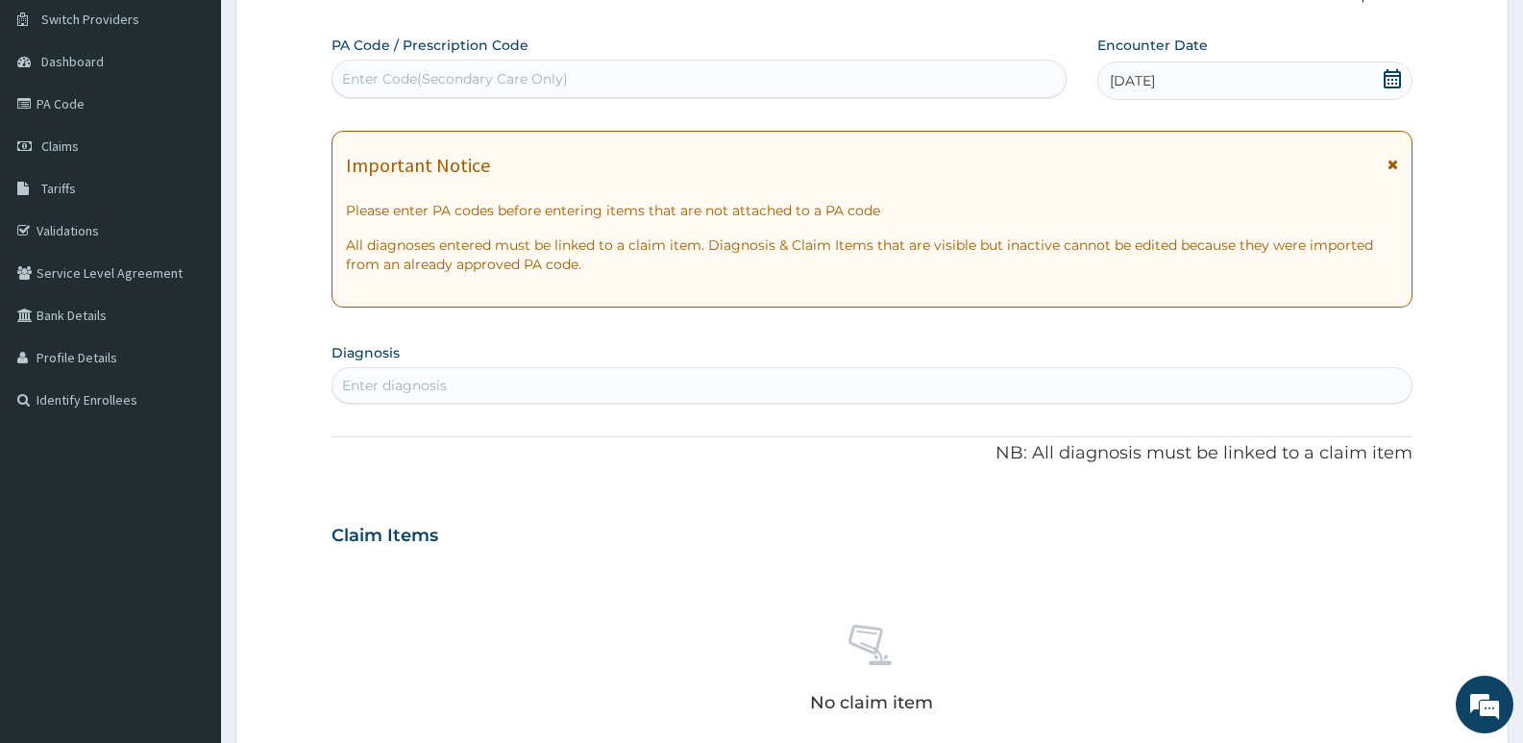
click at [606, 85] on div "Enter Code(Secondary Care Only)" at bounding box center [698, 78] width 733 height 31
click at [521, 388] on div "Enter diagnosis" at bounding box center [871, 385] width 1079 height 31
type input "vulgari"
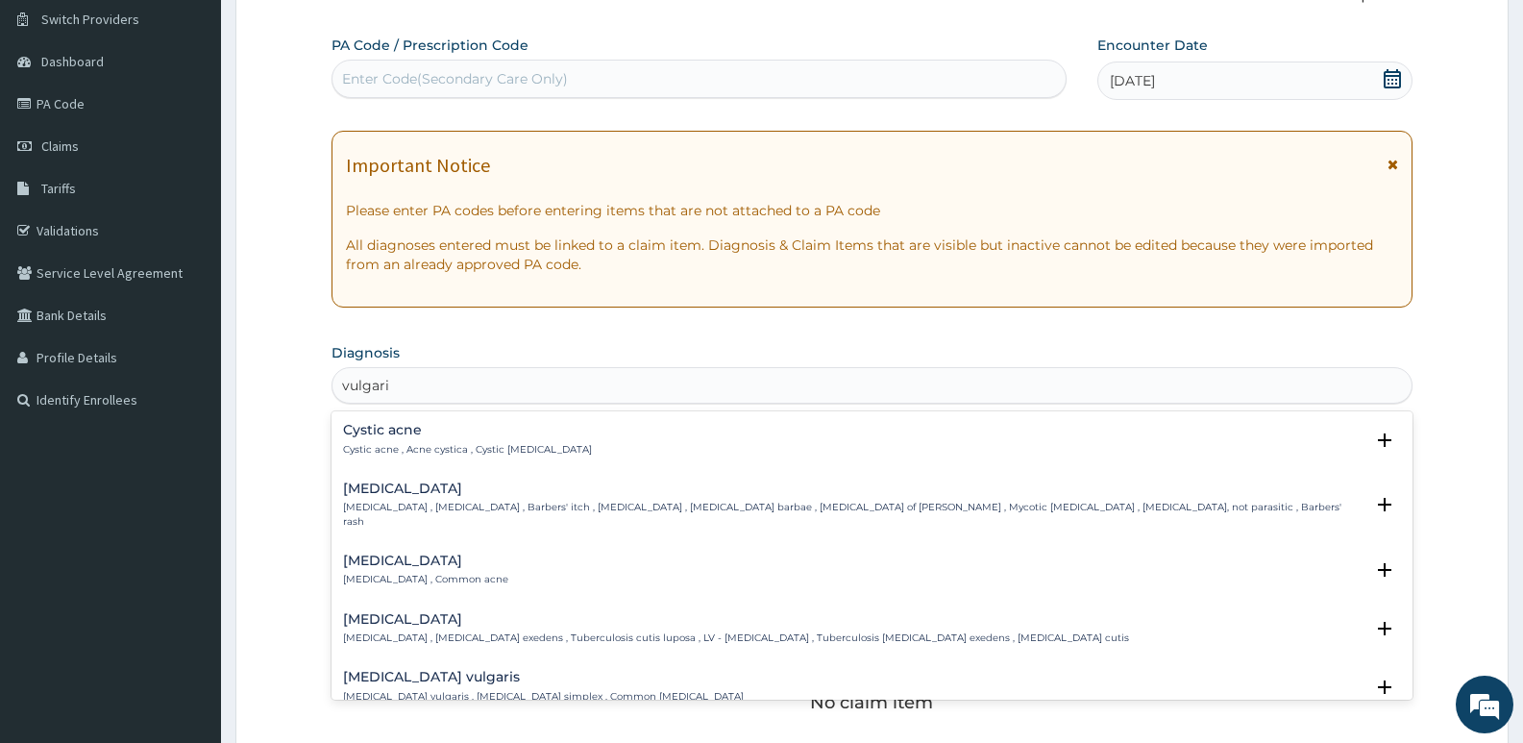
click at [431, 553] on h4 "Acne vulgaris" at bounding box center [425, 560] width 165 height 14
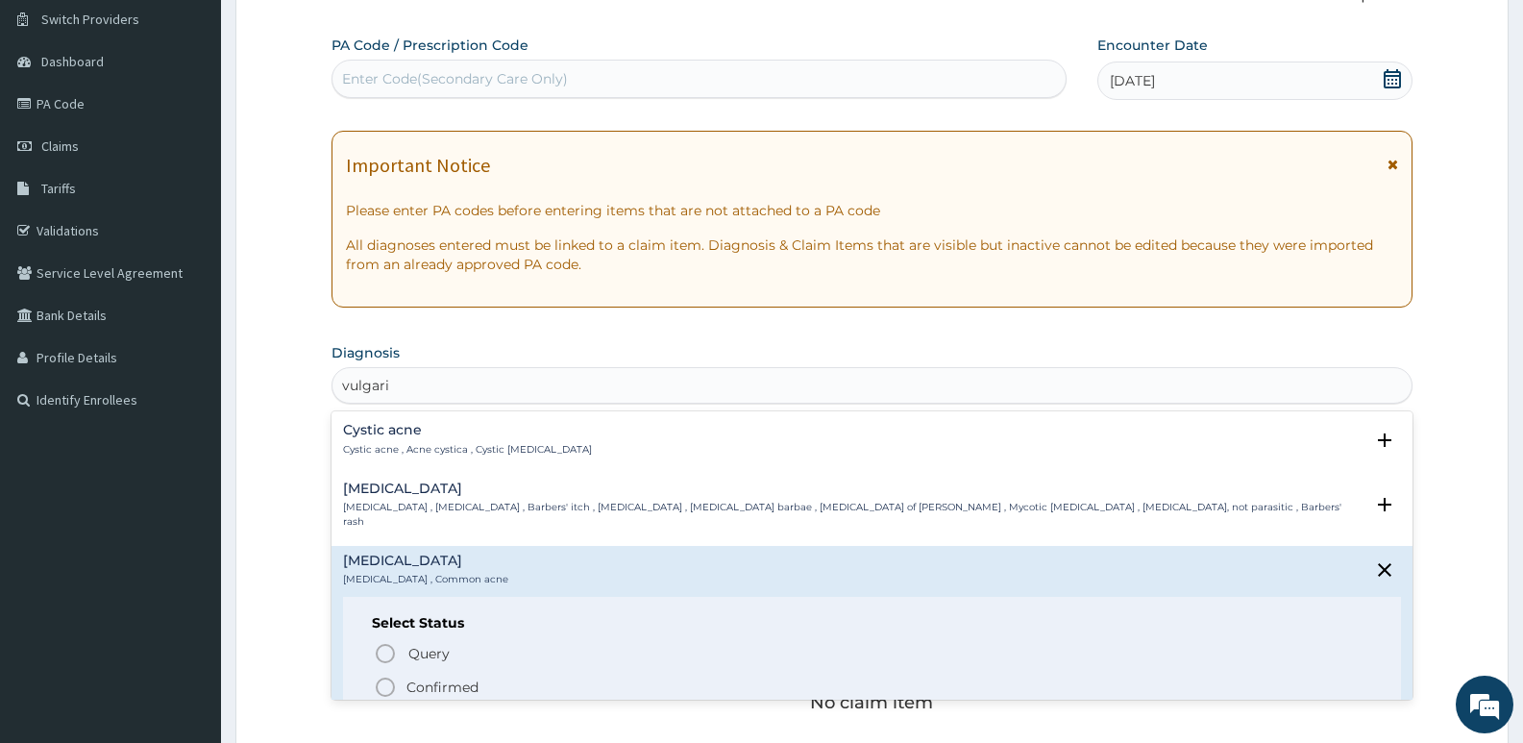
click at [442, 677] on p "Confirmed" at bounding box center [442, 686] width 72 height 19
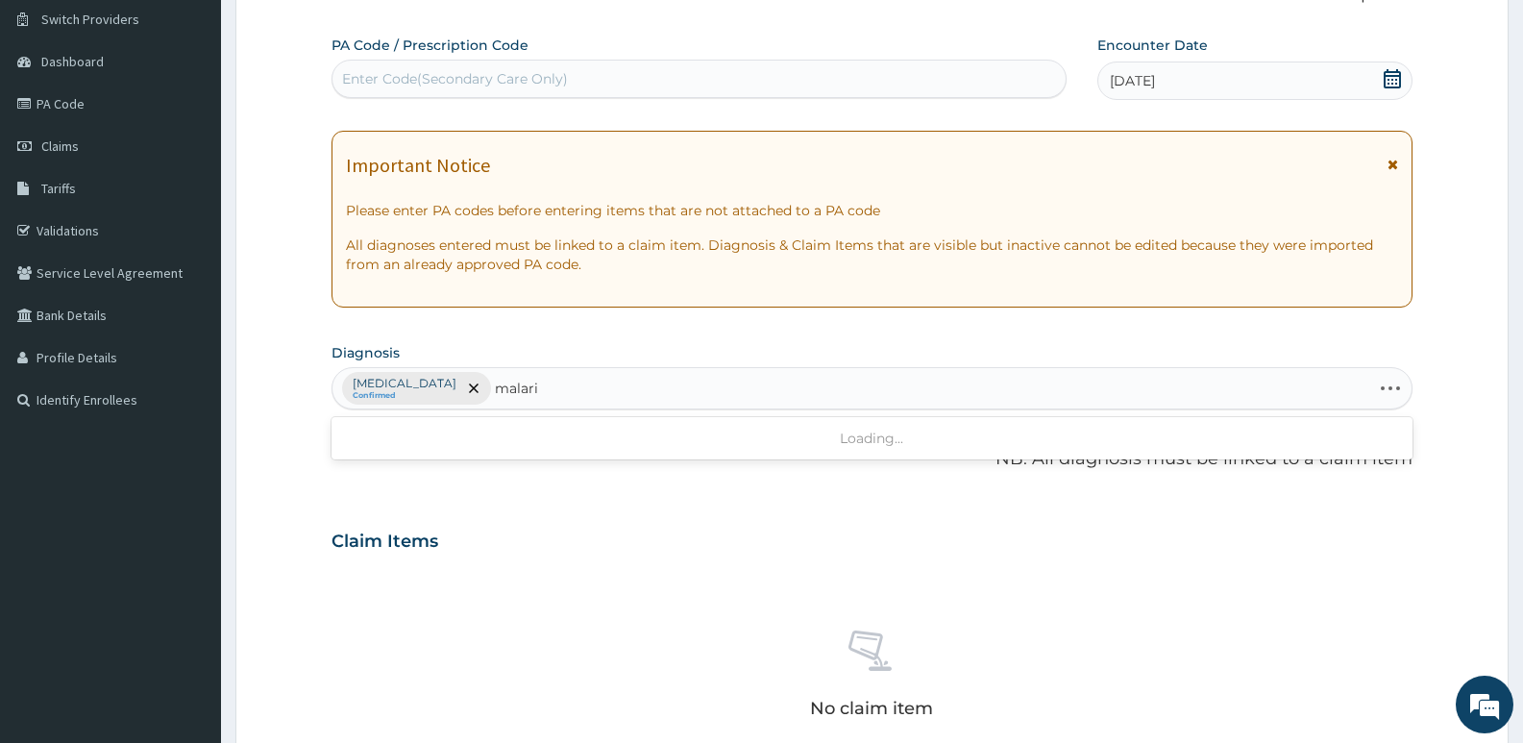
type input "malaria"
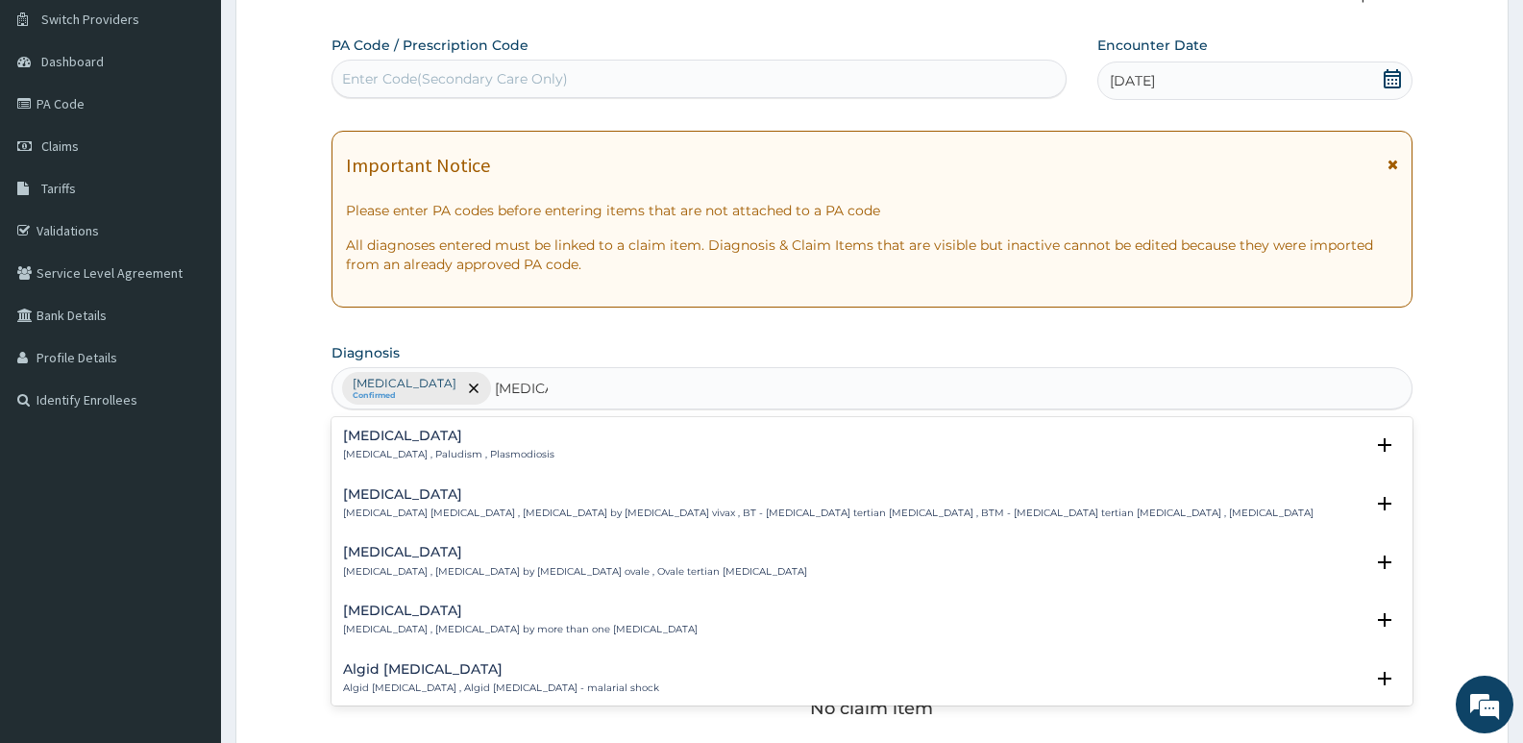
click at [403, 454] on p "Malaria , Paludism , Plasmodiosis" at bounding box center [448, 454] width 211 height 13
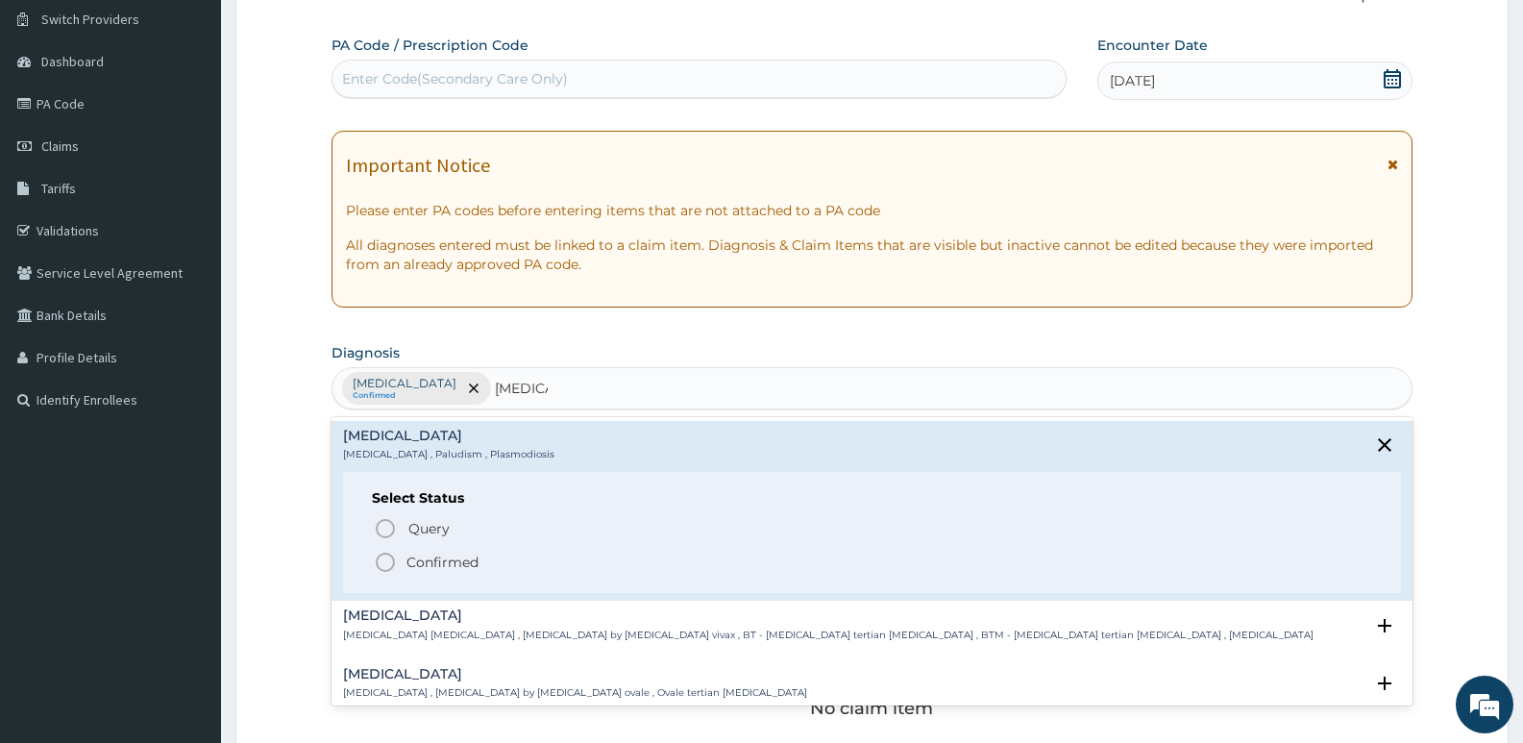
click at [412, 557] on p "Confirmed" at bounding box center [442, 561] width 72 height 19
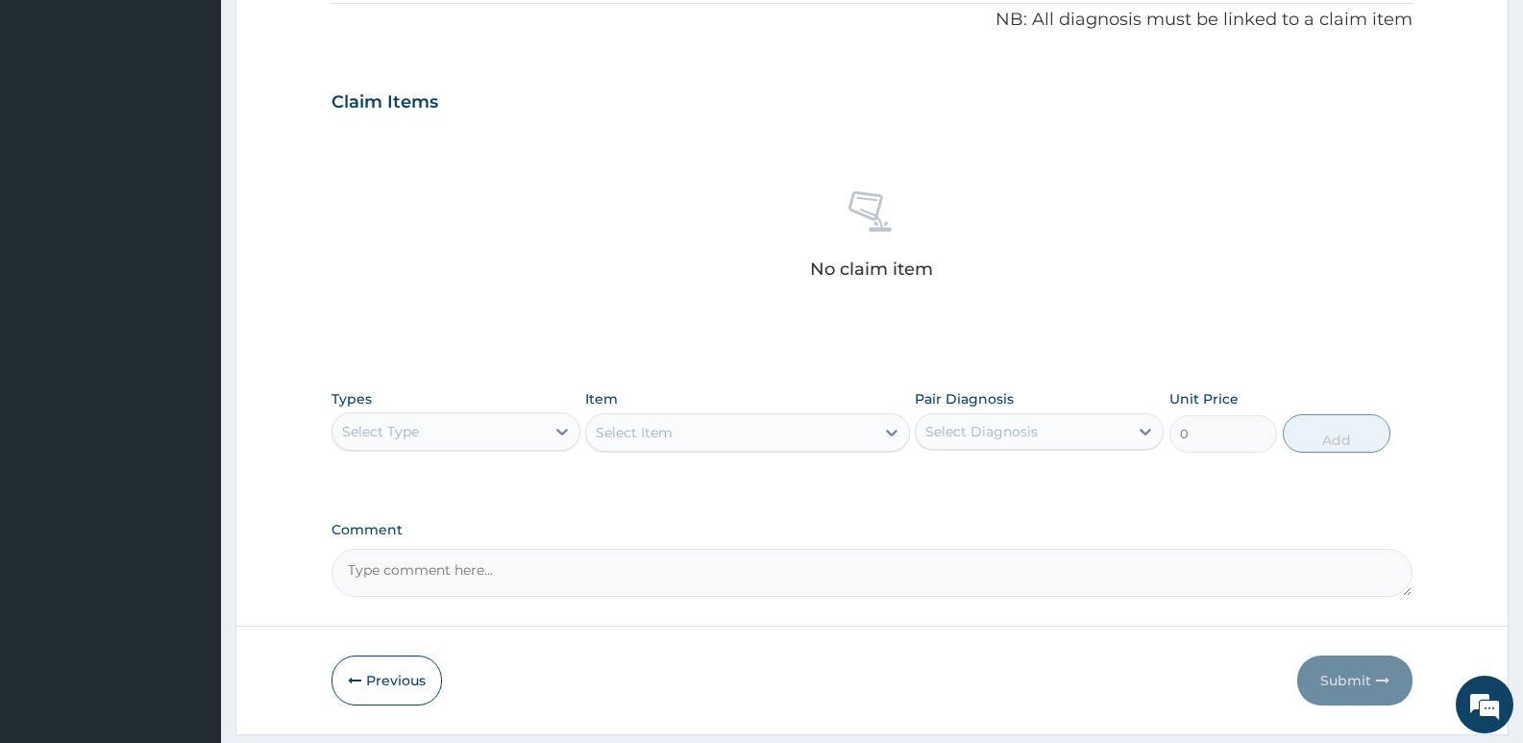
scroll to position [643, 0]
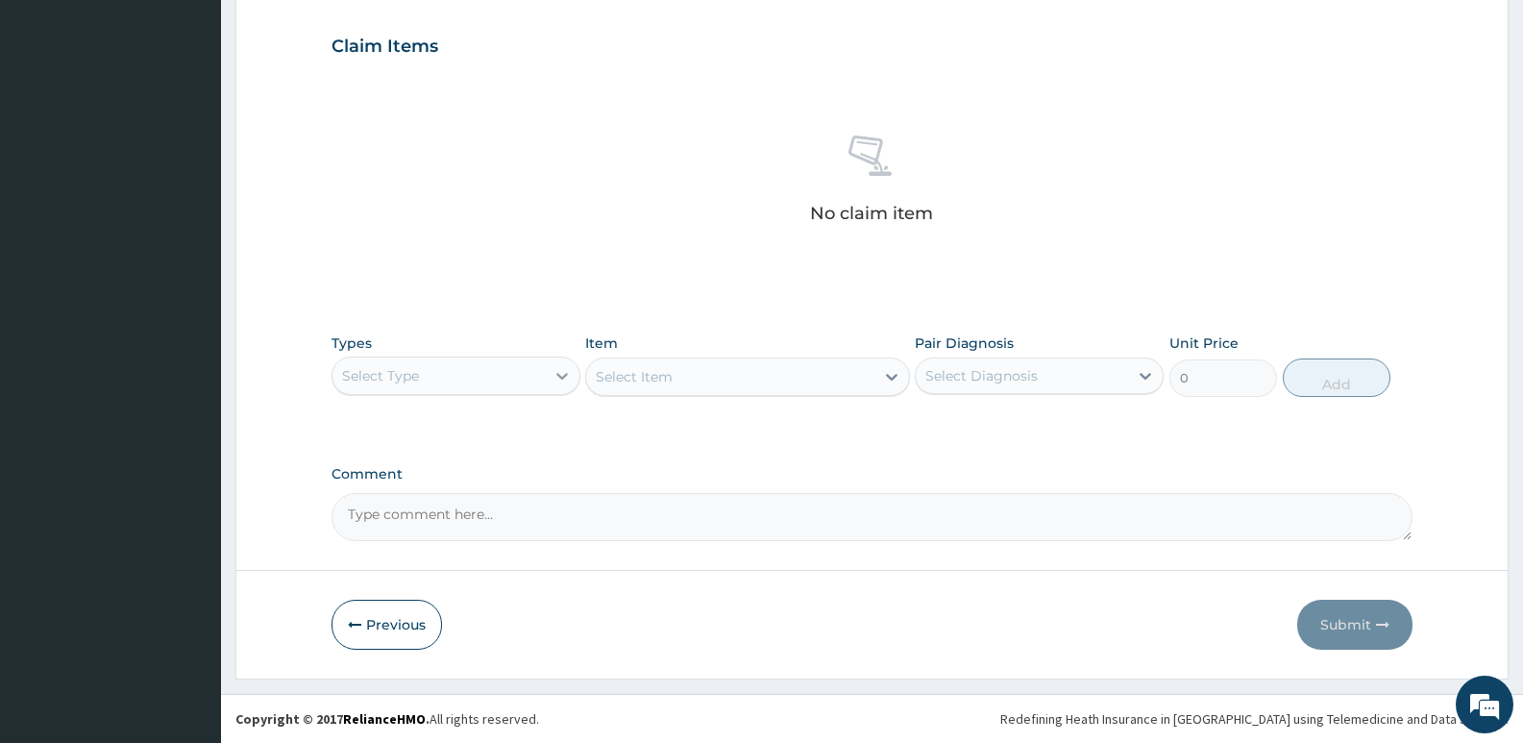
click at [549, 385] on div at bounding box center [562, 375] width 35 height 35
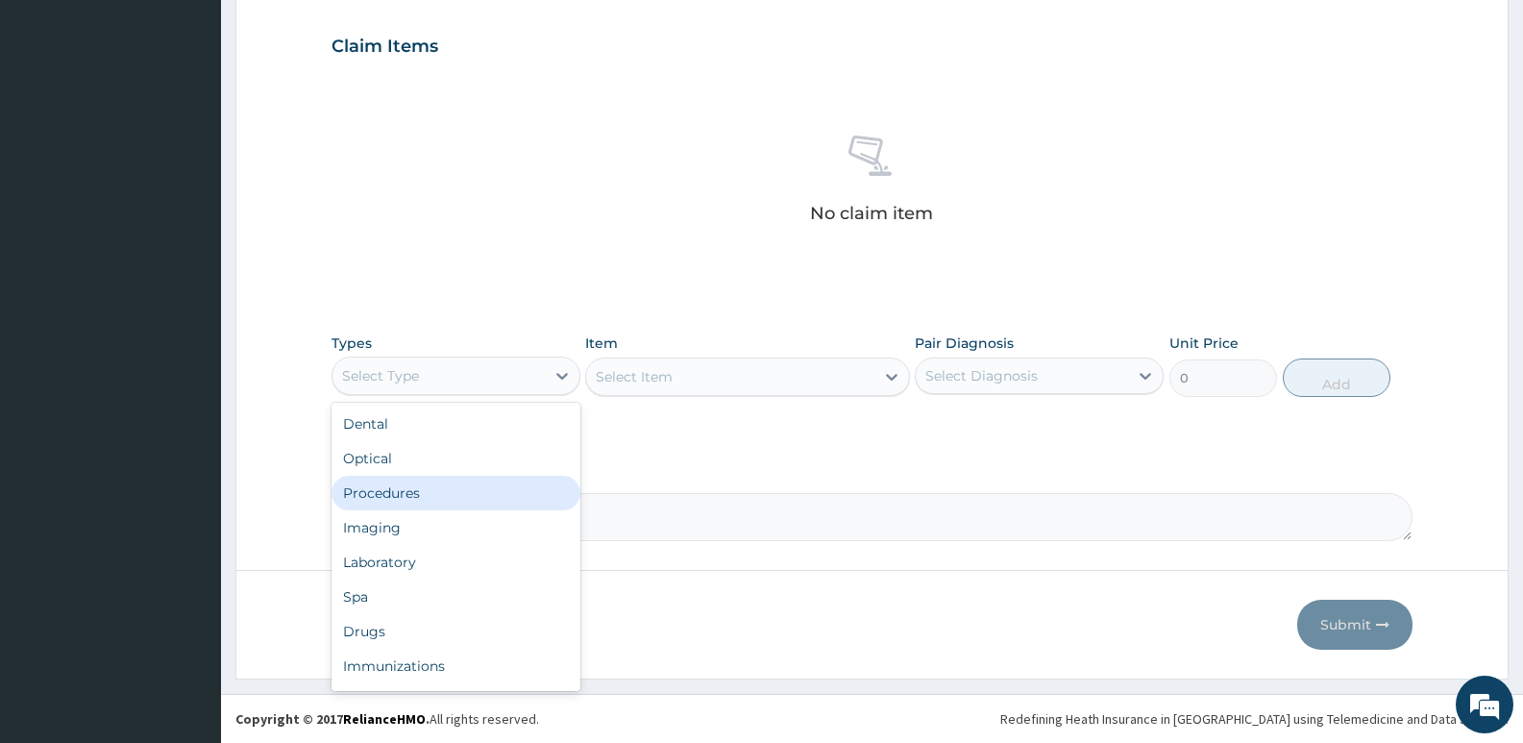
click at [500, 495] on div "Procedures" at bounding box center [455, 493] width 249 height 35
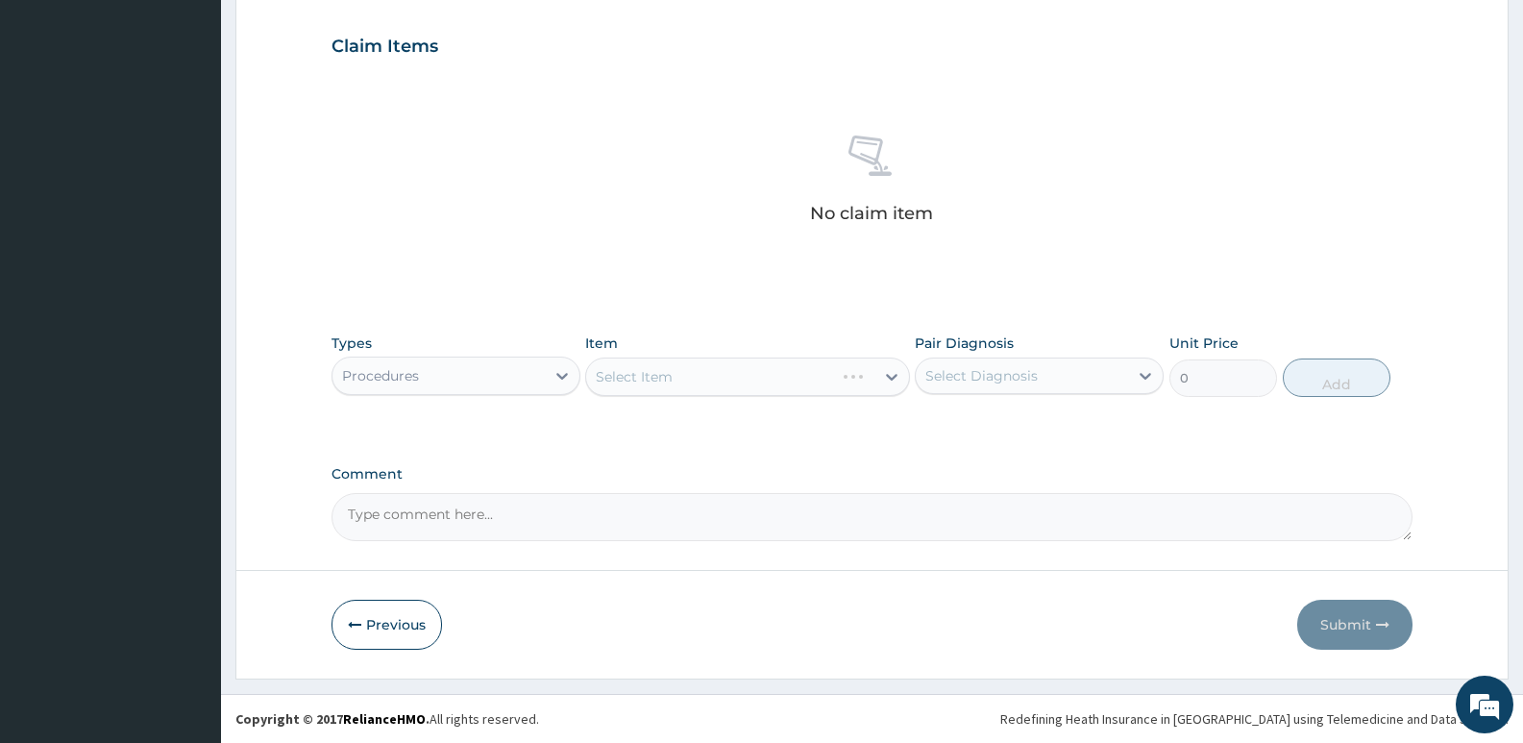
click at [763, 322] on div "PA Code / Prescription Code Enter Code(Secondary Care Only) Encounter Date 08-0…" at bounding box center [871, 41] width 1081 height 1000
click at [704, 380] on div "Select Item" at bounding box center [747, 376] width 324 height 38
click at [981, 381] on div "Select Diagnosis" at bounding box center [981, 375] width 112 height 19
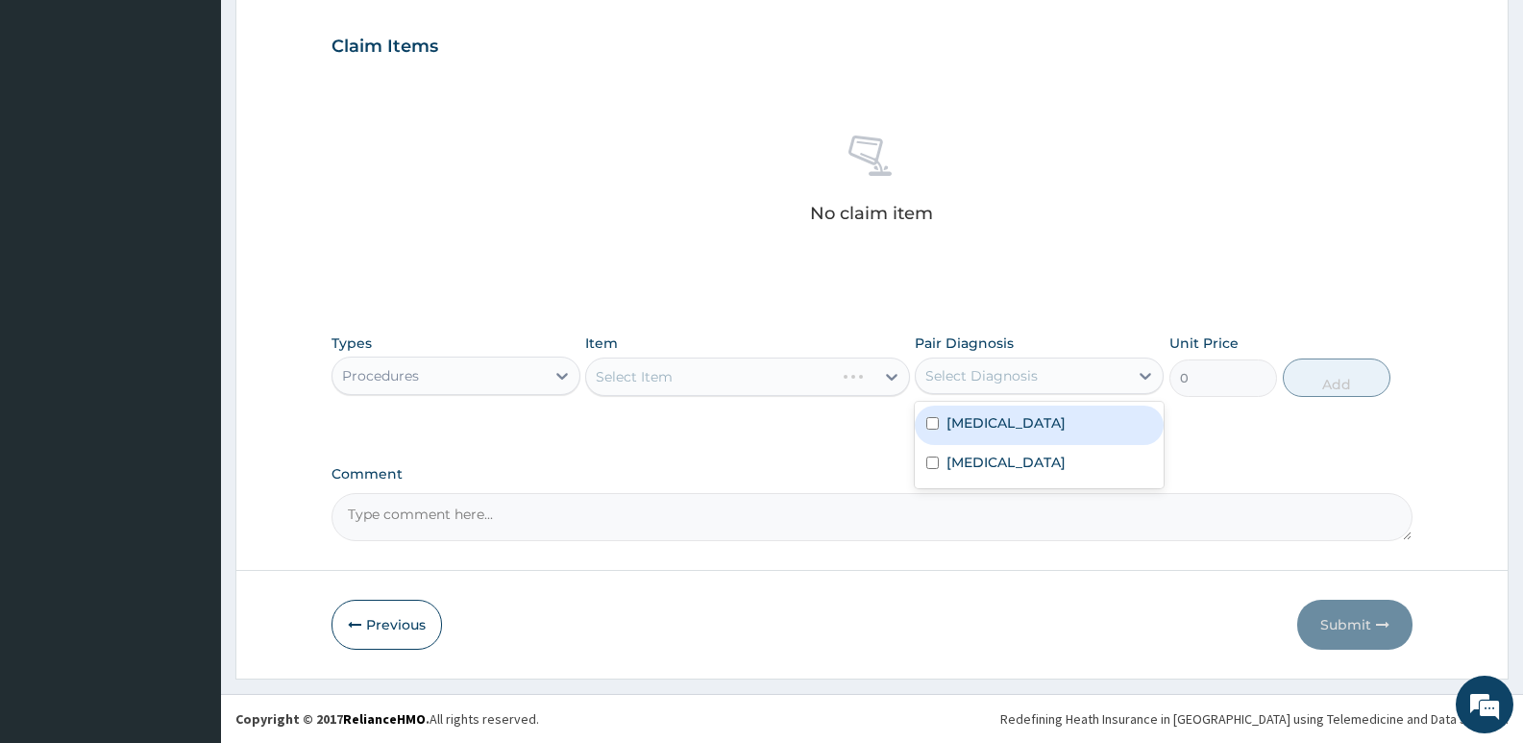
click at [983, 427] on label "Acne vulgaris" at bounding box center [1005, 422] width 119 height 19
checkbox input "true"
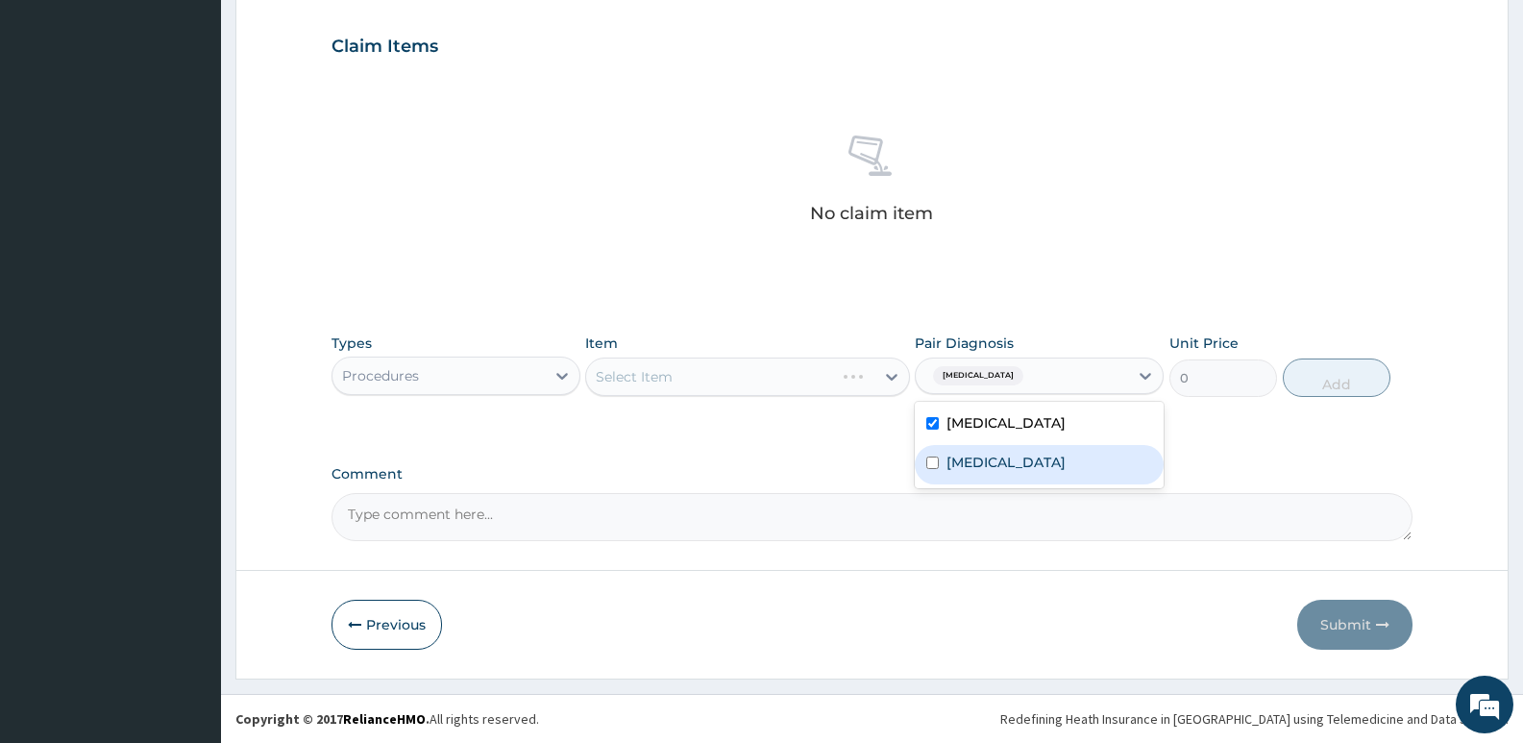
click at [984, 457] on label "Malaria" at bounding box center [1005, 461] width 119 height 19
checkbox input "true"
click at [985, 427] on label "Acne vulgaris" at bounding box center [1005, 422] width 119 height 19
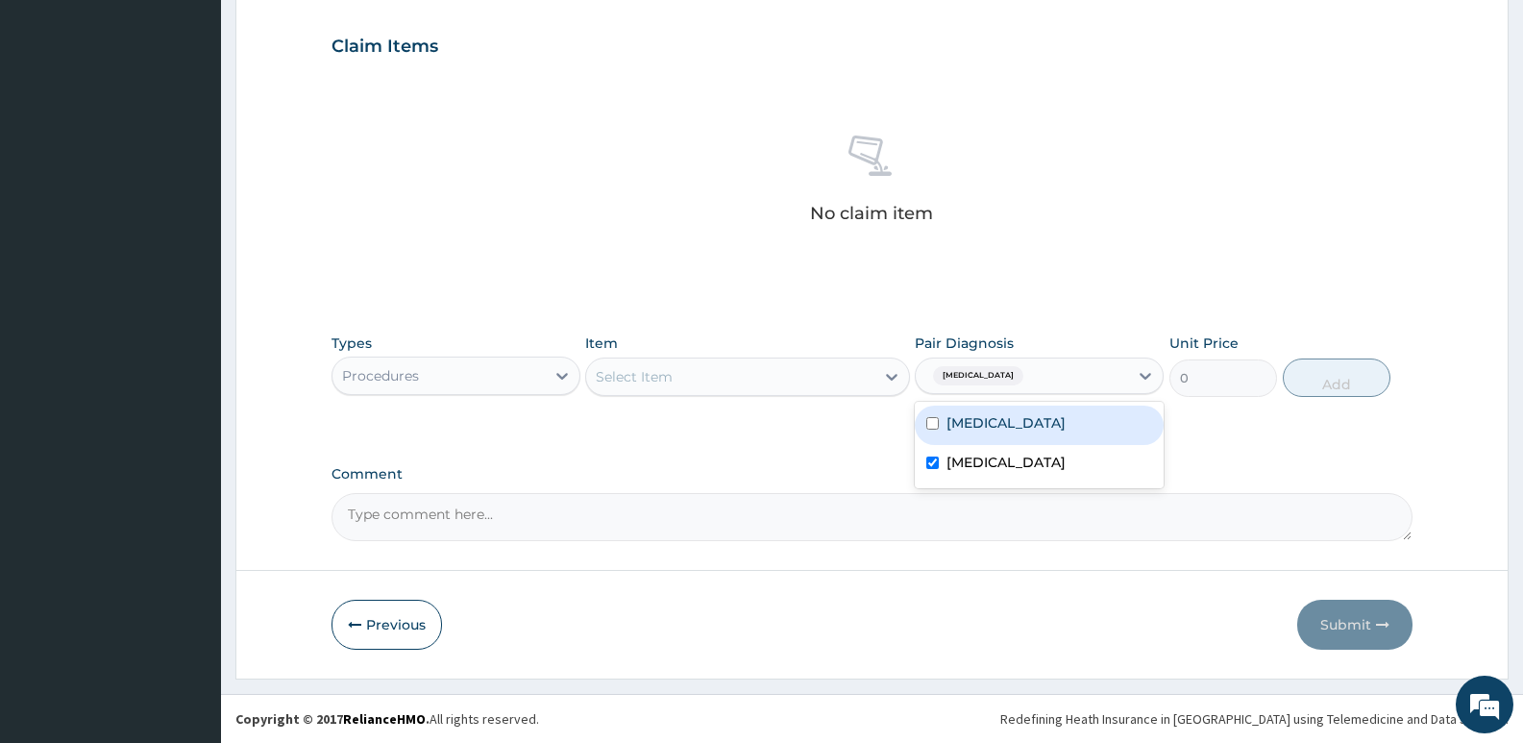
click at [978, 423] on label "Acne vulgaris" at bounding box center [1005, 422] width 119 height 19
checkbox input "true"
click at [751, 363] on div "Select Item" at bounding box center [729, 376] width 287 height 31
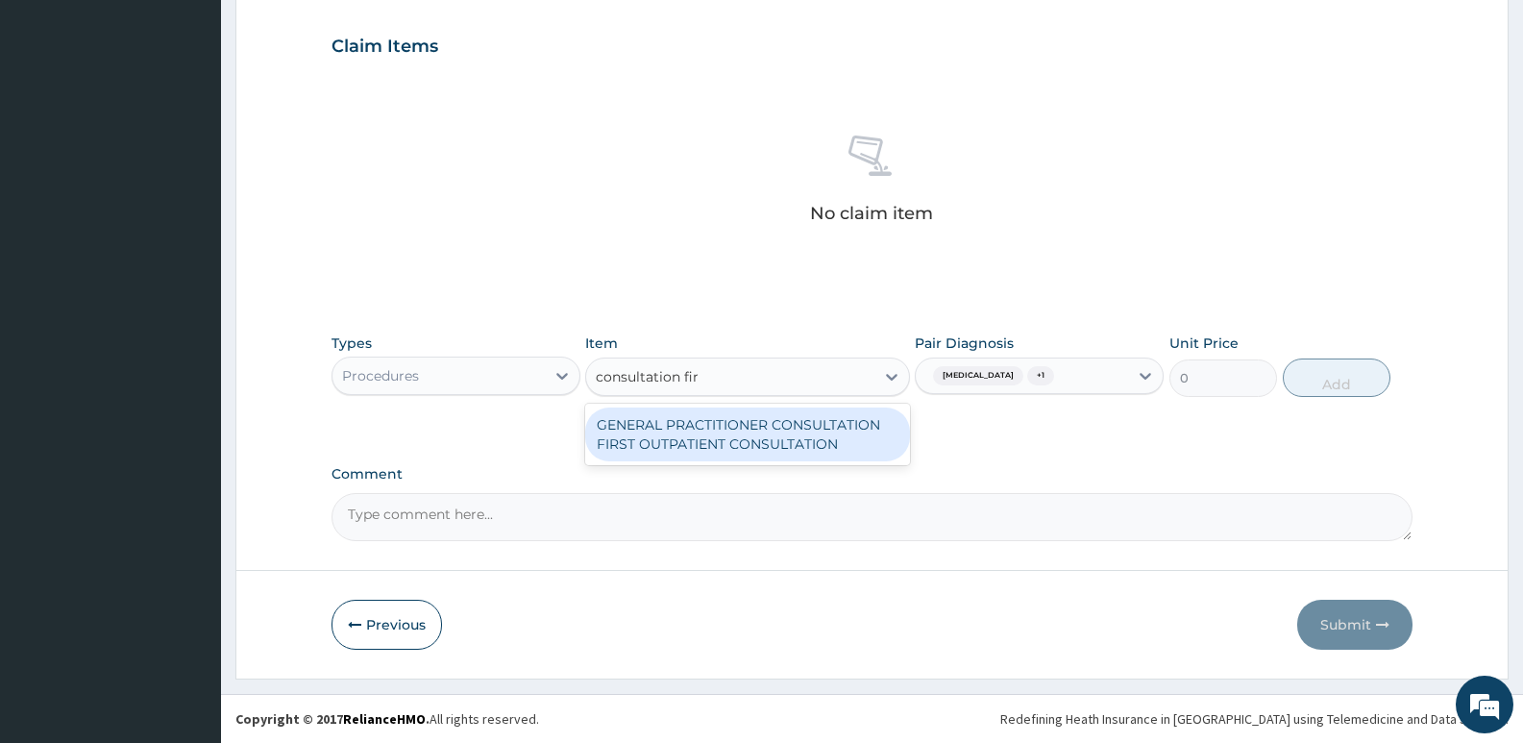
type input "consultation first"
click at [774, 448] on div "GENERAL PRACTITIONER CONSULTATION FIRST OUTPATIENT CONSULTATION" at bounding box center [747, 434] width 324 height 54
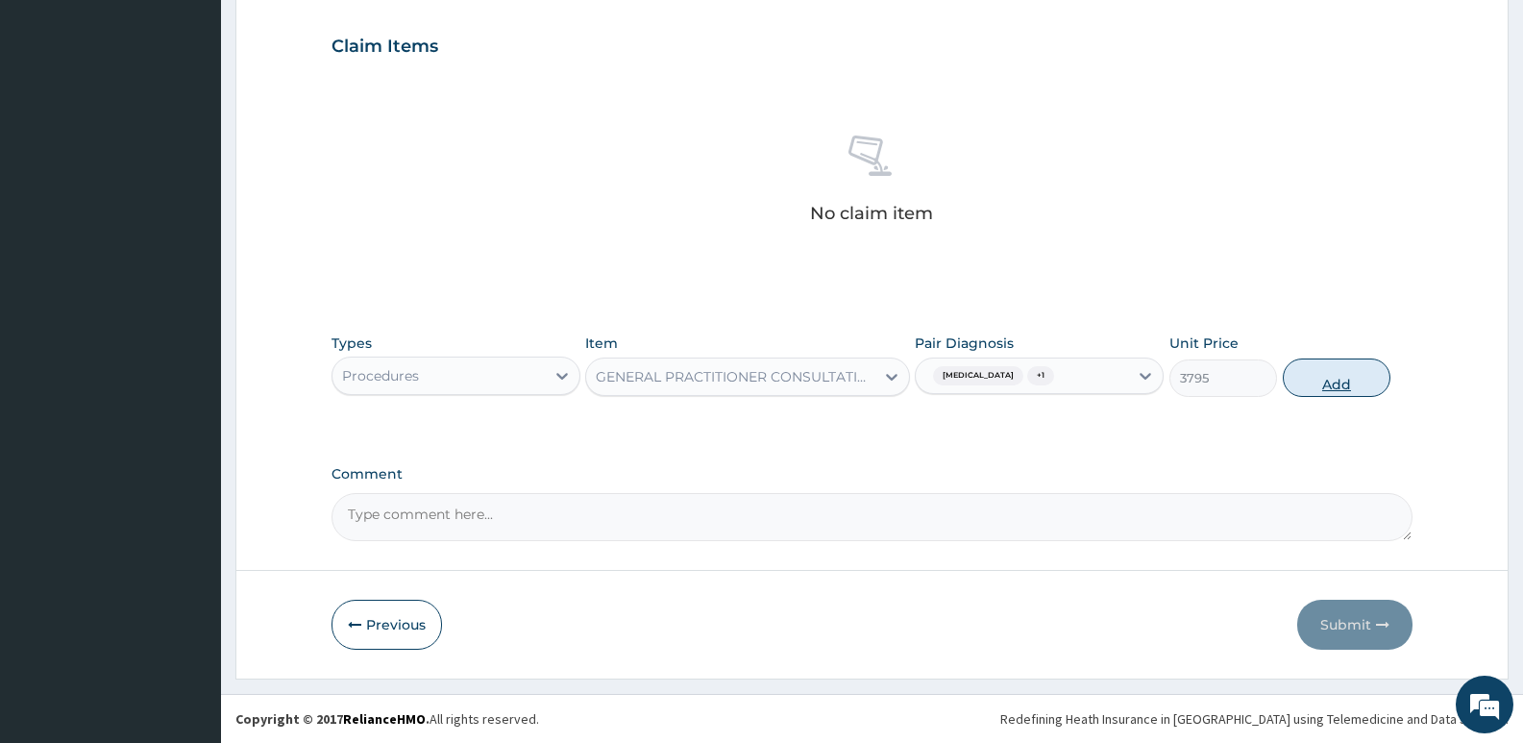
click at [1298, 381] on button "Add" at bounding box center [1336, 377] width 108 height 38
type input "0"
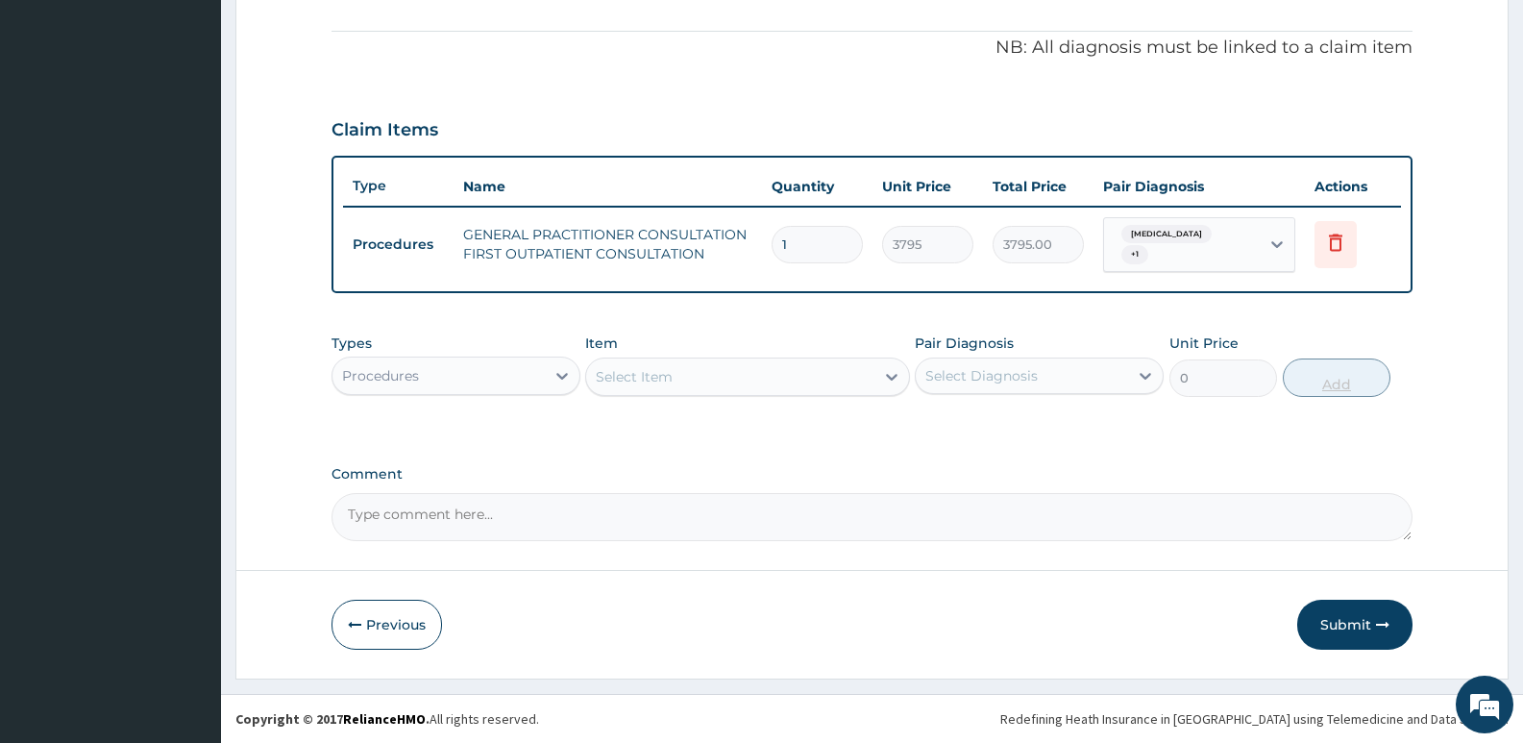
scroll to position [551, 0]
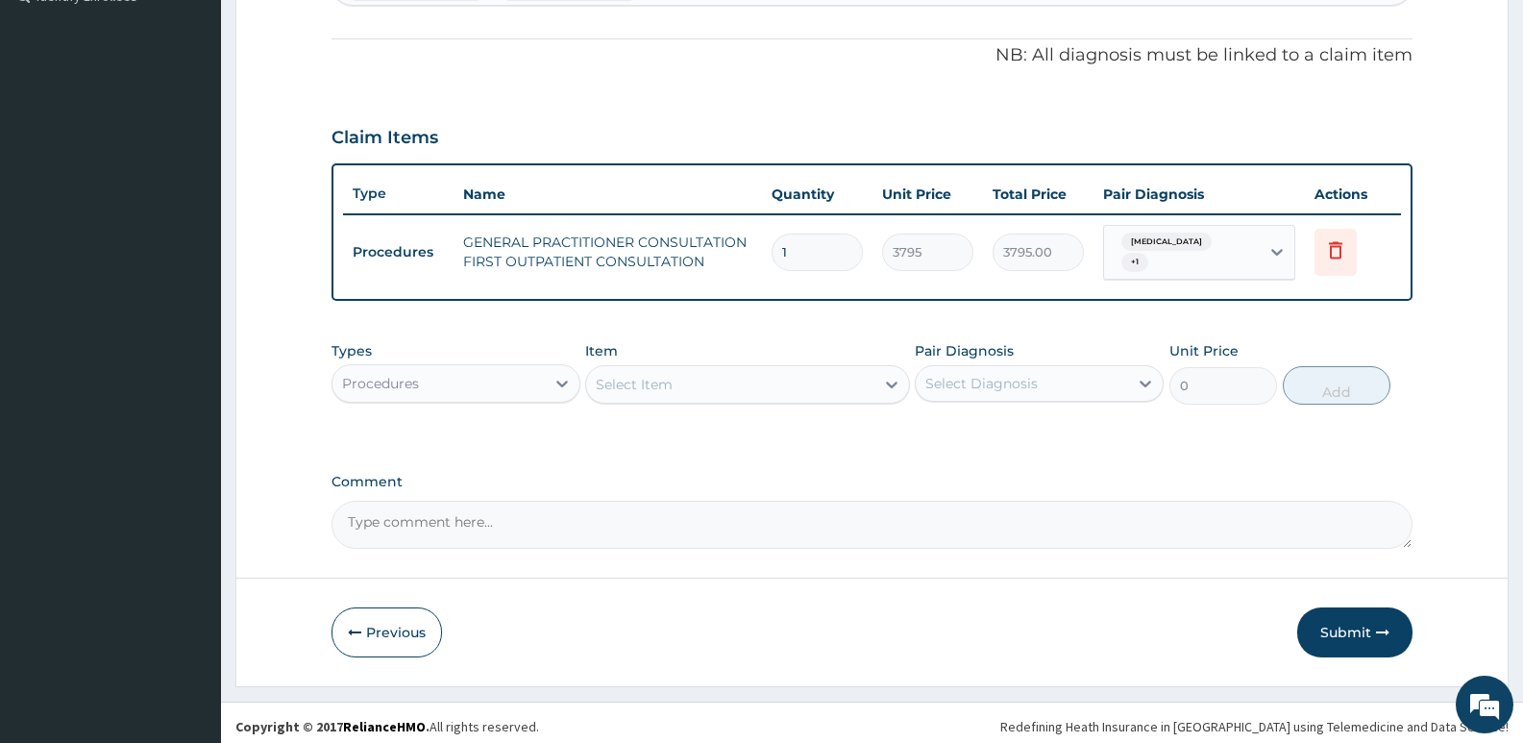
click at [652, 375] on div "Select Item" at bounding box center [634, 384] width 77 height 19
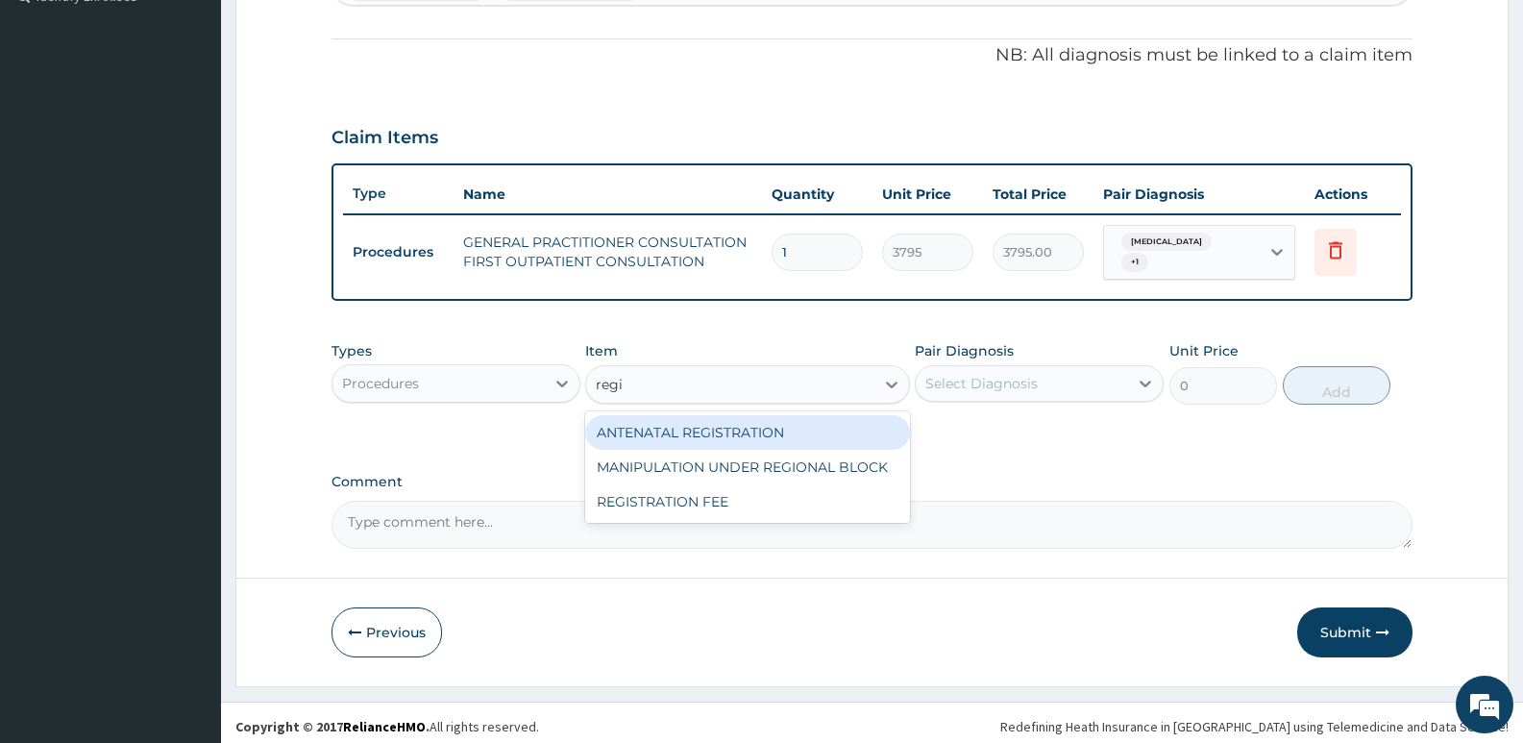
type input "regis"
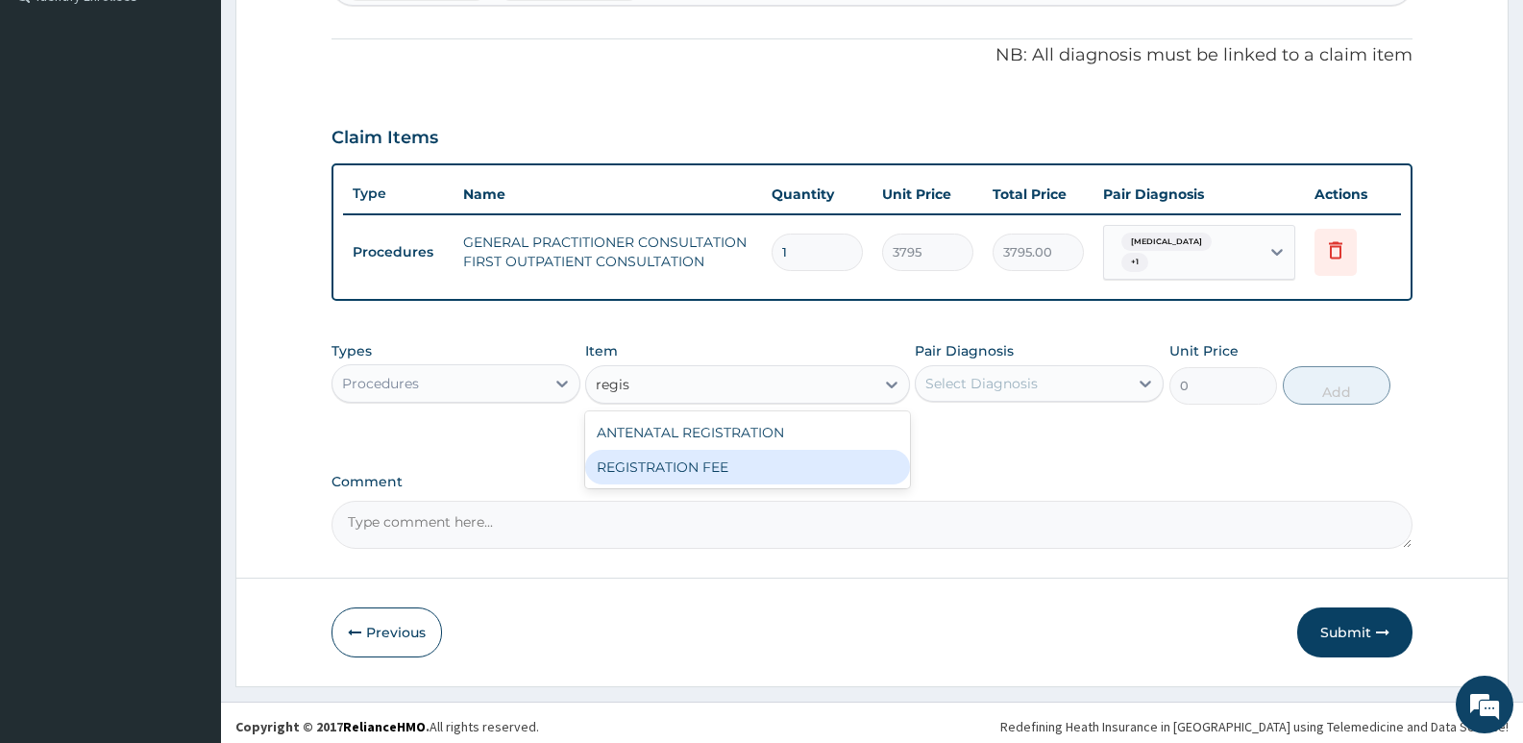
click at [763, 459] on div "REGISTRATION FEE" at bounding box center [747, 467] width 324 height 35
type input "2300"
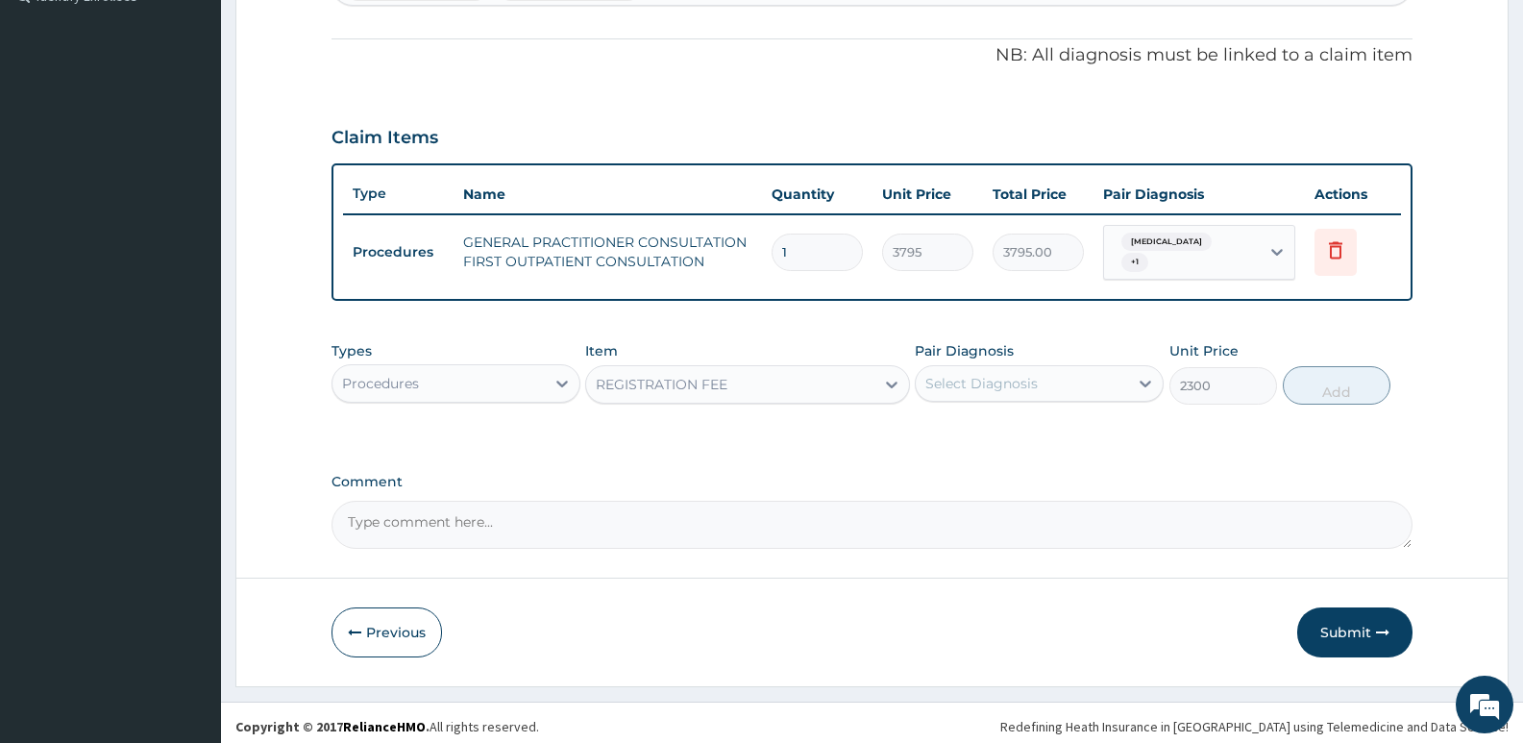
drag, startPoint x: 963, startPoint y: 377, endPoint x: 984, endPoint y: 396, distance: 28.6
click at [964, 377] on div "Select Diagnosis" at bounding box center [981, 383] width 112 height 19
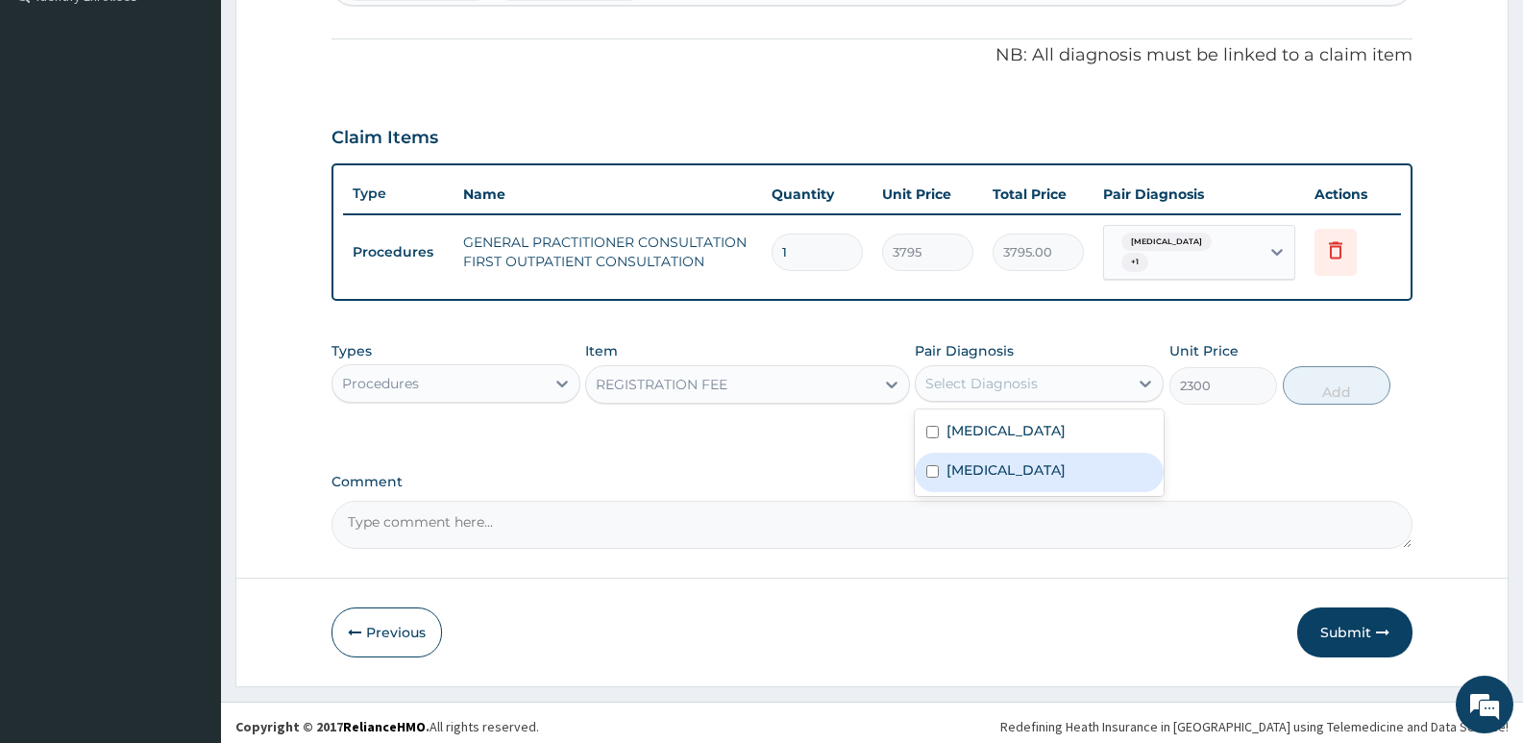
click at [1011, 466] on div "Malaria" at bounding box center [1039, 471] width 249 height 39
checkbox input "true"
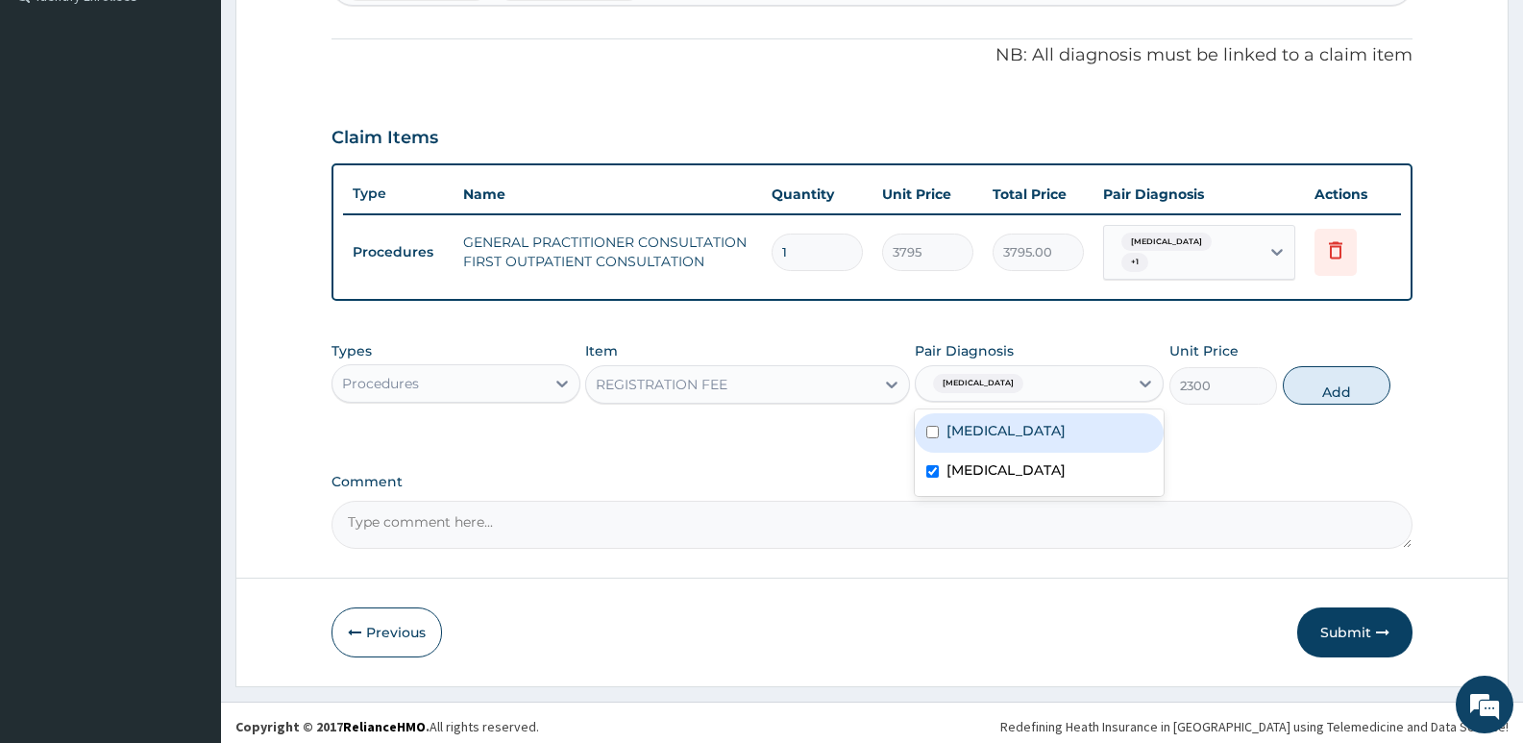
click at [1011, 439] on div "Acne vulgaris" at bounding box center [1039, 432] width 249 height 39
checkbox input "true"
click at [1355, 372] on button "Add" at bounding box center [1336, 385] width 108 height 38
type input "0"
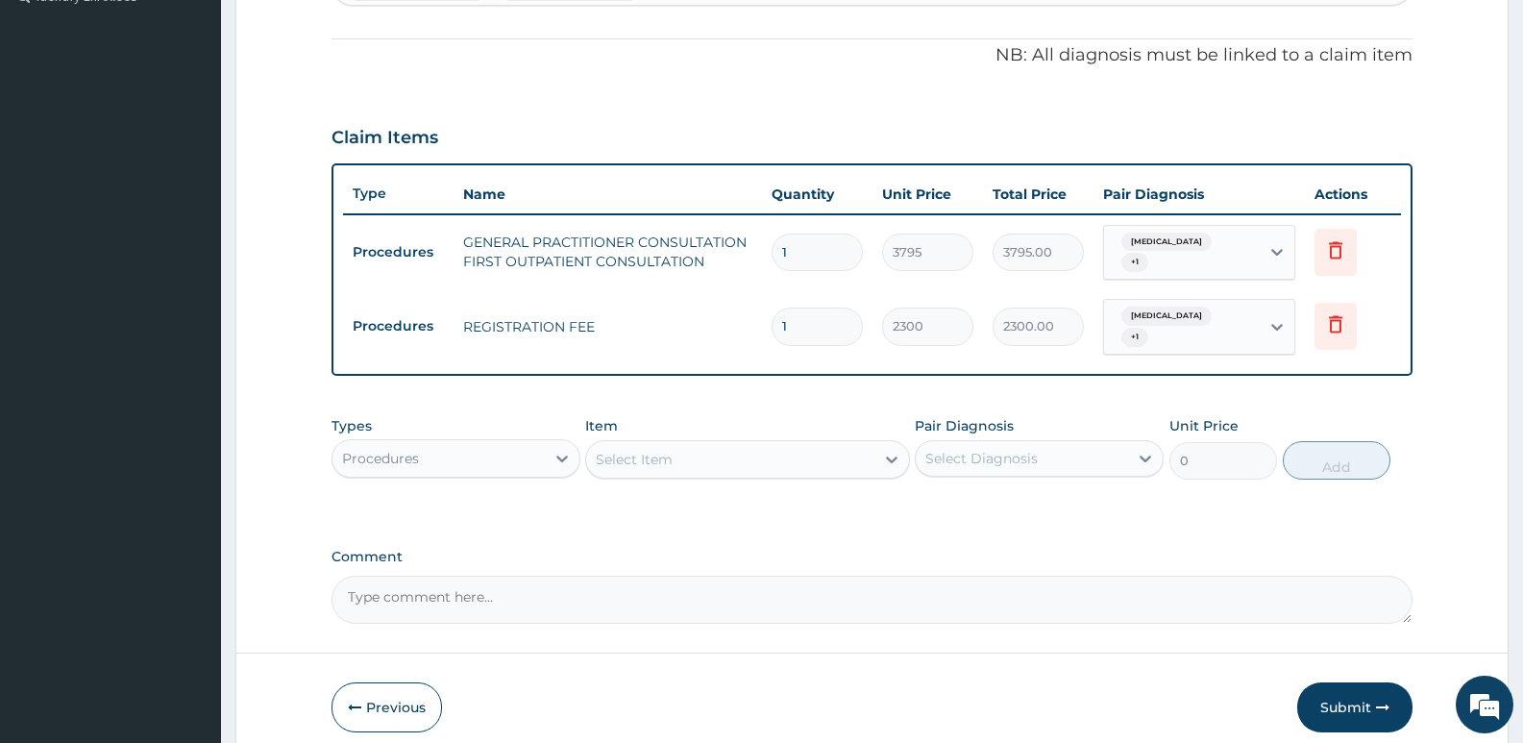
click at [653, 450] on div "Select Item" at bounding box center [634, 459] width 77 height 19
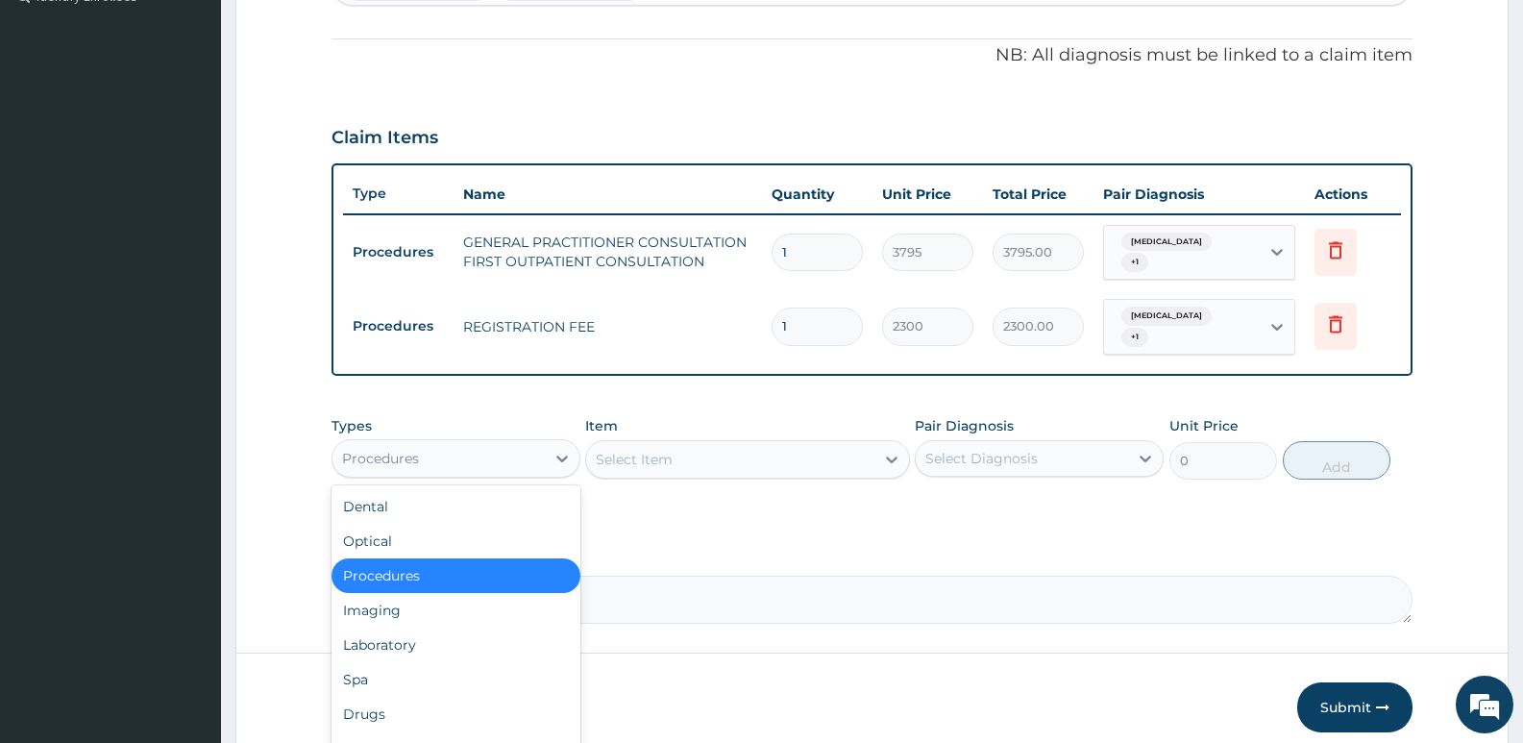
click at [535, 443] on div "Procedures" at bounding box center [438, 458] width 212 height 31
click at [427, 627] on div "Laboratory" at bounding box center [455, 644] width 249 height 35
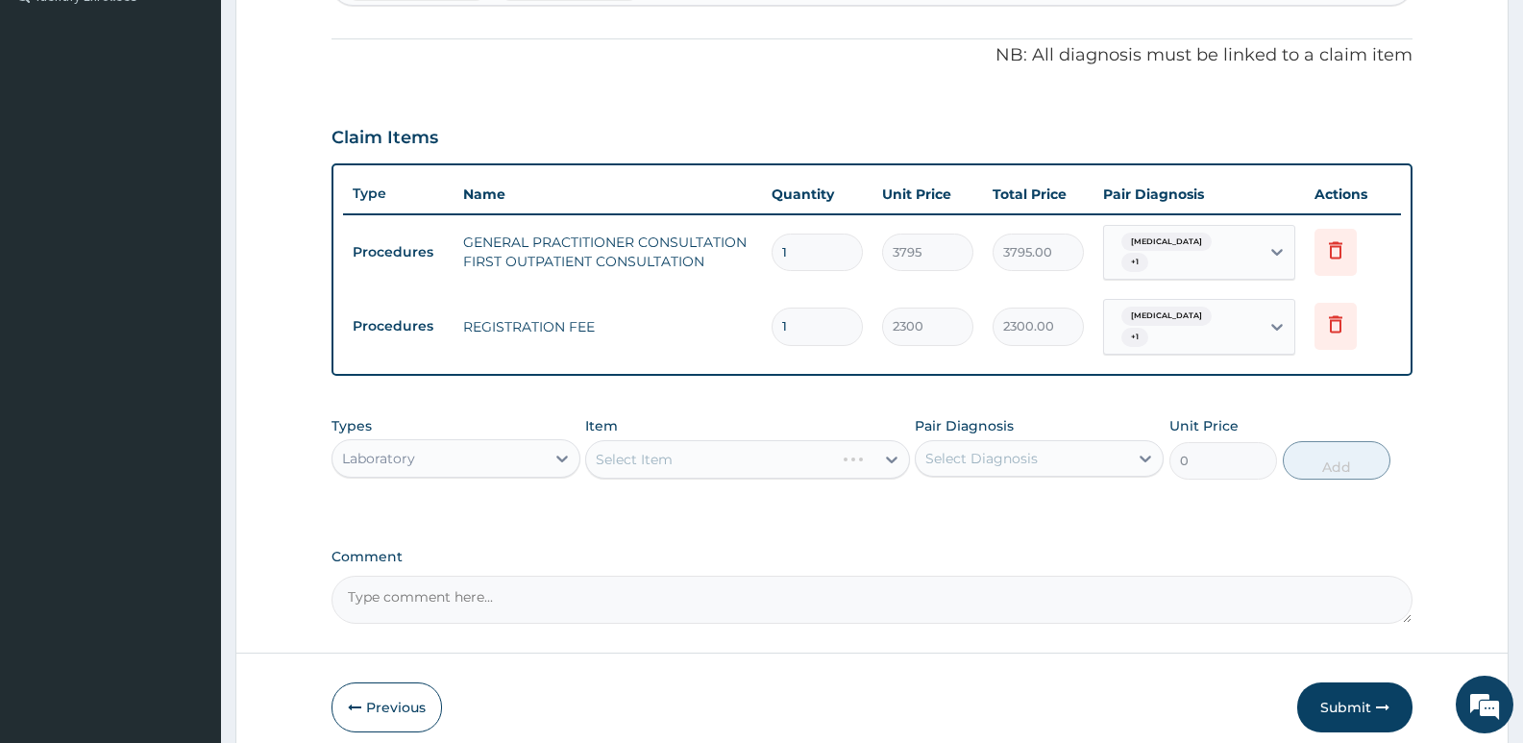
click at [633, 448] on div "Select Item" at bounding box center [747, 459] width 324 height 38
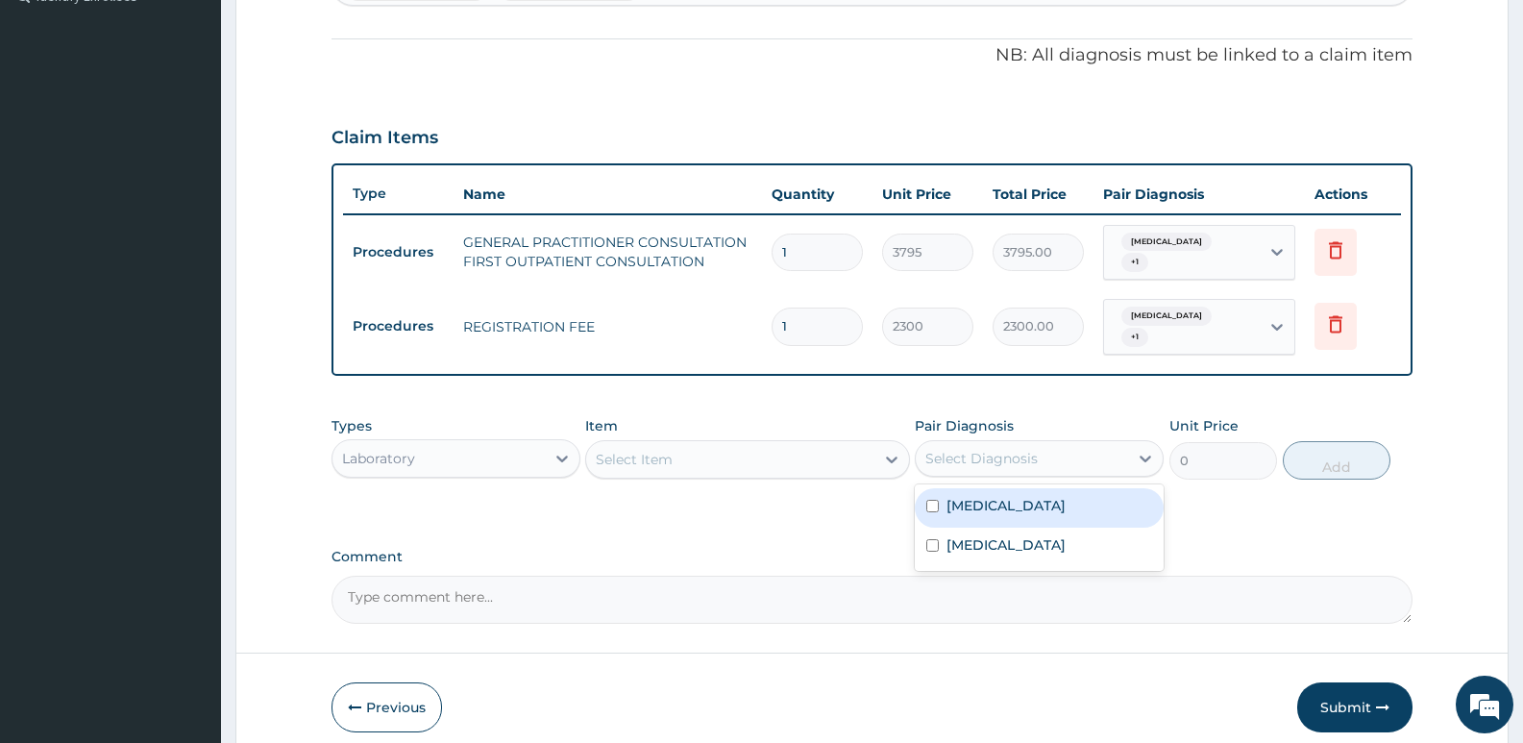
click at [947, 443] on div "Select Diagnosis" at bounding box center [1022, 458] width 212 height 31
click at [966, 535] on label "Malaria" at bounding box center [1005, 544] width 119 height 19
checkbox input "true"
click at [809, 444] on div "Select Item" at bounding box center [729, 459] width 287 height 31
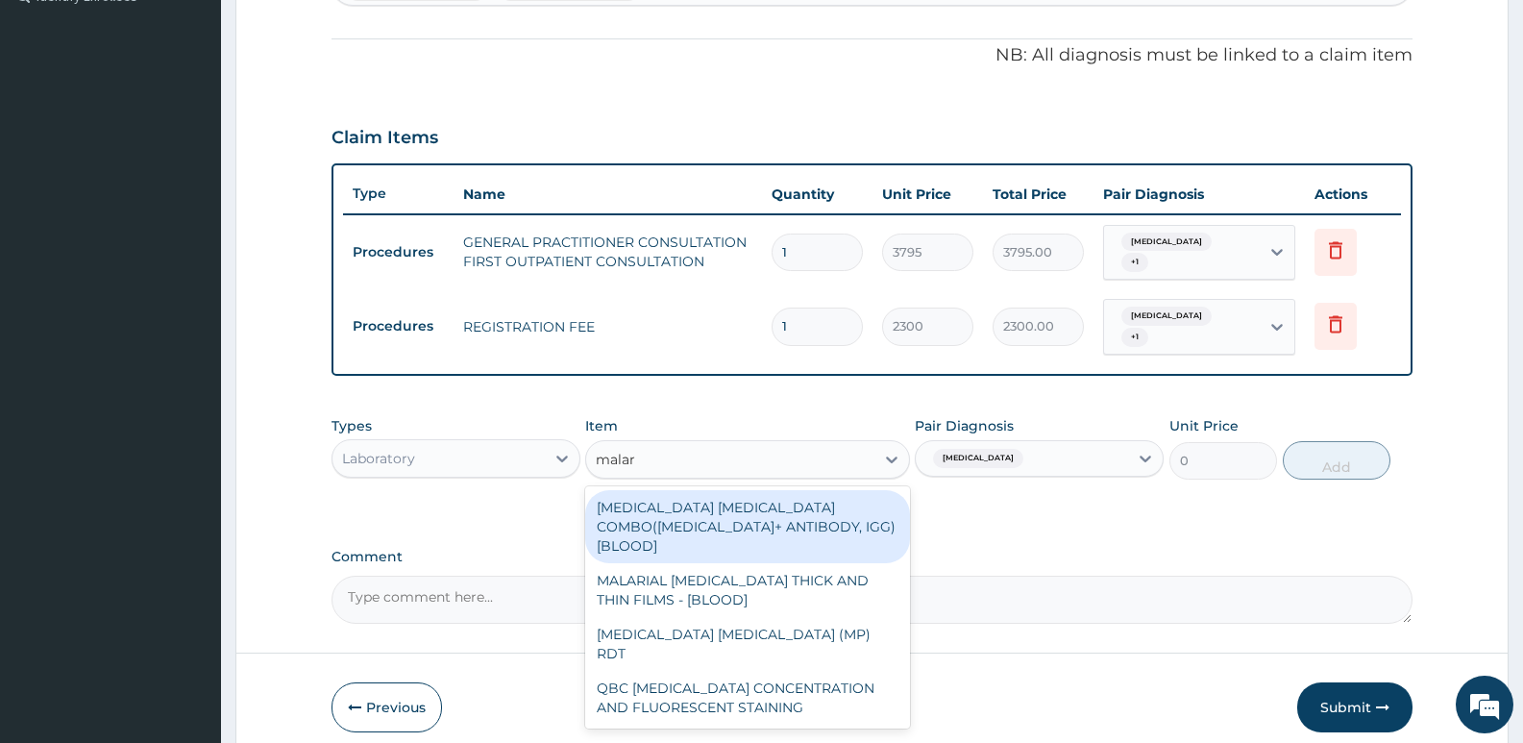
type input "malari"
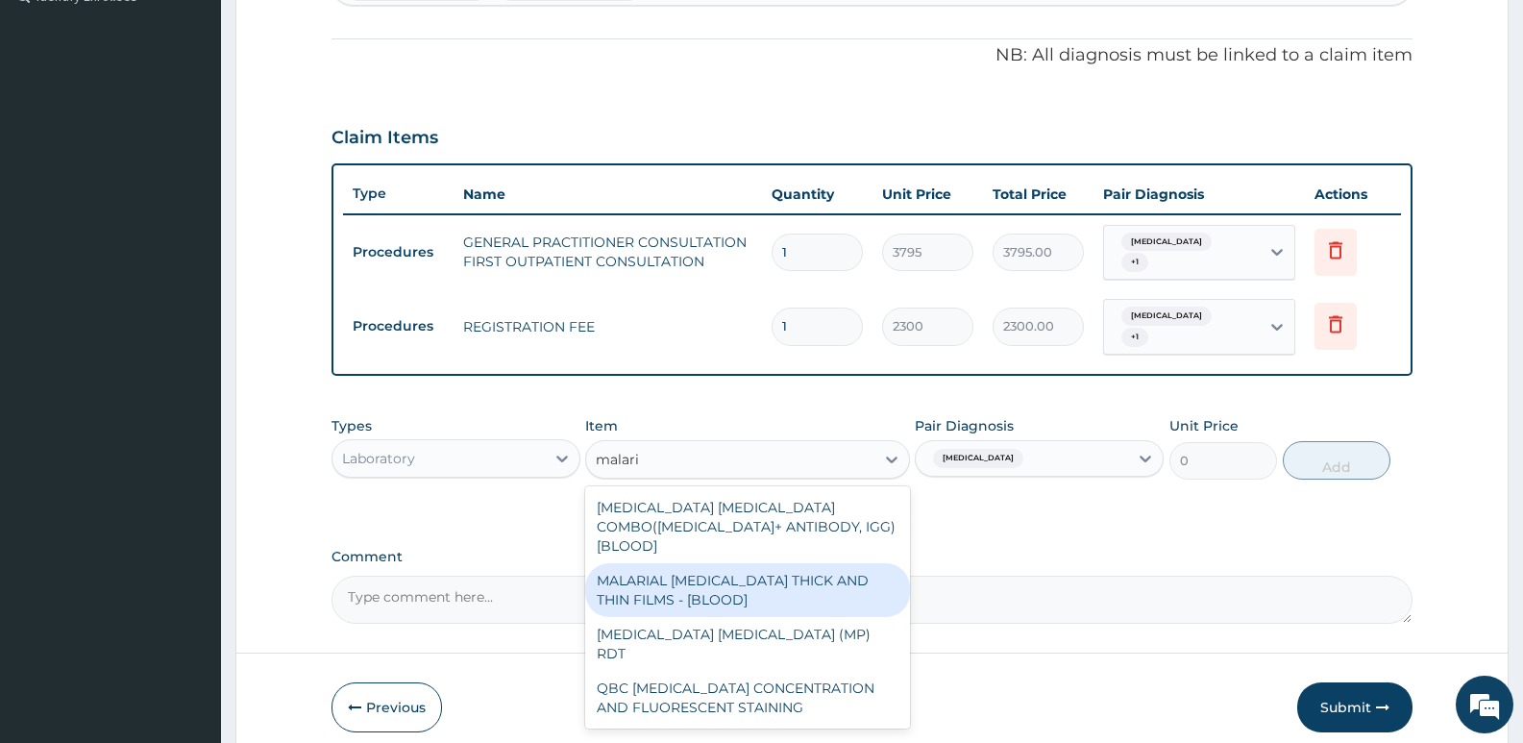
drag, startPoint x: 715, startPoint y: 545, endPoint x: 1020, endPoint y: 462, distance: 316.5
click at [717, 563] on div "MALARIAL PARASITE THICK AND THIN FILMS - [BLOOD]" at bounding box center [747, 590] width 324 height 54
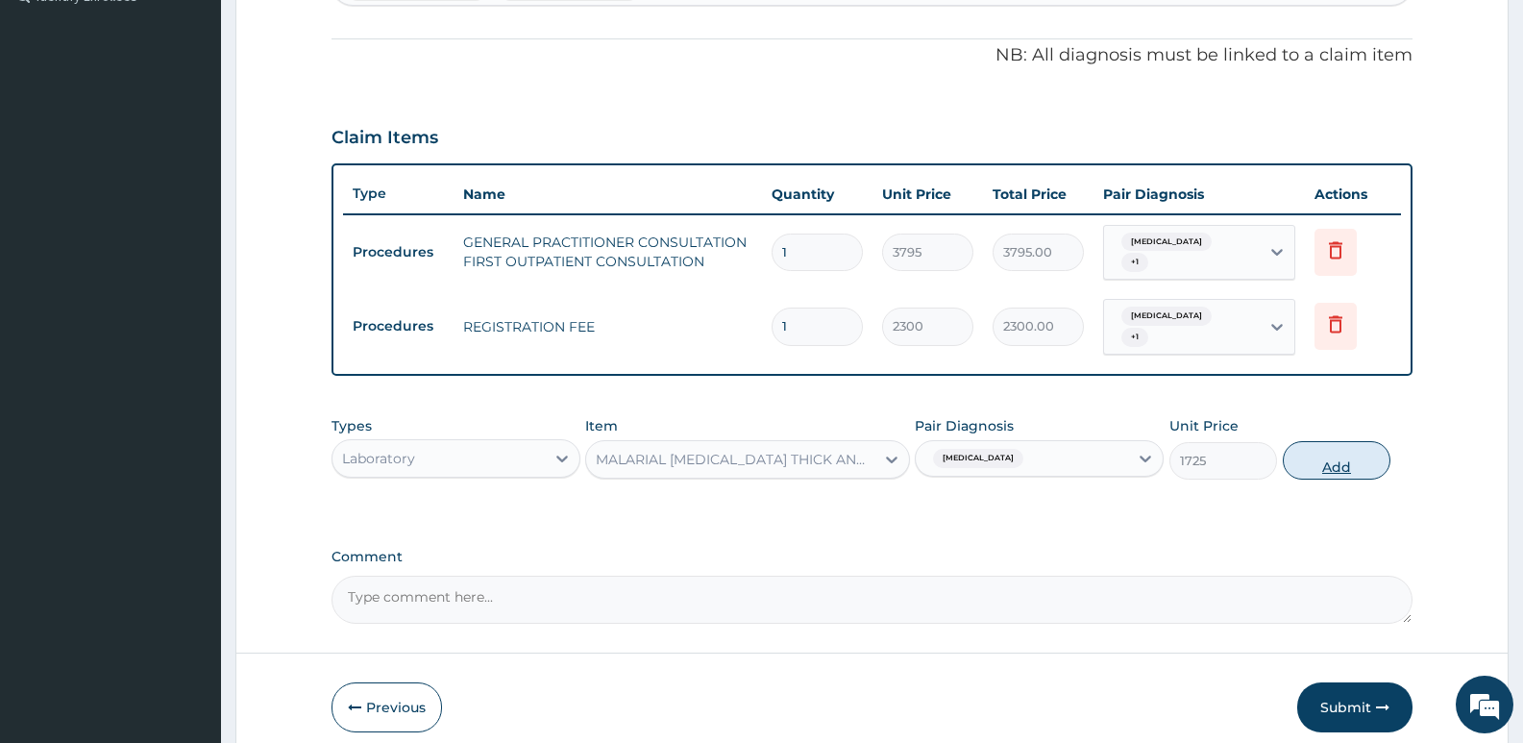
click at [1321, 444] on button "Add" at bounding box center [1336, 460] width 108 height 38
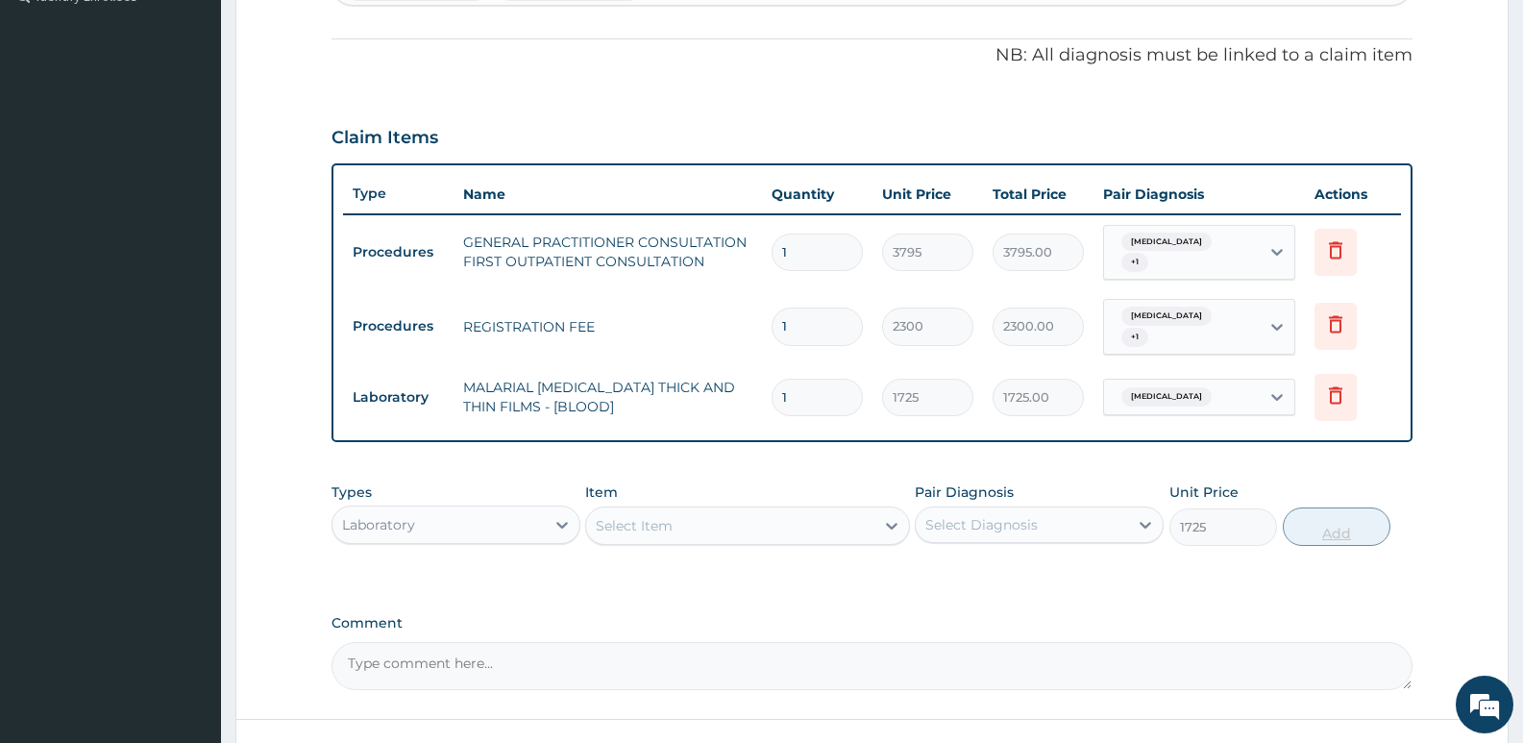
type input "0"
click at [733, 510] on div "Select Item" at bounding box center [729, 525] width 287 height 31
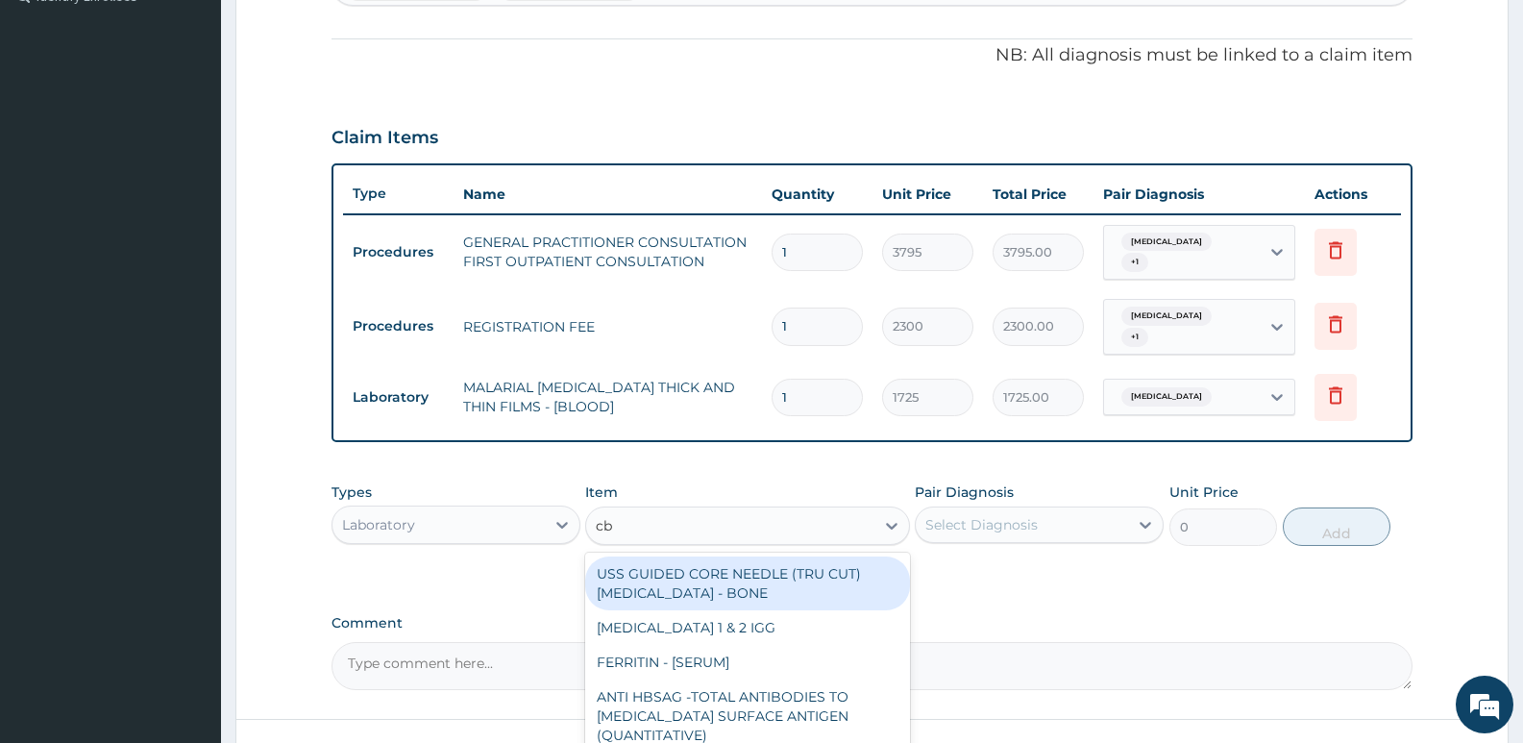
type input "cbc"
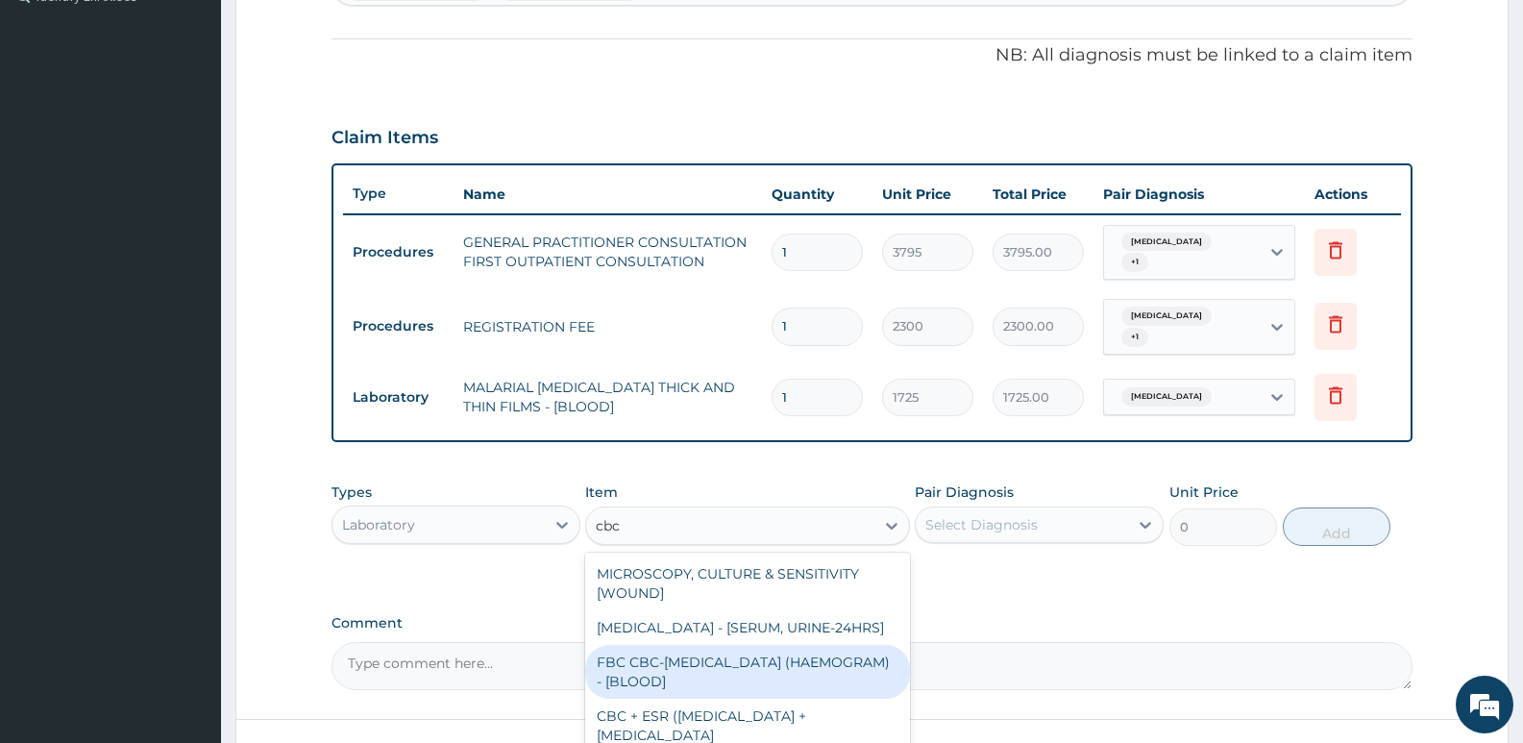
click at [761, 669] on div "FBC CBC-COMPLETE BLOOD COUNT (HAEMOGRAM) - [BLOOD]" at bounding box center [747, 672] width 324 height 54
type input "4600"
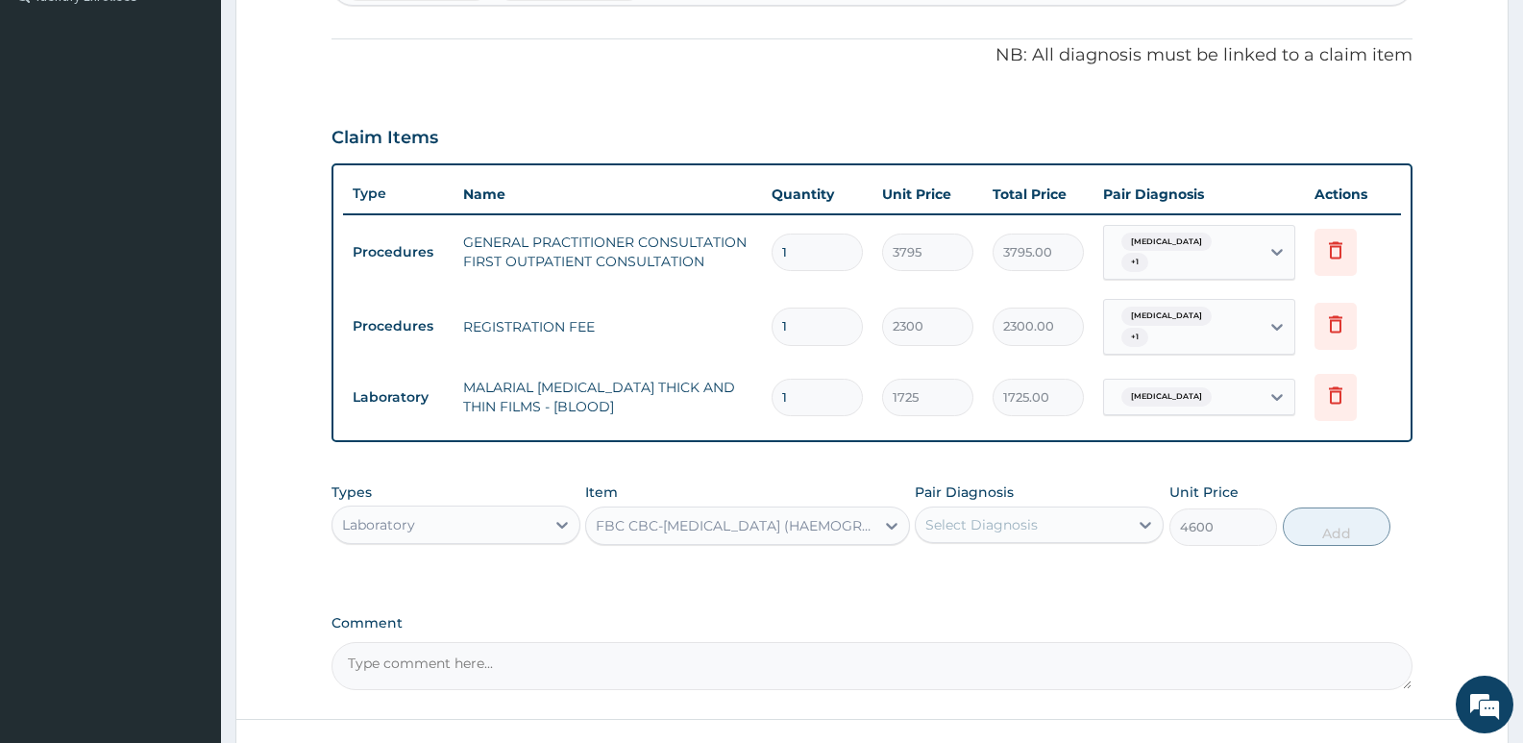
click at [976, 521] on div "Select Diagnosis" at bounding box center [1022, 524] width 212 height 31
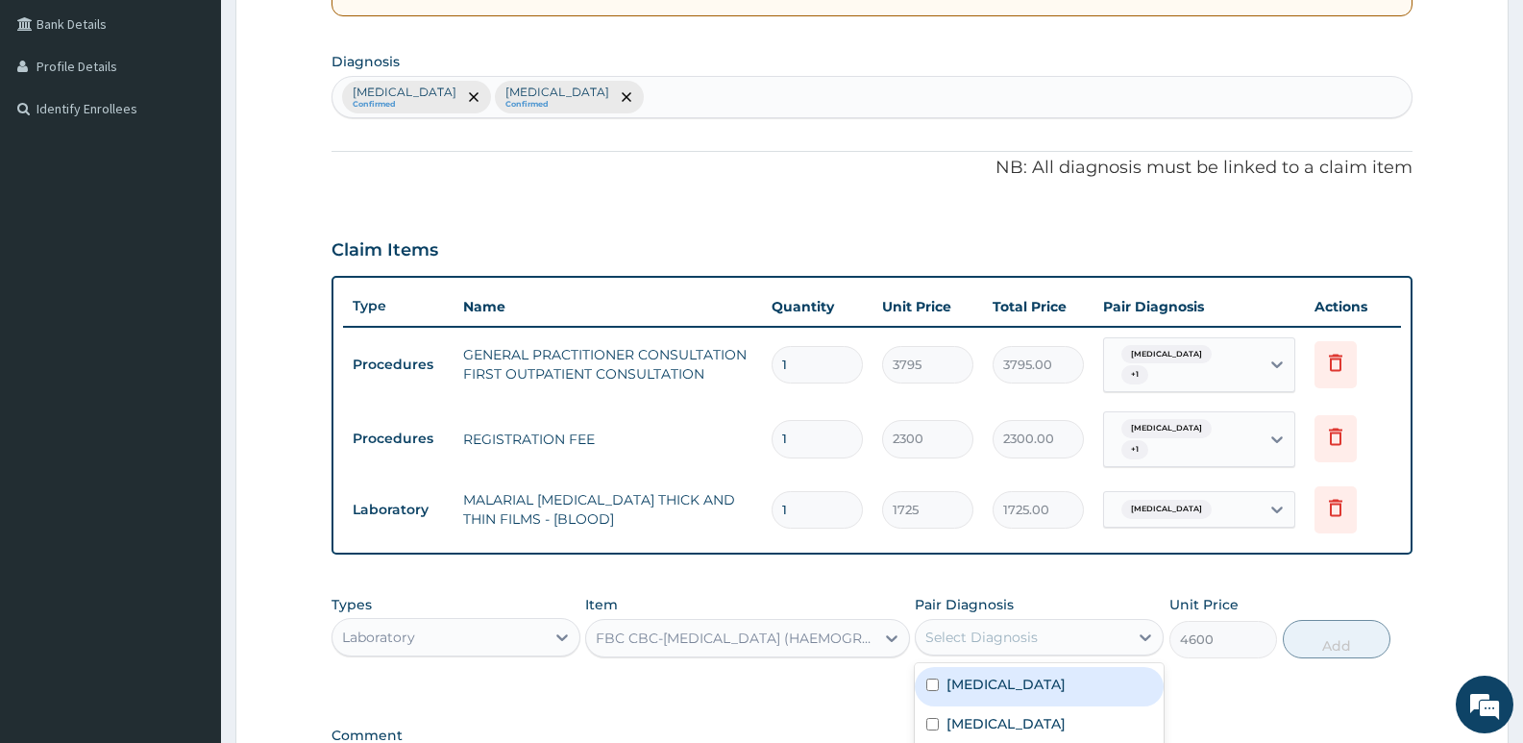
scroll to position [263, 0]
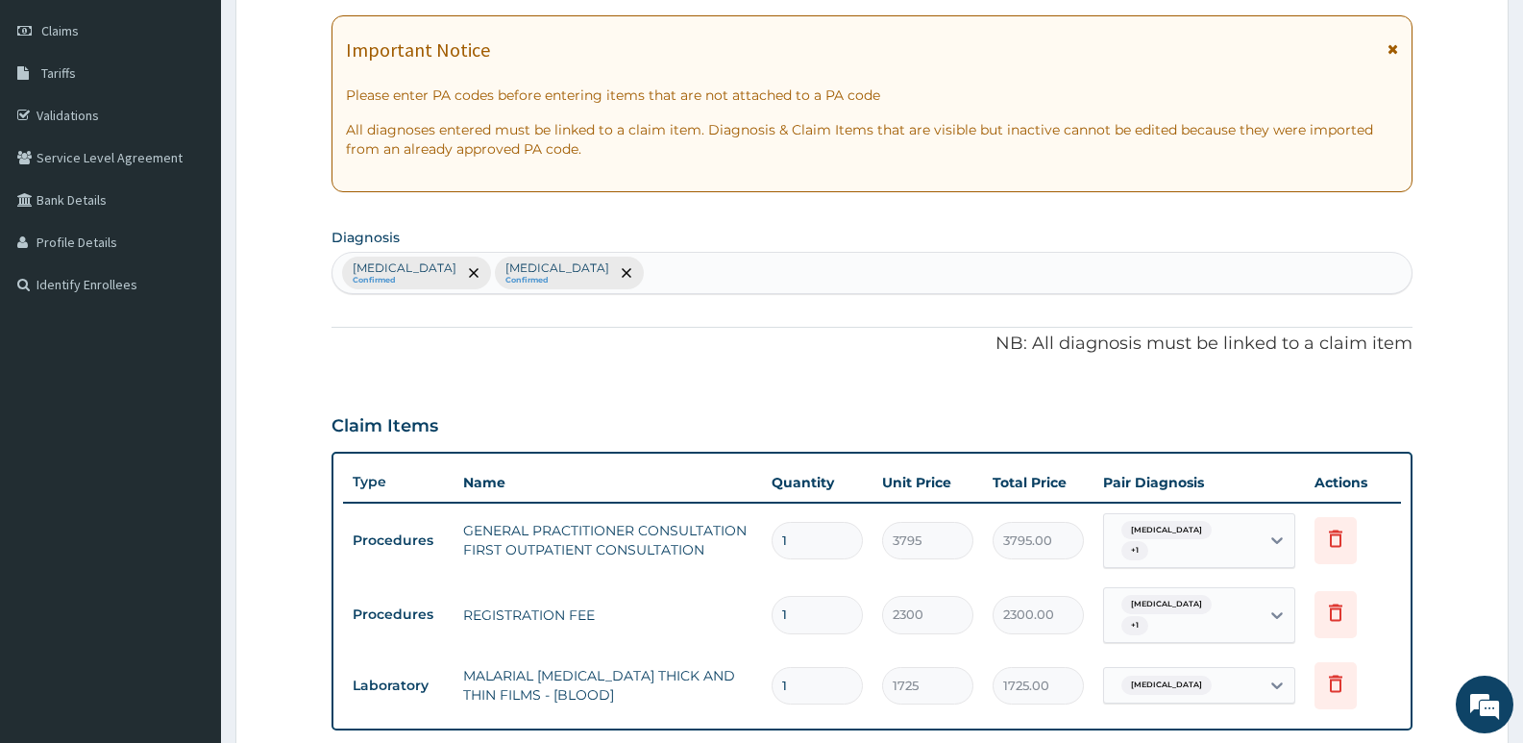
click at [695, 285] on div "Acne vulgaris Confirmed Malaria Confirmed" at bounding box center [871, 273] width 1079 height 40
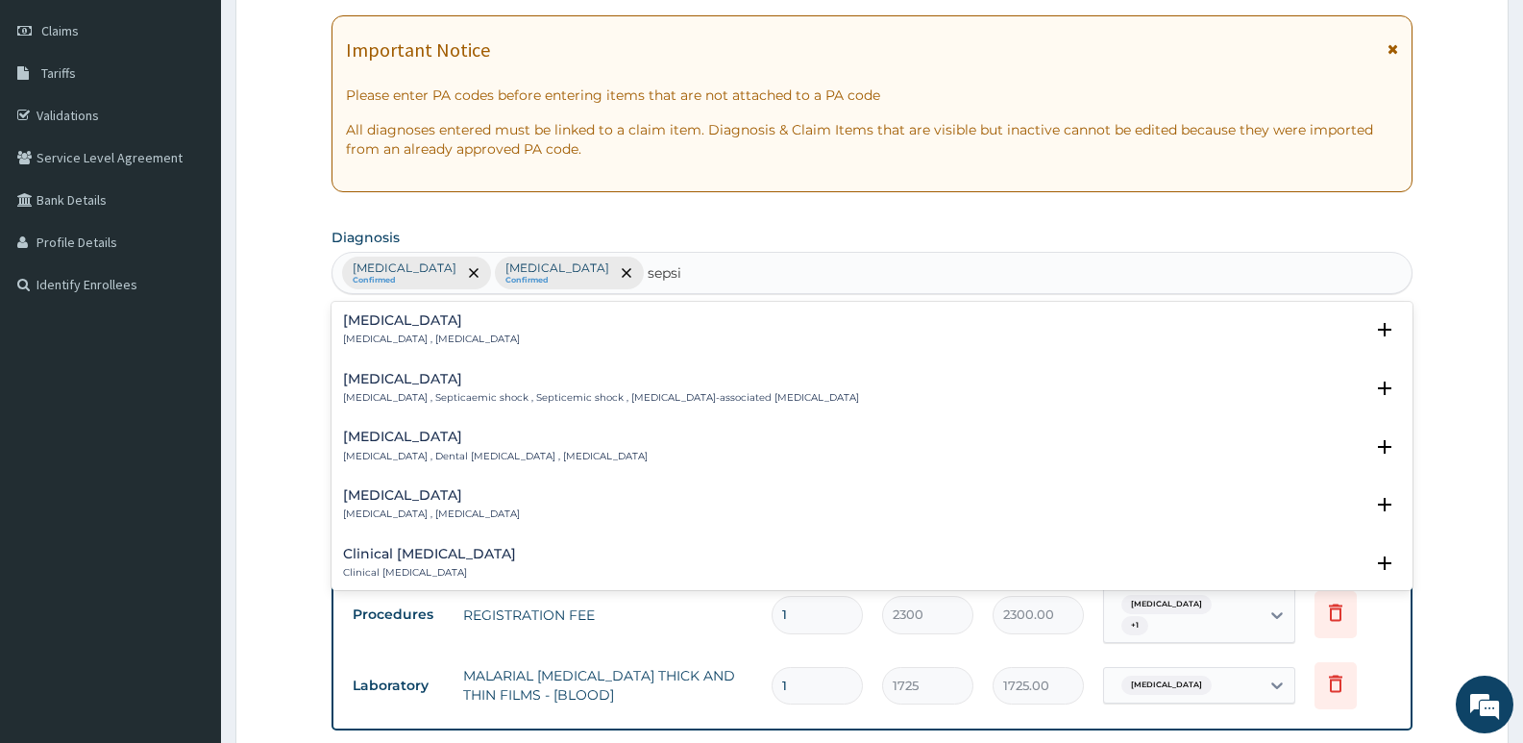
type input "sepsis"
click at [562, 317] on div "Sepsis Systemic infection , Sepsis" at bounding box center [872, 330] width 1058 height 34
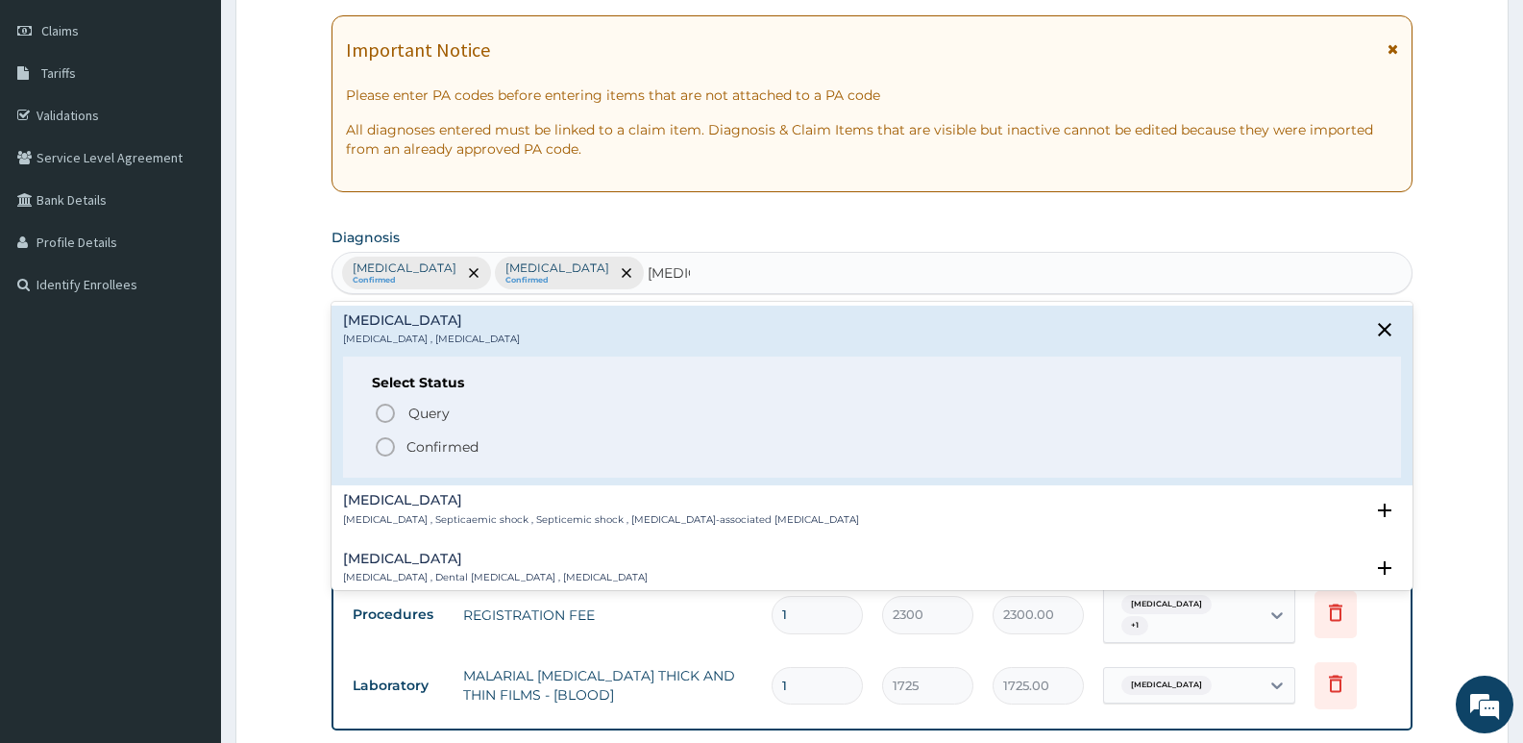
click at [442, 447] on p "Confirmed" at bounding box center [442, 446] width 72 height 19
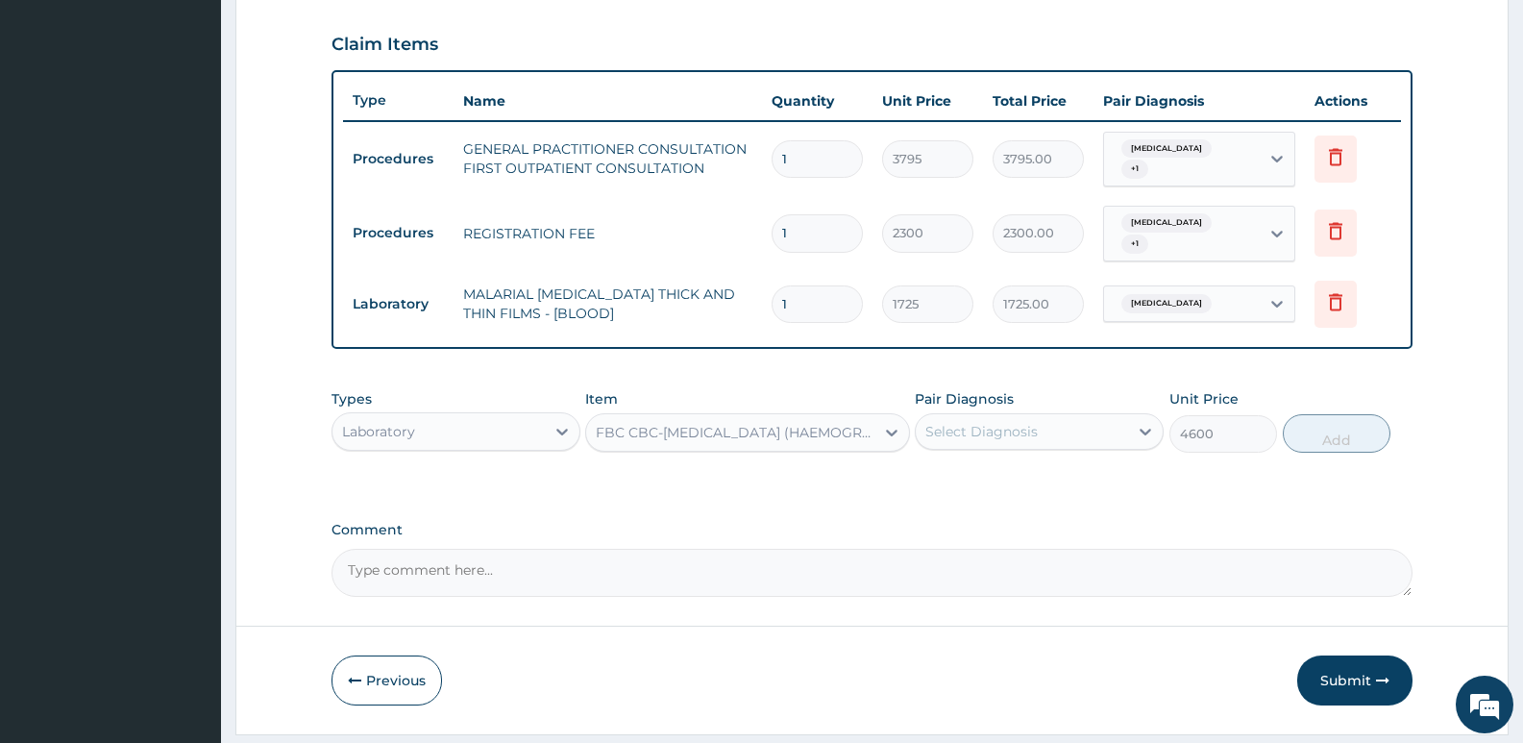
scroll to position [647, 0]
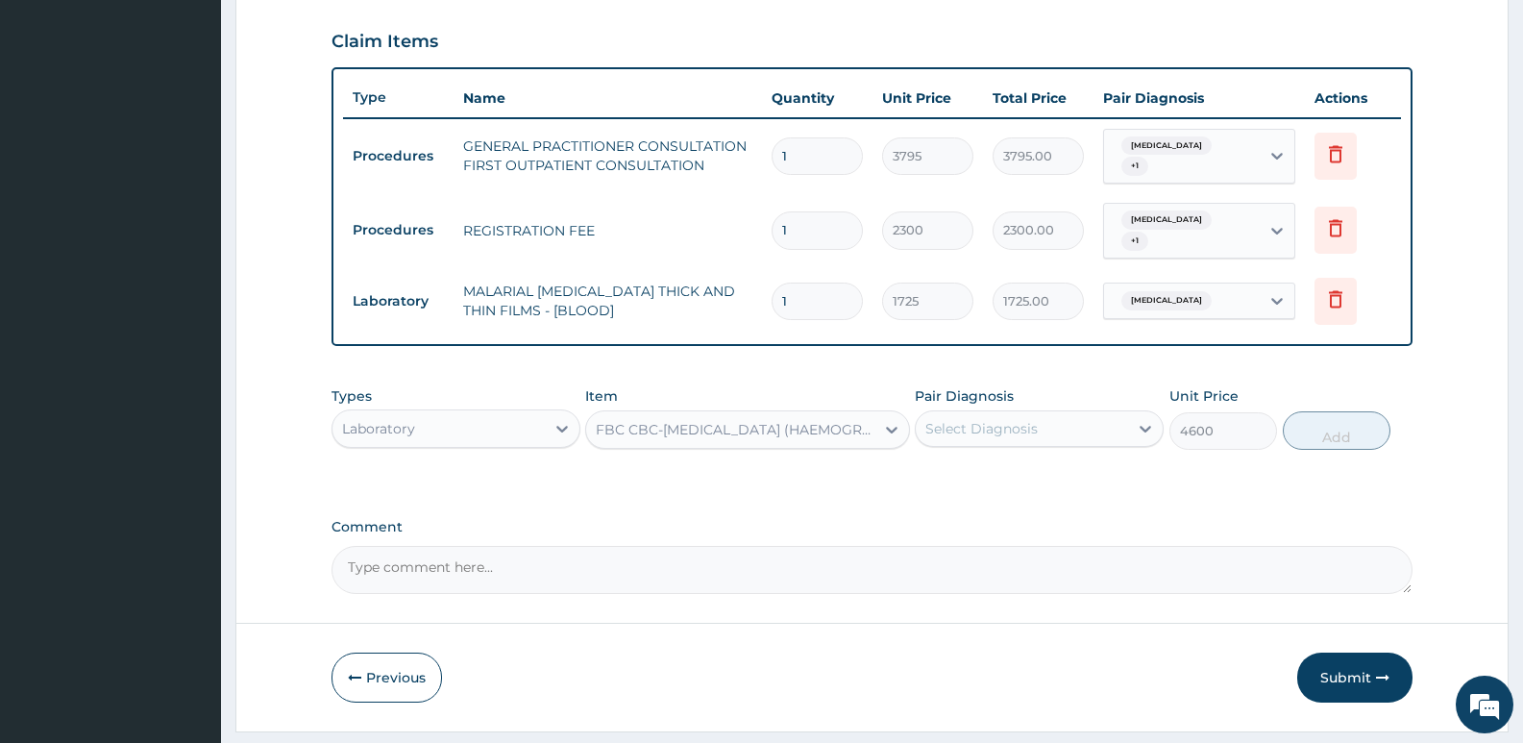
click at [1008, 422] on div "Select Diagnosis" at bounding box center [1022, 428] width 212 height 31
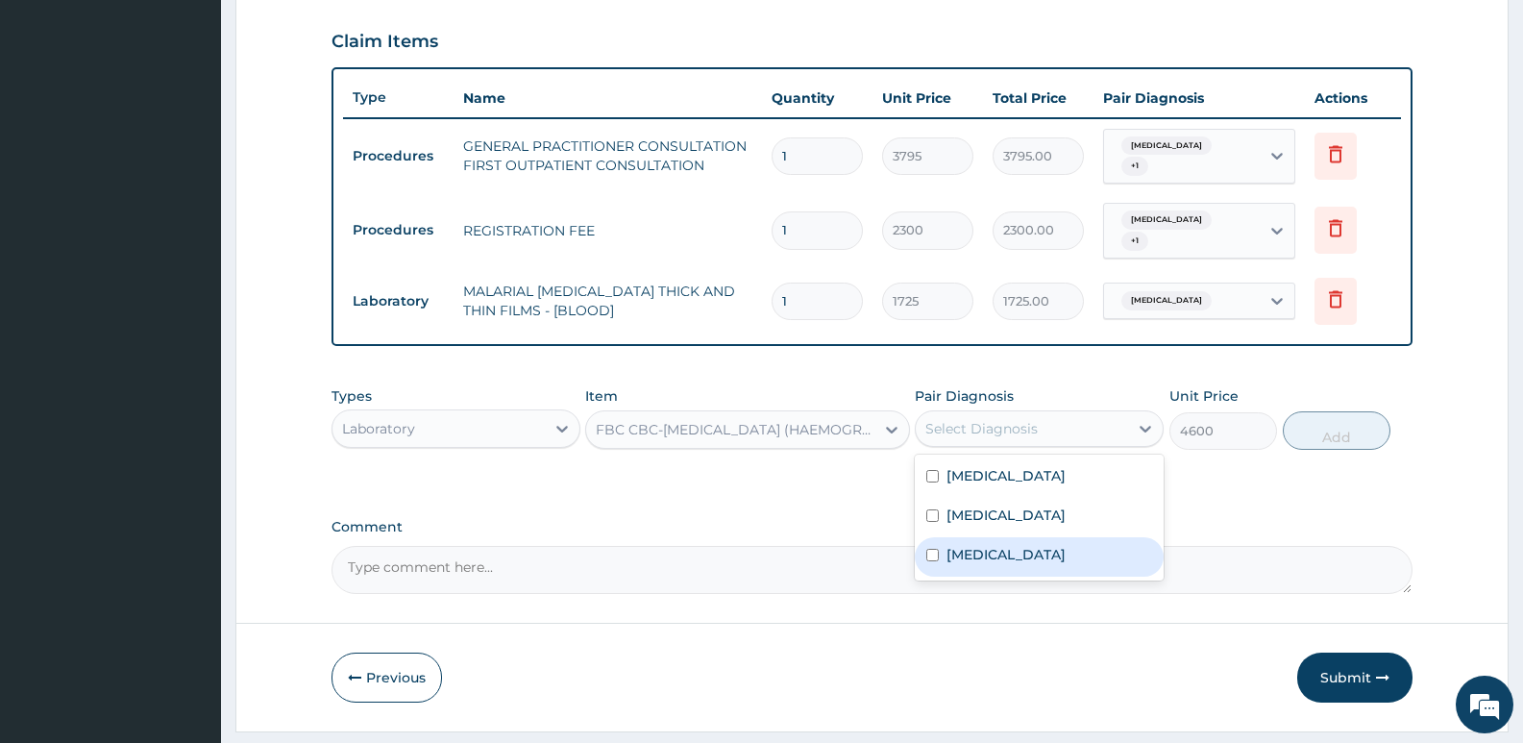
drag, startPoint x: 1000, startPoint y: 534, endPoint x: 1196, endPoint y: 470, distance: 206.3
click at [1021, 537] on div "Sepsis" at bounding box center [1039, 556] width 249 height 39
checkbox input "true"
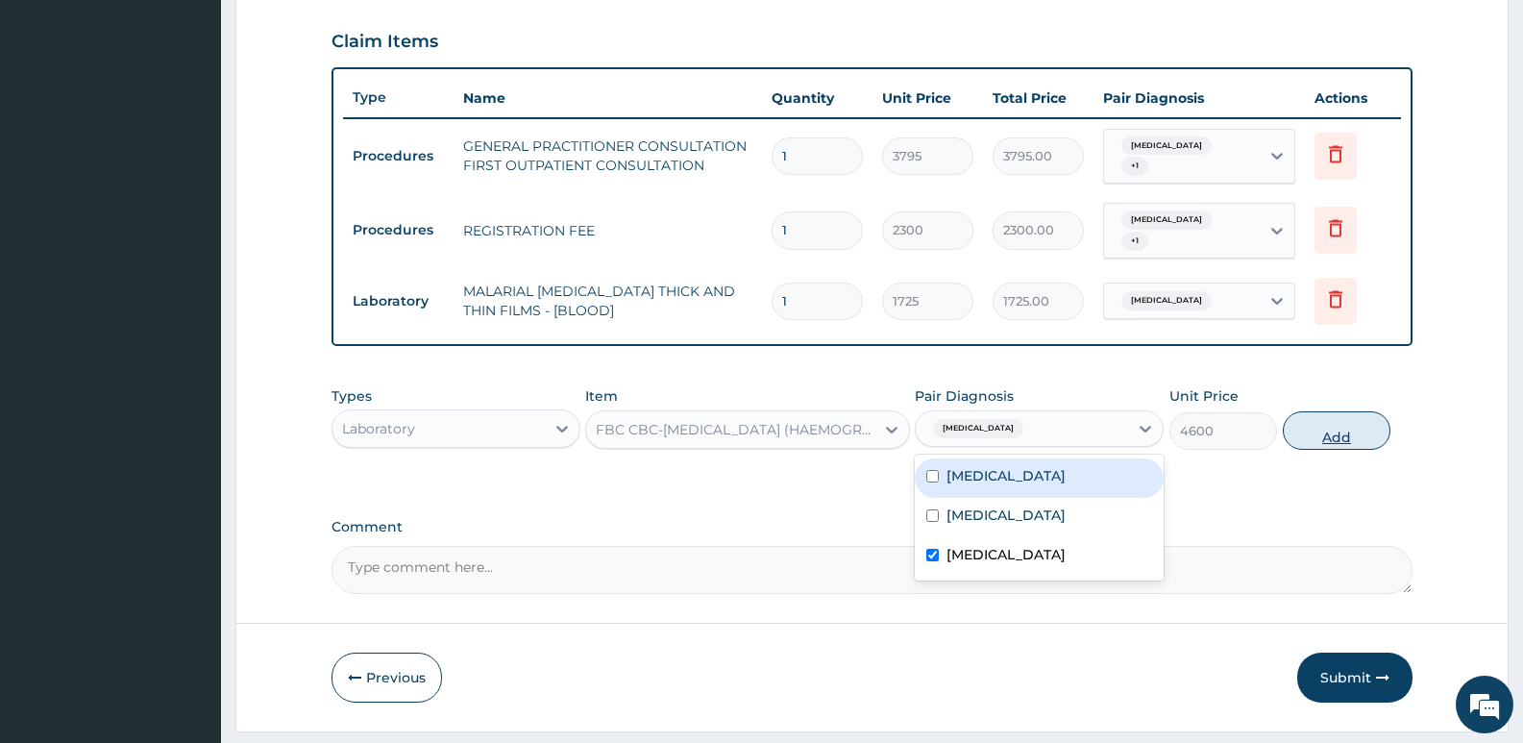
click at [1323, 420] on button "Add" at bounding box center [1336, 430] width 108 height 38
type input "0"
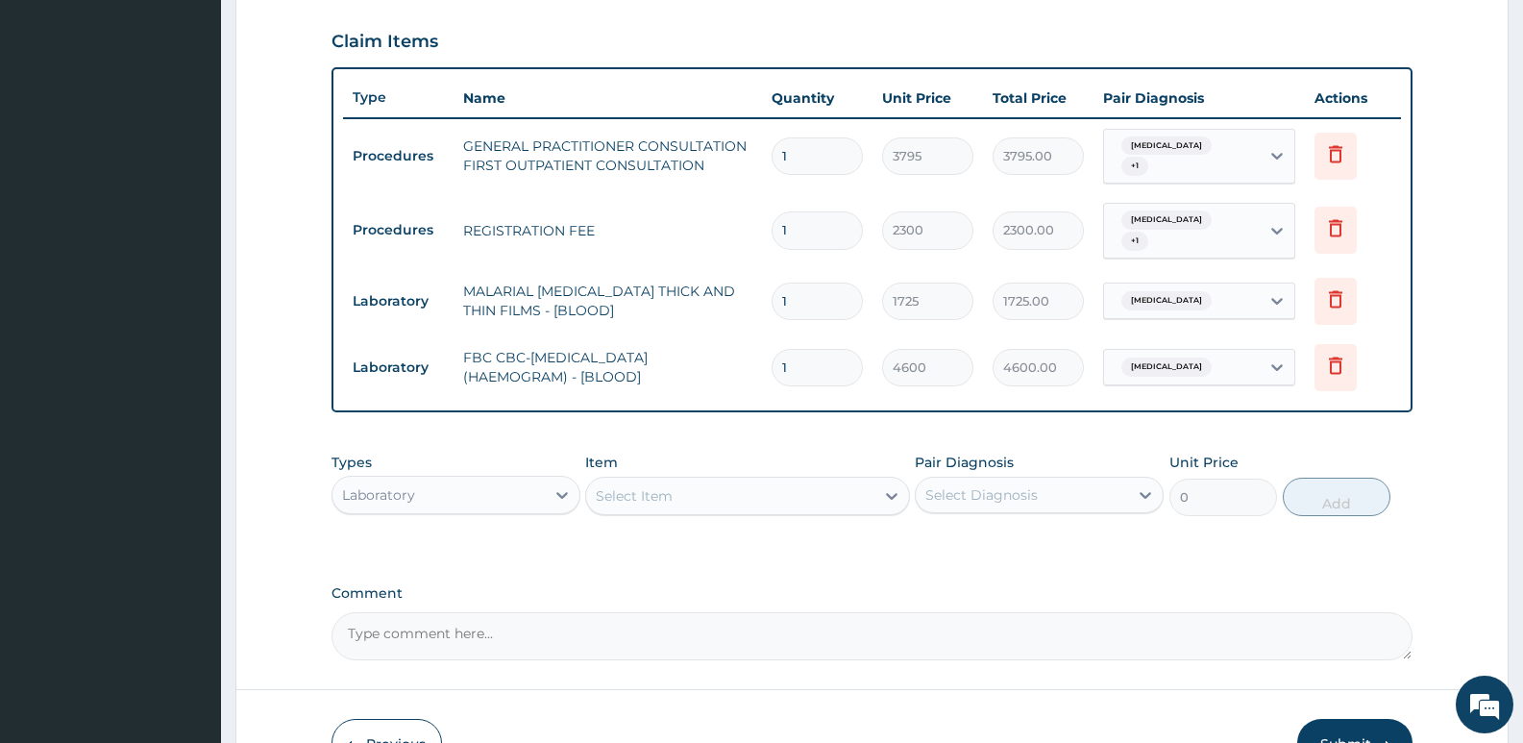
click at [715, 480] on div "Select Item" at bounding box center [729, 495] width 287 height 31
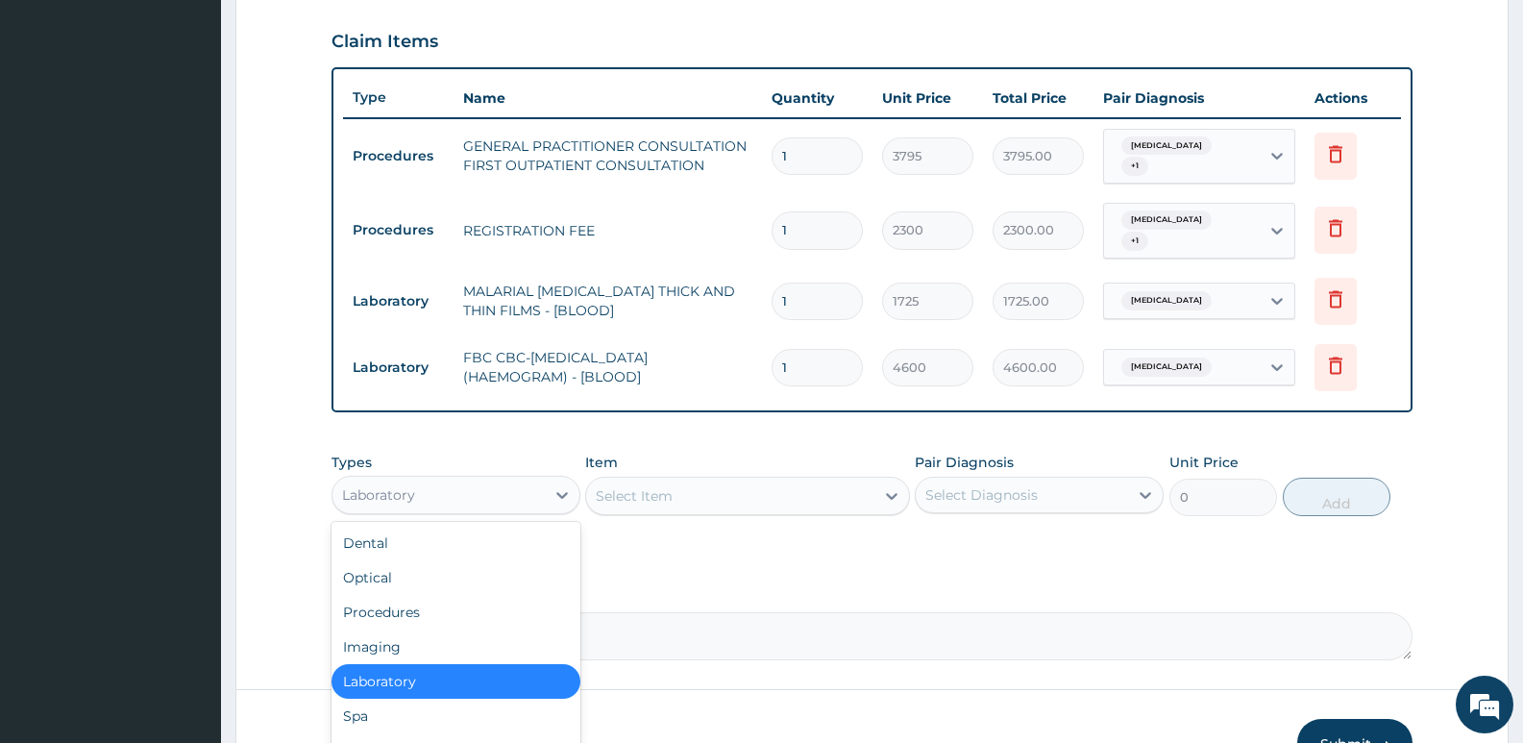
click at [511, 479] on div "Laboratory" at bounding box center [438, 494] width 212 height 31
click at [381, 737] on div "Drugs" at bounding box center [455, 750] width 249 height 35
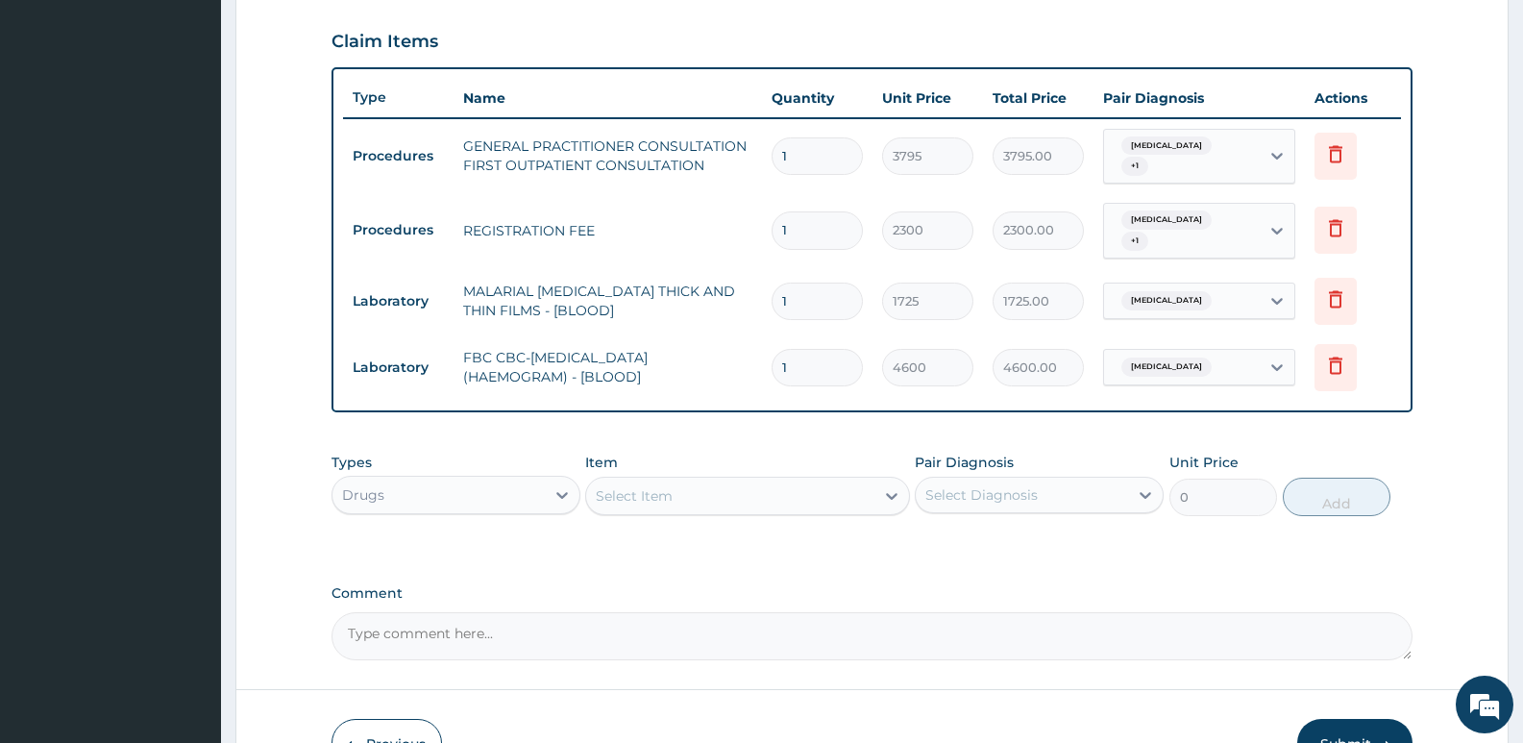
click at [652, 486] on div "Select Item" at bounding box center [634, 495] width 77 height 19
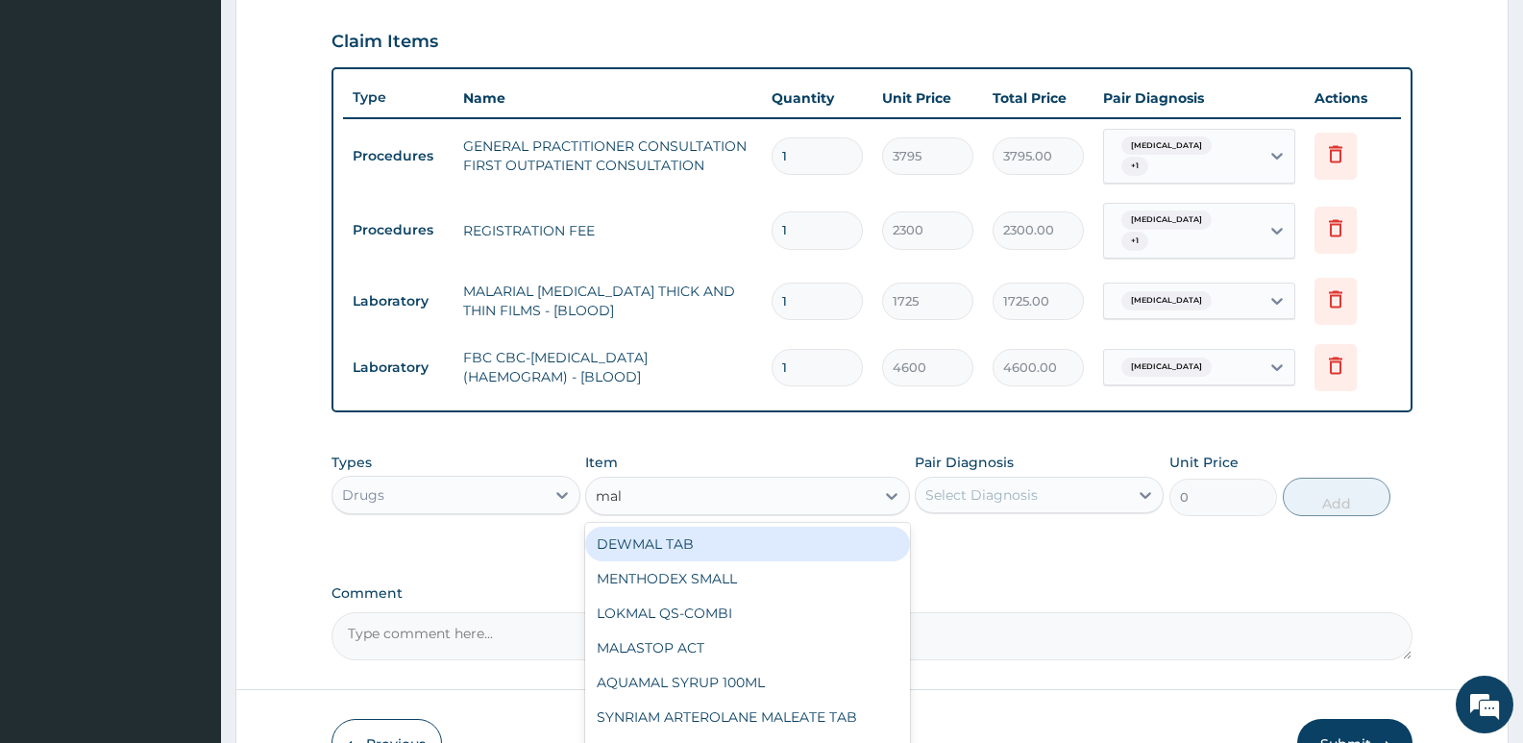
type input "mala"
click at [690, 544] on div "MALASTOP ACT" at bounding box center [747, 543] width 324 height 35
type input "1012"
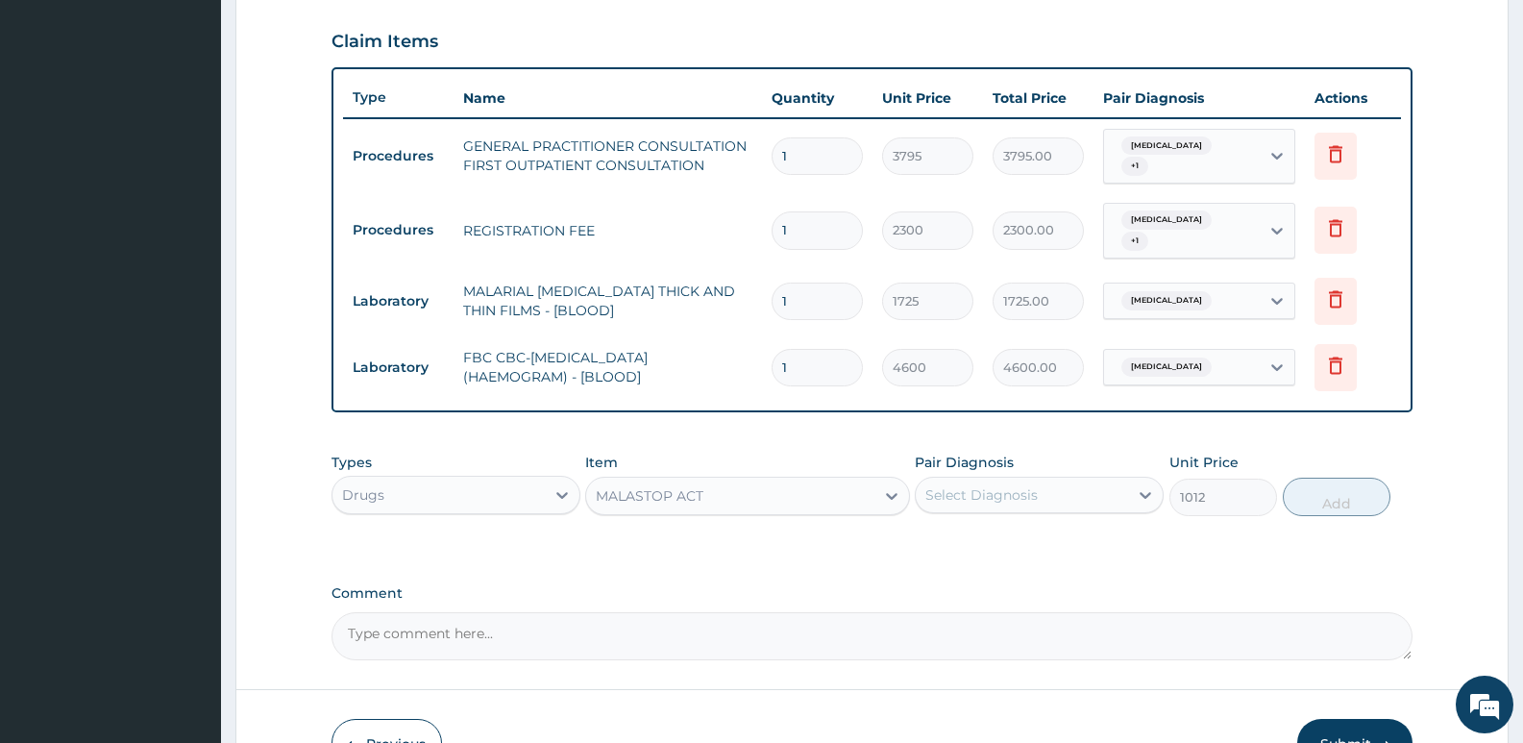
click at [978, 485] on div "Select Diagnosis" at bounding box center [981, 494] width 112 height 19
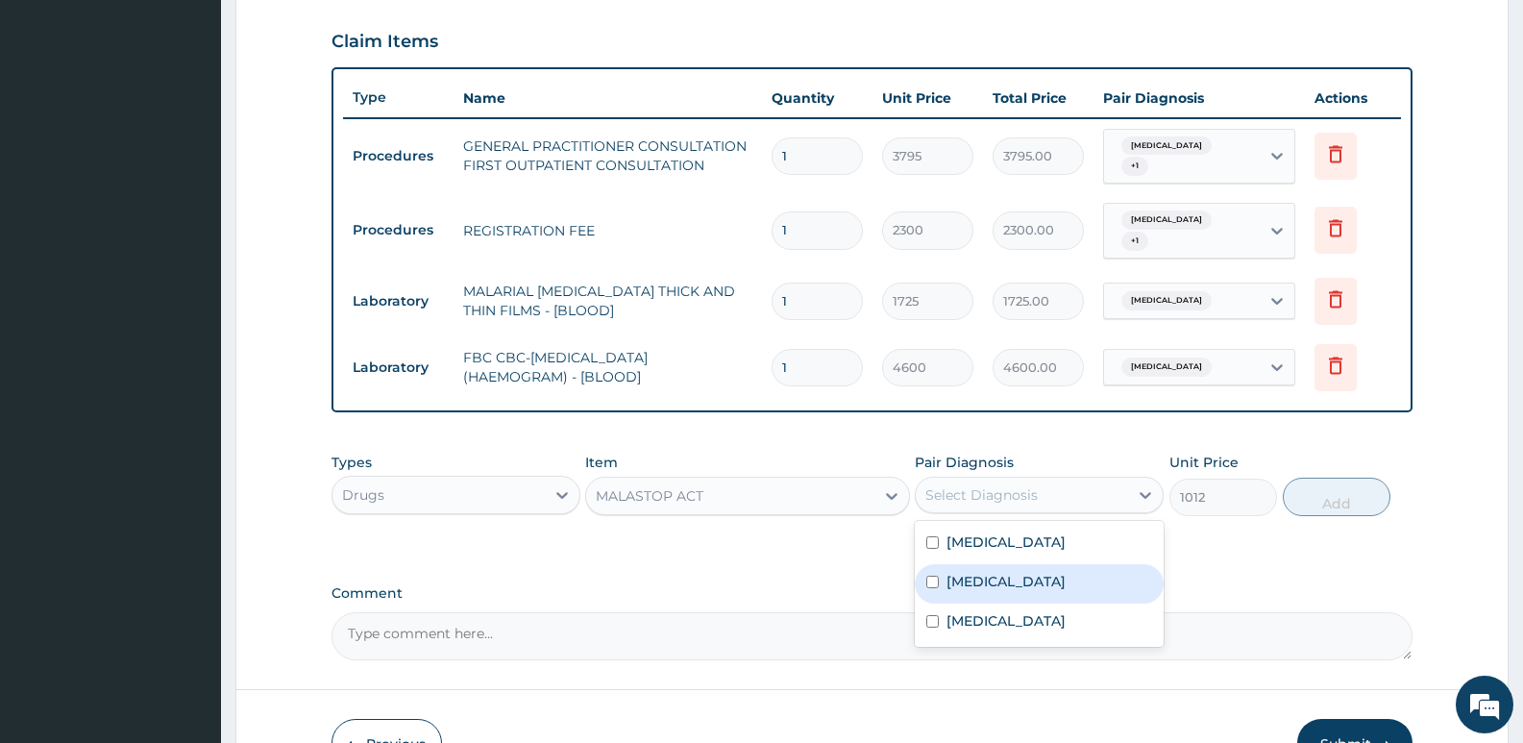
click at [976, 572] on label "Malaria" at bounding box center [1005, 581] width 119 height 19
checkbox input "true"
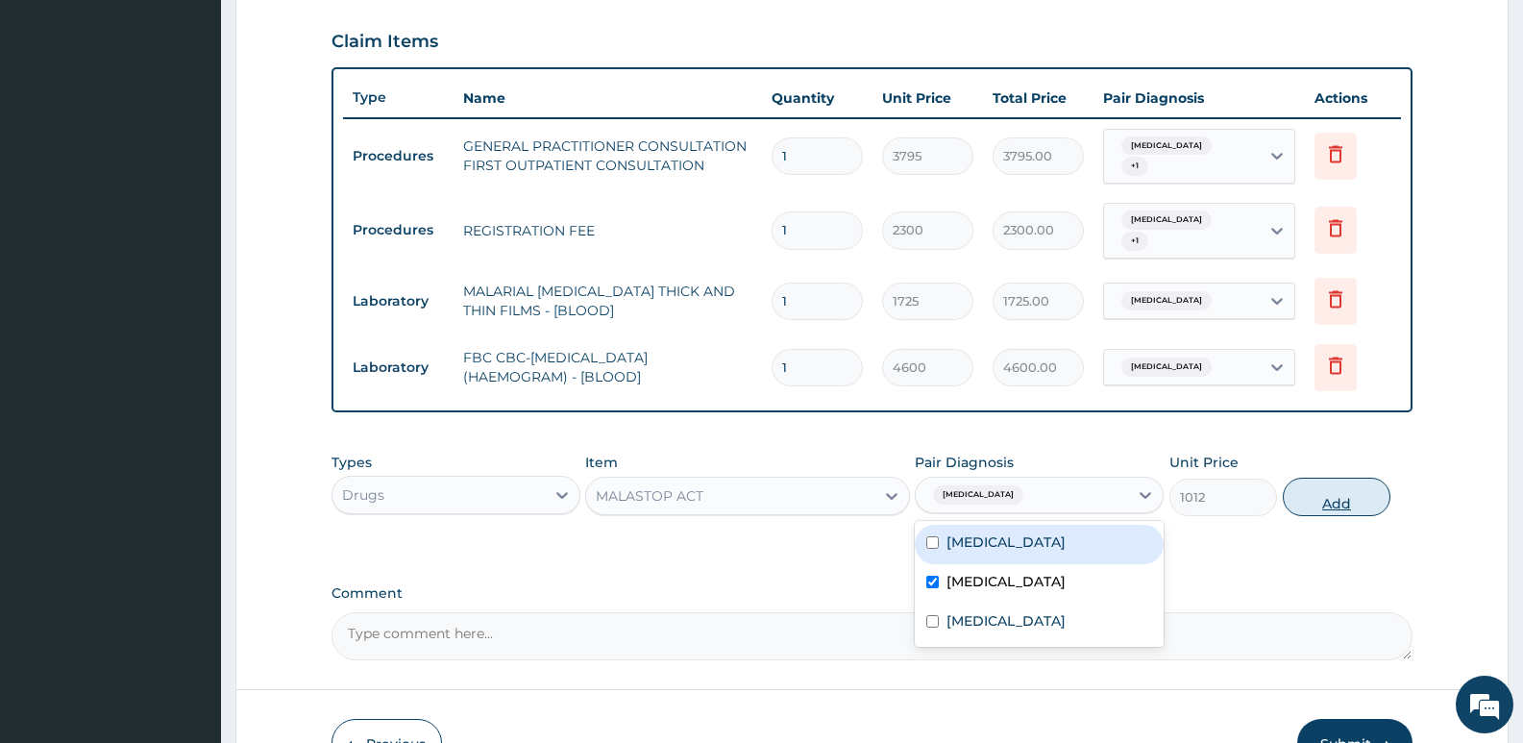
click at [1329, 485] on button "Add" at bounding box center [1336, 496] width 108 height 38
type input "0"
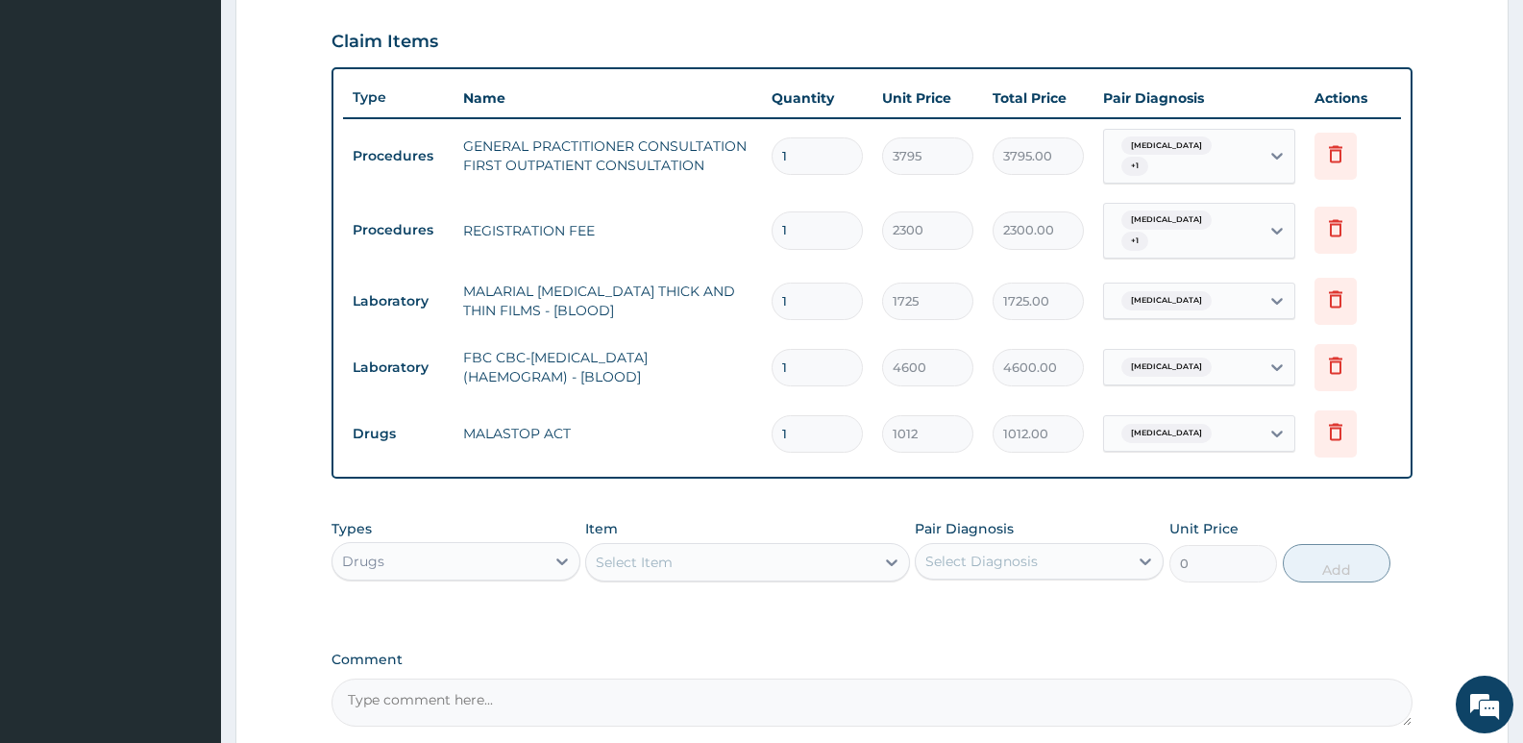
drag, startPoint x: 818, startPoint y: 422, endPoint x: 769, endPoint y: 424, distance: 50.0
click at [769, 424] on td "1" at bounding box center [817, 433] width 110 height 57
type input "6"
type input "6072.00"
type input "6"
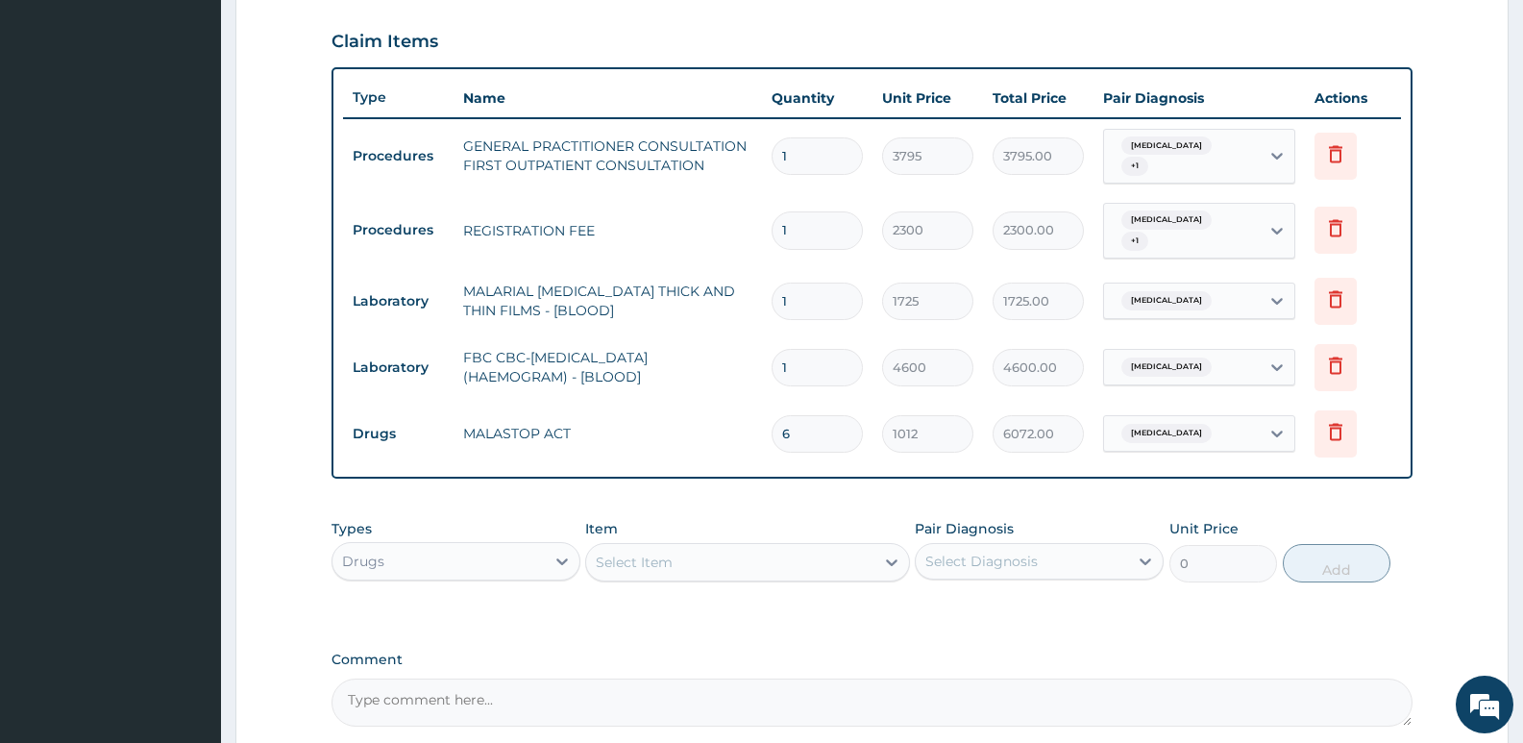
click at [756, 471] on div "PA Code / Prescription Code Enter Code(Secondary Care Only) Encounter Date 08-0…" at bounding box center [871, 131] width 1081 height 1190
click at [665, 552] on div "Select Item" at bounding box center [634, 561] width 77 height 19
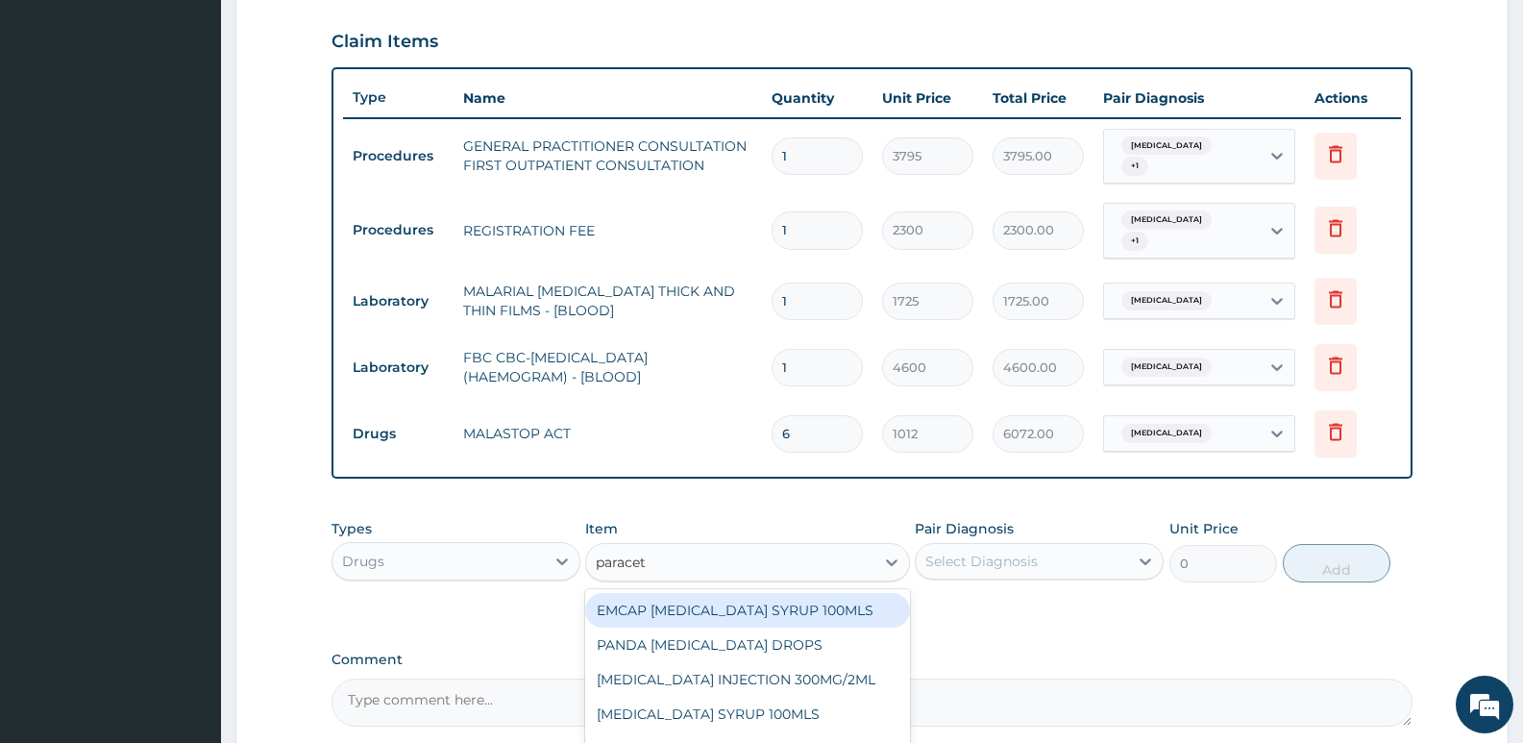
type input "paraceta"
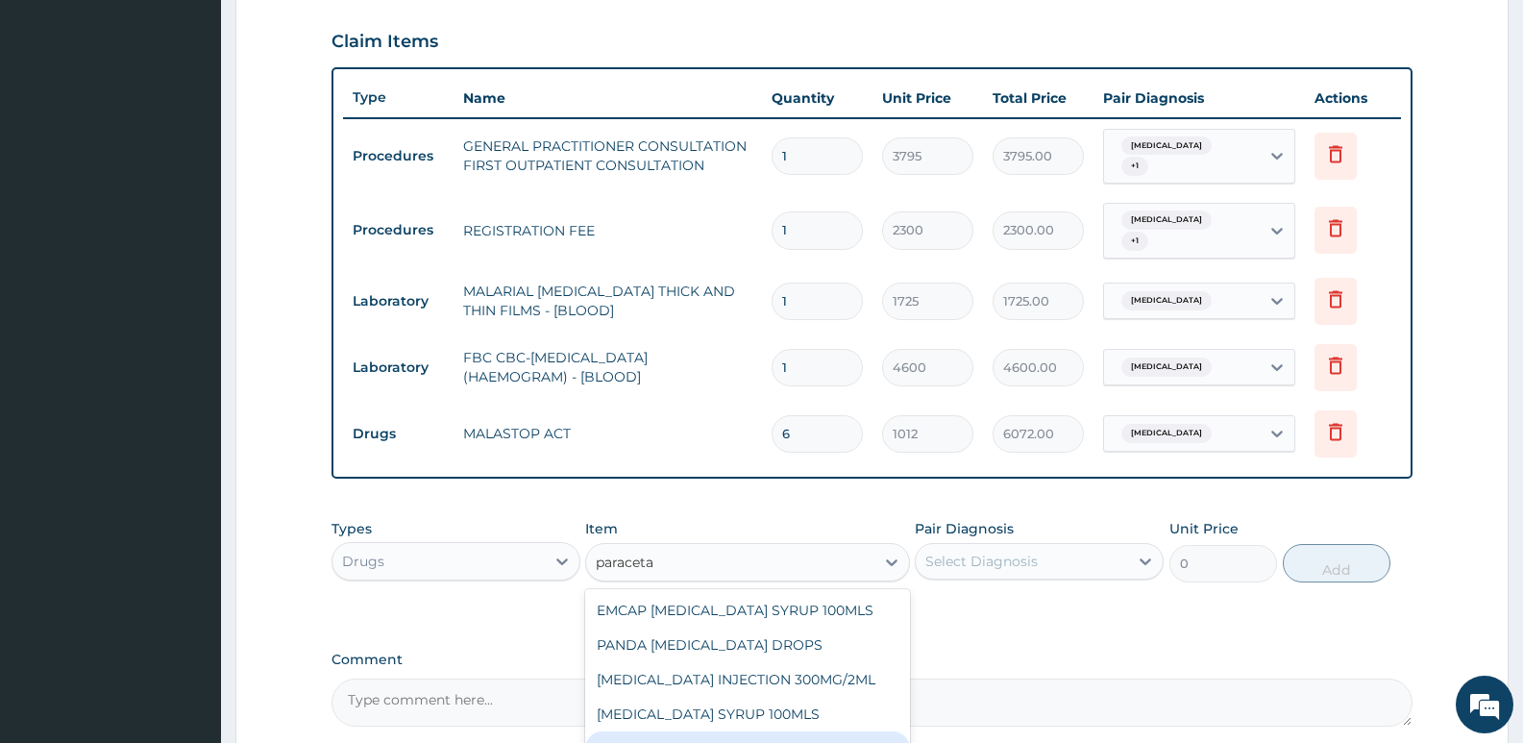
click at [843, 731] on div "EMZOR PARACETAMOL 500MG" at bounding box center [747, 748] width 324 height 35
type input "25.3"
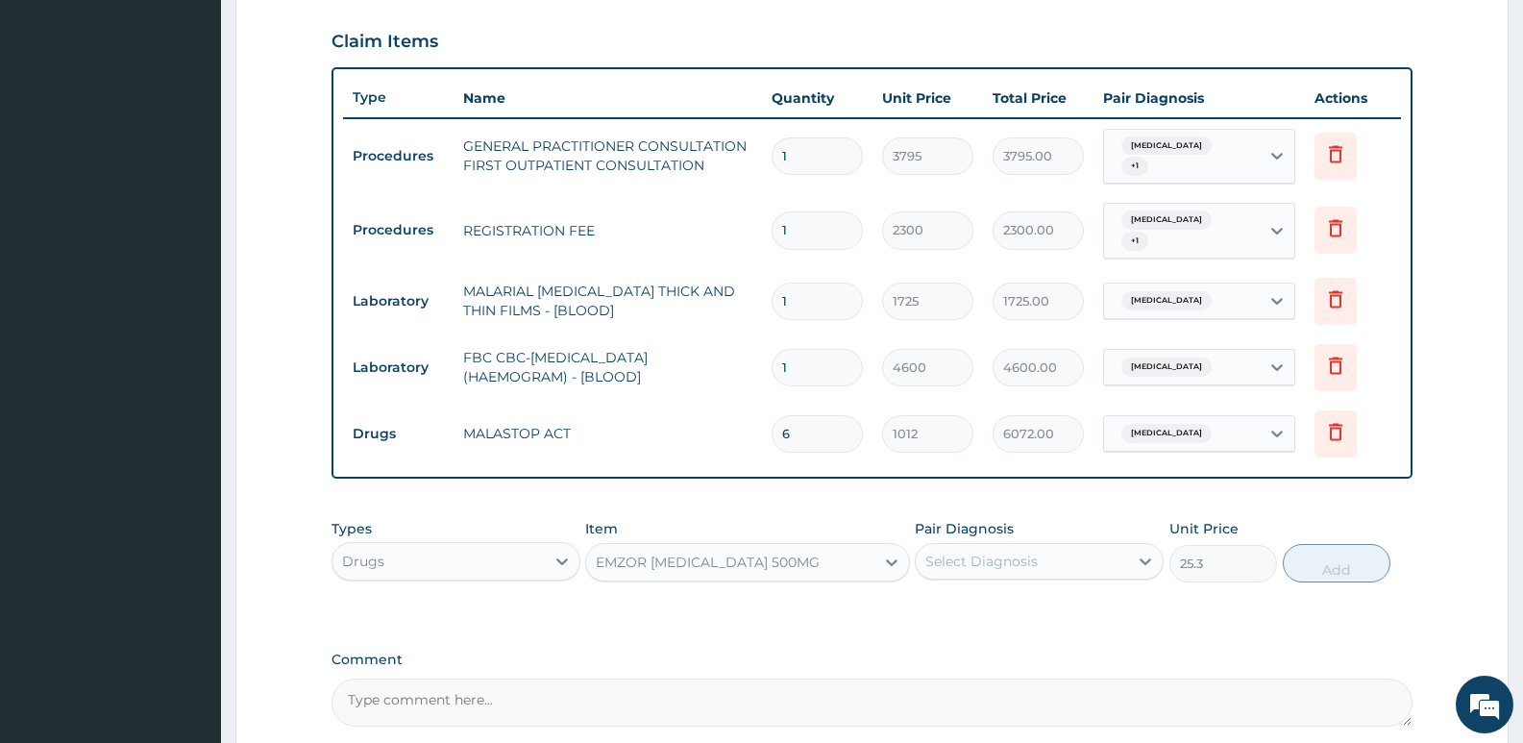
click at [1045, 546] on div "Select Diagnosis" at bounding box center [1022, 561] width 212 height 31
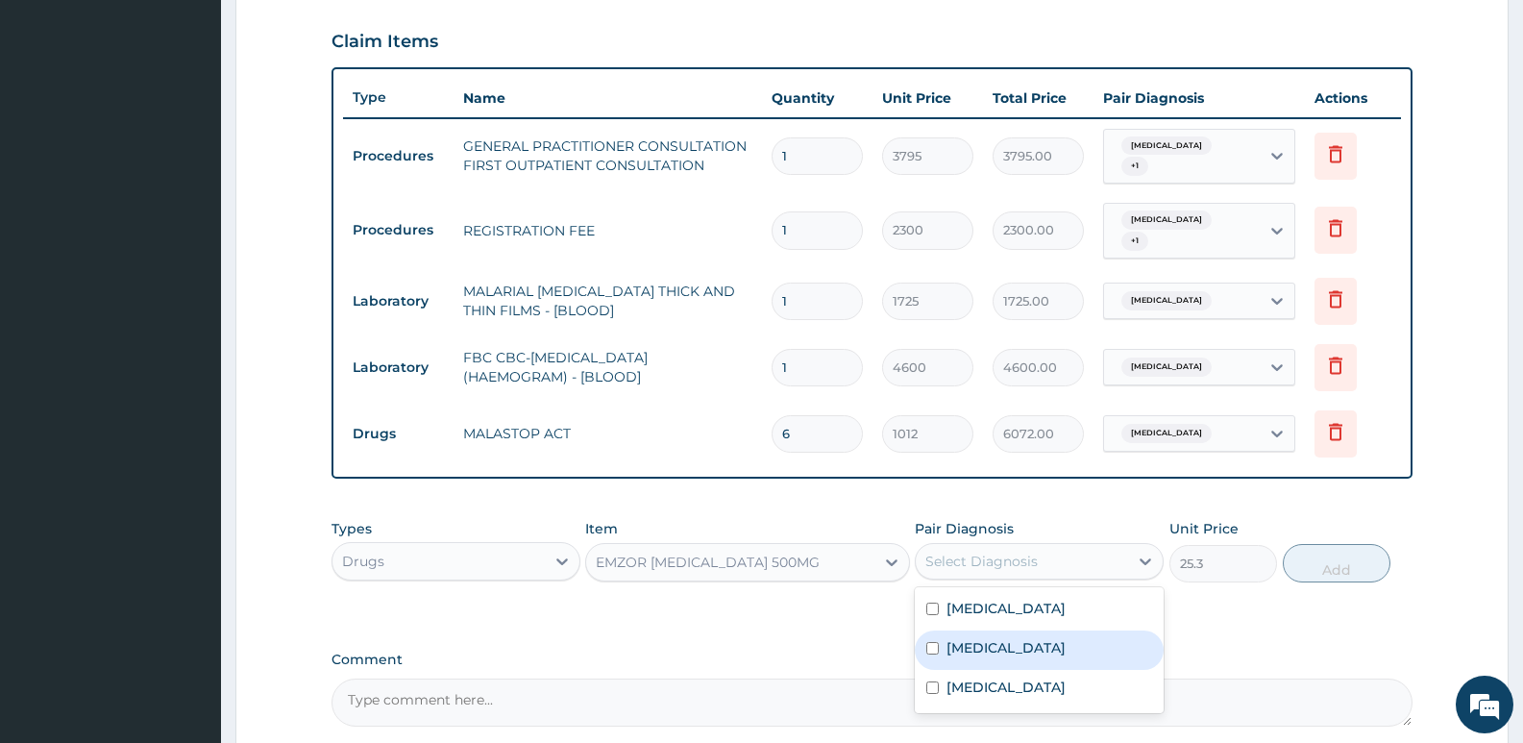
click at [1011, 635] on div "Malaria" at bounding box center [1039, 649] width 249 height 39
checkbox input "true"
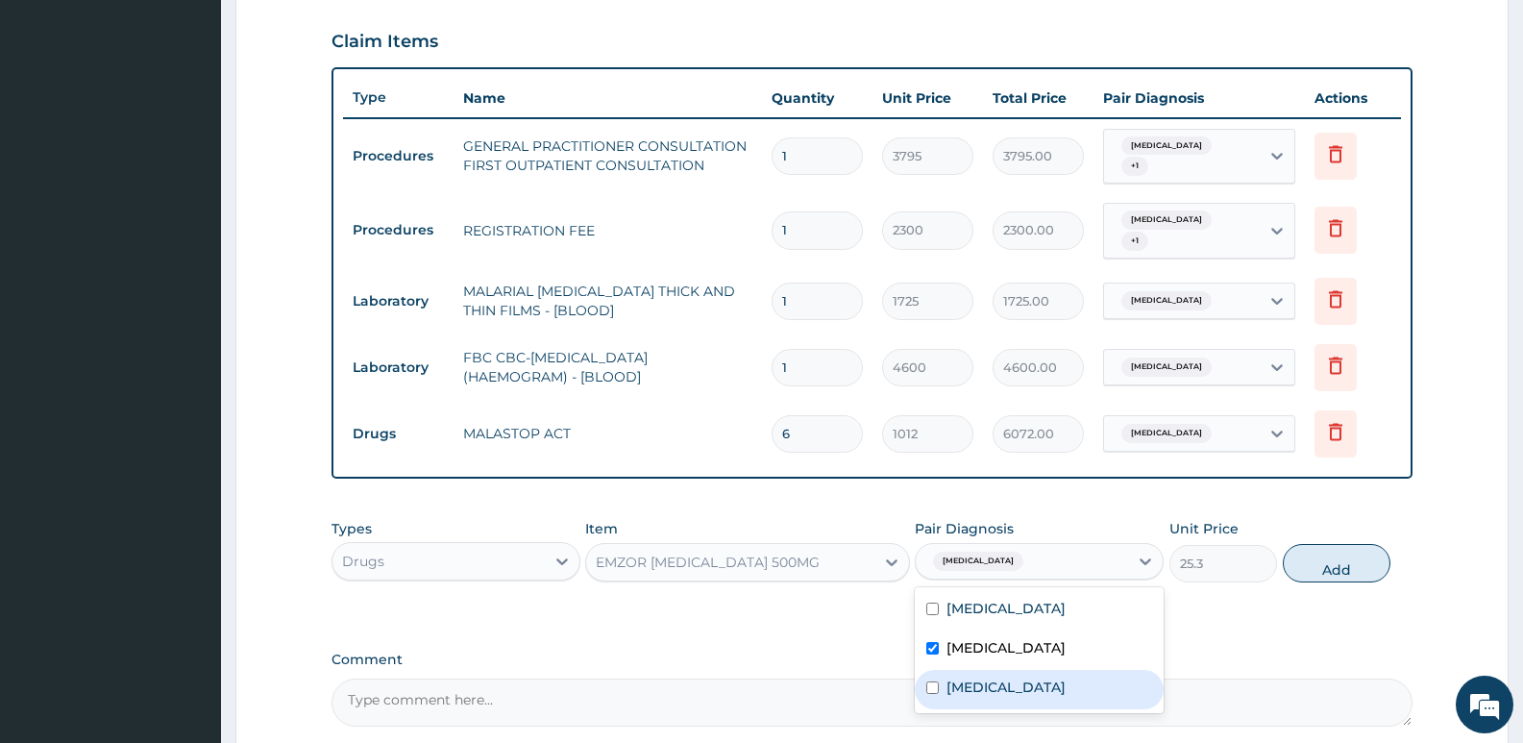
click at [997, 678] on div "Sepsis" at bounding box center [1039, 689] width 249 height 39
checkbox input "true"
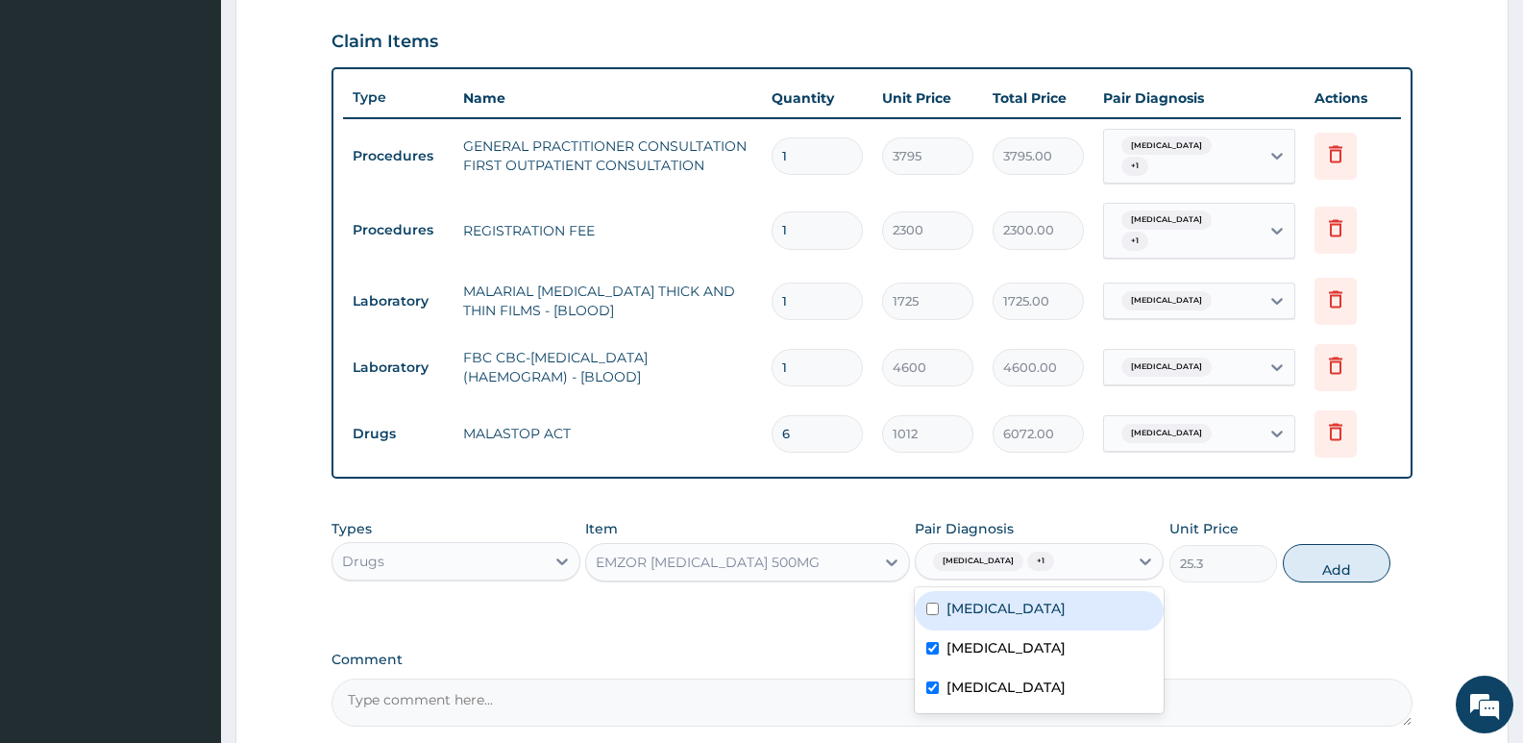
click at [1013, 598] on label "Acne vulgaris" at bounding box center [1005, 607] width 119 height 19
click at [996, 601] on div "Acne vulgaris" at bounding box center [1039, 610] width 249 height 39
checkbox input "false"
click at [985, 677] on label "Sepsis" at bounding box center [1005, 686] width 119 height 19
checkbox input "false"
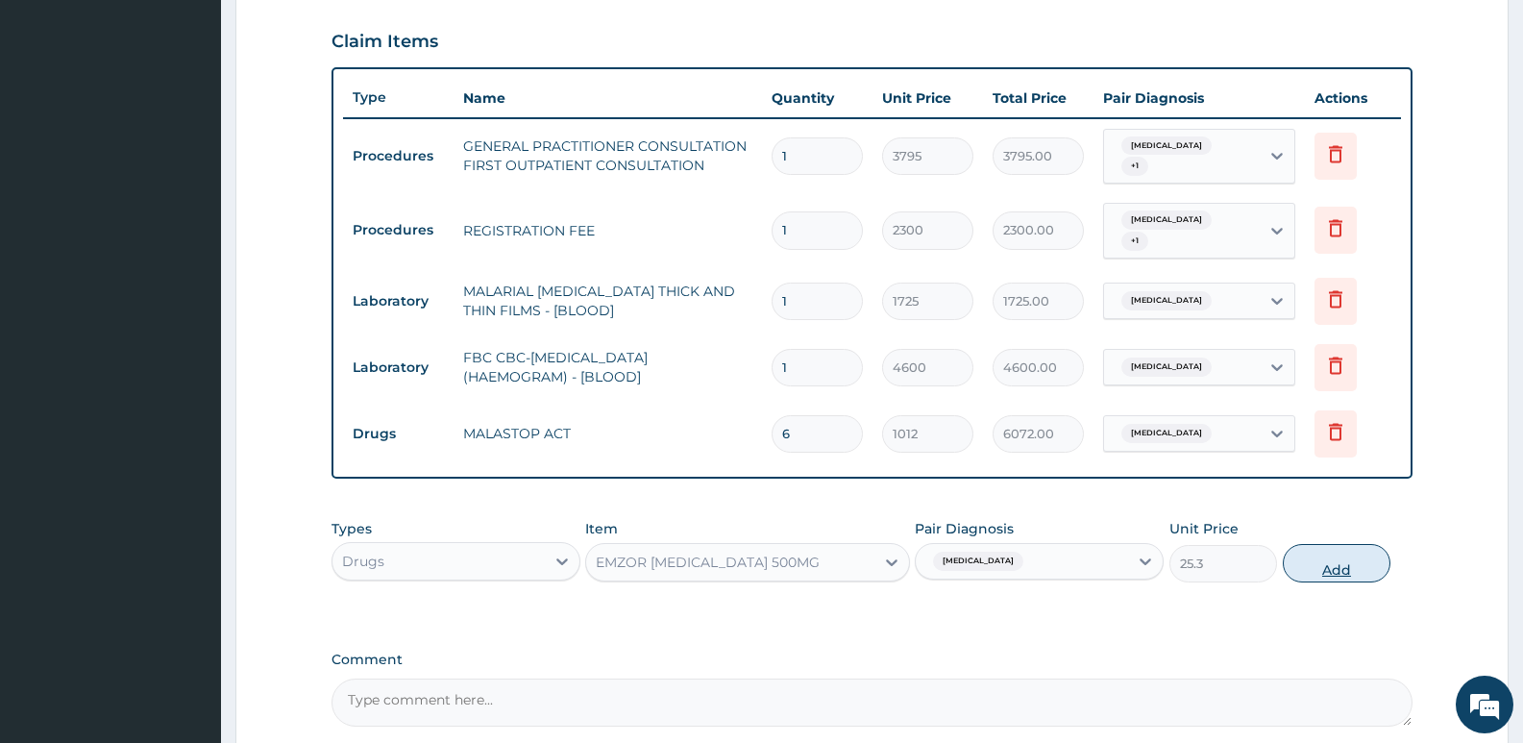
click at [1341, 548] on button "Add" at bounding box center [1336, 563] width 108 height 38
type input "0"
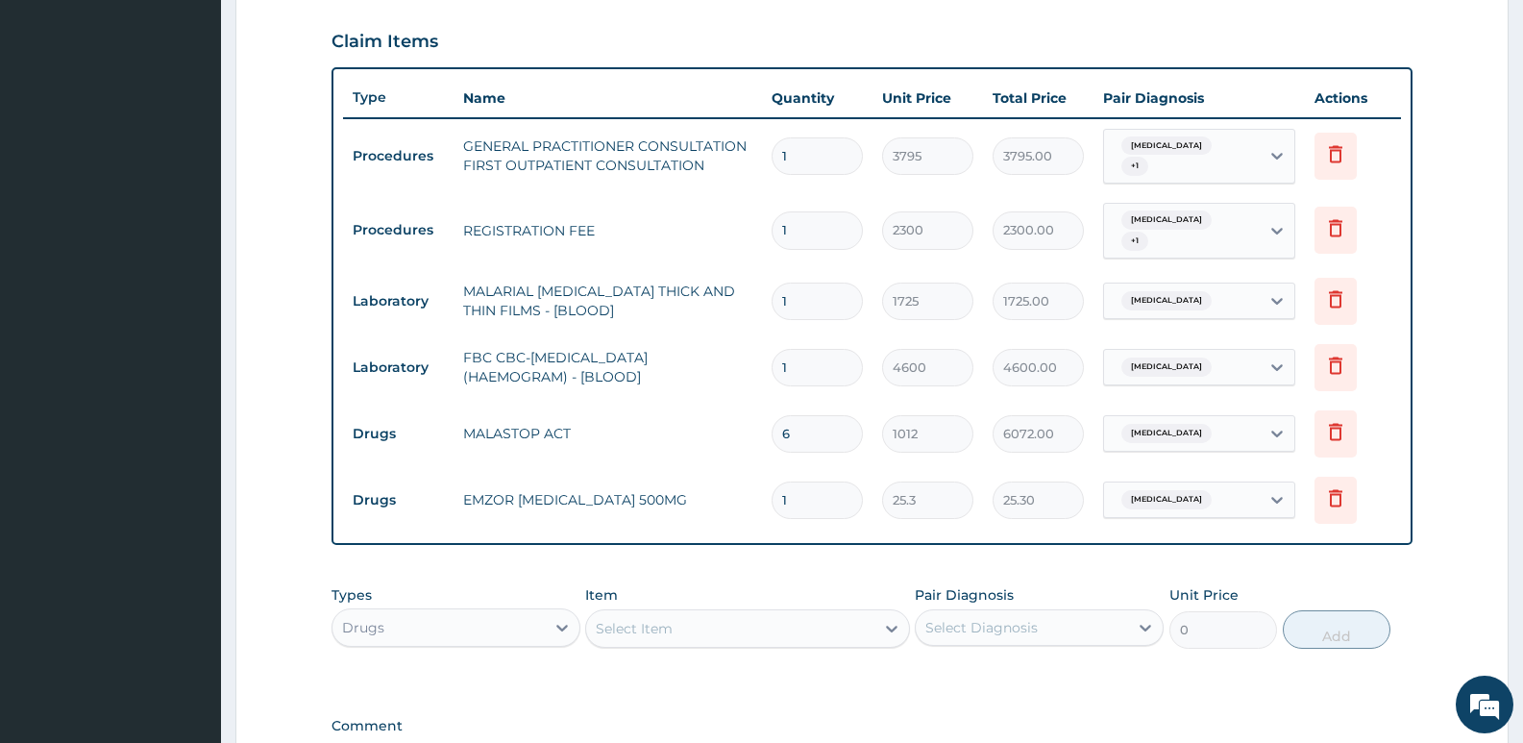
type input "16"
type input "404.80"
click at [811, 575] on div "Types Drugs Item Select Item Pair Diagnosis Select Diagnosis Unit Price 0 Add" at bounding box center [871, 616] width 1081 height 83
click at [818, 488] on input "16" at bounding box center [816, 499] width 91 height 37
type input "1"
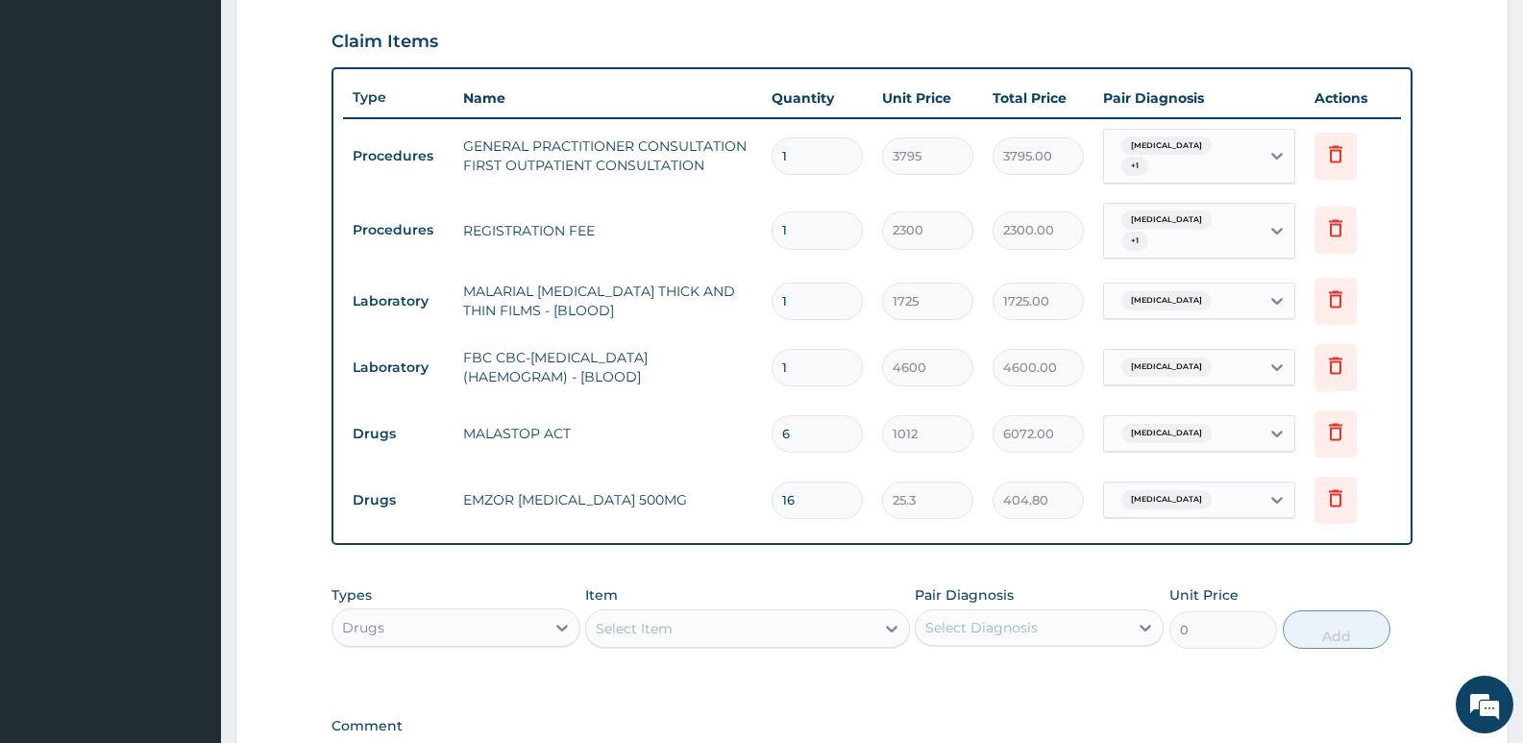
type input "25.30"
type input "16"
type input "404.80"
type input "1"
type input "25.30"
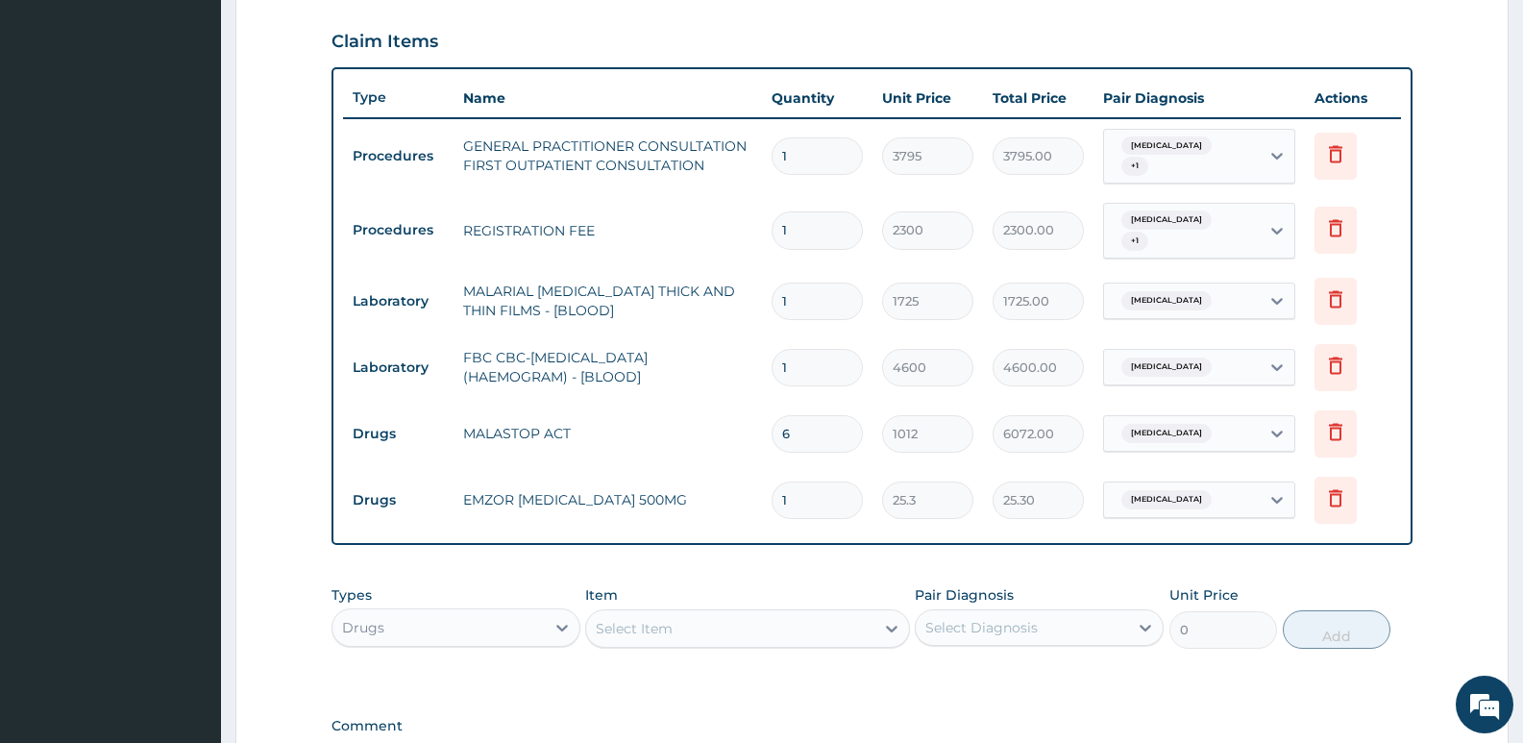
type input "18"
type input "455.40"
type input "18"
click at [709, 617] on div "Select Item" at bounding box center [729, 628] width 287 height 31
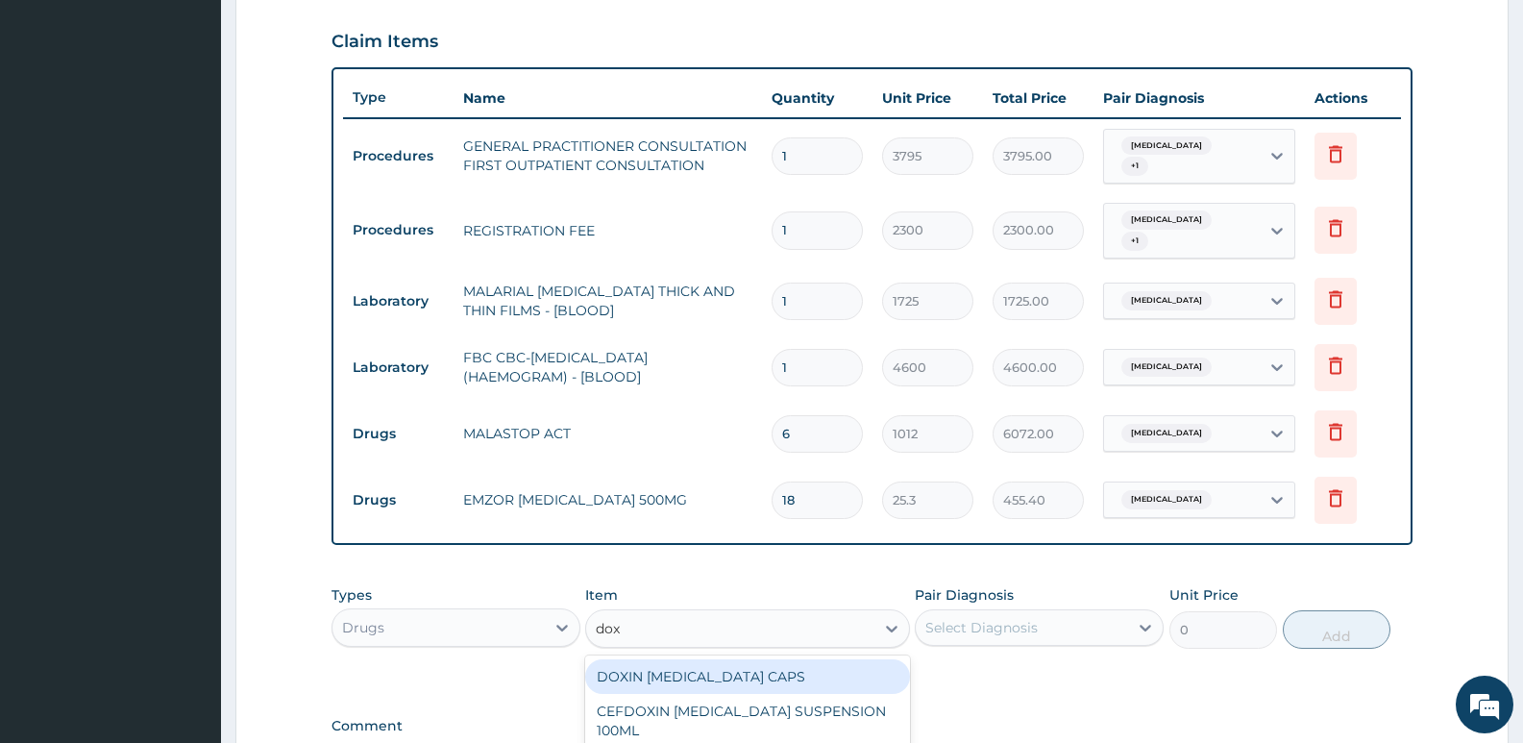
type input "doxy"
click at [673, 663] on div "DOXIN DOXYCYCLINE CAPS" at bounding box center [747, 676] width 324 height 35
type input "63.25"
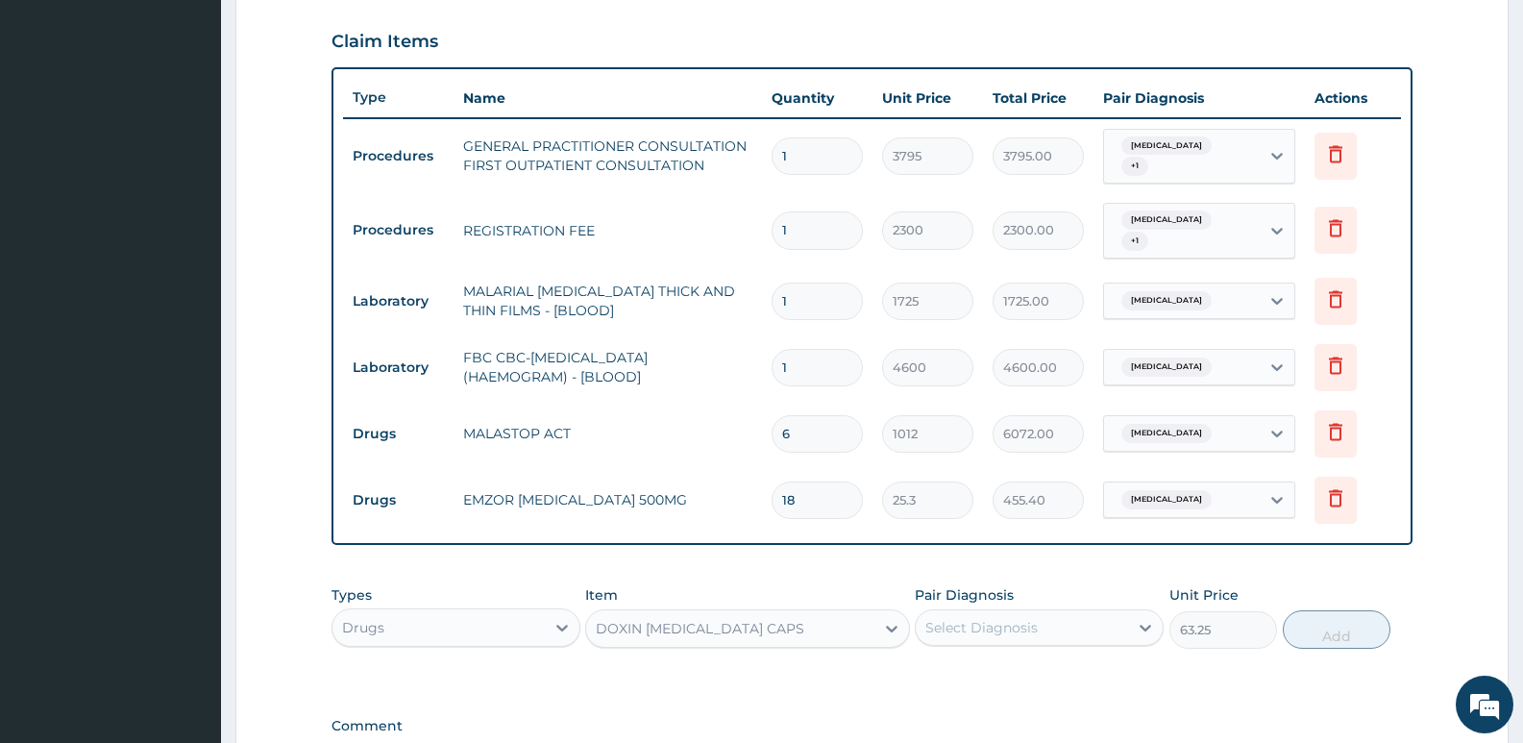
click at [978, 612] on div "Select Diagnosis" at bounding box center [1022, 627] width 212 height 31
click at [997, 696] on div "Malaria" at bounding box center [1039, 715] width 249 height 39
checkbox input "true"
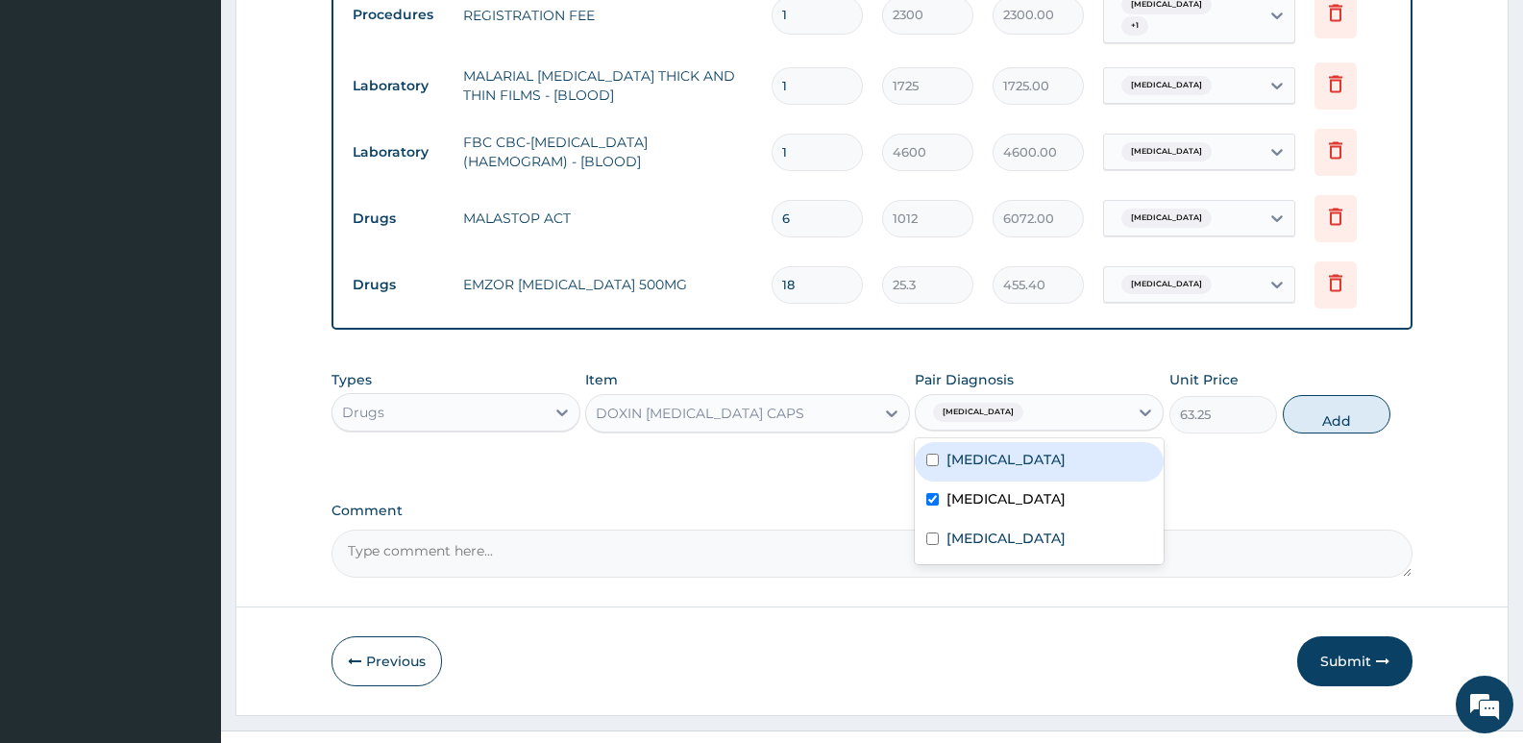
scroll to position [883, 0]
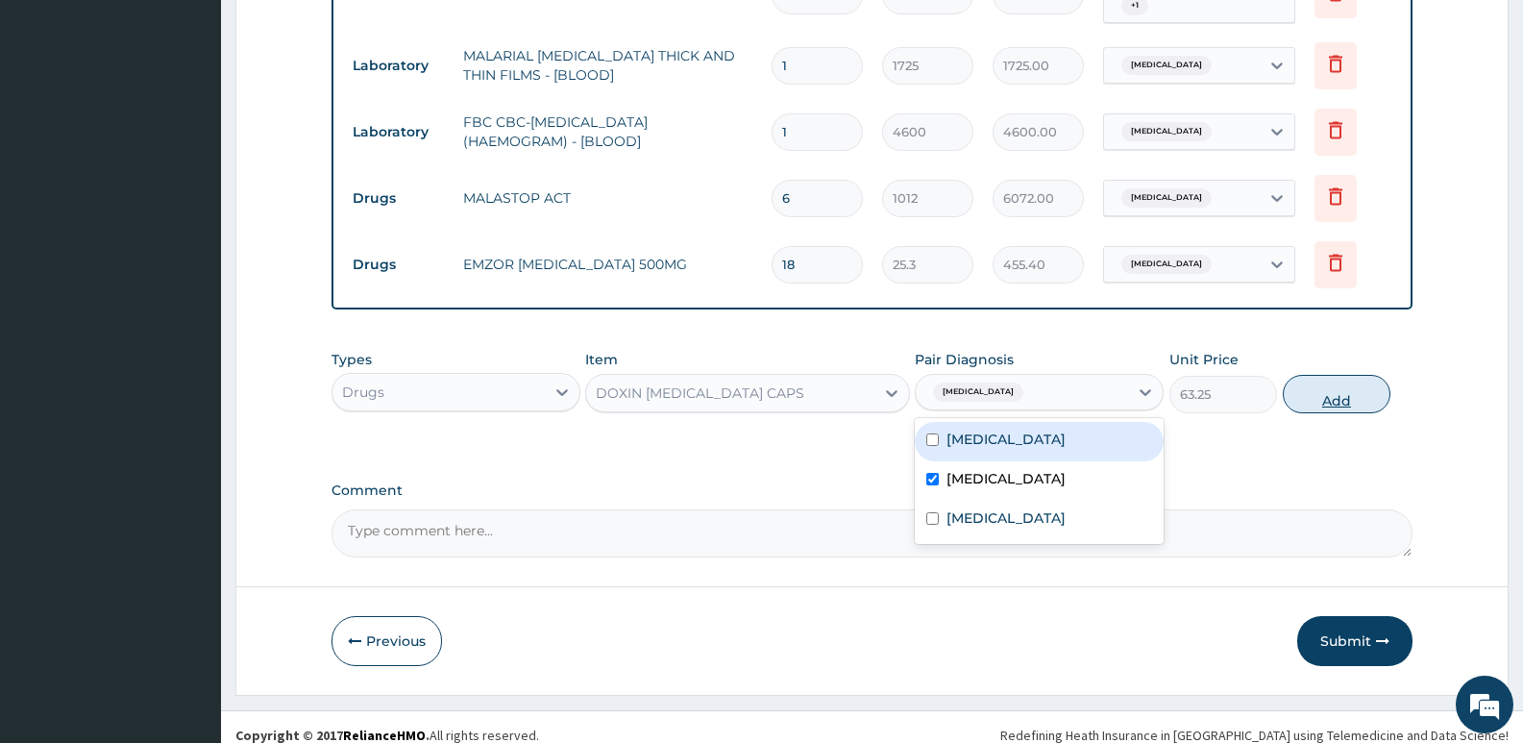
click at [1358, 388] on button "Add" at bounding box center [1336, 394] width 108 height 38
type input "0"
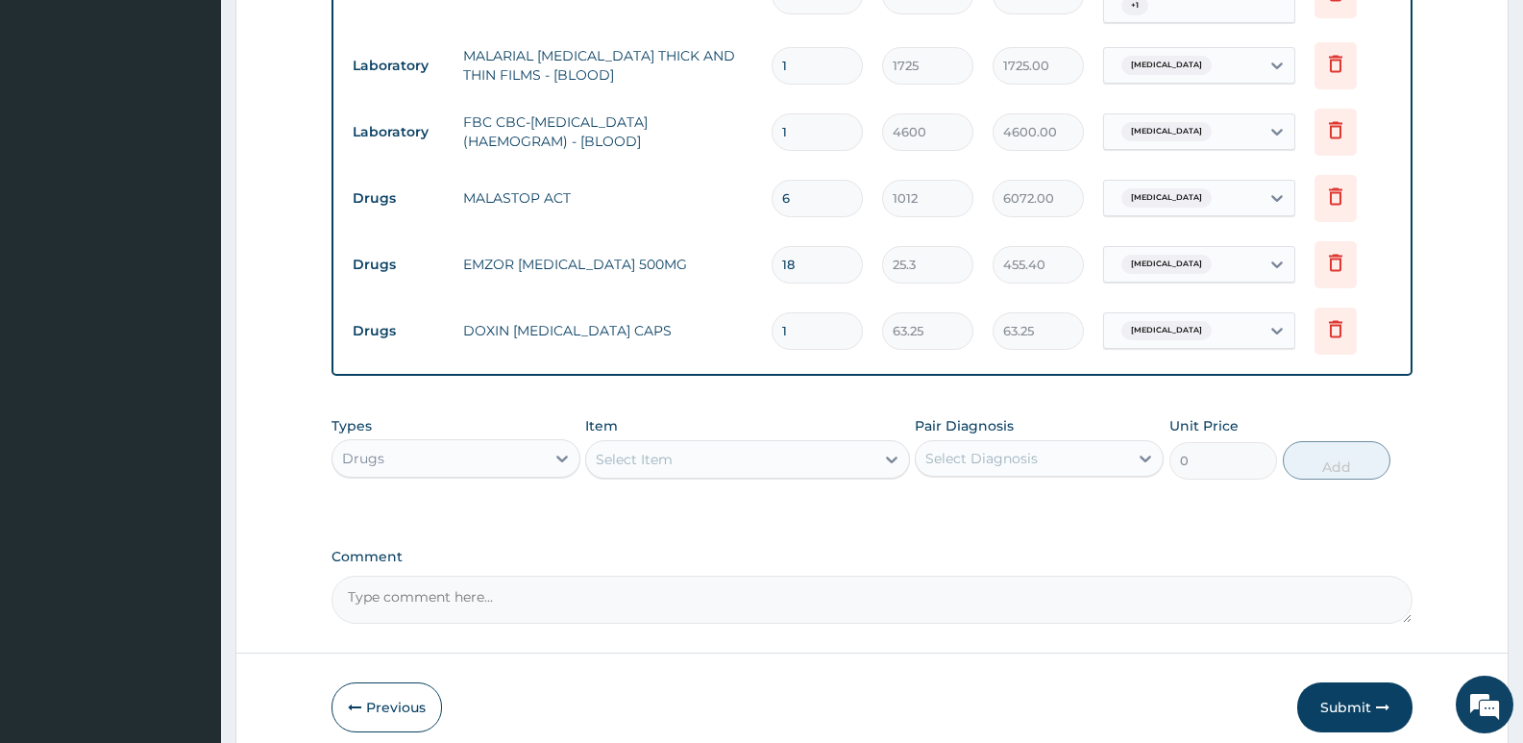
type input "14"
type input "885.50"
type input "14"
drag, startPoint x: 782, startPoint y: 380, endPoint x: 784, endPoint y: 367, distance: 13.6
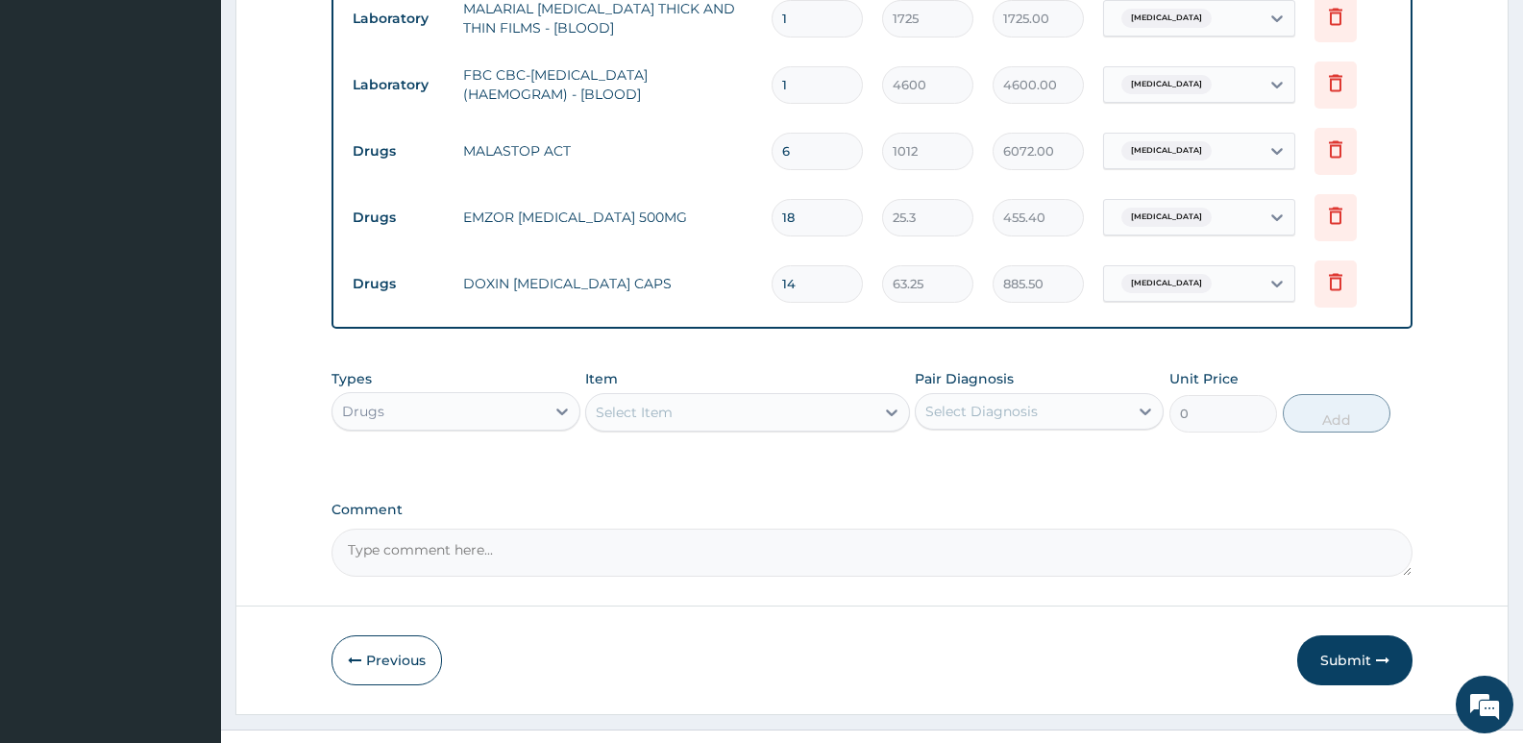
scroll to position [949, 0]
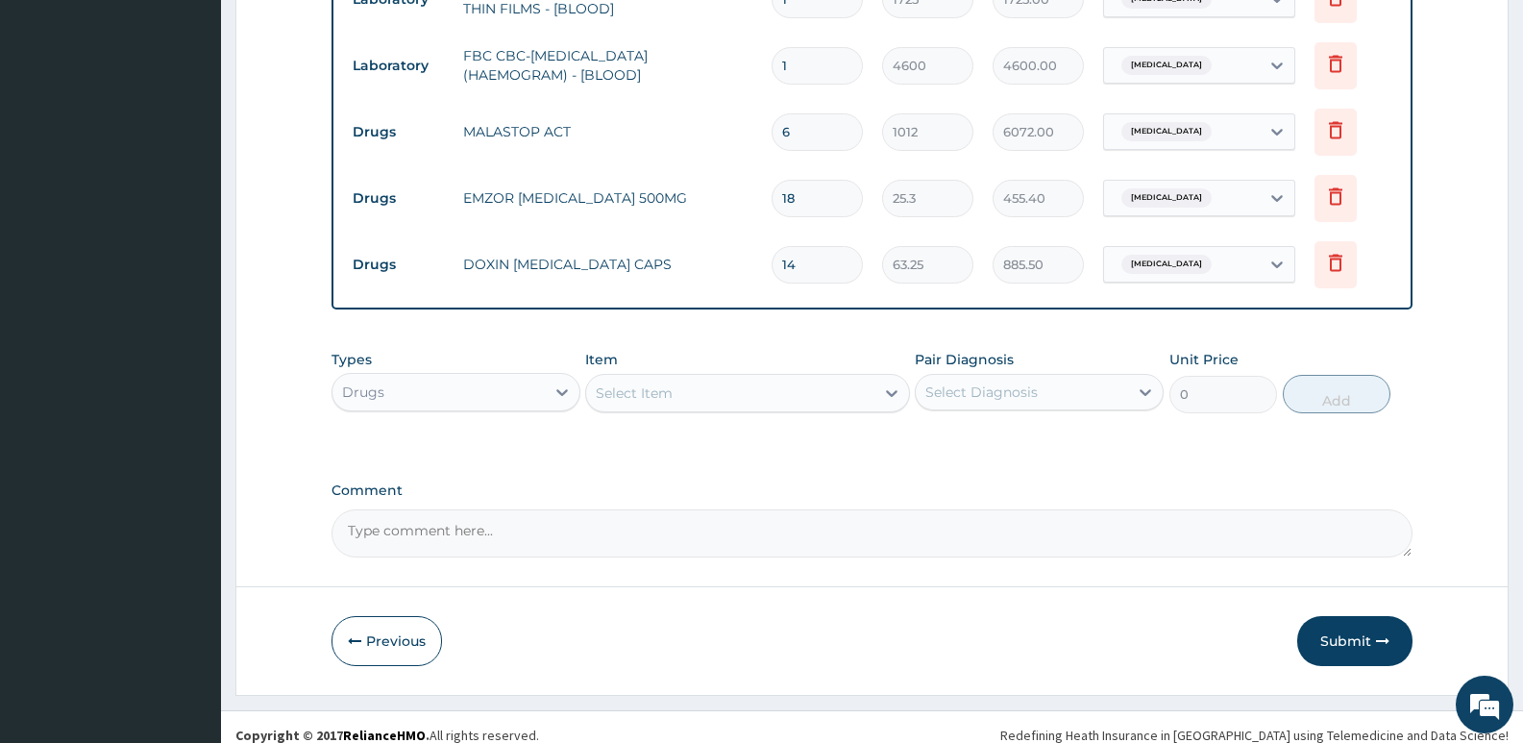
click at [1344, 622] on button "Submit" at bounding box center [1354, 641] width 115 height 50
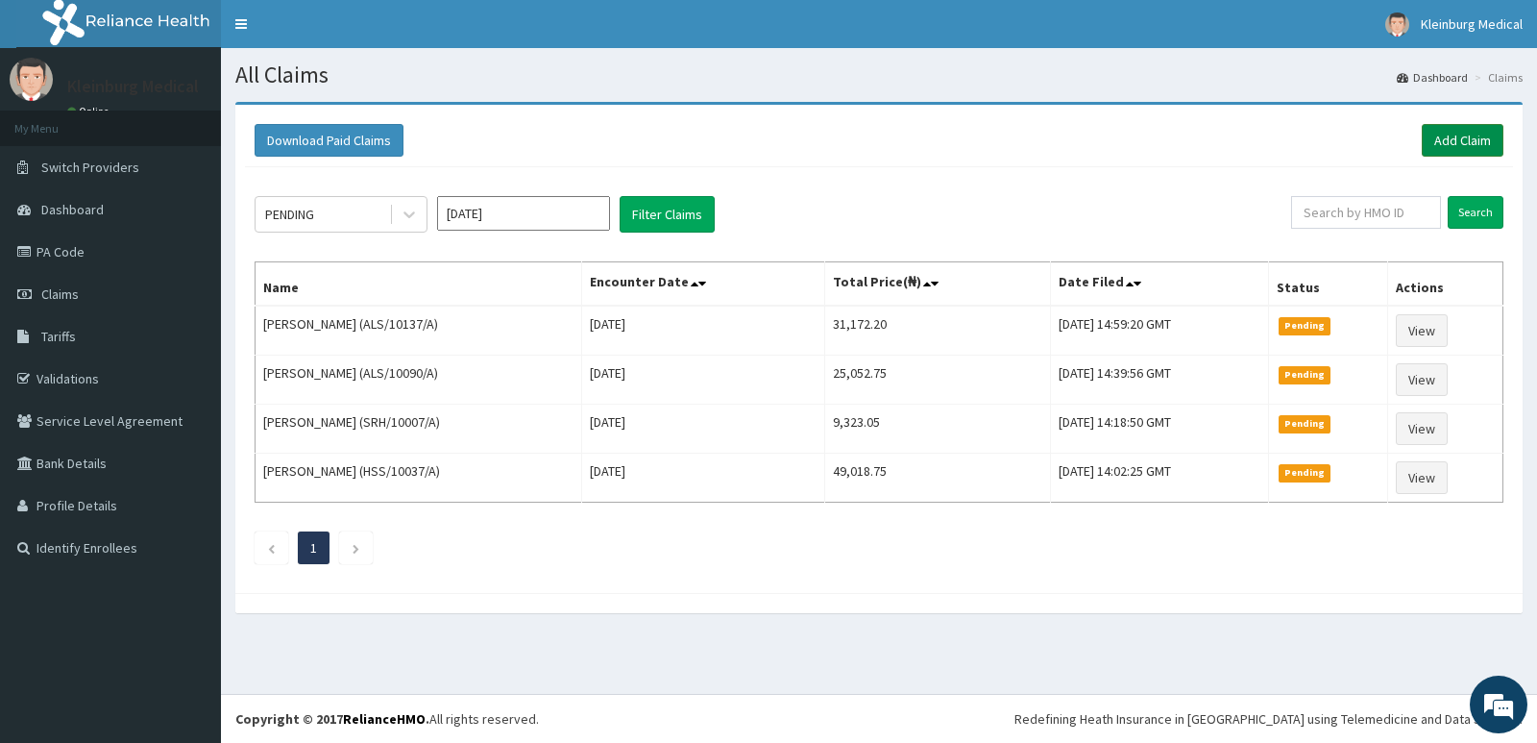
click at [1459, 148] on link "Add Claim" at bounding box center [1463, 140] width 82 height 33
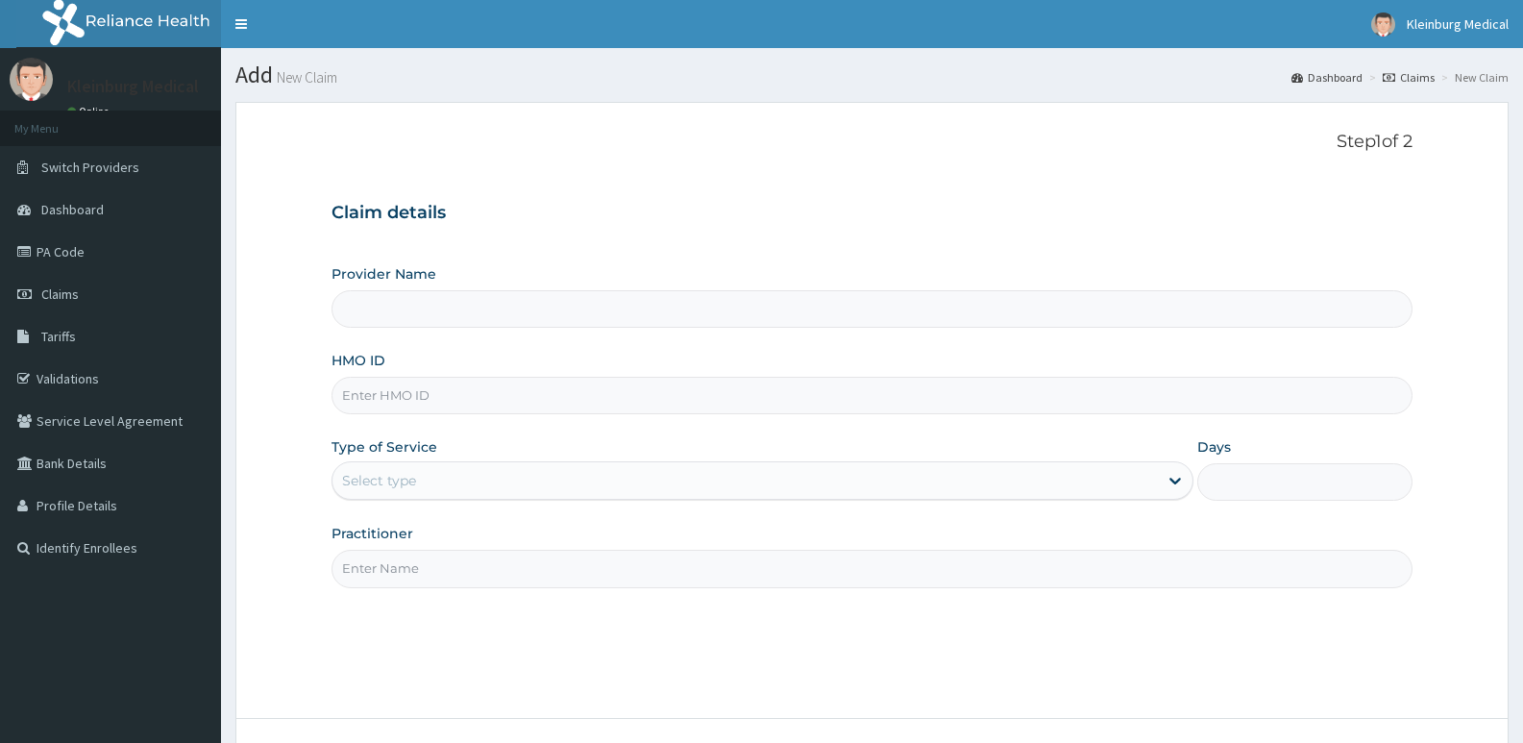
click at [608, 408] on input "HMO ID" at bounding box center [871, 395] width 1081 height 37
paste input "ALS/10154/A"
type input "ALS/10154/A"
click at [545, 479] on div "Select type" at bounding box center [744, 480] width 824 height 31
type input "KLEINBURG MEDICAL(dermatology and diagnostics)- [PERSON_NAME]"
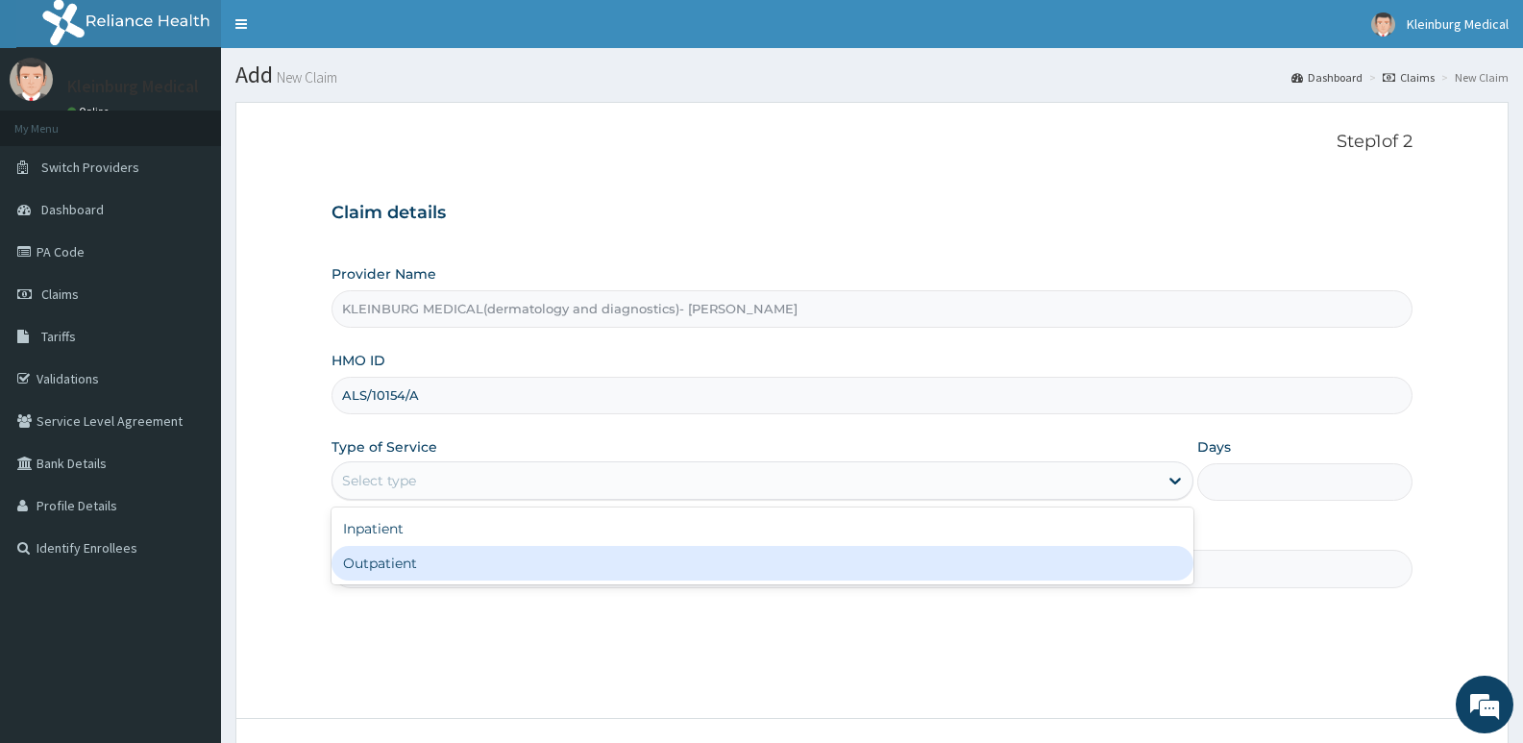
click at [469, 564] on div "Outpatient" at bounding box center [761, 563] width 861 height 35
type input "1"
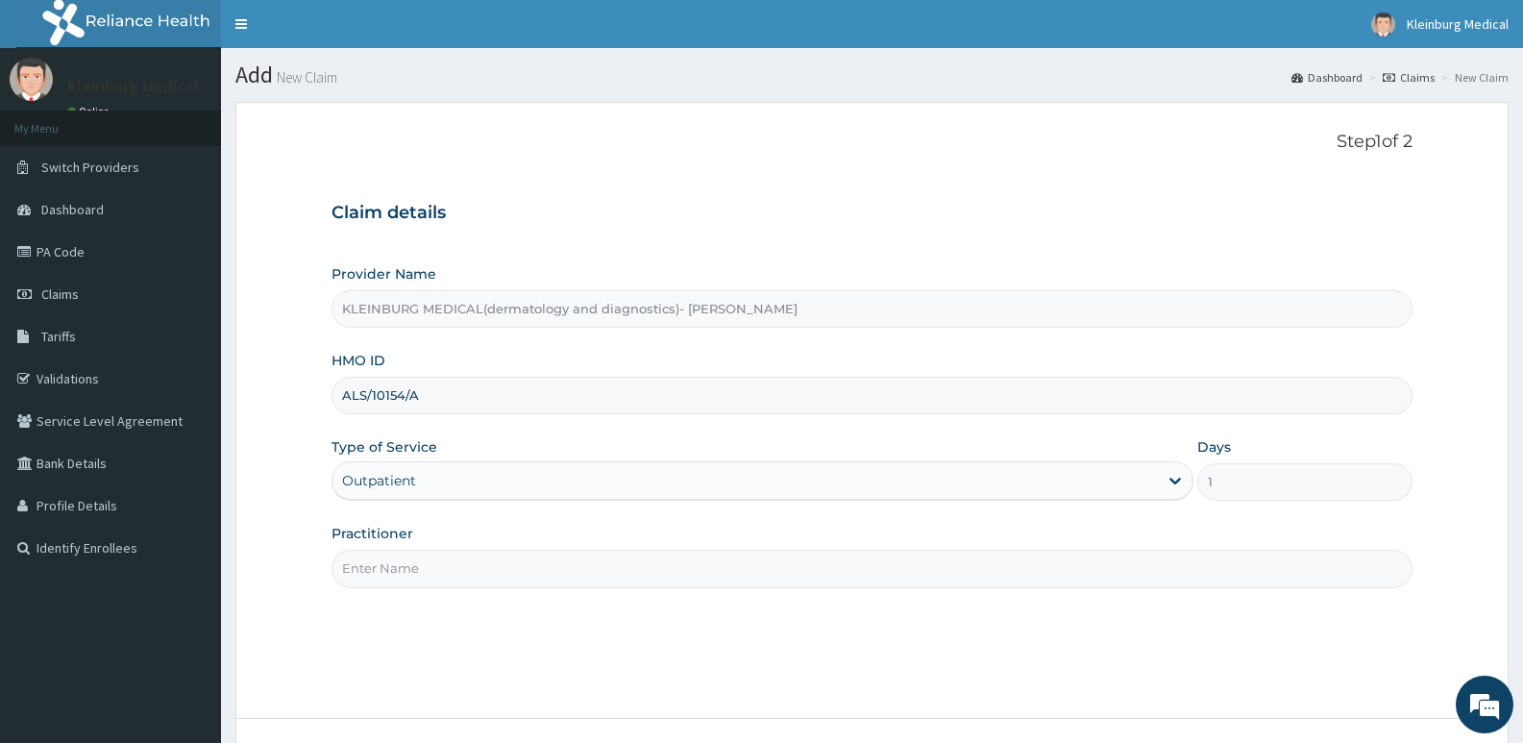
click at [471, 570] on input "Practitioner" at bounding box center [871, 567] width 1081 height 37
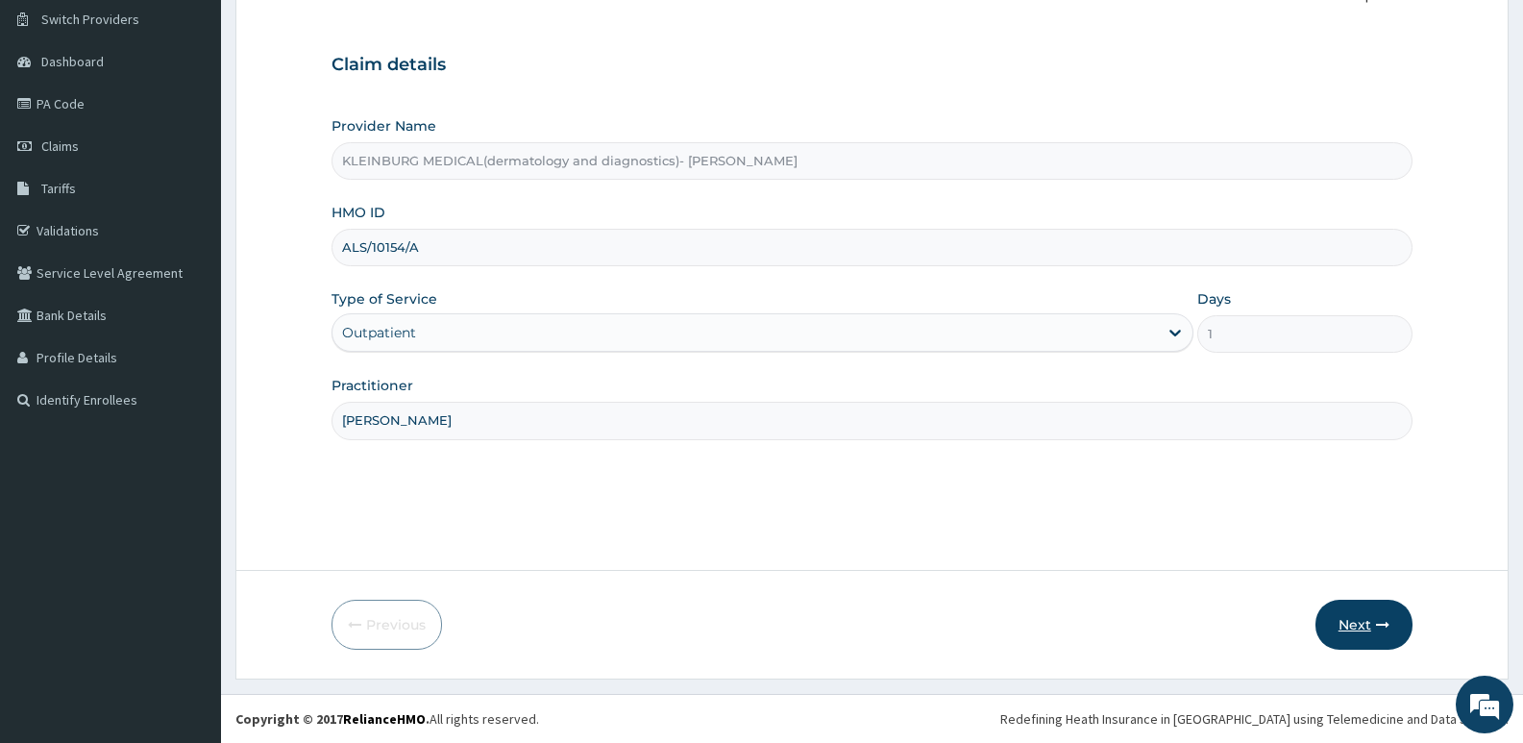
type input "DR FABIYI"
click at [1347, 632] on button "Next" at bounding box center [1363, 624] width 97 height 50
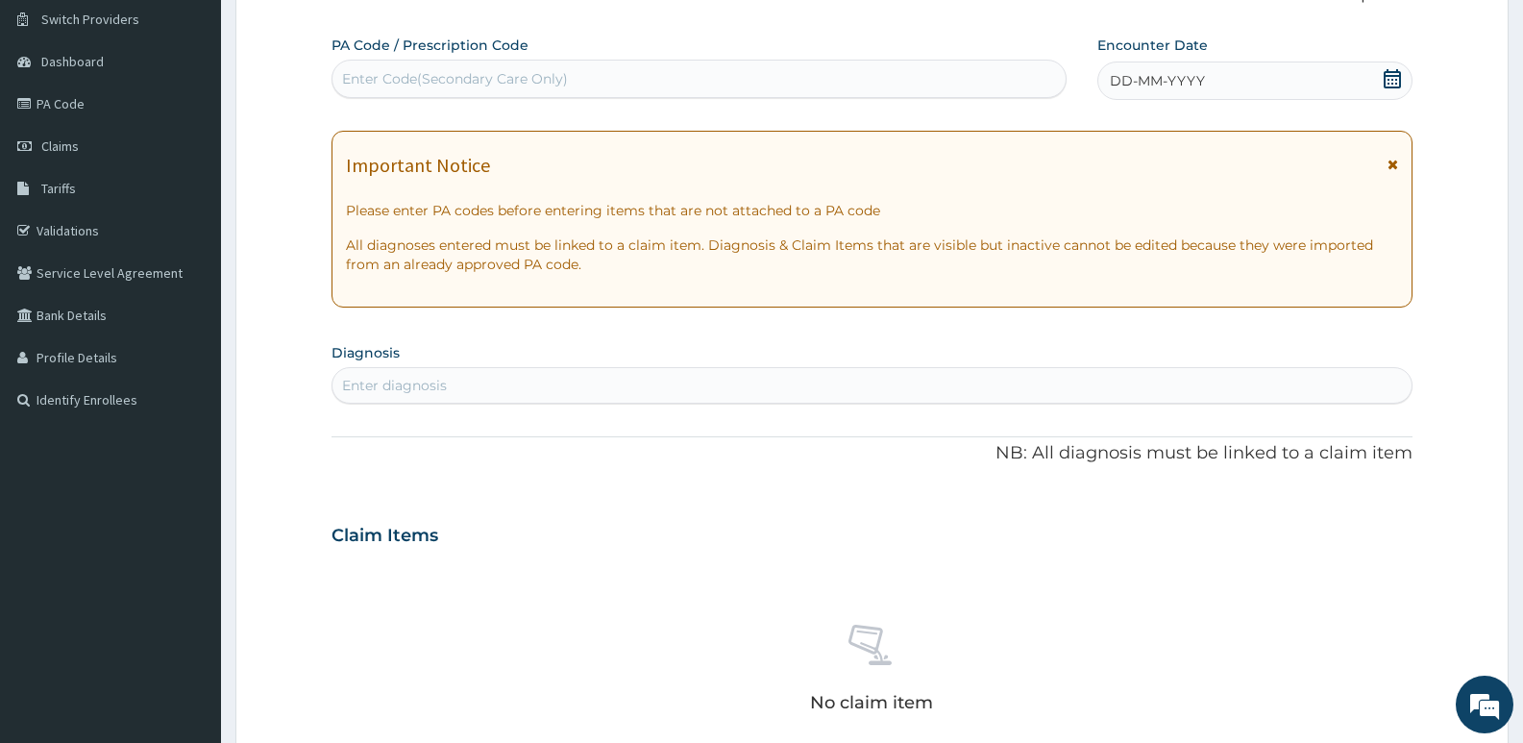
click at [1394, 75] on icon at bounding box center [1391, 78] width 17 height 19
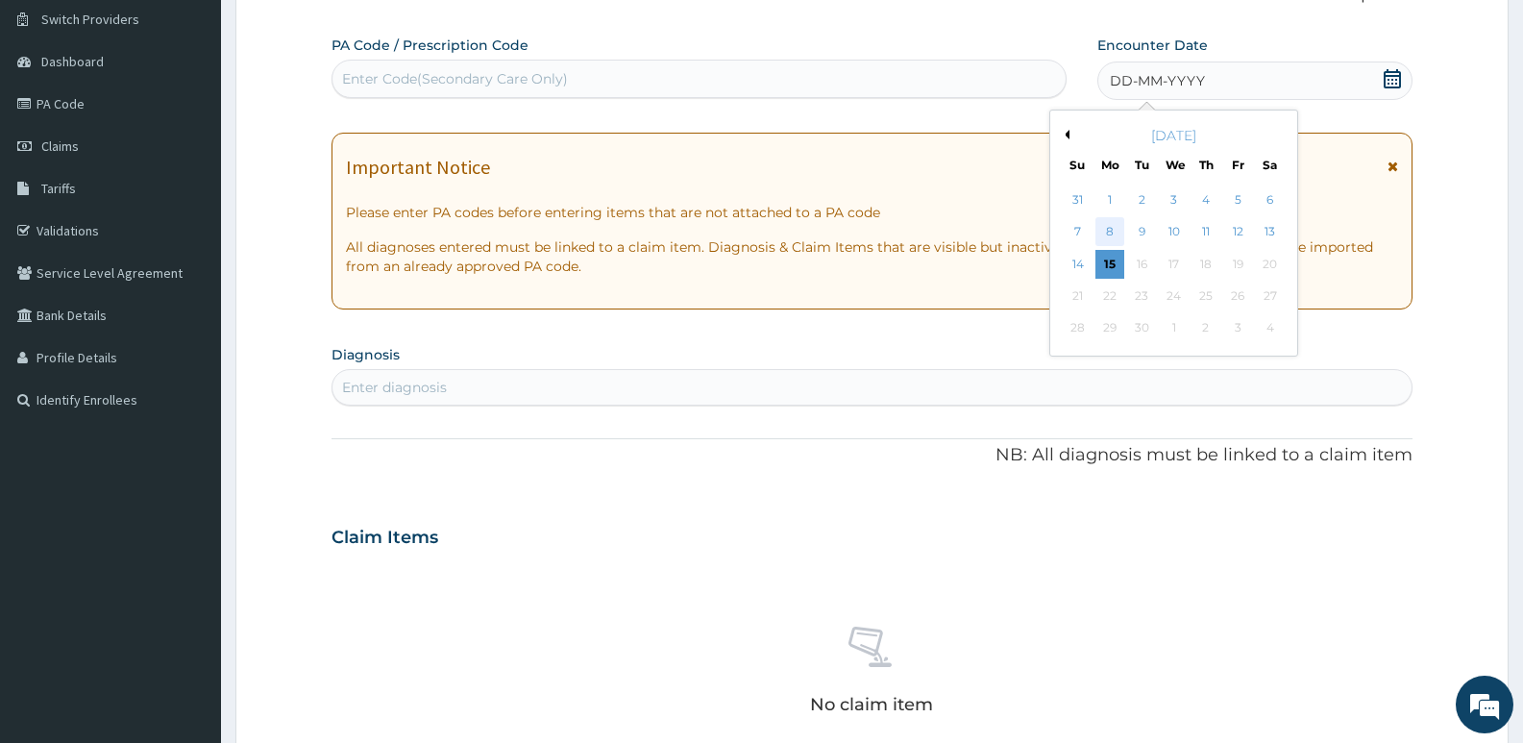
click at [1114, 227] on div "8" at bounding box center [1109, 232] width 29 height 29
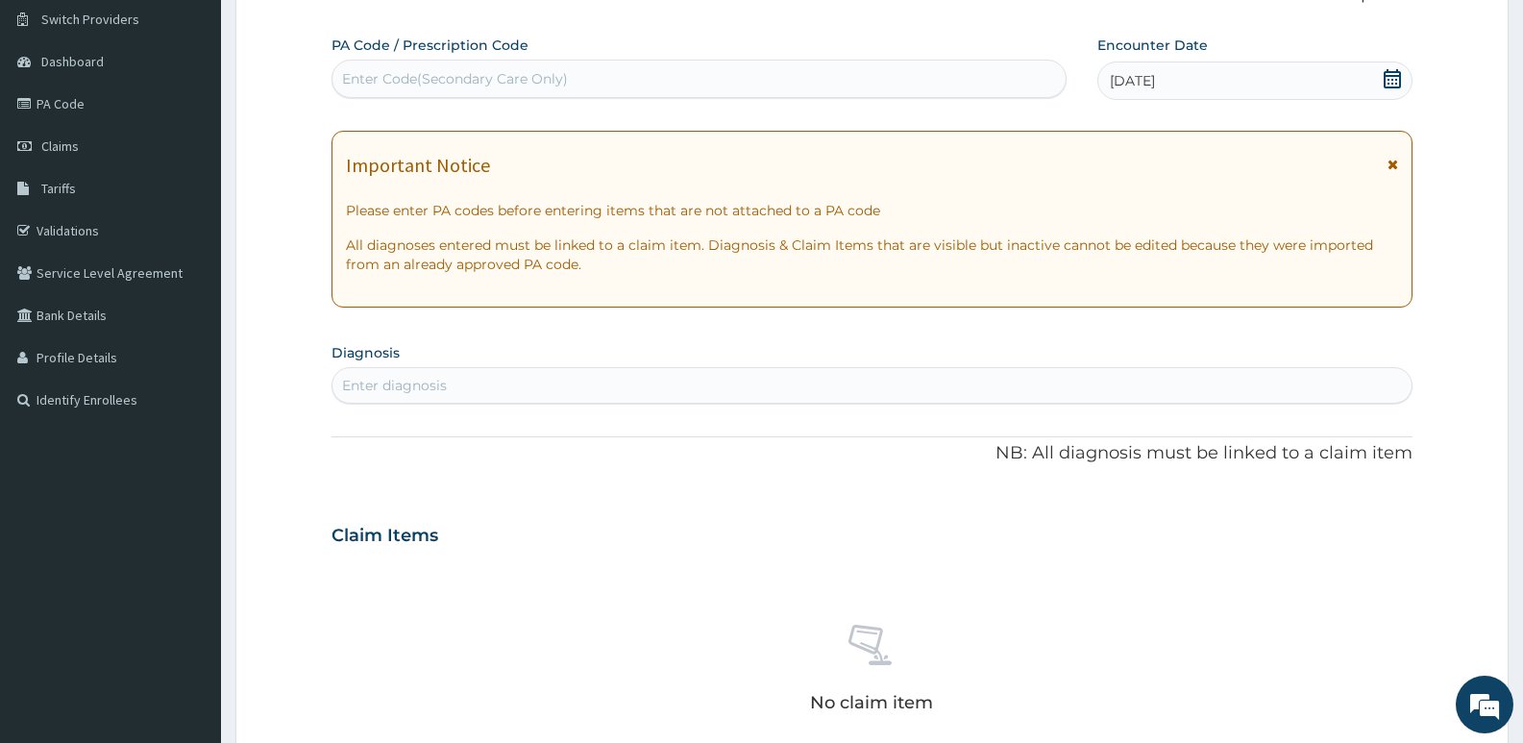
click at [512, 395] on div "Enter diagnosis" at bounding box center [871, 385] width 1079 height 31
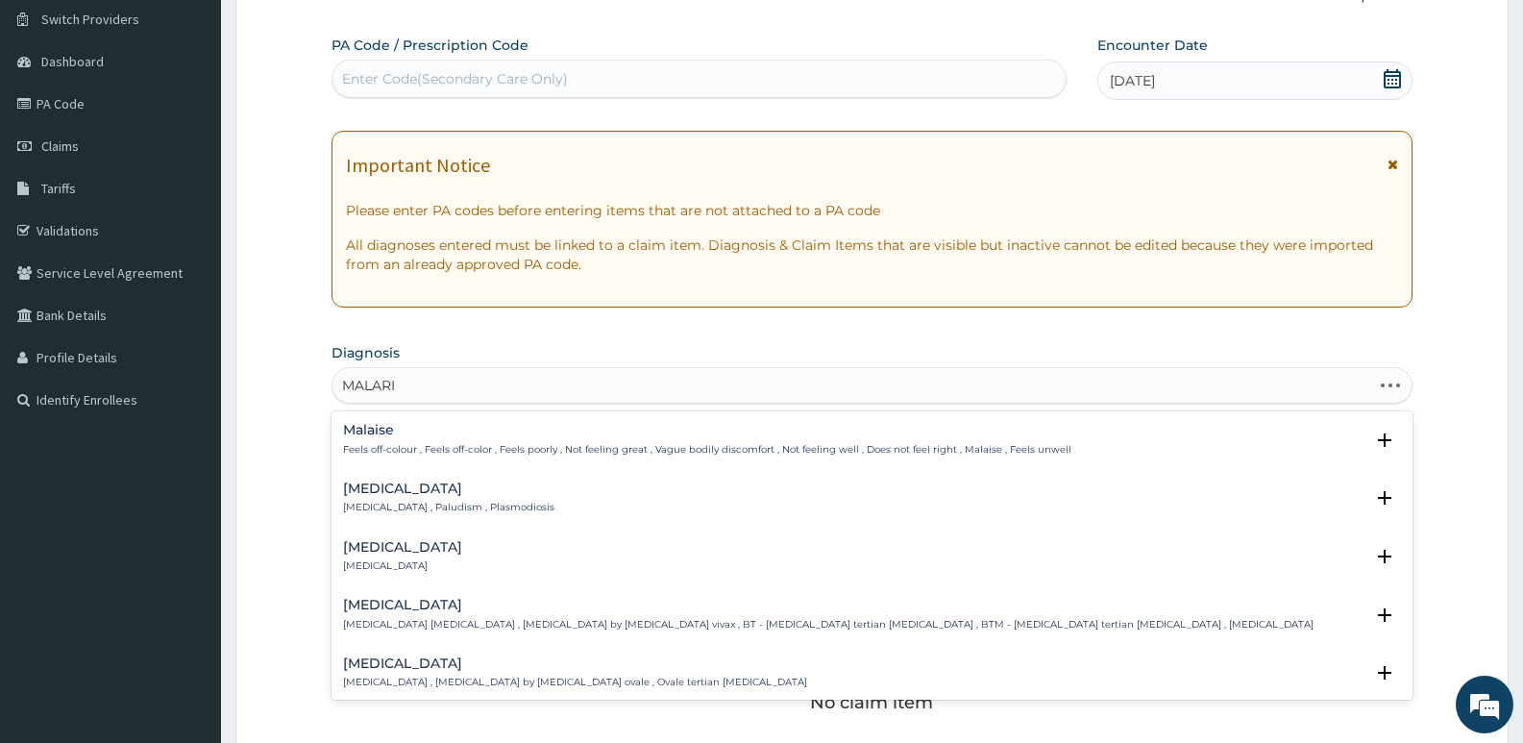
type input "MALARIA"
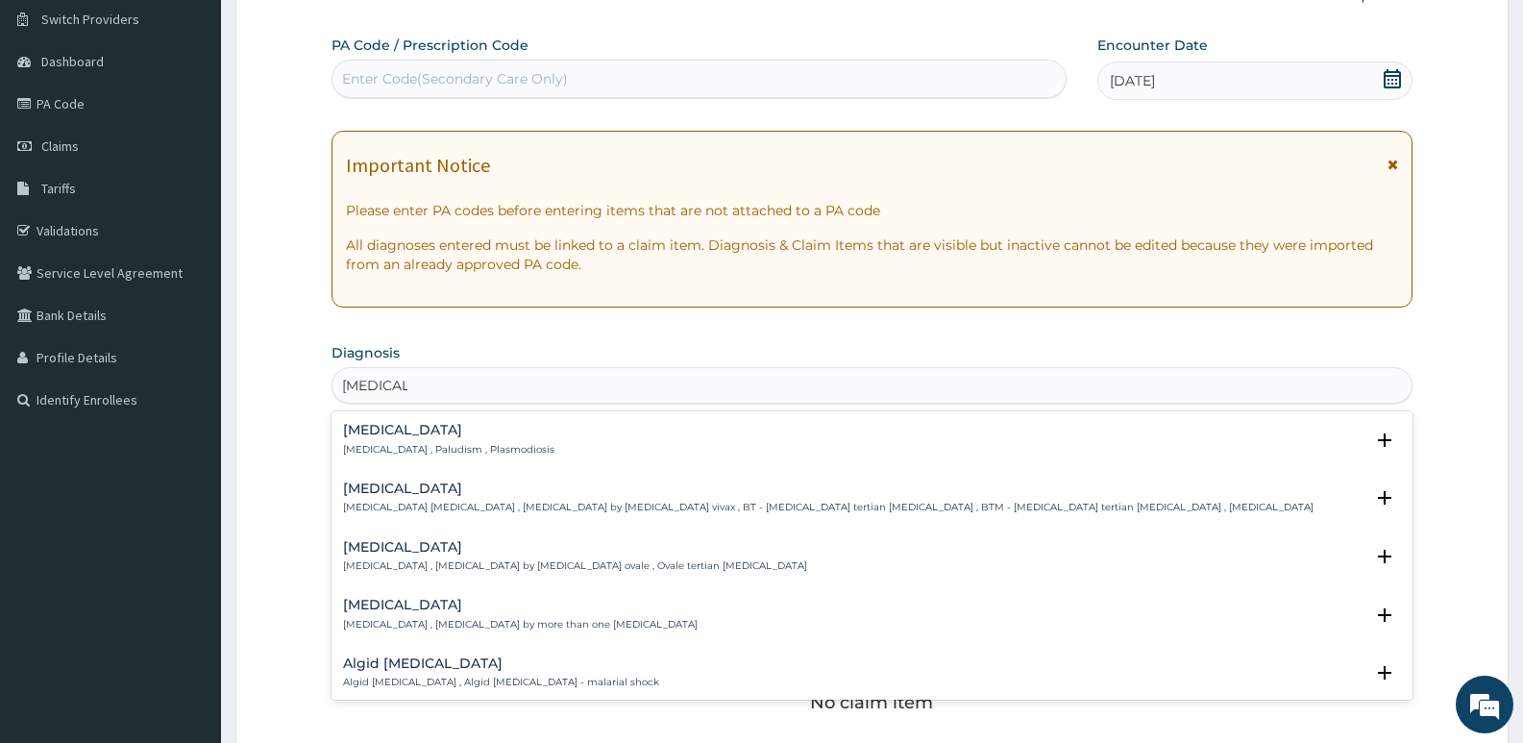
click at [560, 427] on div "Malaria Malaria , Paludism , Plasmodiosis" at bounding box center [872, 440] width 1058 height 34
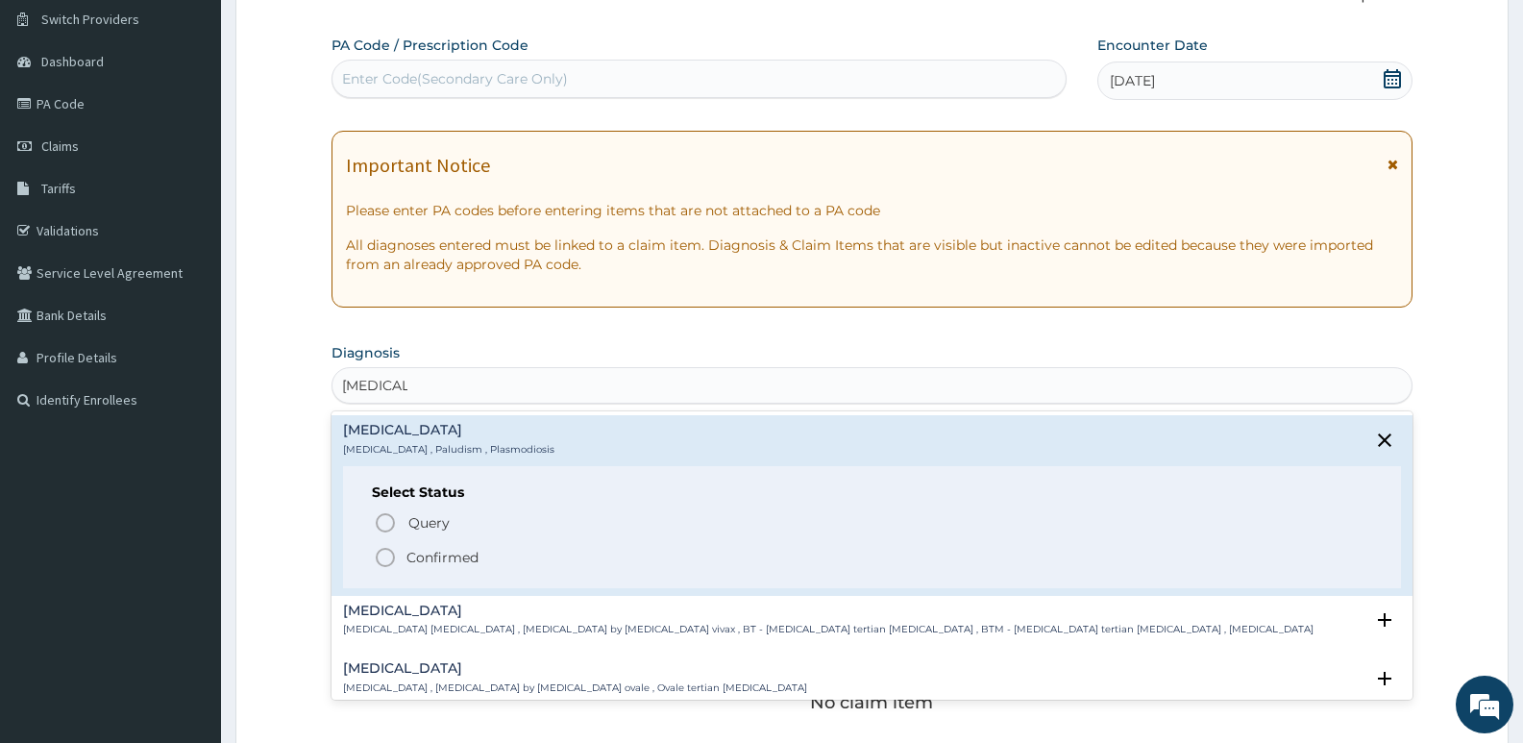
click at [407, 548] on p "Confirmed" at bounding box center [442, 557] width 72 height 19
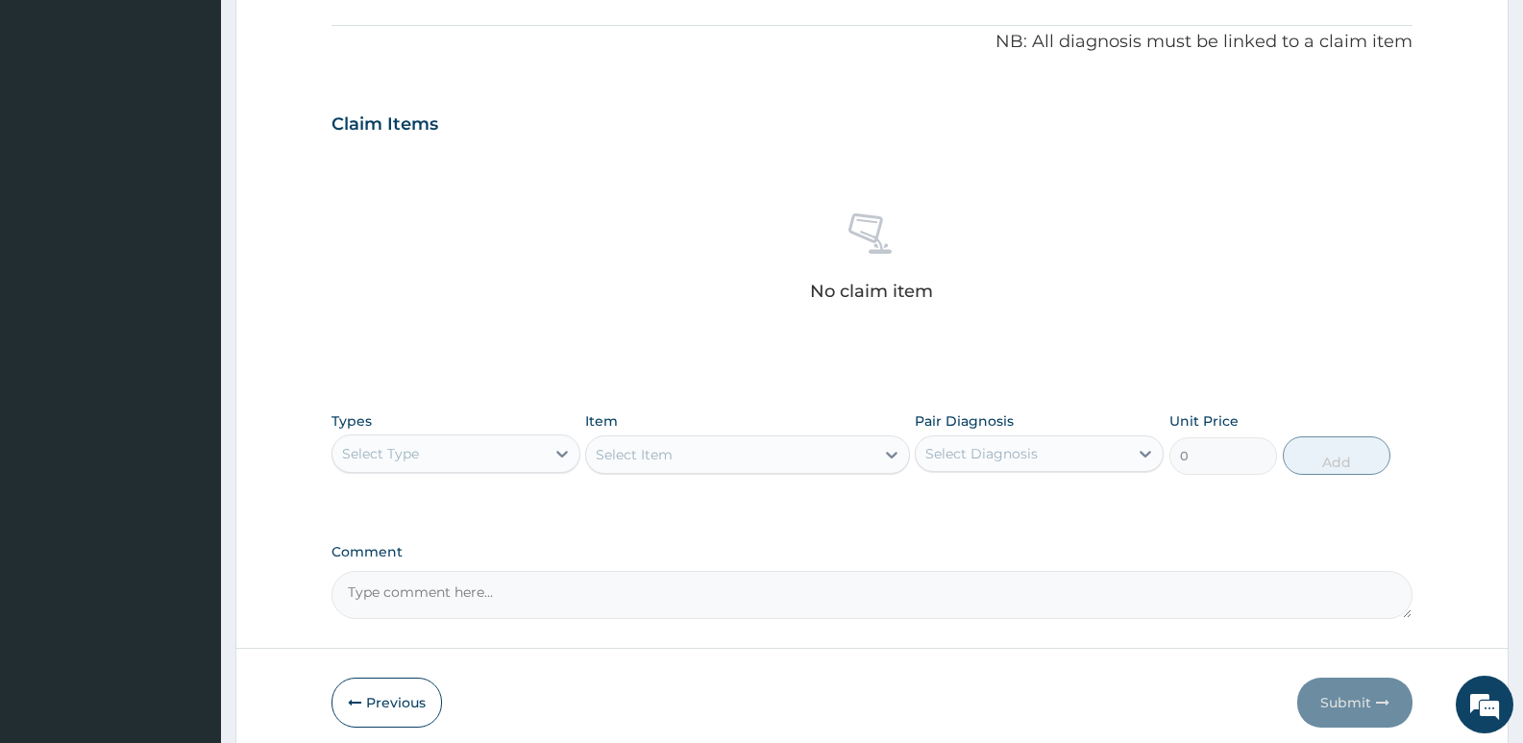
scroll to position [628, 0]
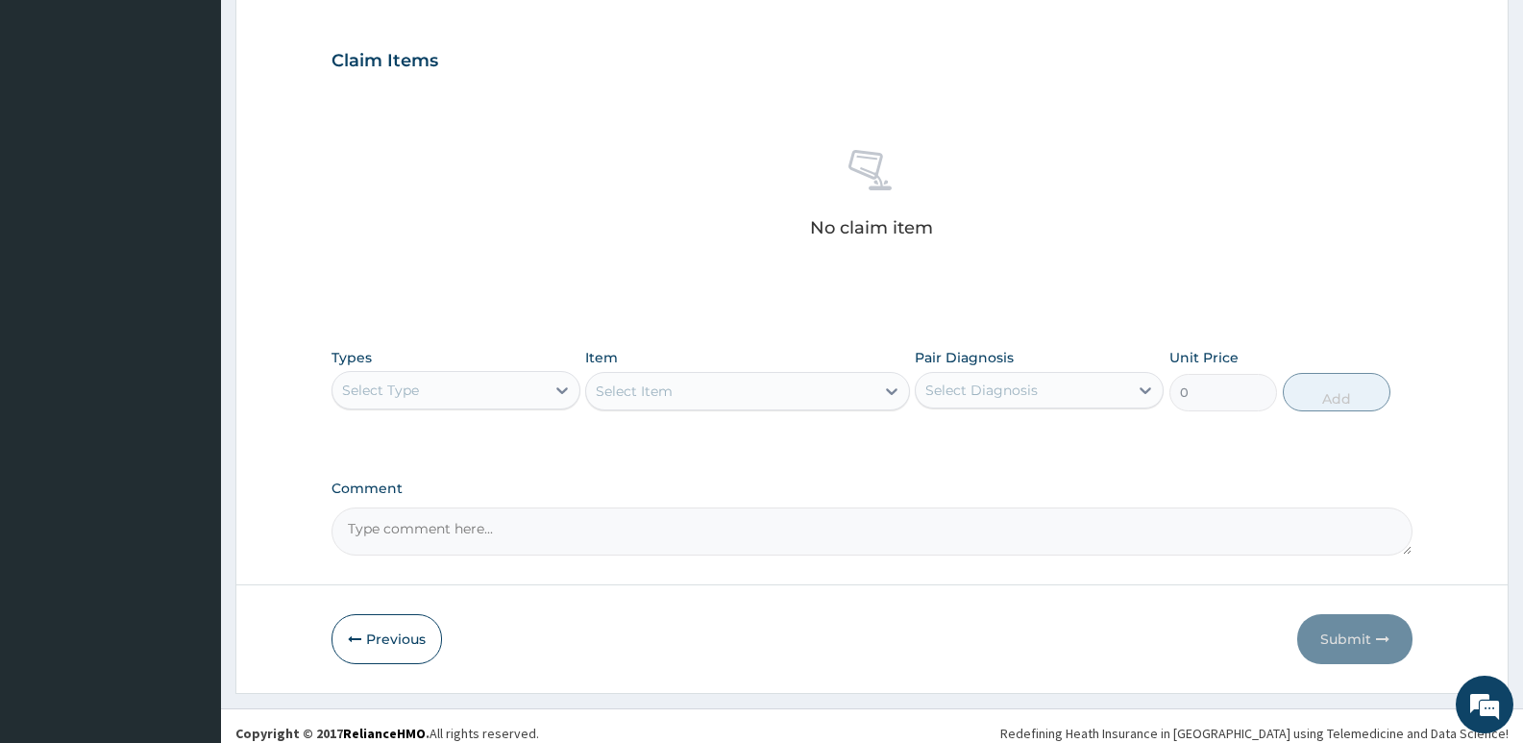
click at [525, 394] on div "Select Type" at bounding box center [438, 390] width 212 height 31
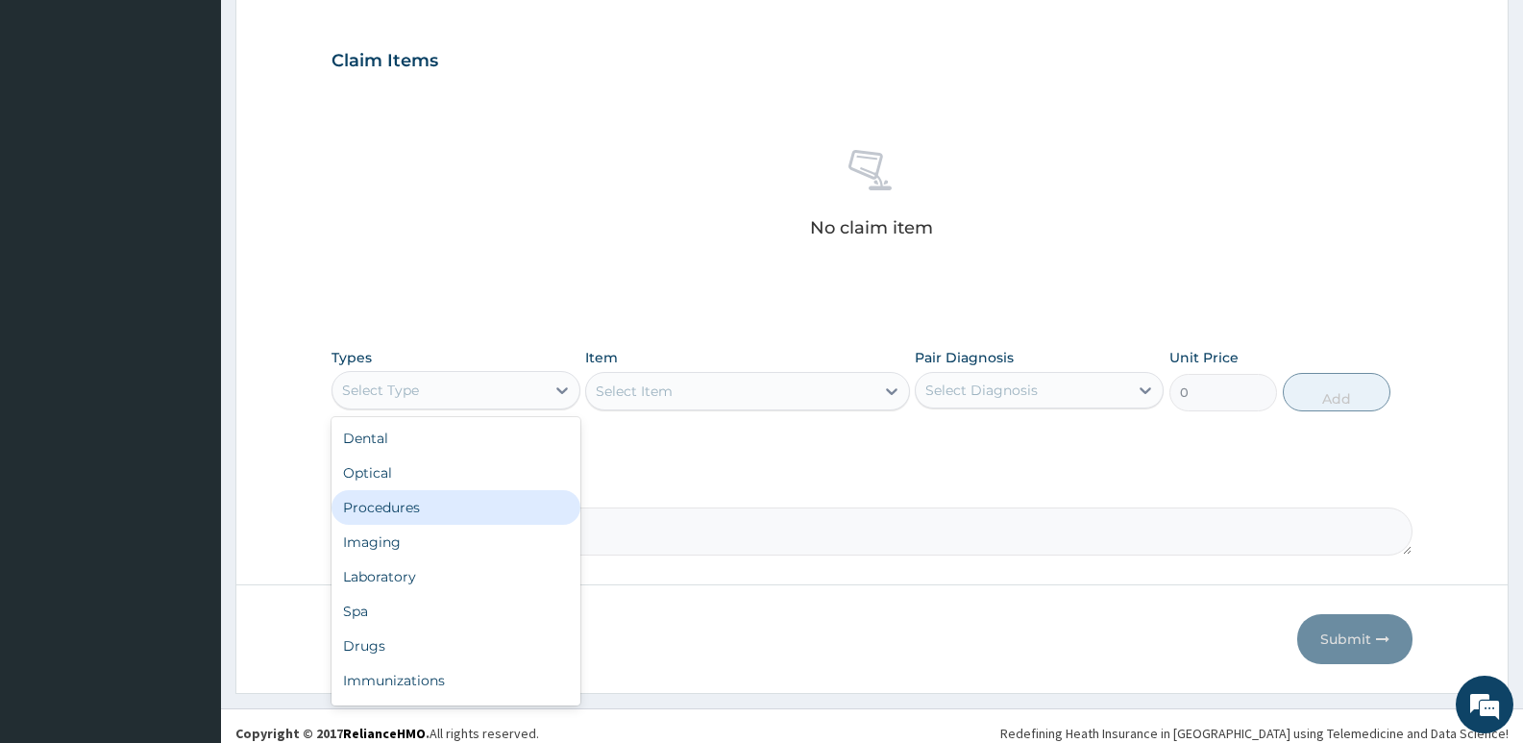
click at [472, 515] on div "Procedures" at bounding box center [455, 507] width 249 height 35
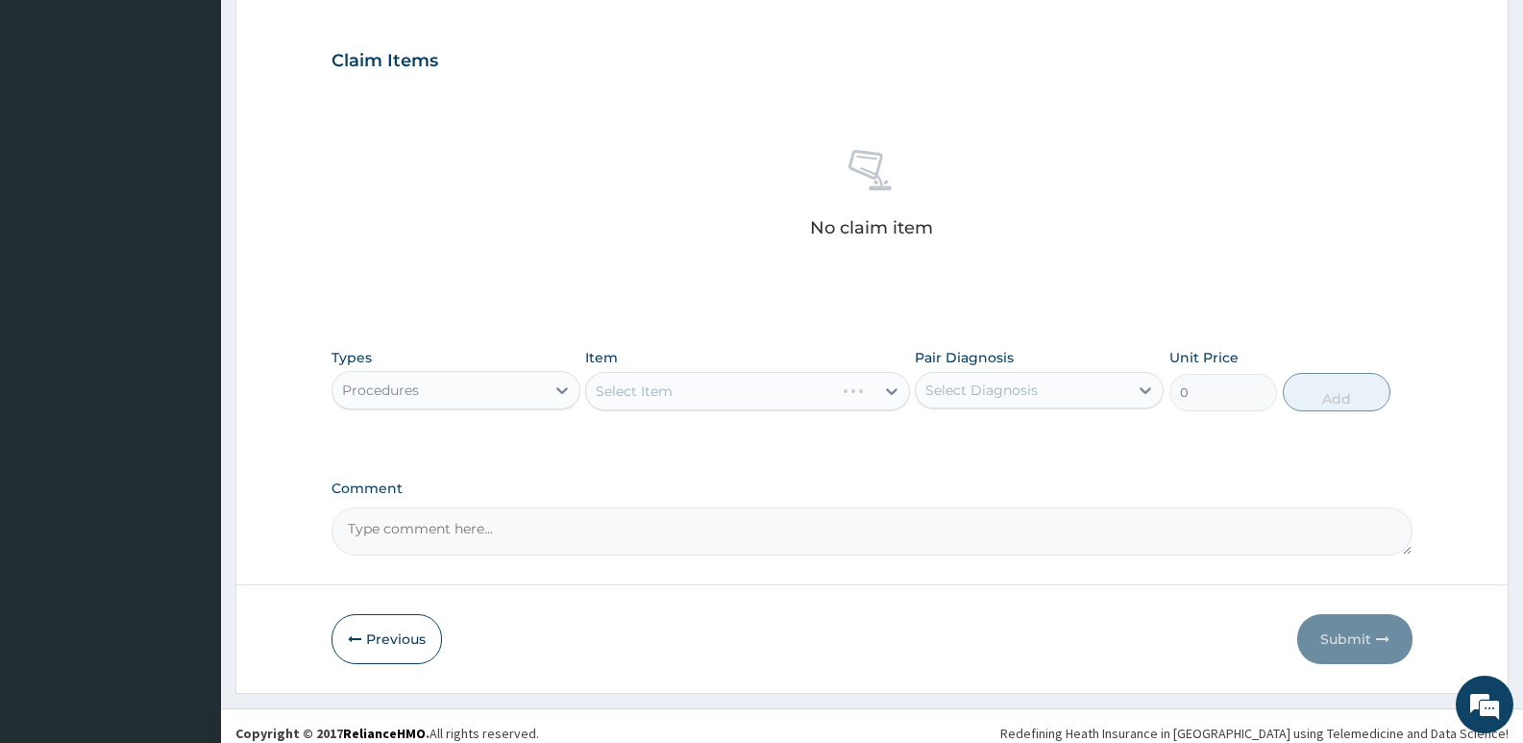
click at [645, 236] on div "No claim item" at bounding box center [871, 196] width 1081 height 221
click at [689, 399] on div "Select Item" at bounding box center [729, 391] width 287 height 31
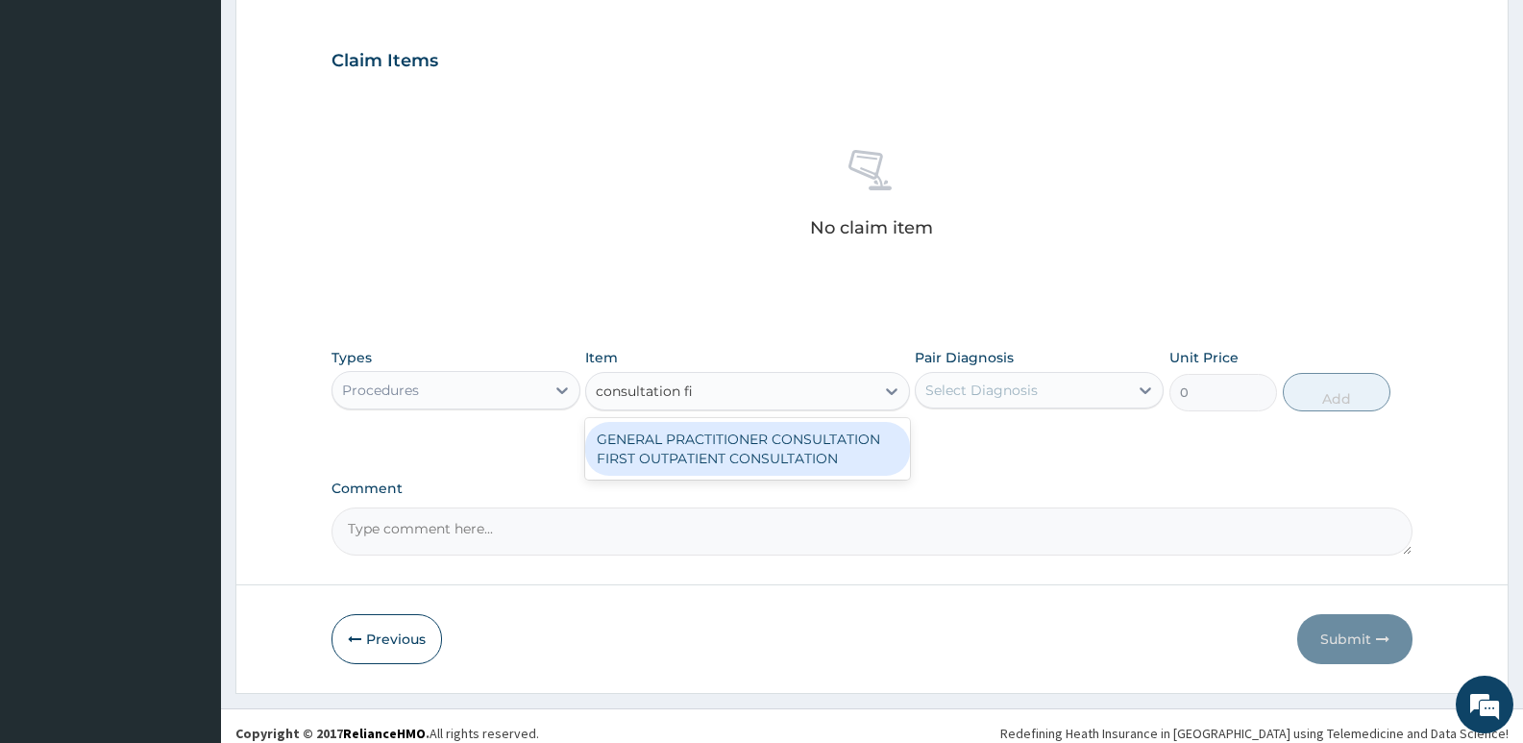
type input "consultation fir"
click at [655, 447] on div "GENERAL PRACTITIONER CONSULTATION FIRST OUTPATIENT CONSULTATION" at bounding box center [747, 449] width 324 height 54
type input "3795"
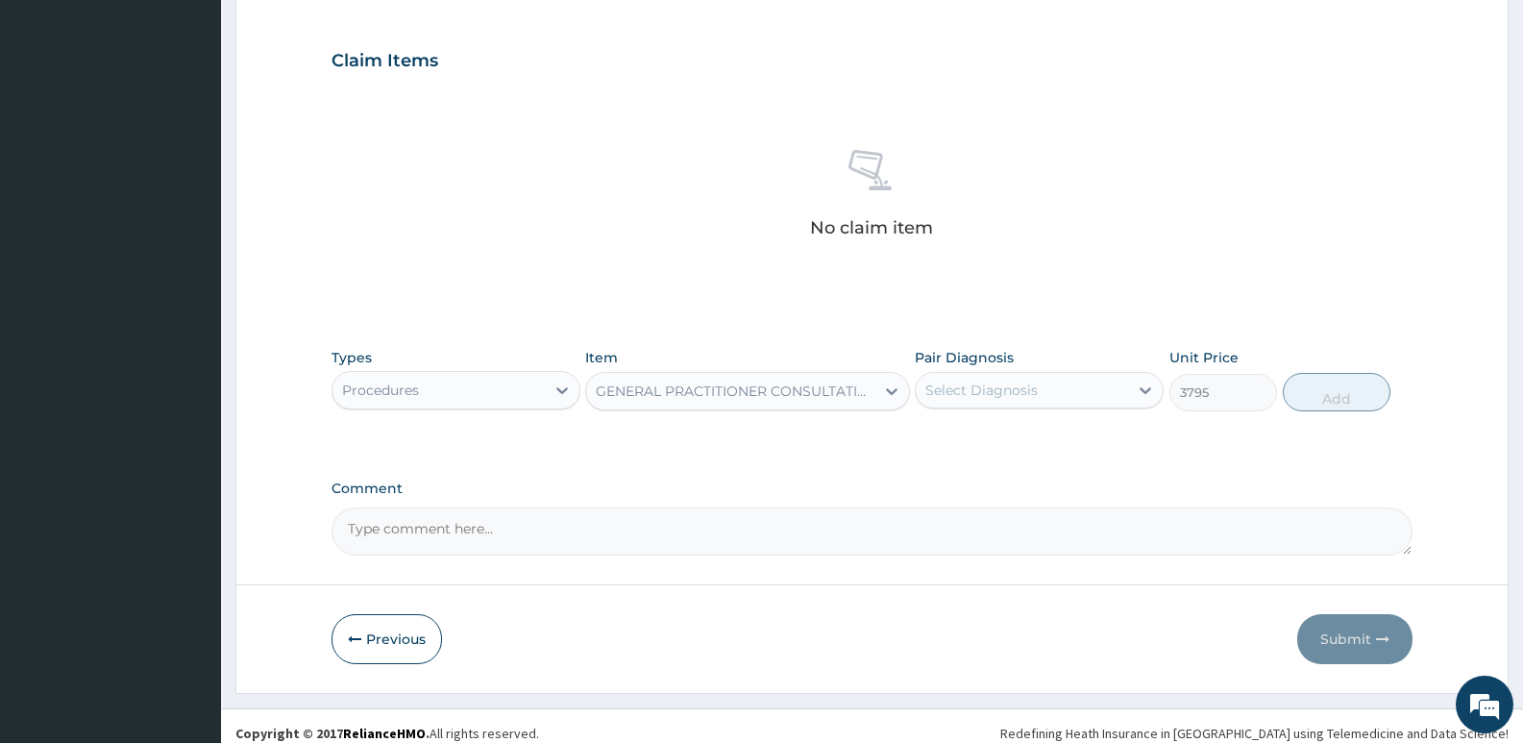
click at [1050, 384] on div "Select Diagnosis" at bounding box center [1022, 390] width 212 height 31
click at [1011, 438] on div "[MEDICAL_DATA]" at bounding box center [1039, 439] width 249 height 39
checkbox input "true"
click at [1320, 396] on button "Add" at bounding box center [1336, 392] width 108 height 38
type input "0"
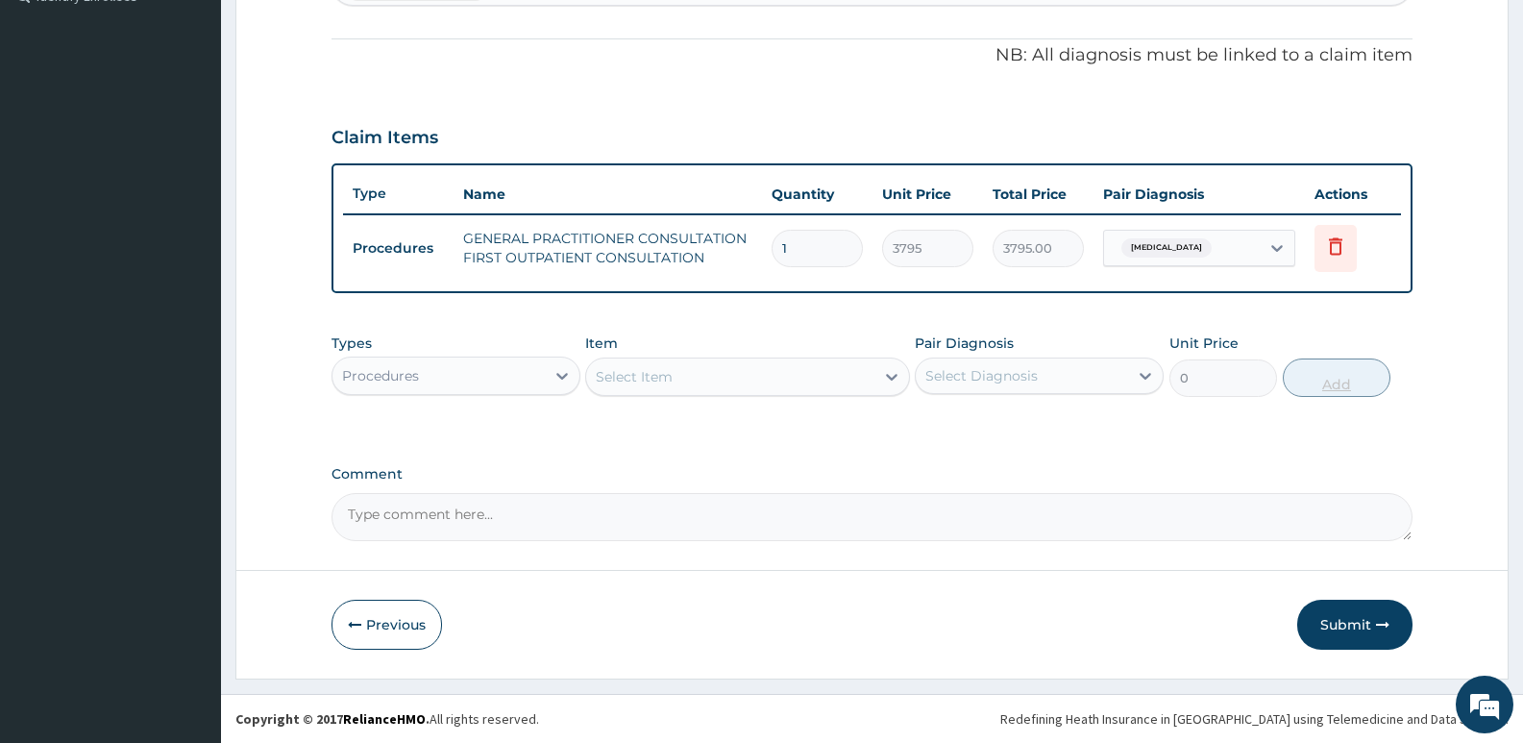
scroll to position [551, 0]
click at [1328, 246] on icon at bounding box center [1335, 245] width 23 height 23
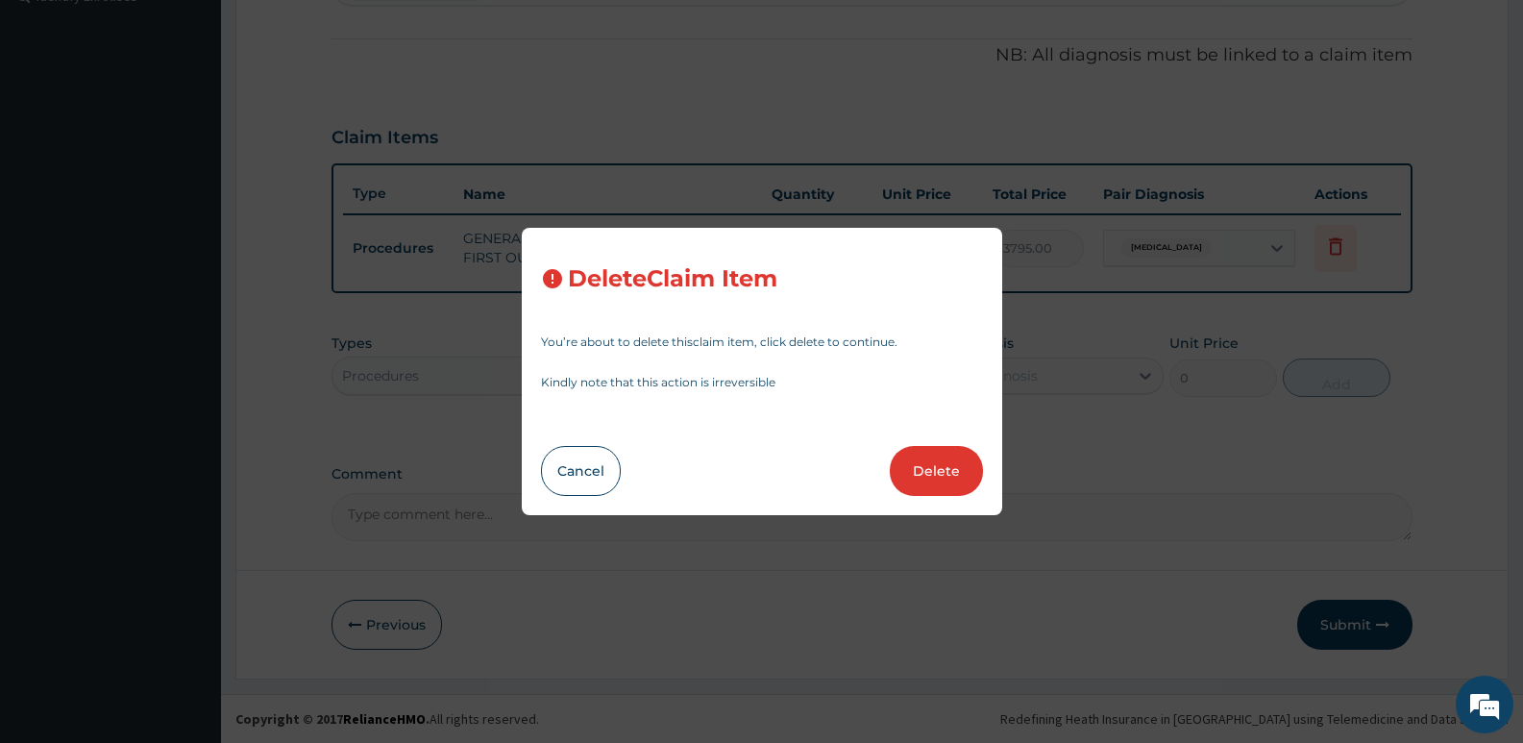
click at [937, 469] on button "Delete" at bounding box center [936, 471] width 93 height 50
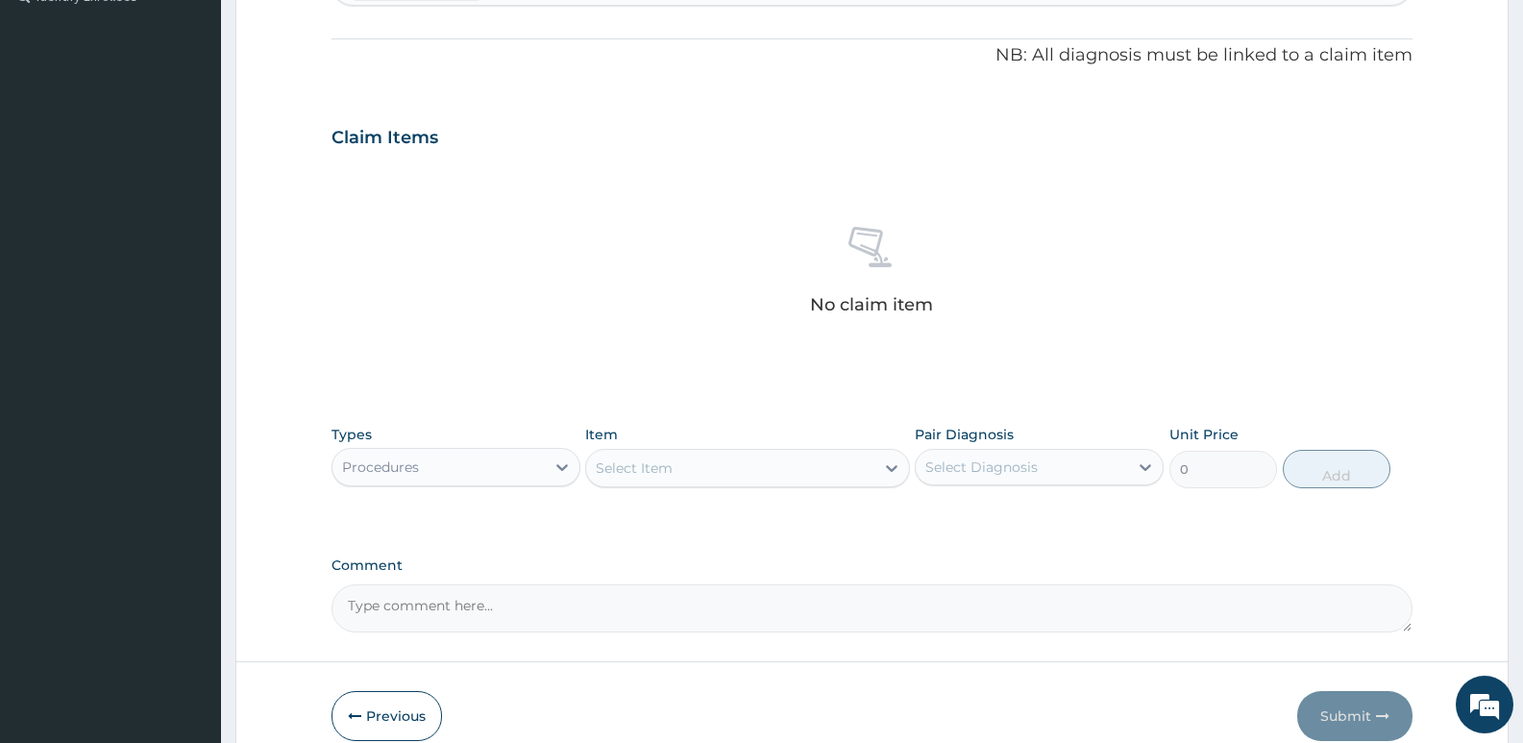
click at [696, 474] on div "Select Item" at bounding box center [729, 467] width 287 height 31
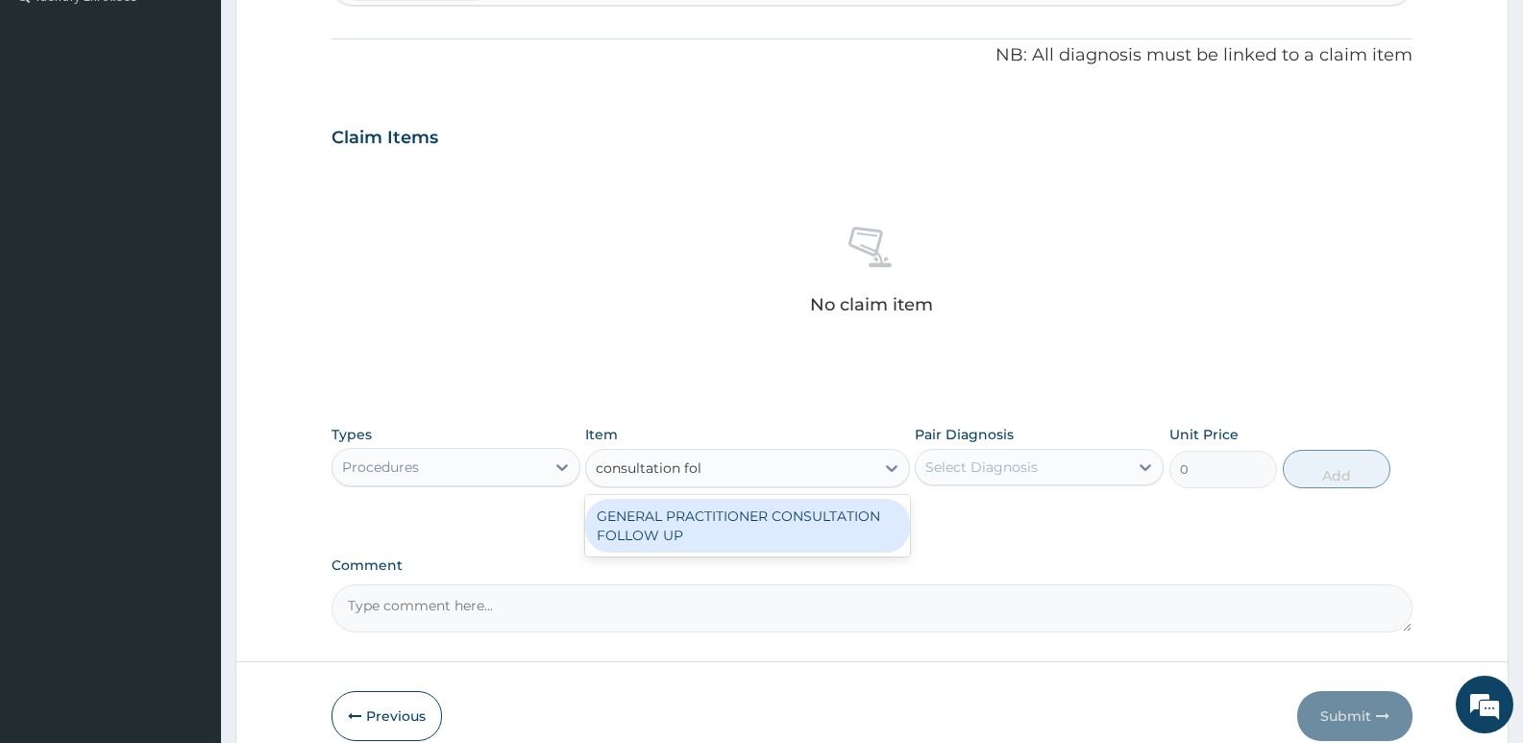
type input "consultation foll"
click at [724, 544] on div "GENERAL PRACTITIONER CONSULTATION FOLLOW UP" at bounding box center [747, 526] width 324 height 54
type input "2530"
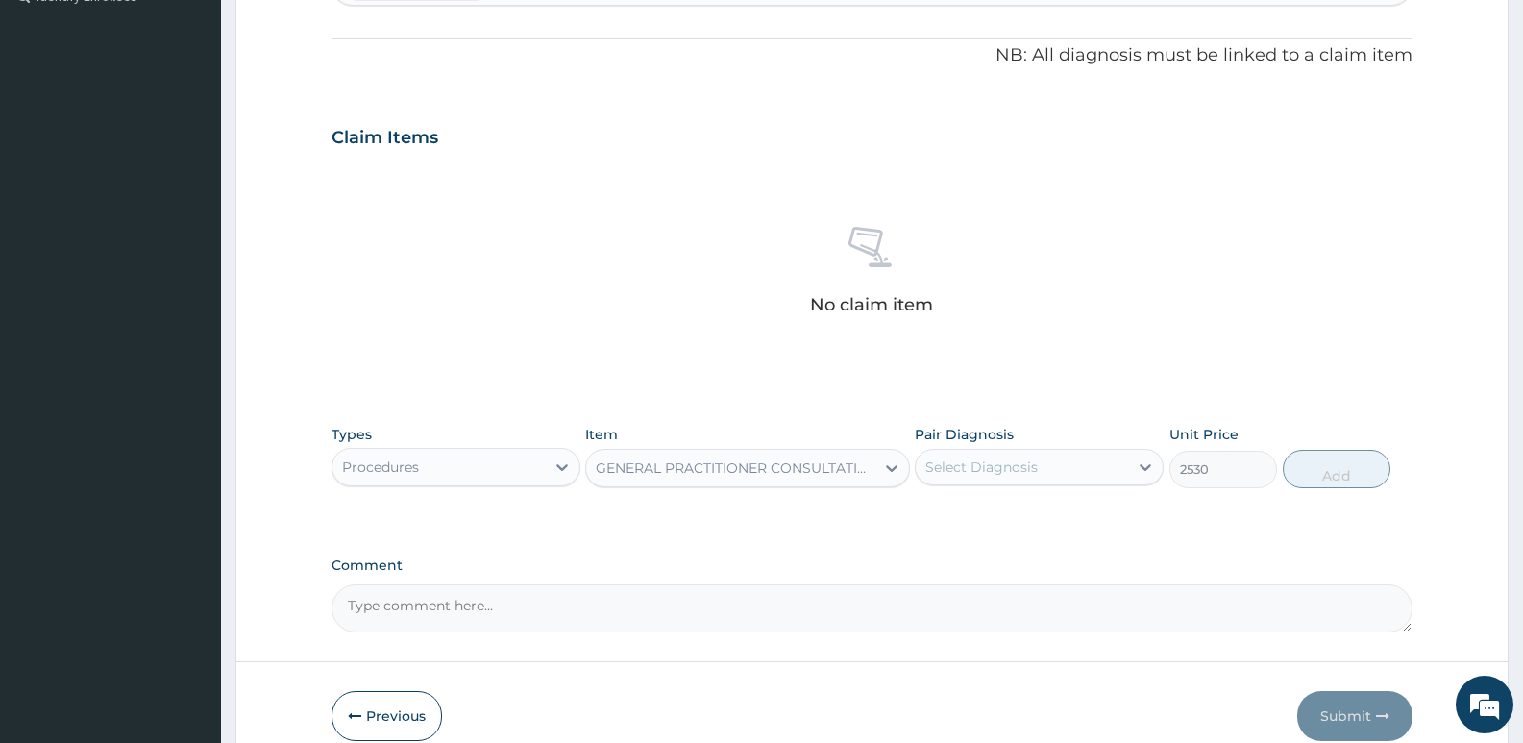
click at [974, 468] on div "Select Diagnosis" at bounding box center [981, 466] width 112 height 19
drag, startPoint x: 992, startPoint y: 524, endPoint x: 1316, endPoint y: 482, distance: 326.4
click at [992, 525] on div "[MEDICAL_DATA]" at bounding box center [1039, 516] width 249 height 39
checkbox input "true"
click at [1333, 475] on button "Add" at bounding box center [1336, 469] width 108 height 38
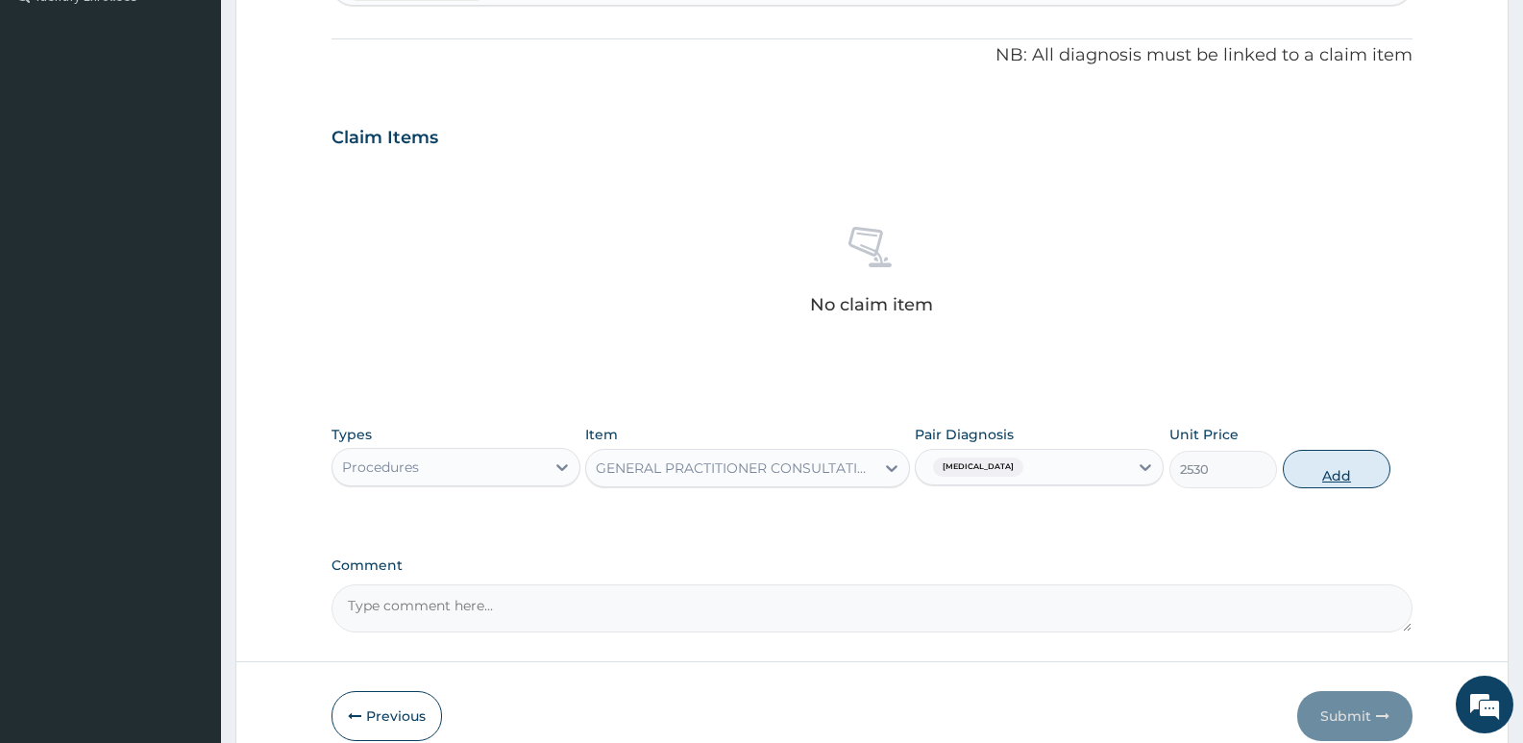
type input "0"
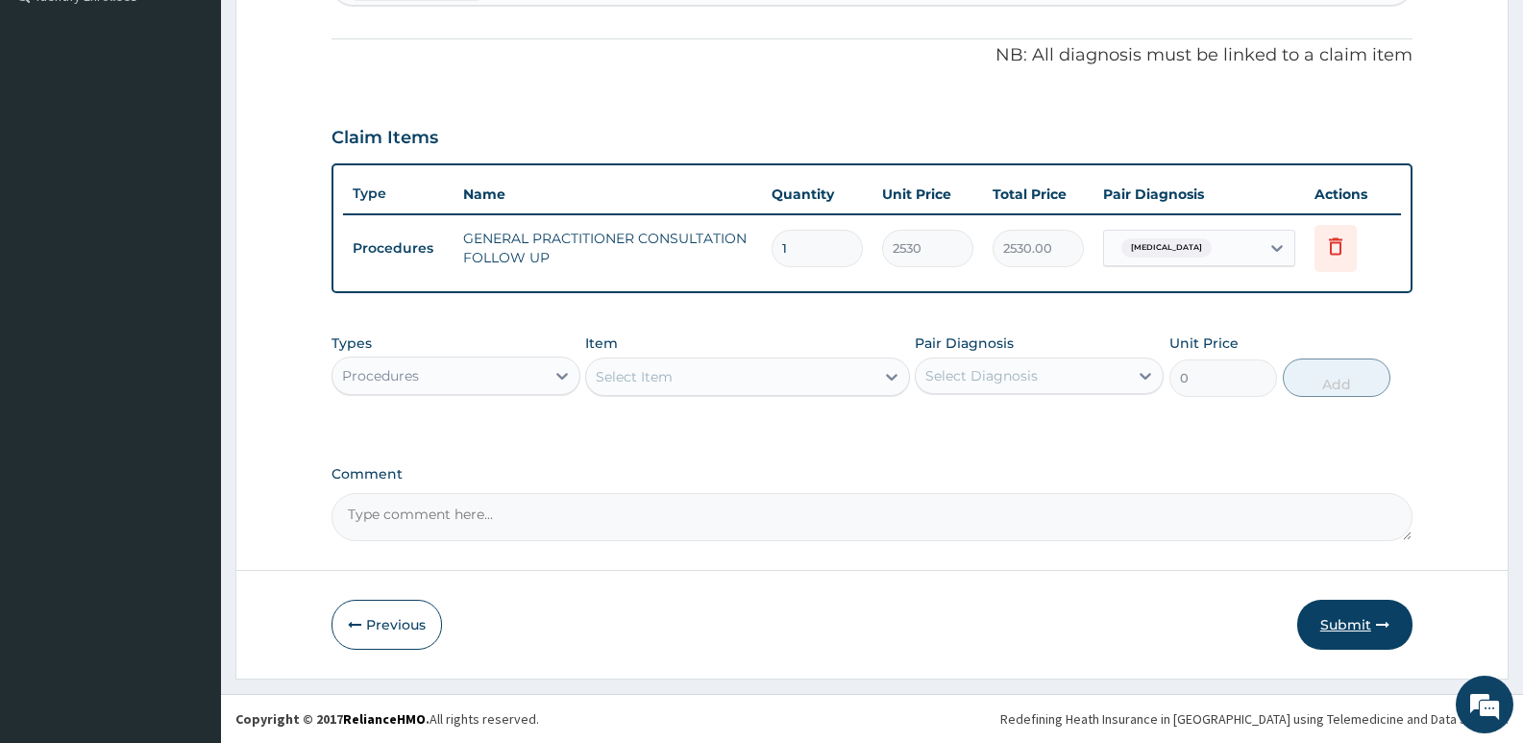
click at [1347, 623] on button "Submit" at bounding box center [1354, 624] width 115 height 50
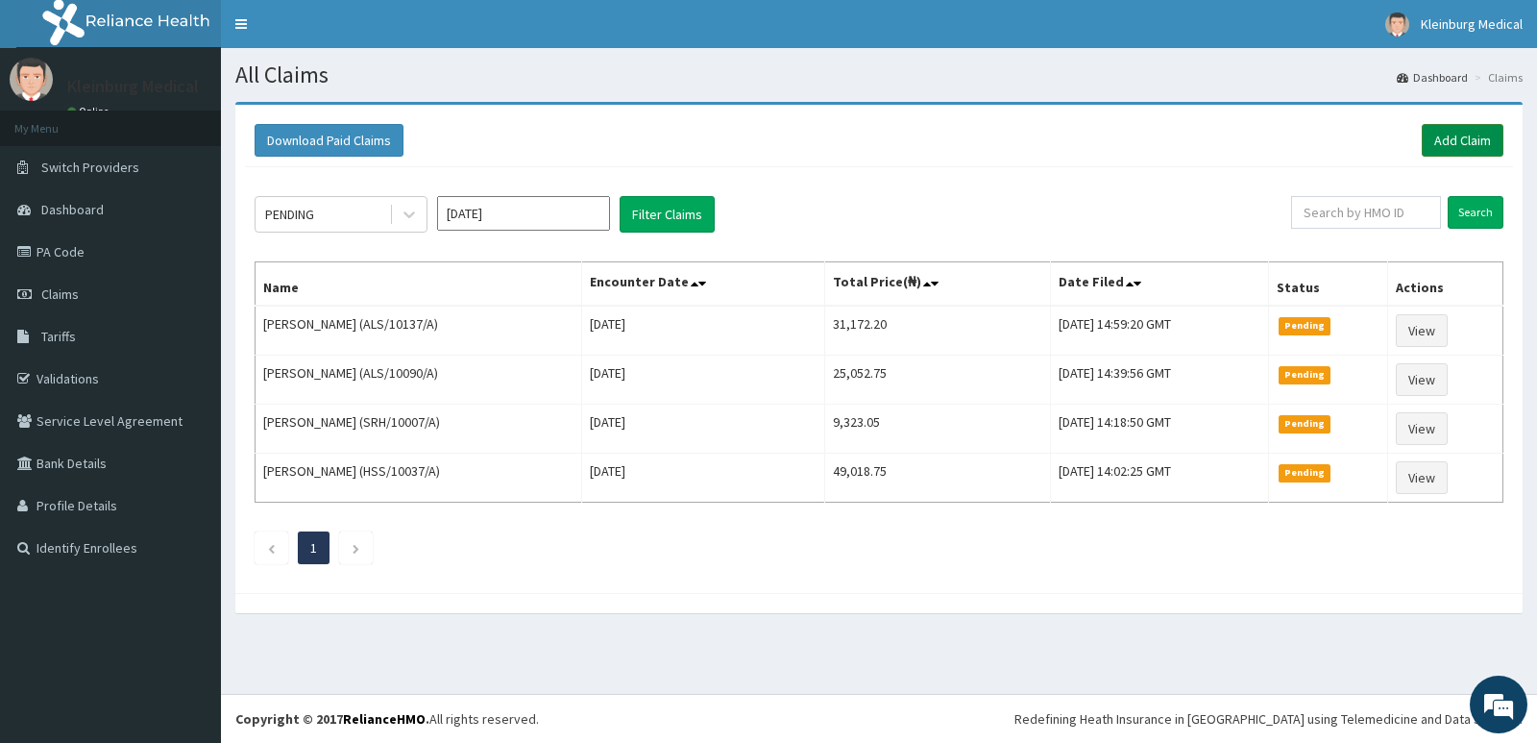
click at [1465, 133] on link "Add Claim" at bounding box center [1463, 140] width 82 height 33
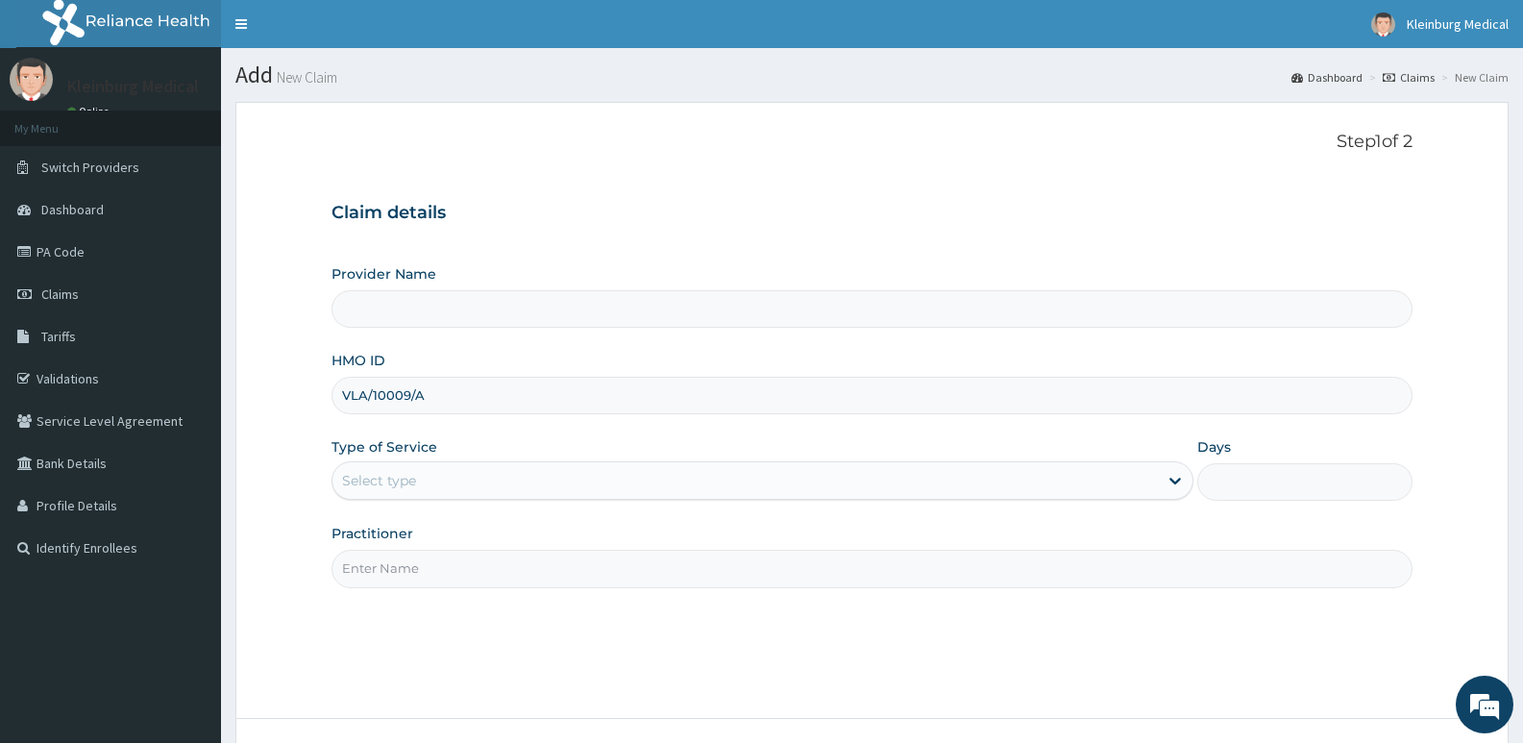
type input "VLA/10009/A"
click at [451, 487] on div "Select type" at bounding box center [744, 480] width 824 height 31
type input "KLEINBURG MEDICAL(dermatology and diagnostics)- [PERSON_NAME]"
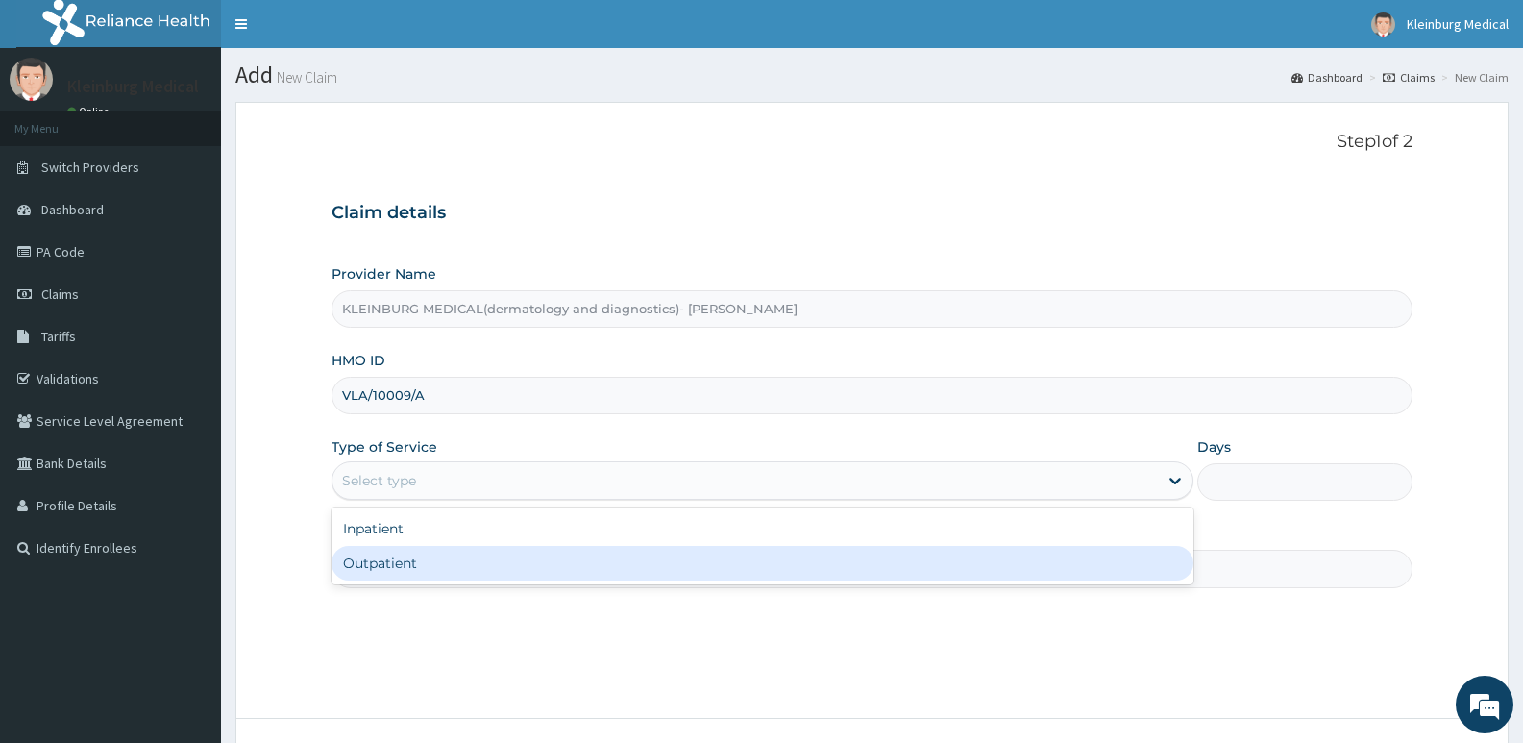
click at [432, 574] on div "Outpatient" at bounding box center [761, 563] width 861 height 35
type input "1"
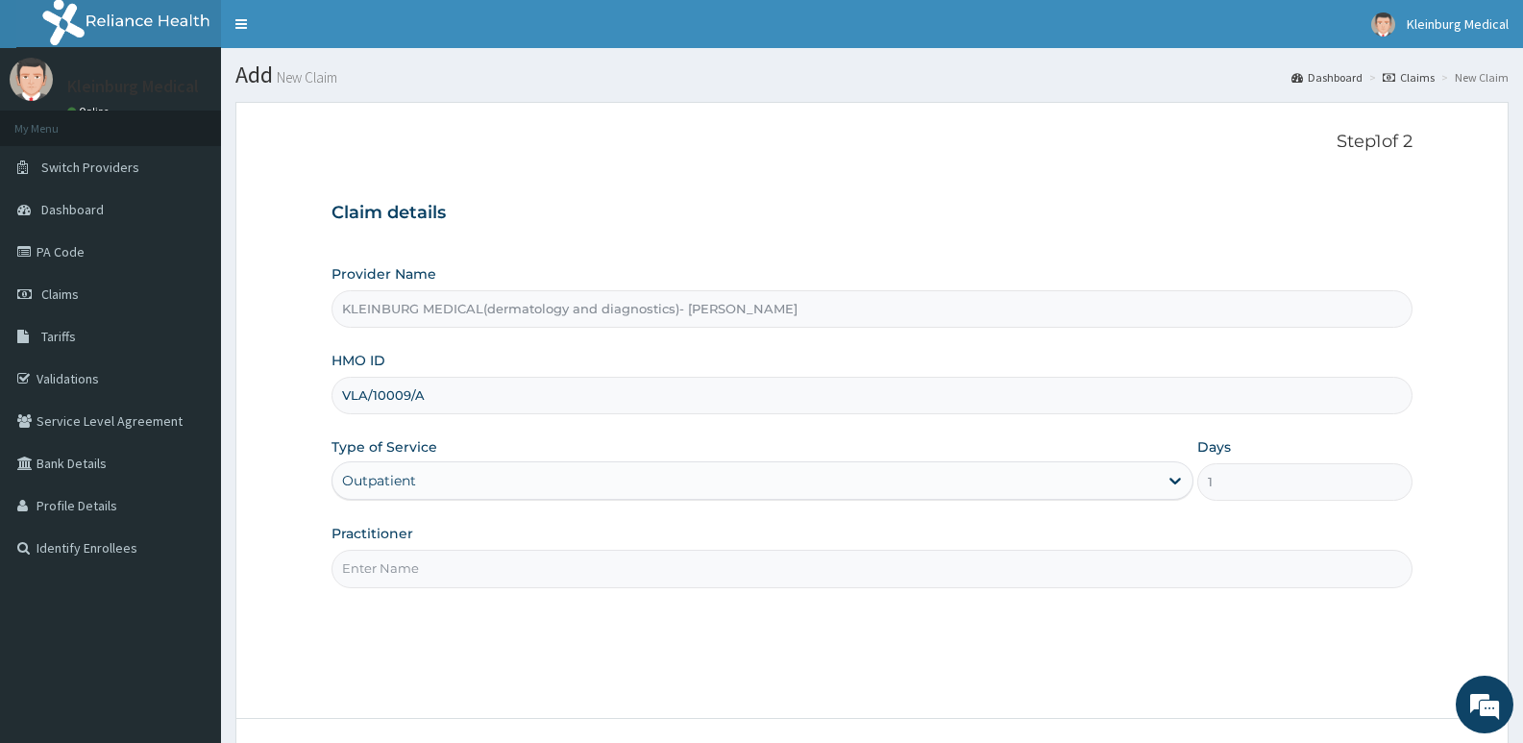
click at [442, 575] on input "Practitioner" at bounding box center [871, 567] width 1081 height 37
type input "E"
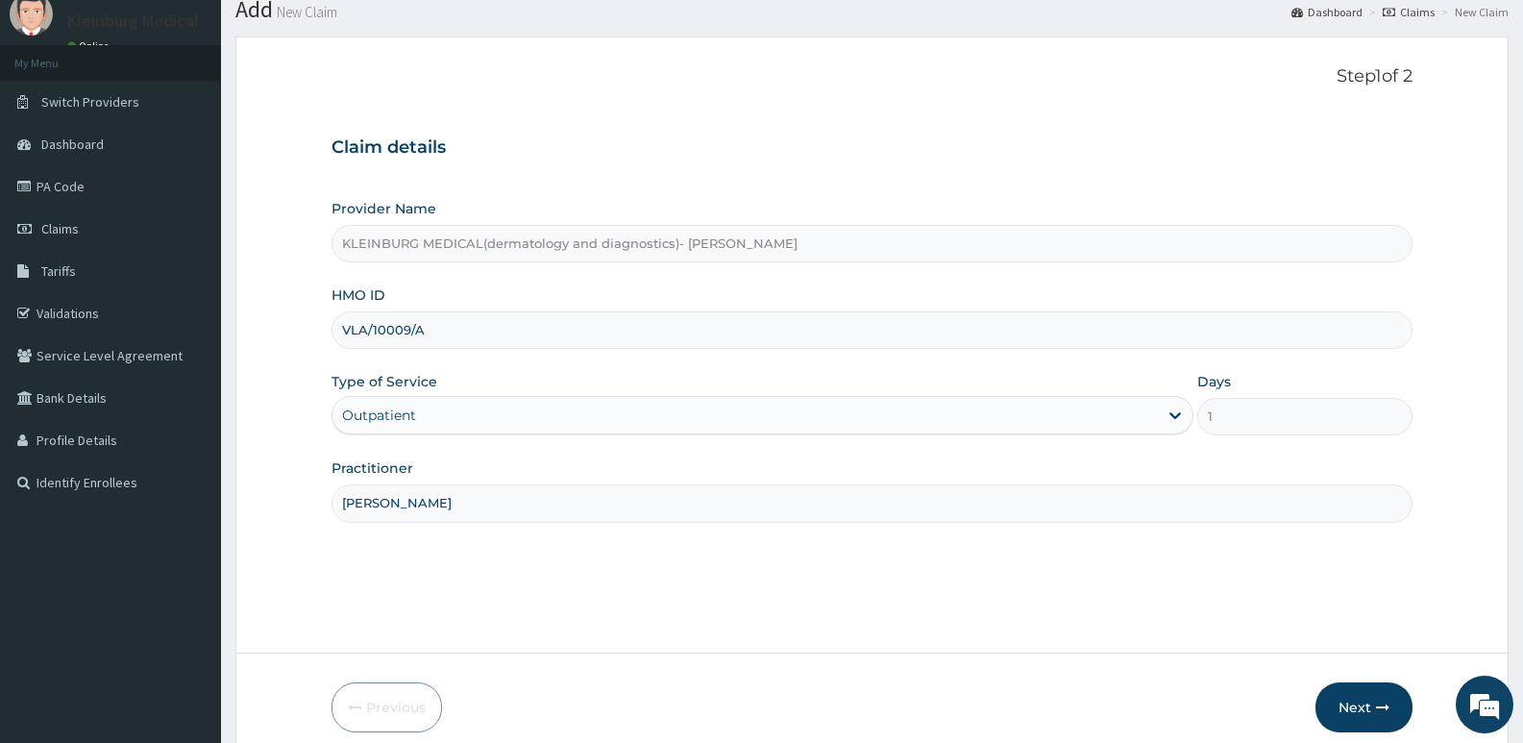
scroll to position [148, 0]
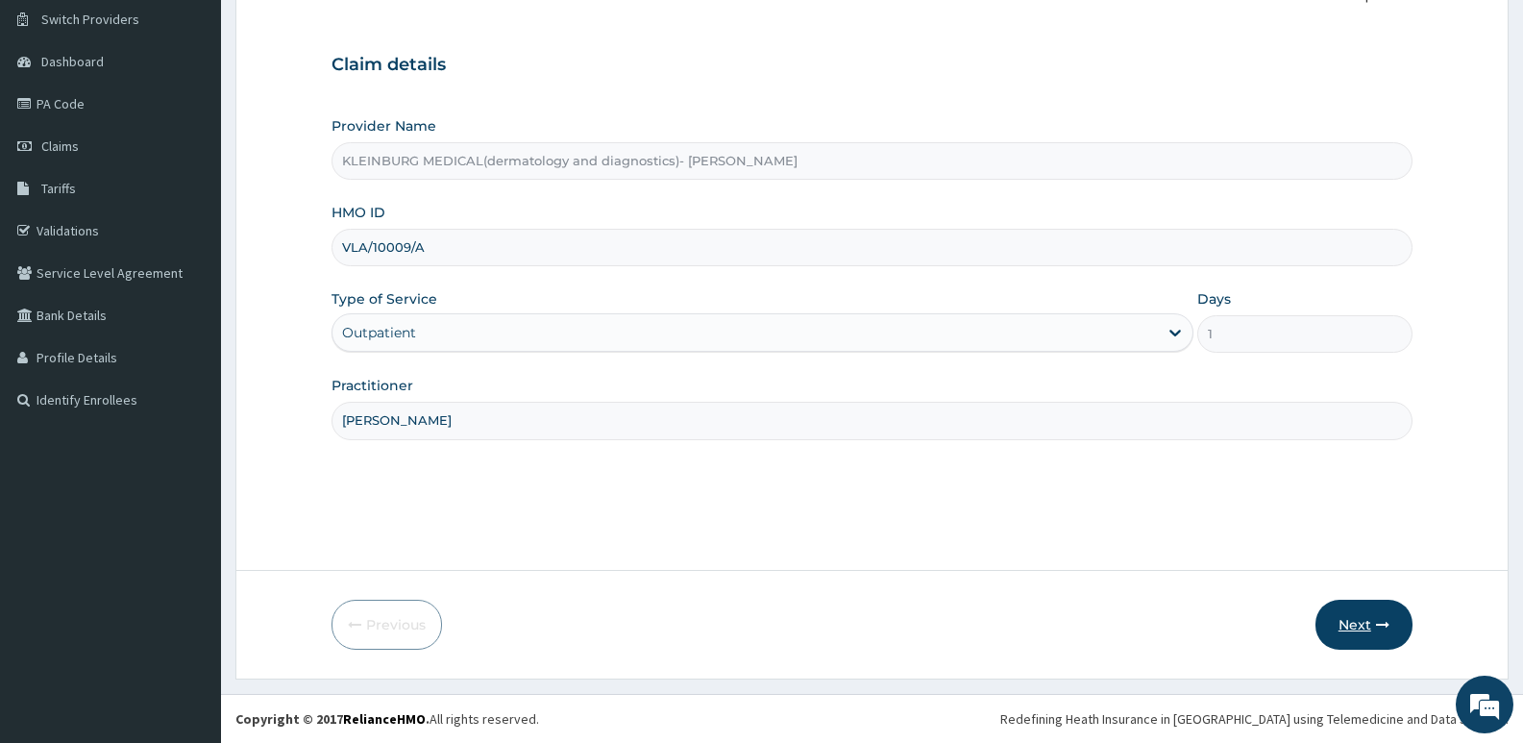
type input "[PERSON_NAME]"
click at [1347, 614] on button "Next" at bounding box center [1363, 624] width 97 height 50
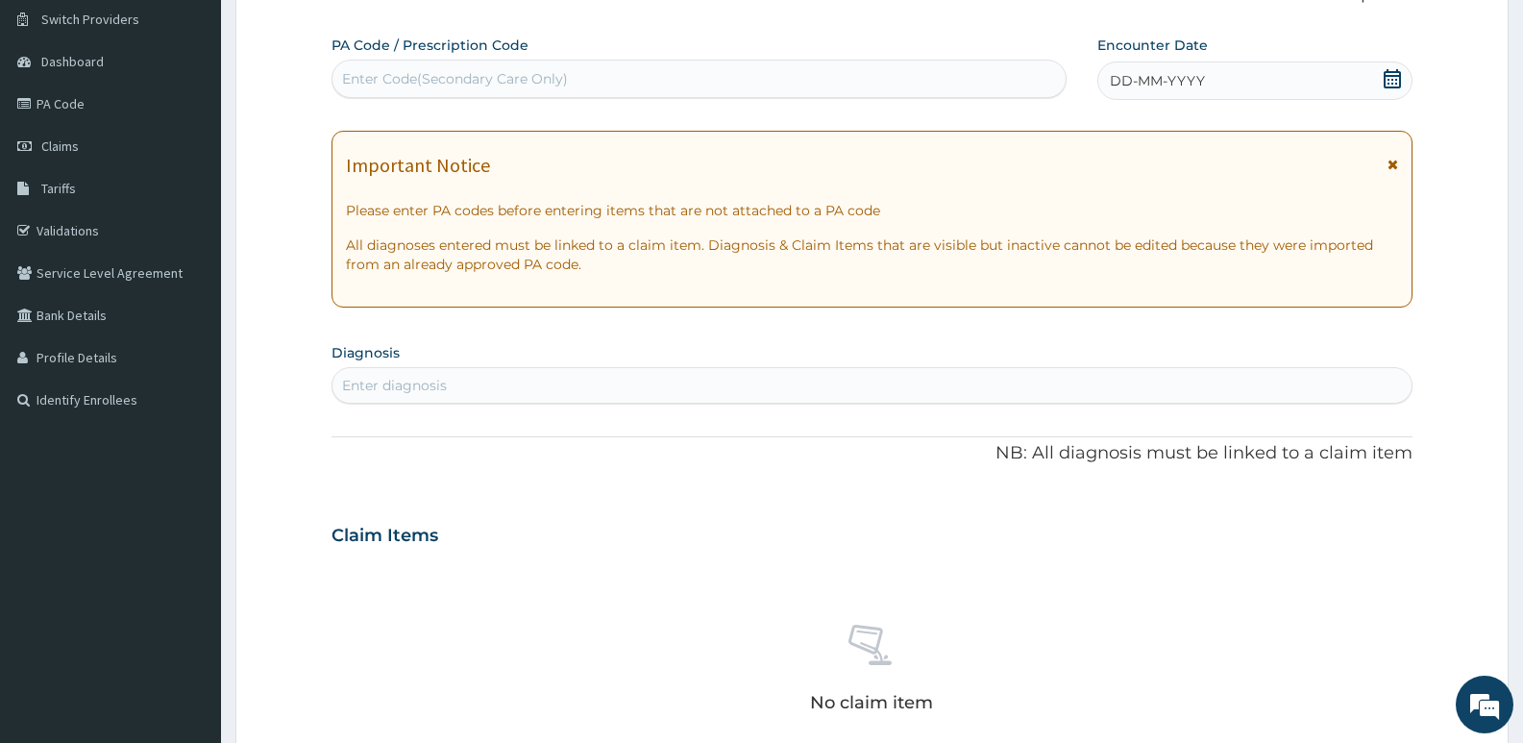
drag, startPoint x: 748, startPoint y: 85, endPoint x: 331, endPoint y: 0, distance: 425.6
click at [745, 85] on div "Enter Code(Secondary Care Only)" at bounding box center [698, 78] width 733 height 31
paste input "PA/144541"
type input "PA/144541"
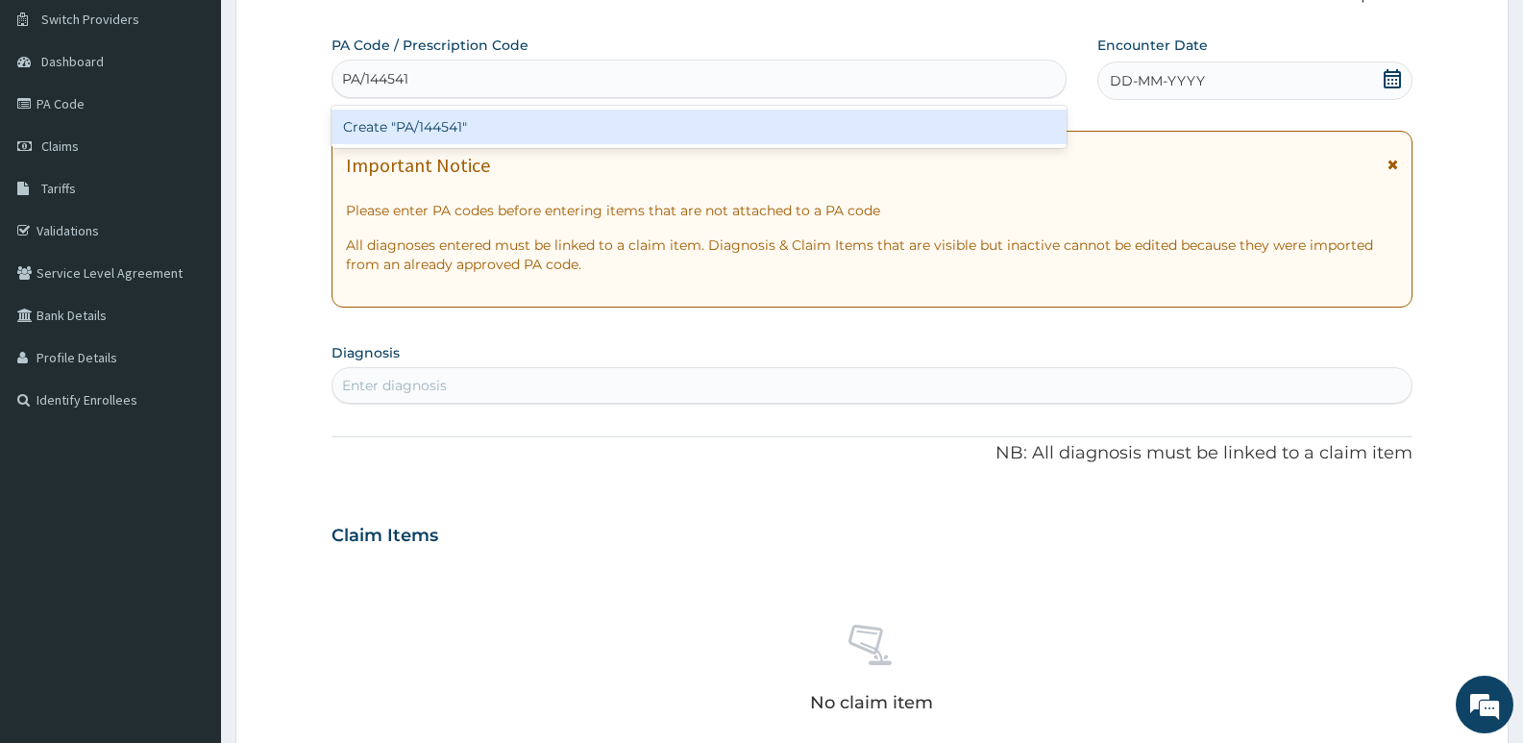
click at [897, 125] on div "Create "PA/144541"" at bounding box center [698, 127] width 735 height 35
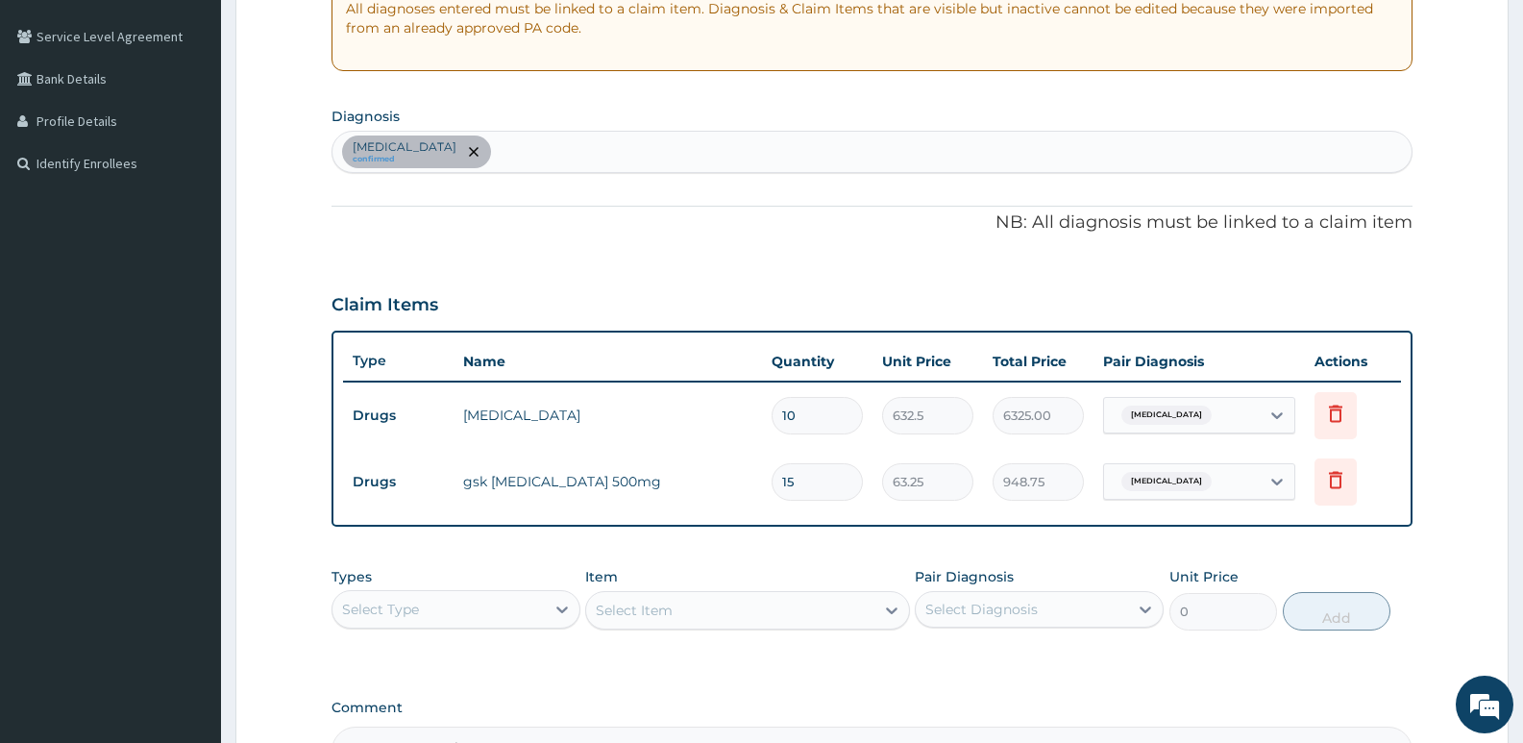
scroll to position [426, 0]
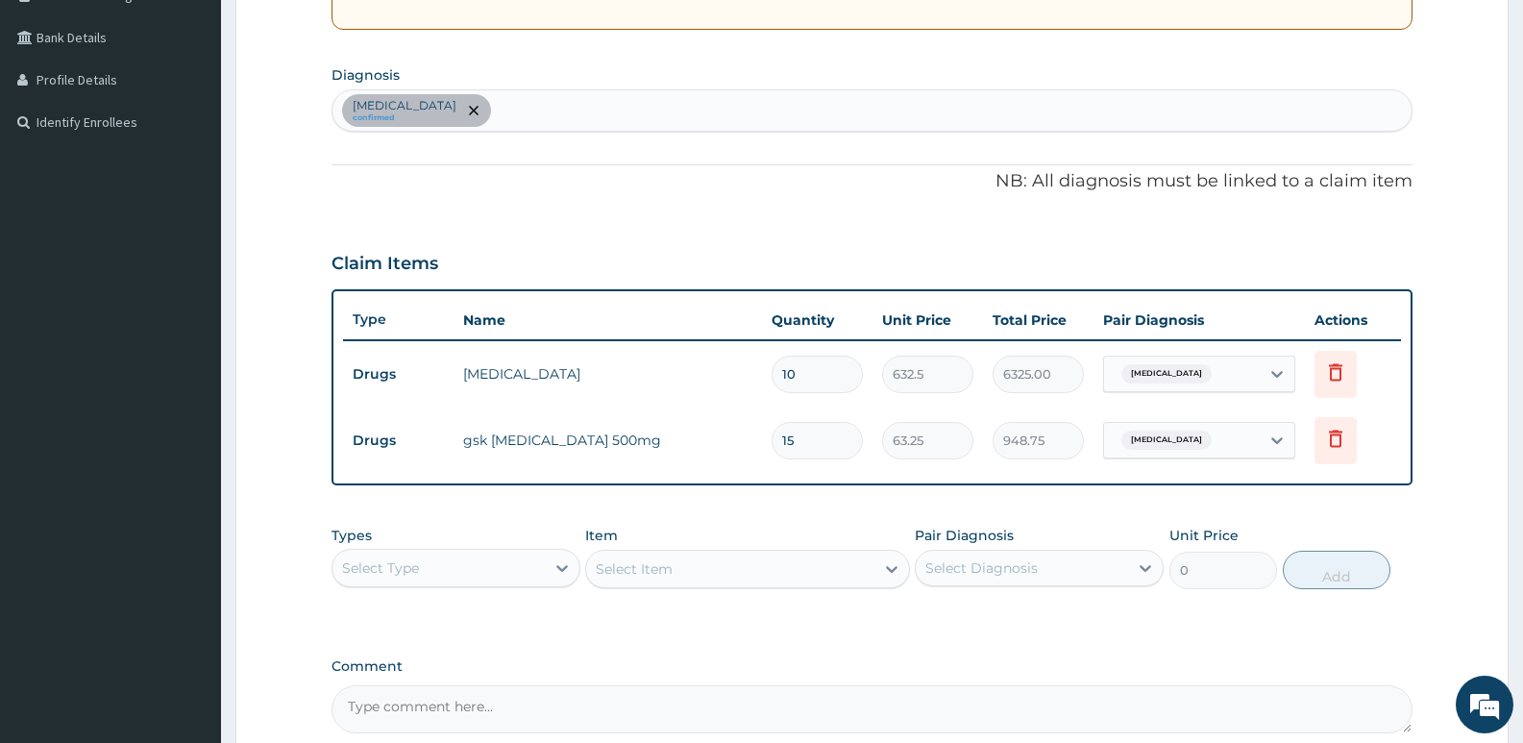
click at [511, 557] on div "Select Type" at bounding box center [438, 567] width 212 height 31
click at [422, 694] on div "Procedures" at bounding box center [455, 685] width 249 height 35
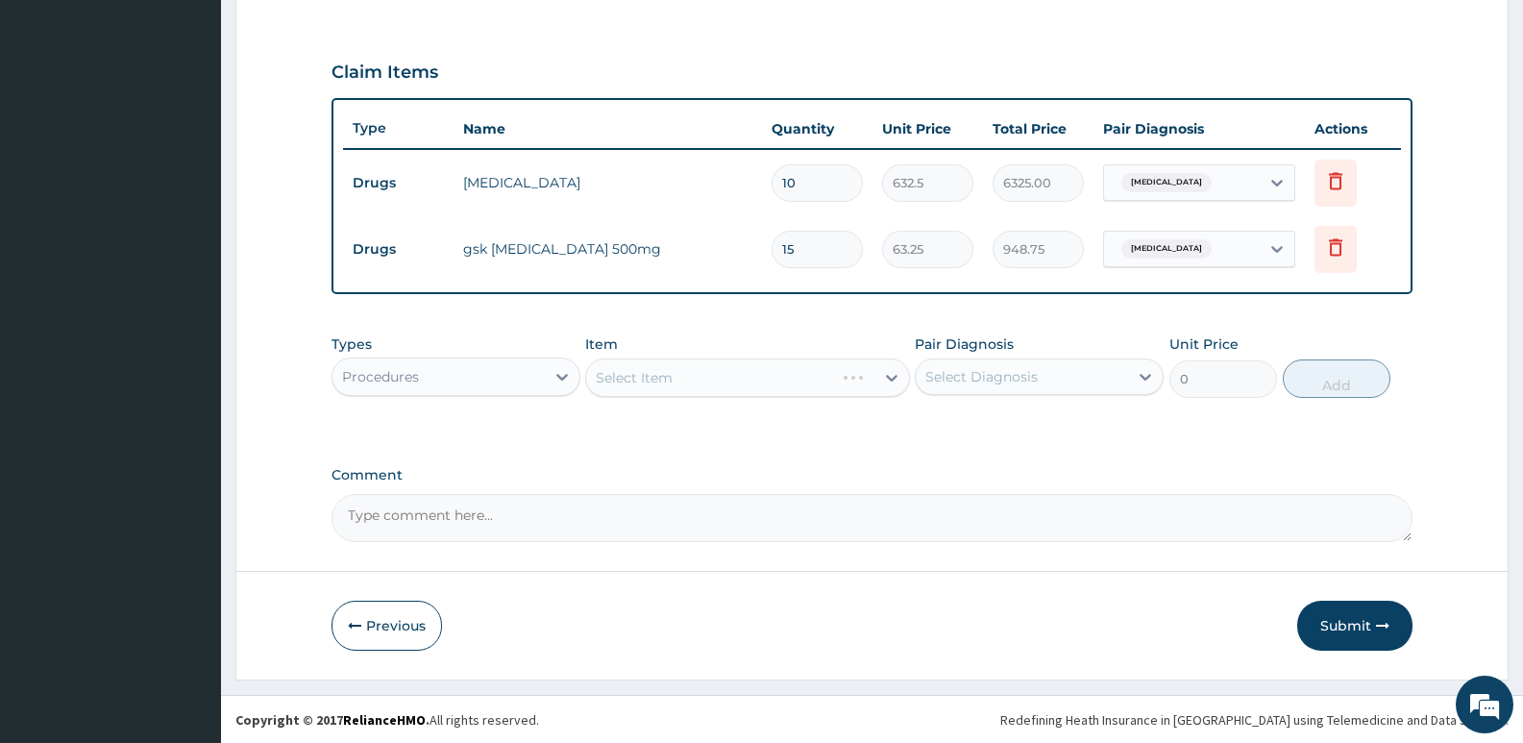
scroll to position [618, 0]
click at [691, 360] on div "Select Item" at bounding box center [747, 376] width 324 height 38
click at [704, 377] on div "Select Item" at bounding box center [747, 376] width 324 height 38
click at [705, 377] on div "Select Item" at bounding box center [747, 376] width 324 height 38
click at [760, 324] on div "Types Procedures Item Select Item Pair Diagnosis Select Diagnosis Unit Price 0 …" at bounding box center [871, 365] width 1081 height 83
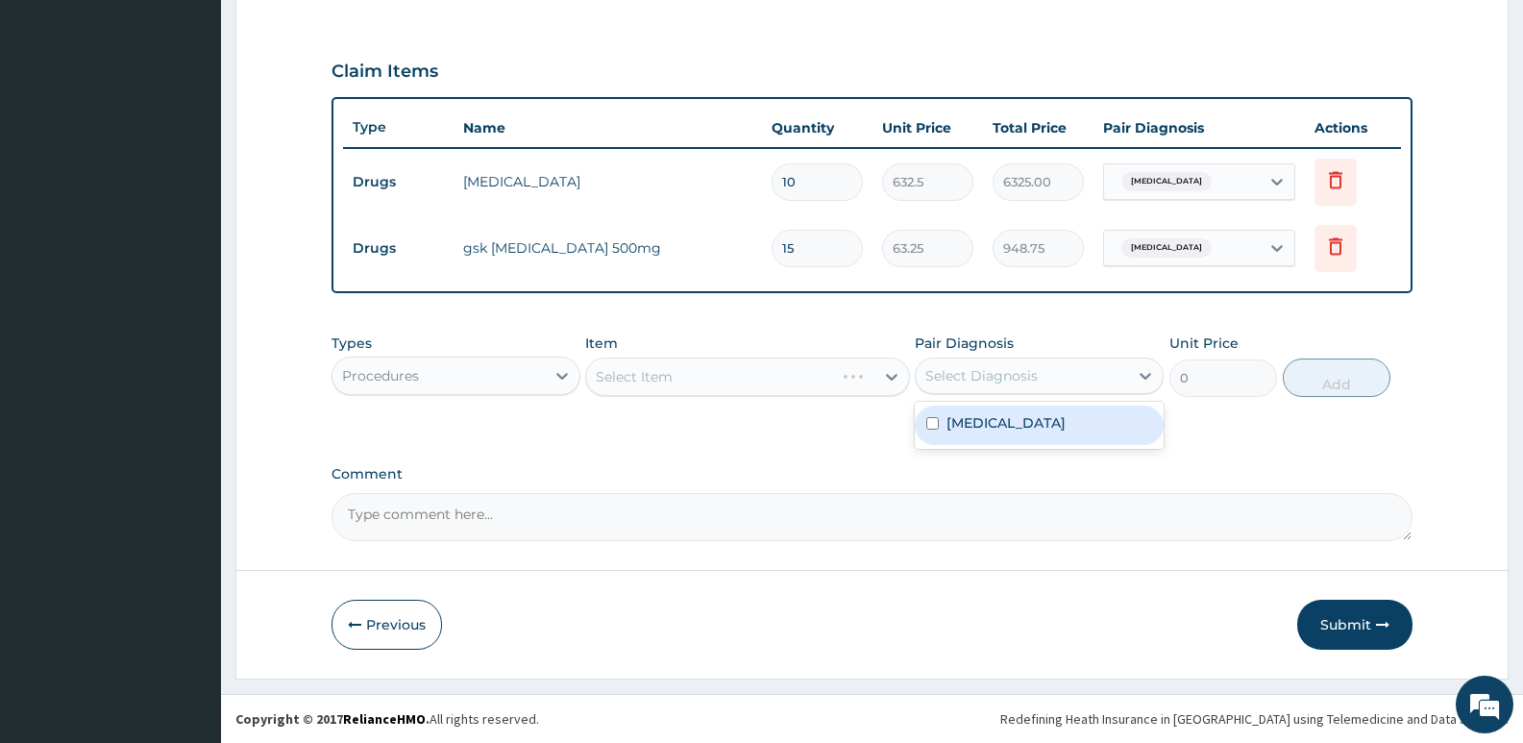
click at [1028, 377] on div "Select Diagnosis" at bounding box center [981, 375] width 112 height 19
drag, startPoint x: 989, startPoint y: 429, endPoint x: 871, endPoint y: 378, distance: 127.8
click at [987, 429] on label "[MEDICAL_DATA]" at bounding box center [1005, 422] width 119 height 19
checkbox input "true"
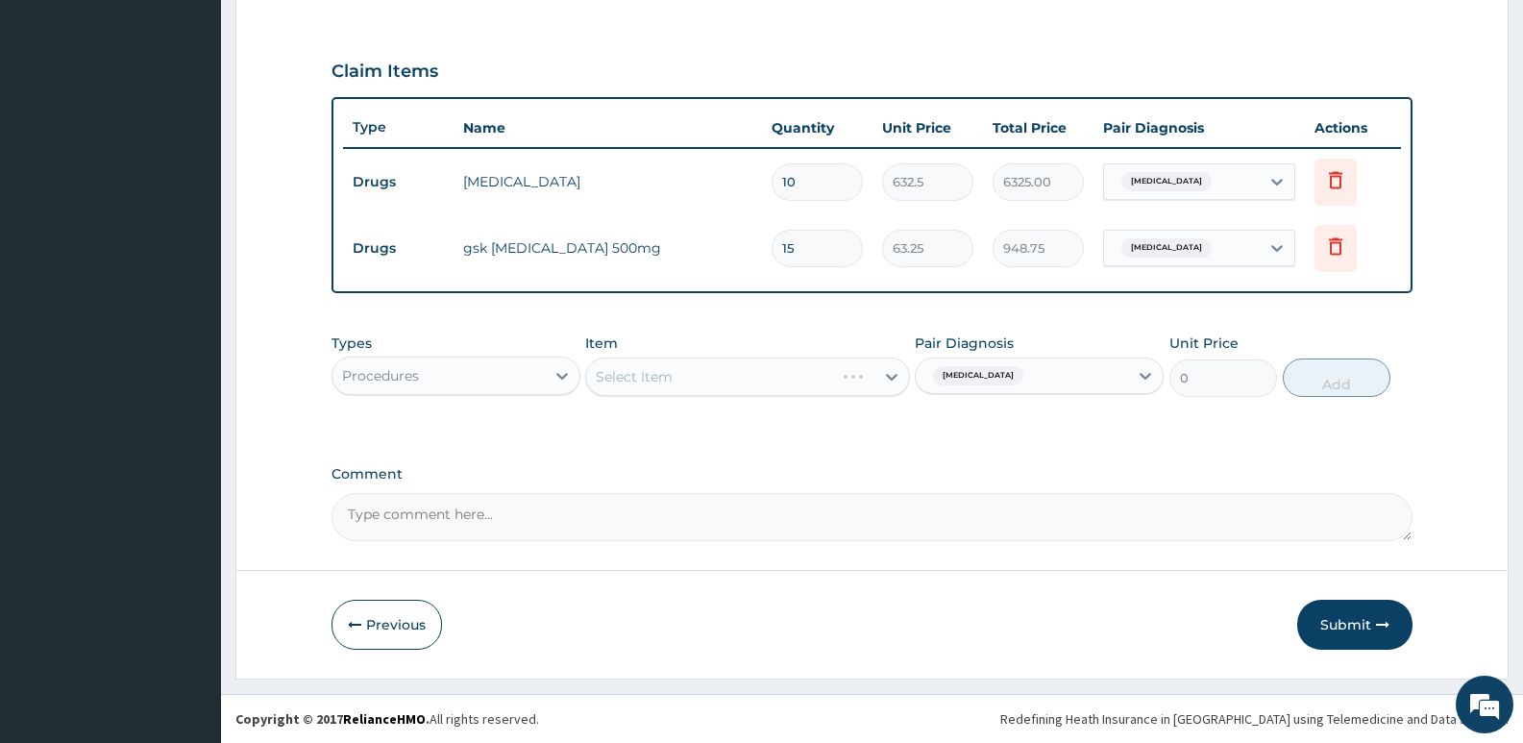
click at [788, 368] on div "Select Item" at bounding box center [747, 376] width 324 height 38
click at [671, 369] on div "Select Item" at bounding box center [634, 376] width 77 height 19
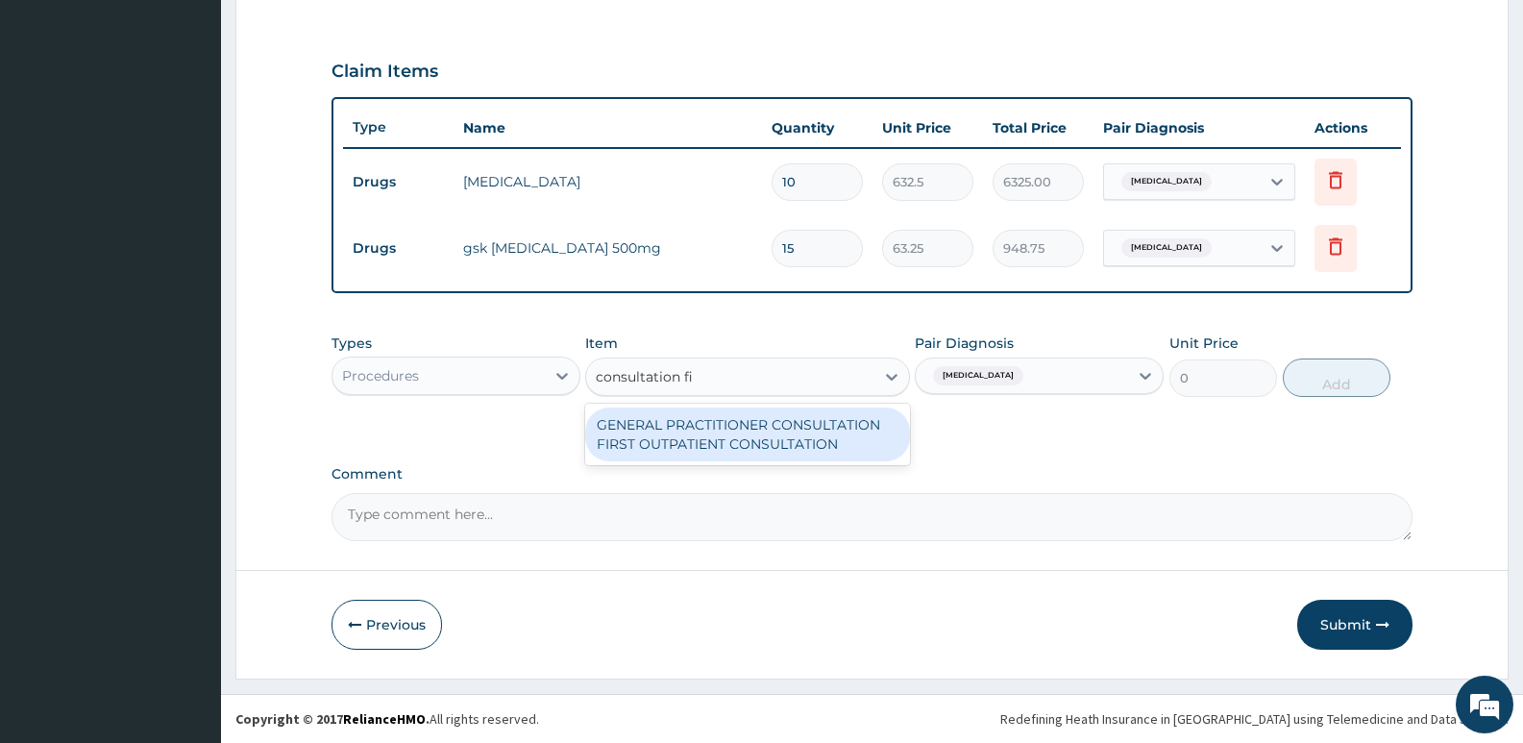
type input "consultation fir"
click at [855, 459] on div "GENERAL PRACTITIONER CONSULTATION FIRST OUTPATIENT CONSULTATION" at bounding box center [747, 434] width 324 height 54
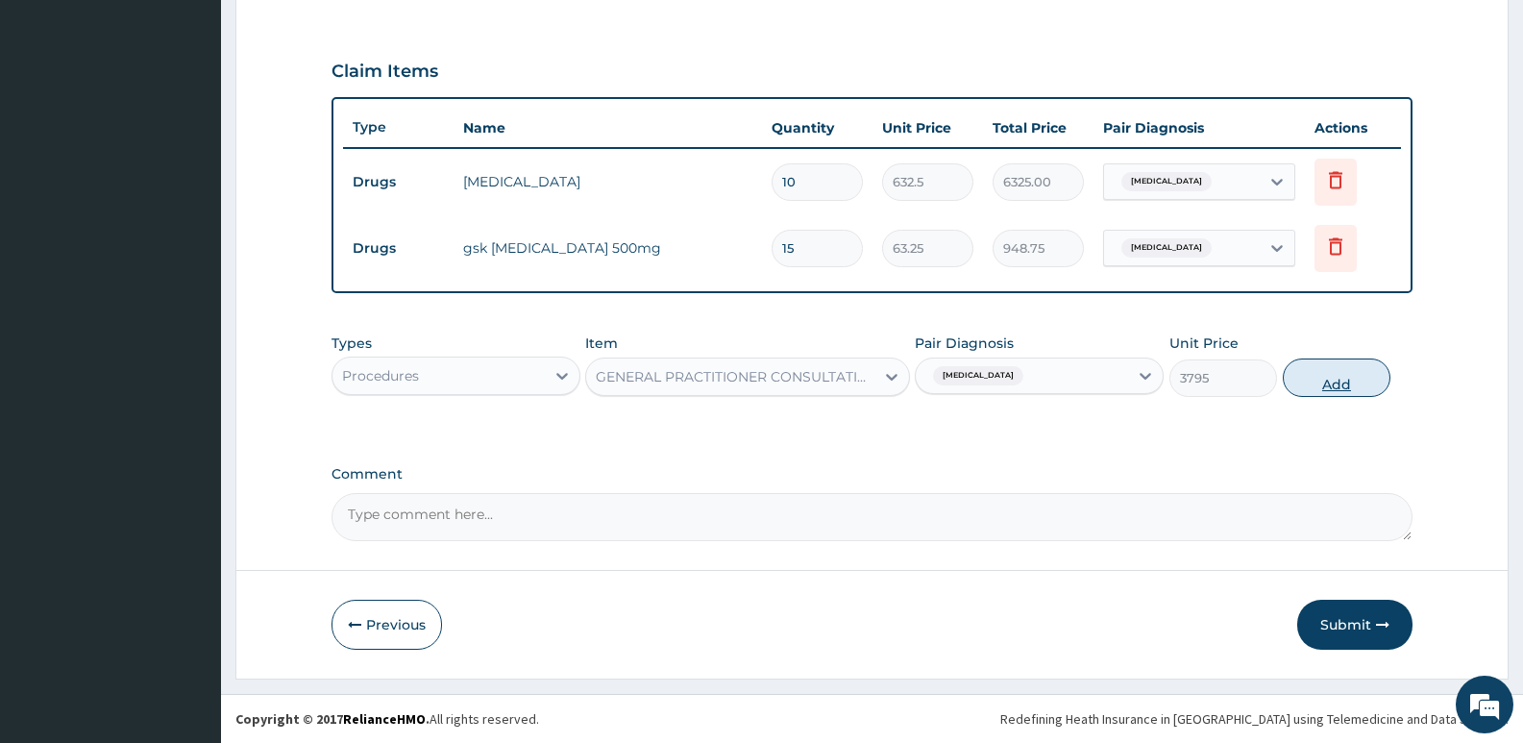
click at [1335, 377] on button "Add" at bounding box center [1336, 377] width 108 height 38
type input "0"
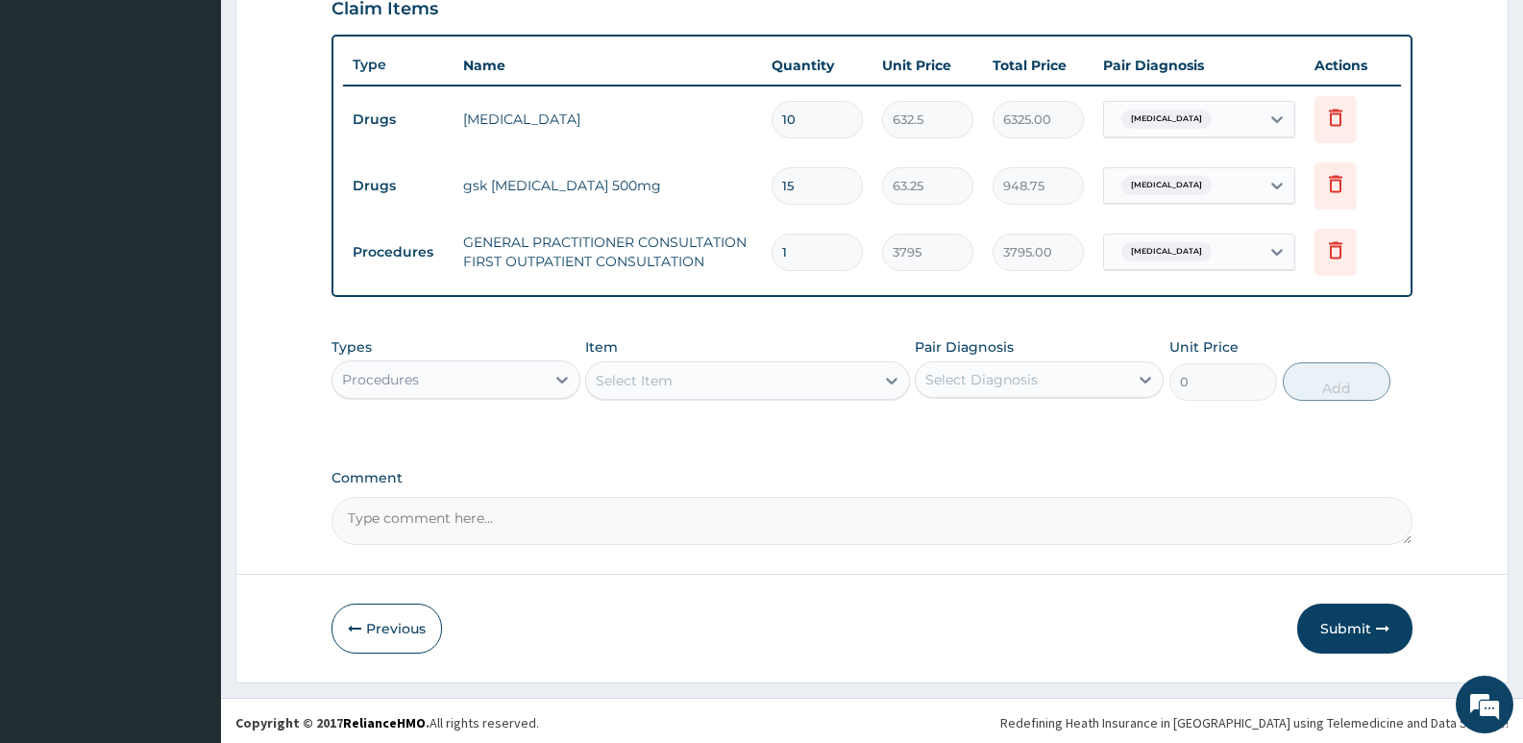
scroll to position [684, 0]
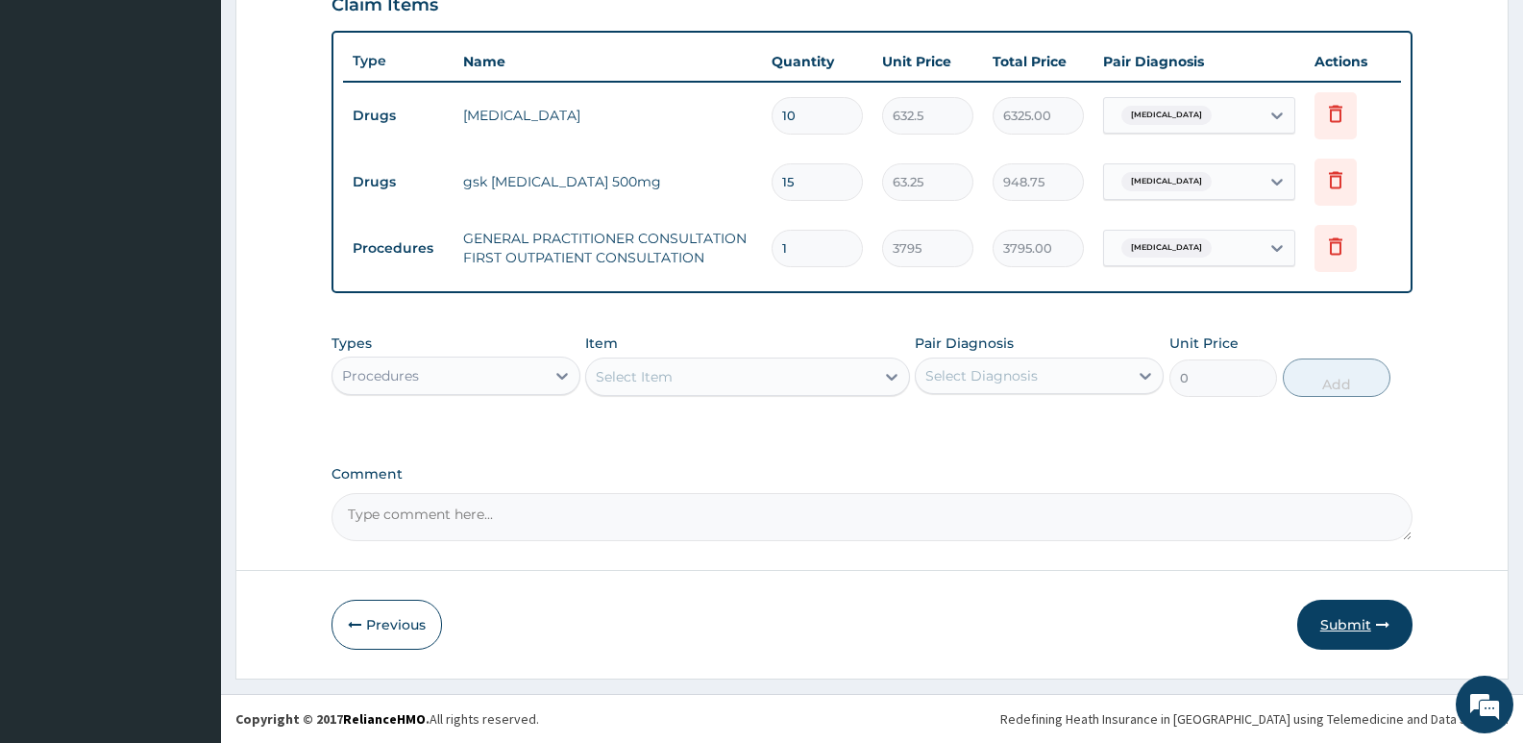
click at [1310, 618] on button "Submit" at bounding box center [1354, 624] width 115 height 50
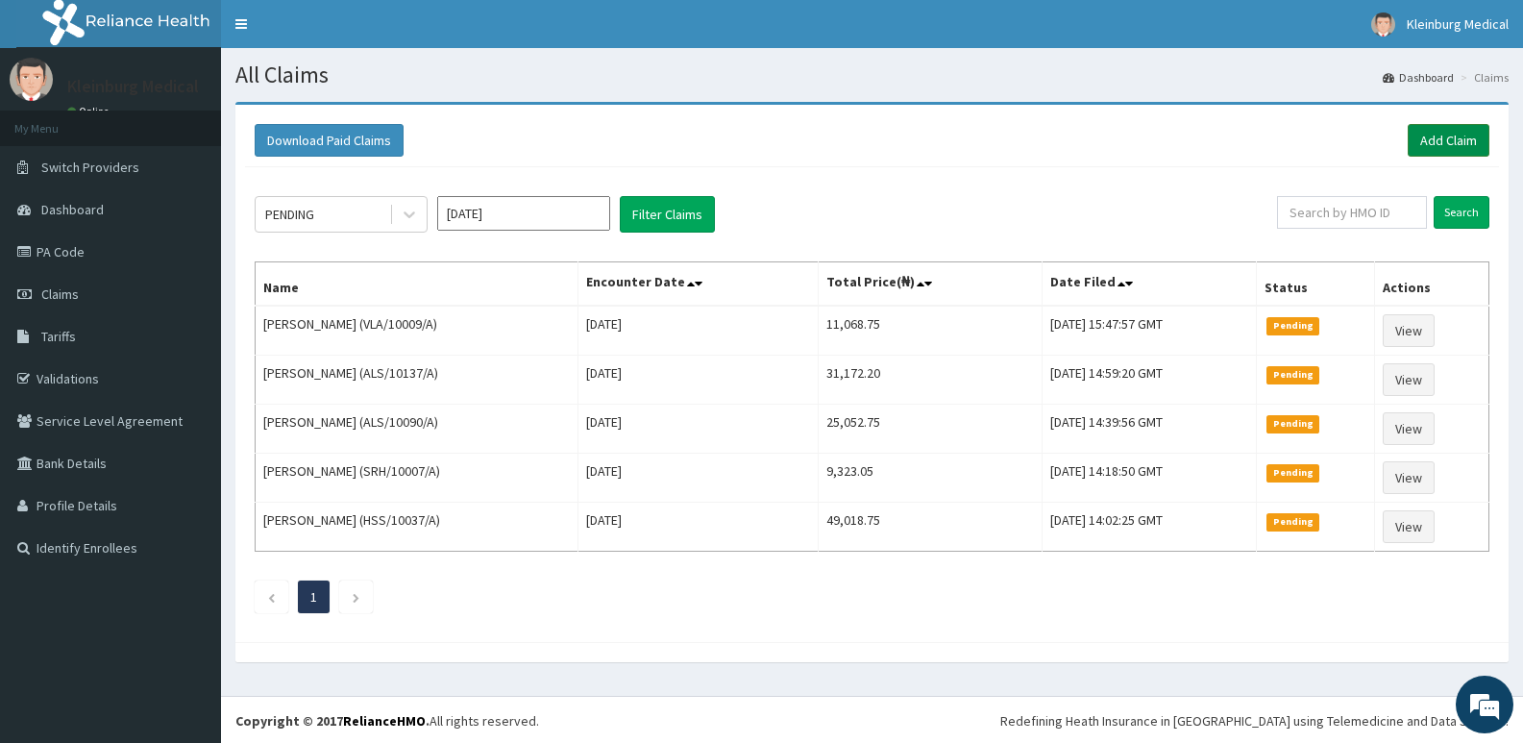
click at [1453, 133] on link "Add Claim" at bounding box center [1448, 140] width 82 height 33
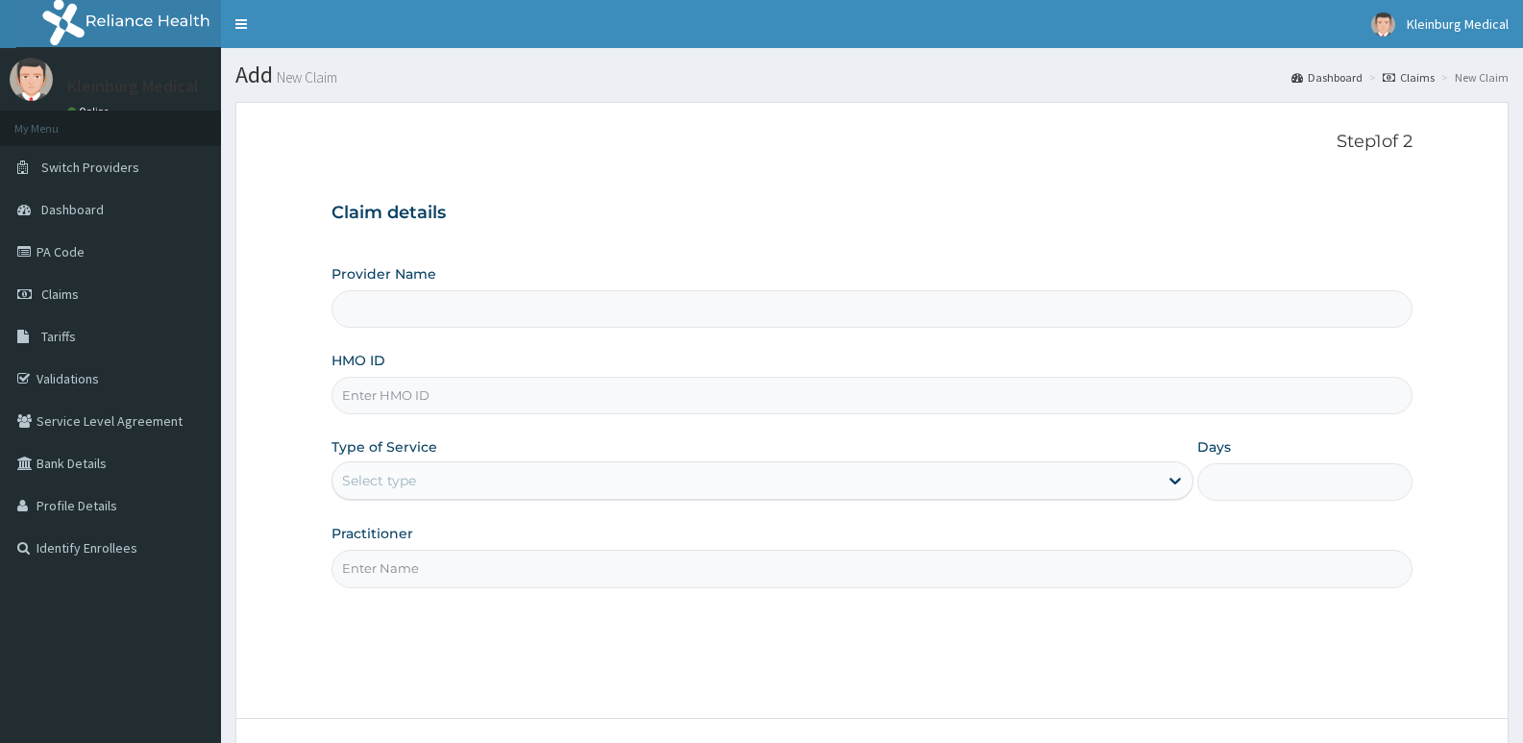
click at [419, 410] on input "HMO ID" at bounding box center [871, 395] width 1081 height 37
type input "ALS/10029/A"
type input "KLEINBURG MEDICAL(dermatology and diagnostics)- Saka Tinubu"
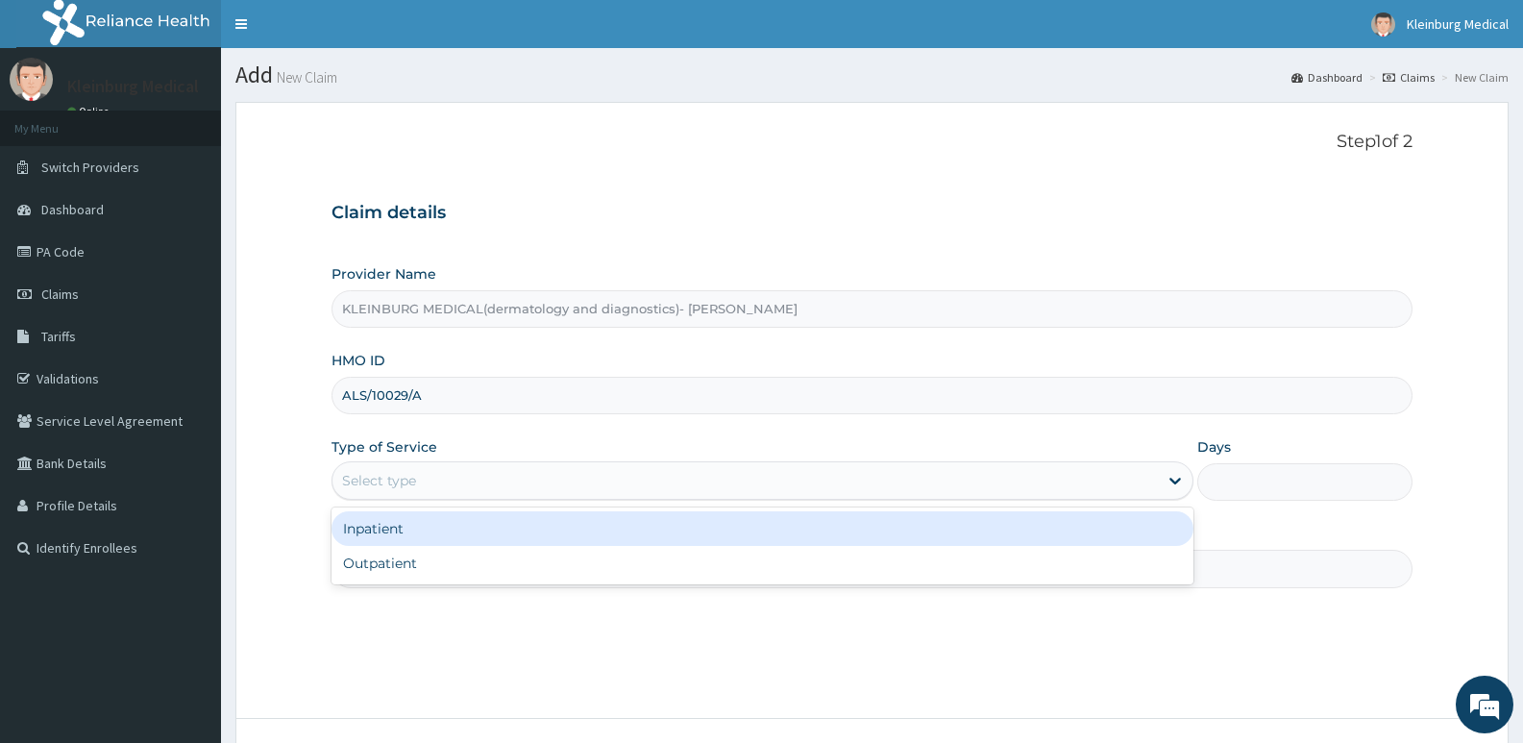
click at [443, 482] on div "Select type" at bounding box center [744, 480] width 824 height 31
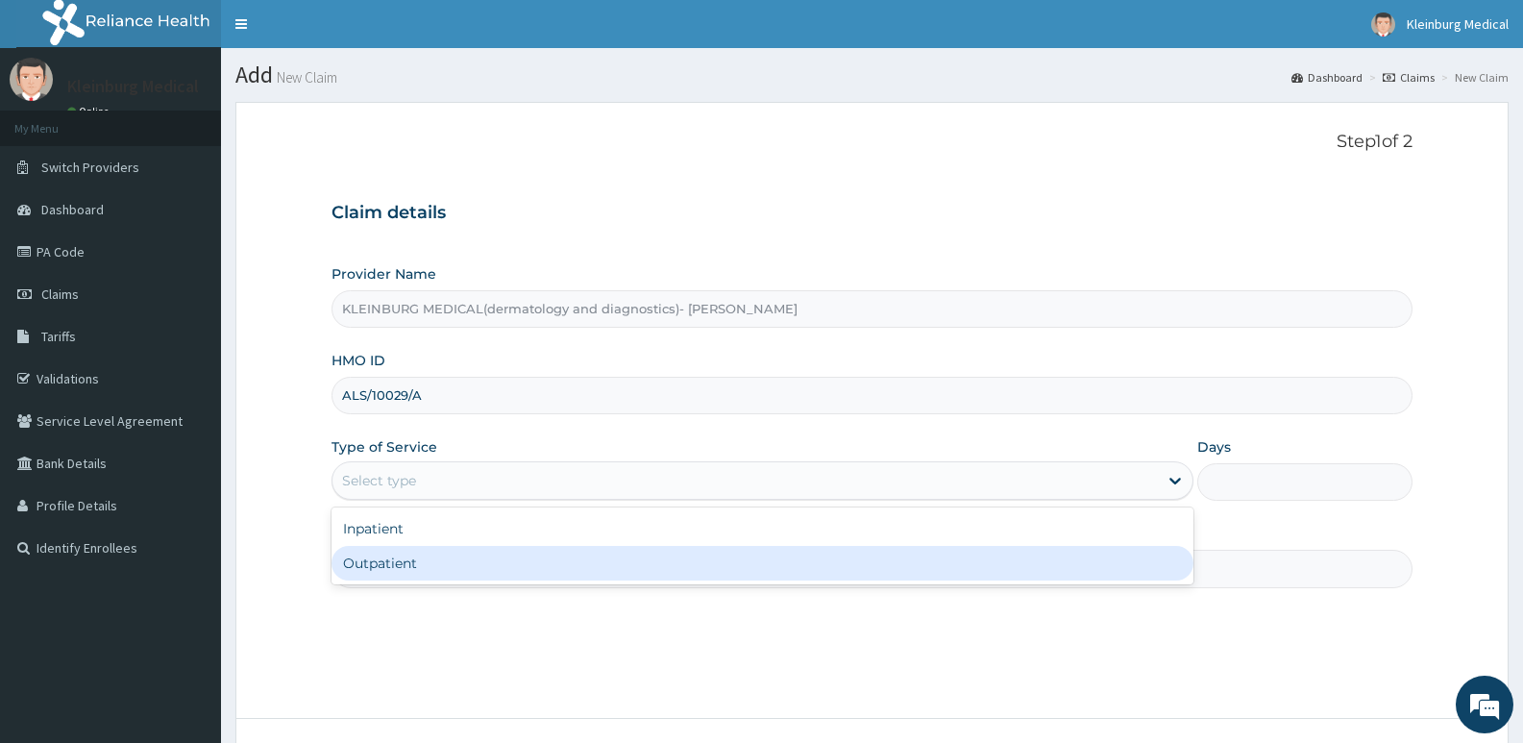
click at [443, 566] on div "Outpatient" at bounding box center [761, 563] width 861 height 35
type input "1"
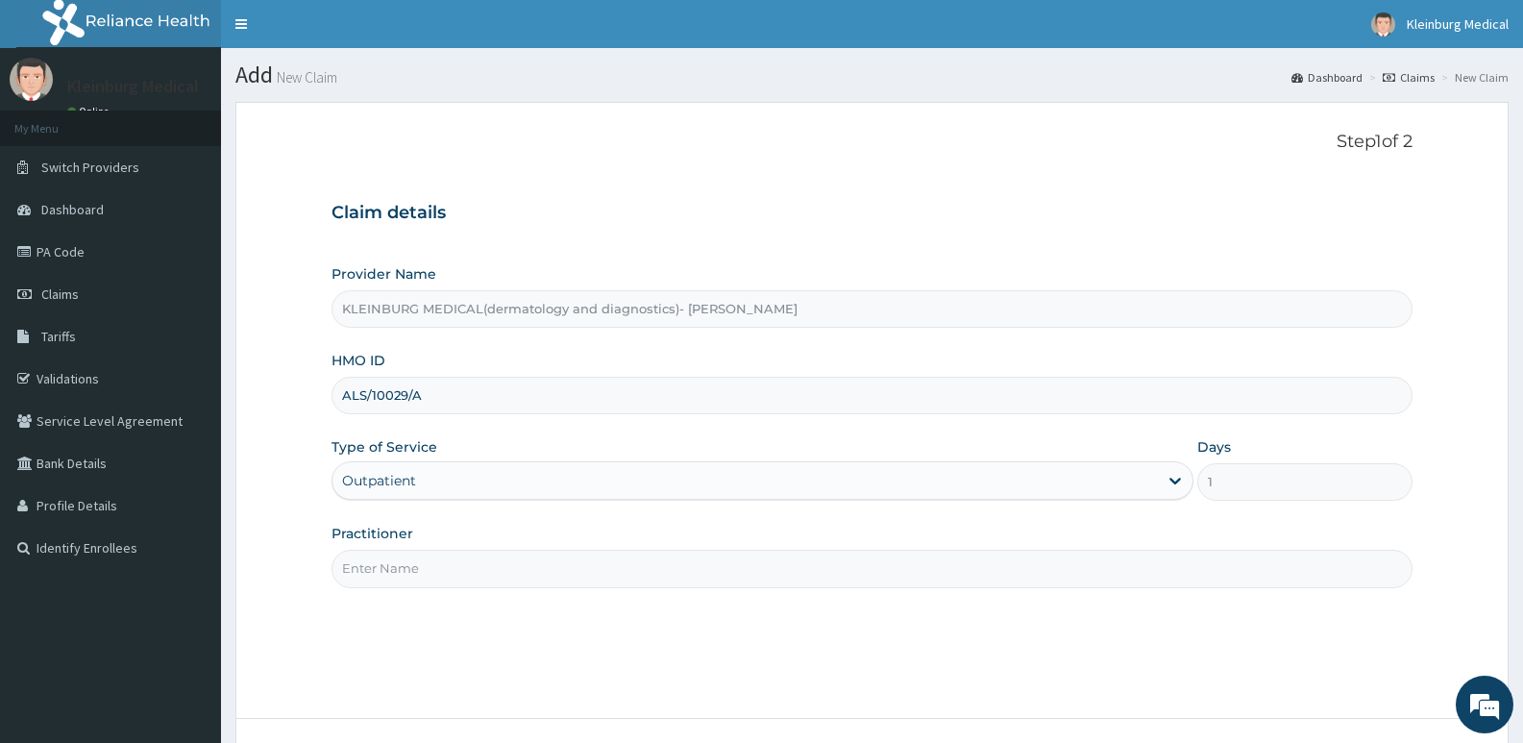
drag, startPoint x: 454, startPoint y: 586, endPoint x: 476, endPoint y: 584, distance: 21.2
click at [459, 586] on input "Practitioner" at bounding box center [871, 567] width 1081 height 37
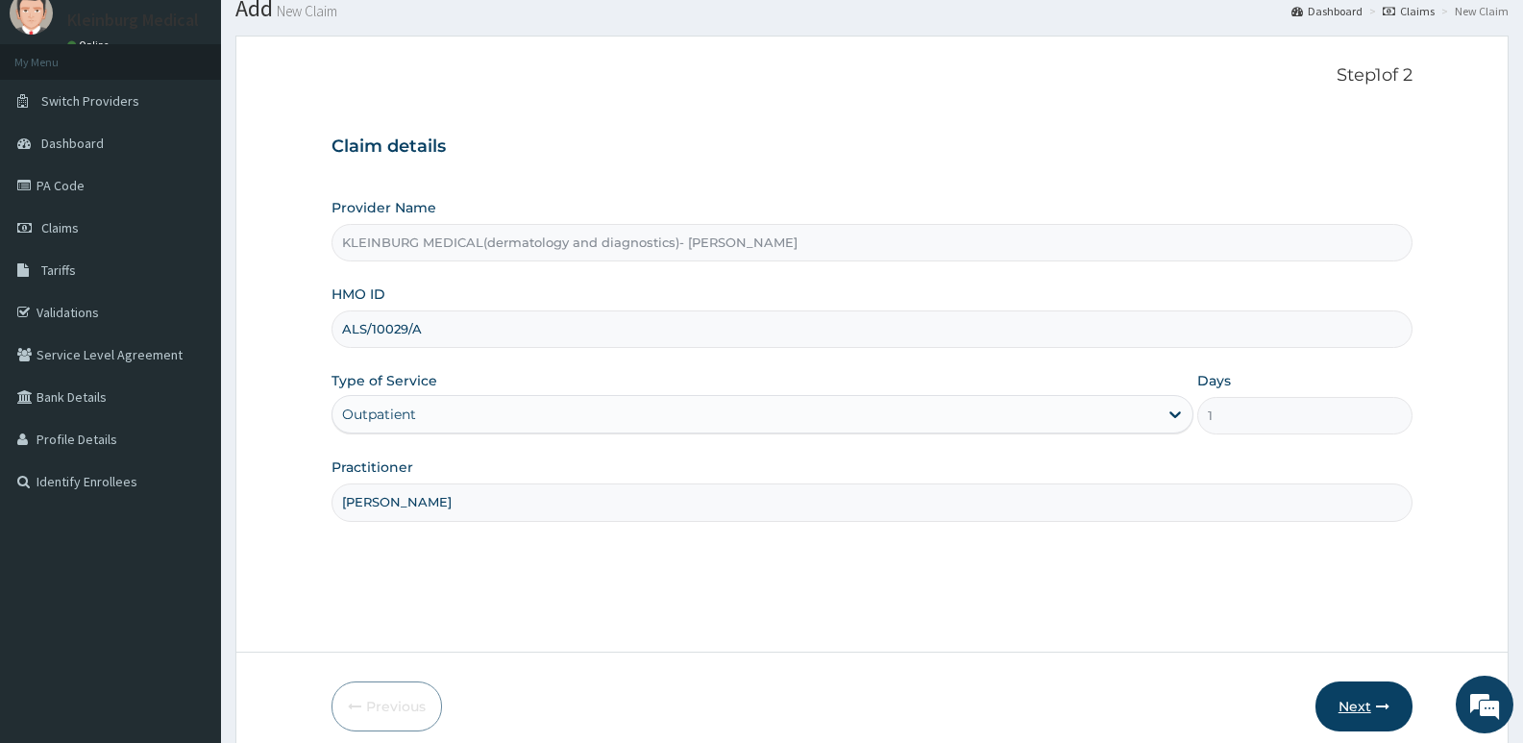
scroll to position [148, 0]
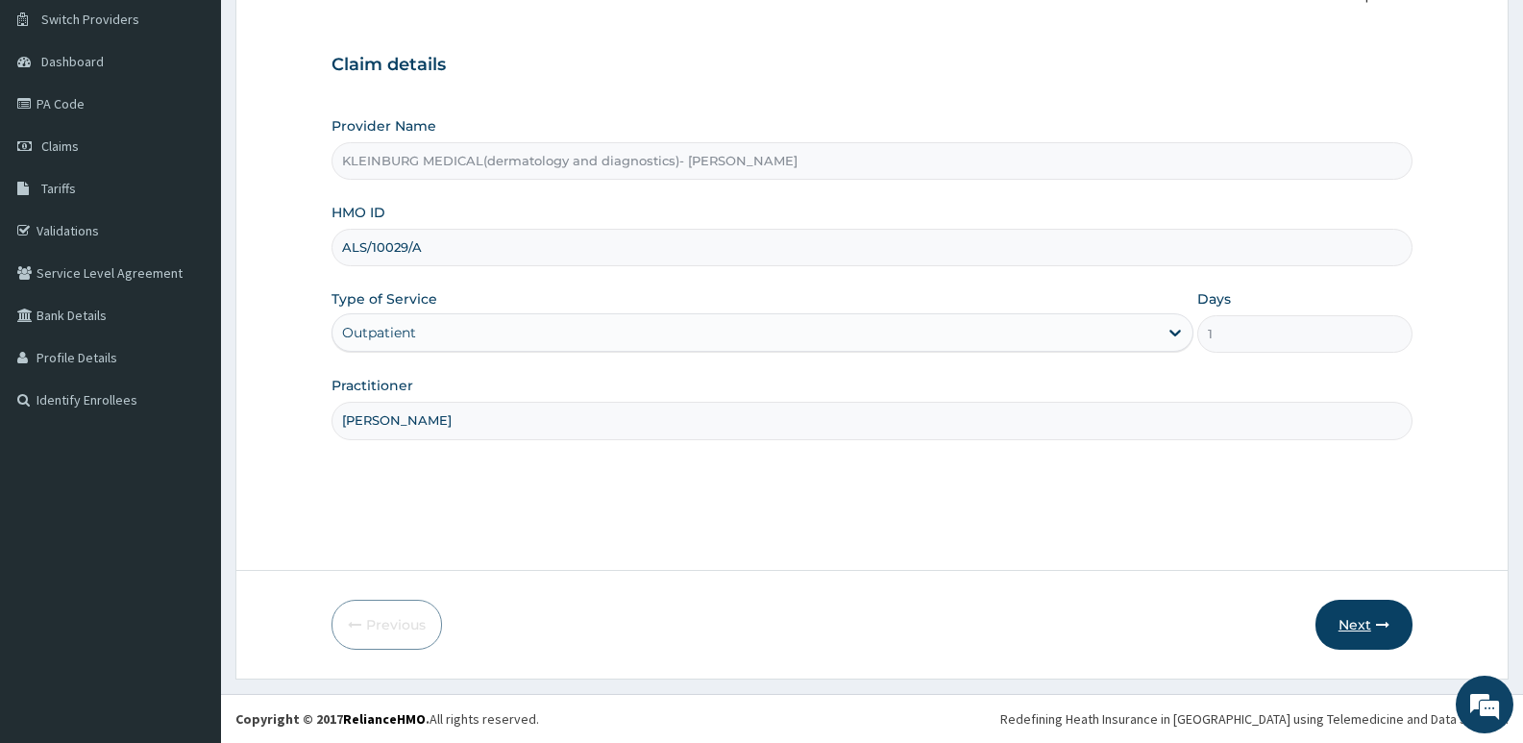
type input "DR FABIYI"
click at [1377, 638] on button "Next" at bounding box center [1363, 624] width 97 height 50
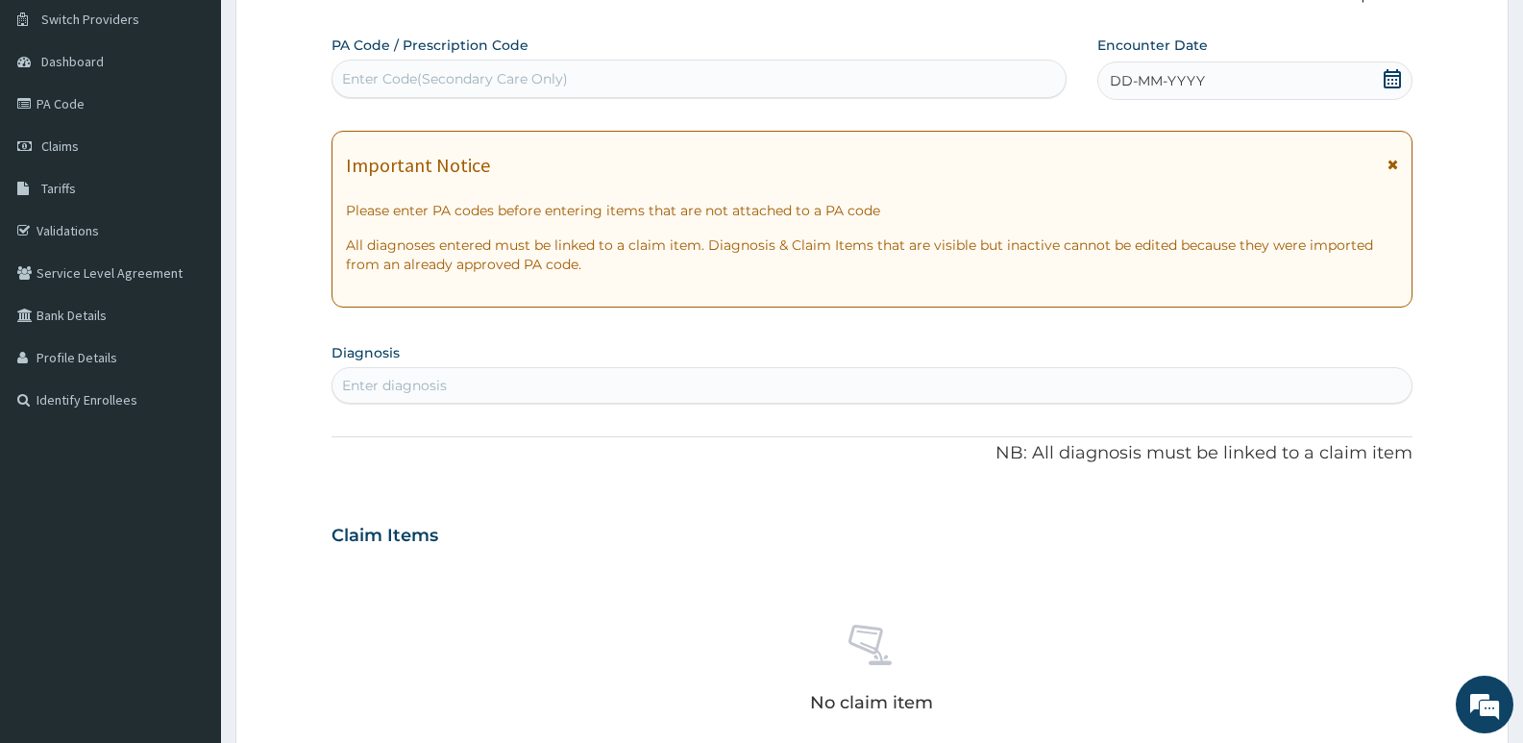
scroll to position [0, 0]
click at [1391, 74] on icon at bounding box center [1391, 78] width 19 height 19
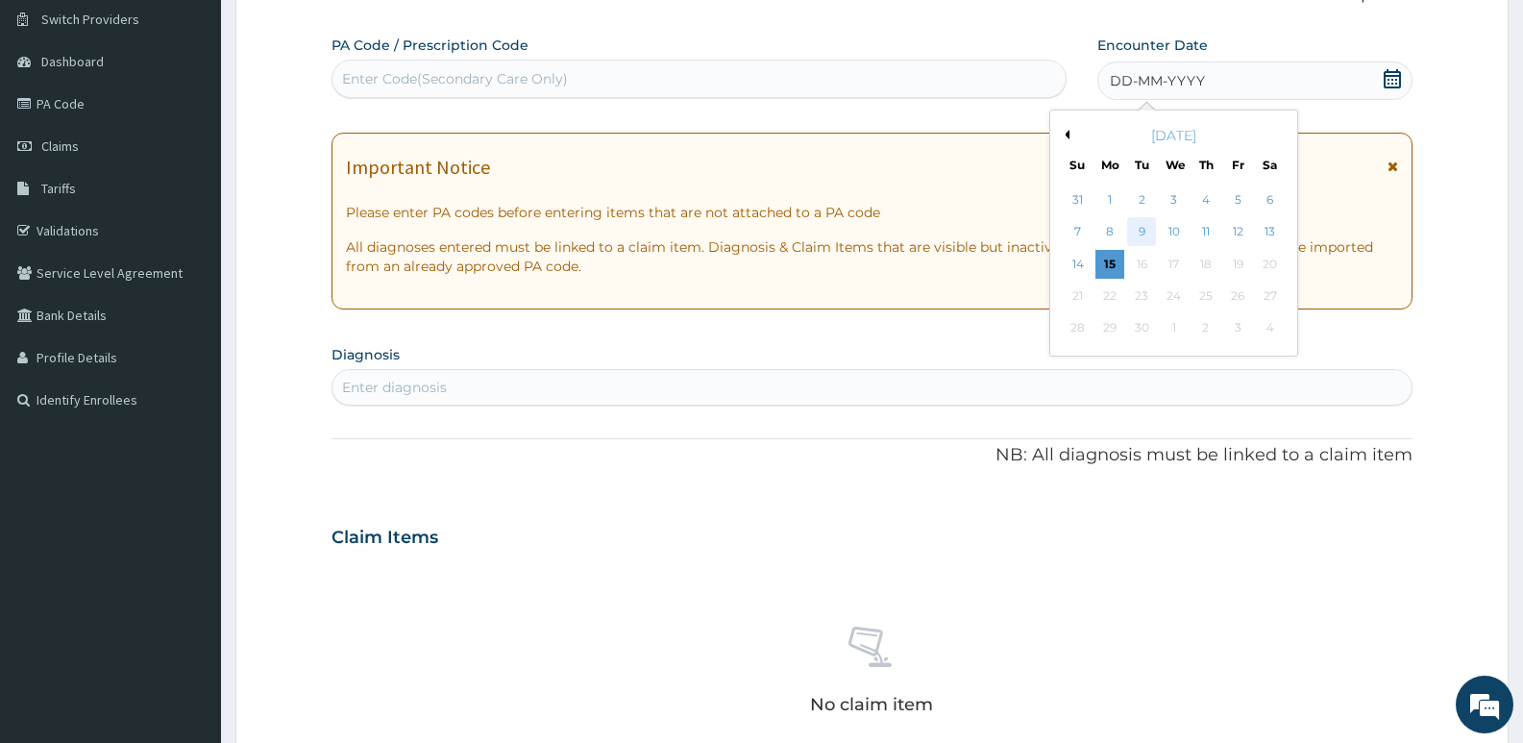
click at [1148, 229] on div "9" at bounding box center [1141, 232] width 29 height 29
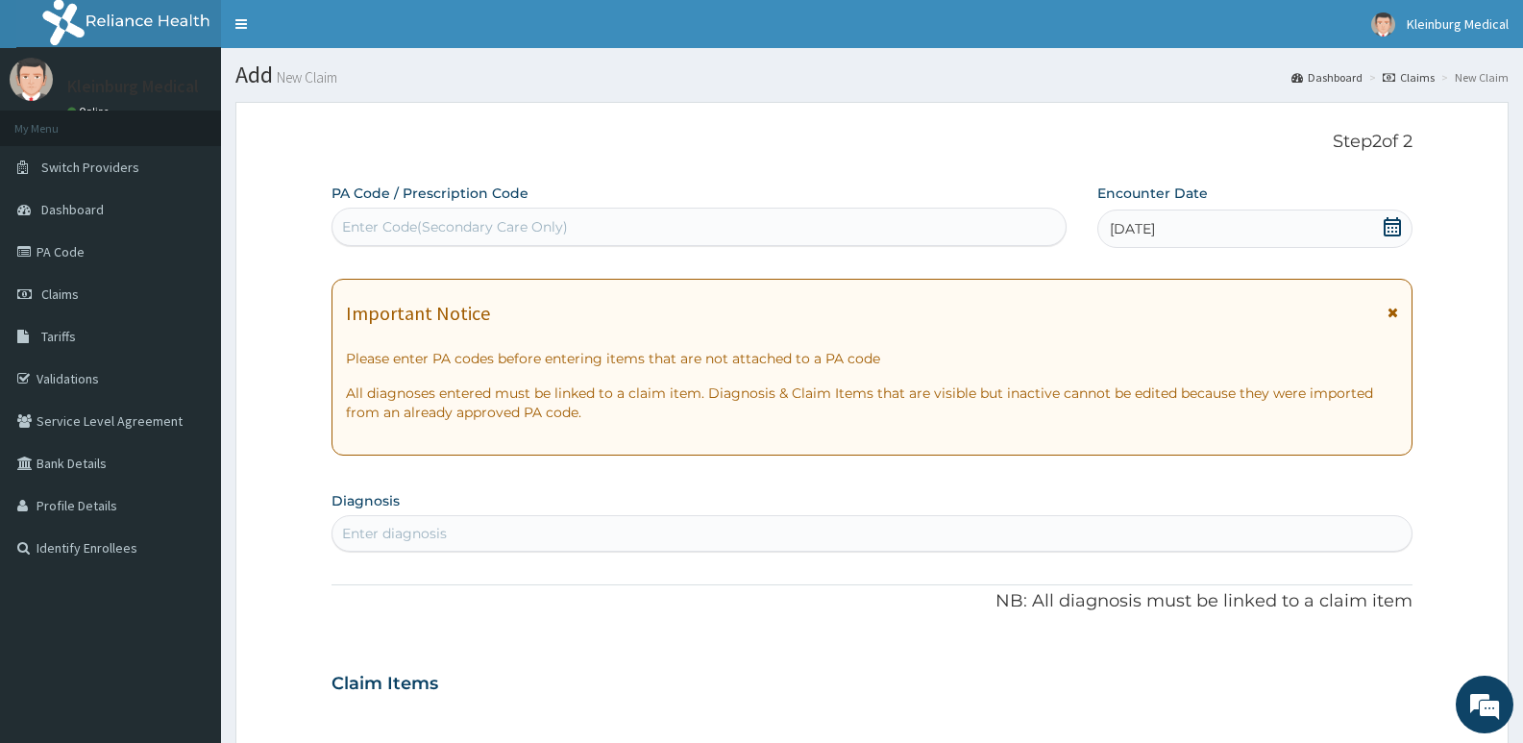
click at [662, 227] on div "Enter Code(Secondary Care Only)" at bounding box center [698, 226] width 733 height 31
paste input "PA/A31F24"
type input "PA/A31F24"
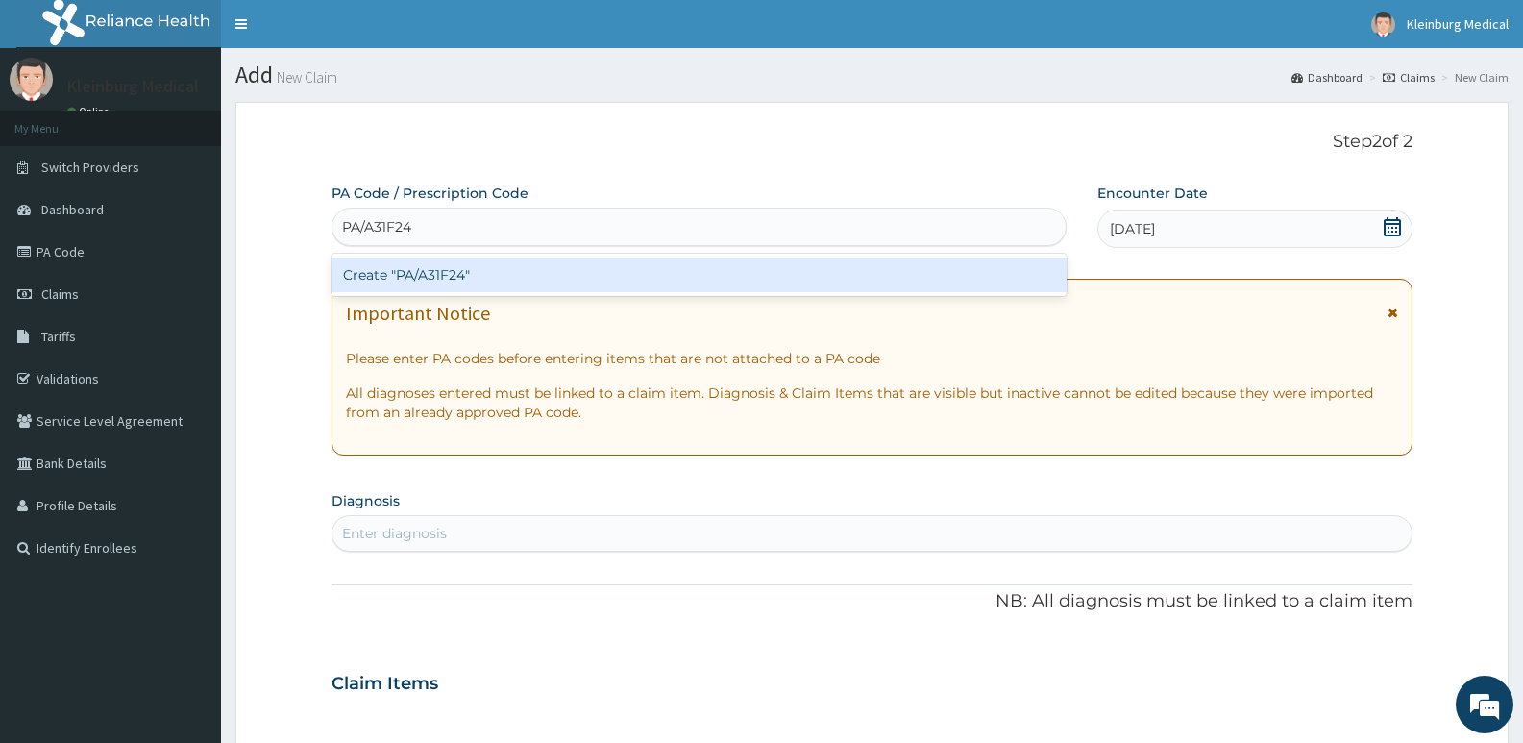
click at [670, 259] on div "Create "PA/A31F24"" at bounding box center [698, 274] width 735 height 35
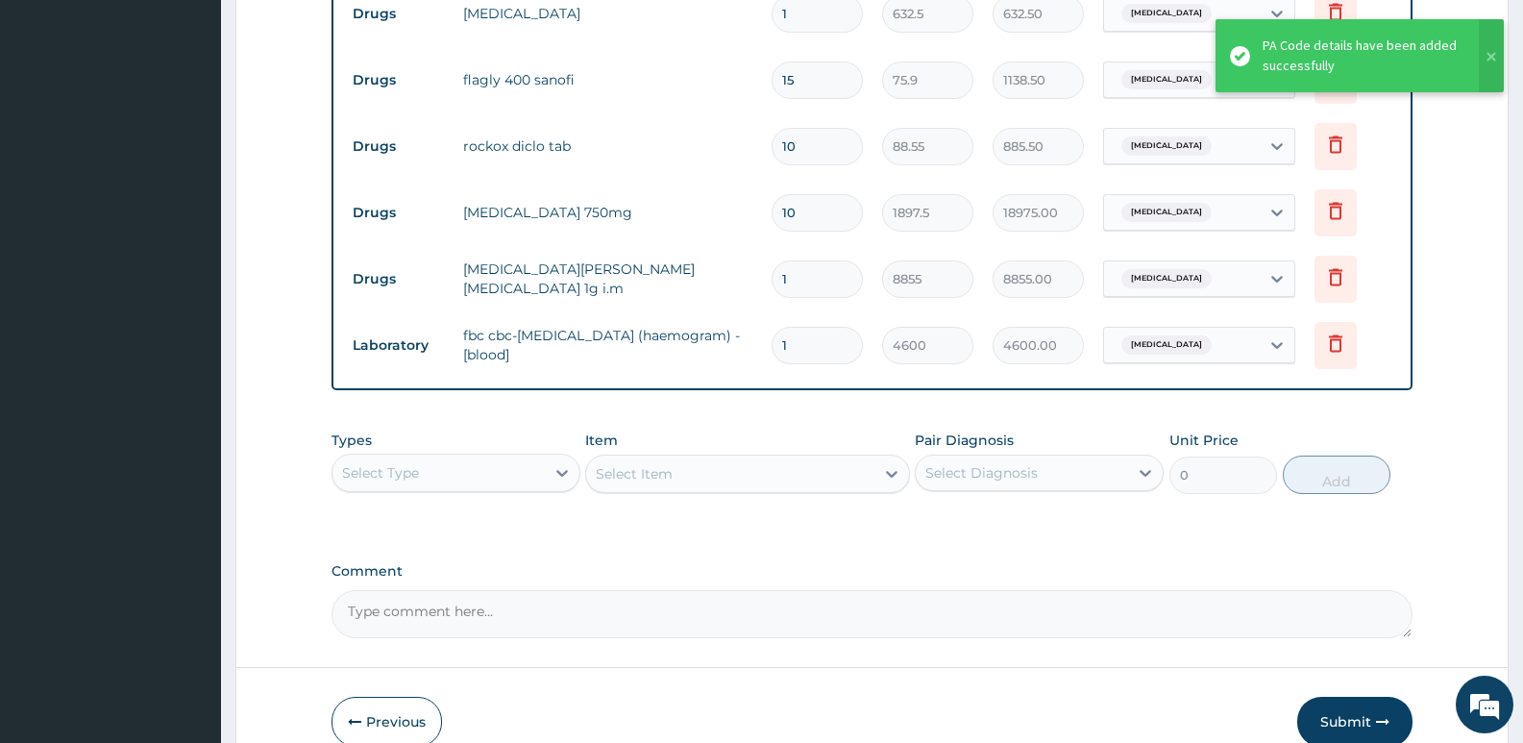
scroll to position [787, 0]
click at [445, 482] on div "Select Type" at bounding box center [438, 471] width 212 height 31
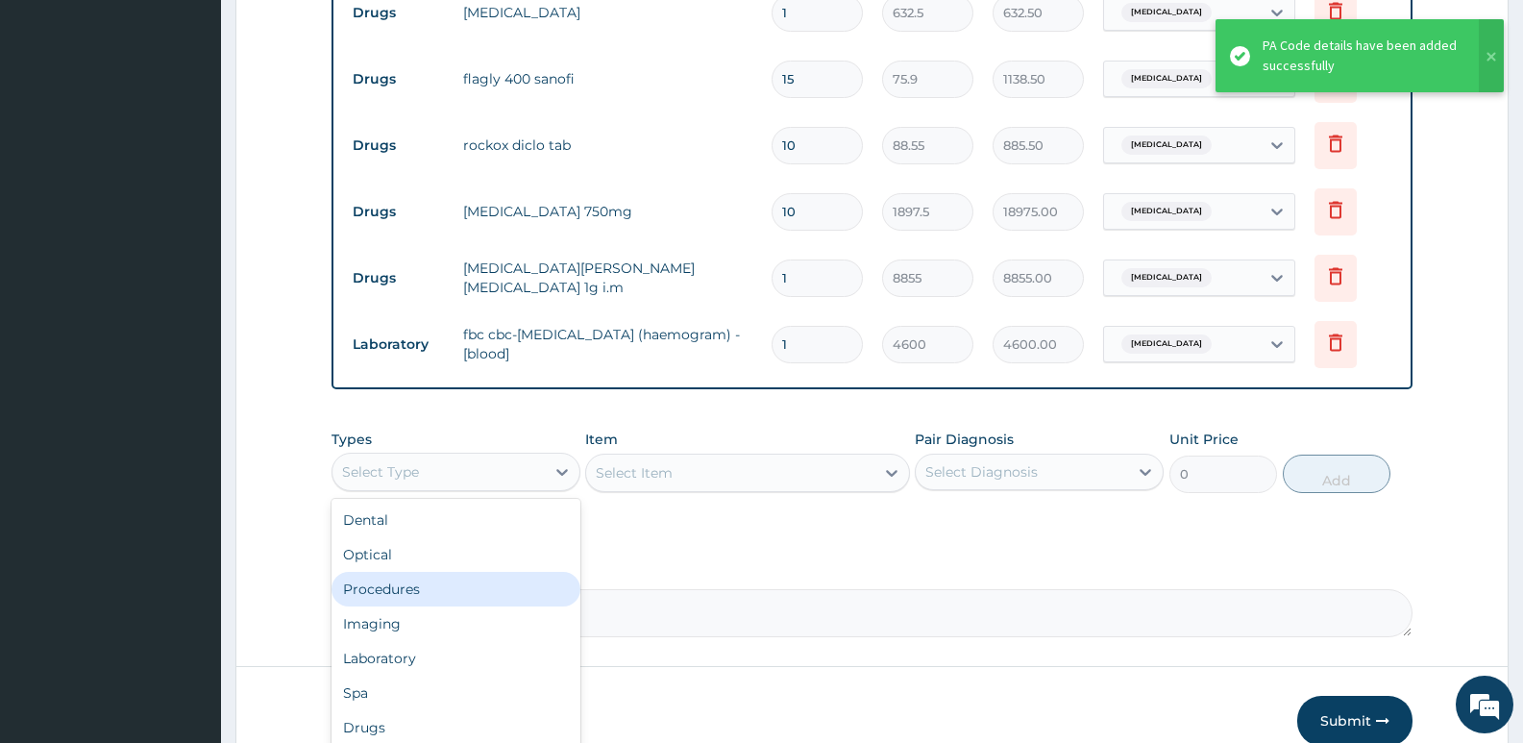
click at [415, 594] on div "Procedures" at bounding box center [455, 589] width 249 height 35
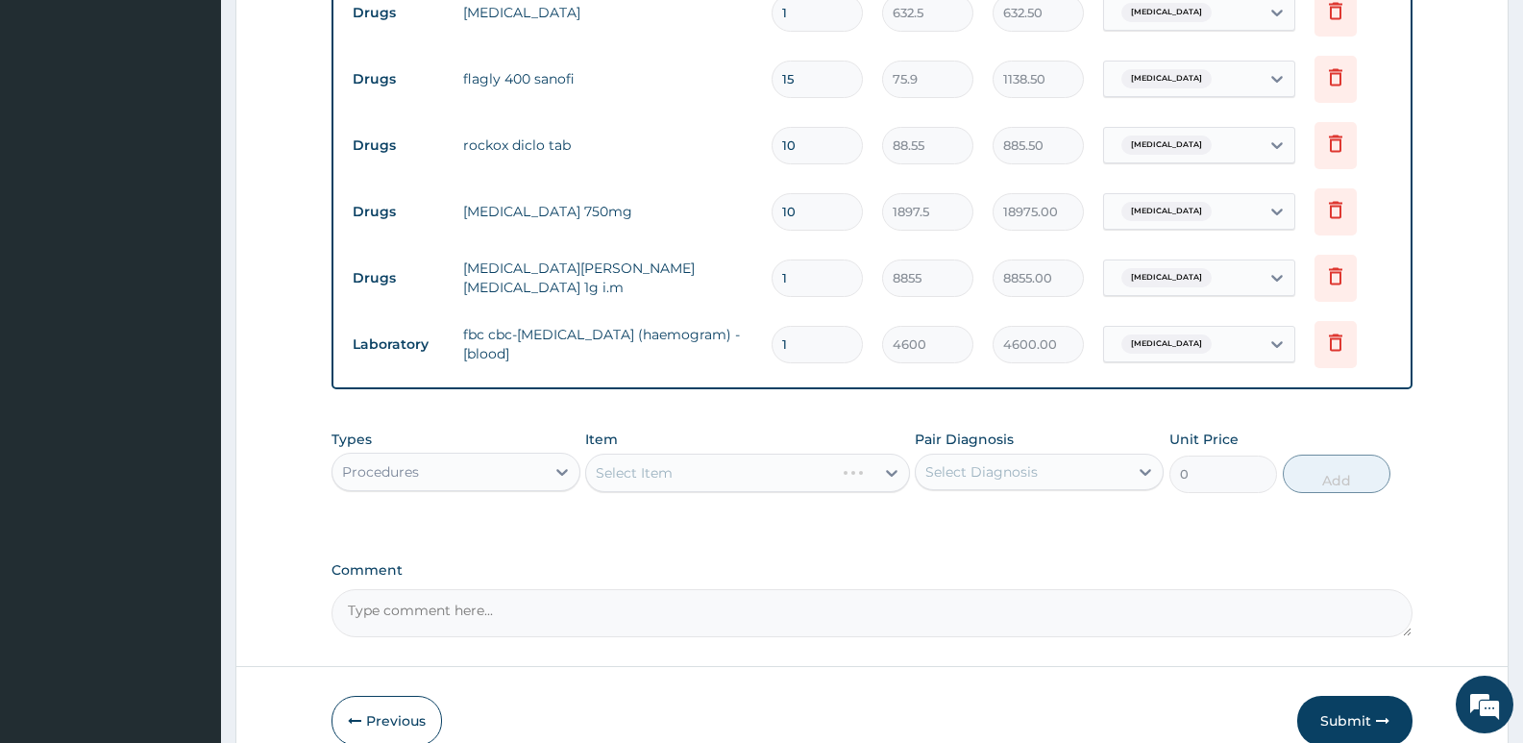
click at [756, 472] on div "Select Item" at bounding box center [747, 472] width 324 height 38
click at [969, 471] on div "Select Diagnosis" at bounding box center [981, 471] width 112 height 19
click at [997, 528] on div "Carbuncle" at bounding box center [1039, 520] width 249 height 39
checkbox input "true"
click at [816, 482] on div "Select Item" at bounding box center [729, 472] width 287 height 31
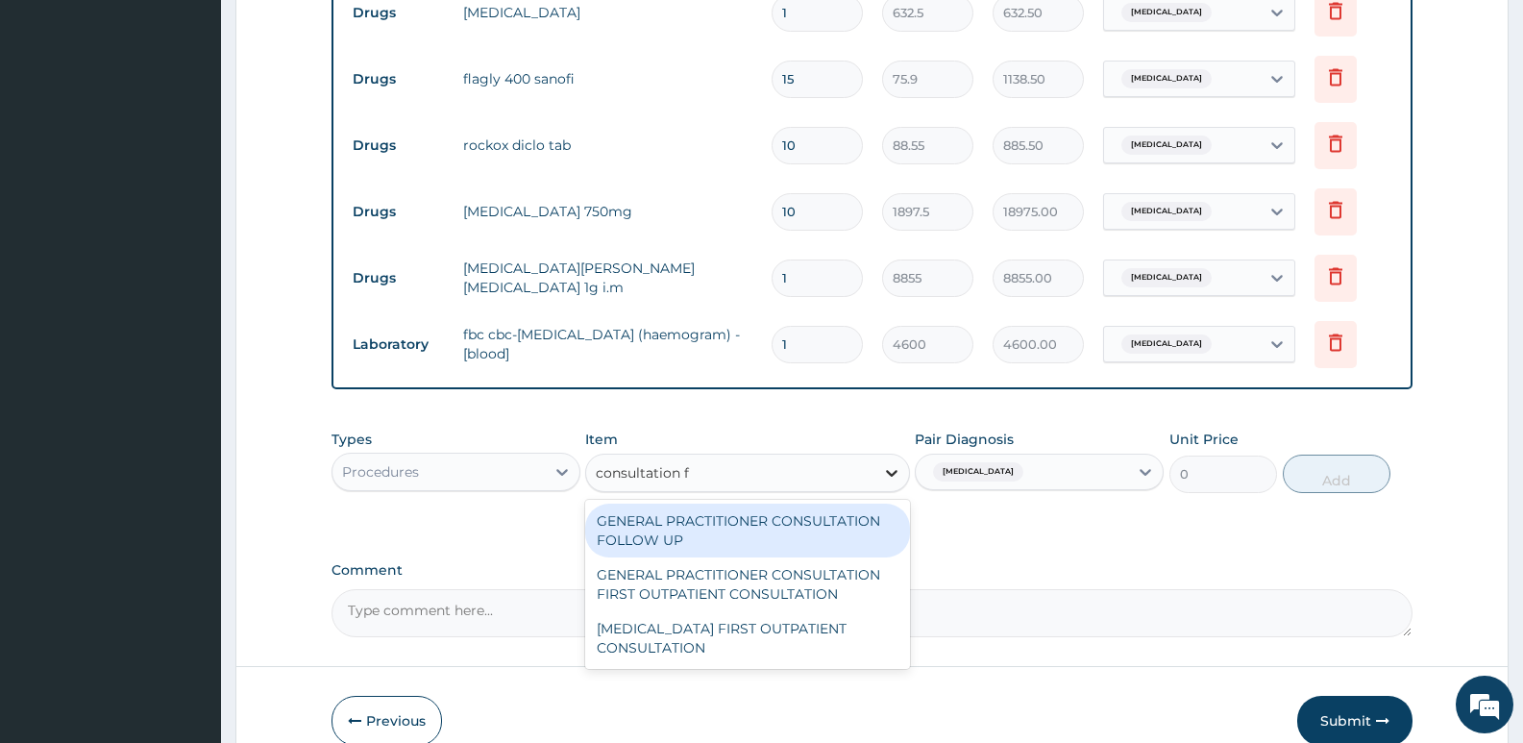
type input "consultation fir"
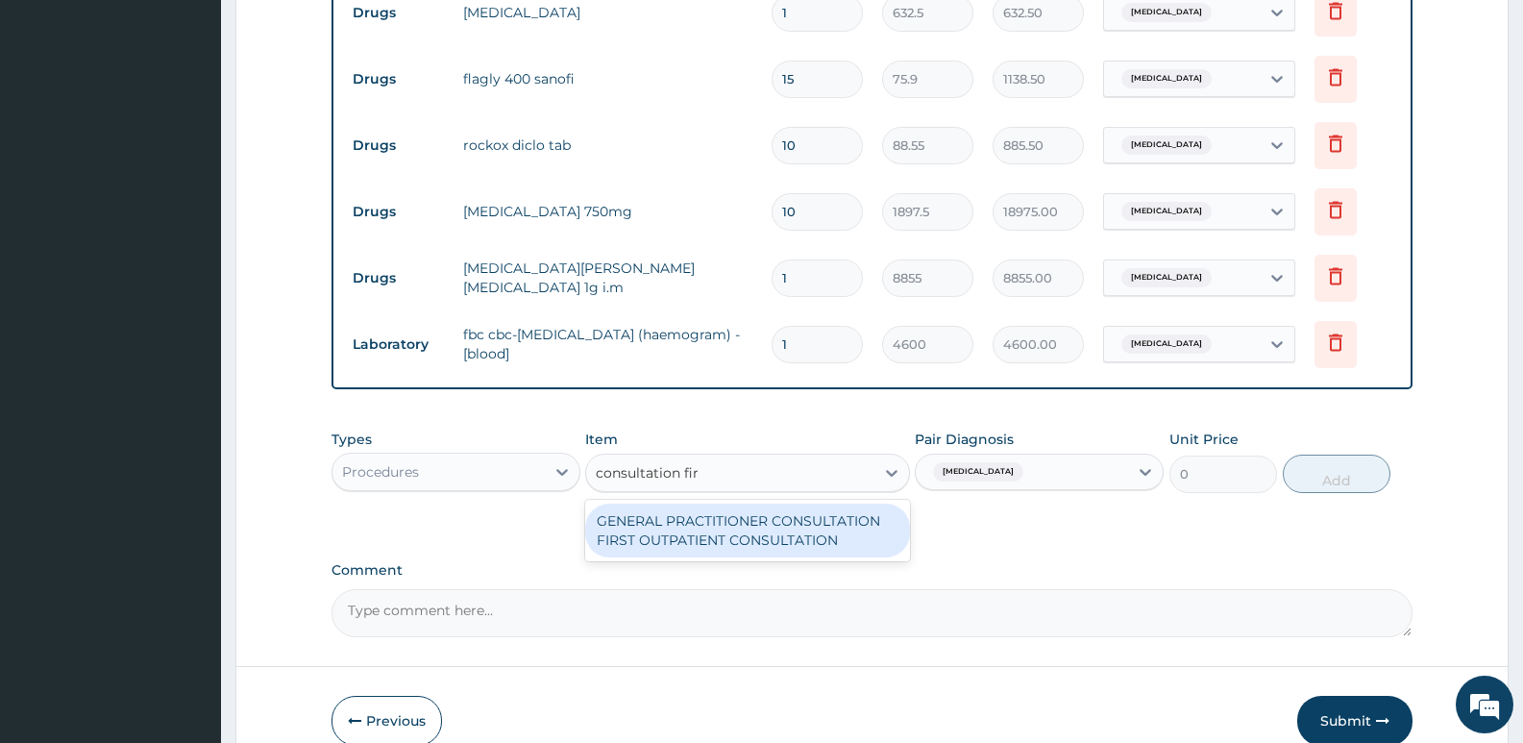
click at [844, 530] on div "GENERAL PRACTITIONER CONSULTATION FIRST OUTPATIENT CONSULTATION" at bounding box center [747, 530] width 324 height 54
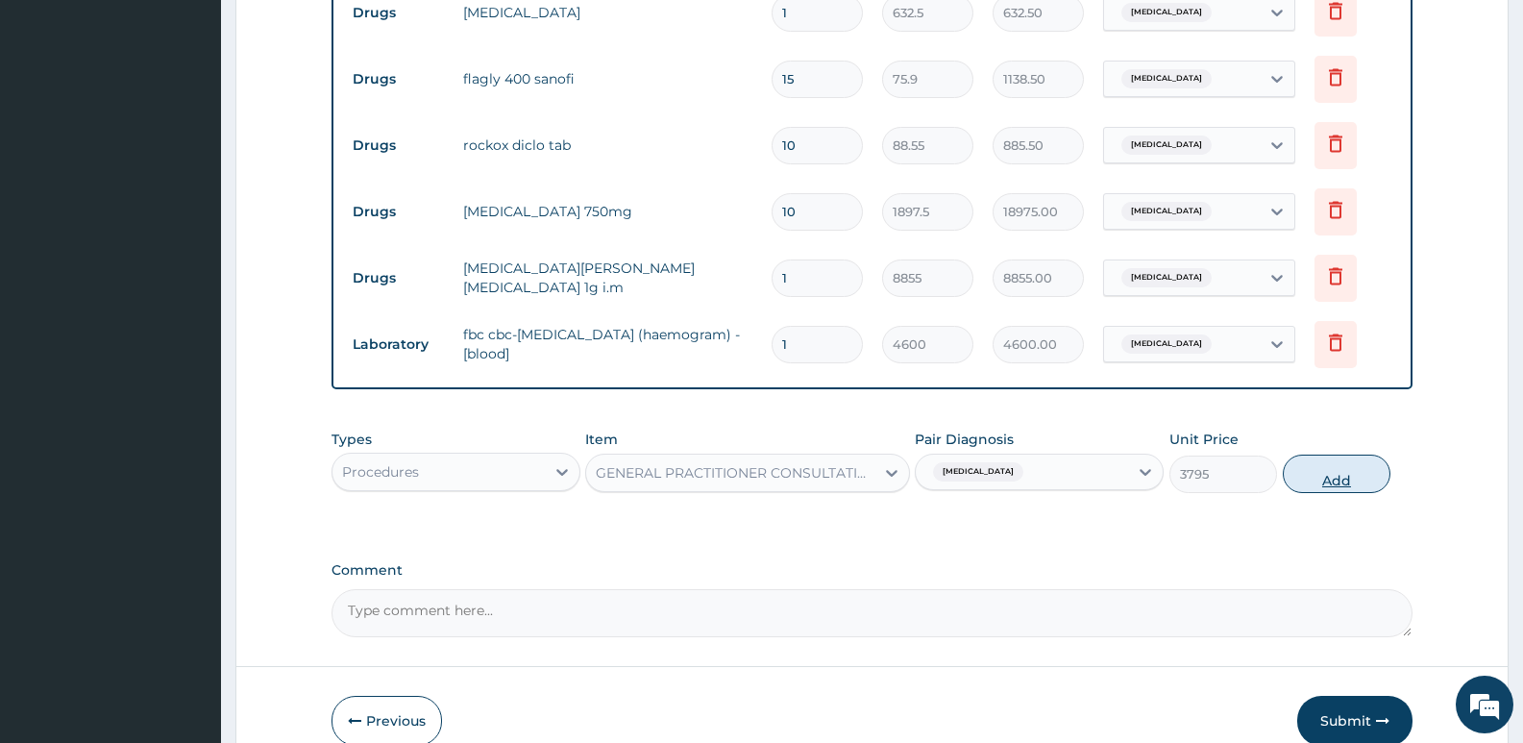
click at [1319, 481] on button "Add" at bounding box center [1336, 473] width 108 height 38
type input "0"
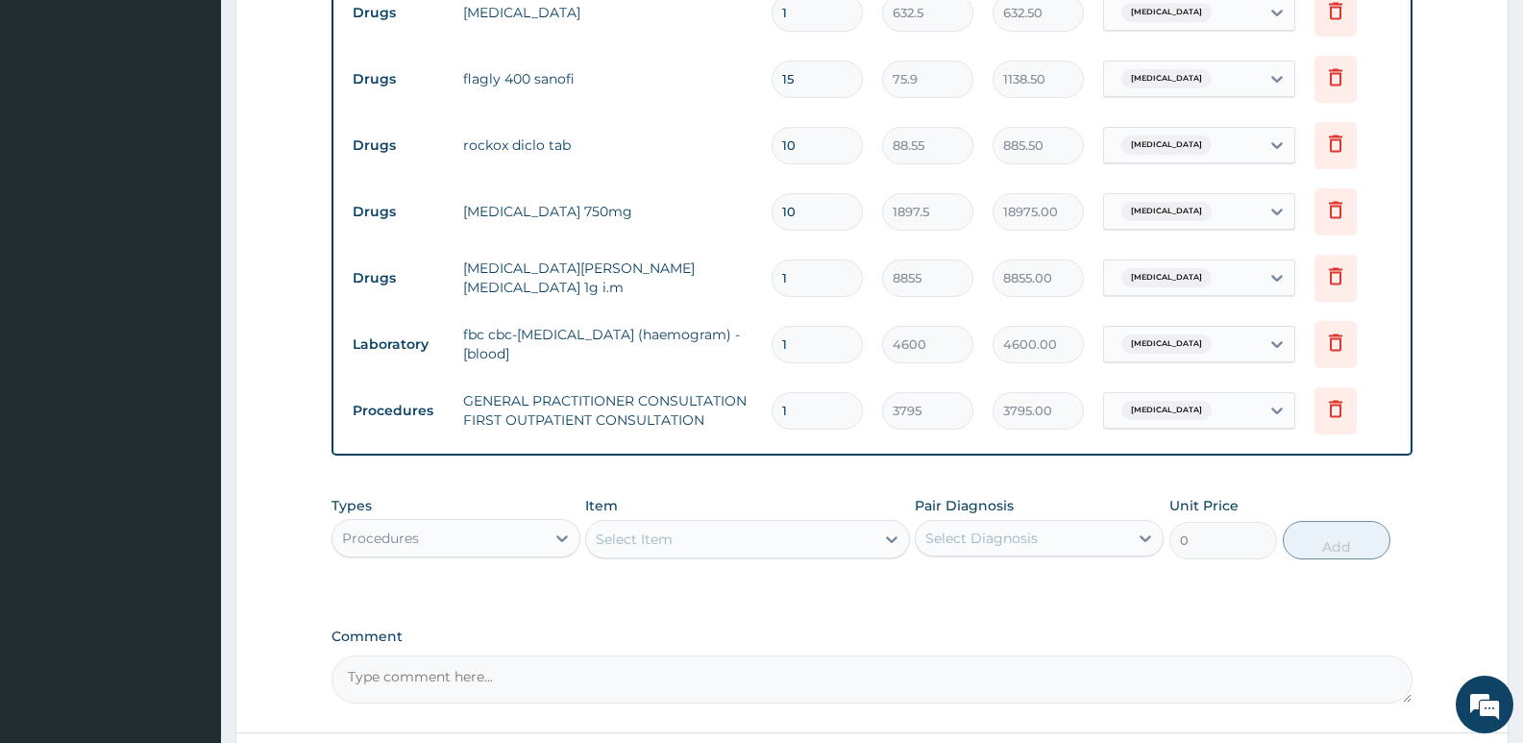
scroll to position [691, 0]
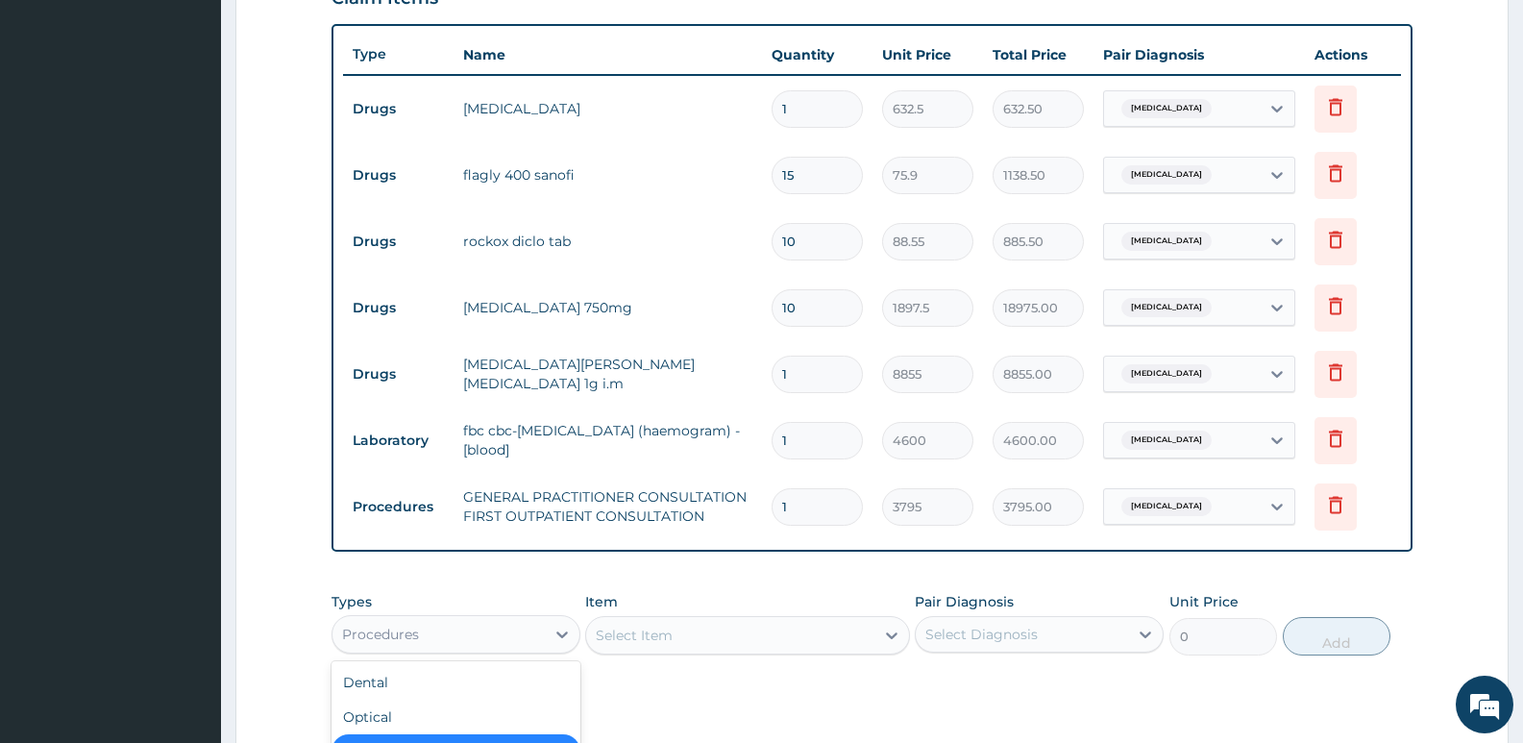
click at [451, 634] on div "Procedures" at bounding box center [438, 634] width 212 height 31
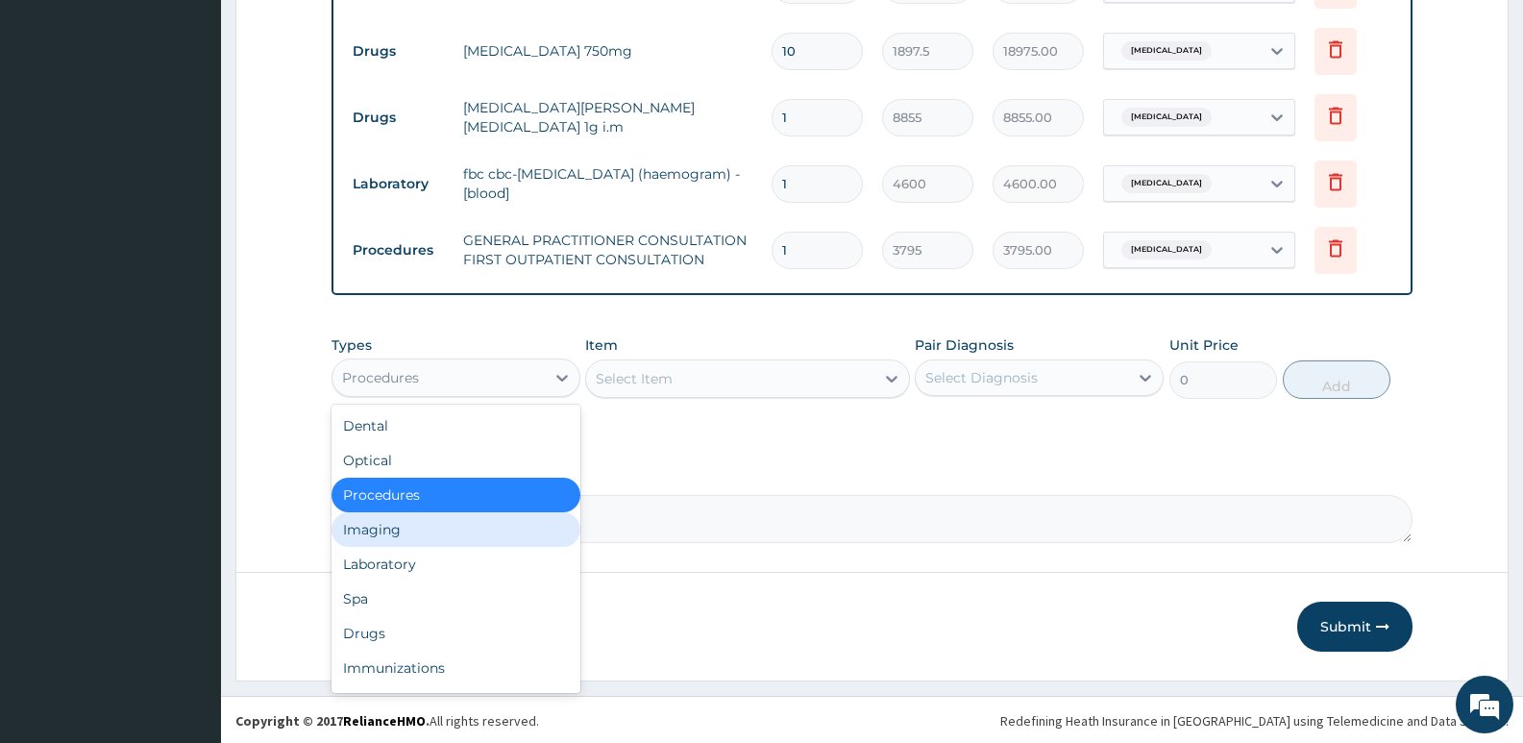
scroll to position [949, 0]
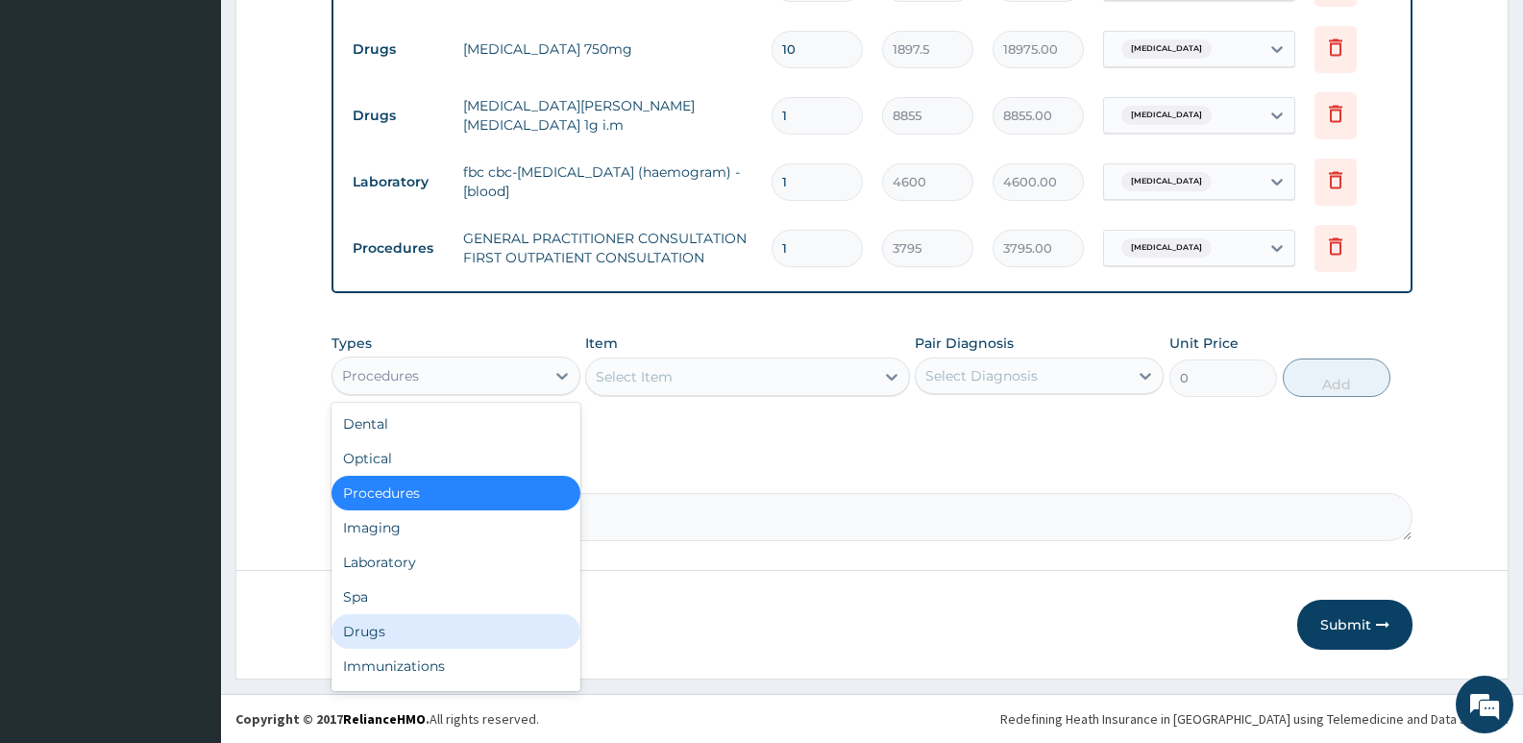
click at [416, 639] on div "Drugs" at bounding box center [455, 631] width 249 height 35
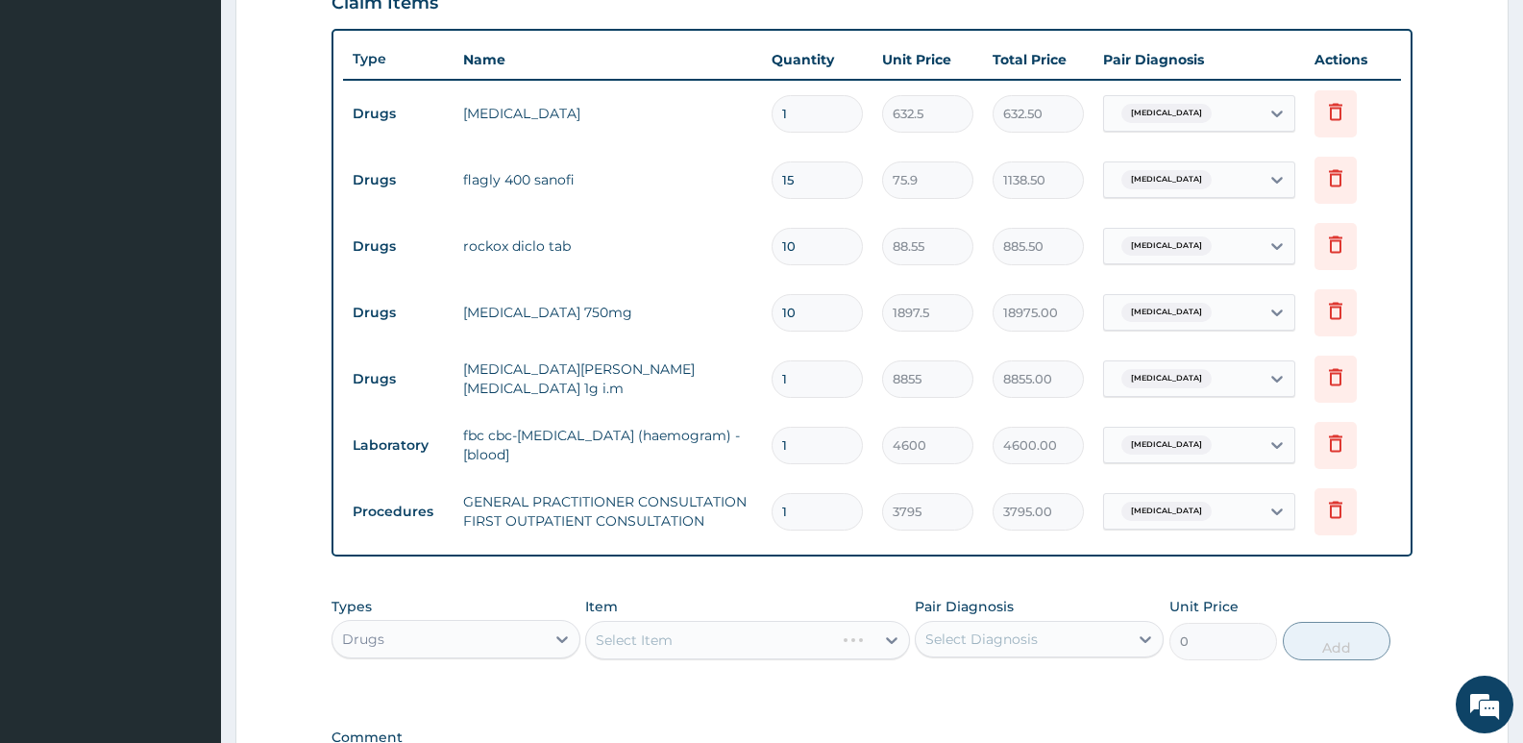
scroll to position [661, 0]
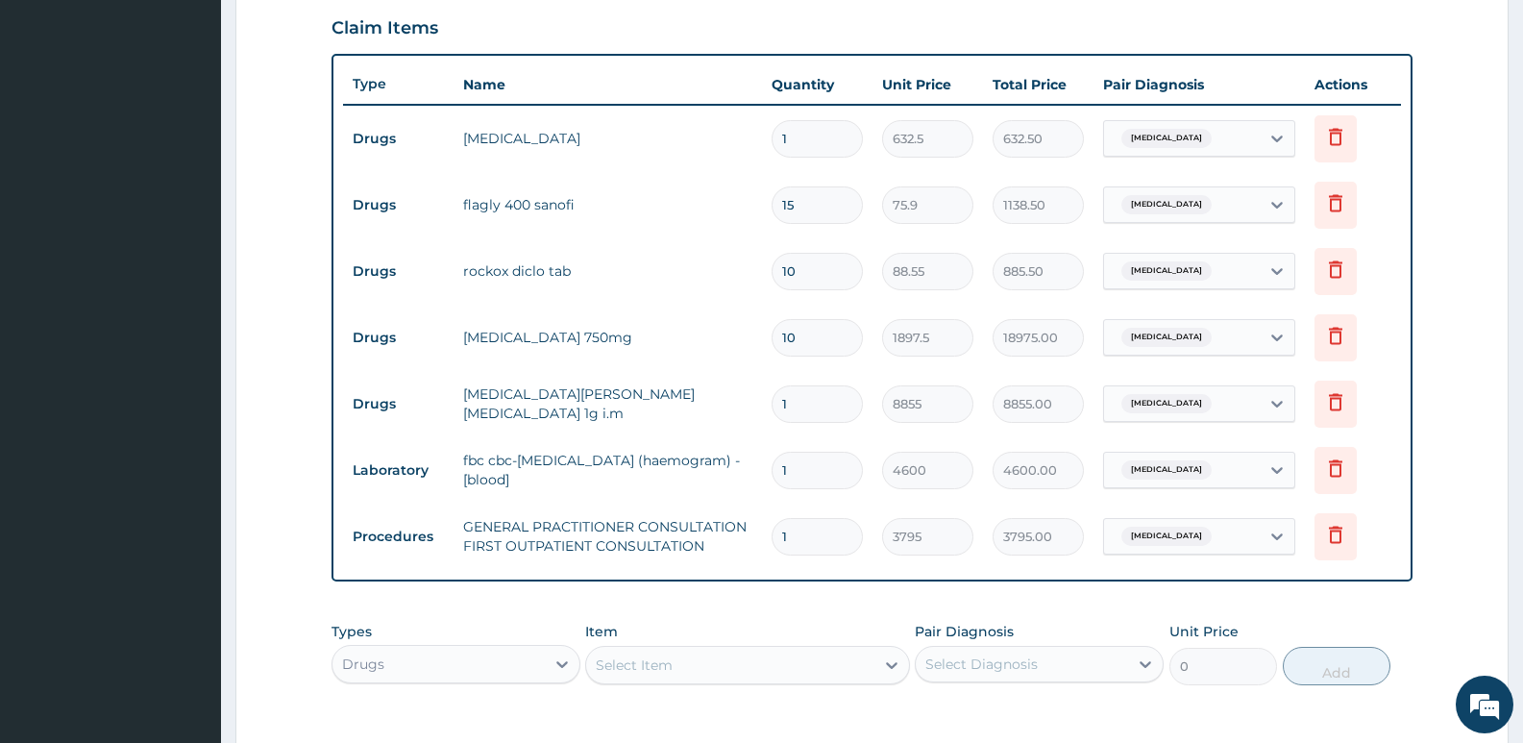
click at [635, 670] on div "Select Item" at bounding box center [634, 664] width 77 height 19
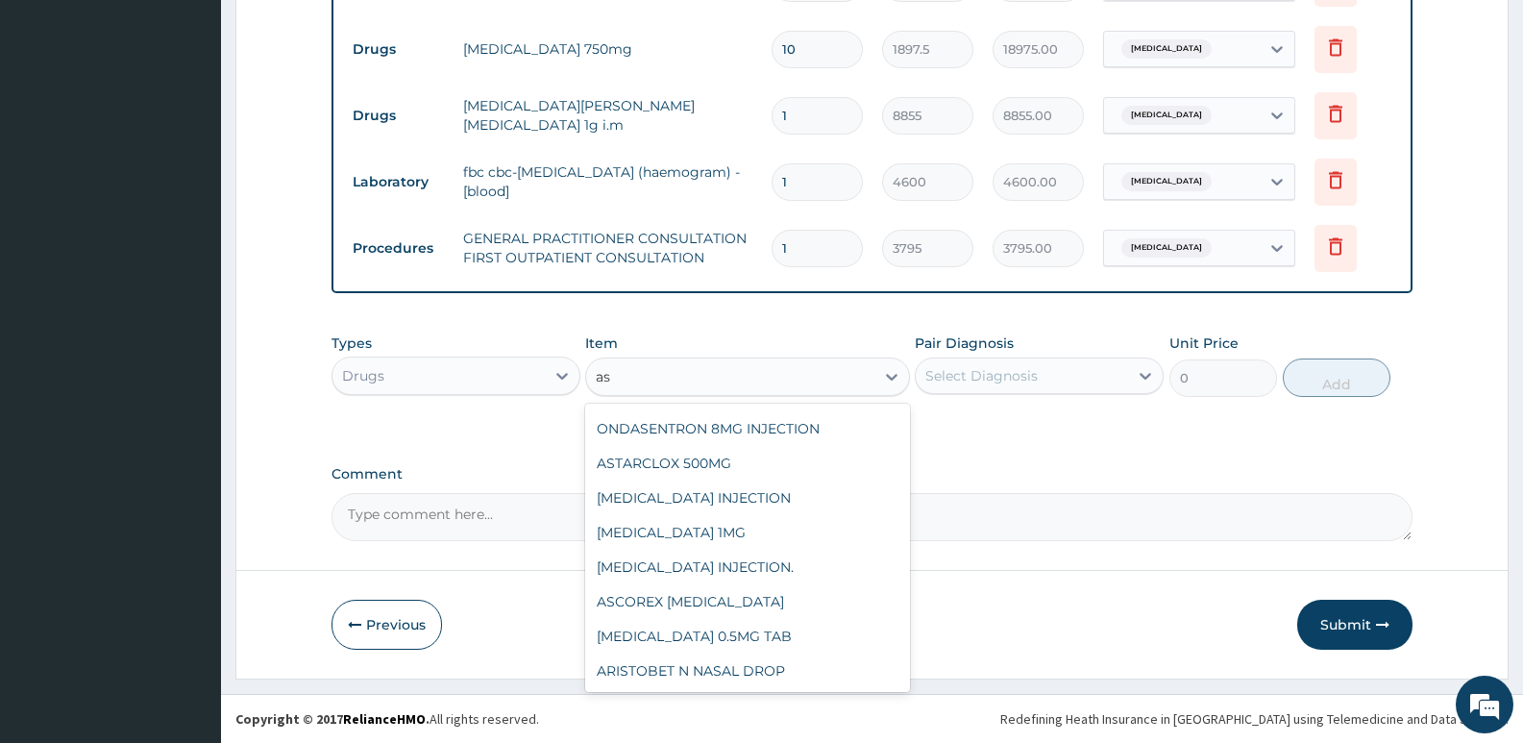
scroll to position [1141, 0]
type input "asc"
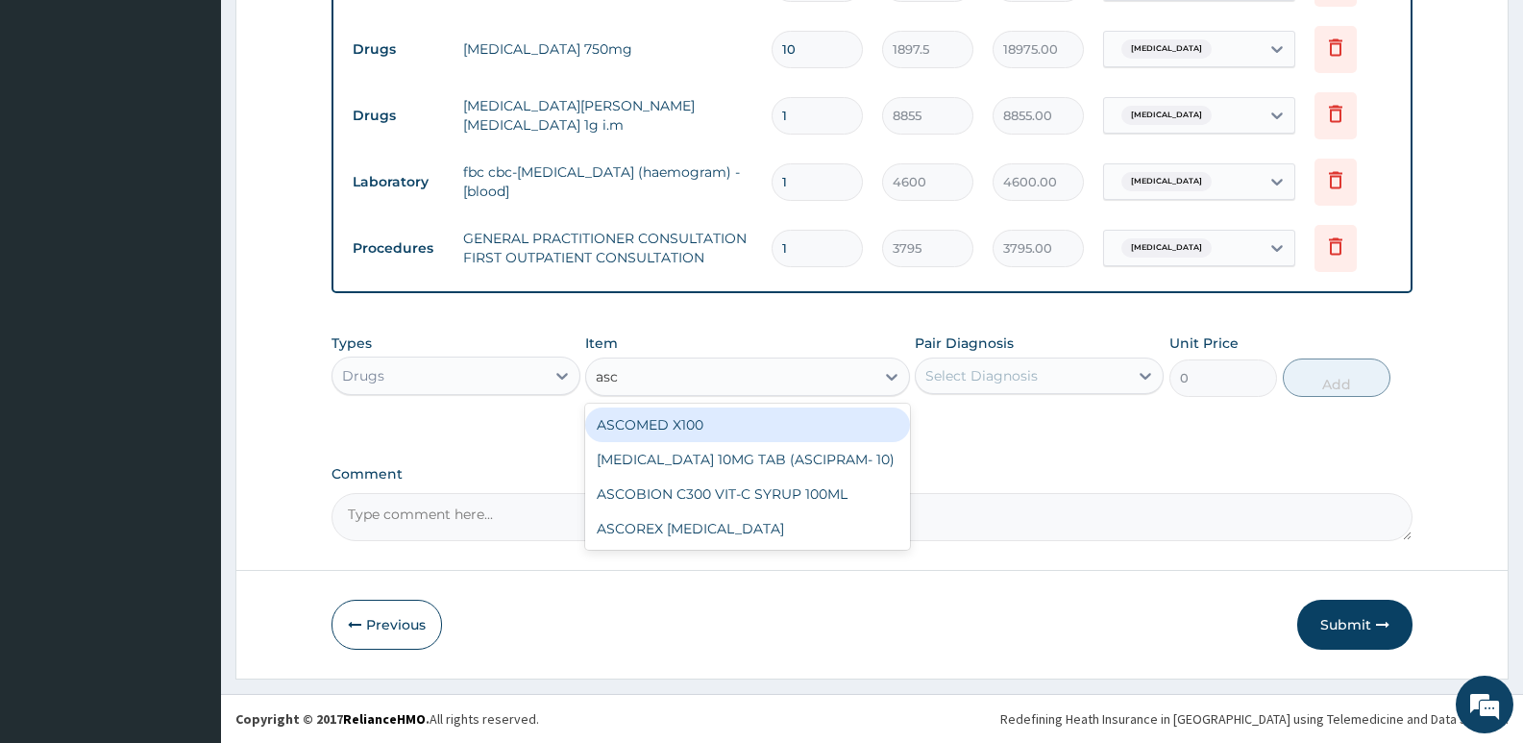
scroll to position [0, 0]
click at [716, 425] on div "ASCOMED X100" at bounding box center [747, 424] width 324 height 35
type input "25.3"
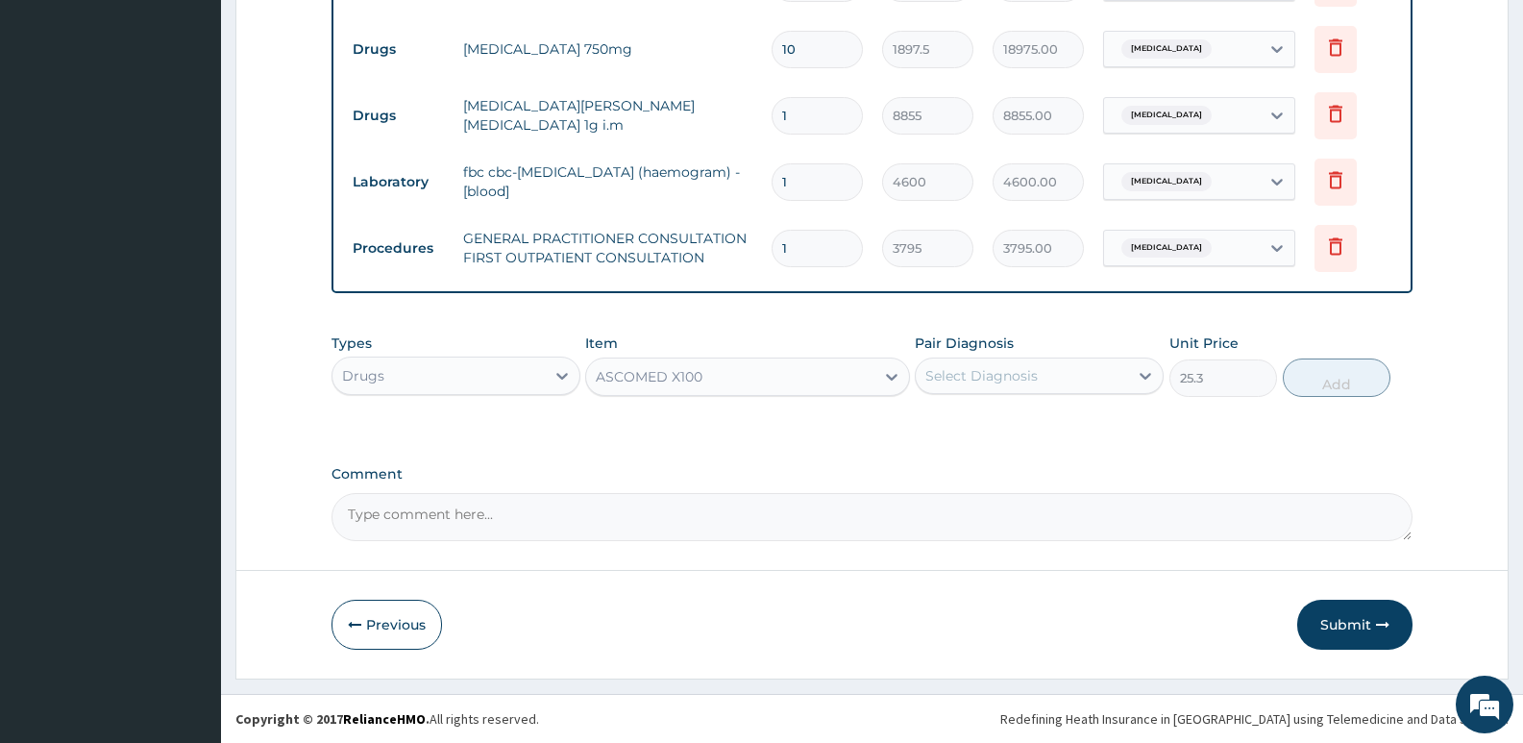
click at [976, 386] on div "Select Diagnosis" at bounding box center [1022, 375] width 212 height 31
click at [982, 424] on label "Carbuncle" at bounding box center [1005, 422] width 119 height 19
checkbox input "true"
click at [1351, 386] on button "Add" at bounding box center [1336, 377] width 108 height 38
type input "0"
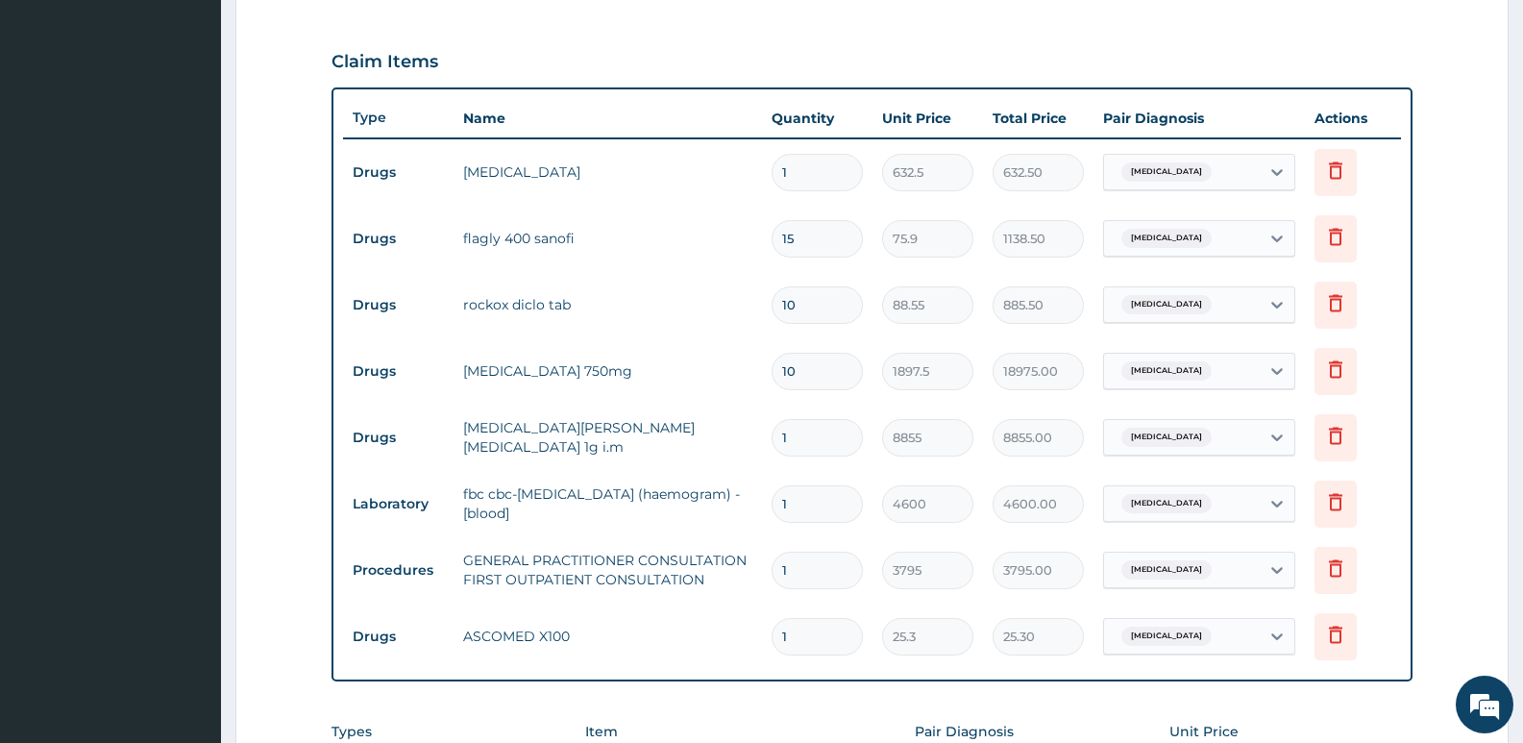
scroll to position [661, 0]
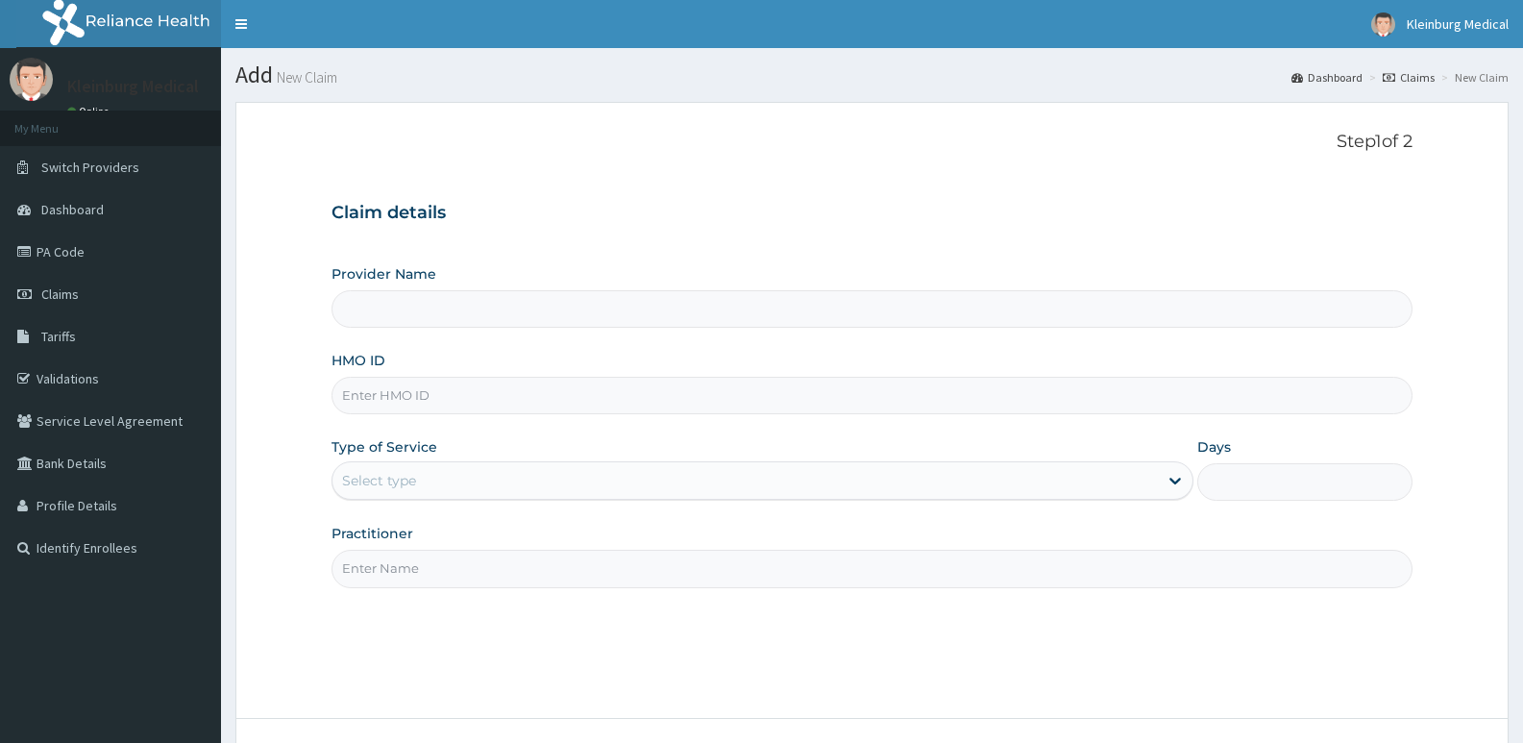
type input "KLEINBURG MEDICAL(dermatology and diagnostics)- Saka Tinubu"
click at [461, 390] on input "HMO ID" at bounding box center [871, 395] width 1081 height 37
paste input "ALS/10029/A"
type input "ALS/10029/A"
drag, startPoint x: 454, startPoint y: 485, endPoint x: 442, endPoint y: 505, distance: 23.7
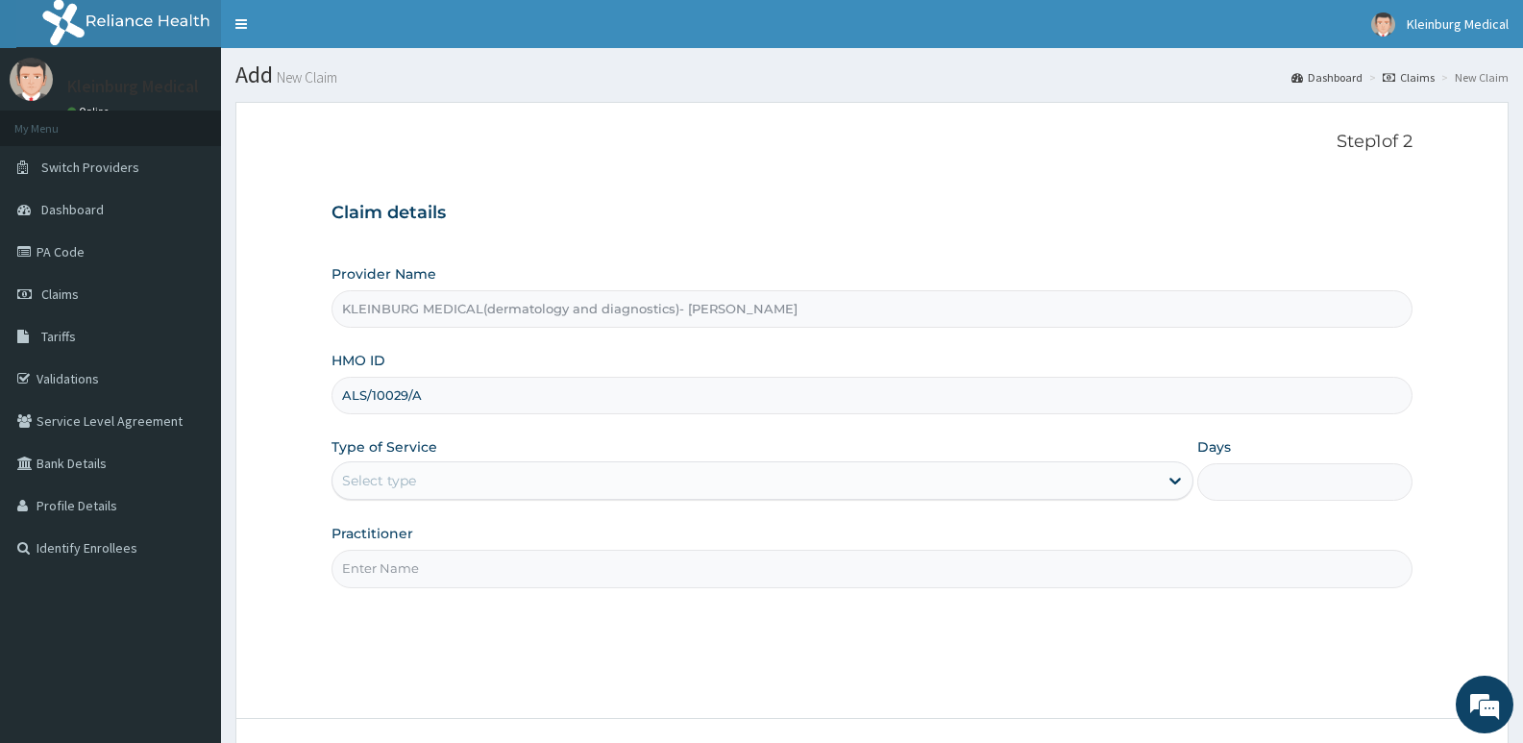
click at [452, 488] on div "Select type" at bounding box center [744, 480] width 824 height 31
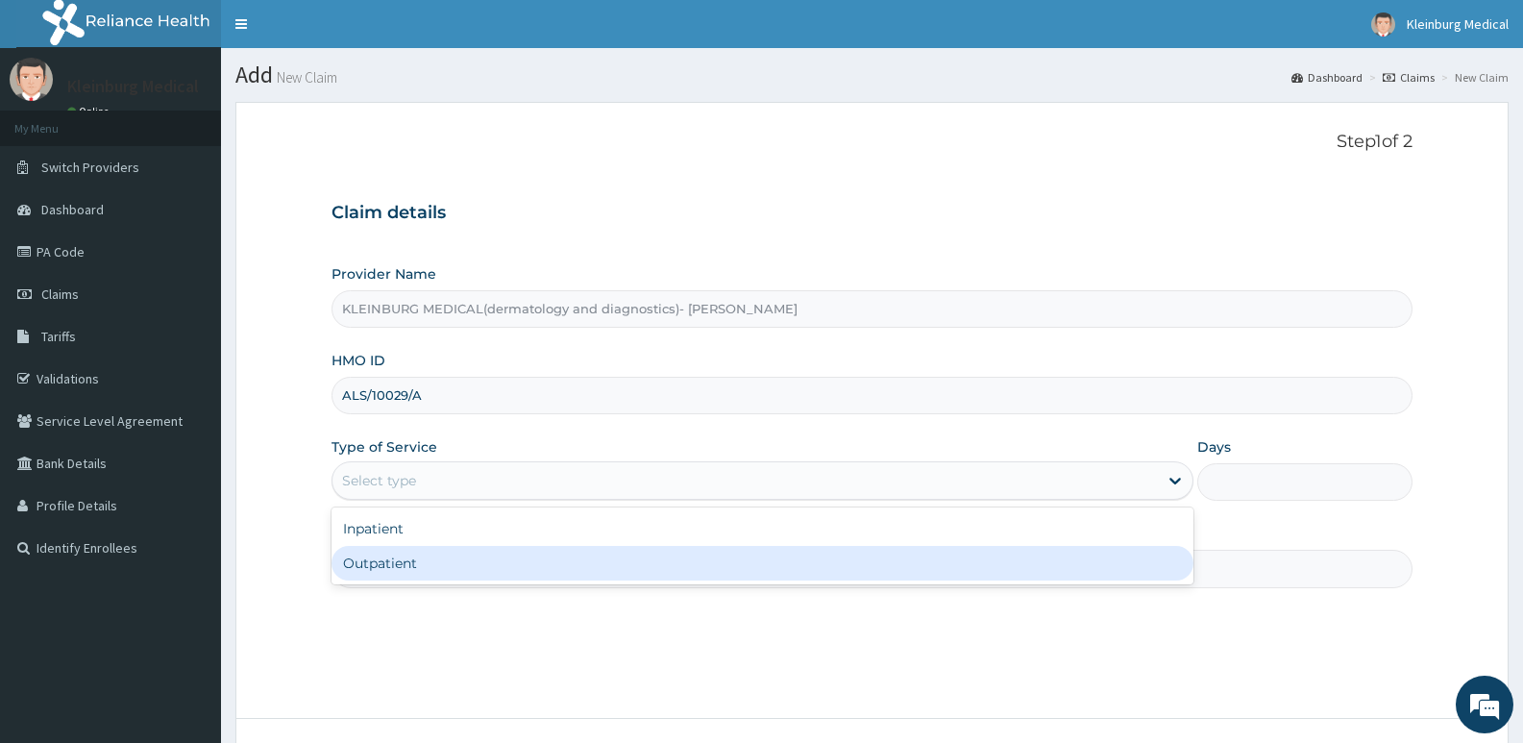
click at [422, 568] on div "Outpatient" at bounding box center [761, 563] width 861 height 35
type input "1"
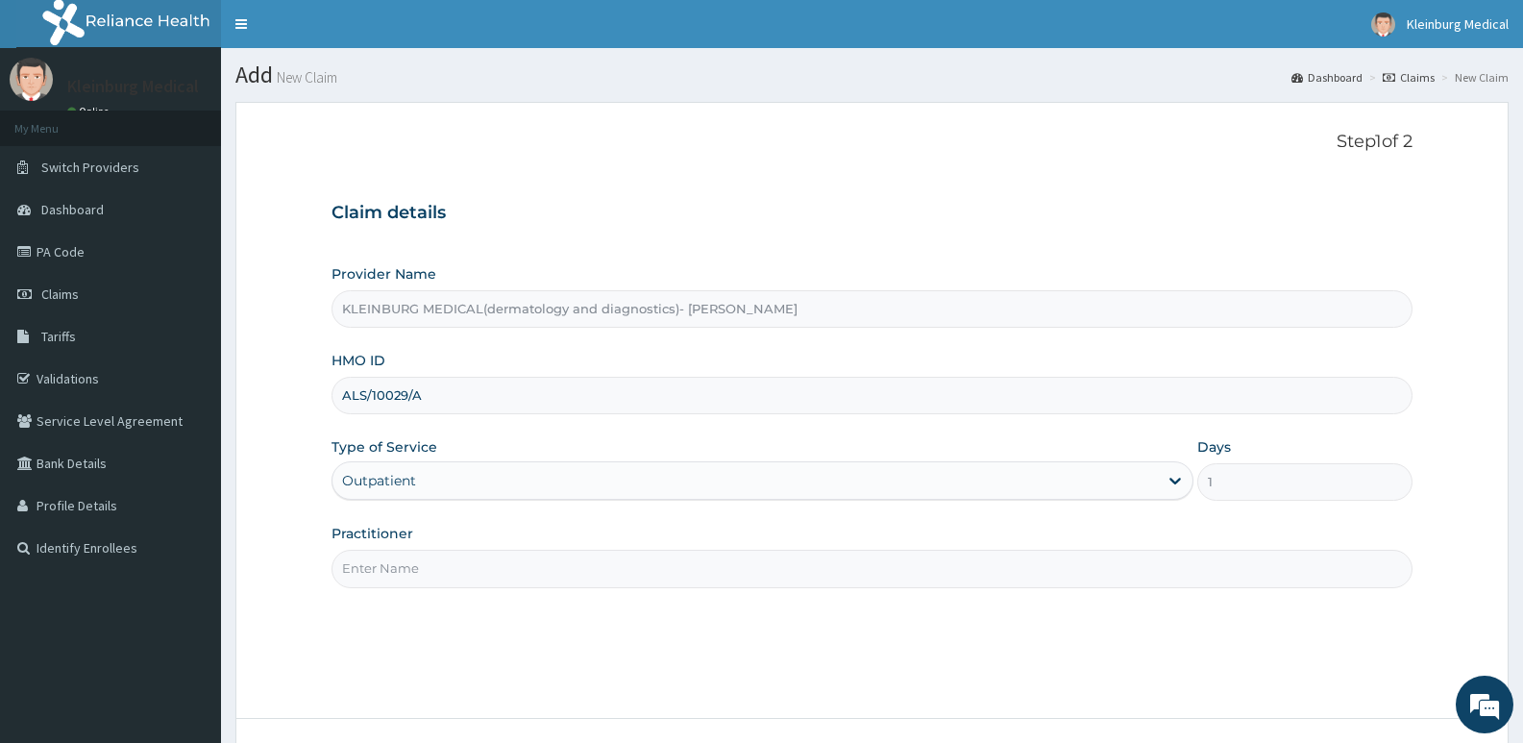
click at [430, 580] on input "Practitioner" at bounding box center [871, 567] width 1081 height 37
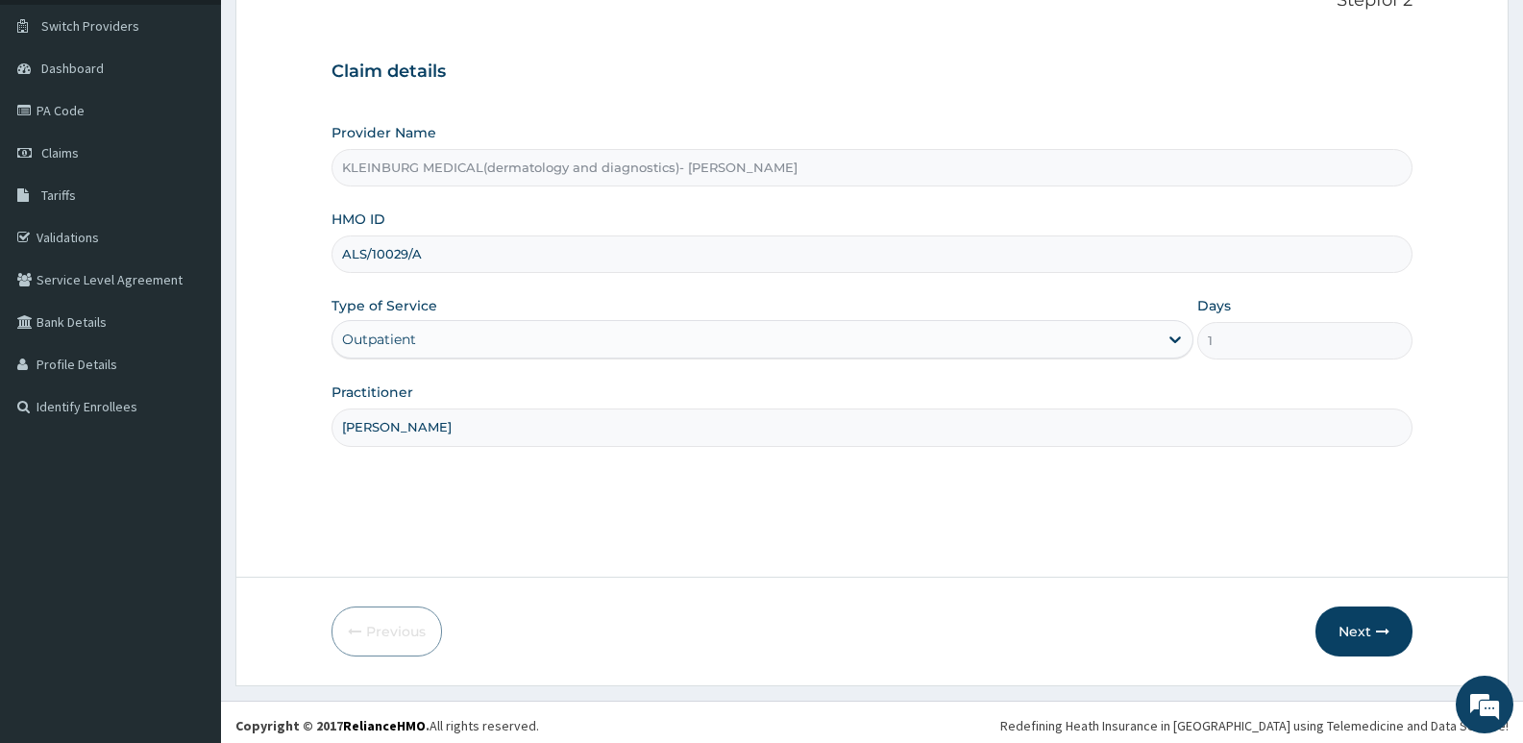
scroll to position [148, 0]
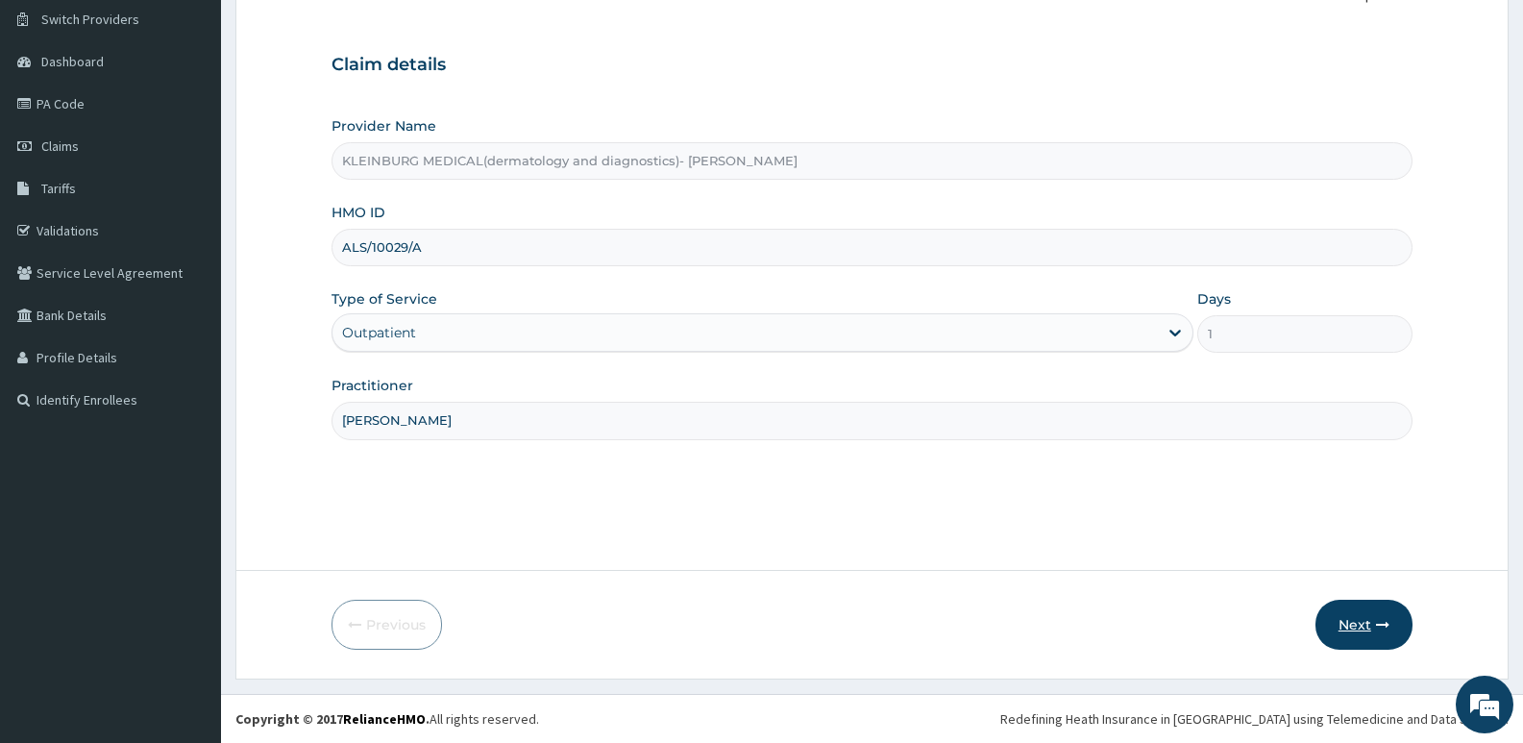
type input "DR FABIYI"
click at [1339, 613] on button "Next" at bounding box center [1363, 624] width 97 height 50
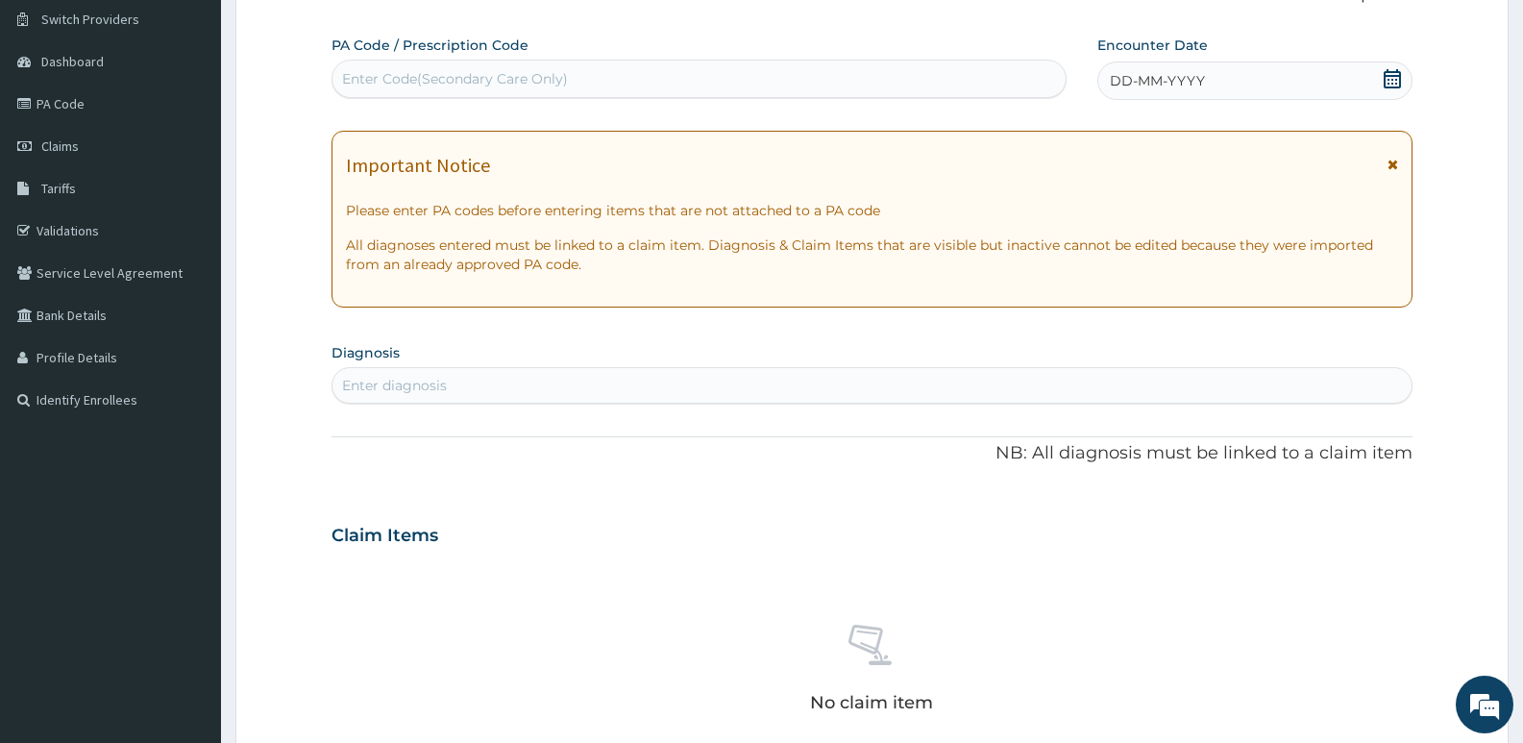
click at [579, 381] on div "Enter diagnosis" at bounding box center [871, 385] width 1079 height 31
click at [499, 76] on div "Enter Code(Secondary Care Only)" at bounding box center [455, 78] width 226 height 19
paste input "PA/A31F24"
type input "PA/A31F24"
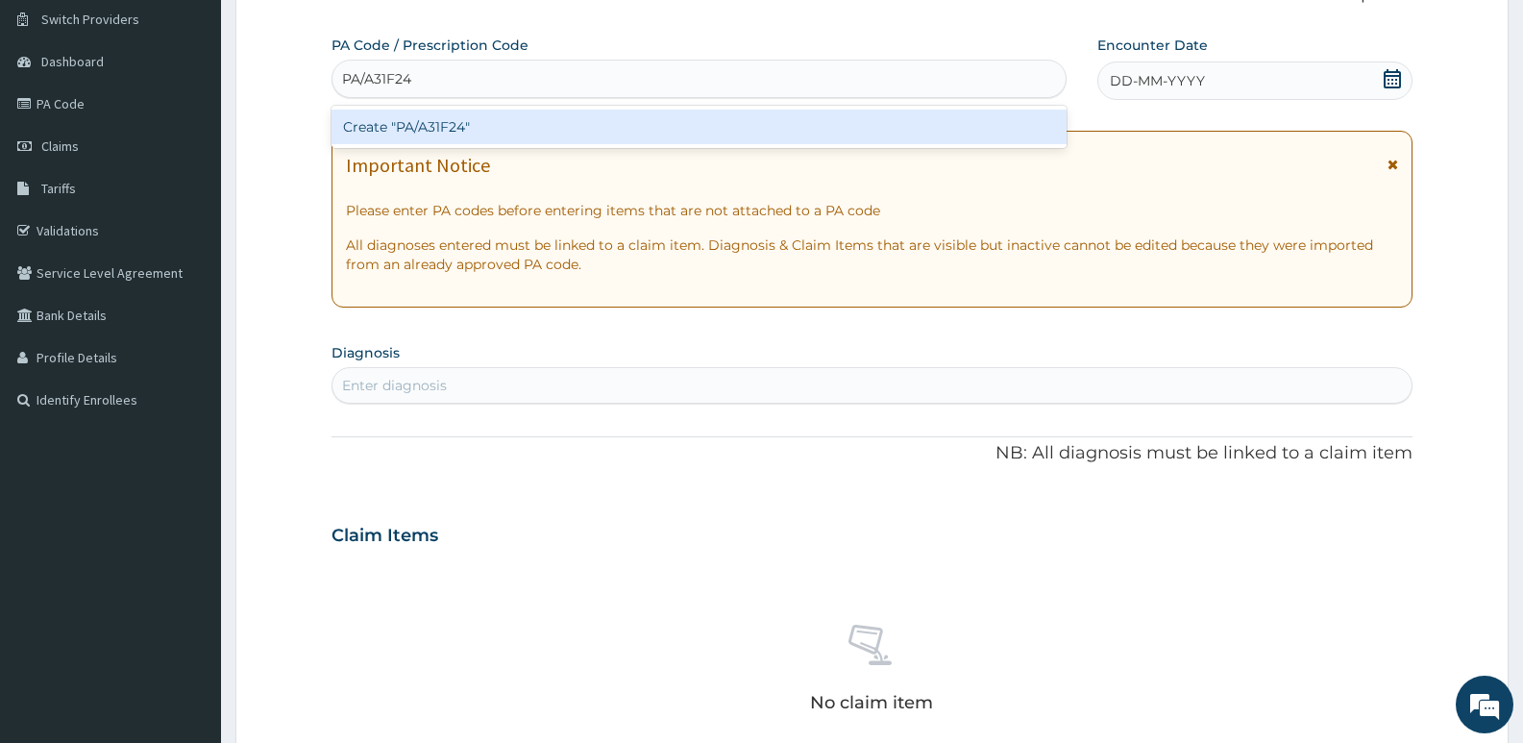
click at [607, 131] on div "Create "PA/A31F24"" at bounding box center [698, 127] width 735 height 35
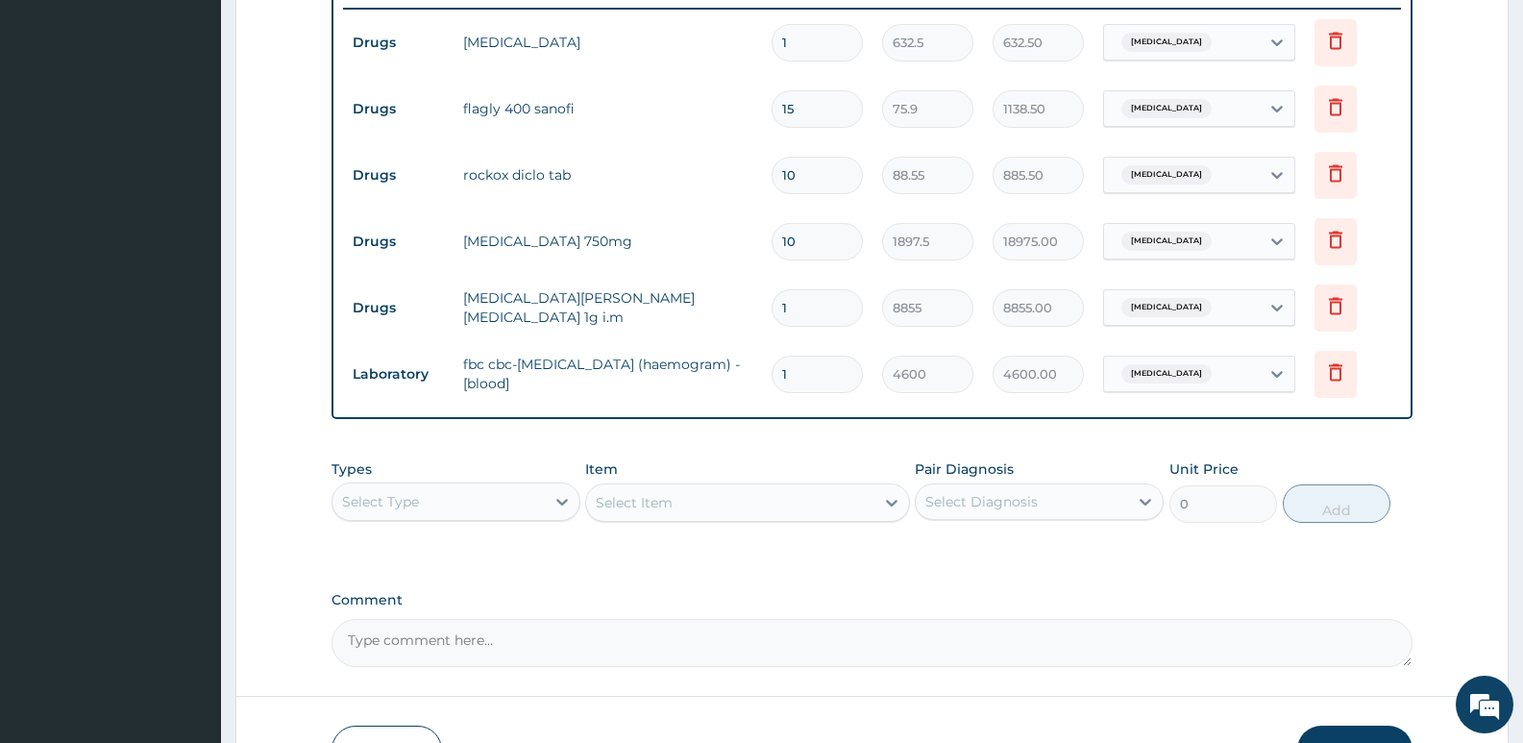
scroll to position [760, 0]
click at [559, 501] on icon at bounding box center [561, 498] width 19 height 19
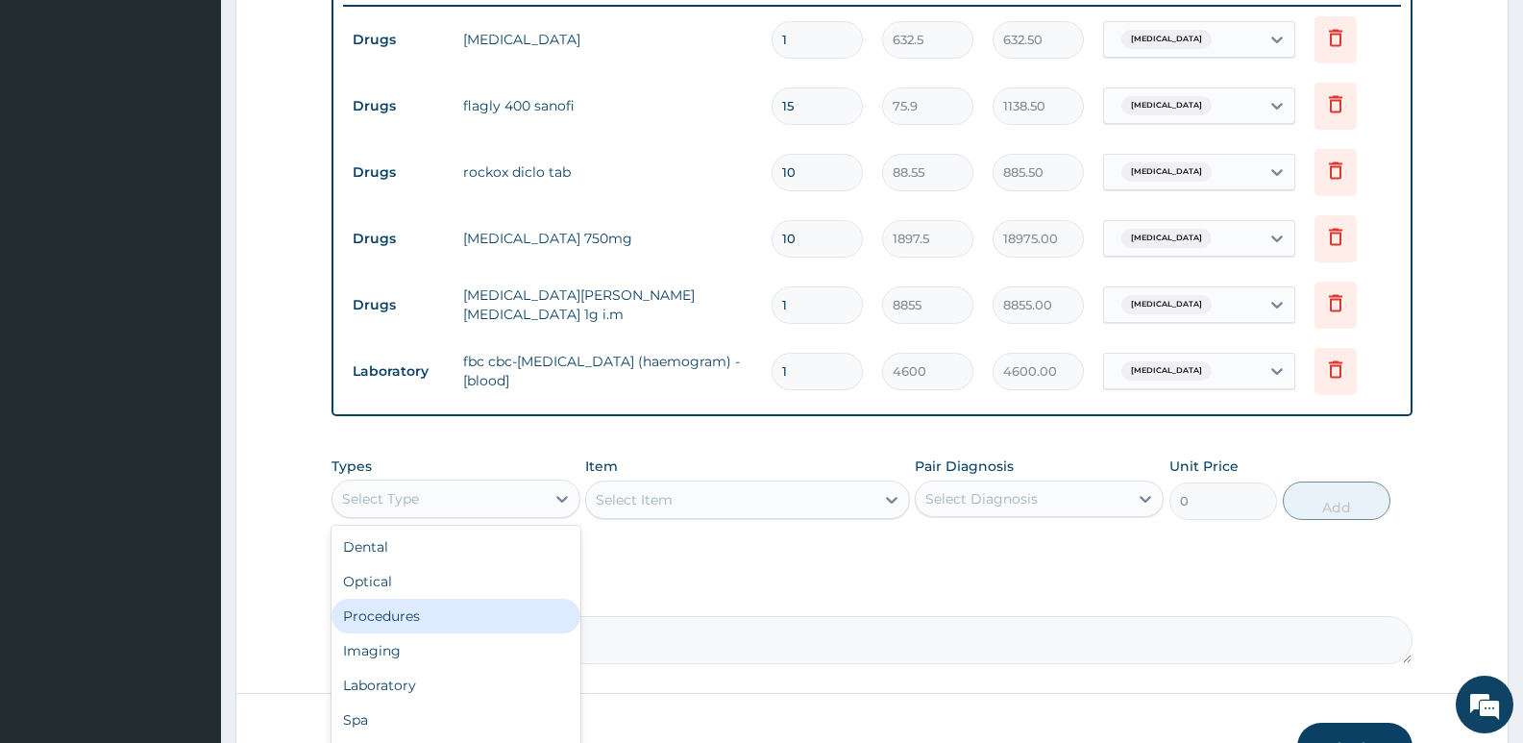
click at [456, 612] on div "Procedures" at bounding box center [455, 615] width 249 height 35
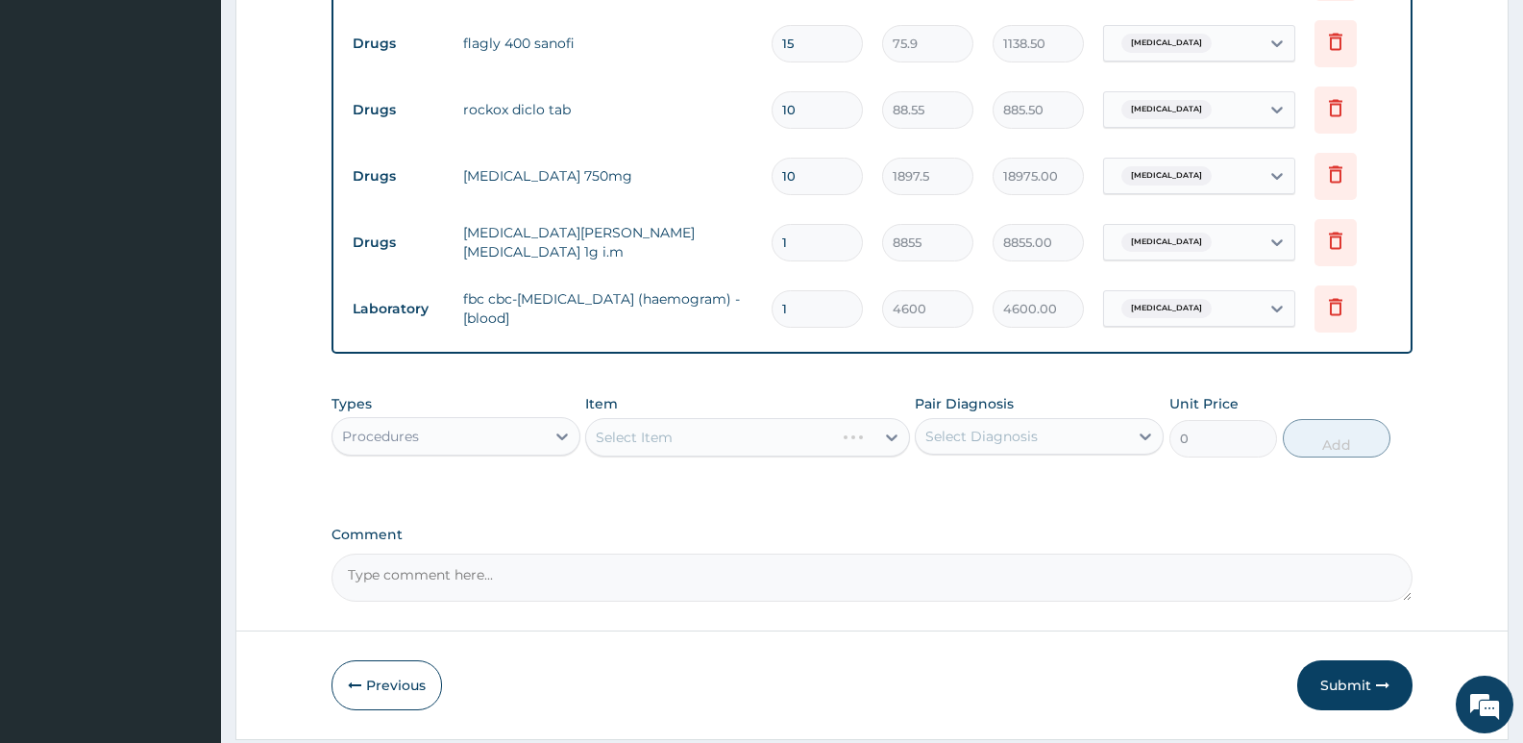
scroll to position [856, 0]
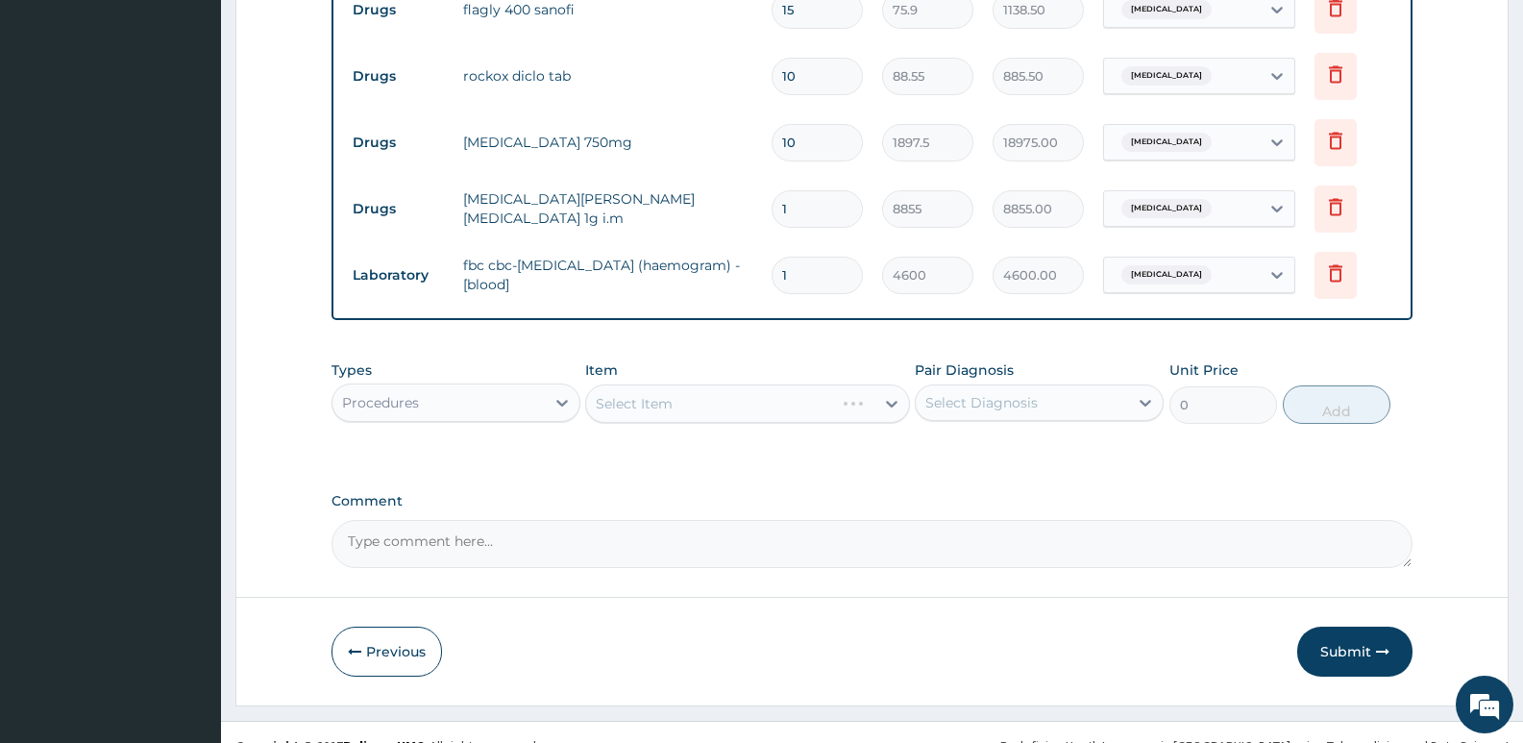
click at [687, 414] on div "Select Item" at bounding box center [747, 403] width 324 height 38
click at [990, 407] on div "Select Diagnosis" at bounding box center [981, 402] width 112 height 19
drag, startPoint x: 985, startPoint y: 453, endPoint x: 1297, endPoint y: 394, distance: 317.8
click at [985, 452] on label "Carbuncle" at bounding box center [1005, 449] width 119 height 19
checkbox input "true"
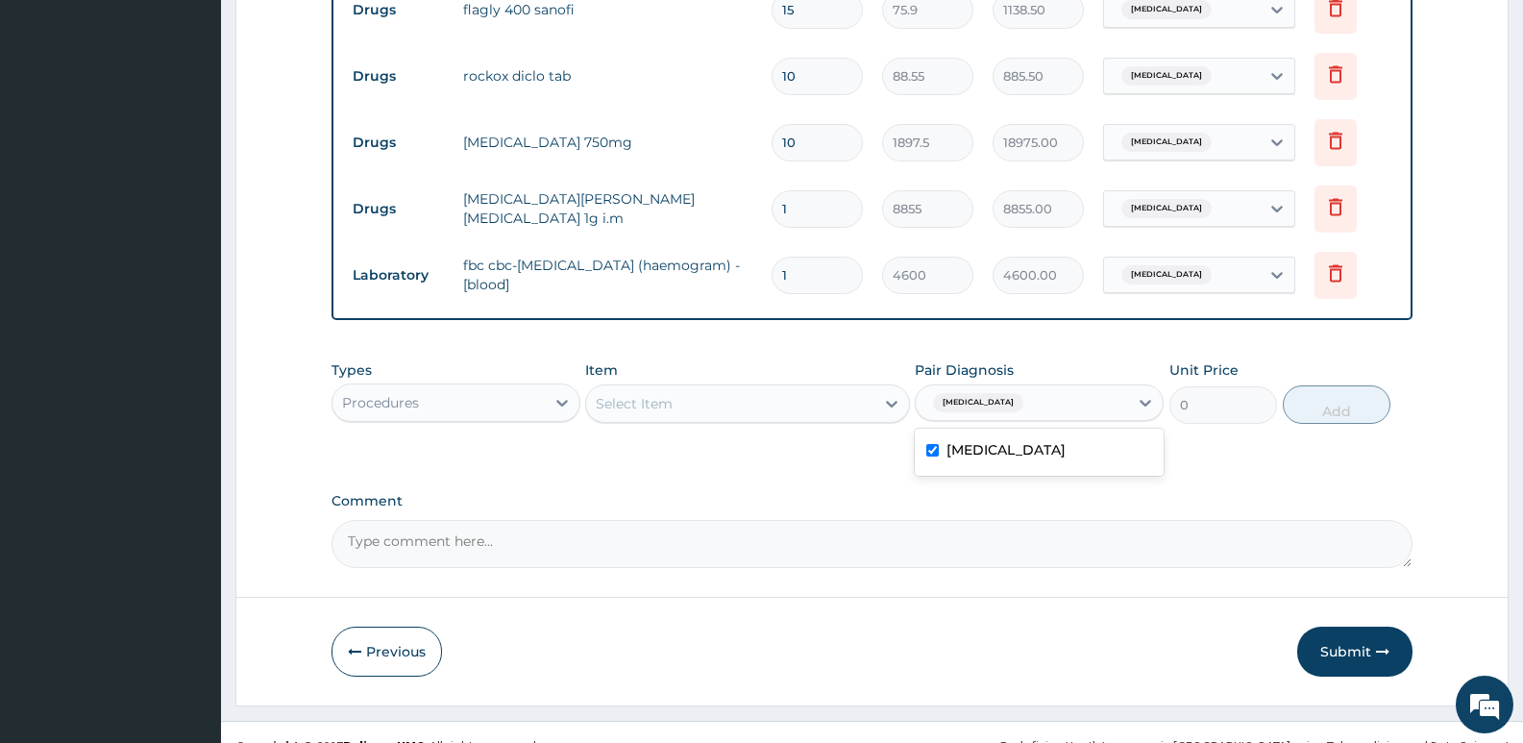
click at [783, 405] on div "Select Item" at bounding box center [729, 403] width 287 height 31
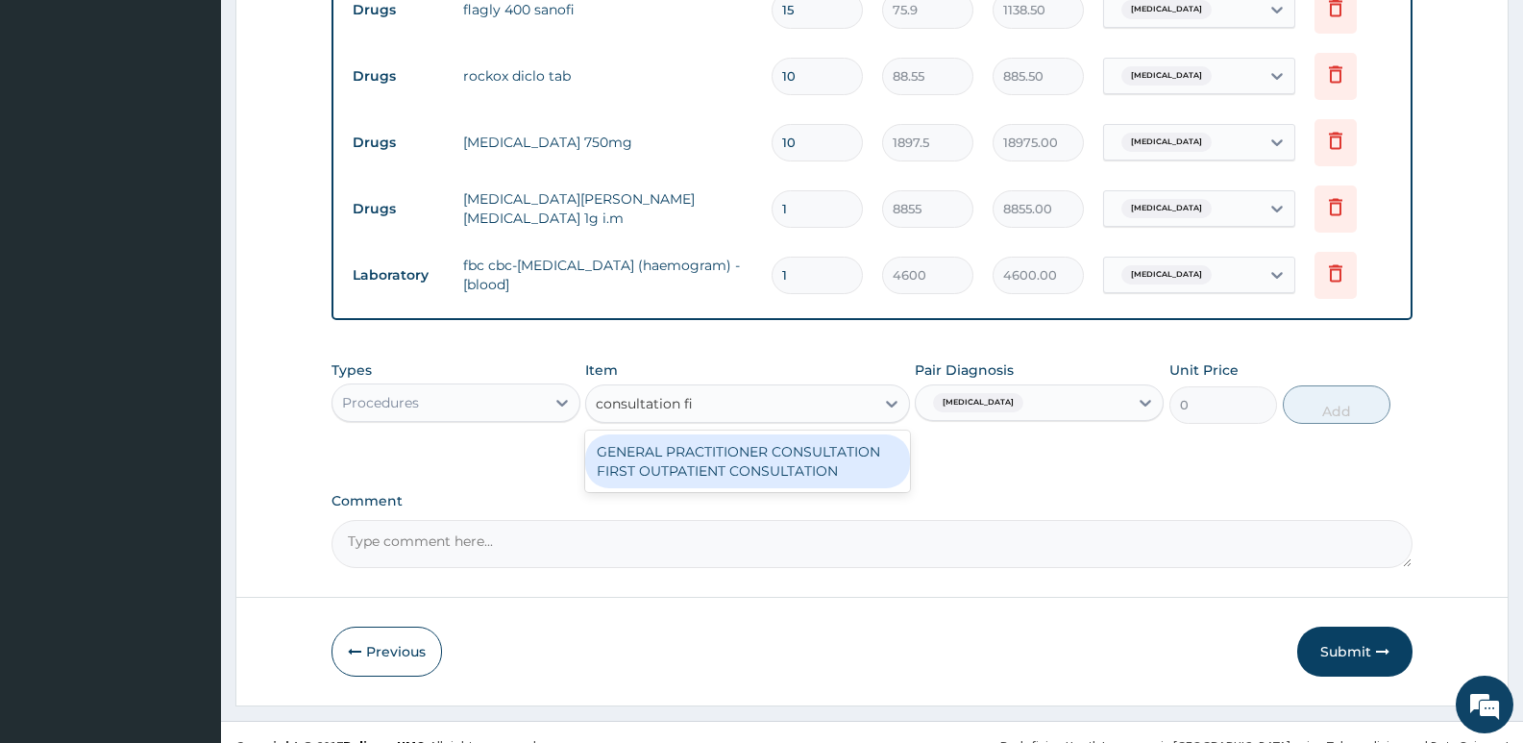
type input "consultation fir"
click at [809, 448] on div "GENERAL PRACTITIONER CONSULTATION FIRST OUTPATIENT CONSULTATION" at bounding box center [747, 461] width 324 height 54
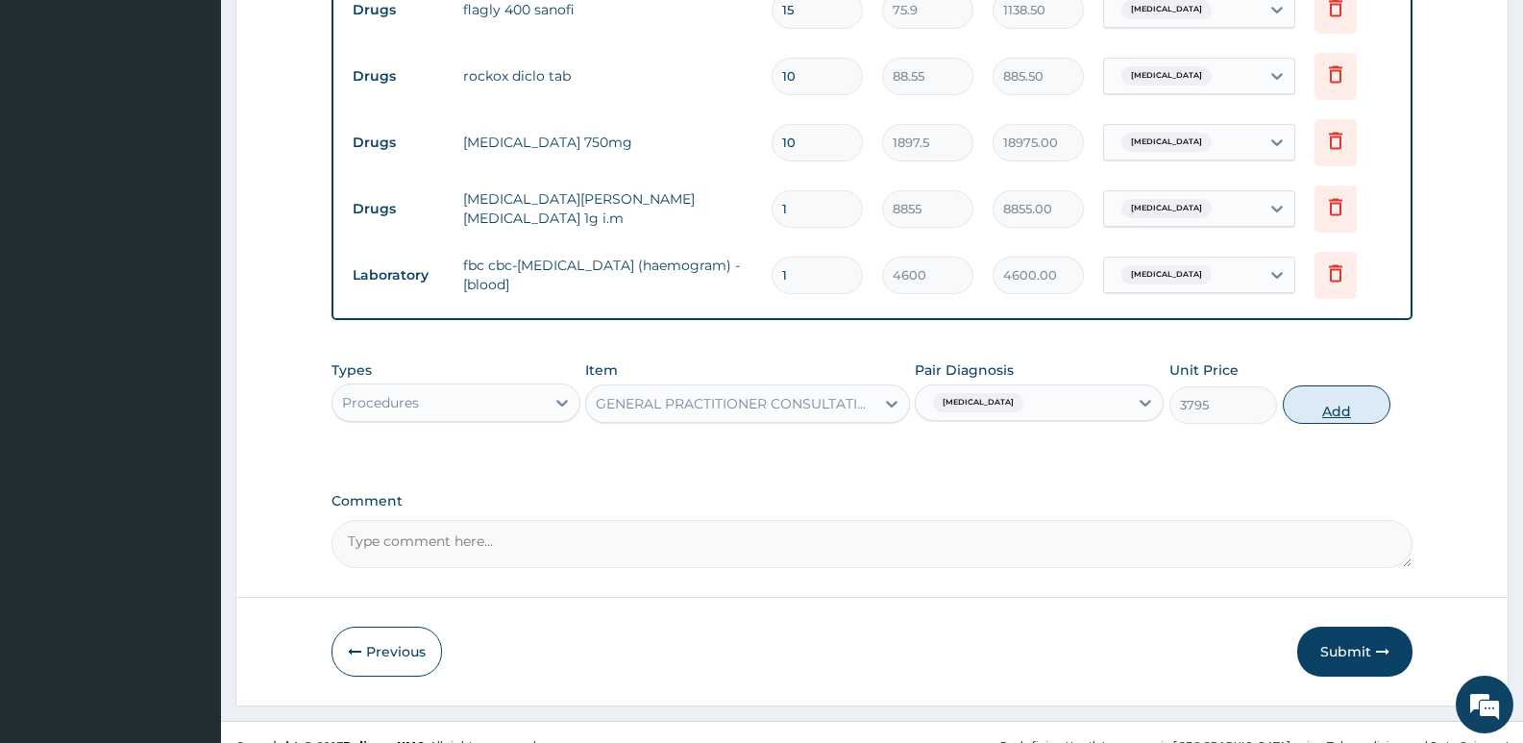
click at [1331, 409] on button "Add" at bounding box center [1336, 404] width 108 height 38
type input "0"
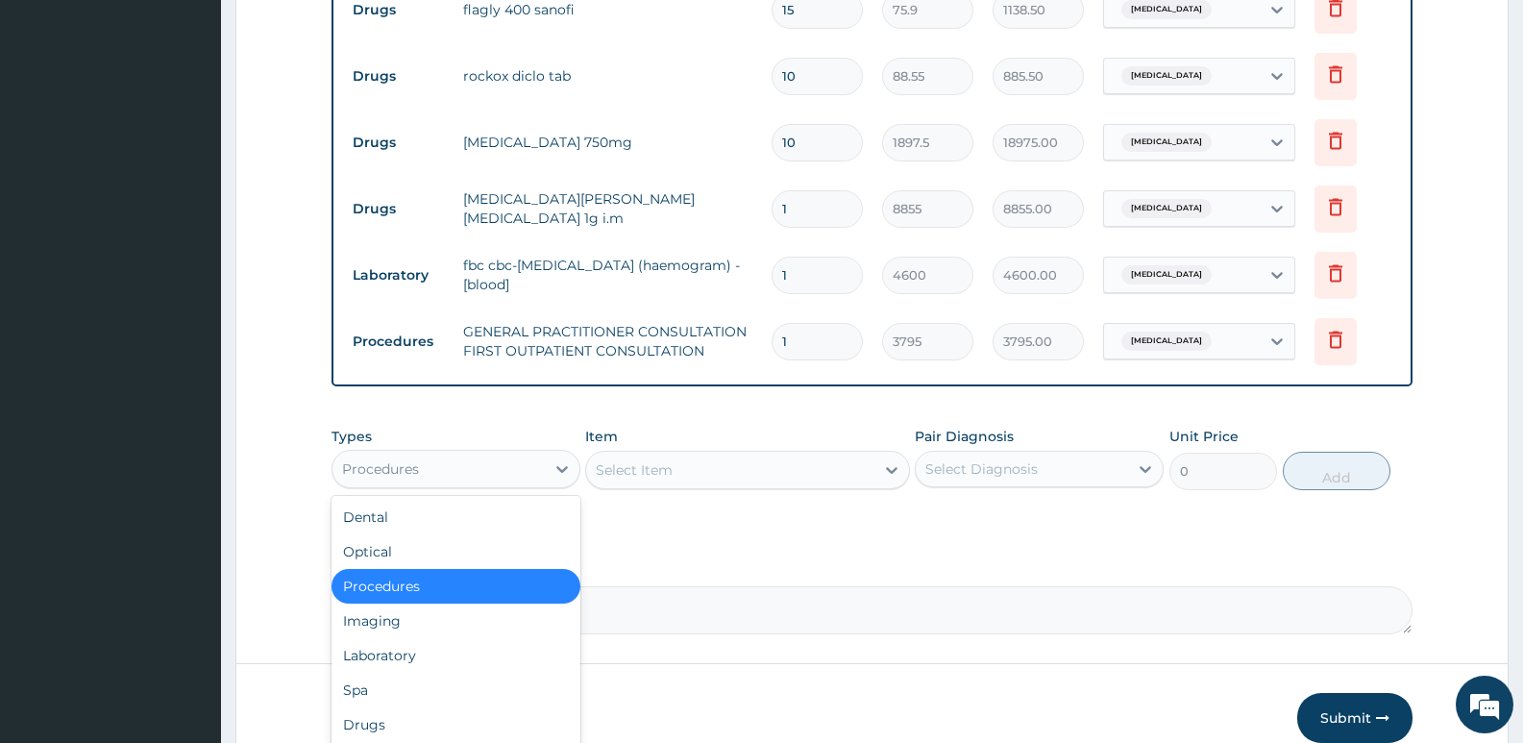
click at [544, 475] on div "Procedures" at bounding box center [438, 468] width 212 height 31
click at [413, 727] on div "Drugs" at bounding box center [455, 724] width 249 height 35
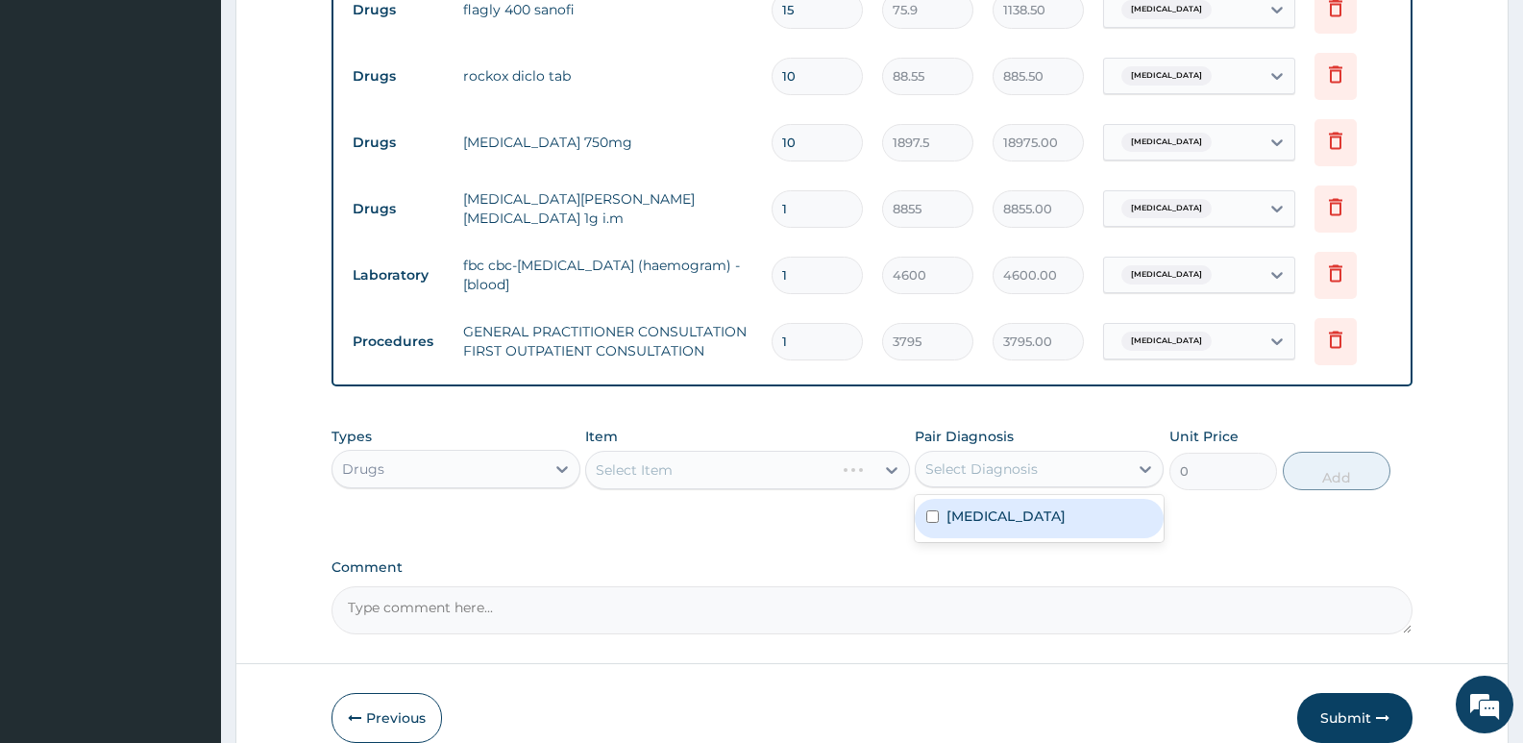
click at [1007, 470] on div "Select Diagnosis" at bounding box center [981, 468] width 112 height 19
click at [995, 522] on label "Carbuncle" at bounding box center [1005, 515] width 119 height 19
checkbox input "true"
click at [818, 474] on div "Select Item" at bounding box center [747, 470] width 324 height 38
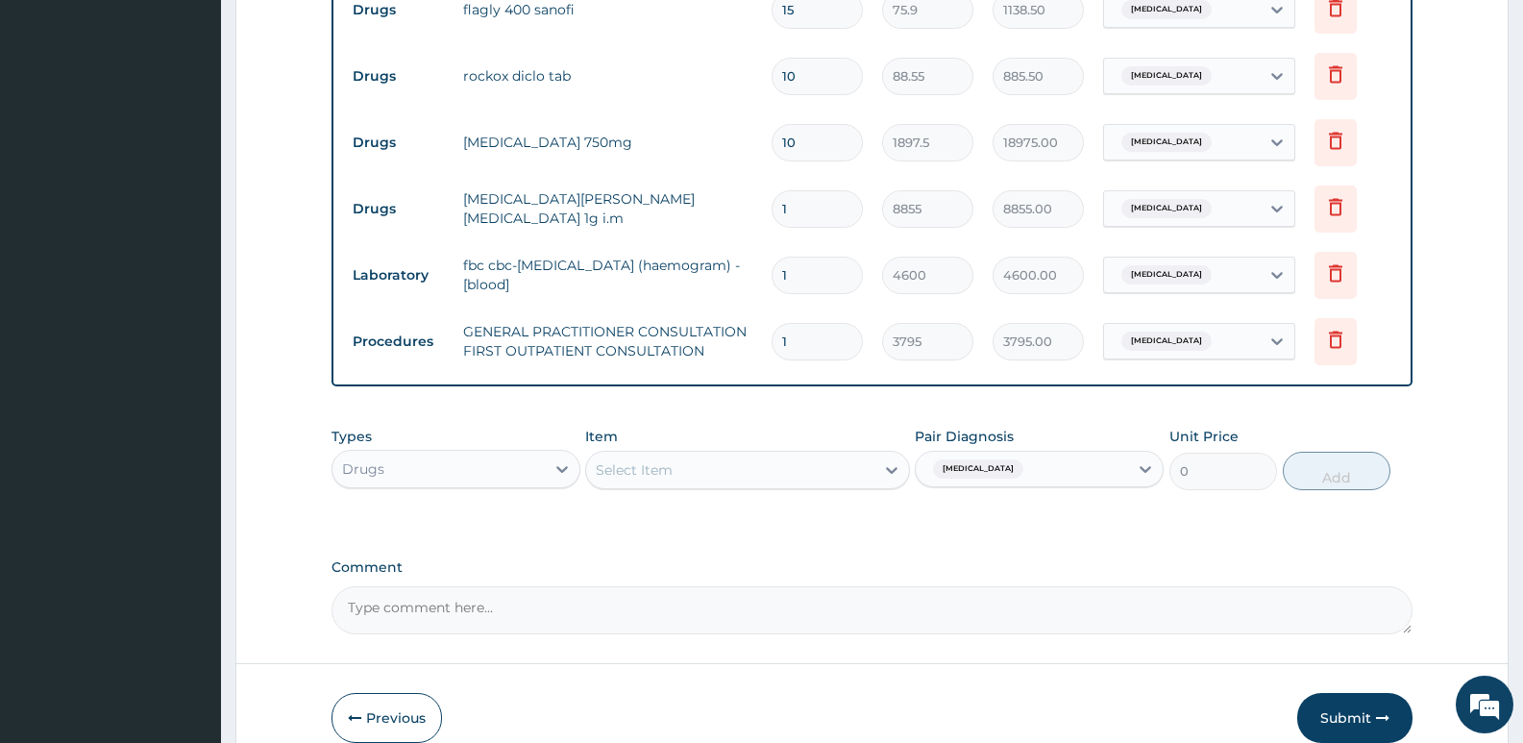
click at [818, 465] on div "Select Item" at bounding box center [729, 469] width 287 height 31
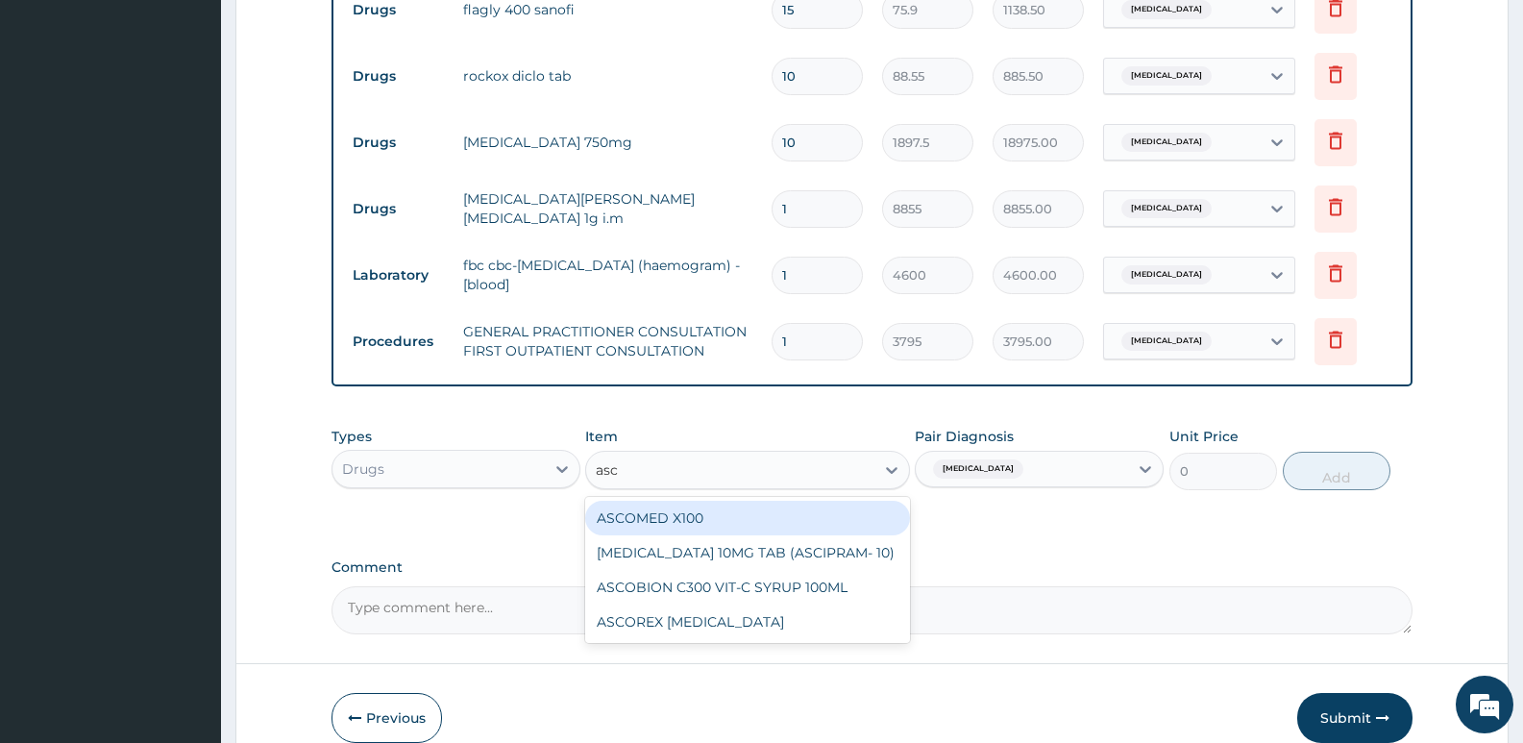
type input "asco"
click at [828, 517] on div "ASCOMED X100" at bounding box center [747, 517] width 324 height 35
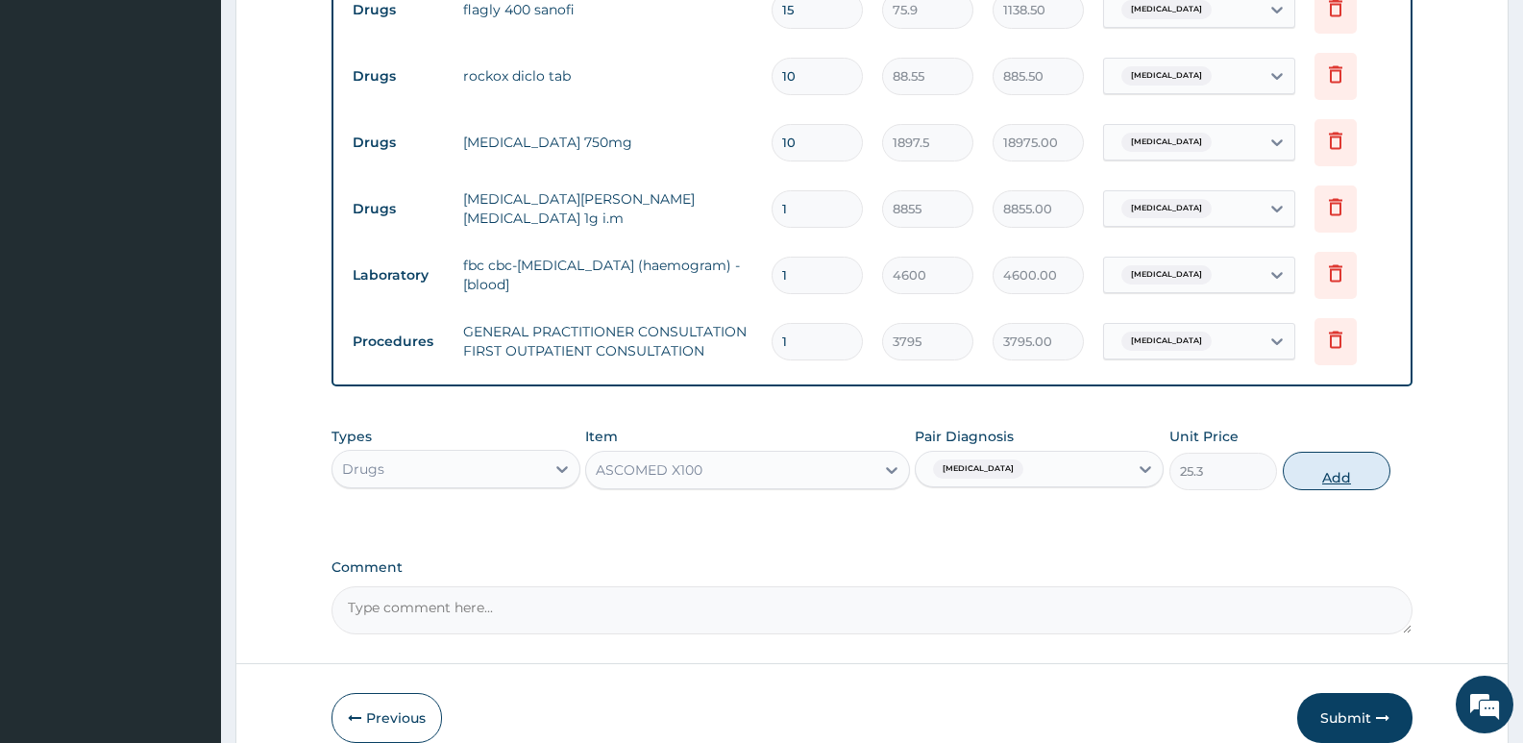
click at [1314, 476] on button "Add" at bounding box center [1336, 471] width 108 height 38
type input "0"
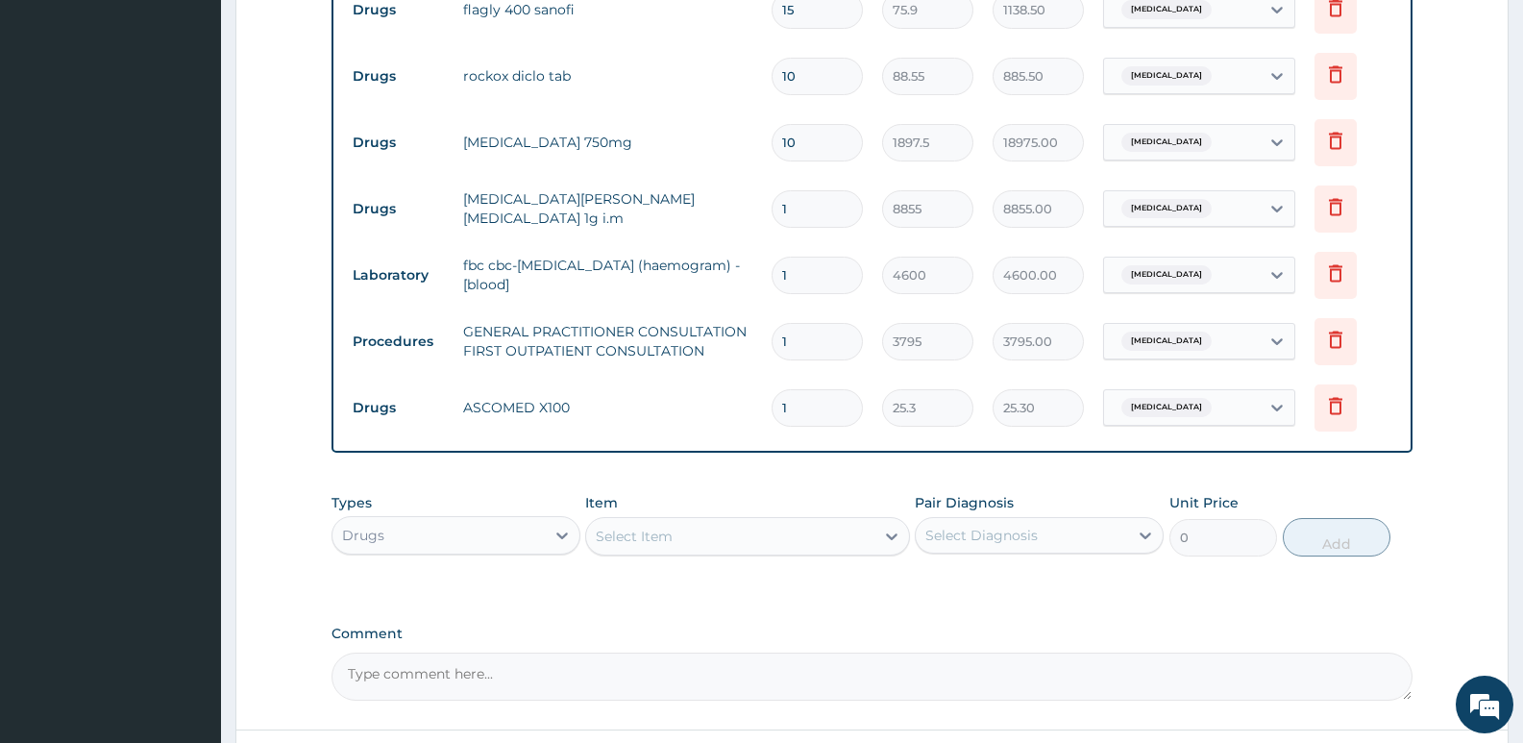
drag, startPoint x: 803, startPoint y: 413, endPoint x: 771, endPoint y: 401, distance: 34.1
click at [771, 401] on div "1" at bounding box center [816, 407] width 91 height 37
type input "2"
type input "50.60"
type input "21"
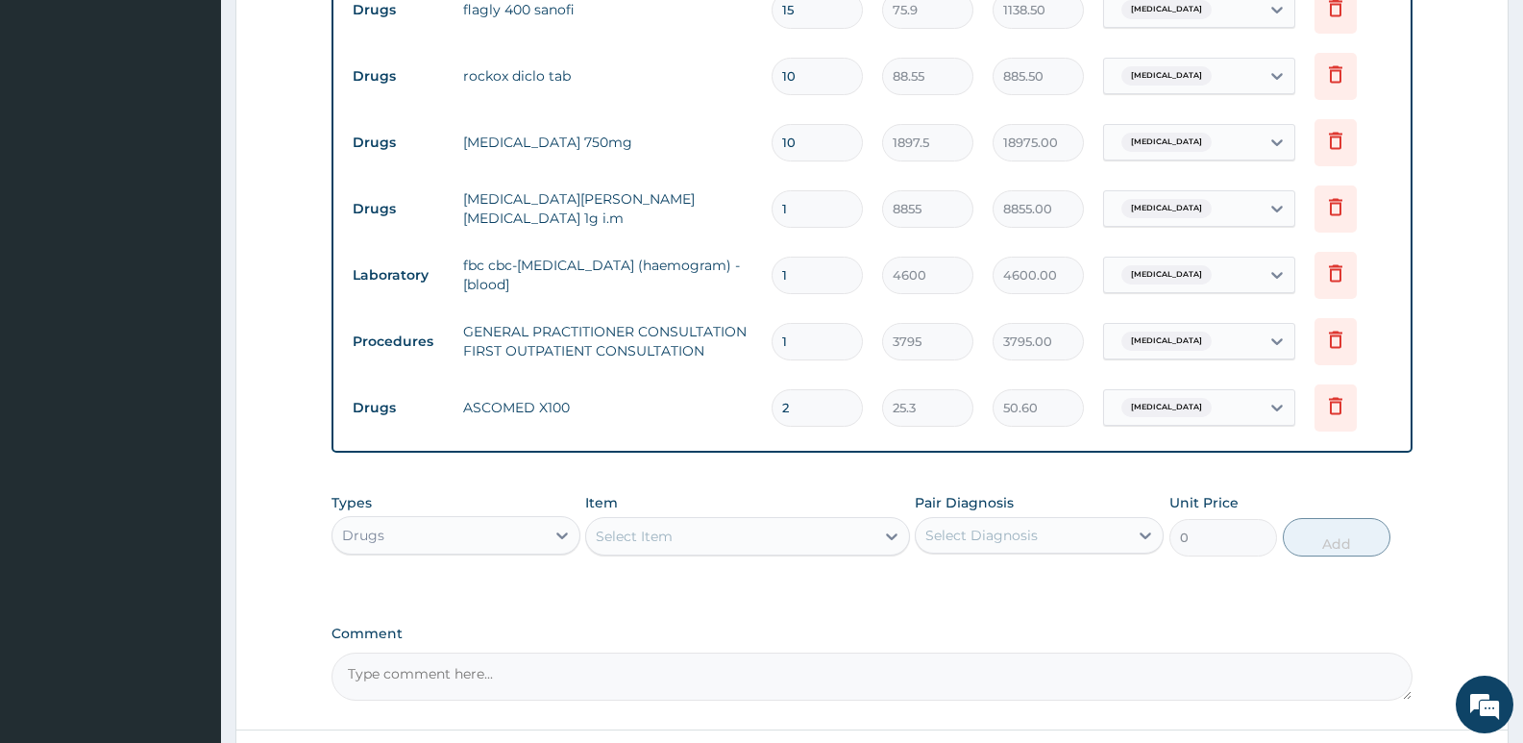
type input "531.30"
type input "21"
click at [837, 451] on div "Type Name Quantity Unit Price Total Price Pair Diagnosis Actions Drugs diclofen…" at bounding box center [871, 156] width 1081 height 594
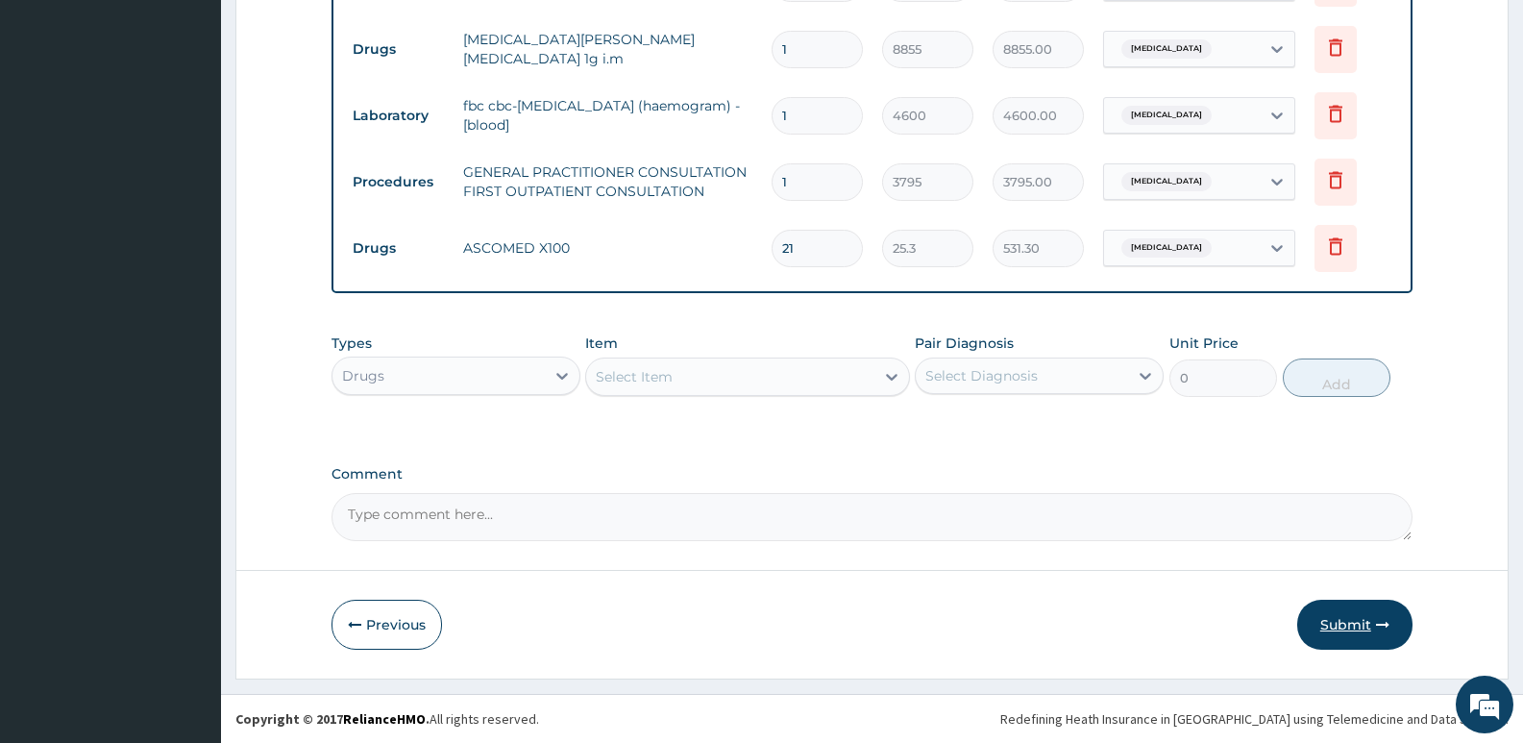
click at [1328, 615] on button "Submit" at bounding box center [1354, 624] width 115 height 50
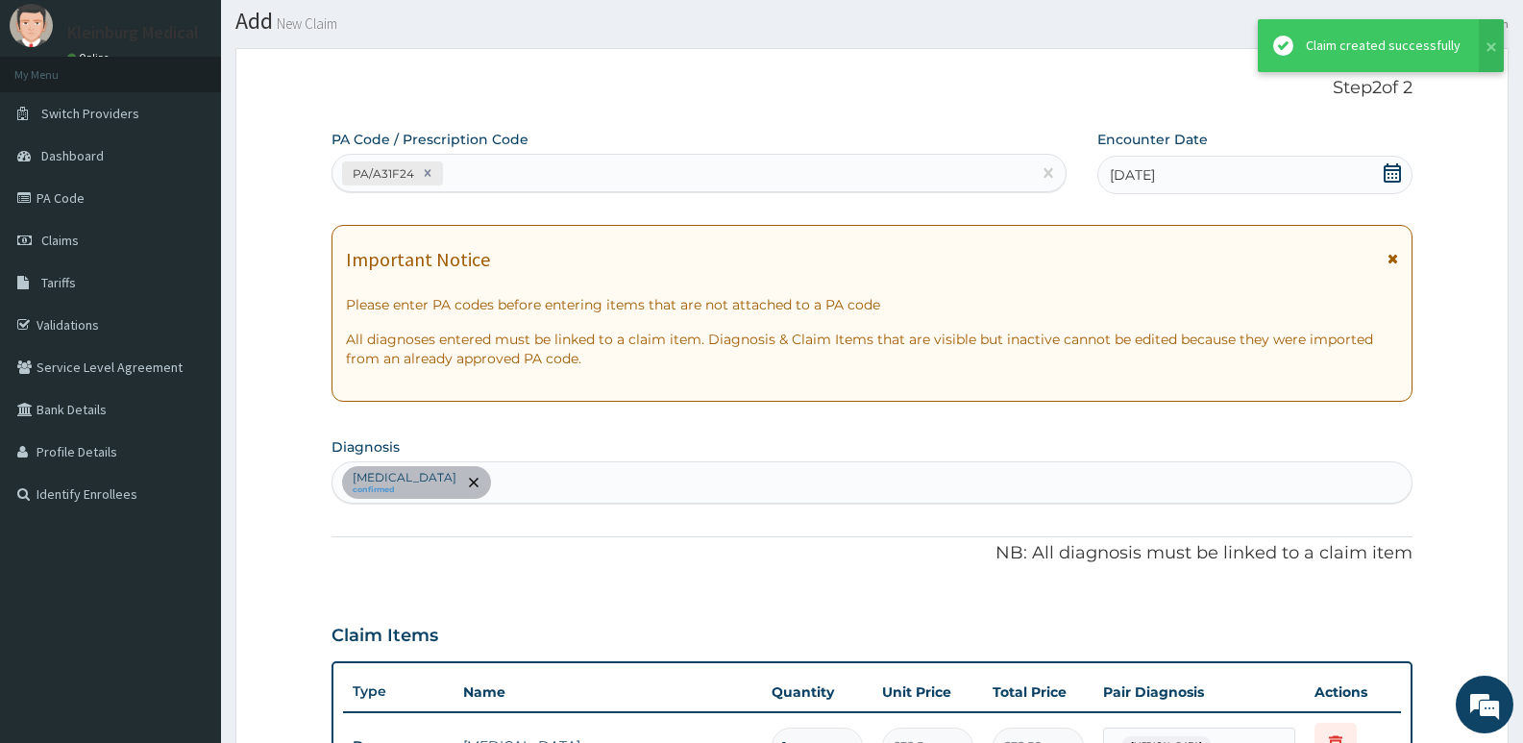
scroll to position [1015, 0]
